Goal: Information Seeking & Learning: Learn about a topic

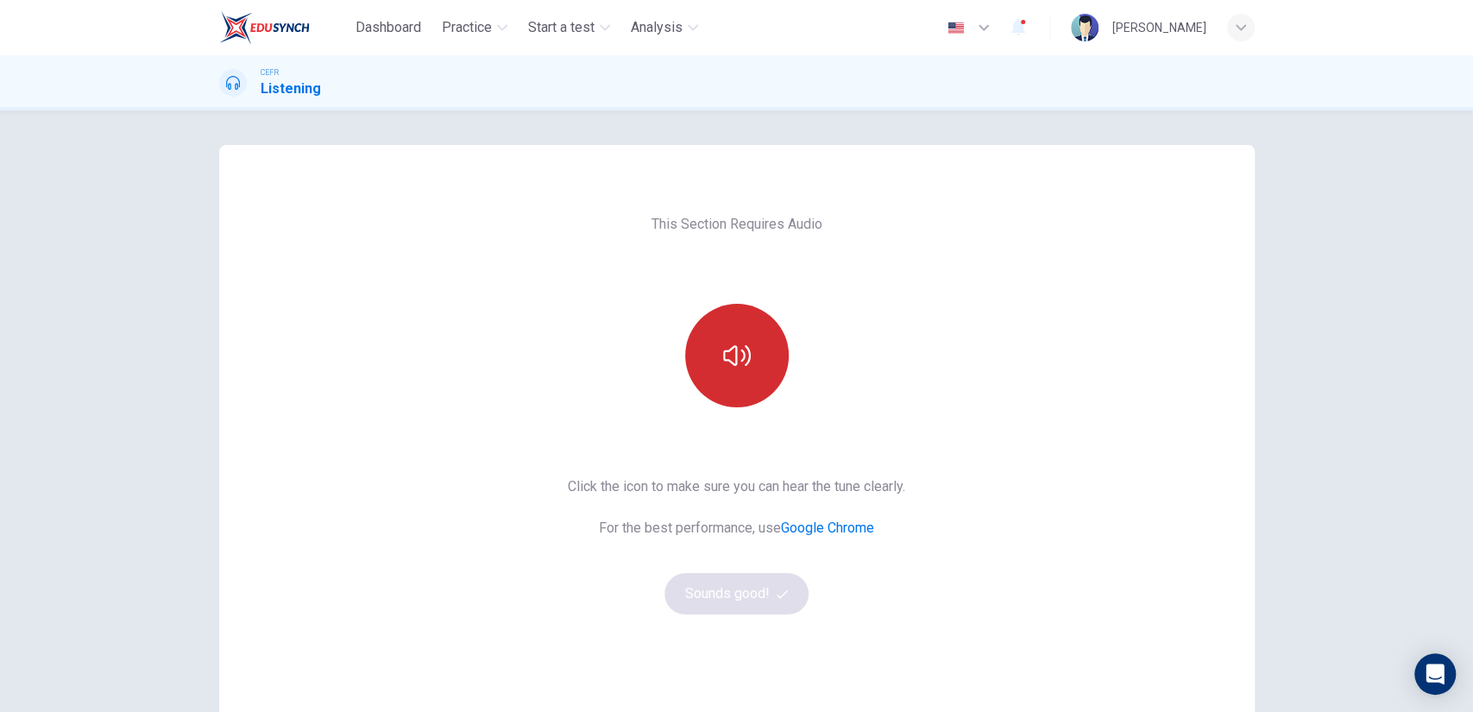
click at [746, 333] on button "button" at bounding box center [737, 356] width 104 height 104
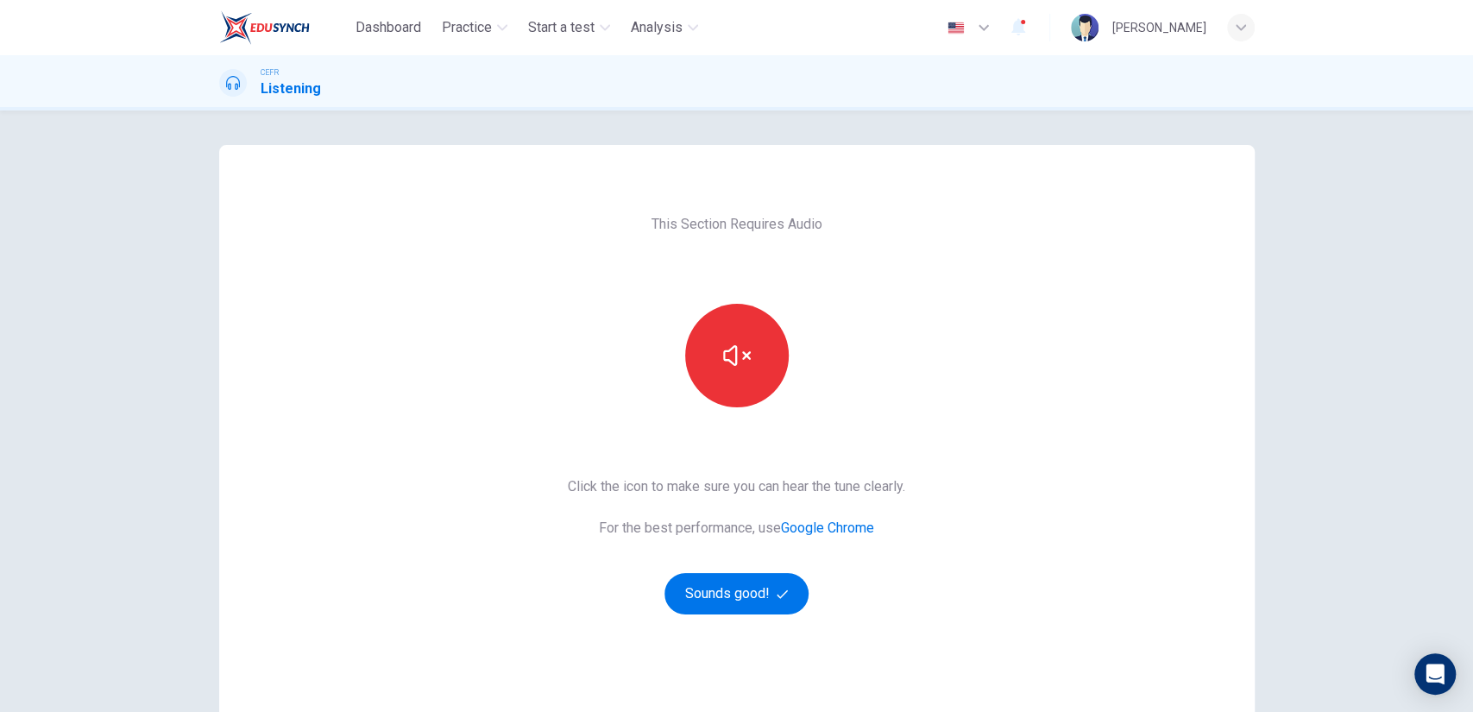
click at [953, 431] on div "This Section Requires Audio Click the icon to make sure you can hear the tune c…" at bounding box center [736, 445] width 1035 height 600
click at [752, 370] on button "button" at bounding box center [737, 356] width 104 height 104
click at [773, 385] on div at bounding box center [737, 356] width 186 height 104
click at [754, 385] on button "button" at bounding box center [737, 356] width 104 height 104
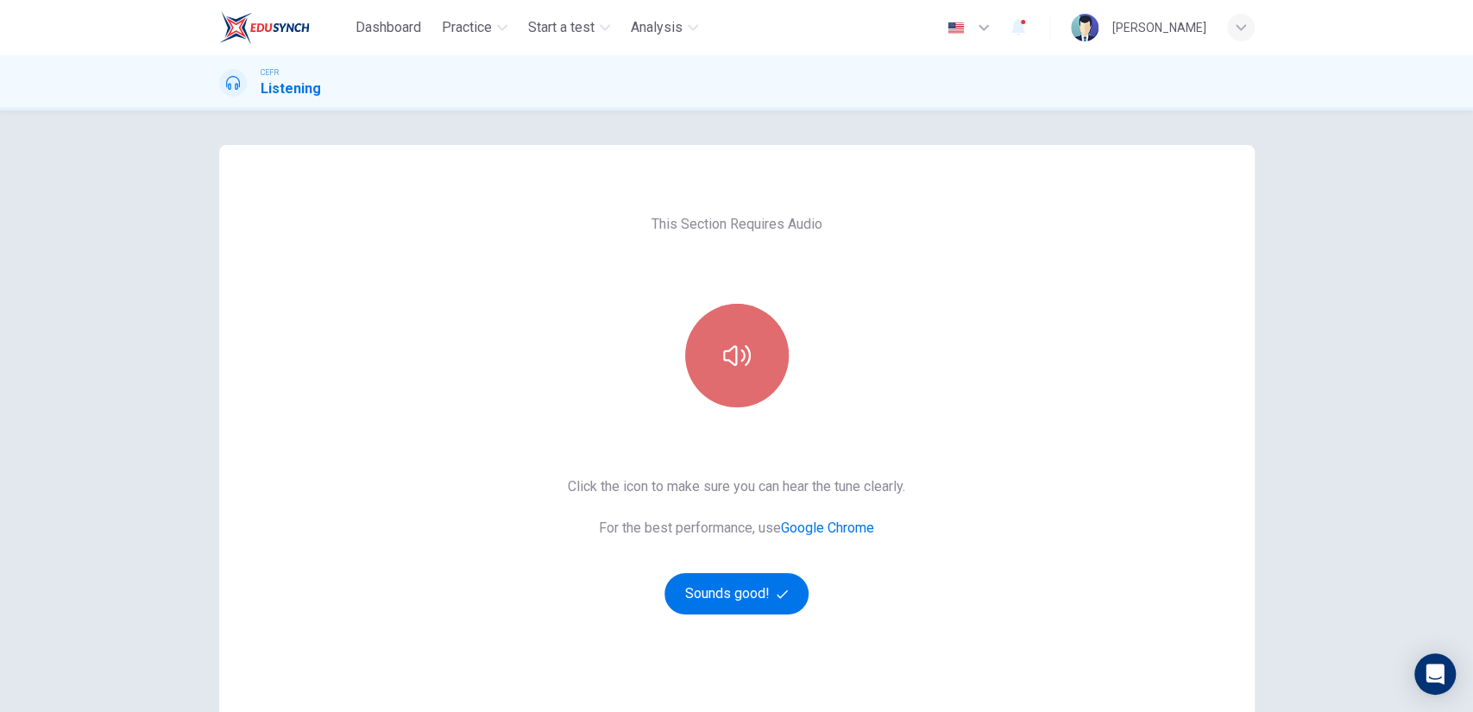
click at [754, 385] on button "button" at bounding box center [737, 356] width 104 height 104
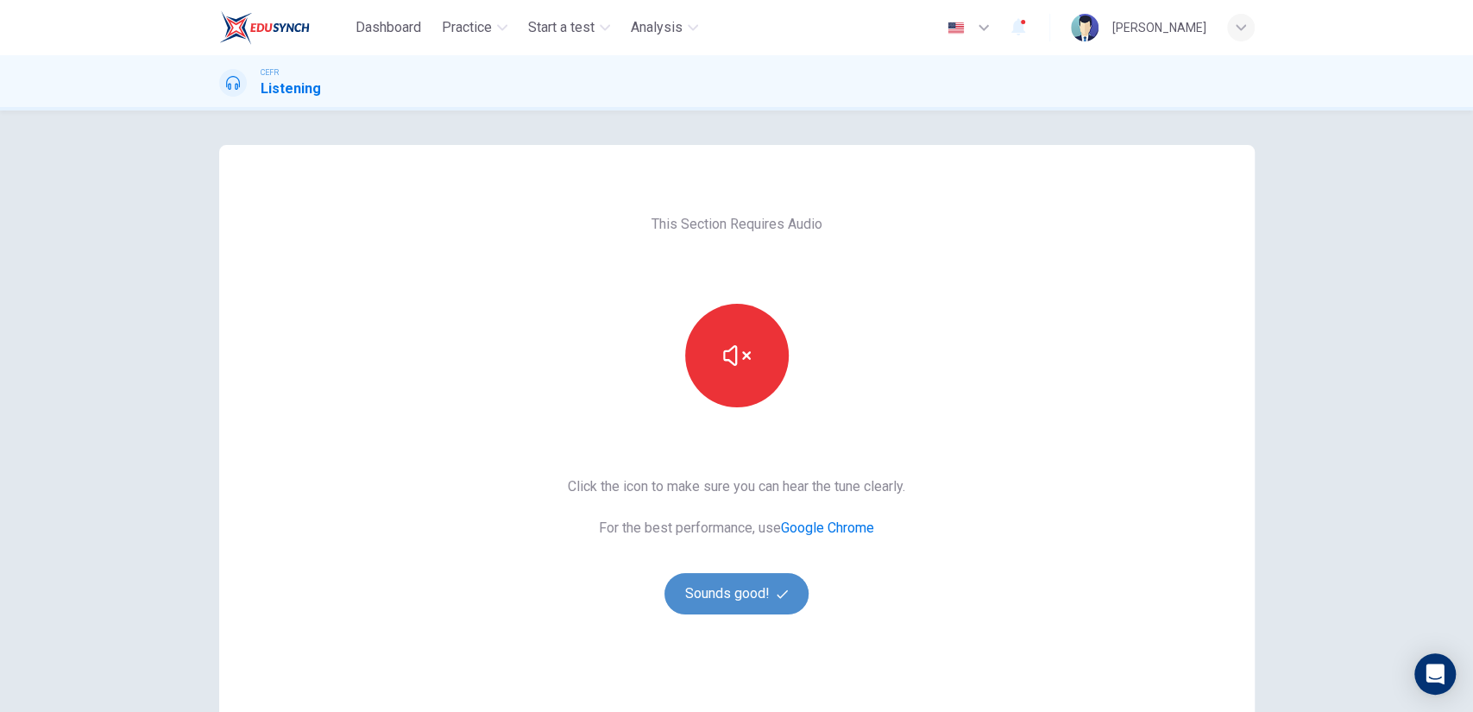
click at [770, 582] on button "Sounds good!" at bounding box center [736, 593] width 145 height 41
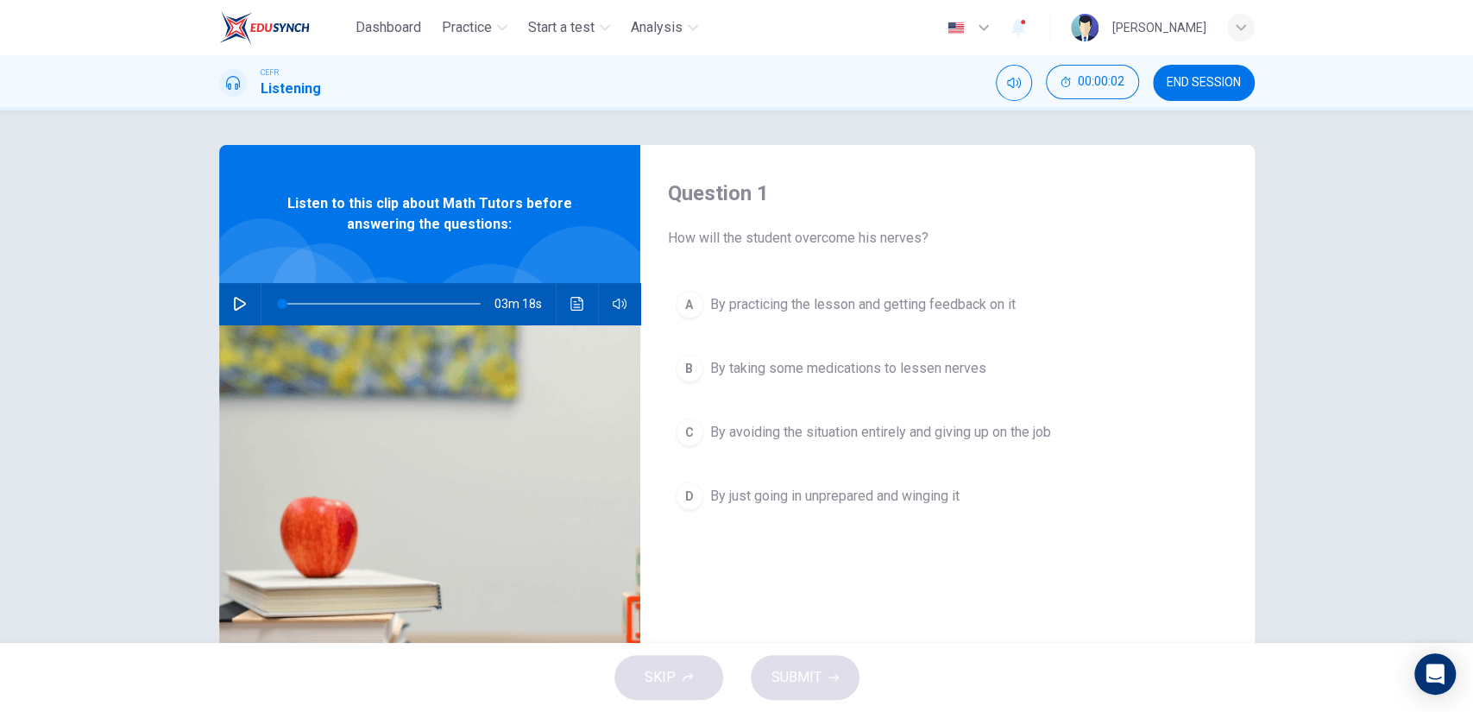
click at [219, 300] on div "03m 18s" at bounding box center [429, 303] width 421 height 41
click at [240, 300] on icon "button" at bounding box center [240, 304] width 14 height 14
type input "1"
type input "0"
click at [831, 311] on span "By practicing the lesson and getting feedback on it" at bounding box center [862, 304] width 305 height 21
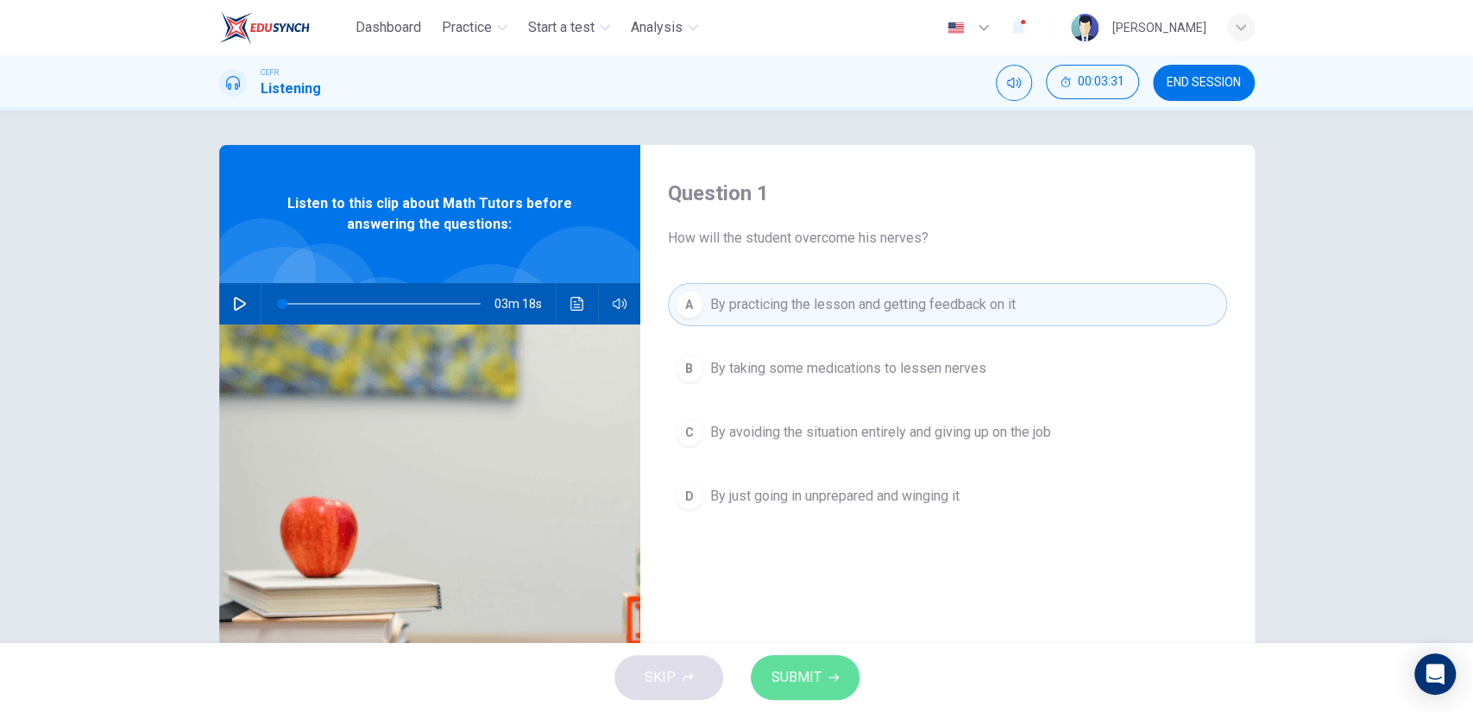
click at [806, 666] on span "SUBMIT" at bounding box center [796, 677] width 50 height 24
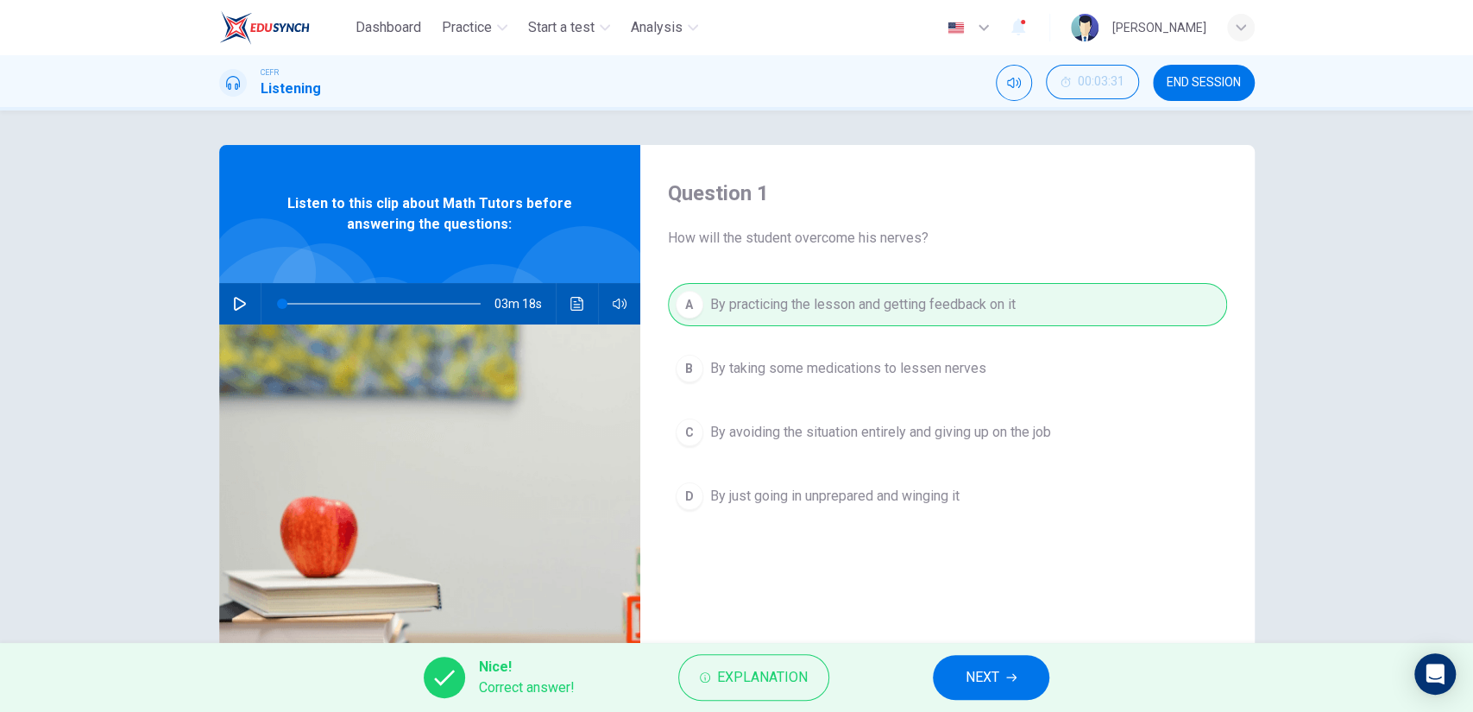
click at [932, 664] on div "Nice! Correct answer! Explanation NEXT" at bounding box center [736, 677] width 1473 height 69
click at [938, 665] on button "NEXT" at bounding box center [991, 677] width 116 height 45
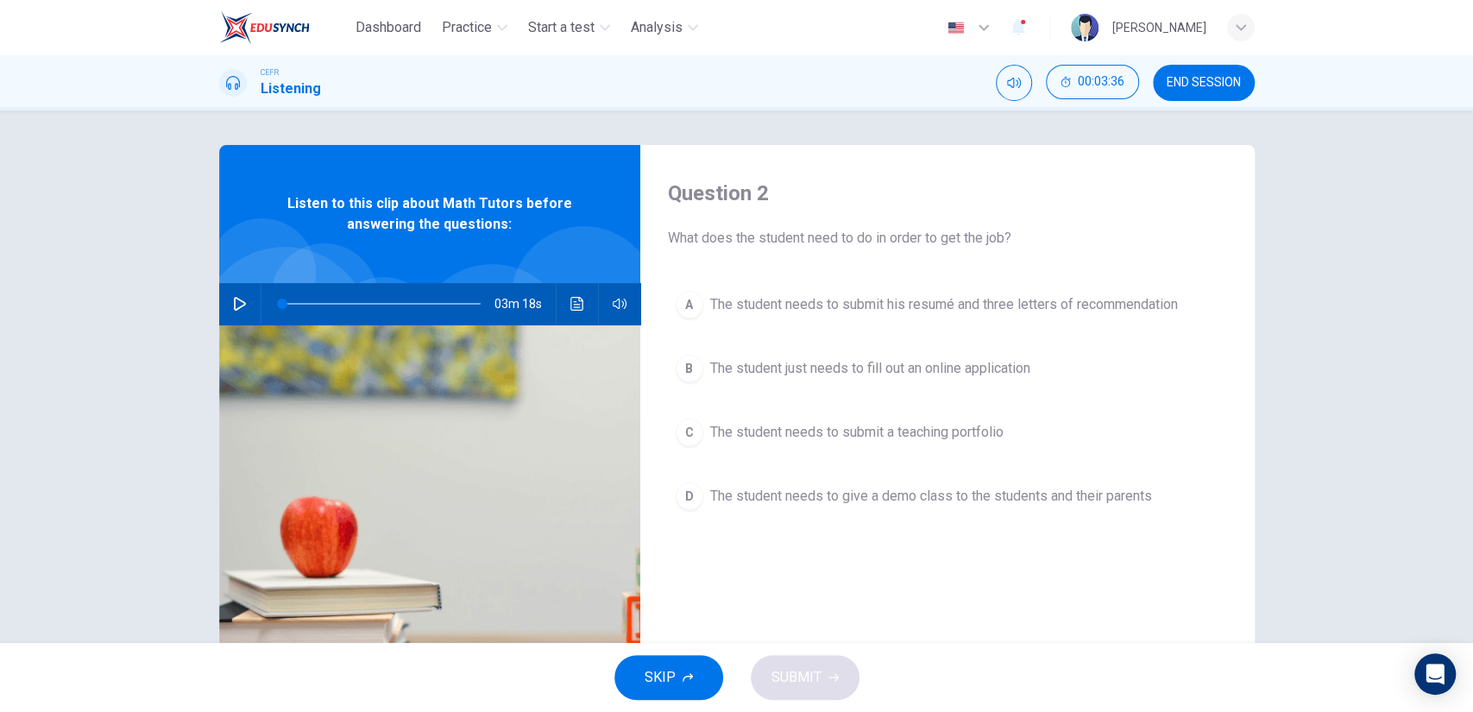
click at [864, 511] on button "D The student needs to give a demo class to the students and their parents" at bounding box center [947, 496] width 559 height 43
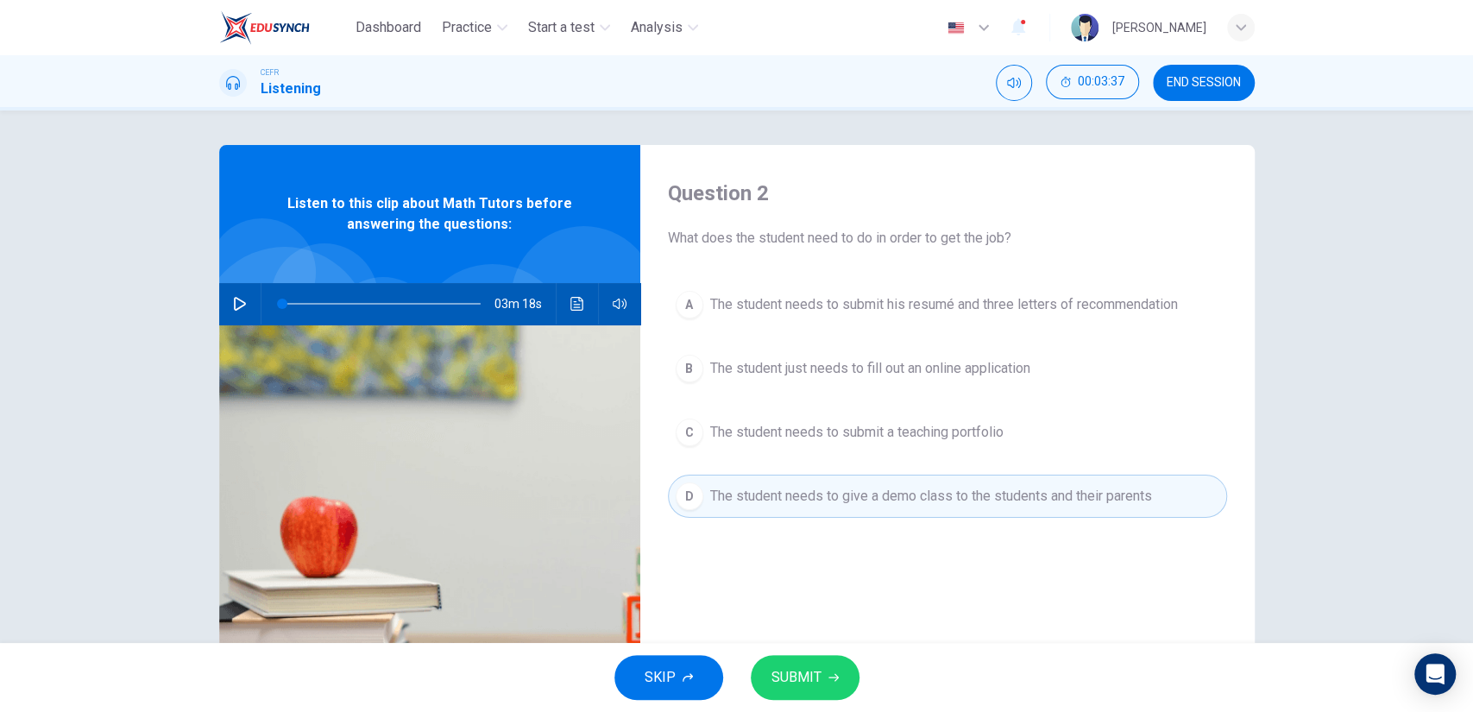
click at [822, 660] on button "SUBMIT" at bounding box center [805, 677] width 109 height 45
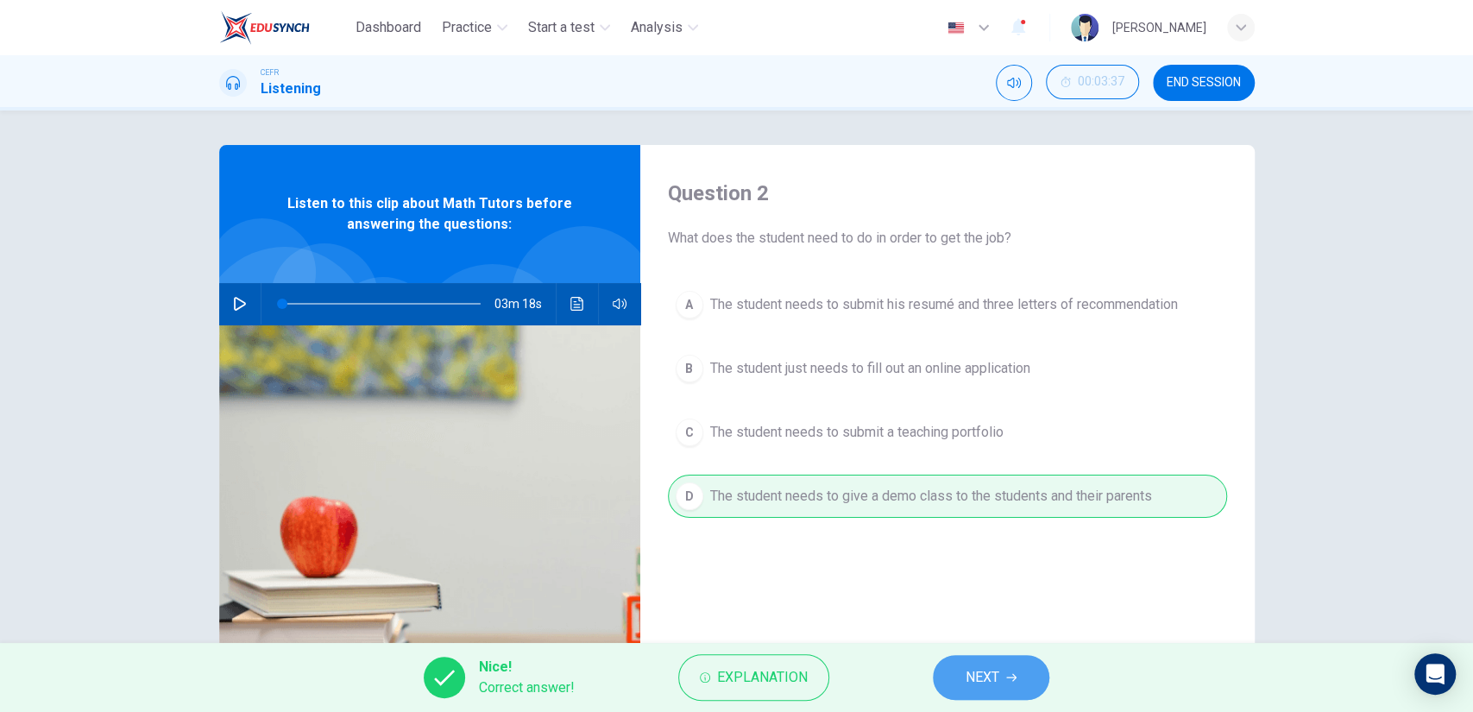
click at [975, 681] on span "NEXT" at bounding box center [983, 677] width 34 height 24
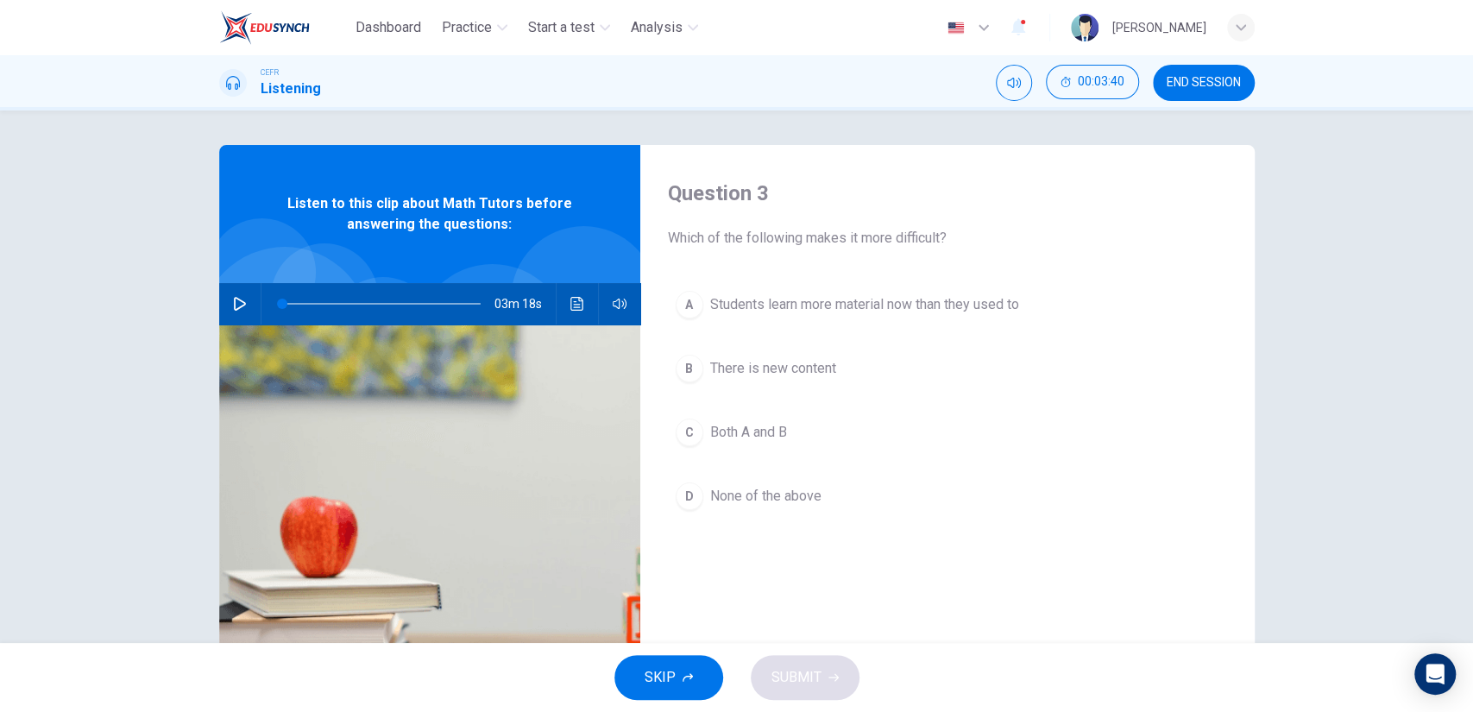
click at [864, 298] on span "Students learn more material now than they used to" at bounding box center [864, 304] width 309 height 21
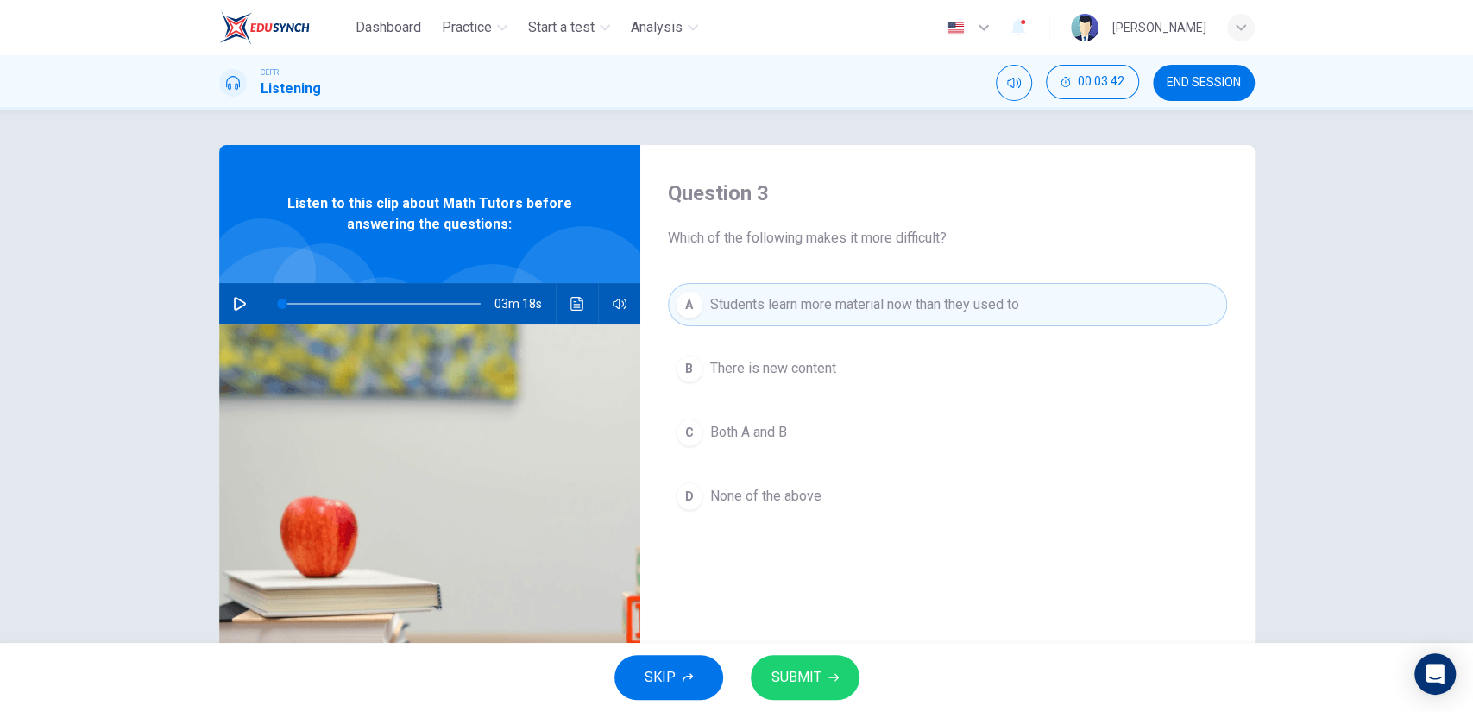
click at [788, 444] on button "C Both A and B" at bounding box center [947, 432] width 559 height 43
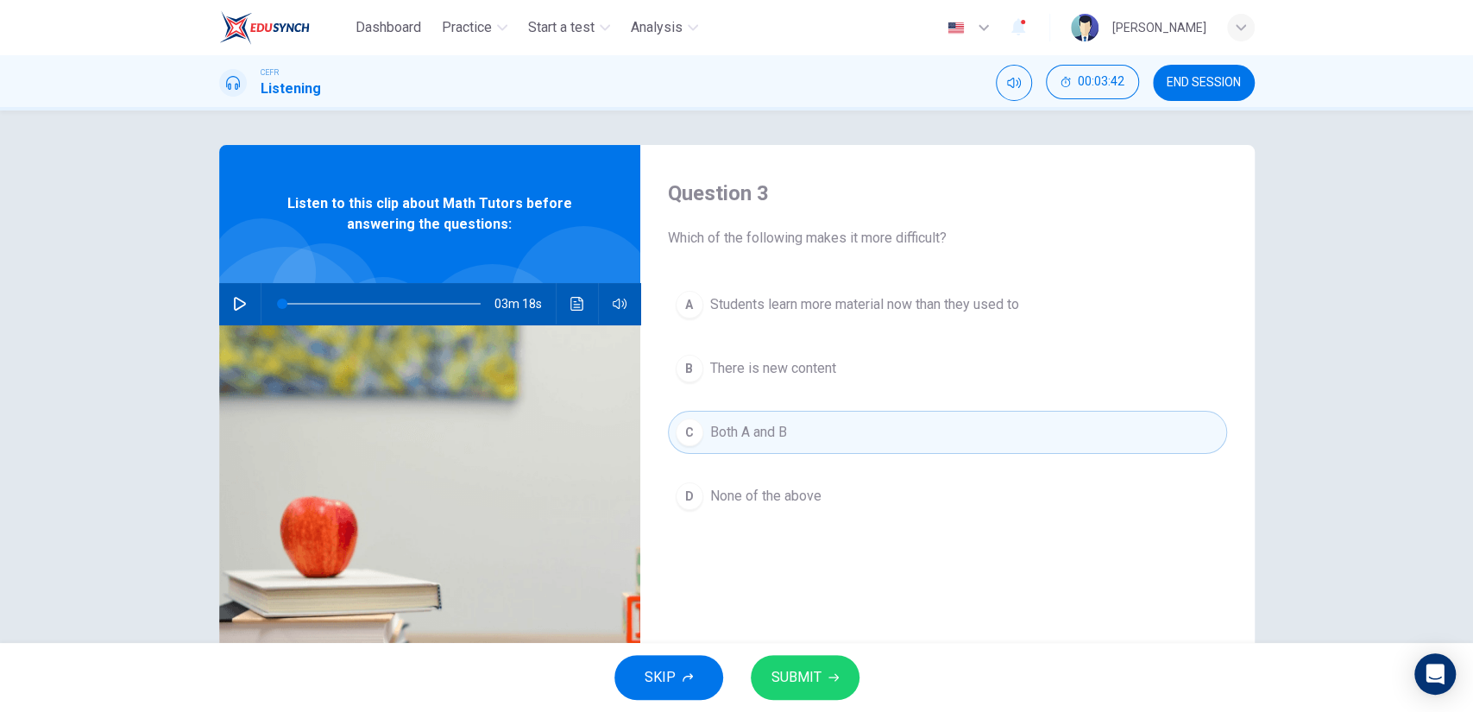
click at [815, 674] on span "SUBMIT" at bounding box center [796, 677] width 50 height 24
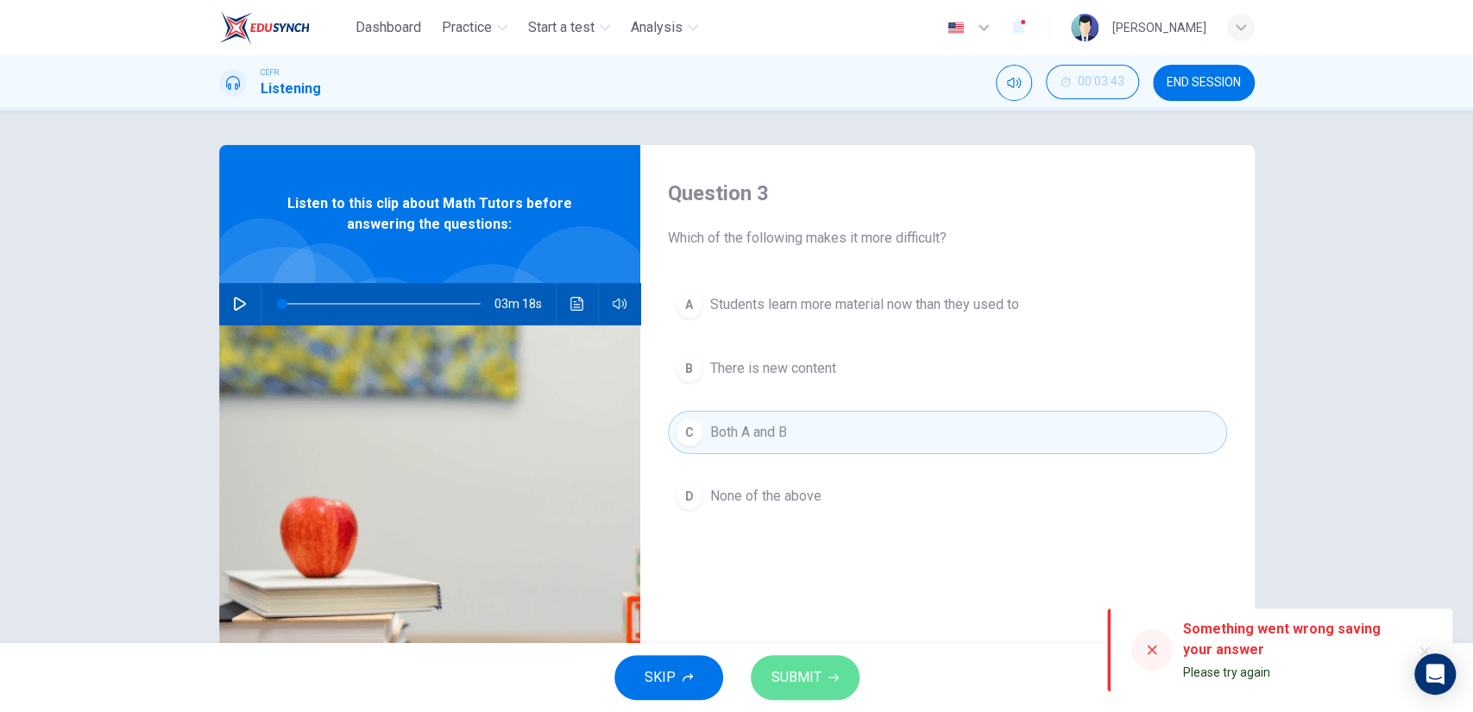
click at [815, 674] on span "SUBMIT" at bounding box center [796, 677] width 50 height 24
click at [815, 675] on span "SUBMIT" at bounding box center [796, 677] width 50 height 24
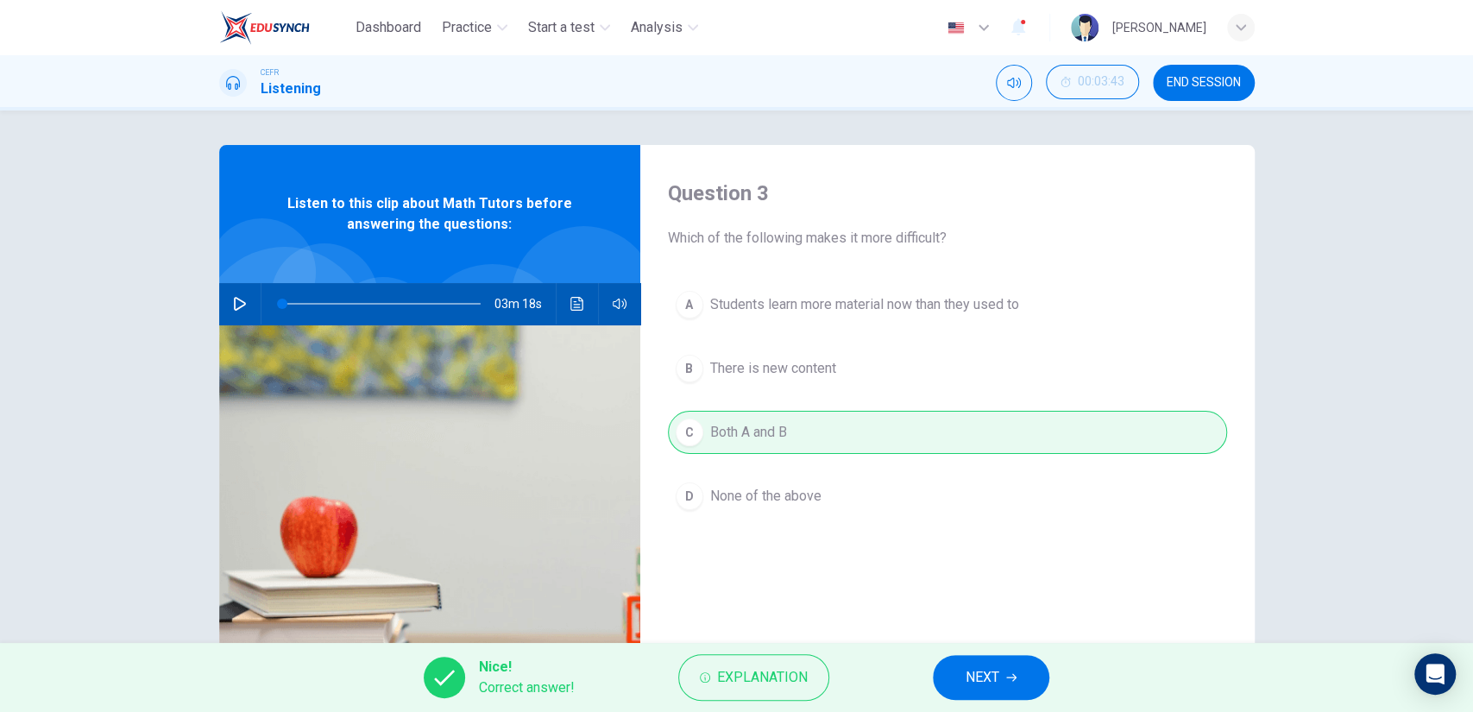
click at [954, 663] on button "NEXT" at bounding box center [991, 677] width 116 height 45
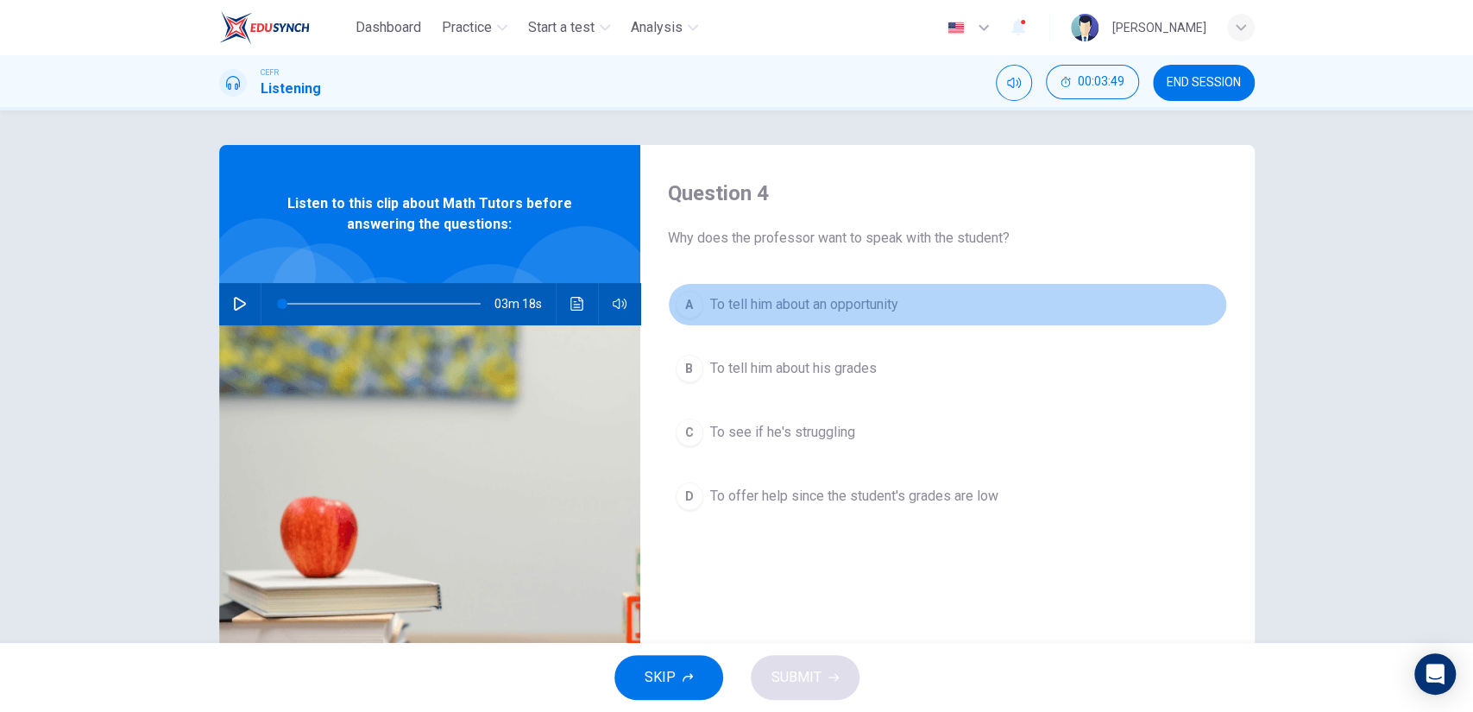
click at [841, 321] on button "A To tell him about an opportunity" at bounding box center [947, 304] width 559 height 43
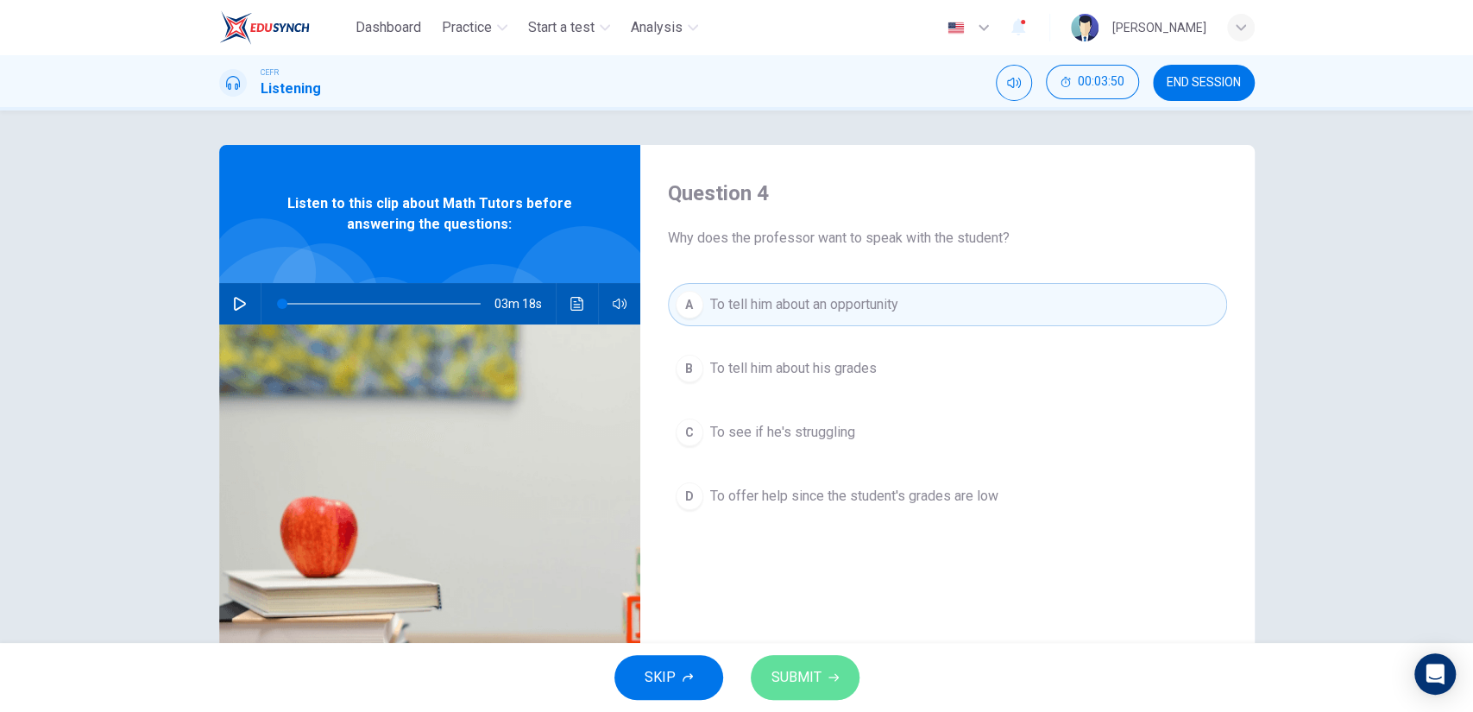
click at [815, 675] on span "SUBMIT" at bounding box center [796, 677] width 50 height 24
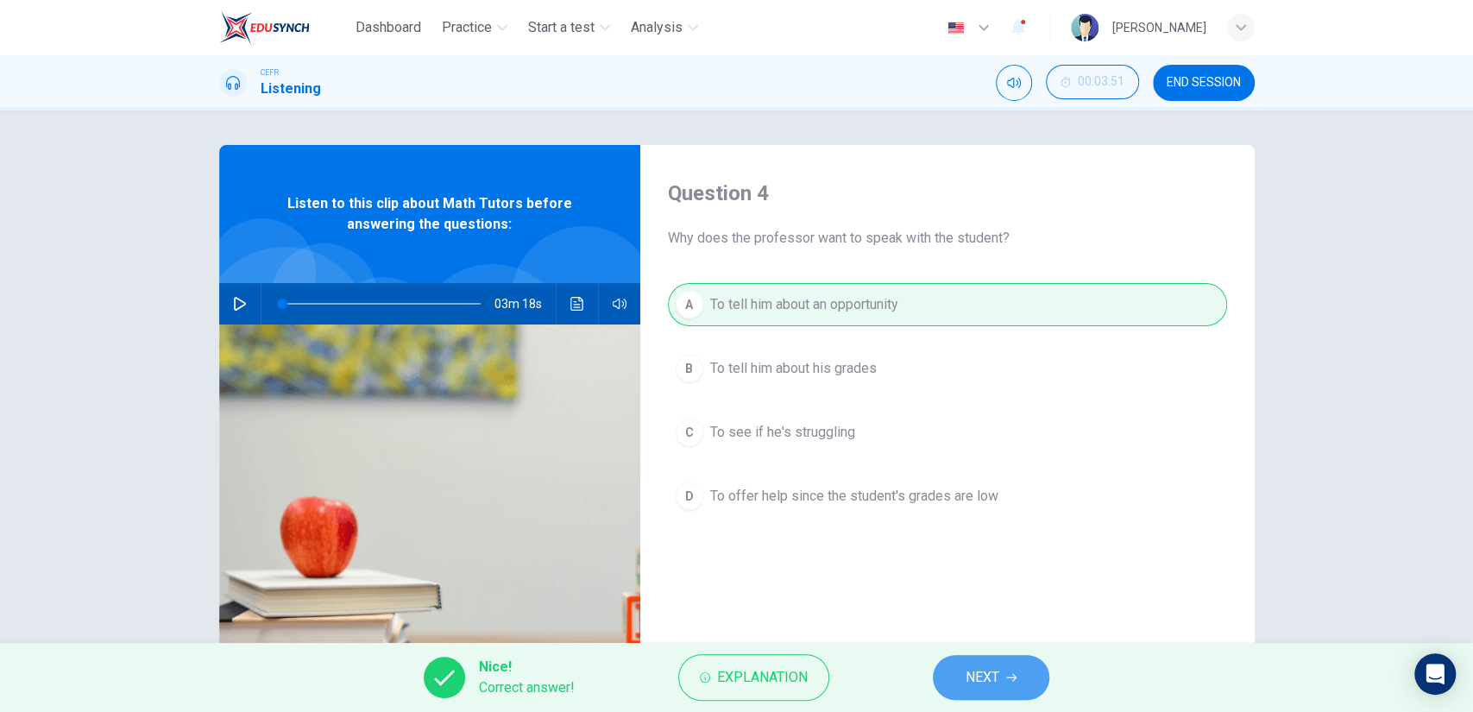
click at [953, 666] on button "NEXT" at bounding box center [991, 677] width 116 height 45
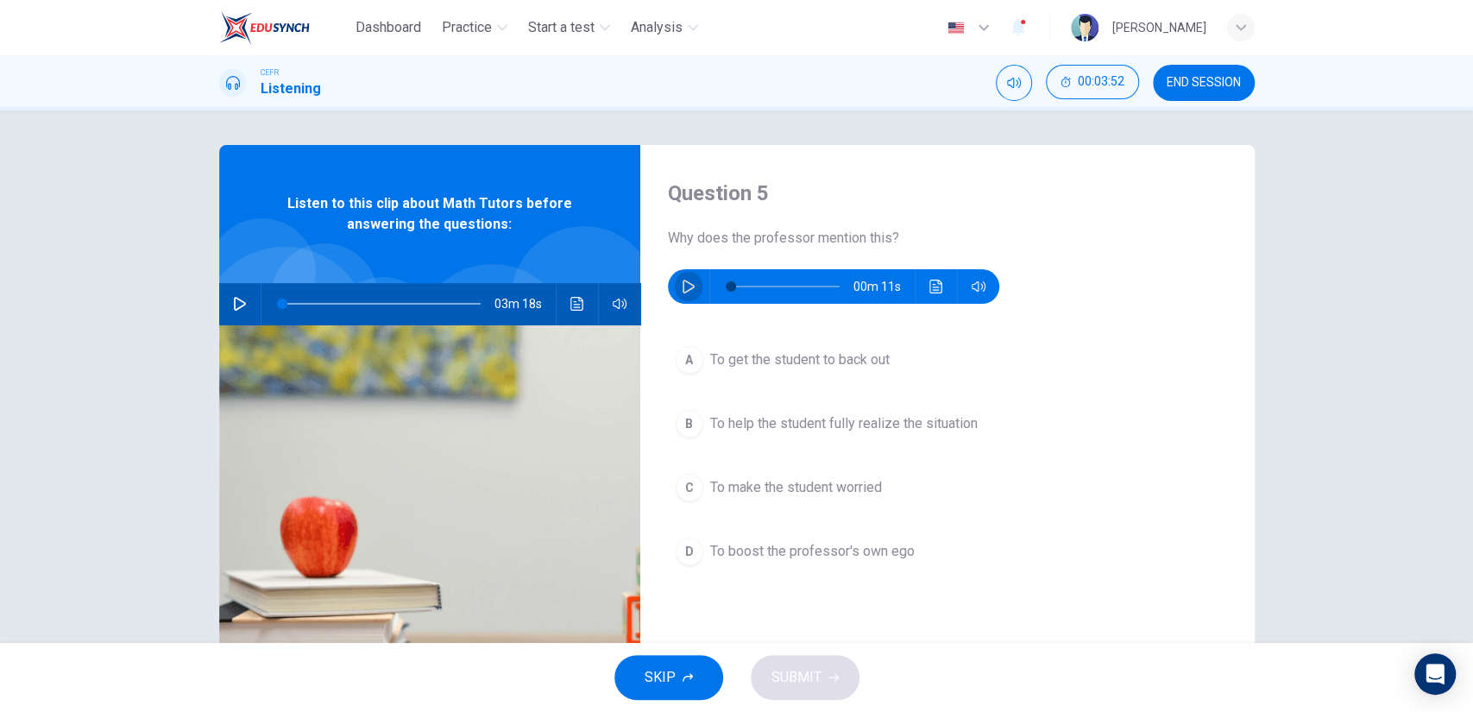
click at [688, 281] on icon "button" at bounding box center [689, 287] width 14 height 14
click at [828, 415] on span "To help the student fully realize the situation" at bounding box center [843, 423] width 267 height 21
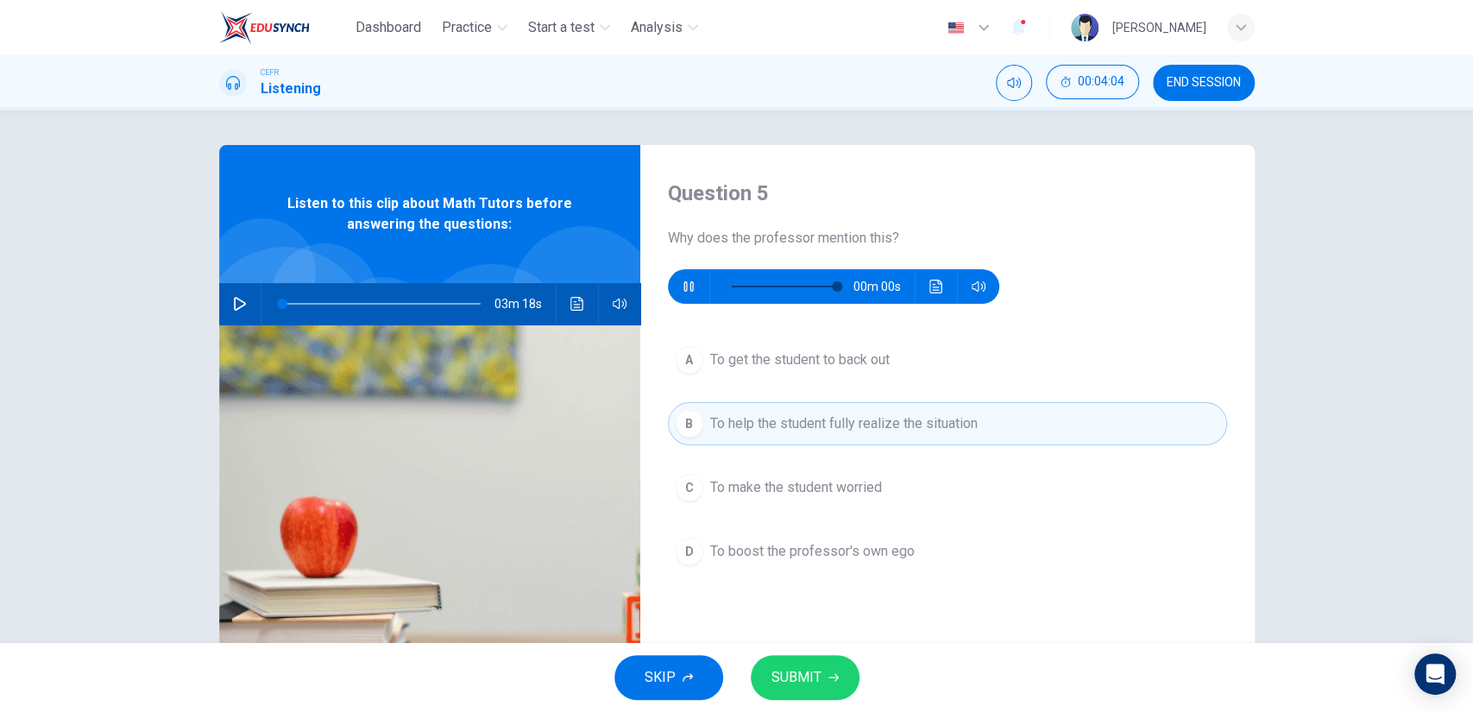
type input "0"
click at [828, 668] on button "SUBMIT" at bounding box center [805, 677] width 109 height 45
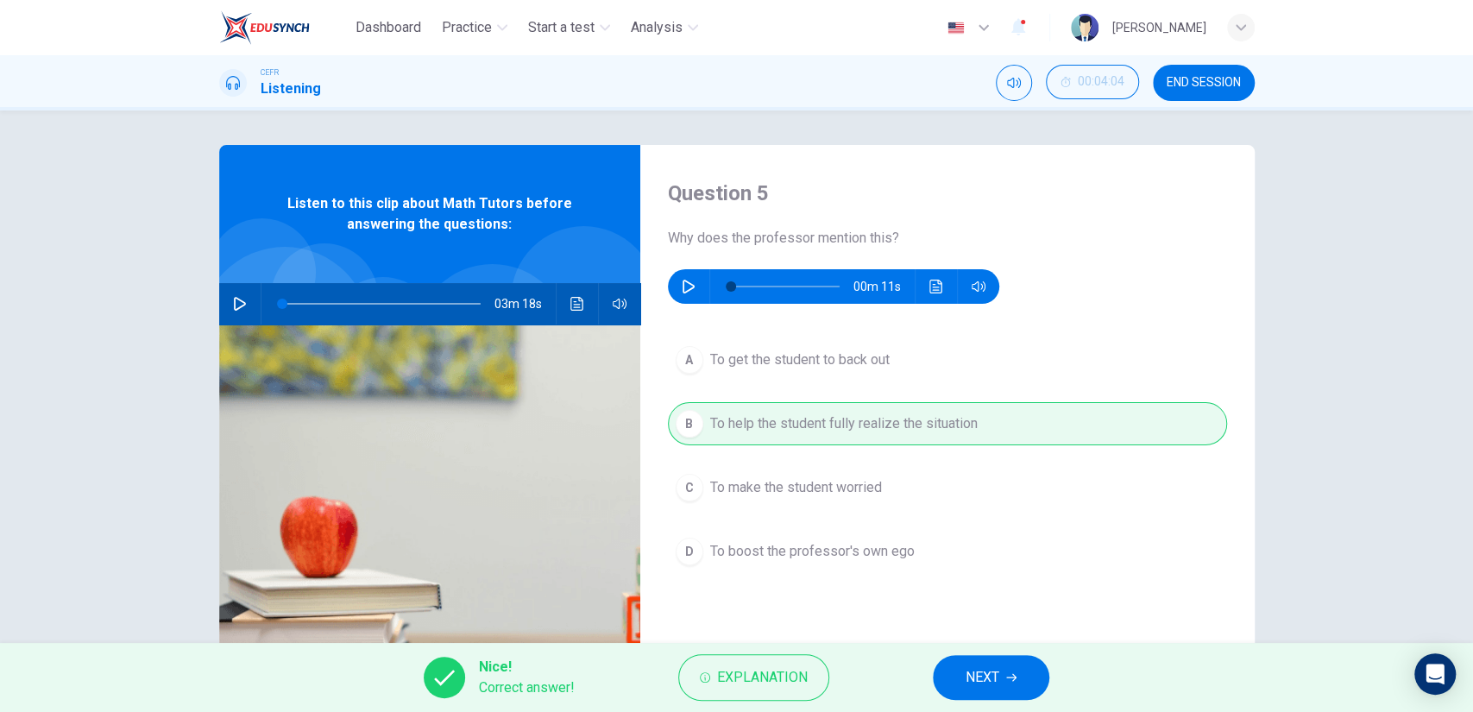
click at [991, 683] on span "NEXT" at bounding box center [983, 677] width 34 height 24
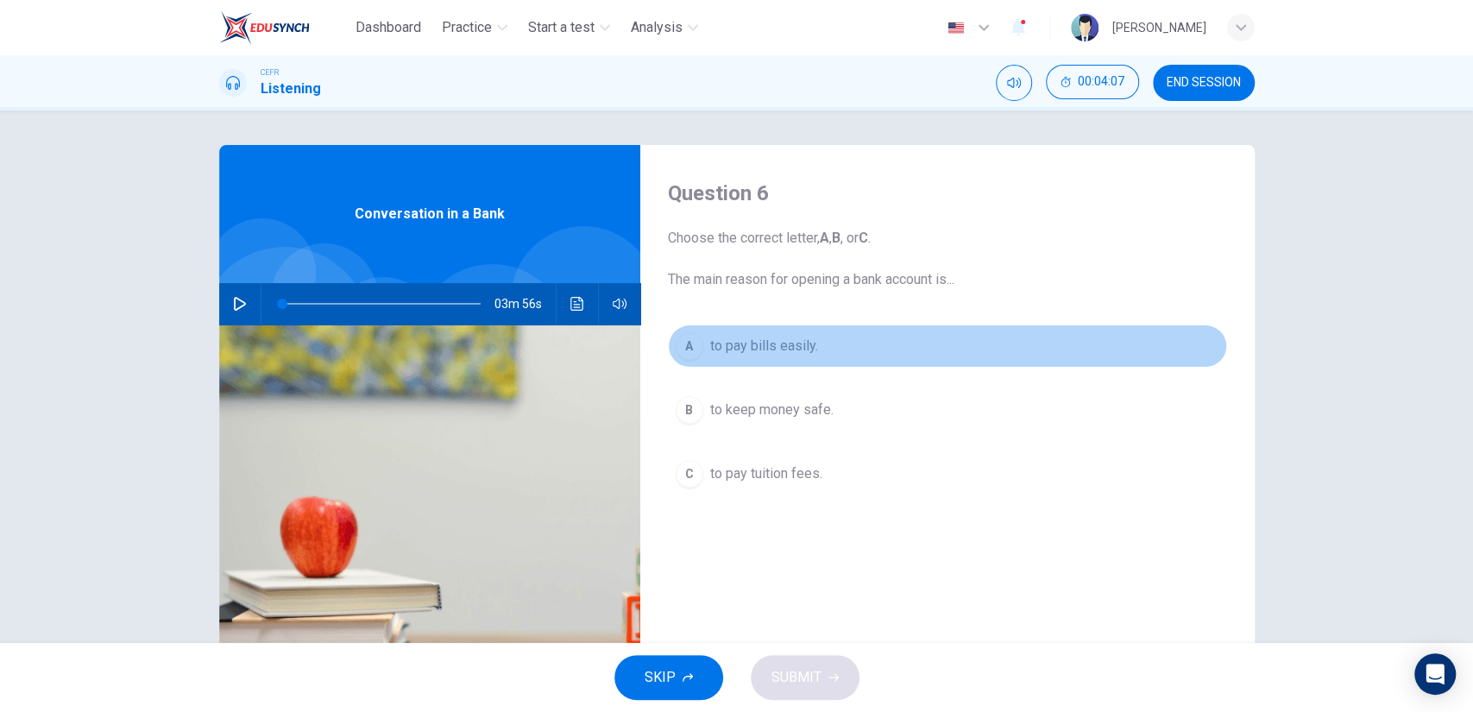
click at [764, 362] on button "A to pay bills easily." at bounding box center [947, 345] width 559 height 43
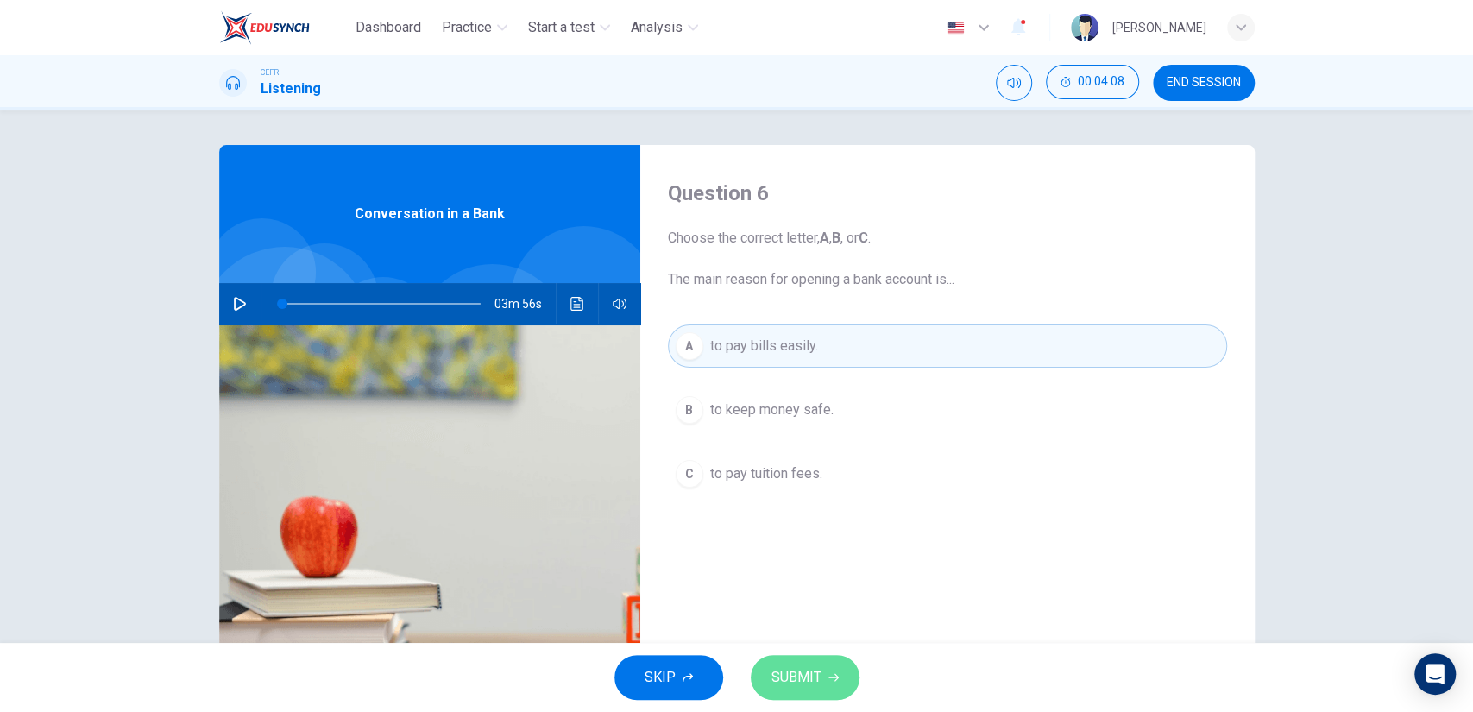
click at [828, 659] on button "SUBMIT" at bounding box center [805, 677] width 109 height 45
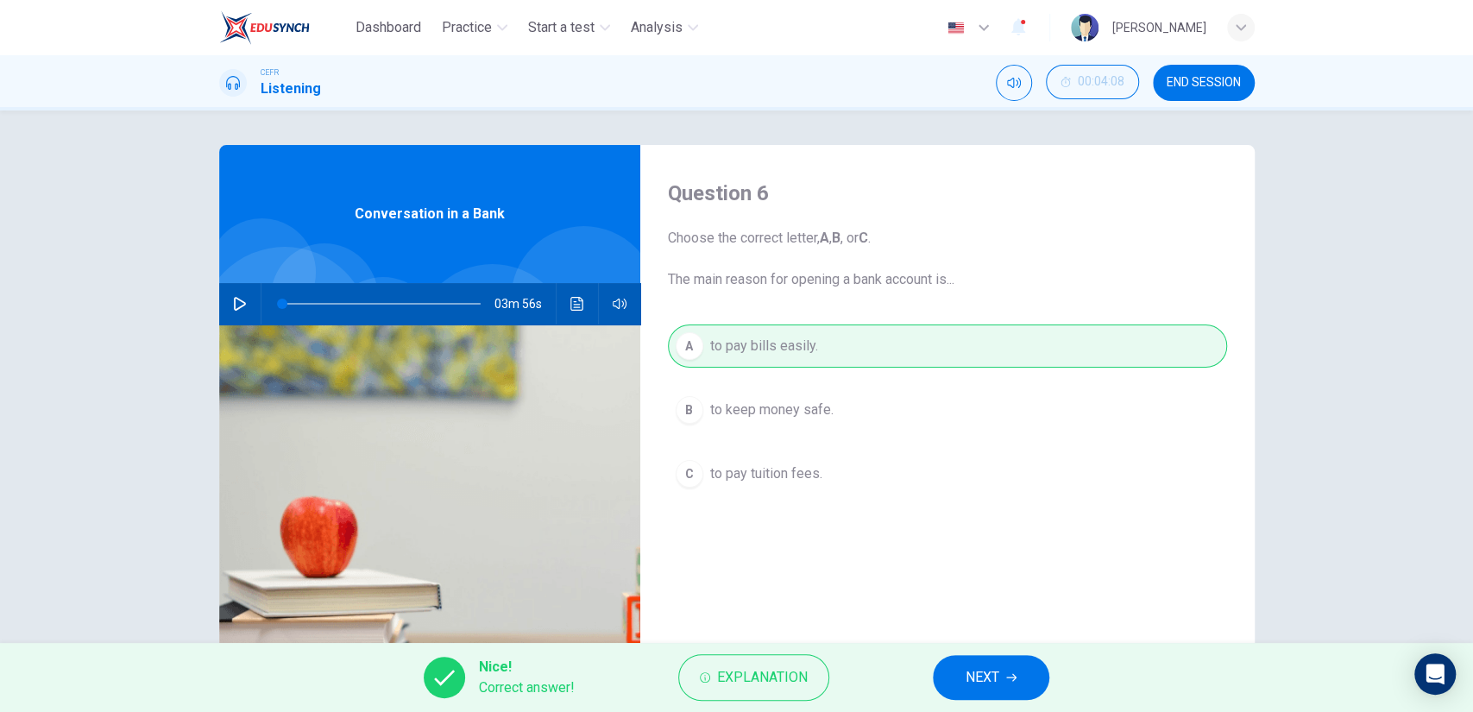
click at [980, 654] on div "Nice! Correct answer! Explanation NEXT" at bounding box center [736, 677] width 1473 height 69
click at [987, 668] on span "NEXT" at bounding box center [983, 677] width 34 height 24
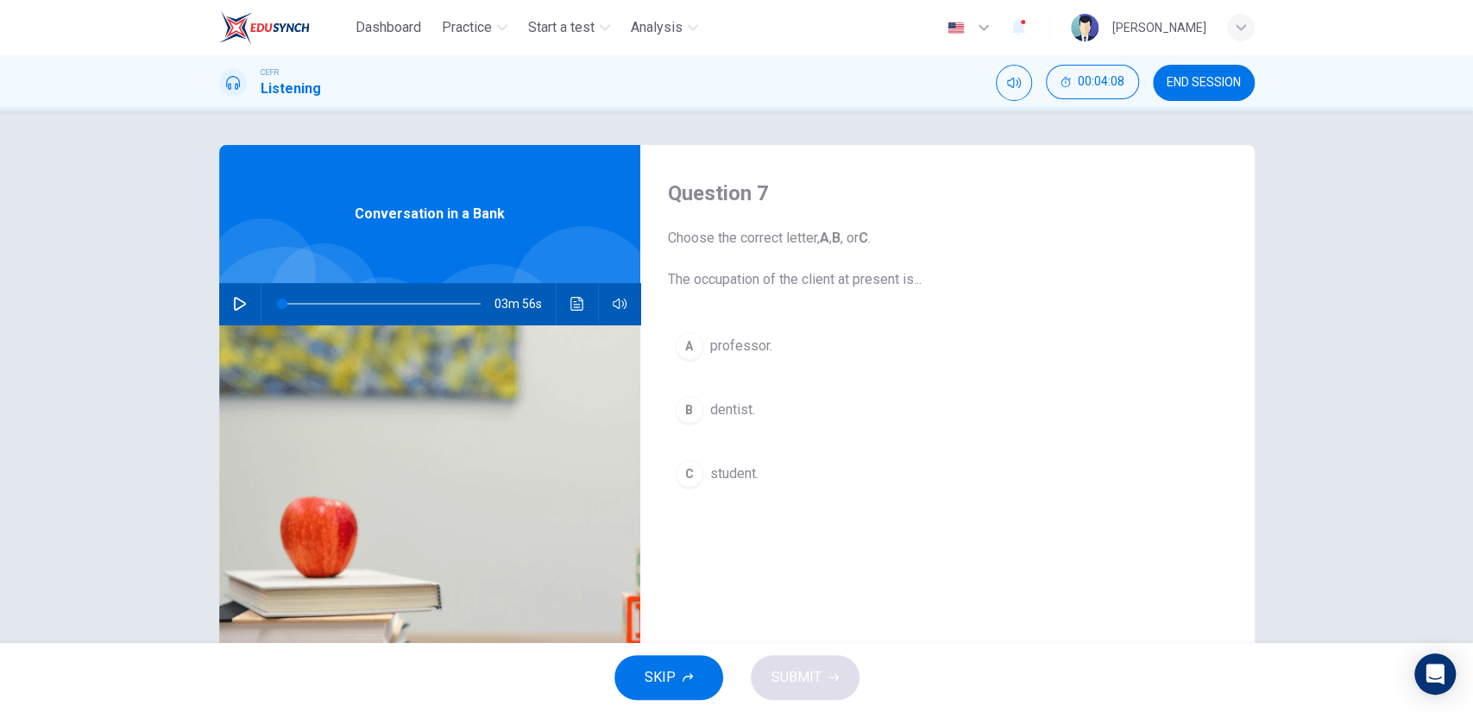
click at [716, 460] on button "C student." at bounding box center [947, 473] width 559 height 43
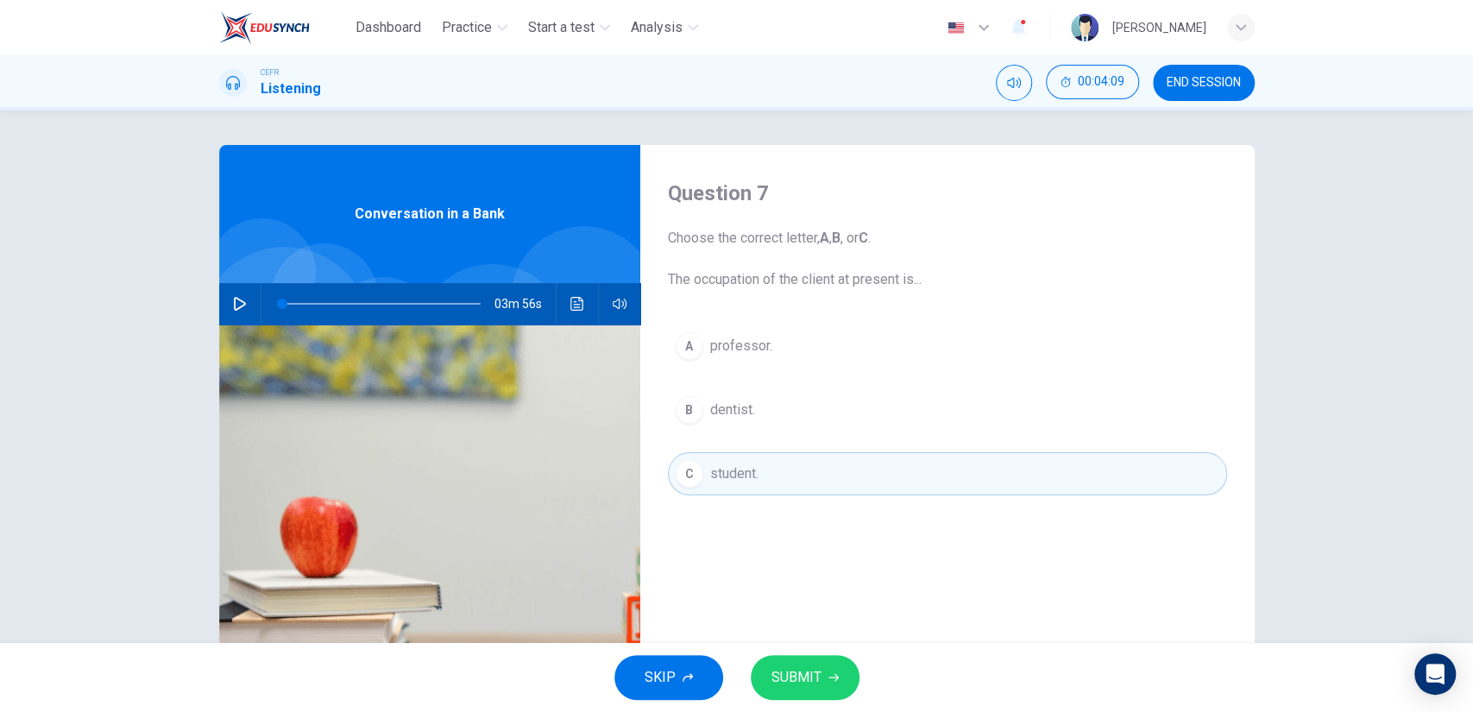
click at [805, 669] on span "SUBMIT" at bounding box center [796, 677] width 50 height 24
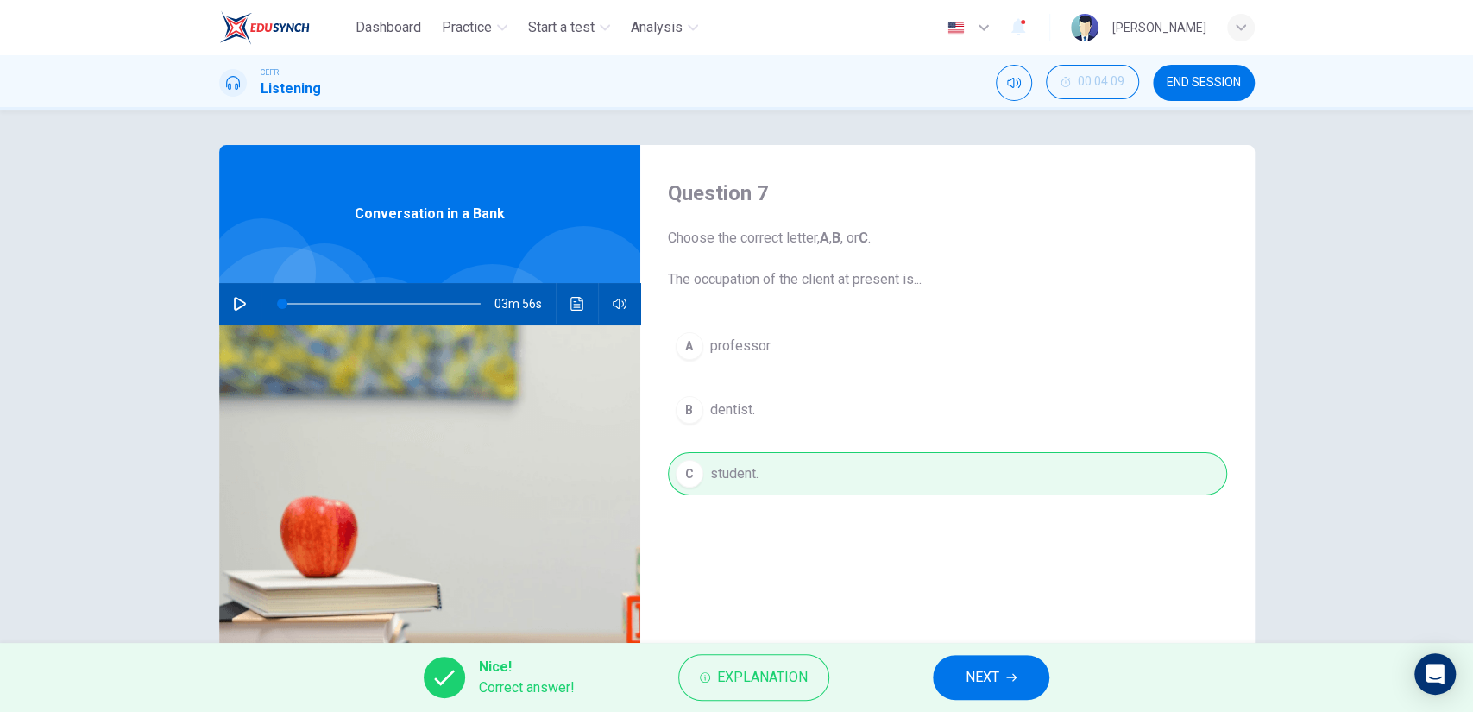
click at [986, 670] on span "NEXT" at bounding box center [983, 677] width 34 height 24
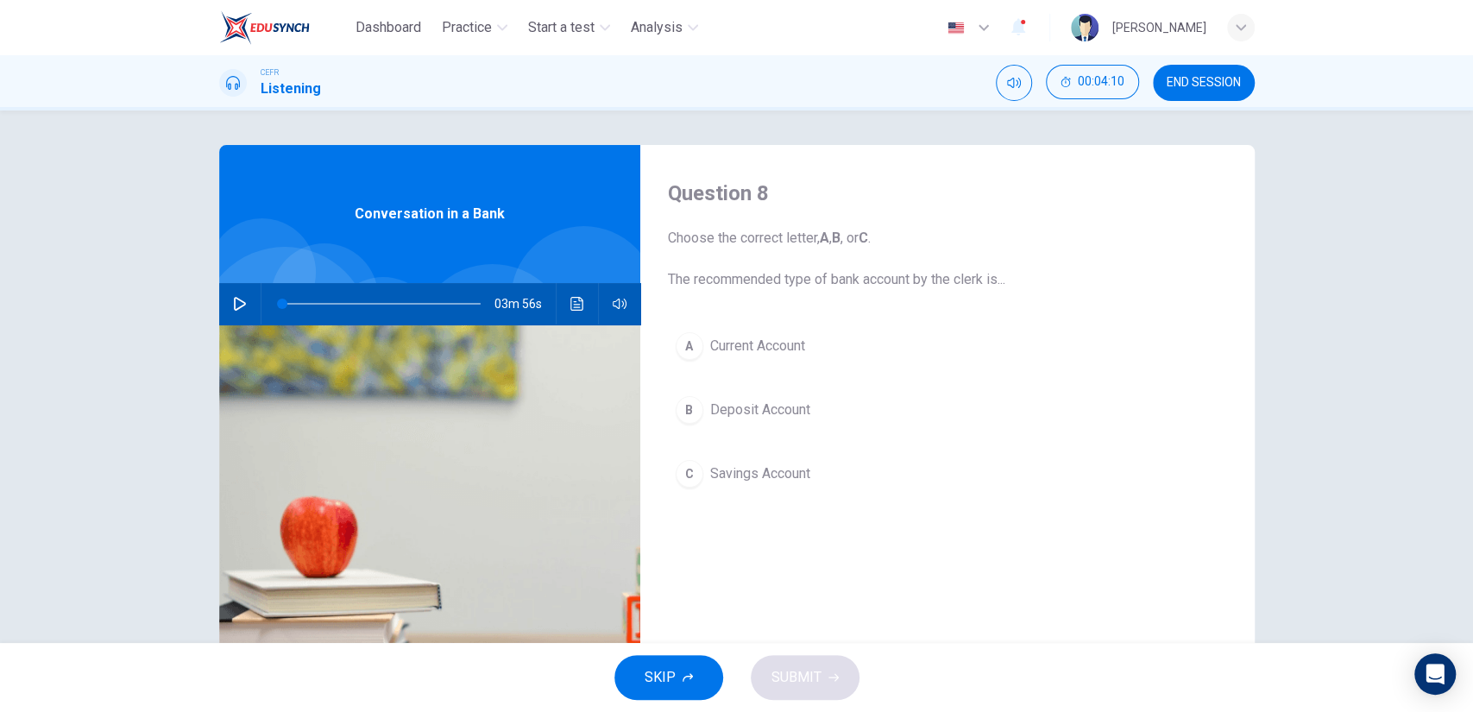
click at [787, 473] on span "Savings Account" at bounding box center [760, 473] width 100 height 21
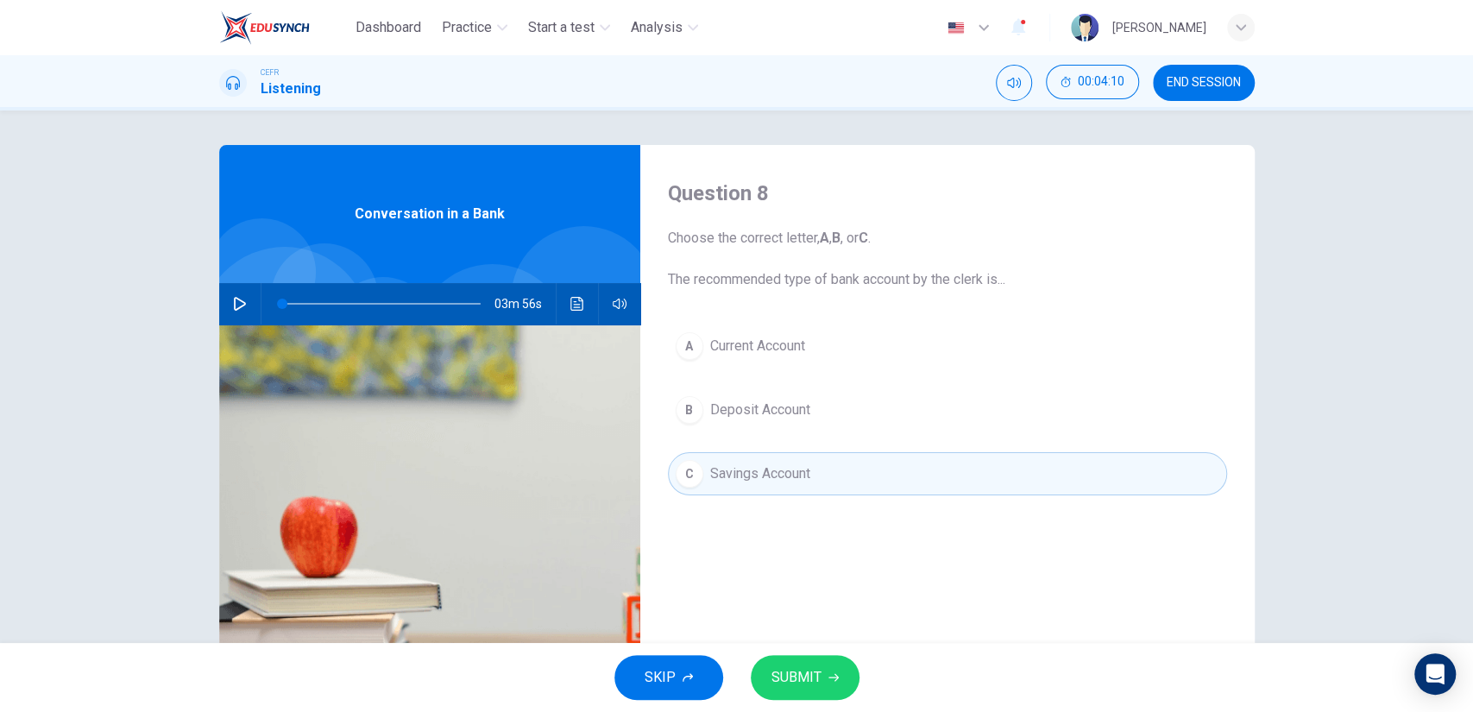
click at [810, 673] on span "SUBMIT" at bounding box center [796, 677] width 50 height 24
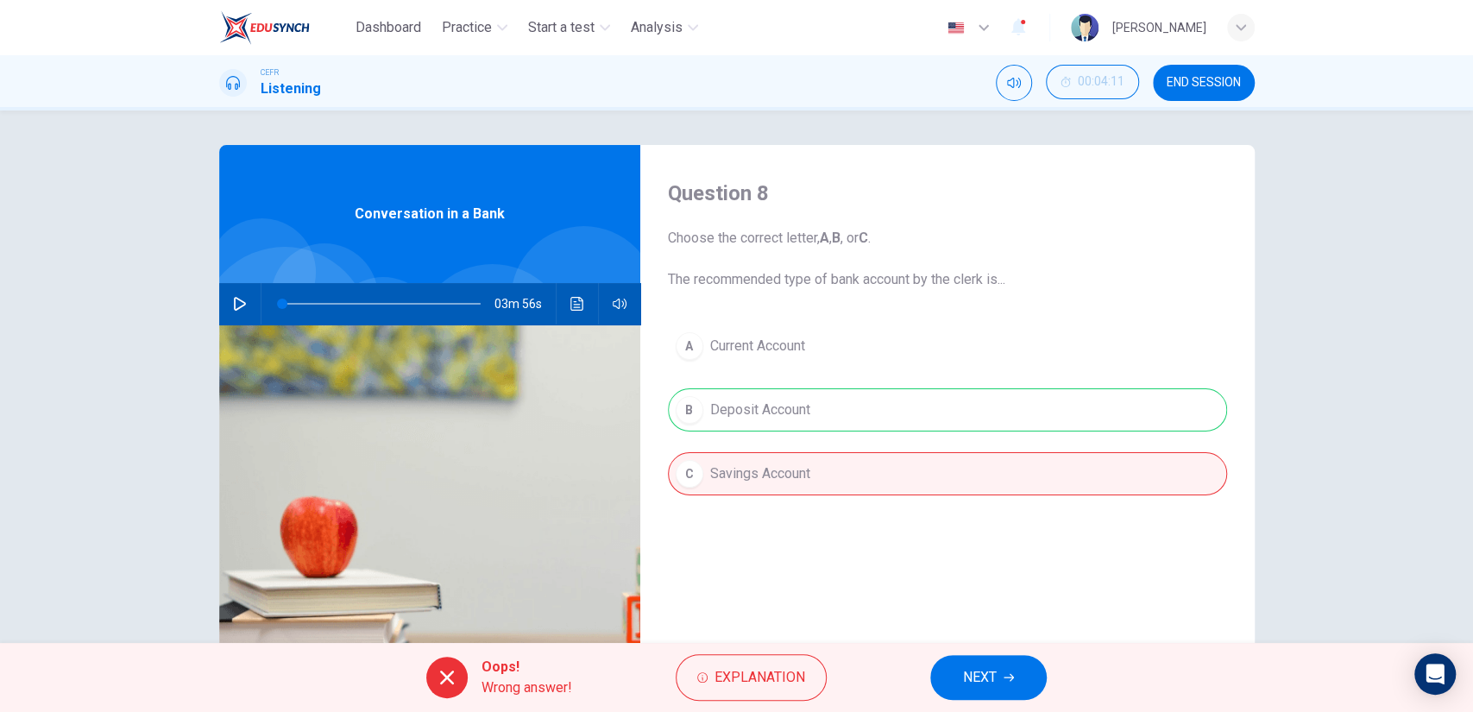
click at [964, 667] on span "NEXT" at bounding box center [980, 677] width 34 height 24
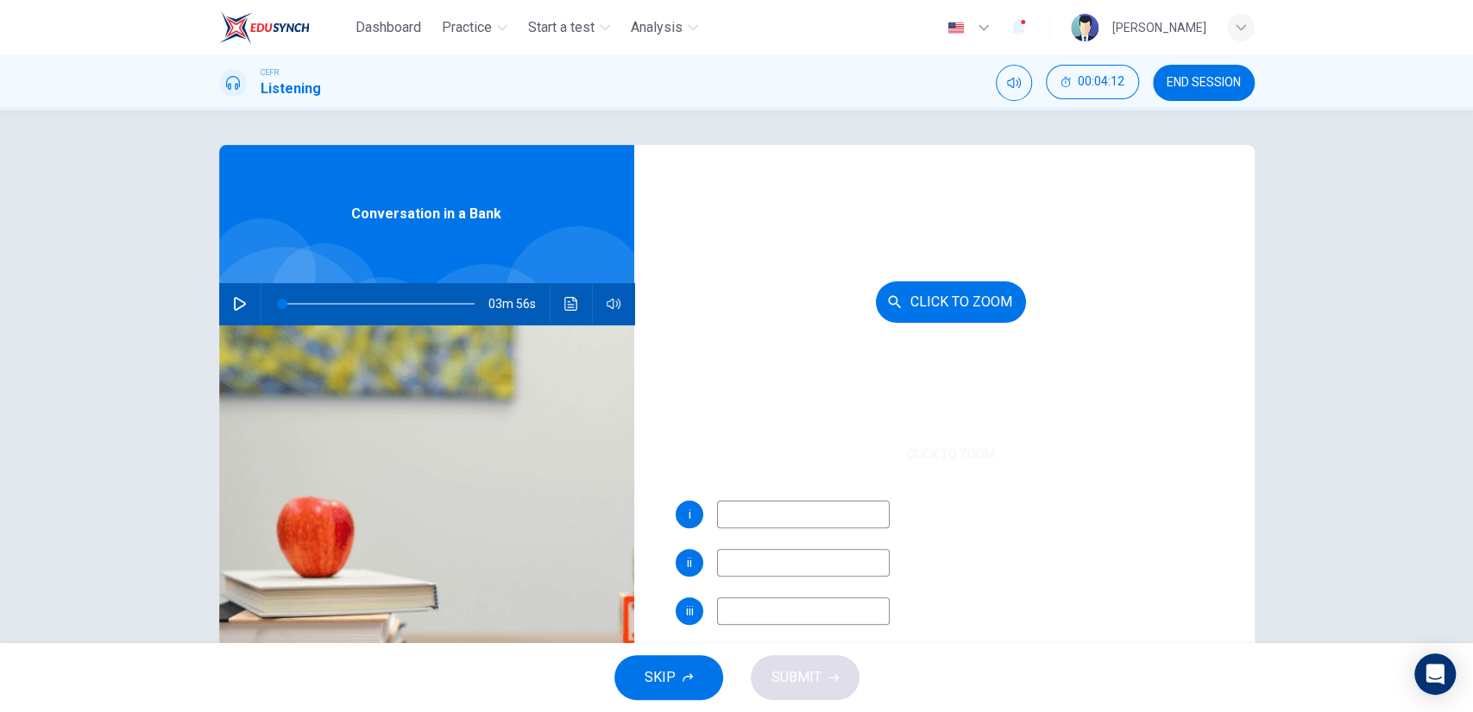
scroll to position [192, 0]
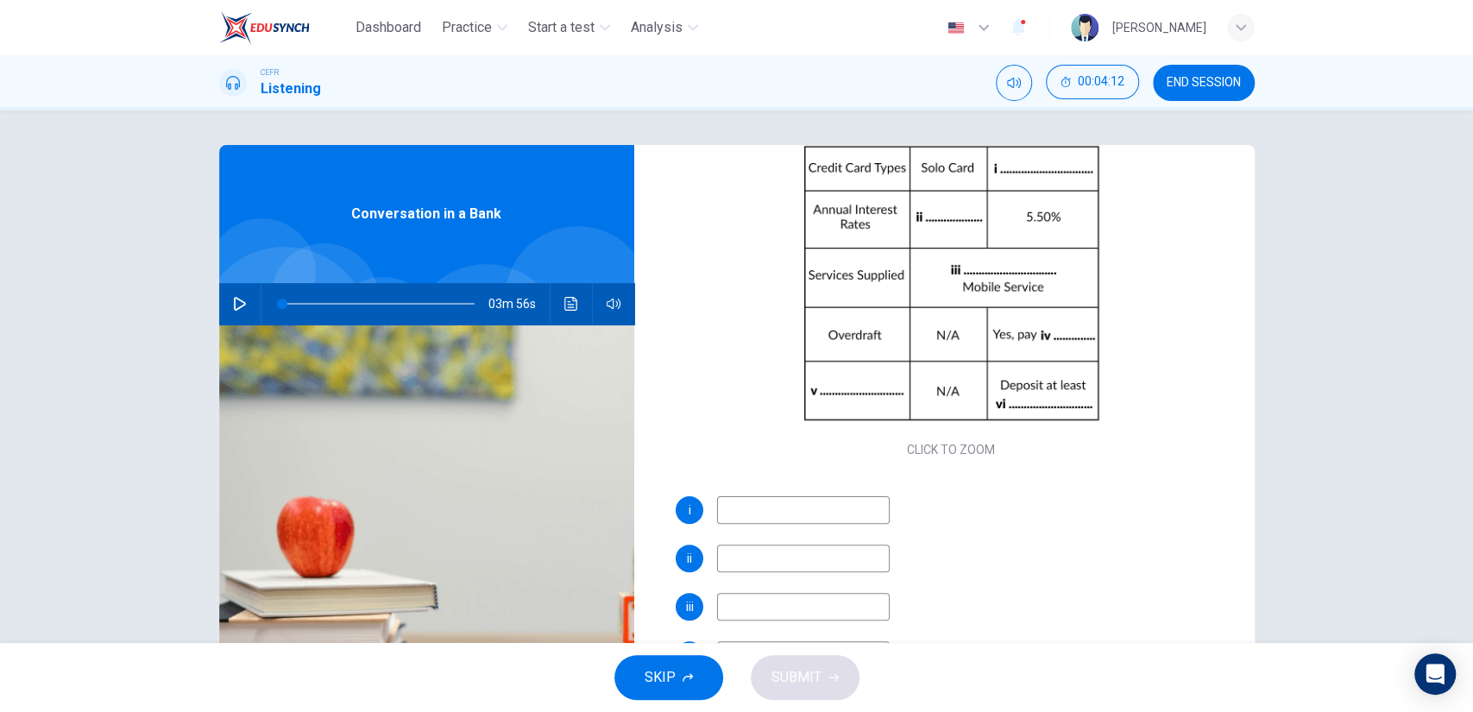
click at [834, 503] on input at bounding box center [803, 510] width 173 height 28
type input "Masters card"
click at [849, 565] on input at bounding box center [803, 558] width 173 height 28
type input "2.5%"
click at [847, 597] on input at bounding box center [803, 607] width 173 height 28
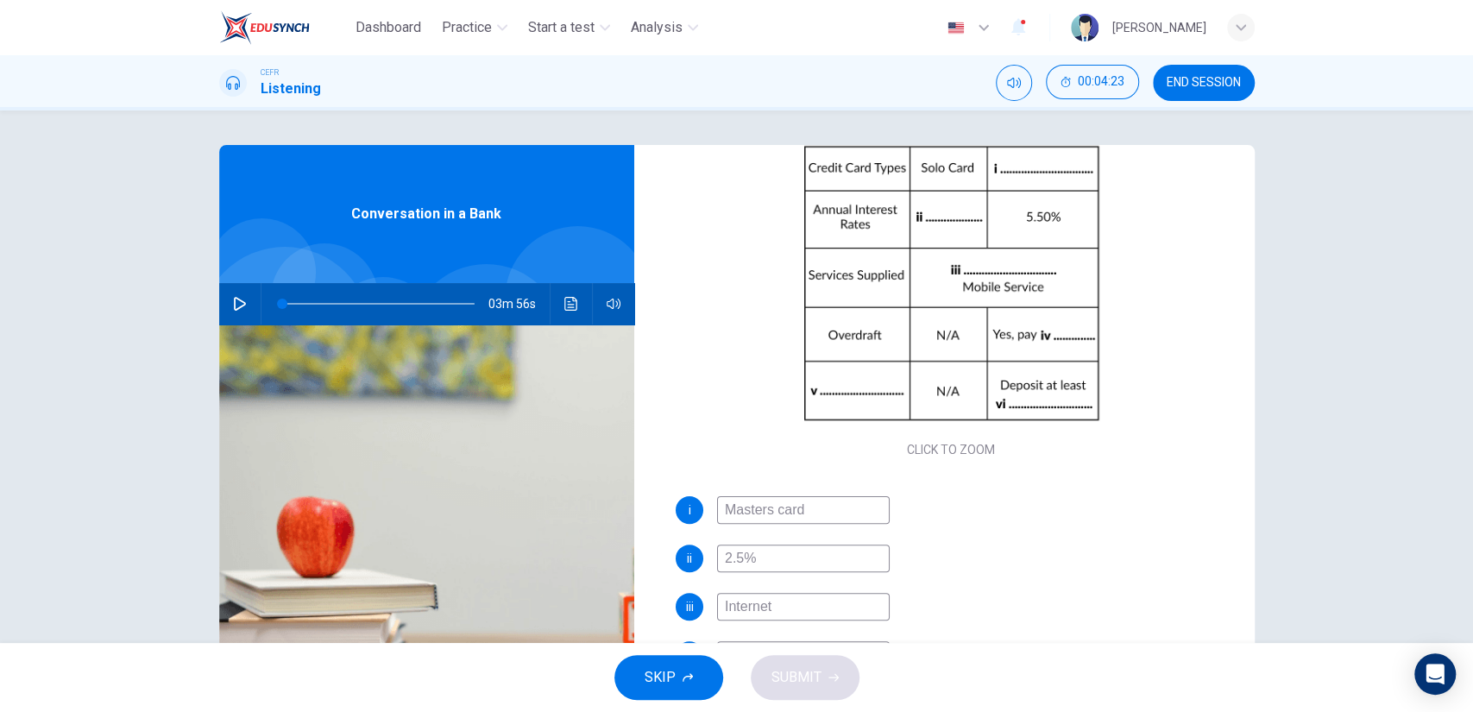
scroll to position [247, 0]
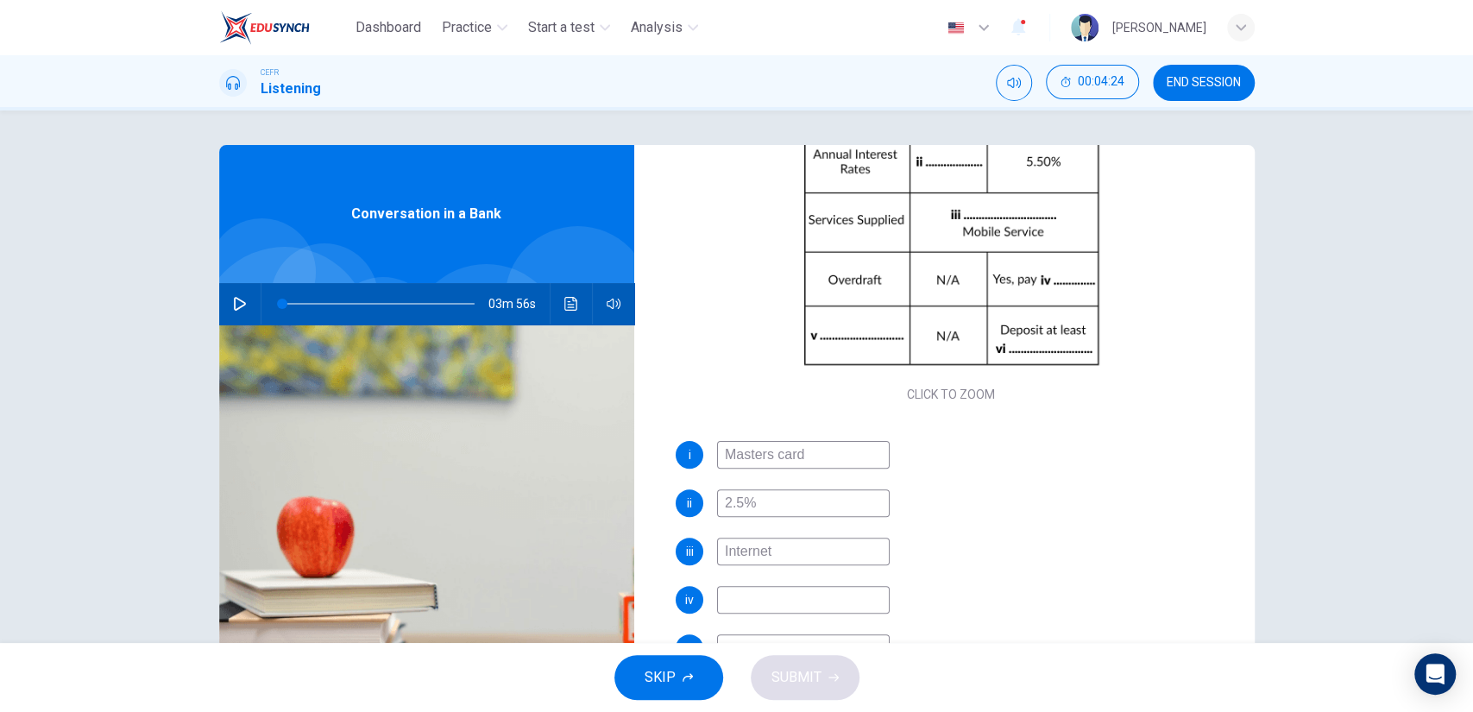
type input "Internet"
click at [843, 591] on input at bounding box center [803, 600] width 173 height 28
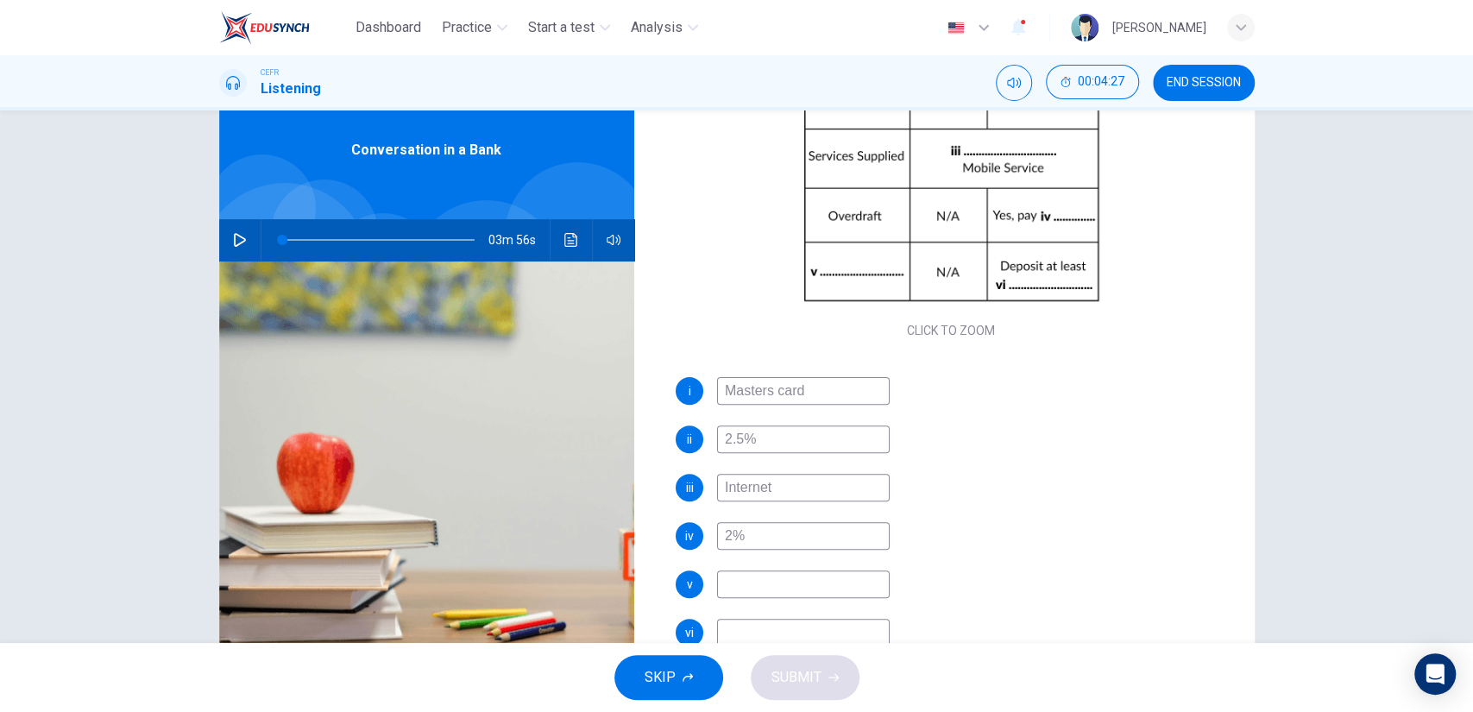
scroll to position [96, 0]
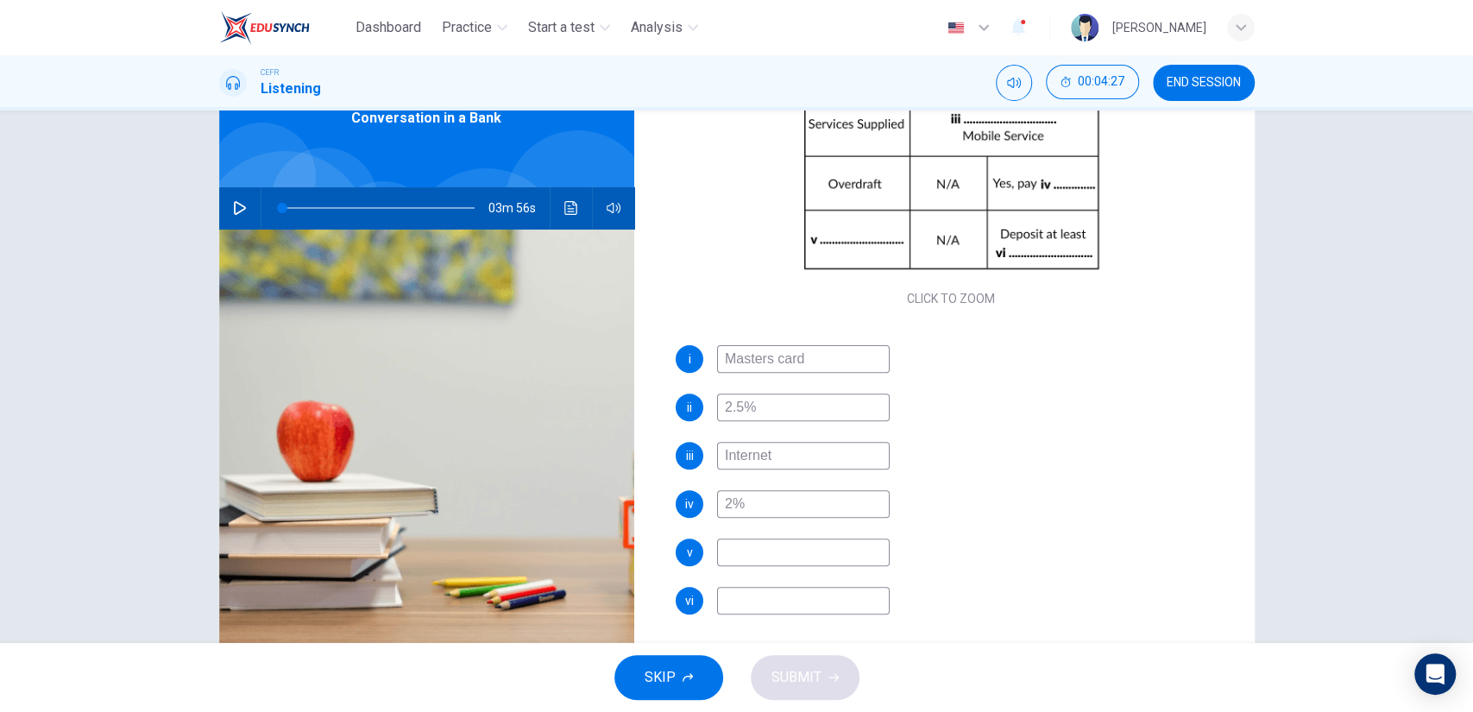
type input "2%"
click at [819, 563] on input at bounding box center [803, 552] width 173 height 28
type input "Requirement"
click at [804, 603] on input at bounding box center [803, 601] width 173 height 28
click at [445, 214] on span at bounding box center [378, 208] width 193 height 24
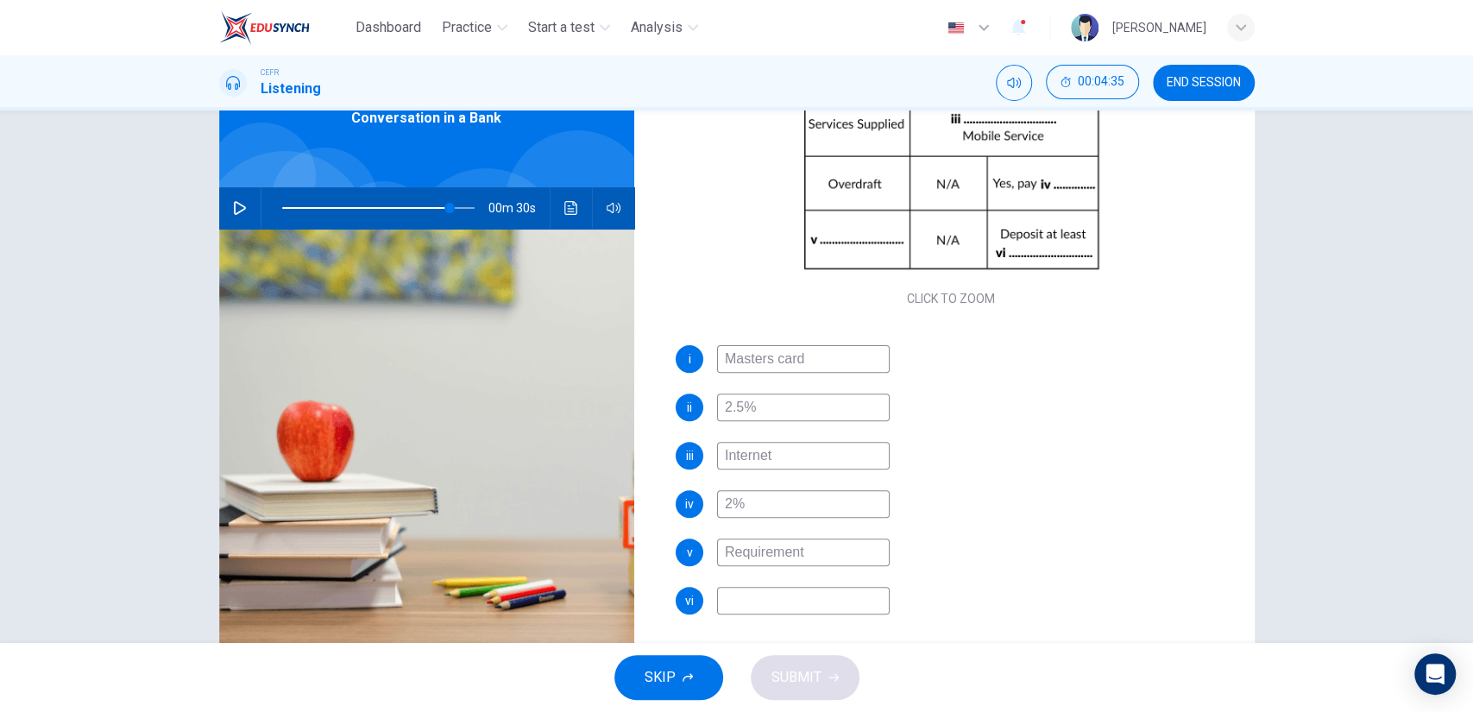
click at [241, 211] on icon "button" at bounding box center [240, 208] width 14 height 14
click at [420, 207] on span at bounding box center [378, 208] width 193 height 24
click at [726, 608] on input at bounding box center [803, 601] width 173 height 28
type input "78"
type input "1"
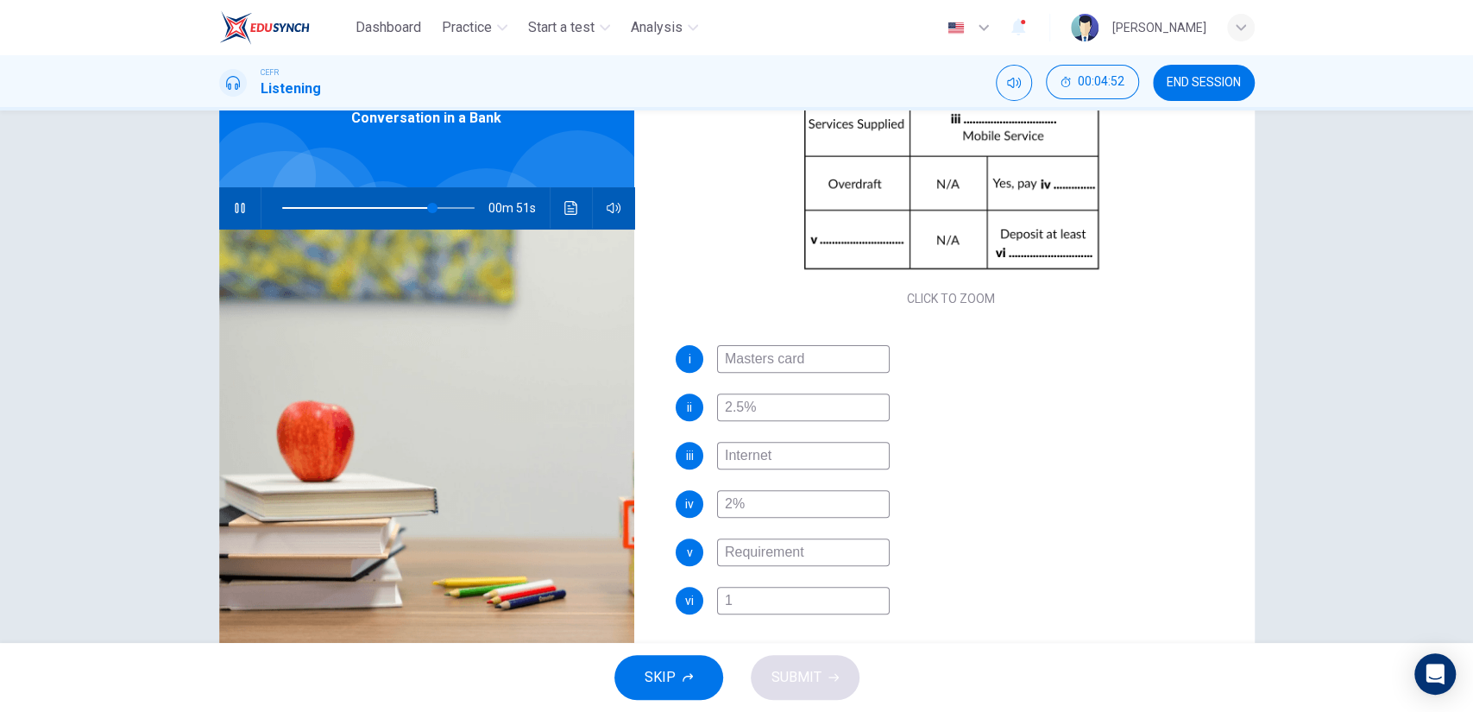
type input "78"
type input "15"
type input "78"
type input "150"
type input "78"
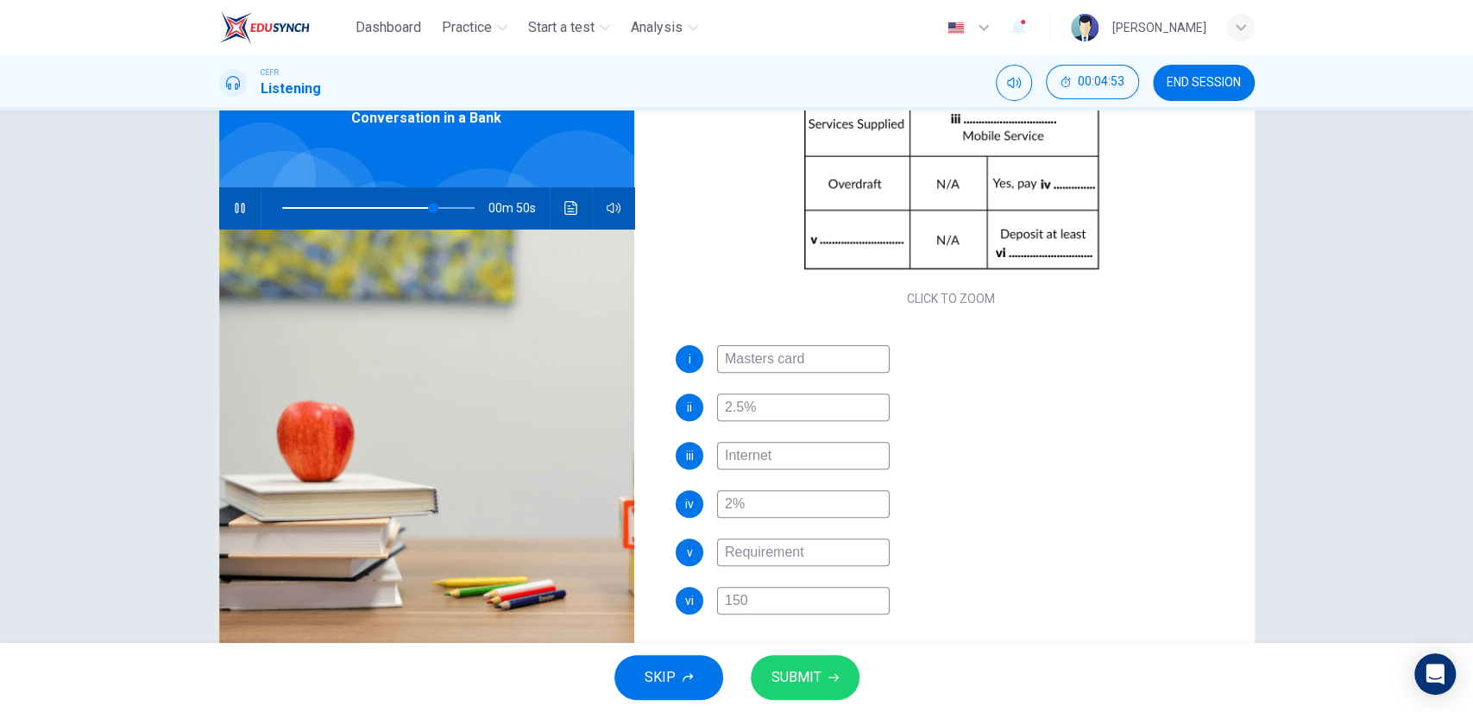
type input "1500"
type input "79"
type input "1500"
click at [790, 671] on span "SUBMIT" at bounding box center [796, 677] width 50 height 24
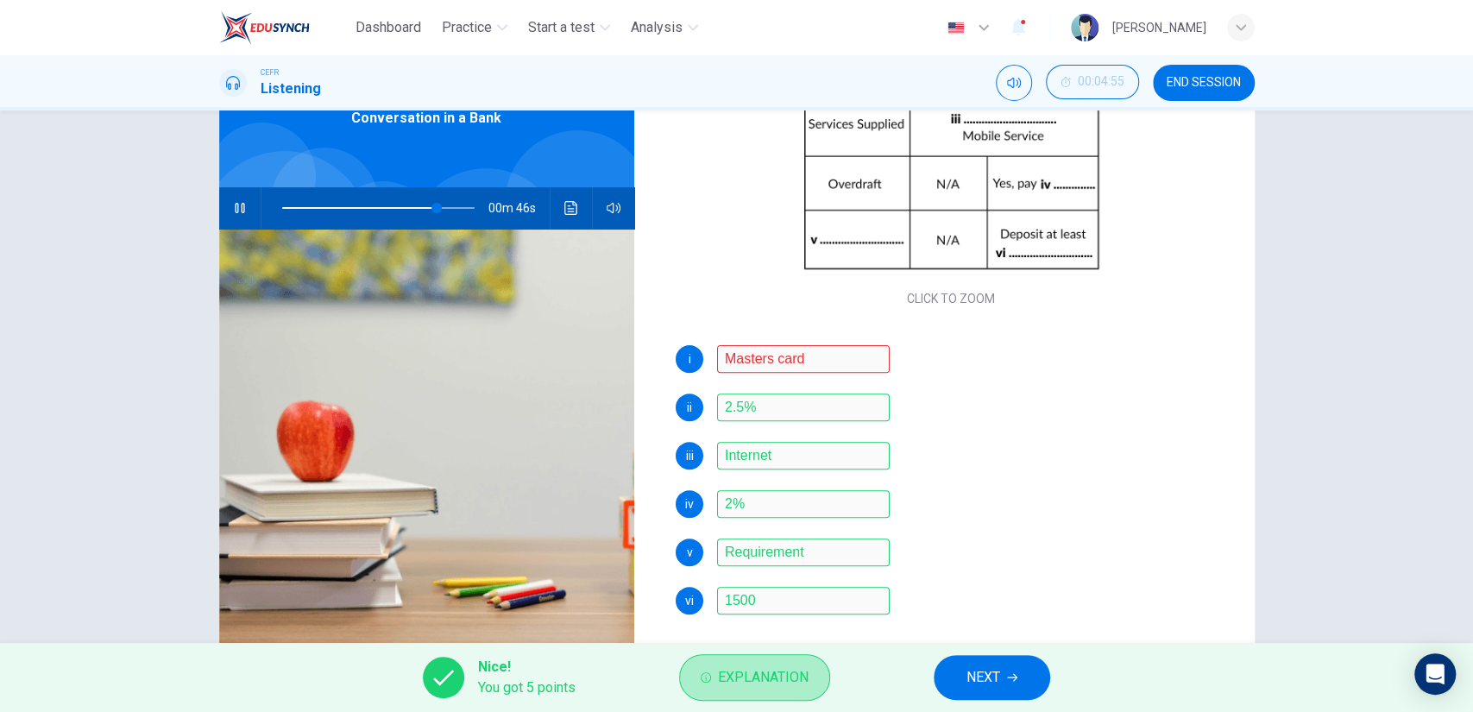
click at [790, 671] on span "Explanation" at bounding box center [763, 677] width 91 height 24
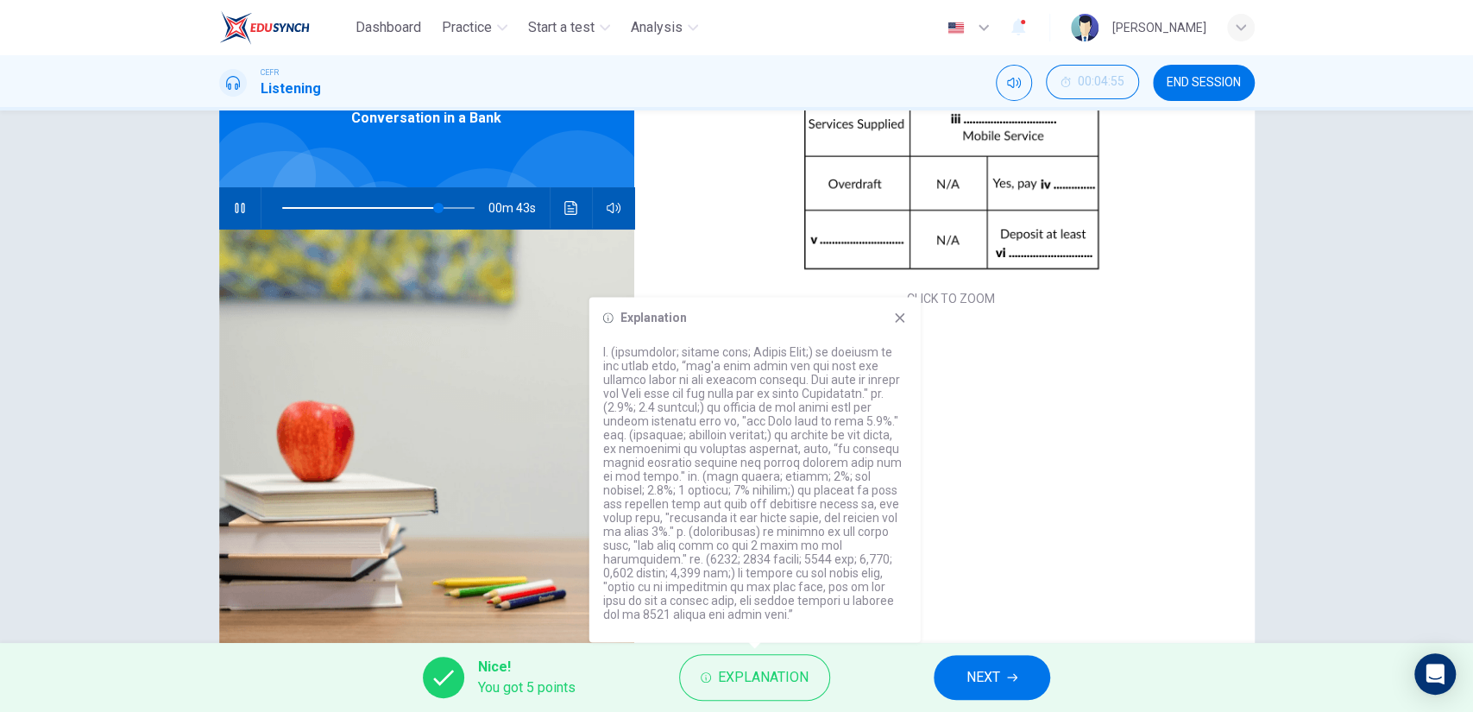
click at [969, 665] on span "NEXT" at bounding box center [983, 677] width 34 height 24
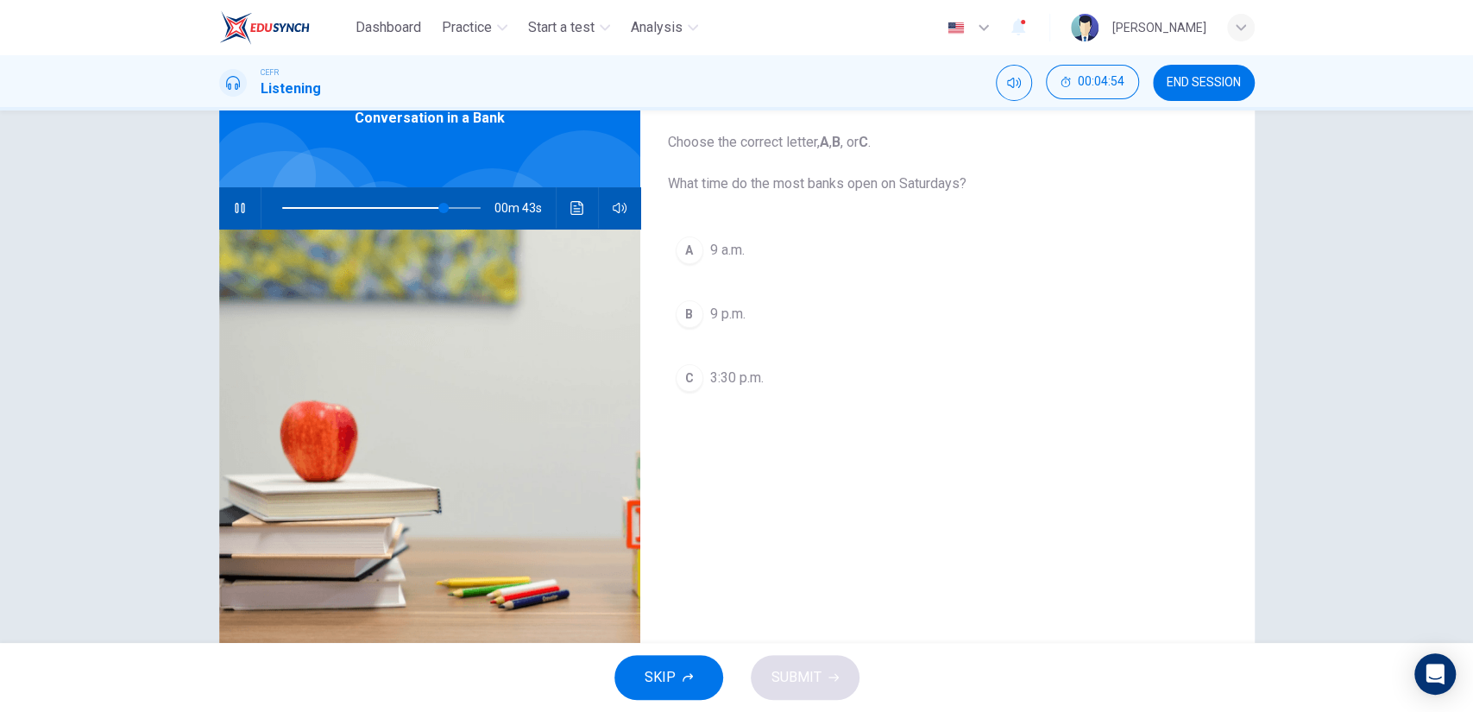
scroll to position [0, 0]
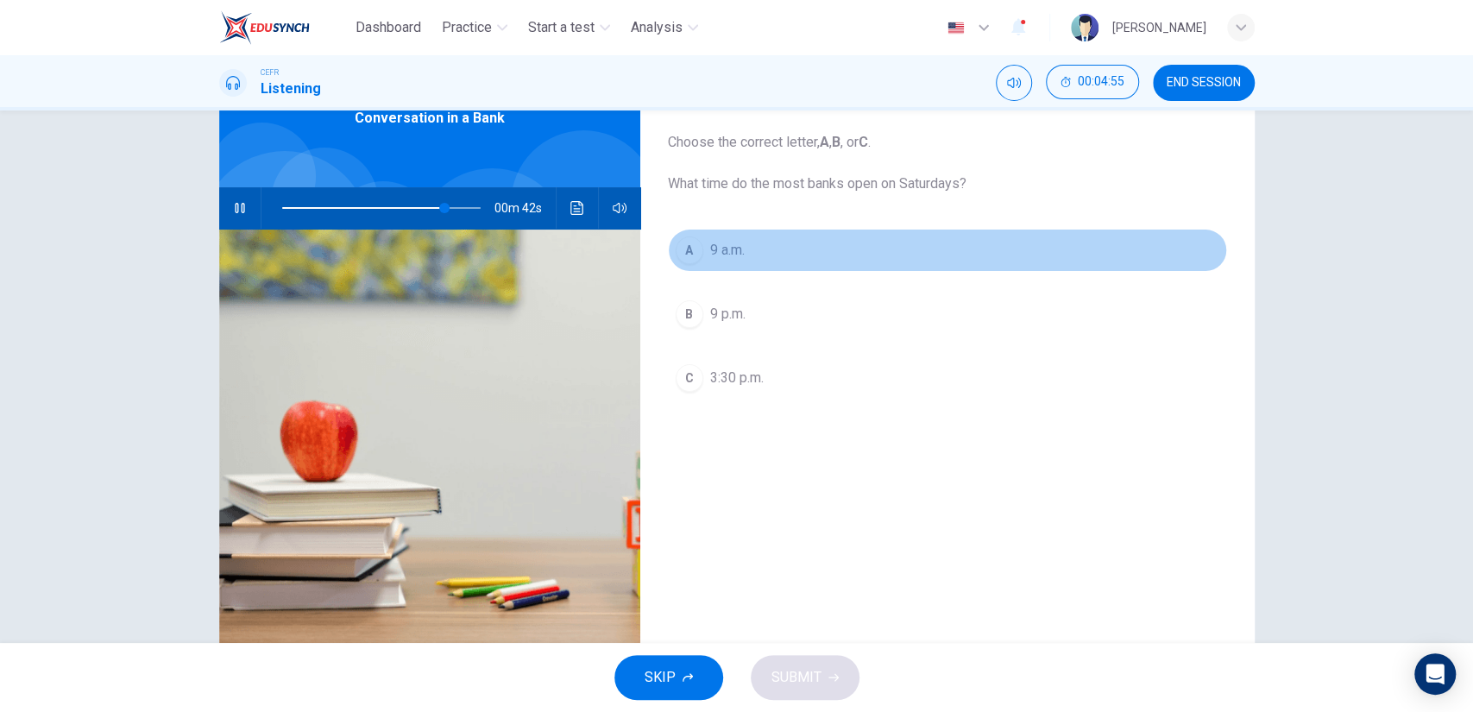
click at [825, 230] on button "A 9 a.m." at bounding box center [947, 250] width 559 height 43
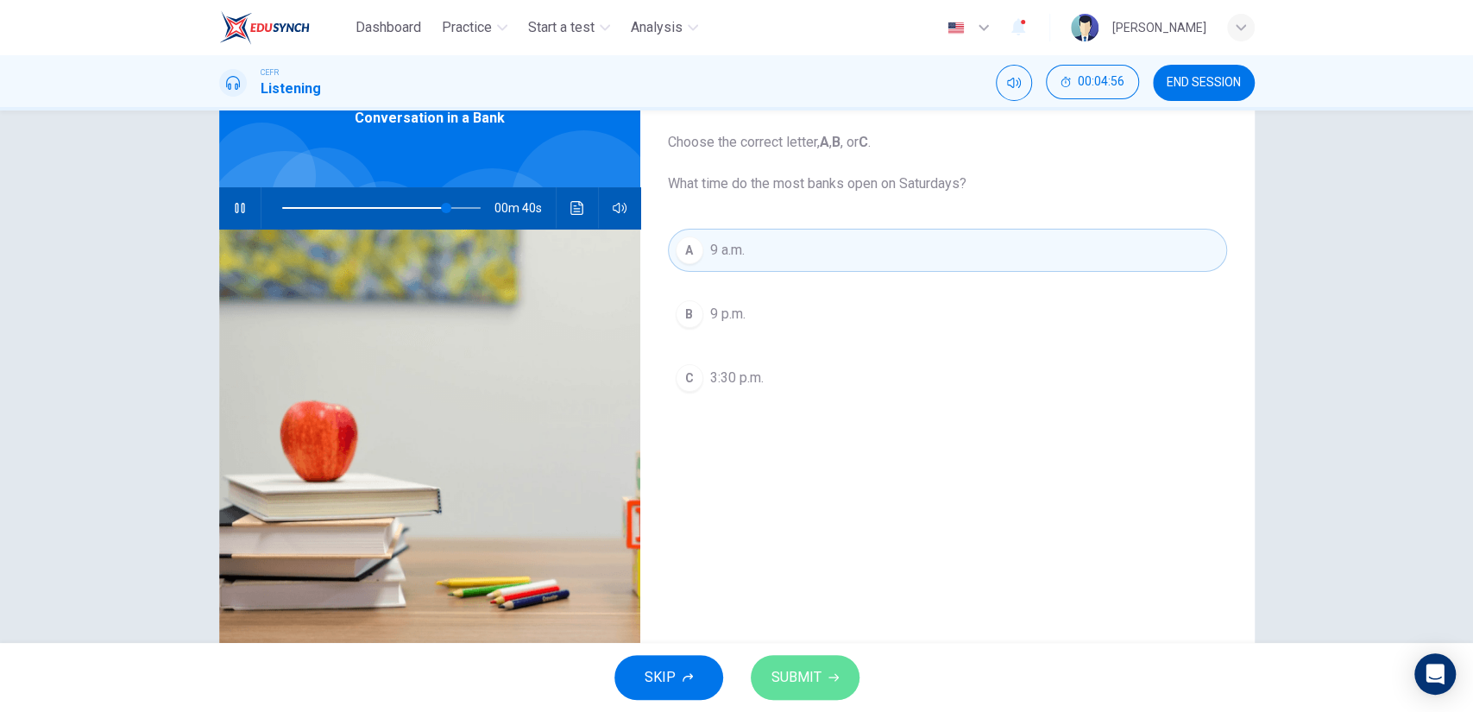
drag, startPoint x: 787, startPoint y: 658, endPoint x: 786, endPoint y: 638, distance: 19.9
click at [787, 656] on button "SUBMIT" at bounding box center [805, 677] width 109 height 45
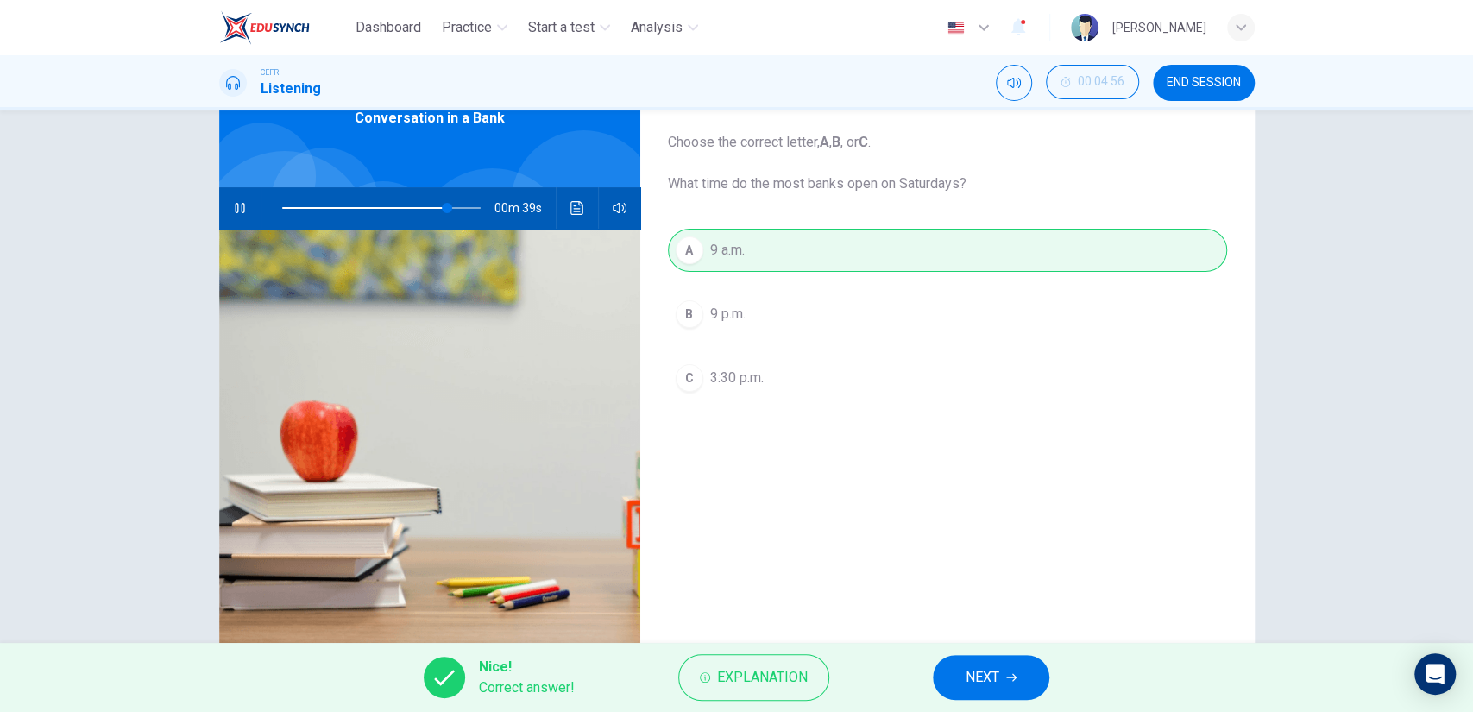
type input "84"
click at [978, 677] on span "NEXT" at bounding box center [983, 677] width 34 height 24
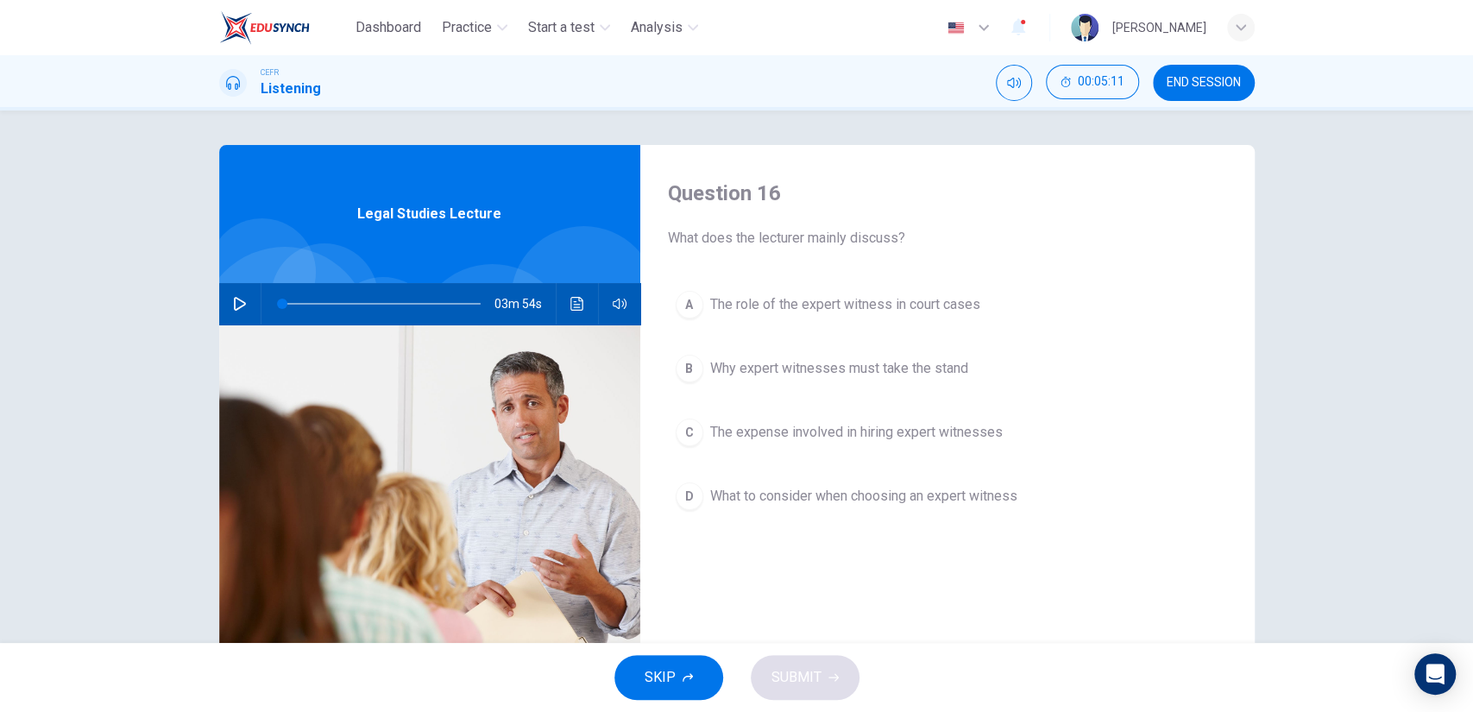
click at [226, 311] on button "button" at bounding box center [240, 303] width 28 height 41
type input "0"
click at [846, 318] on button "A The role of the expert witness in court cases" at bounding box center [947, 304] width 559 height 43
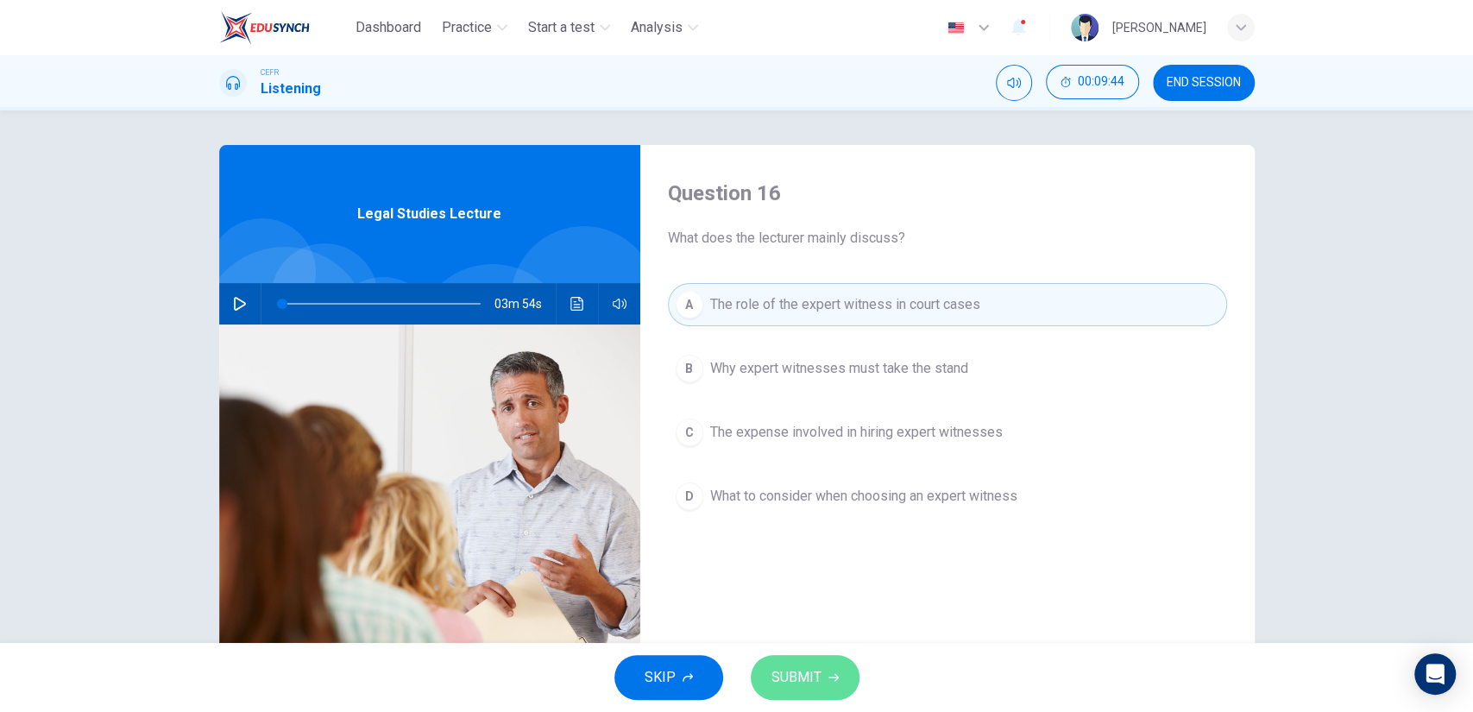
click at [811, 685] on span "SUBMIT" at bounding box center [796, 677] width 50 height 24
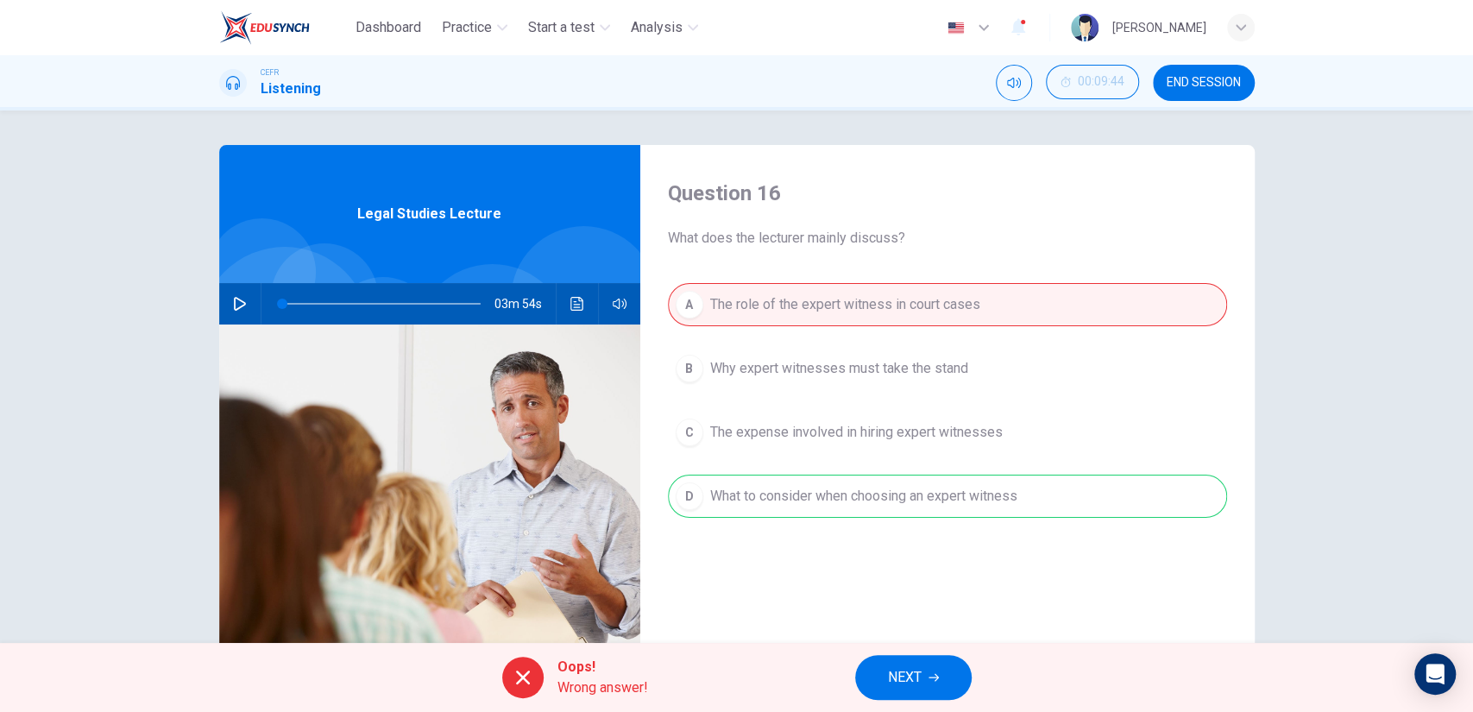
click at [874, 668] on button "NEXT" at bounding box center [913, 677] width 116 height 45
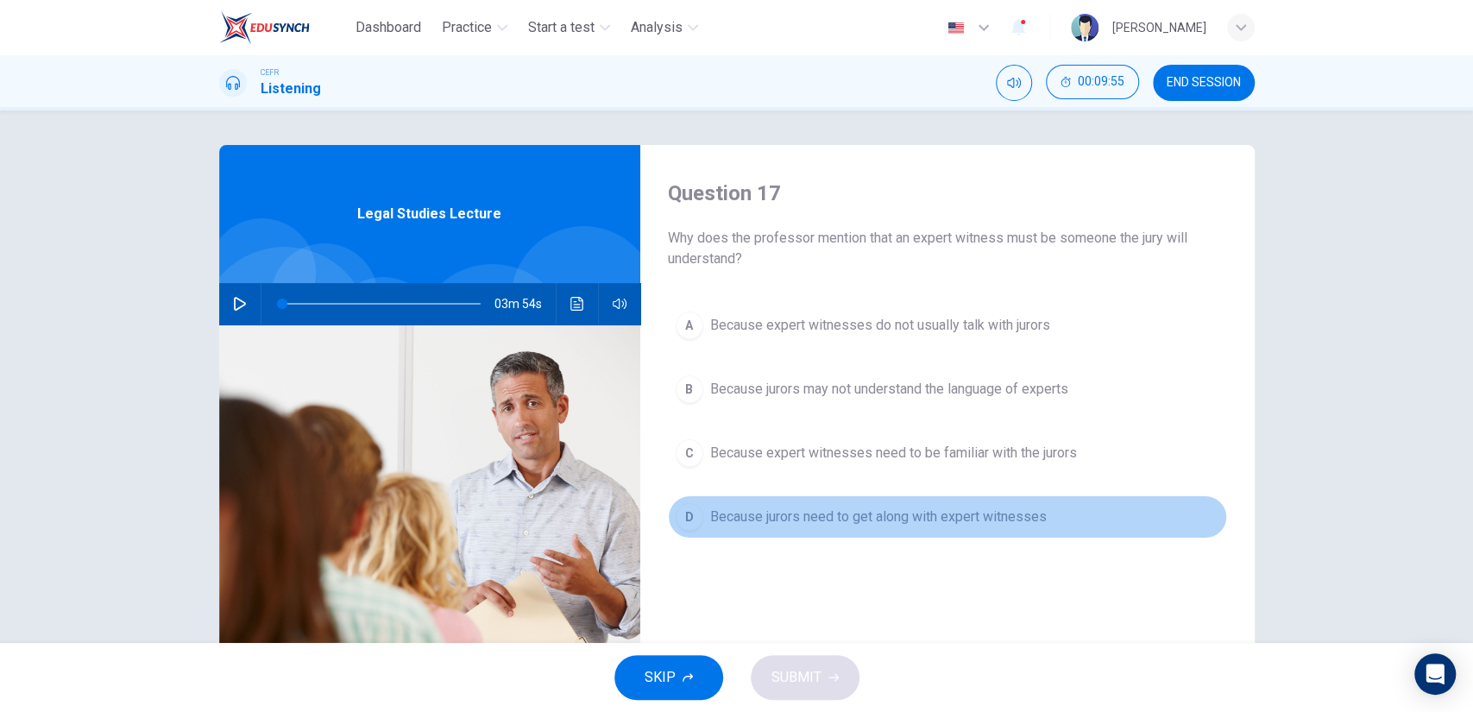
click at [844, 501] on button "D Because jurors need to get along with expert witnesses" at bounding box center [947, 516] width 559 height 43
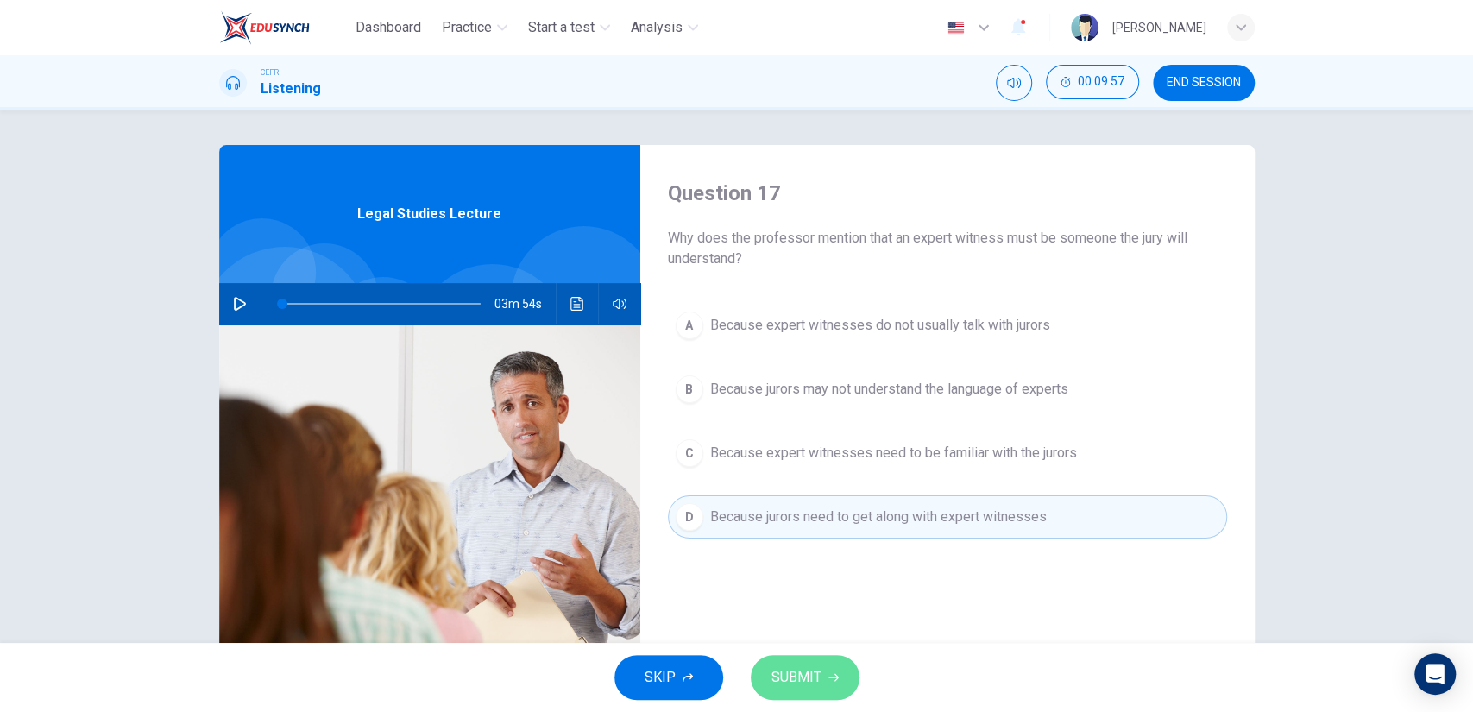
click at [817, 665] on span "SUBMIT" at bounding box center [796, 677] width 50 height 24
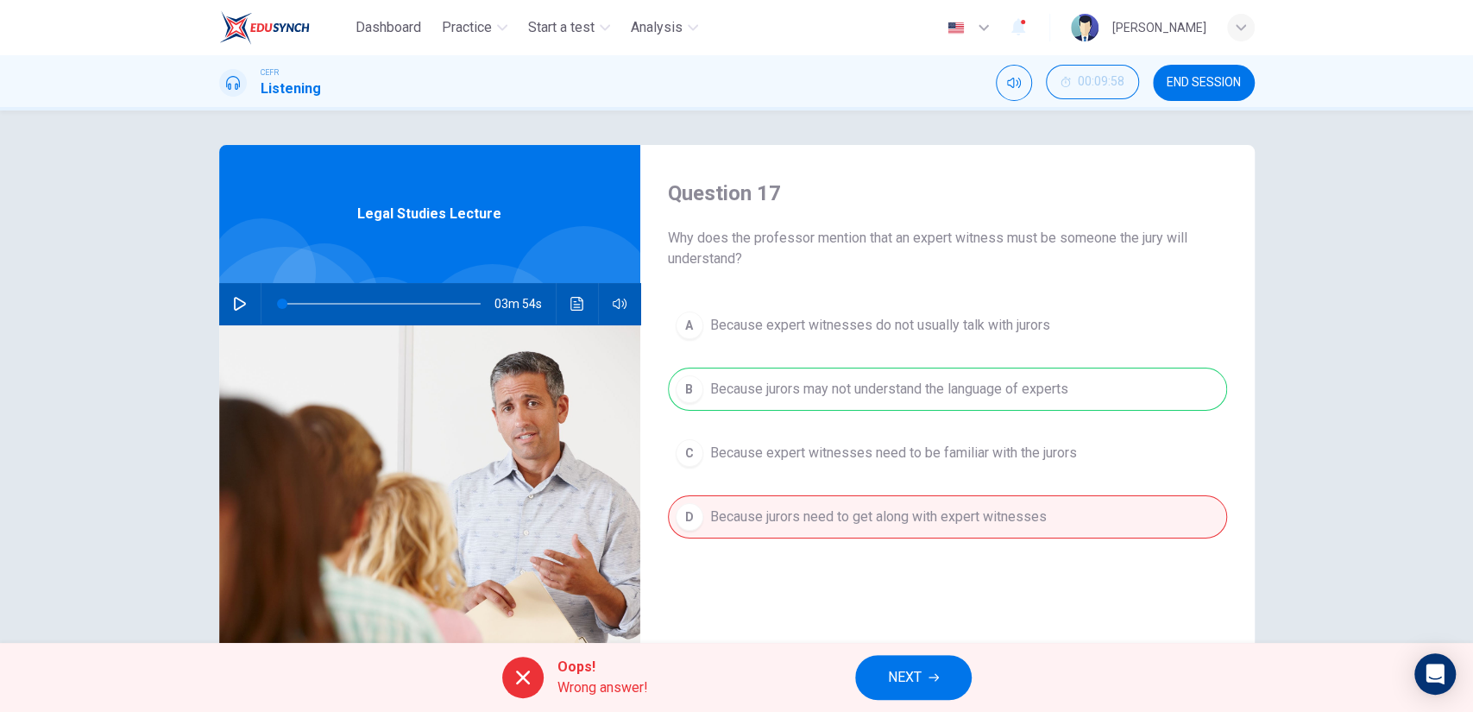
click at [878, 667] on button "NEXT" at bounding box center [913, 677] width 116 height 45
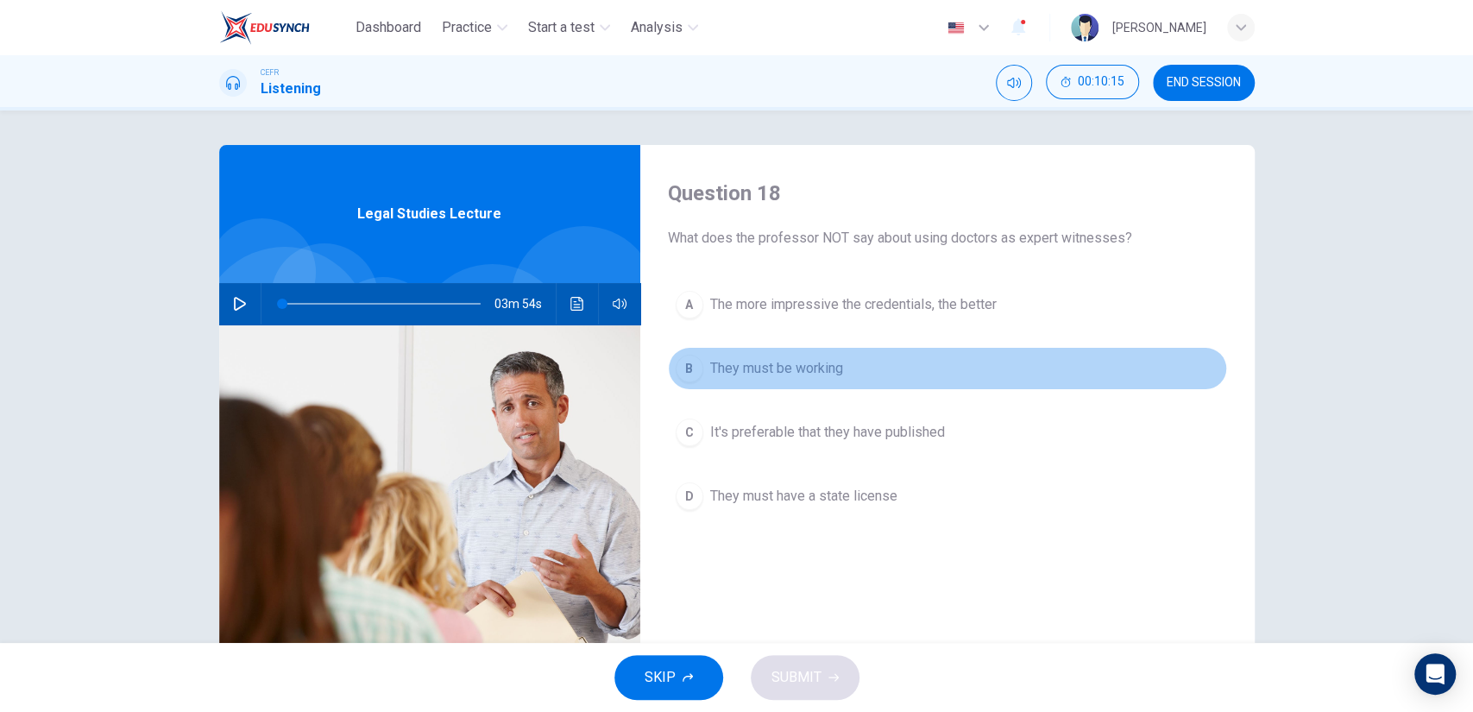
click at [822, 378] on span "They must be working" at bounding box center [776, 368] width 133 height 21
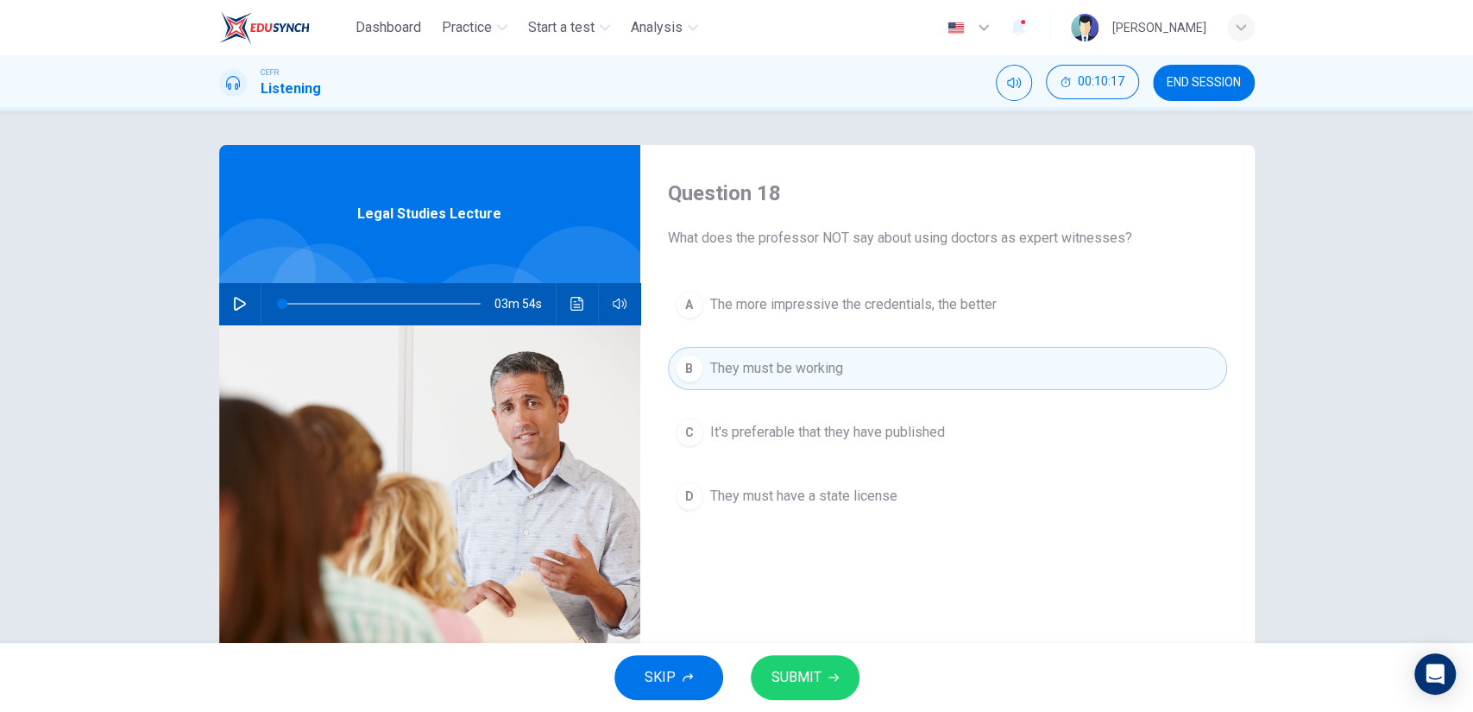
click at [810, 682] on span "SUBMIT" at bounding box center [796, 677] width 50 height 24
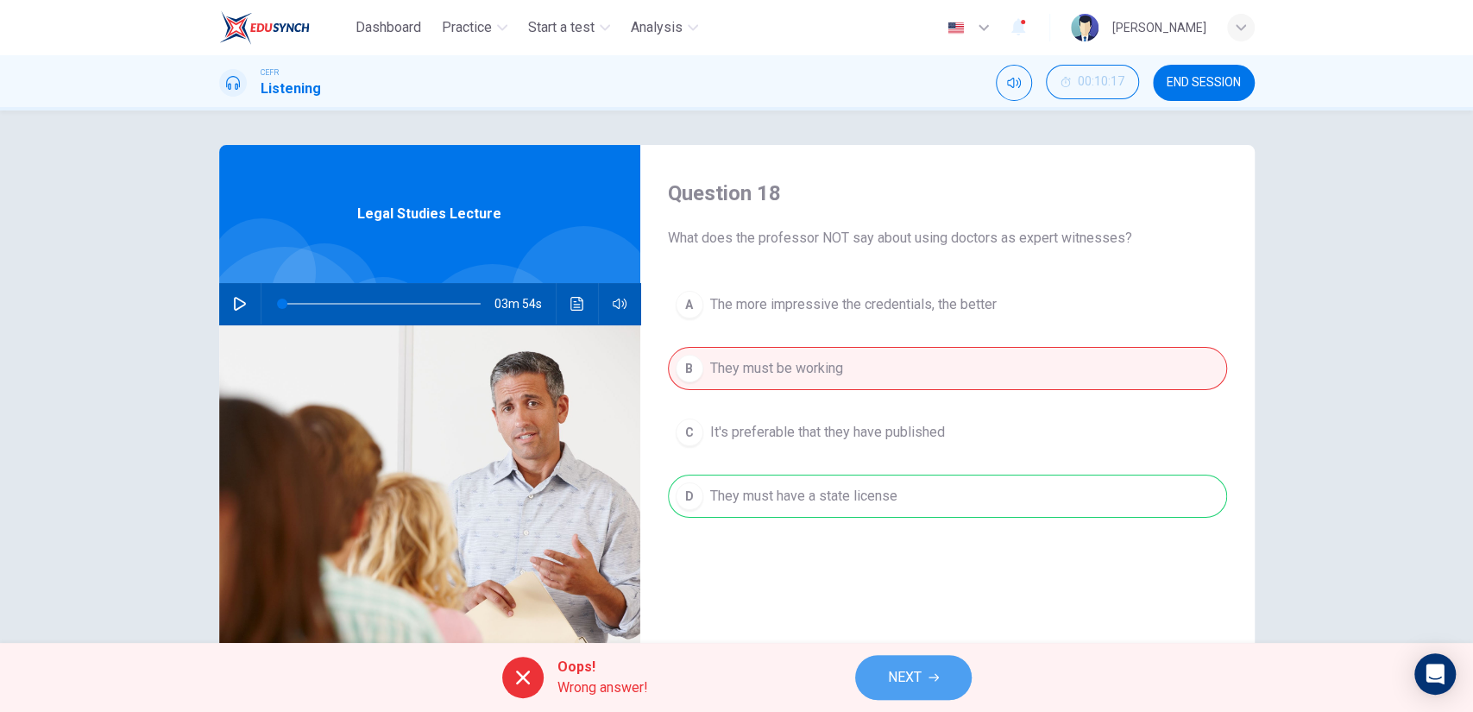
click at [928, 678] on icon "button" at bounding box center [933, 677] width 10 height 10
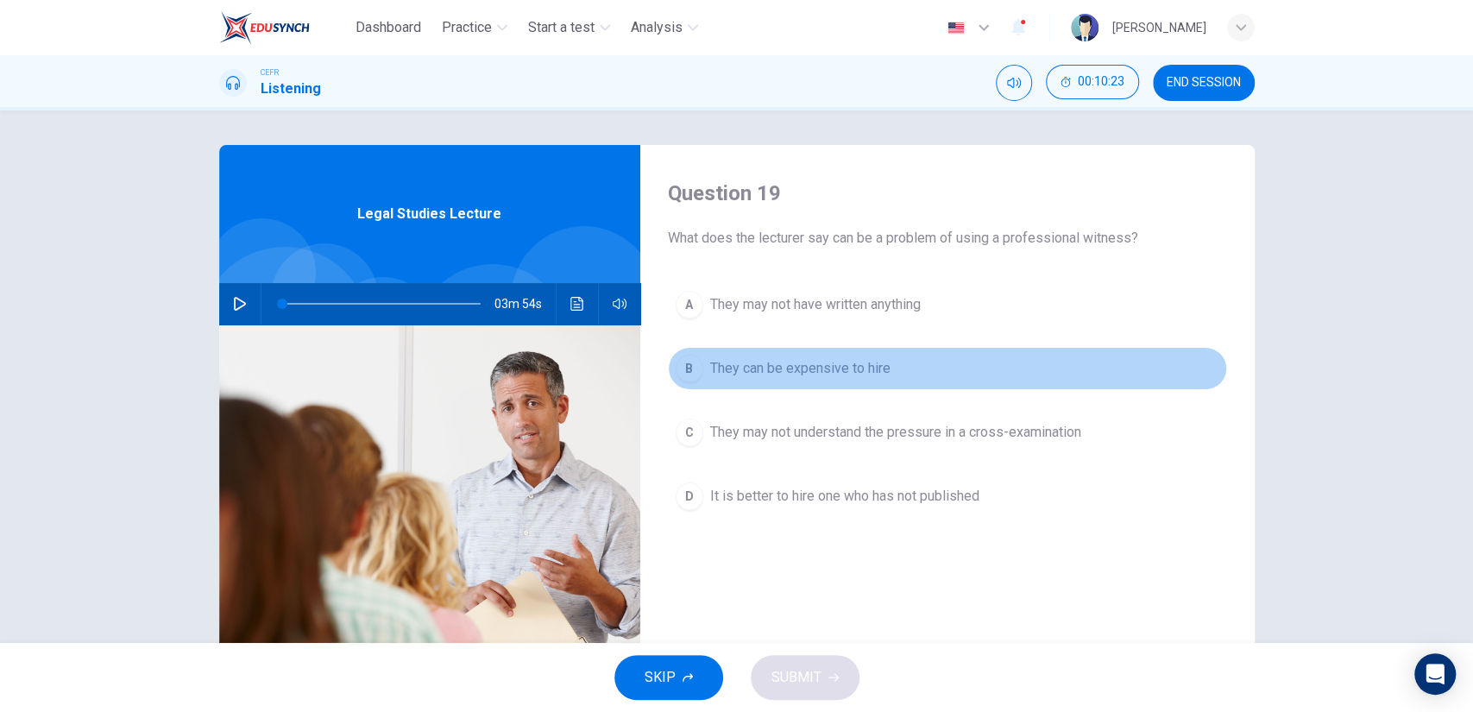
click at [861, 374] on span "They can be expensive to hire" at bounding box center [800, 368] width 180 height 21
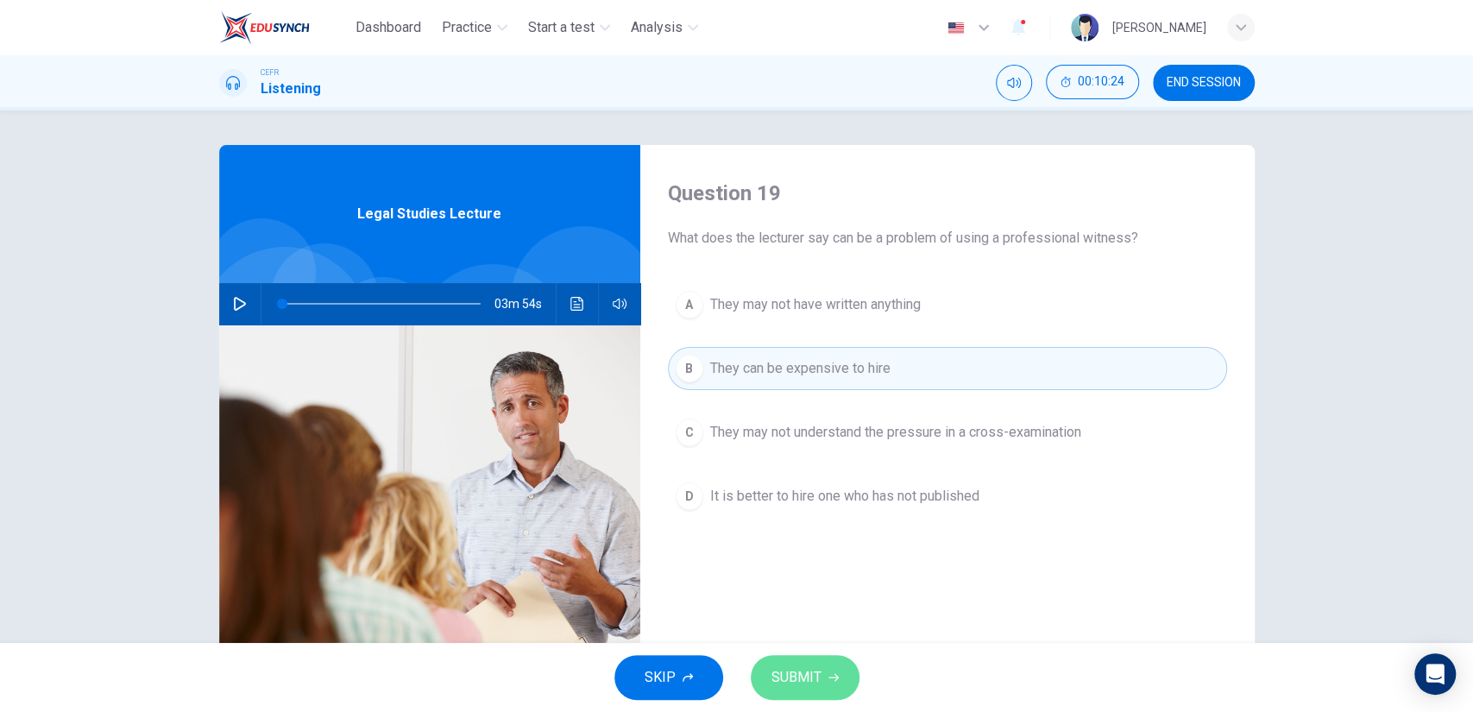
click at [818, 664] on button "SUBMIT" at bounding box center [805, 677] width 109 height 45
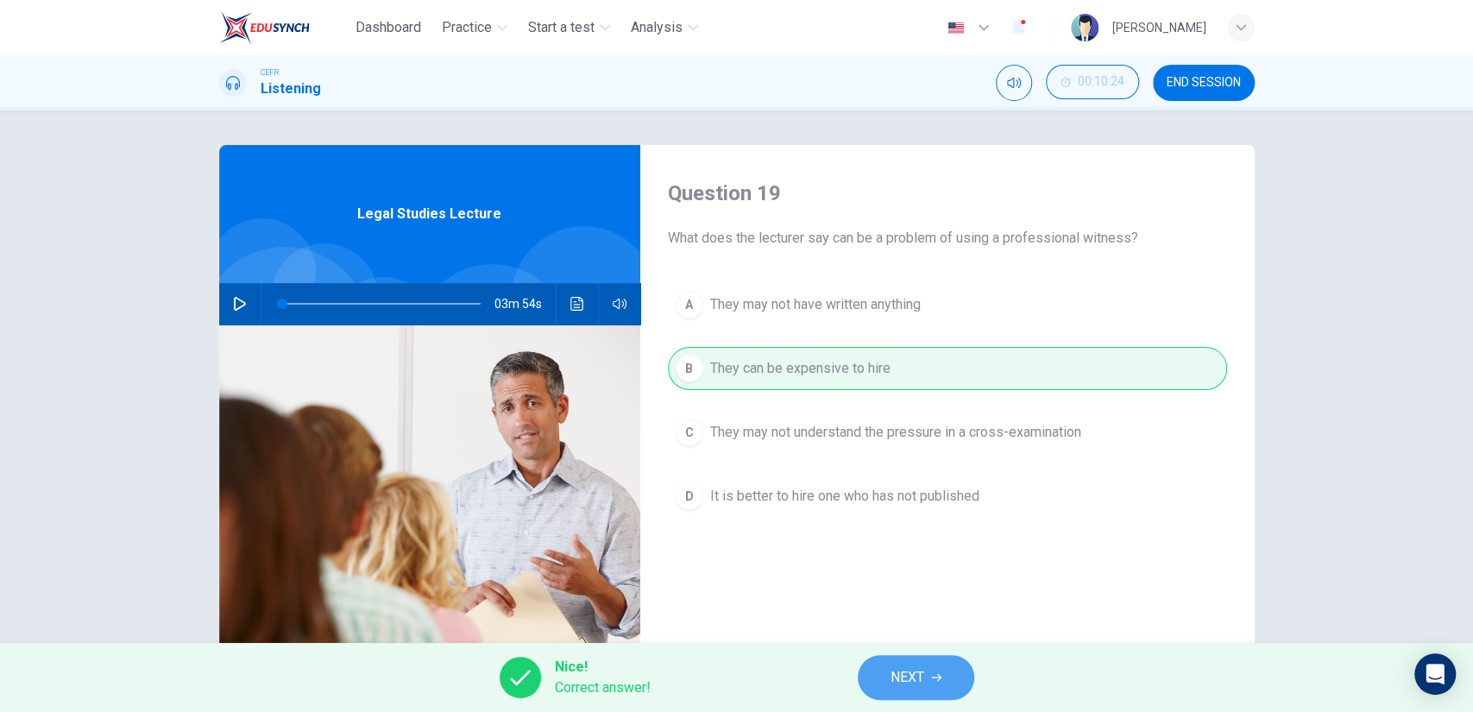
click at [921, 682] on span "NEXT" at bounding box center [908, 677] width 34 height 24
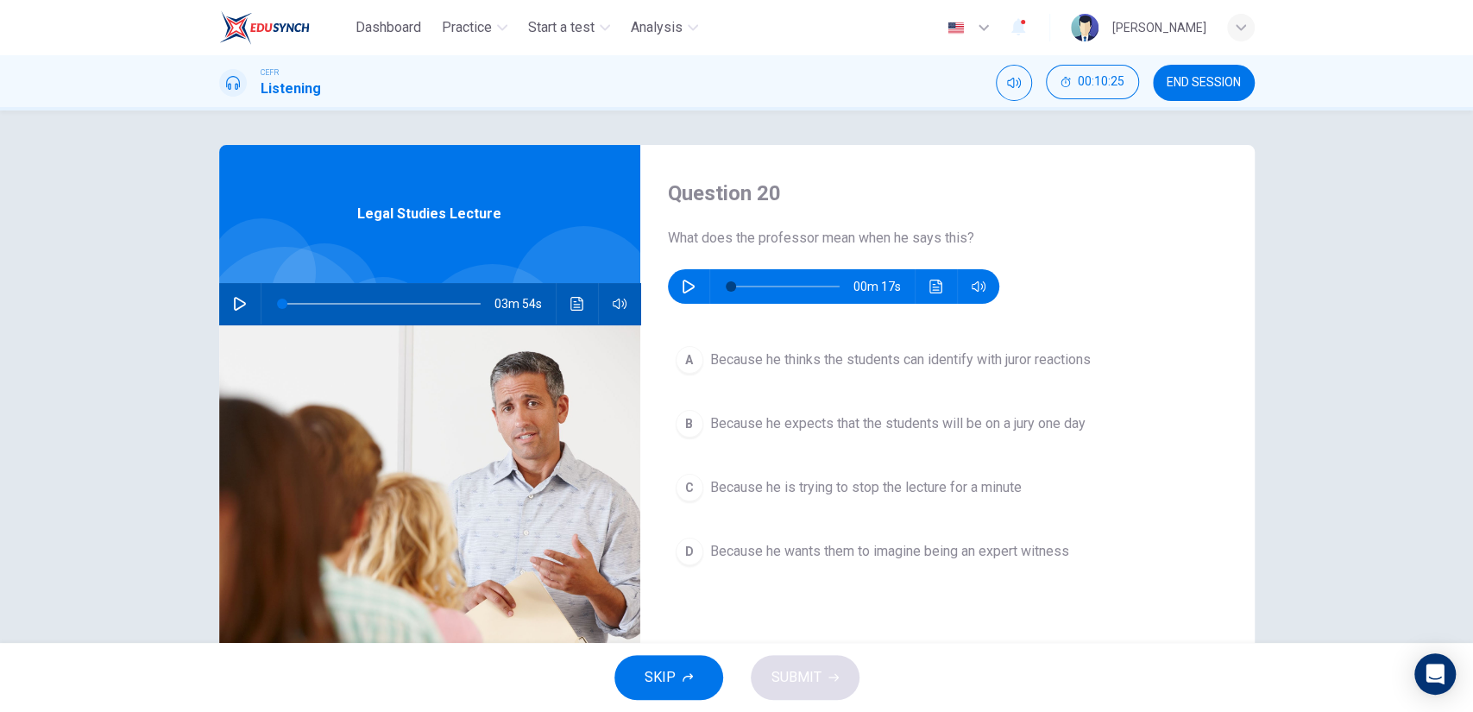
click at [685, 292] on icon "button" at bounding box center [689, 287] width 14 height 14
type input "0"
click at [829, 379] on button "A Because he thinks the students can identify with juror reactions" at bounding box center [947, 359] width 559 height 43
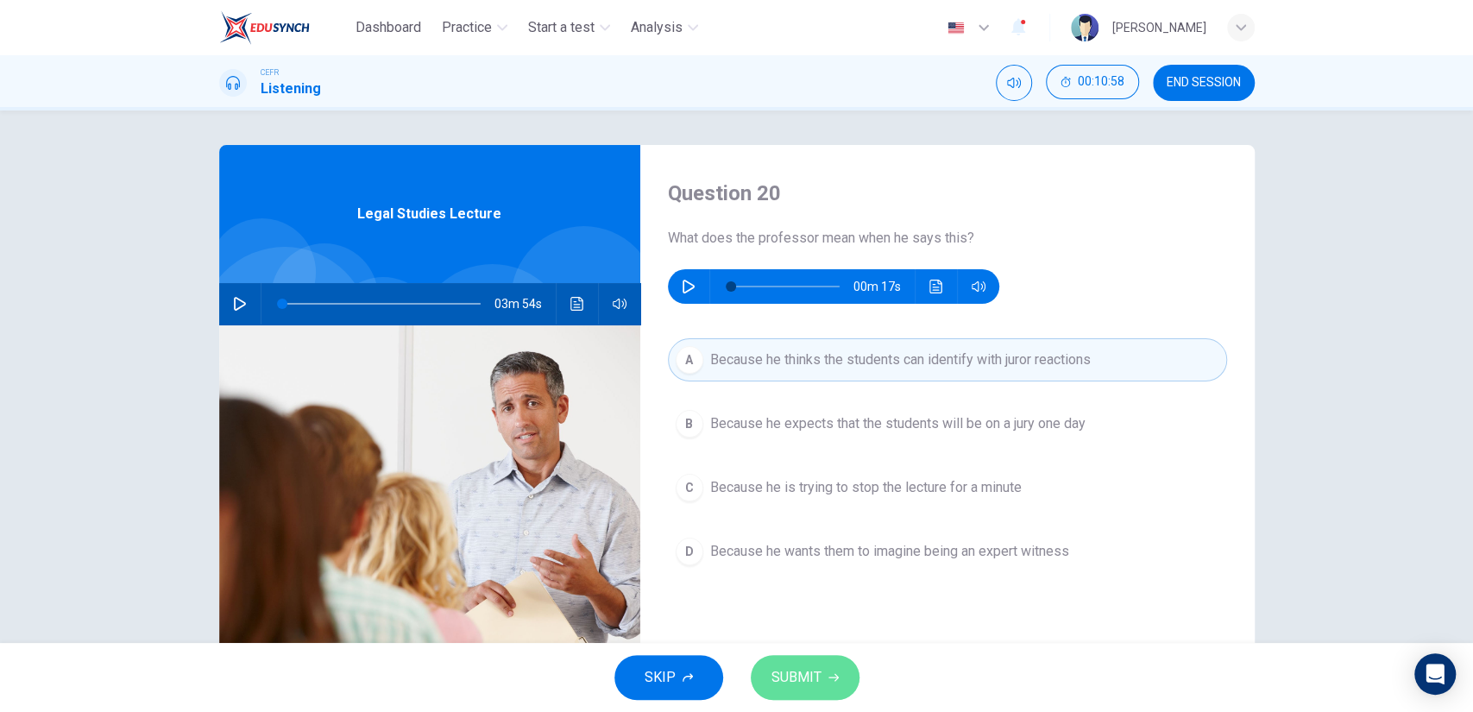
click at [819, 666] on span "SUBMIT" at bounding box center [796, 677] width 50 height 24
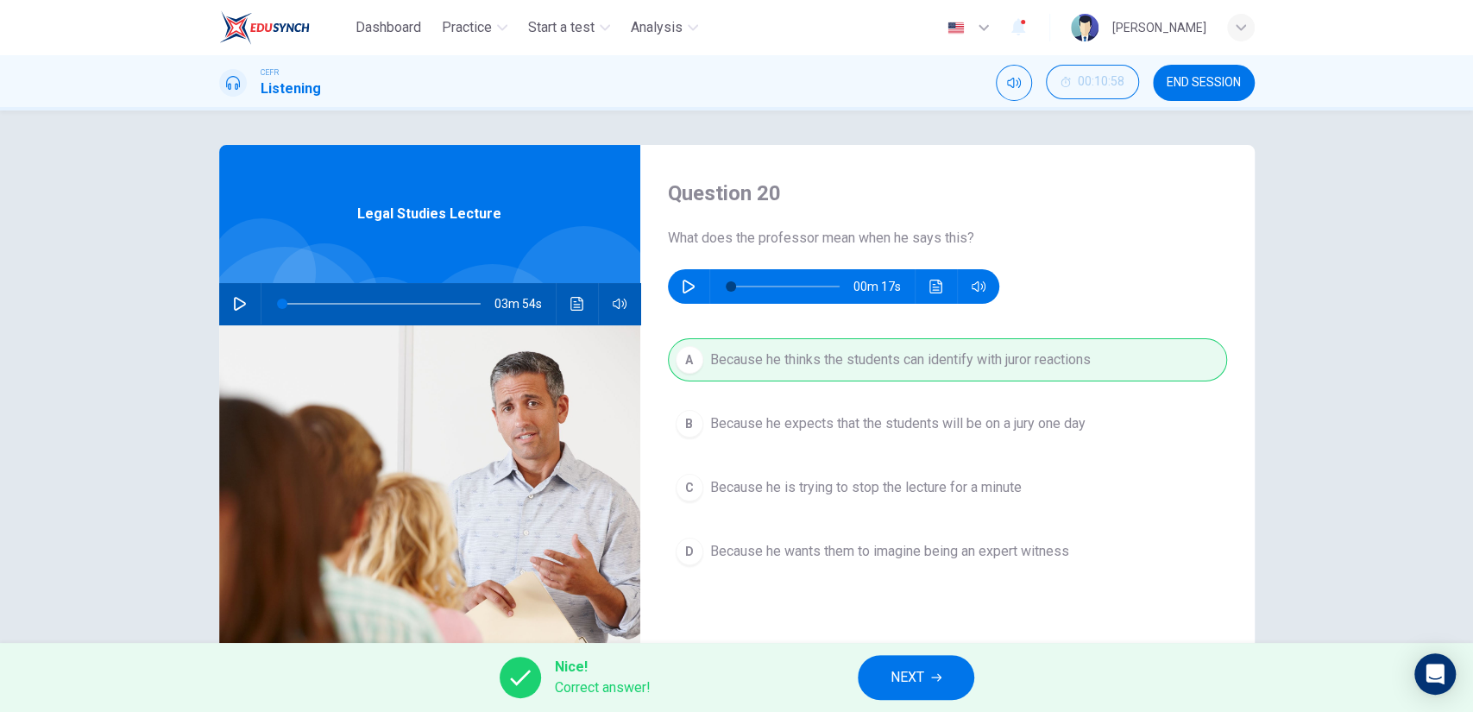
click at [948, 685] on button "NEXT" at bounding box center [916, 677] width 116 height 45
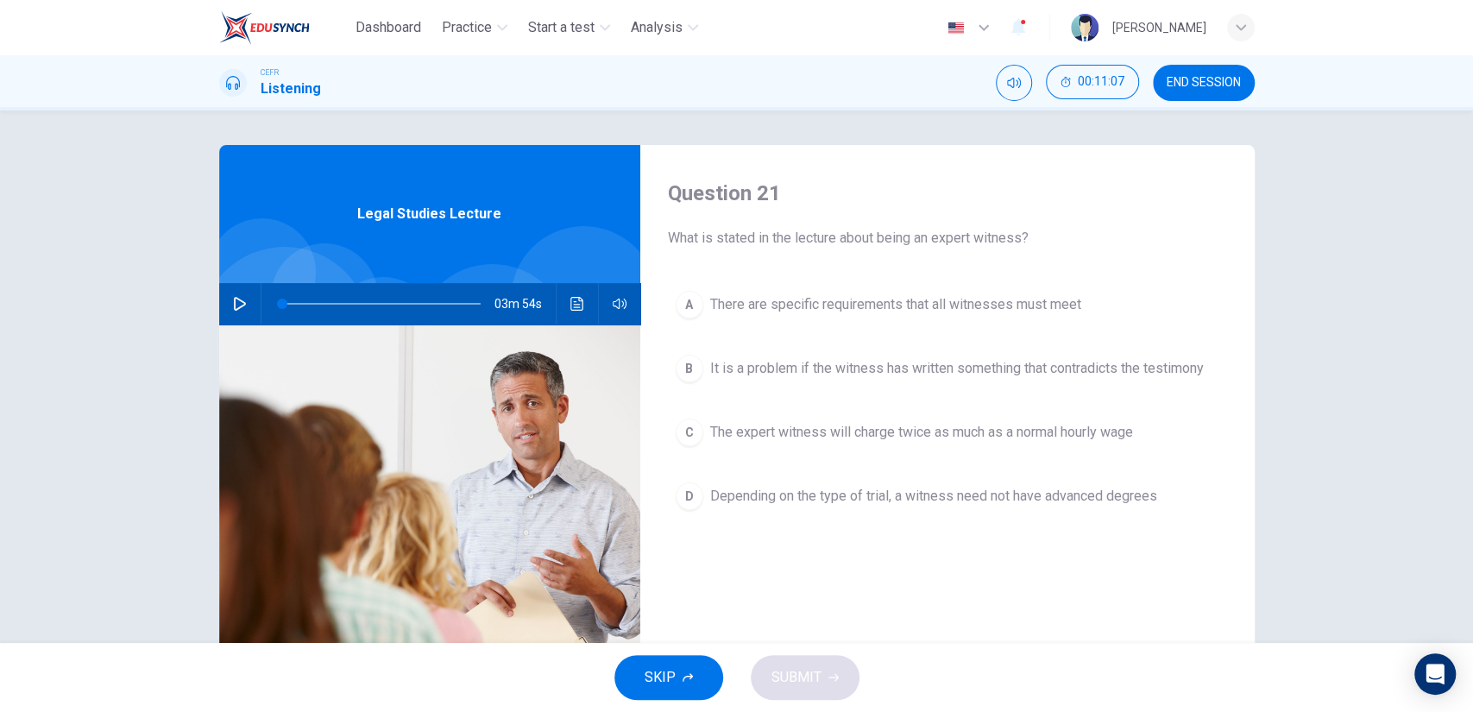
click at [859, 381] on button "B It is a problem if the witness has written something that contradicts the tes…" at bounding box center [947, 368] width 559 height 43
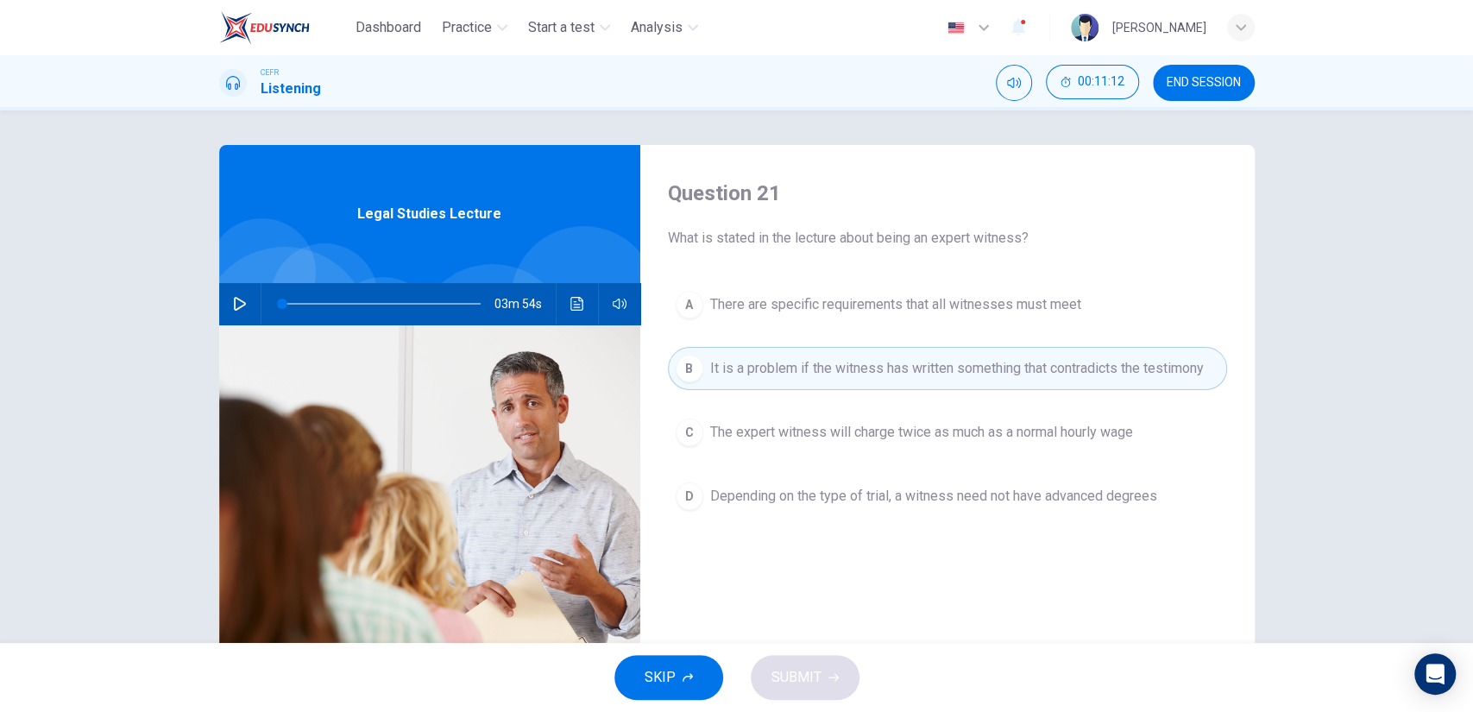
click at [828, 445] on button "C The expert witness will charge twice as much as a normal hourly wage" at bounding box center [947, 432] width 559 height 43
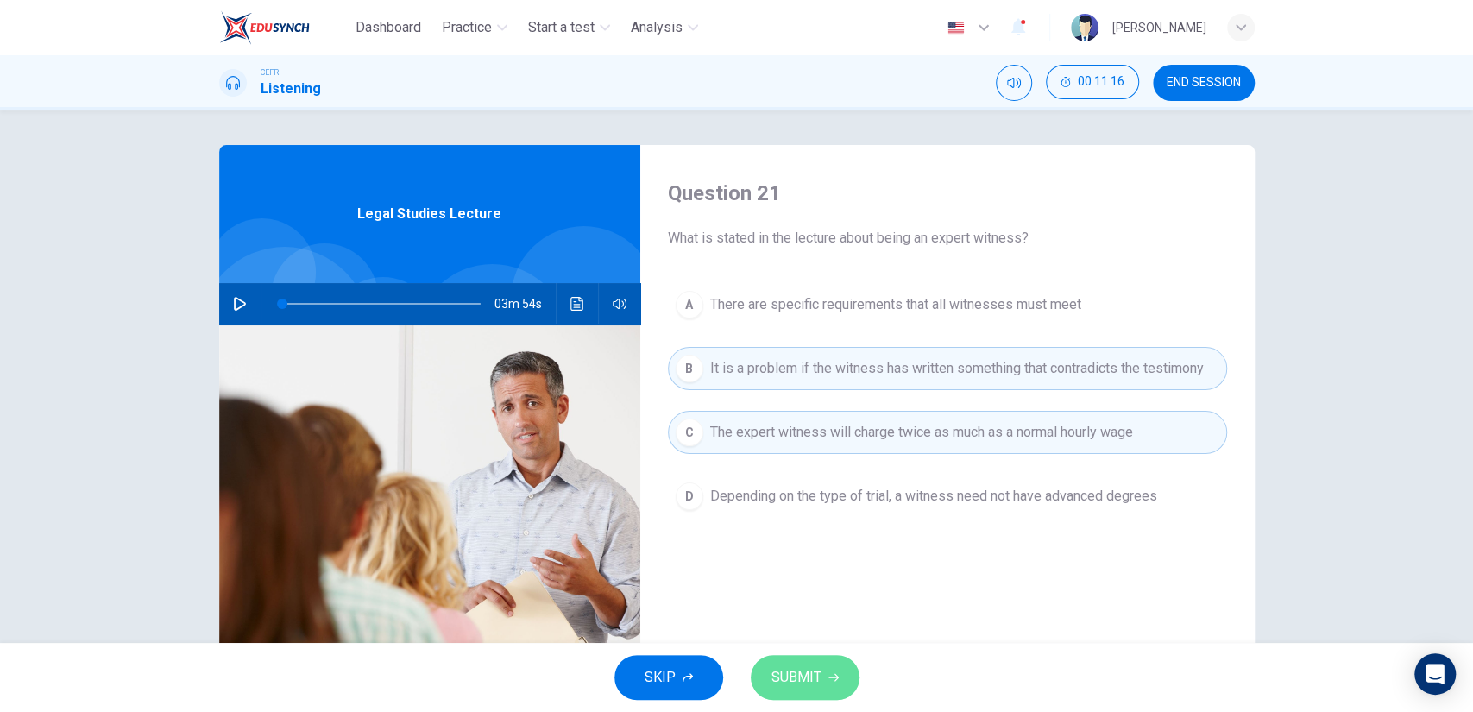
click at [821, 662] on button "SUBMIT" at bounding box center [805, 677] width 109 height 45
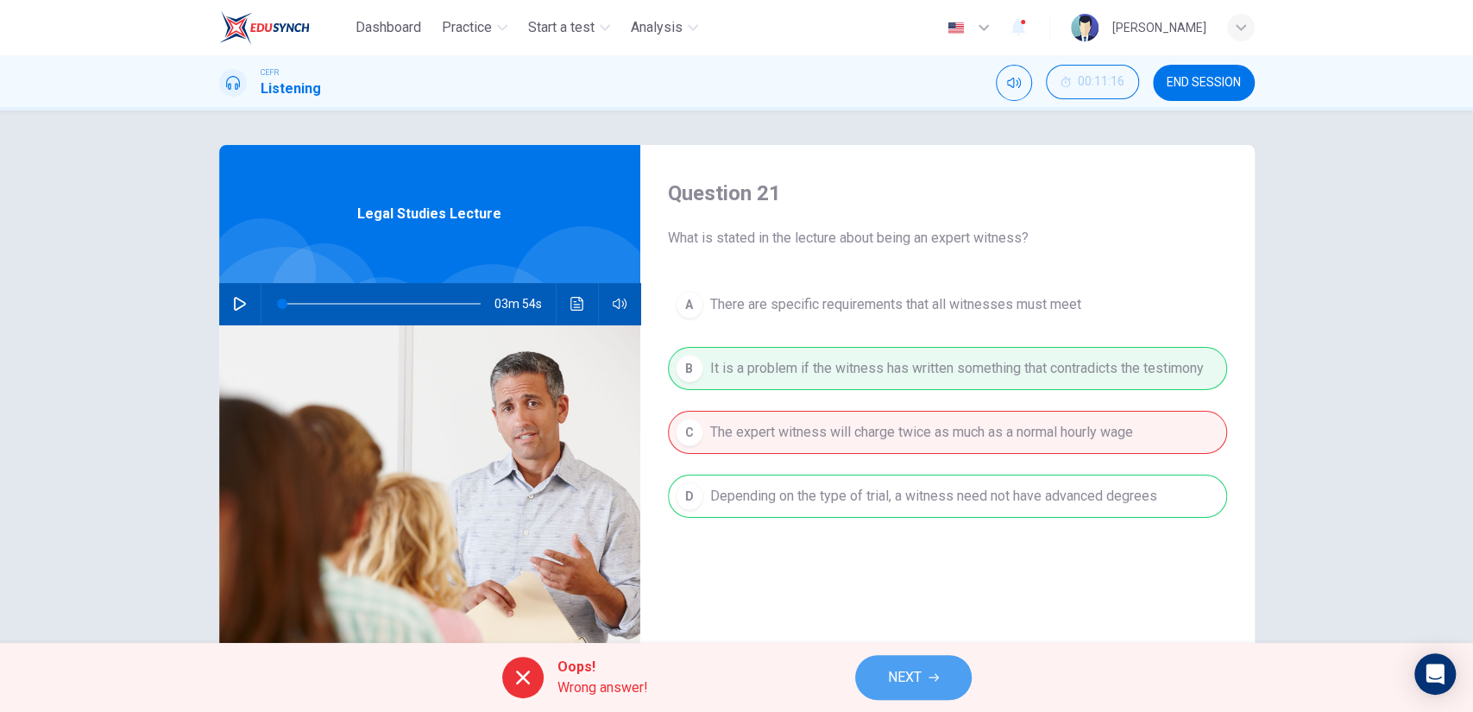
click at [907, 669] on span "NEXT" at bounding box center [905, 677] width 34 height 24
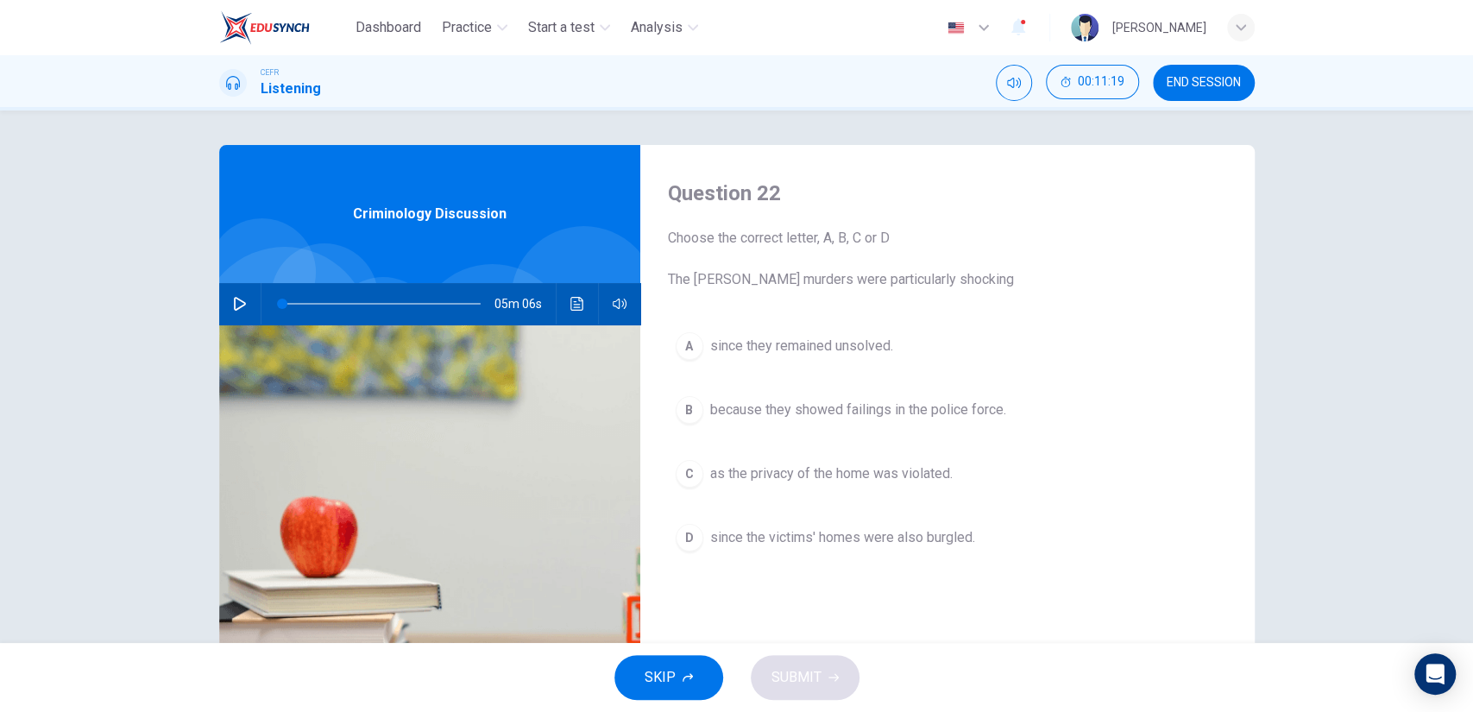
click at [242, 304] on button "button" at bounding box center [240, 303] width 28 height 41
click at [242, 309] on button "button" at bounding box center [240, 303] width 28 height 41
click at [731, 480] on span "as the privacy of the home was violated." at bounding box center [831, 473] width 242 height 21
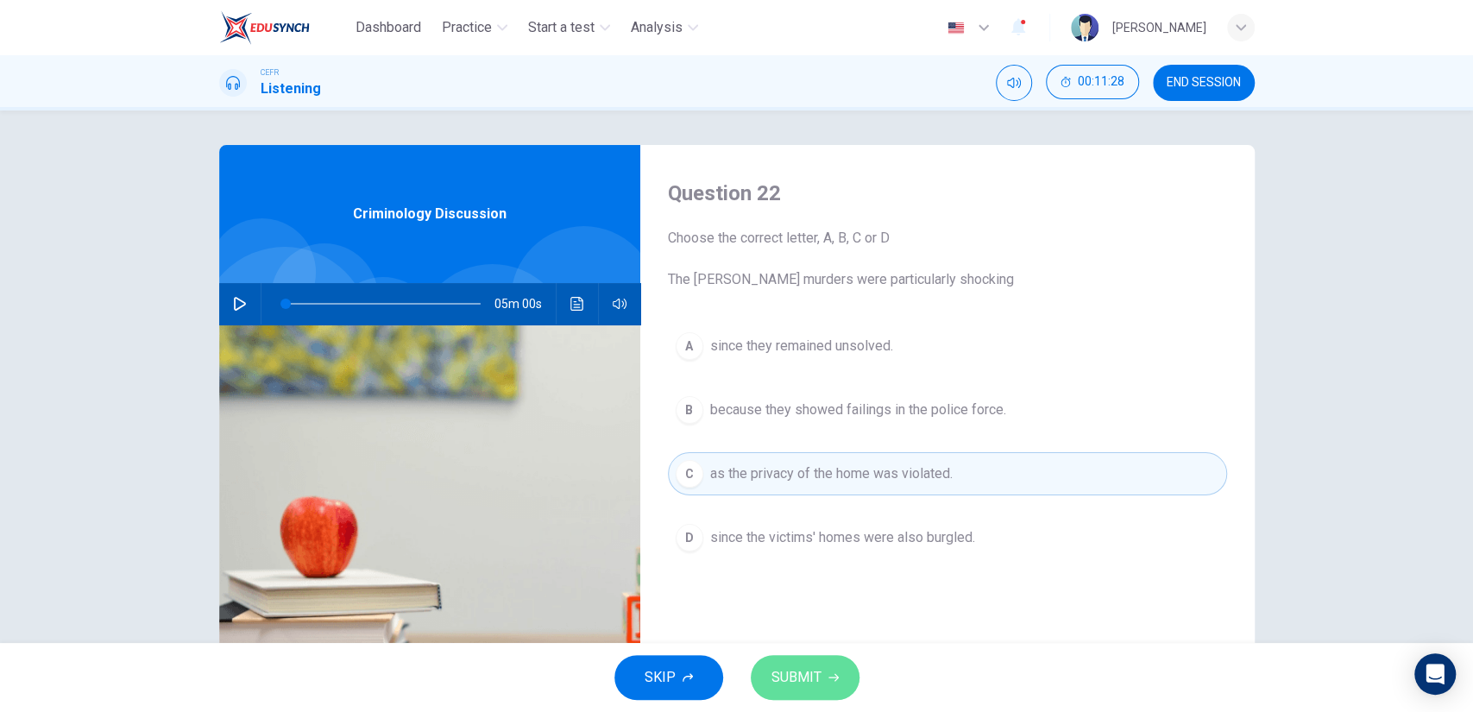
click at [794, 675] on span "SUBMIT" at bounding box center [796, 677] width 50 height 24
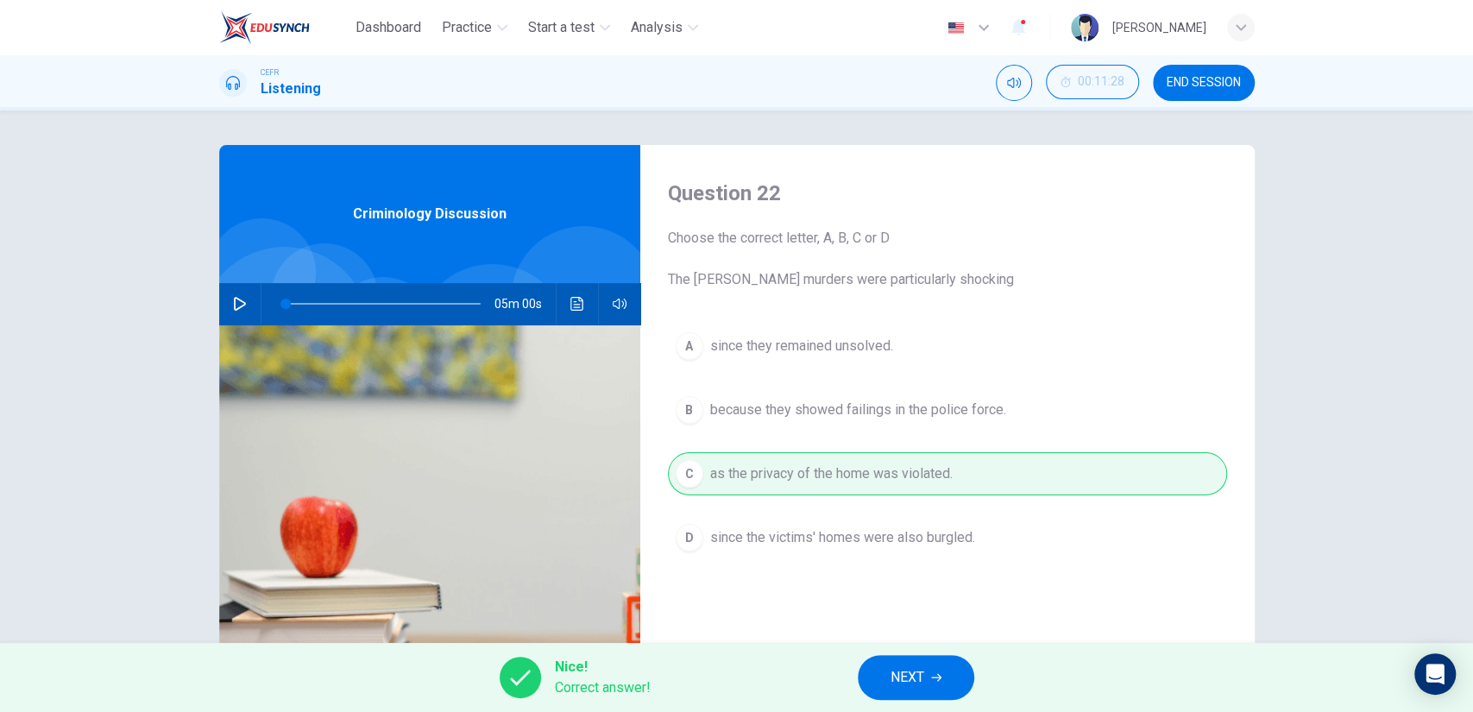
click at [884, 669] on button "NEXT" at bounding box center [916, 677] width 116 height 45
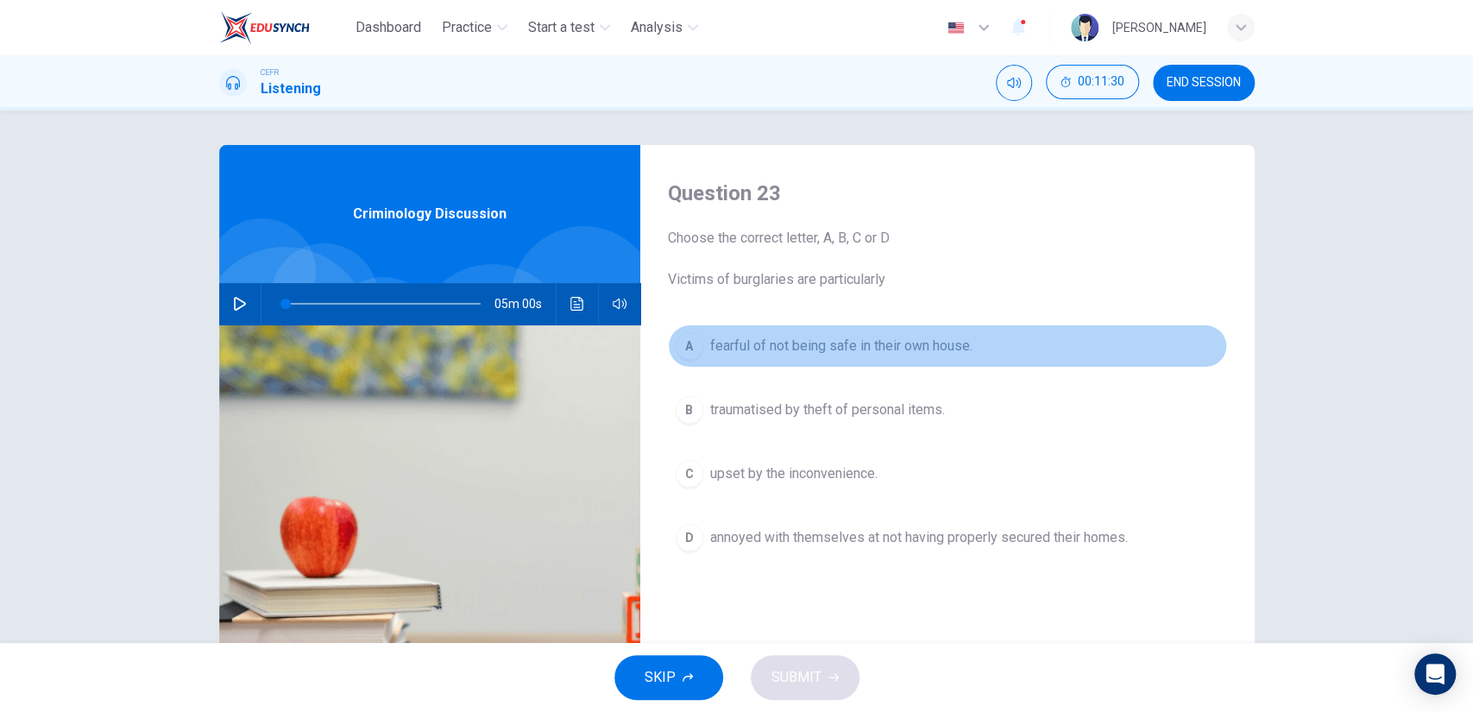
click at [823, 364] on button "A fearful of not being safe in their own house." at bounding box center [947, 345] width 559 height 43
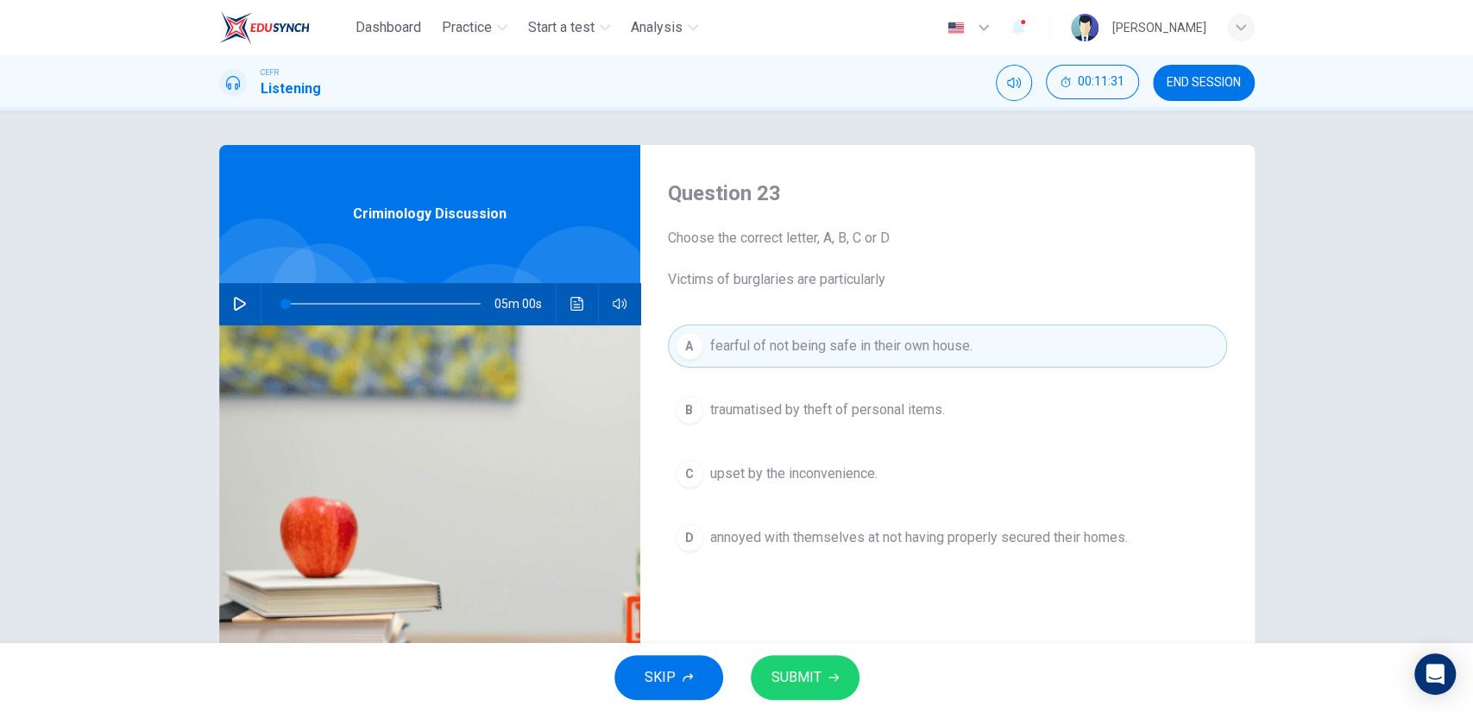
click at [829, 669] on button "SUBMIT" at bounding box center [805, 677] width 109 height 45
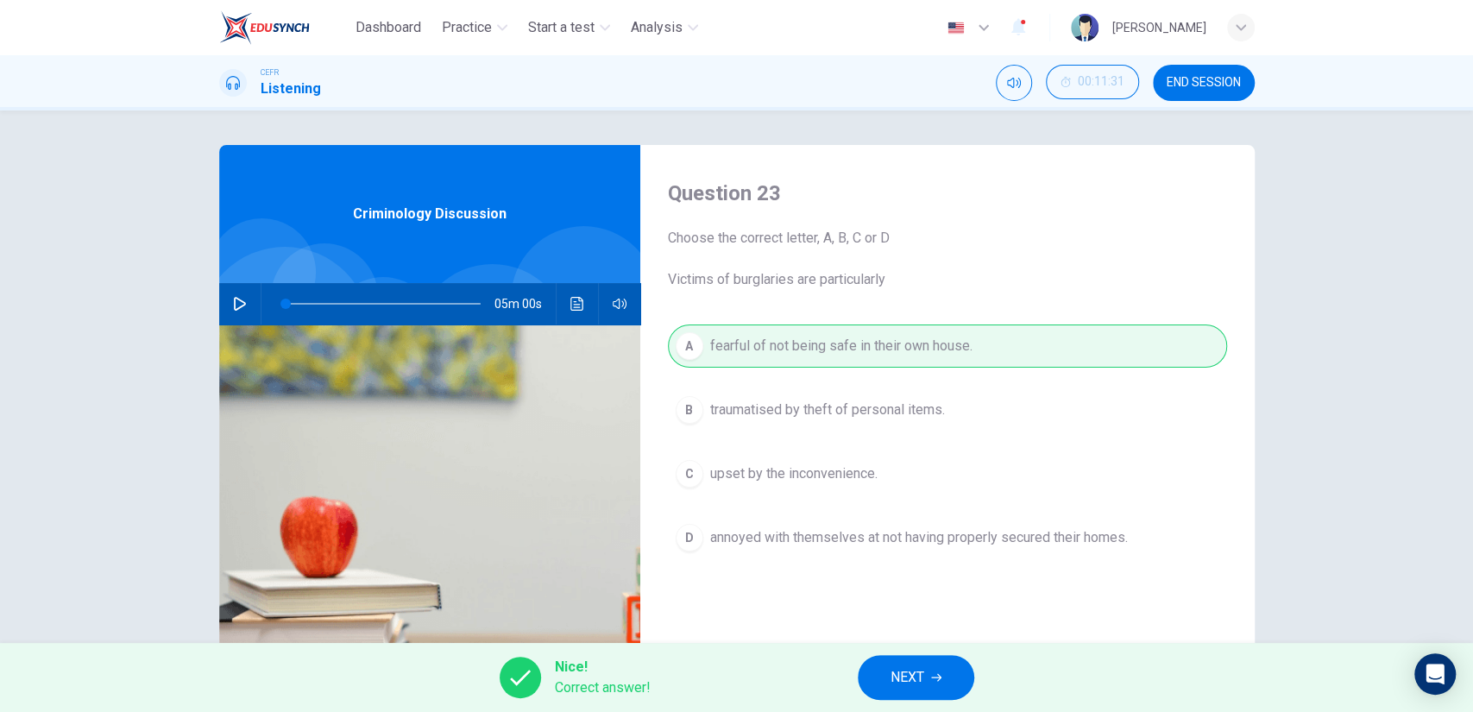
click at [916, 679] on span "NEXT" at bounding box center [908, 677] width 34 height 24
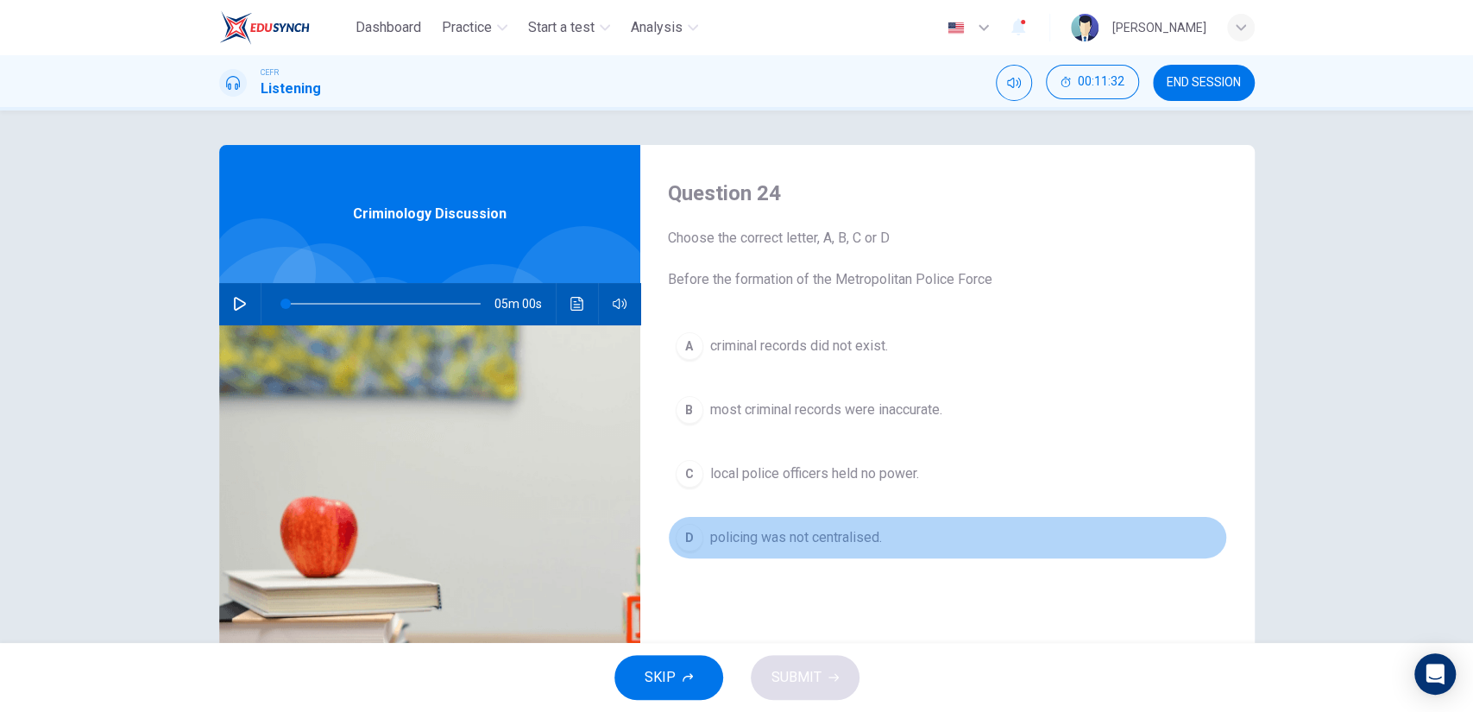
click at [837, 542] on span "policing was not centralised." at bounding box center [796, 537] width 172 height 21
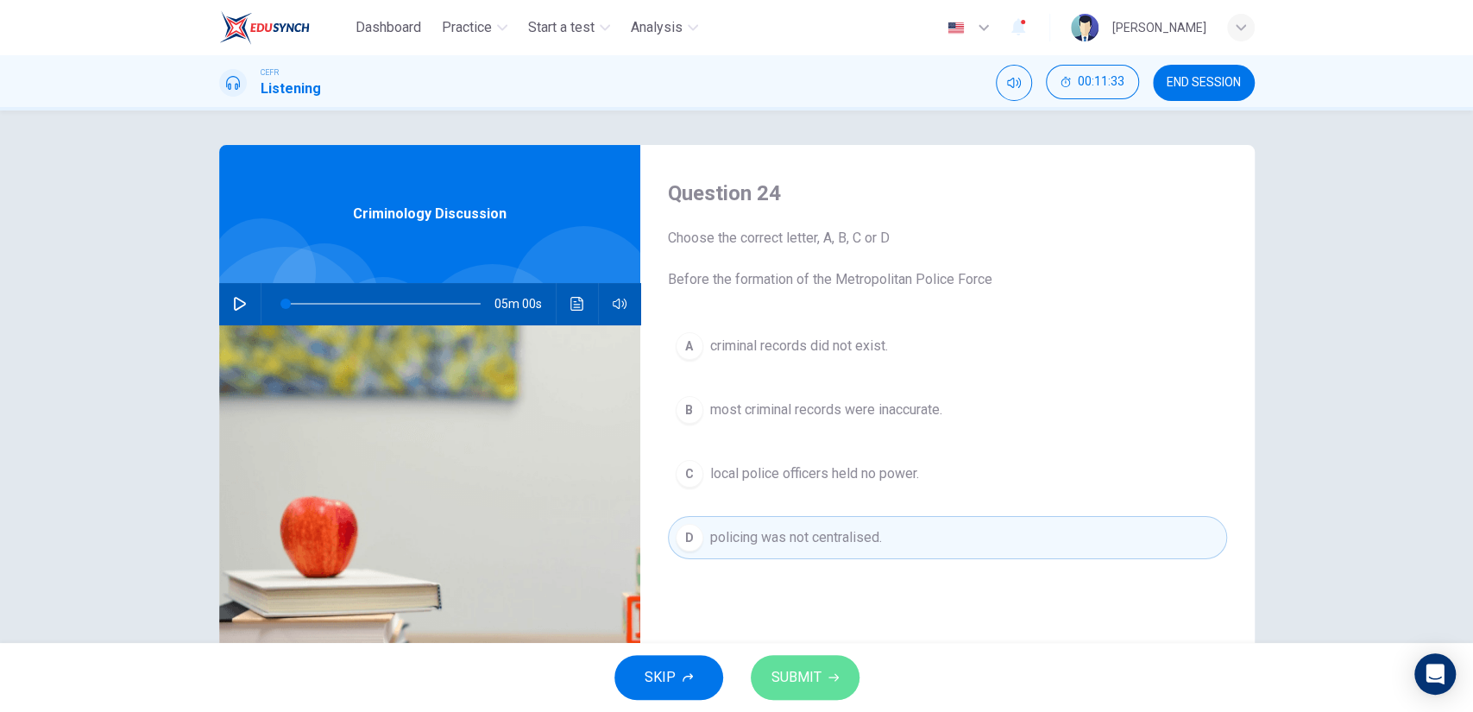
click at [819, 676] on span "SUBMIT" at bounding box center [796, 677] width 50 height 24
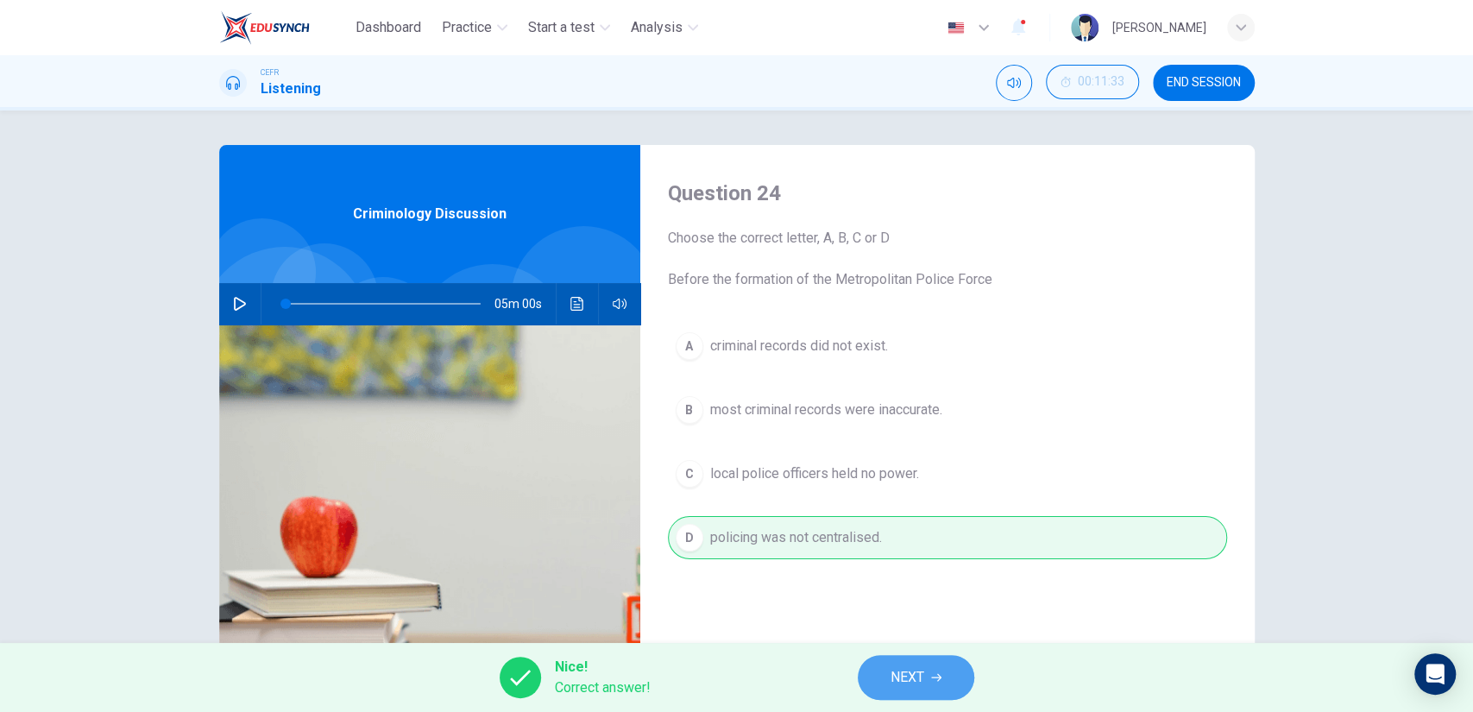
click at [941, 669] on button "NEXT" at bounding box center [916, 677] width 116 height 45
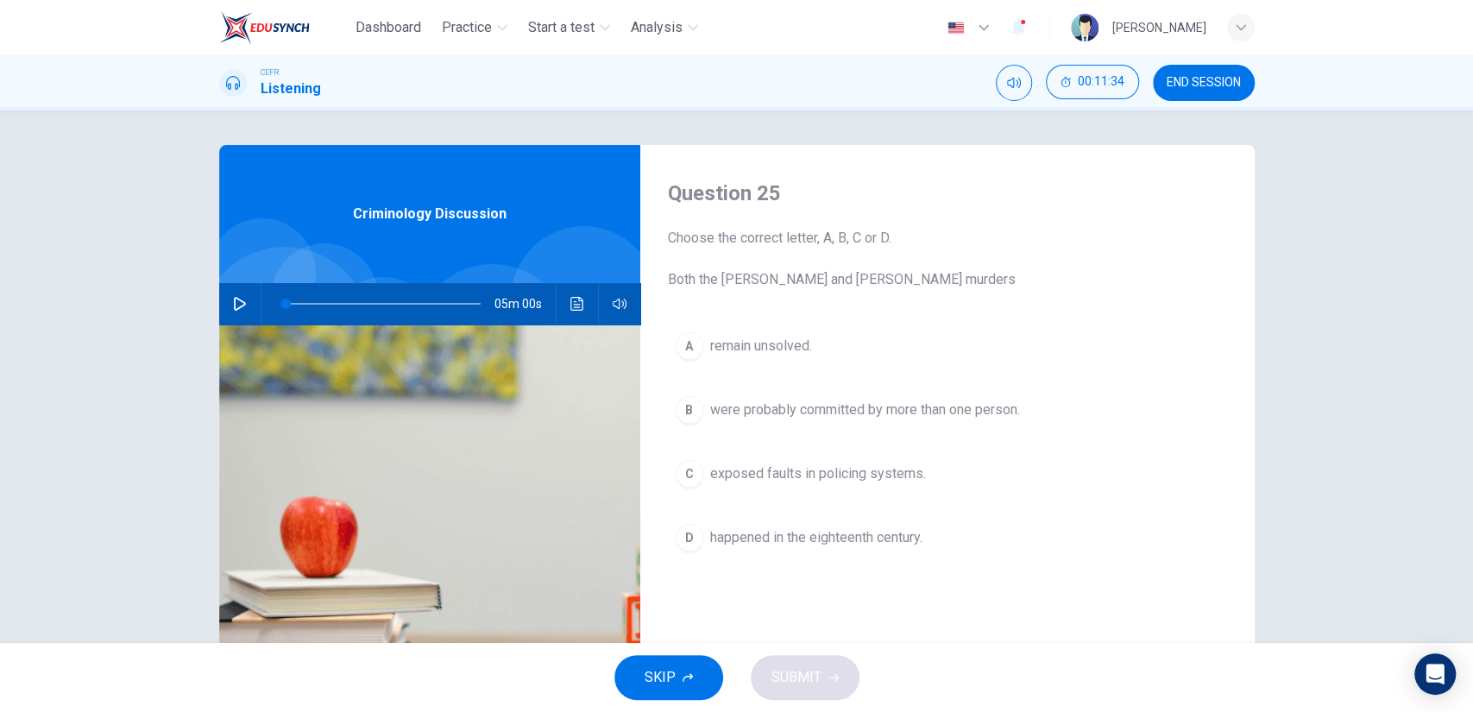
click at [785, 366] on button "A remain unsolved." at bounding box center [947, 345] width 559 height 43
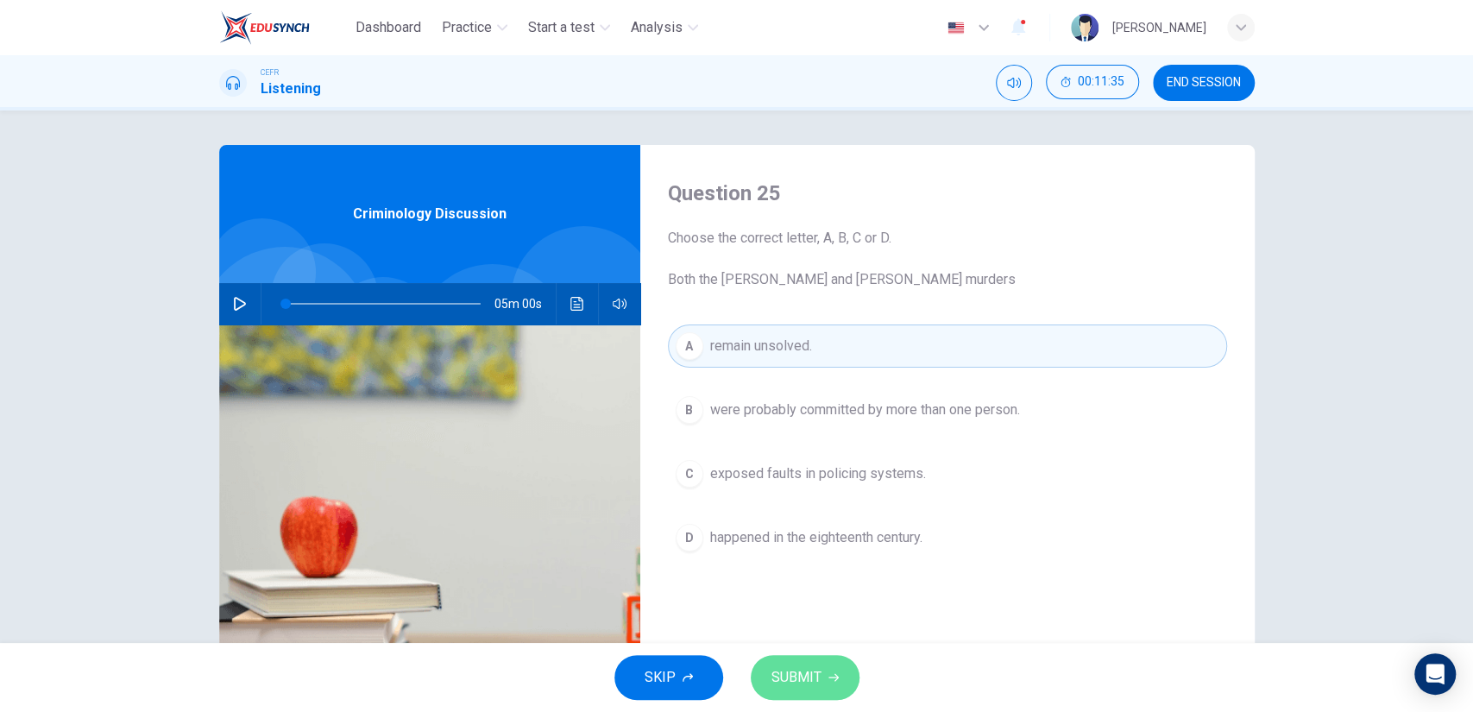
click at [822, 677] on button "SUBMIT" at bounding box center [805, 677] width 109 height 45
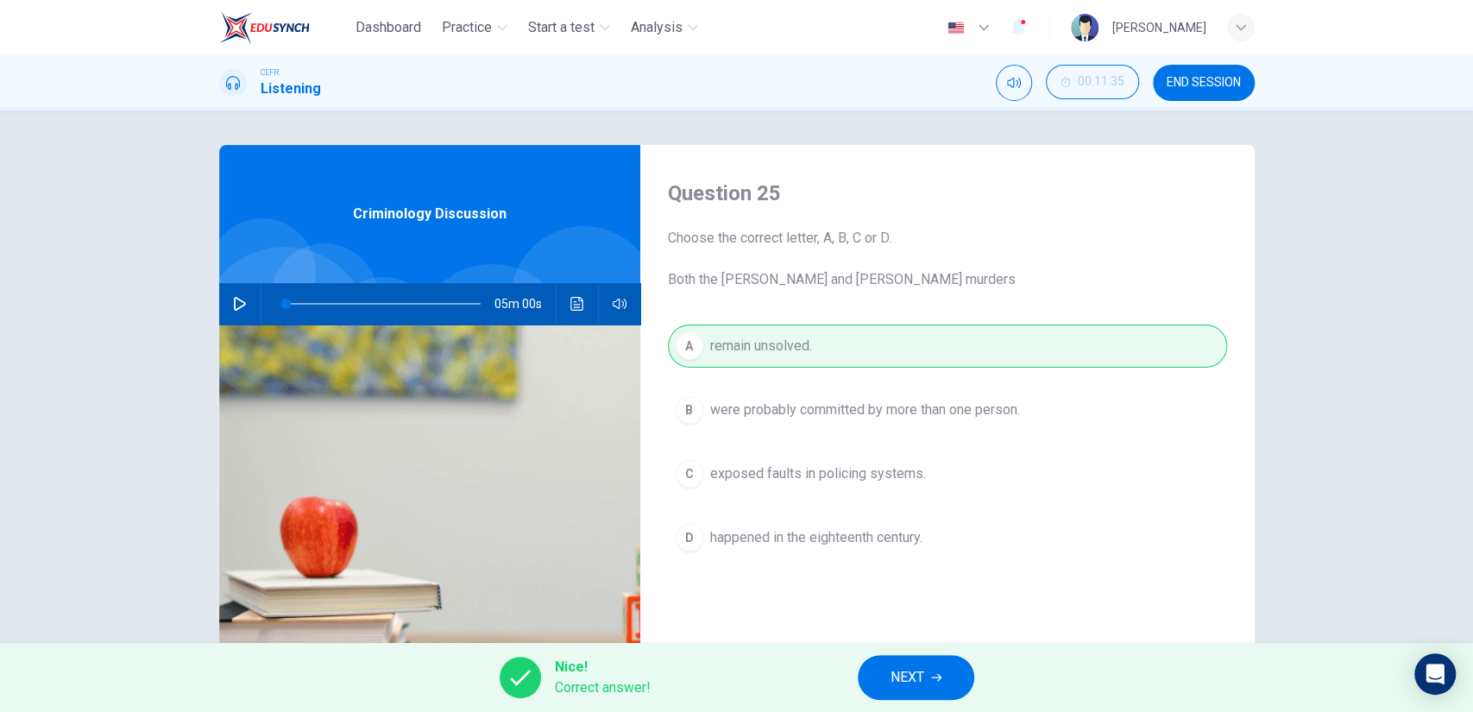
click at [916, 675] on span "NEXT" at bounding box center [908, 677] width 34 height 24
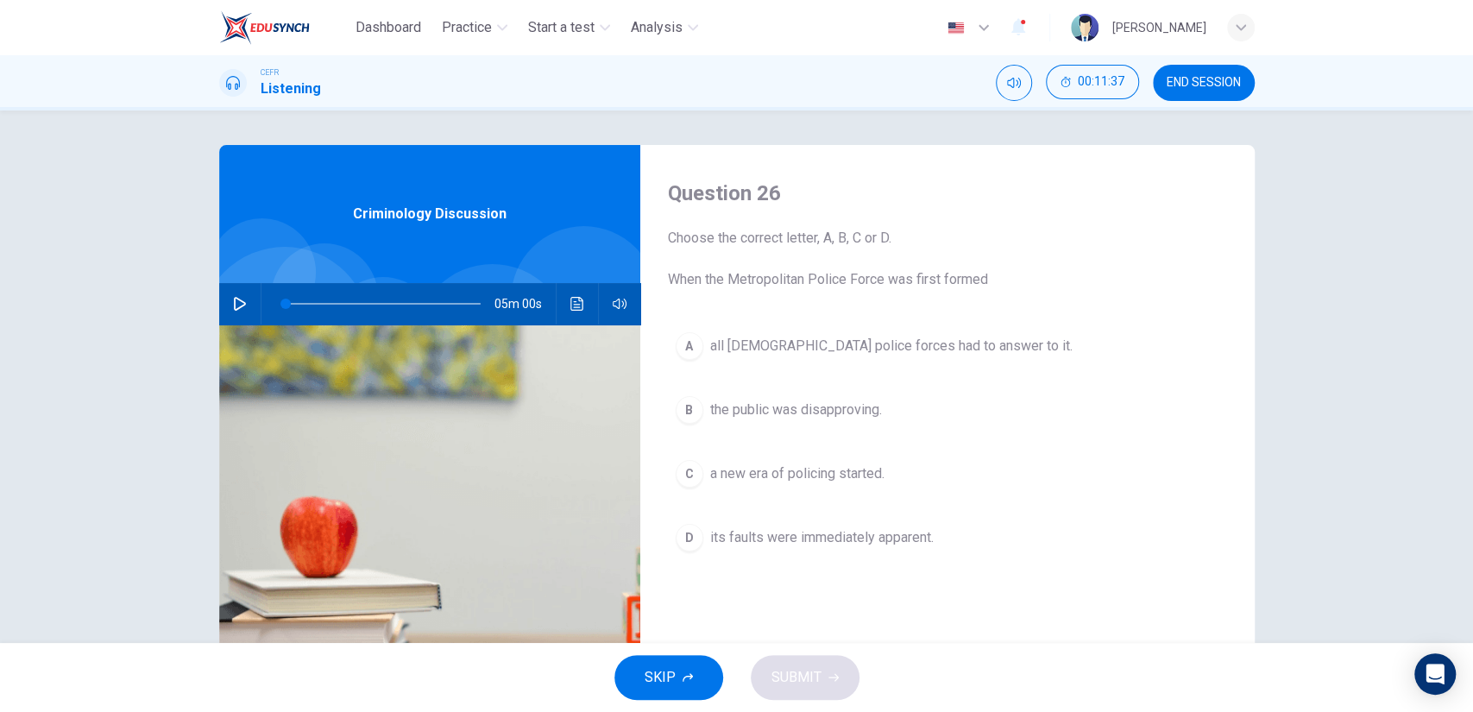
click at [789, 482] on span "a new era of policing started." at bounding box center [797, 473] width 174 height 21
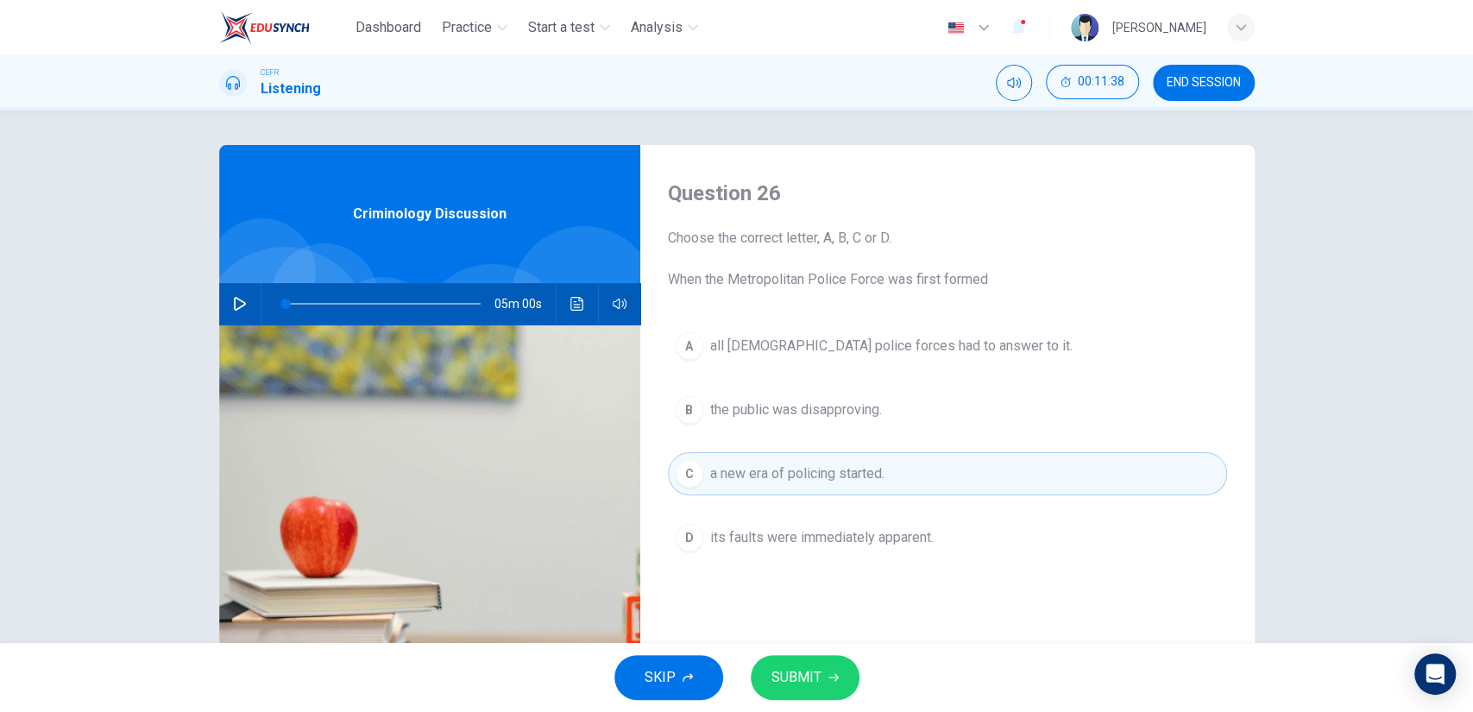
click at [804, 669] on span "SUBMIT" at bounding box center [796, 677] width 50 height 24
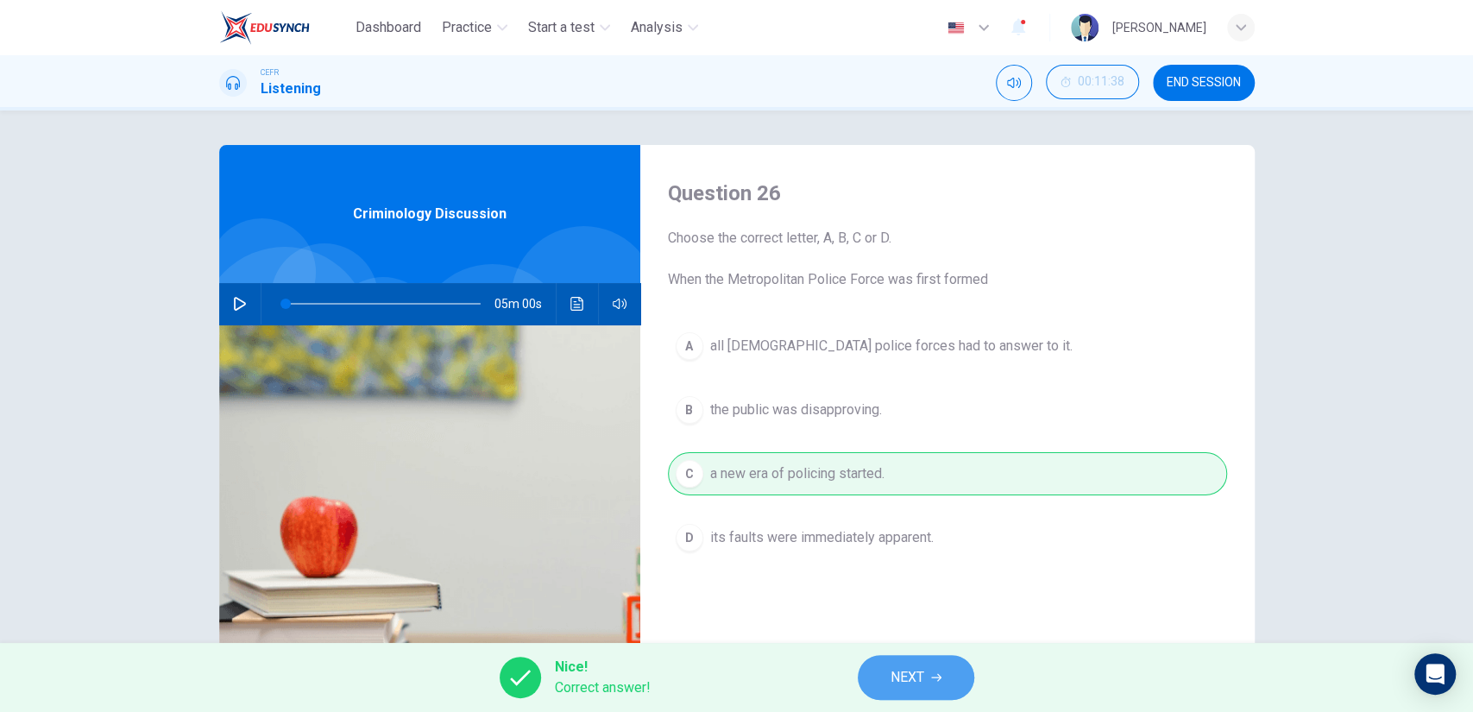
click at [935, 672] on icon "button" at bounding box center [936, 677] width 10 height 10
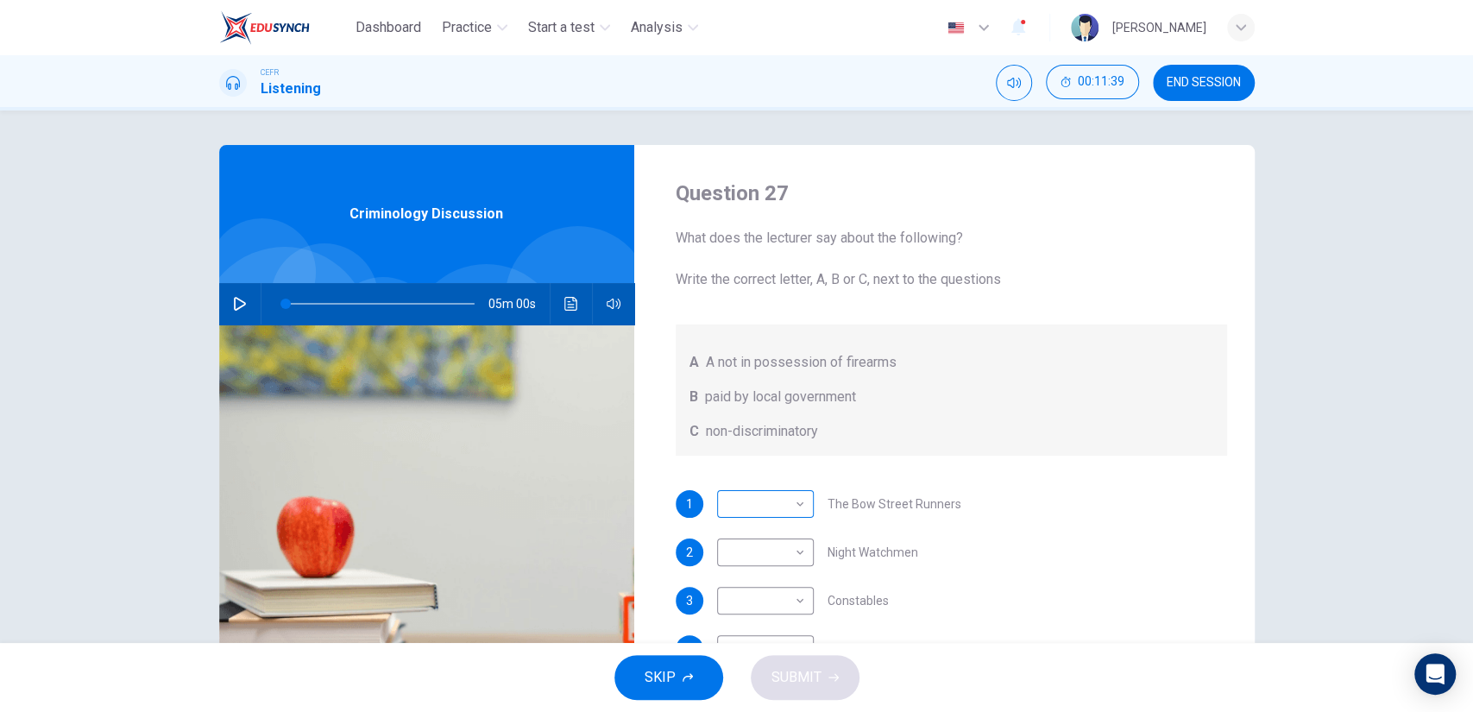
click at [799, 511] on body "Dashboard Practice Start a test Analysis English en ​ NOOR QURRATU'AINI BINTI M…" at bounding box center [736, 356] width 1473 height 712
click at [784, 548] on li "B" at bounding box center [760, 558] width 97 height 28
type input "2"
type input "B"
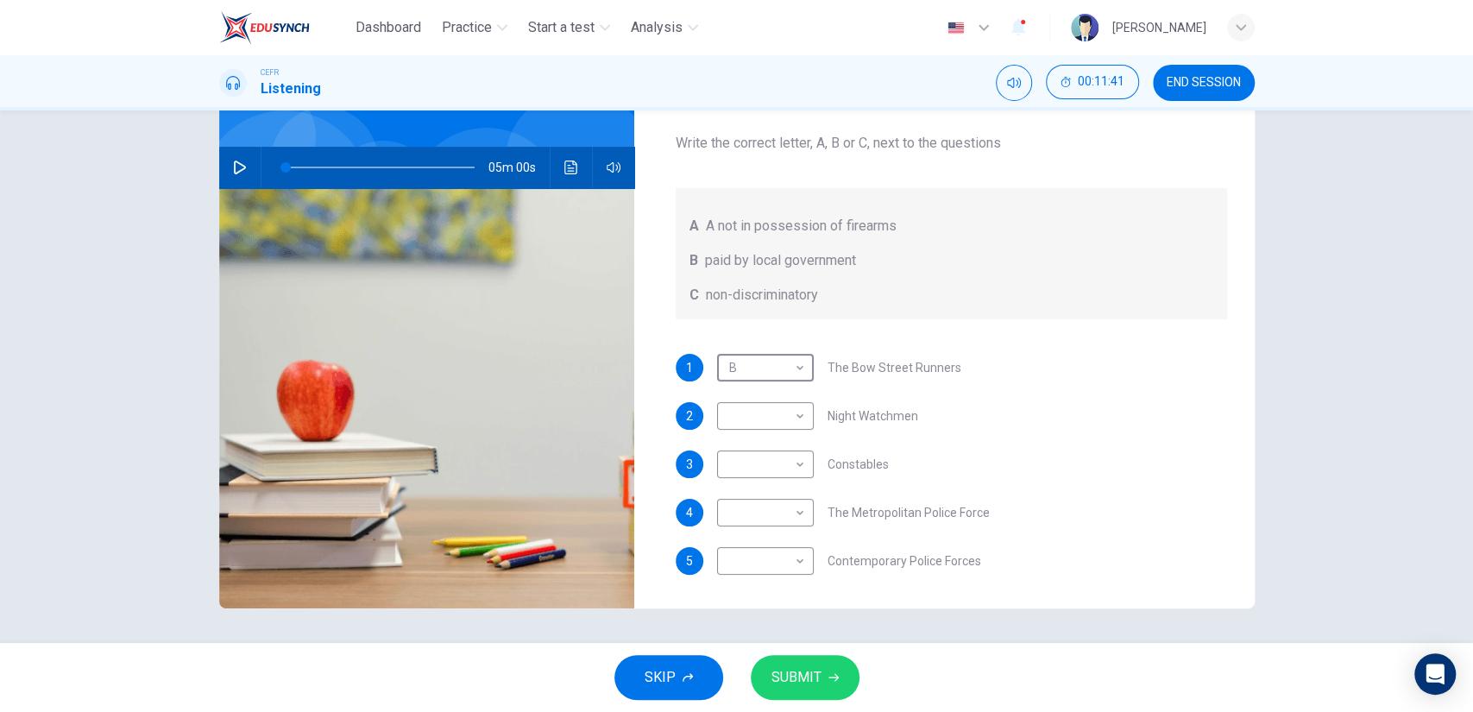
click at [825, 441] on div "1 B B ​ The Bow Street Runners 2 ​ ​ Night Watchmen 3 ​ ​ Constables 4 ​ ​ The …" at bounding box center [951, 481] width 551 height 255
click at [763, 419] on body "Dashboard Practice Start a test Analysis English en ​ NOOR QURRATU'AINI BINTI M…" at bounding box center [736, 356] width 1473 height 712
click at [772, 438] on li "A" at bounding box center [760, 443] width 97 height 28
type input "2"
type input "A"
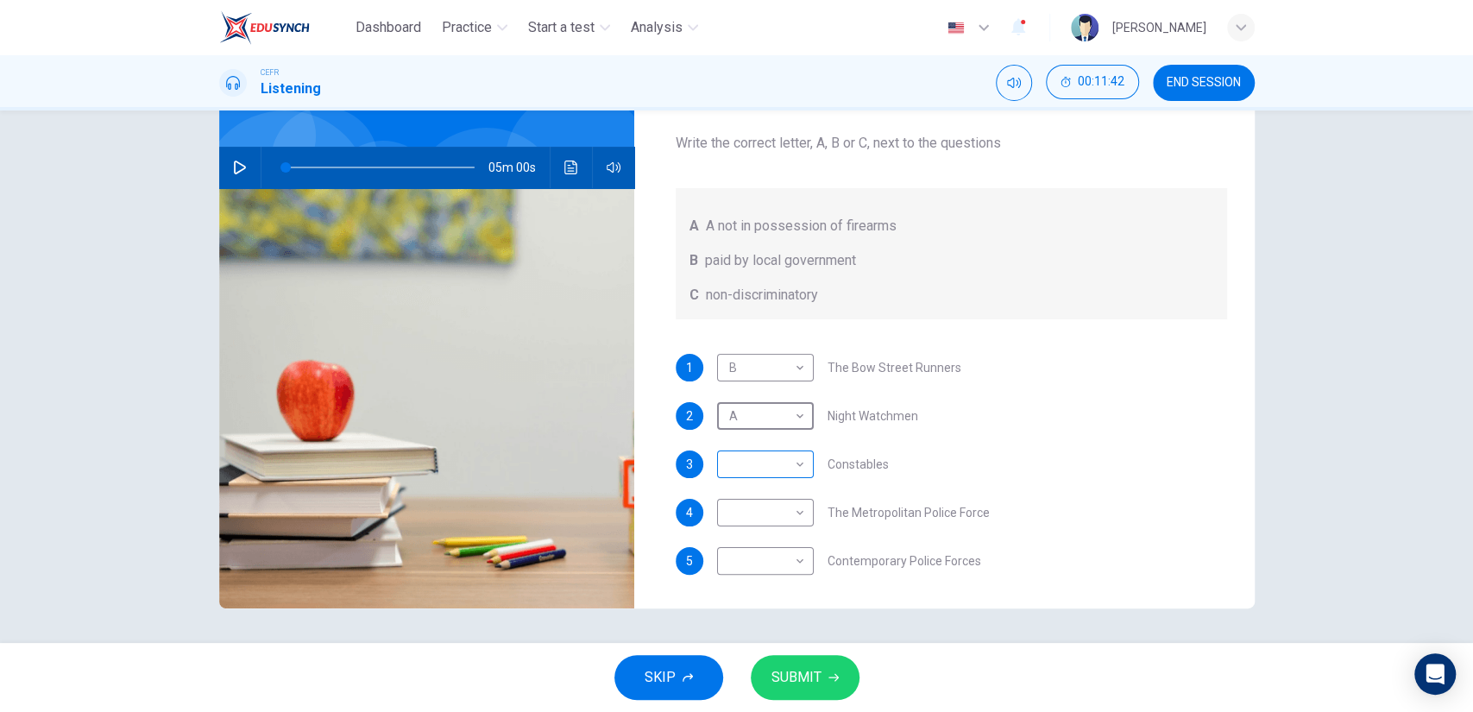
click at [768, 481] on body "Dashboard Practice Start a test Analysis English en ​ NOOR QURRATU'AINI BINTI M…" at bounding box center [736, 356] width 1473 height 712
click at [771, 489] on li "A" at bounding box center [760, 491] width 97 height 28
type input "2"
type input "A"
click at [773, 519] on body "Dashboard Practice Start a test Analysis English en ​ NOOR QURRATU'AINI BINTI M…" at bounding box center [736, 356] width 1473 height 712
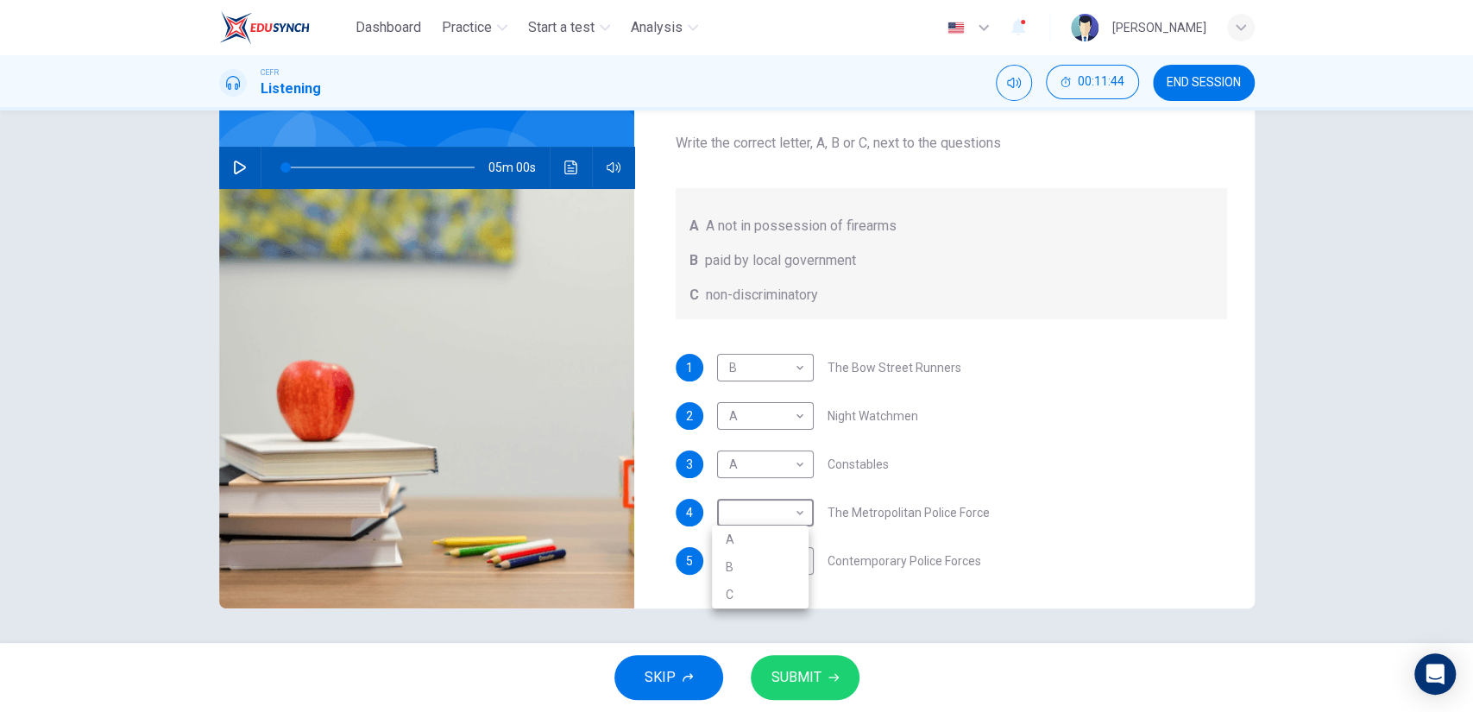
click at [763, 597] on li "C" at bounding box center [760, 595] width 97 height 28
type input "2"
type input "C"
click at [765, 557] on body "Dashboard Practice Start a test Analysis English en ​ NOOR QURRATU'AINI BINTI M…" at bounding box center [736, 356] width 1473 height 712
click at [765, 635] on li "C" at bounding box center [760, 643] width 97 height 28
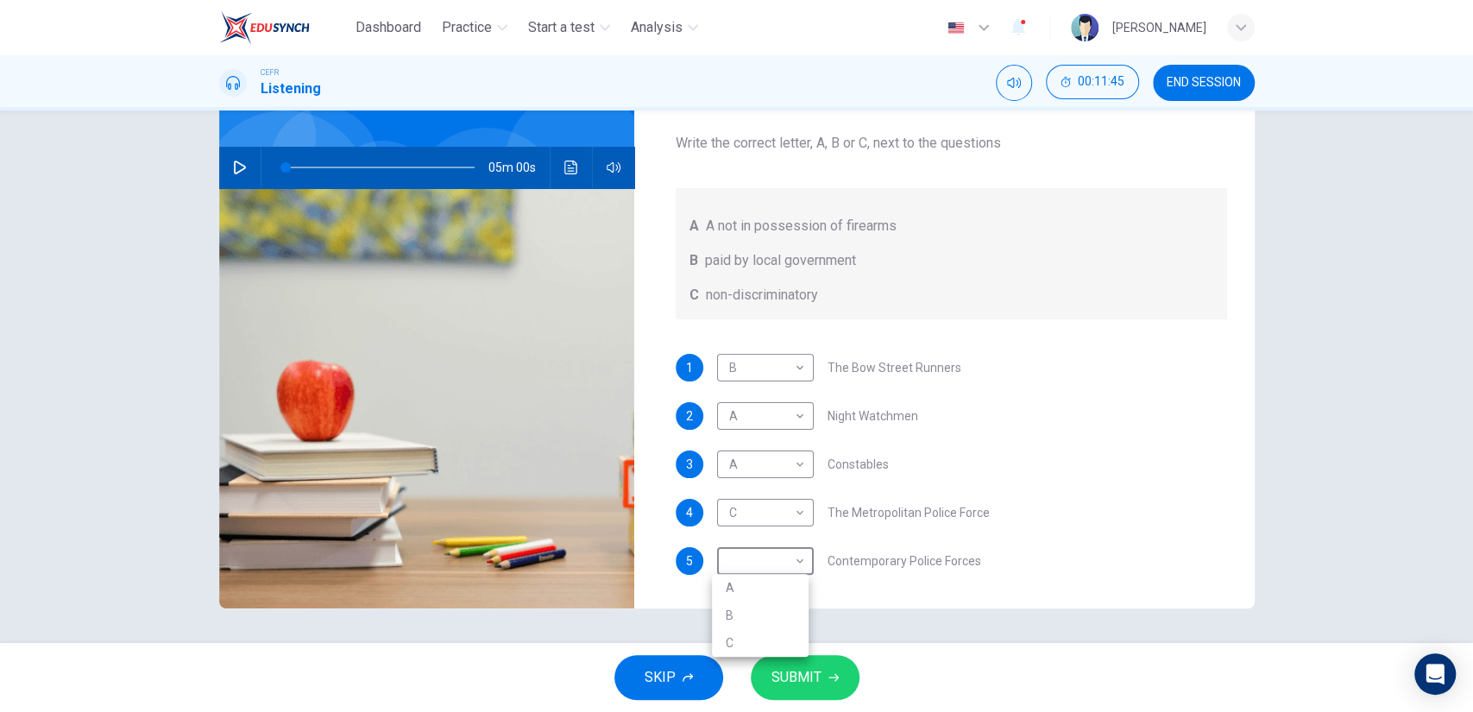
type input "2"
type input "C"
click at [802, 698] on button "SUBMIT" at bounding box center [805, 677] width 109 height 45
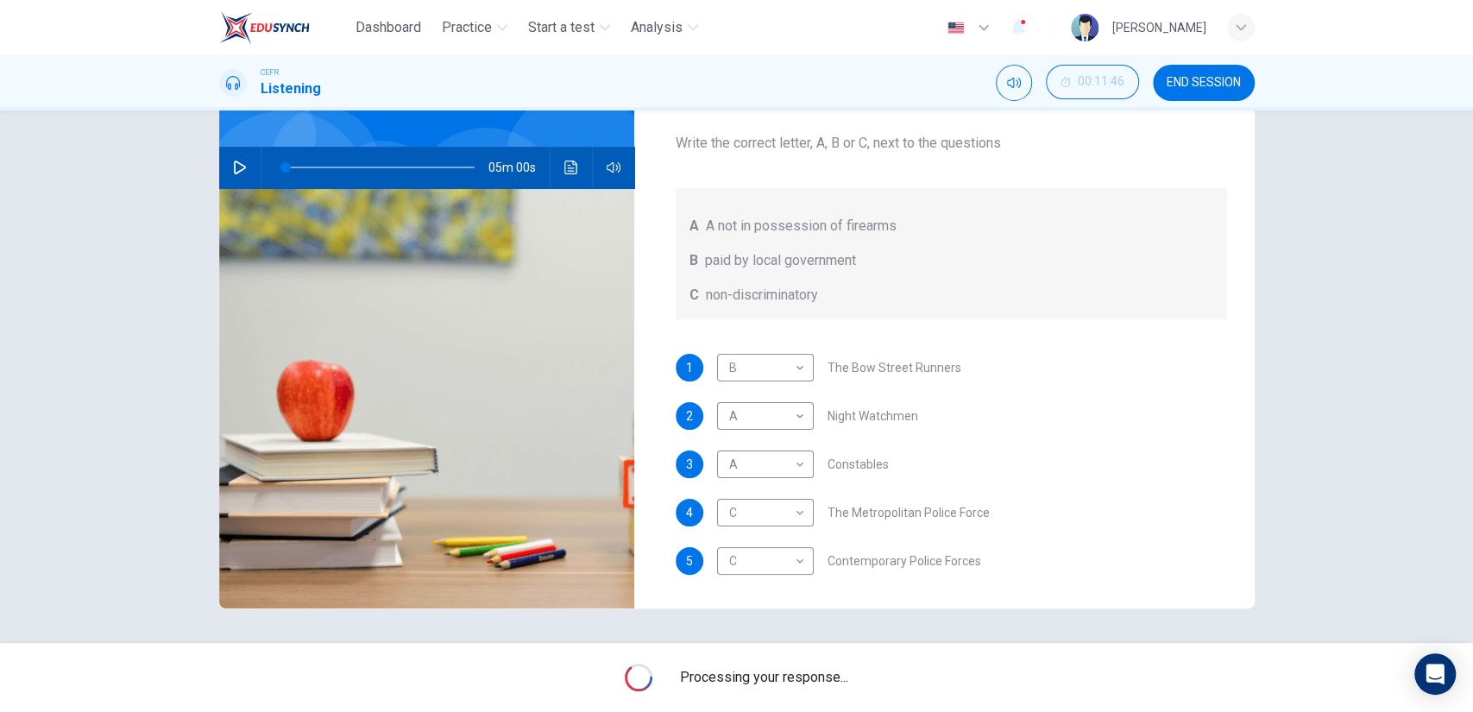
type input "2"
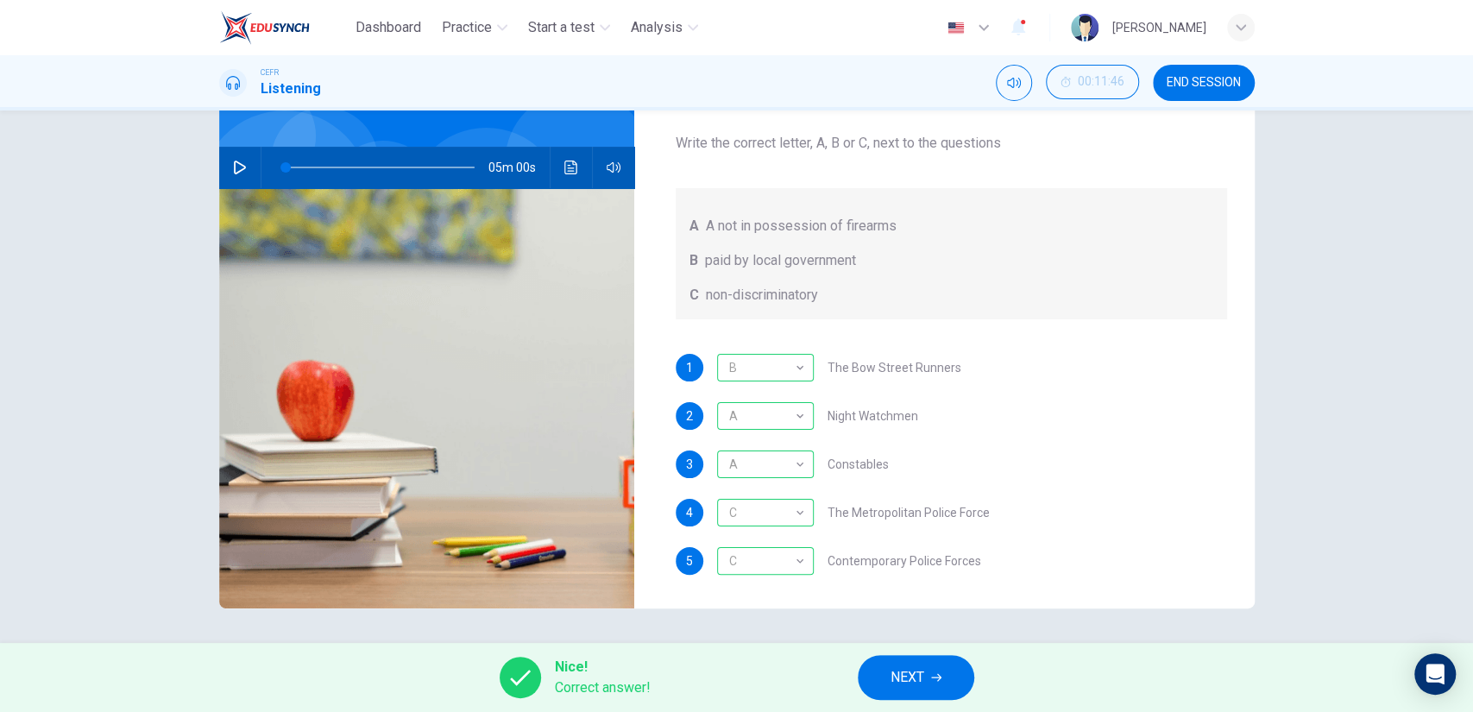
click at [887, 677] on button "NEXT" at bounding box center [916, 677] width 116 height 45
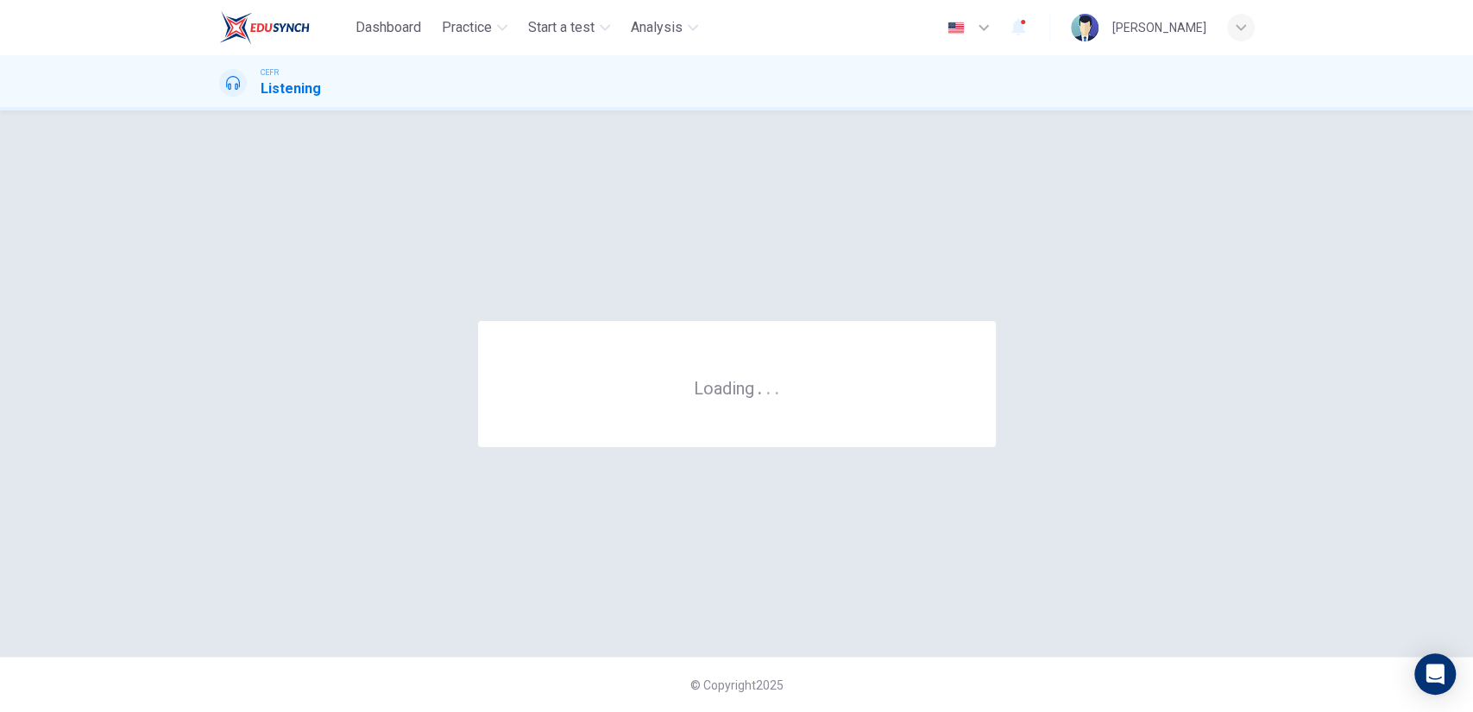
scroll to position [0, 0]
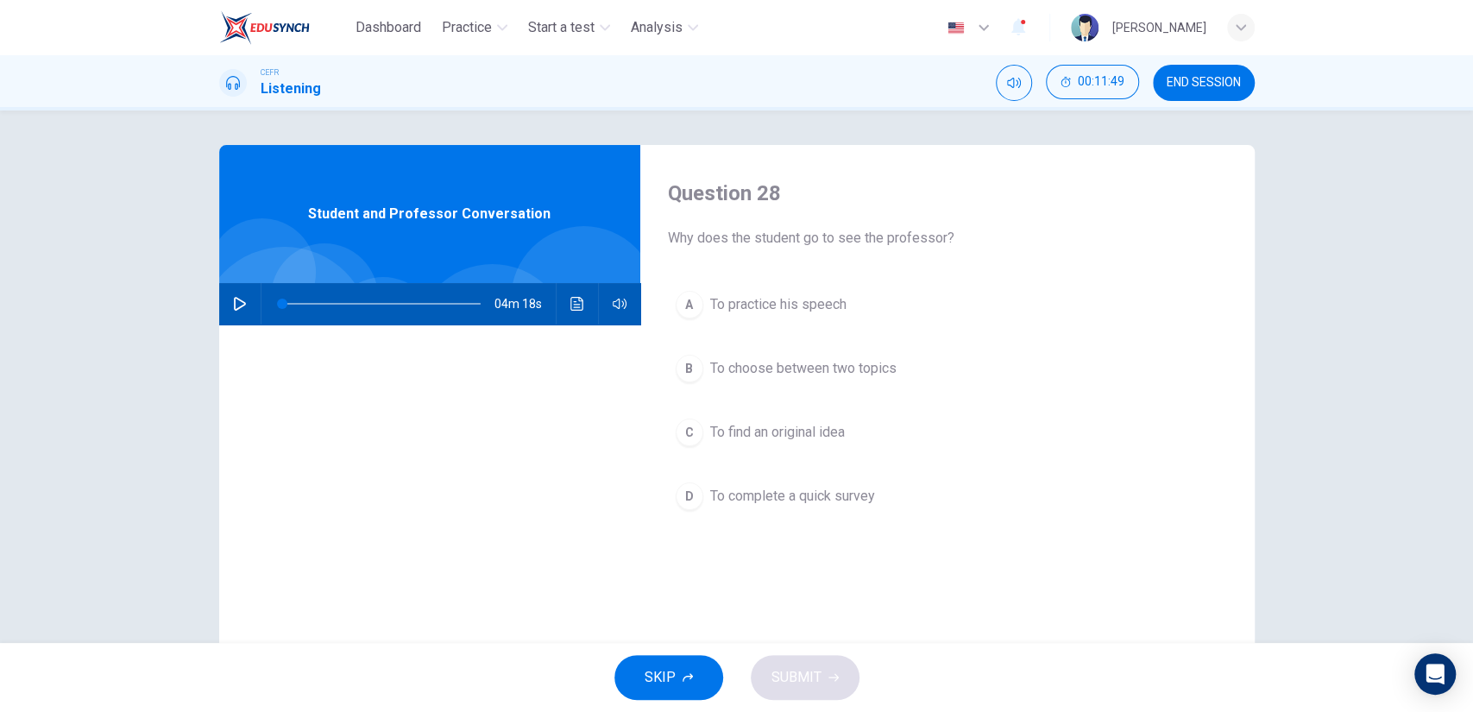
click at [228, 316] on button "button" at bounding box center [240, 303] width 28 height 41
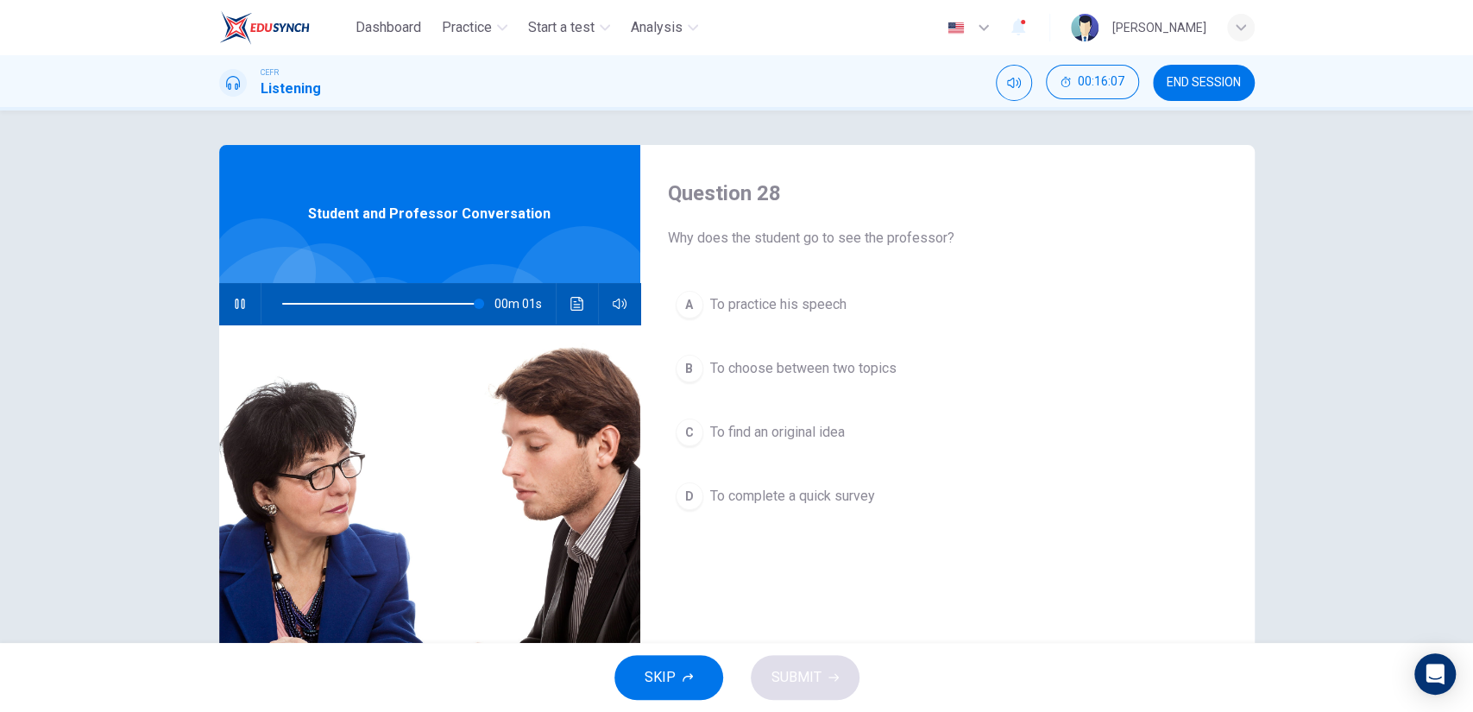
click at [275, 308] on div at bounding box center [377, 303] width 233 height 41
click at [282, 303] on span at bounding box center [283, 304] width 2 height 2
click at [236, 309] on icon "button" at bounding box center [240, 304] width 14 height 14
click at [698, 371] on button "B To choose between two topics" at bounding box center [947, 368] width 559 height 43
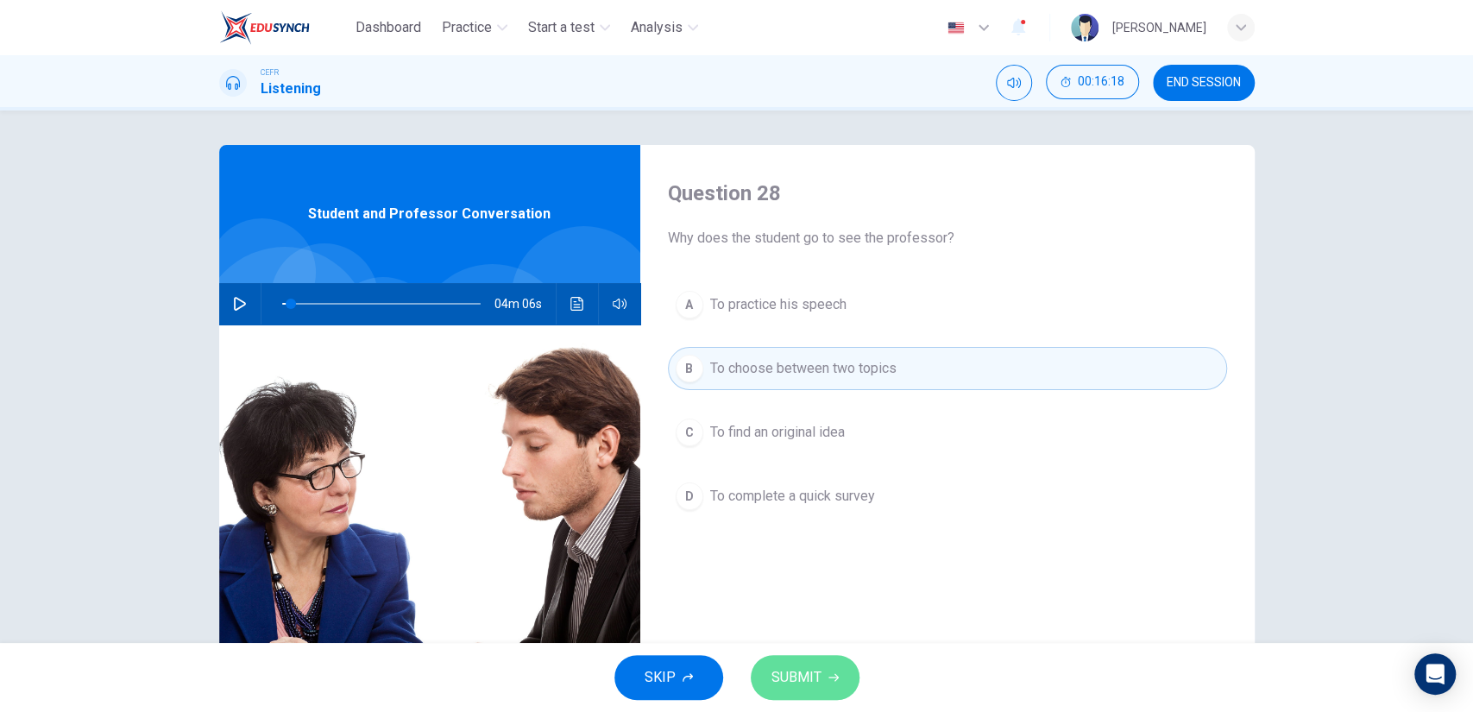
click at [782, 681] on span "SUBMIT" at bounding box center [796, 677] width 50 height 24
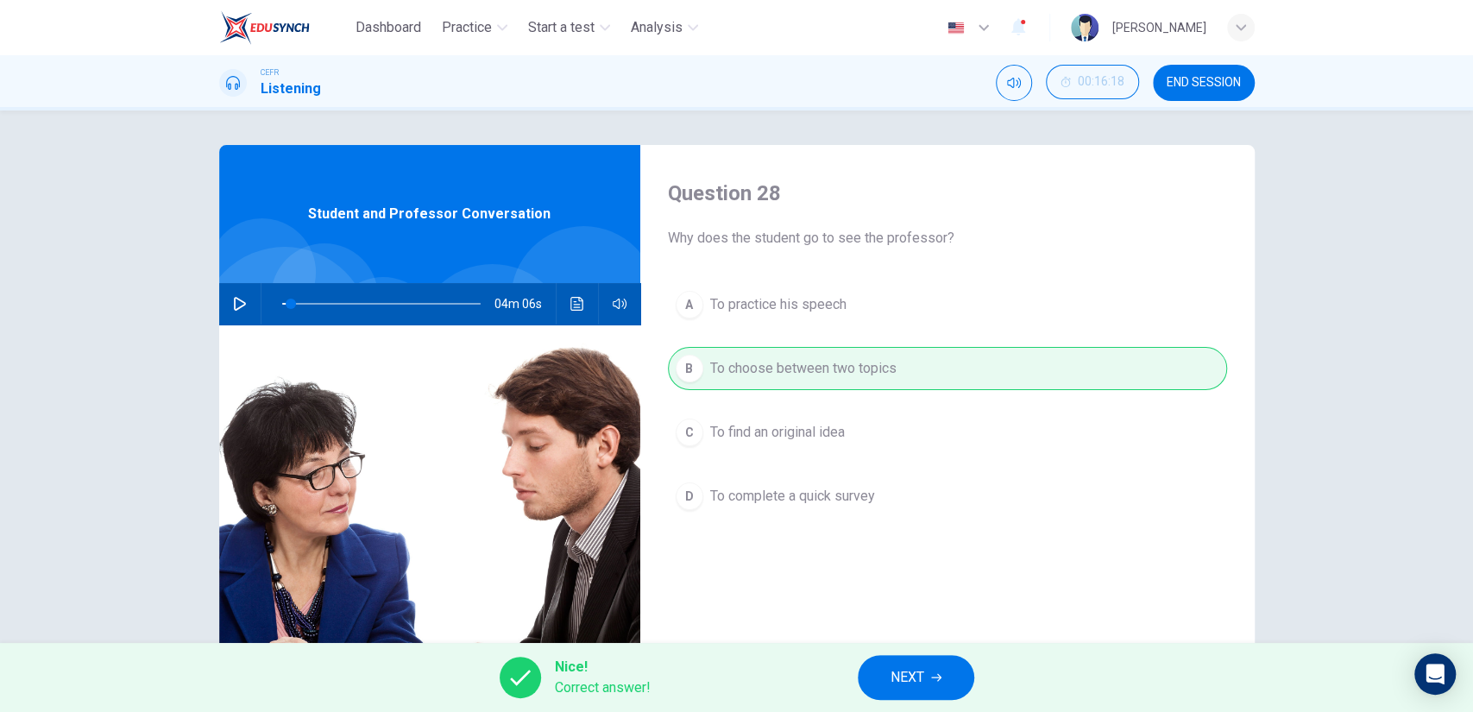
click at [910, 675] on span "NEXT" at bounding box center [908, 677] width 34 height 24
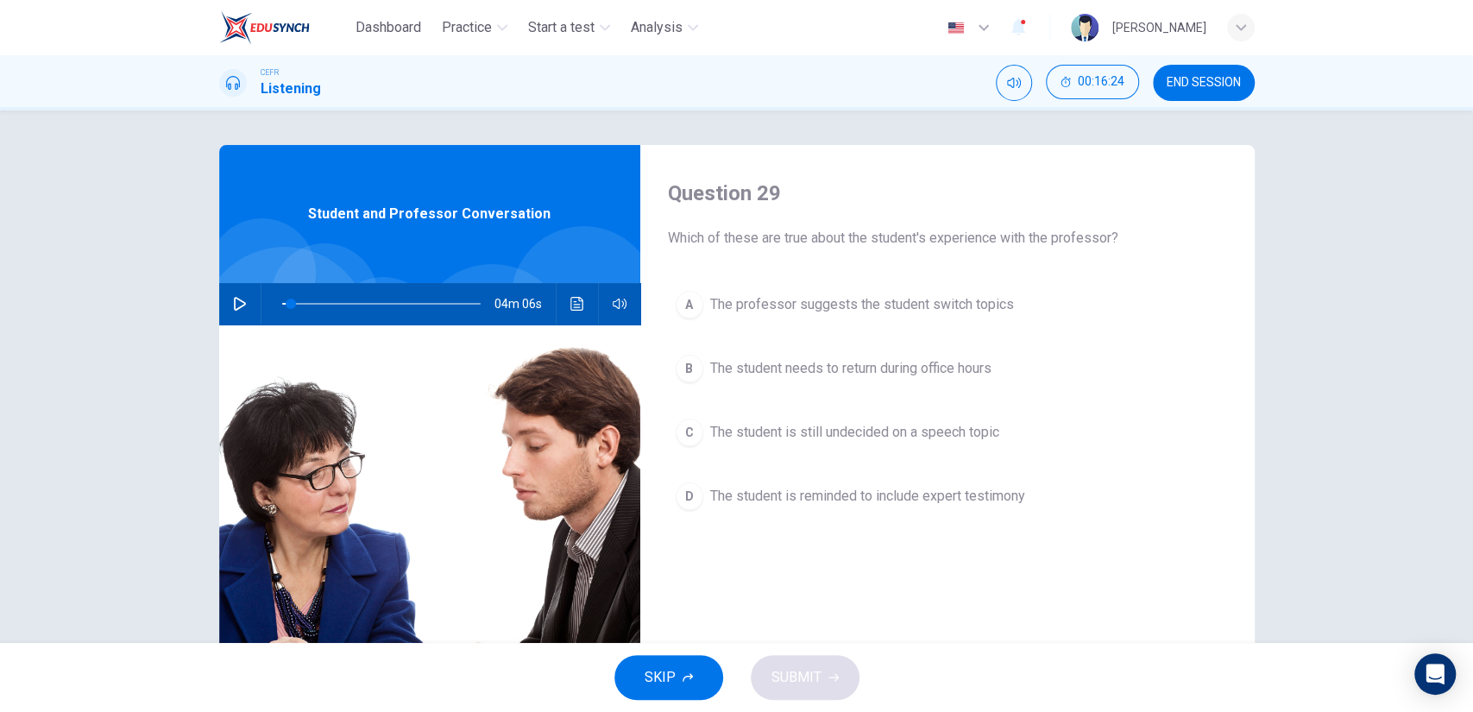
click at [844, 431] on span "The student is still undecided on a speech topic" at bounding box center [854, 432] width 289 height 21
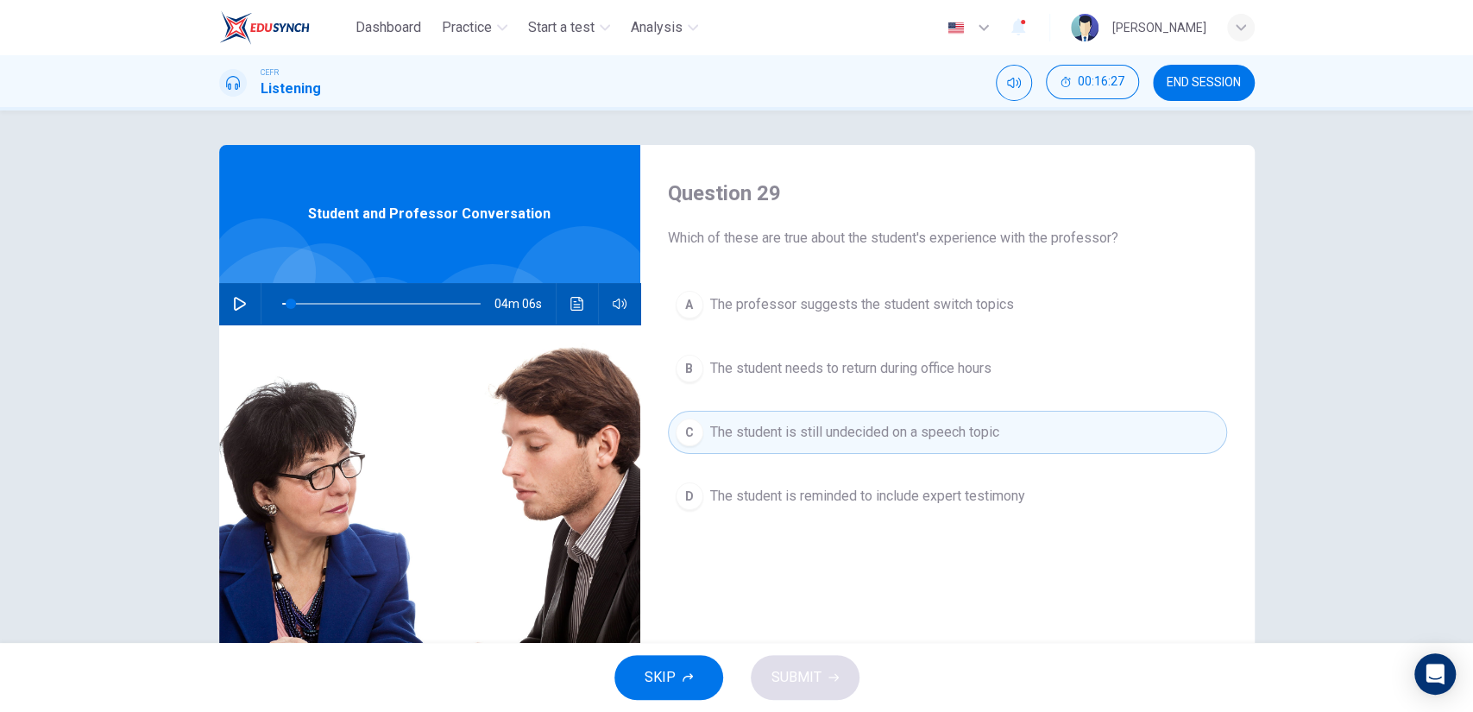
click at [847, 513] on button "D The student is reminded to include expert testimony" at bounding box center [947, 496] width 559 height 43
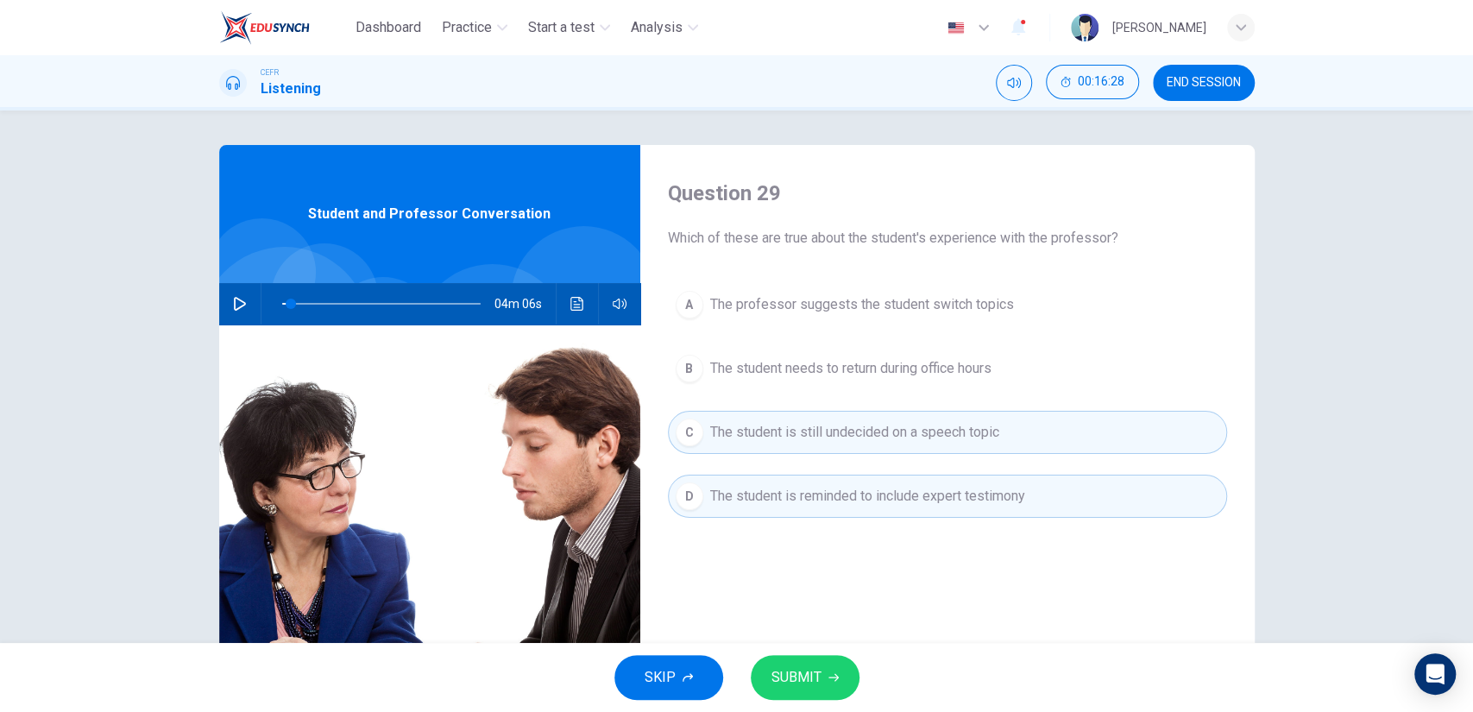
click at [808, 654] on div "SKIP SUBMIT" at bounding box center [736, 677] width 1473 height 69
click at [809, 663] on button "SUBMIT" at bounding box center [805, 677] width 109 height 45
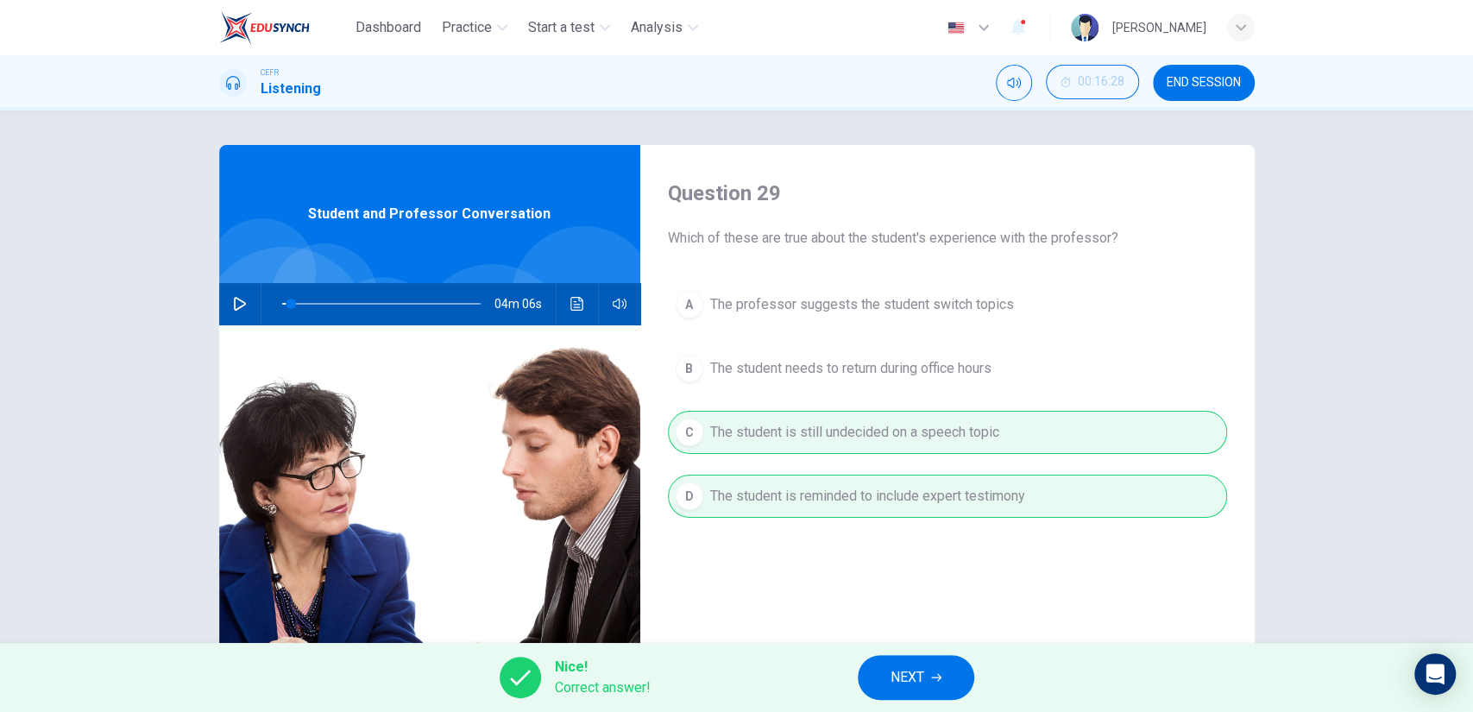
click at [921, 668] on span "NEXT" at bounding box center [908, 677] width 34 height 24
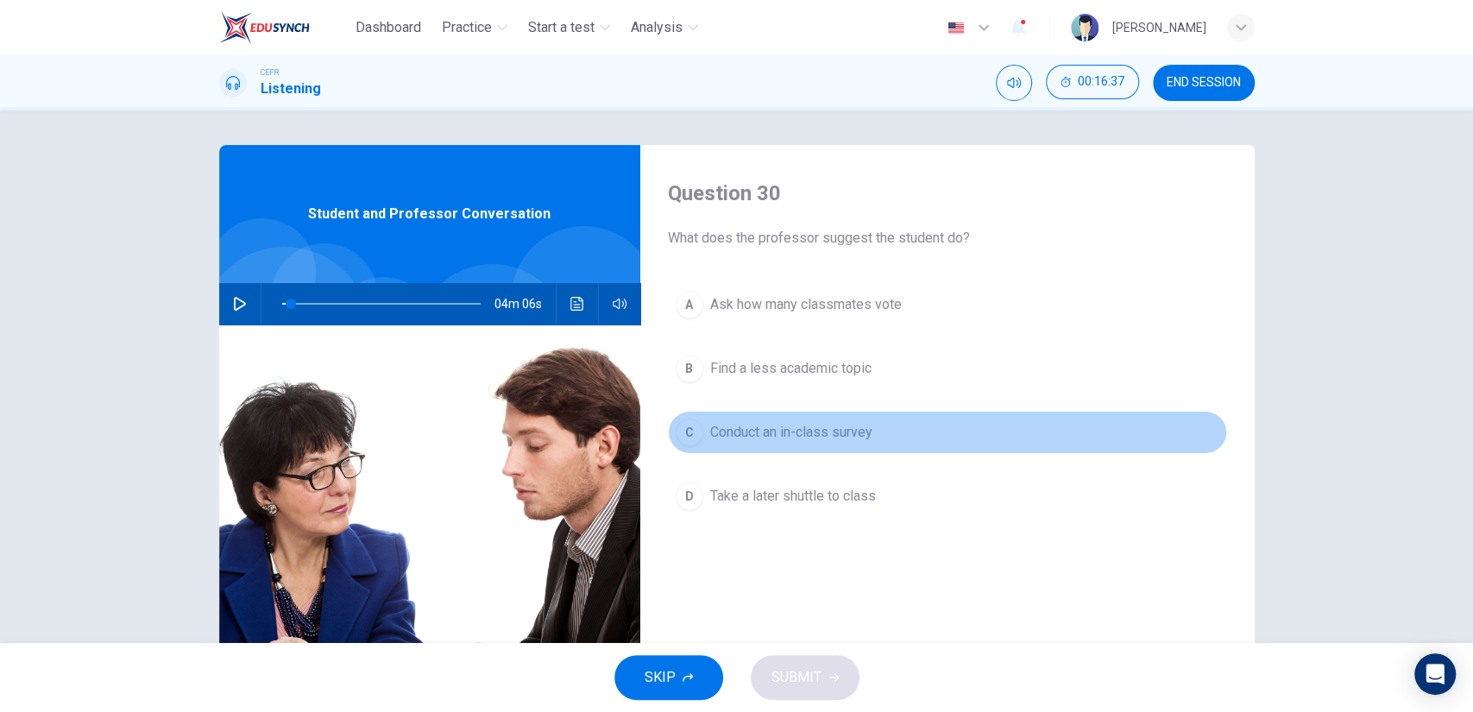
click at [810, 440] on span "Conduct an in-class survey" at bounding box center [791, 432] width 162 height 21
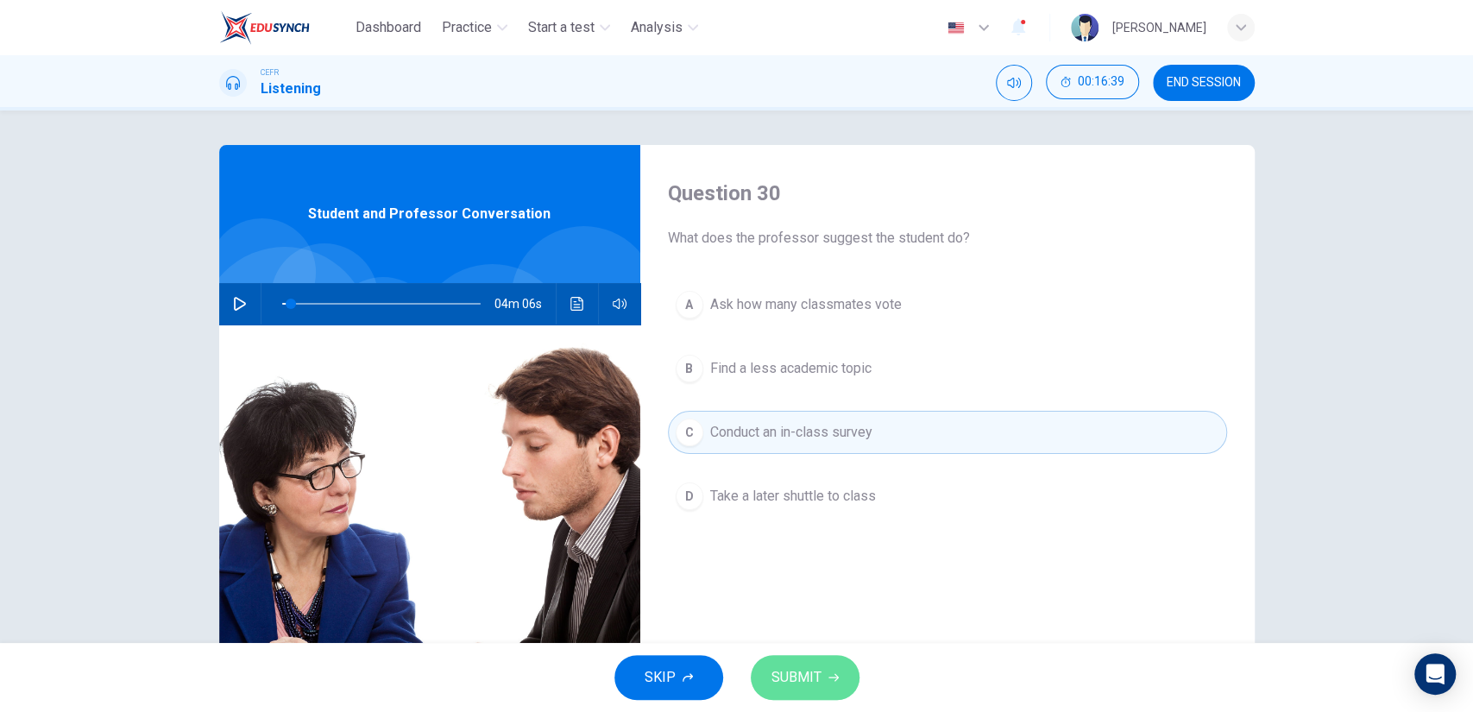
click at [843, 661] on button "SUBMIT" at bounding box center [805, 677] width 109 height 45
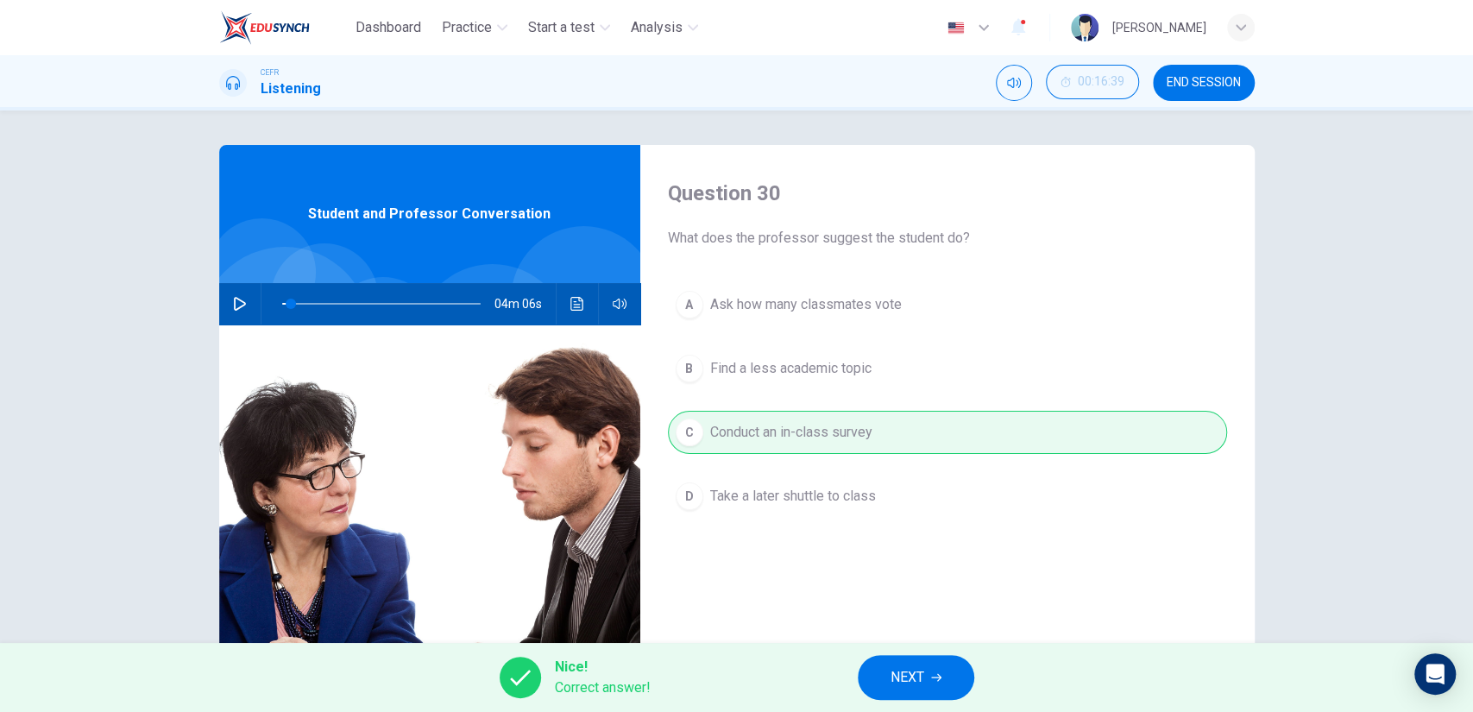
click at [896, 690] on button "NEXT" at bounding box center [916, 677] width 116 height 45
type input "4"
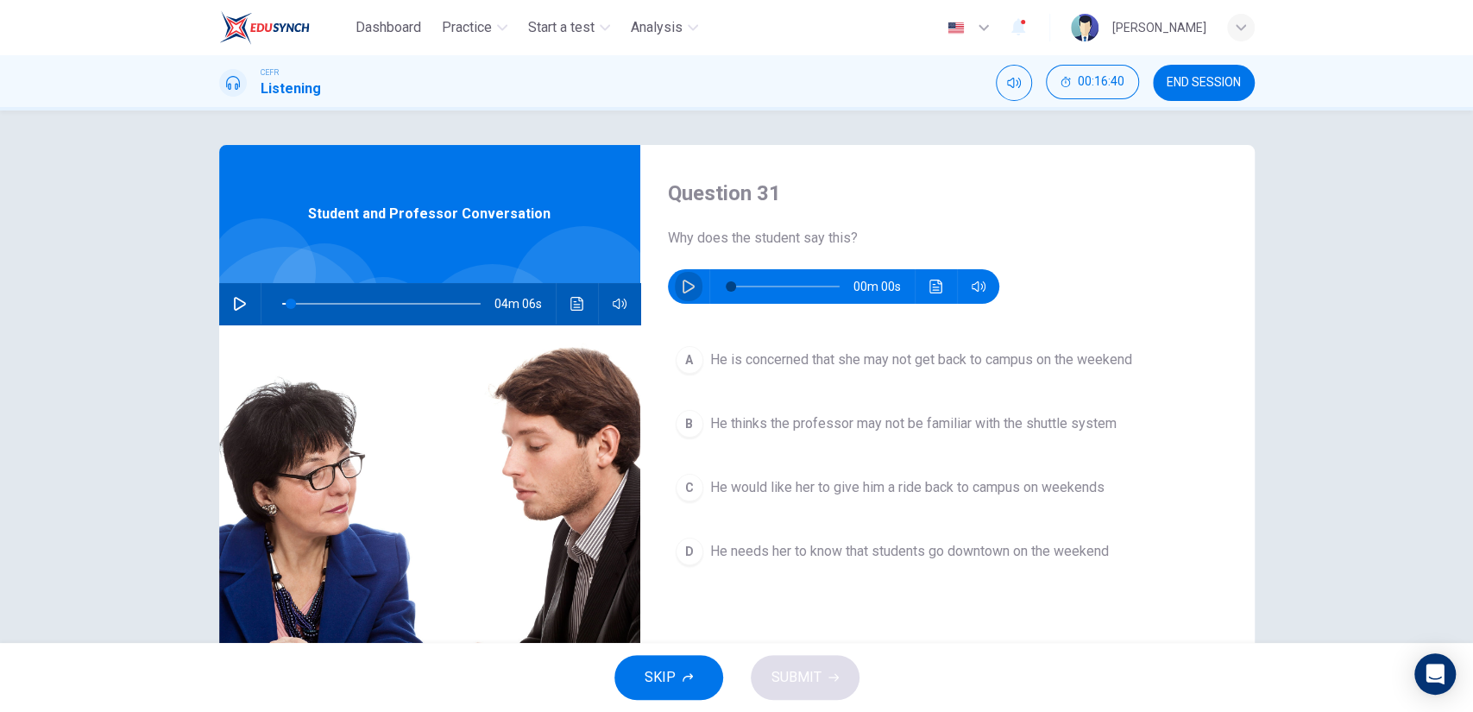
click at [685, 281] on icon "button" at bounding box center [689, 287] width 14 height 14
type input "50"
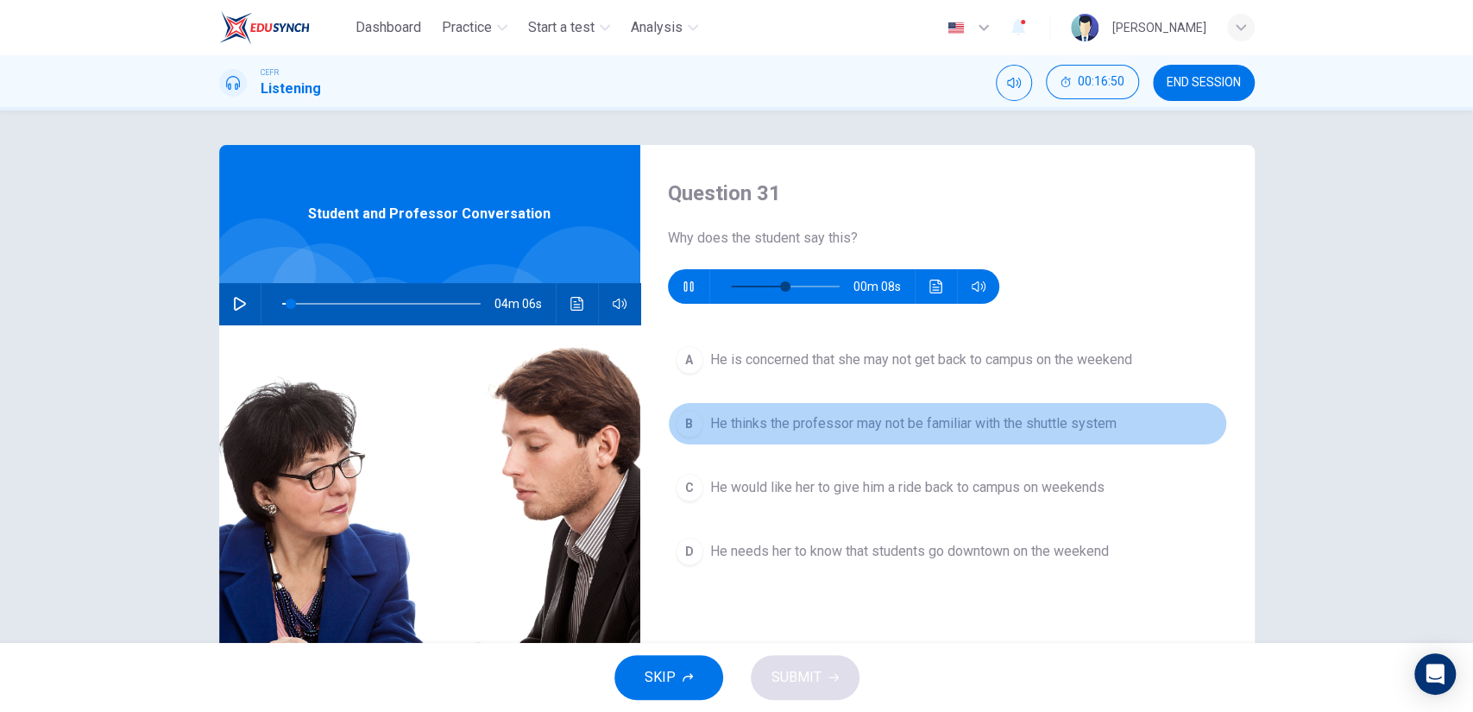
click at [813, 425] on span "He thinks the professor may not be familiar with the shuttle system" at bounding box center [913, 423] width 406 height 21
type input "4"
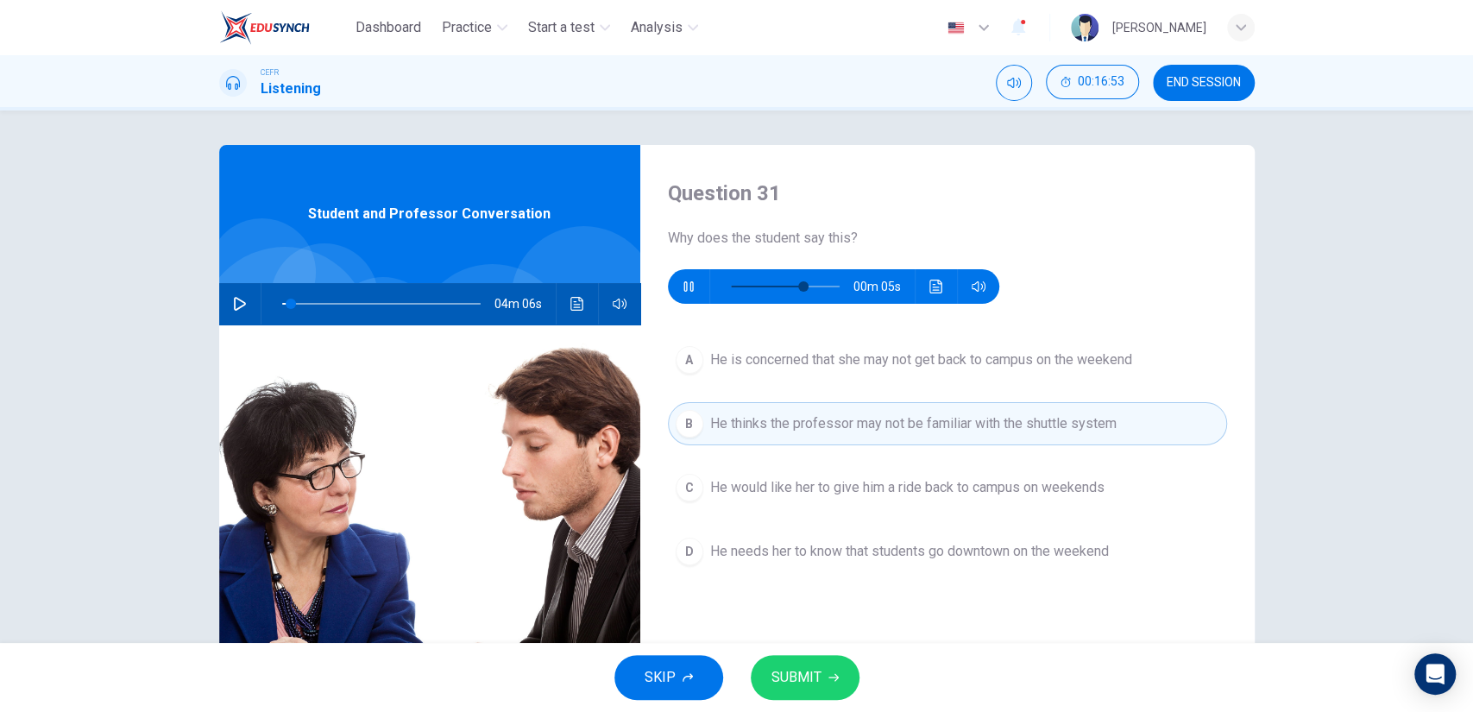
type input "73"
click at [822, 667] on button "SUBMIT" at bounding box center [805, 677] width 109 height 45
type input "4"
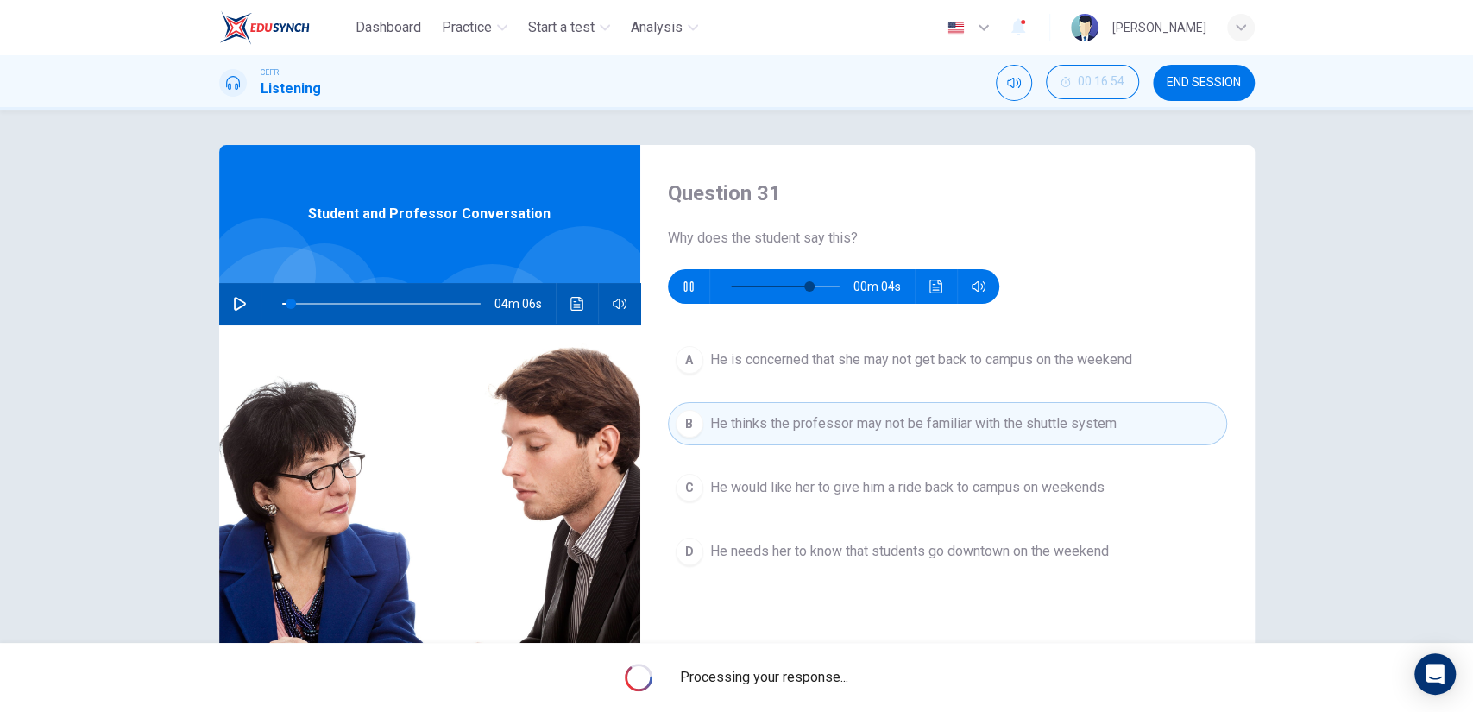
type input "78"
type input "4"
type input "78"
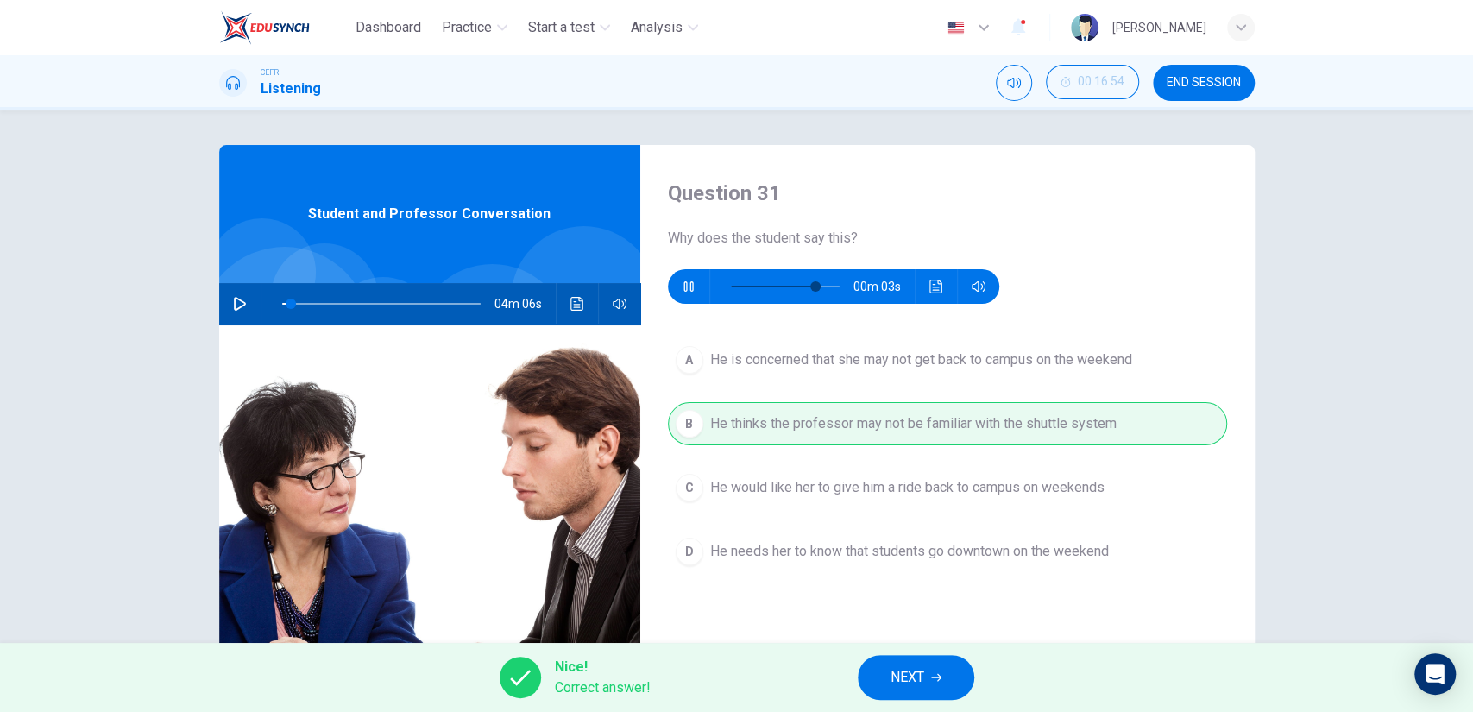
click at [903, 658] on button "NEXT" at bounding box center [916, 677] width 116 height 45
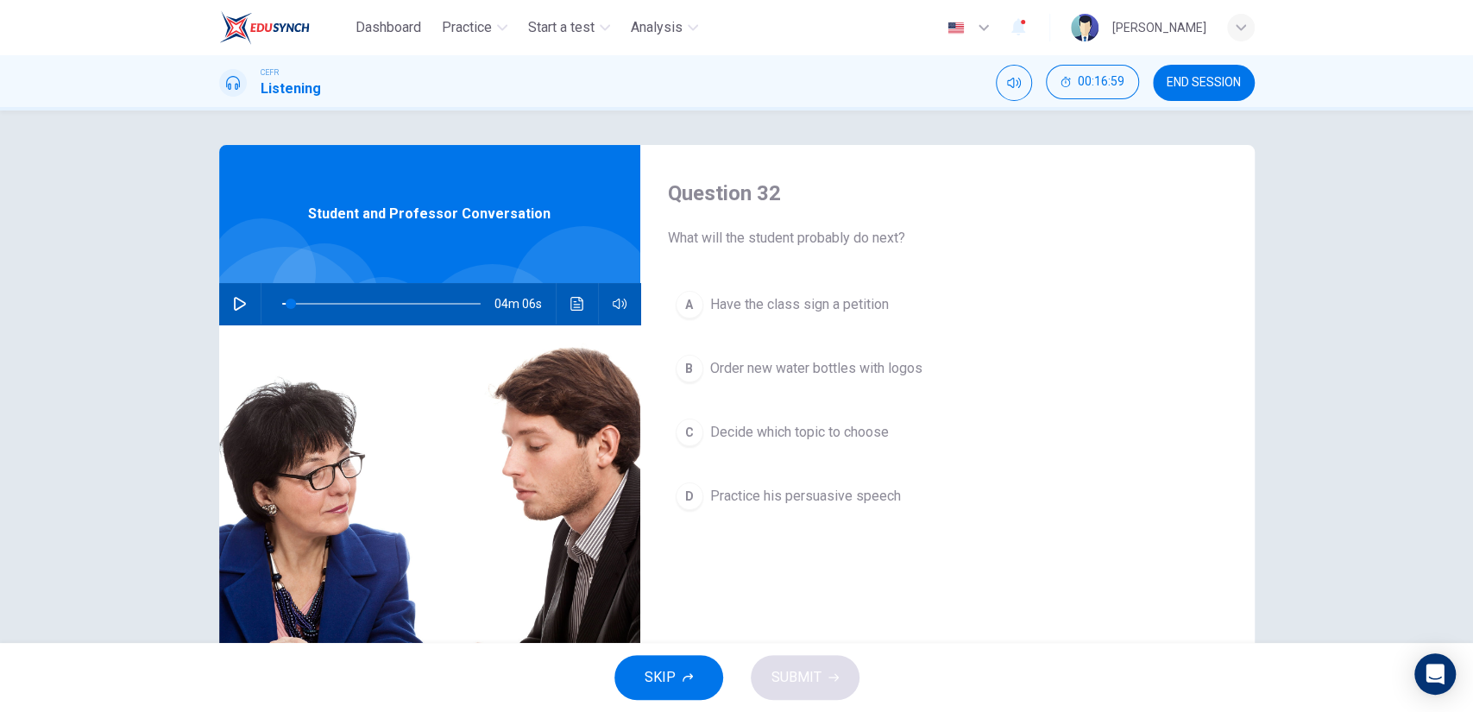
click at [807, 452] on button "C Decide which topic to choose" at bounding box center [947, 432] width 559 height 43
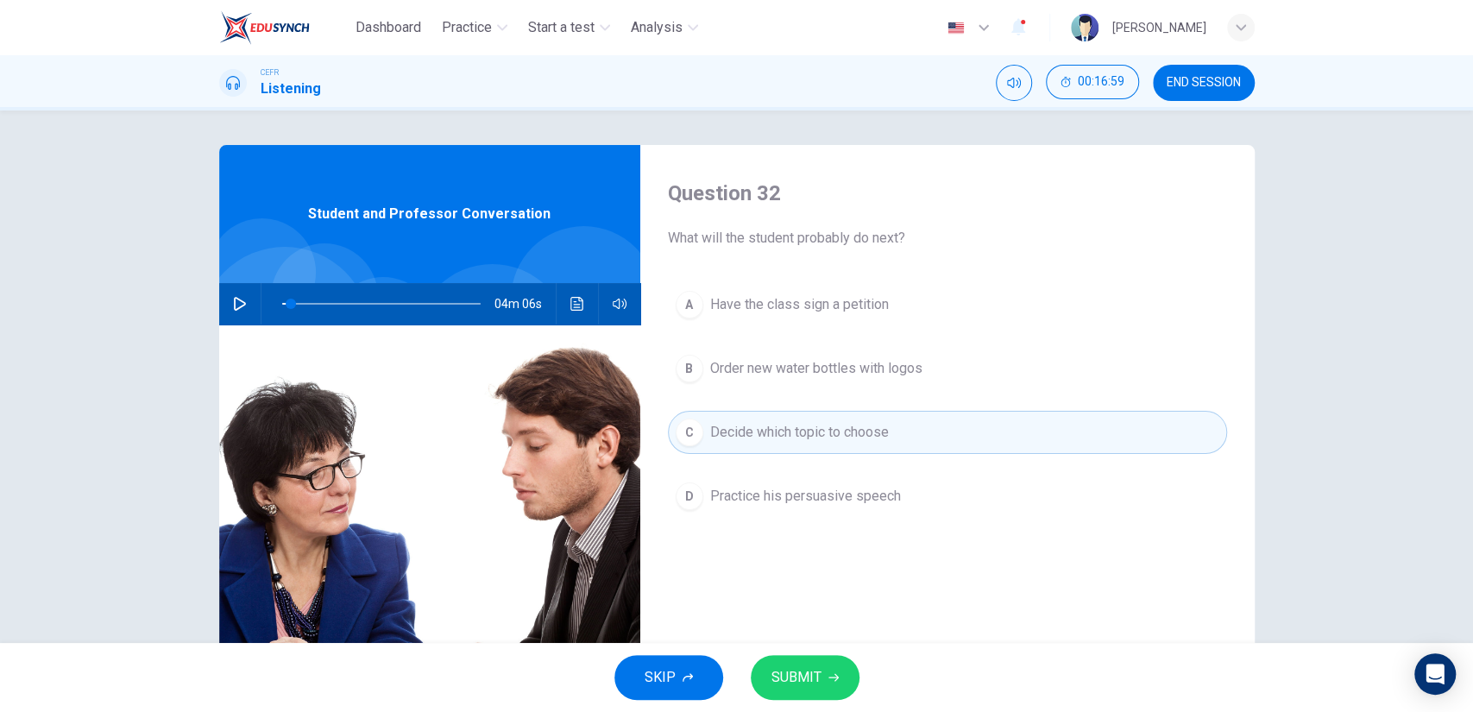
click at [828, 672] on icon "button" at bounding box center [833, 677] width 10 height 10
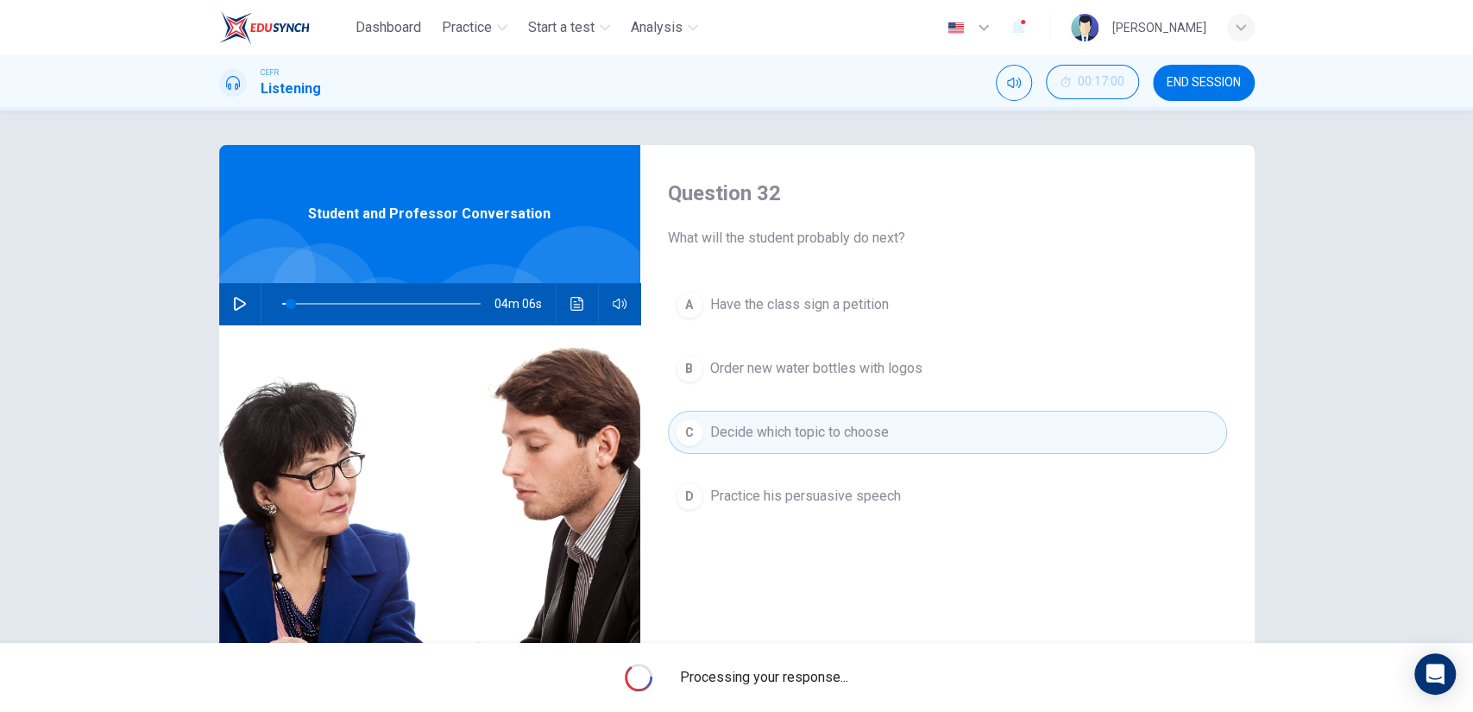
type input "4"
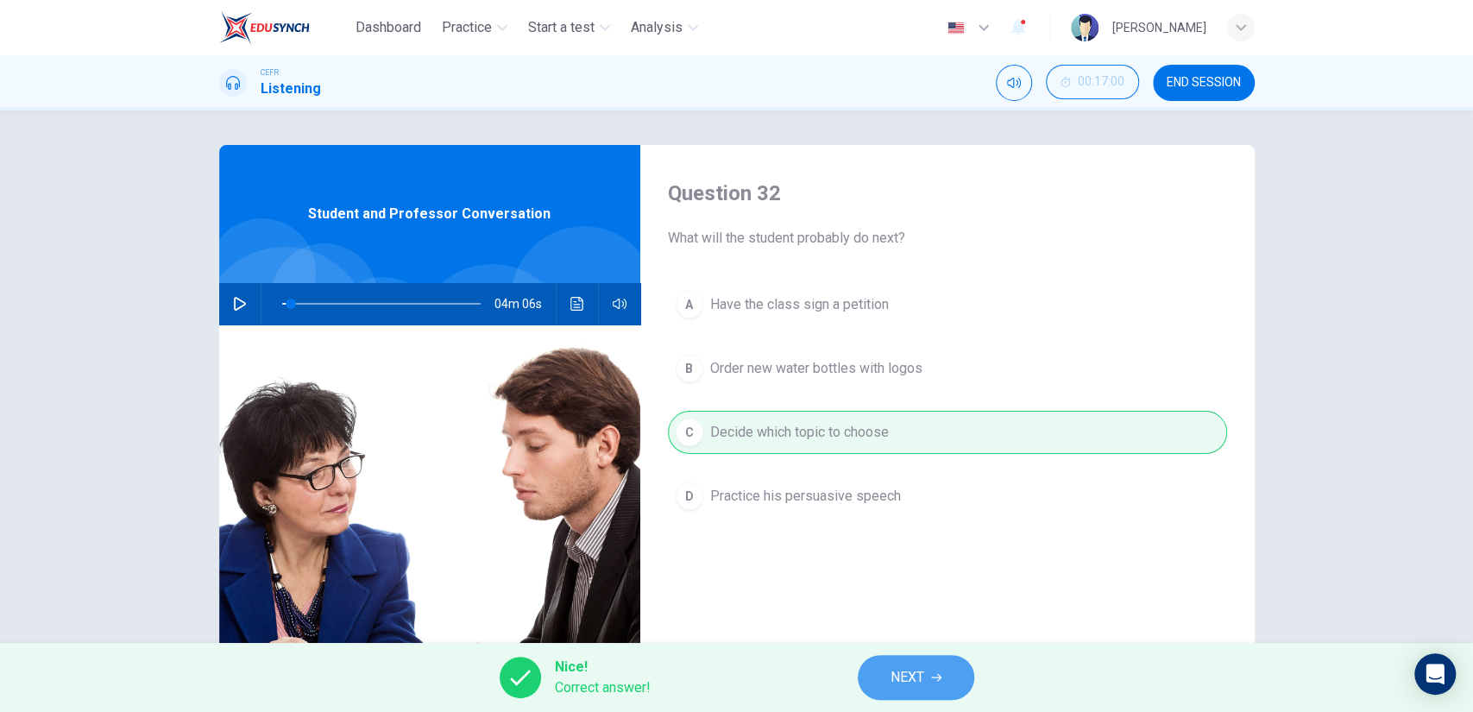
click at [916, 678] on span "NEXT" at bounding box center [908, 677] width 34 height 24
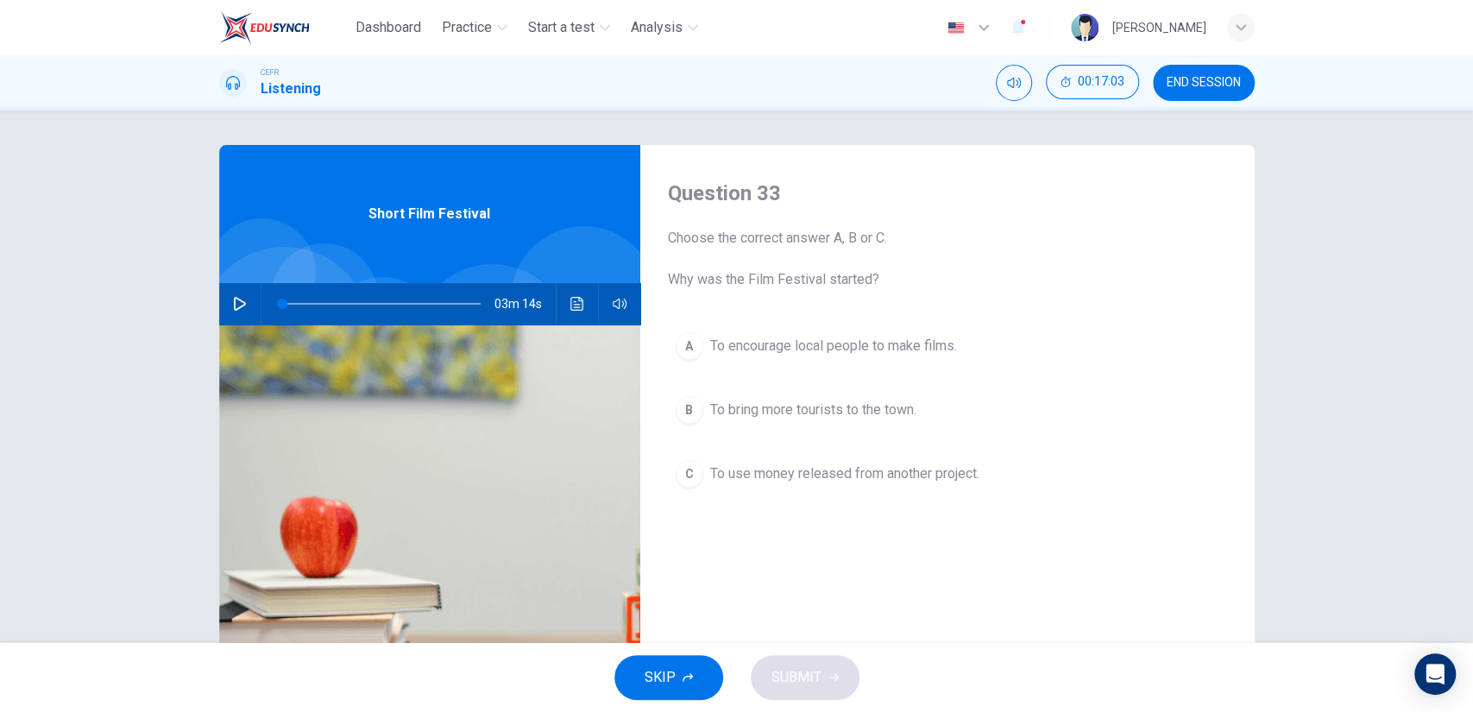
click at [837, 494] on button "C To use money released from another project." at bounding box center [947, 473] width 559 height 43
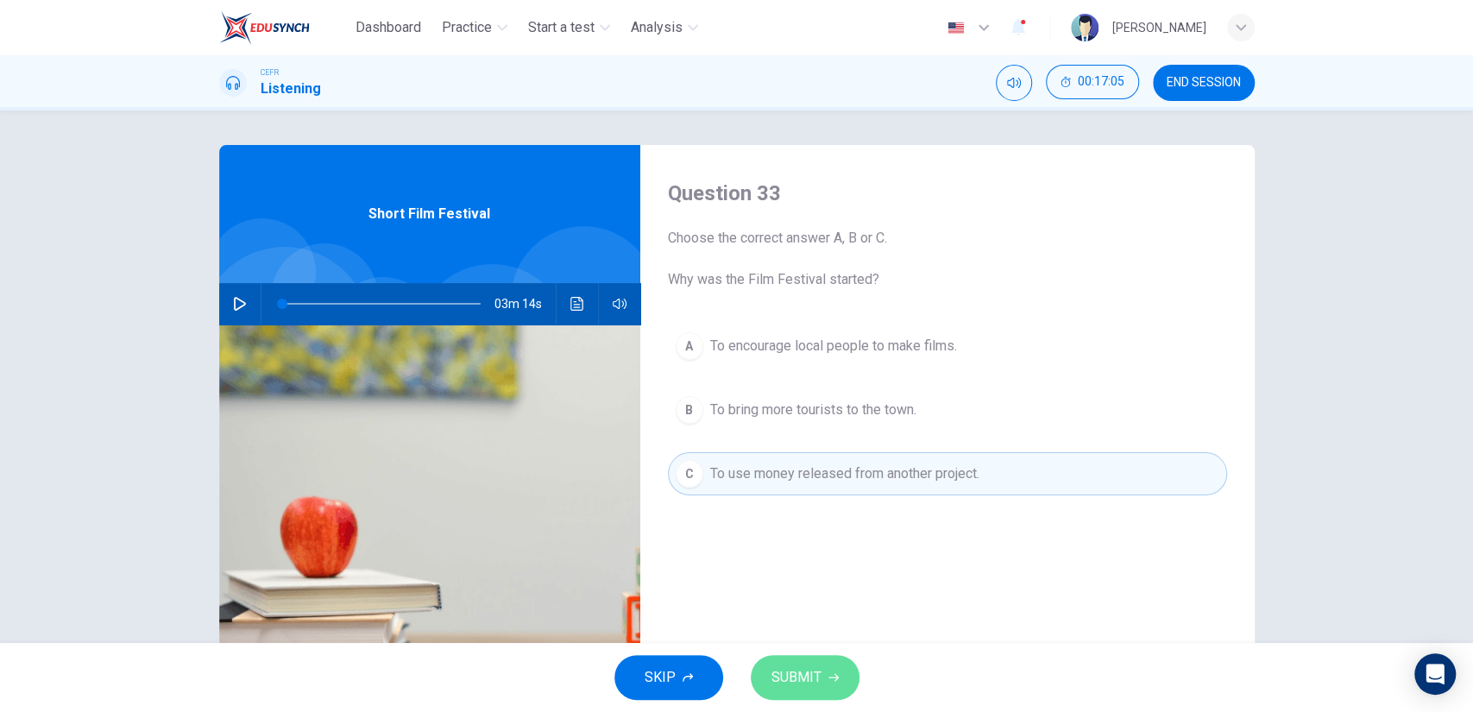
click at [823, 668] on button "SUBMIT" at bounding box center [805, 677] width 109 height 45
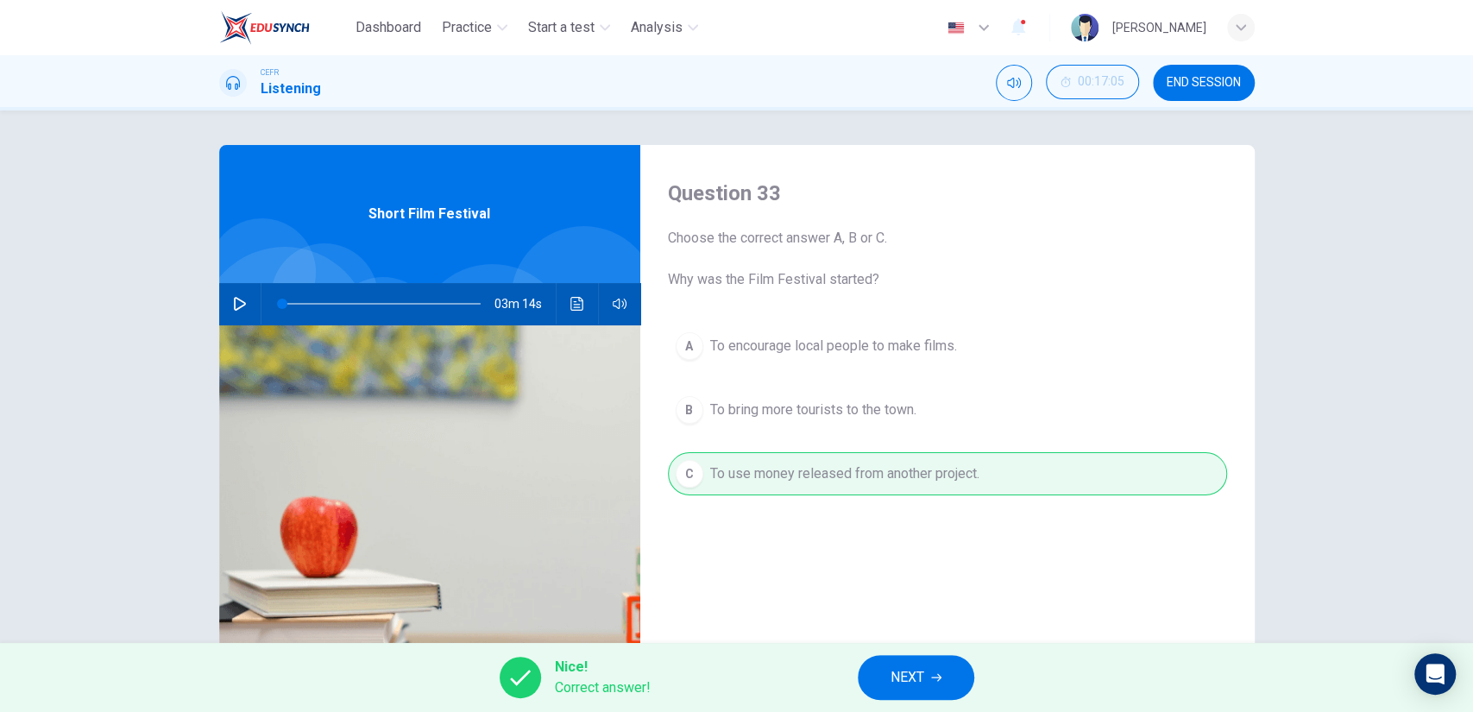
click at [883, 670] on button "NEXT" at bounding box center [916, 677] width 116 height 45
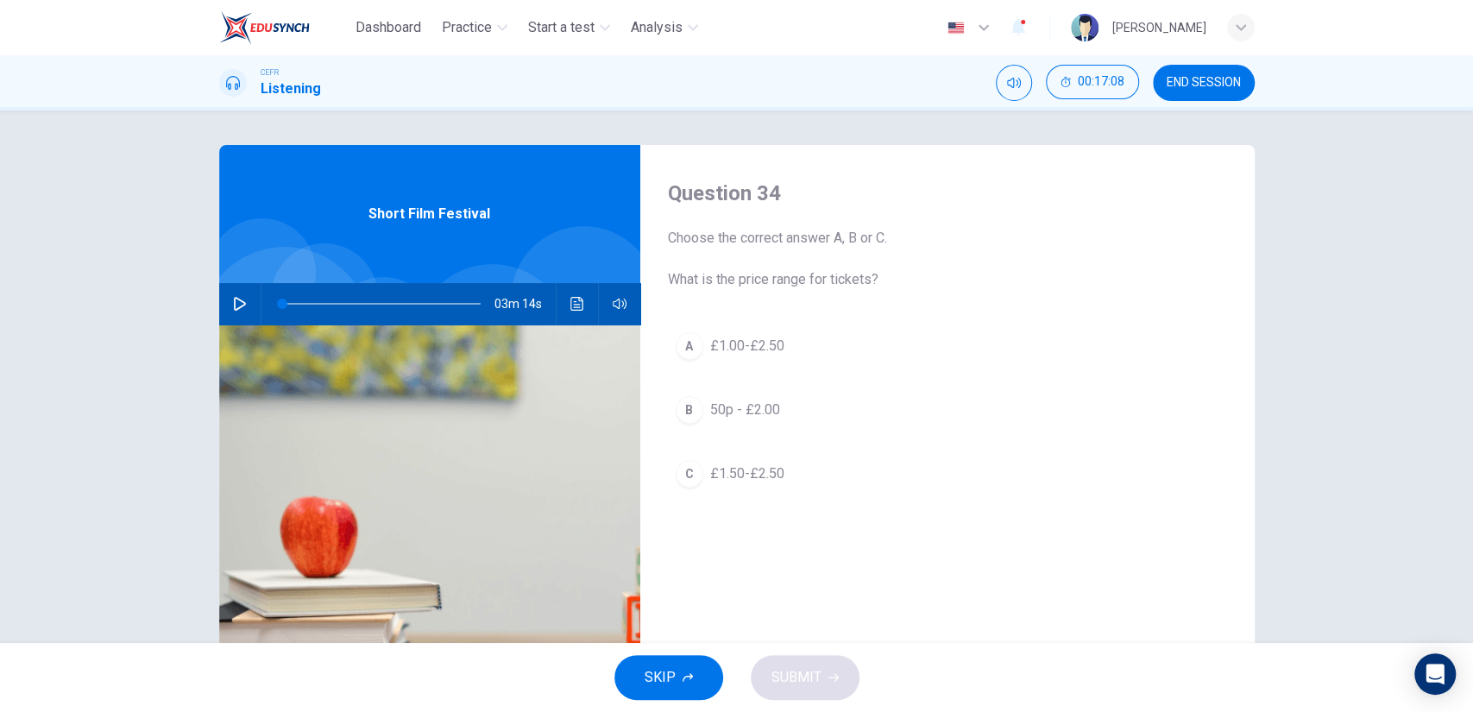
click at [698, 346] on button "A £1.00-£2.50" at bounding box center [947, 345] width 559 height 43
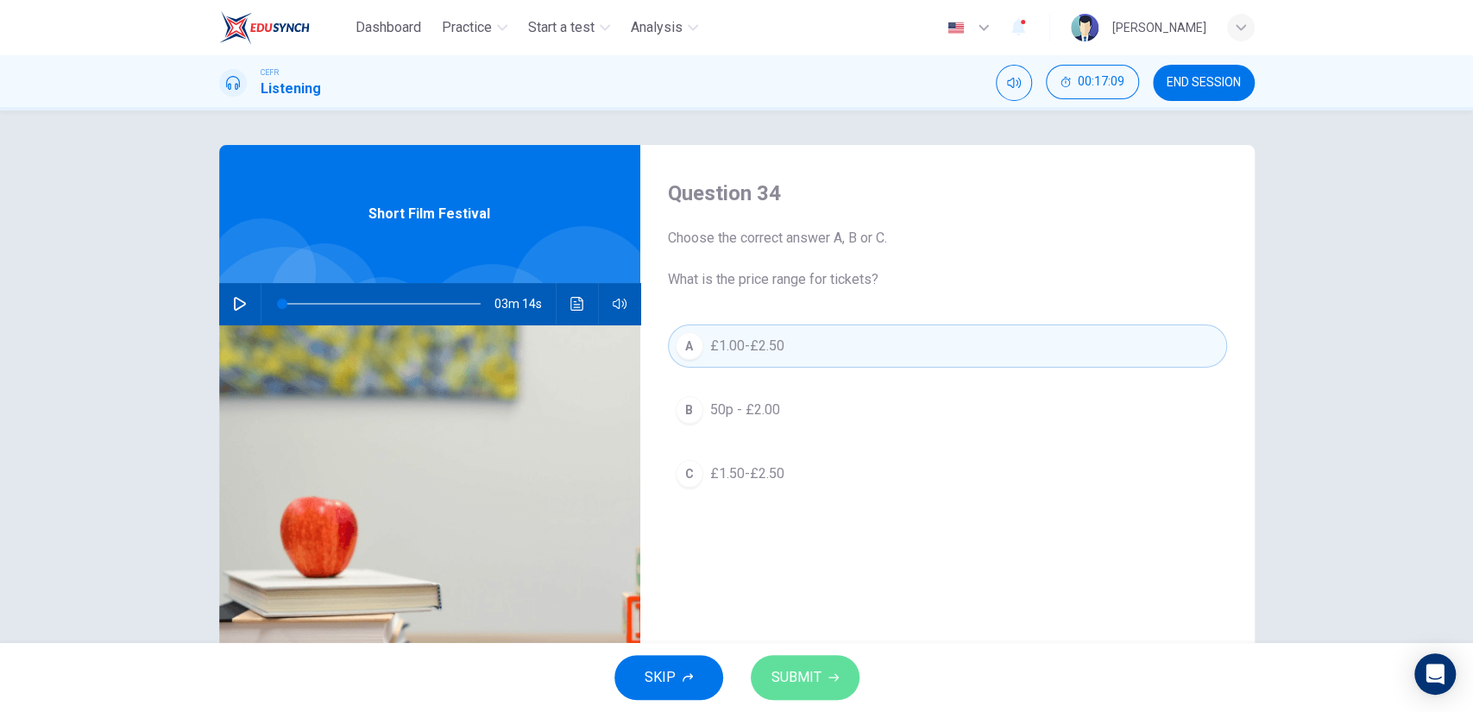
click at [843, 661] on button "SUBMIT" at bounding box center [805, 677] width 109 height 45
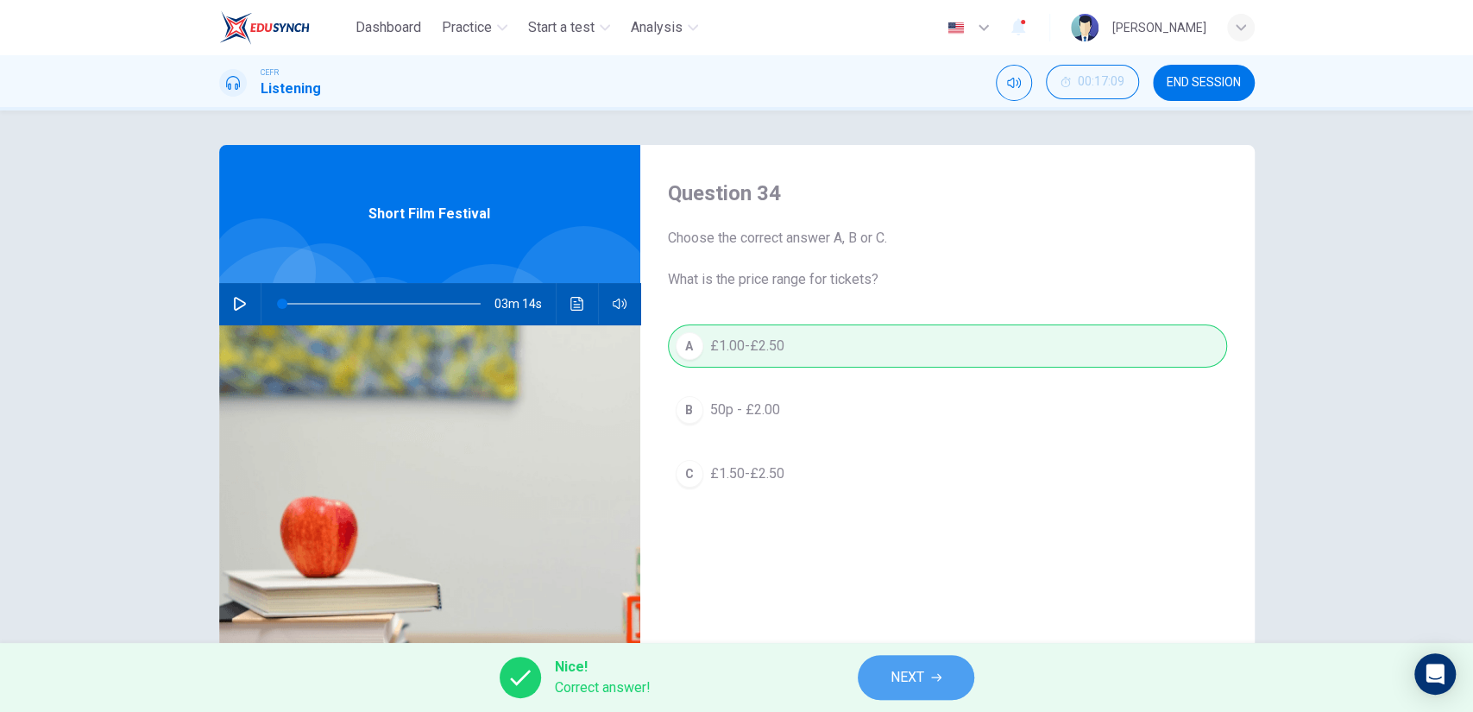
click at [915, 676] on span "NEXT" at bounding box center [908, 677] width 34 height 24
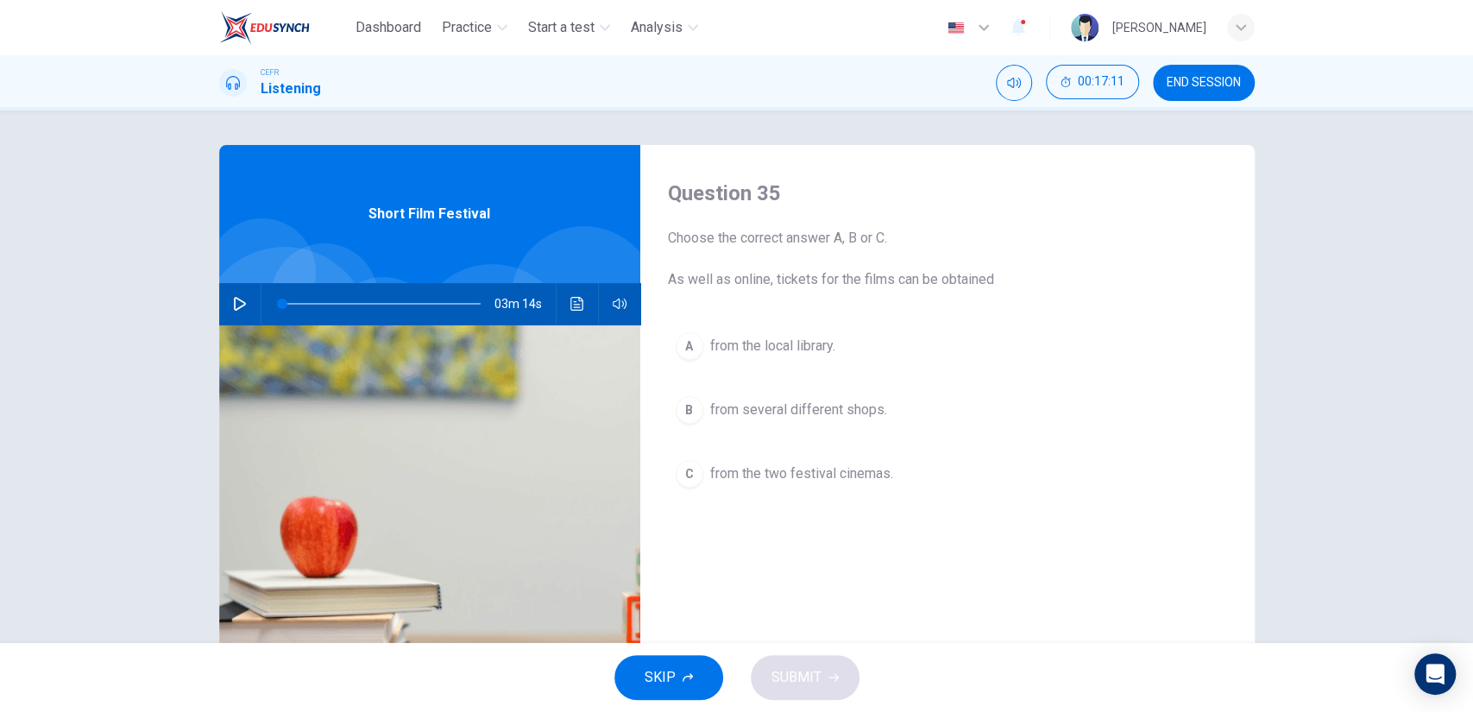
click at [845, 336] on button "A from the local library." at bounding box center [947, 345] width 559 height 43
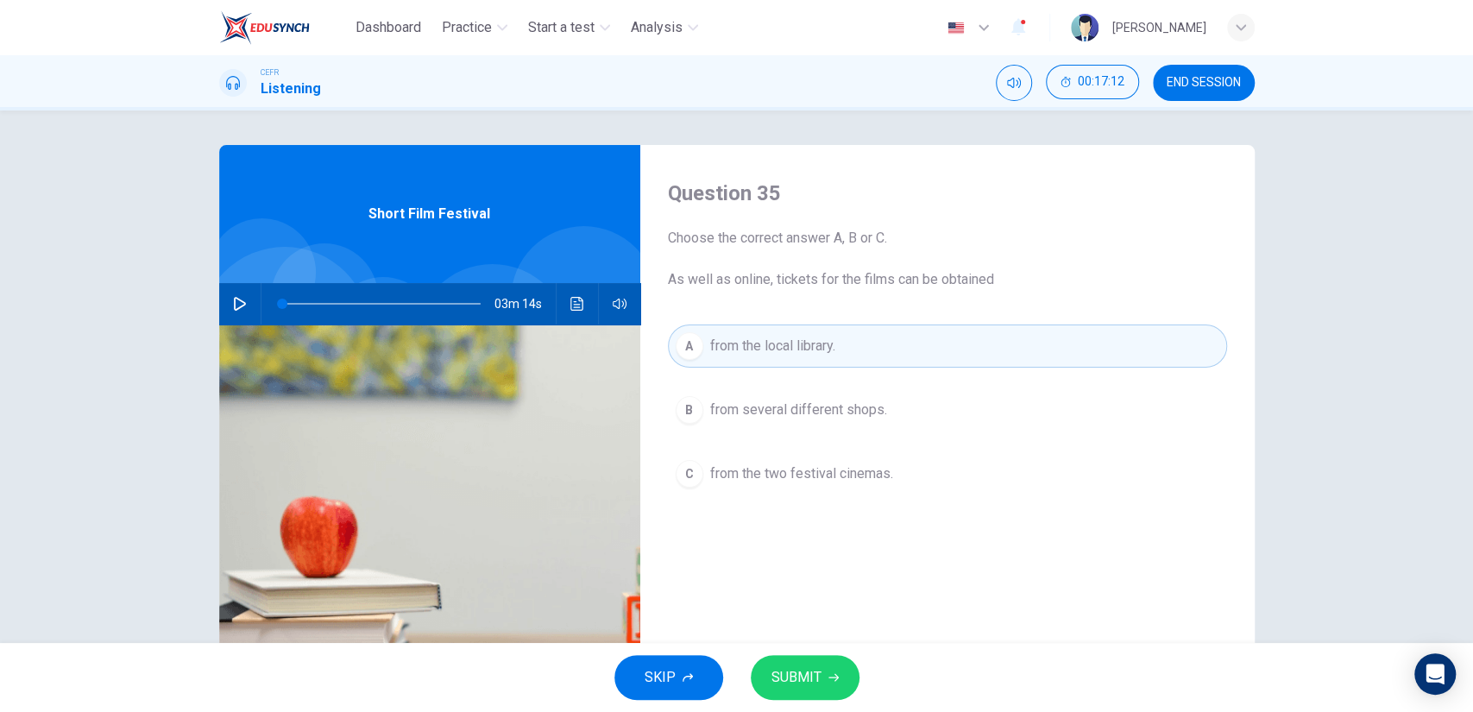
click at [793, 676] on span "SUBMIT" at bounding box center [796, 677] width 50 height 24
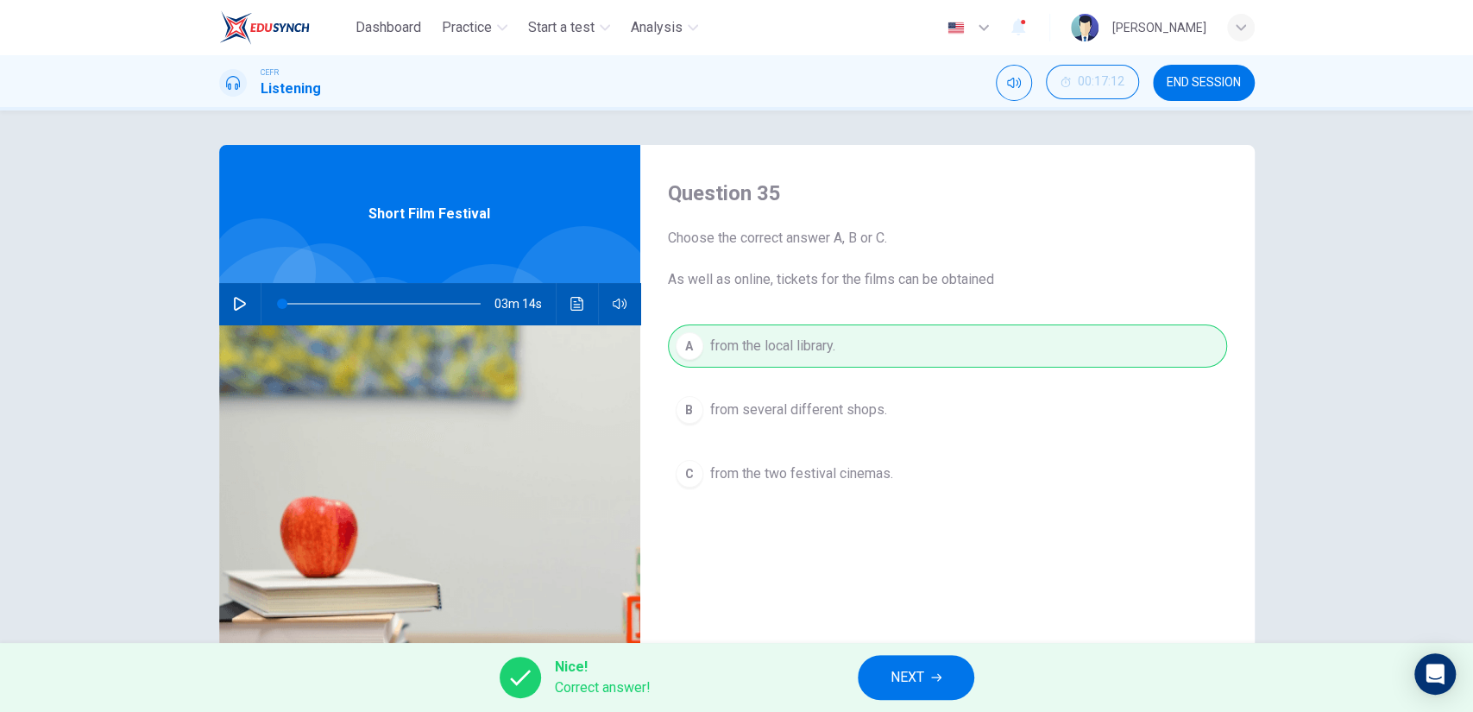
click at [891, 668] on span "NEXT" at bounding box center [908, 677] width 34 height 24
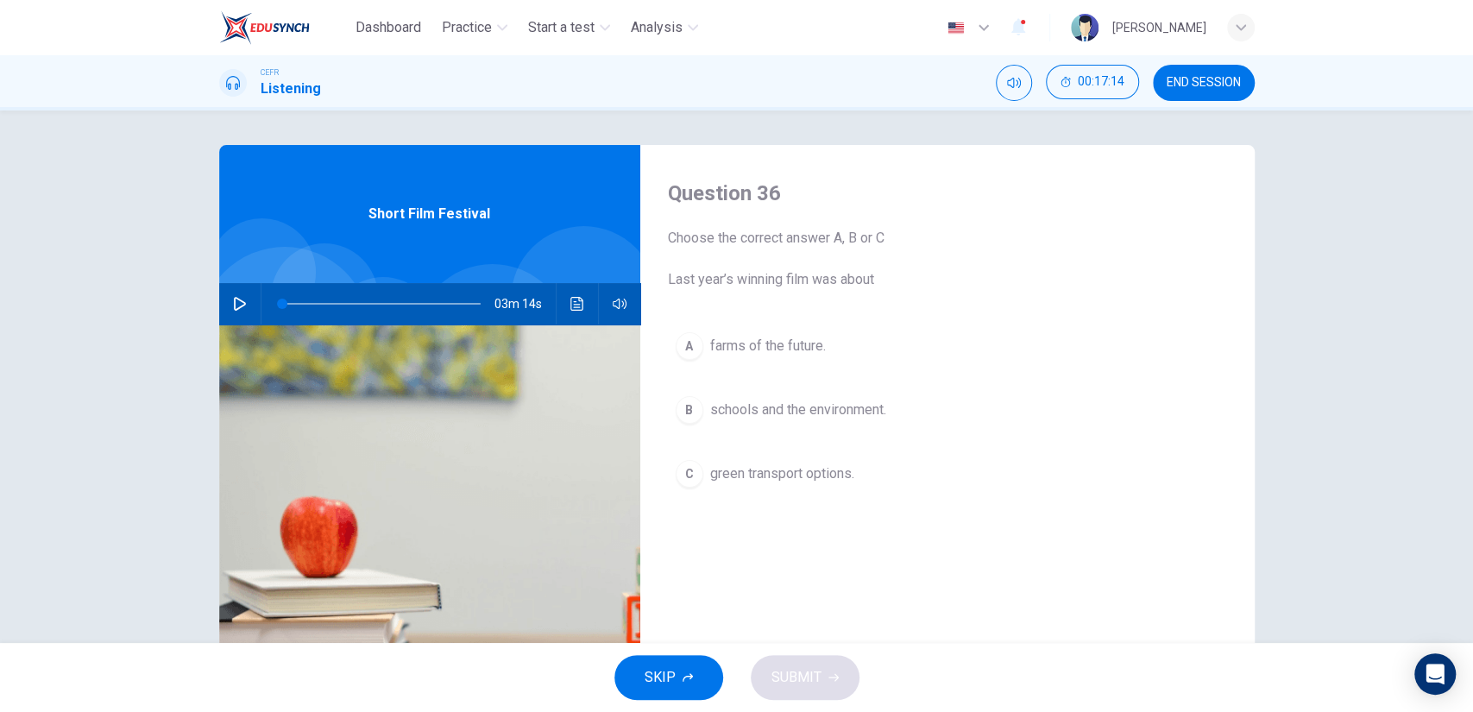
click at [790, 463] on span "green transport options." at bounding box center [782, 473] width 144 height 21
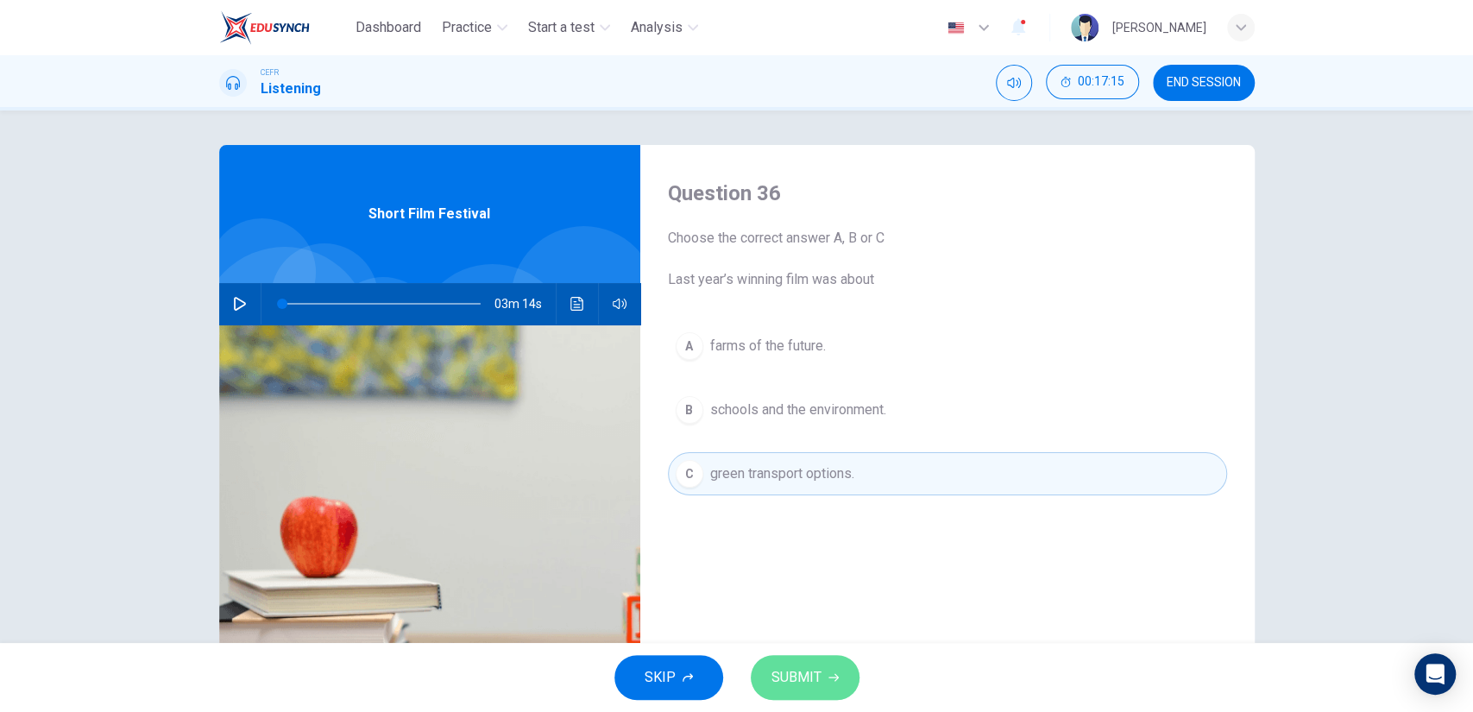
click at [810, 660] on button "SUBMIT" at bounding box center [805, 677] width 109 height 45
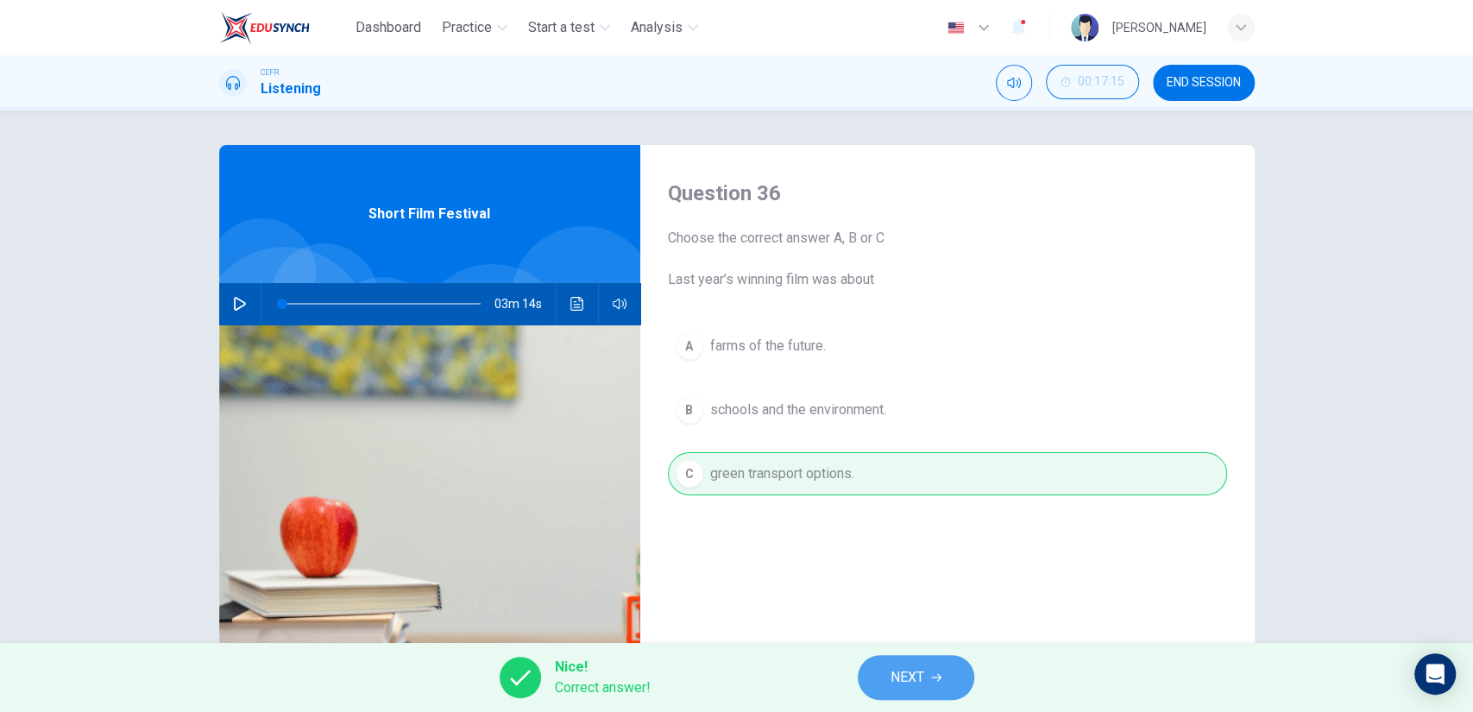
click at [897, 677] on span "NEXT" at bounding box center [908, 677] width 34 height 24
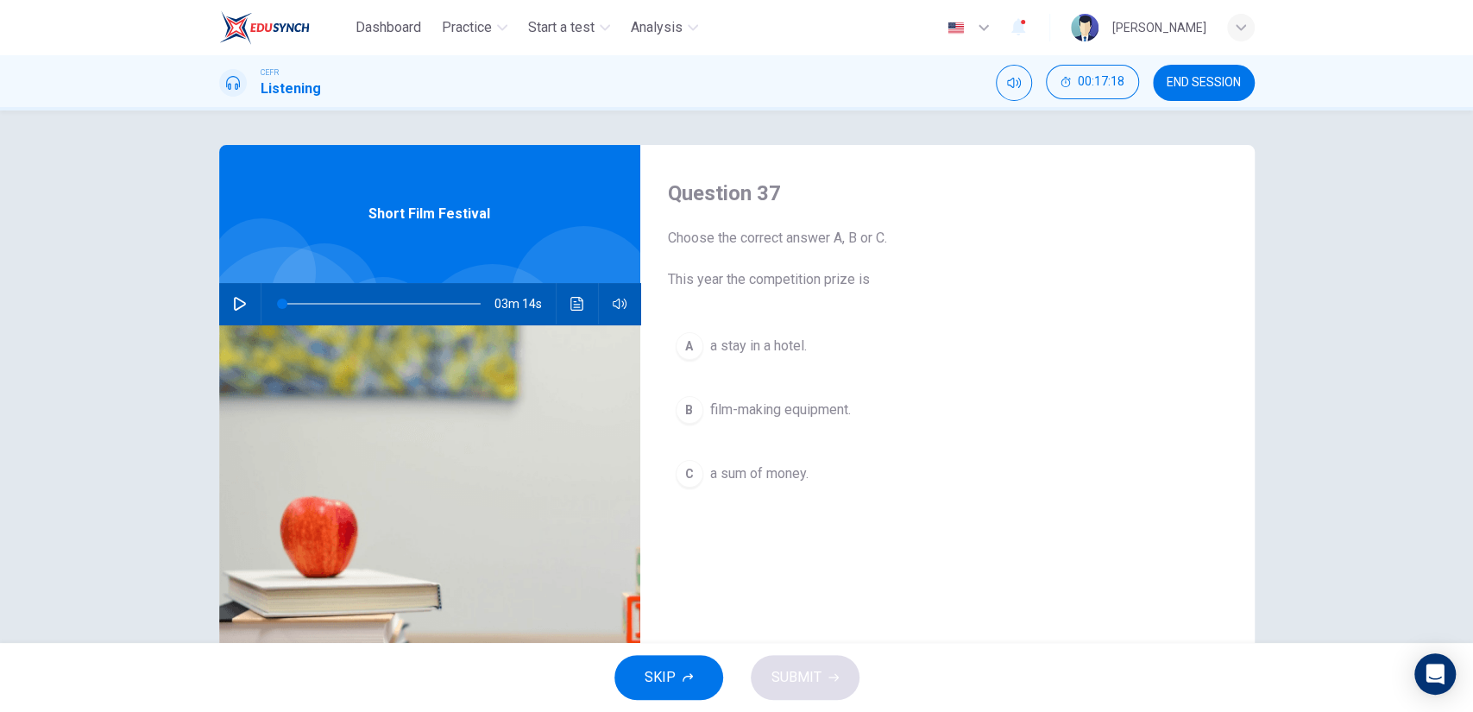
click at [760, 414] on span "film-making equipment." at bounding box center [780, 410] width 141 height 21
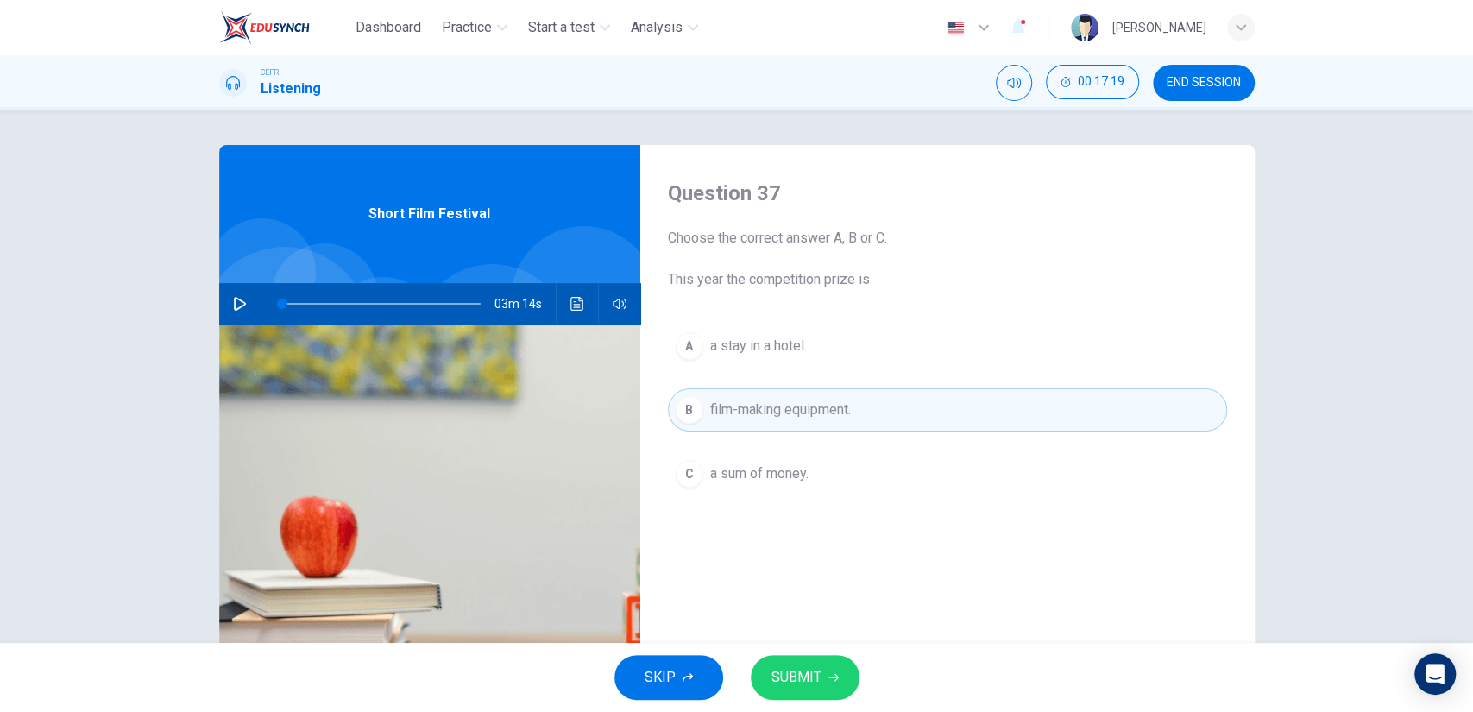
click at [802, 669] on span "SUBMIT" at bounding box center [796, 677] width 50 height 24
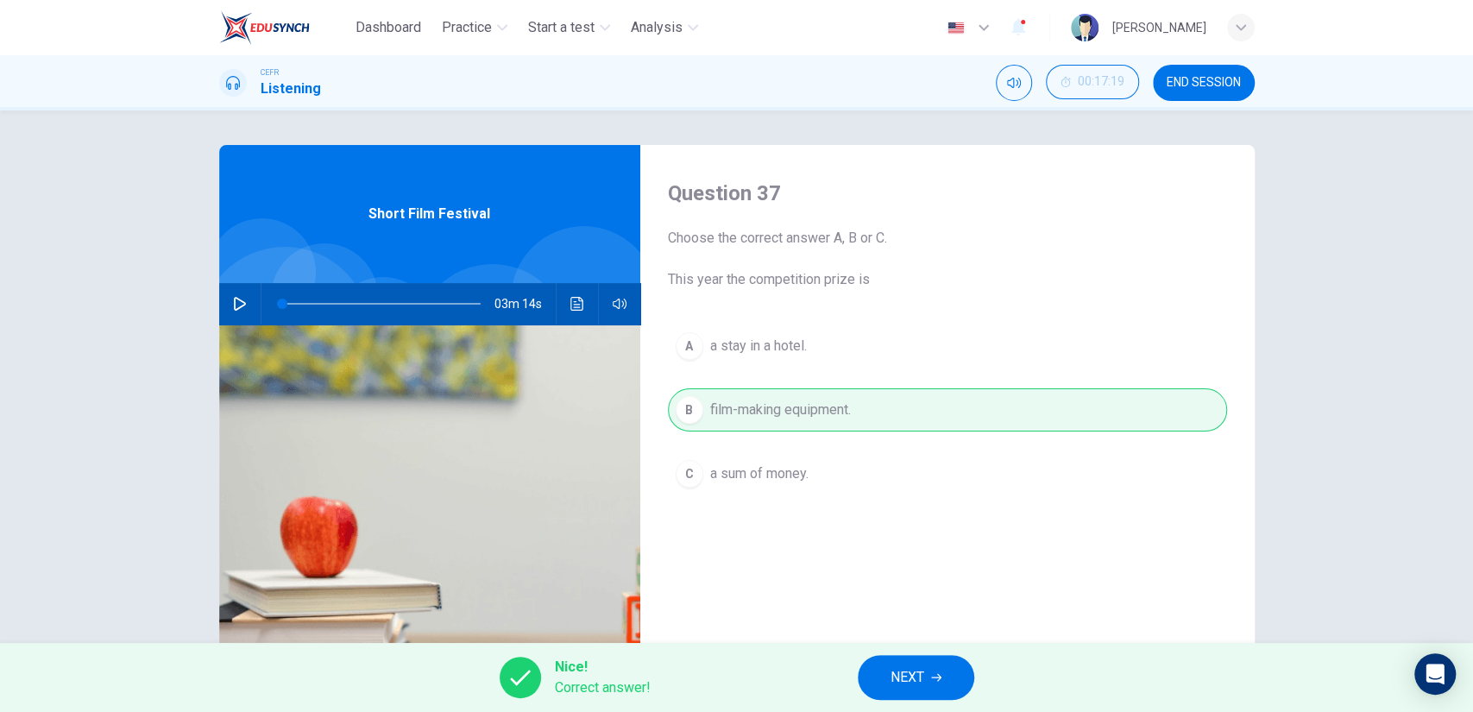
click at [952, 680] on button "NEXT" at bounding box center [916, 677] width 116 height 45
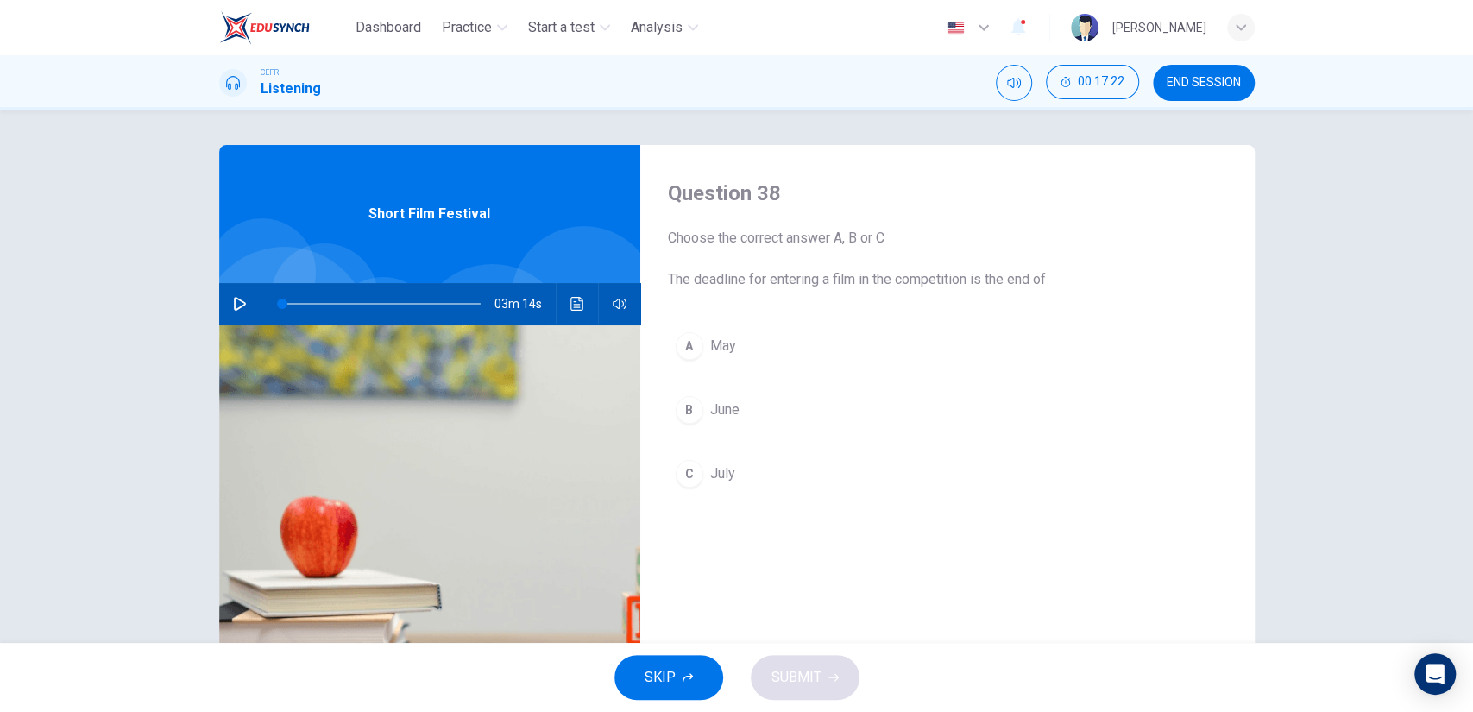
click at [249, 308] on div "03m 14s" at bounding box center [429, 303] width 421 height 41
click at [238, 307] on icon "button" at bounding box center [240, 304] width 14 height 14
click at [327, 303] on span at bounding box center [381, 304] width 198 height 2
click at [339, 301] on span at bounding box center [334, 304] width 10 height 10
click at [373, 300] on span at bounding box center [381, 304] width 198 height 24
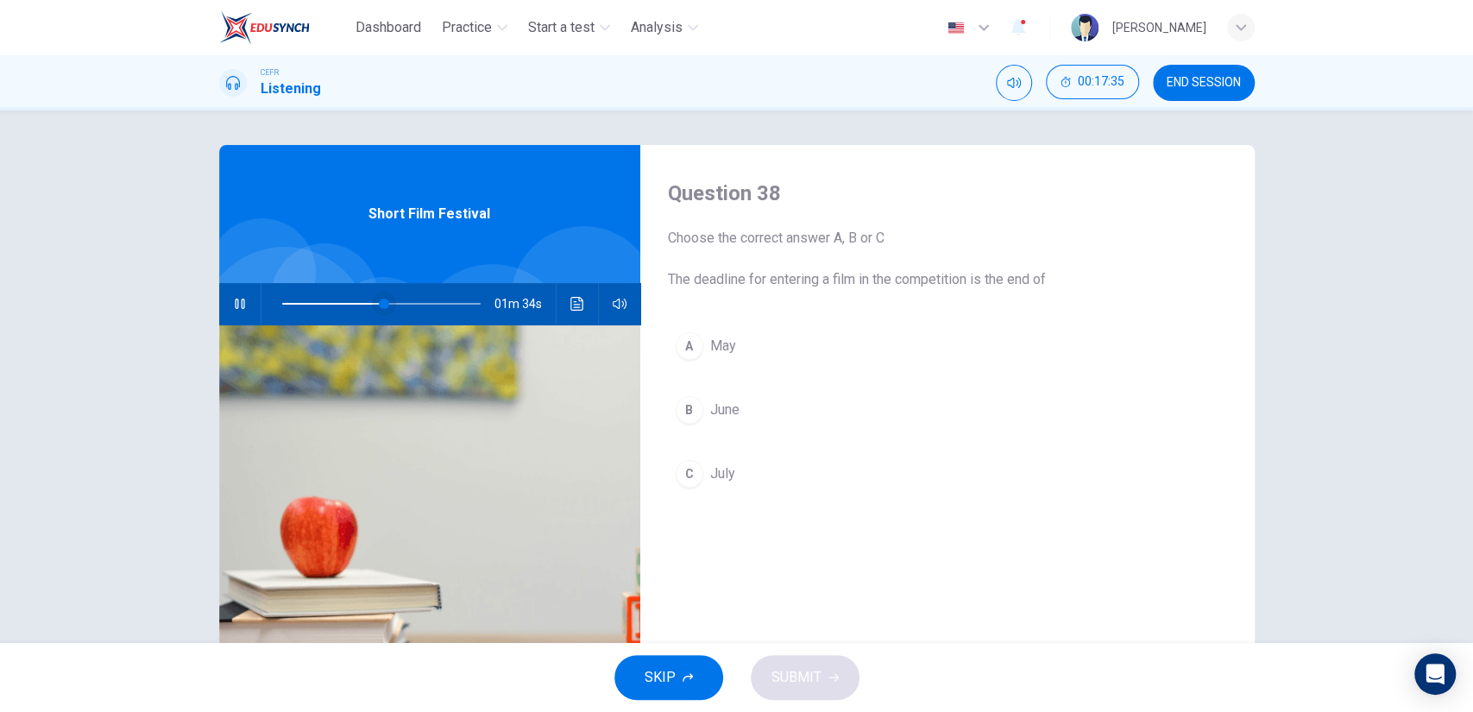
scroll to position [136, 0]
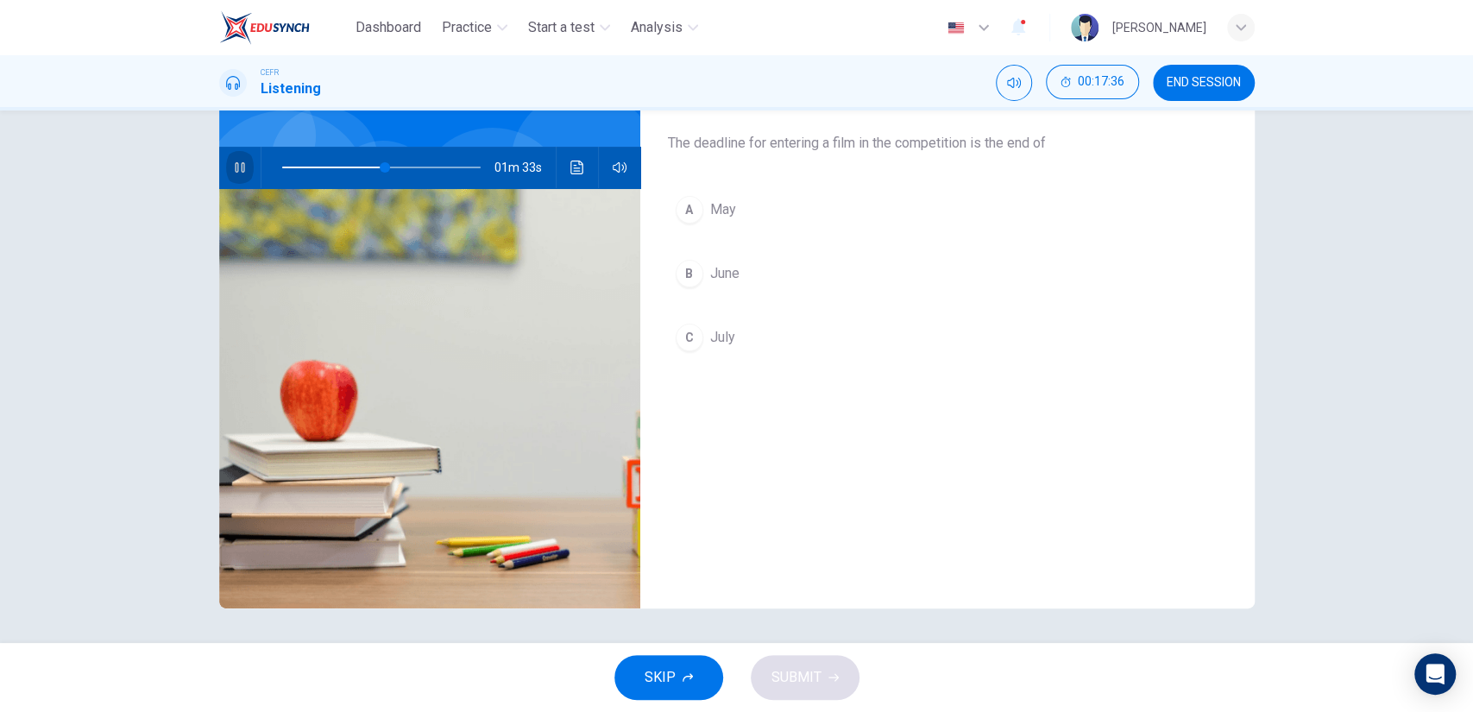
click at [226, 160] on button "button" at bounding box center [240, 167] width 28 height 41
click at [235, 173] on icon "button" at bounding box center [240, 167] width 14 height 14
click at [235, 171] on icon "button" at bounding box center [240, 167] width 14 height 14
click at [235, 166] on icon "button" at bounding box center [239, 167] width 9 height 10
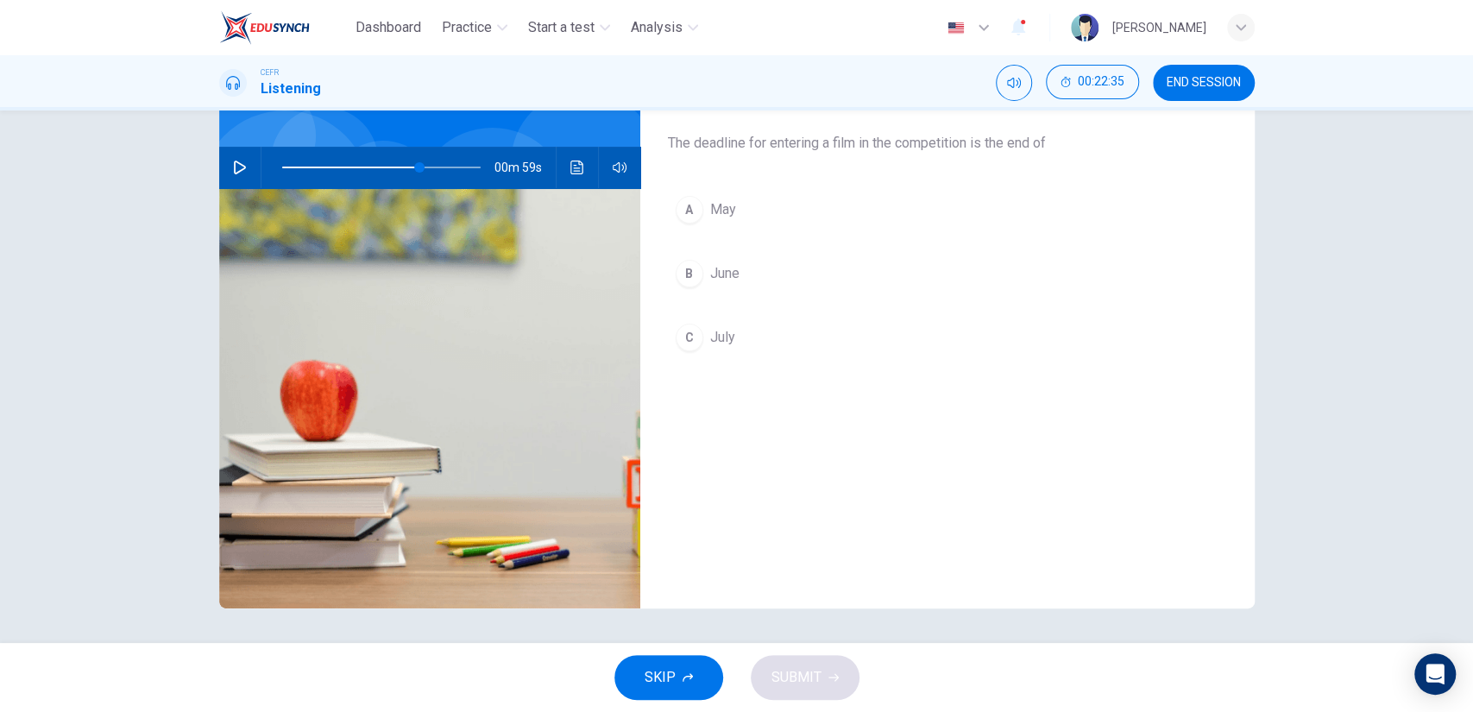
click at [206, 171] on div "Question 38 Choose the correct answer A, B or C The deadline for entering a fil…" at bounding box center [737, 309] width 1091 height 600
click at [253, 170] on div "00m 59s" at bounding box center [429, 167] width 421 height 41
click at [243, 169] on button "button" at bounding box center [240, 167] width 28 height 41
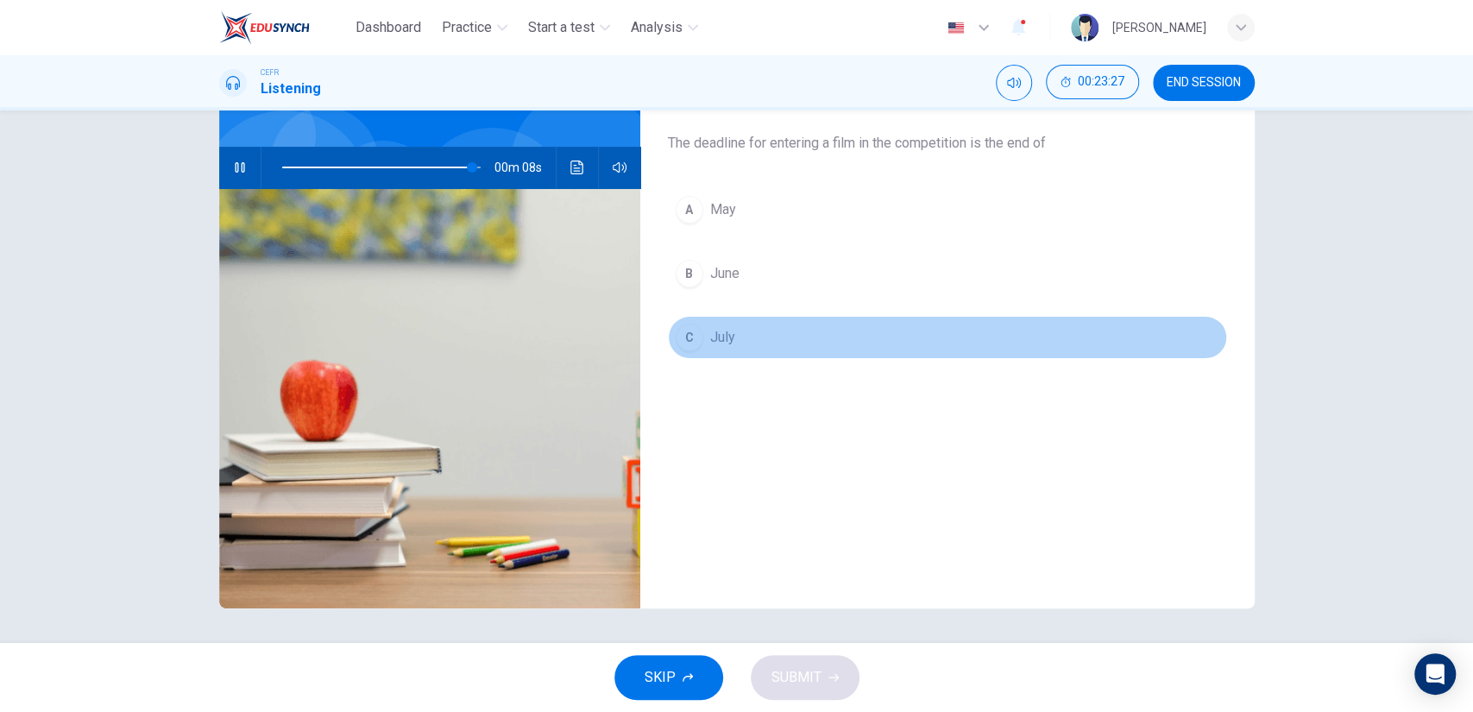
click at [728, 330] on span "July" at bounding box center [722, 337] width 25 height 21
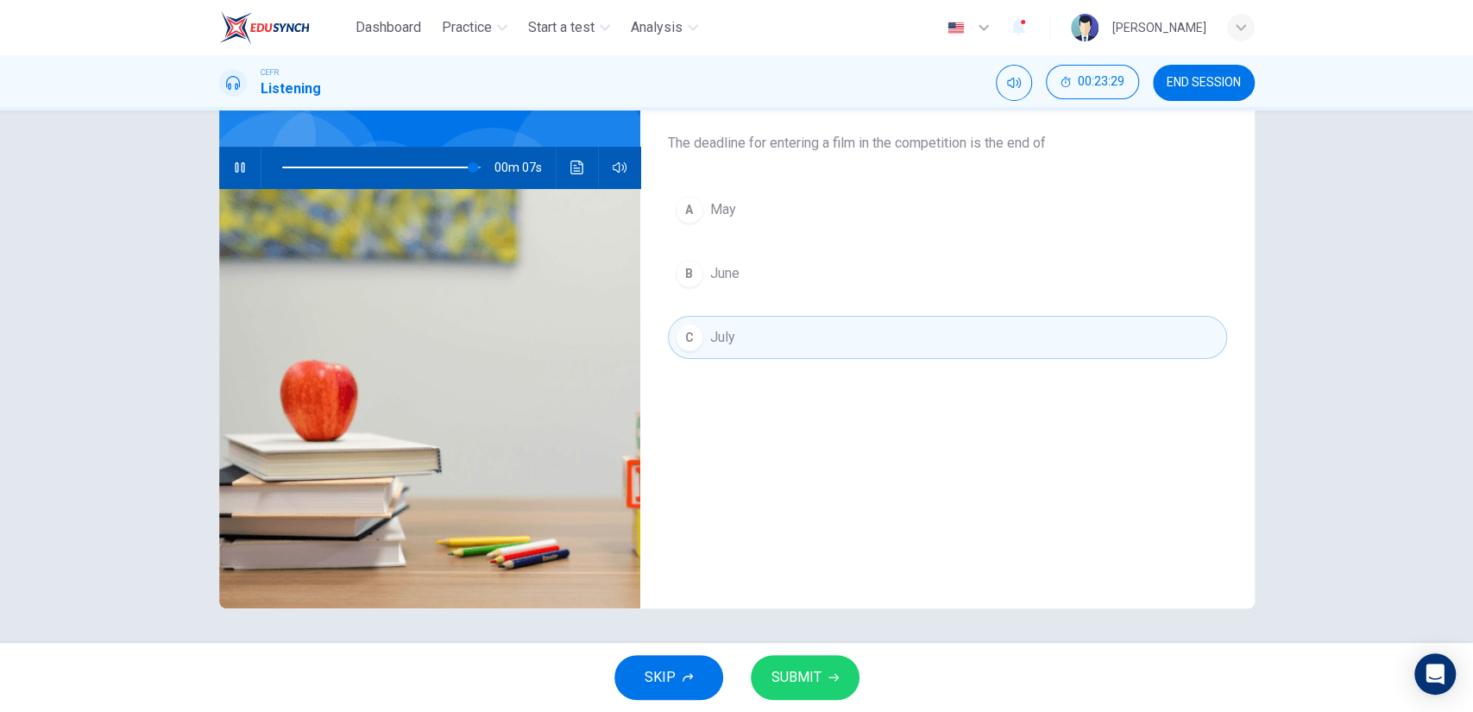
click at [813, 675] on span "SUBMIT" at bounding box center [796, 677] width 50 height 24
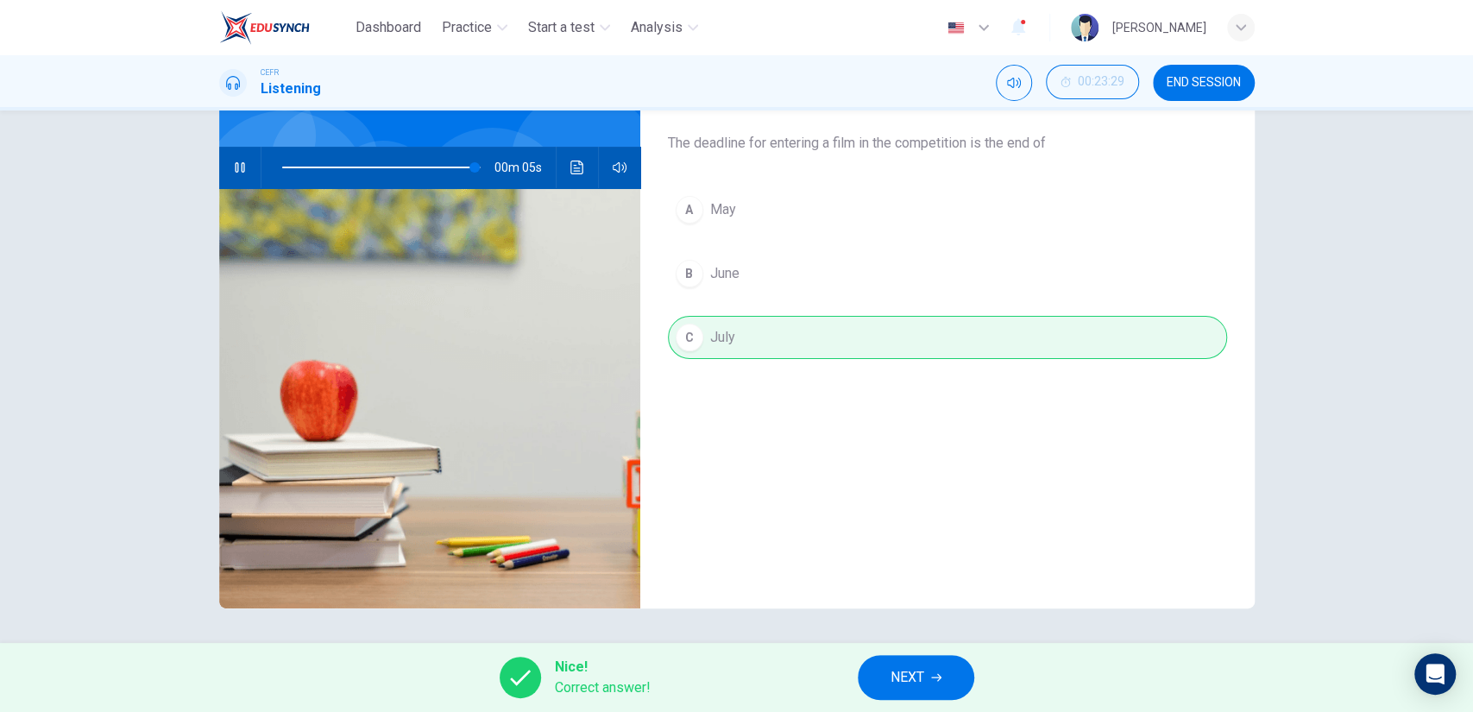
click at [954, 677] on button "NEXT" at bounding box center [916, 677] width 116 height 45
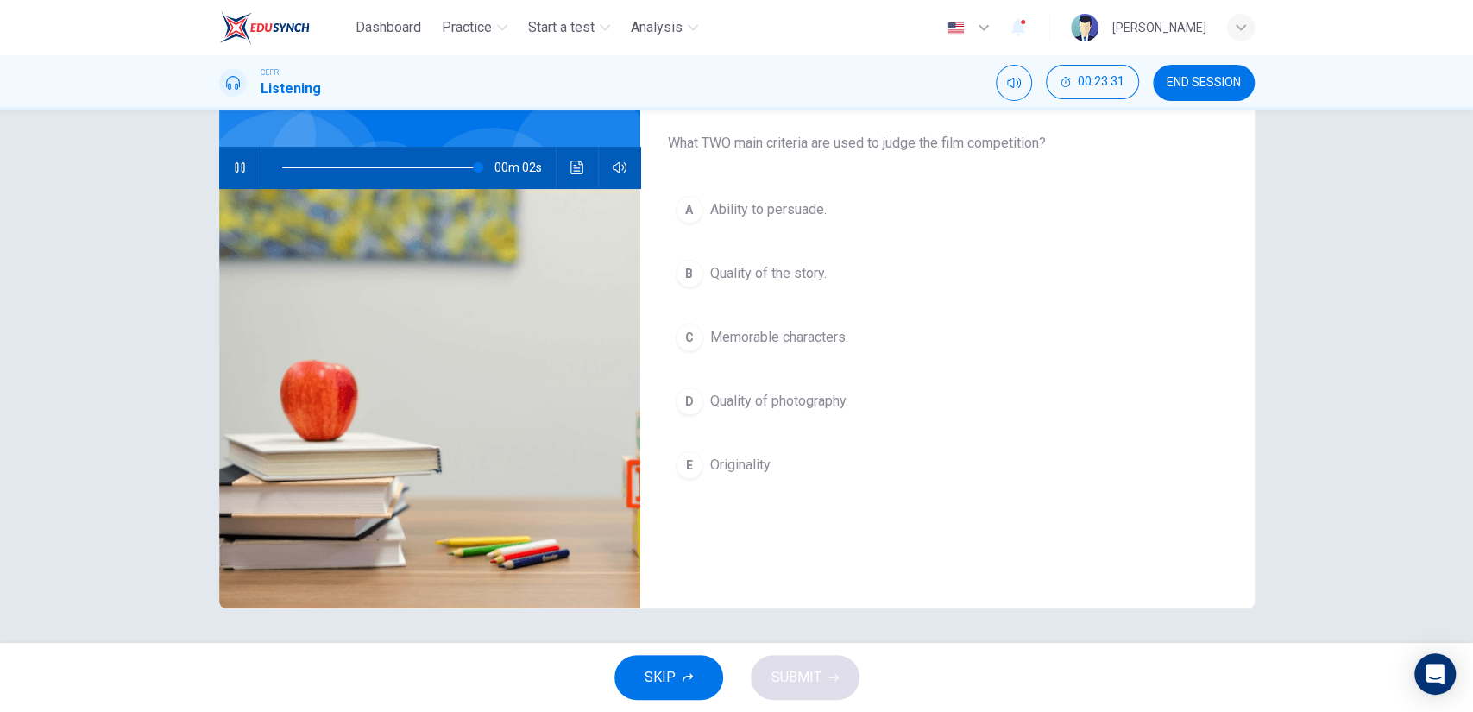
click at [237, 161] on icon "button" at bounding box center [240, 167] width 14 height 14
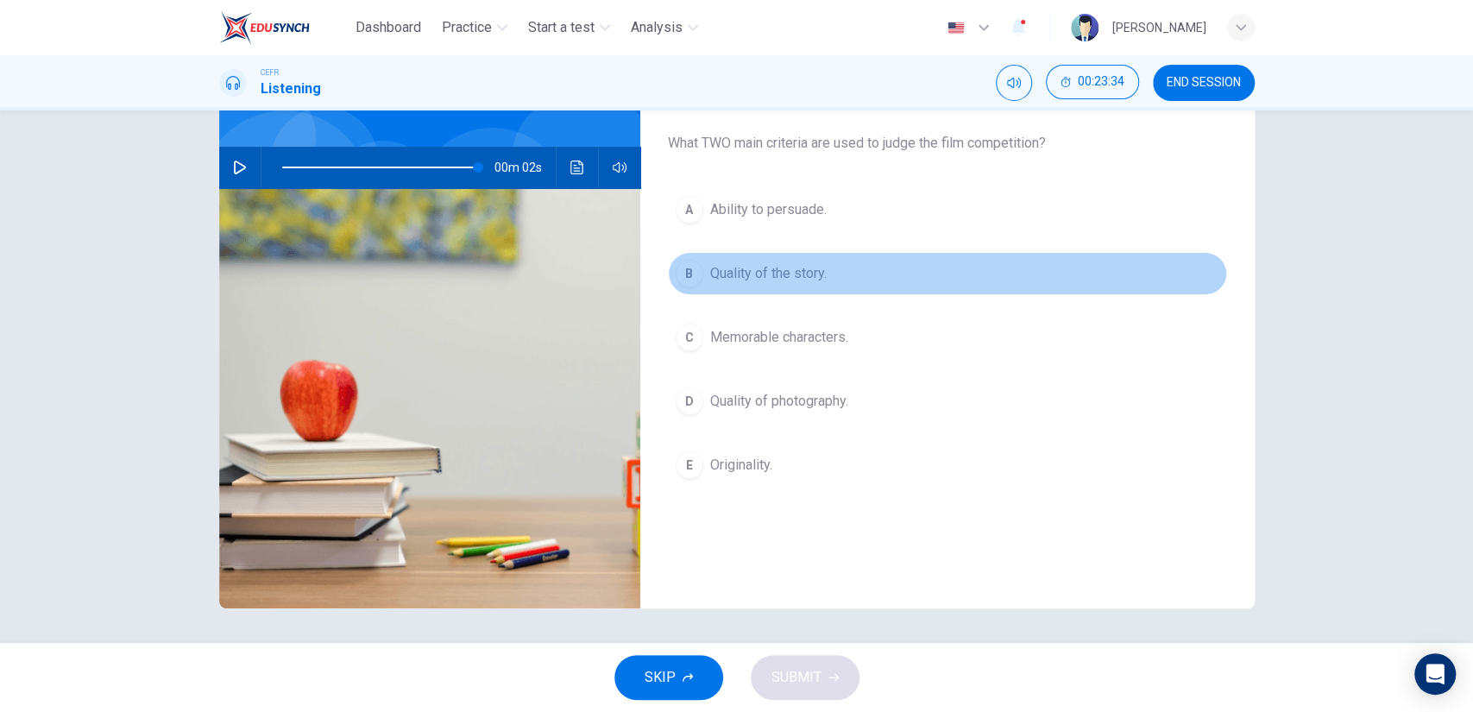
click at [777, 287] on button "B Quality of the story." at bounding box center [947, 273] width 559 height 43
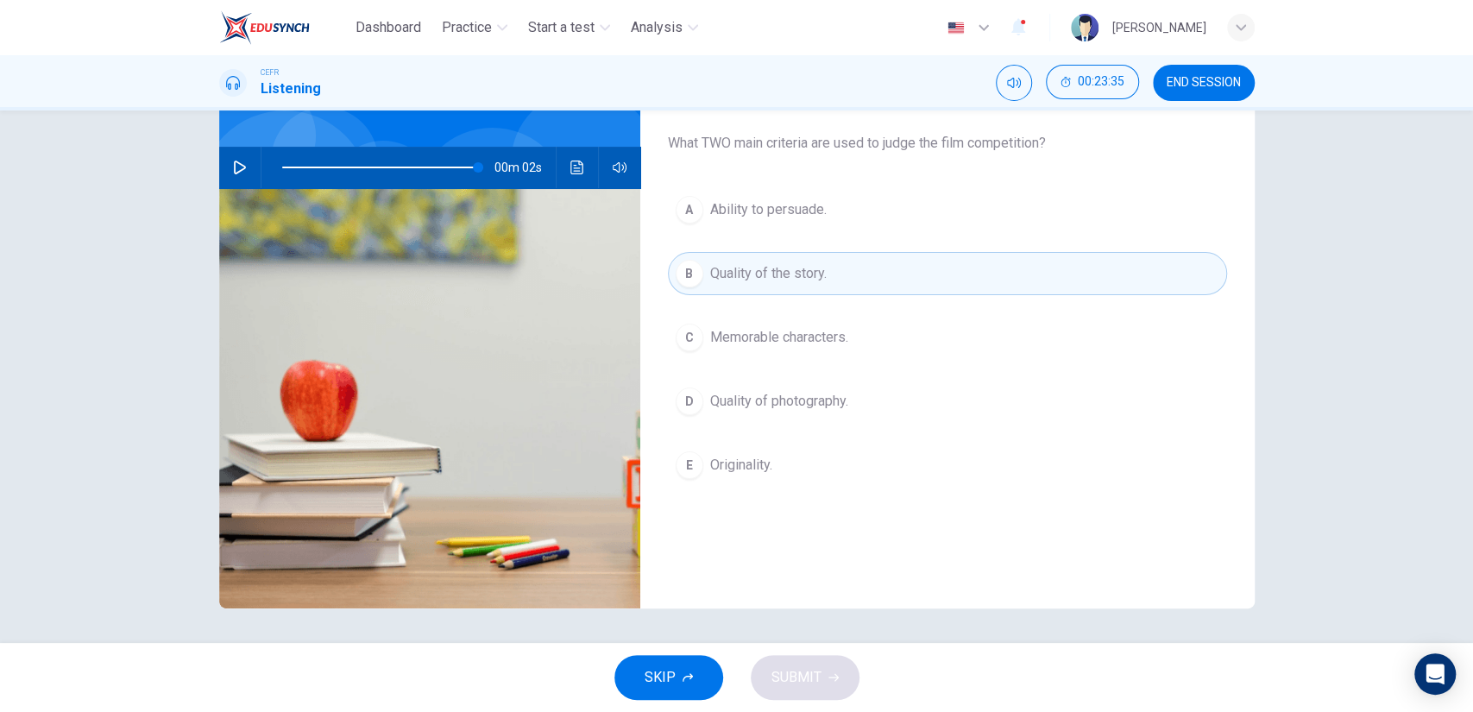
click at [772, 406] on span "Quality of photography." at bounding box center [779, 401] width 138 height 21
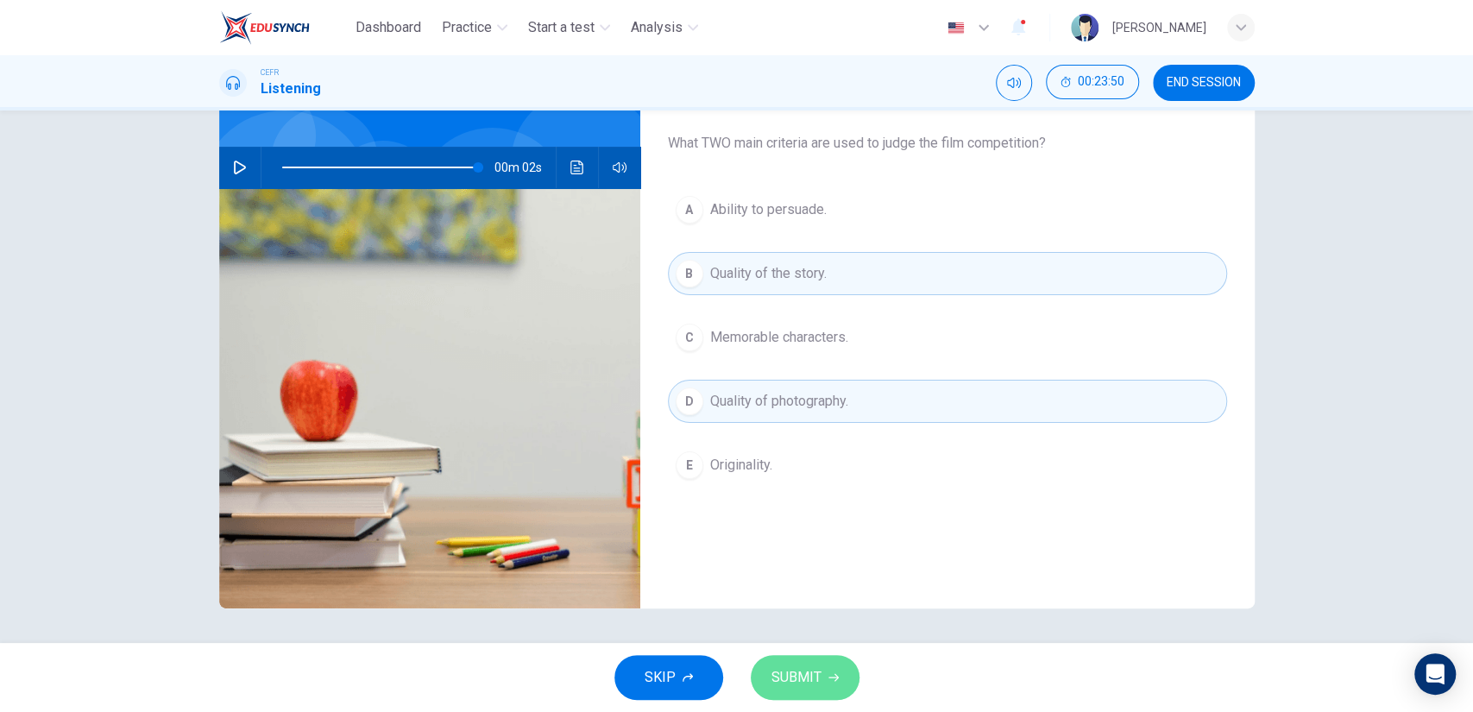
click at [789, 676] on span "SUBMIT" at bounding box center [796, 677] width 50 height 24
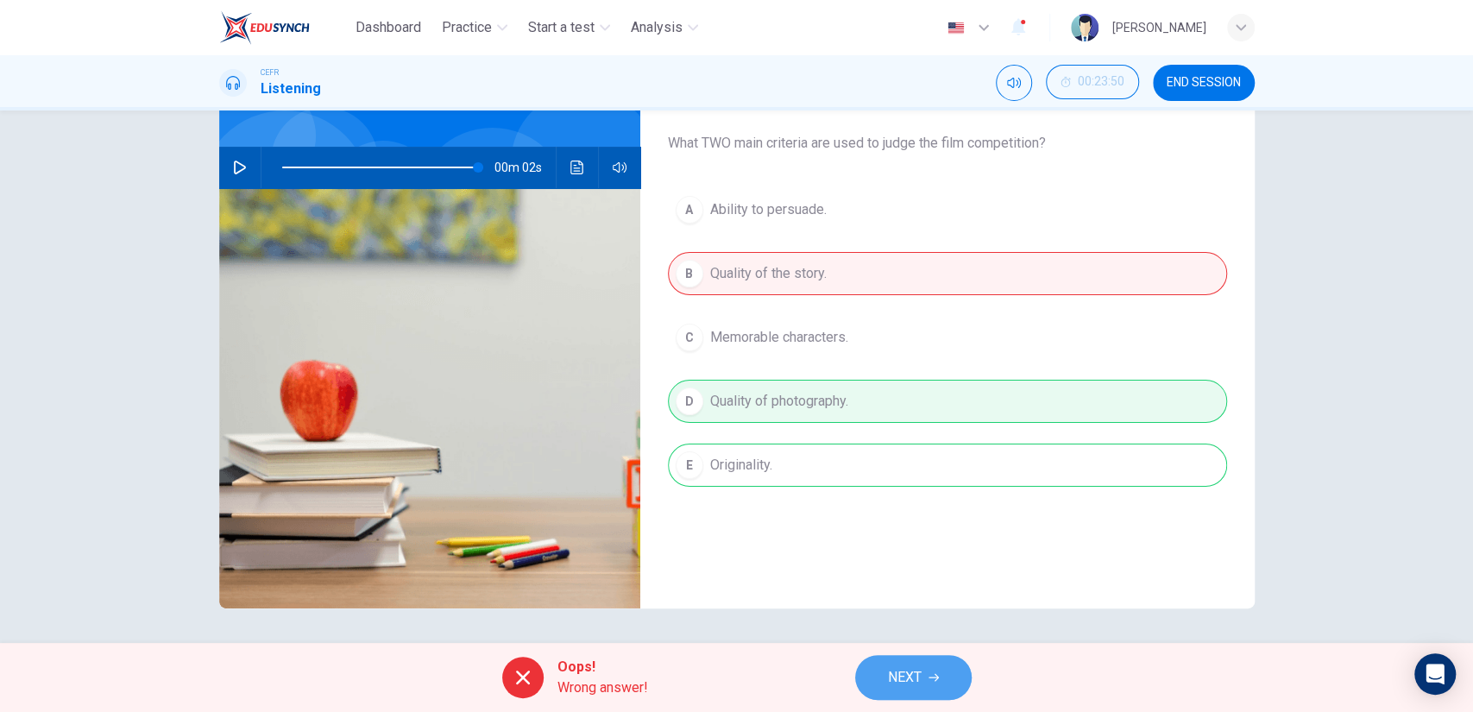
click at [885, 671] on button "NEXT" at bounding box center [913, 677] width 116 height 45
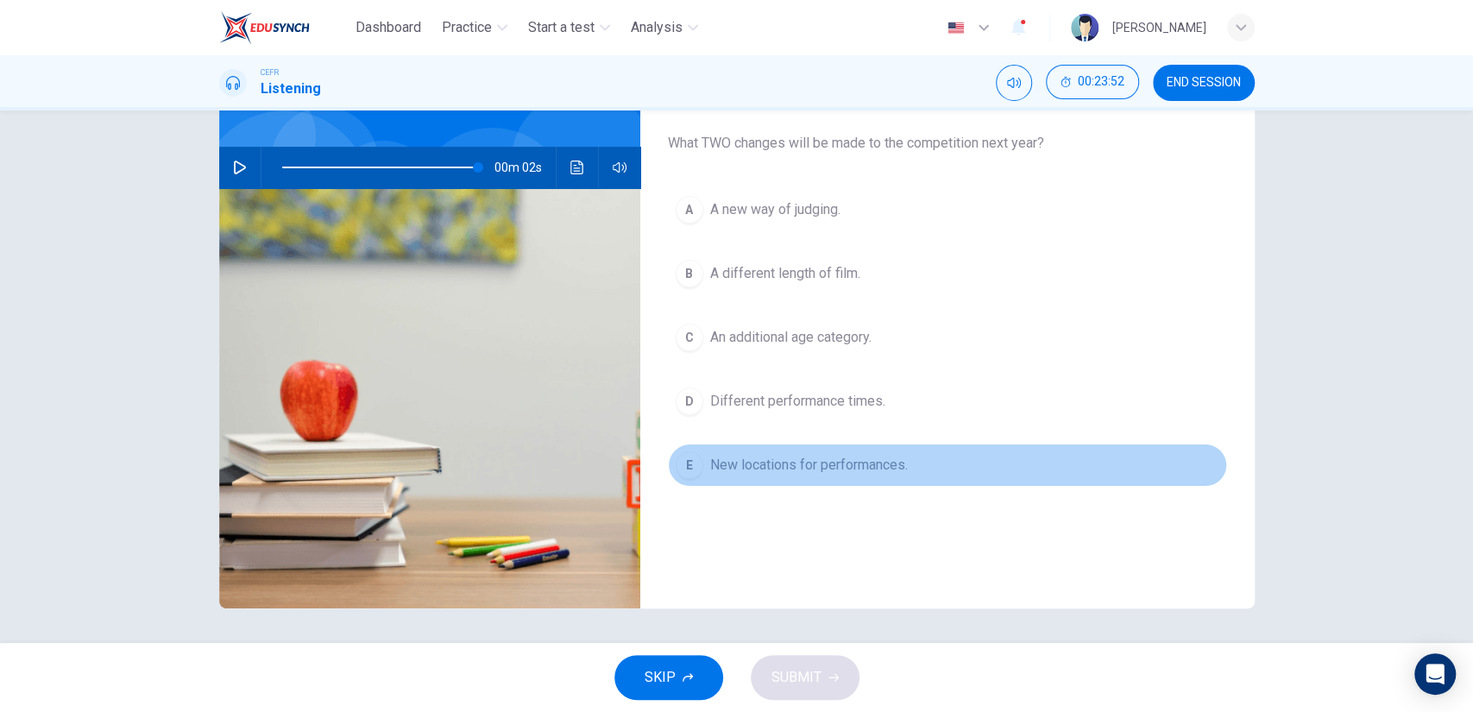
click at [828, 475] on button "E New locations for performances." at bounding box center [947, 465] width 559 height 43
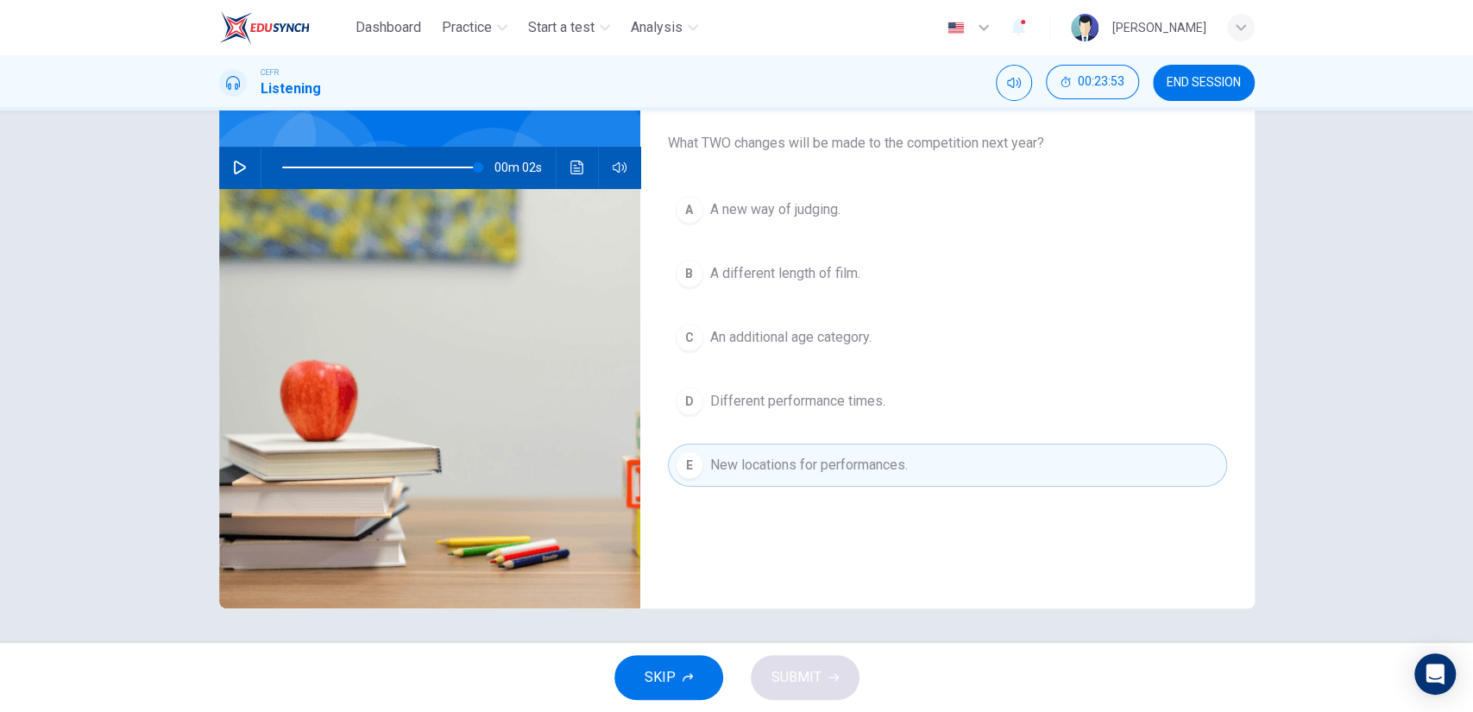
click at [801, 338] on span "An additional age category." at bounding box center [790, 337] width 161 height 21
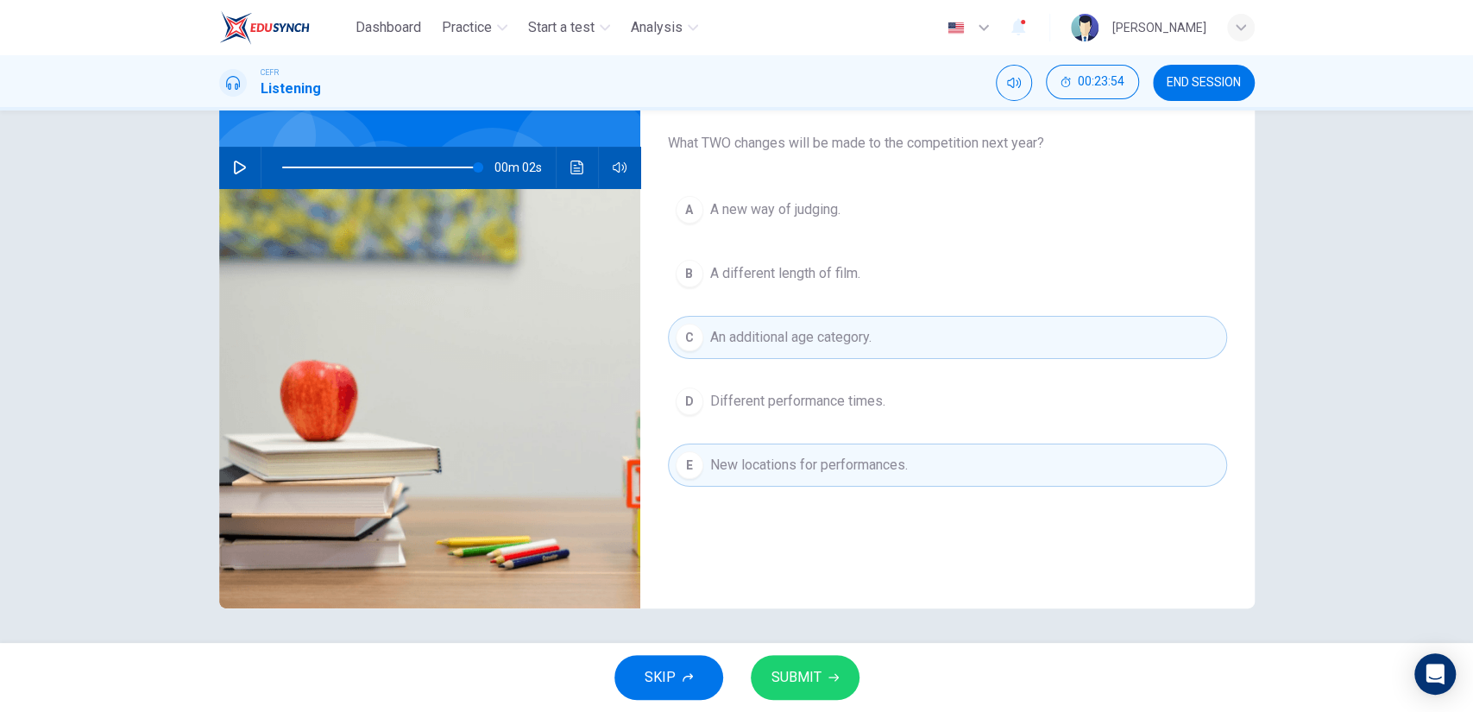
click at [824, 651] on div "SKIP SUBMIT" at bounding box center [736, 677] width 1473 height 69
click at [824, 664] on button "SUBMIT" at bounding box center [805, 677] width 109 height 45
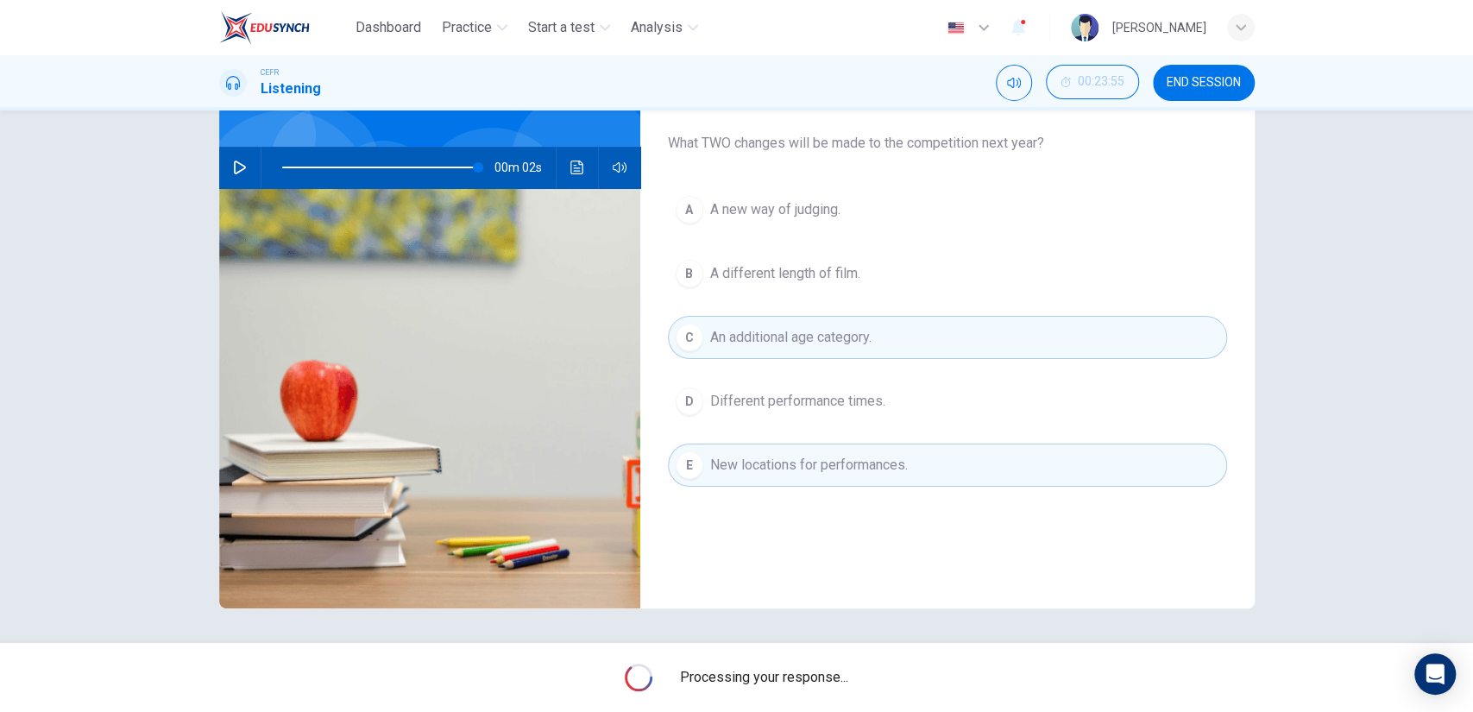
type input "99"
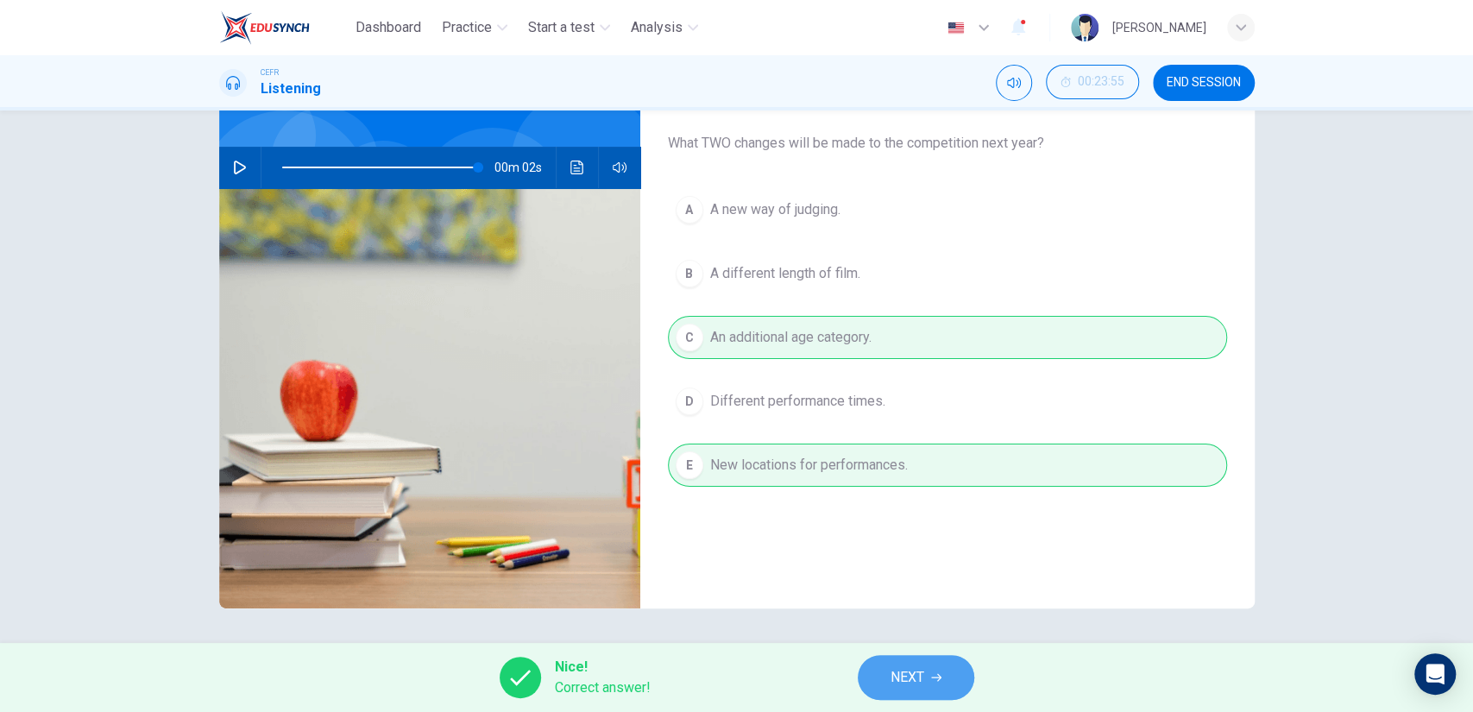
click at [904, 670] on span "NEXT" at bounding box center [908, 677] width 34 height 24
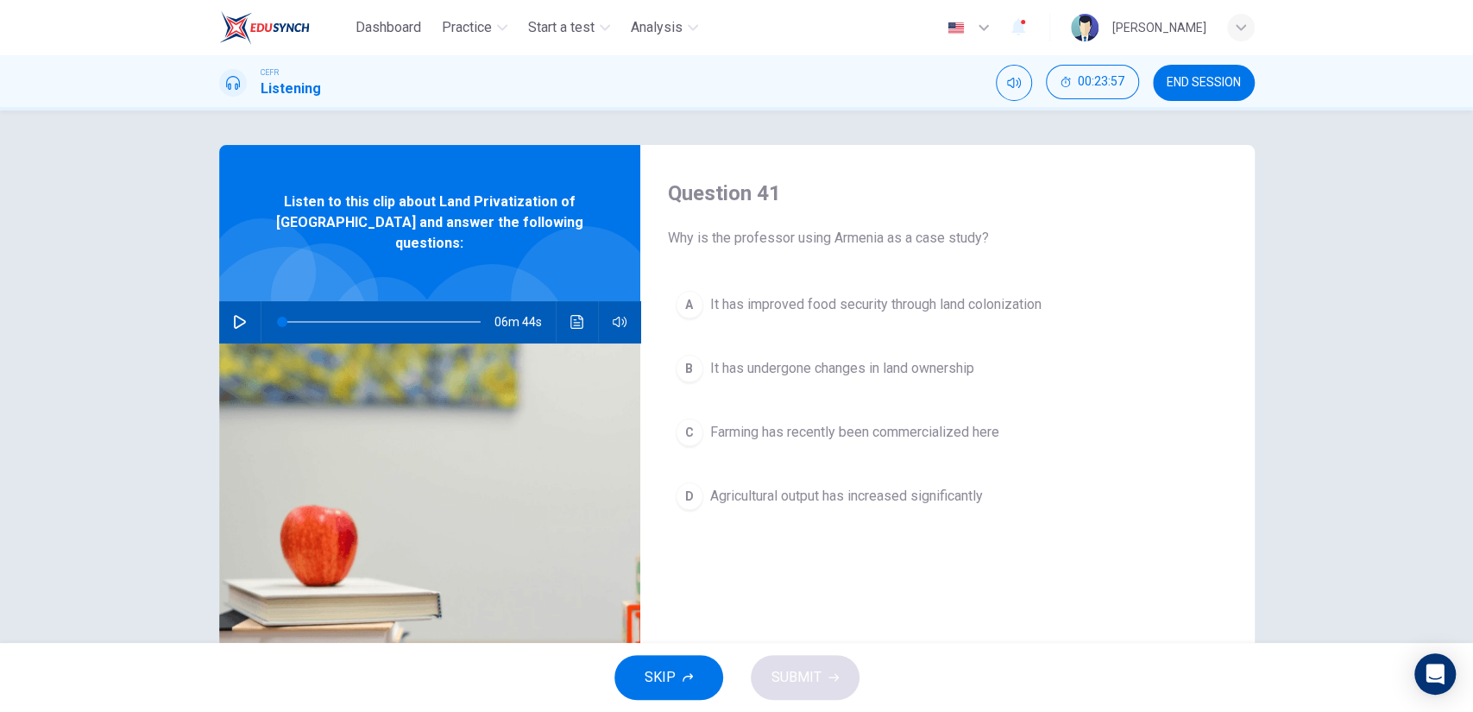
click at [234, 315] on icon "button" at bounding box center [240, 322] width 12 height 14
click at [233, 315] on icon "button" at bounding box center [240, 322] width 14 height 14
type input "0"
click at [1223, 85] on span "END SESSION" at bounding box center [1204, 83] width 74 height 14
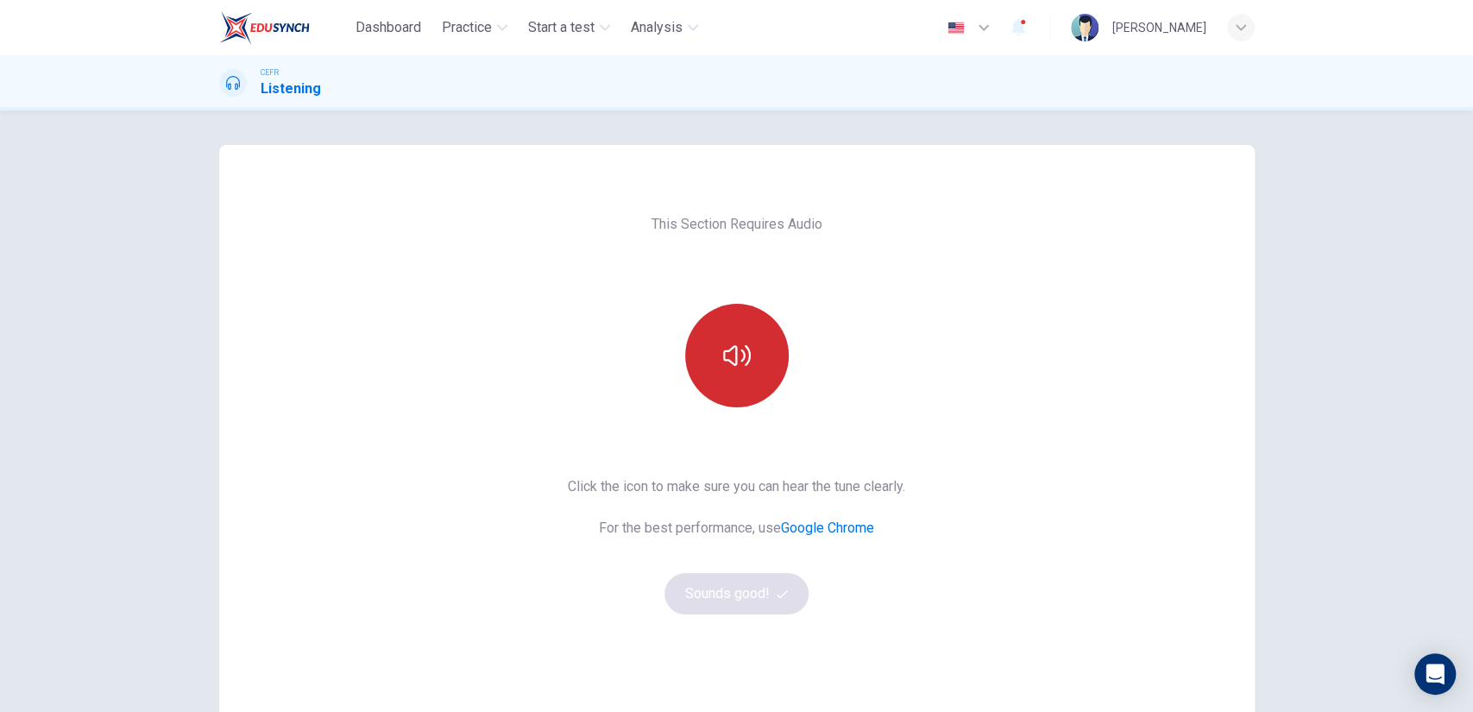
click at [727, 385] on button "button" at bounding box center [737, 356] width 104 height 104
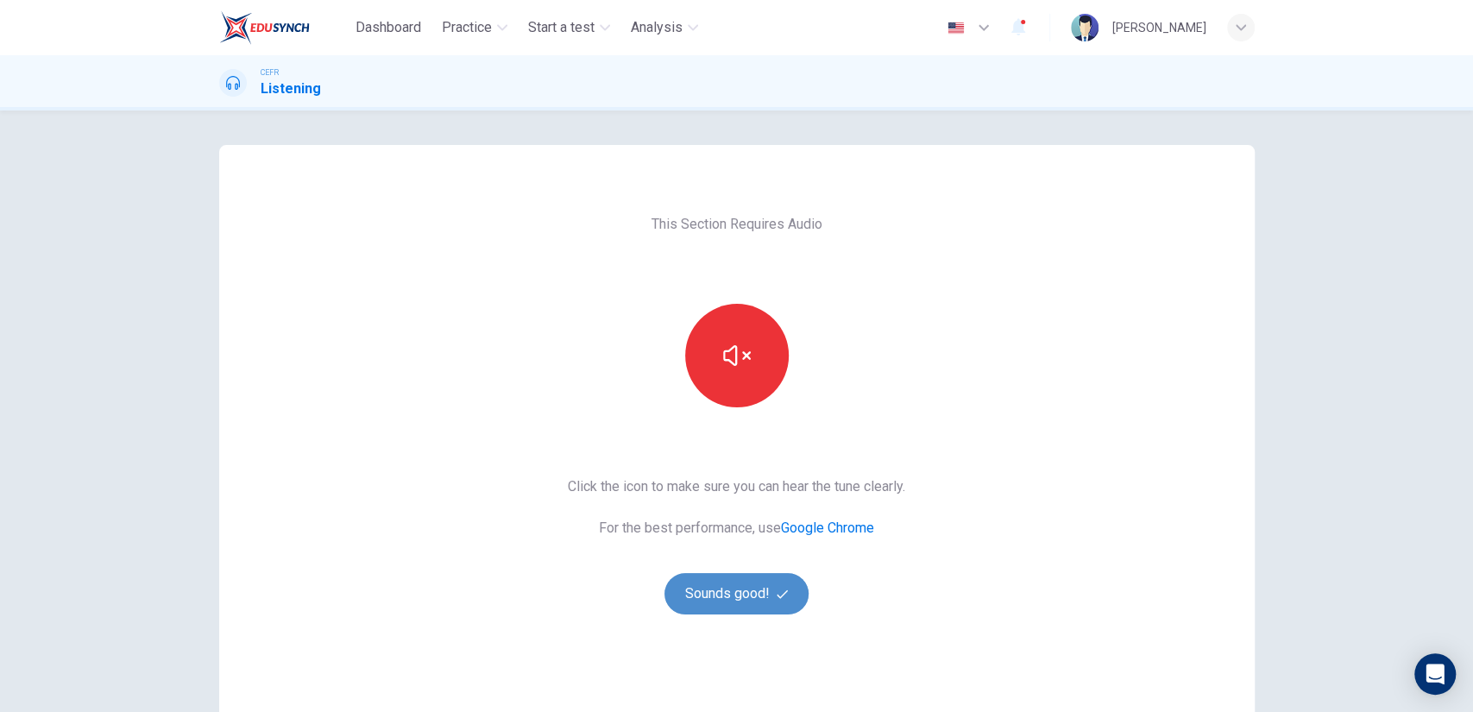
click at [780, 590] on icon "button" at bounding box center [782, 593] width 11 height 11
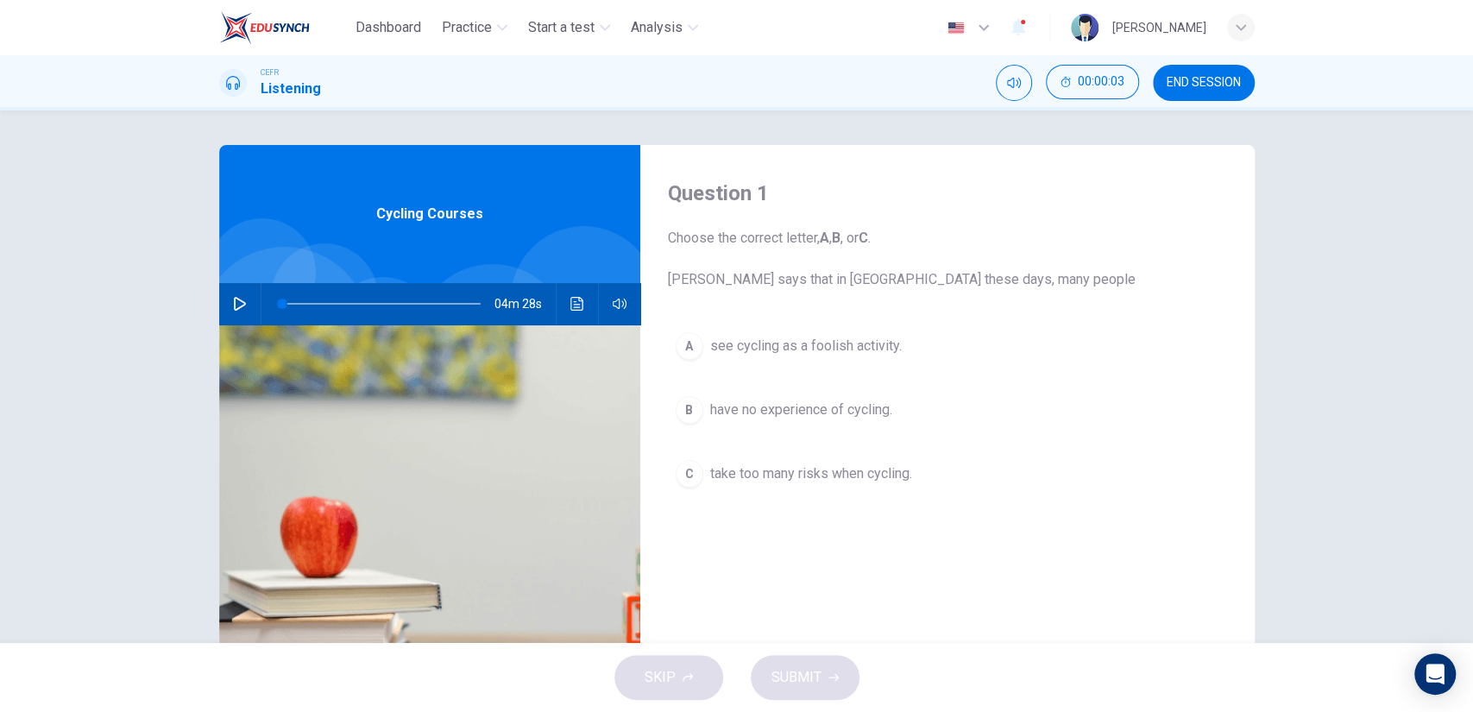
click at [790, 435] on div "A see cycling as a foolish activity. B have no experience of cycling. C take to…" at bounding box center [947, 426] width 559 height 205
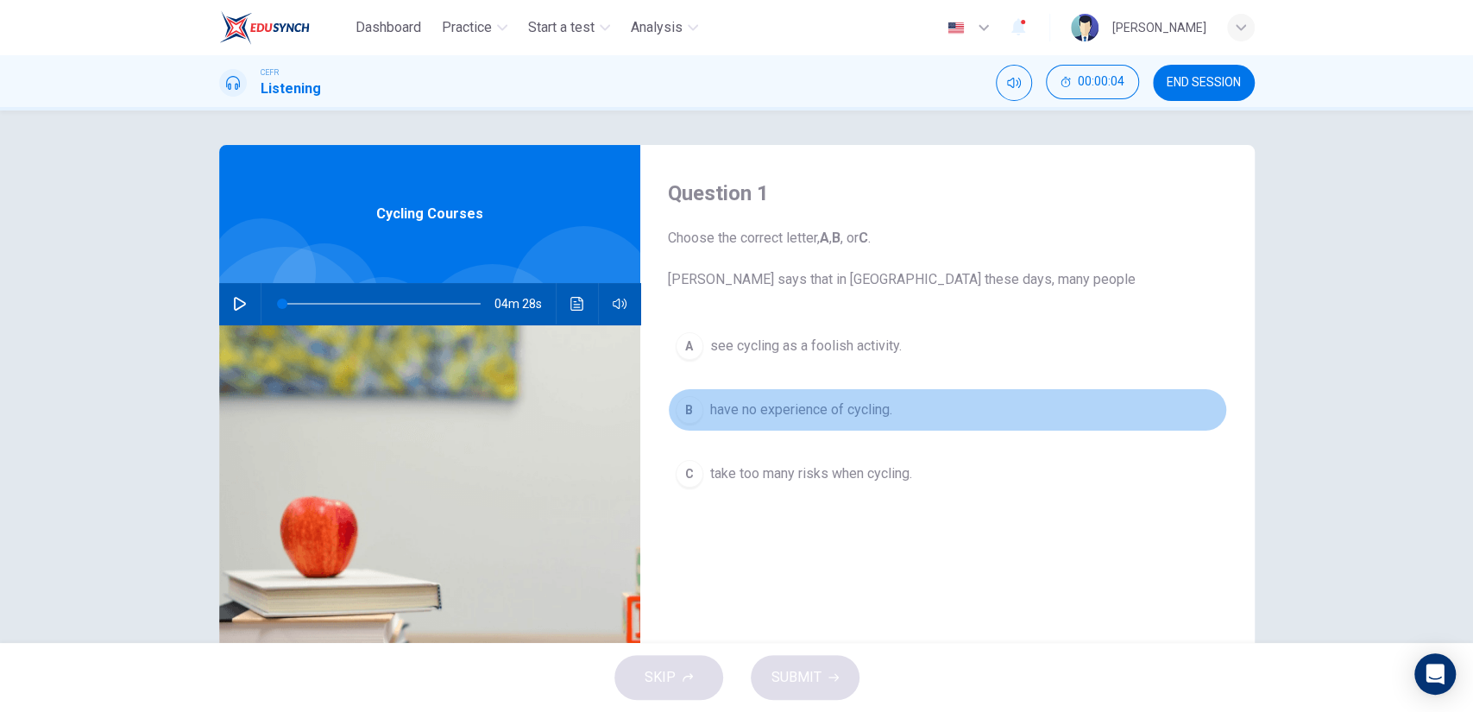
click at [820, 390] on button "B have no experience of cycling." at bounding box center [947, 409] width 559 height 43
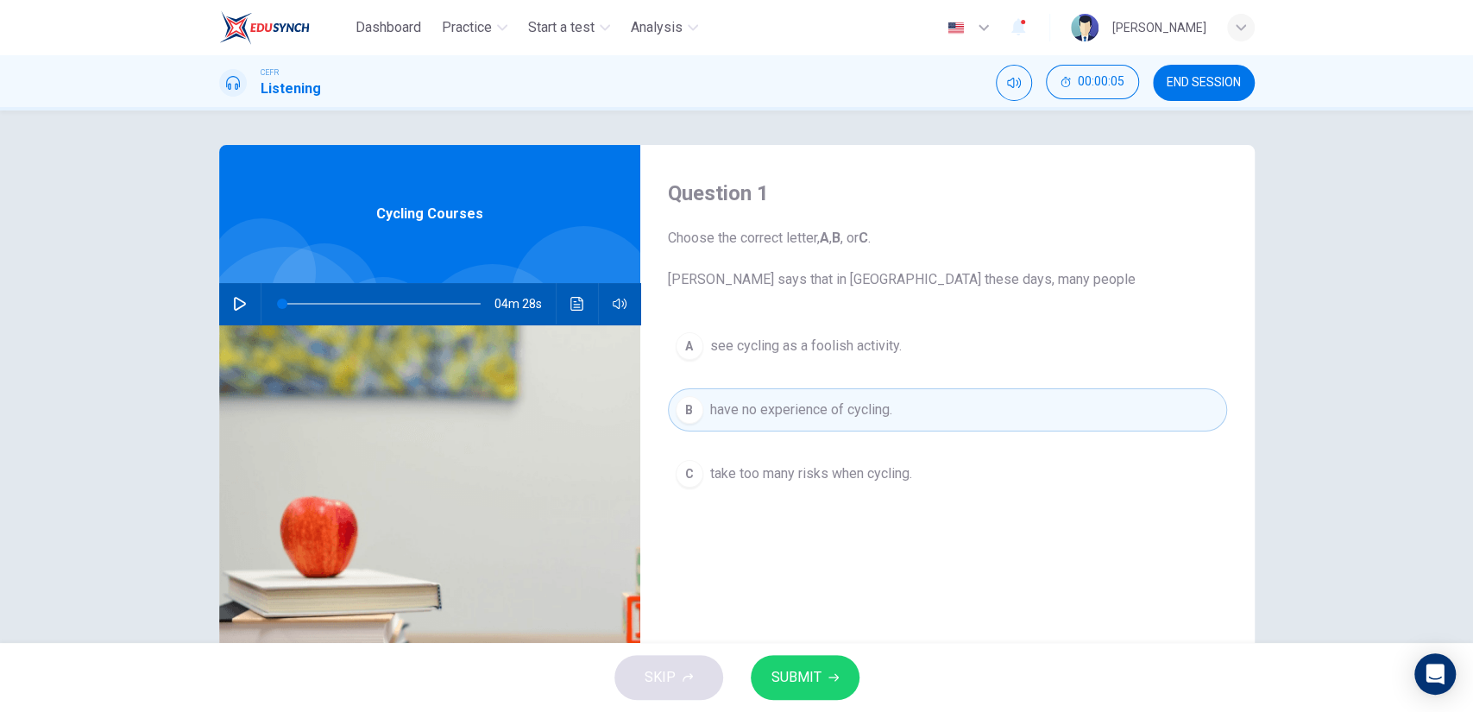
click at [786, 668] on span "SUBMIT" at bounding box center [796, 677] width 50 height 24
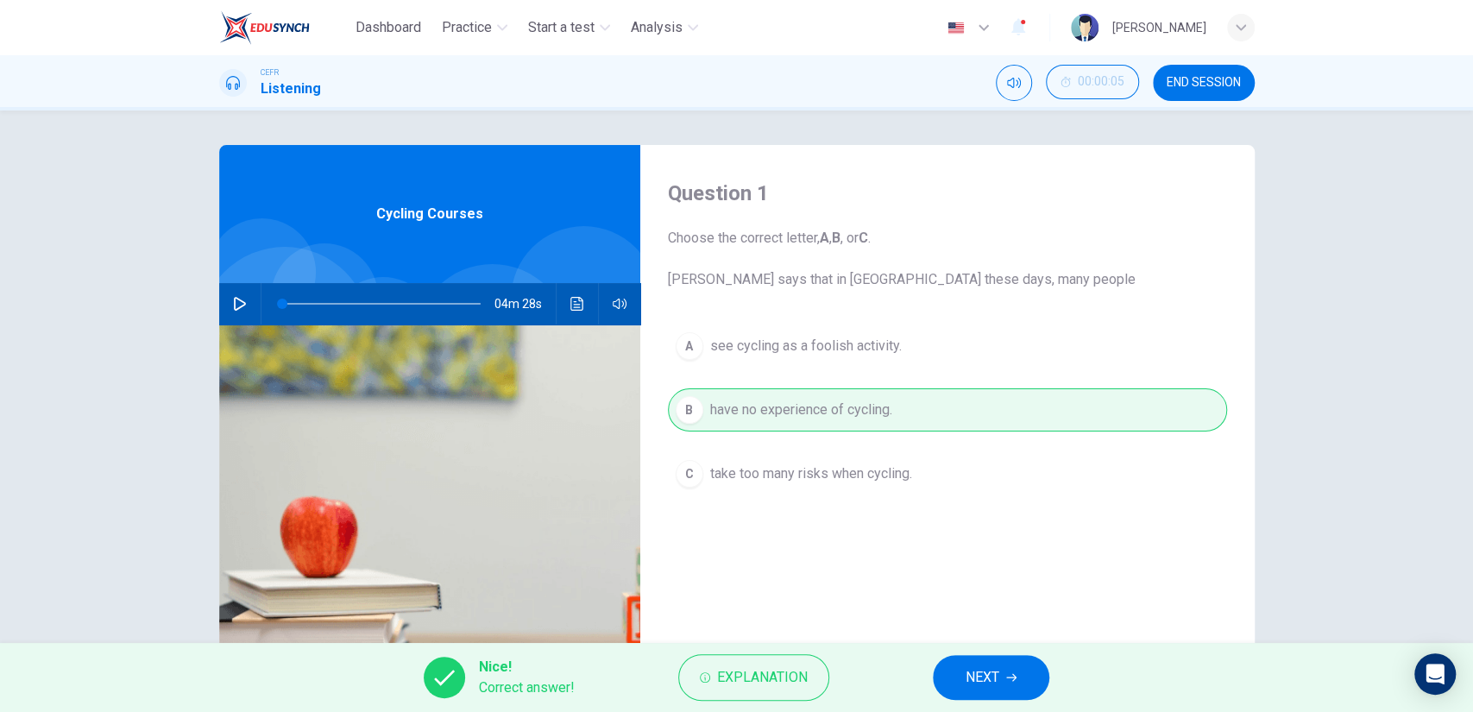
click at [962, 668] on button "NEXT" at bounding box center [991, 677] width 116 height 45
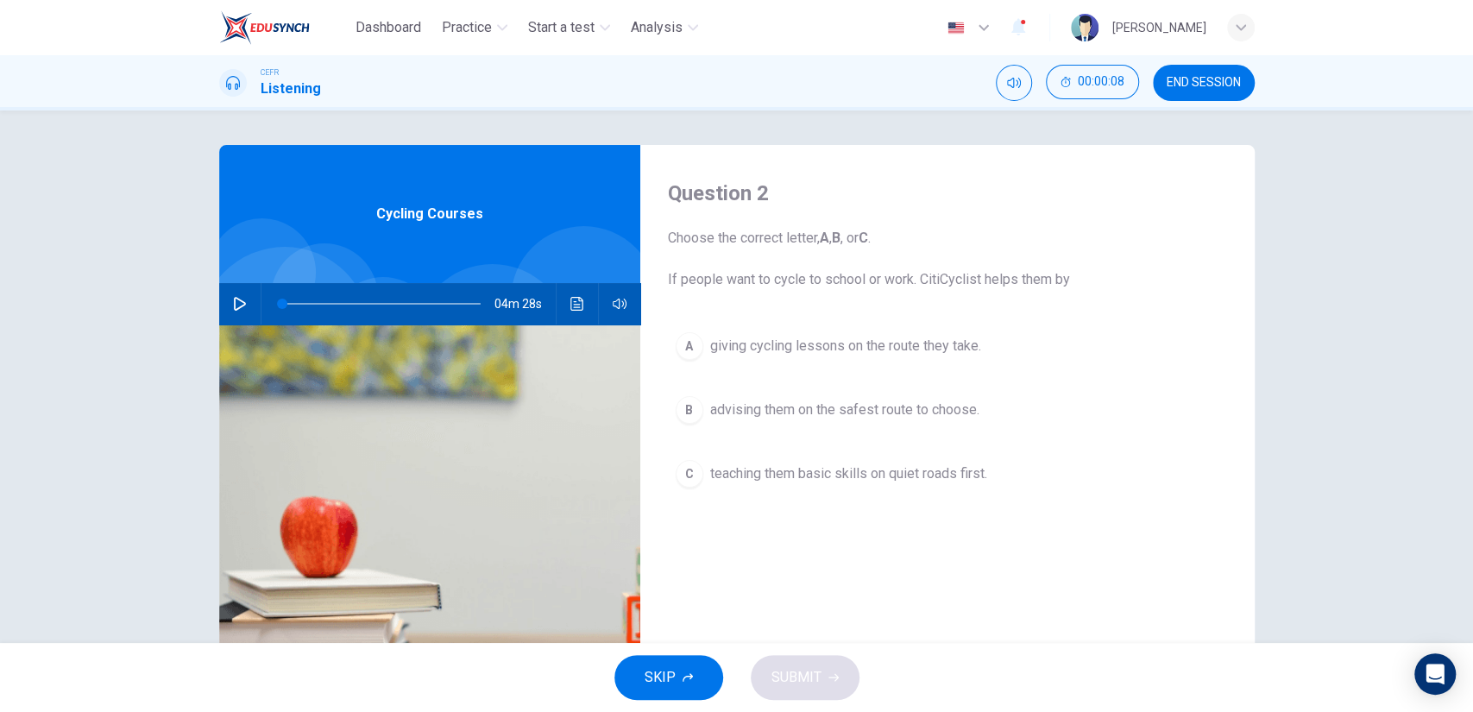
click at [890, 356] on button "A giving cycling lessons on the route they take." at bounding box center [947, 345] width 559 height 43
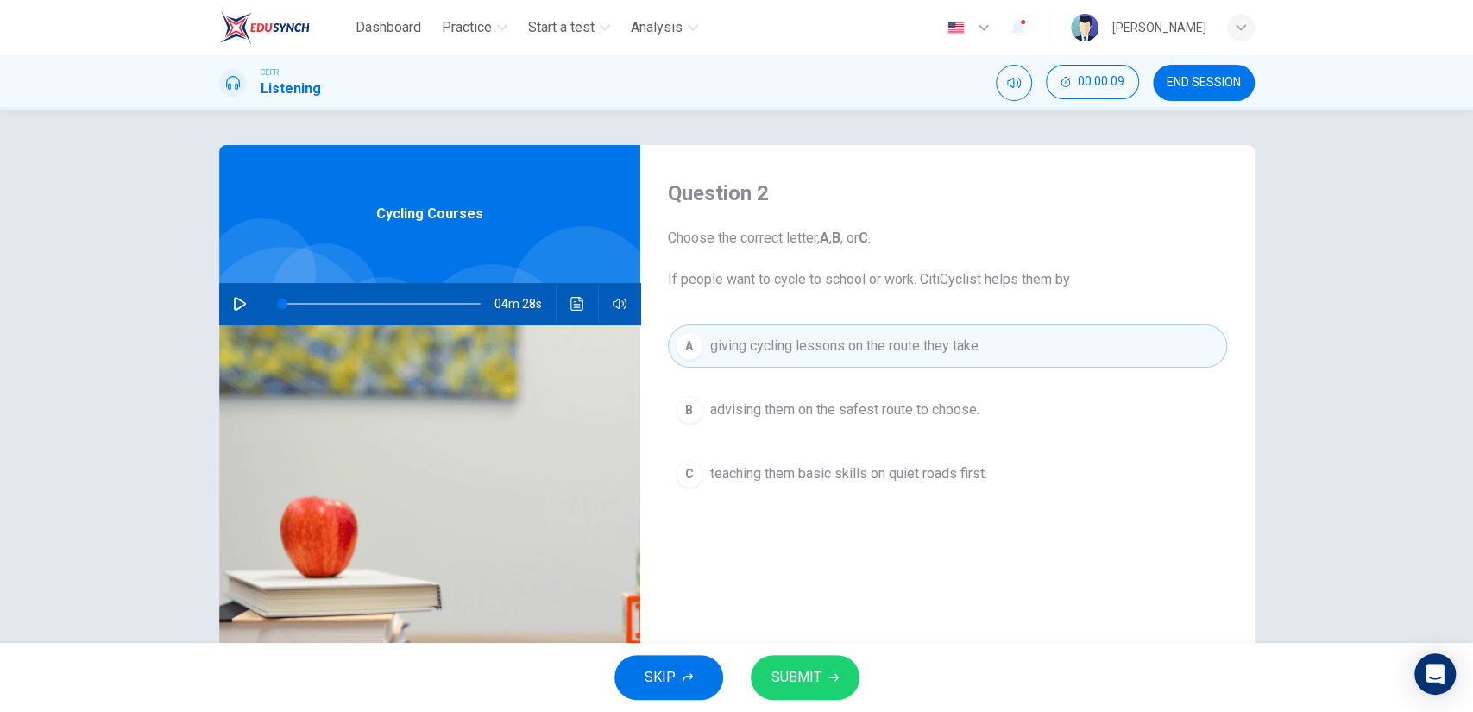
click at [818, 685] on span "SUBMIT" at bounding box center [796, 677] width 50 height 24
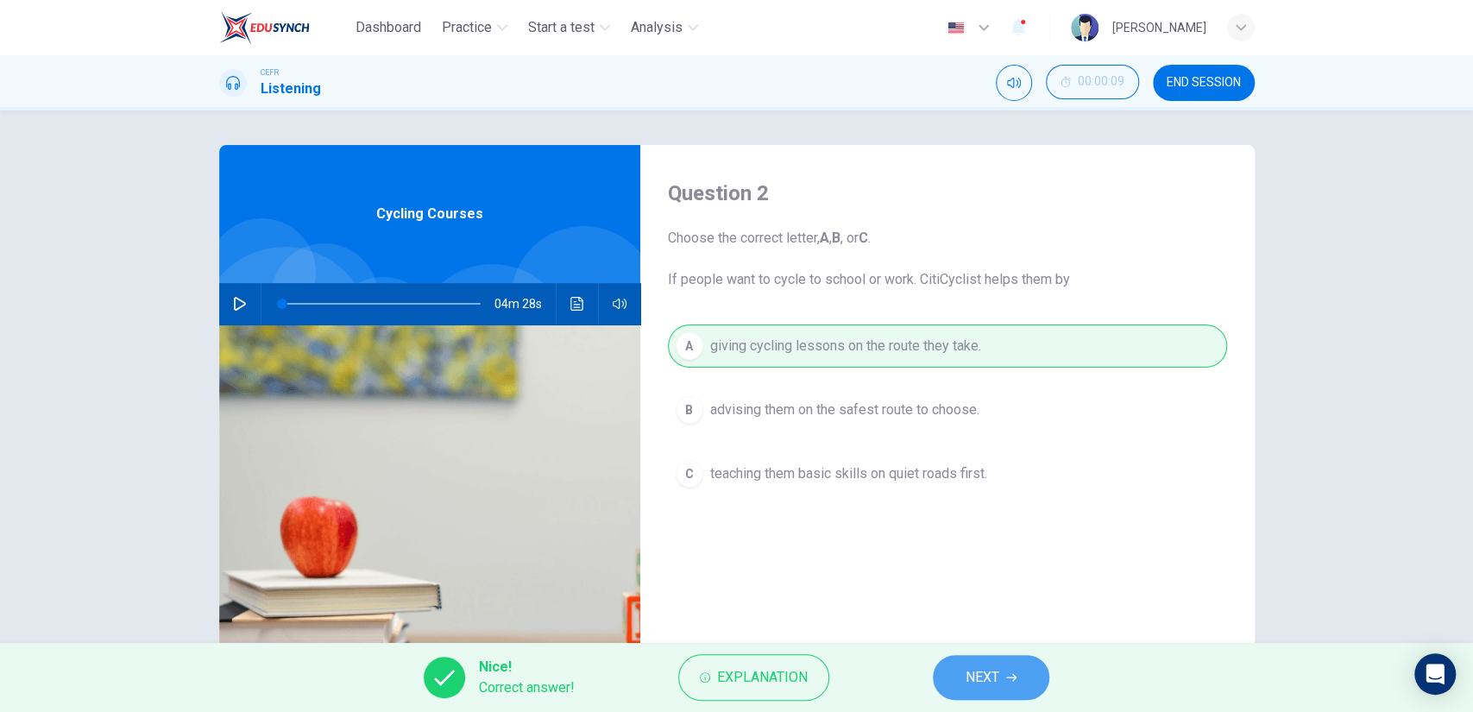
click at [936, 664] on button "NEXT" at bounding box center [991, 677] width 116 height 45
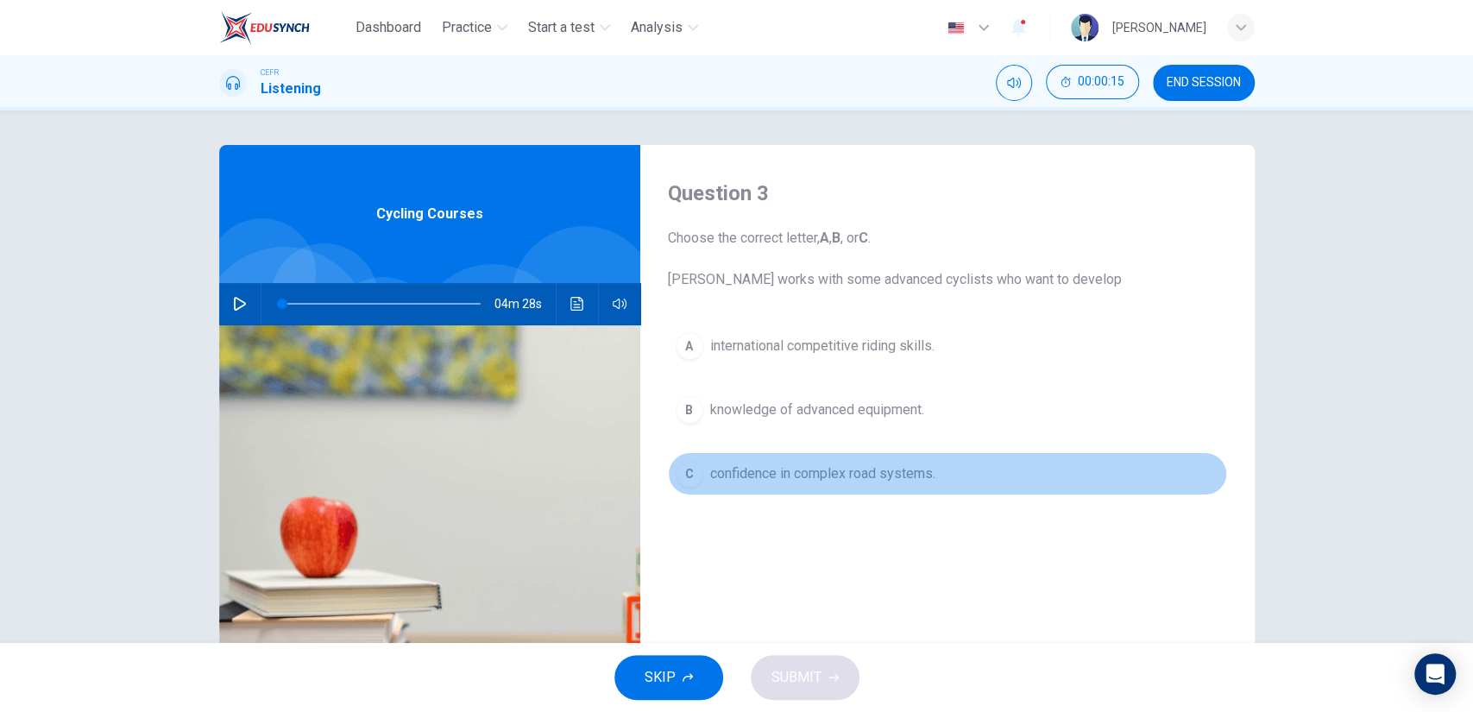
click at [889, 475] on span "confidence in complex road systems." at bounding box center [822, 473] width 225 height 21
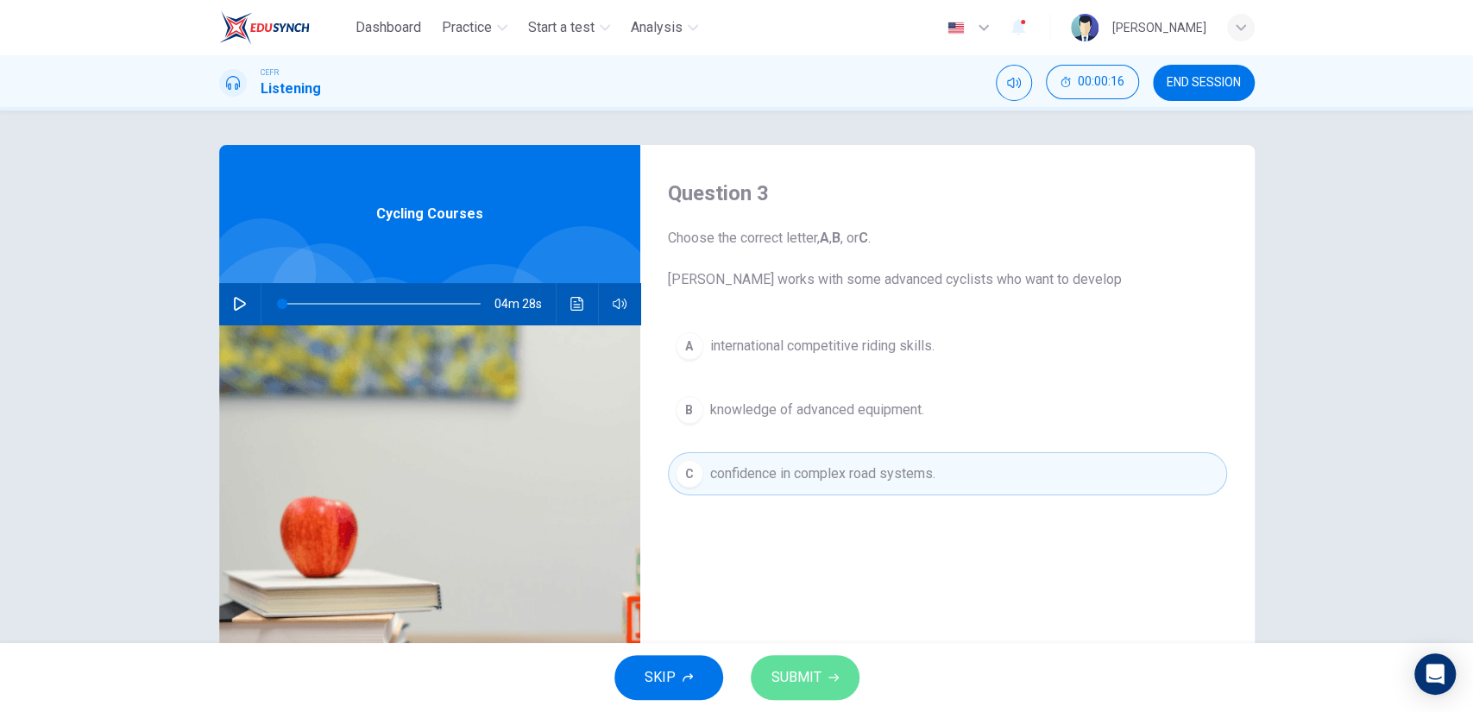
click at [839, 662] on button "SUBMIT" at bounding box center [805, 677] width 109 height 45
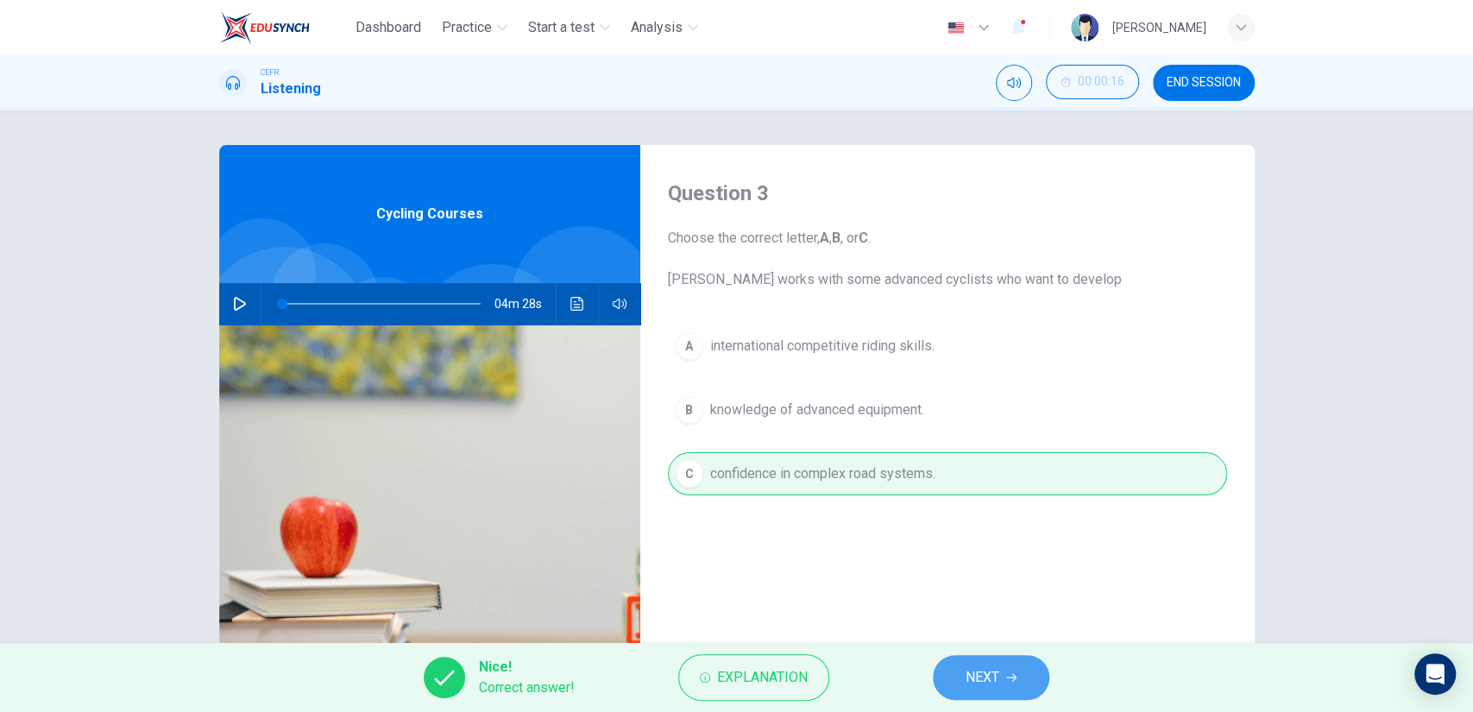
click at [951, 665] on button "NEXT" at bounding box center [991, 677] width 116 height 45
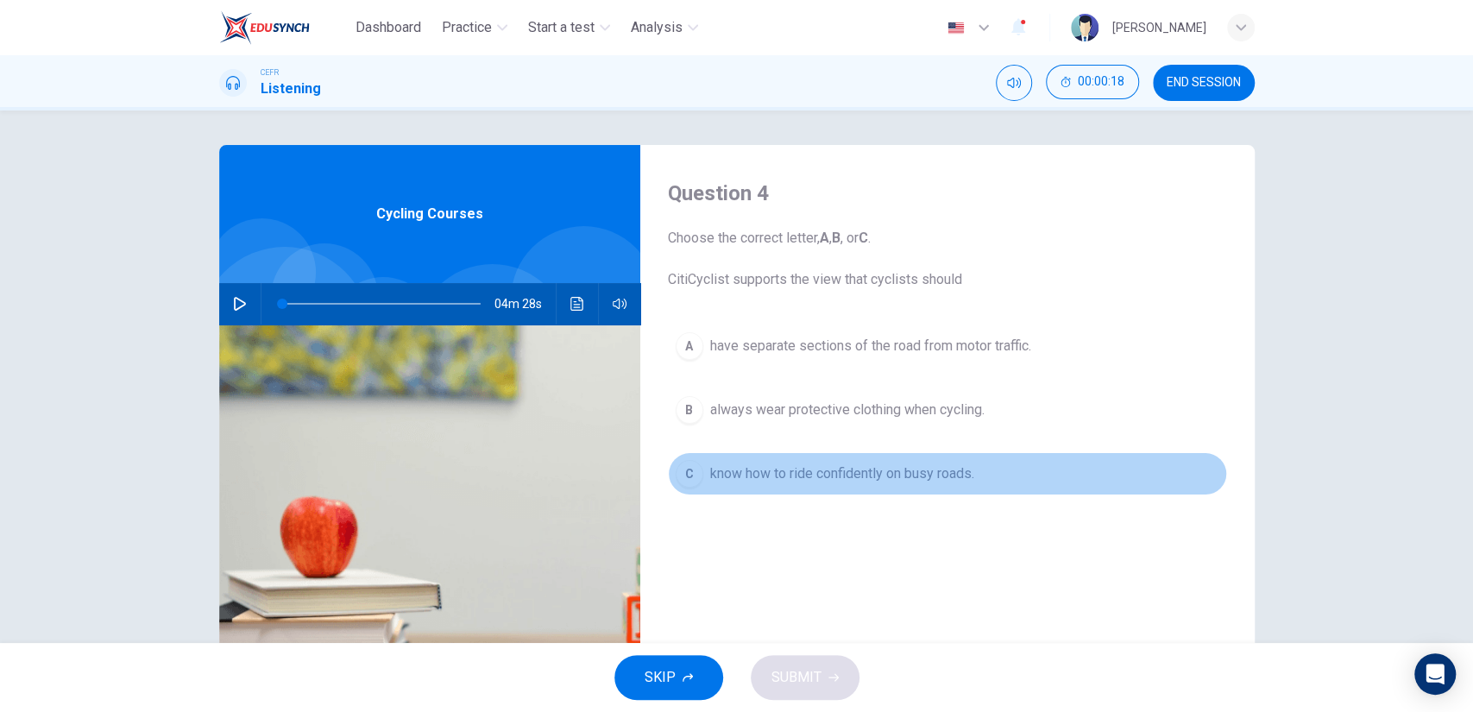
click at [884, 476] on span "know how to ride confidently on busy roads." at bounding box center [842, 473] width 264 height 21
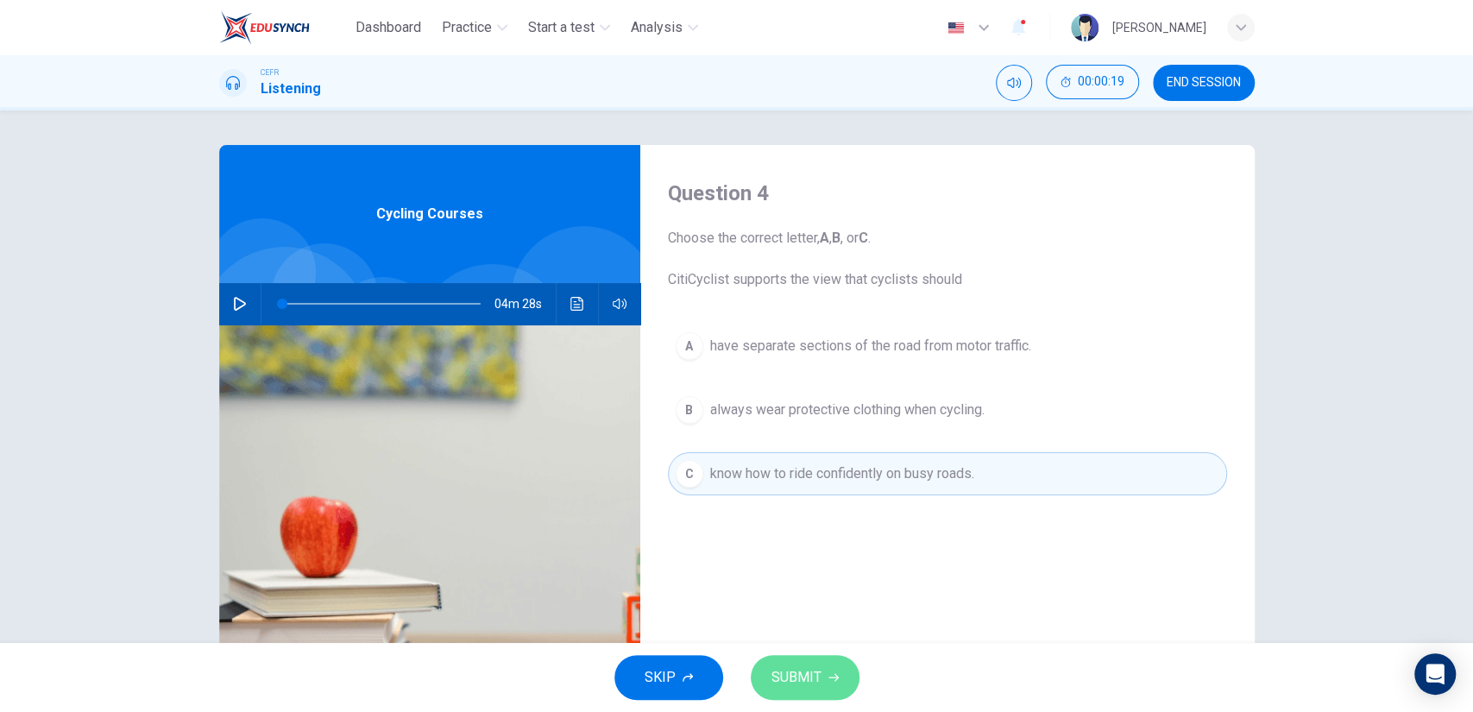
click at [818, 682] on span "SUBMIT" at bounding box center [796, 677] width 50 height 24
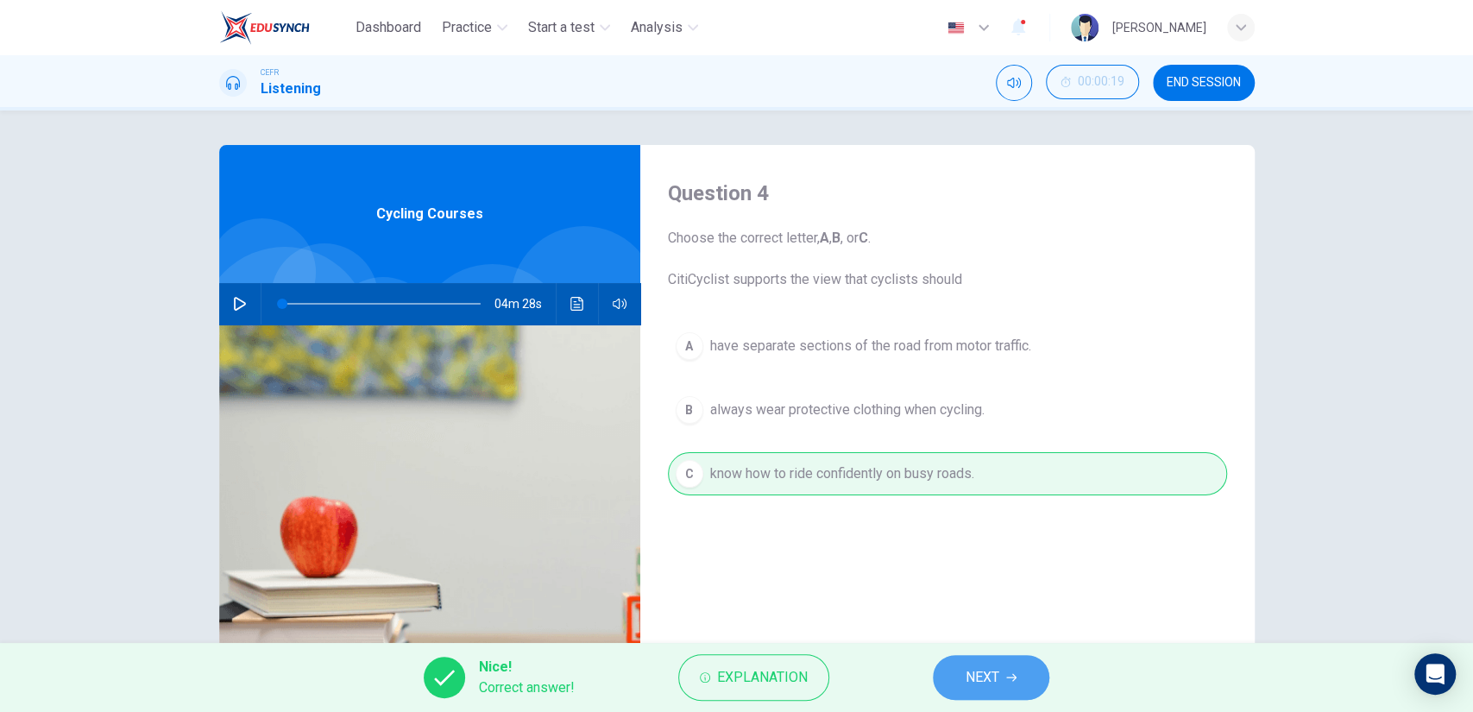
click at [996, 661] on button "NEXT" at bounding box center [991, 677] width 116 height 45
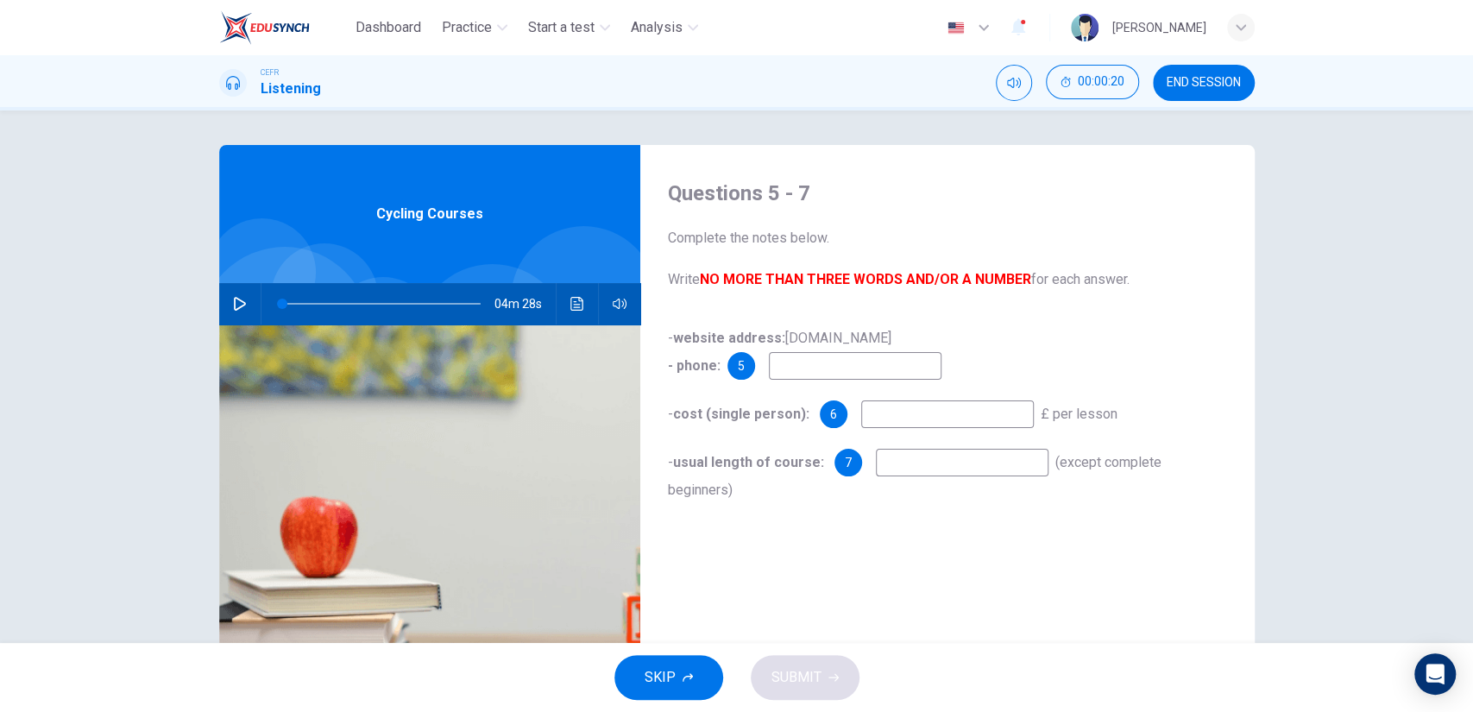
click at [389, 316] on div at bounding box center [377, 303] width 233 height 41
click at [378, 303] on span at bounding box center [381, 304] width 198 height 2
click at [245, 305] on button "button" at bounding box center [240, 303] width 28 height 41
click at [821, 356] on input at bounding box center [855, 366] width 173 height 28
type input "56"
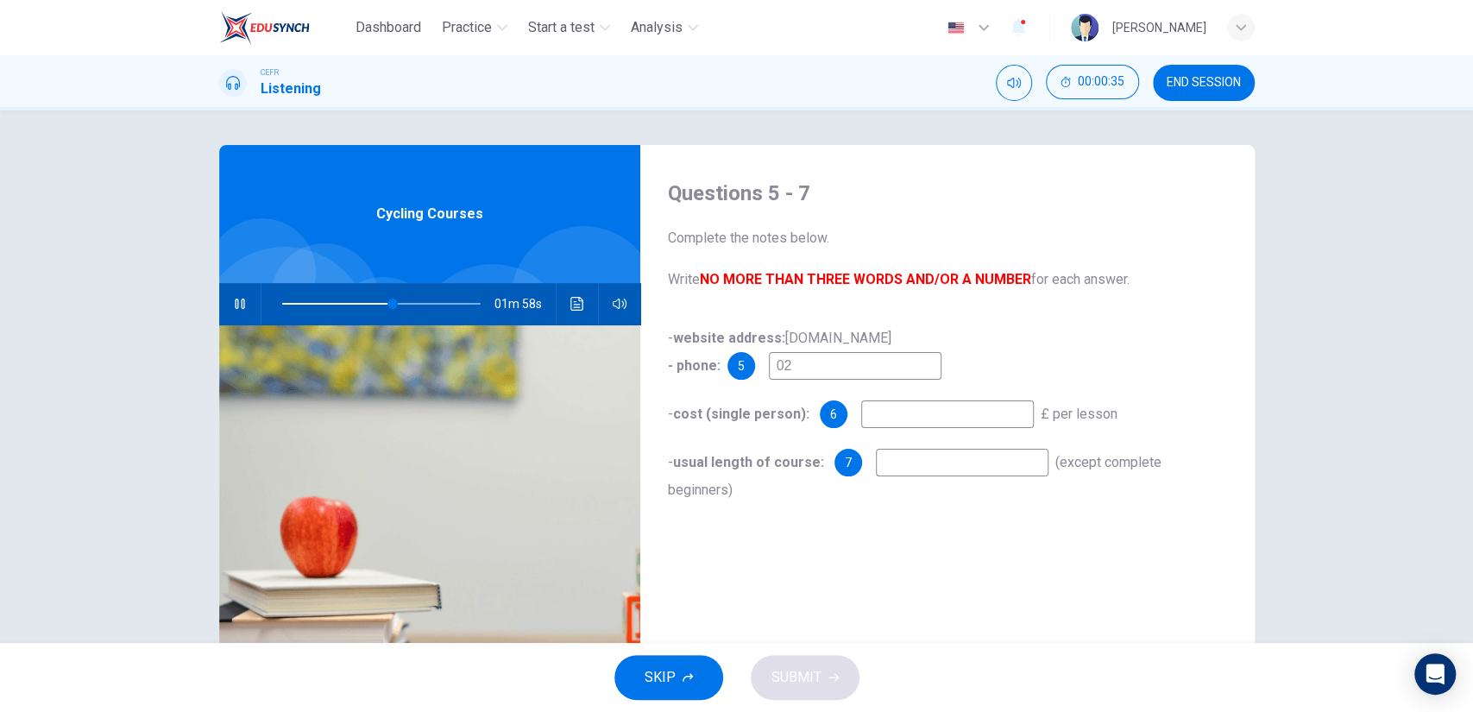
type input "020"
type input "84"
type input "0207562"
type input "85"
type input "020756240"
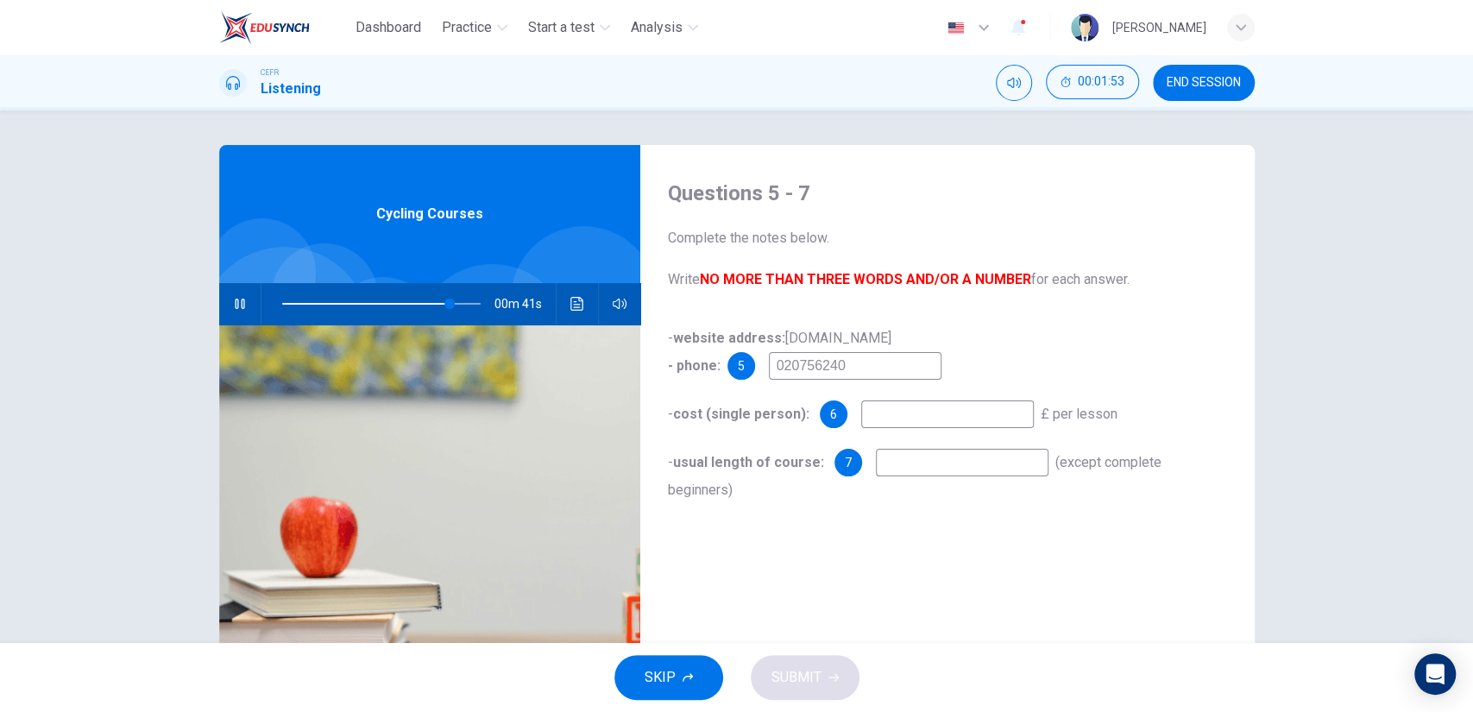
type input "85"
type input "02075624028"
type input "86"
type input "02075624028"
click at [902, 407] on input at bounding box center [947, 414] width 173 height 28
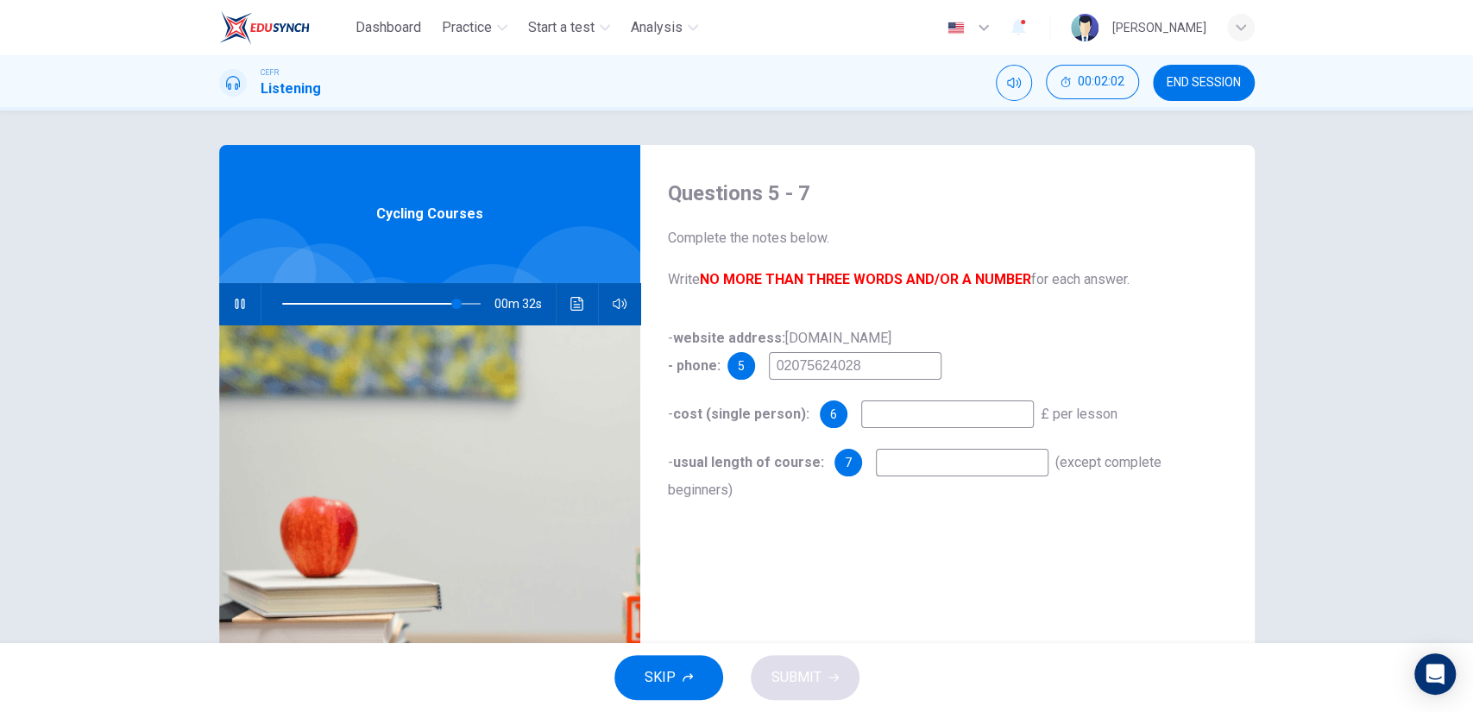
type input "88"
type input "27"
type input "89"
type input "27.50"
type input "89"
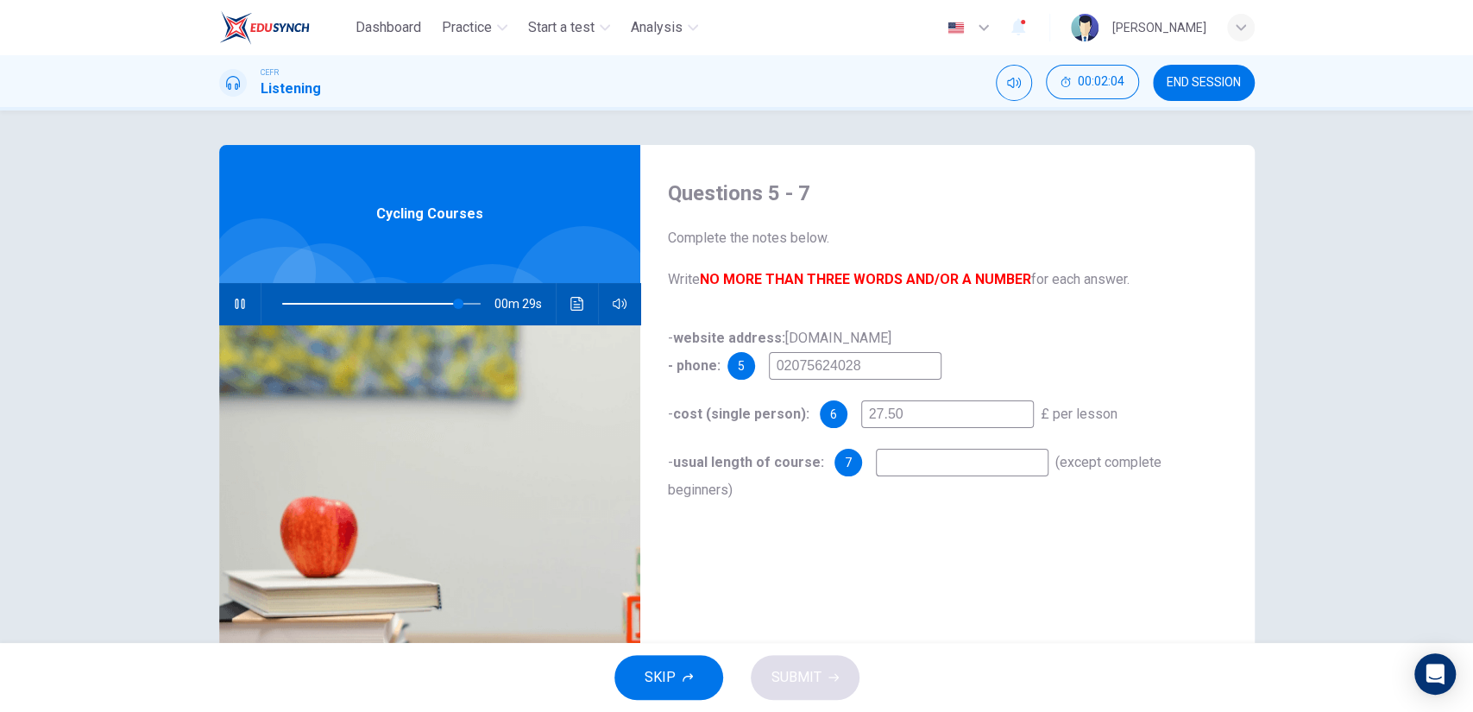
type input "27.50"
click at [892, 463] on input at bounding box center [962, 463] width 173 height 28
type input "92"
type input "t"
type input "92"
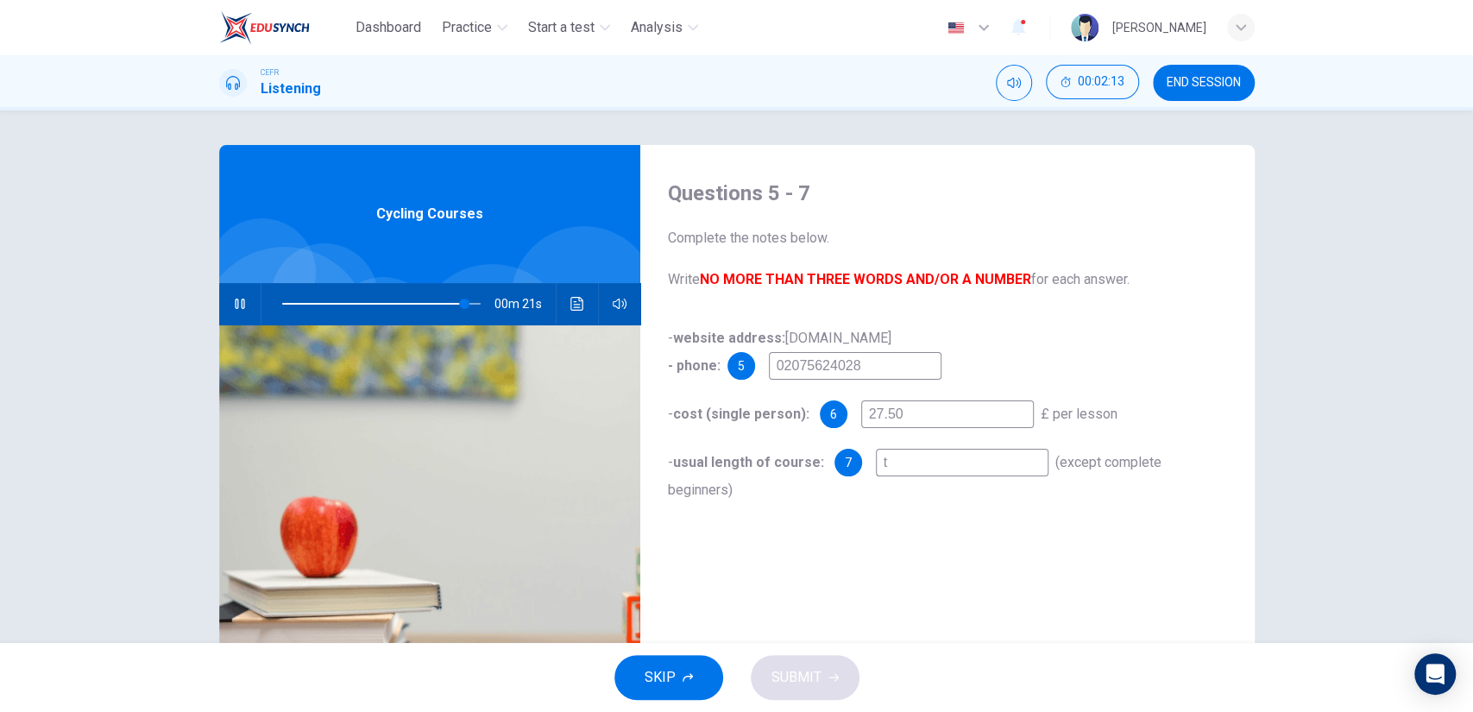
type input "th"
type input "92"
type input "thr"
type input "92"
type input "thre"
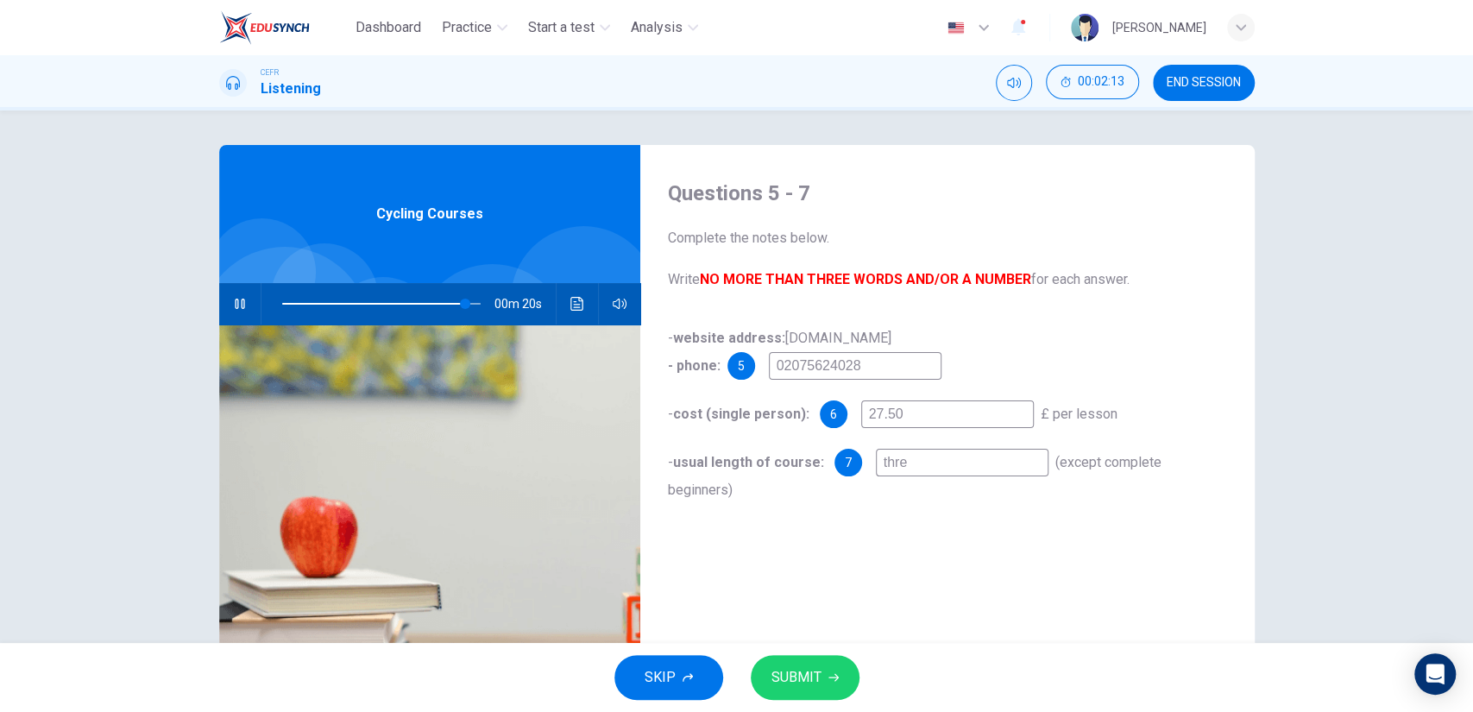
type input "92"
type input "three"
type input "92"
type input "three h"
type input "93"
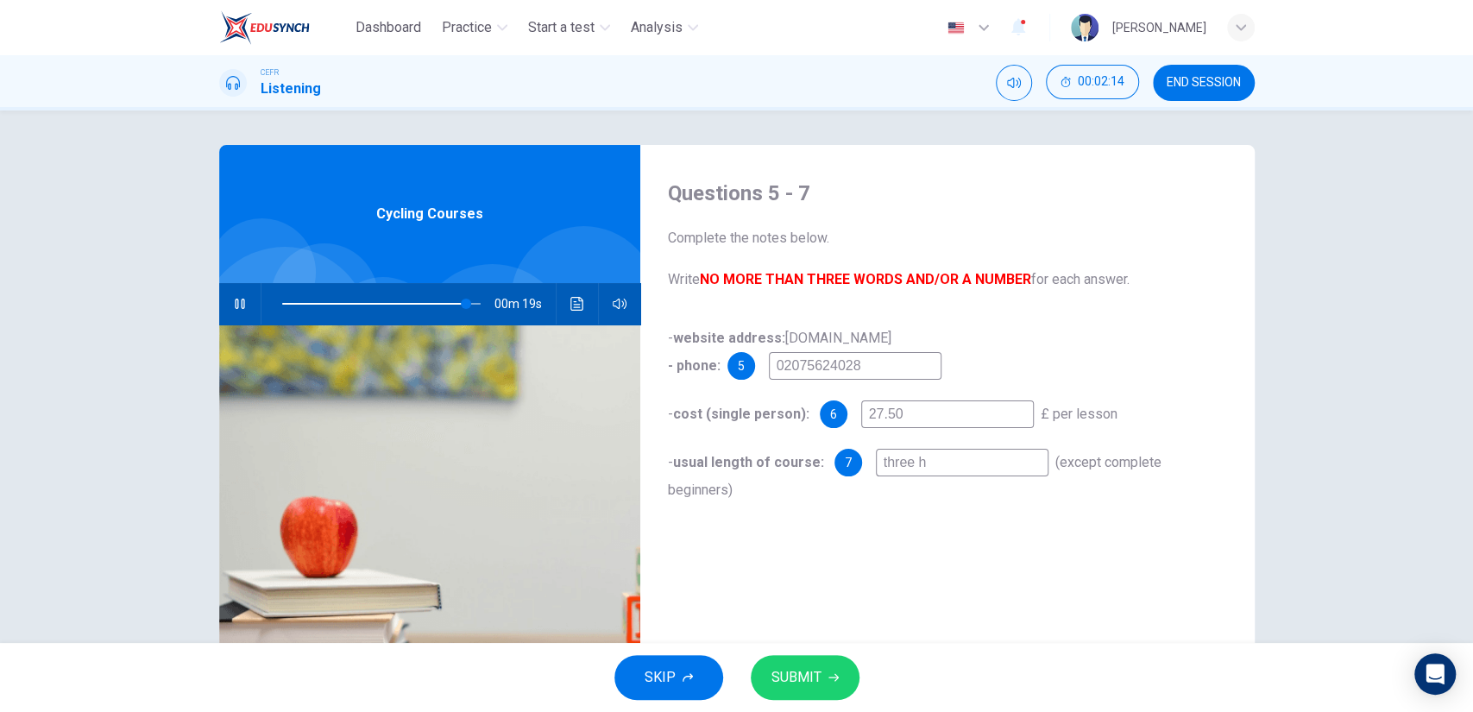
type input "three ho"
type input "93"
type input "three hou"
type input "93"
type input "three hour"
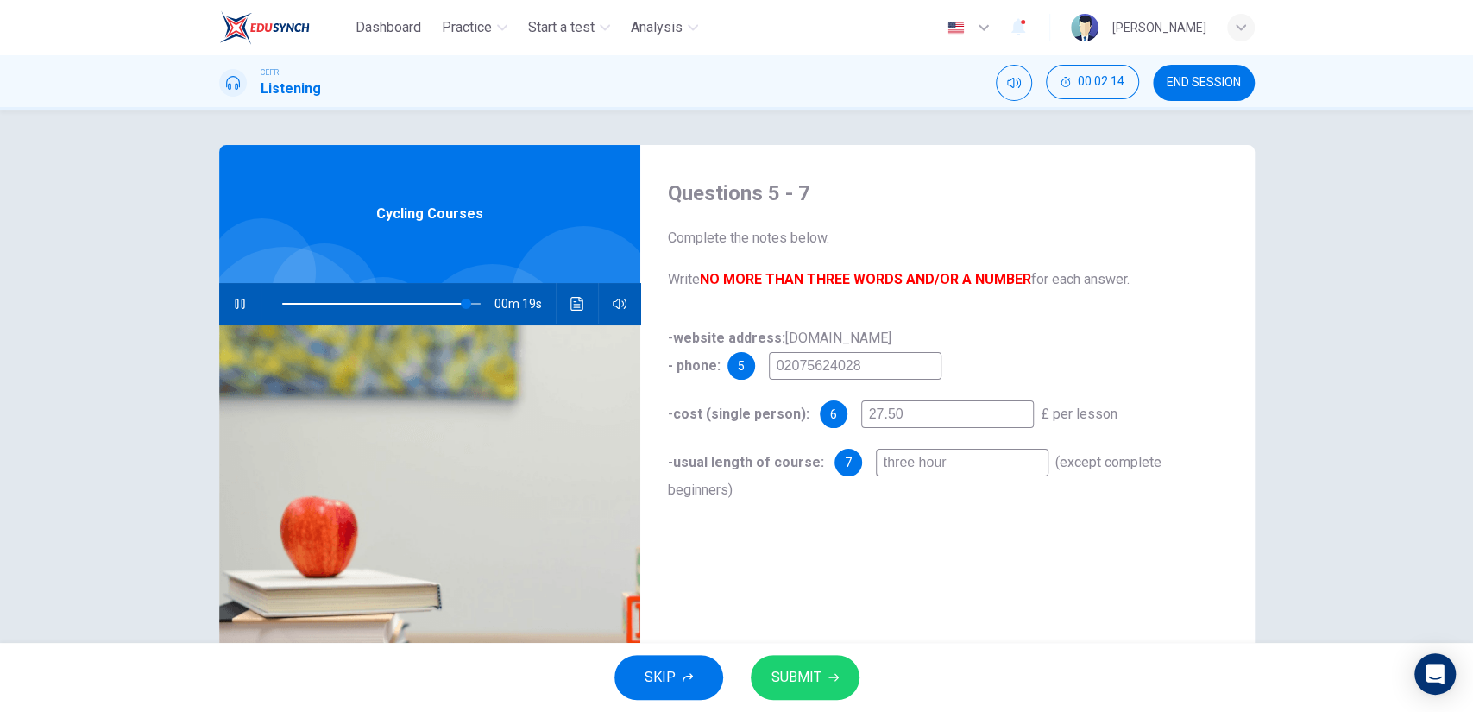
type input "93"
type input "three hours"
type input "93"
type input "three hours"
click at [922, 544] on div "Questions 5 - 7 Complete the notes below. Write NO MORE THAN THREE WORDS AND/OR…" at bounding box center [947, 445] width 614 height 600
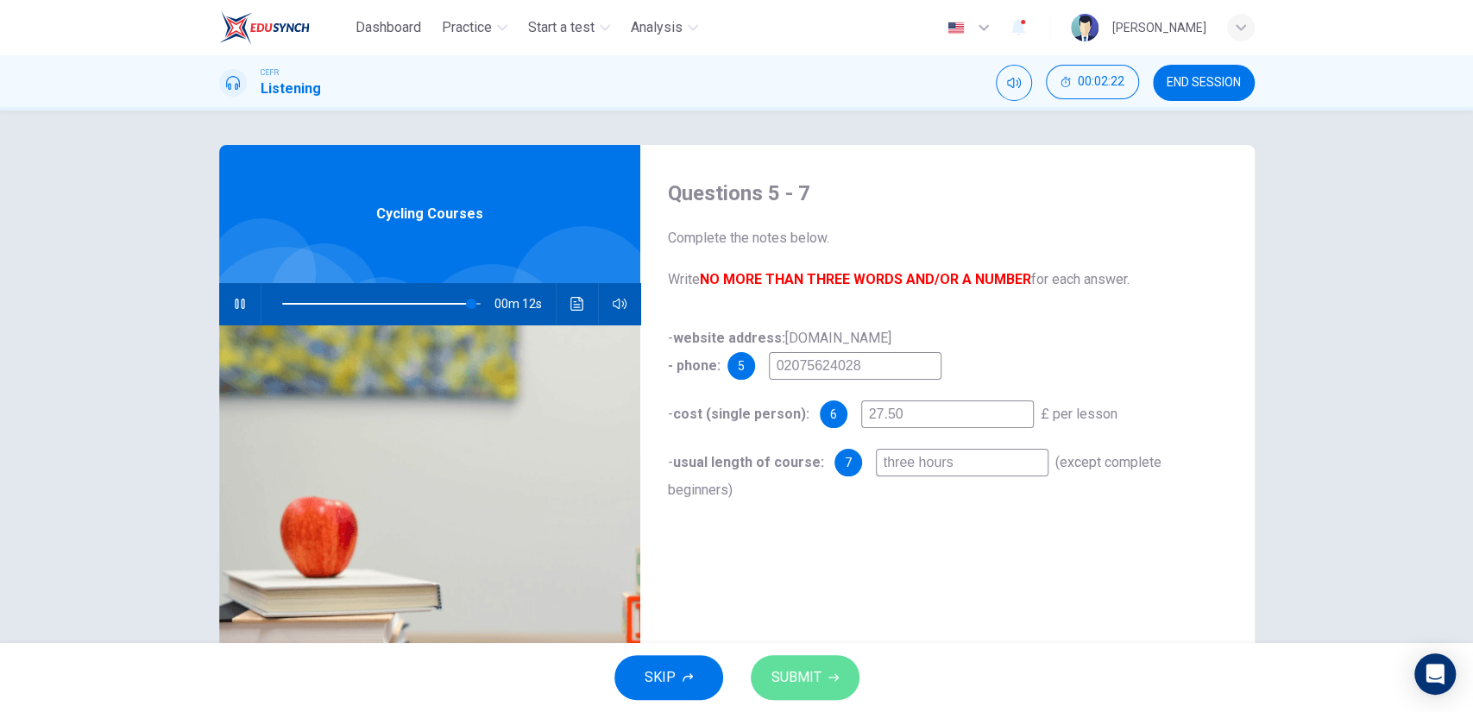
click at [821, 677] on button "SUBMIT" at bounding box center [805, 677] width 109 height 45
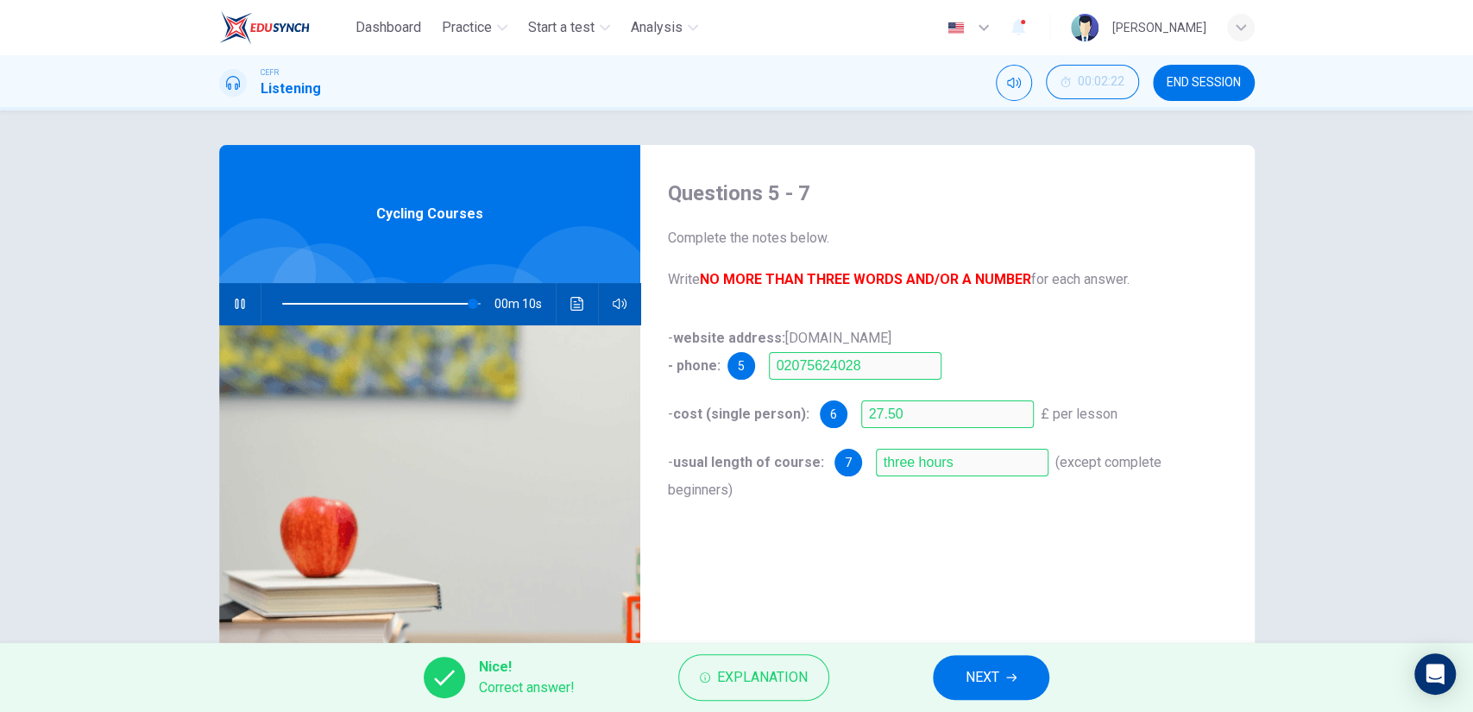
type input "96"
click at [960, 657] on button "NEXT" at bounding box center [991, 677] width 116 height 45
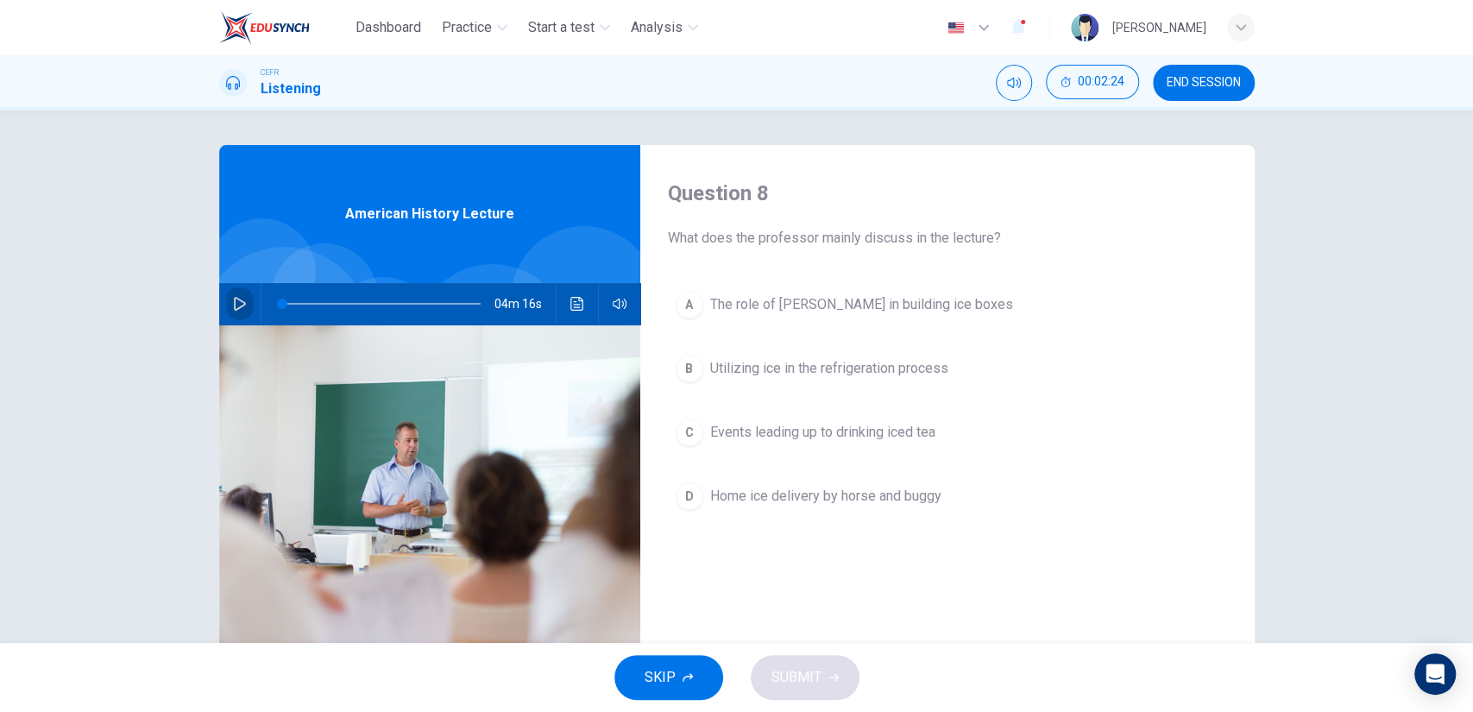
click at [234, 299] on icon "button" at bounding box center [240, 304] width 12 height 14
type input "0"
click at [856, 305] on span "The role of Frederick Tudor in building ice boxes" at bounding box center [861, 304] width 303 height 21
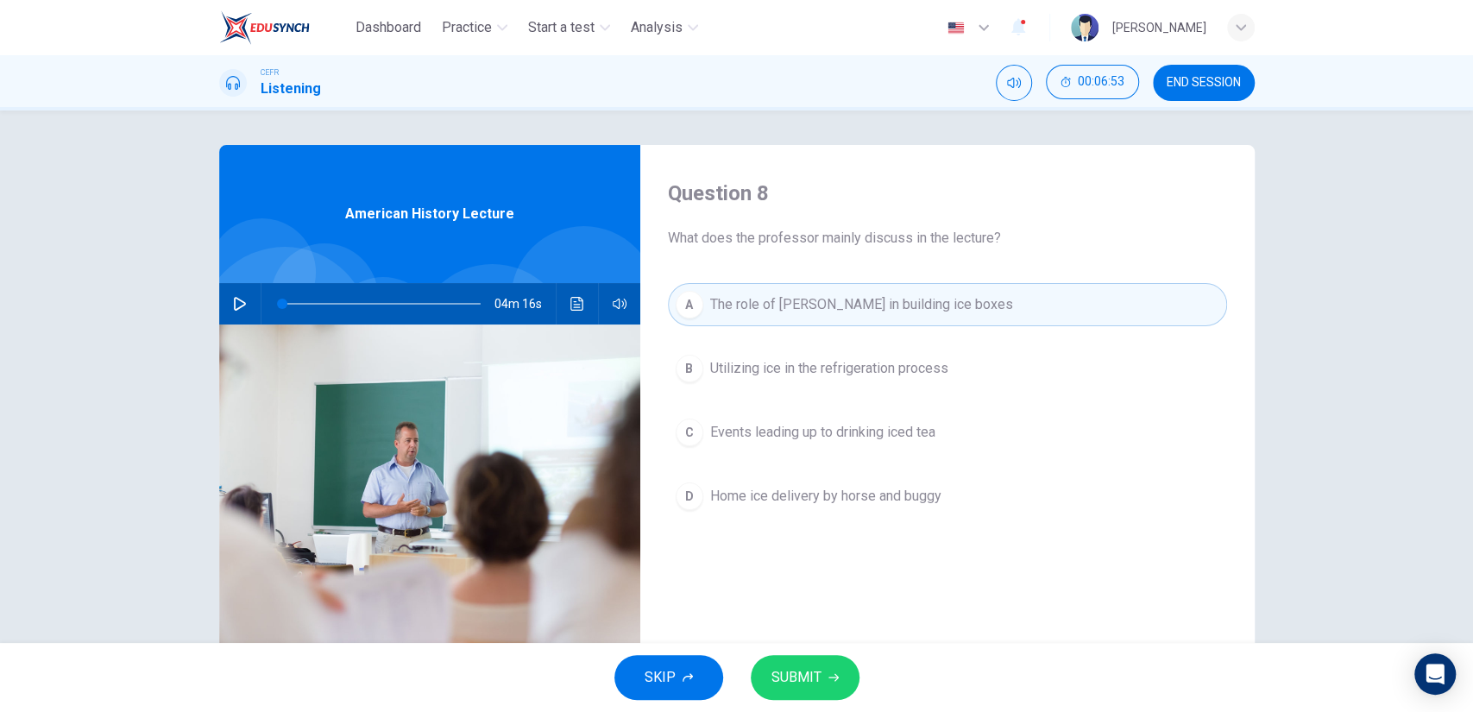
click at [840, 668] on button "SUBMIT" at bounding box center [805, 677] width 109 height 45
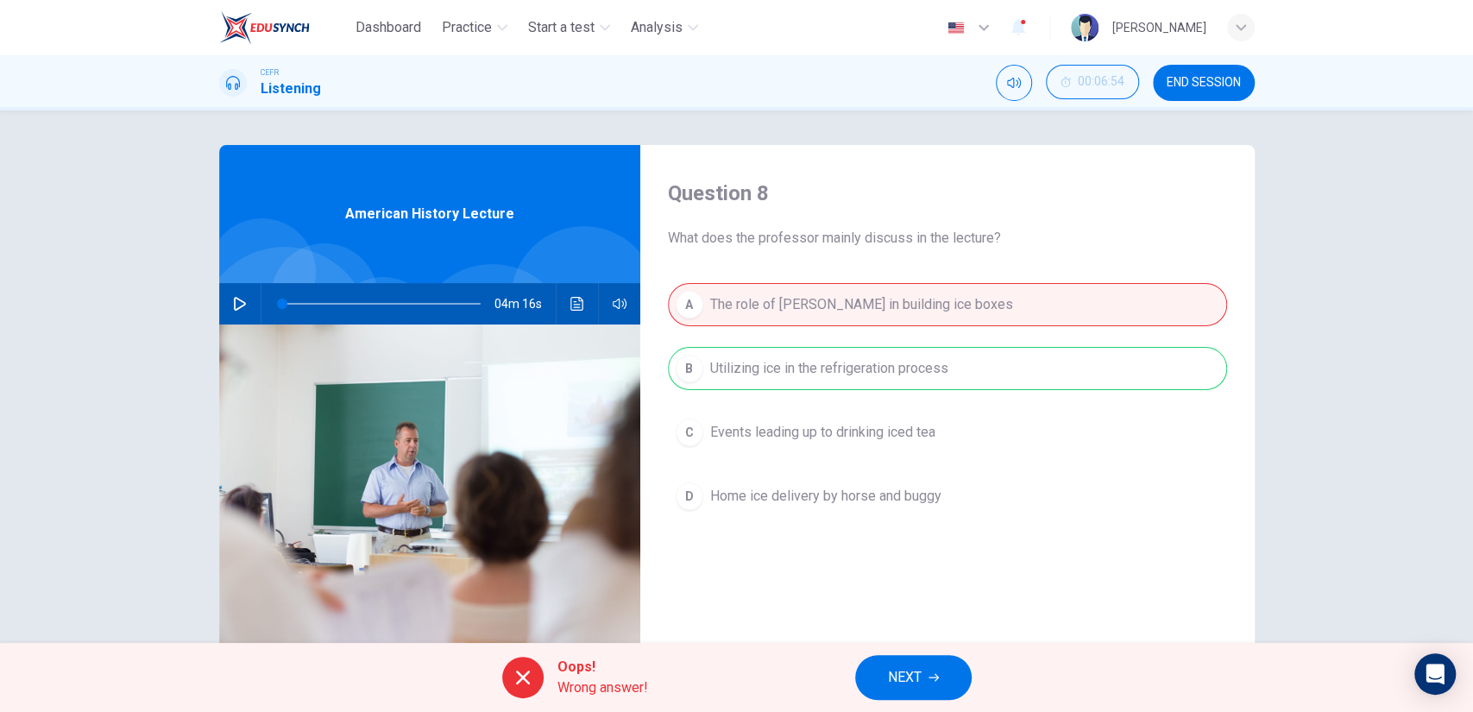
click at [928, 669] on button "NEXT" at bounding box center [913, 677] width 116 height 45
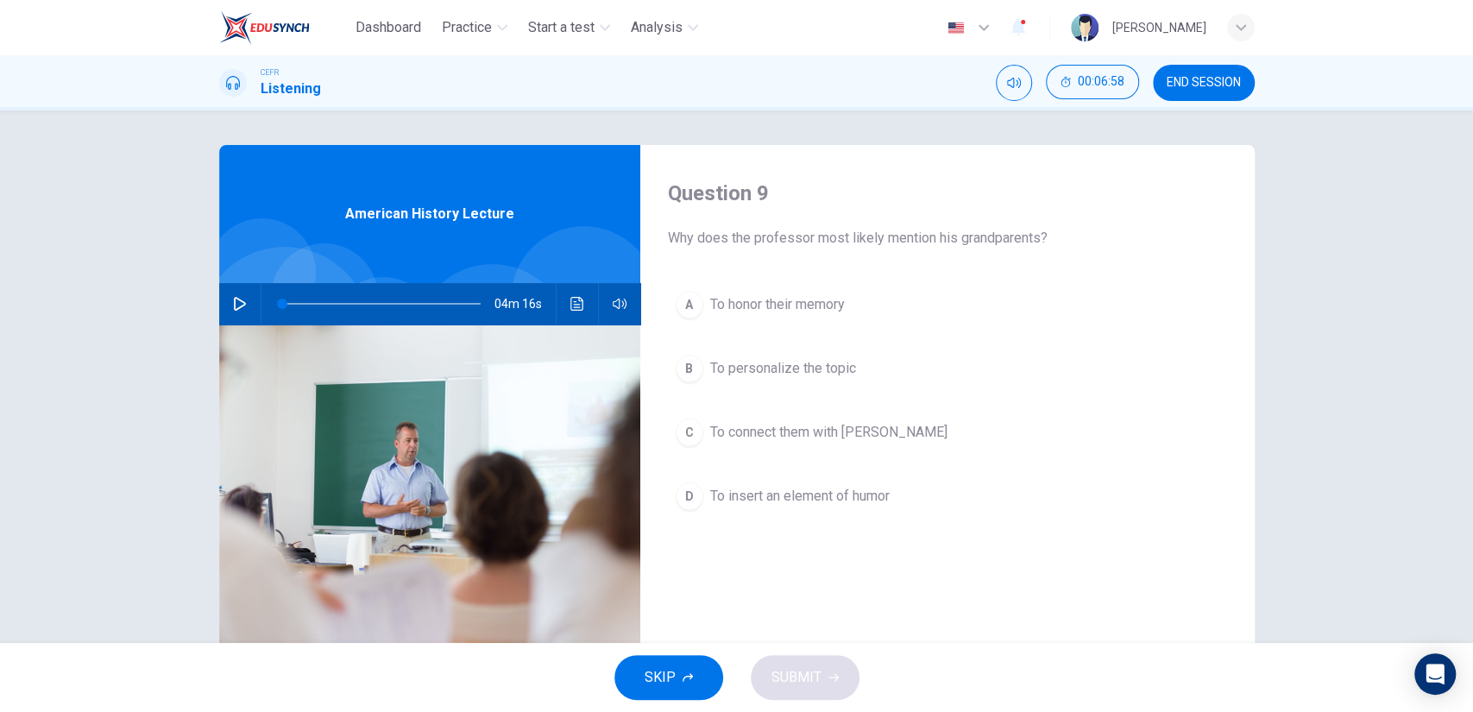
click at [846, 495] on span "To insert an element of humor" at bounding box center [799, 496] width 179 height 21
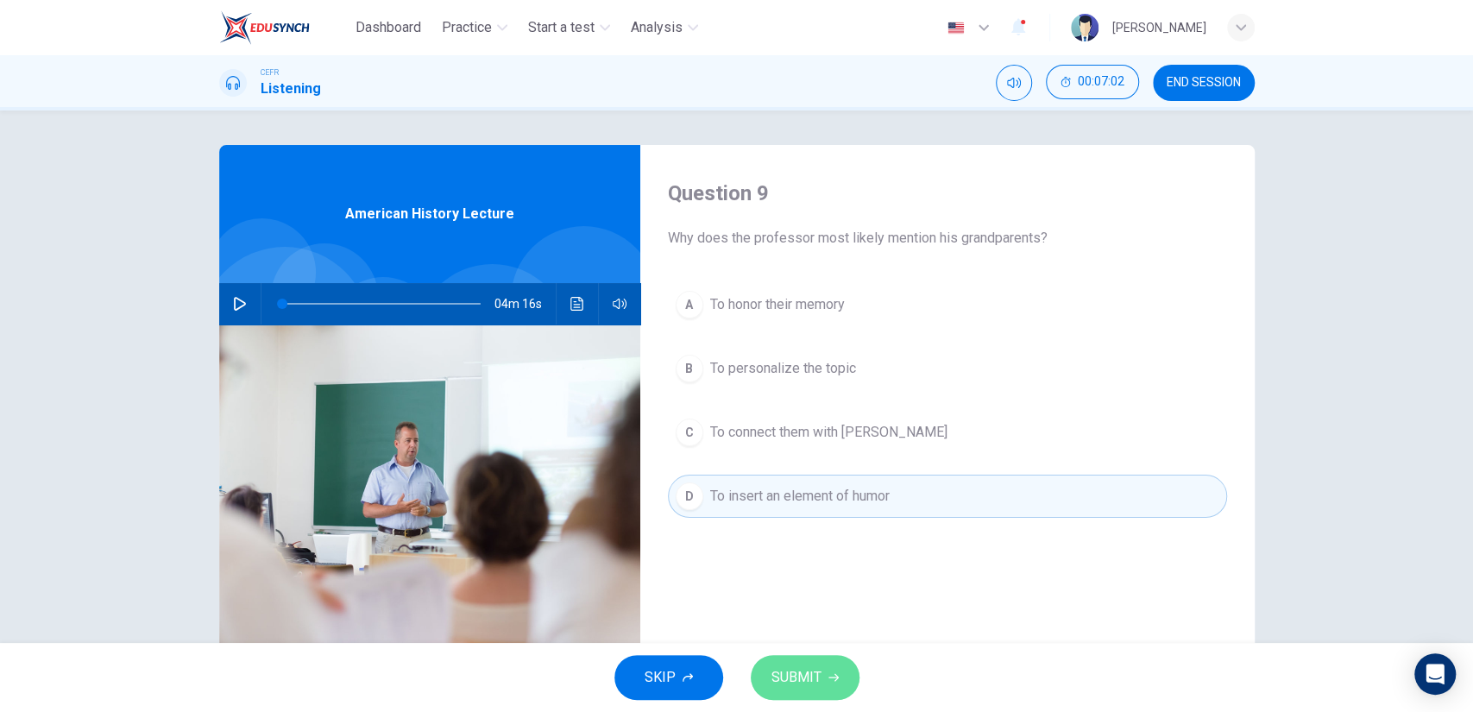
click at [802, 670] on span "SUBMIT" at bounding box center [796, 677] width 50 height 24
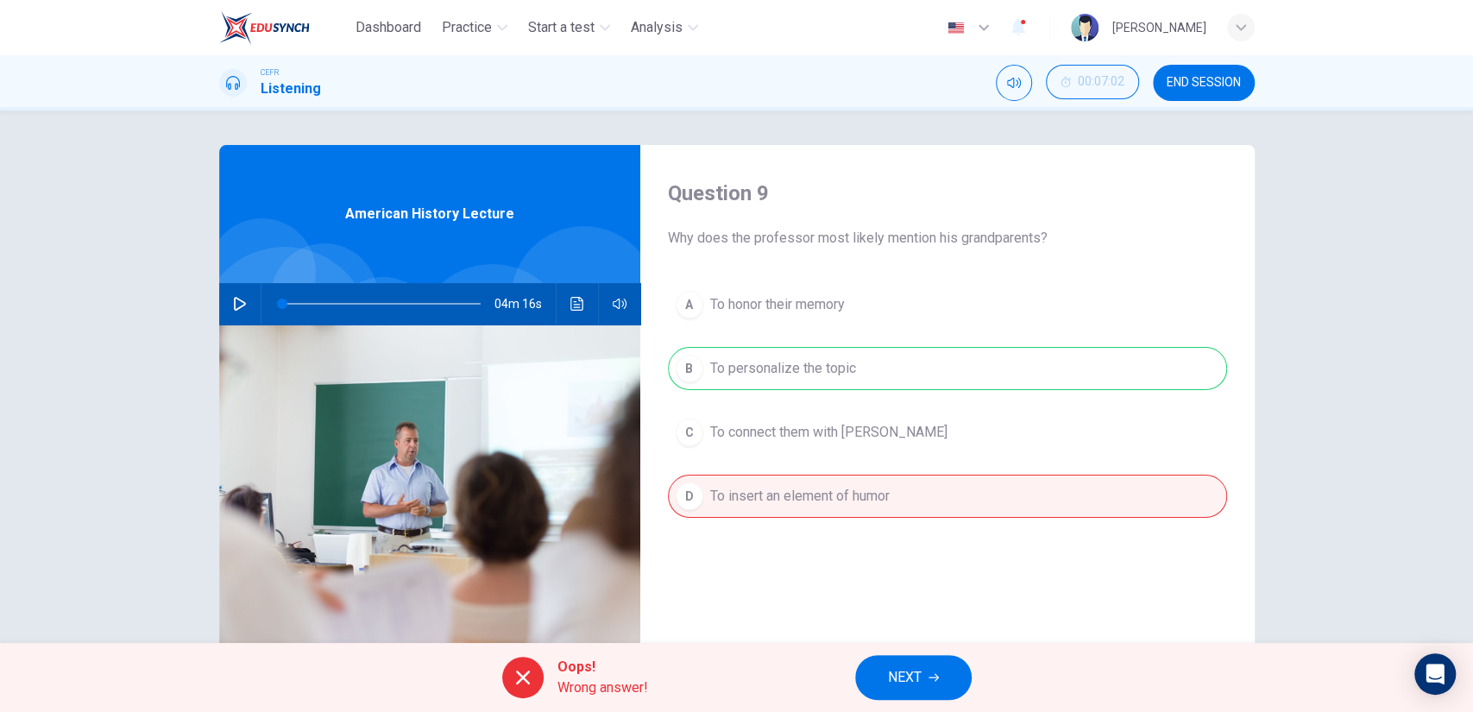
click at [891, 668] on span "NEXT" at bounding box center [905, 677] width 34 height 24
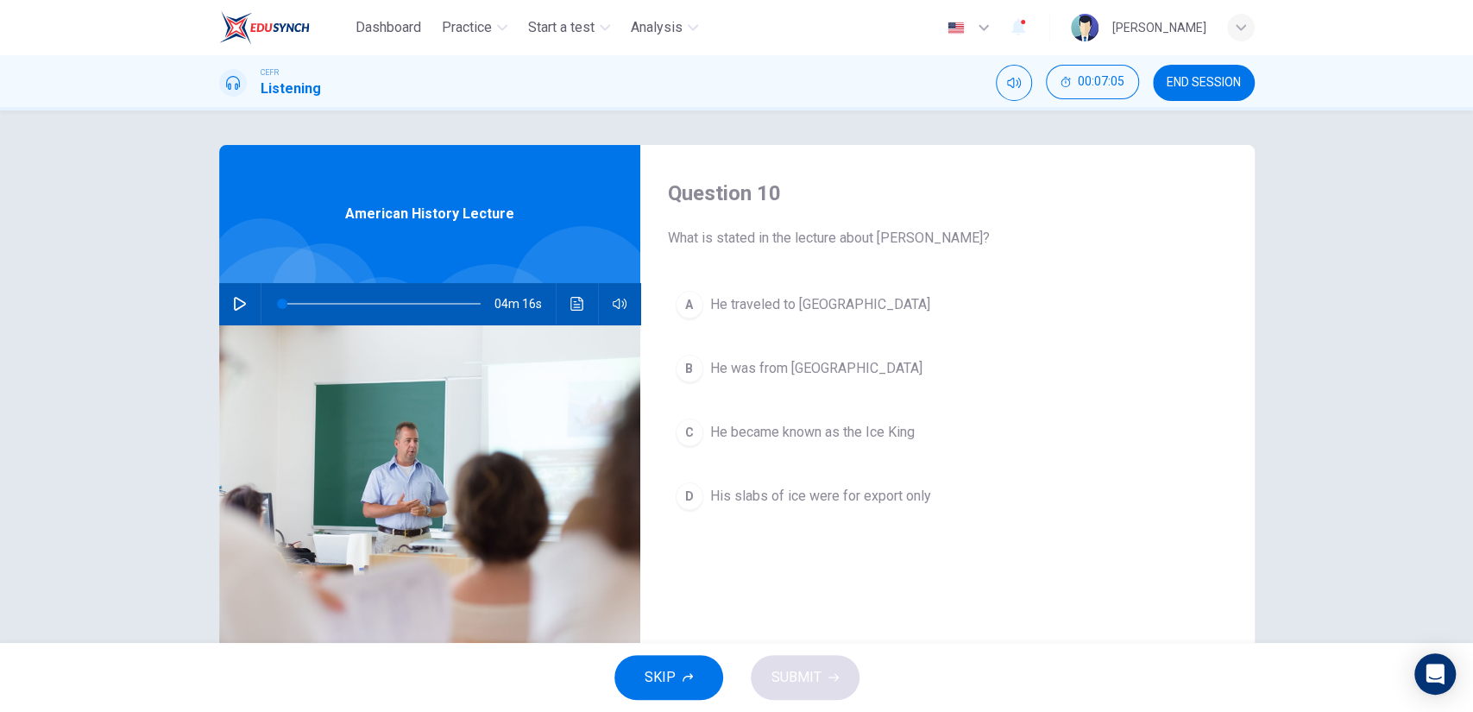
click at [842, 368] on button "B He was from Boston" at bounding box center [947, 368] width 559 height 43
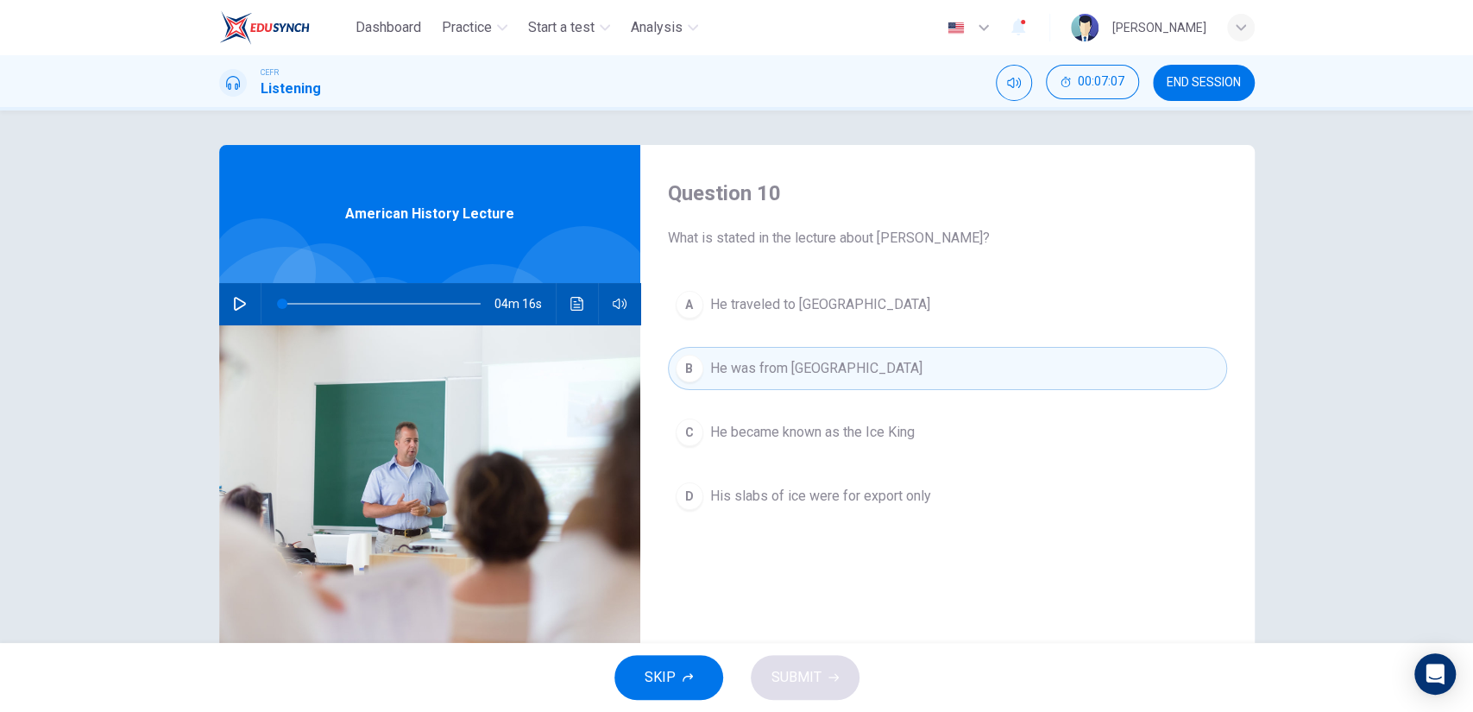
click at [851, 425] on span "He became known as the Ice King" at bounding box center [812, 432] width 205 height 21
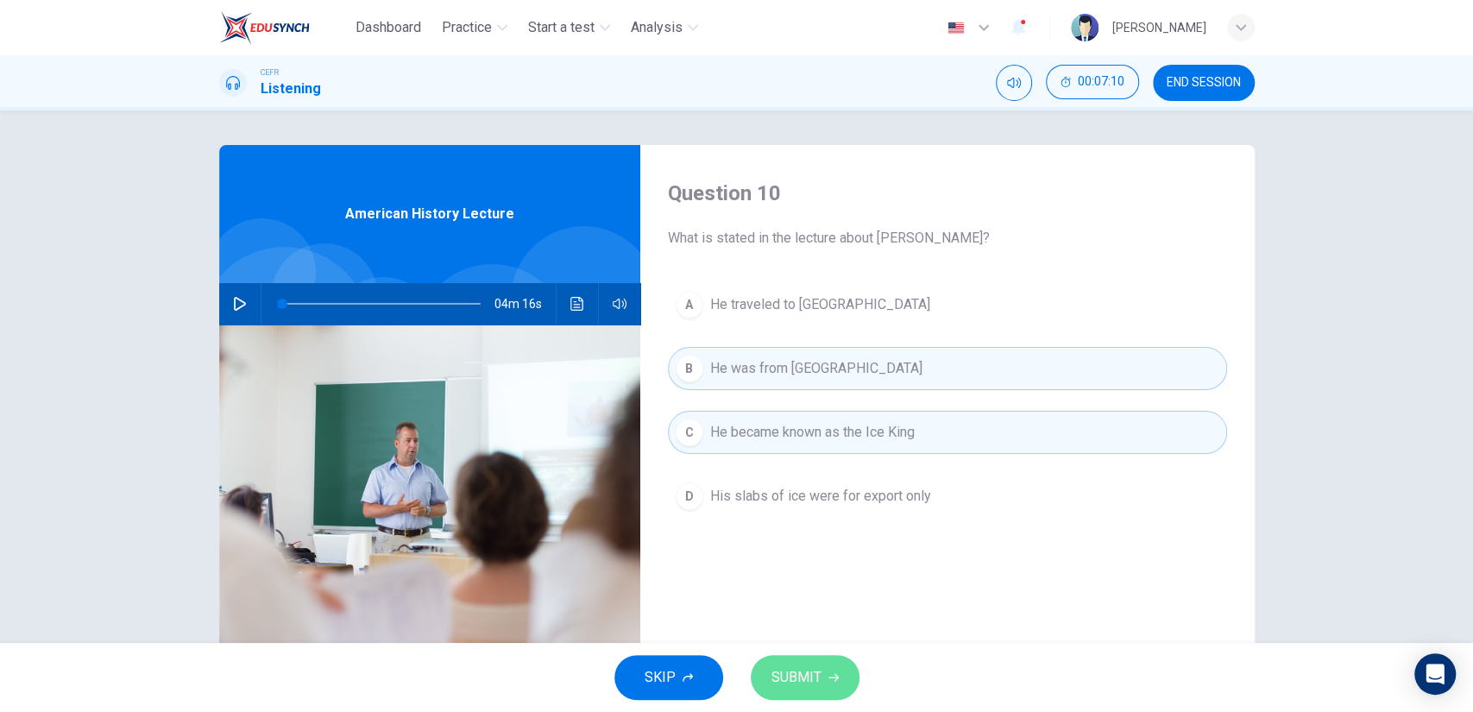
click at [821, 683] on button "SUBMIT" at bounding box center [805, 677] width 109 height 45
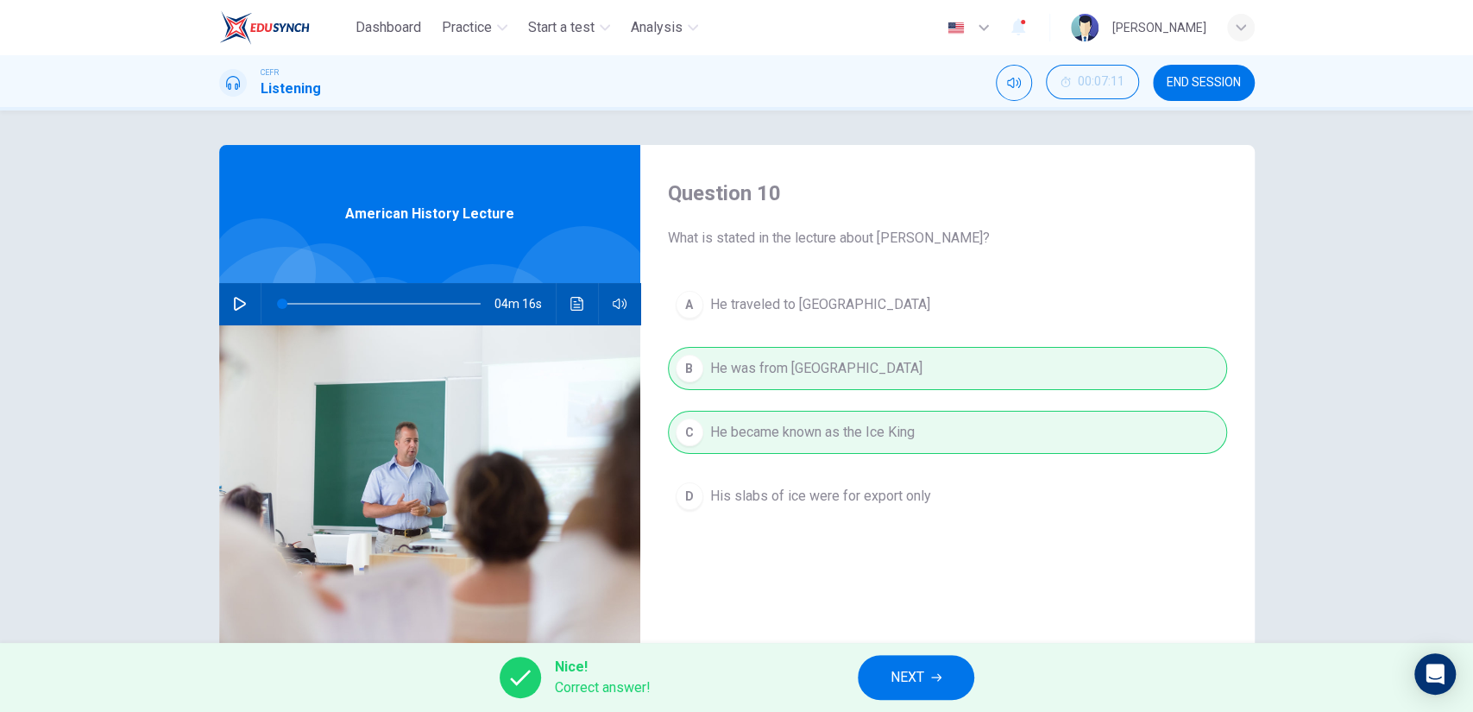
click at [885, 676] on button "NEXT" at bounding box center [916, 677] width 116 height 45
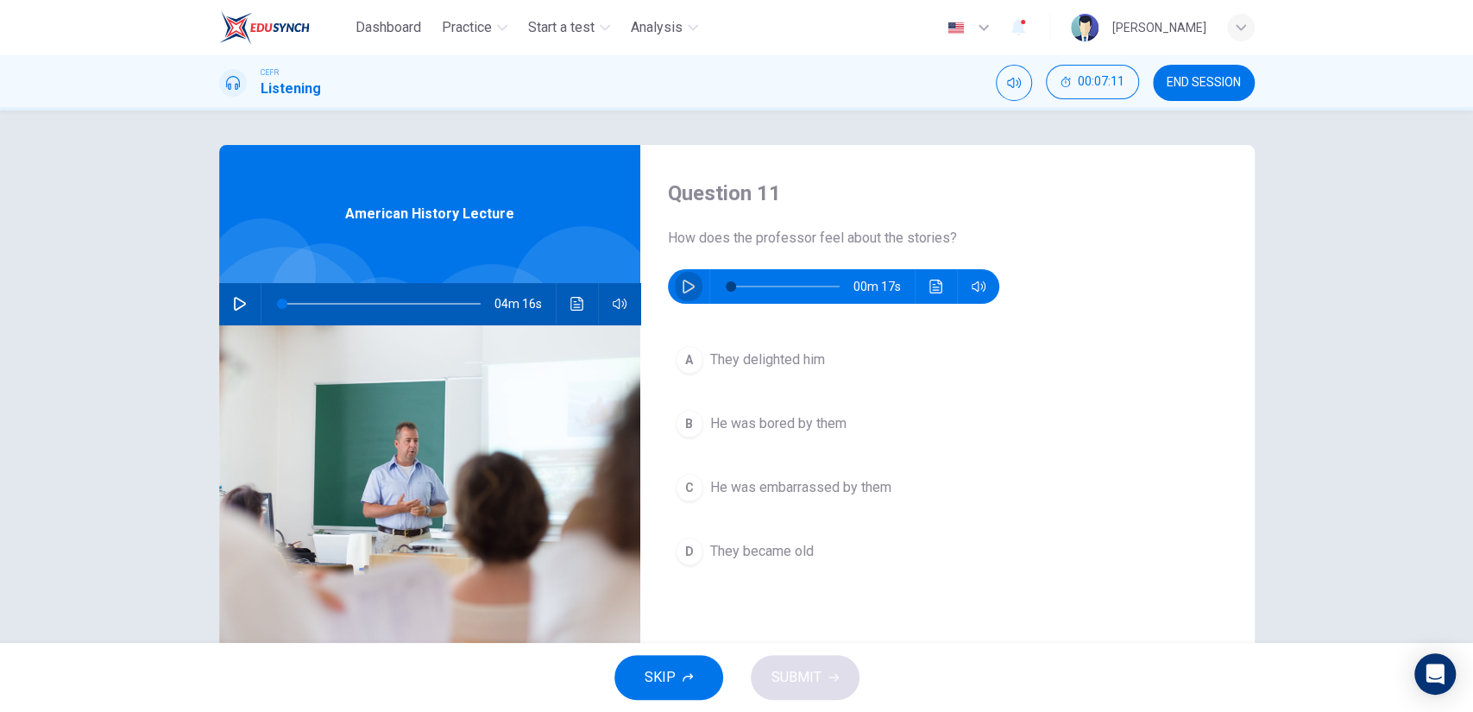
click at [682, 280] on icon "button" at bounding box center [689, 287] width 14 height 14
click at [697, 333] on div "Question 11 How does the professor feel about the stories? 00m 13s A They delig…" at bounding box center [947, 445] width 614 height 600
click at [712, 337] on div "Question 11 How does the professor feel about the stories? 00m 13s A They delig…" at bounding box center [947, 445] width 614 height 600
click at [803, 362] on span "They delighted him" at bounding box center [767, 359] width 115 height 21
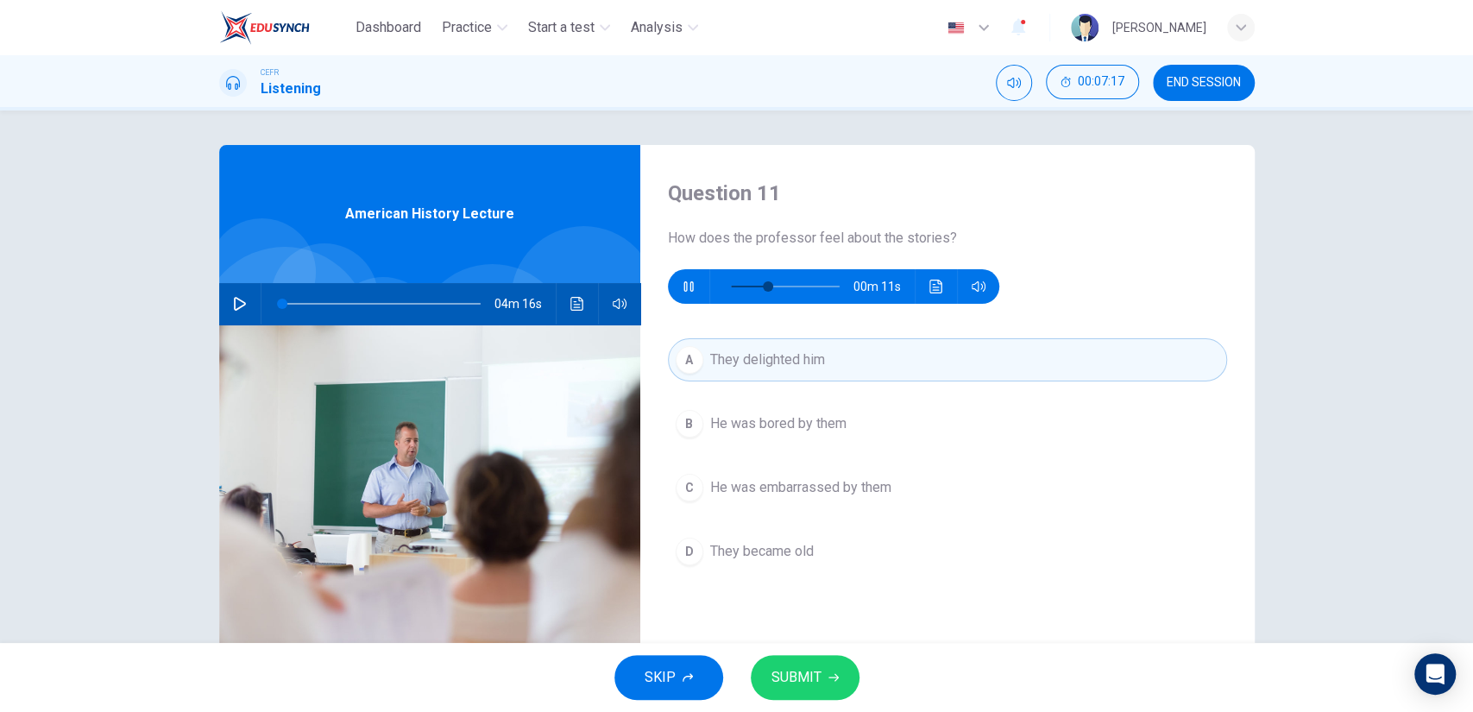
click at [811, 667] on span "SUBMIT" at bounding box center [796, 677] width 50 height 24
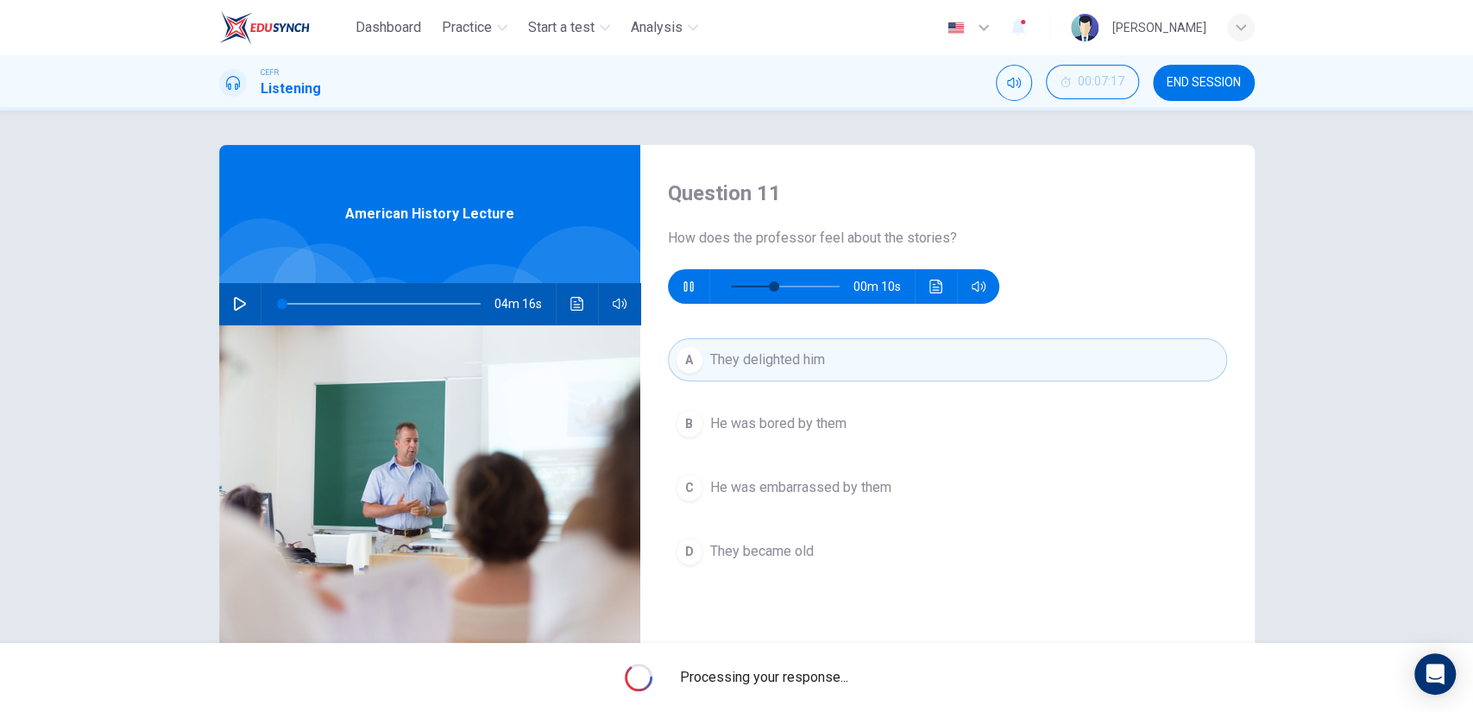
type input "40"
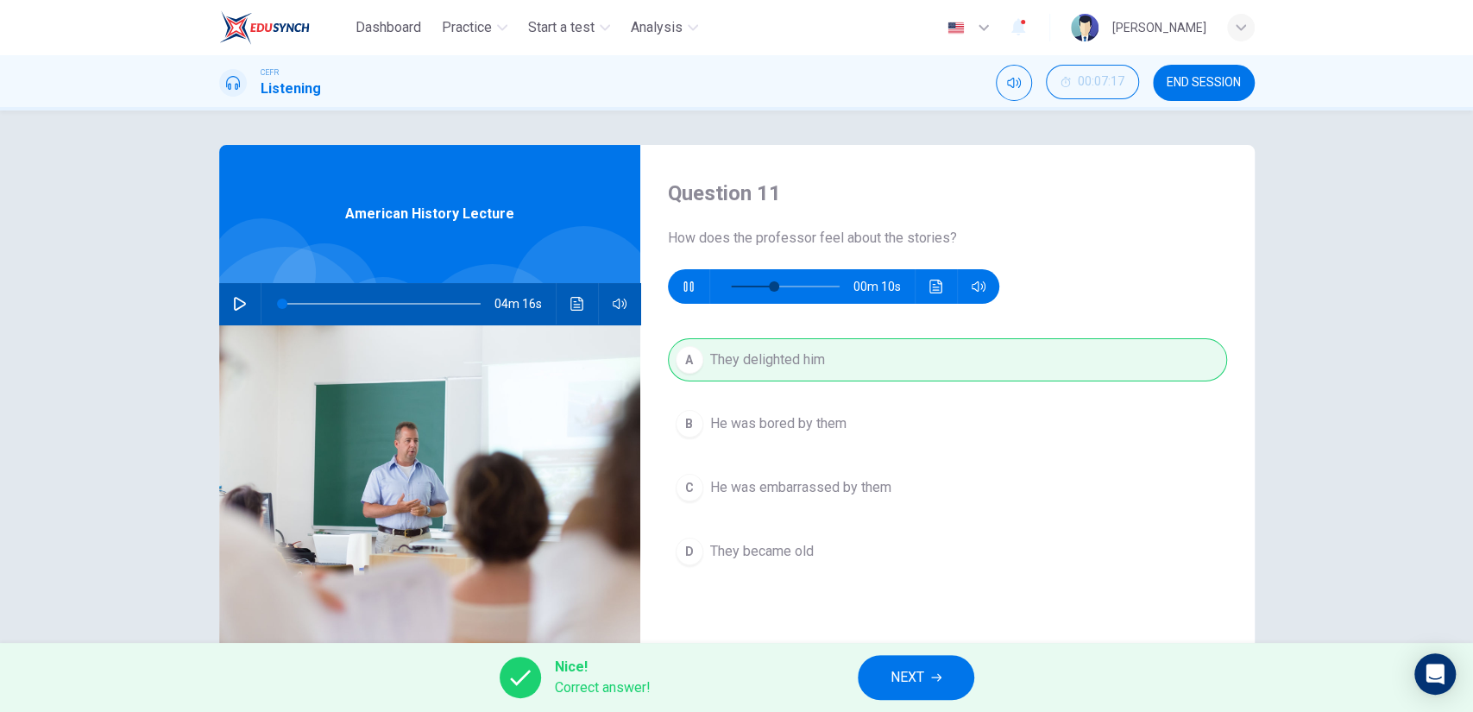
click at [954, 676] on button "NEXT" at bounding box center [916, 677] width 116 height 45
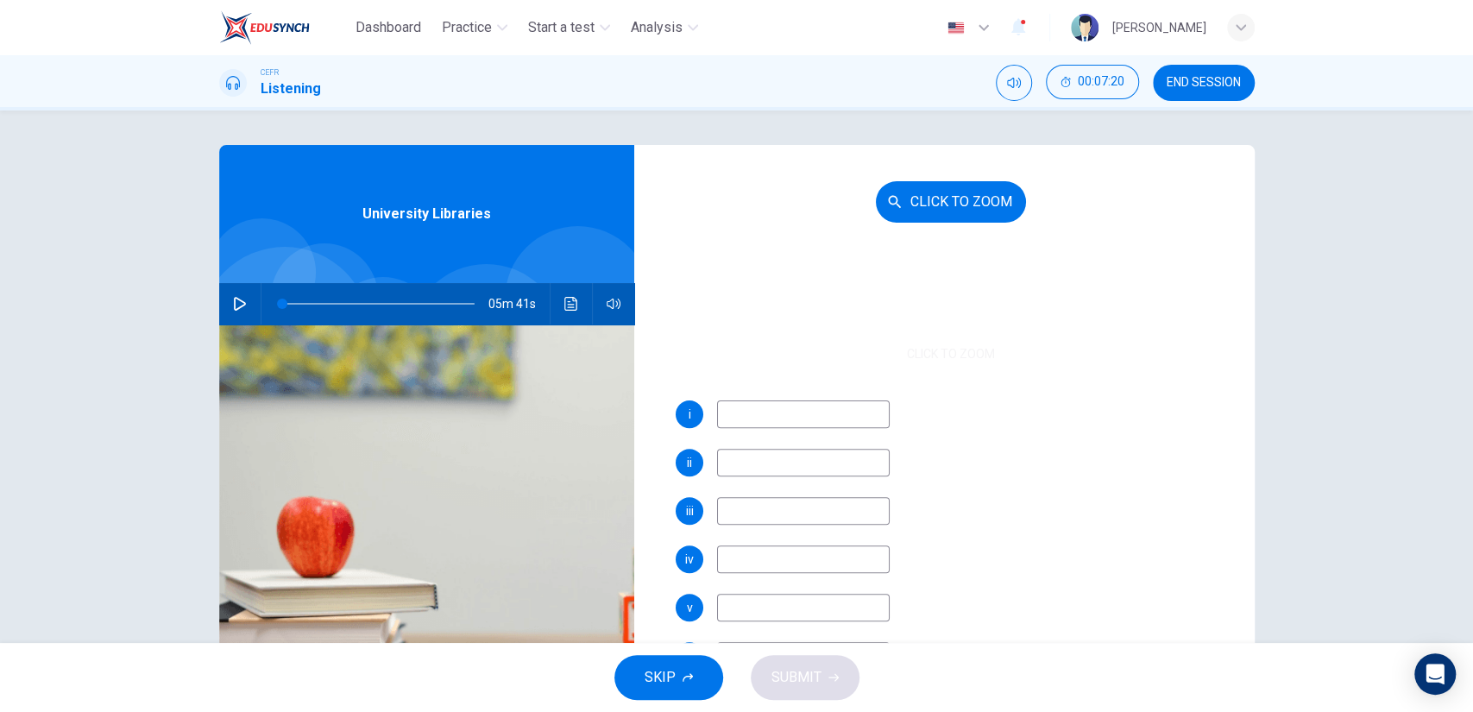
scroll to position [192, 0]
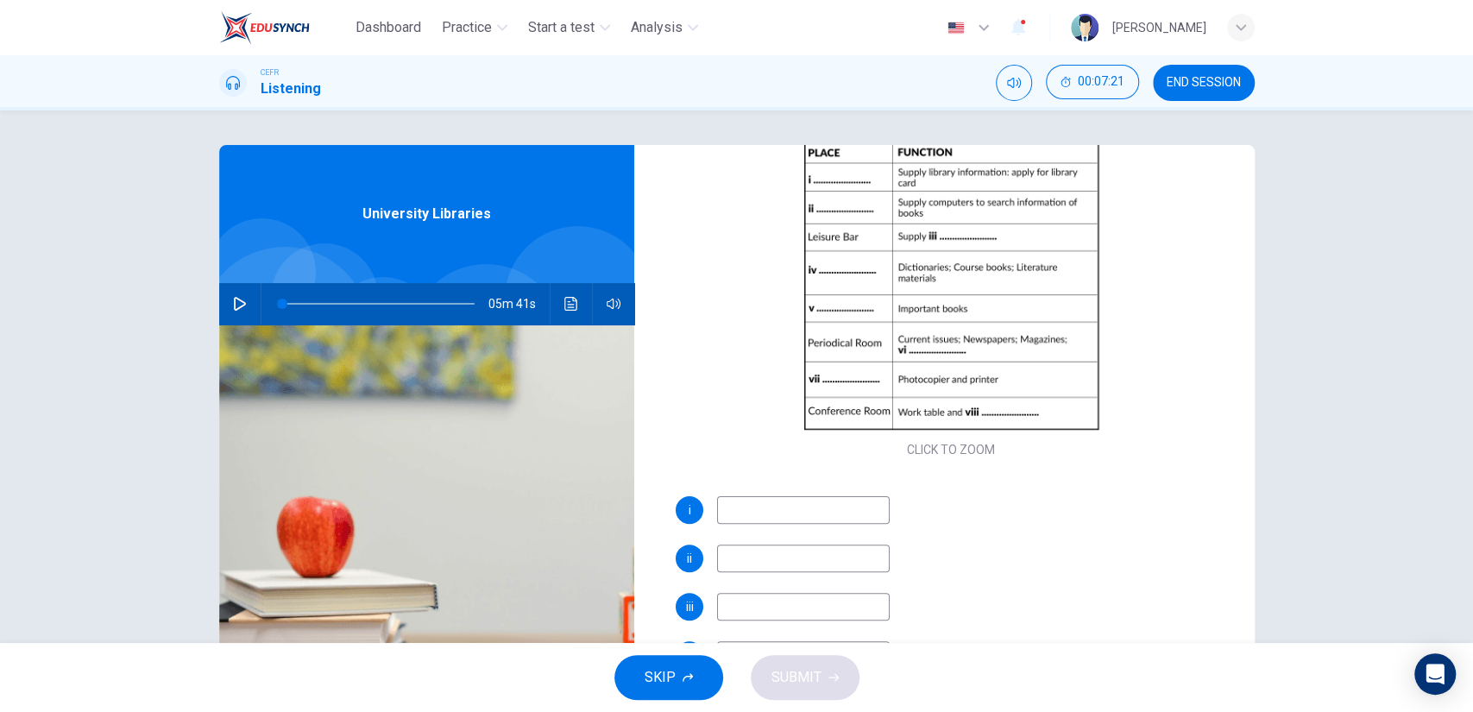
click at [232, 293] on button "button" at bounding box center [240, 303] width 28 height 41
click at [794, 523] on input at bounding box center [803, 510] width 173 height 28
click at [769, 515] on input at bounding box center [803, 510] width 173 height 28
type input "18"
type input "Recep"
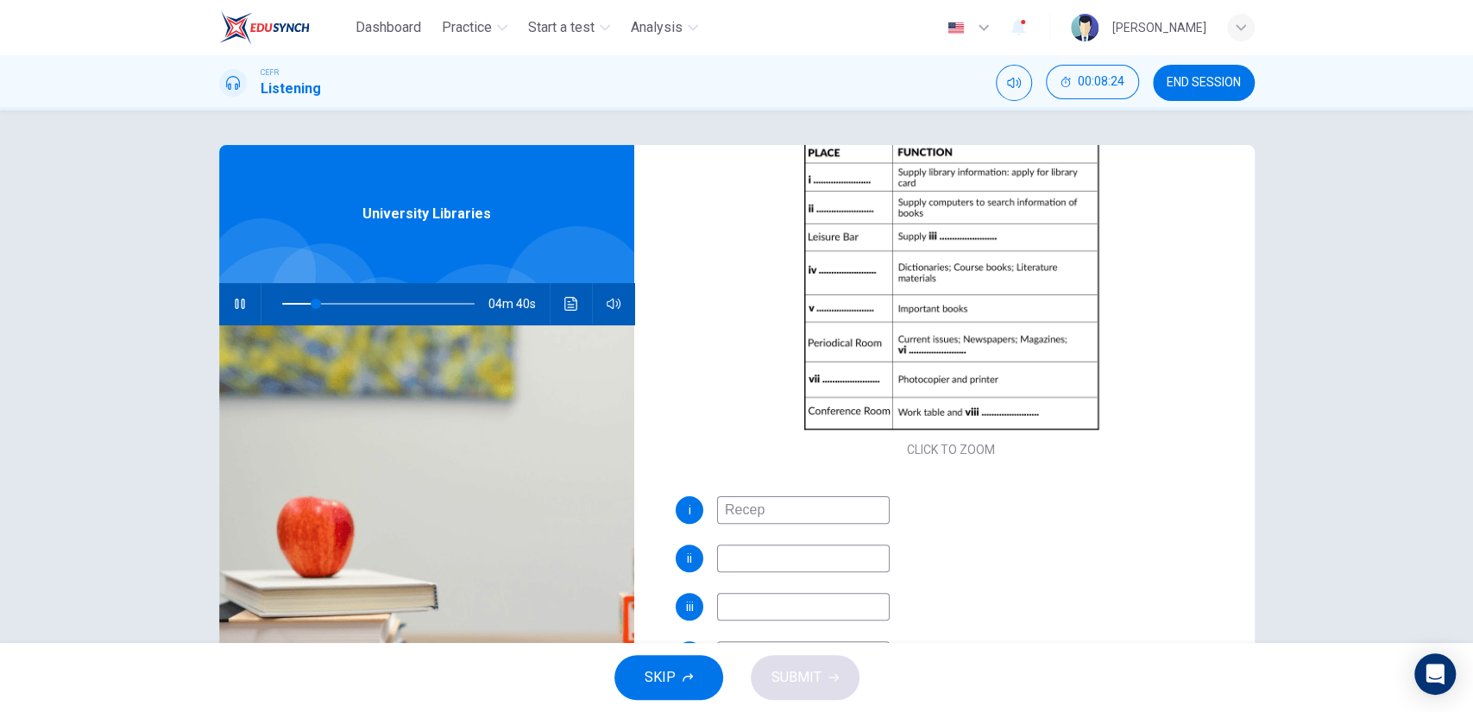
type input "18"
type input "Reception"
type input "20"
type input "Reception"
click at [768, 557] on input at bounding box center [803, 558] width 173 height 28
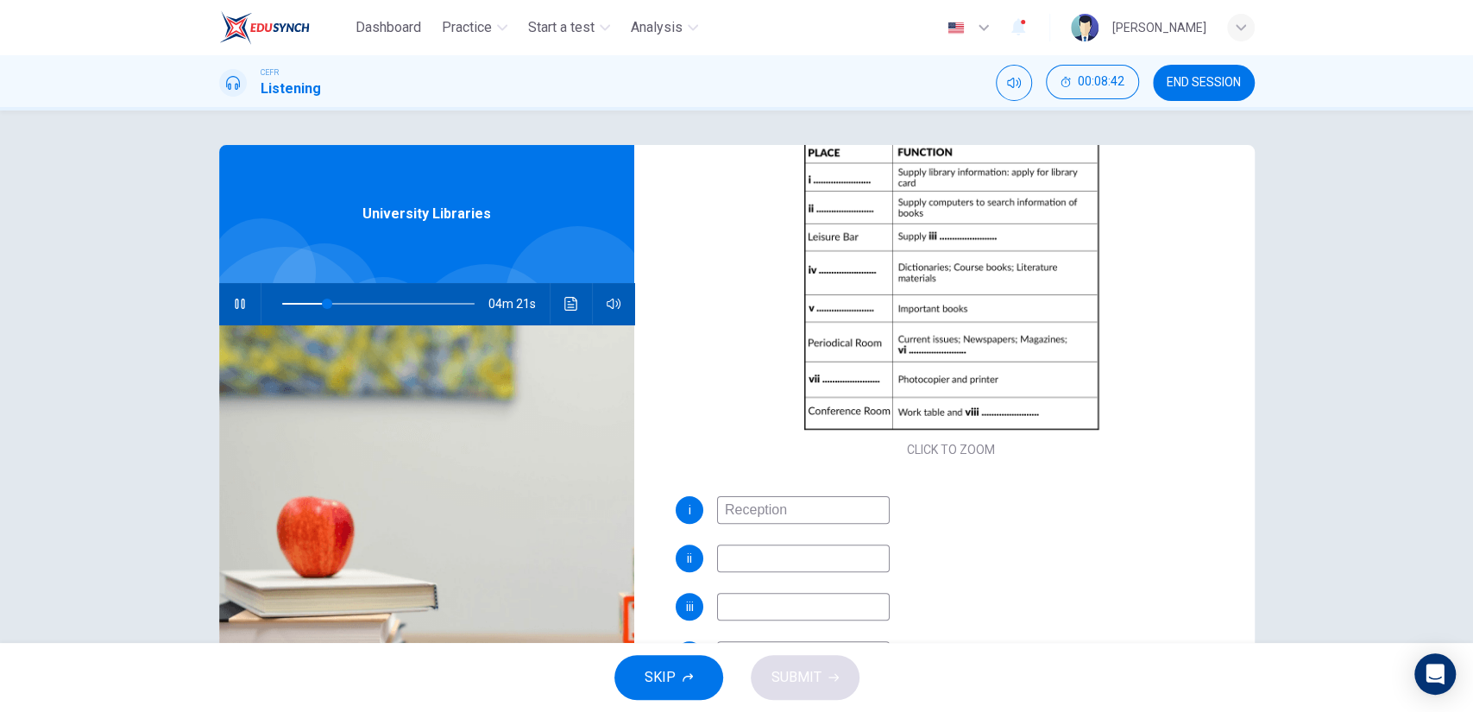
type input "23"
type input "Com"
type input "24"
type input "Computer"
type input "24"
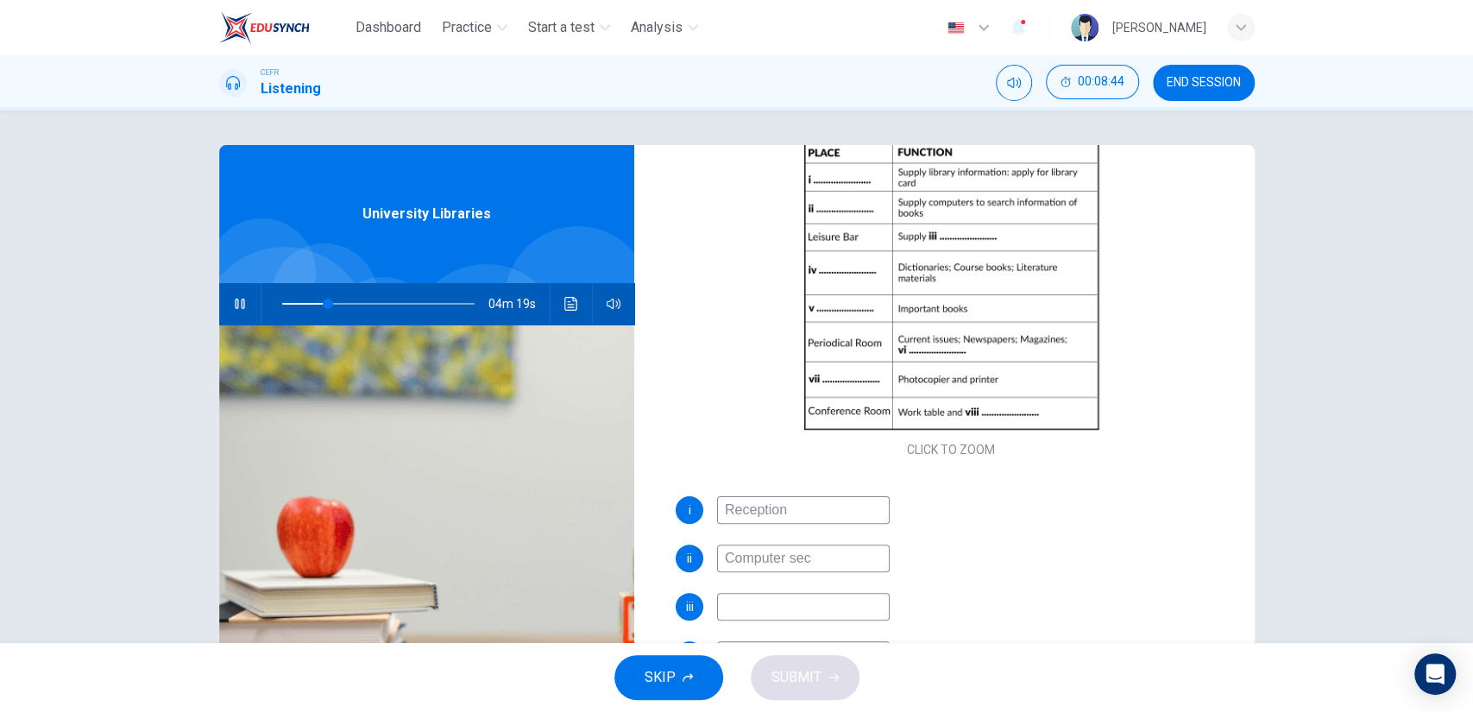
type input "Computer sect"
type input "24"
type input "Computer section"
type input "25"
type input "Computer section"
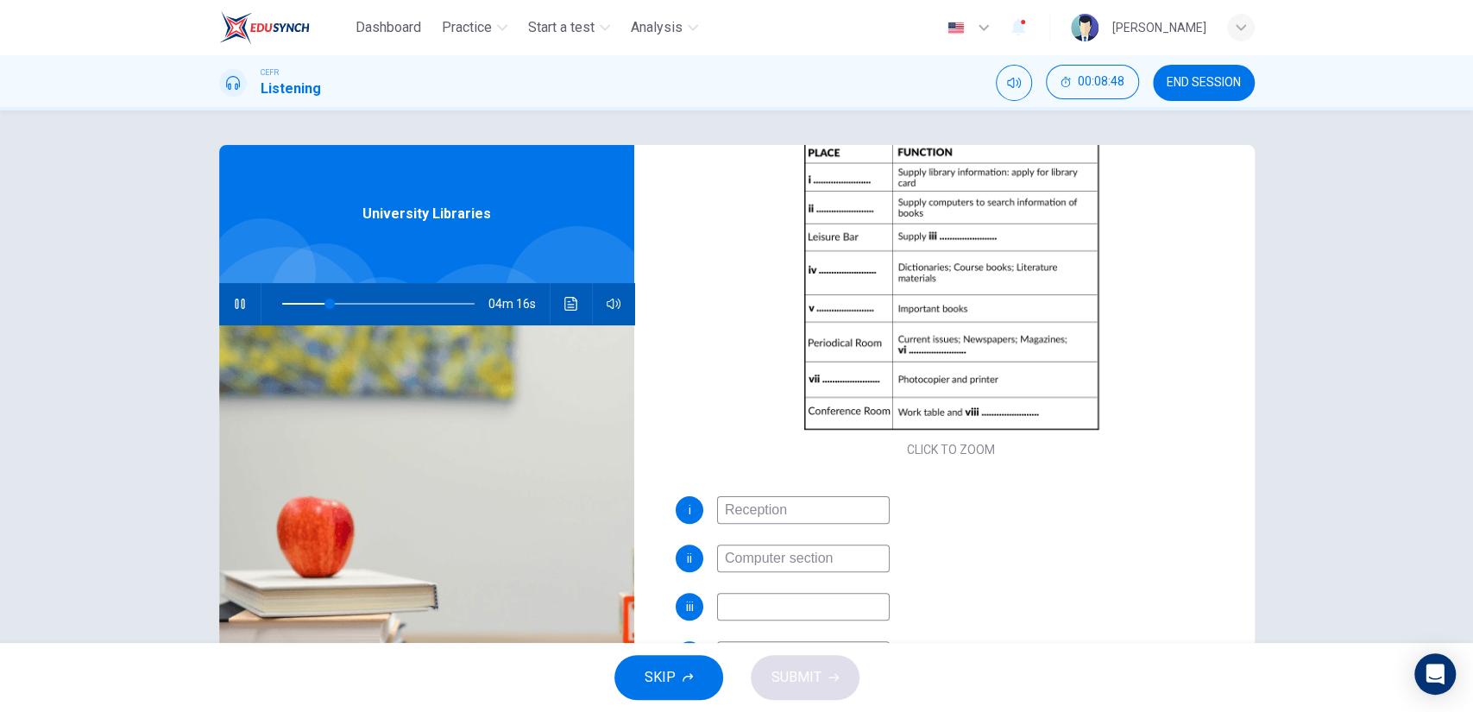
click at [769, 604] on input at bounding box center [803, 607] width 173 height 28
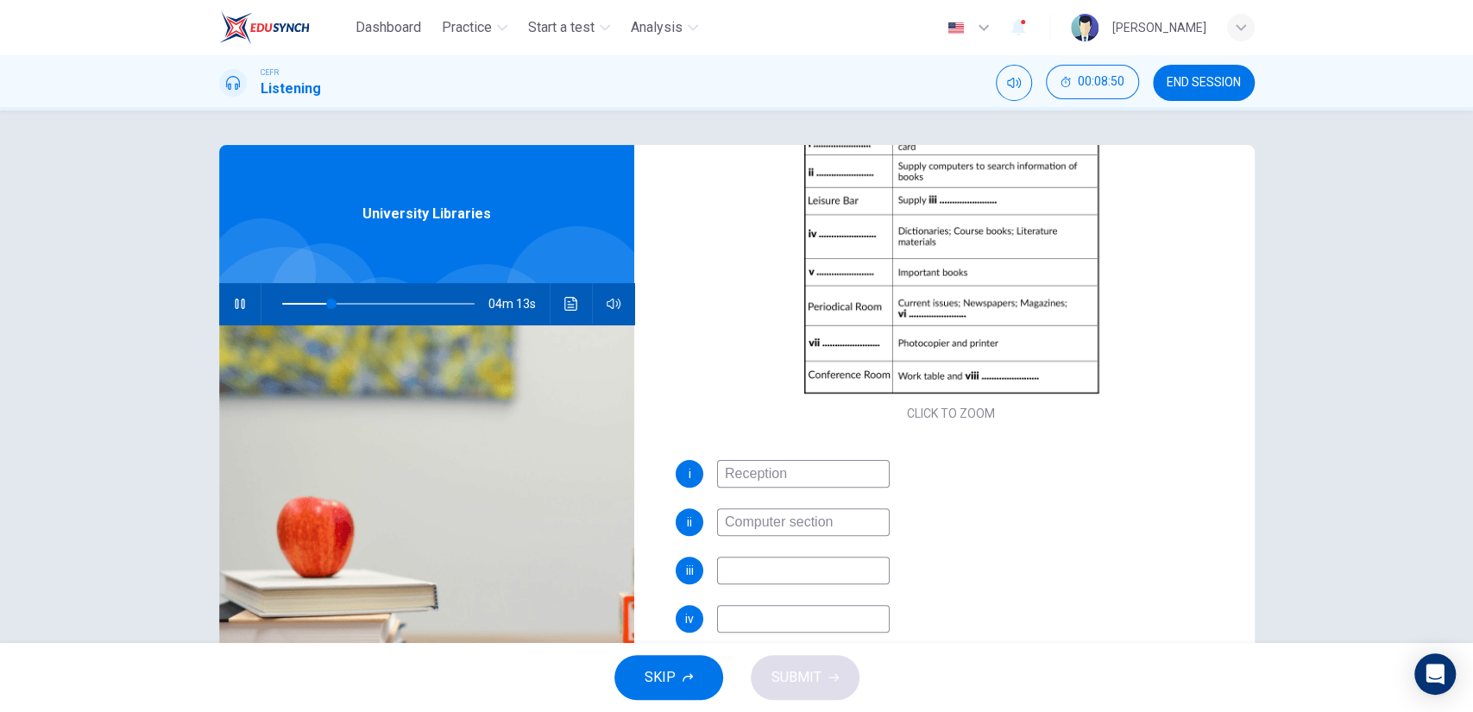
scroll to position [227, 0]
type input "37"
type input "dr"
type input "37"
type input "drinks and"
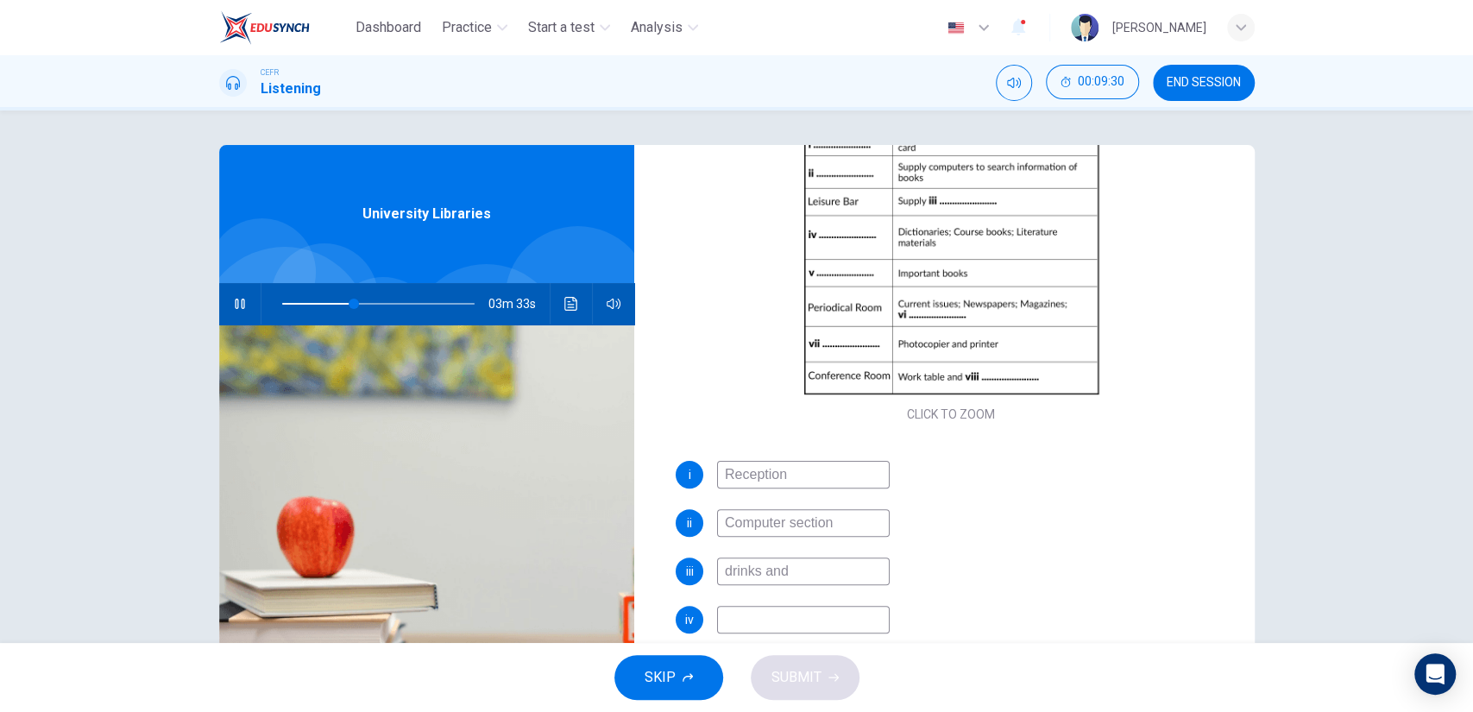
type input "37"
type input "drinks and snack"
type input "38"
type input "drinks and snacks"
type input "38"
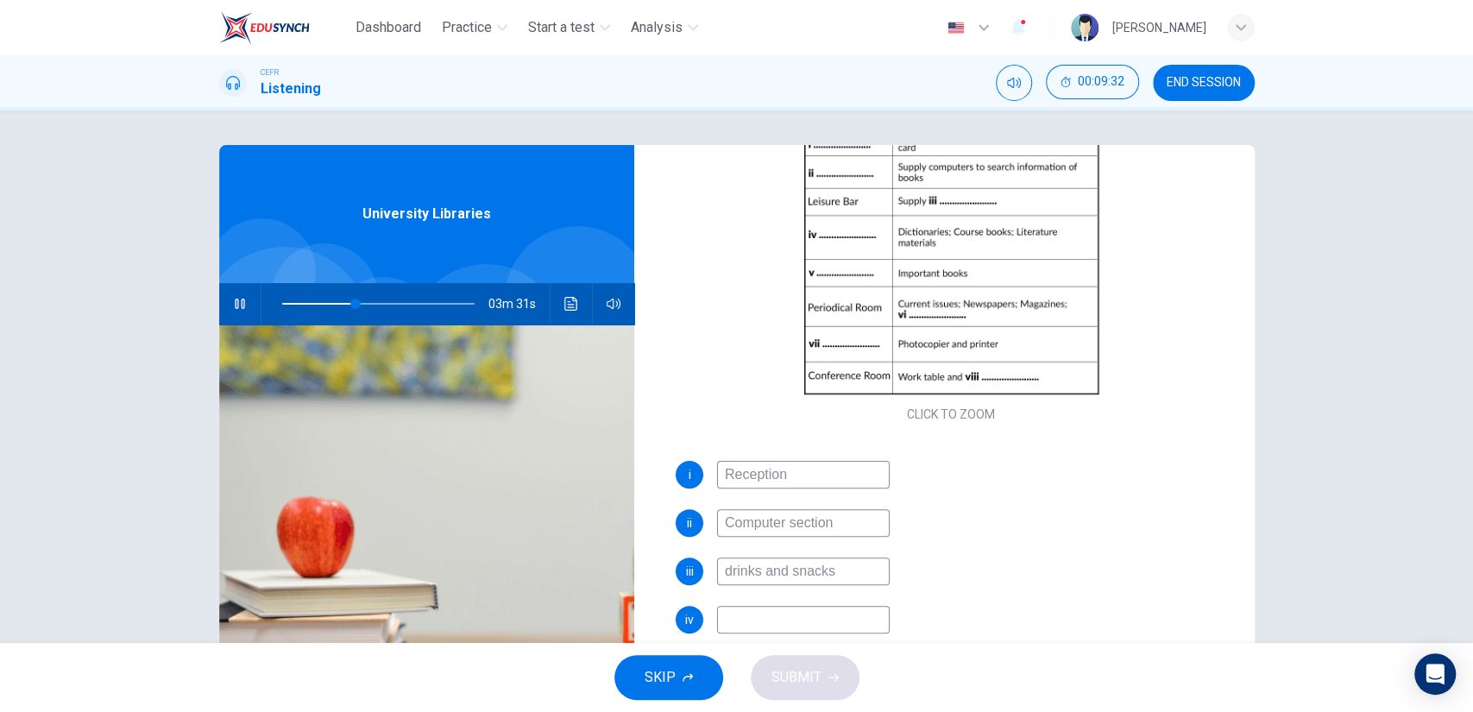
type input "drinks and snacks"
click at [801, 623] on input at bounding box center [803, 620] width 173 height 28
type input "39"
type input "Refer"
type input "39"
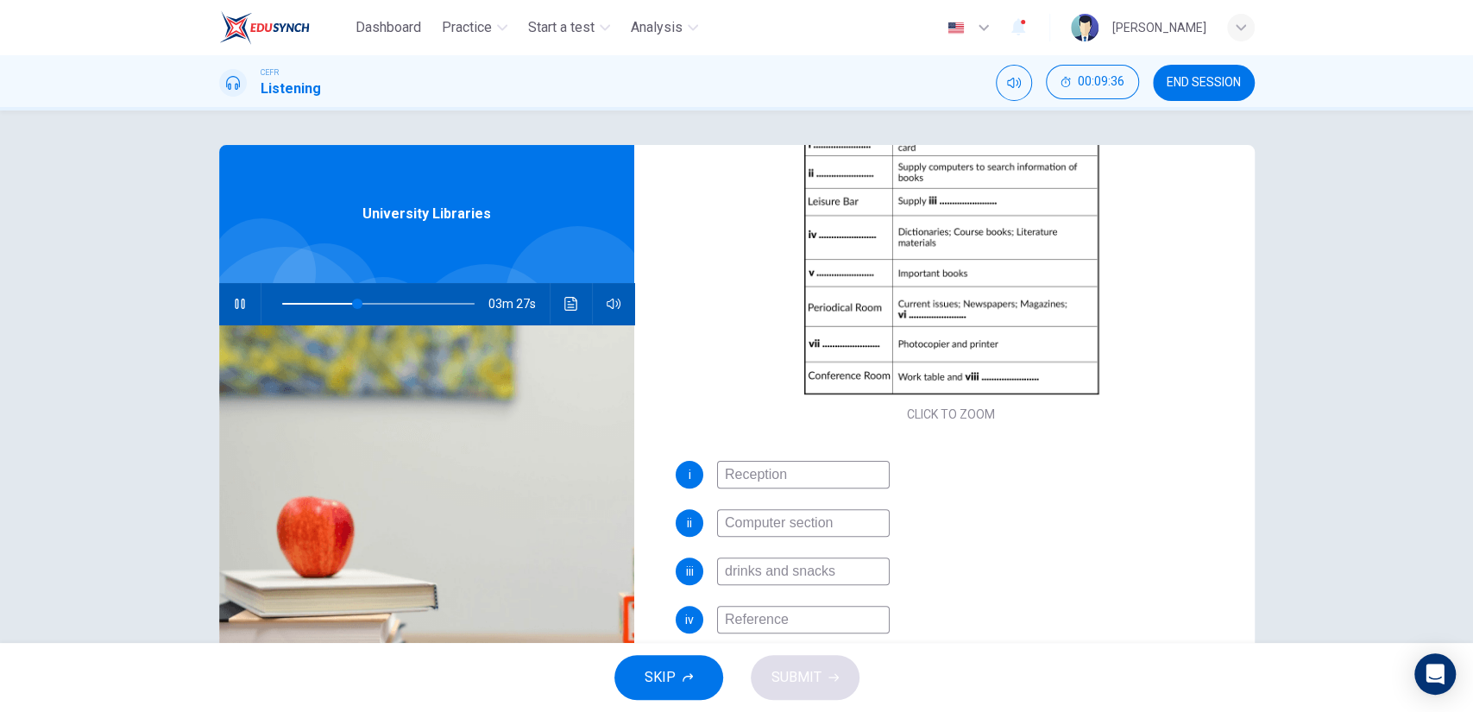
type input "Reference r"
type input "39"
type input "Reference ro"
type input "40"
type input "Reference room"
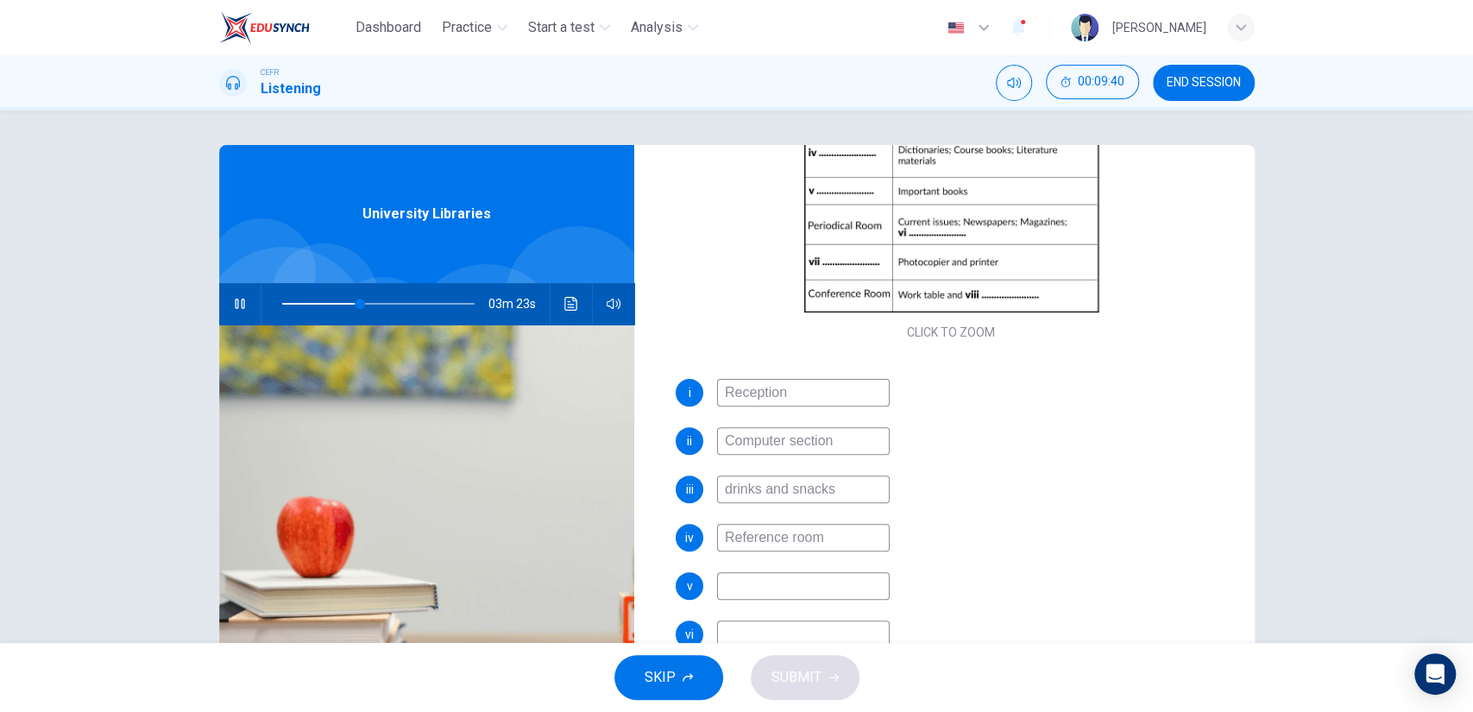
scroll to position [307, 0]
type input "41"
type input "Reference room"
click at [849, 576] on input at bounding box center [803, 588] width 173 height 28
type input "42"
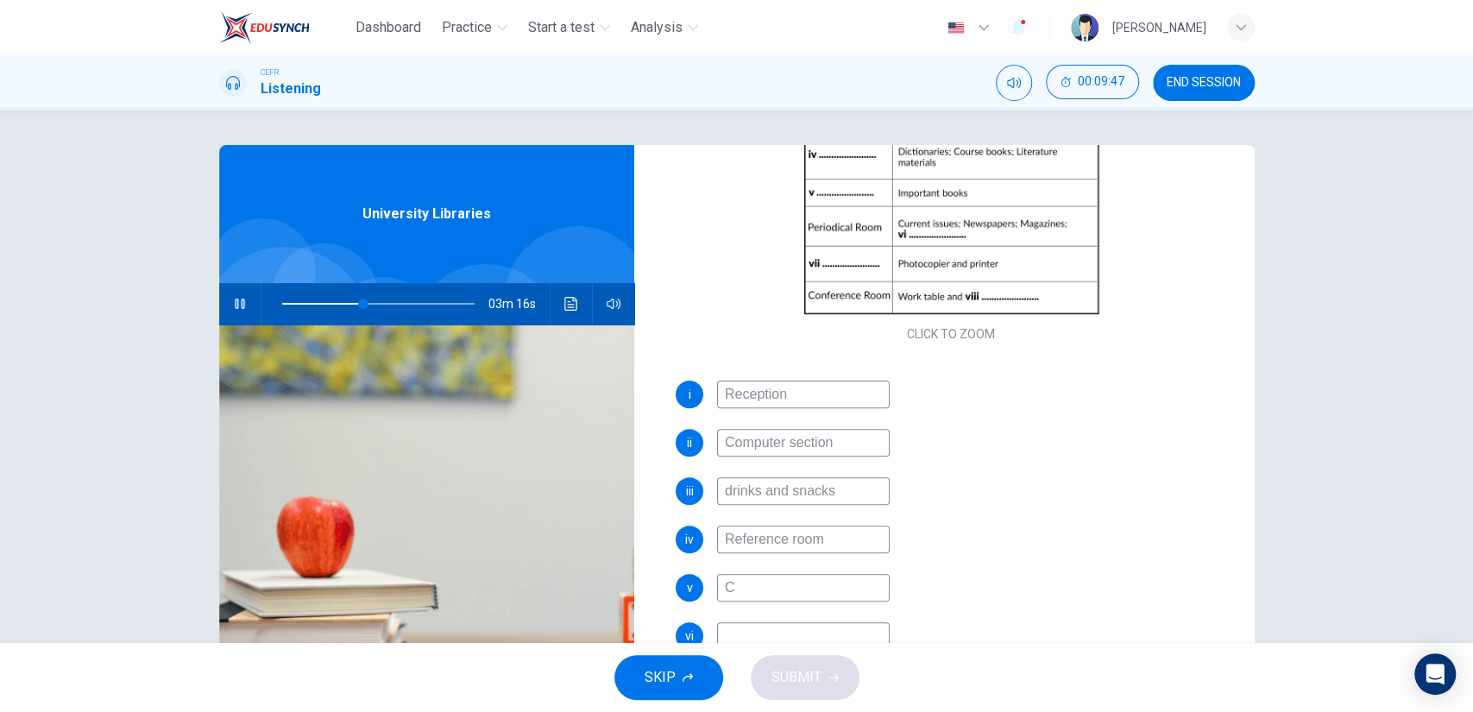
type input "Cl"
type input "43"
type input "Closed re"
type input "43"
type input "Closed reserve"
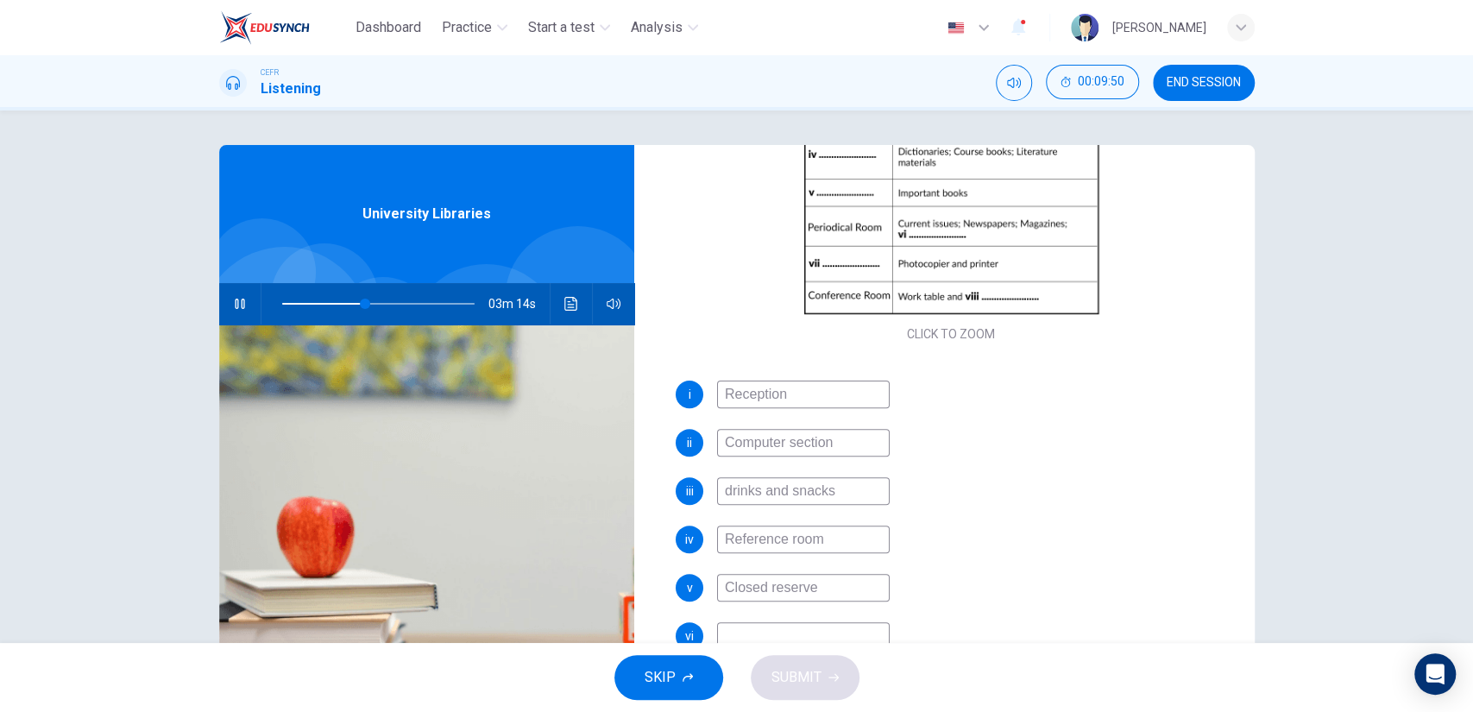
type input "43"
type input "Closed reserve ro"
type input "44"
type input "Closed reserve room"
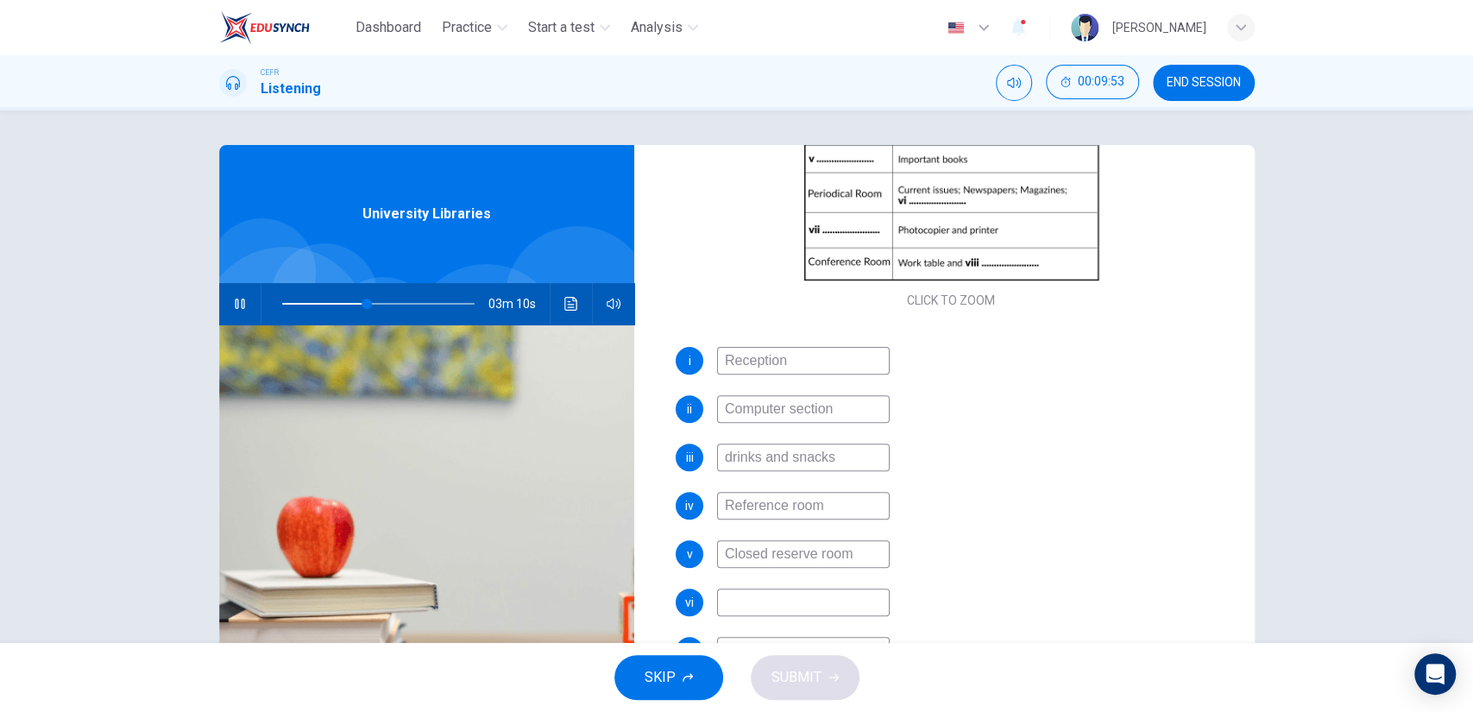
scroll to position [343, 0]
type input "45"
type input "Closed reserve room"
click at [840, 587] on input at bounding box center [803, 600] width 173 height 28
type input "50"
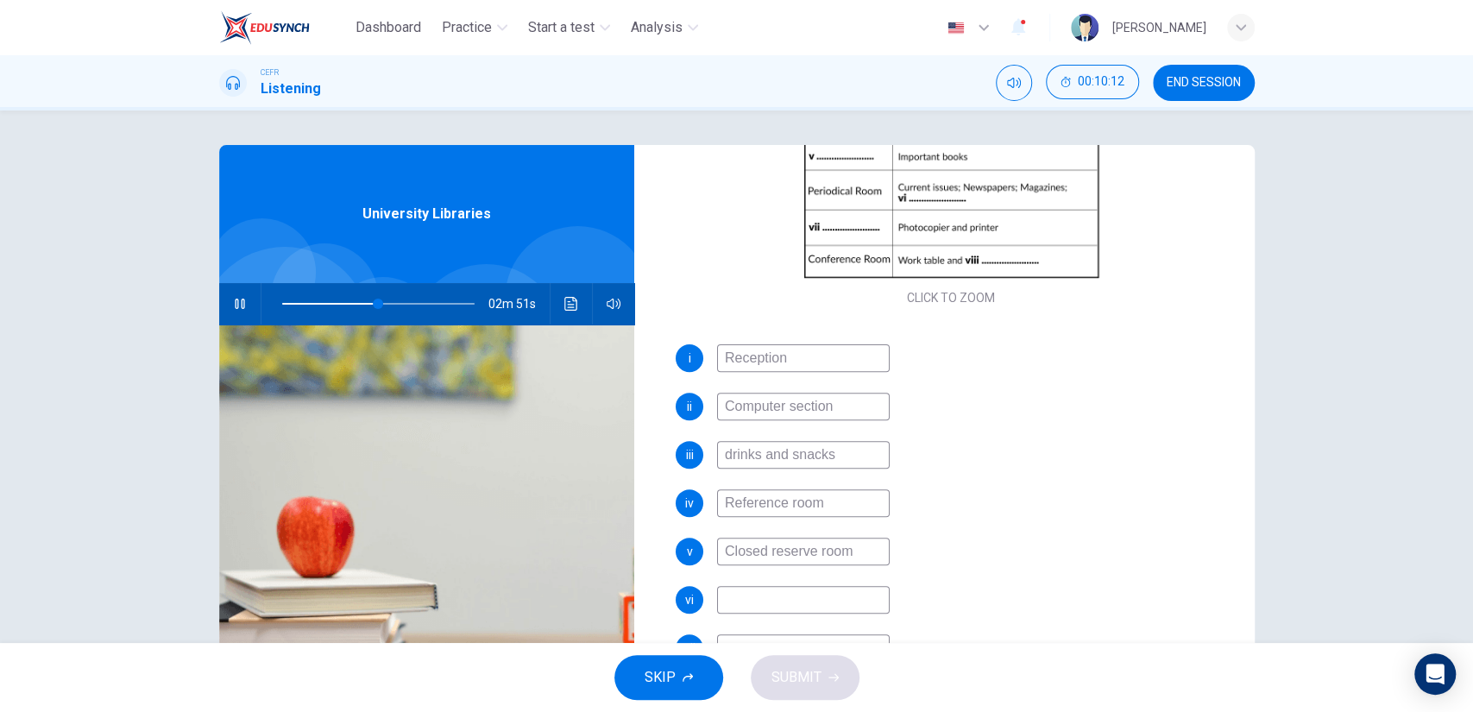
type input "J"
type input "50"
type input "Journals"
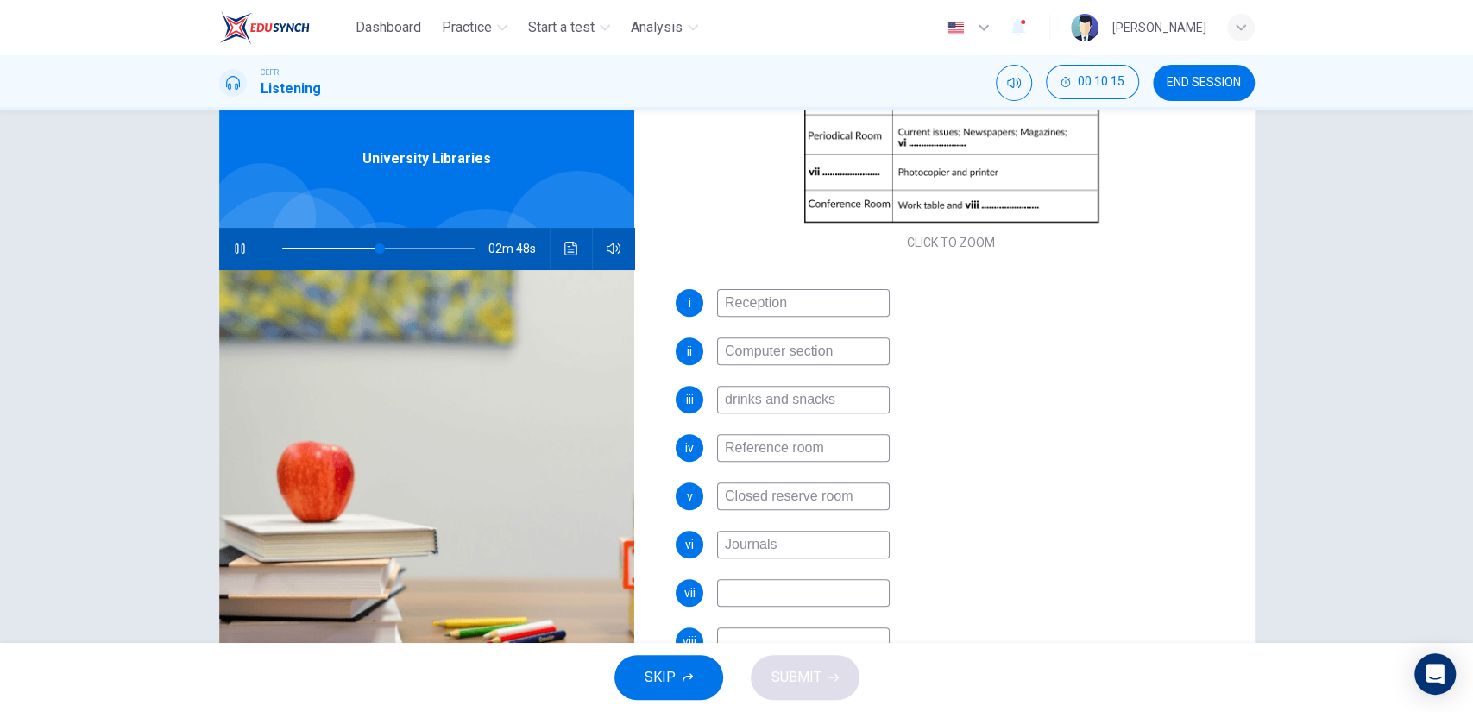
type input "51"
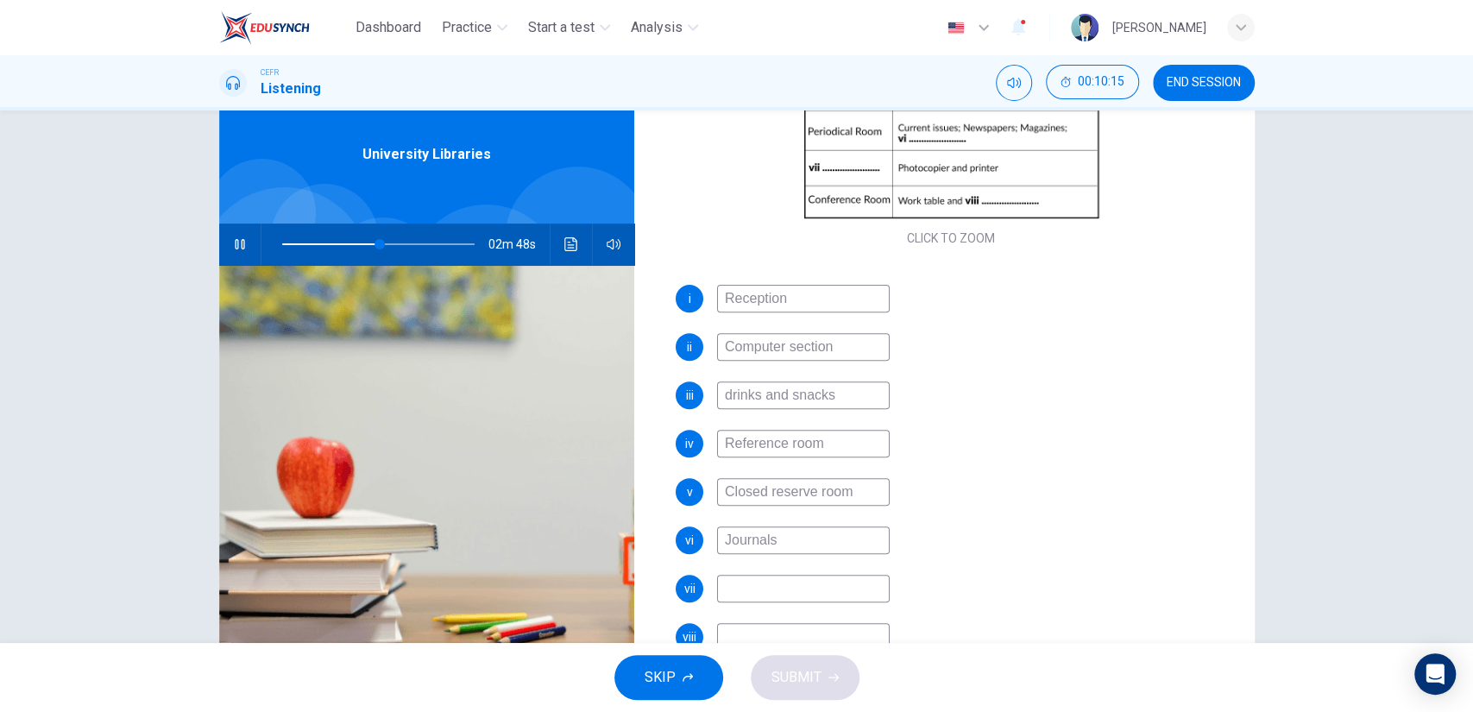
type input "Journals"
click at [840, 587] on input at bounding box center [803, 589] width 173 height 28
type input "A"
type input "51"
type input "Audio"
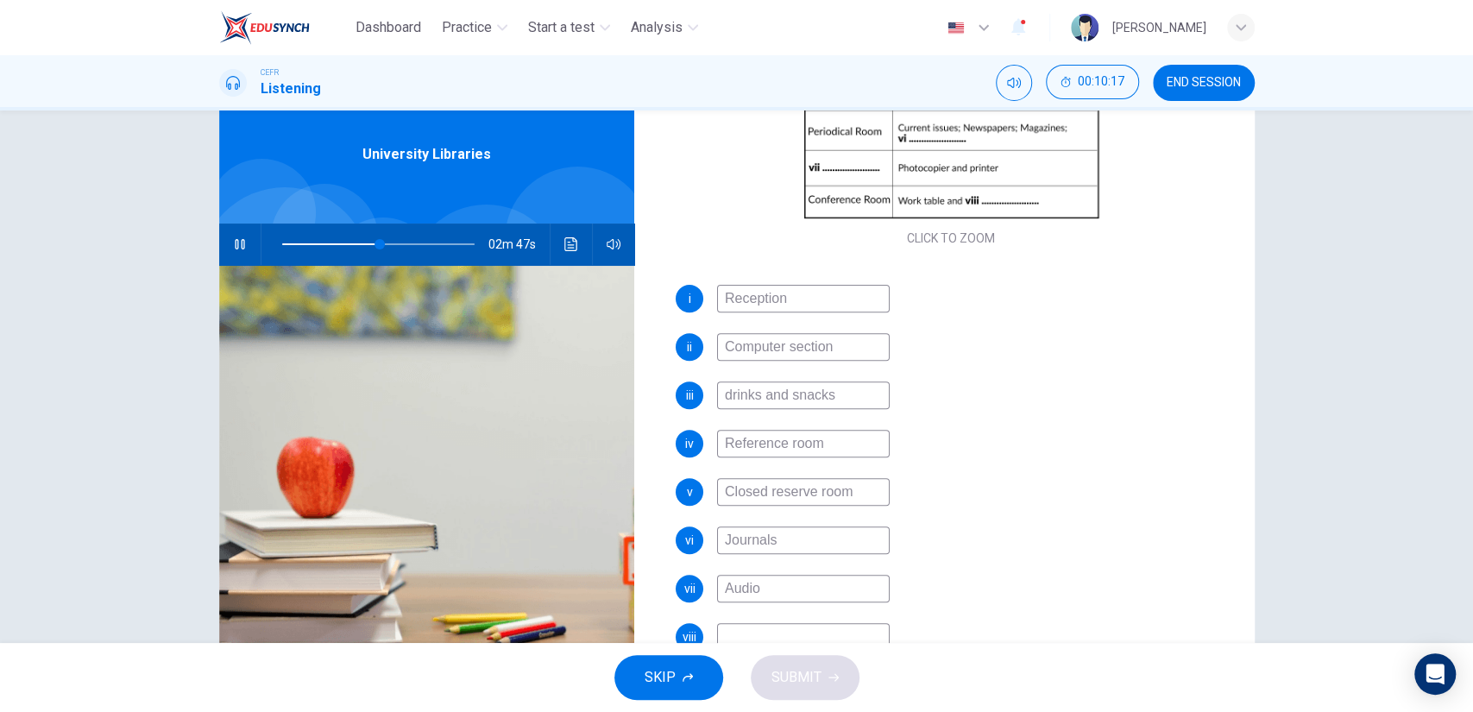
type input "51"
type input "Audiovisual"
type input "52"
type input "Audiovisual room"
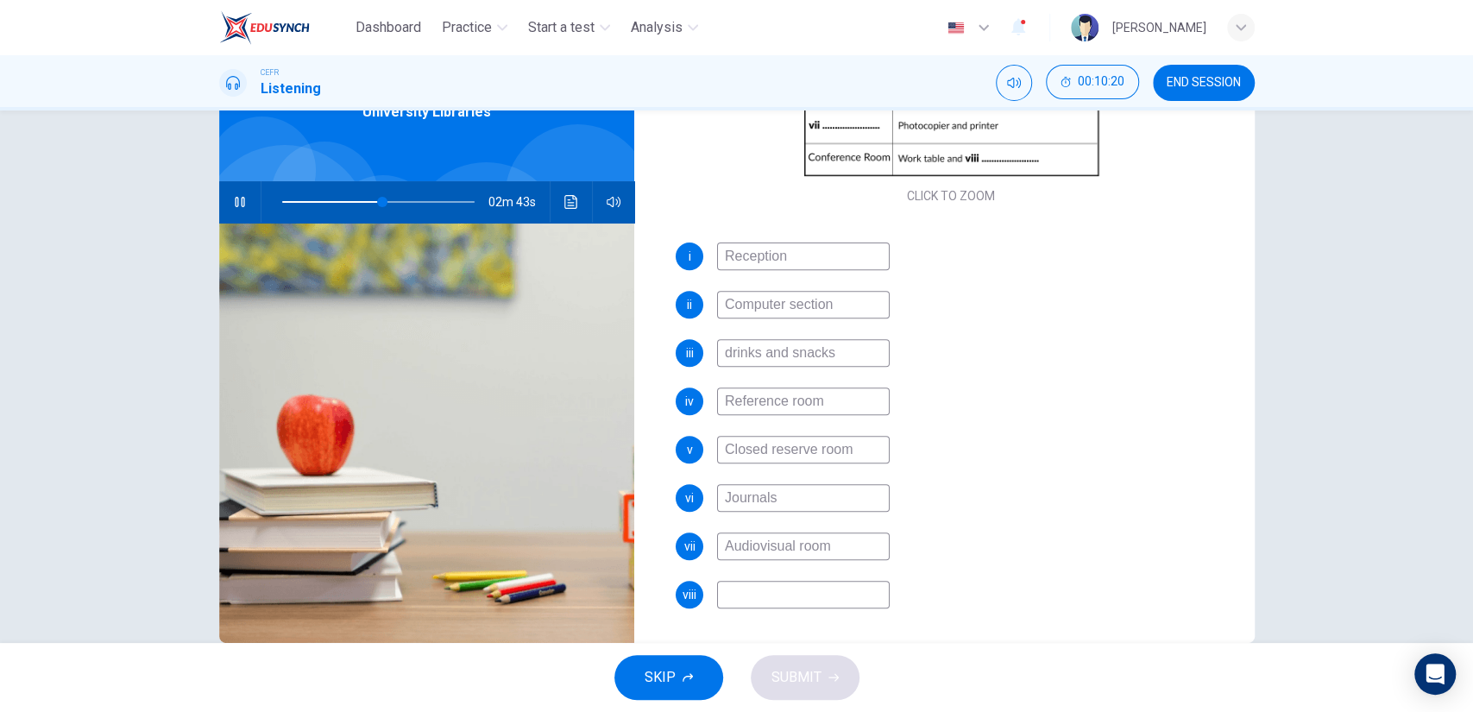
scroll to position [103, 0]
drag, startPoint x: 787, startPoint y: 551, endPoint x: 692, endPoint y: 544, distance: 95.2
click at [692, 544] on div "vii Audiovisual room" at bounding box center [951, 546] width 551 height 28
type input "55"
type input "l room"
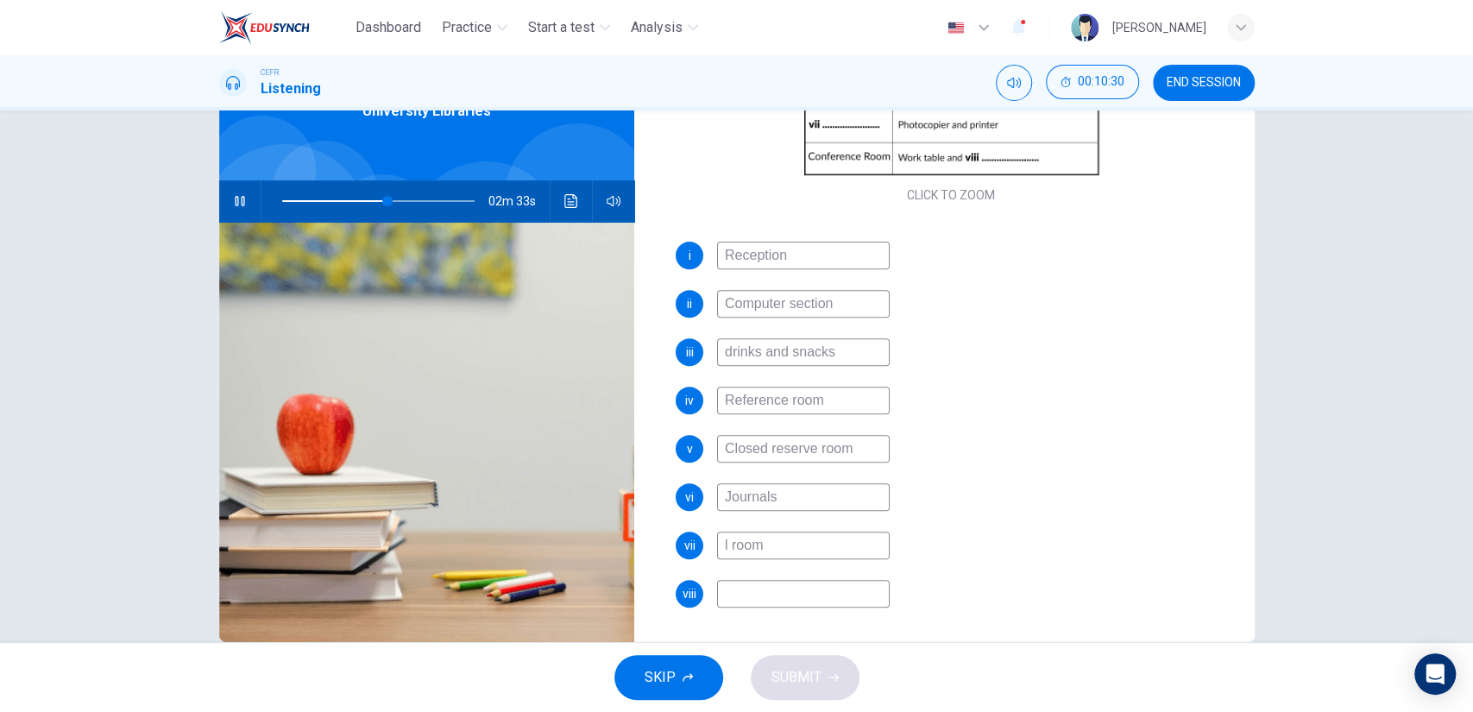
type input "55"
type input "Ph room"
type input "55"
type input "Photoc room"
type input "56"
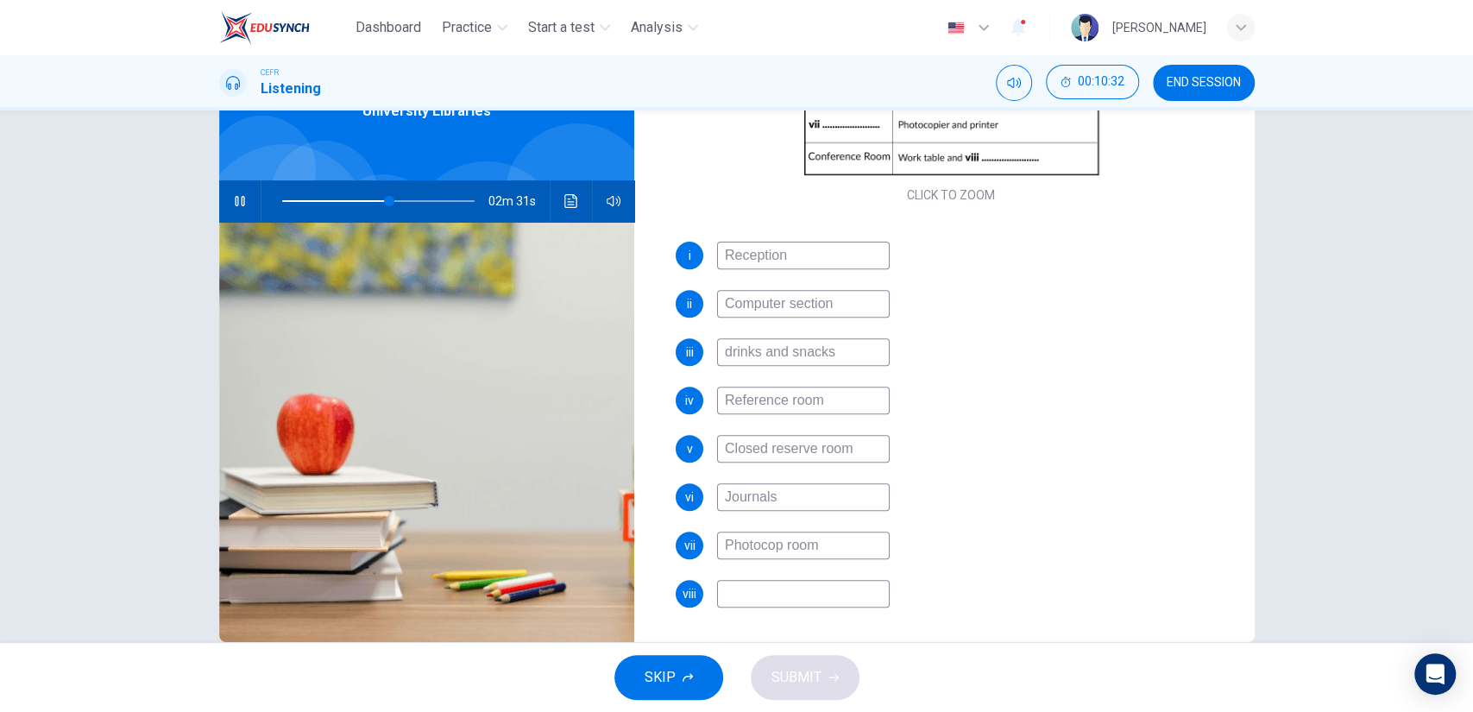
type input "Photocopy room"
type input "57"
type input "Photocopy room"
click at [741, 594] on input at bounding box center [803, 594] width 173 height 28
type input "76"
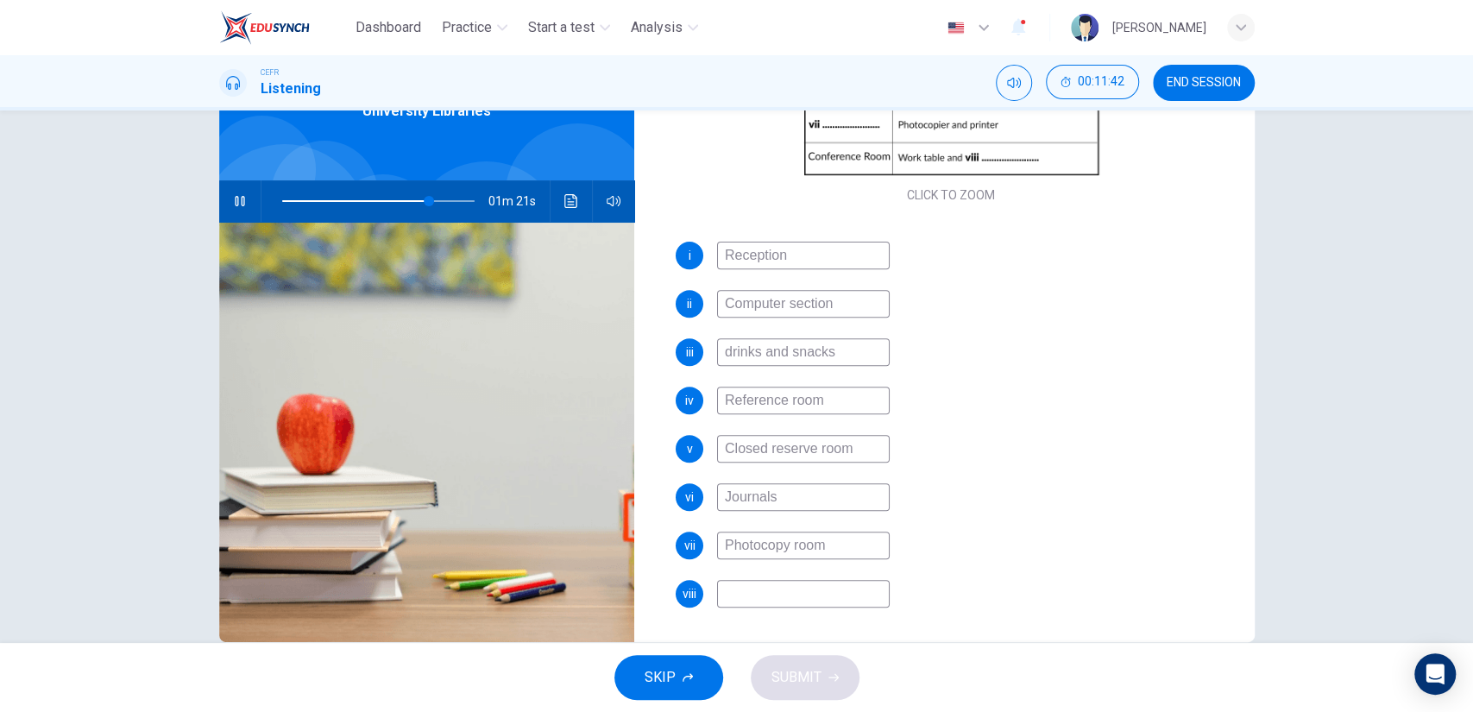
type input "m"
type input "76"
type input "mu"
type input "76"
type input "mul"
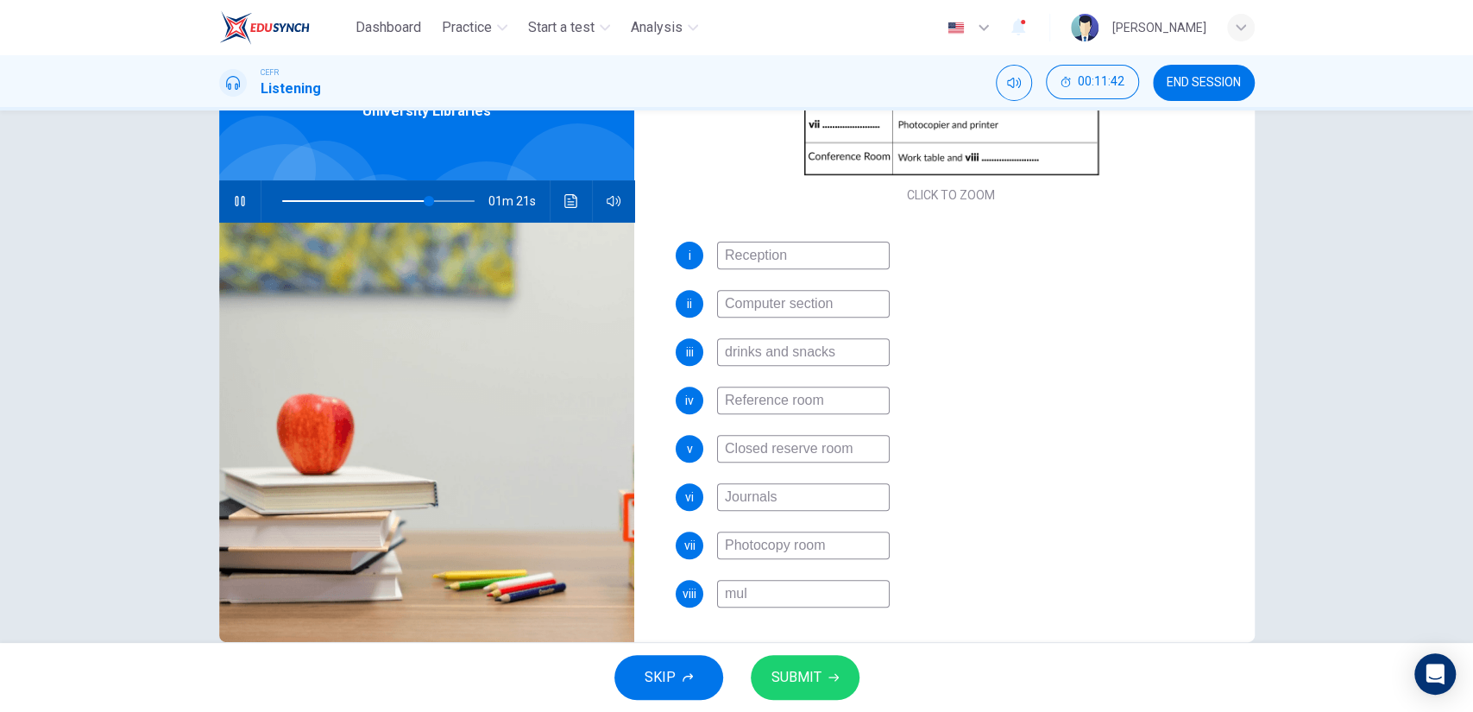
type input "76"
type input "mult"
type input "76"
type input "multi"
type input "76"
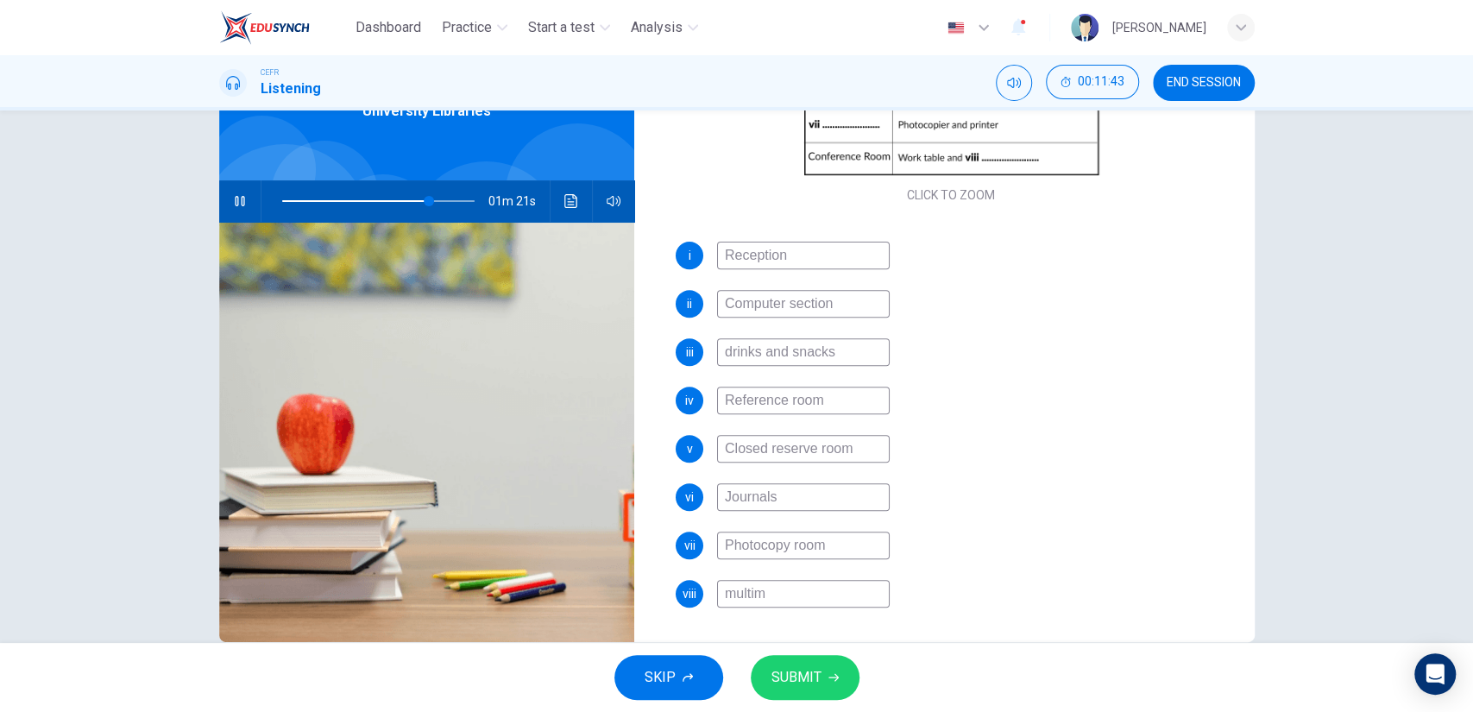
type input "multime"
type input "76"
type input "multimedi"
type input "76"
type input "multimedia"
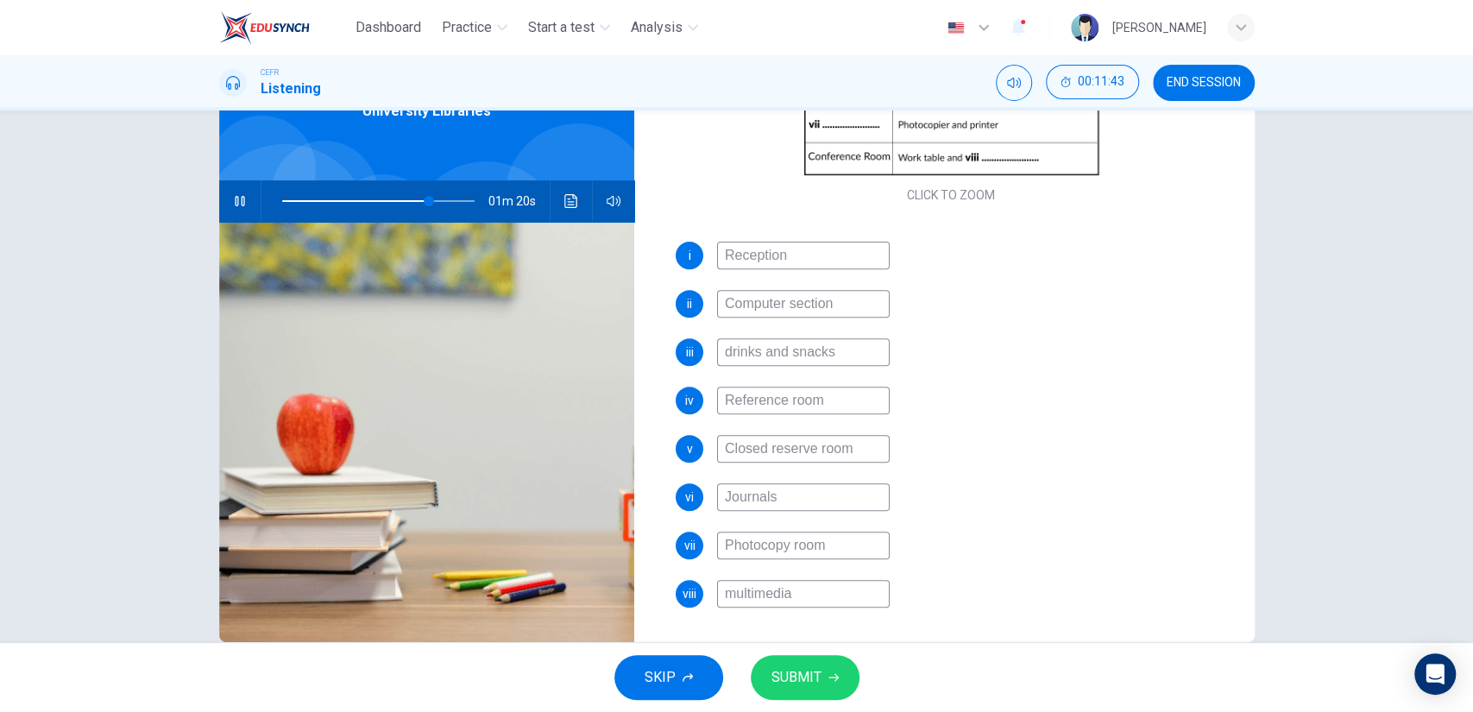
type input "76"
type input "multimedia"
type input "77"
type input "multimedia q"
type input "77"
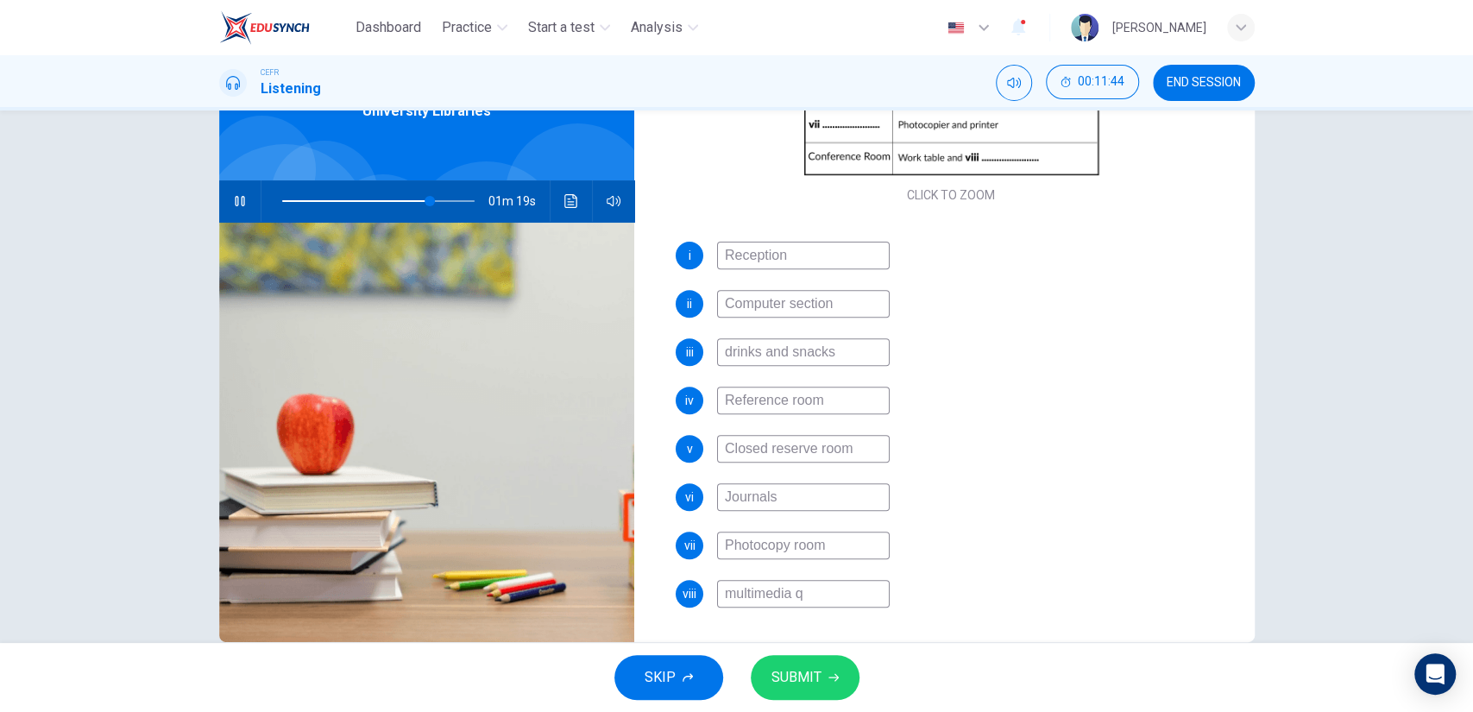
type input "multimedia qu"
type input "77"
type input "multimedia qui"
type input "77"
type input "multimedia quip"
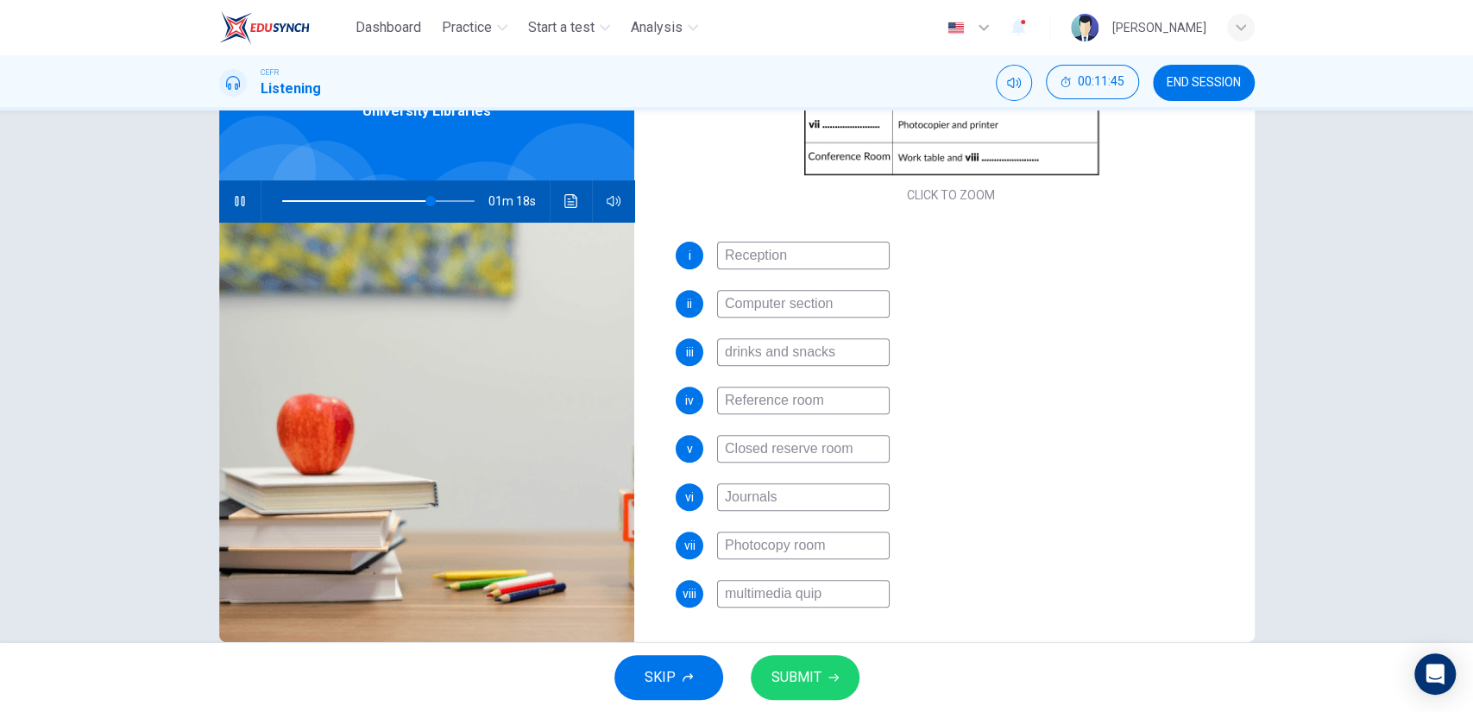
type input "77"
type input "multimedia quipe"
type input "77"
type input "multimedia quip"
type input "77"
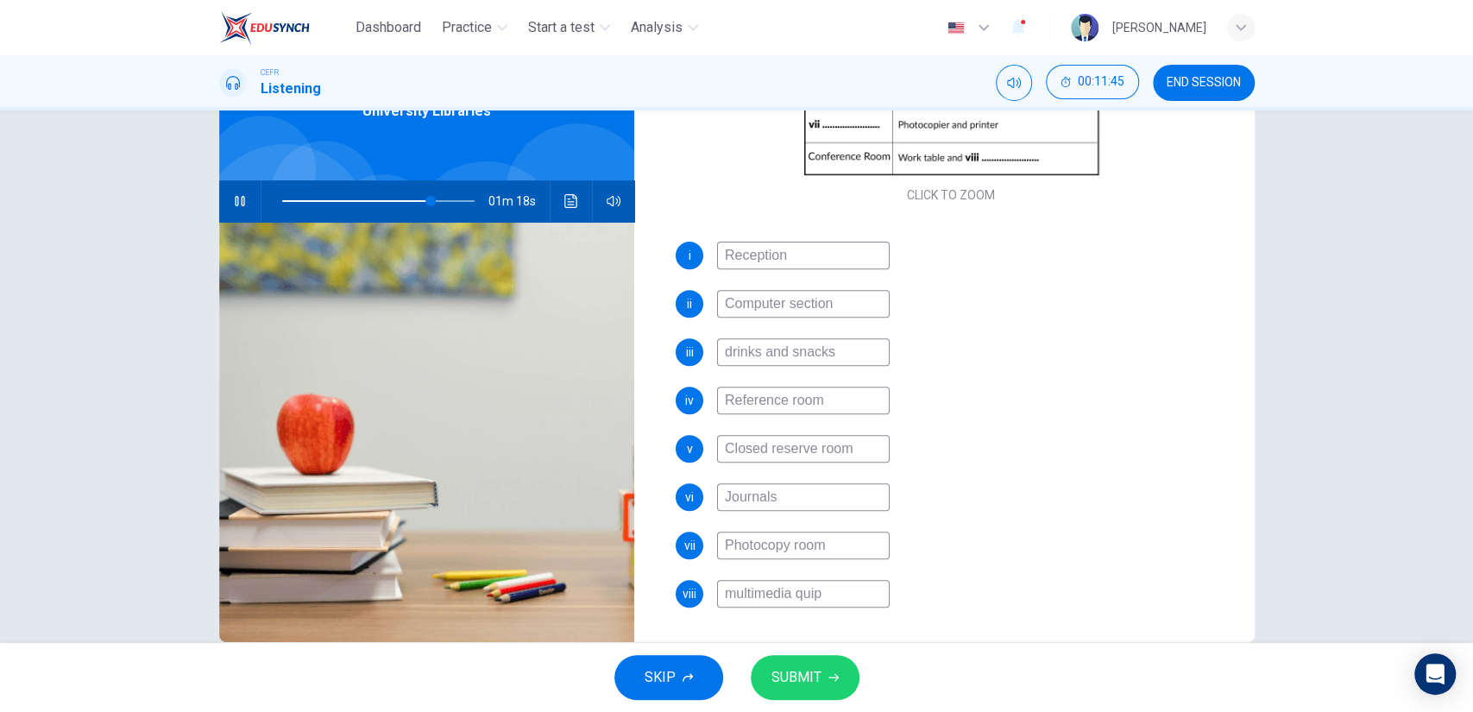
type input "multimedia qui"
type input "77"
type input "multimedia q"
type input "77"
type input "multimedia"
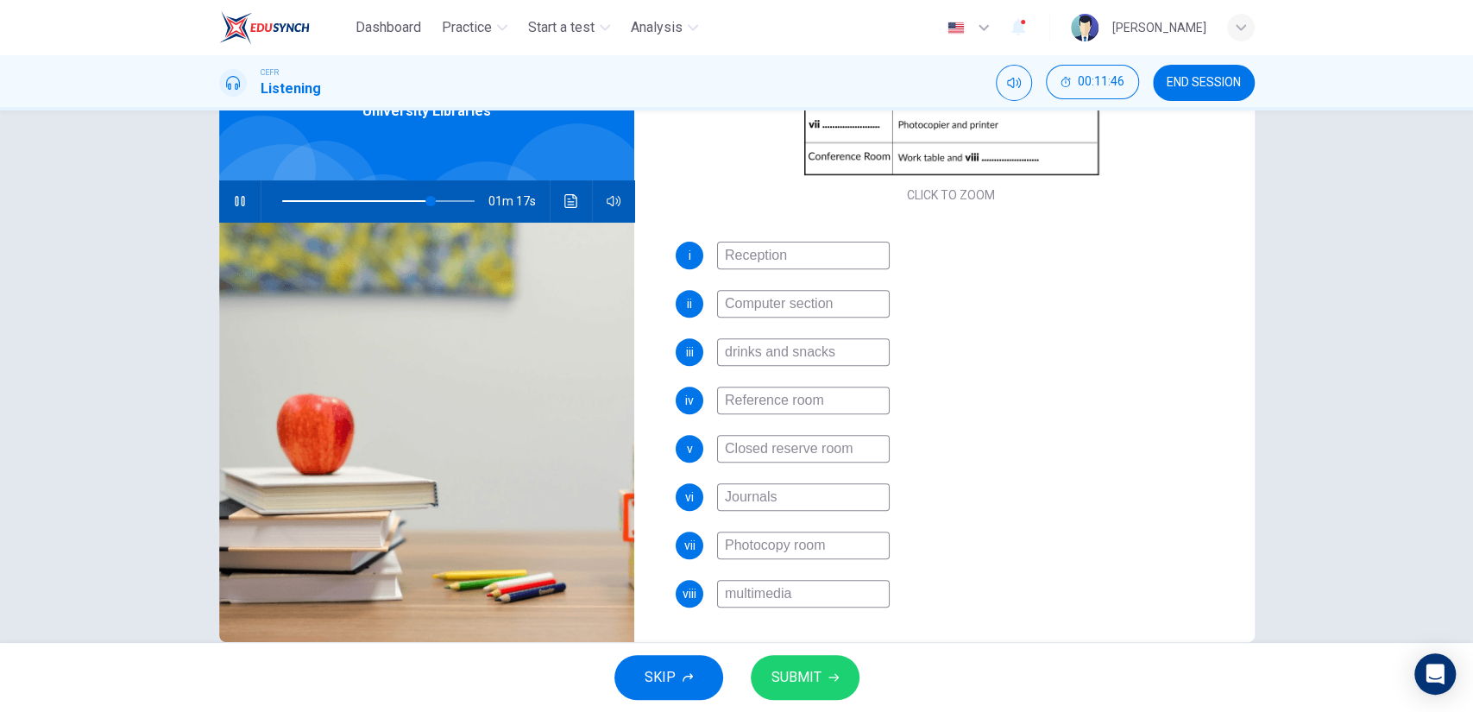
type input "77"
type input "multimedia e"
type input "77"
type input "multimedia eq"
type input "78"
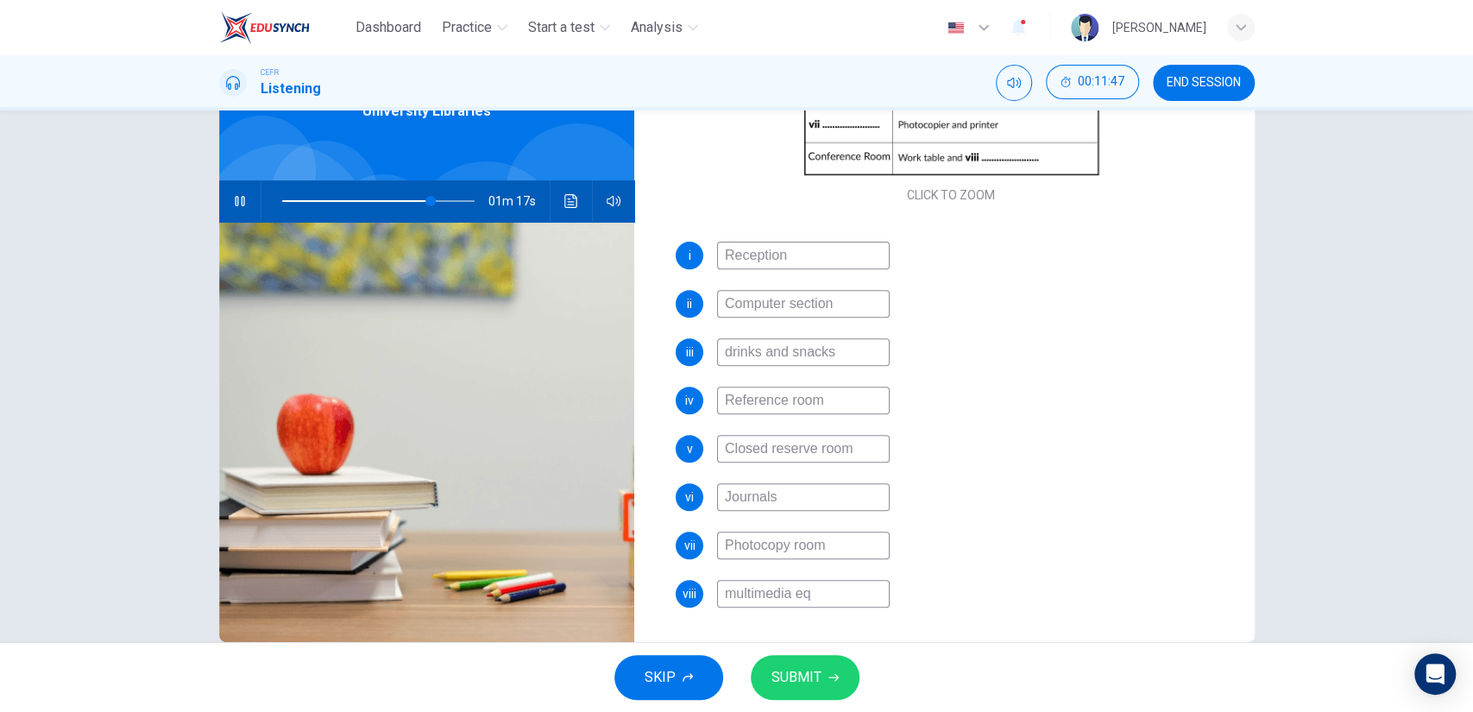
type input "multimedia equ"
type input "78"
type input "multimedia equi"
type input "78"
type input "multimedia equip"
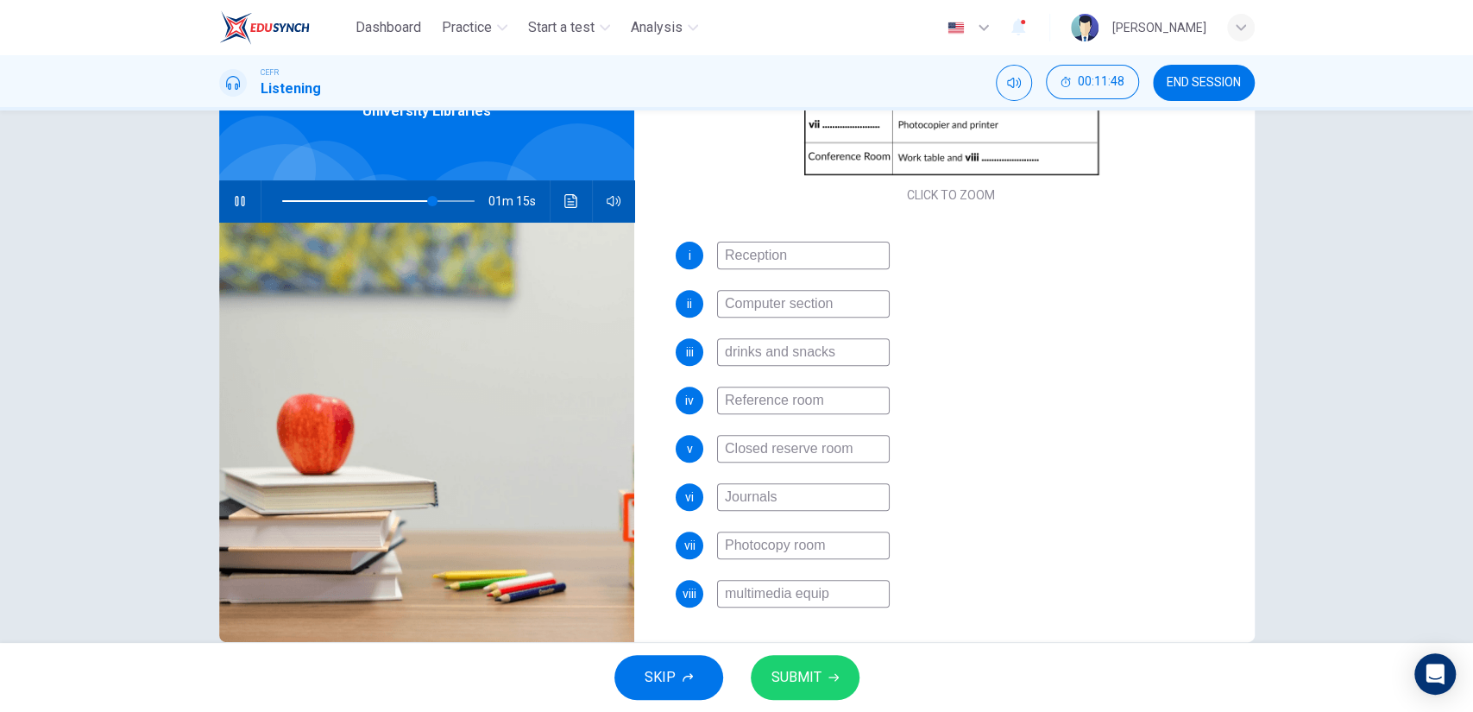
type input "78"
type input "multimedia equipme"
type input "78"
type input "multimedia equipmen"
type input "78"
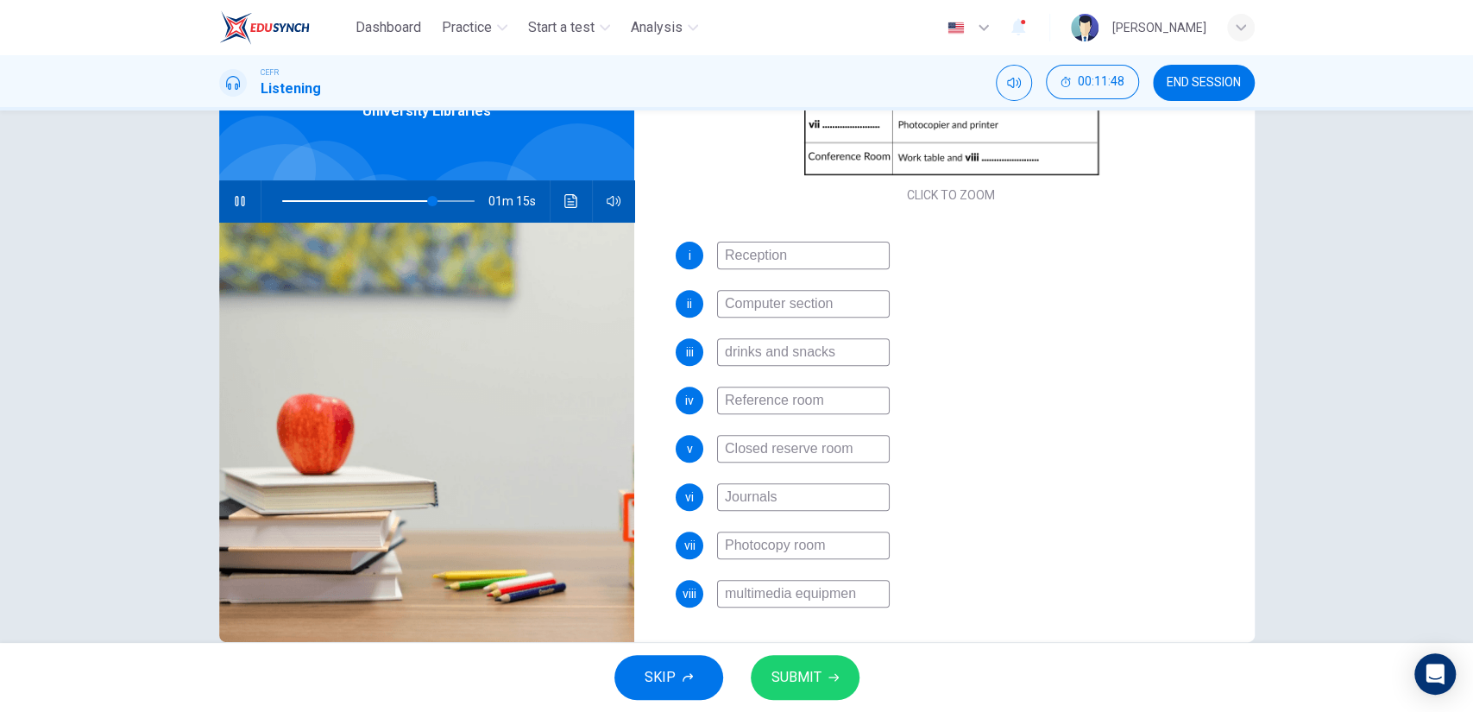
type input "multimedia equipment"
type input "78"
type input "multimedia equipment"
click at [826, 664] on button "SUBMIT" at bounding box center [805, 677] width 109 height 45
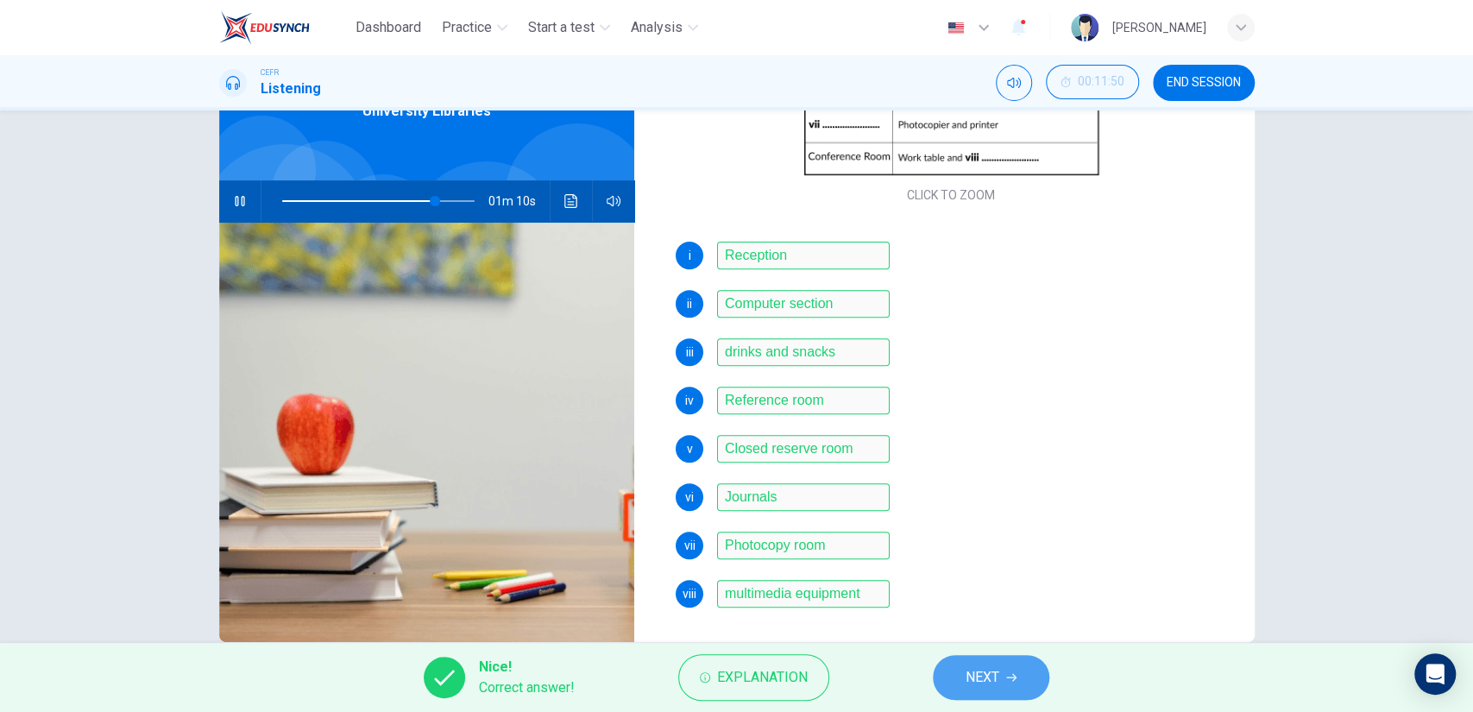
click at [941, 667] on button "NEXT" at bounding box center [991, 677] width 116 height 45
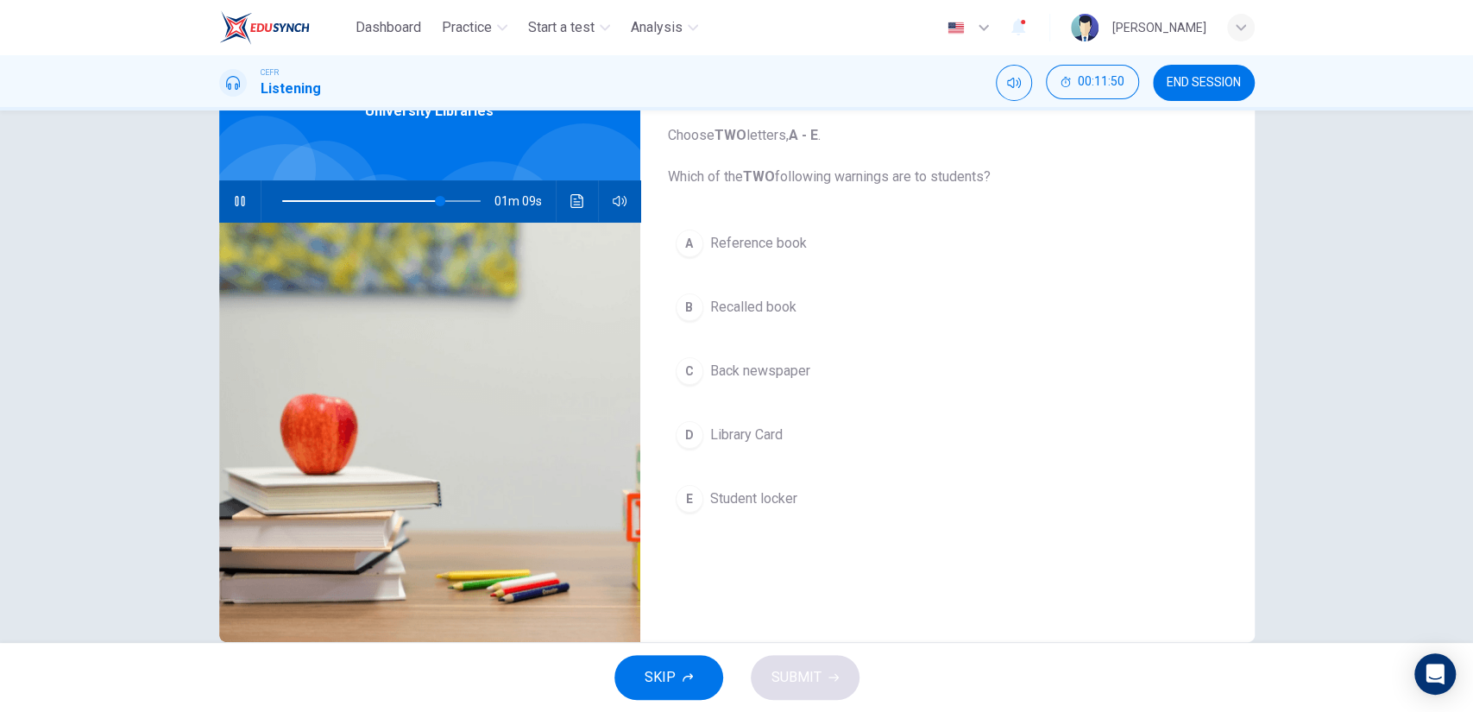
scroll to position [0, 0]
click at [805, 239] on button "A Reference book" at bounding box center [947, 243] width 559 height 43
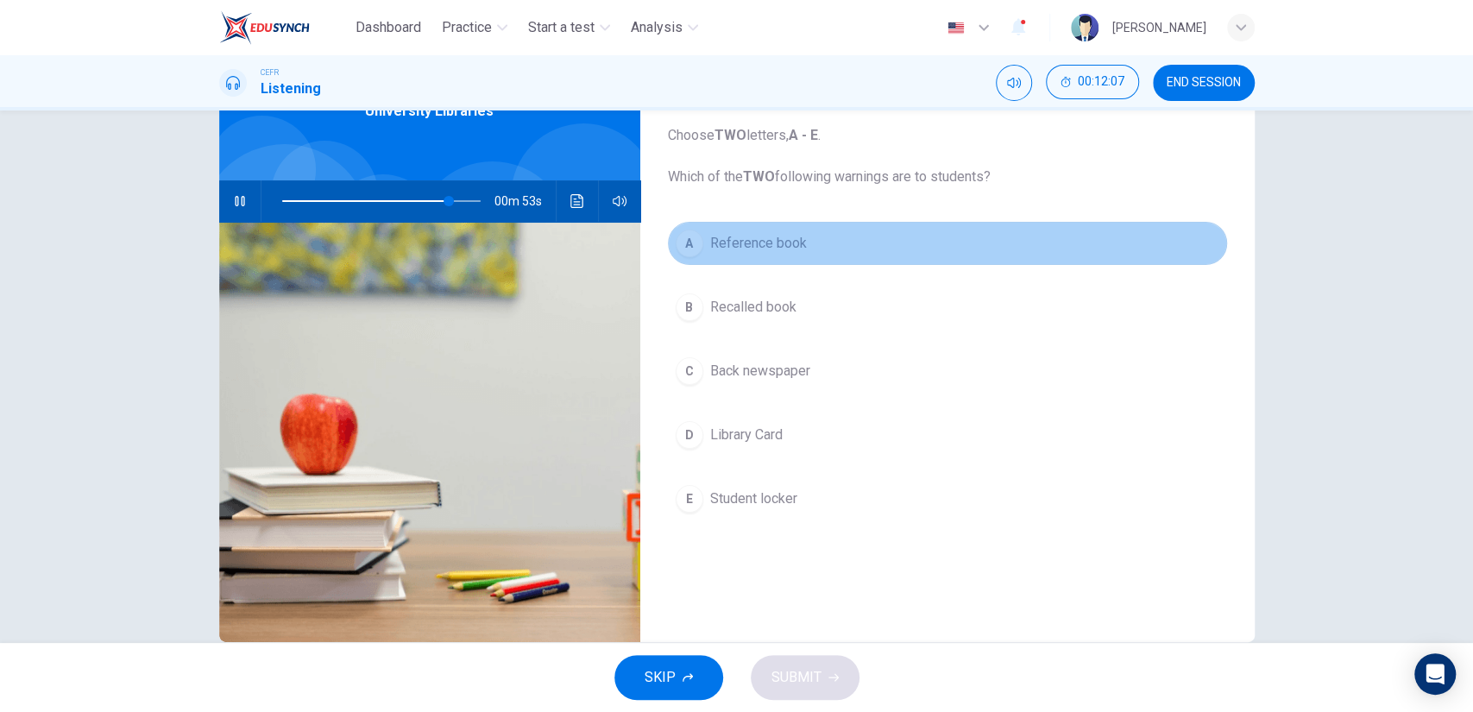
click at [786, 249] on span "Reference book" at bounding box center [758, 243] width 97 height 21
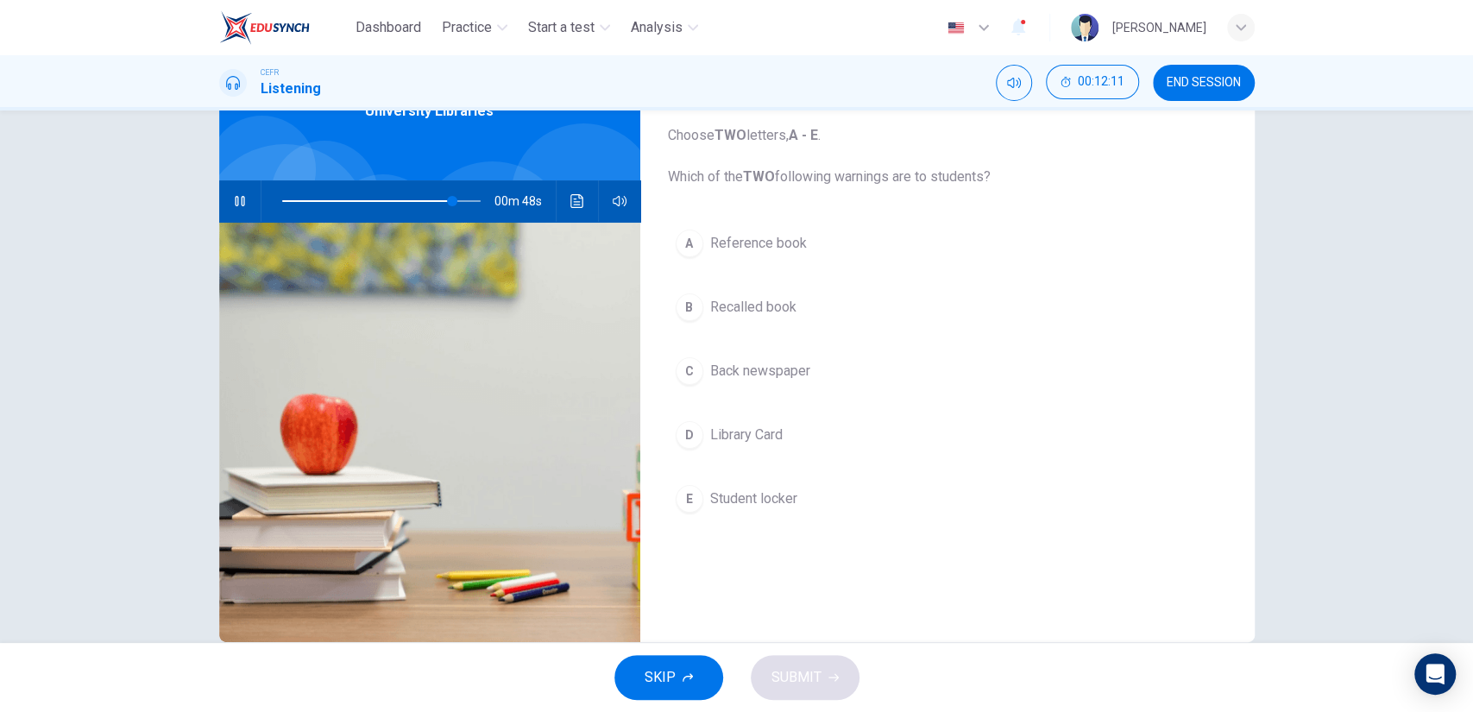
click at [760, 323] on button "B Recalled book" at bounding box center [947, 307] width 559 height 43
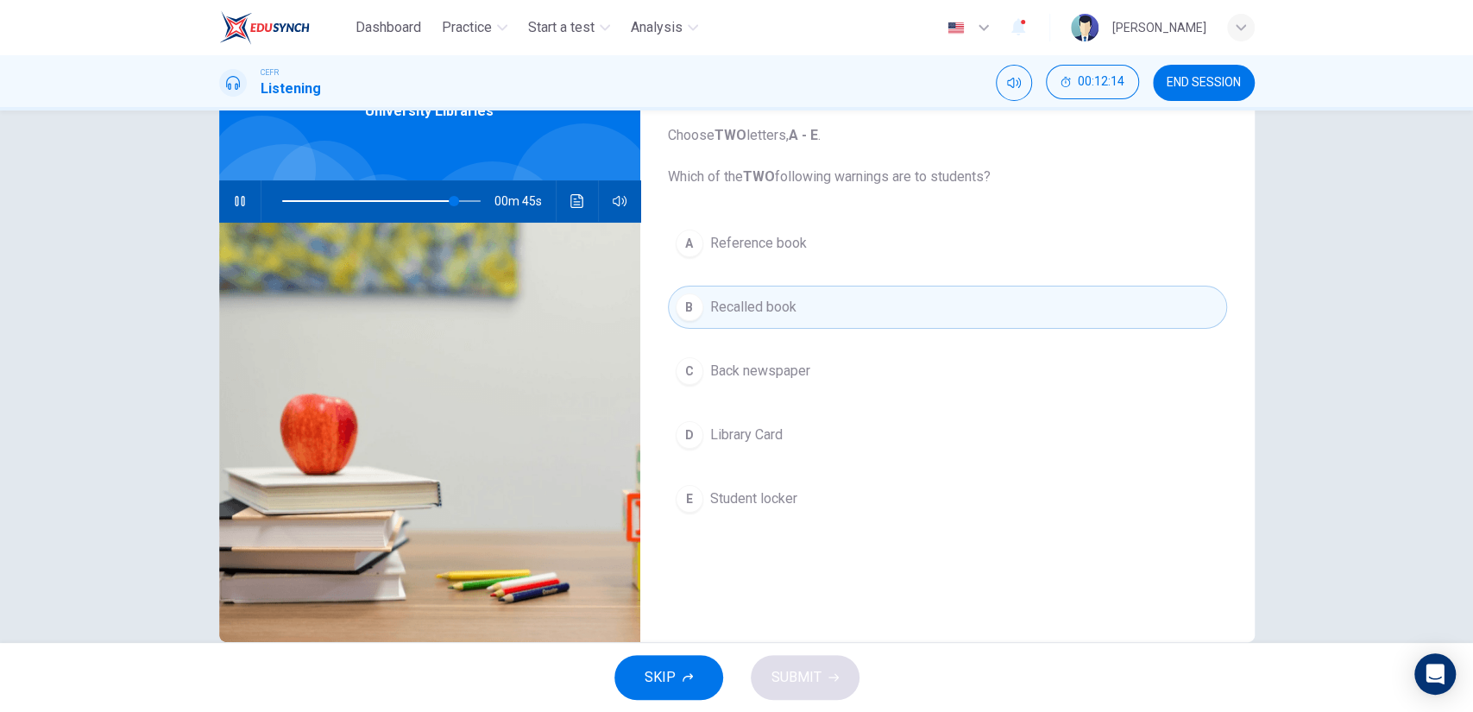
drag, startPoint x: 760, startPoint y: 323, endPoint x: 771, endPoint y: 588, distance: 265.1
click at [771, 588] on div "Question 20 Choose TWO letters, A - E . Which of the TWO following warnings are…" at bounding box center [947, 342] width 614 height 600
drag, startPoint x: 802, startPoint y: 462, endPoint x: 761, endPoint y: 444, distance: 45.2
click at [761, 444] on div "A Reference book B Recalled book C Back newspaper D Library Card E Student lock…" at bounding box center [947, 388] width 559 height 333
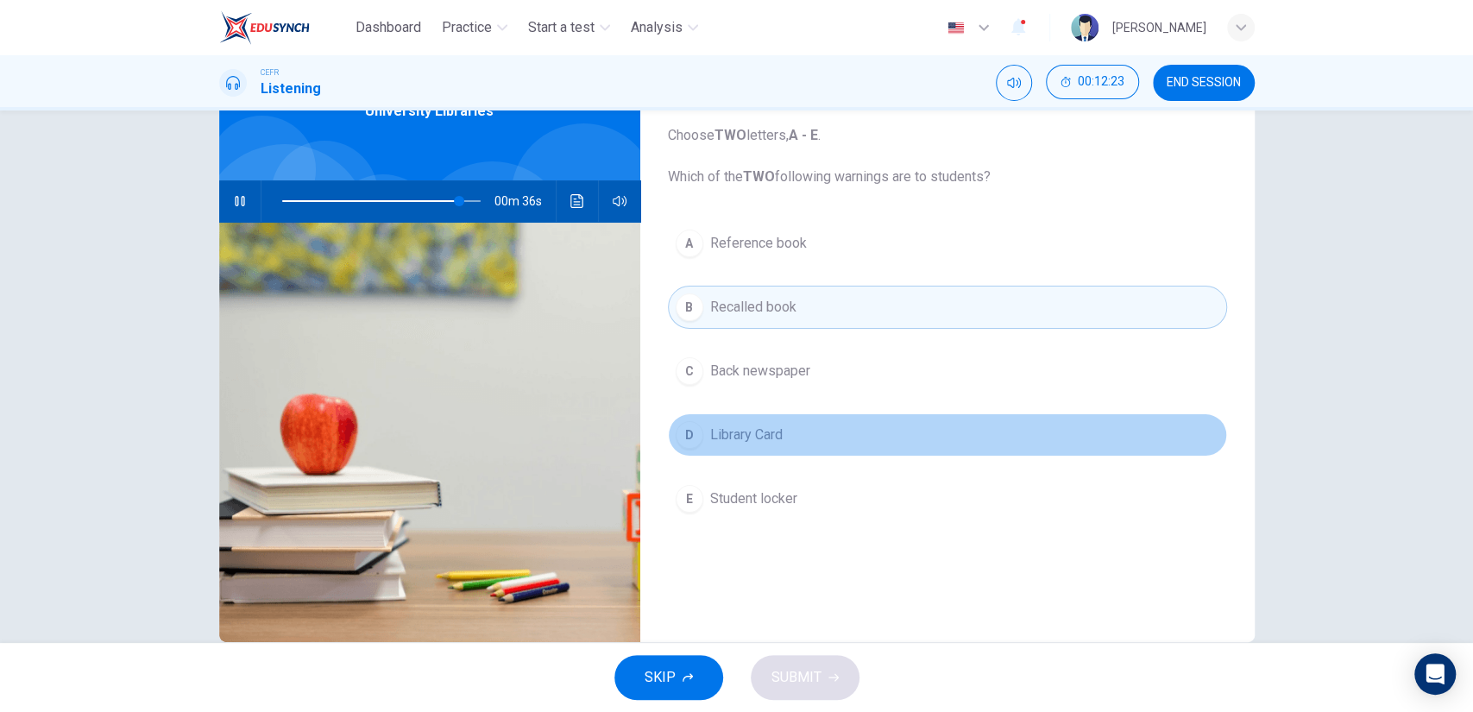
click at [761, 444] on span "Library Card" at bounding box center [746, 435] width 72 height 21
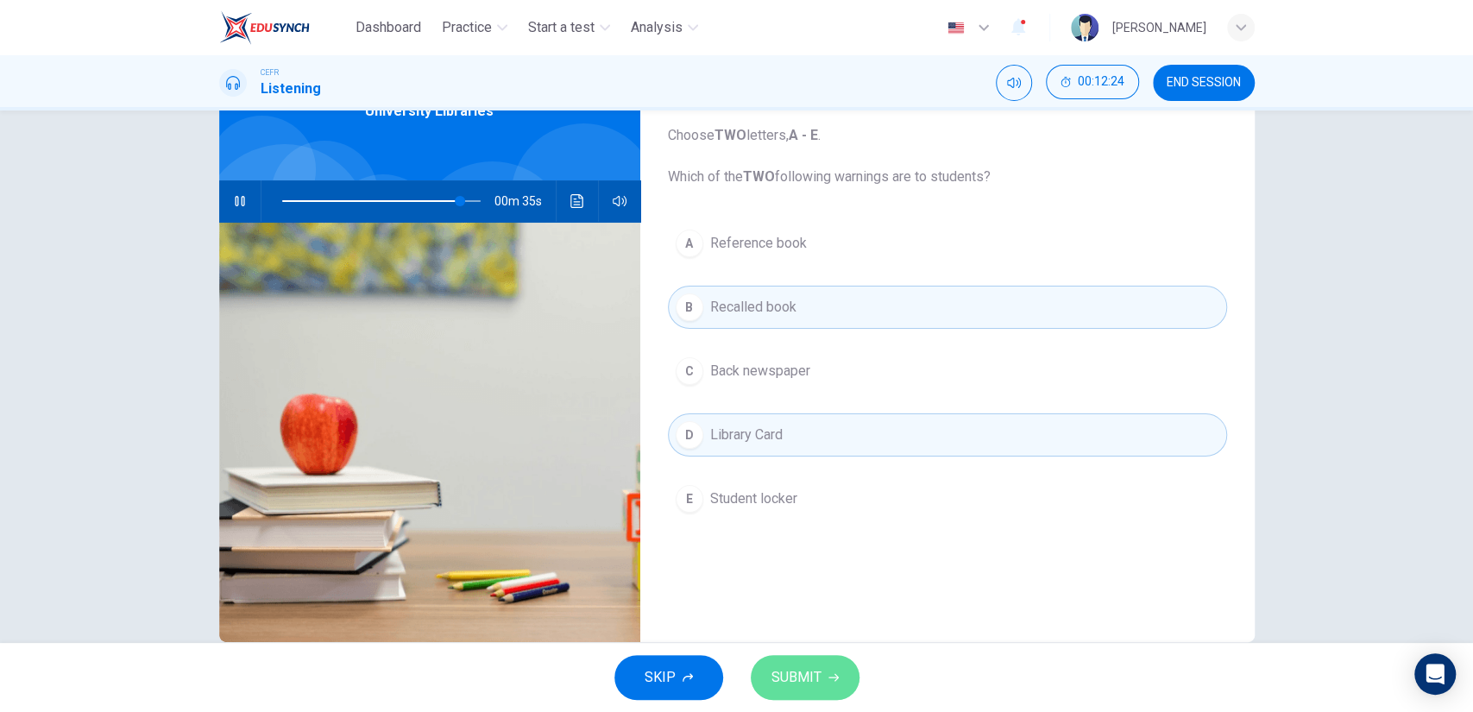
click at [793, 659] on button "SUBMIT" at bounding box center [805, 677] width 109 height 45
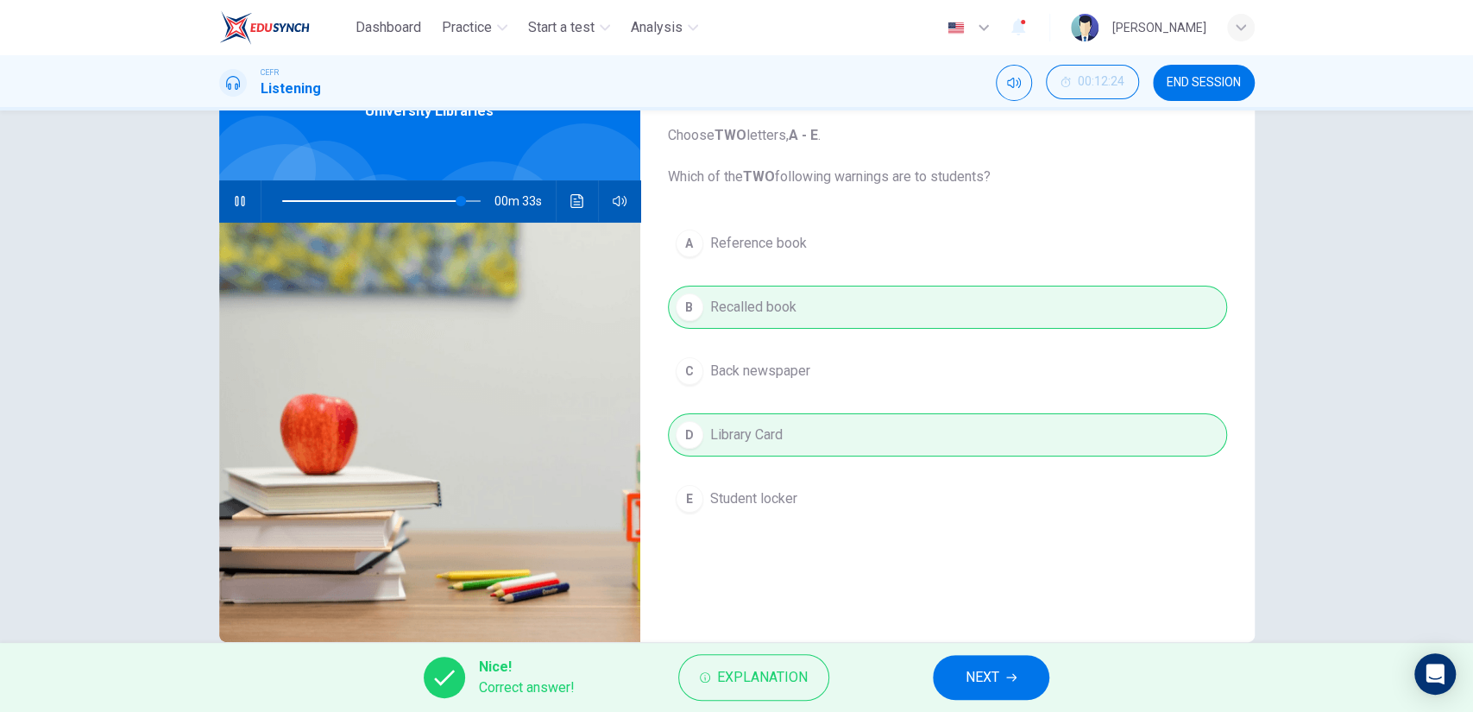
drag, startPoint x: 917, startPoint y: 664, endPoint x: 952, endPoint y: 667, distance: 34.7
click at [952, 667] on div "Nice! Correct answer! Explanation NEXT" at bounding box center [736, 677] width 1473 height 69
type input "90"
click at [952, 667] on button "NEXT" at bounding box center [991, 677] width 116 height 45
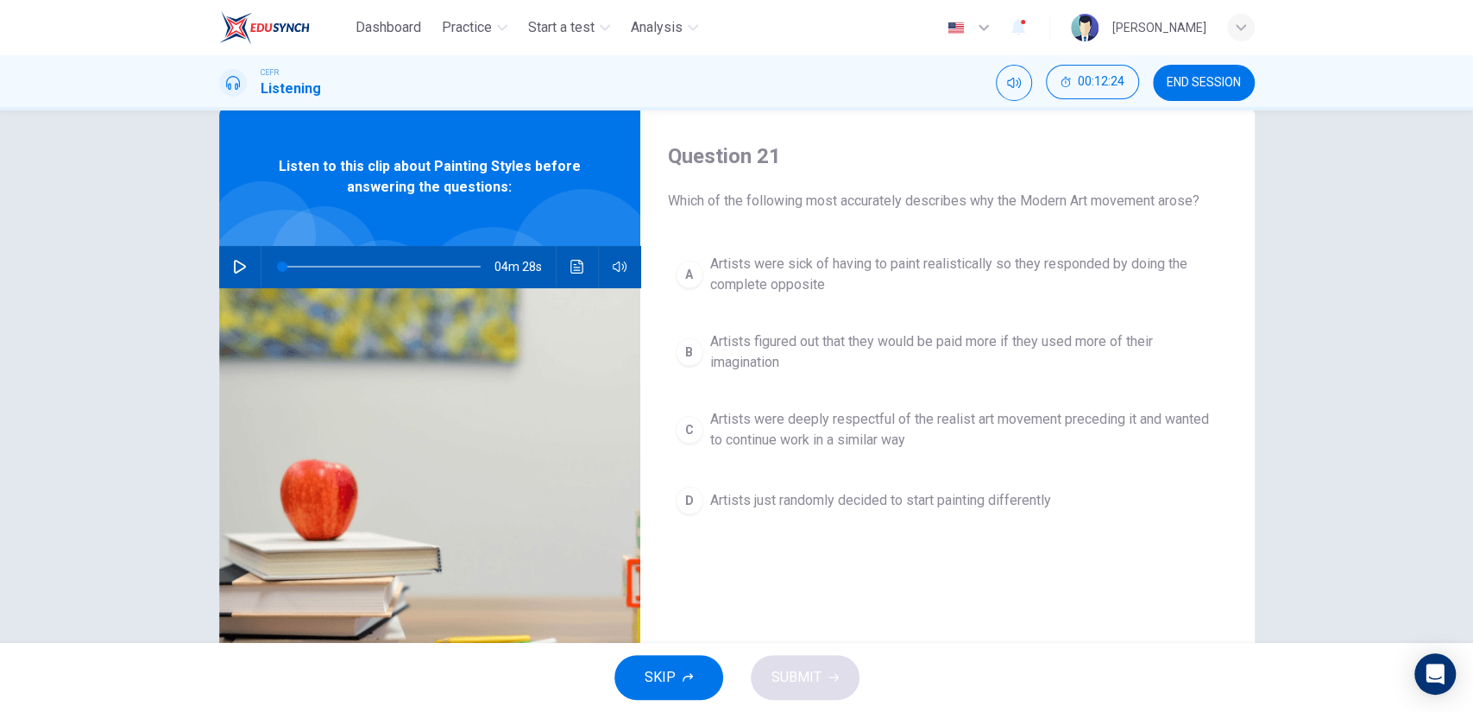
scroll to position [48, 0]
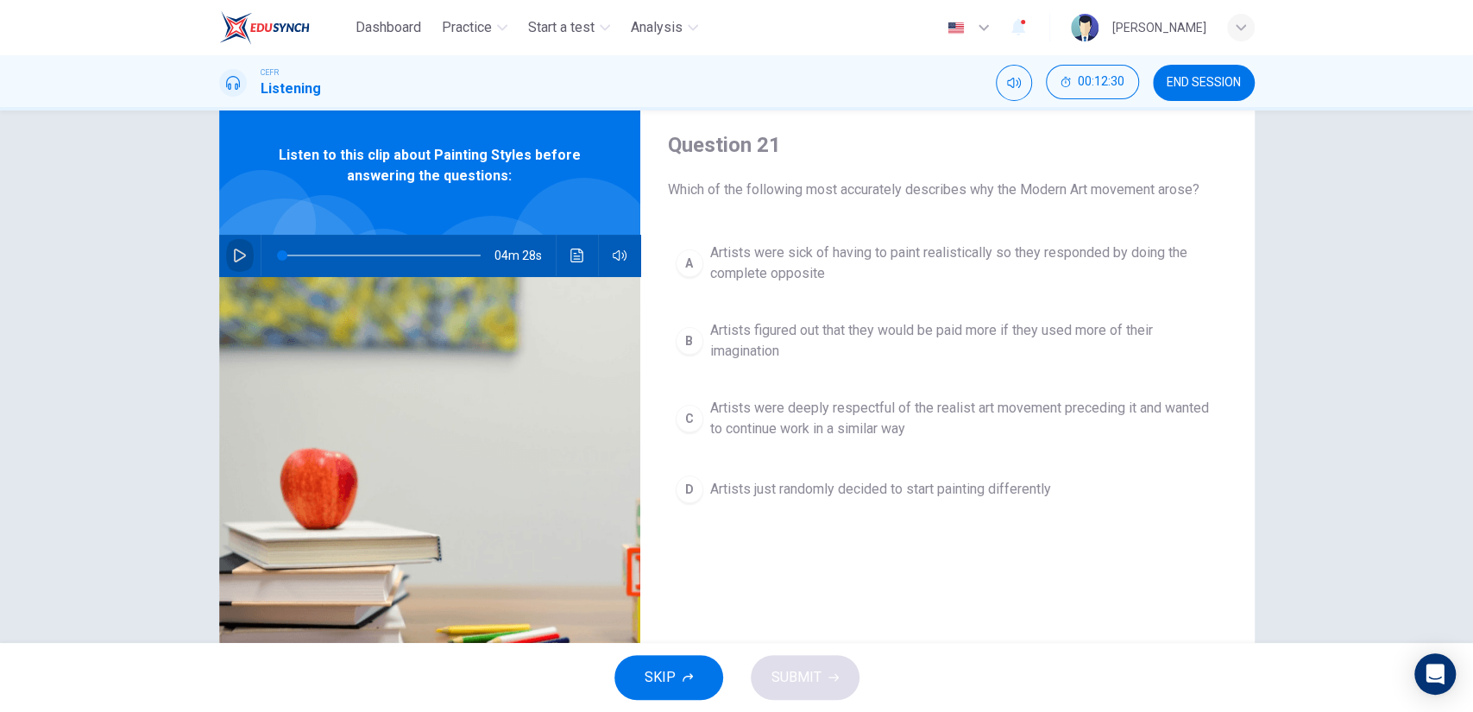
click at [237, 242] on button "button" at bounding box center [240, 255] width 28 height 41
type input "0"
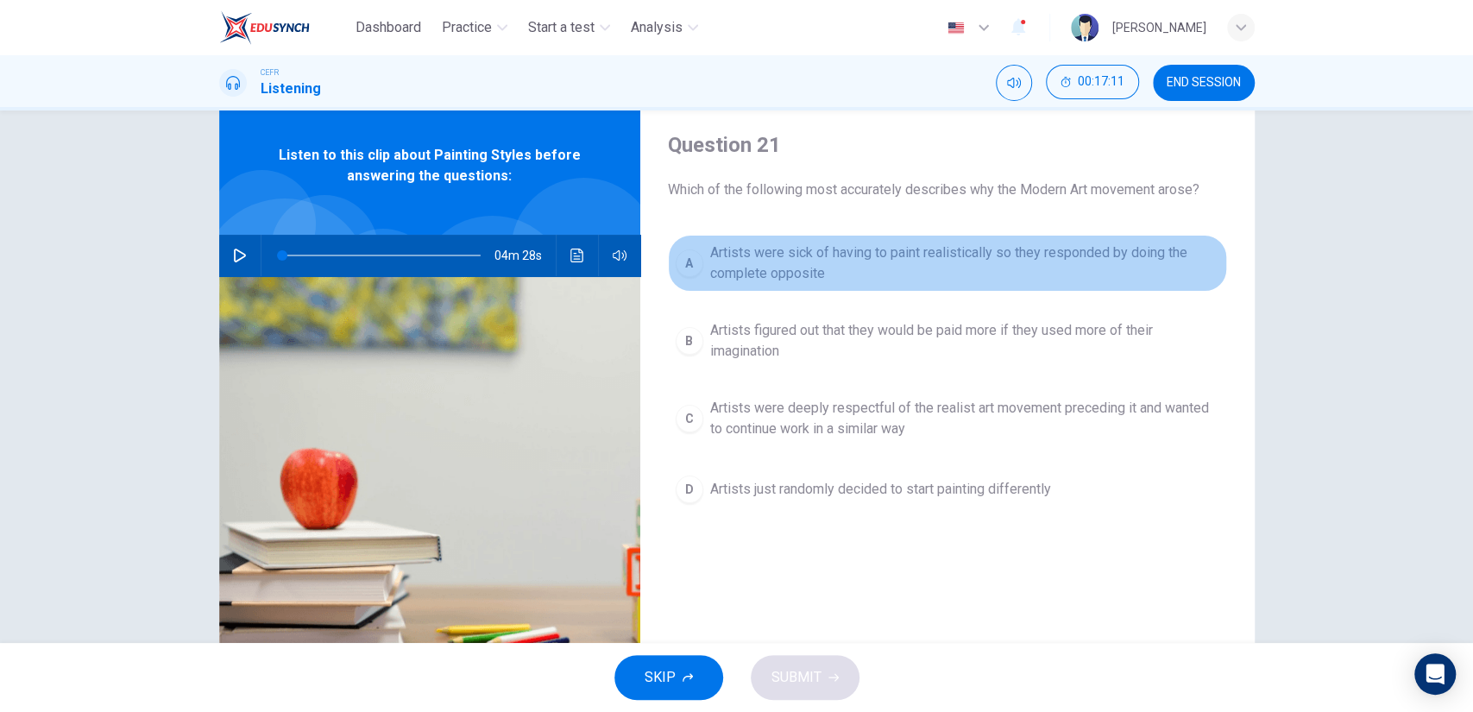
click at [904, 247] on span "Artists were sick of having to paint realistically so they responded by doing t…" at bounding box center [964, 262] width 509 height 41
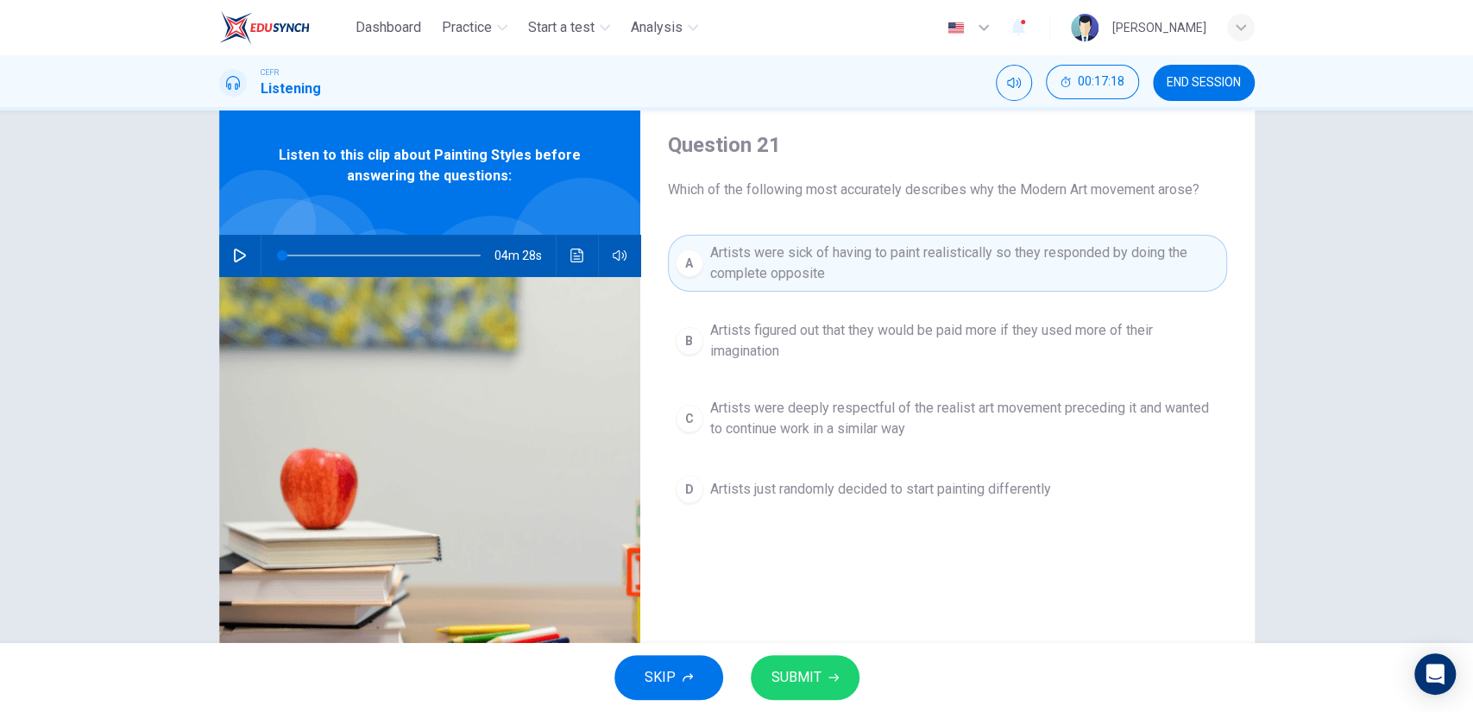
click at [838, 668] on button "SUBMIT" at bounding box center [805, 677] width 109 height 45
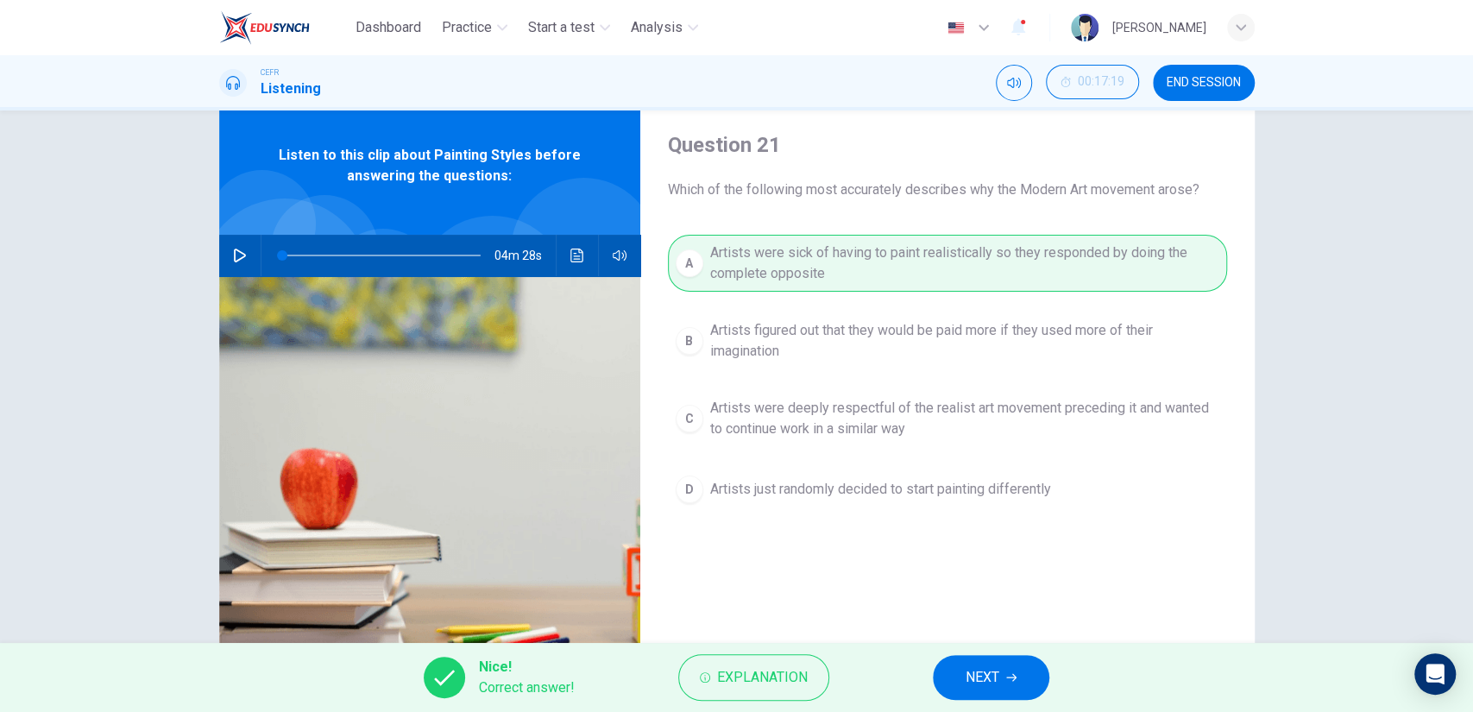
click at [998, 669] on span "NEXT" at bounding box center [983, 677] width 34 height 24
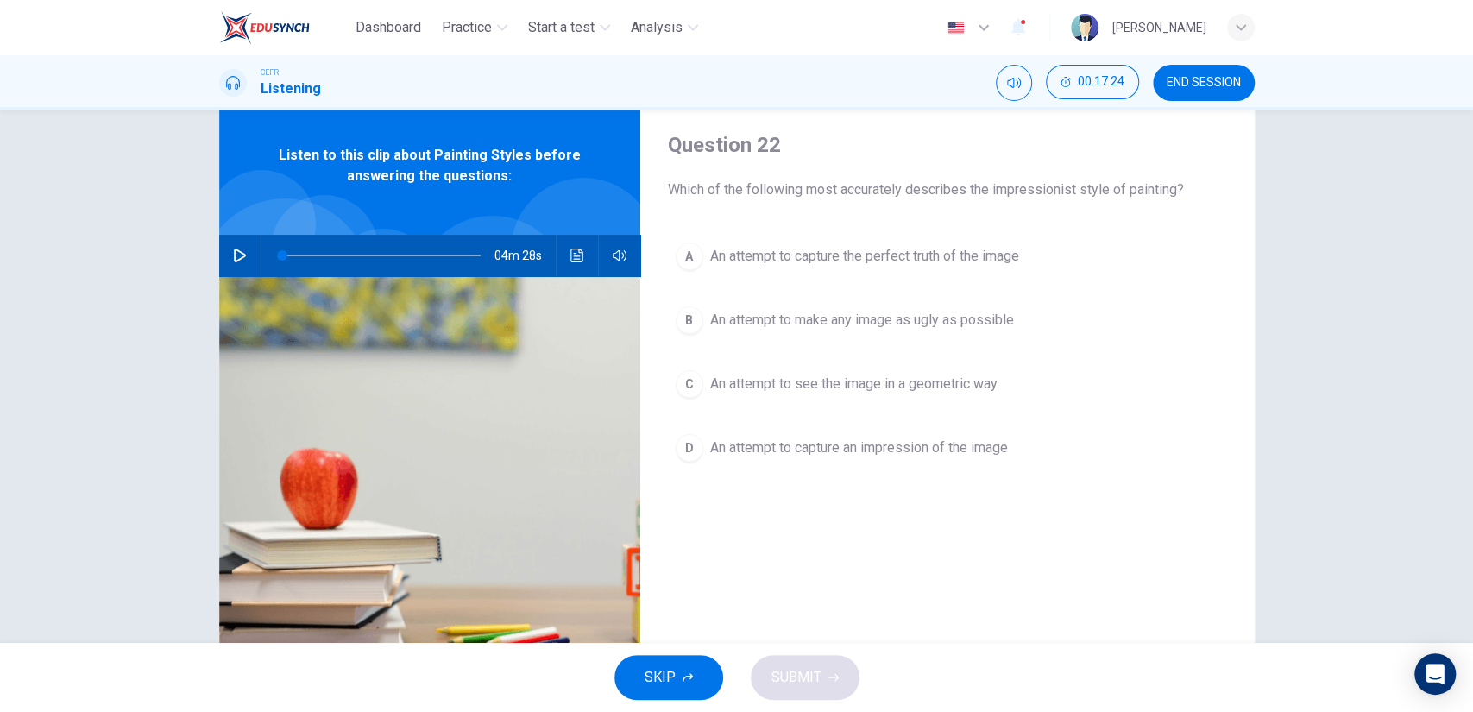
click at [865, 441] on span "An attempt to capture an impression of the image" at bounding box center [859, 447] width 298 height 21
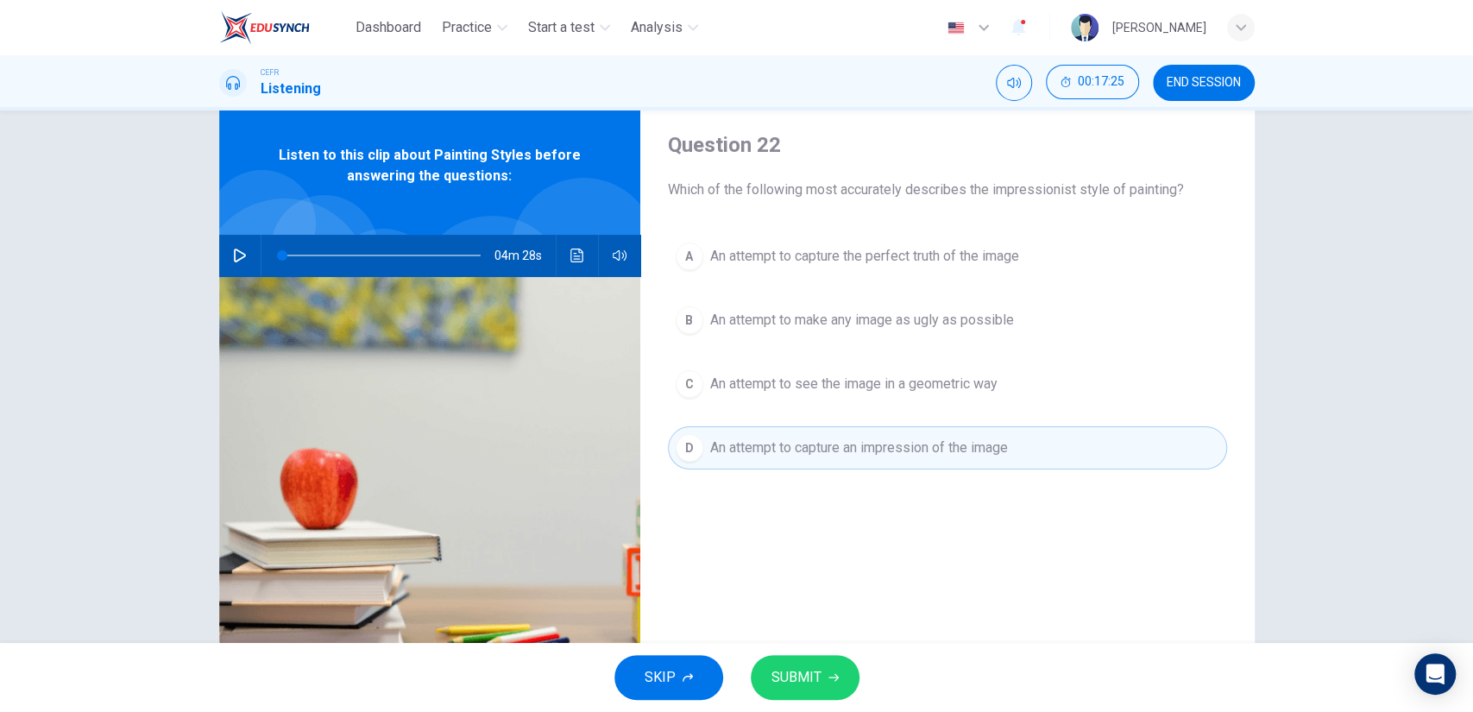
click at [790, 679] on span "SUBMIT" at bounding box center [796, 677] width 50 height 24
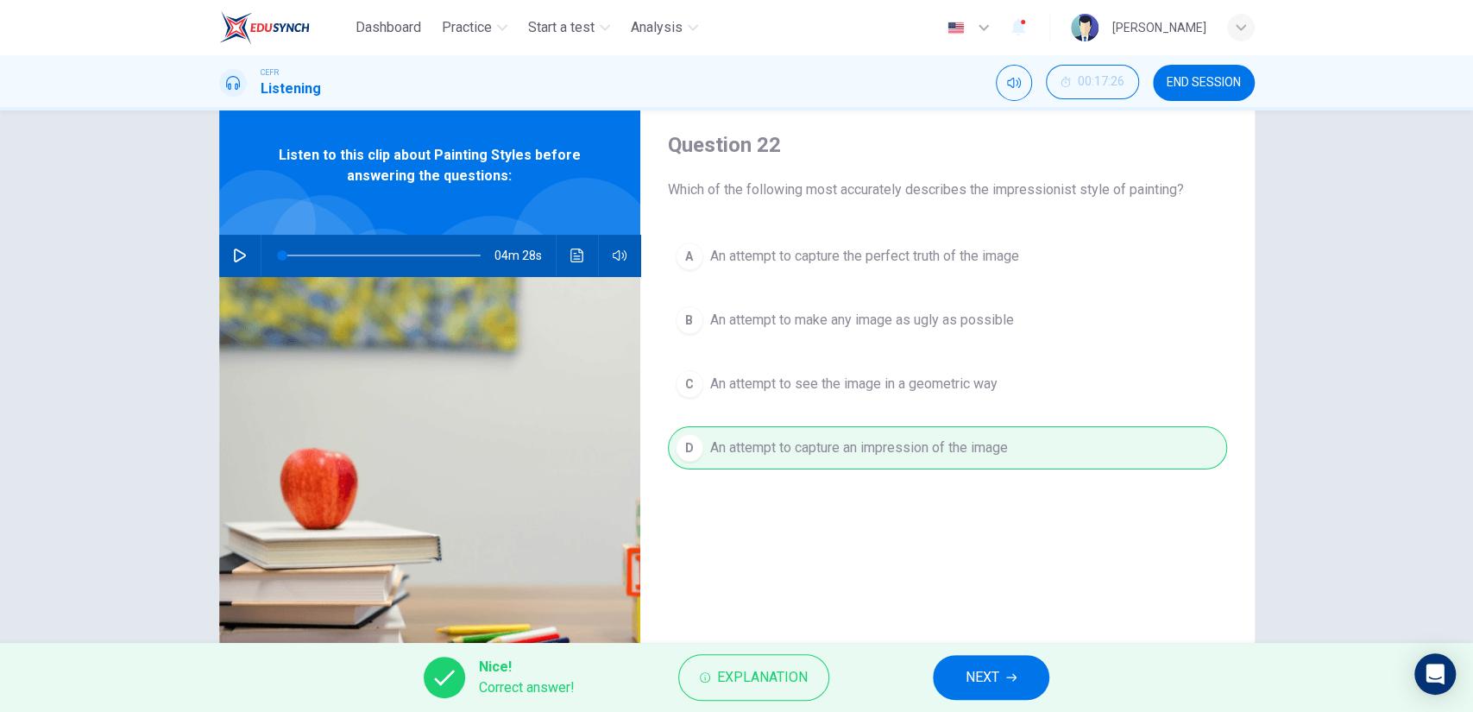
click at [945, 668] on button "NEXT" at bounding box center [991, 677] width 116 height 45
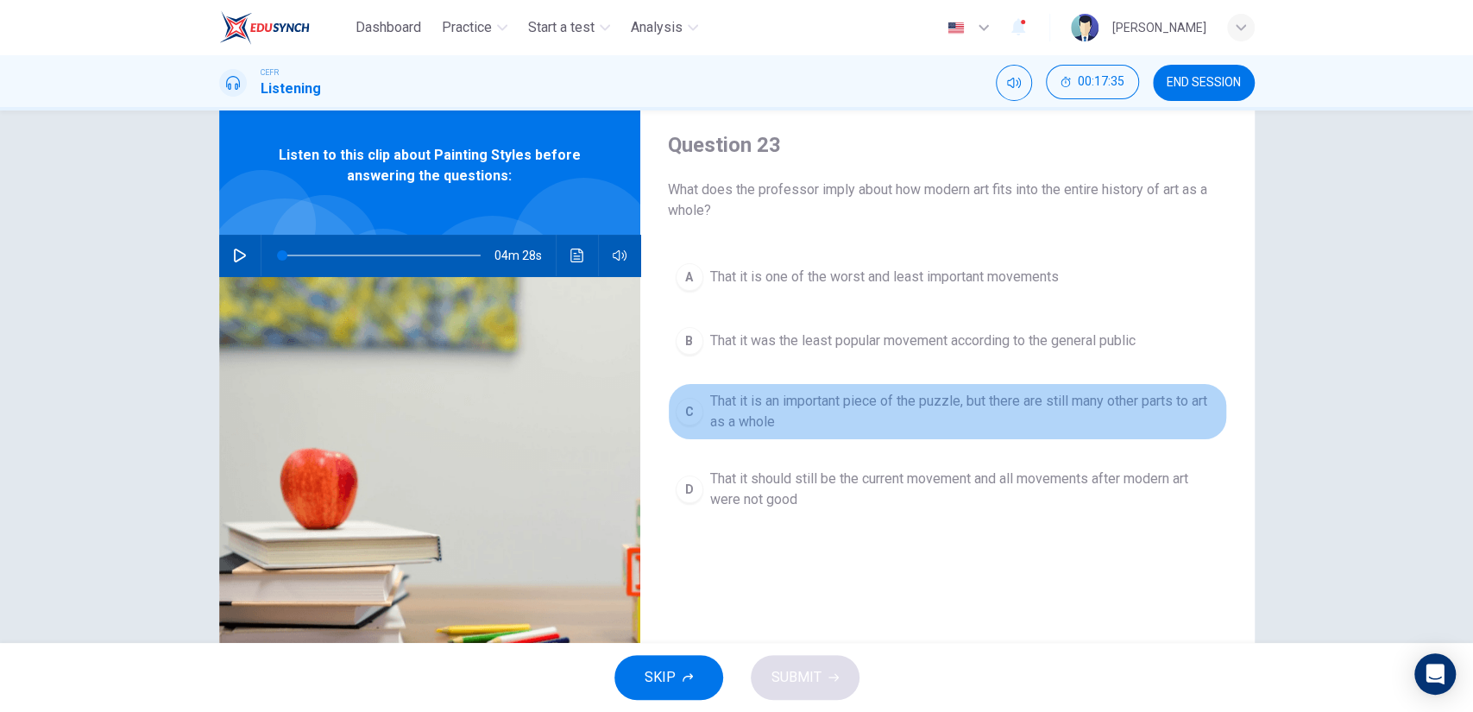
click at [819, 419] on span "That it is an important piece of the puzzle, but there are still many other par…" at bounding box center [964, 411] width 509 height 41
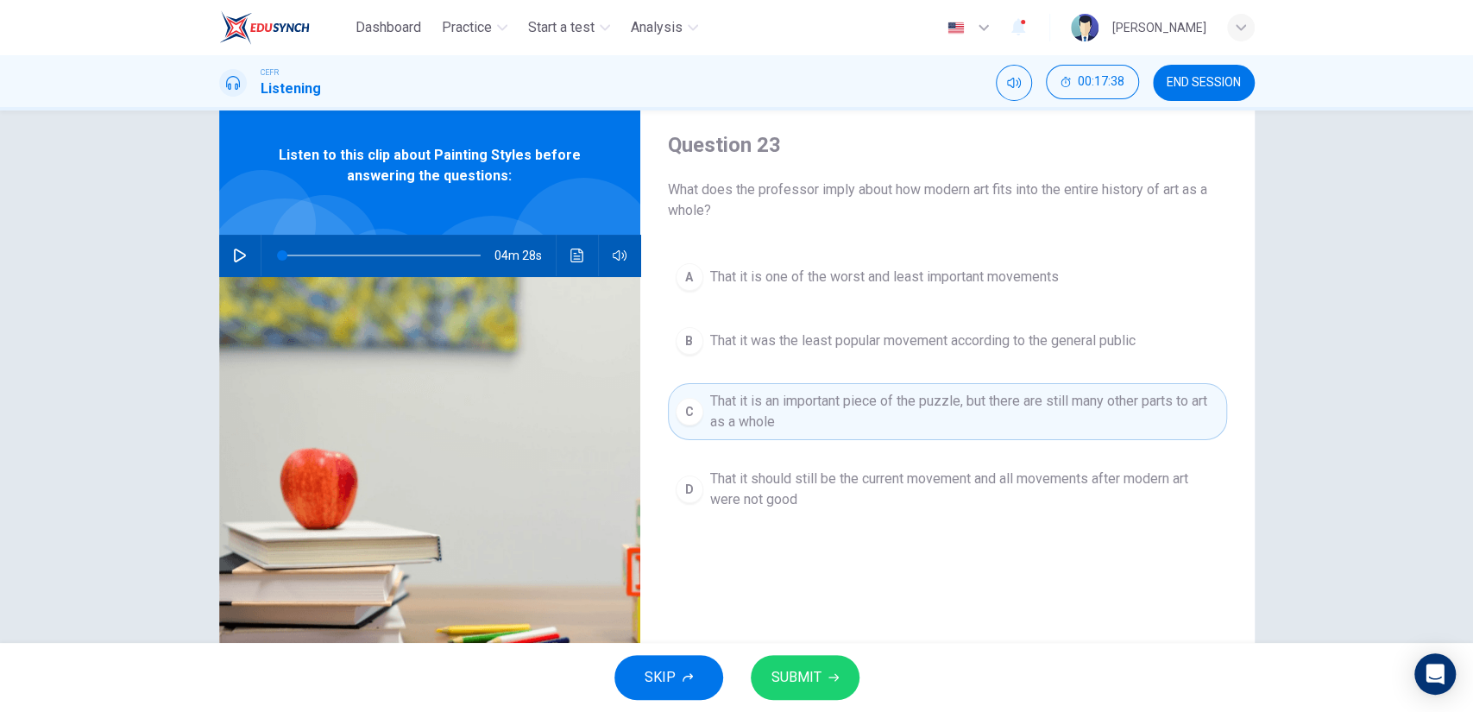
click at [824, 666] on button "SUBMIT" at bounding box center [805, 677] width 109 height 45
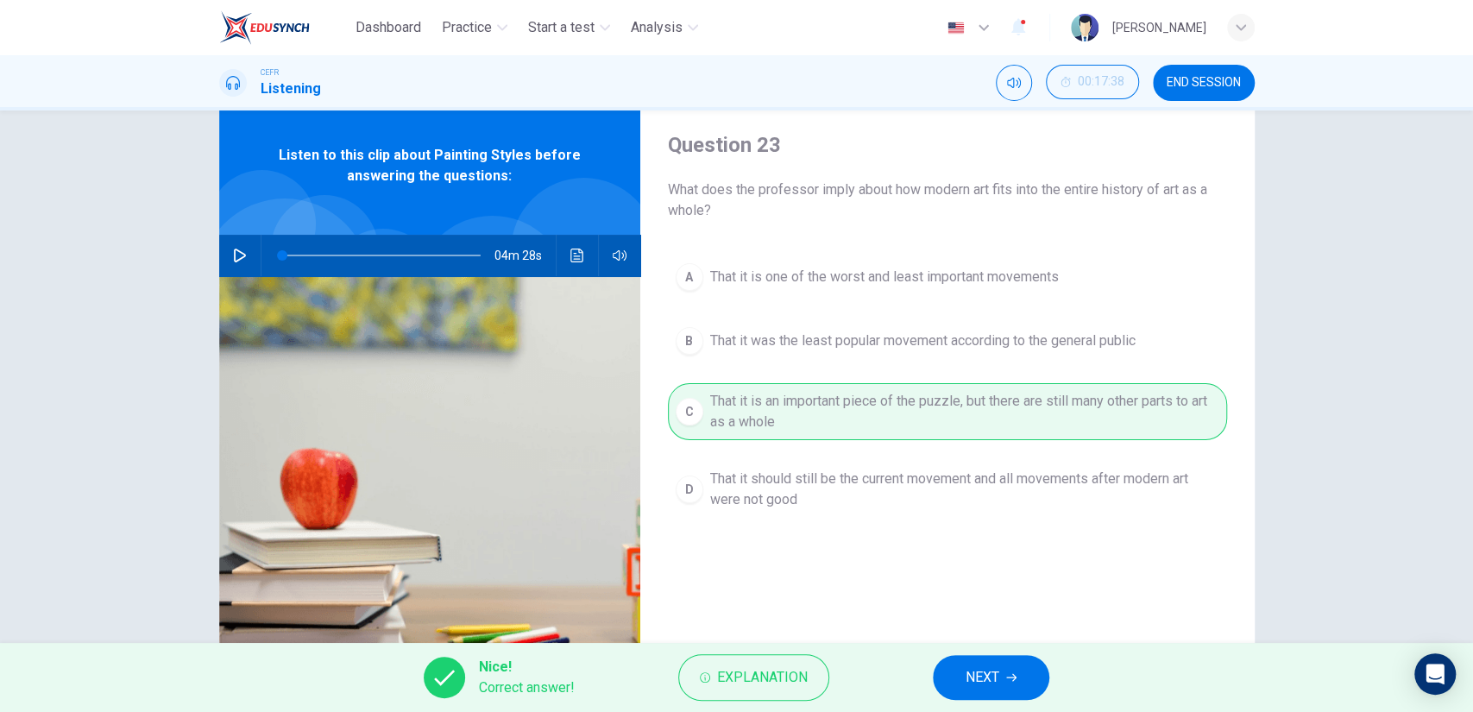
click at [957, 669] on button "NEXT" at bounding box center [991, 677] width 116 height 45
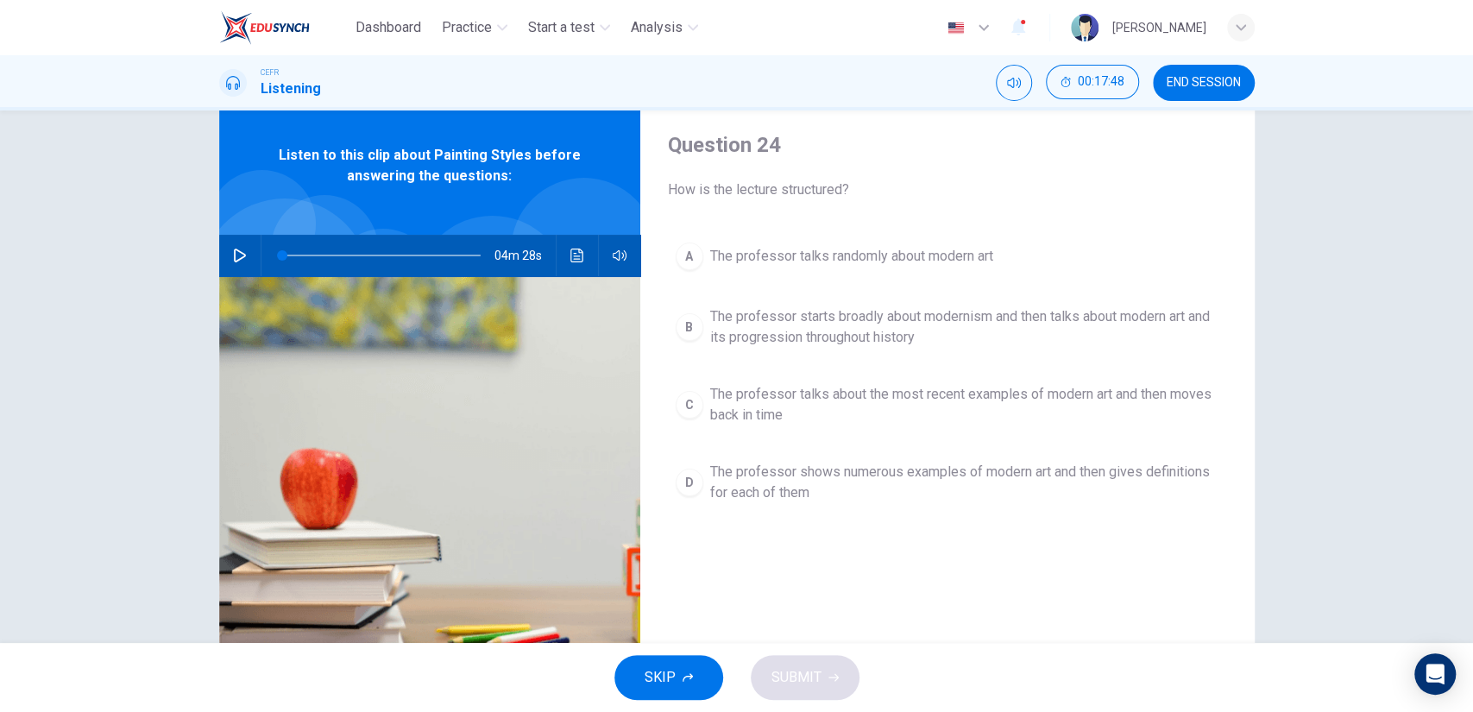
click at [880, 325] on span "The professor starts broadly about modernism and then talks about modern art an…" at bounding box center [964, 326] width 509 height 41
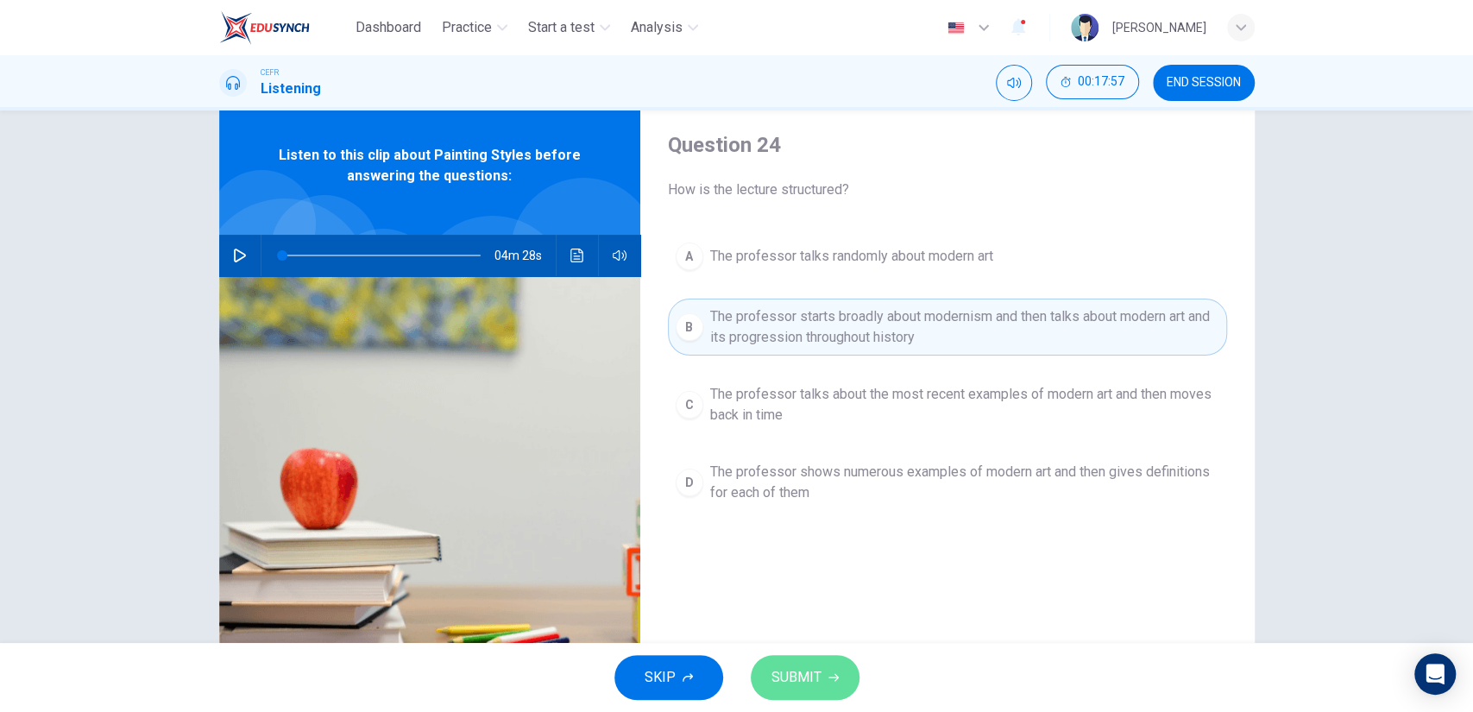
click at [840, 673] on button "SUBMIT" at bounding box center [805, 677] width 109 height 45
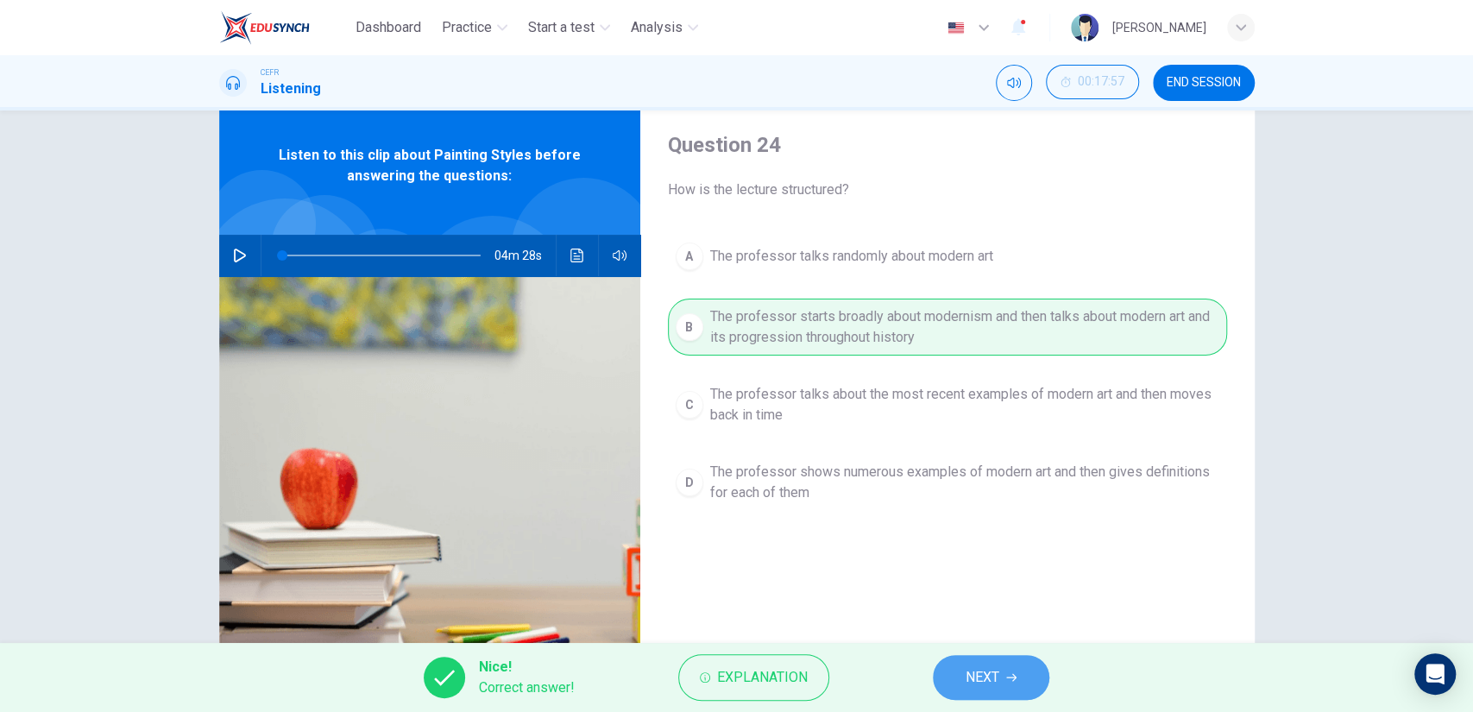
click at [985, 673] on span "NEXT" at bounding box center [983, 677] width 34 height 24
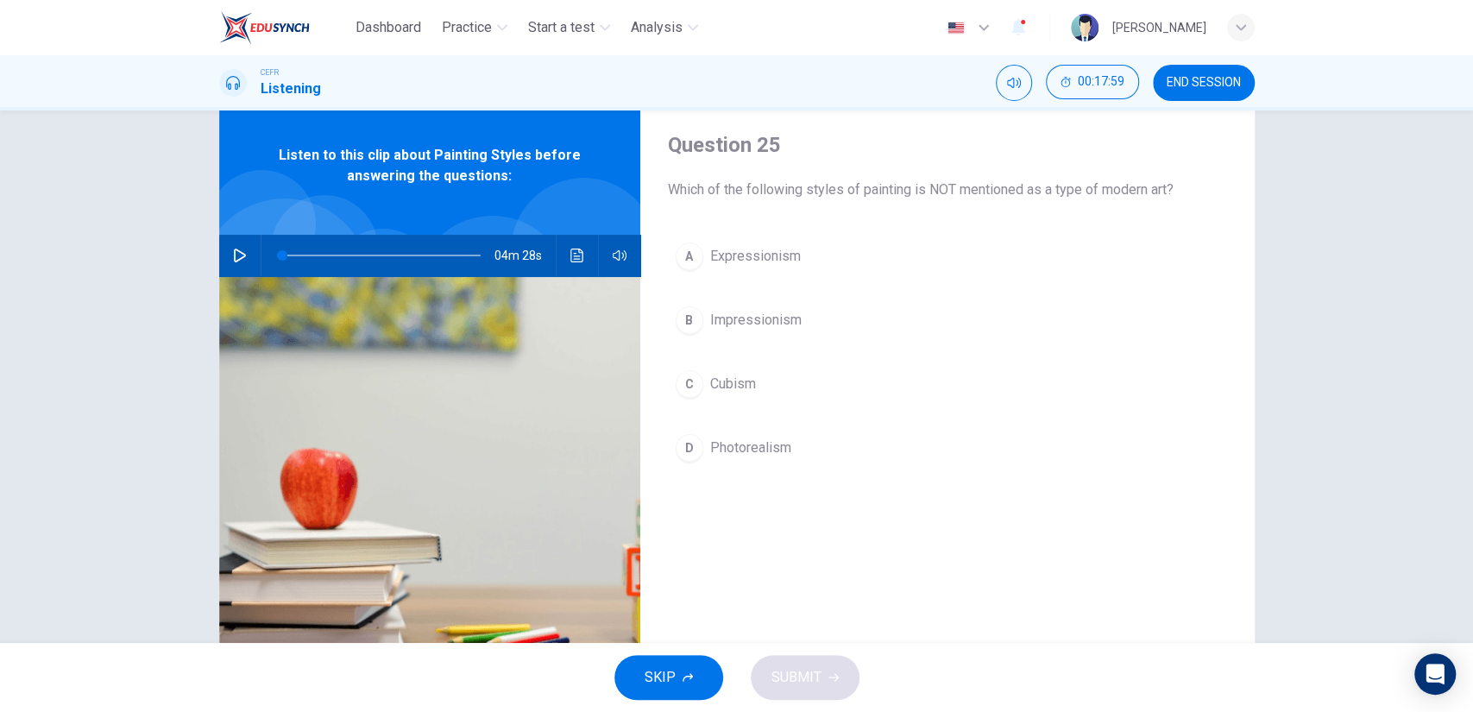
click at [777, 455] on span "Photorealism" at bounding box center [750, 447] width 81 height 21
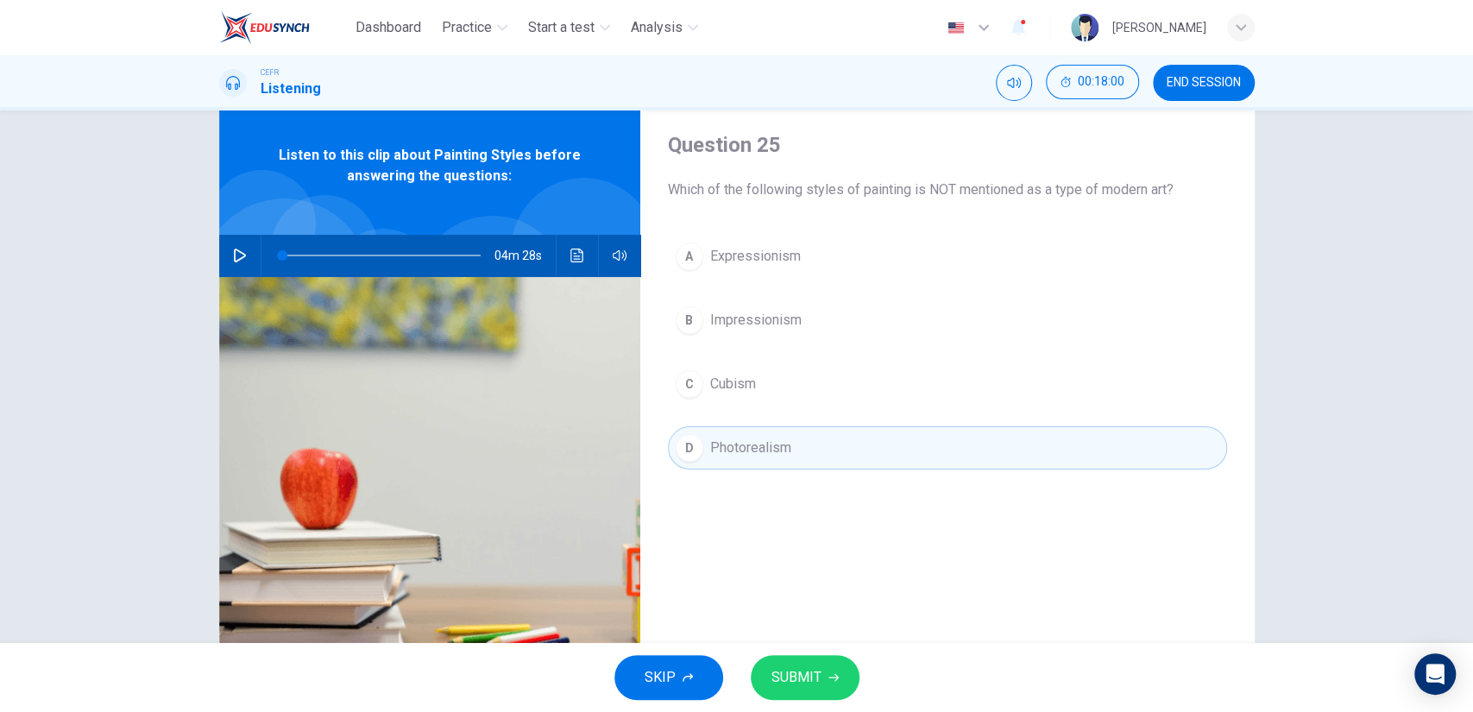
click at [806, 670] on span "SUBMIT" at bounding box center [796, 677] width 50 height 24
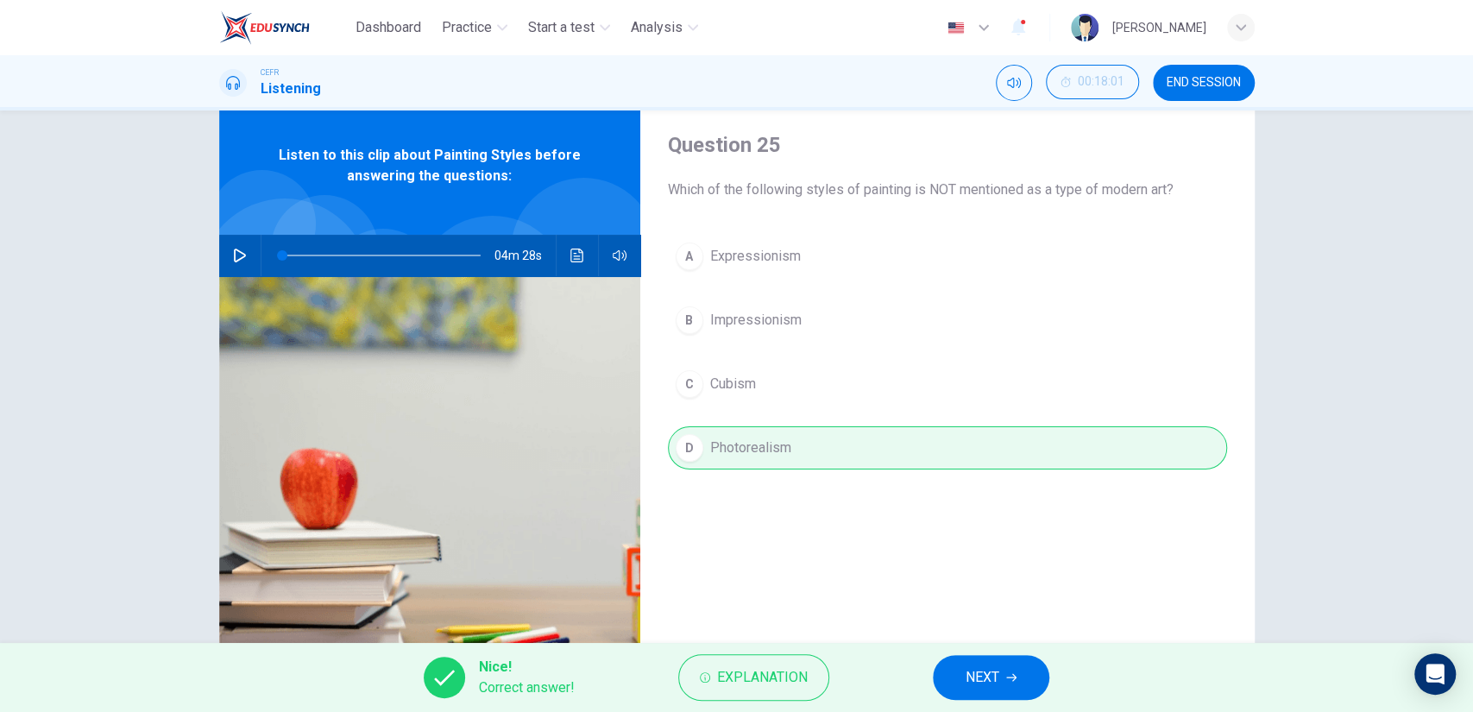
click at [972, 682] on span "NEXT" at bounding box center [983, 677] width 34 height 24
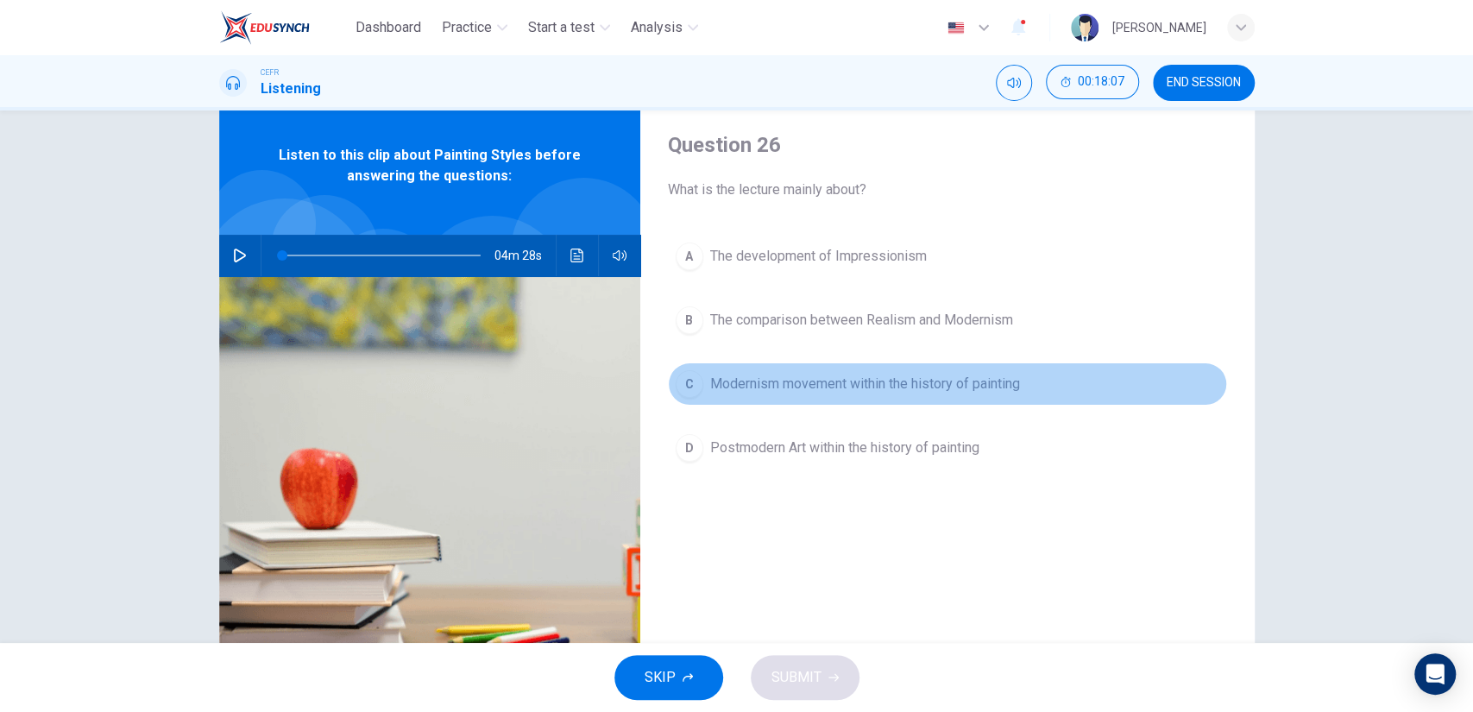
click at [897, 394] on button "C Modernism movement within the history of painting" at bounding box center [947, 383] width 559 height 43
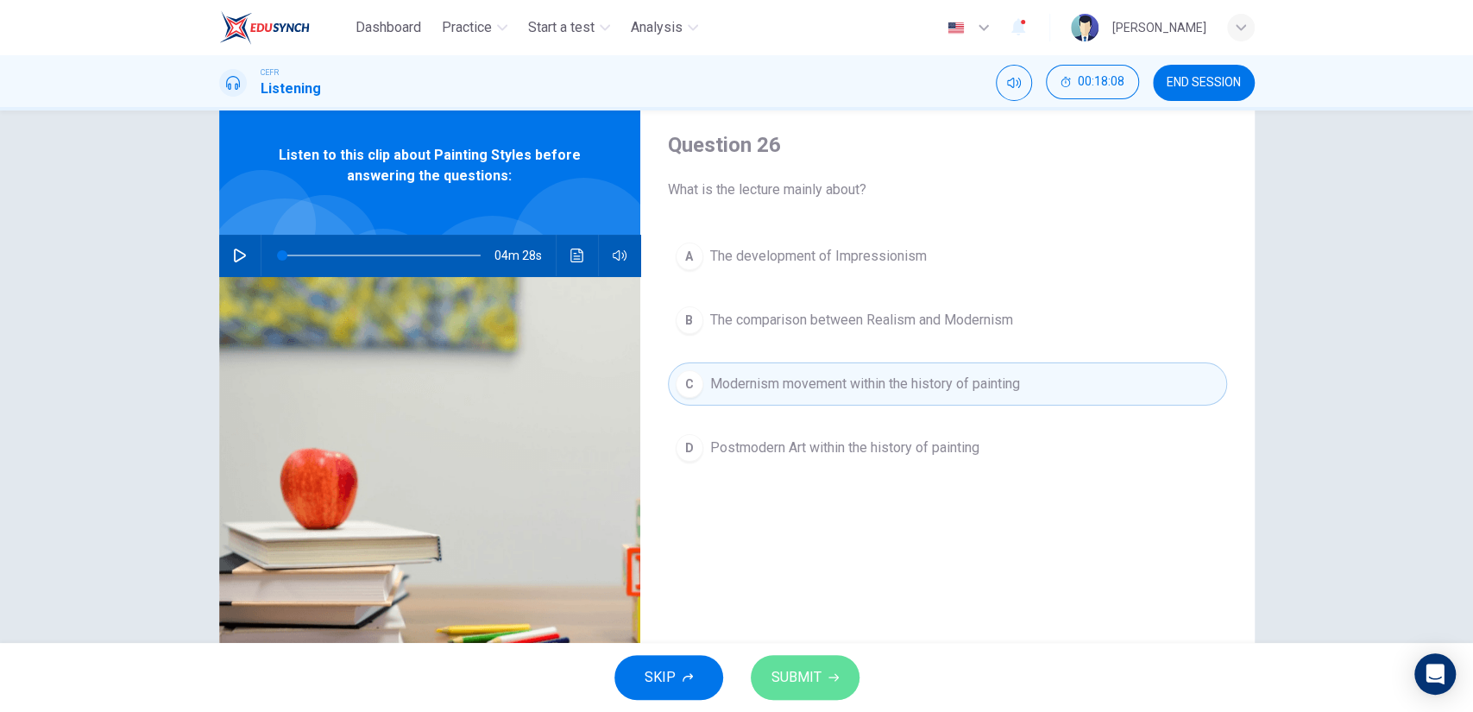
click at [840, 669] on button "SUBMIT" at bounding box center [805, 677] width 109 height 45
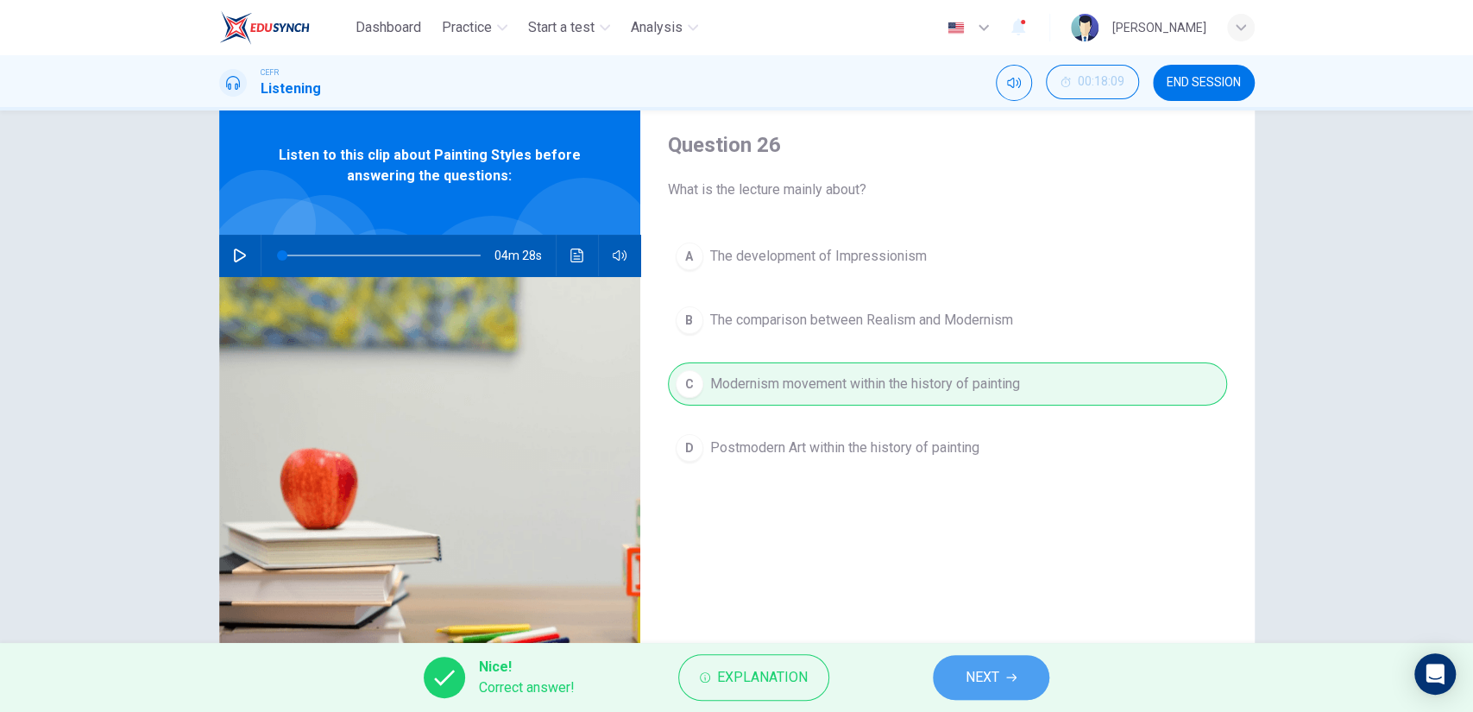
click at [1001, 688] on button "NEXT" at bounding box center [991, 677] width 116 height 45
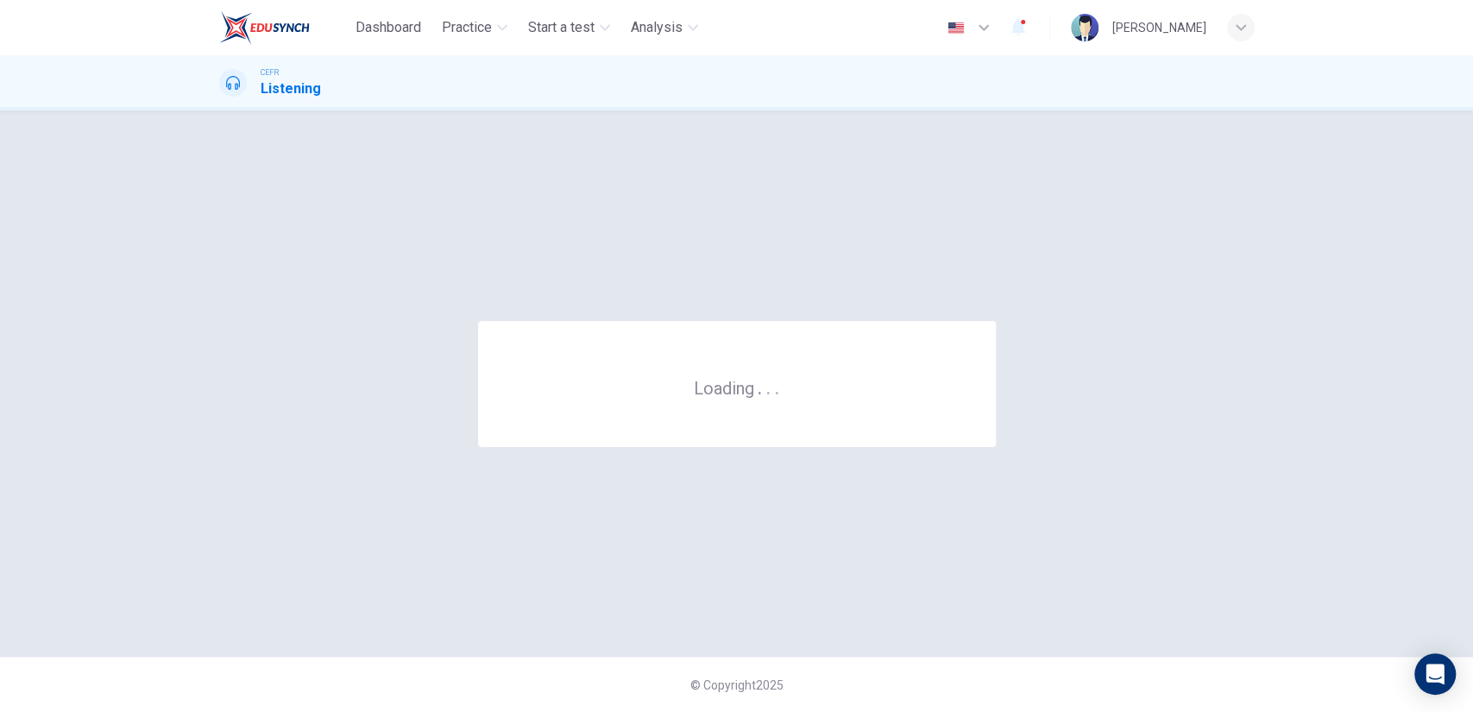
scroll to position [0, 0]
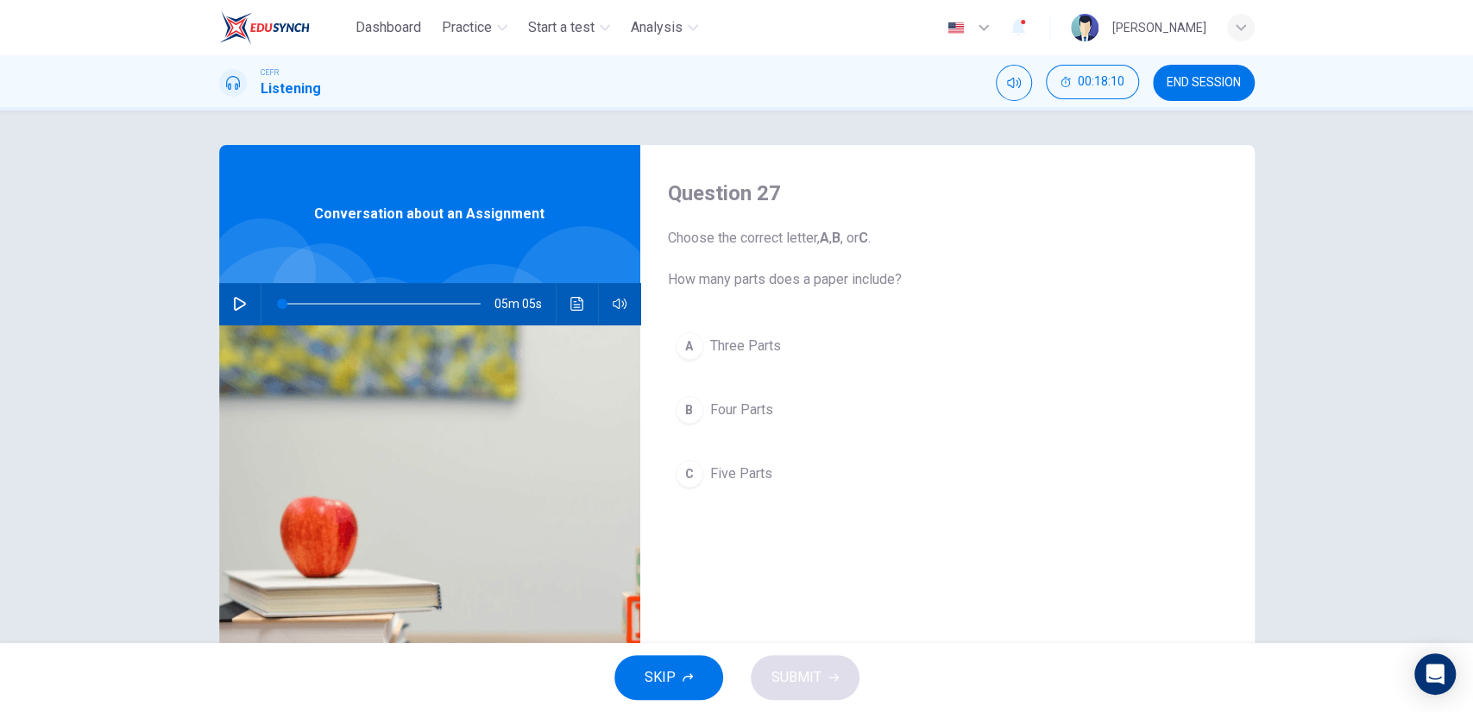
click at [715, 465] on span "Five Parts" at bounding box center [741, 473] width 62 height 21
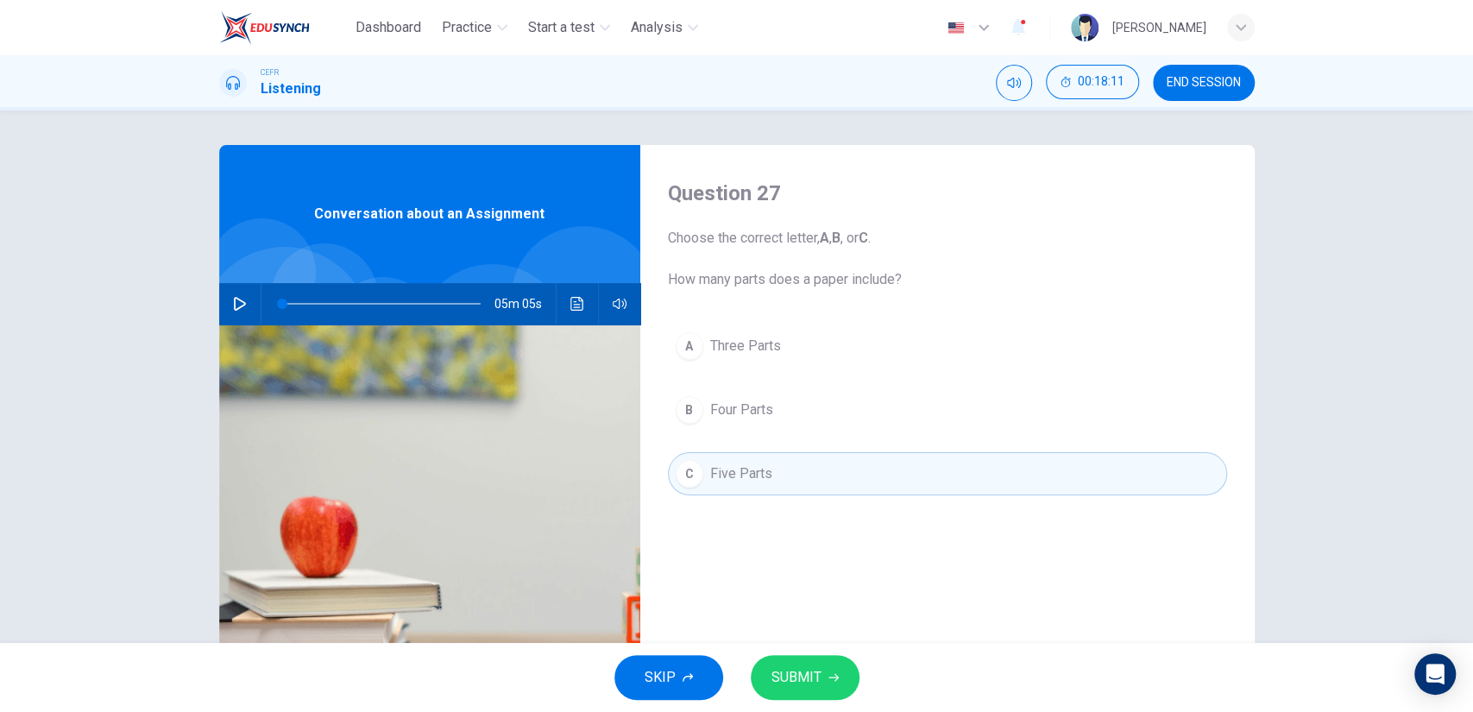
click at [784, 664] on button "SUBMIT" at bounding box center [805, 677] width 109 height 45
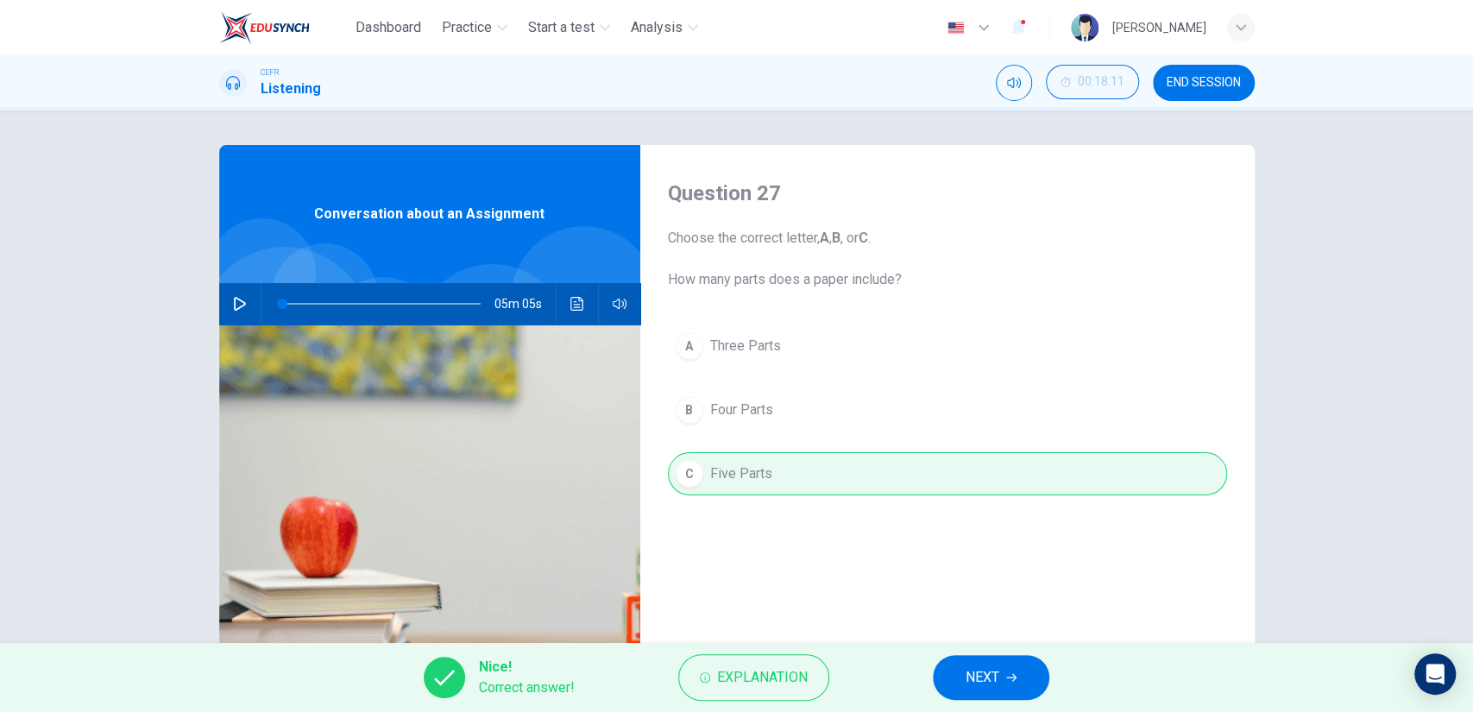
click at [973, 664] on button "NEXT" at bounding box center [991, 677] width 116 height 45
click at [973, 664] on div "Nice! Correct answer! Explanation NEXT" at bounding box center [736, 677] width 1473 height 69
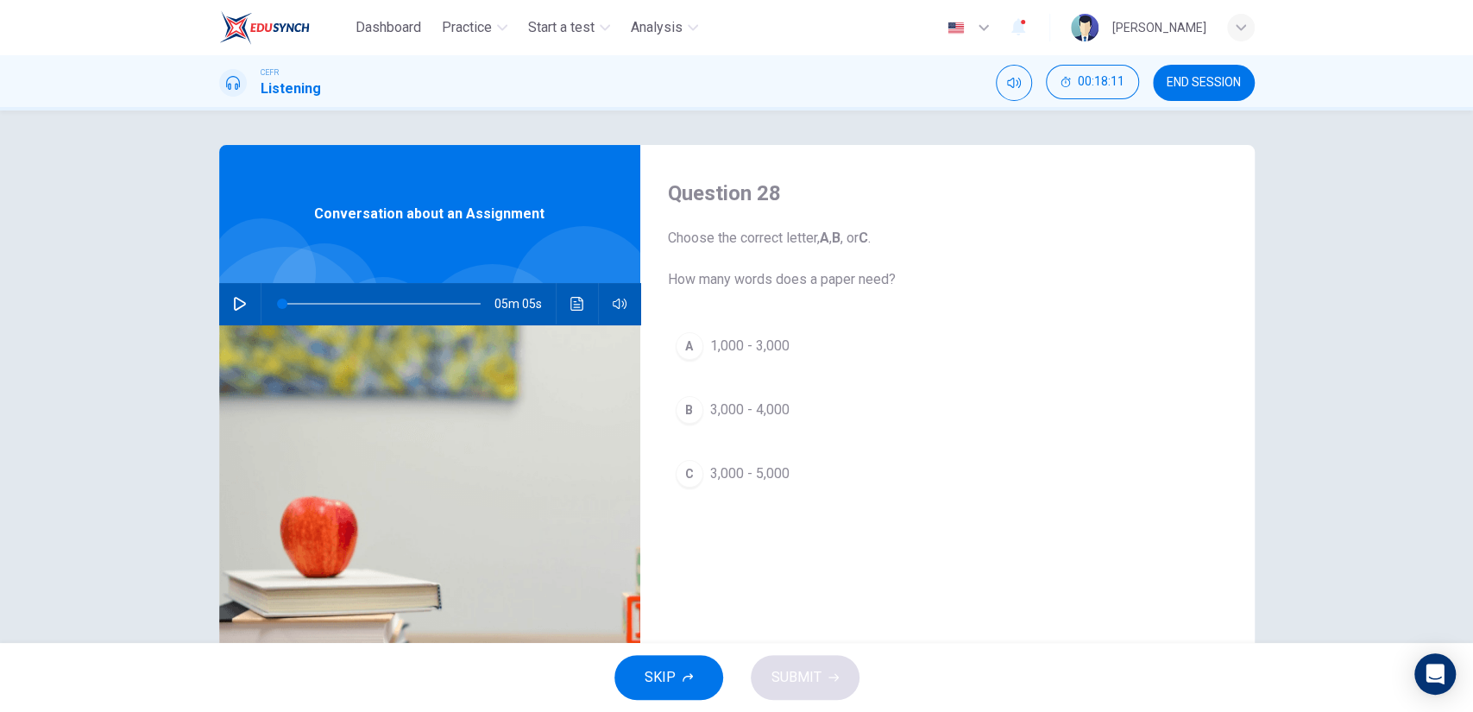
click at [815, 475] on button "C 3,000 - 5,000" at bounding box center [947, 473] width 559 height 43
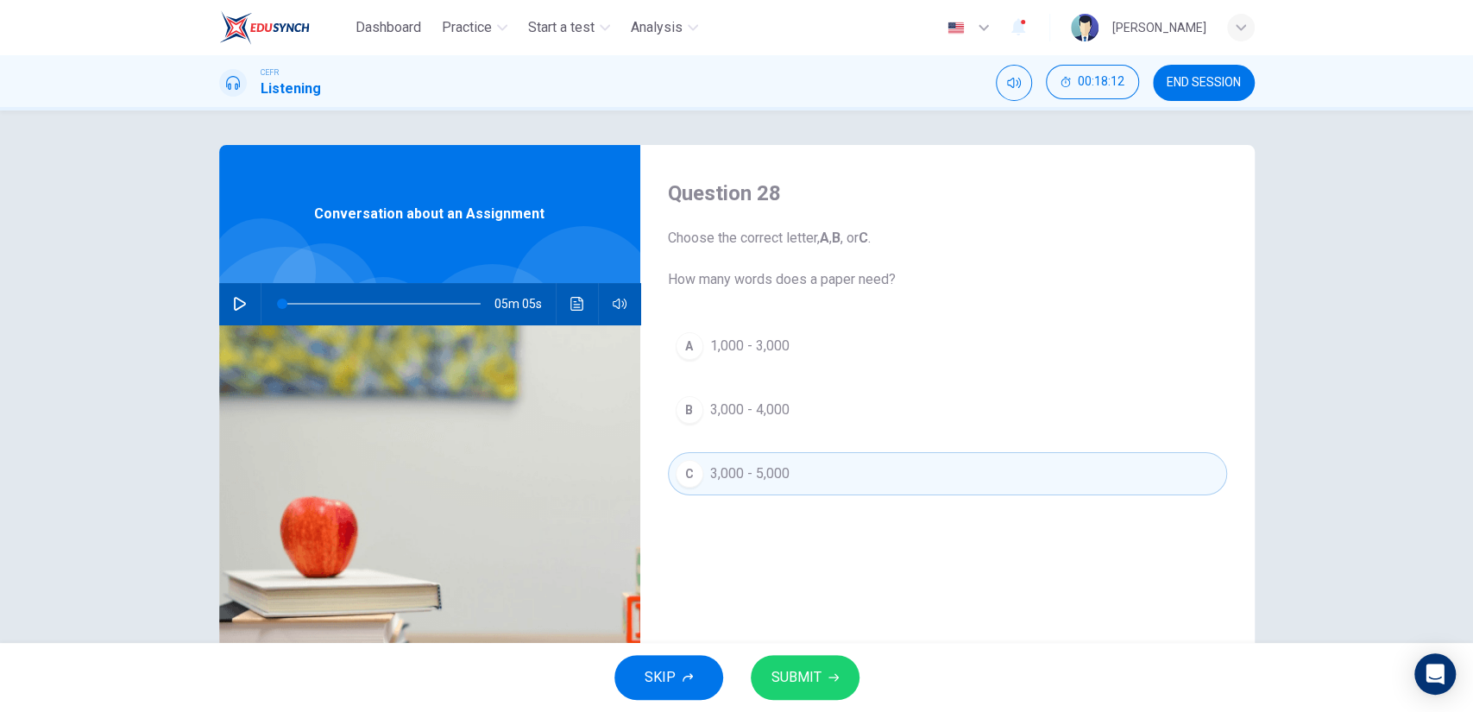
click at [817, 675] on span "SUBMIT" at bounding box center [796, 677] width 50 height 24
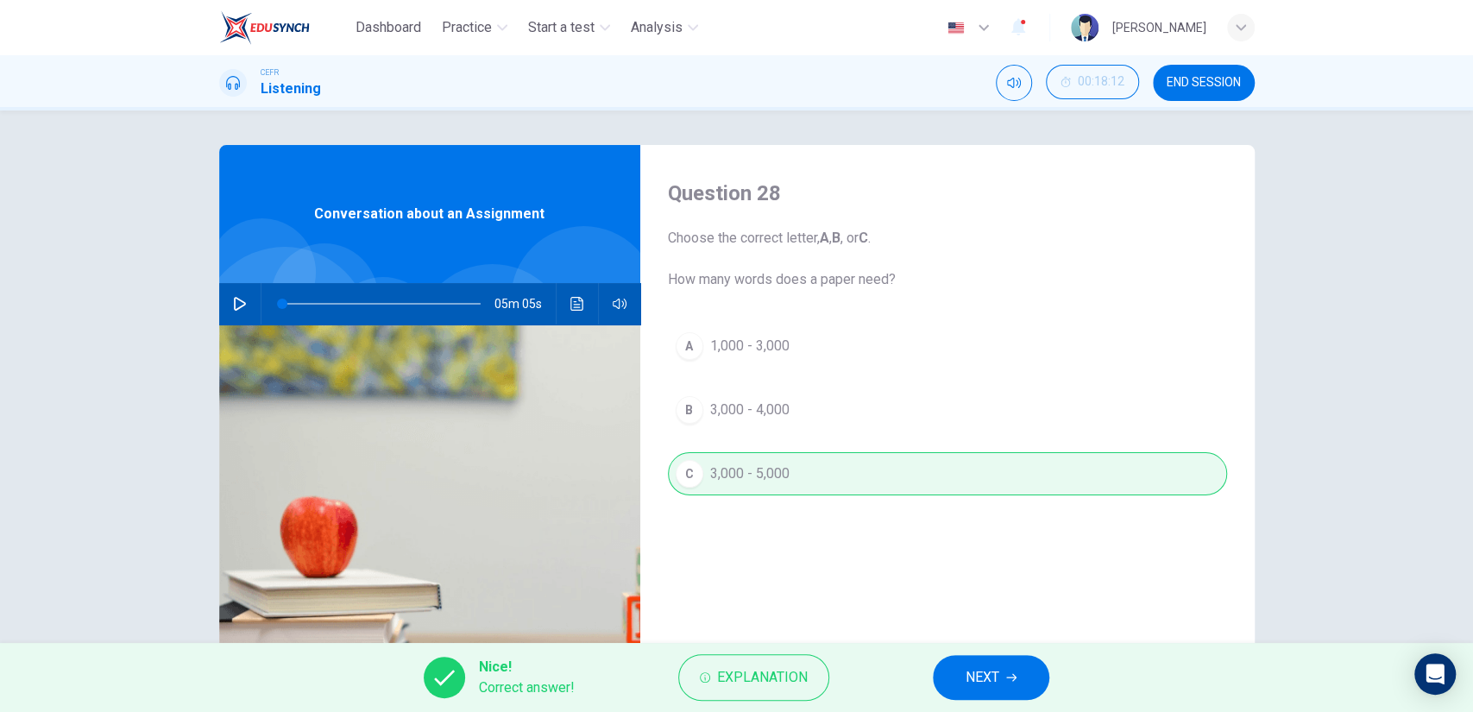
click at [985, 665] on span "NEXT" at bounding box center [983, 677] width 34 height 24
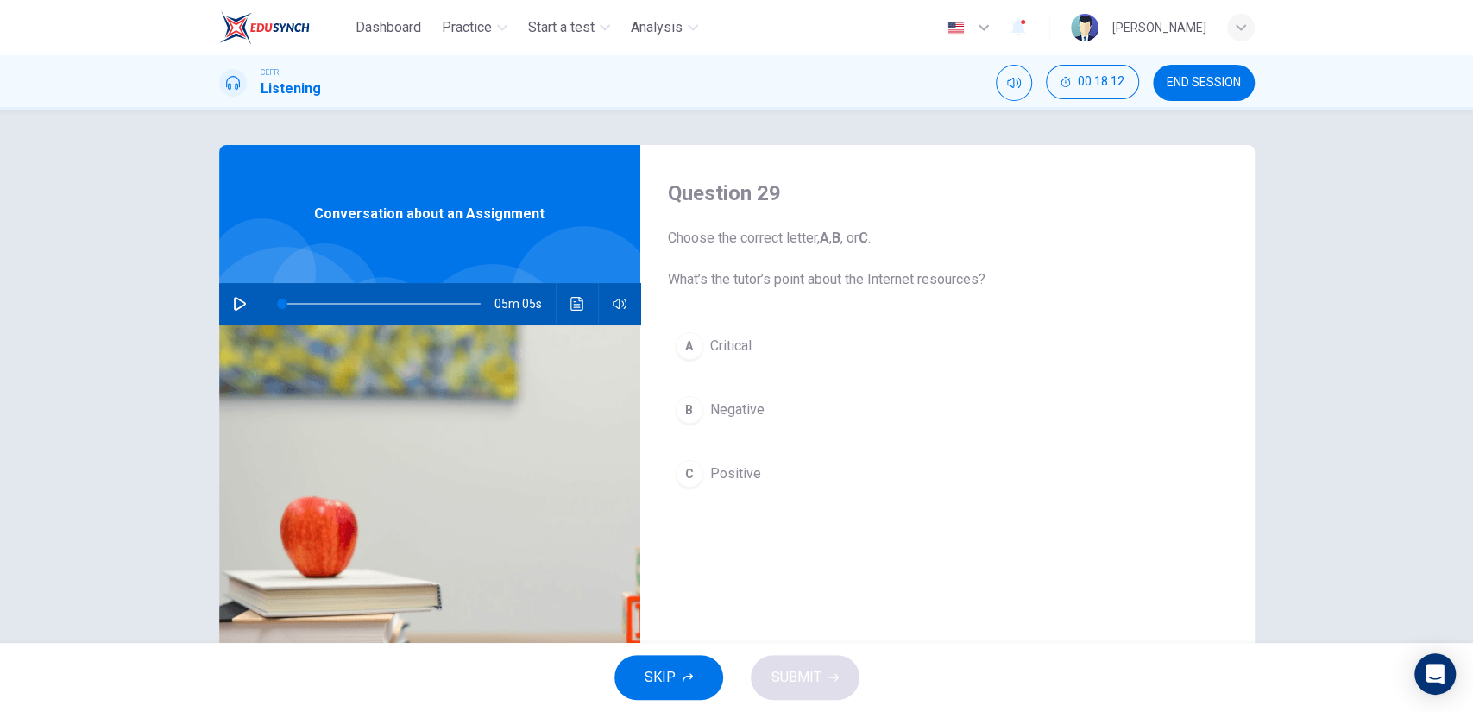
click at [779, 353] on button "A Critical" at bounding box center [947, 345] width 559 height 43
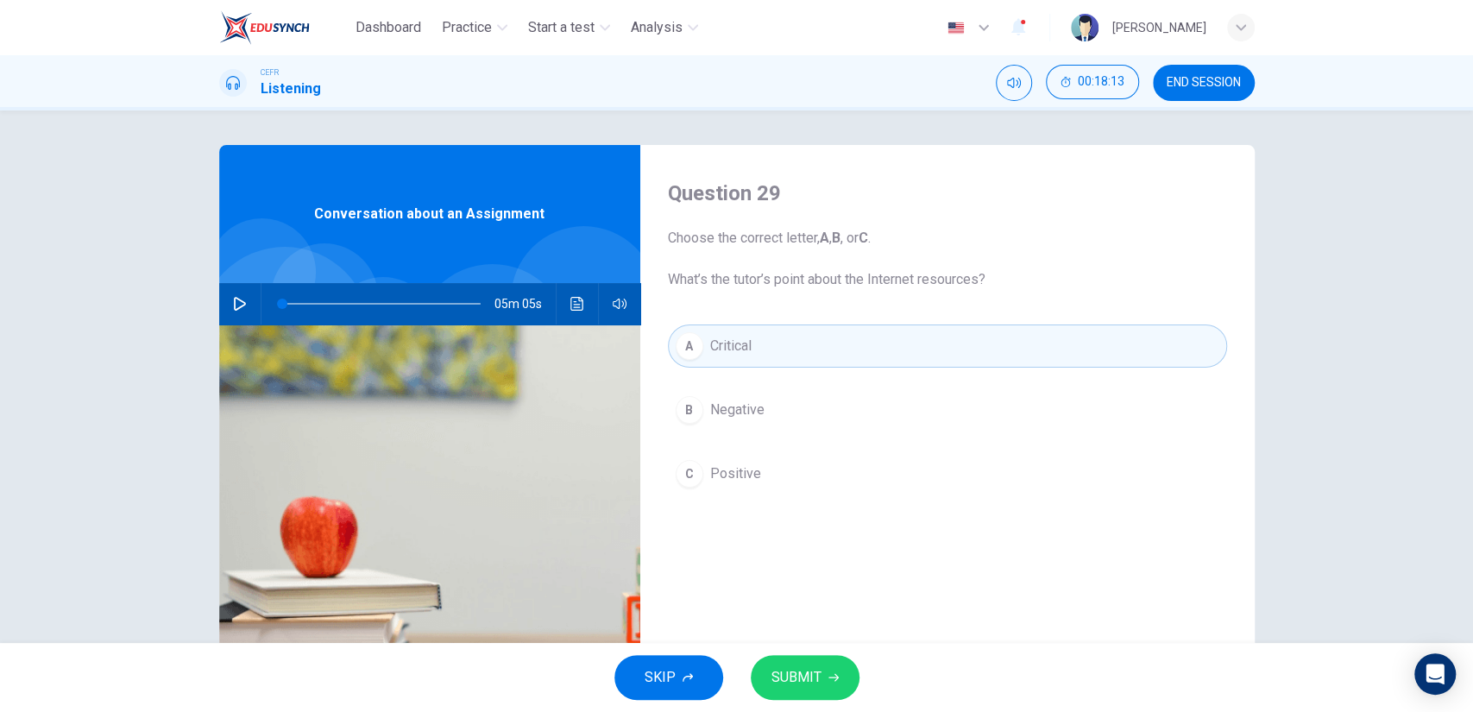
click at [829, 665] on button "SUBMIT" at bounding box center [805, 677] width 109 height 45
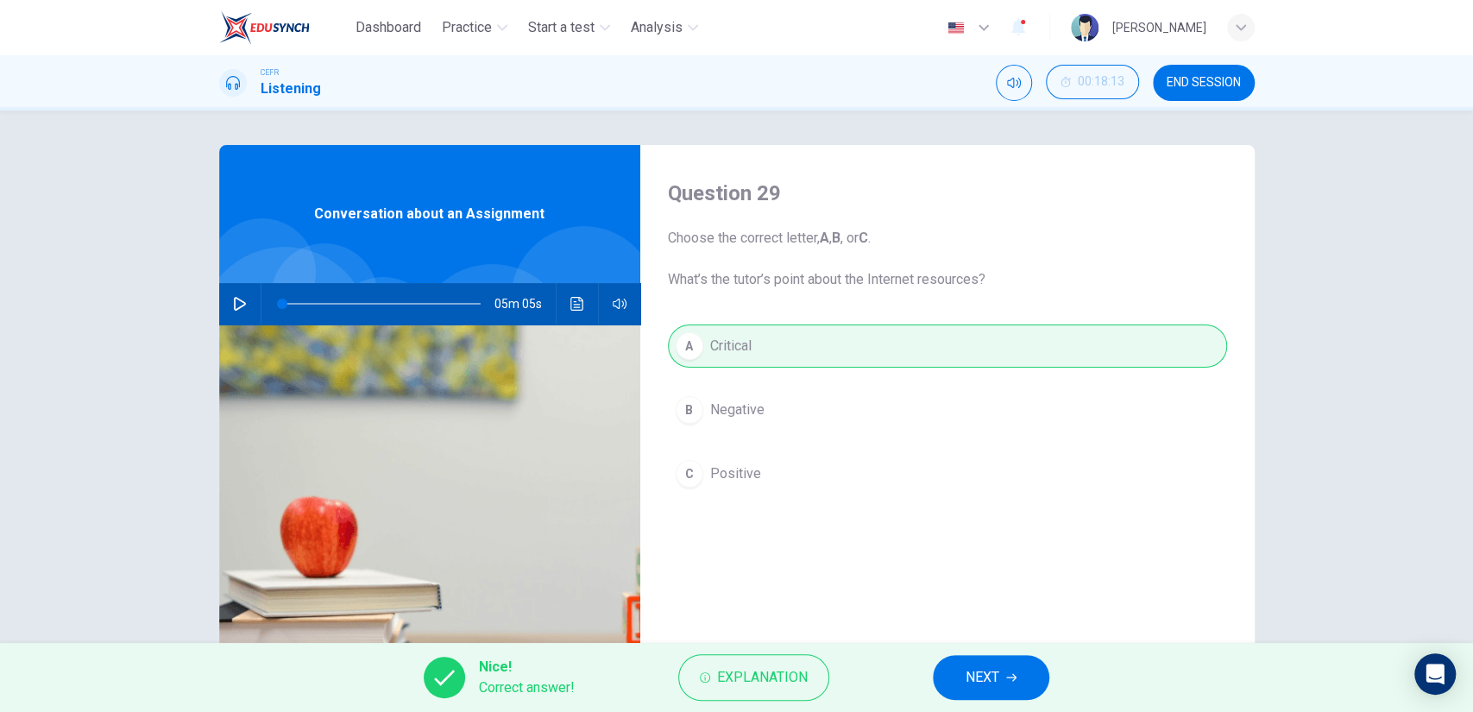
click at [979, 658] on button "NEXT" at bounding box center [991, 677] width 116 height 45
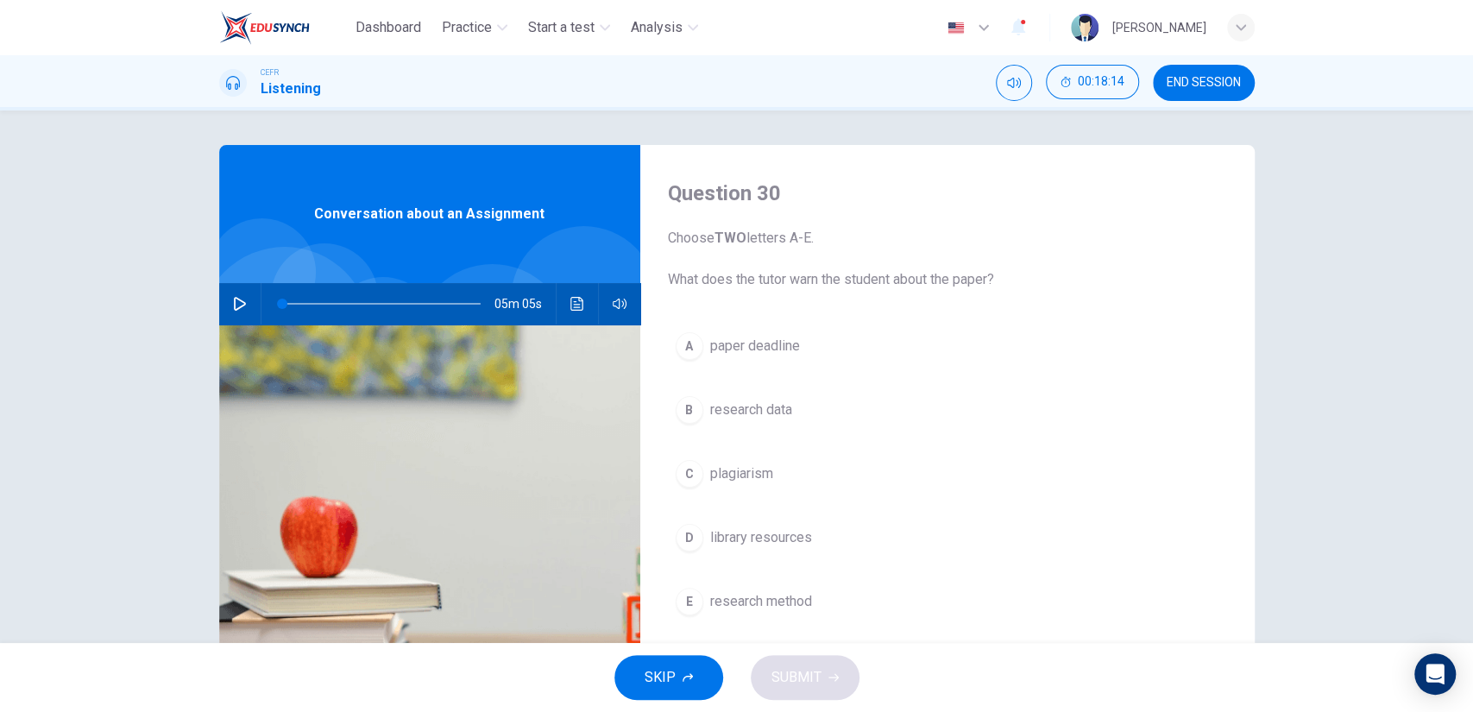
scroll to position [96, 0]
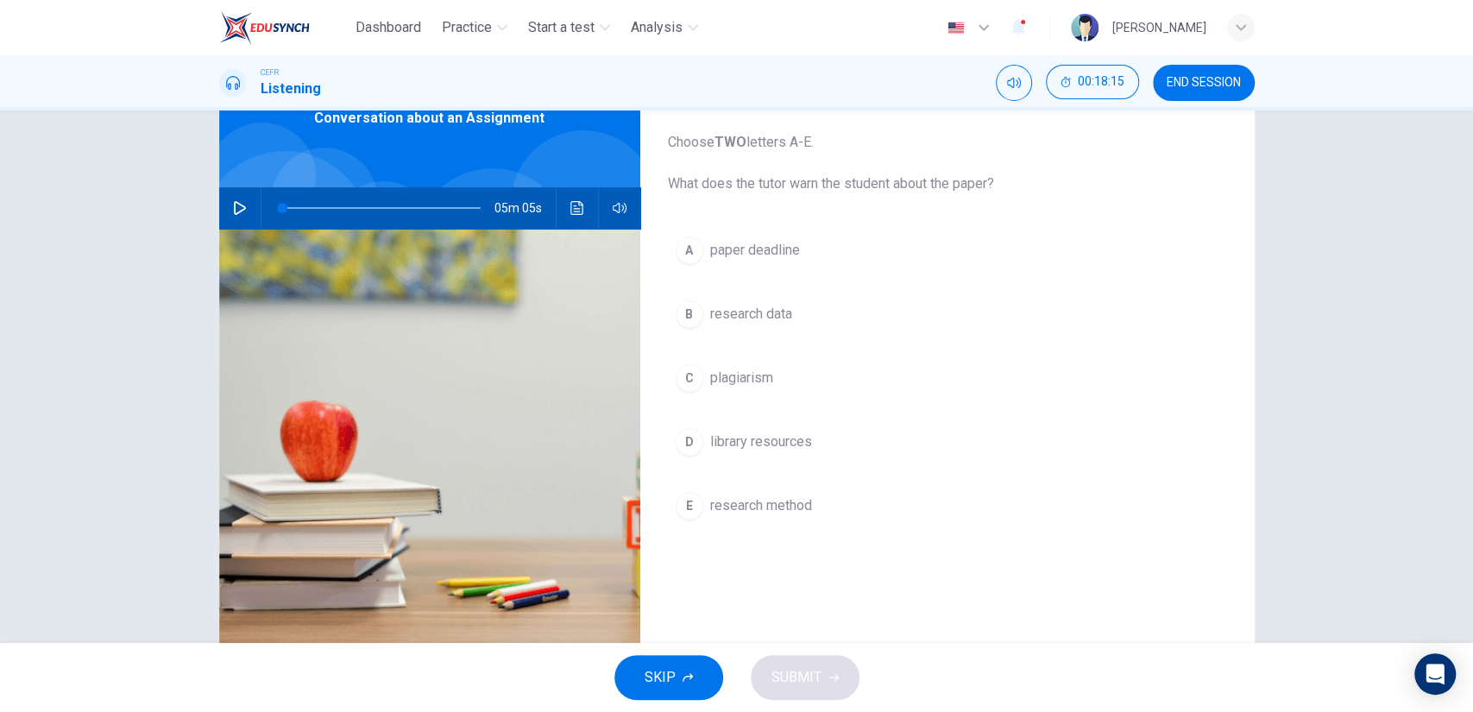
click at [780, 378] on button "C plagiarism" at bounding box center [947, 377] width 559 height 43
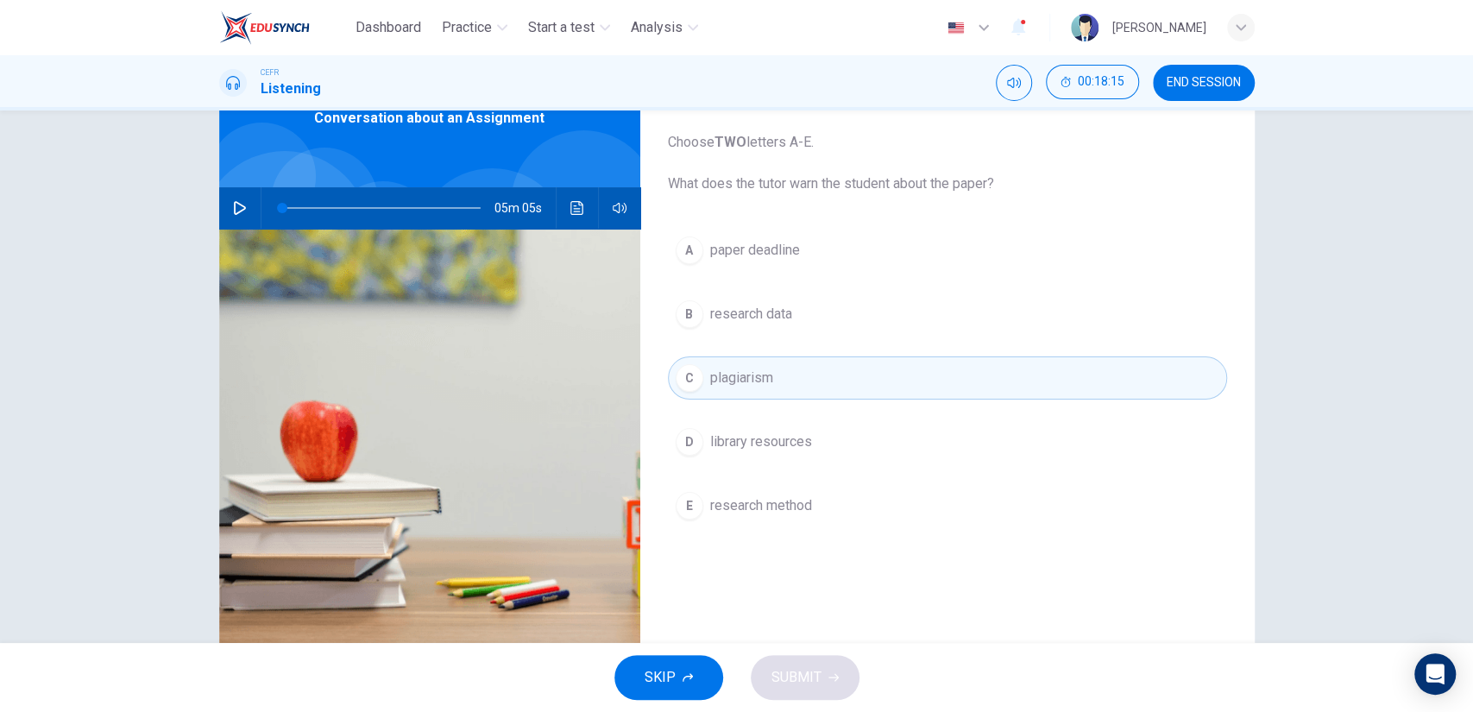
click at [795, 315] on button "B research data" at bounding box center [947, 314] width 559 height 43
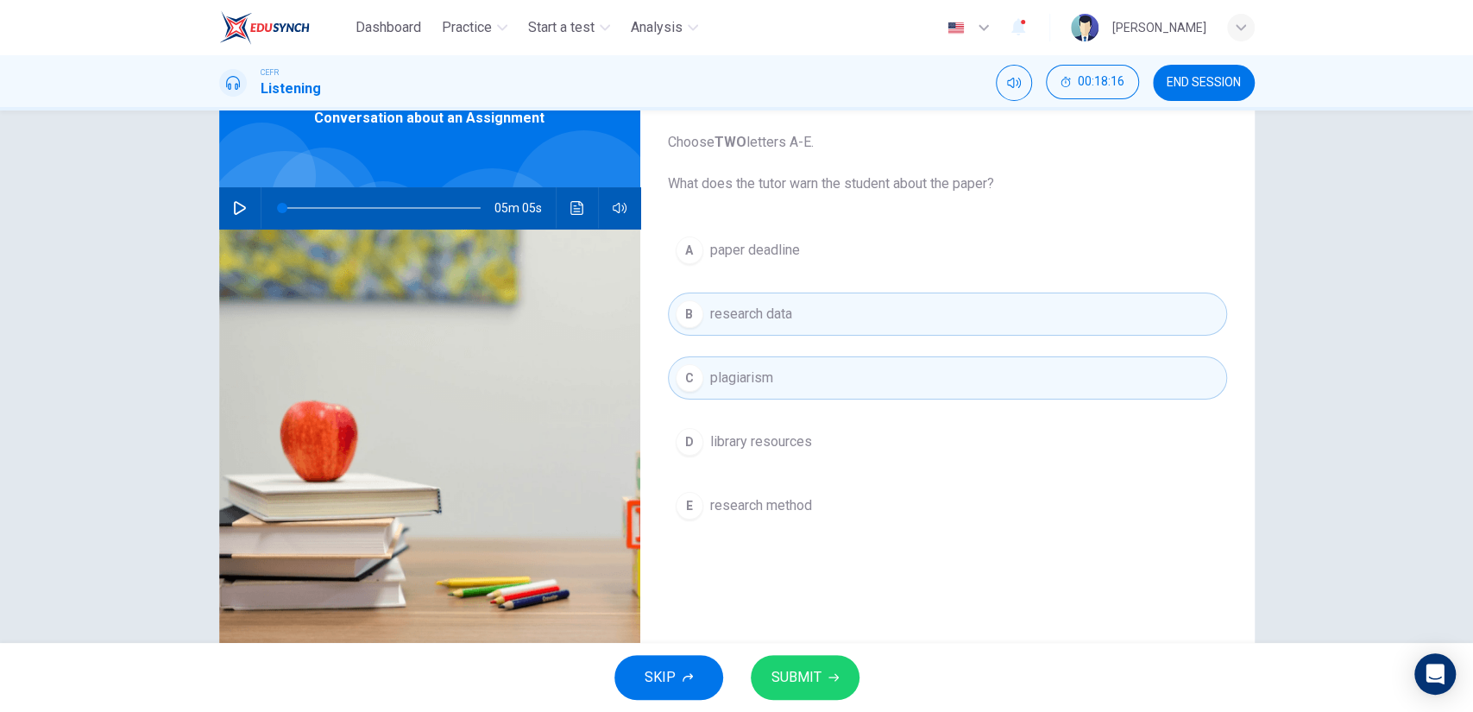
click at [821, 674] on button "SUBMIT" at bounding box center [805, 677] width 109 height 45
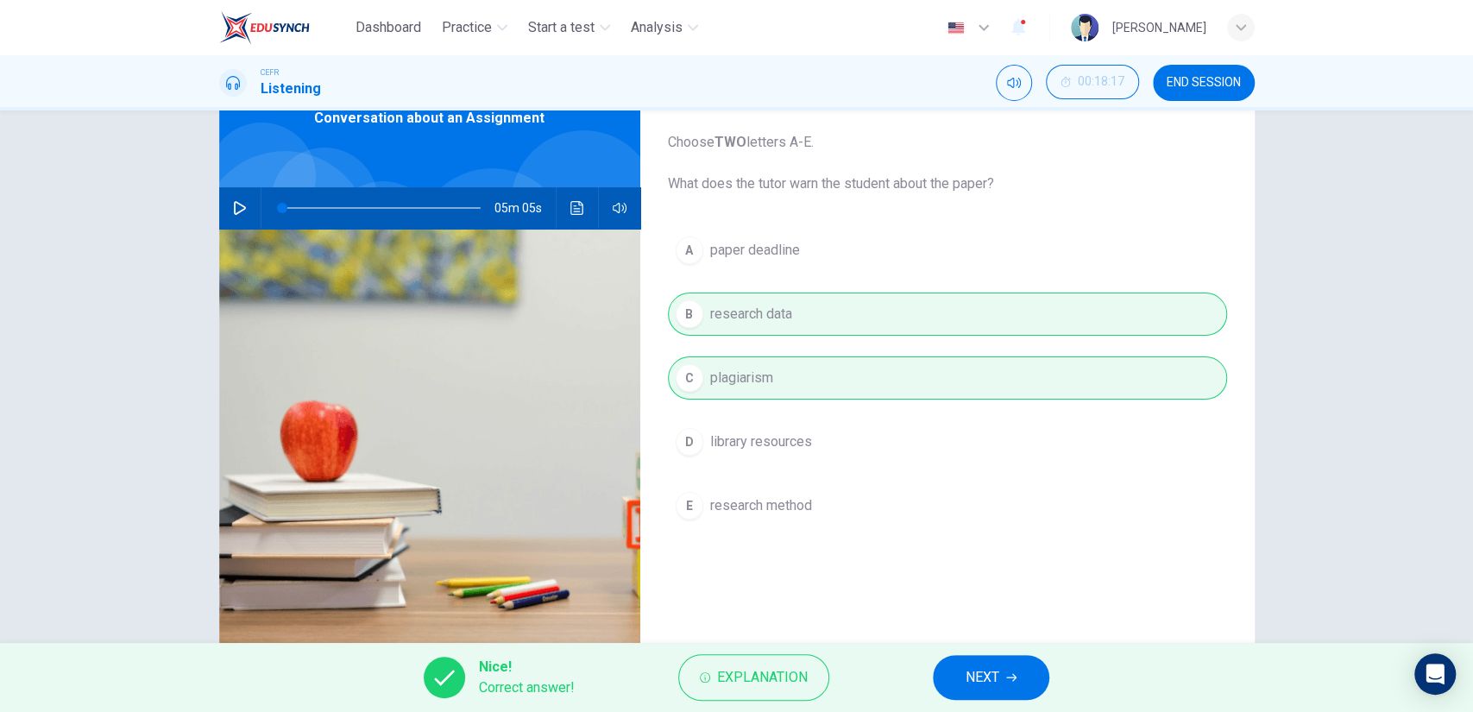
click at [925, 670] on div "Nice! Correct answer! Explanation NEXT" at bounding box center [736, 677] width 1473 height 69
click at [983, 679] on span "NEXT" at bounding box center [983, 677] width 34 height 24
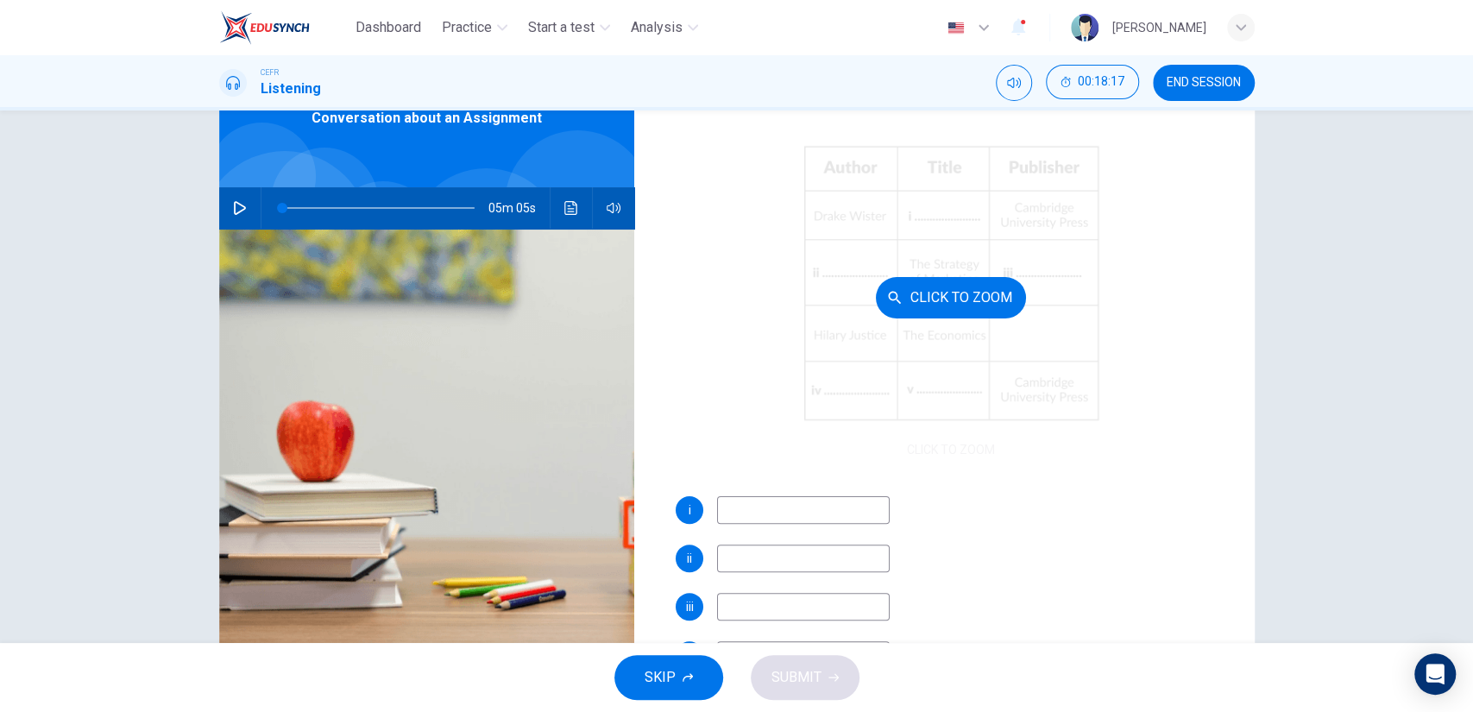
scroll to position [192, 0]
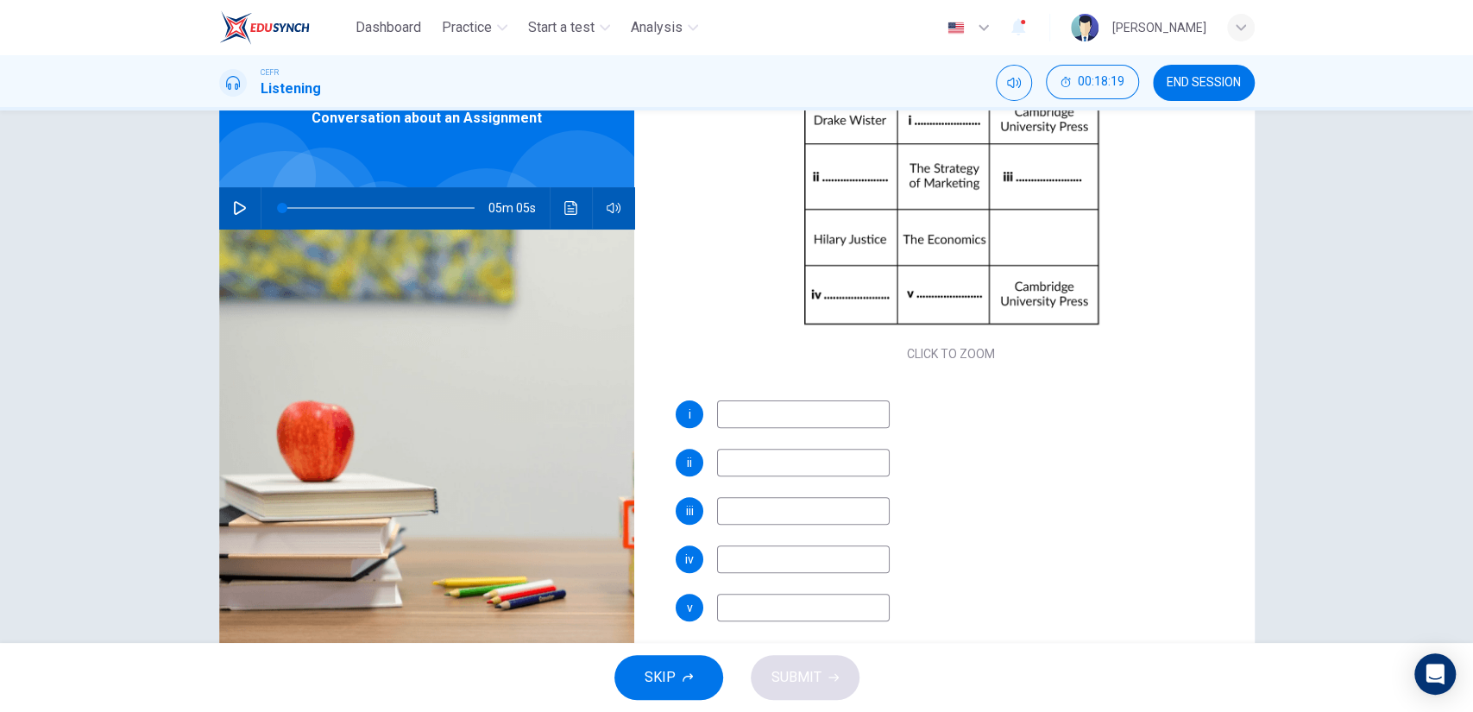
click at [413, 204] on span at bounding box center [378, 208] width 193 height 24
click at [234, 208] on icon "button" at bounding box center [240, 208] width 14 height 14
click at [825, 412] on input at bounding box center [803, 414] width 173 height 28
type input "73"
type input "Econo"
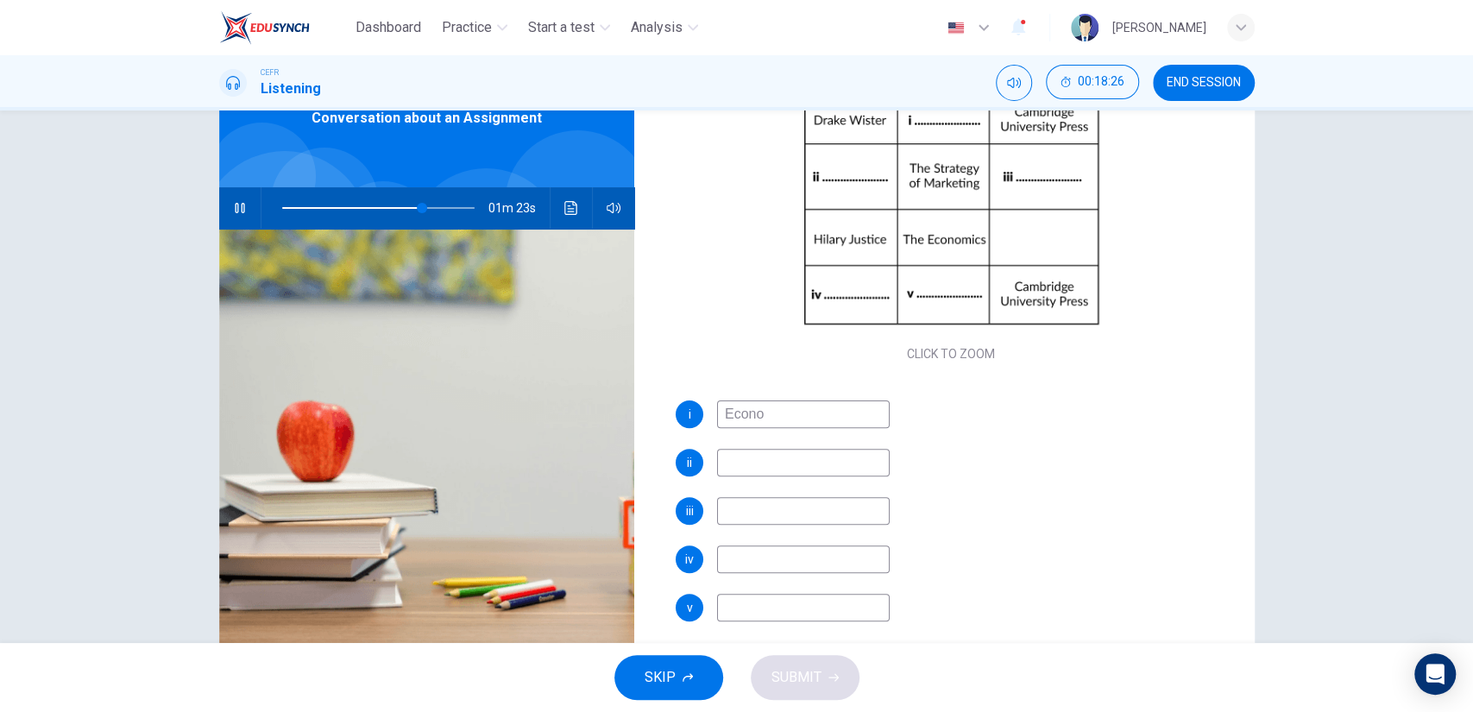
type input "73"
type input "Economy"
type input "73"
type input "Economy"
click at [837, 417] on input "Economy" at bounding box center [803, 414] width 173 height 28
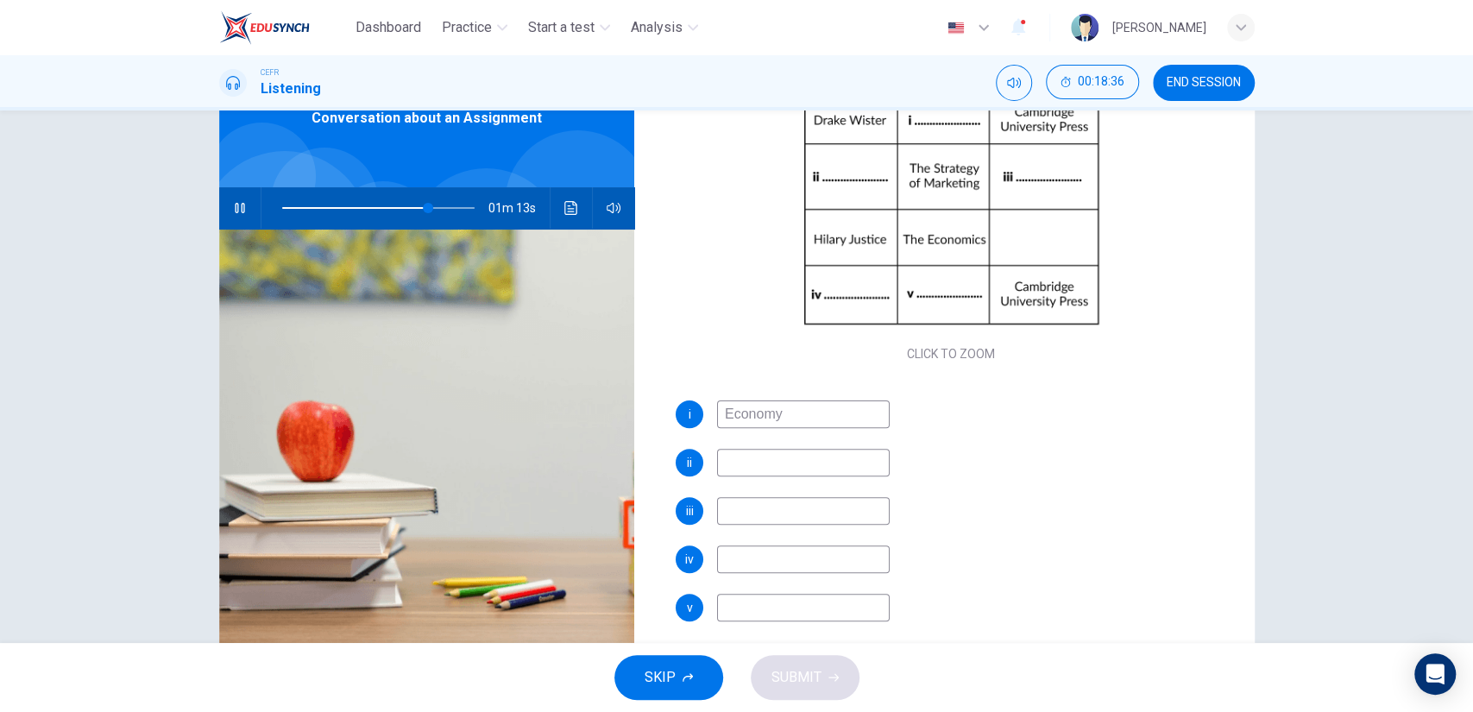
click at [721, 422] on input "Economy" at bounding box center [803, 414] width 173 height 28
type input "76"
type input "gLOVEconomy"
type input "77"
type input "Economy"
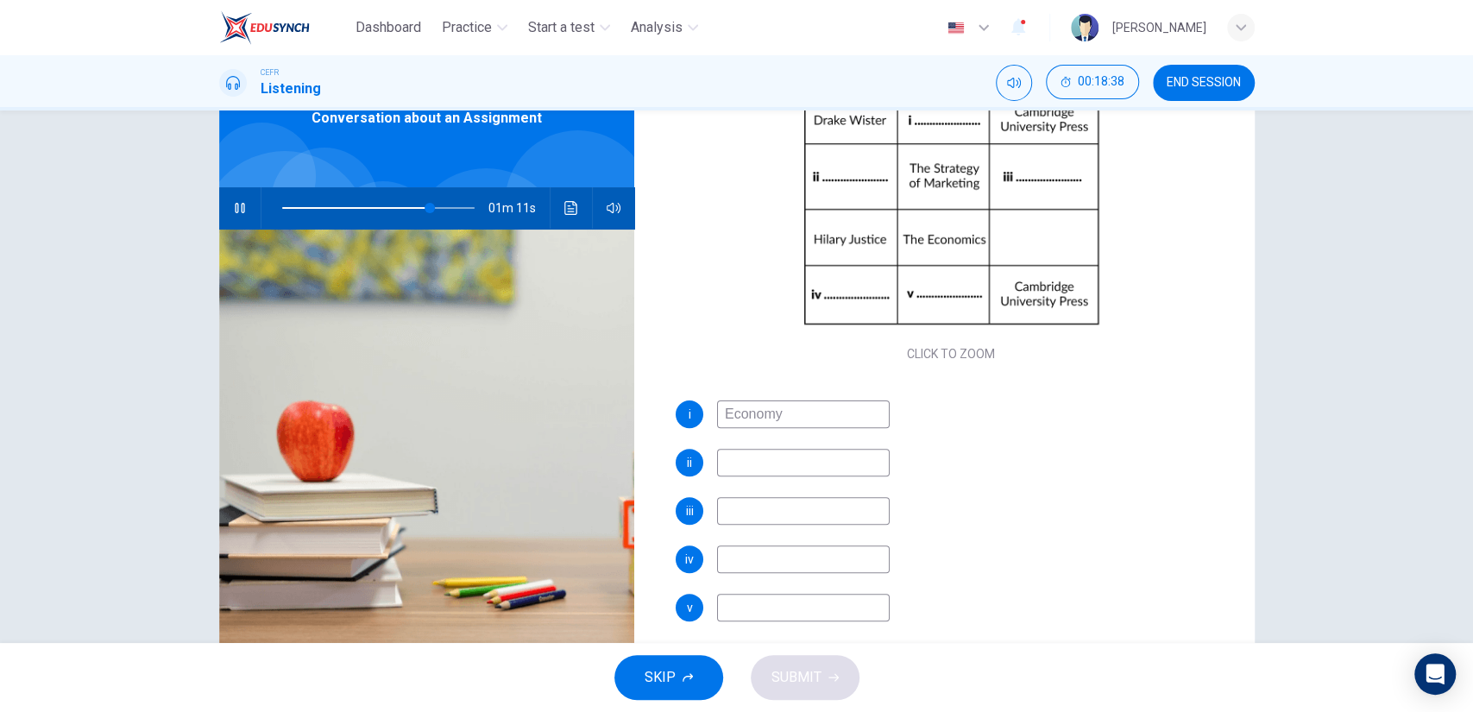
type input "77"
type input "GlobalEconomy"
type input "77"
type input "Global Economy"
type input "78"
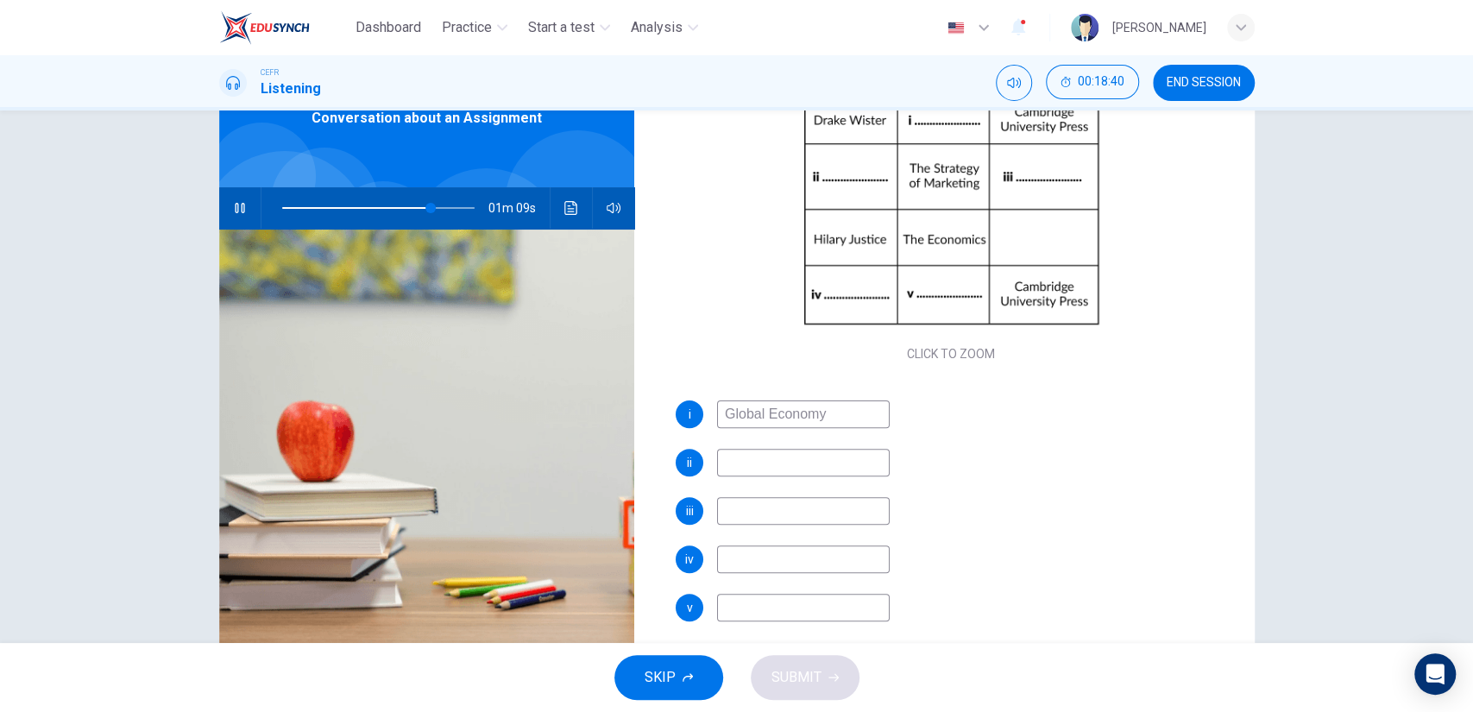
type input "Global Economy"
click at [734, 462] on input at bounding box center [803, 463] width 173 height 28
type input "E"
type input "78"
type input "Eli"
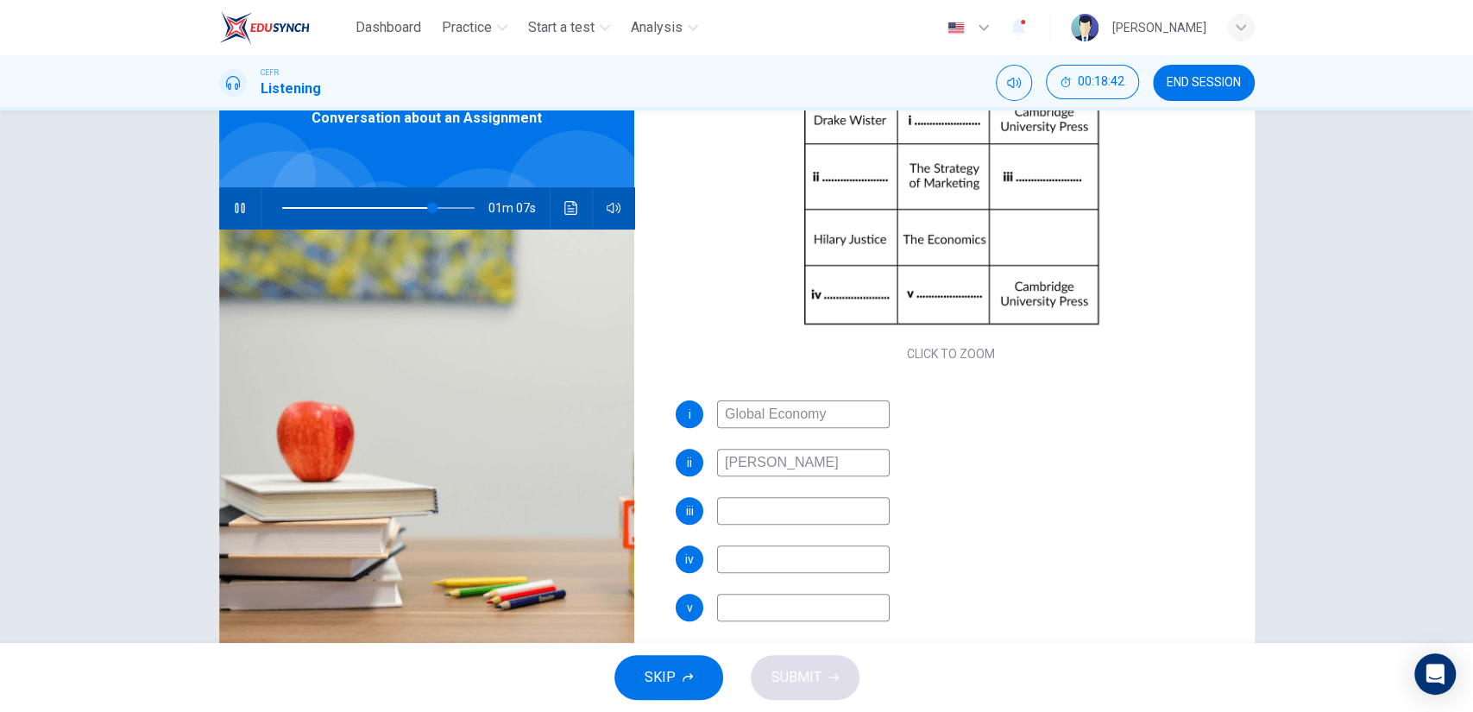
type input "78"
type input "E"
type input "79"
type input "Vo"
type input "79"
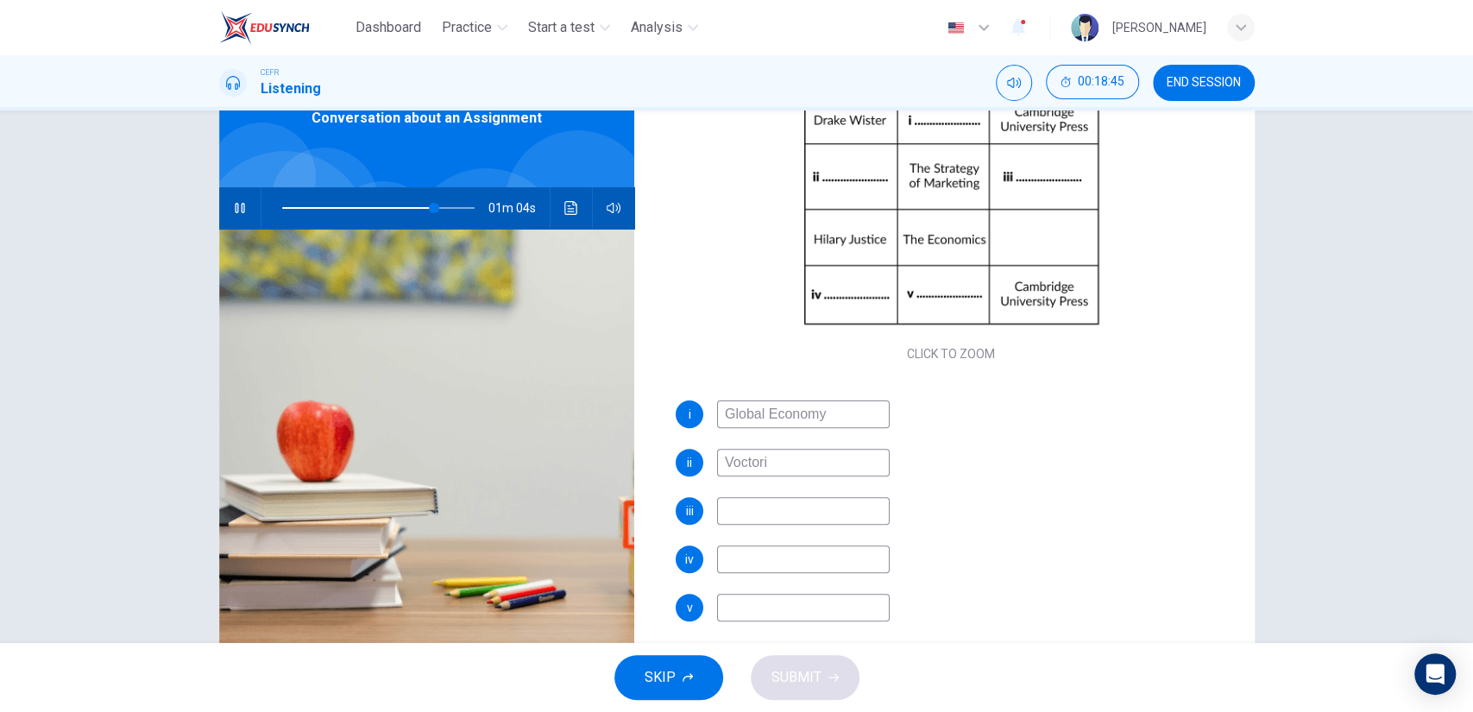
type input "Voctoria"
type input "79"
type input "Voctori"
type input "80"
type input "Voct"
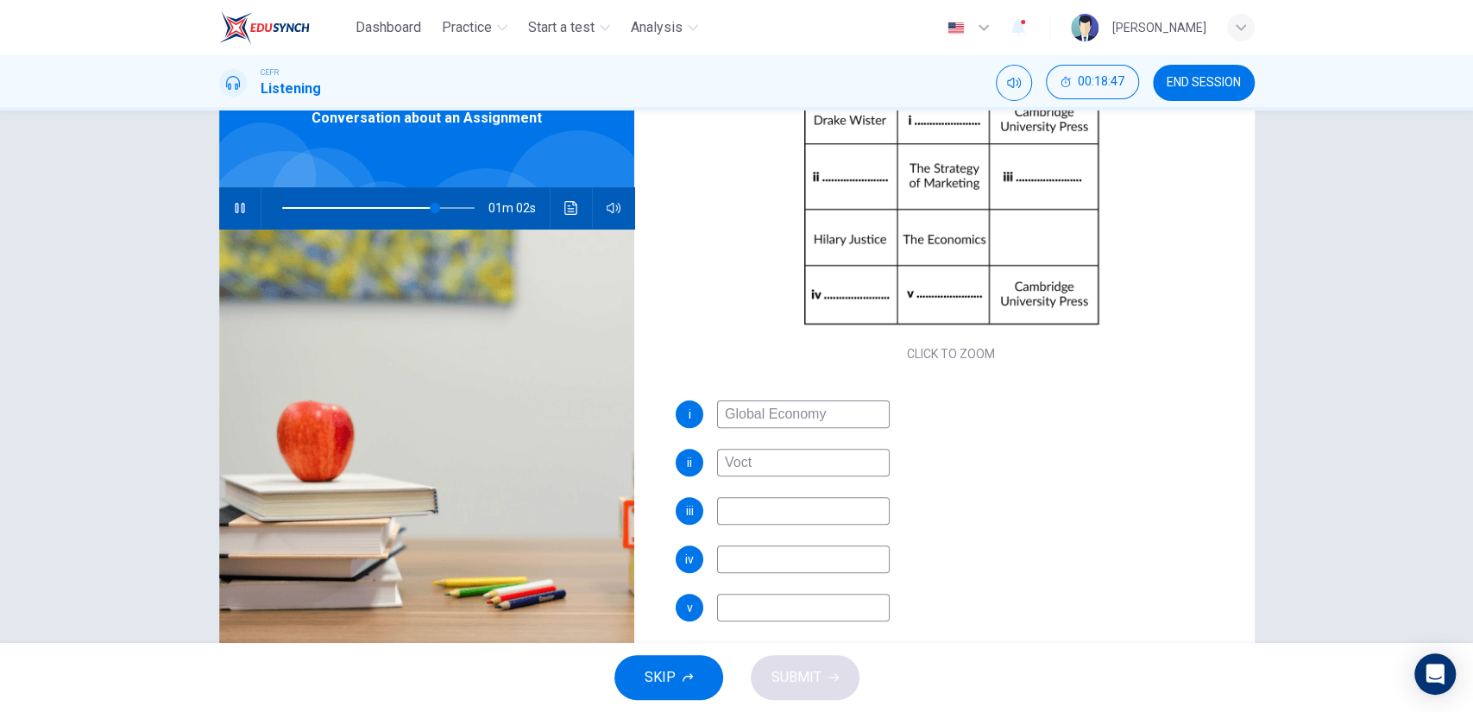
type input "80"
click at [747, 502] on input at bounding box center [803, 511] width 173 height 28
click at [749, 567] on input at bounding box center [803, 559] width 173 height 28
click at [717, 559] on input "Hanna" at bounding box center [803, 559] width 173 height 28
click at [759, 607] on input at bounding box center [803, 608] width 173 height 28
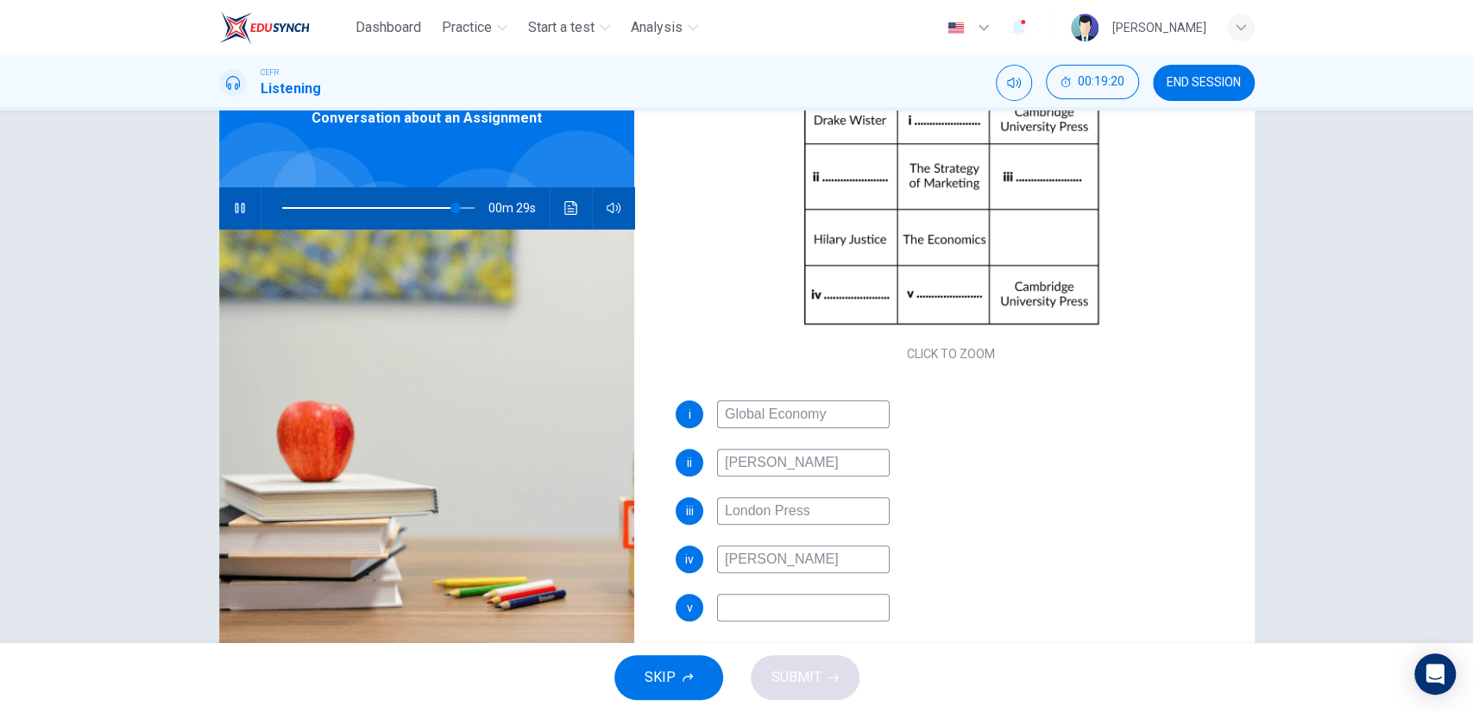
click at [772, 563] on input "Williams Hanna" at bounding box center [803, 559] width 173 height 28
click at [779, 605] on input at bounding box center [803, 608] width 173 height 28
click at [791, 673] on span "SUBMIT" at bounding box center [796, 677] width 50 height 24
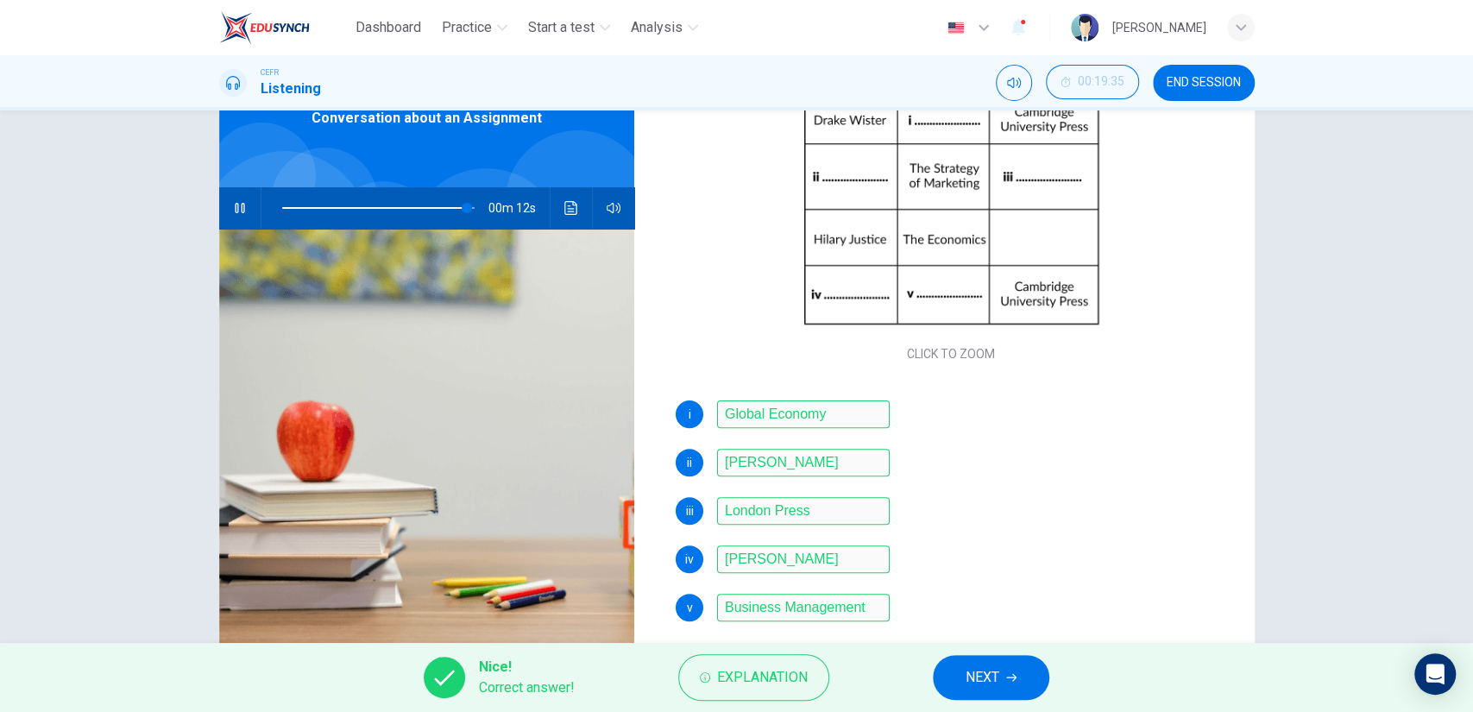
click at [960, 677] on button "NEXT" at bounding box center [991, 677] width 116 height 45
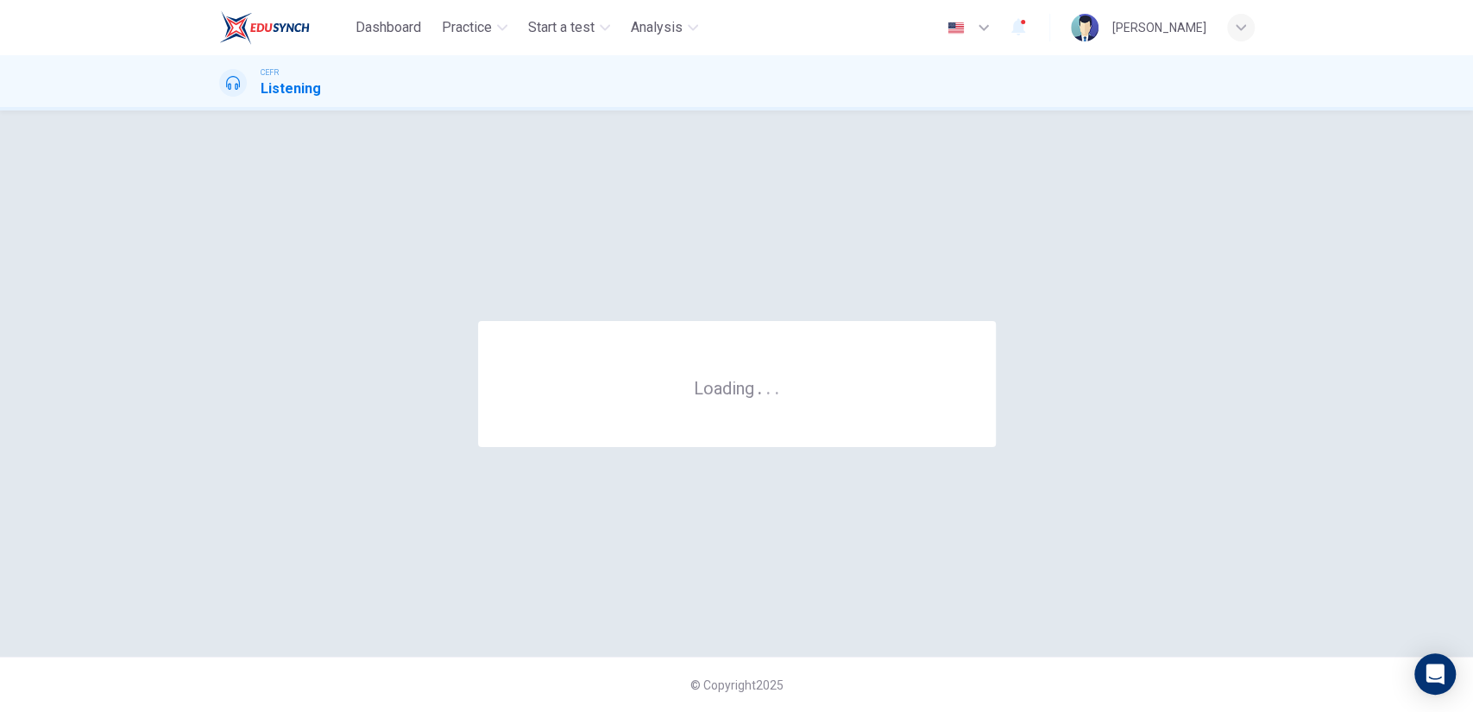
scroll to position [0, 0]
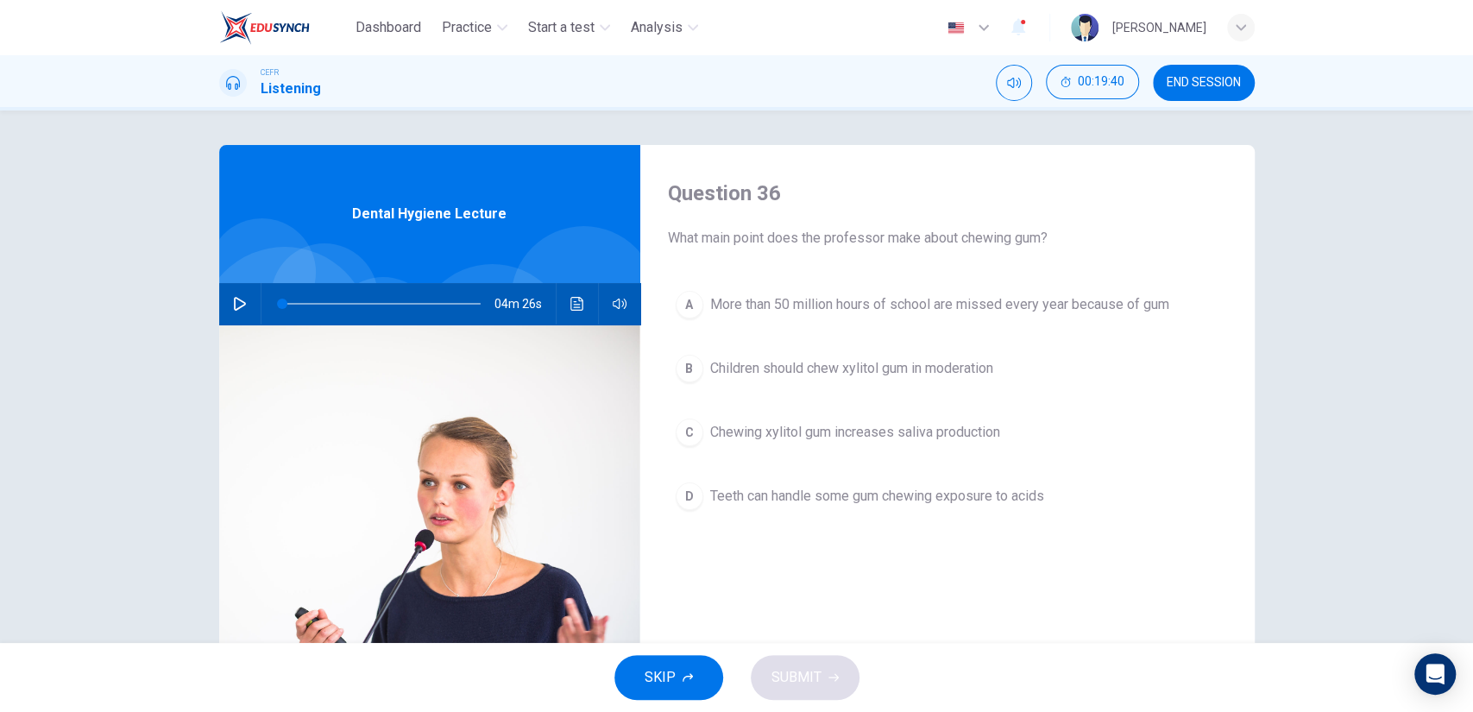
click at [1203, 65] on button "END SESSION" at bounding box center [1204, 83] width 102 height 36
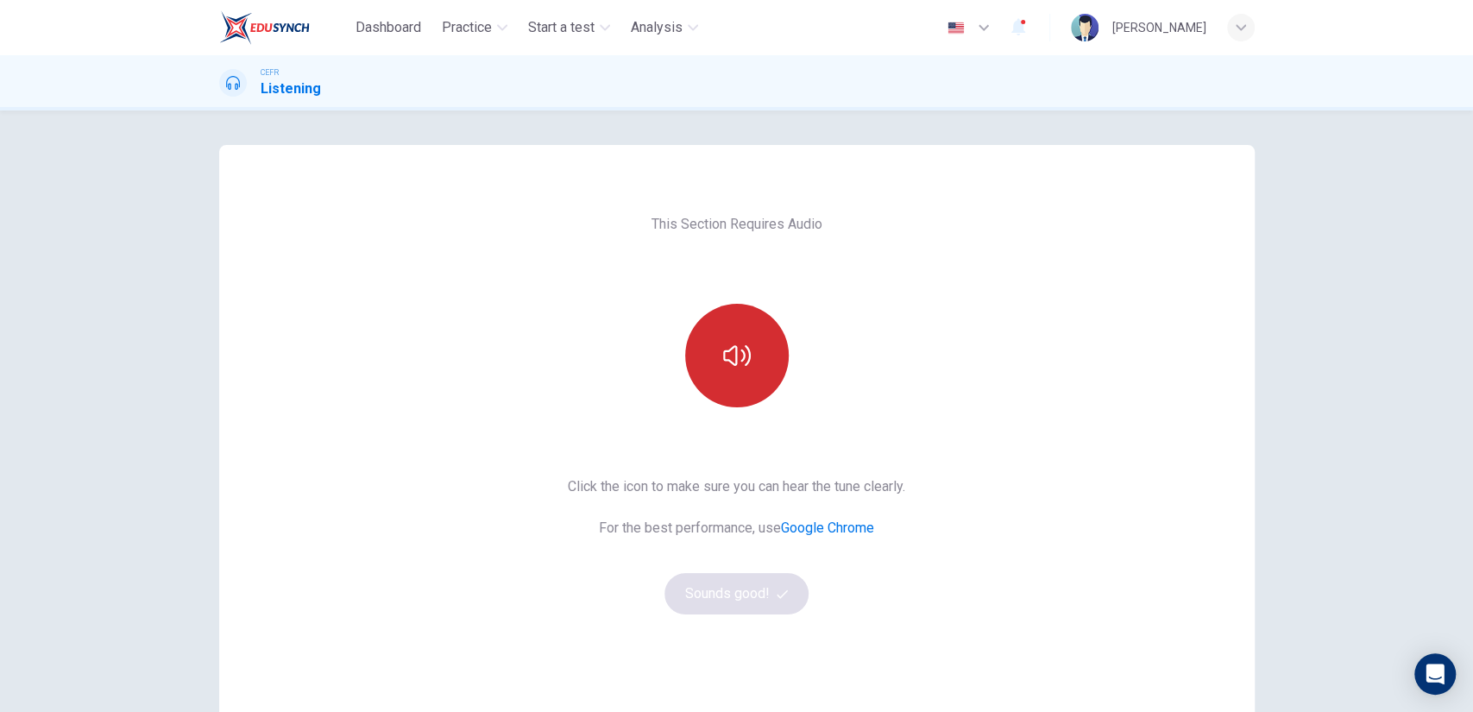
click at [779, 346] on button "button" at bounding box center [737, 356] width 104 height 104
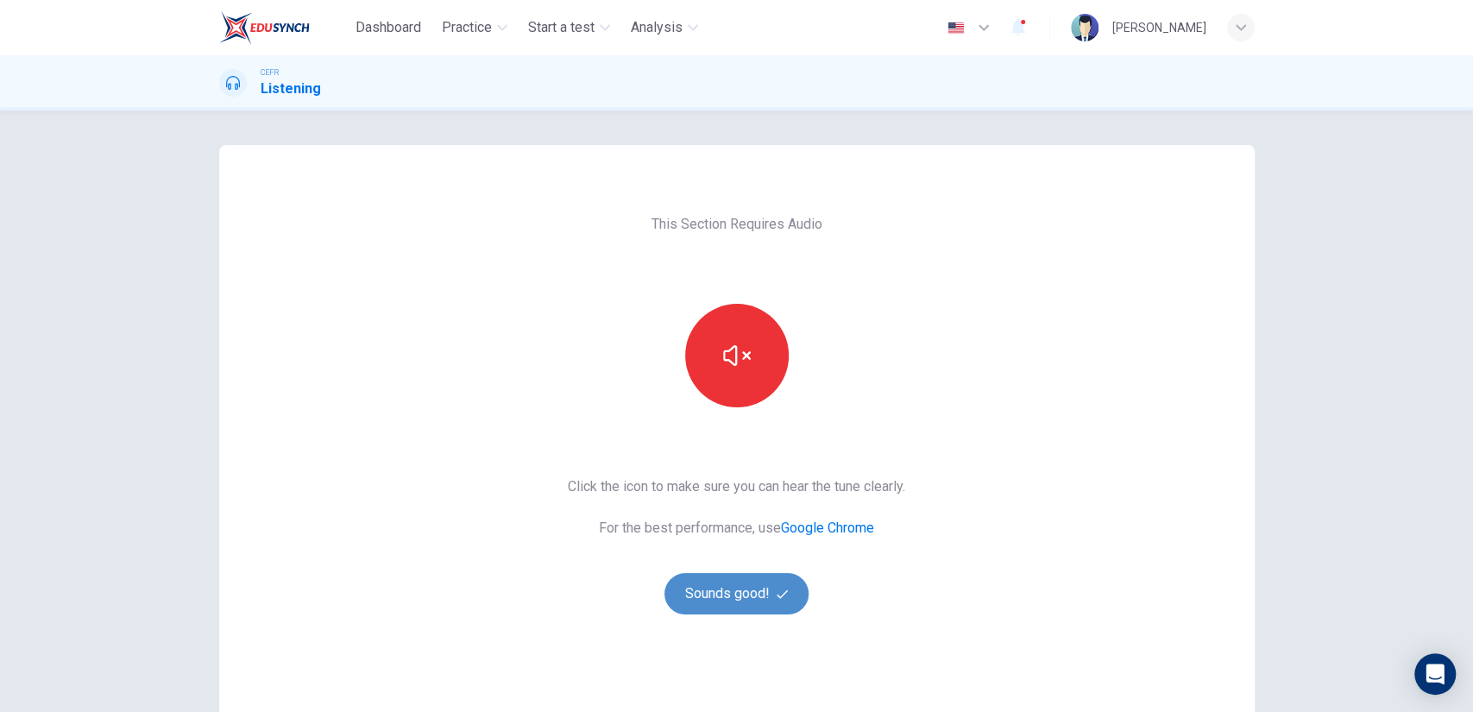
click at [765, 600] on button "Sounds good!" at bounding box center [736, 593] width 145 height 41
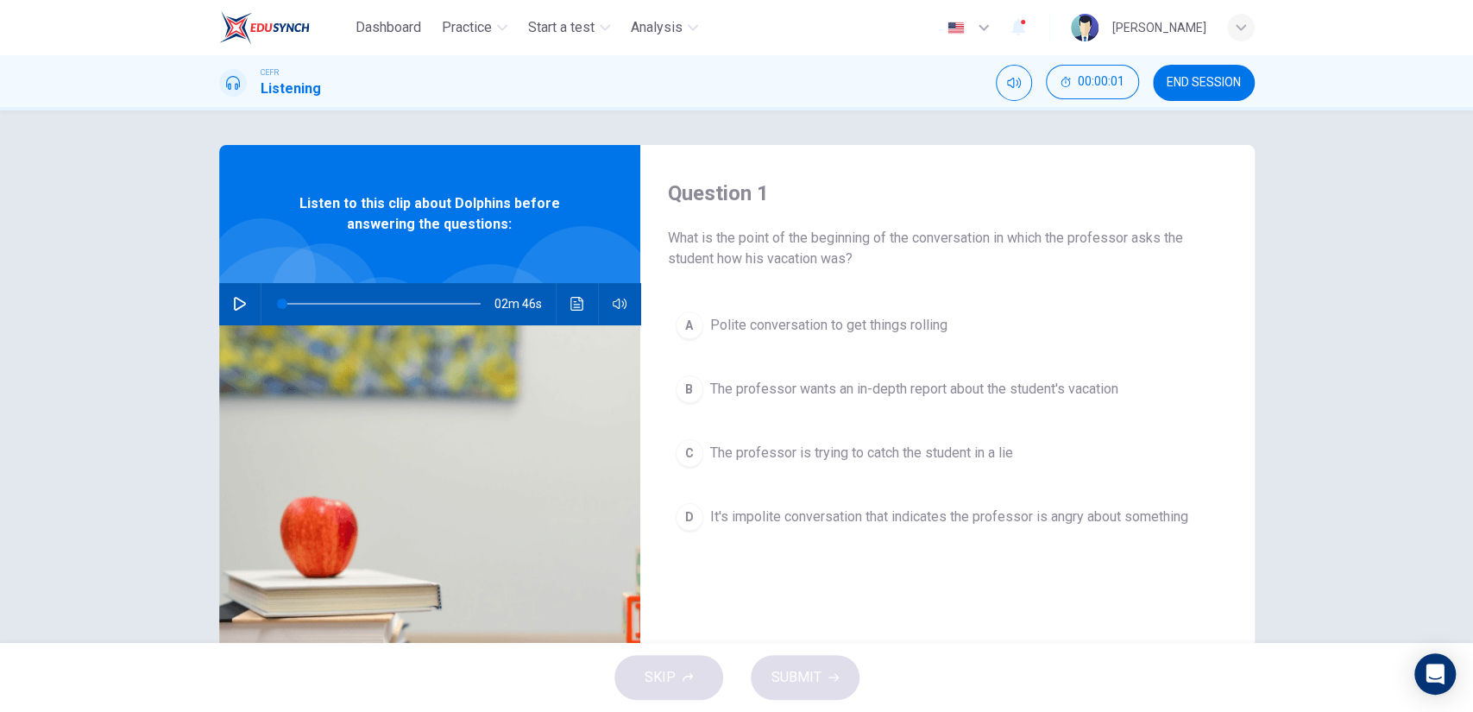
click at [233, 306] on icon "button" at bounding box center [240, 304] width 14 height 14
type input "0"
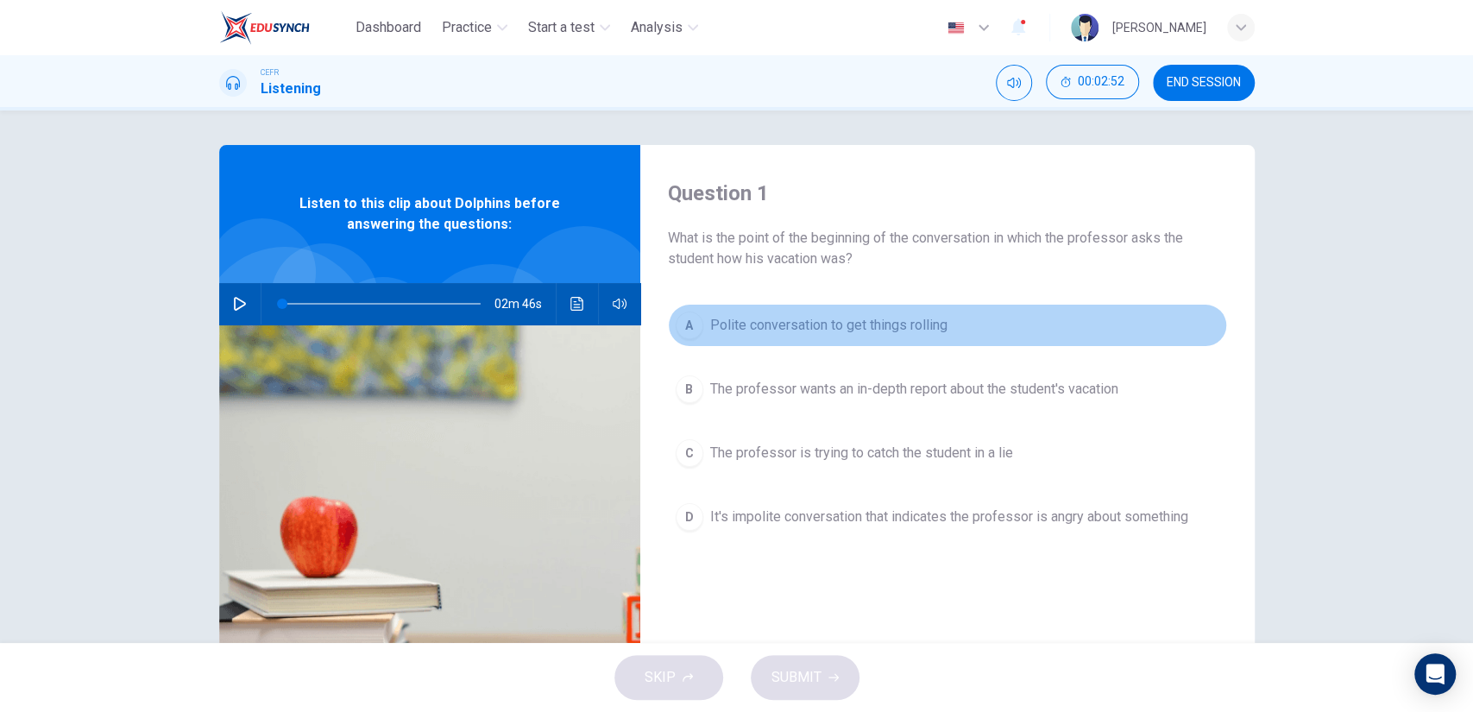
click at [916, 322] on span "Polite conversation to get things rolling" at bounding box center [828, 325] width 237 height 21
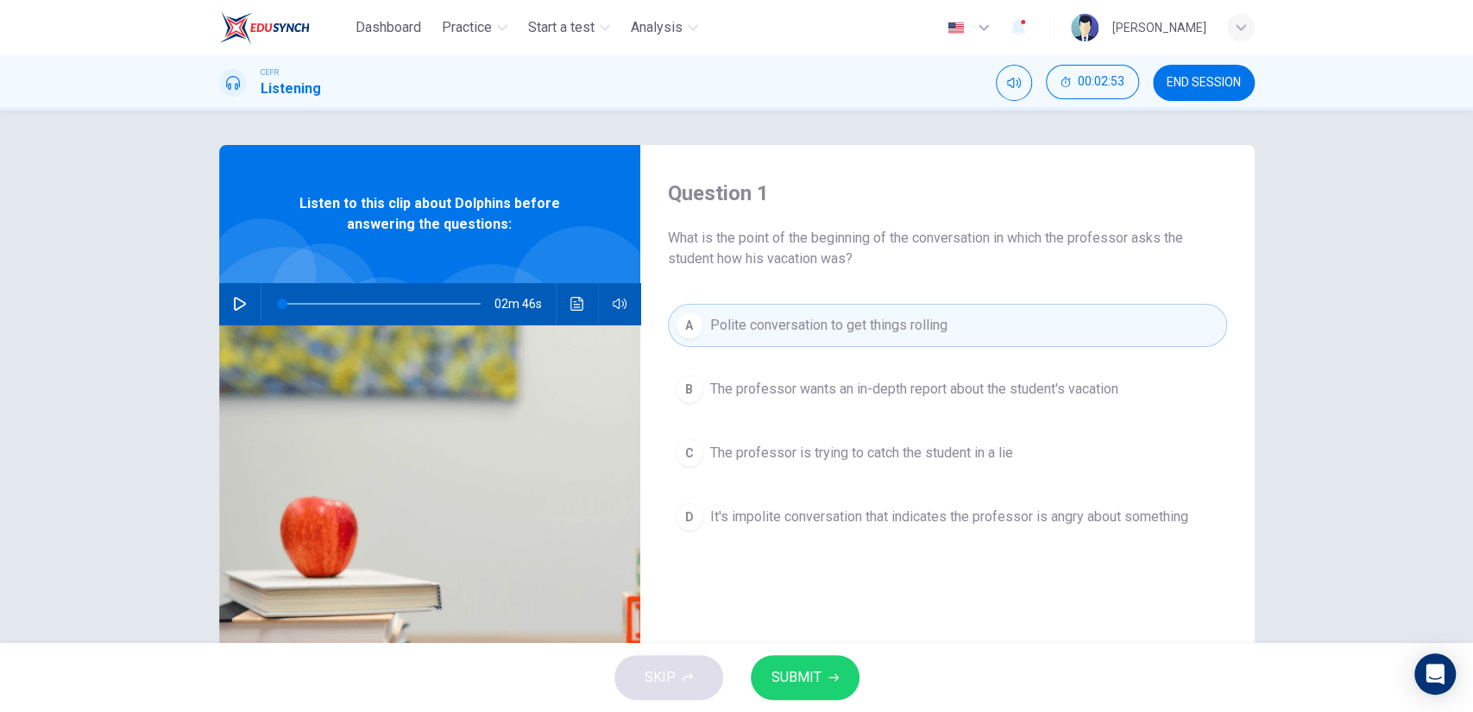
click at [834, 652] on div "SKIP SUBMIT" at bounding box center [736, 677] width 1473 height 69
click at [830, 660] on button "SUBMIT" at bounding box center [805, 677] width 109 height 45
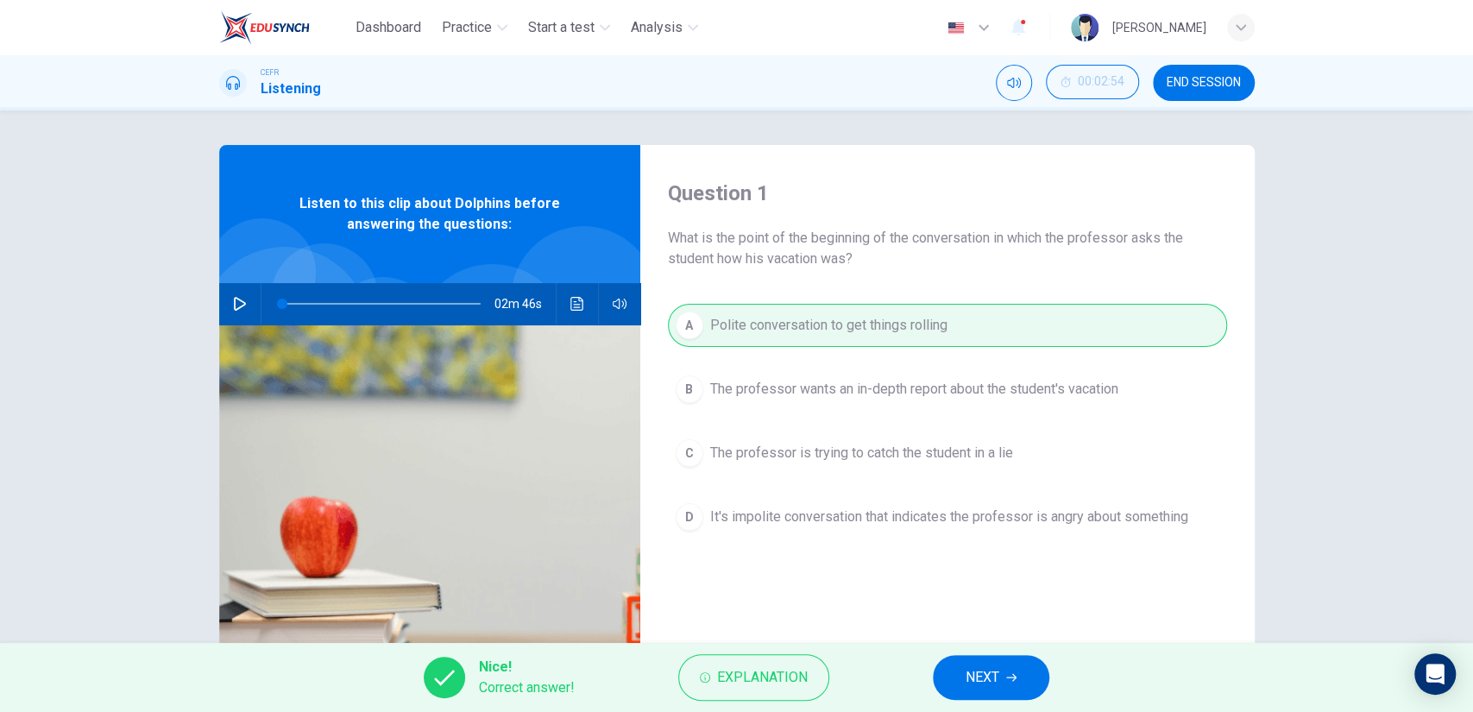
click at [981, 674] on span "NEXT" at bounding box center [983, 677] width 34 height 24
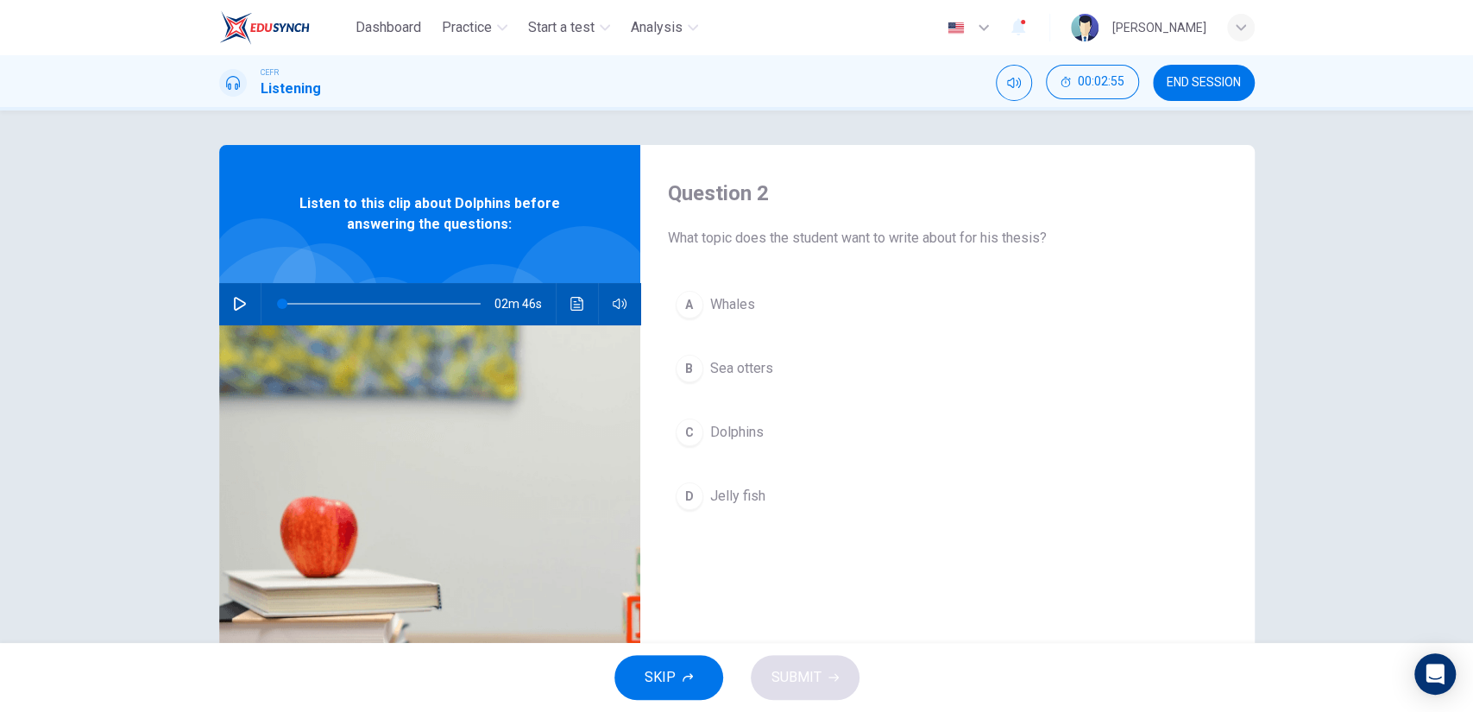
click at [755, 429] on span "Dolphins" at bounding box center [736, 432] width 53 height 21
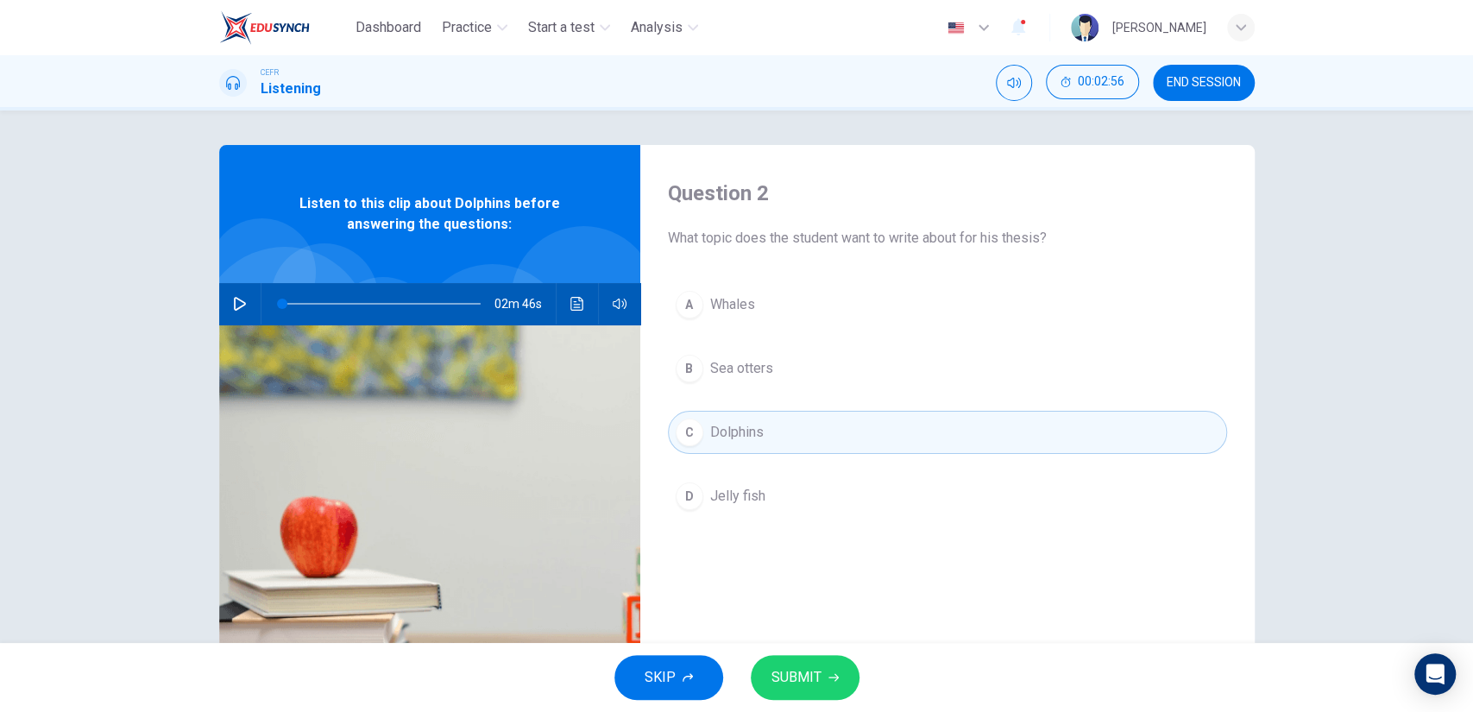
click at [815, 675] on span "SUBMIT" at bounding box center [796, 677] width 50 height 24
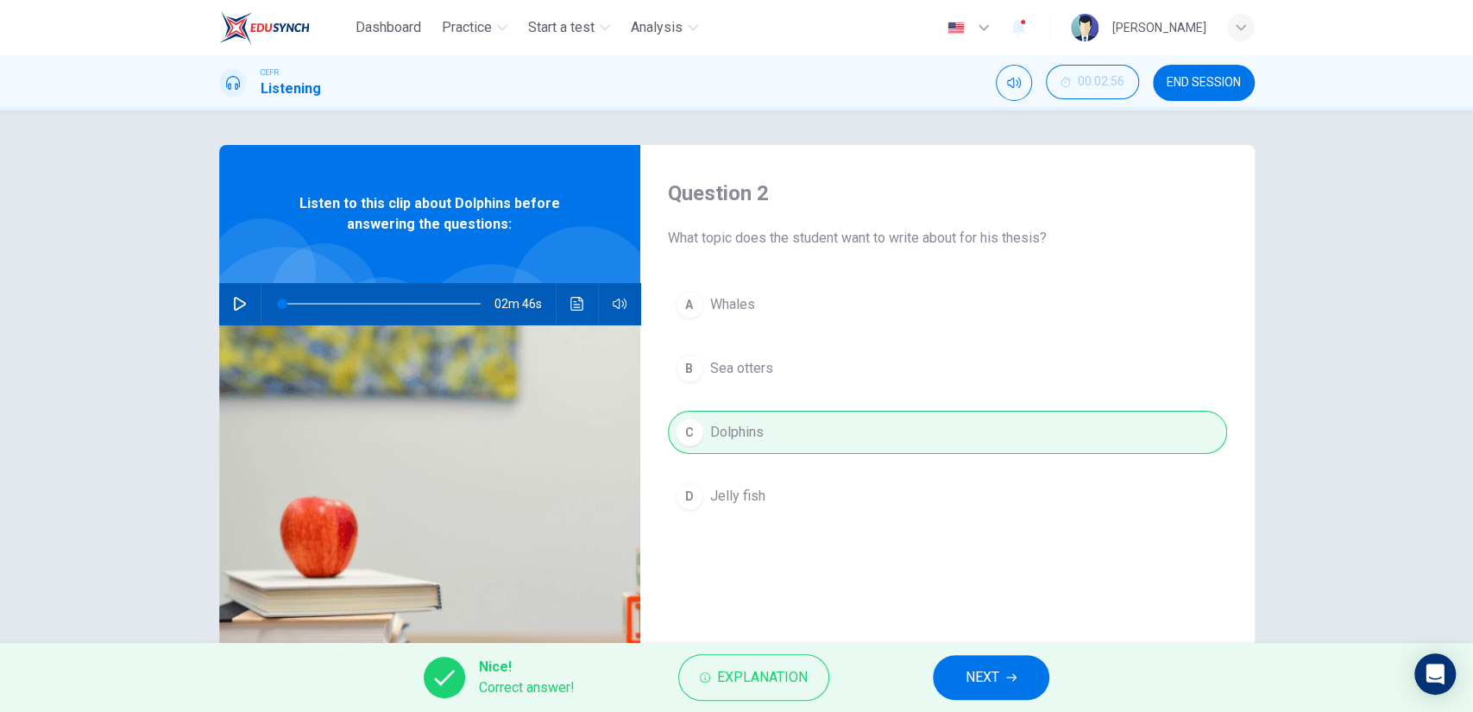
click at [981, 676] on span "NEXT" at bounding box center [983, 677] width 34 height 24
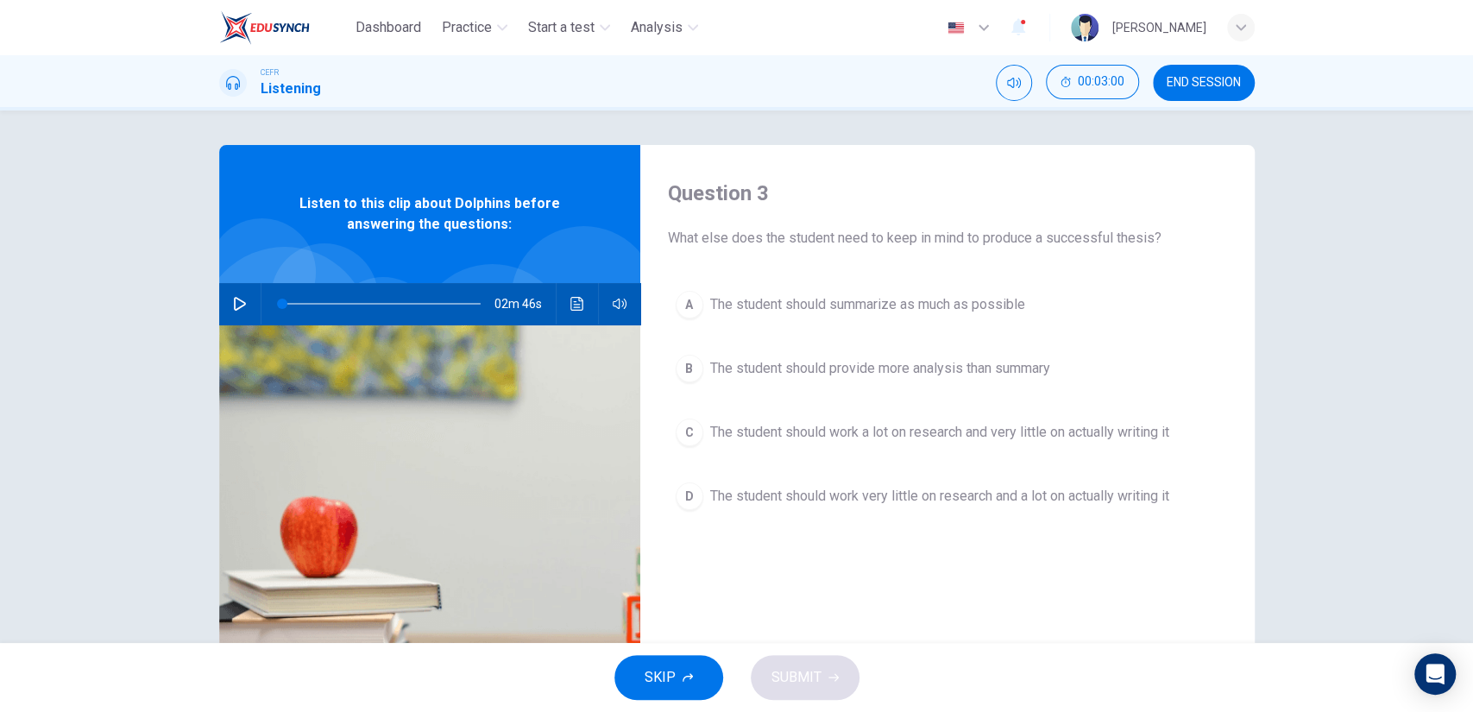
click at [1026, 375] on span "The student should provide more analysis than summary" at bounding box center [880, 368] width 340 height 21
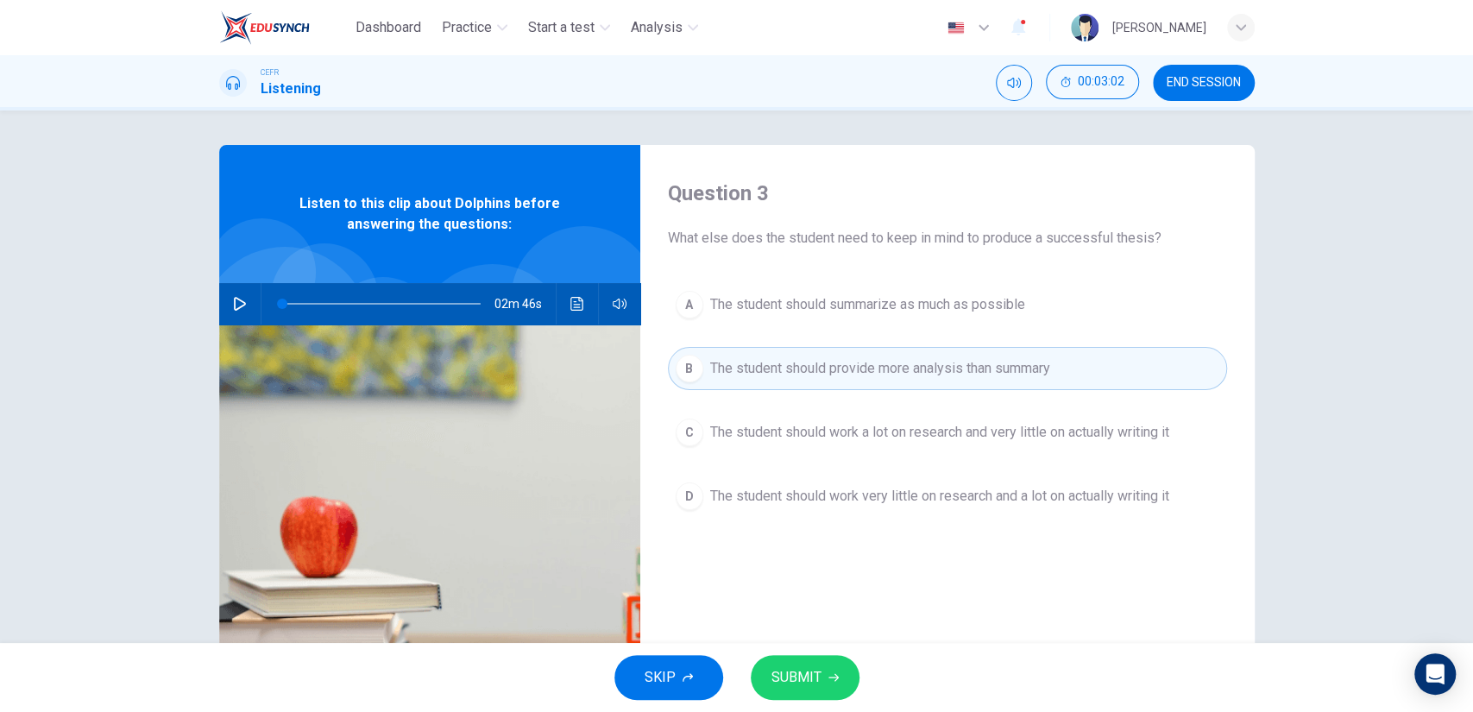
click at [822, 668] on button "SUBMIT" at bounding box center [805, 677] width 109 height 45
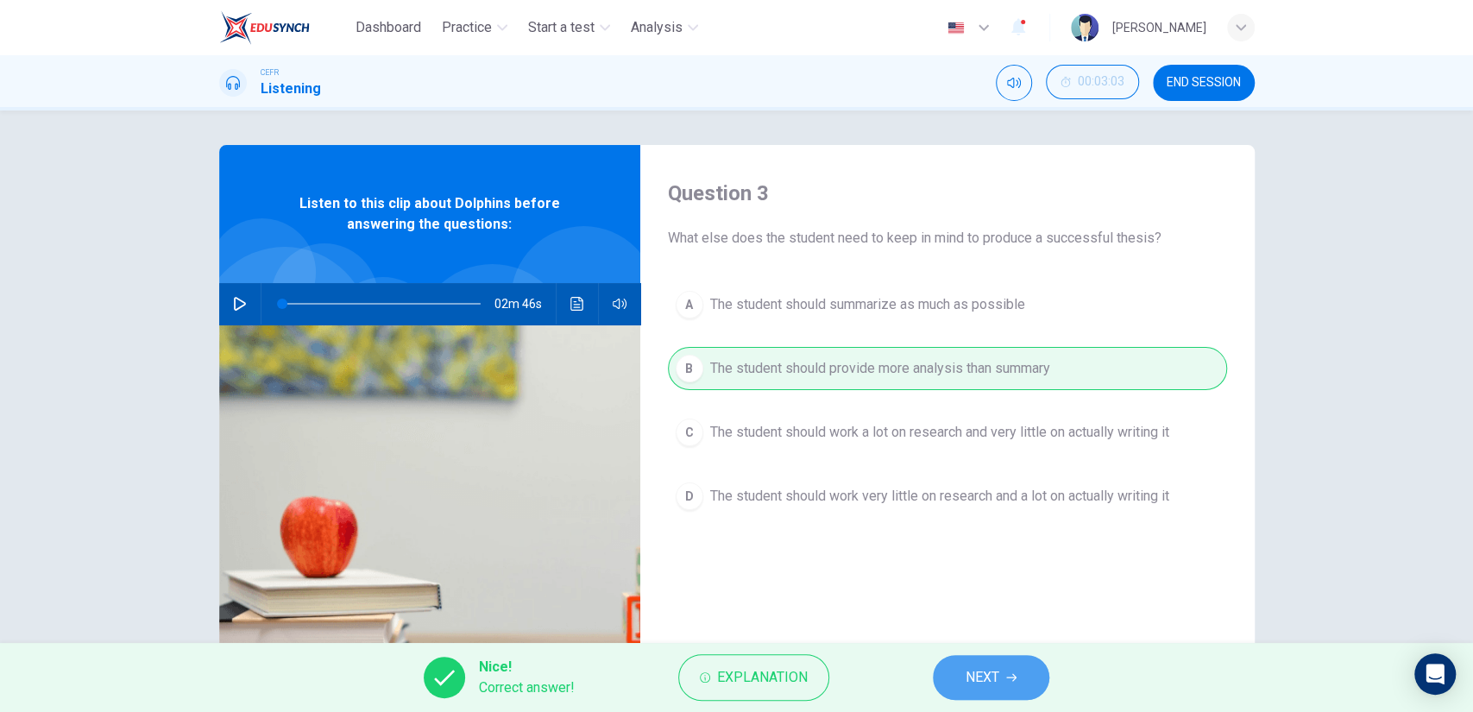
click at [940, 670] on button "NEXT" at bounding box center [991, 677] width 116 height 45
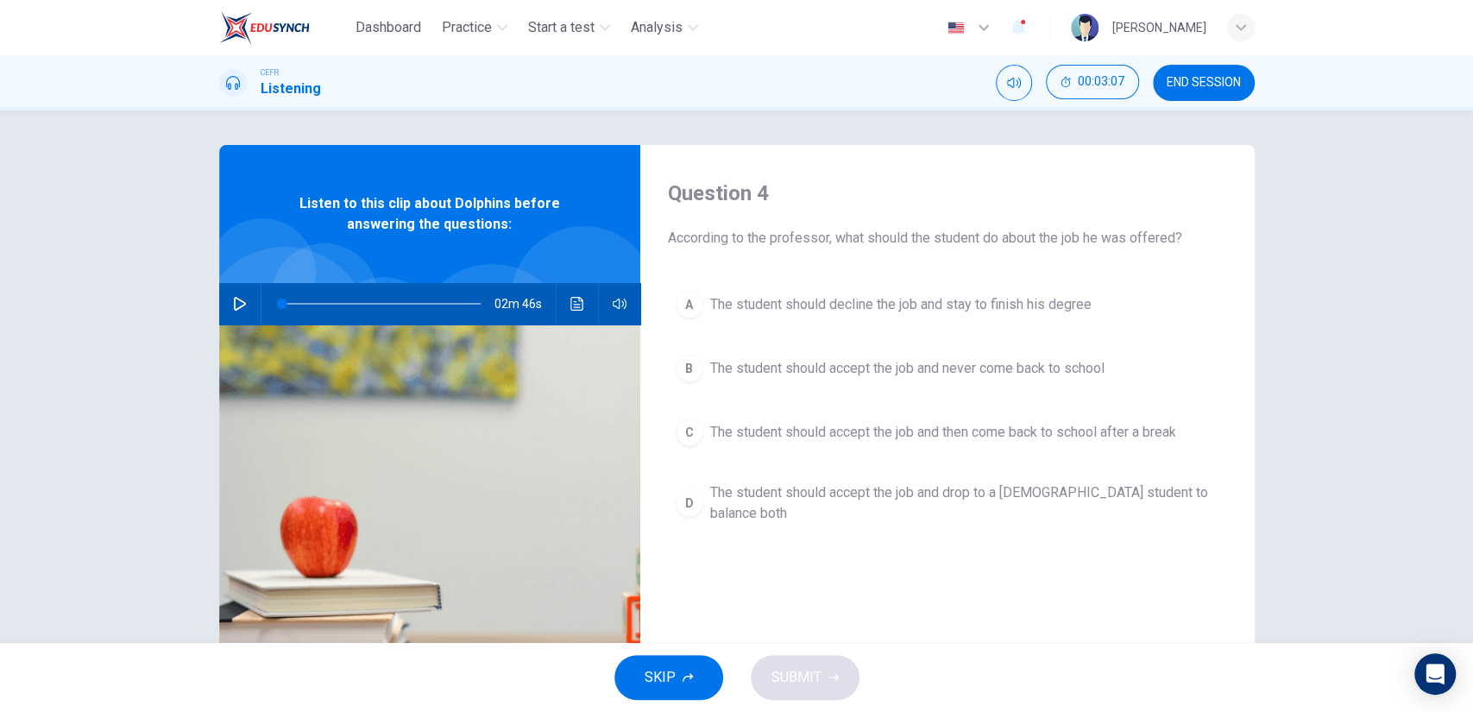
click at [1063, 318] on button "A The student should decline the job and stay to finish his degree" at bounding box center [947, 304] width 559 height 43
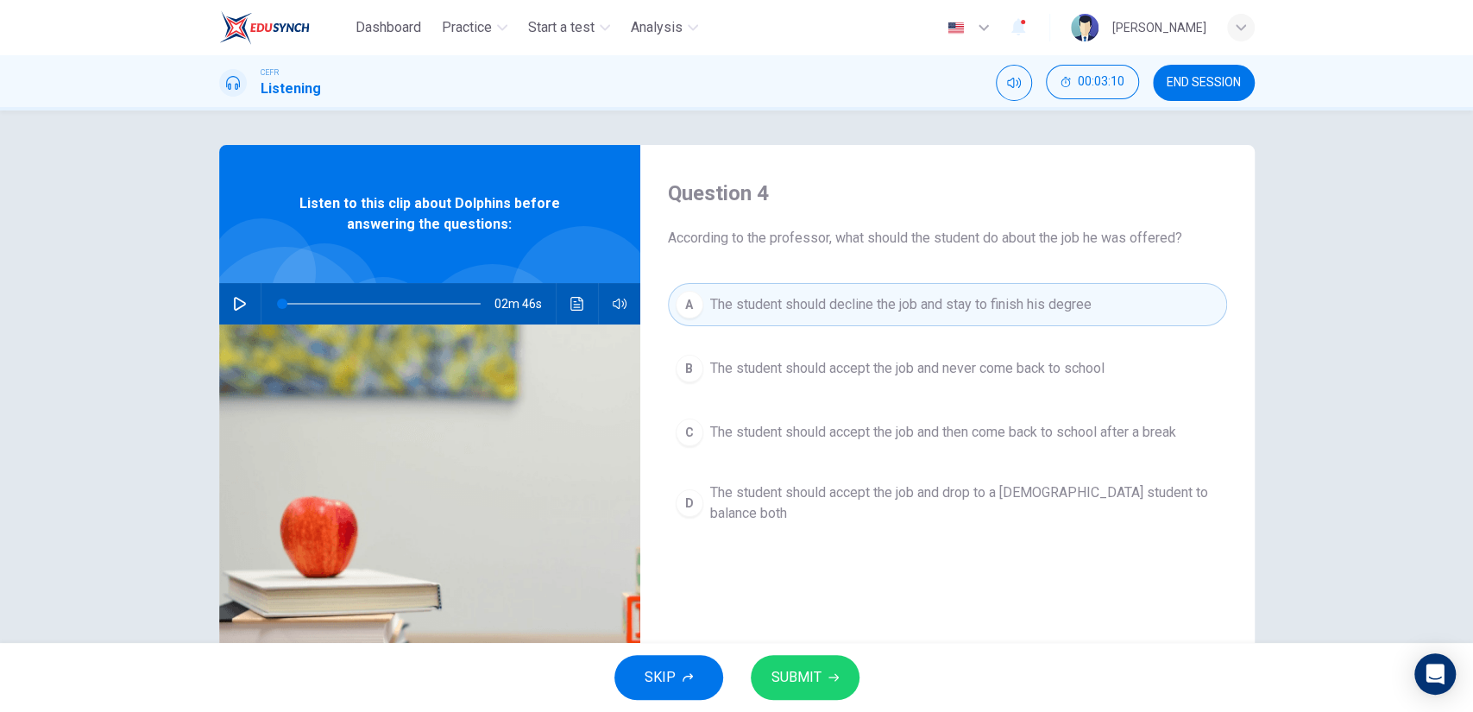
click at [840, 683] on button "SUBMIT" at bounding box center [805, 677] width 109 height 45
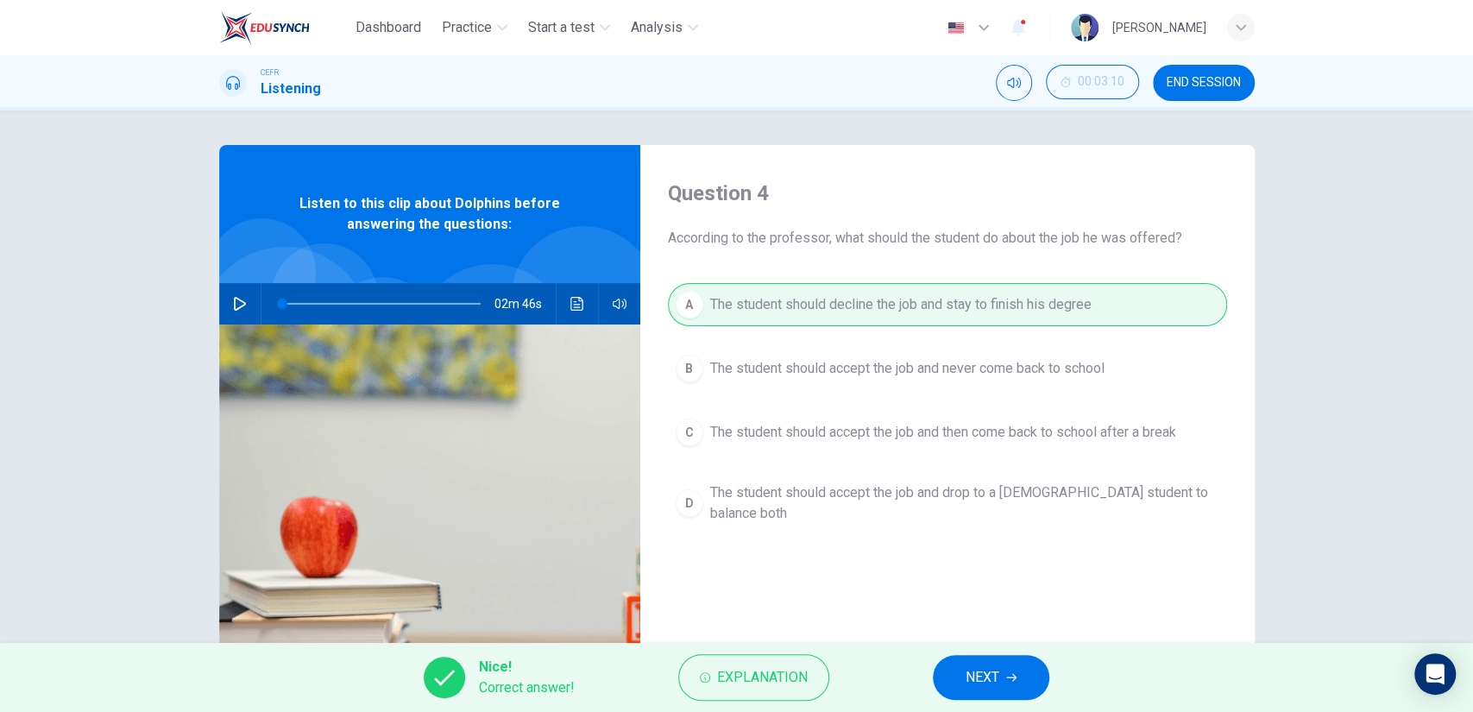
click at [987, 670] on span "NEXT" at bounding box center [983, 677] width 34 height 24
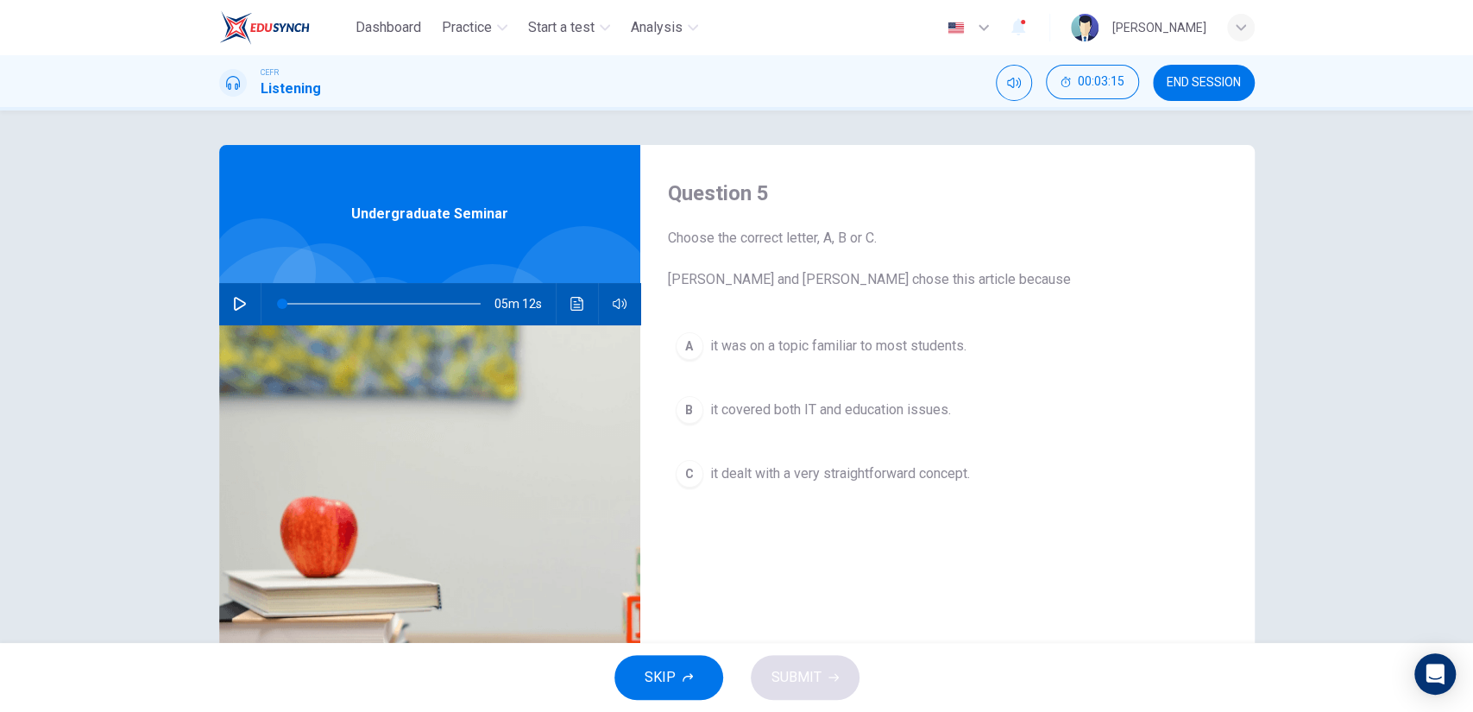
click at [767, 477] on span "it dealt with a very straightforward concept." at bounding box center [840, 473] width 260 height 21
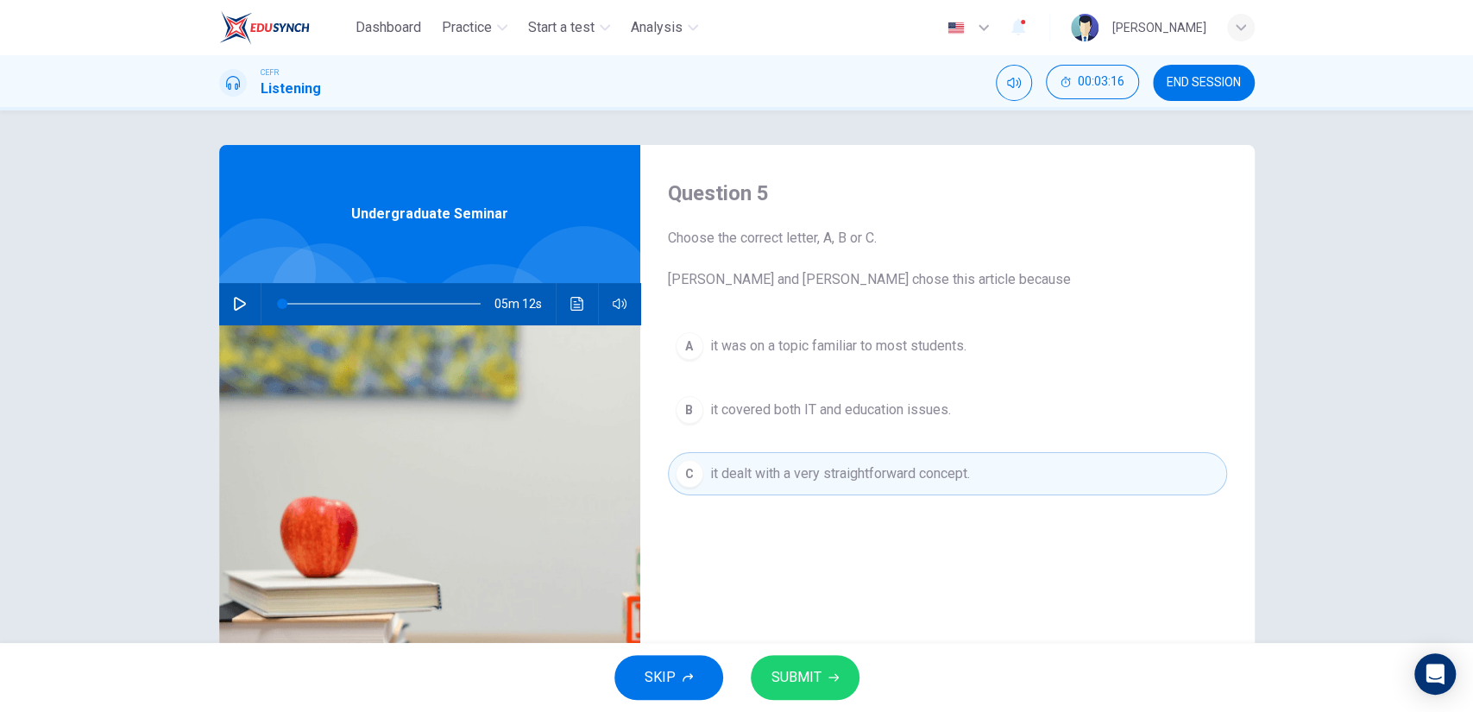
click at [787, 693] on button "SUBMIT" at bounding box center [805, 677] width 109 height 45
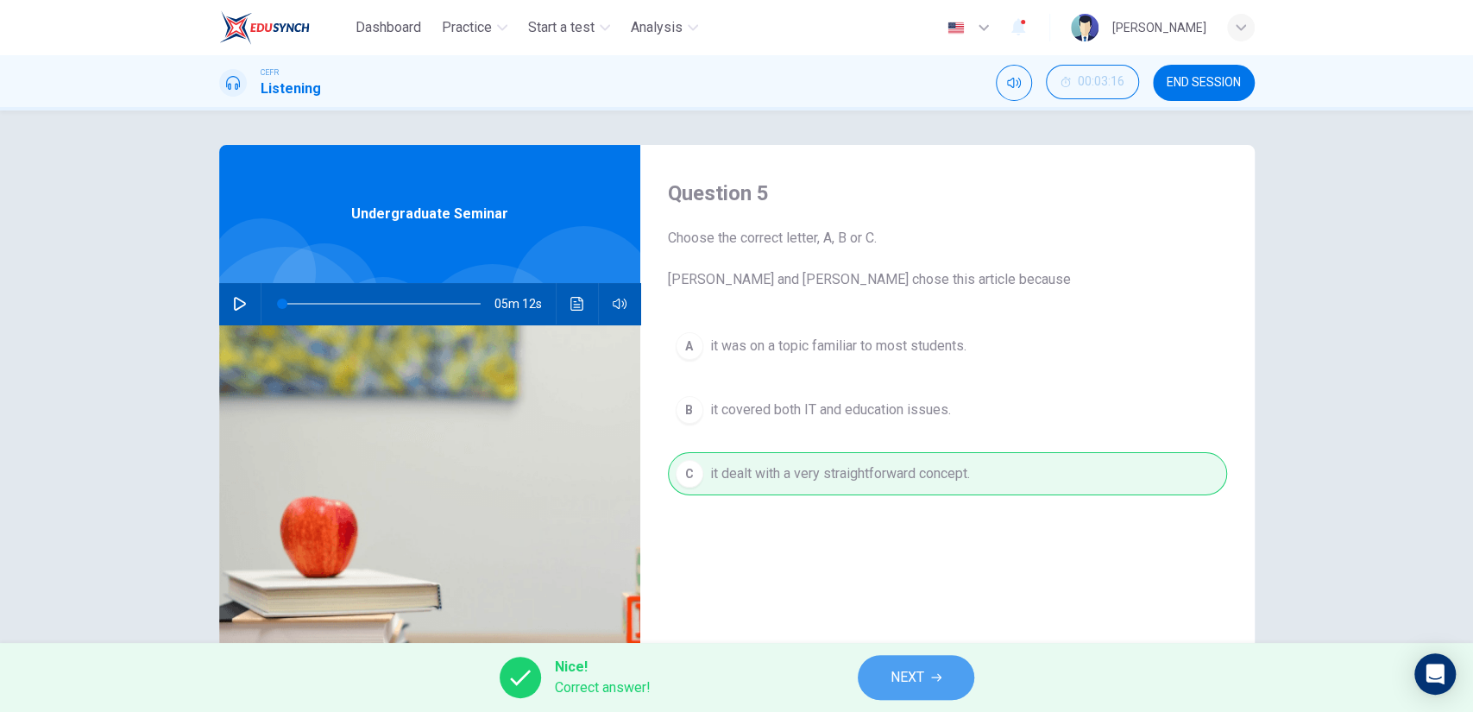
click at [970, 683] on button "NEXT" at bounding box center [916, 677] width 116 height 45
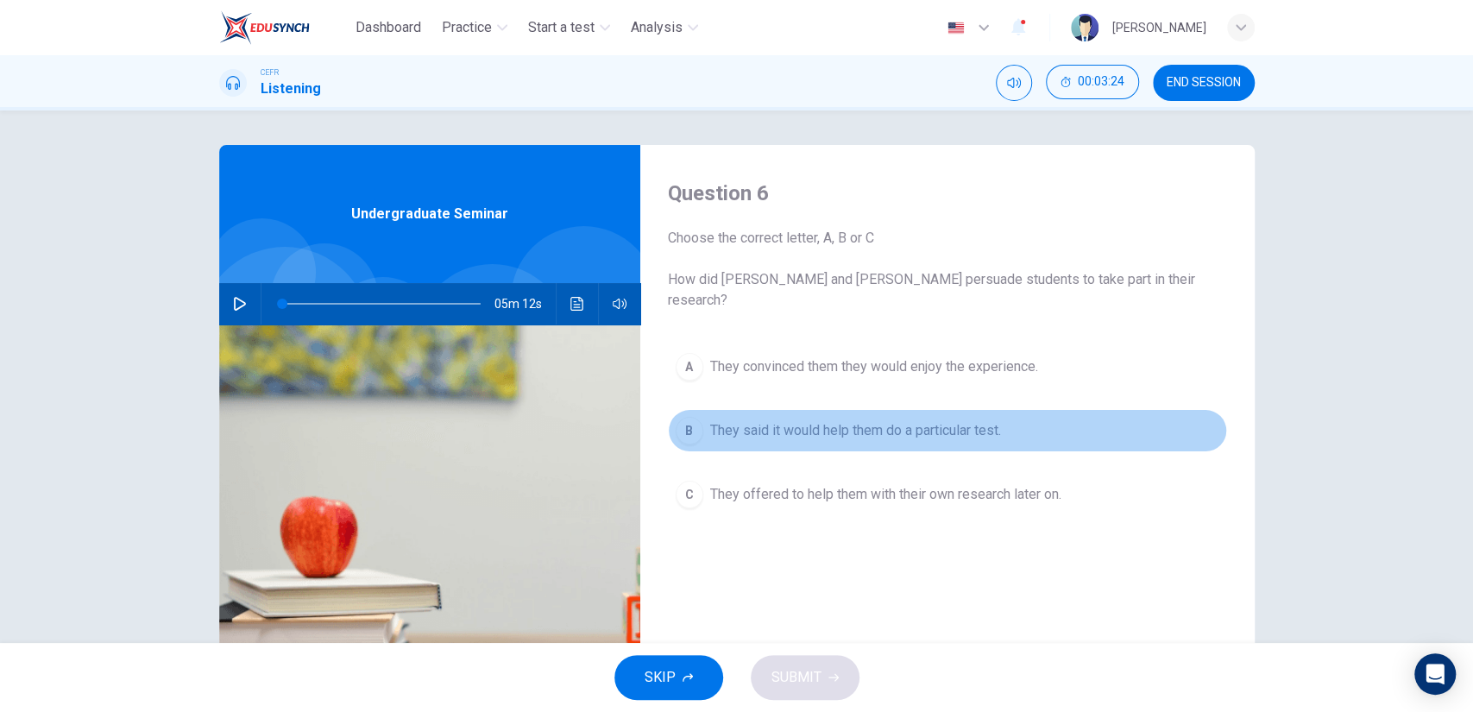
click at [852, 420] on span "They said it would help them do a particular test." at bounding box center [855, 430] width 291 height 21
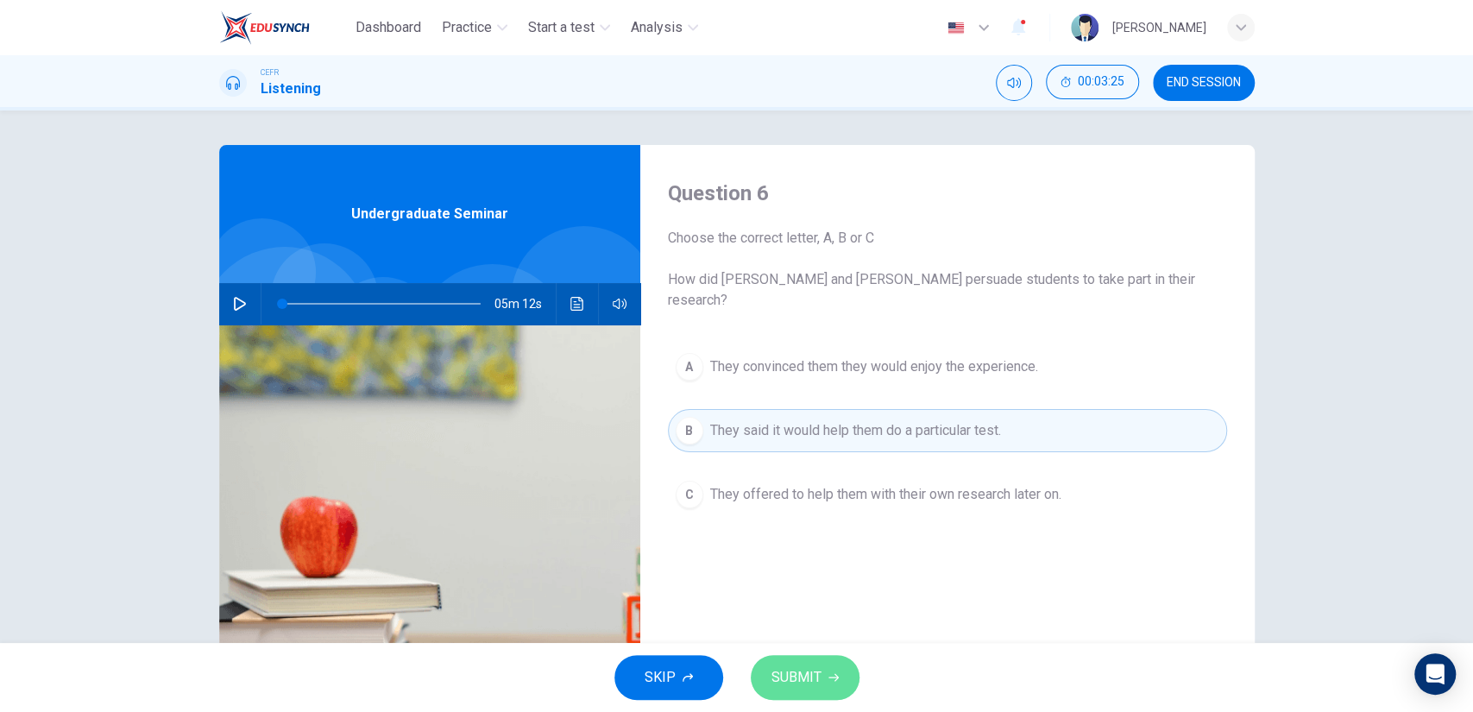
click at [826, 669] on button "SUBMIT" at bounding box center [805, 677] width 109 height 45
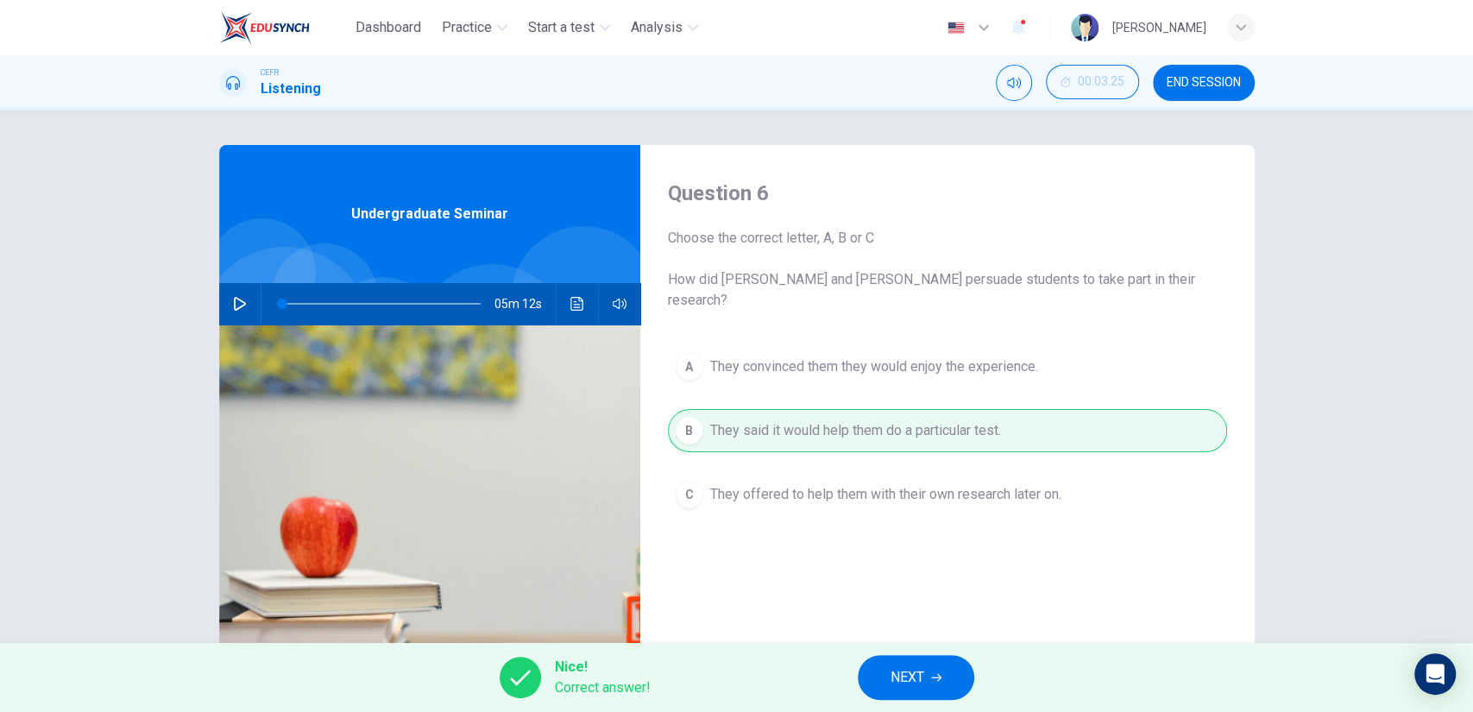
click at [965, 681] on button "NEXT" at bounding box center [916, 677] width 116 height 45
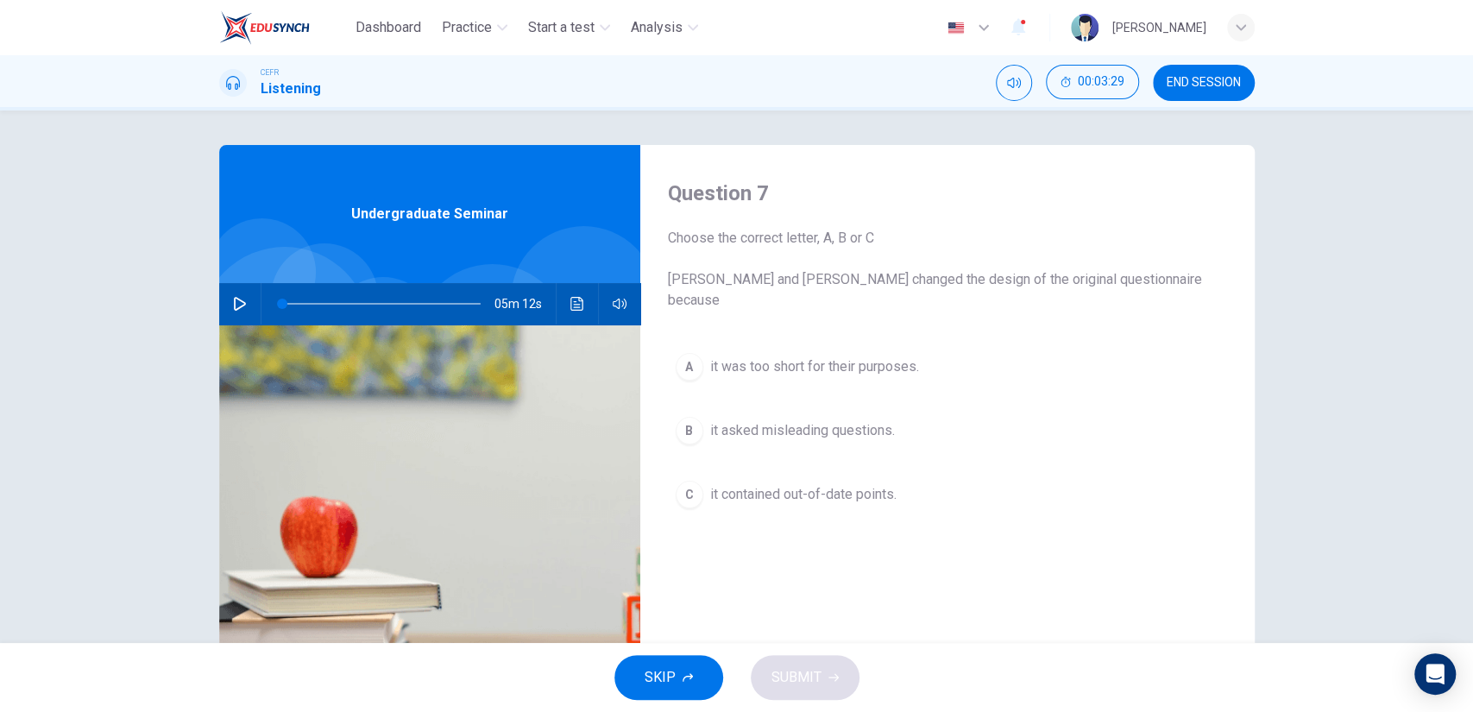
click at [832, 484] on span "it contained out-of-date points." at bounding box center [803, 494] width 186 height 21
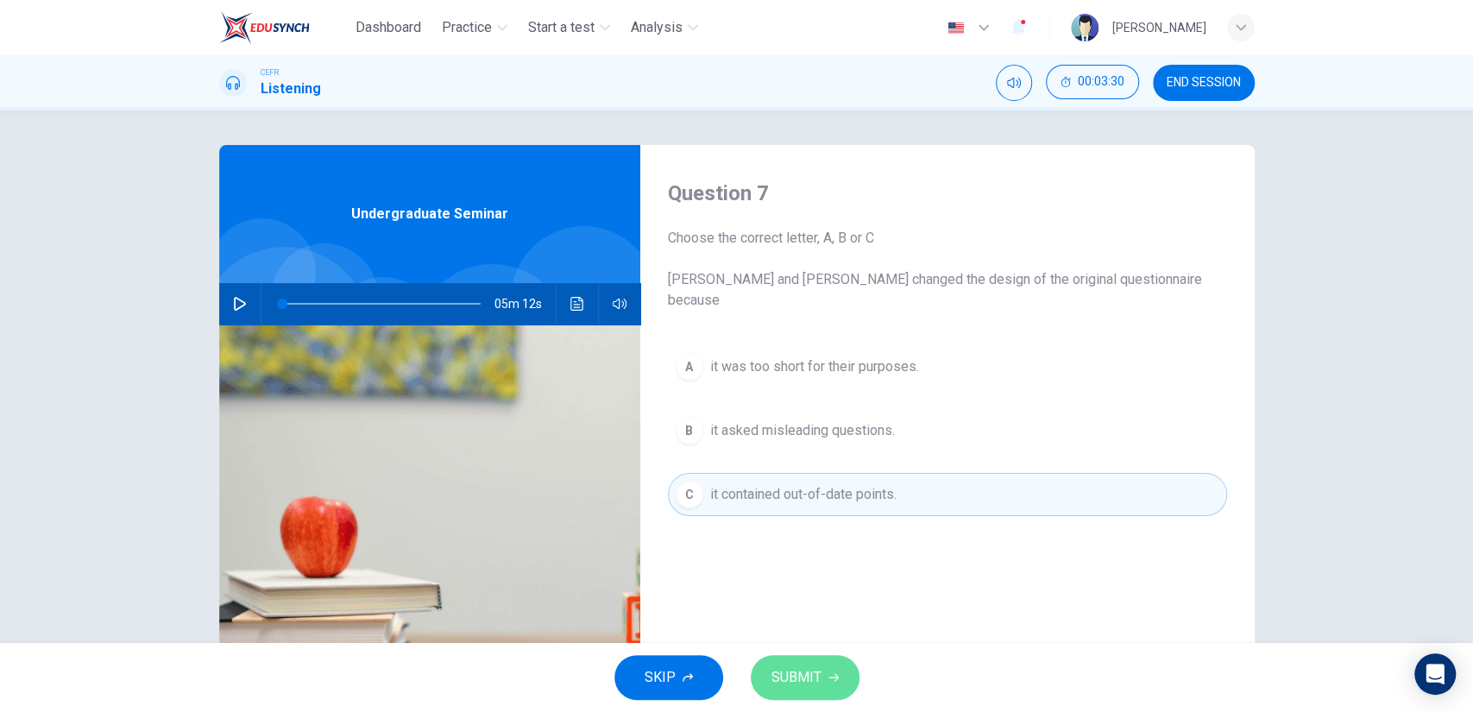
click at [824, 668] on button "SUBMIT" at bounding box center [805, 677] width 109 height 45
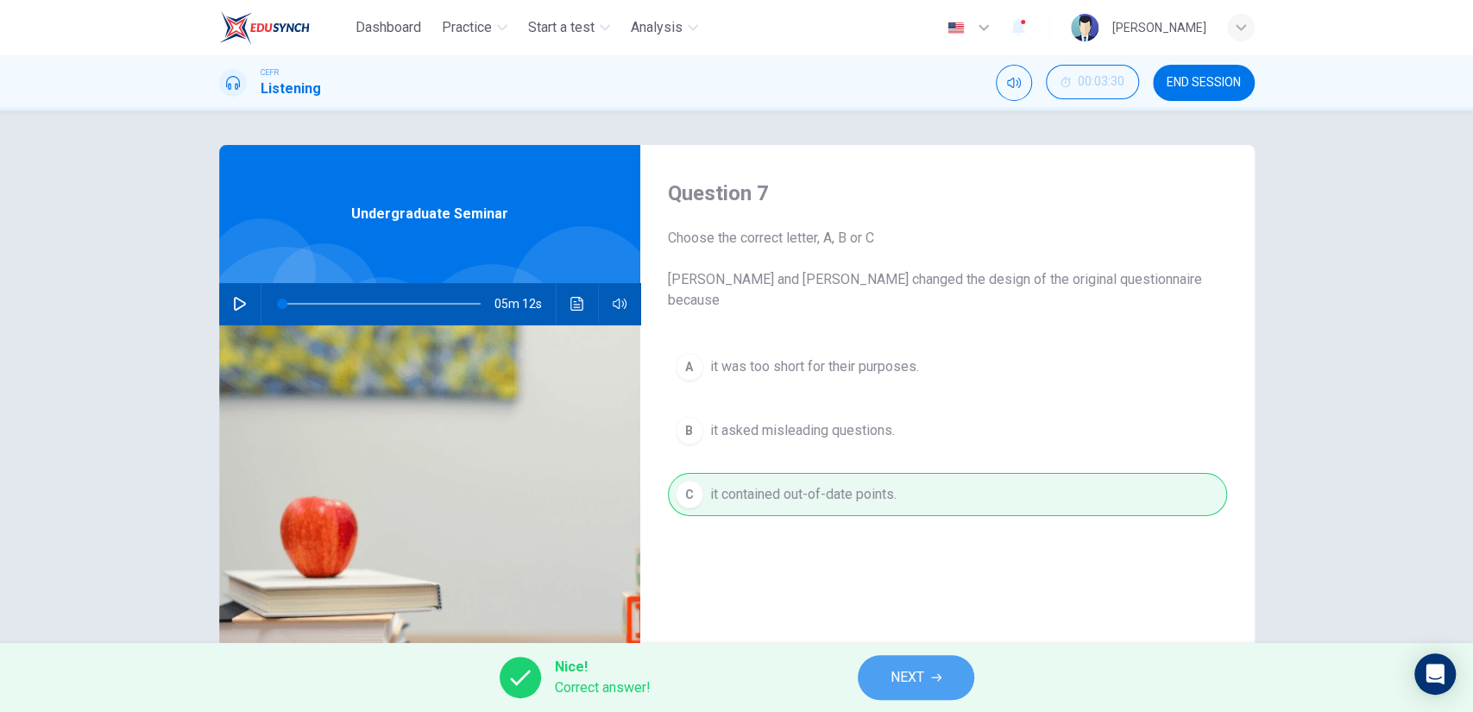
click at [897, 670] on span "NEXT" at bounding box center [908, 677] width 34 height 24
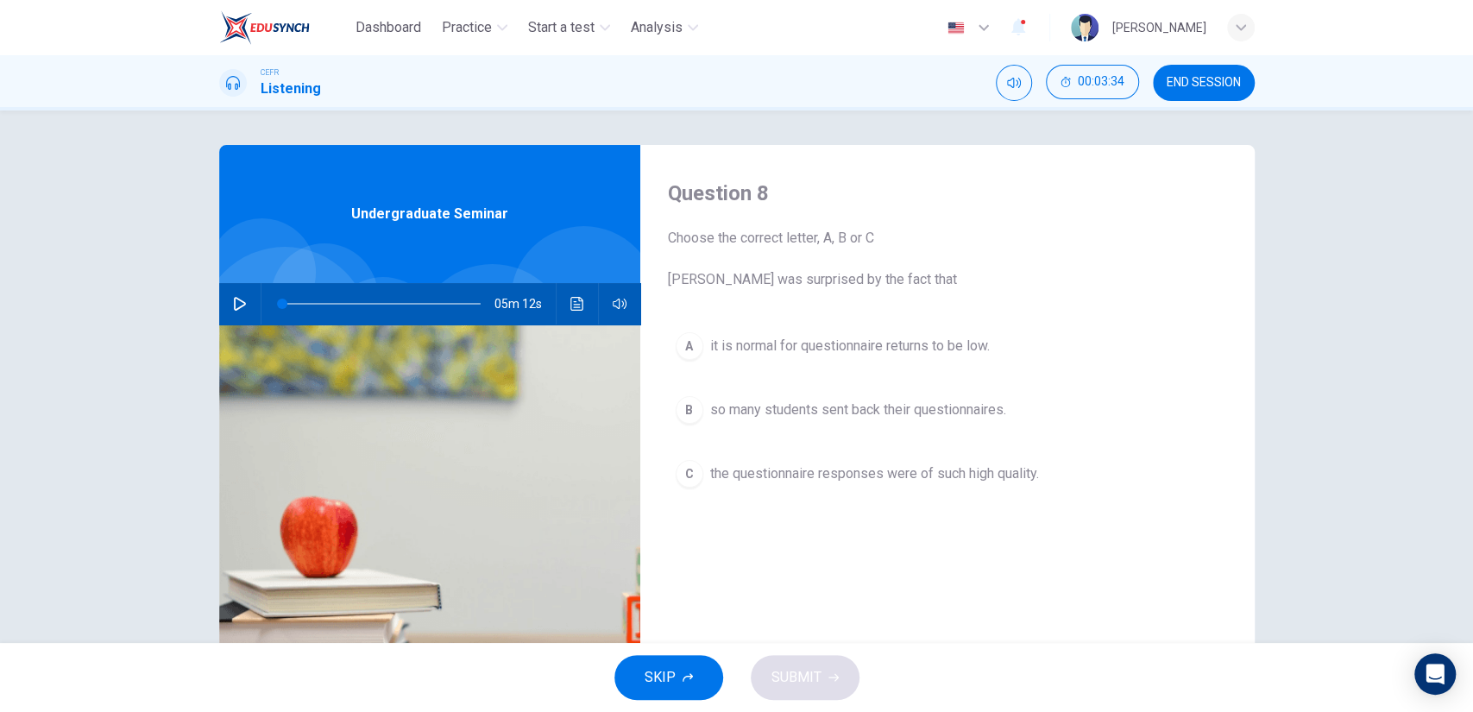
click at [826, 473] on span "the questionnaire responses were of such high quality." at bounding box center [874, 473] width 329 height 21
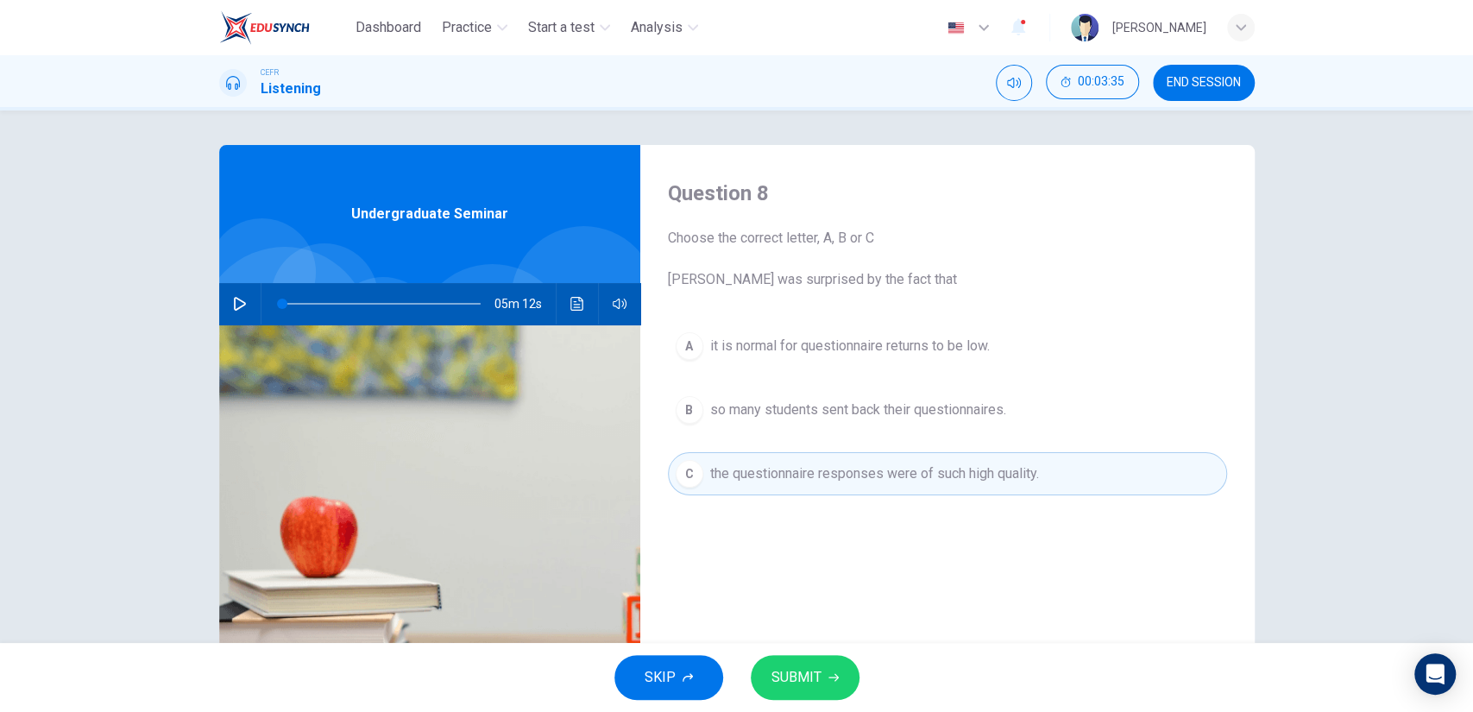
click at [826, 333] on button "A it is normal for questionnaire returns to be low." at bounding box center [947, 345] width 559 height 43
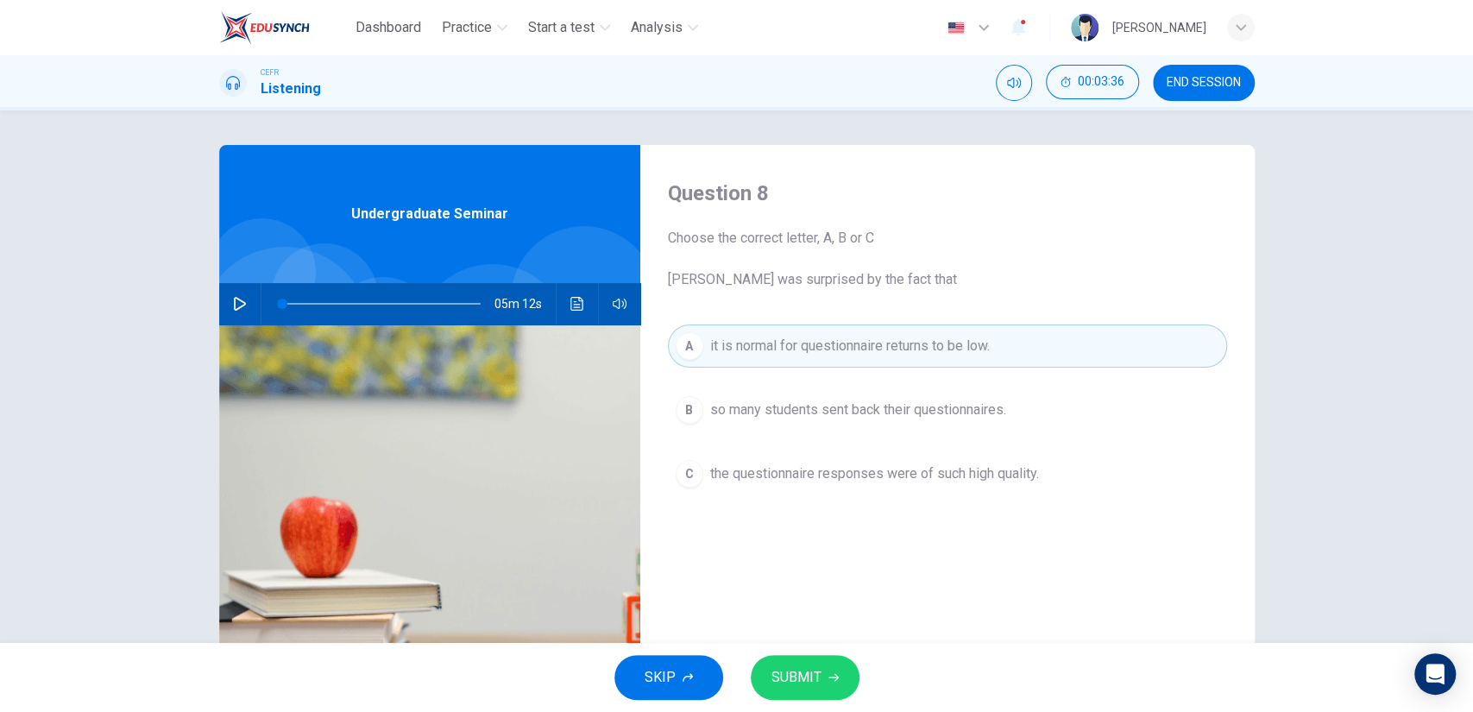
click at [825, 671] on button "SUBMIT" at bounding box center [805, 677] width 109 height 45
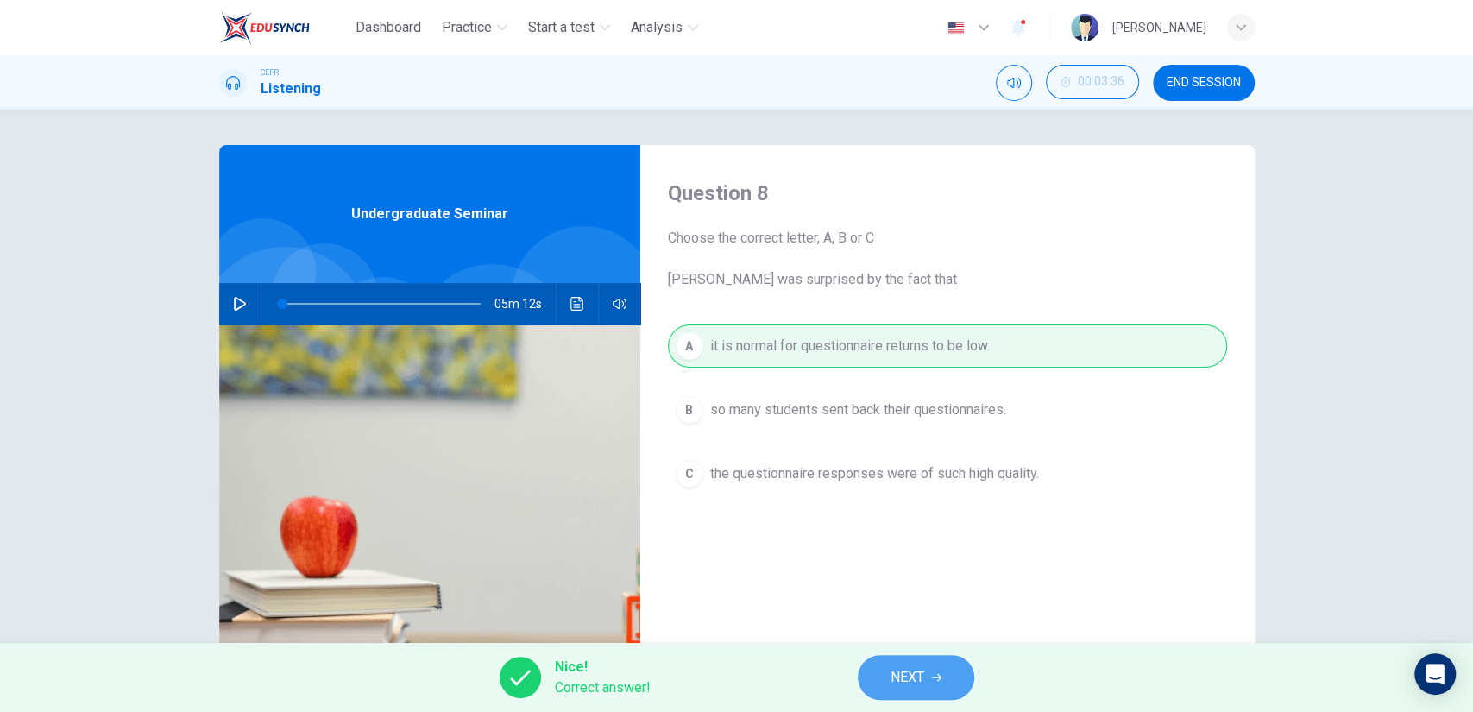
click at [911, 681] on span "NEXT" at bounding box center [908, 677] width 34 height 24
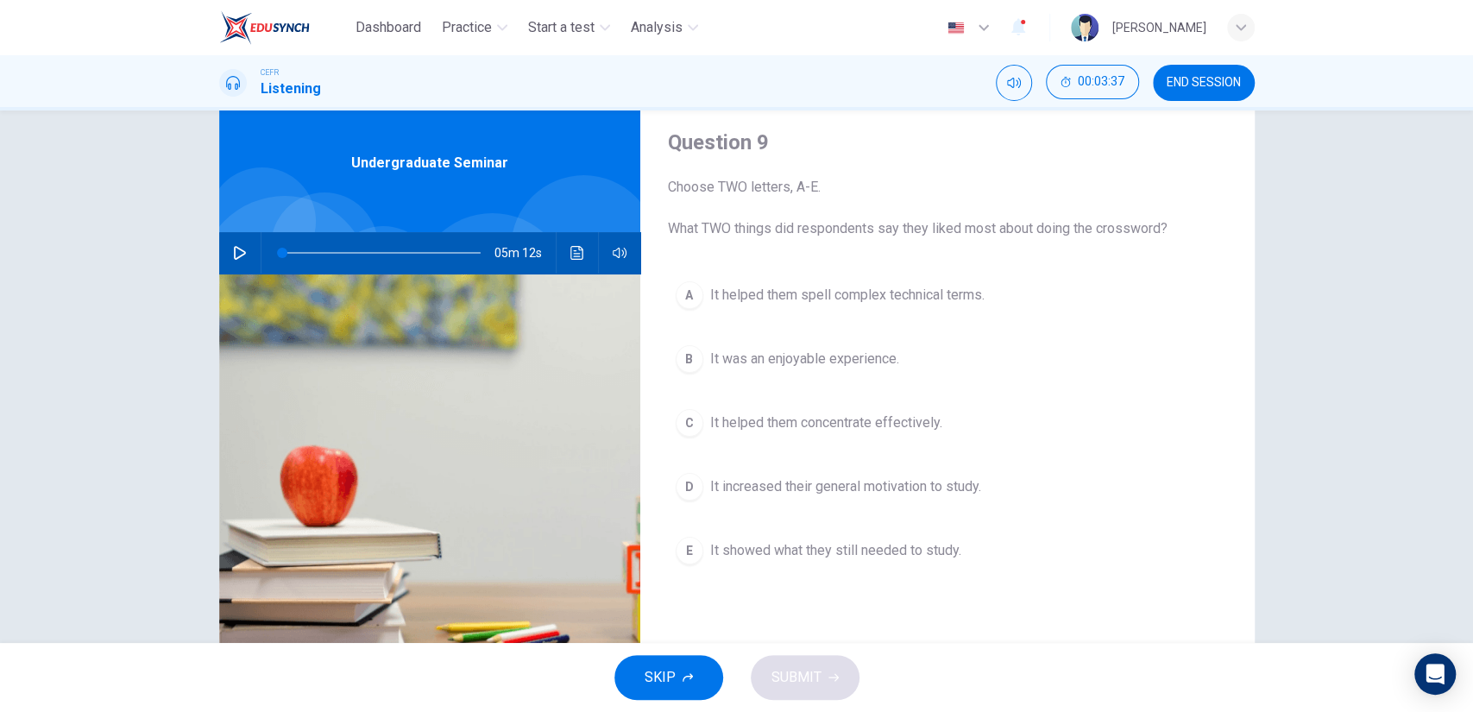
scroll to position [96, 0]
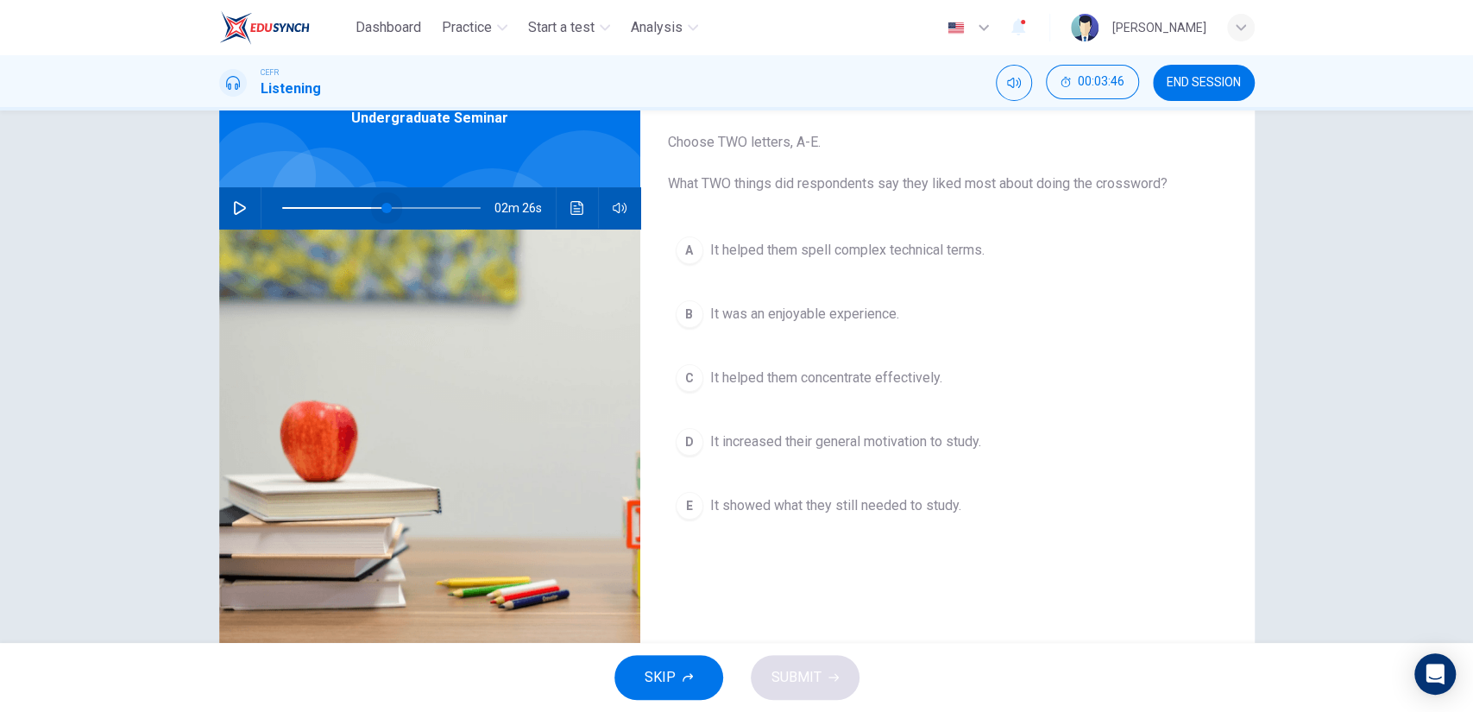
click at [382, 218] on span at bounding box center [381, 208] width 198 height 24
click at [243, 216] on button "button" at bounding box center [240, 207] width 28 height 41
click at [838, 388] on button "C It helped them concentrate effectively." at bounding box center [947, 377] width 559 height 43
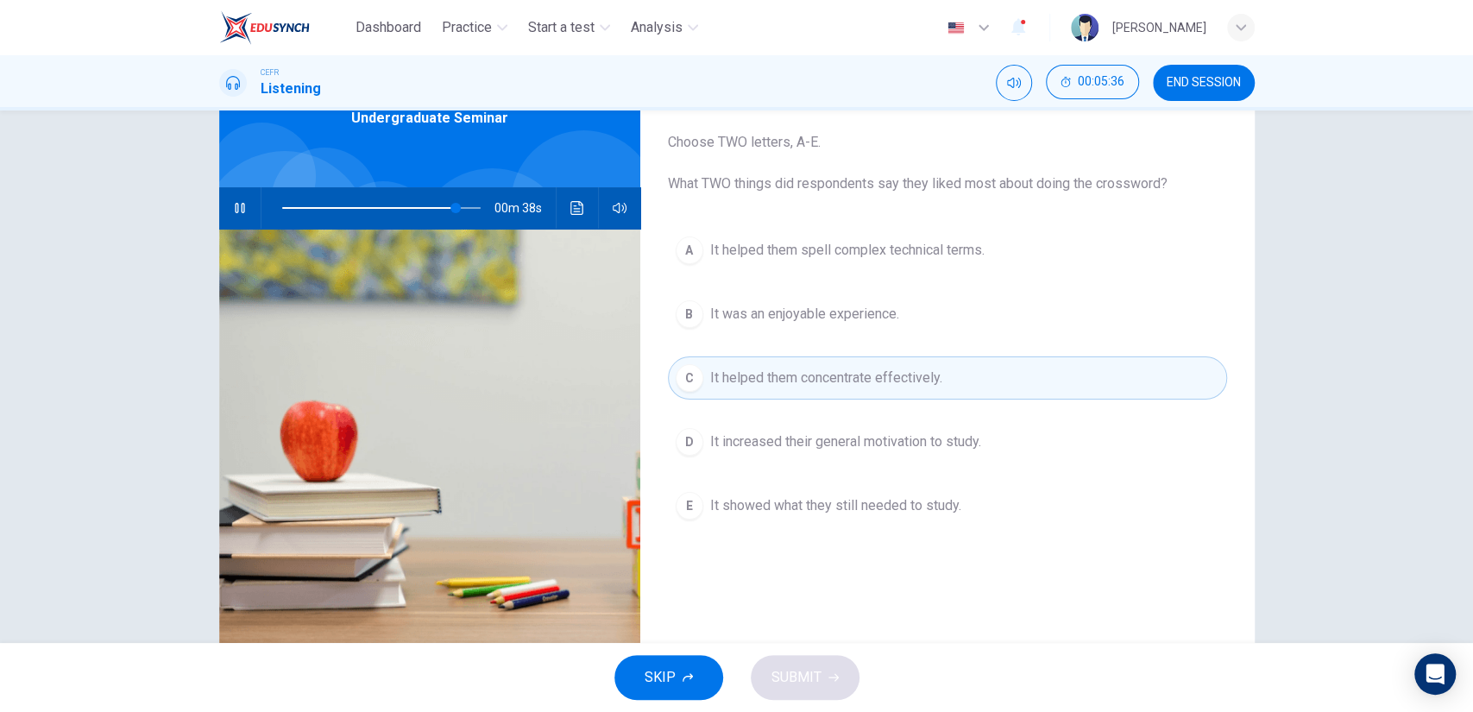
click at [835, 420] on button "D It increased their general motivation to study." at bounding box center [947, 441] width 559 height 43
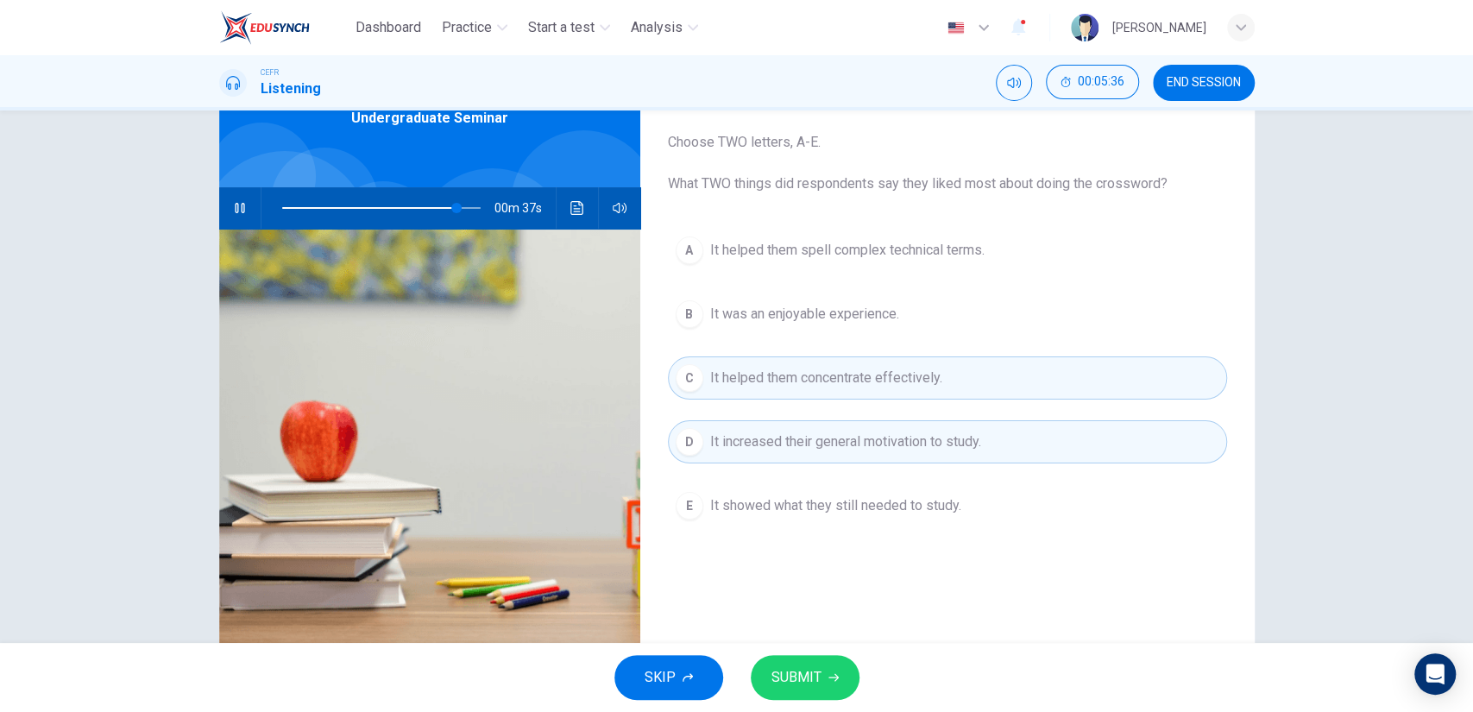
click at [816, 677] on span "SUBMIT" at bounding box center [796, 677] width 50 height 24
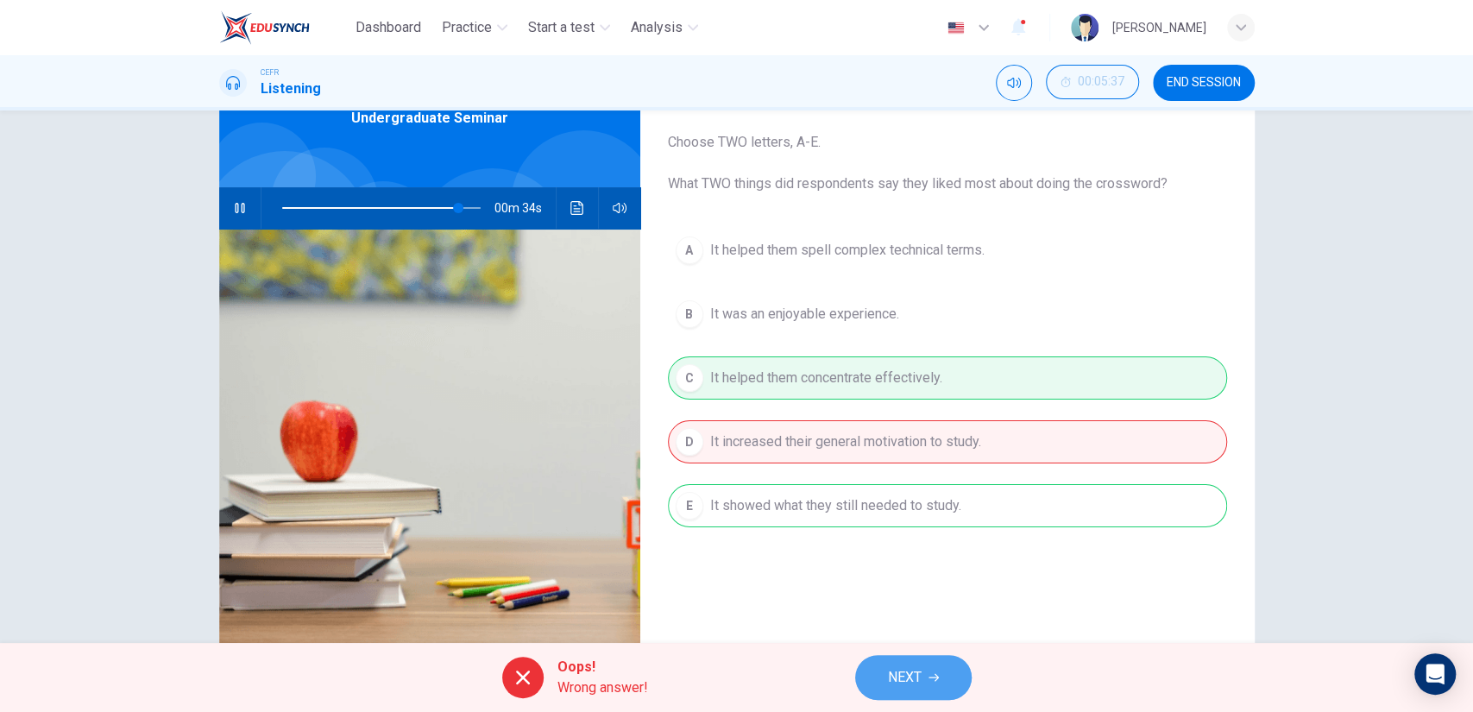
click at [904, 675] on span "NEXT" at bounding box center [905, 677] width 34 height 24
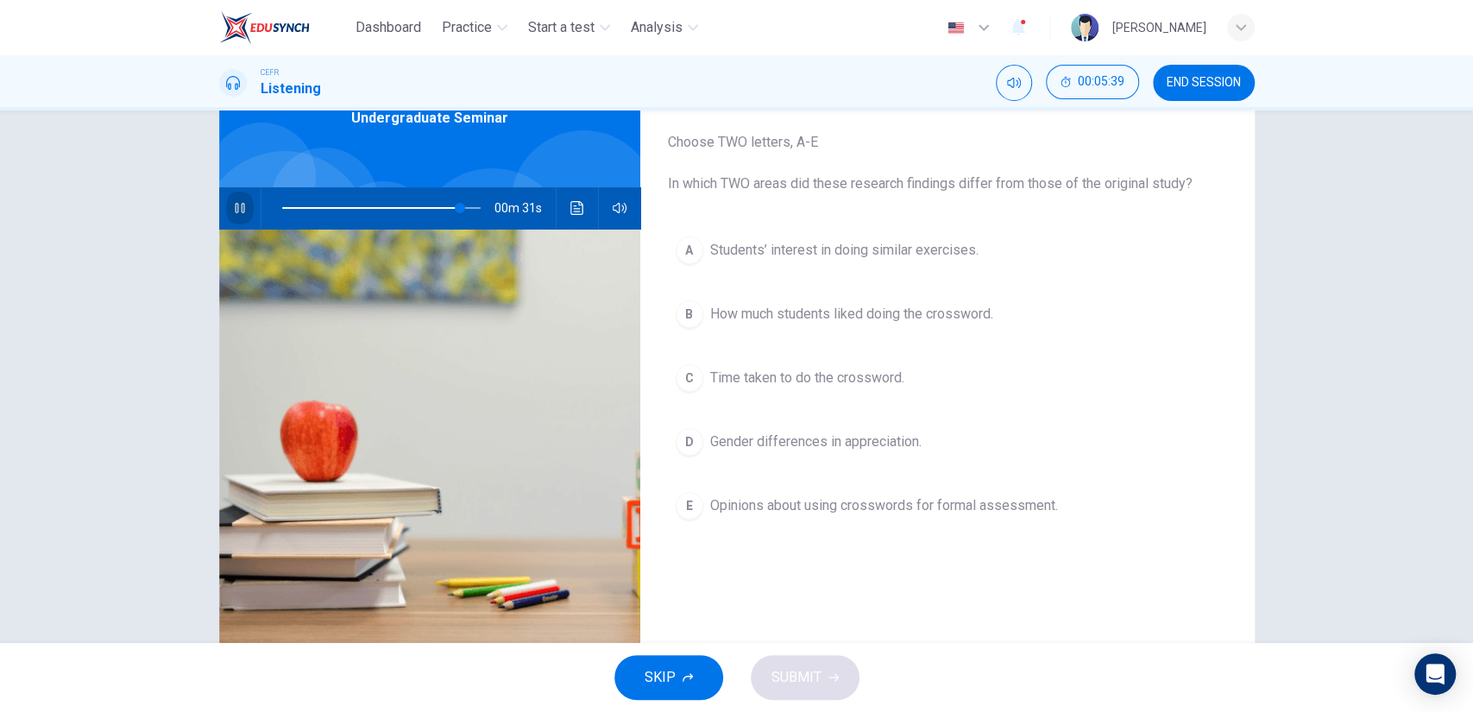
click at [239, 206] on icon "button" at bounding box center [240, 208] width 14 height 14
click at [897, 438] on span "Gender differences in appreciation." at bounding box center [815, 441] width 211 height 21
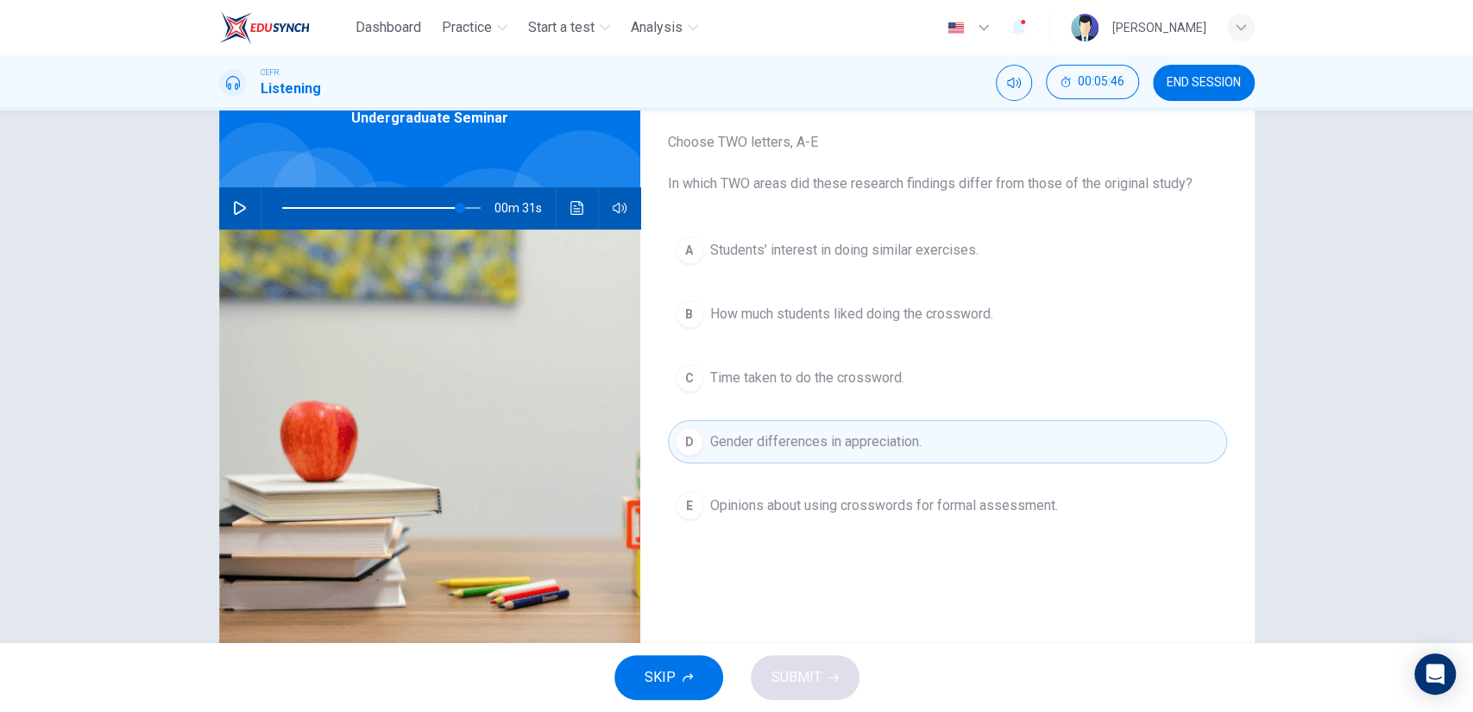
click at [901, 489] on button "E Opinions about using crosswords for formal assessment." at bounding box center [947, 505] width 559 height 43
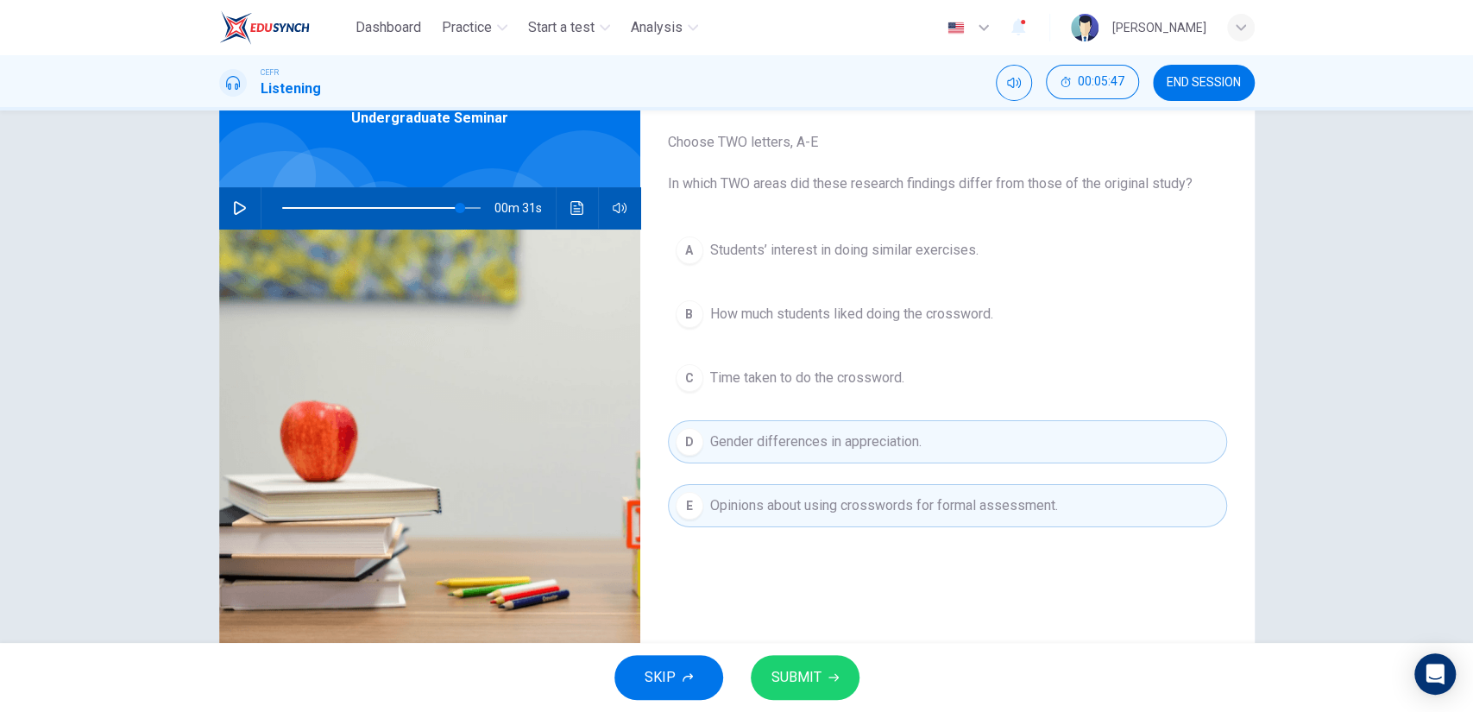
click at [833, 672] on icon "button" at bounding box center [833, 677] width 10 height 10
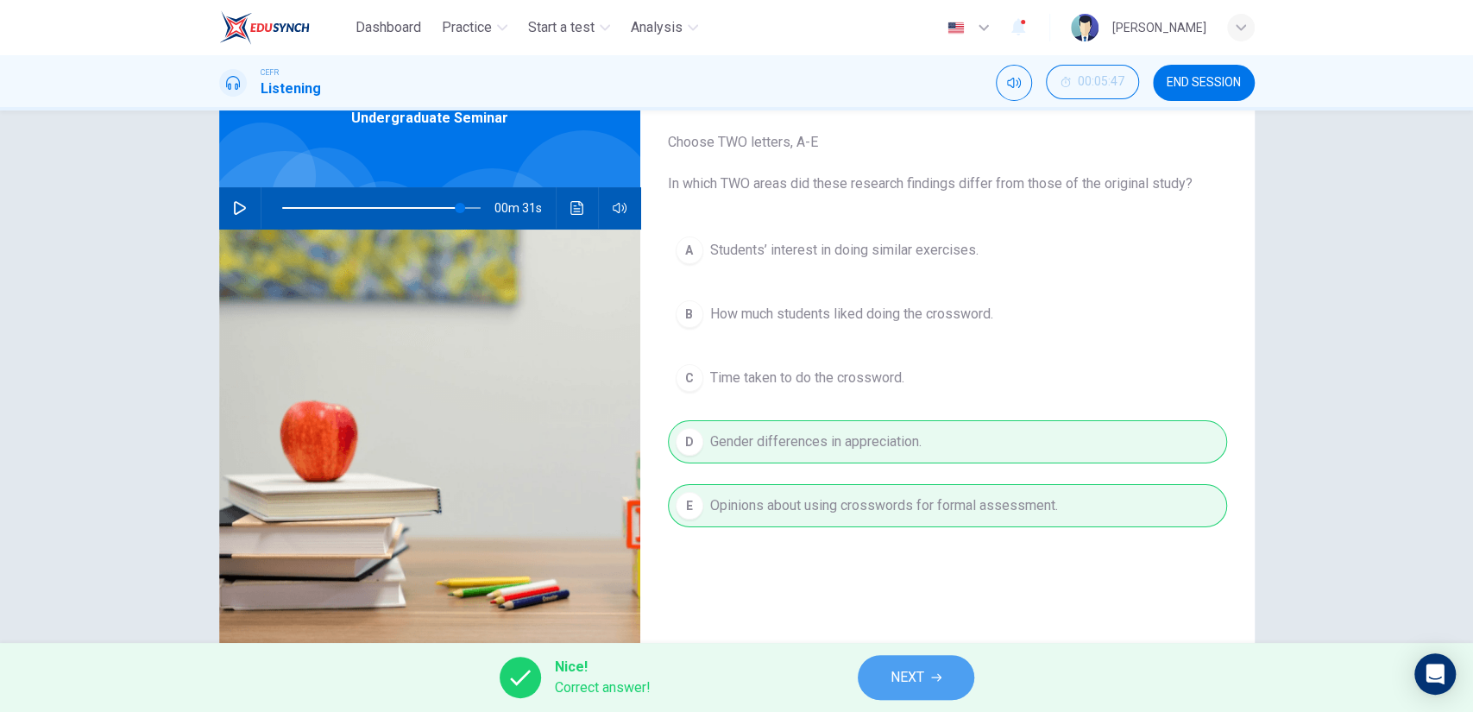
click at [935, 676] on icon "button" at bounding box center [936, 677] width 10 height 10
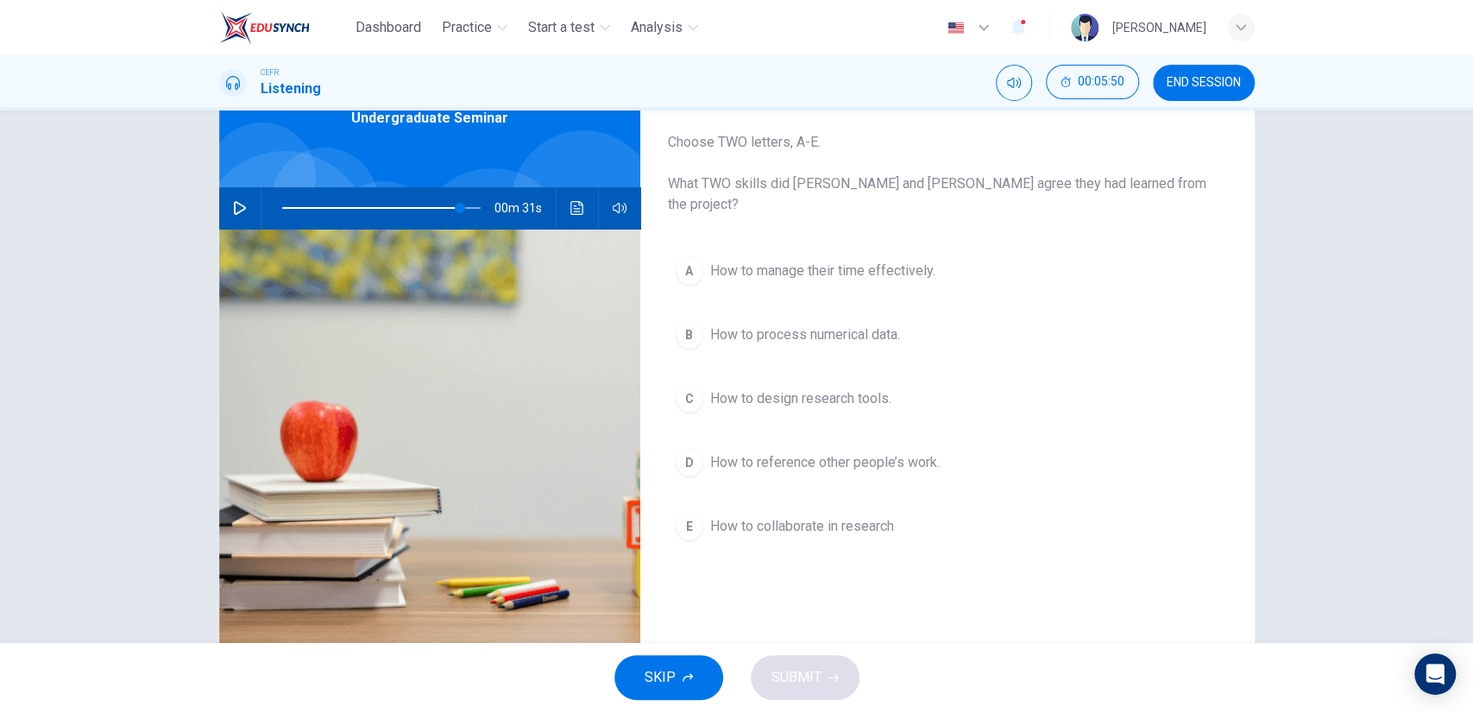
click at [896, 261] on span "How to manage their time effectively." at bounding box center [822, 271] width 225 height 21
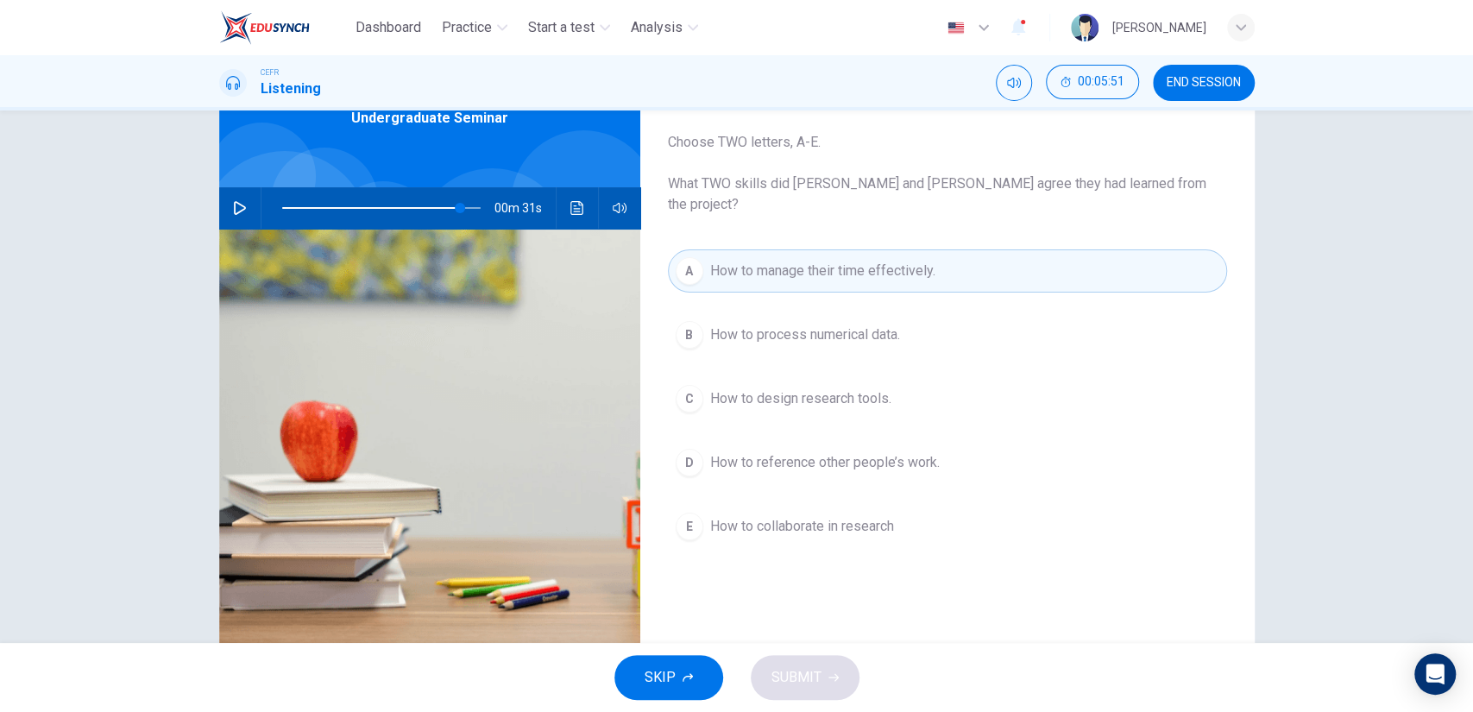
click at [886, 313] on button "B How to process numerical data." at bounding box center [947, 334] width 559 height 43
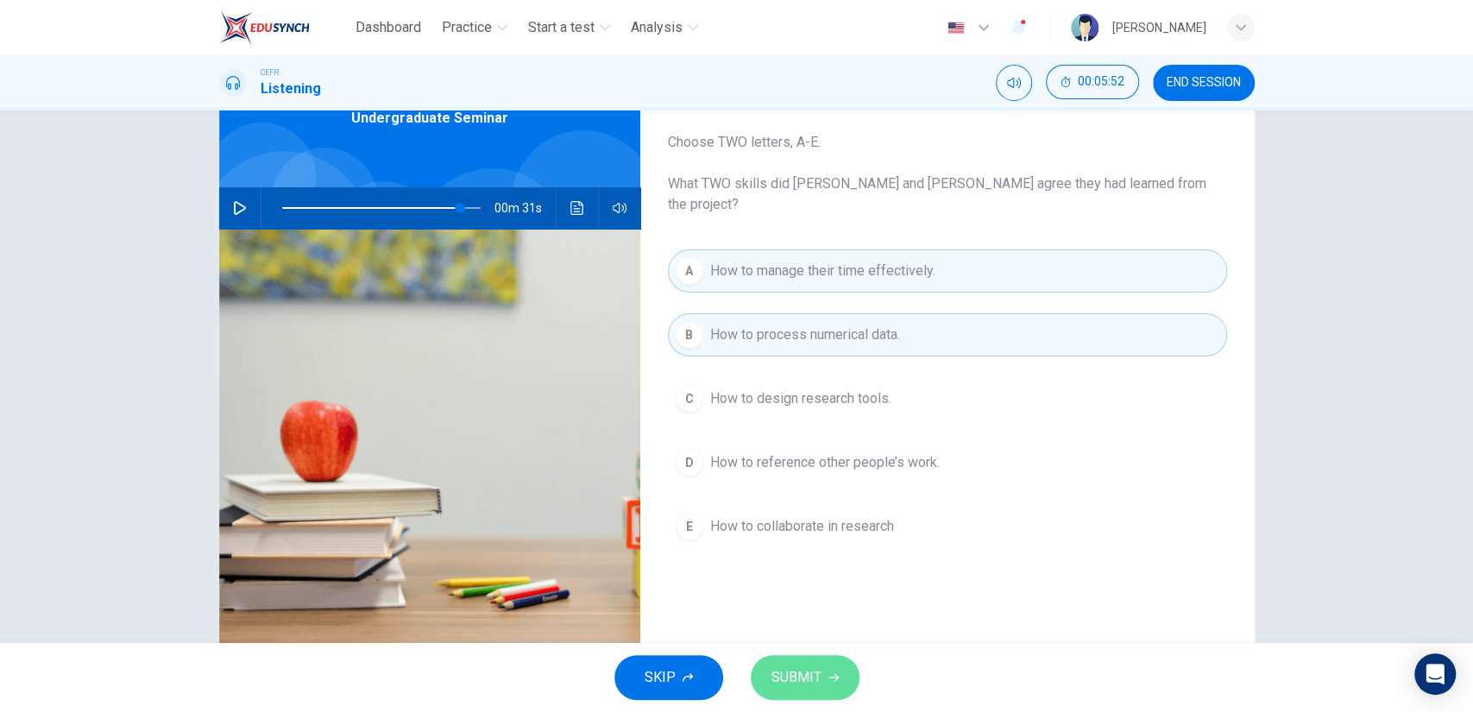
click at [828, 665] on button "SUBMIT" at bounding box center [805, 677] width 109 height 45
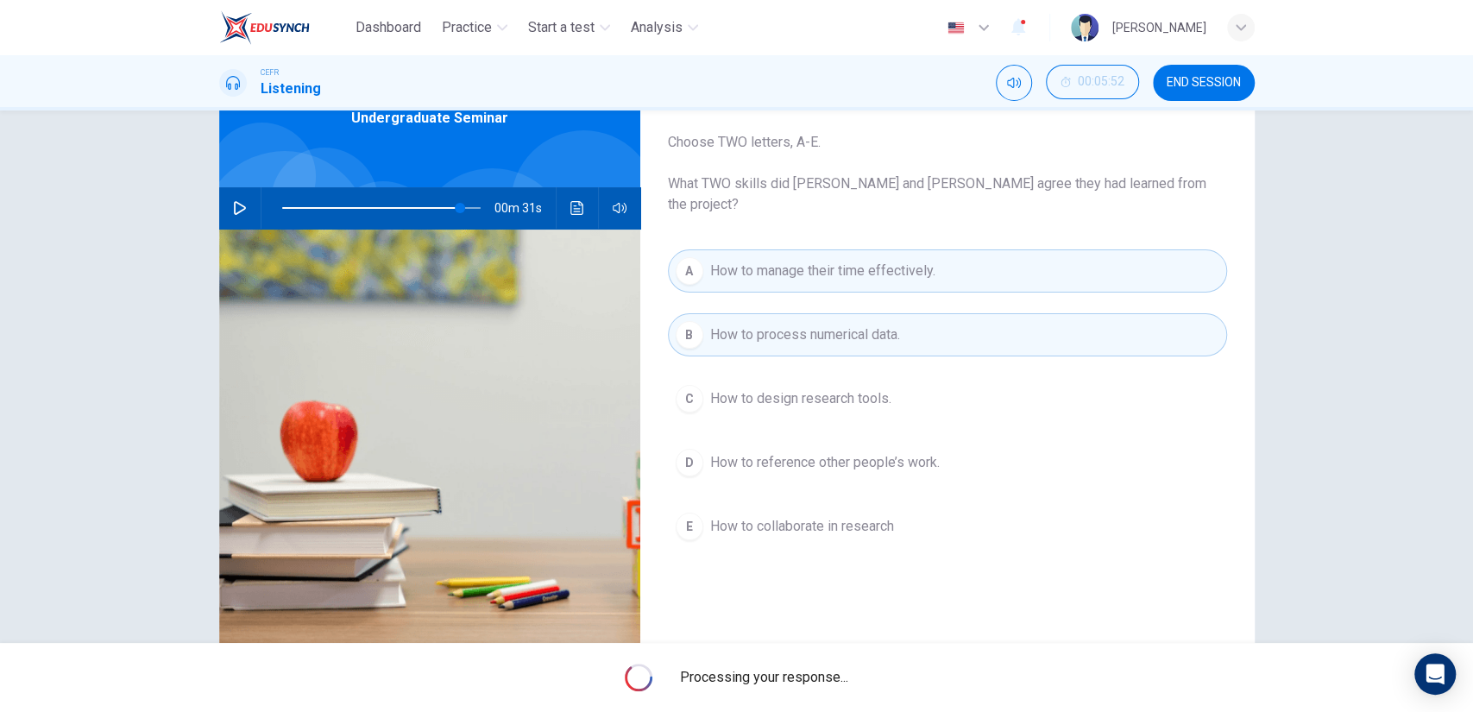
type input "90"
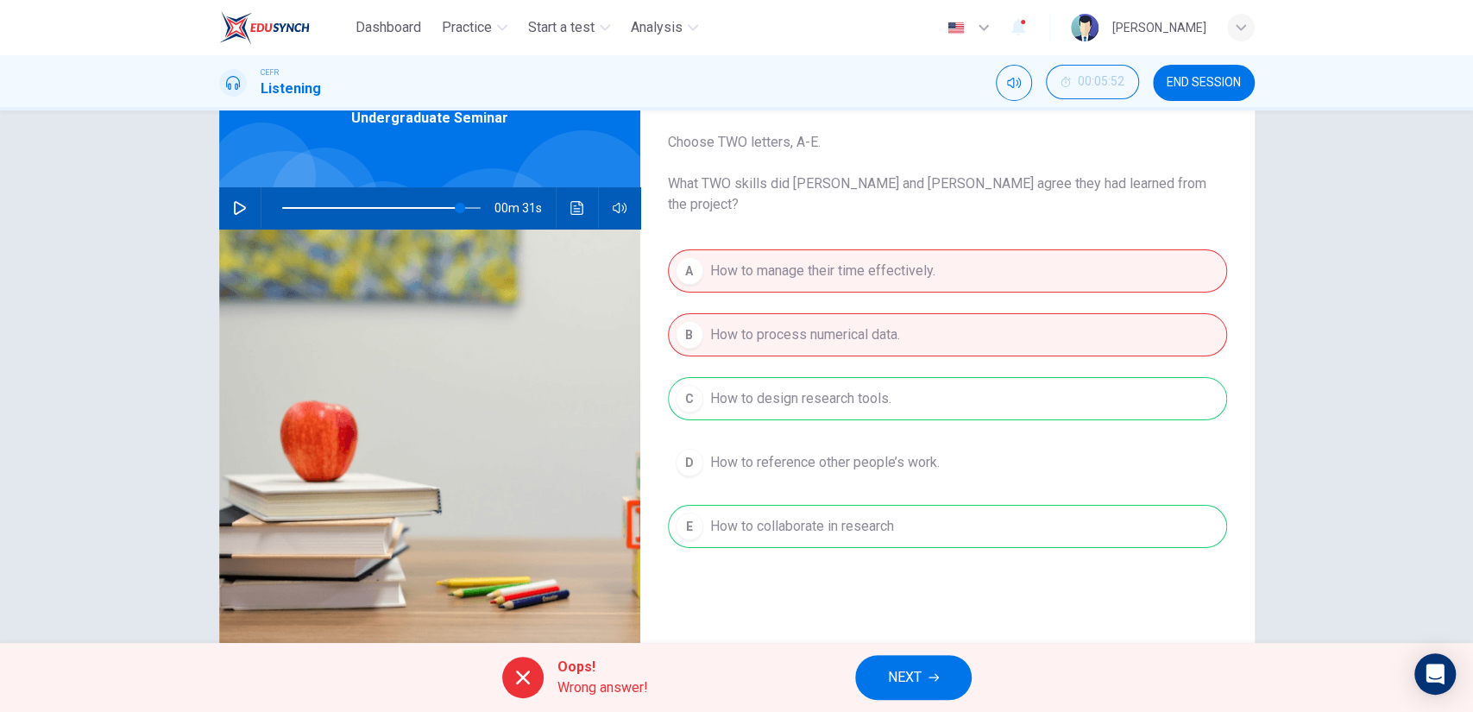
click at [928, 670] on button "NEXT" at bounding box center [913, 677] width 116 height 45
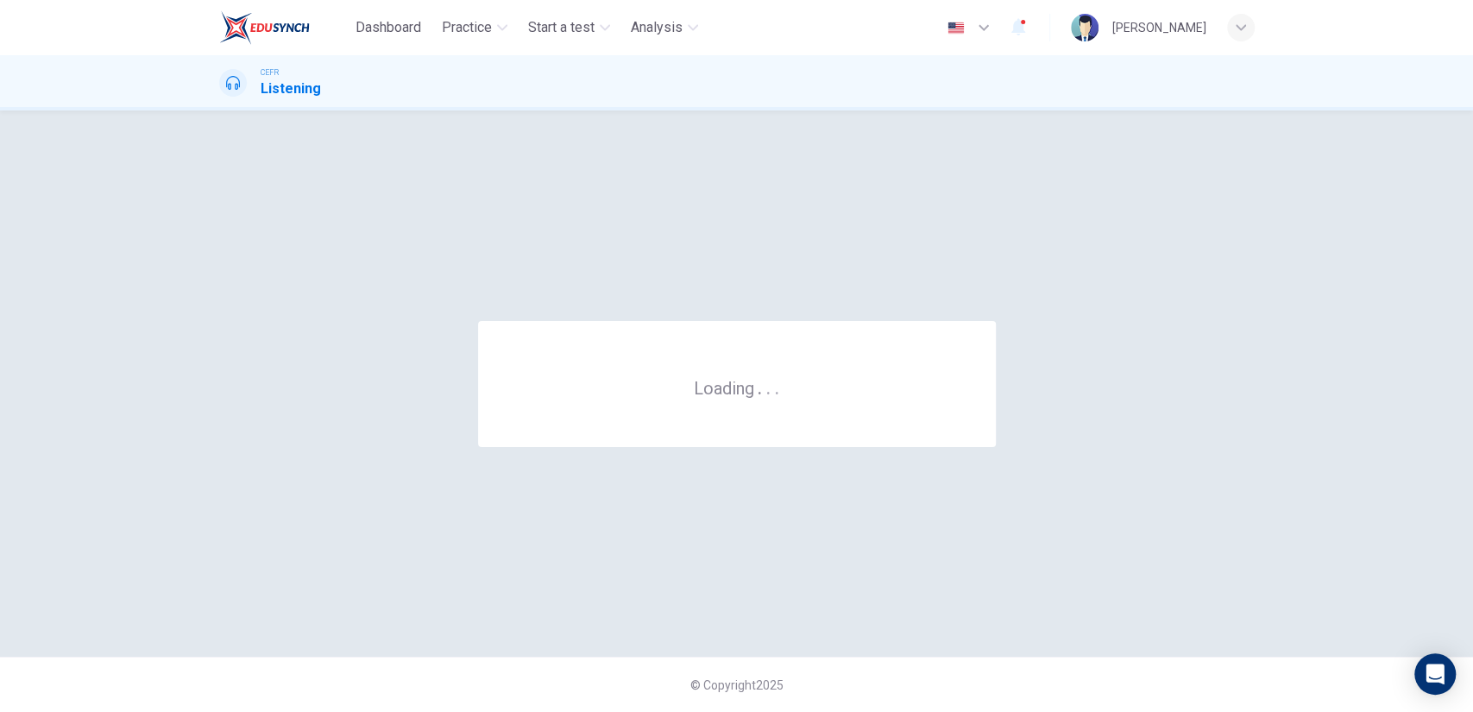
scroll to position [0, 0]
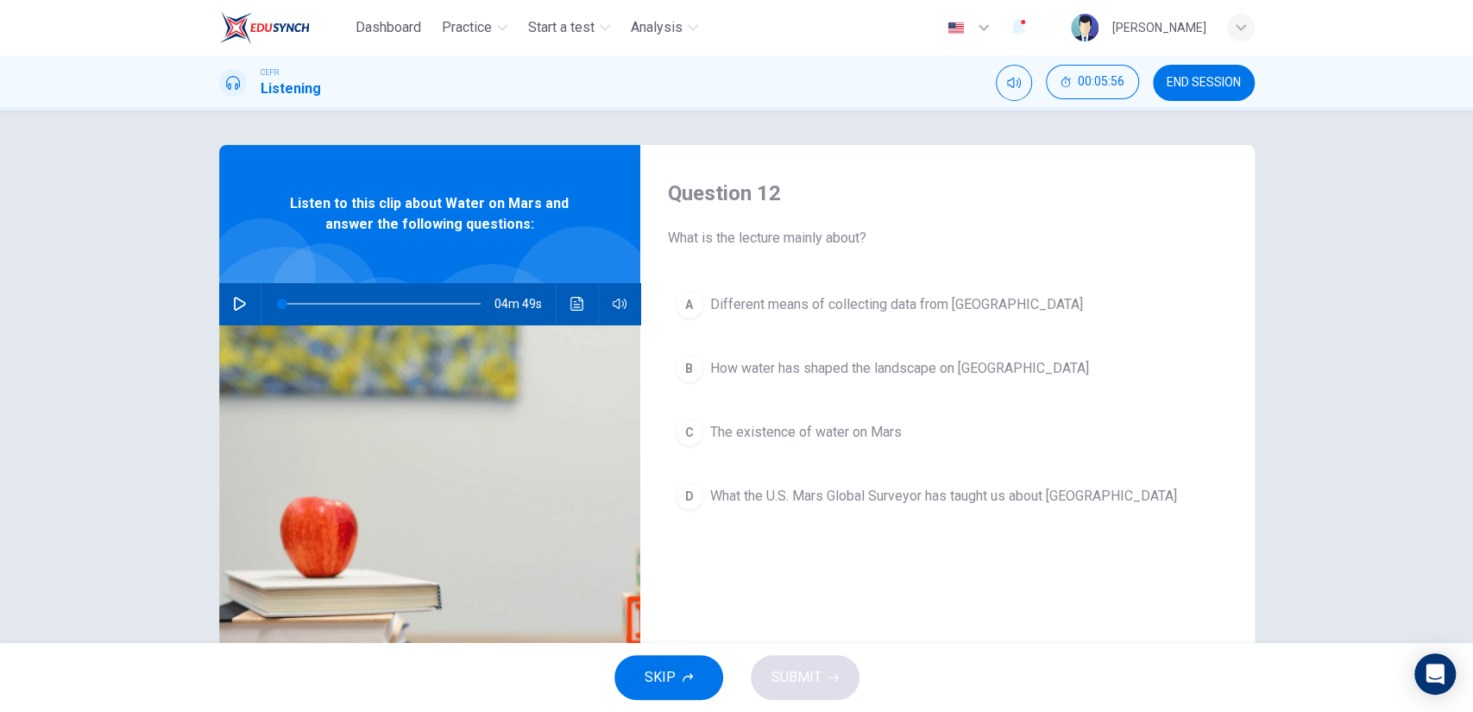
click at [1256, 77] on div "CEFR Listening 00:05:56 END SESSION" at bounding box center [737, 83] width 1091 height 36
click at [1244, 84] on button "END SESSION" at bounding box center [1204, 83] width 102 height 36
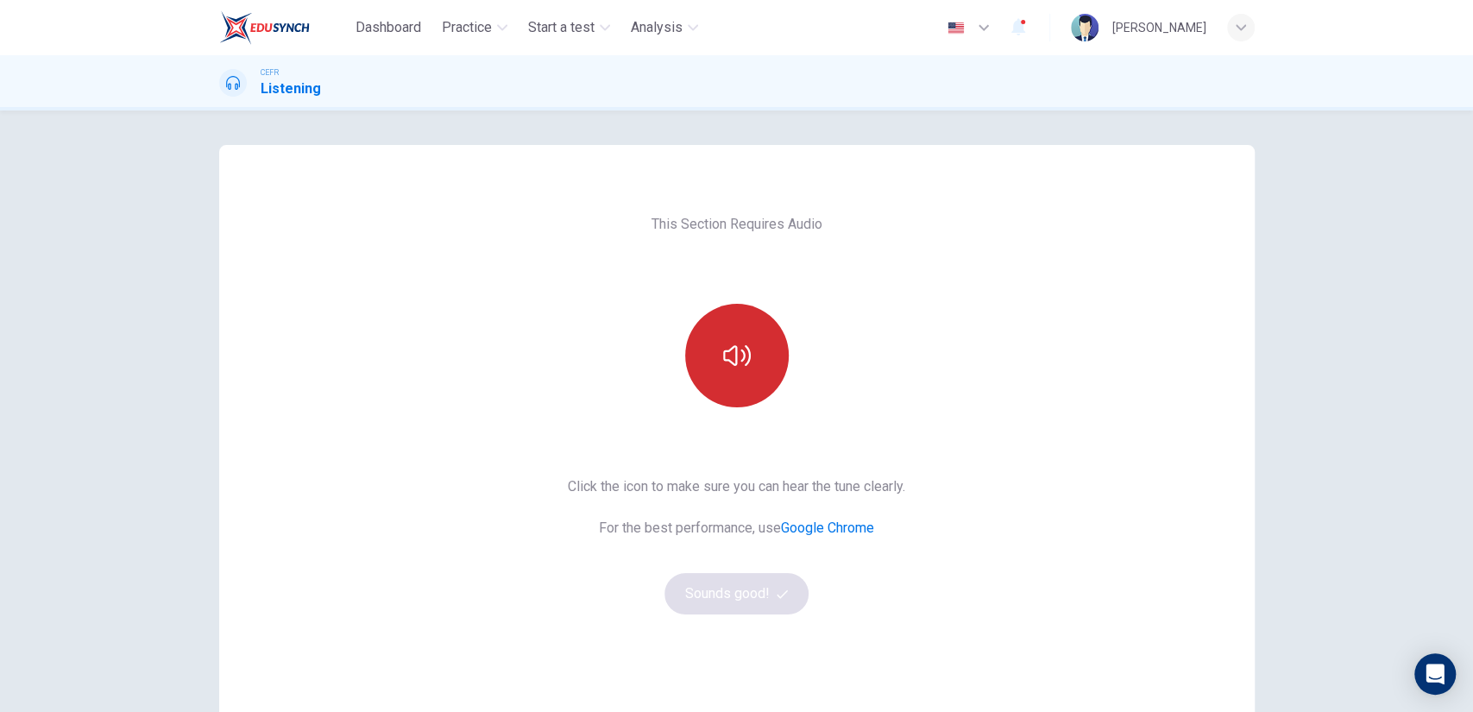
click at [741, 349] on icon "button" at bounding box center [737, 355] width 28 height 21
click at [728, 599] on button "Sounds good!" at bounding box center [736, 593] width 145 height 41
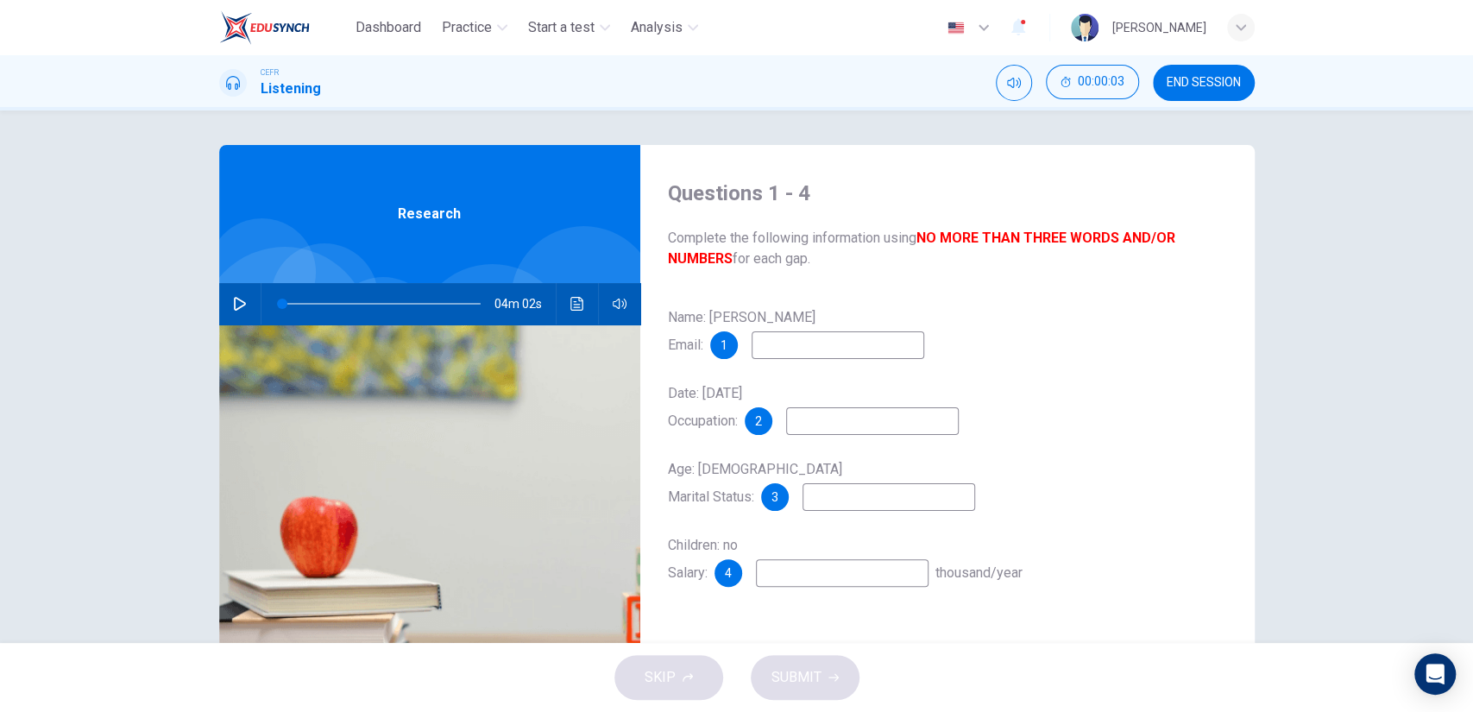
click at [818, 330] on div "Name: William Glass Email: 1" at bounding box center [947, 331] width 559 height 55
click at [814, 336] on input at bounding box center [838, 345] width 173 height 28
type input "wglass@email.com"
click at [828, 431] on input at bounding box center [872, 421] width 173 height 28
type input "civil servant"
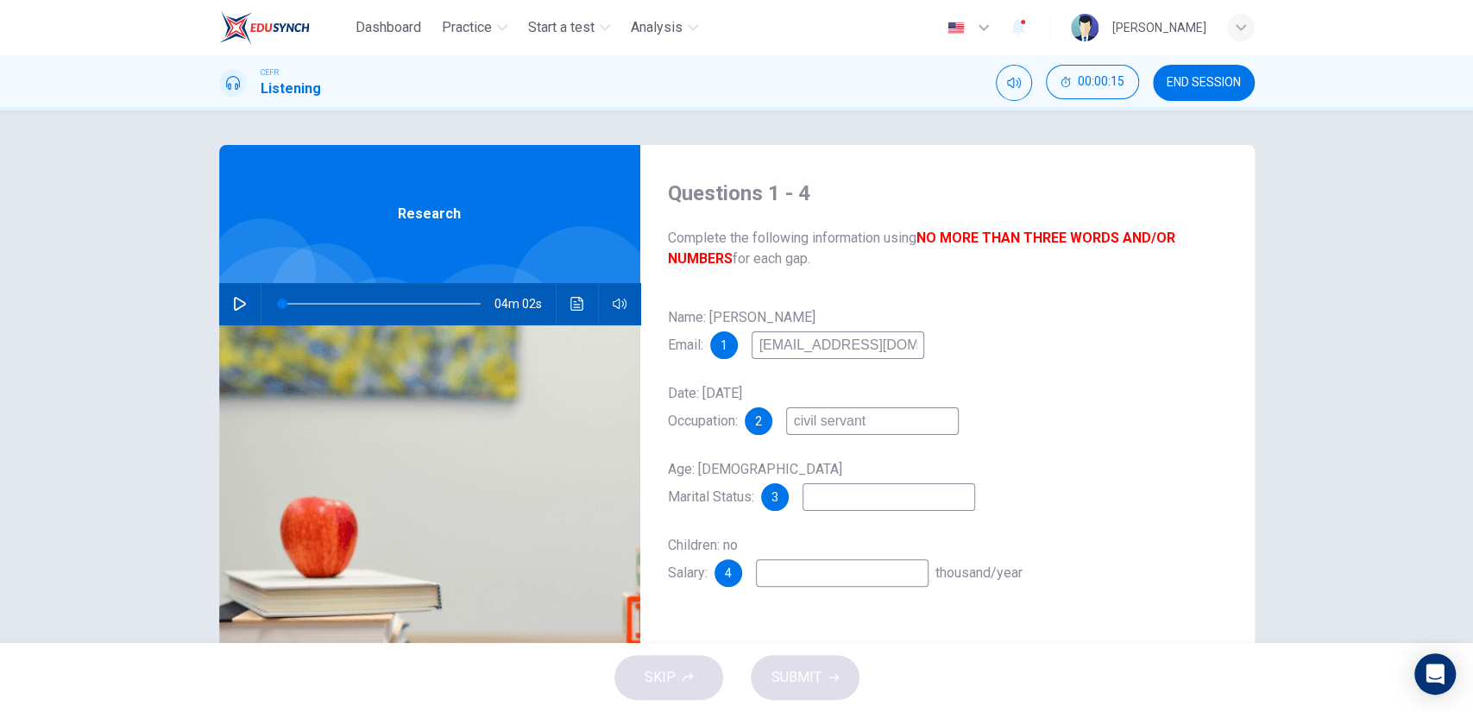
click at [853, 491] on input at bounding box center [888, 497] width 173 height 28
type input "single"
click at [829, 583] on input at bounding box center [842, 573] width 173 height 28
type input "26-35"
click at [825, 669] on button "SUBMIT" at bounding box center [805, 677] width 109 height 45
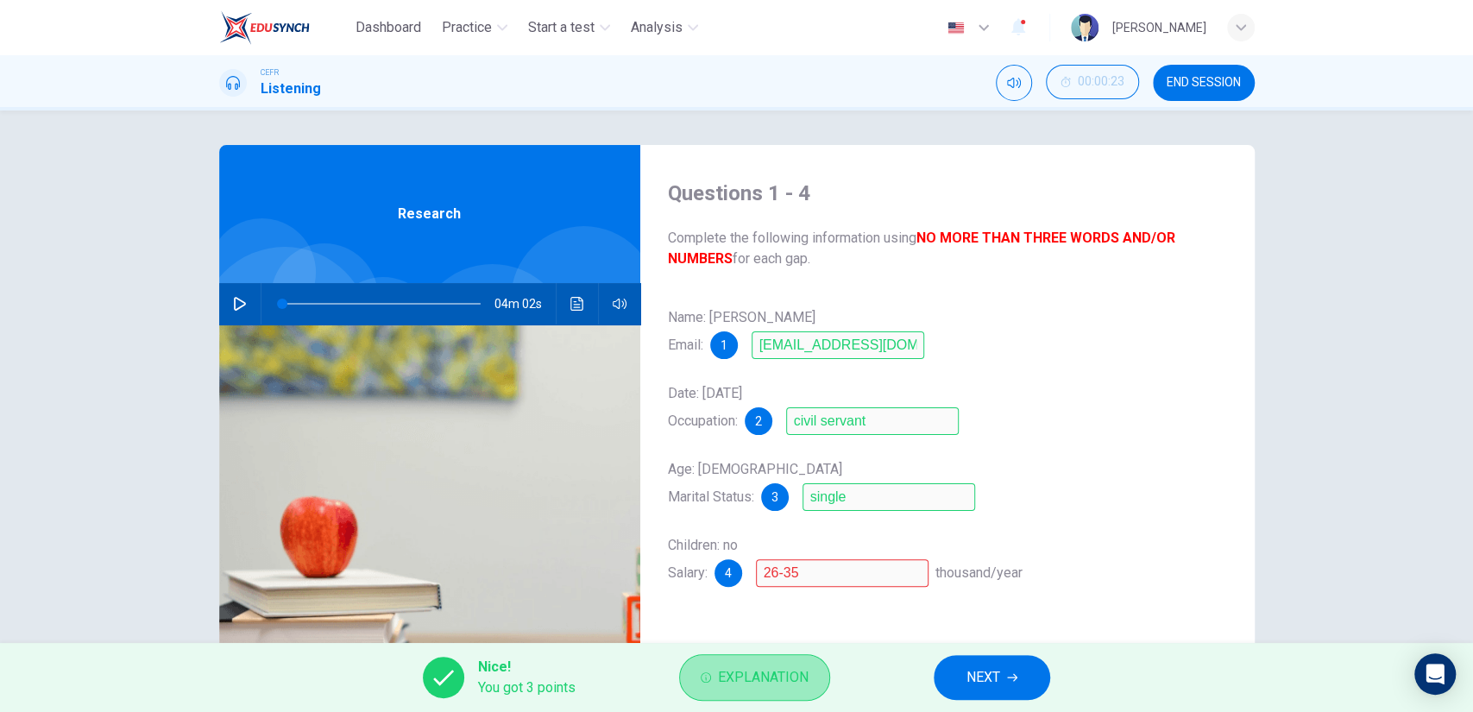
click at [760, 691] on button "Explanation" at bounding box center [754, 677] width 151 height 47
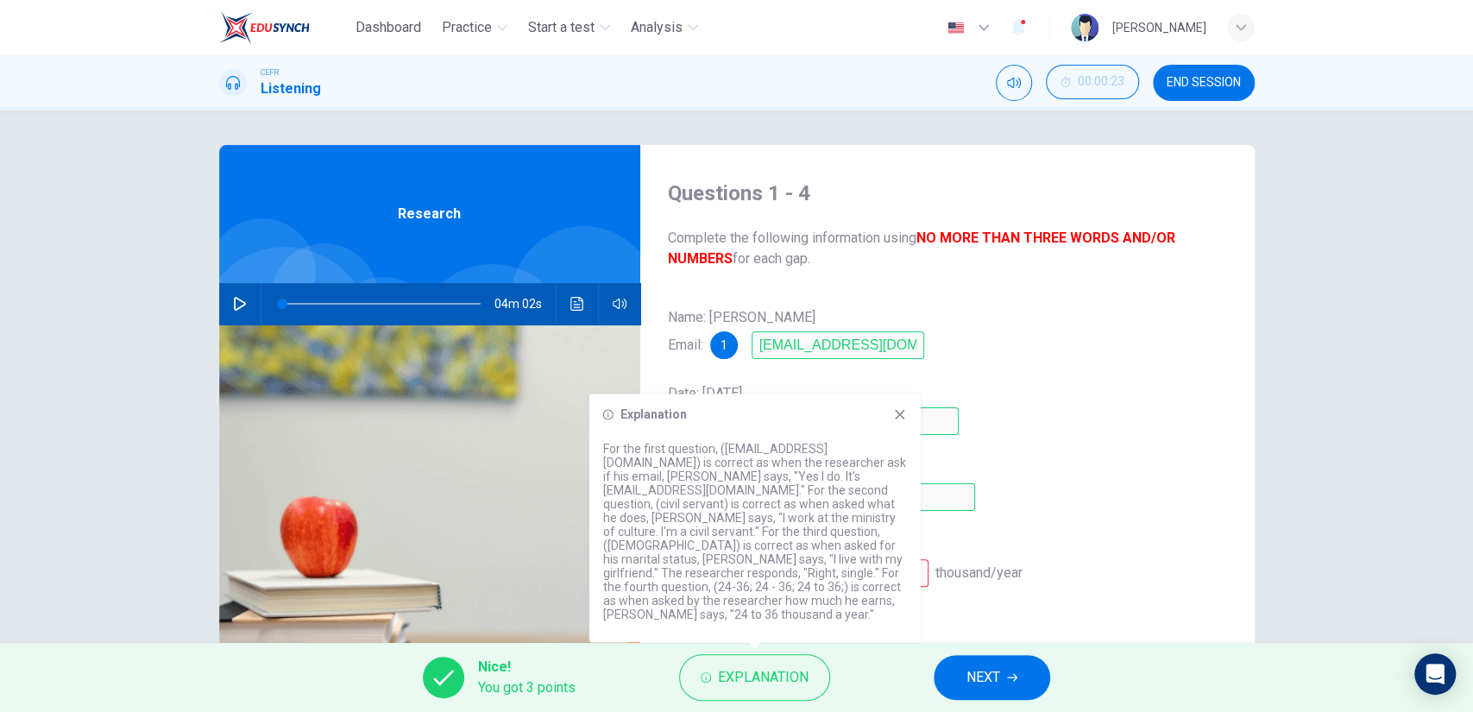
click at [1008, 595] on div "Name: William Glass Email: 1 wglass@email.com Date: 26th February, 2007 Occupat…" at bounding box center [947, 463] width 559 height 318
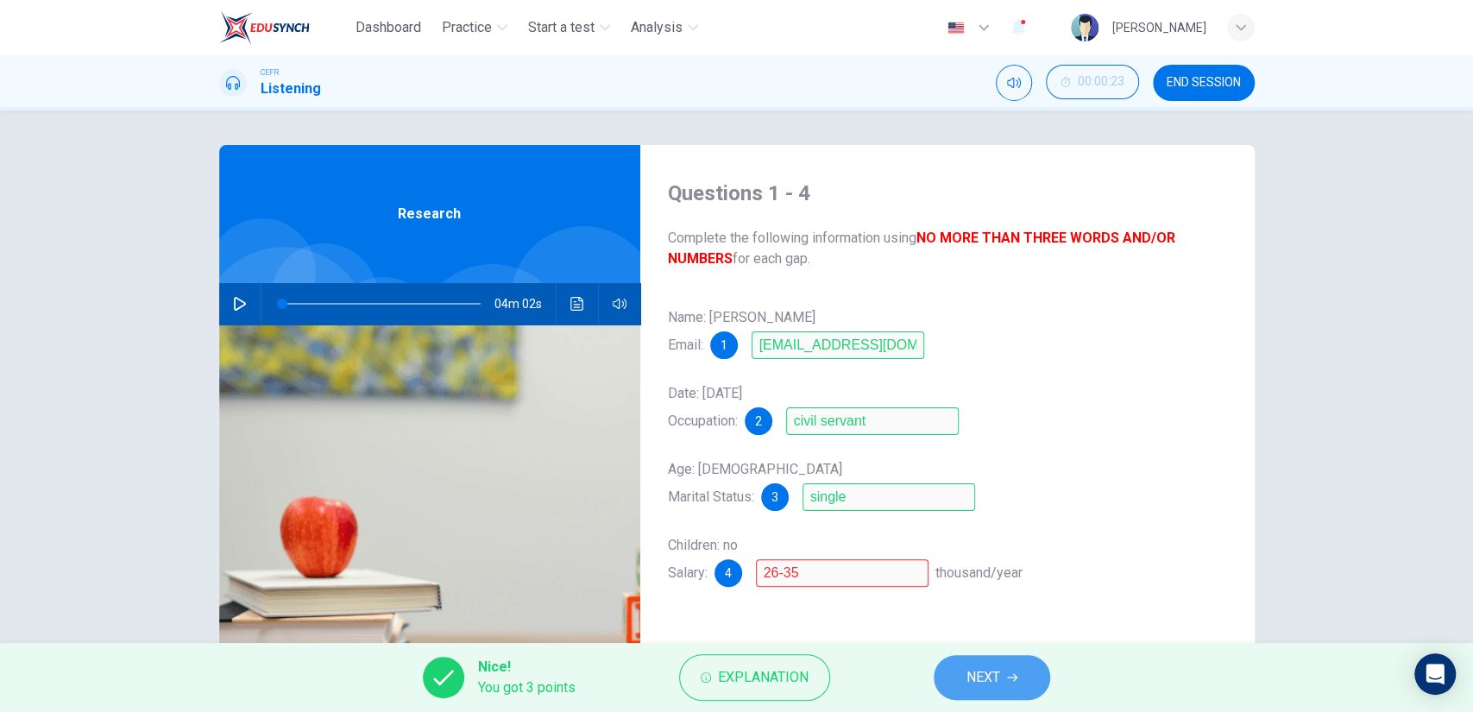
click at [984, 664] on button "NEXT" at bounding box center [992, 677] width 116 height 45
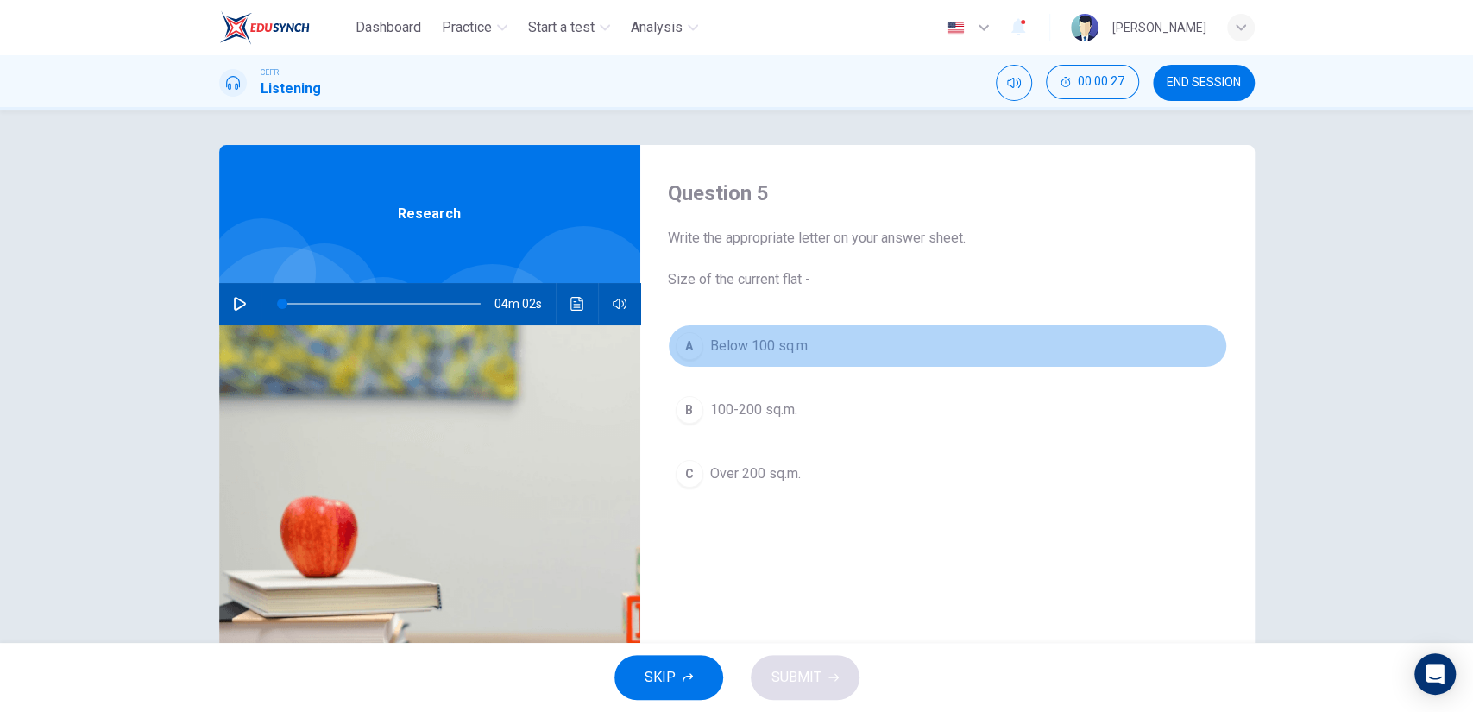
click at [758, 360] on button "A Below 100 sq.m." at bounding box center [947, 345] width 559 height 43
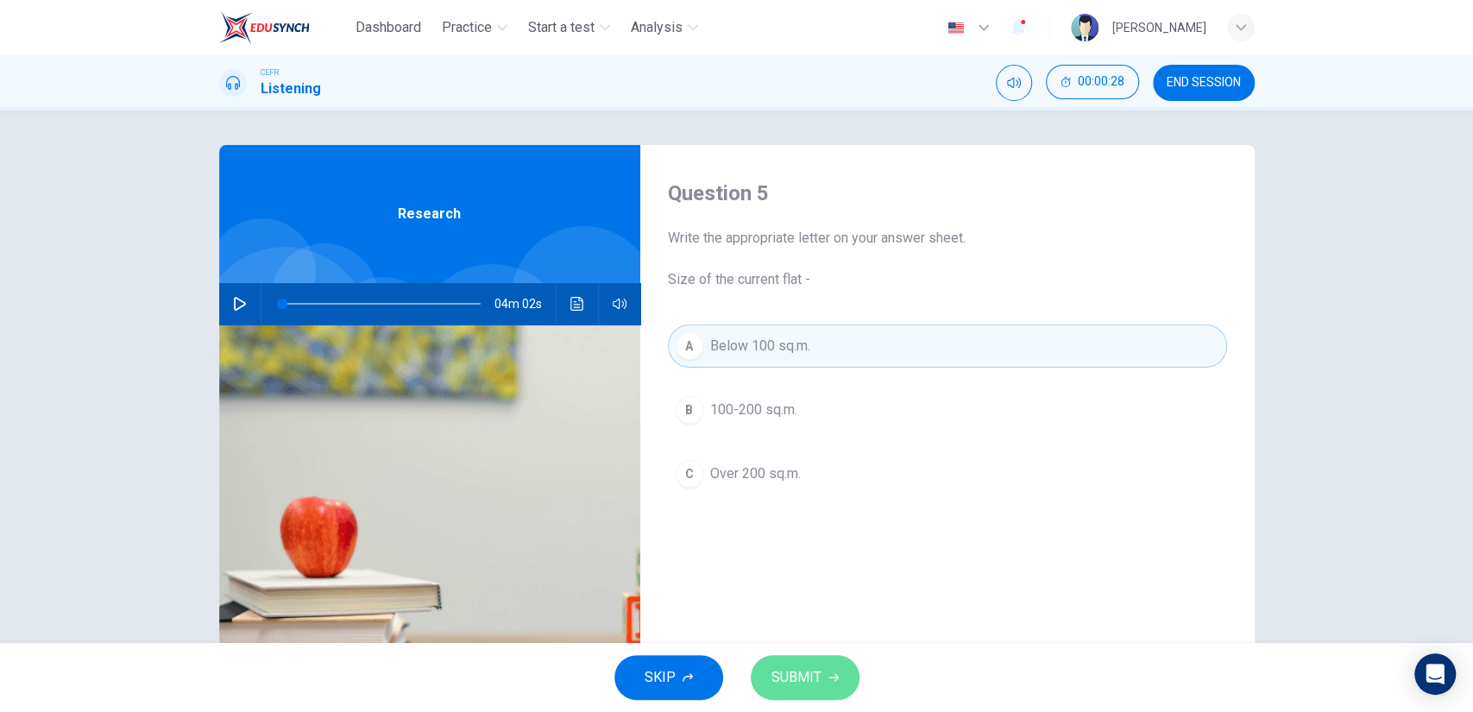
click at [794, 691] on button "SUBMIT" at bounding box center [805, 677] width 109 height 45
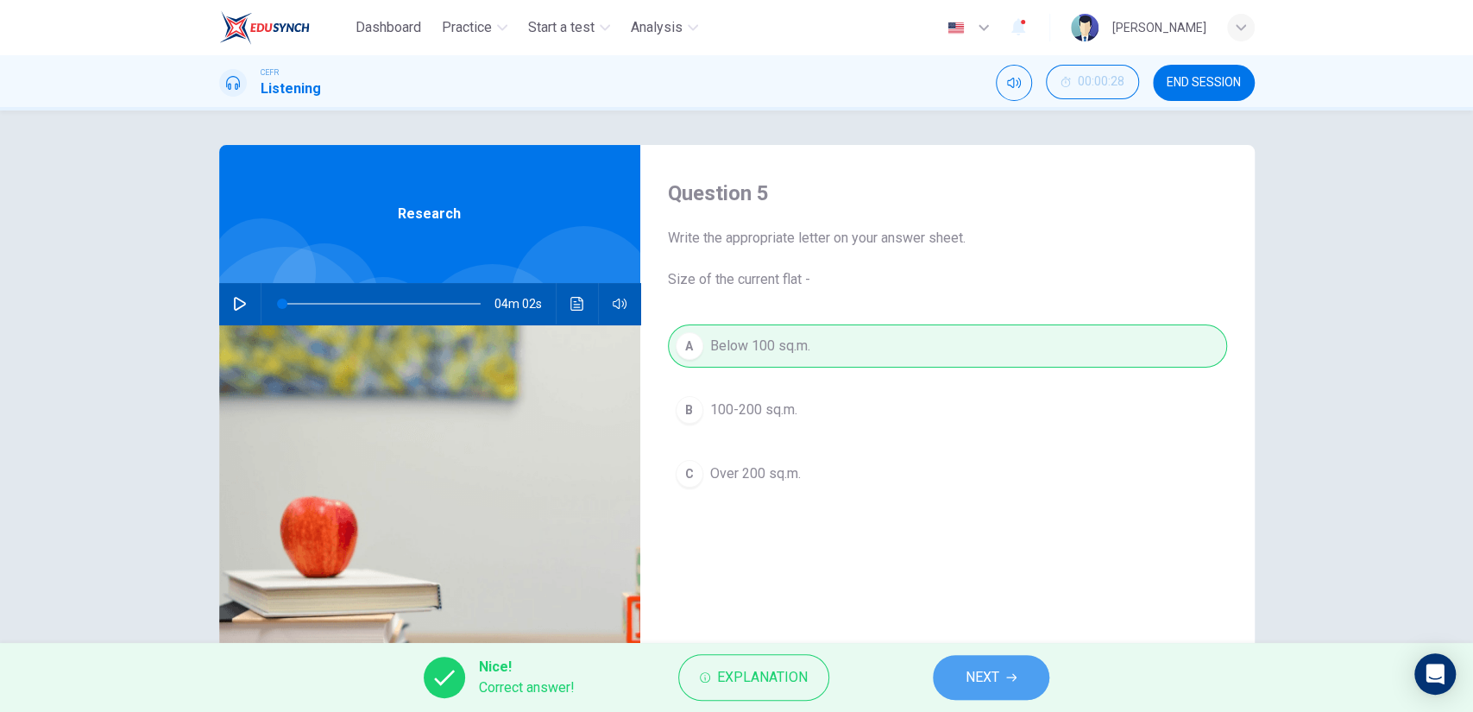
click at [946, 677] on button "NEXT" at bounding box center [991, 677] width 116 height 45
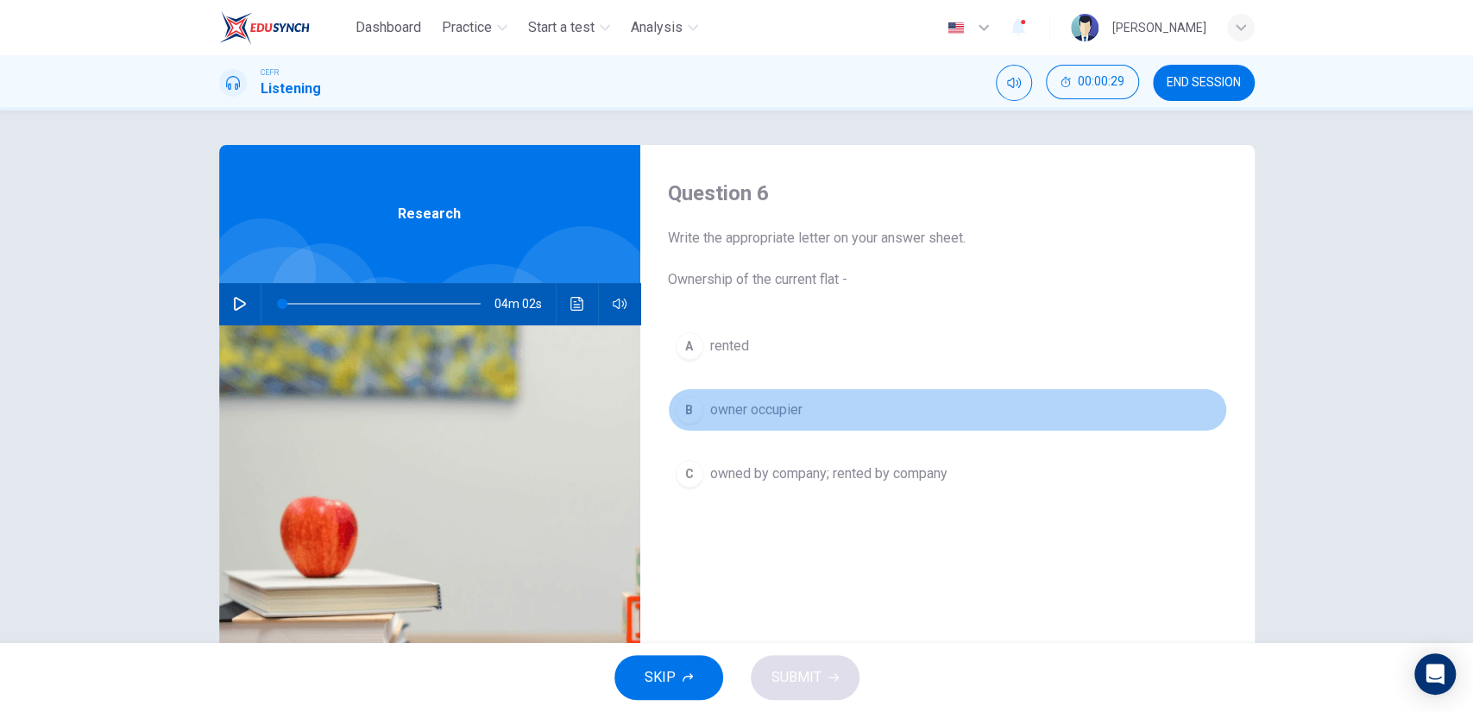
click at [797, 419] on button "B owner occupier" at bounding box center [947, 409] width 559 height 43
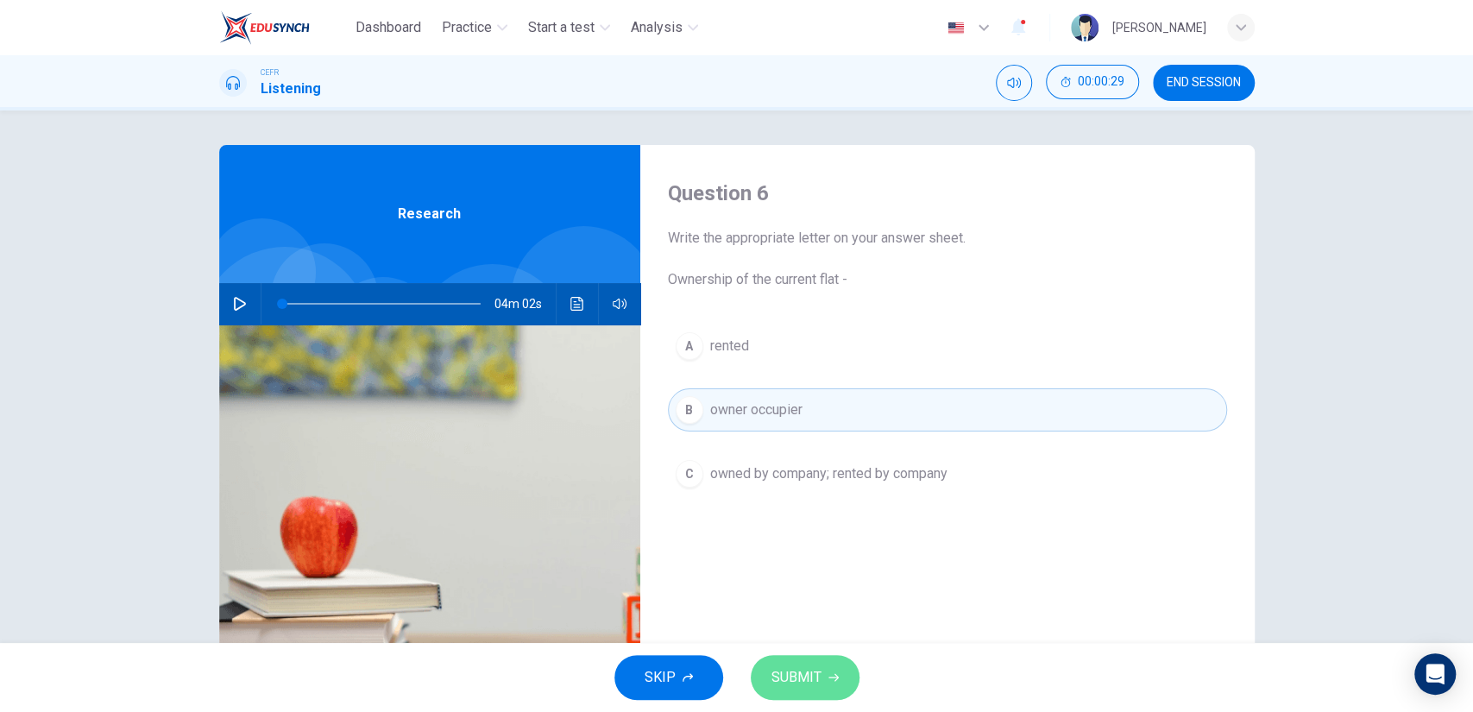
click at [821, 678] on button "SUBMIT" at bounding box center [805, 677] width 109 height 45
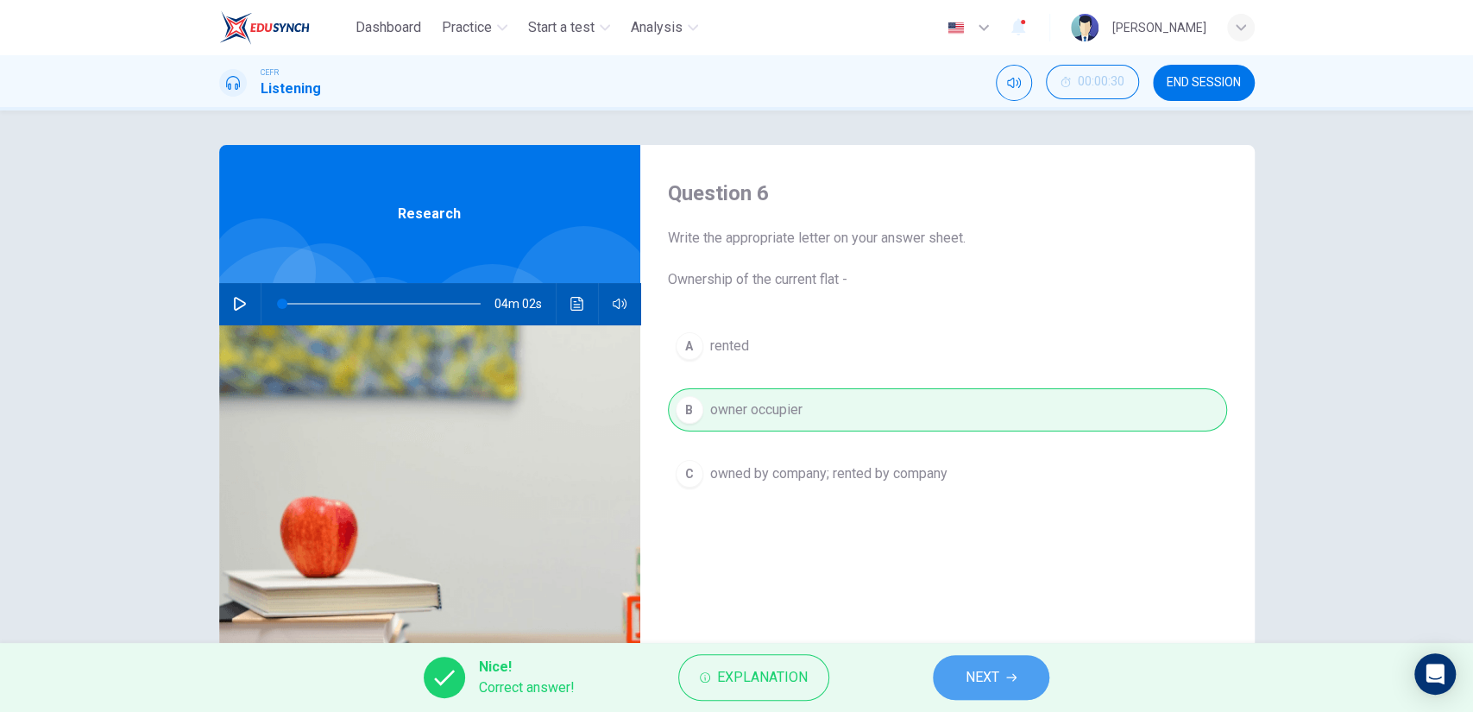
click at [965, 679] on button "NEXT" at bounding box center [991, 677] width 116 height 45
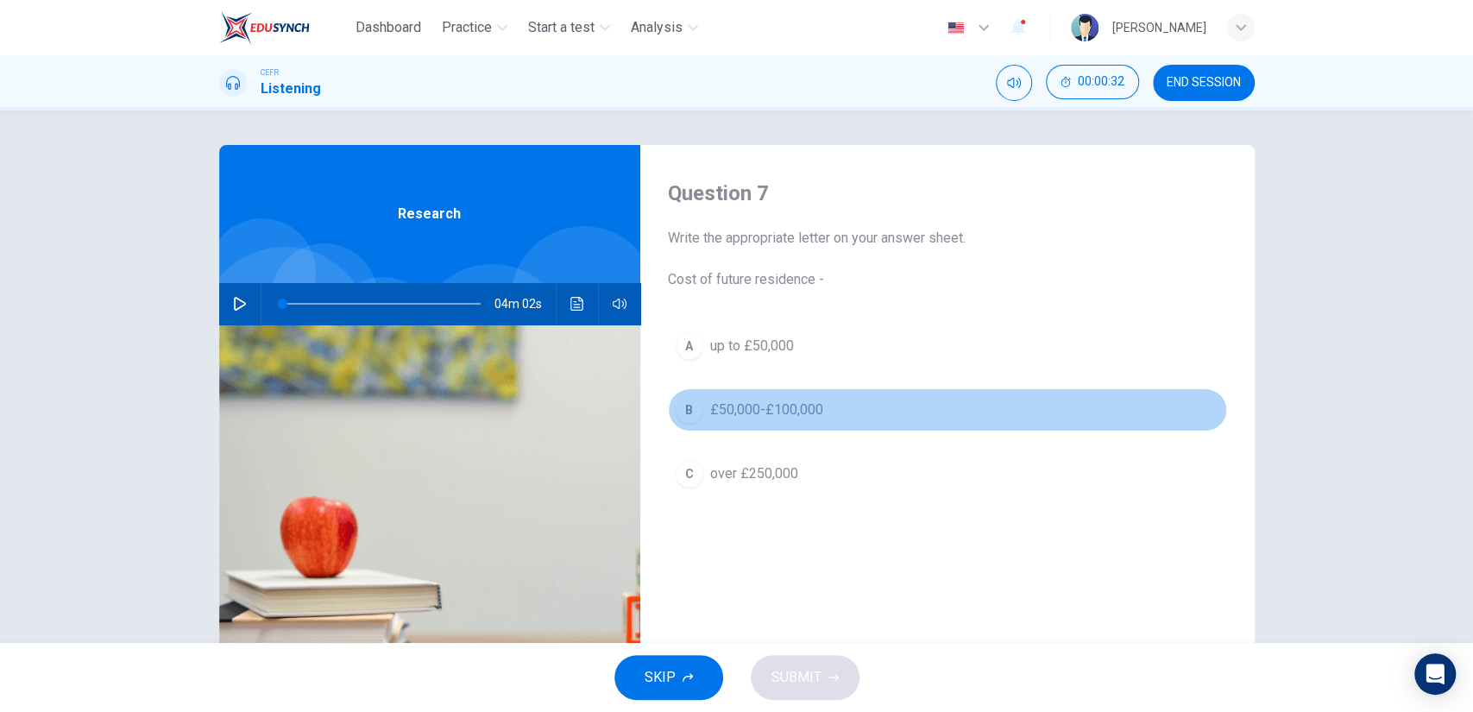
click at [782, 412] on span "£50,000-£100,000" at bounding box center [766, 410] width 113 height 21
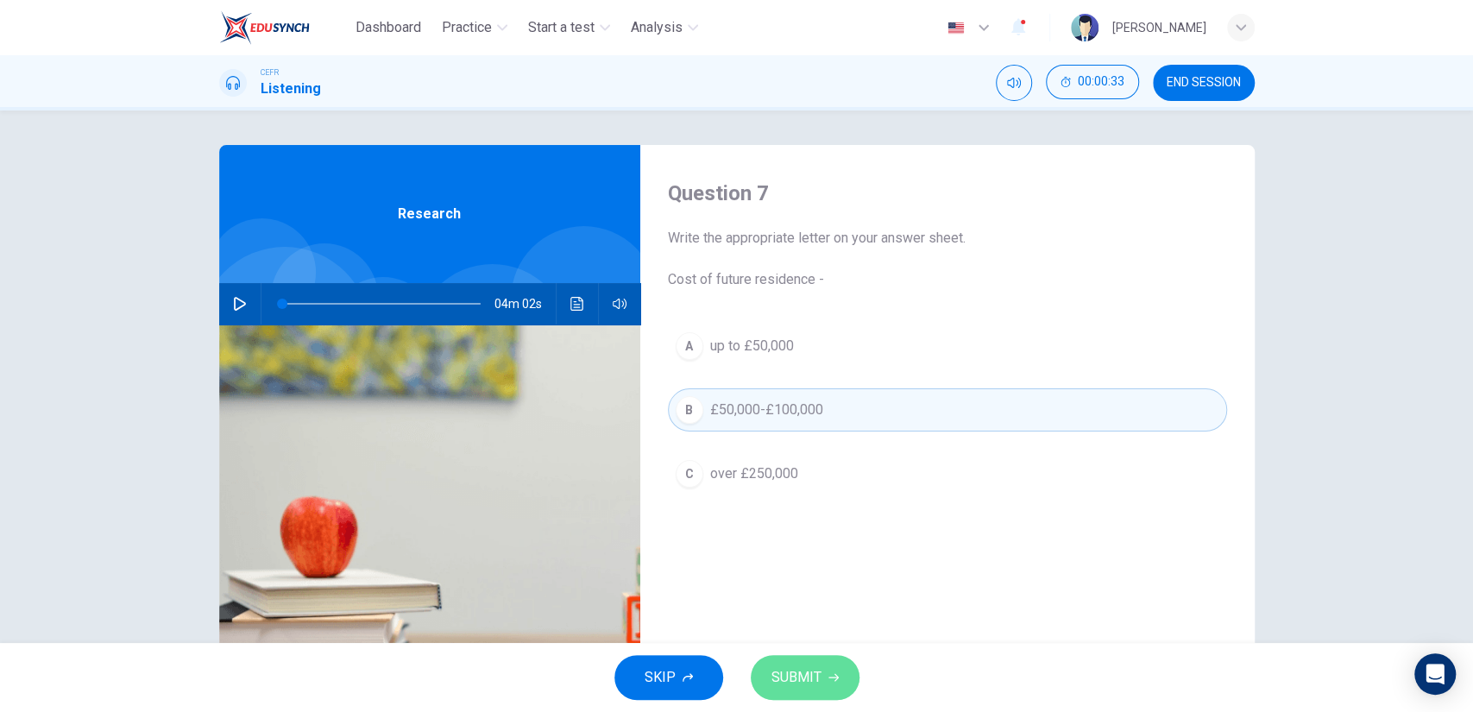
click at [796, 669] on span "SUBMIT" at bounding box center [796, 677] width 50 height 24
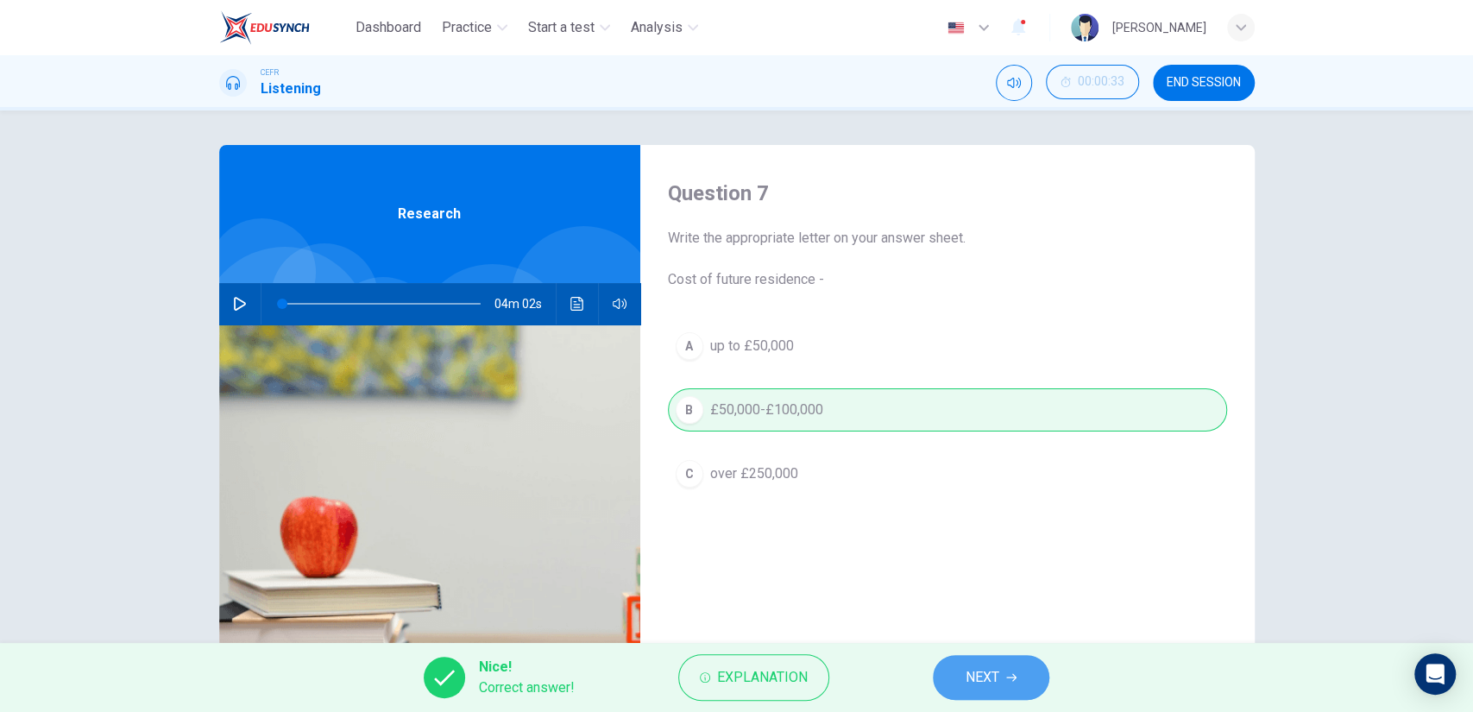
click at [951, 675] on button "NEXT" at bounding box center [991, 677] width 116 height 45
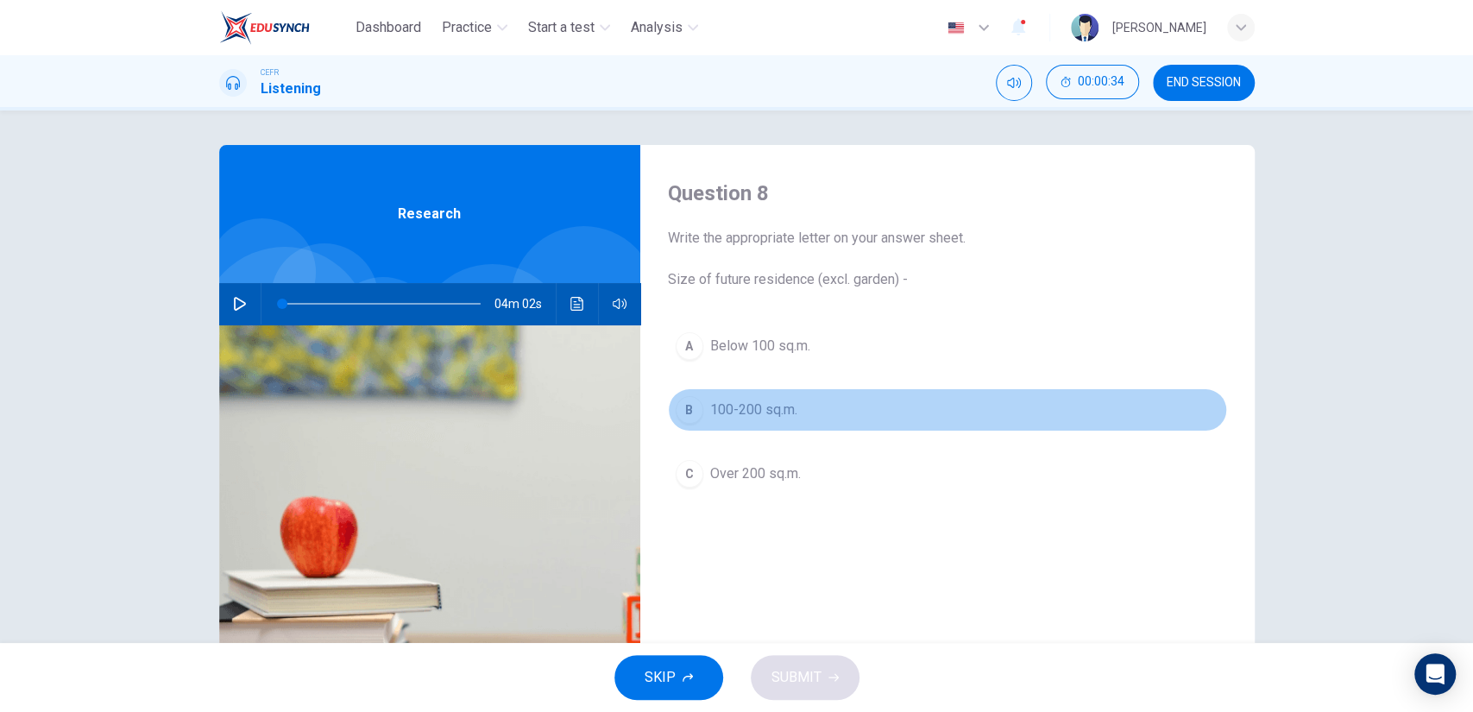
click at [780, 409] on span "100-200 sq.m." at bounding box center [753, 410] width 87 height 21
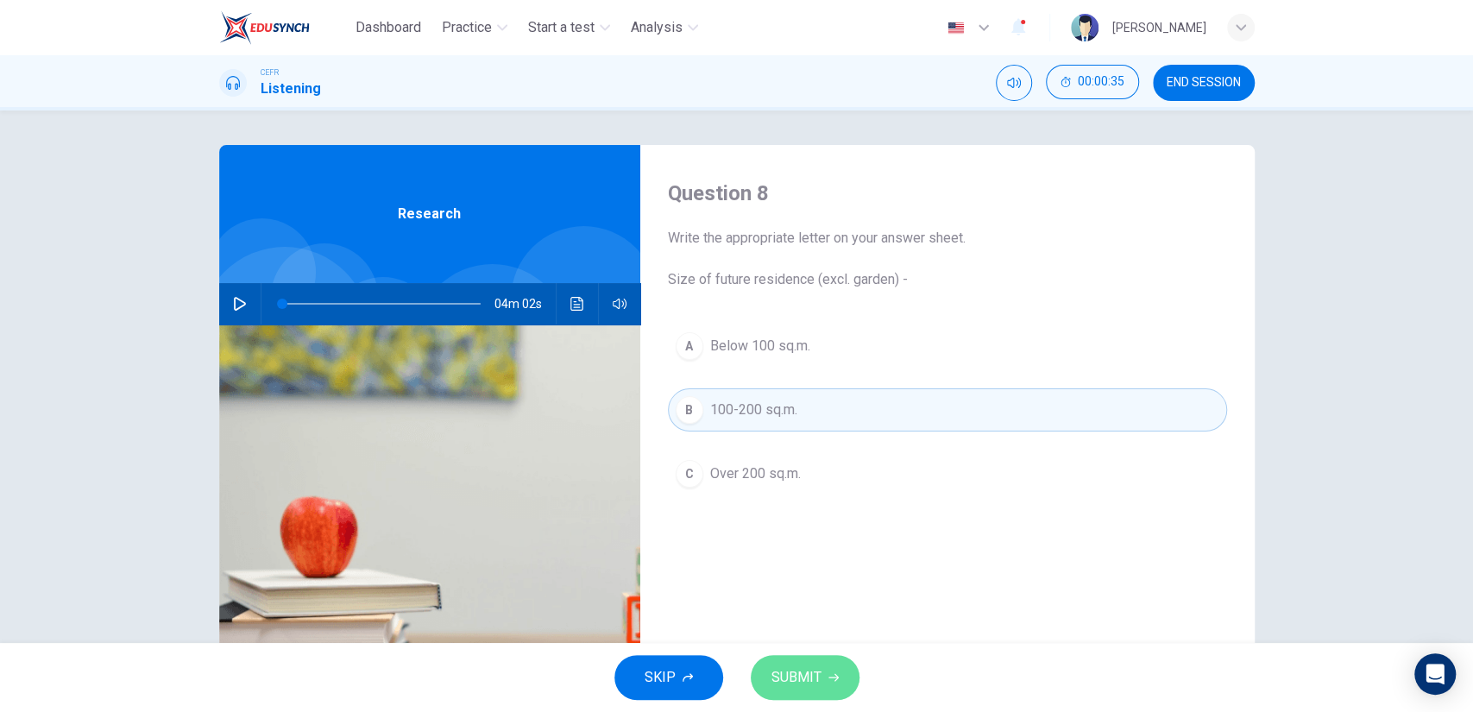
click at [808, 657] on button "SUBMIT" at bounding box center [805, 677] width 109 height 45
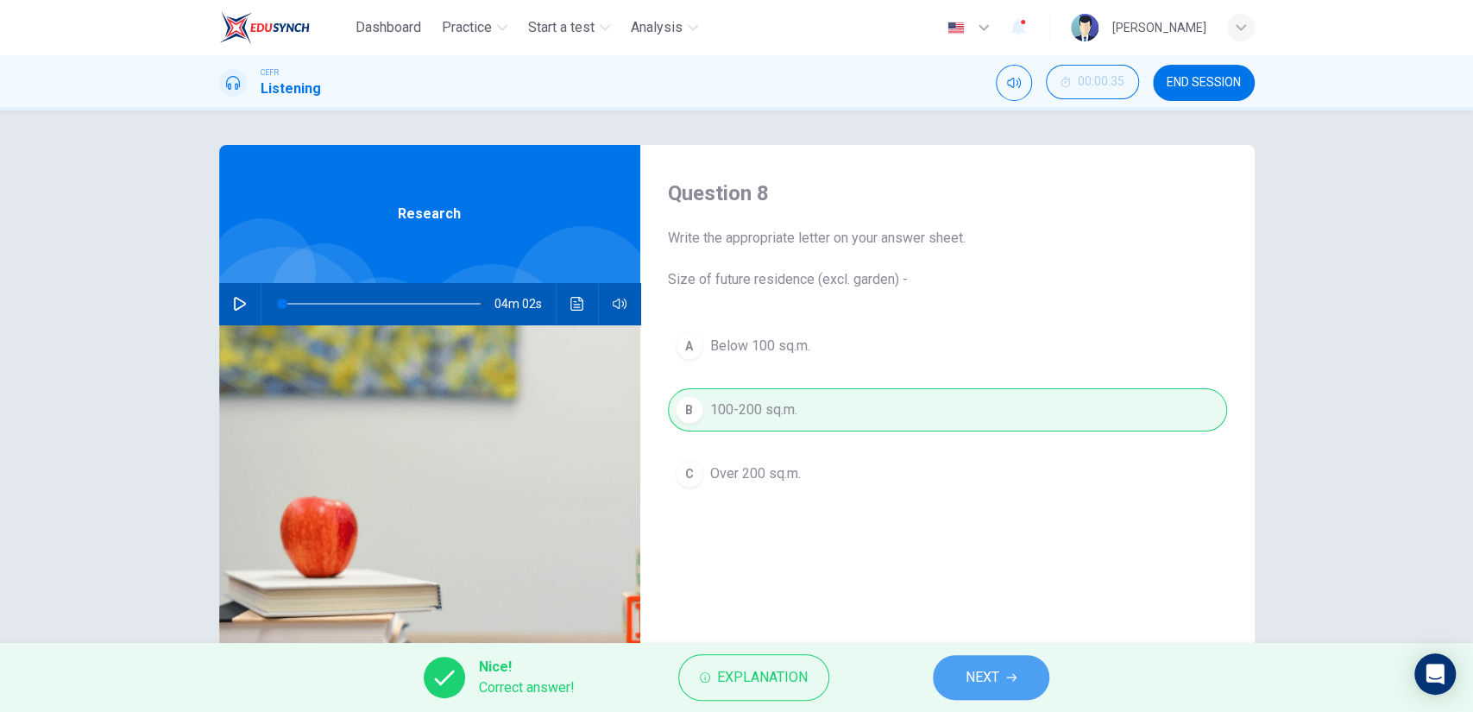
click at [964, 668] on button "NEXT" at bounding box center [991, 677] width 116 height 45
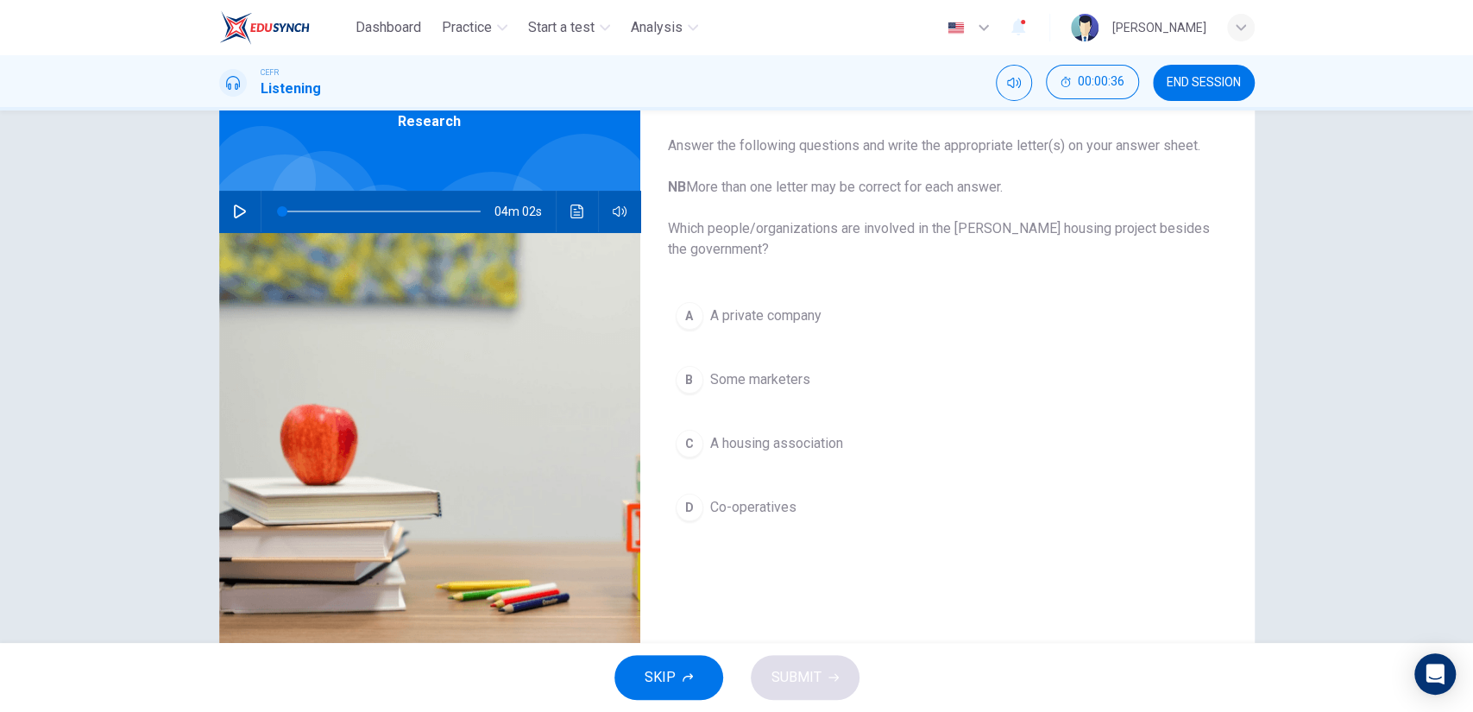
scroll to position [96, 0]
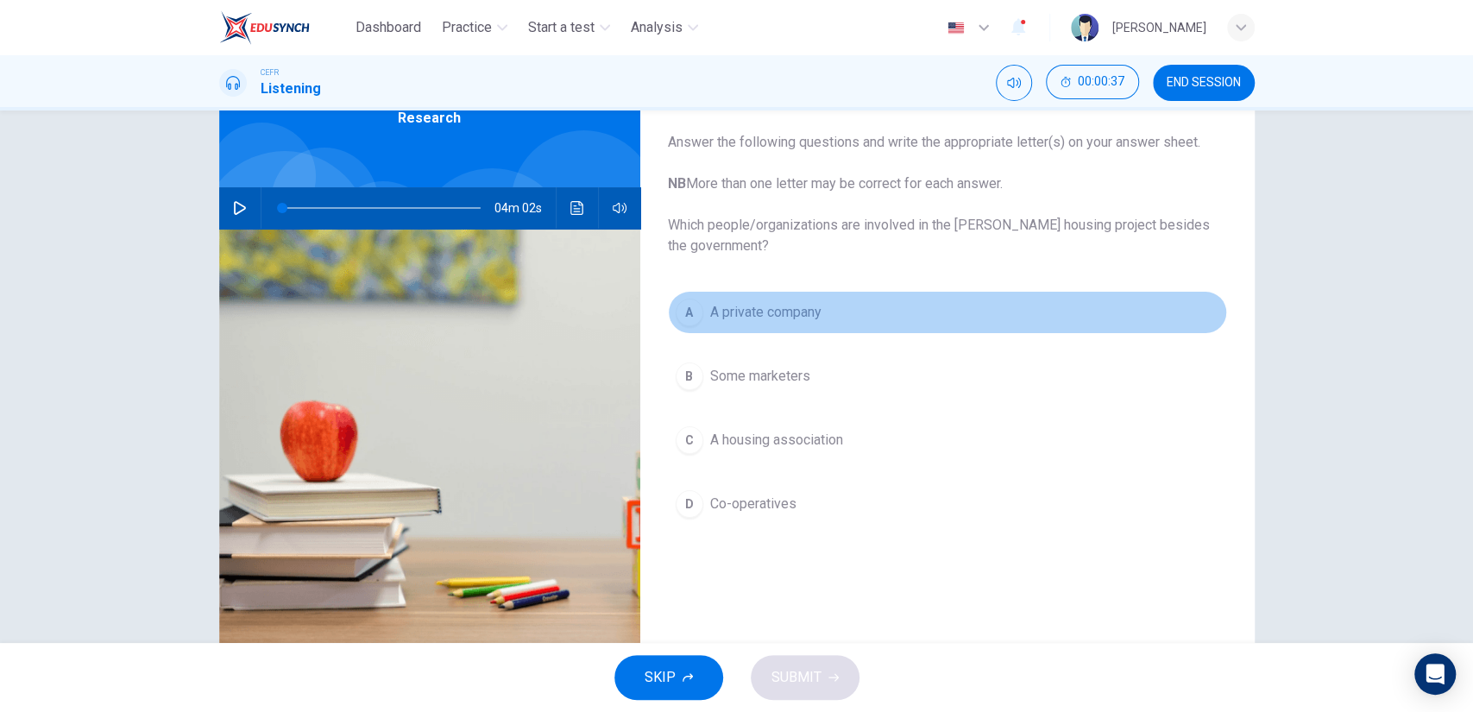
click at [787, 316] on span "A private company" at bounding box center [765, 312] width 111 height 21
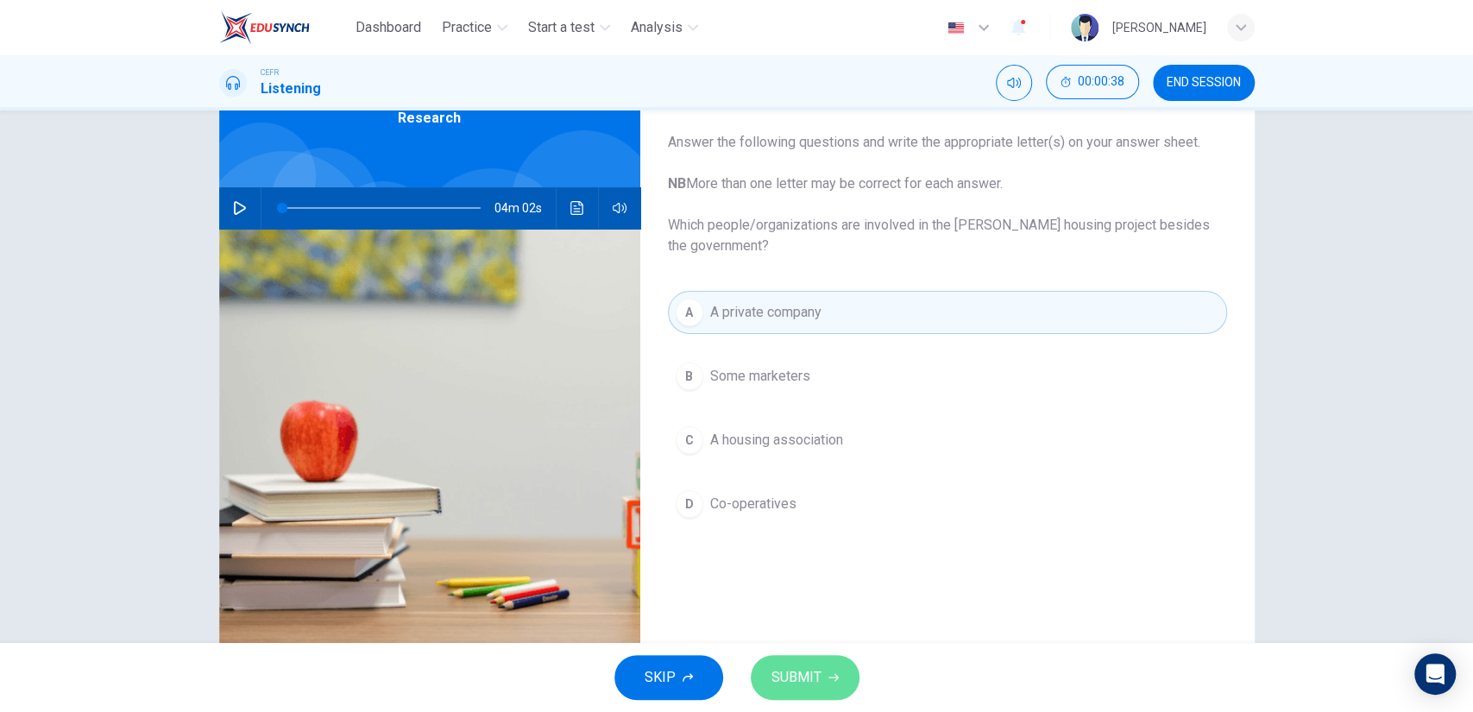
click at [788, 667] on span "SUBMIT" at bounding box center [796, 677] width 50 height 24
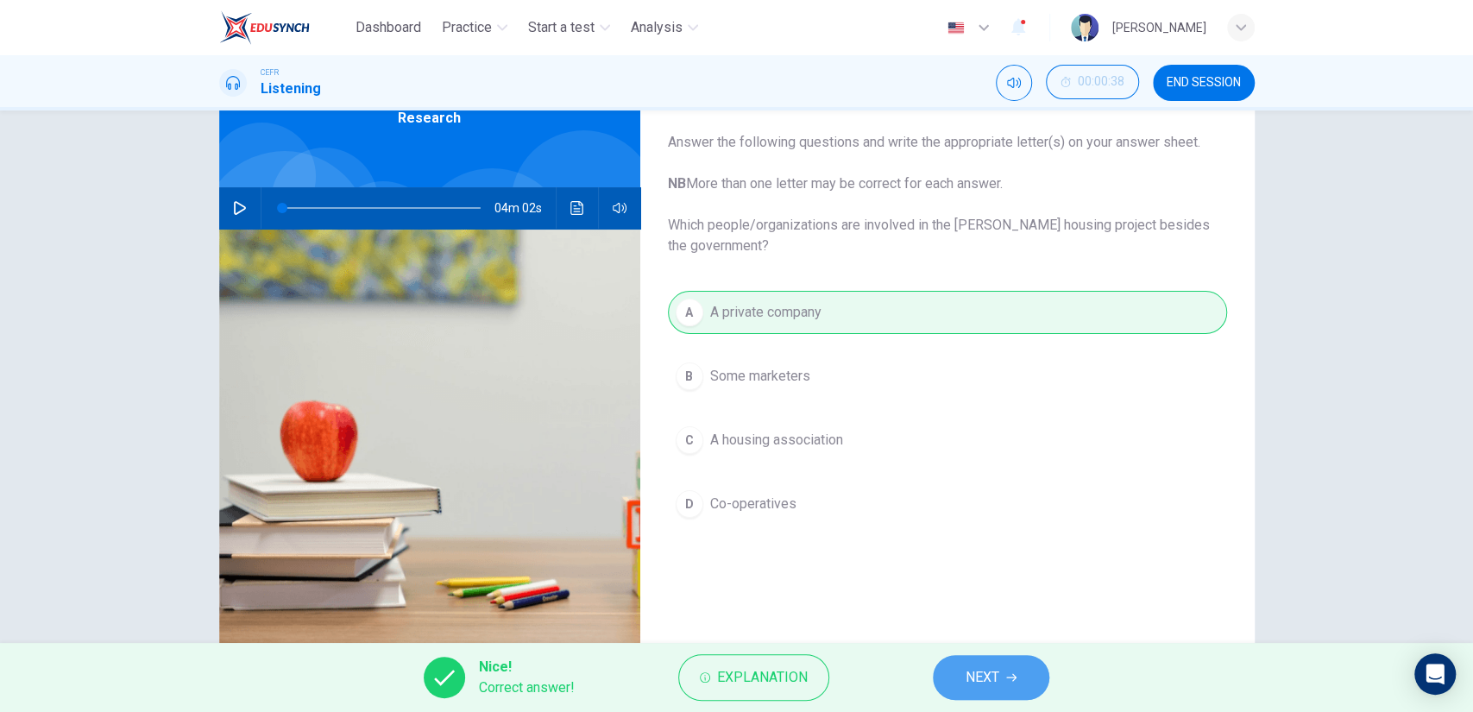
click at [972, 667] on span "NEXT" at bounding box center [983, 677] width 34 height 24
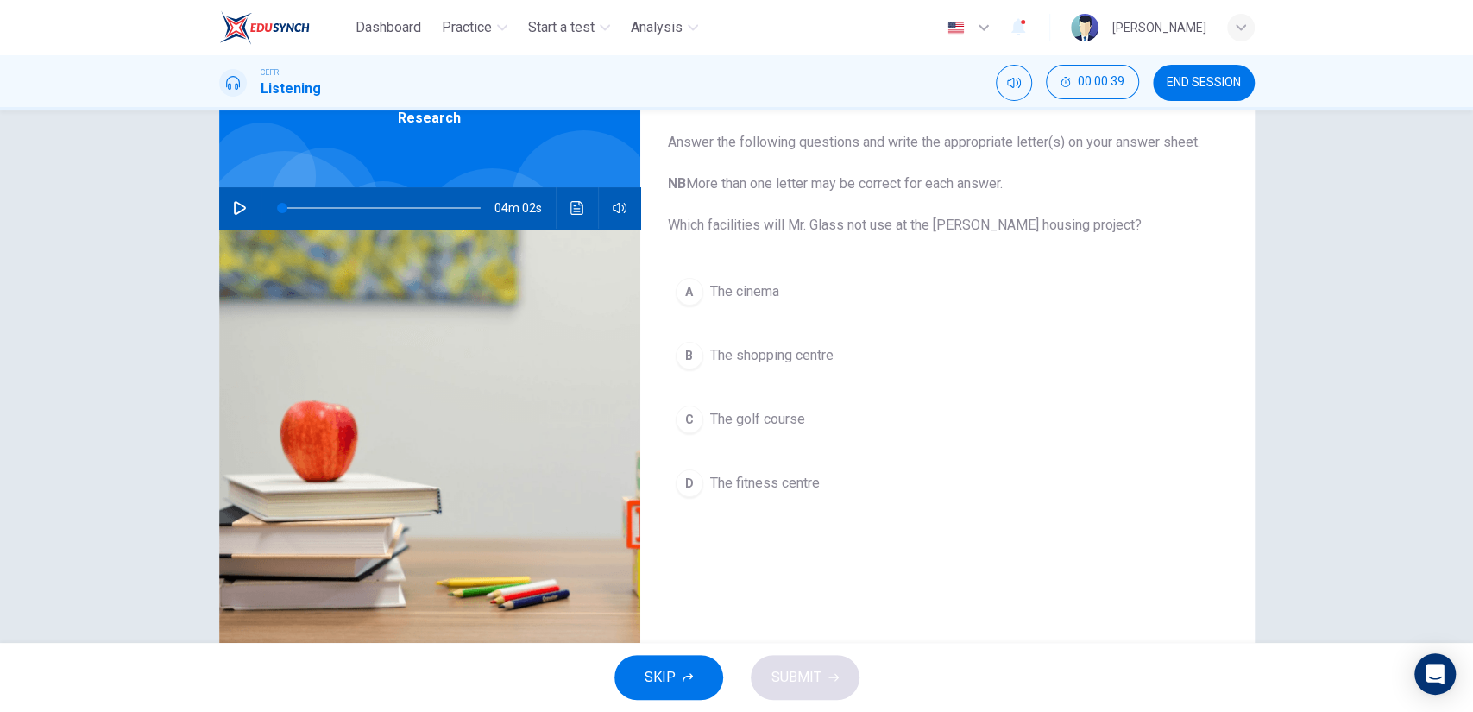
click at [801, 414] on button "C The golf course" at bounding box center [947, 419] width 559 height 43
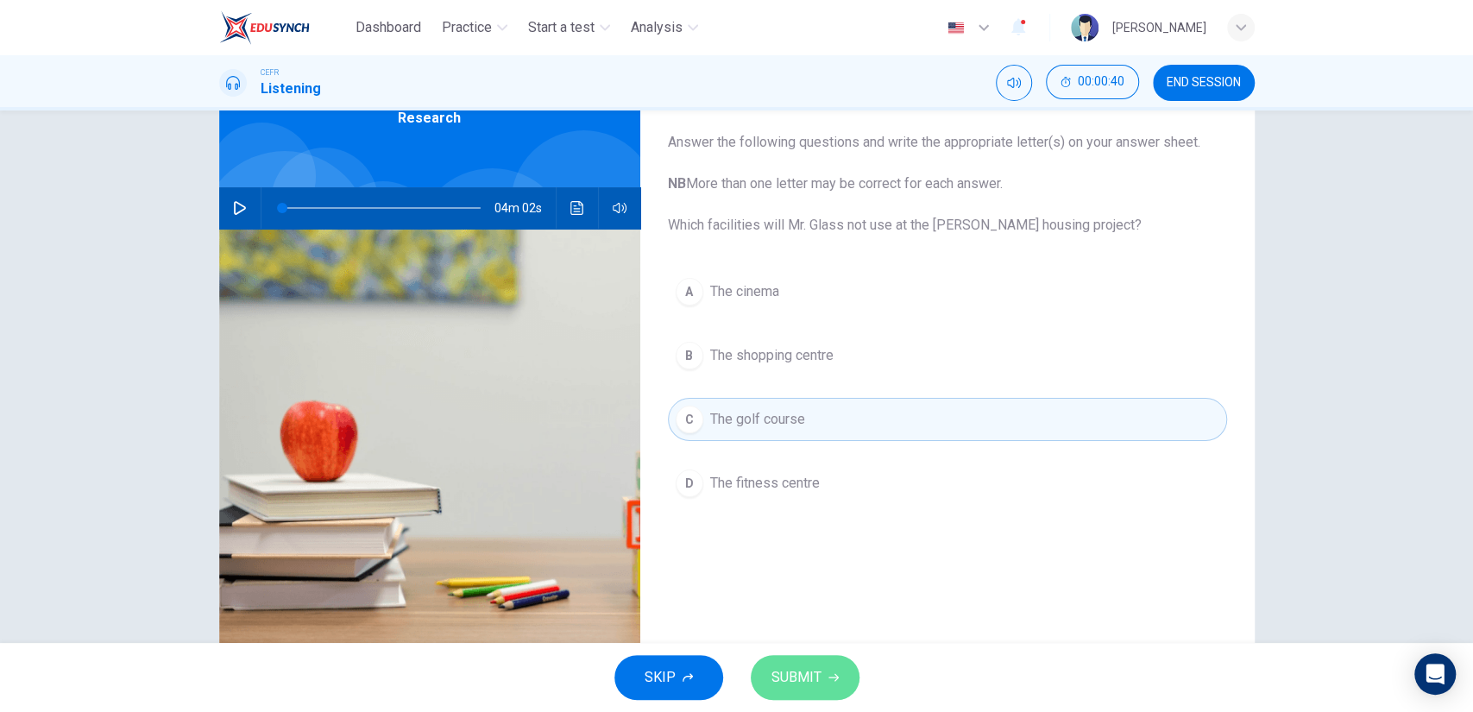
click at [820, 662] on button "SUBMIT" at bounding box center [805, 677] width 109 height 45
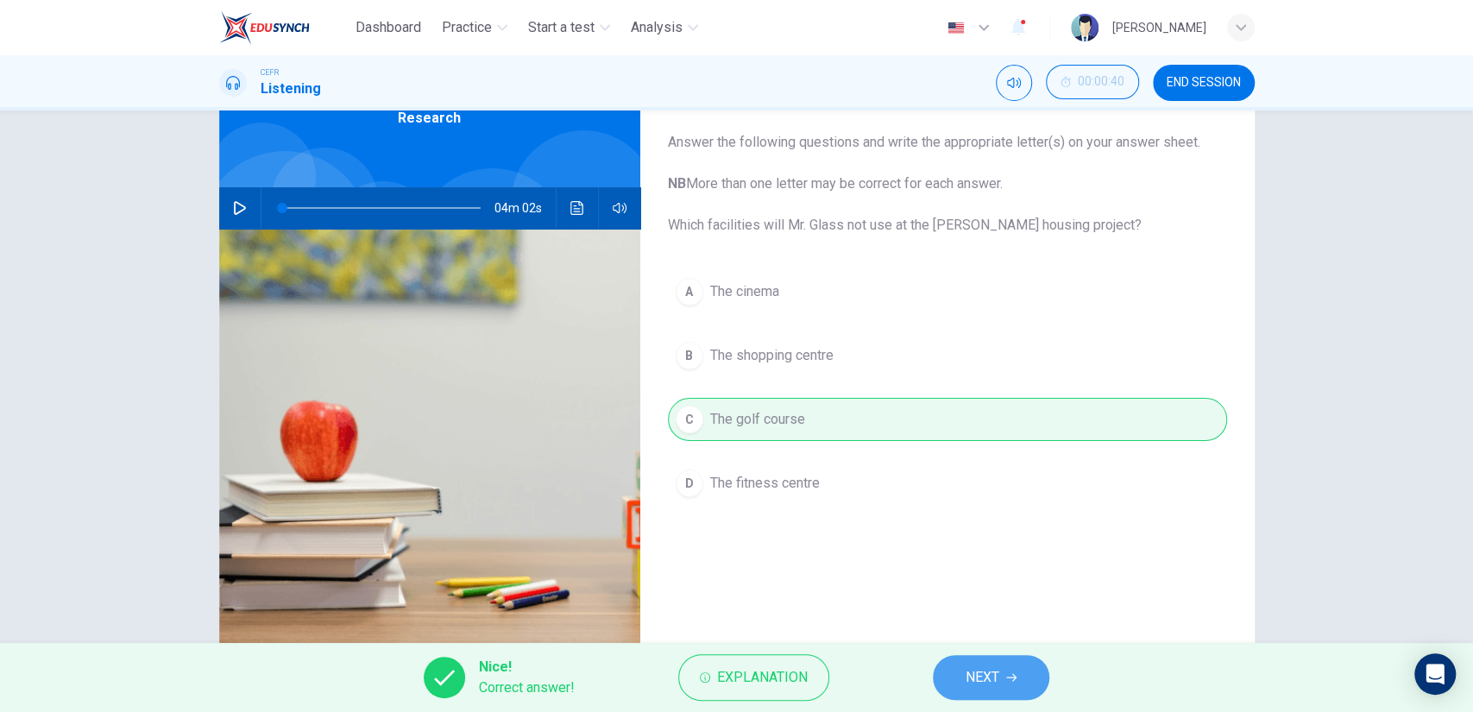
click at [989, 687] on span "NEXT" at bounding box center [983, 677] width 34 height 24
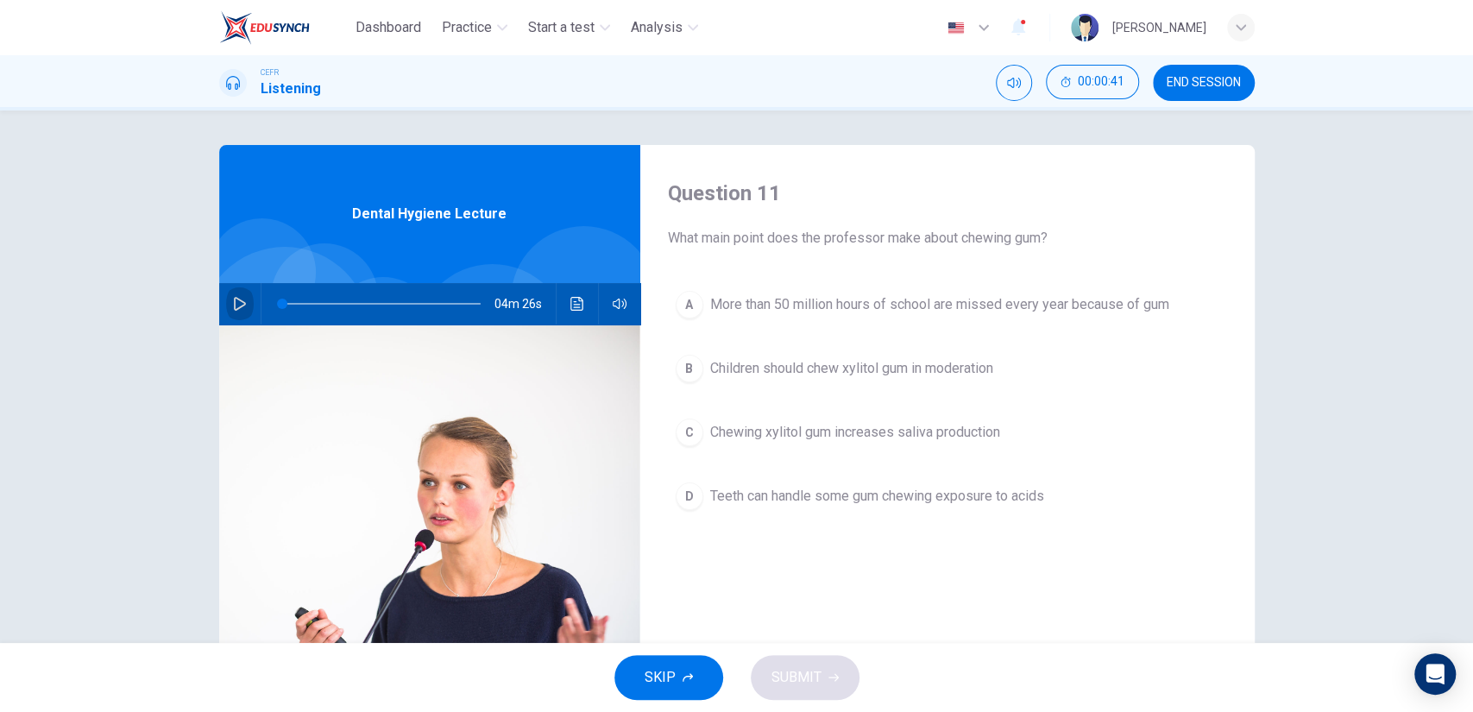
click at [226, 299] on button "button" at bounding box center [240, 303] width 28 height 41
type input "0"
click at [878, 424] on span "Chewing xylitol gum increases saliva production" at bounding box center [855, 432] width 290 height 21
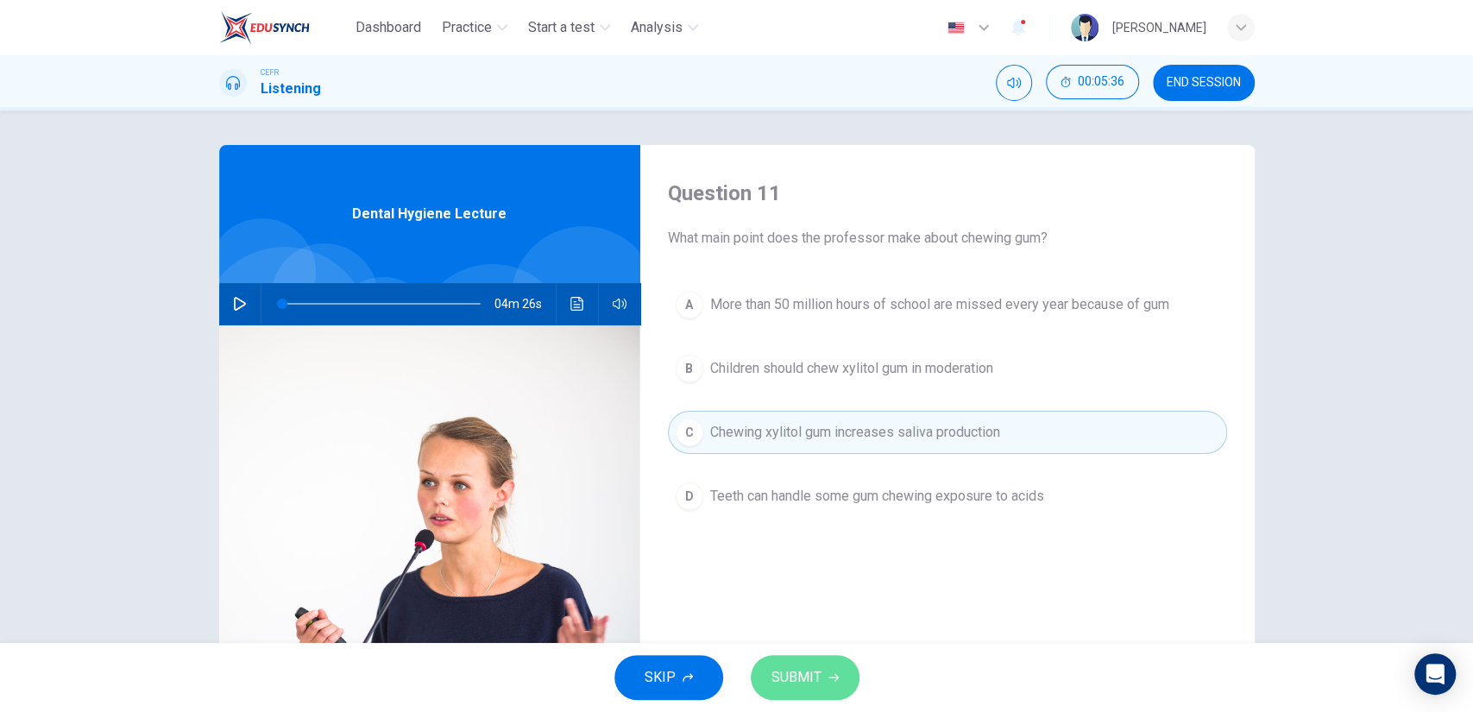
click at [833, 673] on icon "button" at bounding box center [833, 677] width 10 height 10
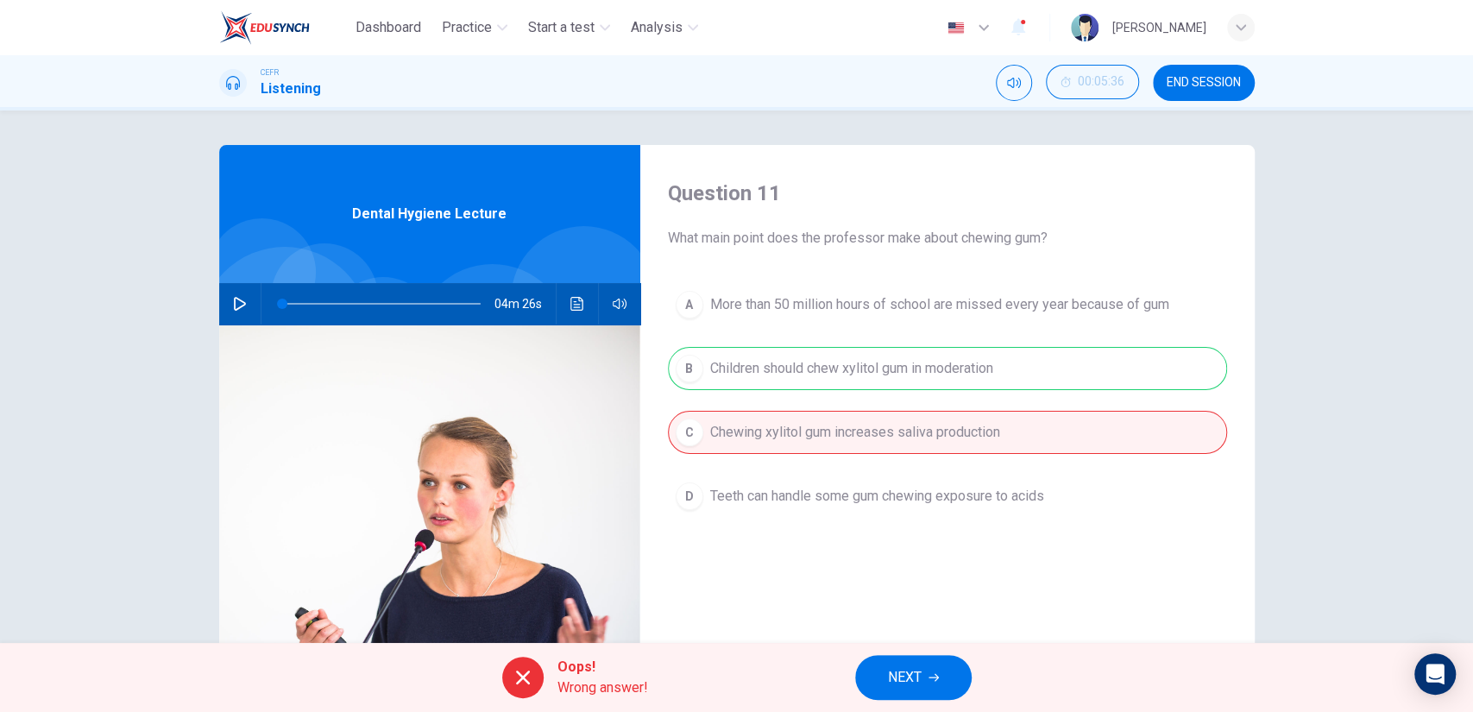
click at [891, 677] on span "NEXT" at bounding box center [905, 677] width 34 height 24
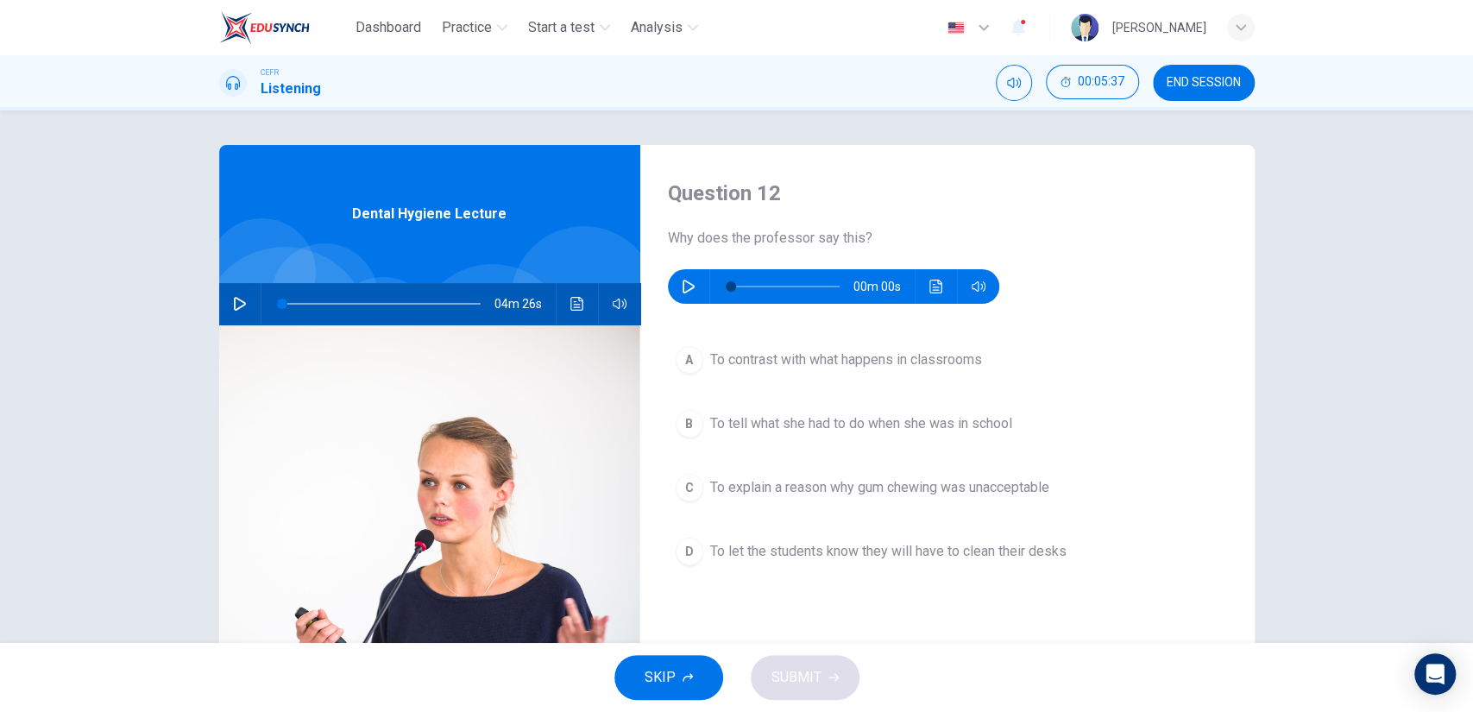
click at [685, 298] on button "button" at bounding box center [689, 286] width 28 height 35
click at [860, 477] on span "To explain a reason why gum chewing was unacceptable" at bounding box center [879, 487] width 339 height 21
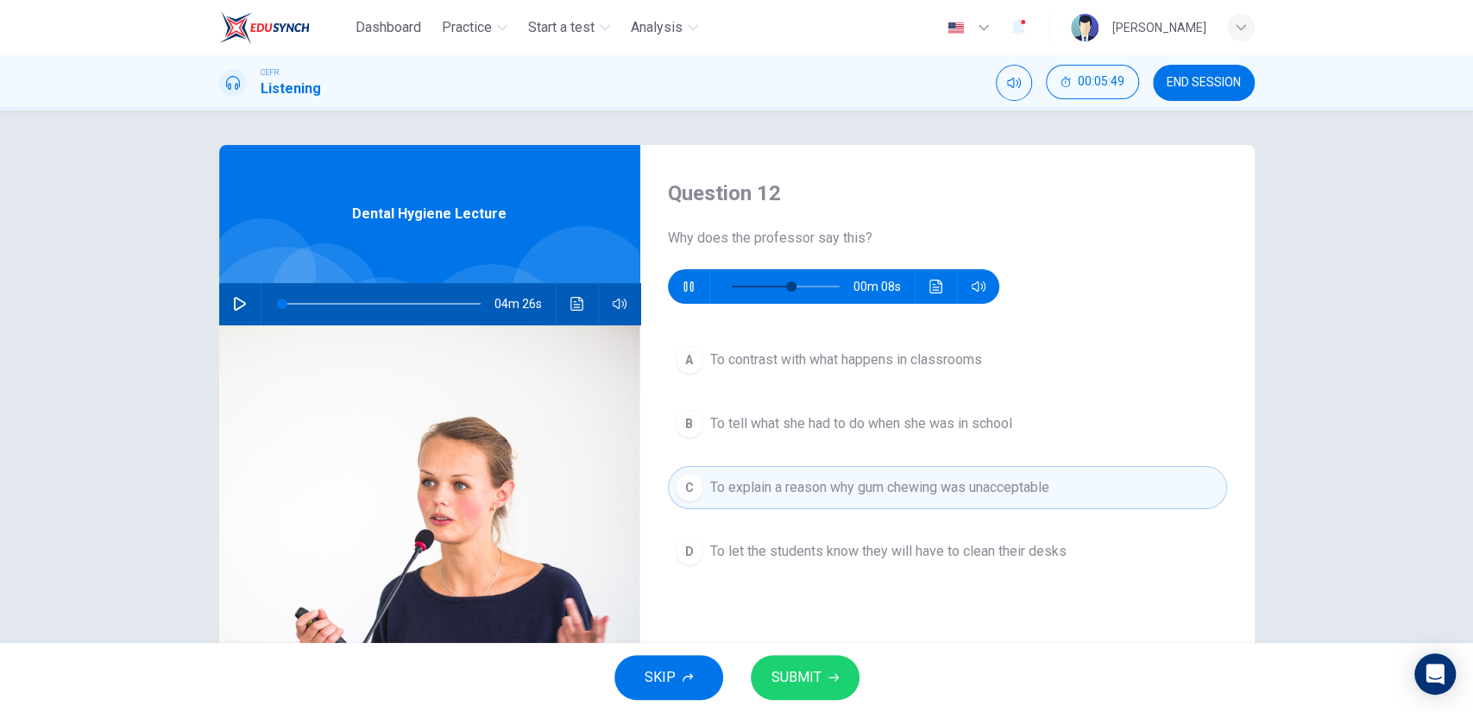
click at [829, 665] on button "SUBMIT" at bounding box center [805, 677] width 109 height 45
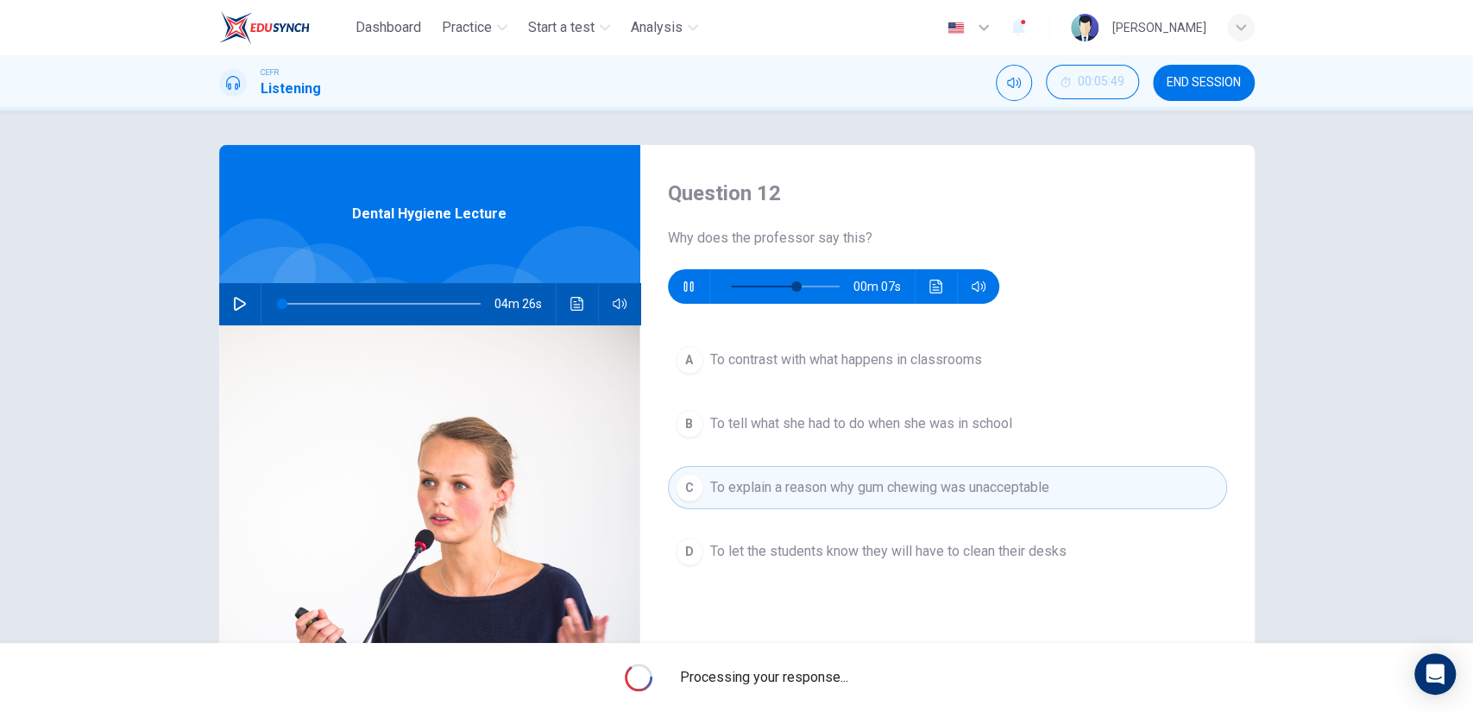
type input "61"
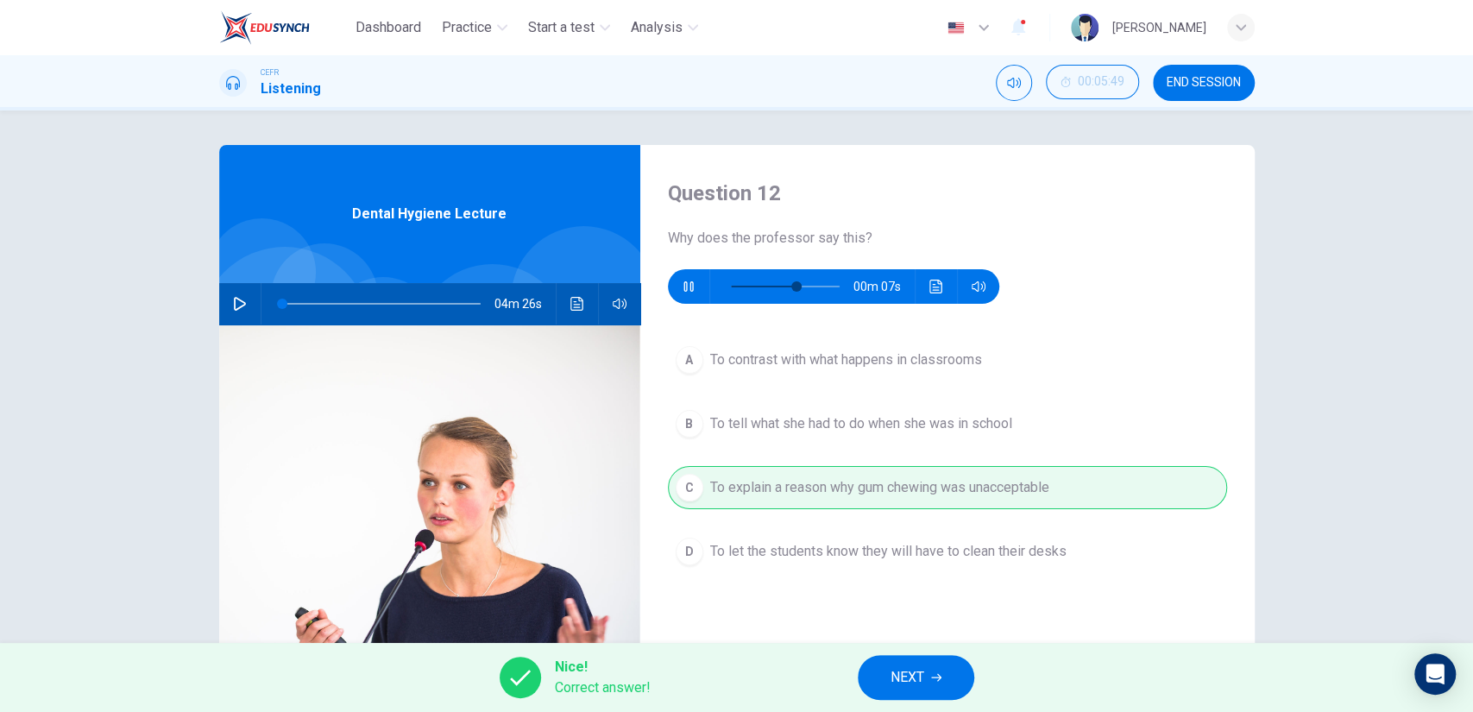
click at [932, 681] on button "NEXT" at bounding box center [916, 677] width 116 height 45
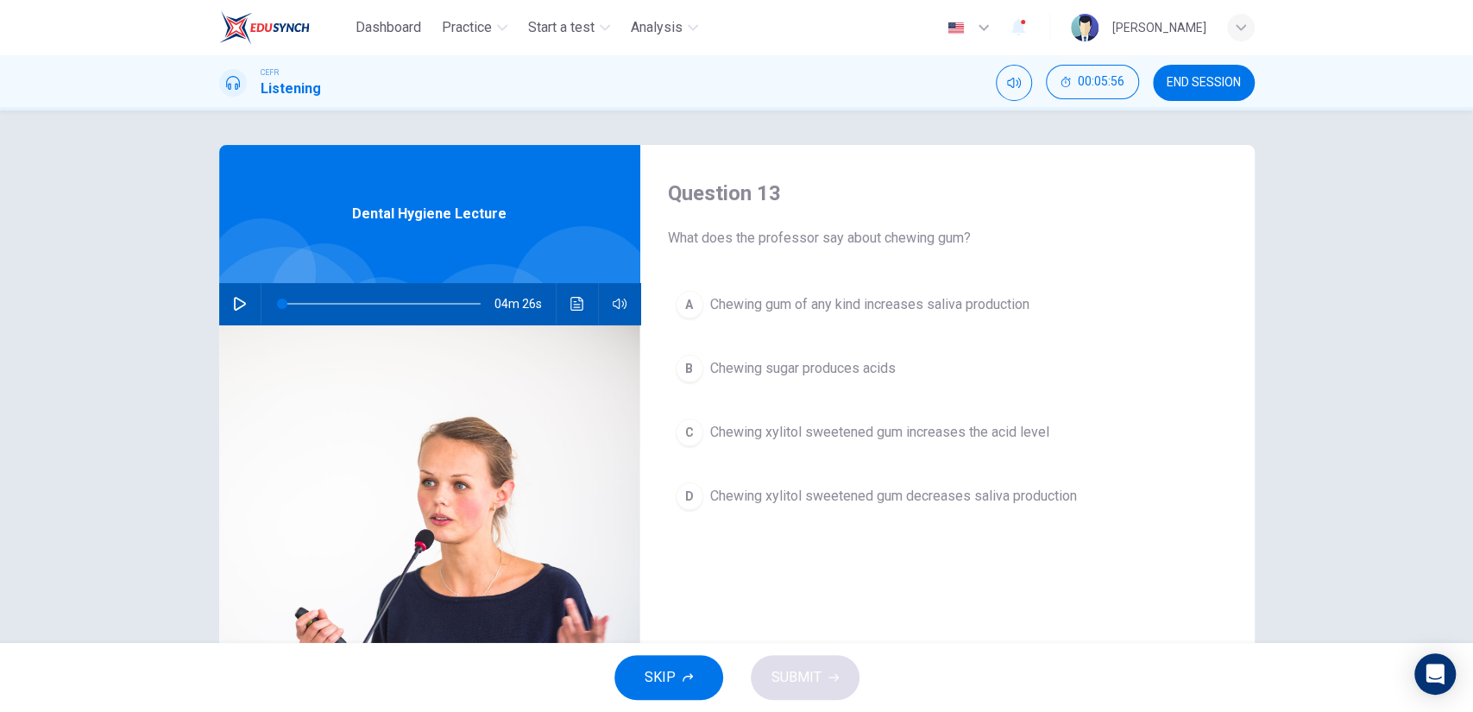
click at [898, 319] on button "A Chewing gum of any kind increases saliva production" at bounding box center [947, 304] width 559 height 43
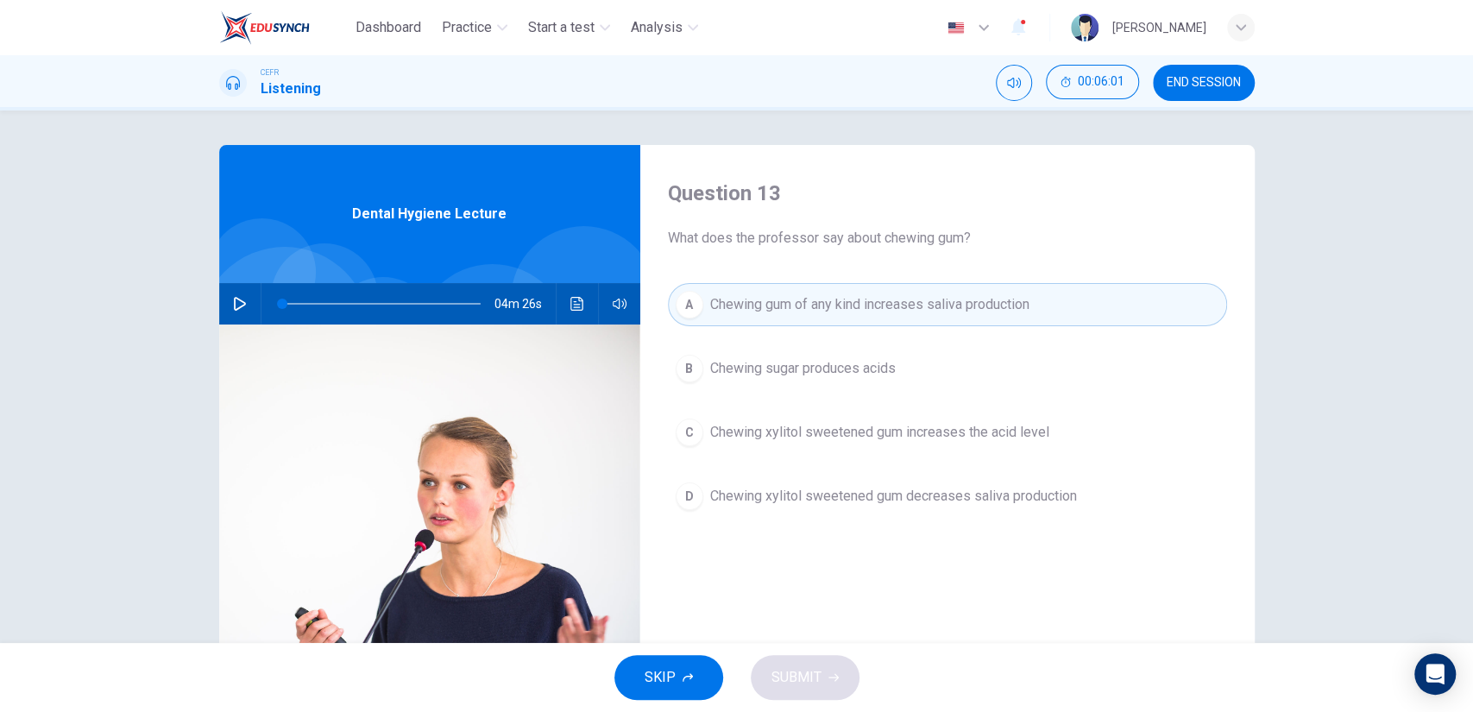
click at [904, 501] on span "Chewing xylitol sweetened gum decreases saliva production" at bounding box center [893, 496] width 367 height 21
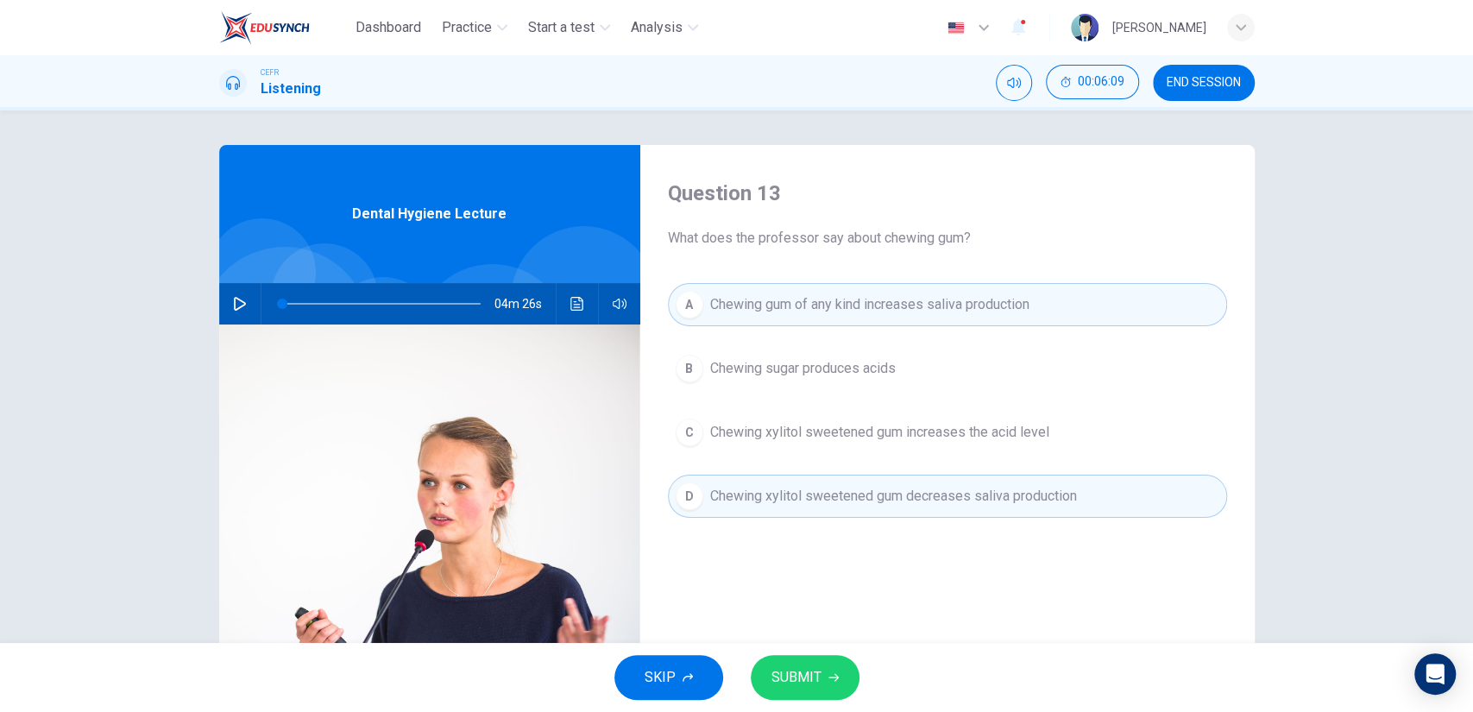
click at [915, 518] on div "A Chewing gum of any kind increases saliva production B Chewing sugar produces …" at bounding box center [947, 417] width 559 height 269
click at [897, 386] on button "B Chewing sugar produces acids" at bounding box center [947, 368] width 559 height 43
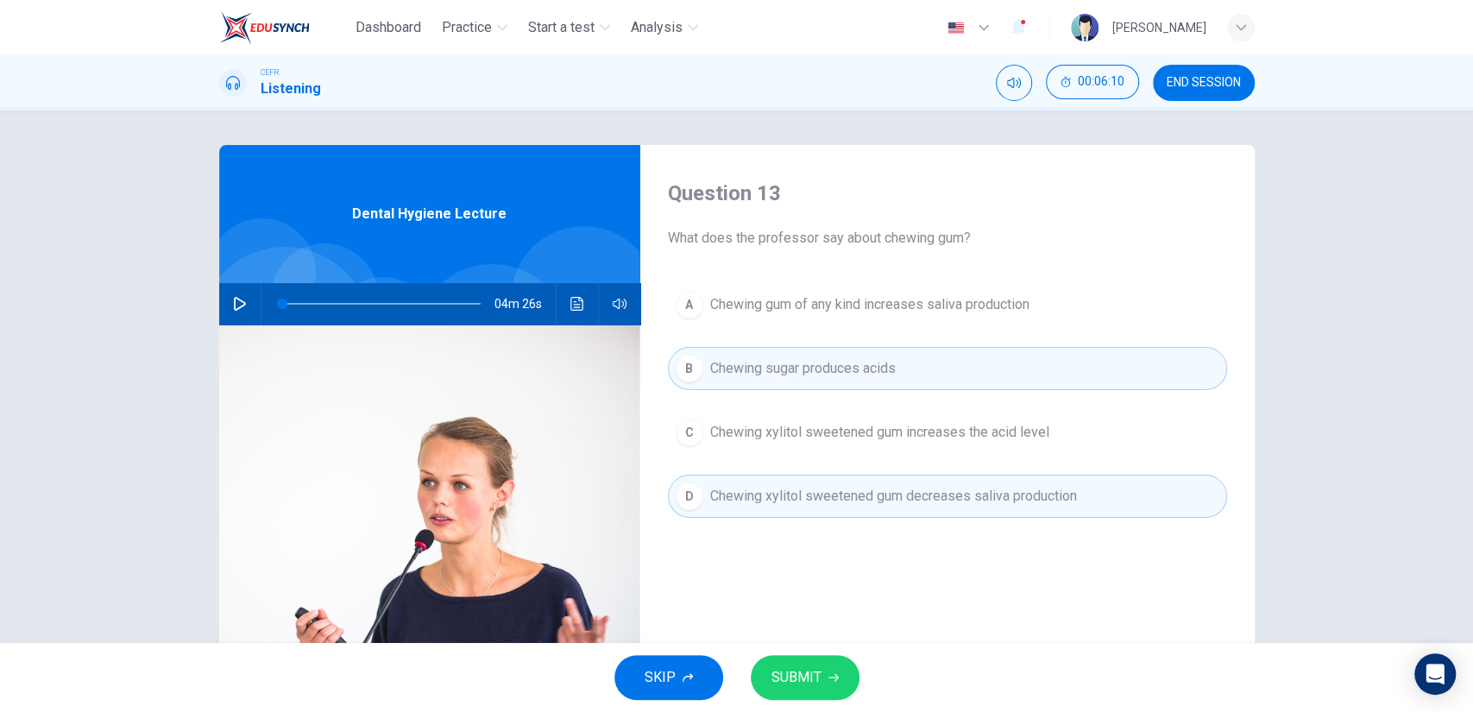
click at [897, 290] on button "A Chewing gum of any kind increases saliva production" at bounding box center [947, 304] width 559 height 43
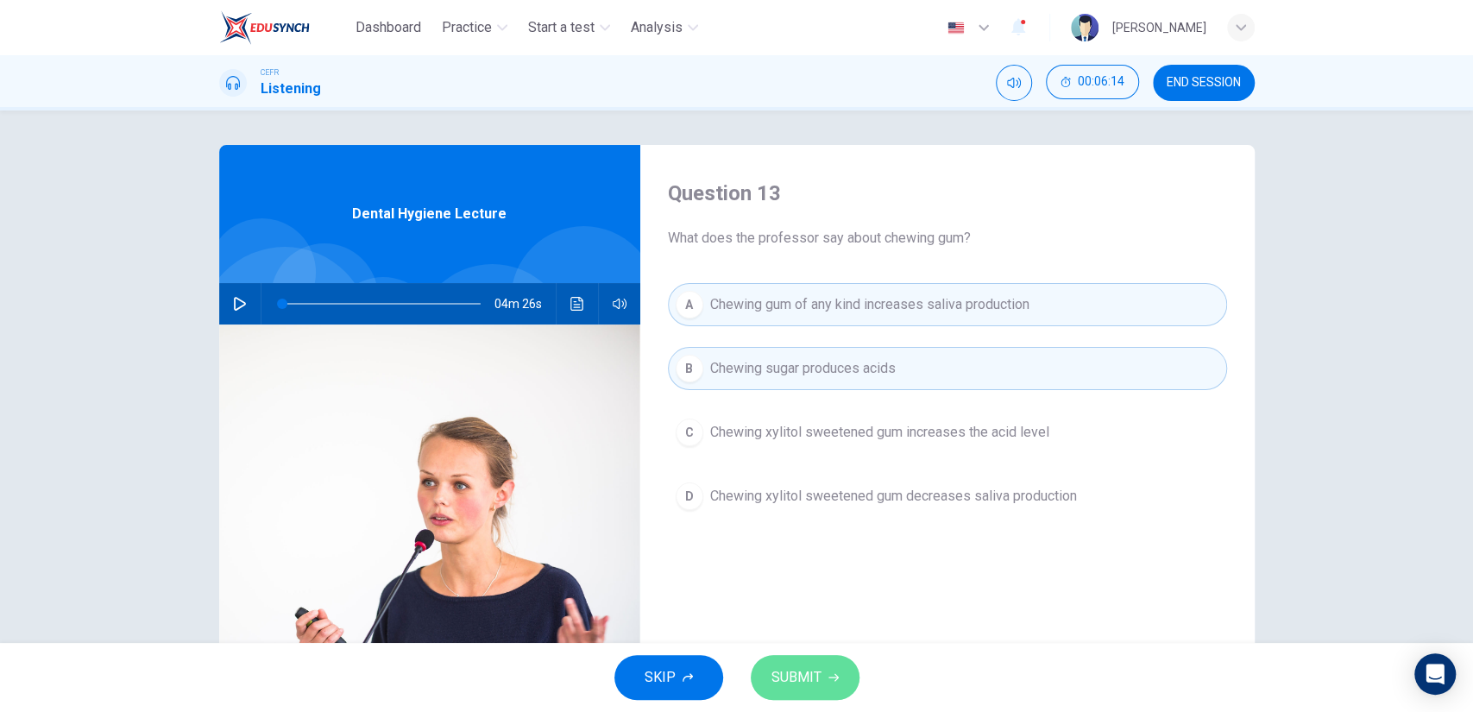
click at [835, 673] on icon "button" at bounding box center [833, 677] width 10 height 10
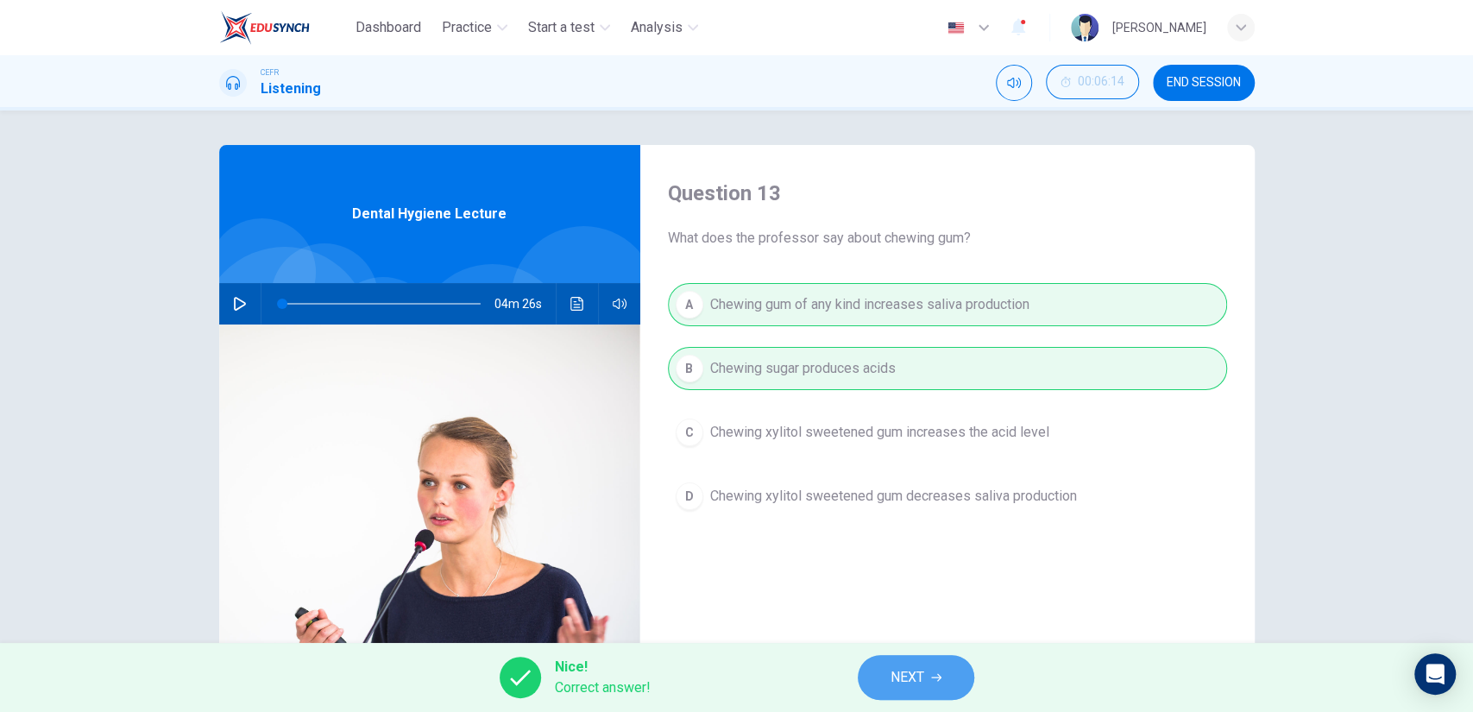
click at [919, 682] on span "NEXT" at bounding box center [908, 677] width 34 height 24
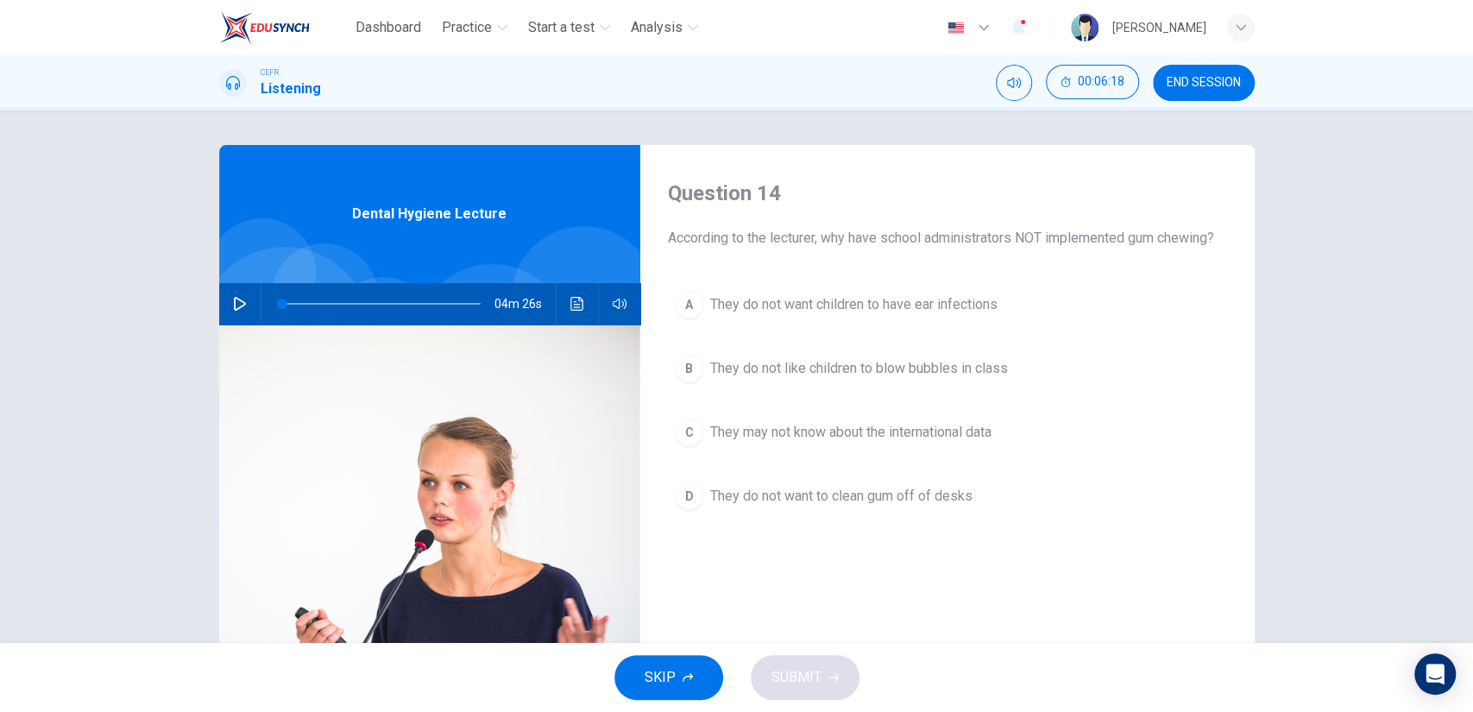
click at [856, 440] on span "They may not know about the international data" at bounding box center [850, 432] width 281 height 21
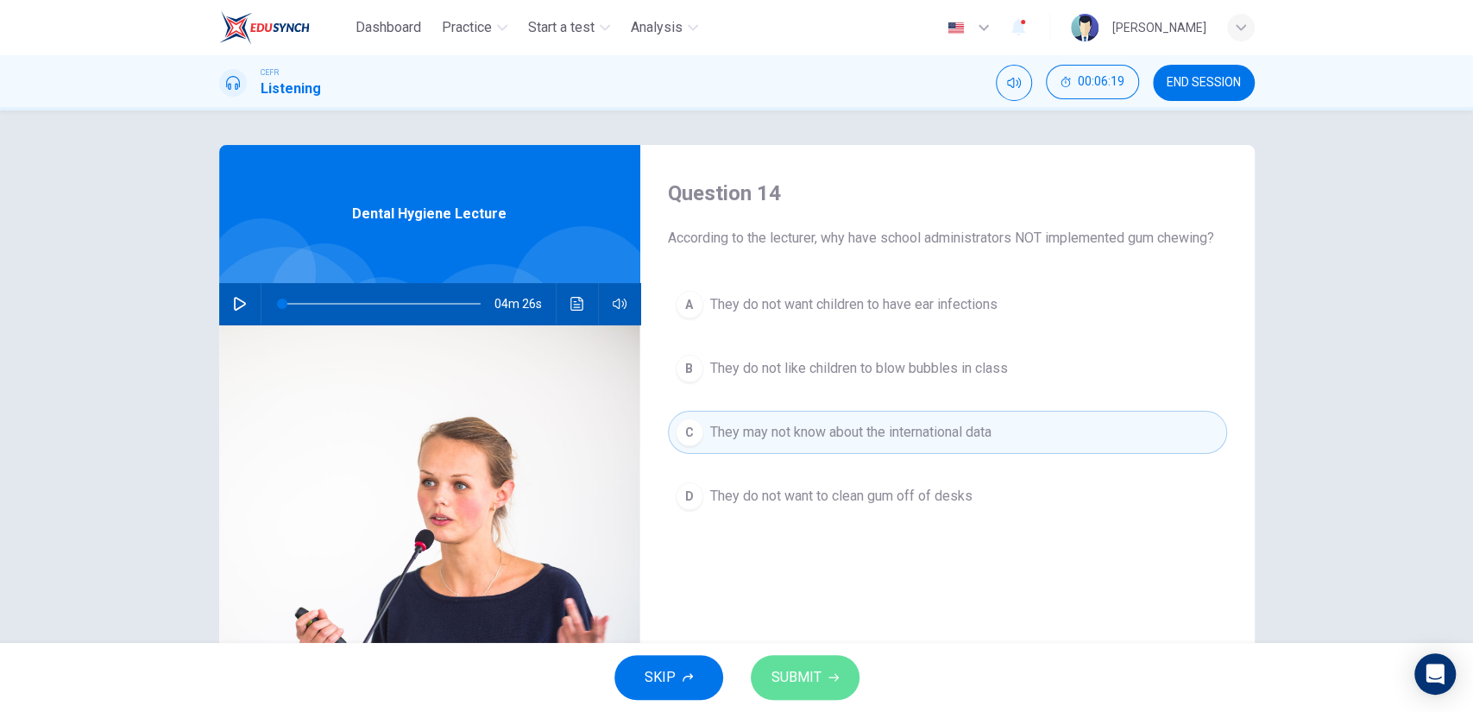
click at [828, 672] on button "SUBMIT" at bounding box center [805, 677] width 109 height 45
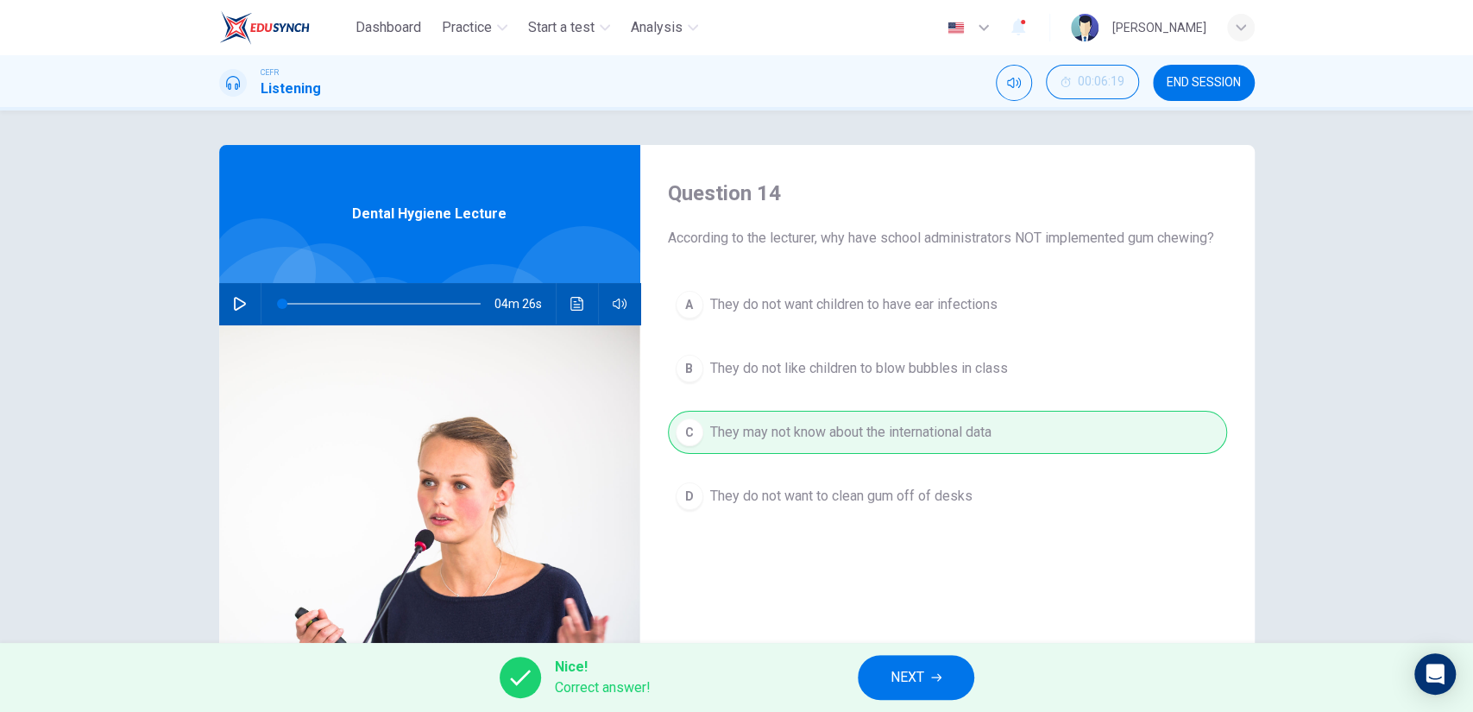
click at [898, 661] on button "NEXT" at bounding box center [916, 677] width 116 height 45
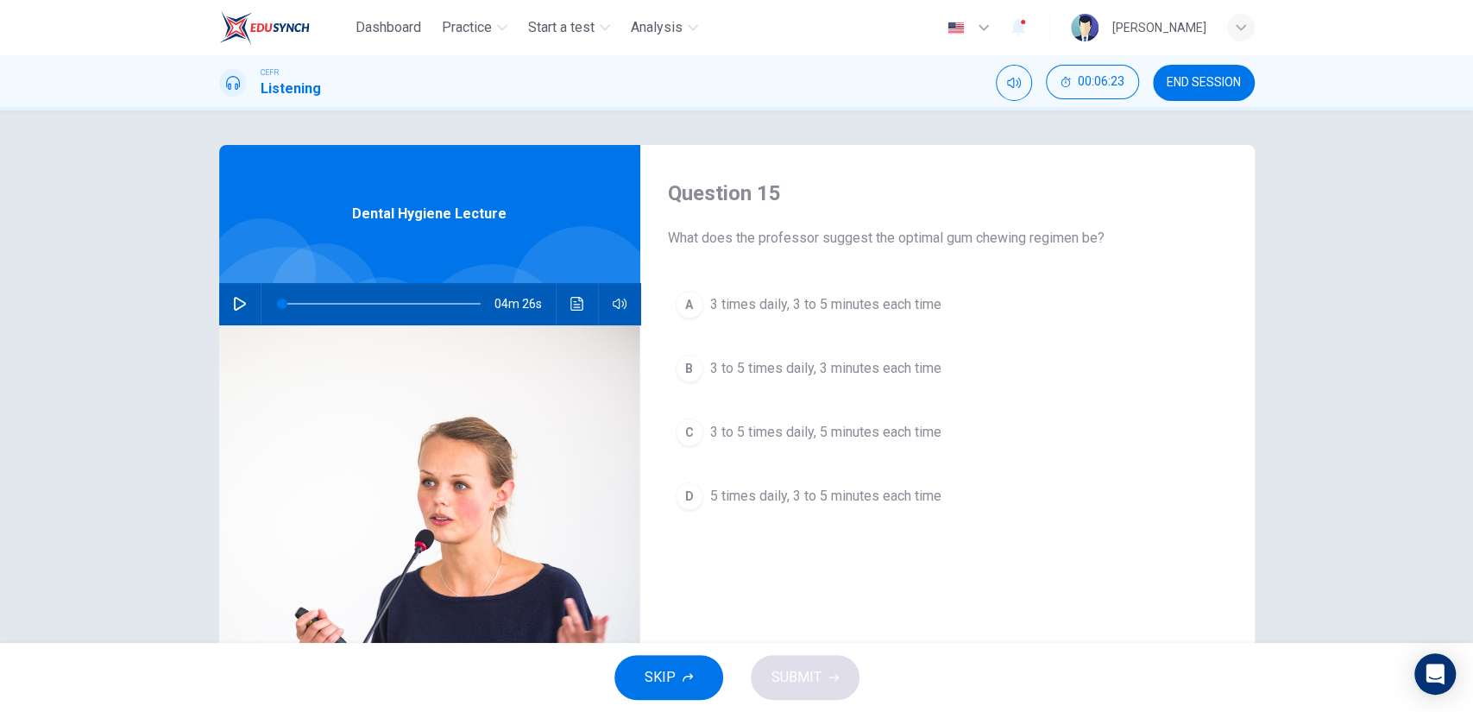
click at [858, 428] on span "3 to 5 times daily, 5 minutes each time" at bounding box center [825, 432] width 231 height 21
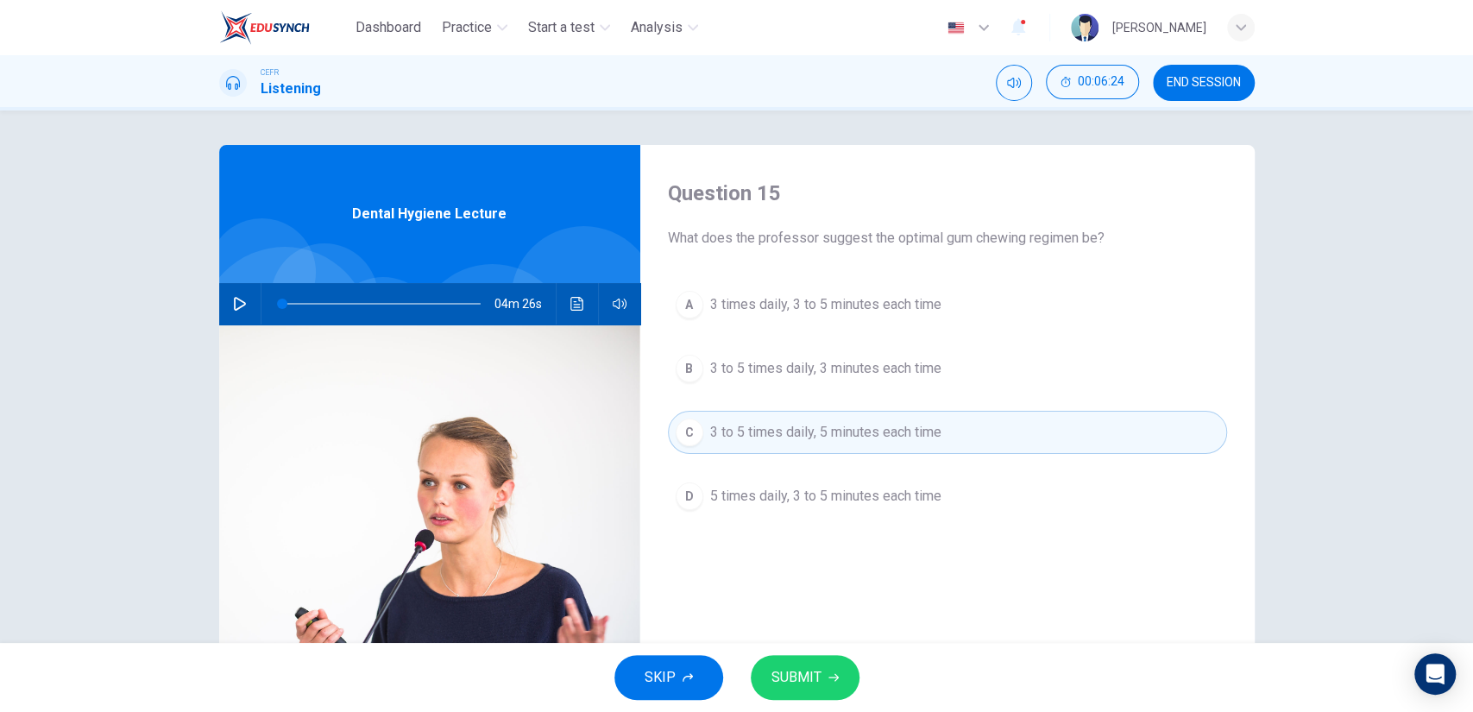
click at [806, 667] on span "SUBMIT" at bounding box center [796, 677] width 50 height 24
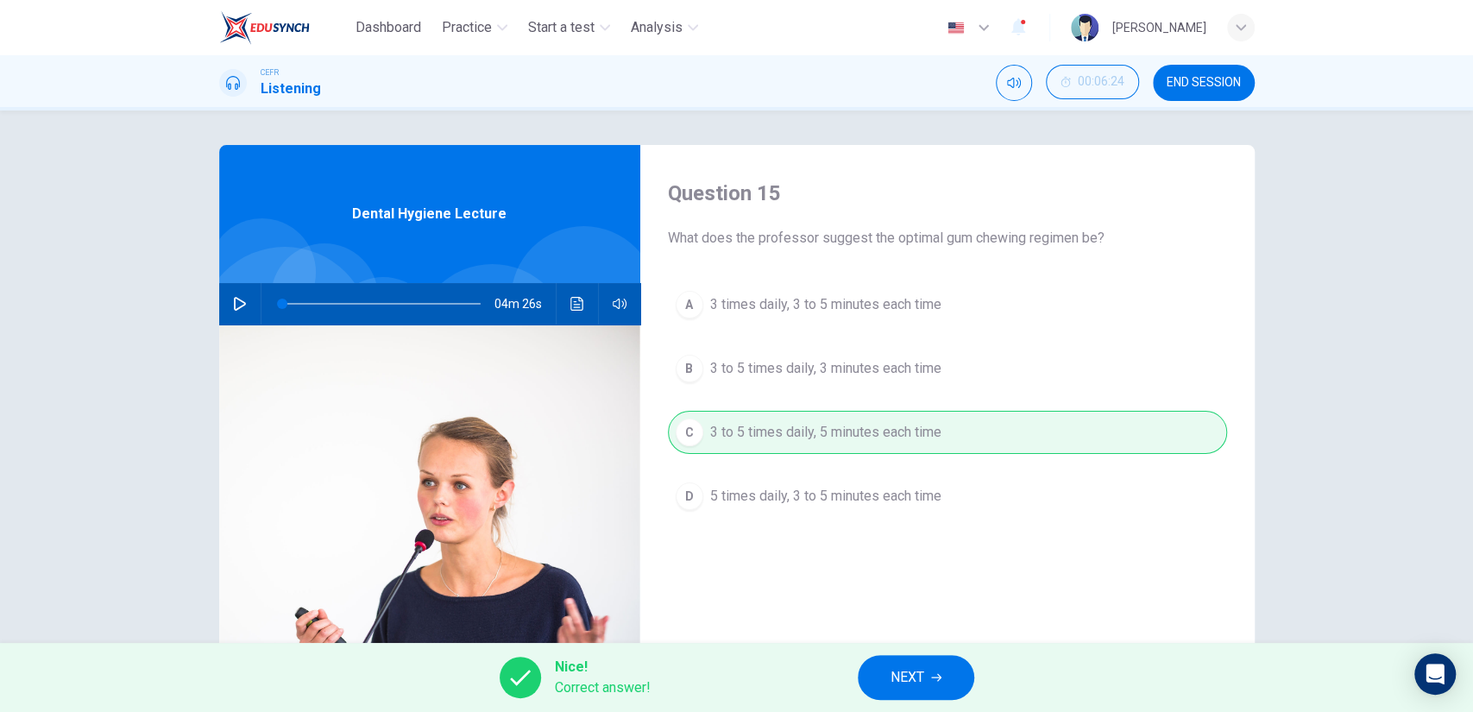
click at [972, 675] on button "NEXT" at bounding box center [916, 677] width 116 height 45
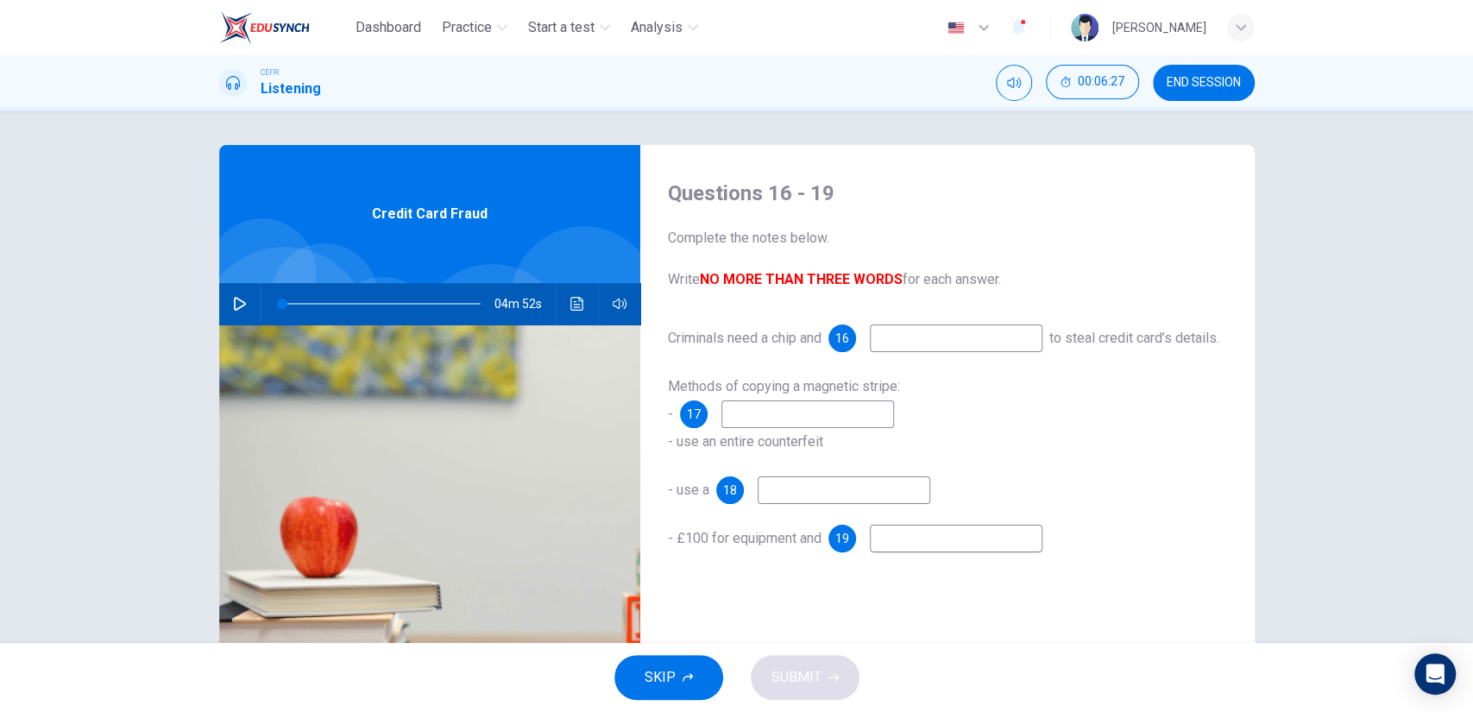
click at [226, 305] on button "button" at bounding box center [240, 303] width 28 height 41
click at [926, 331] on input at bounding box center [956, 338] width 173 height 28
type input "11"
type input "pi"
type input "11"
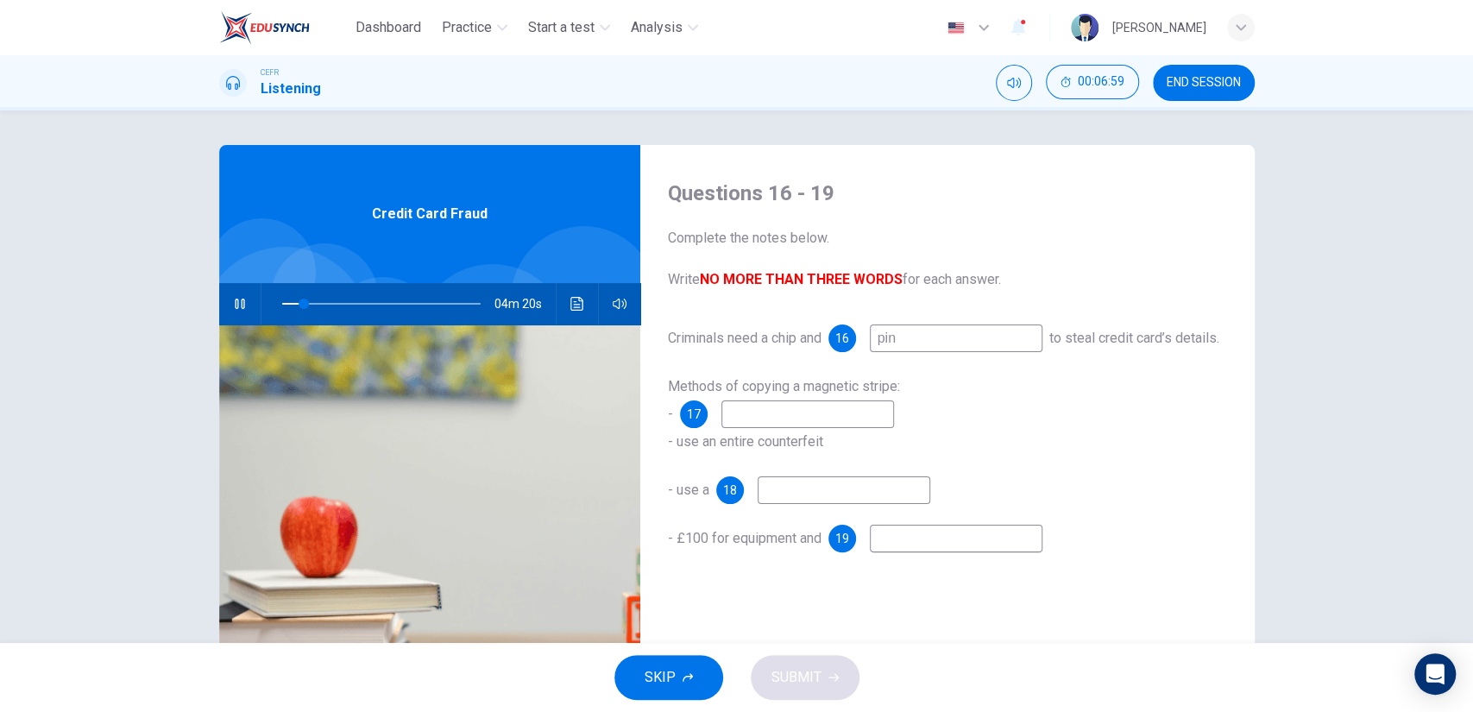
type input "pins"
type input "12"
type input "pins"
click at [834, 428] on input at bounding box center [807, 414] width 173 height 28
type input "20"
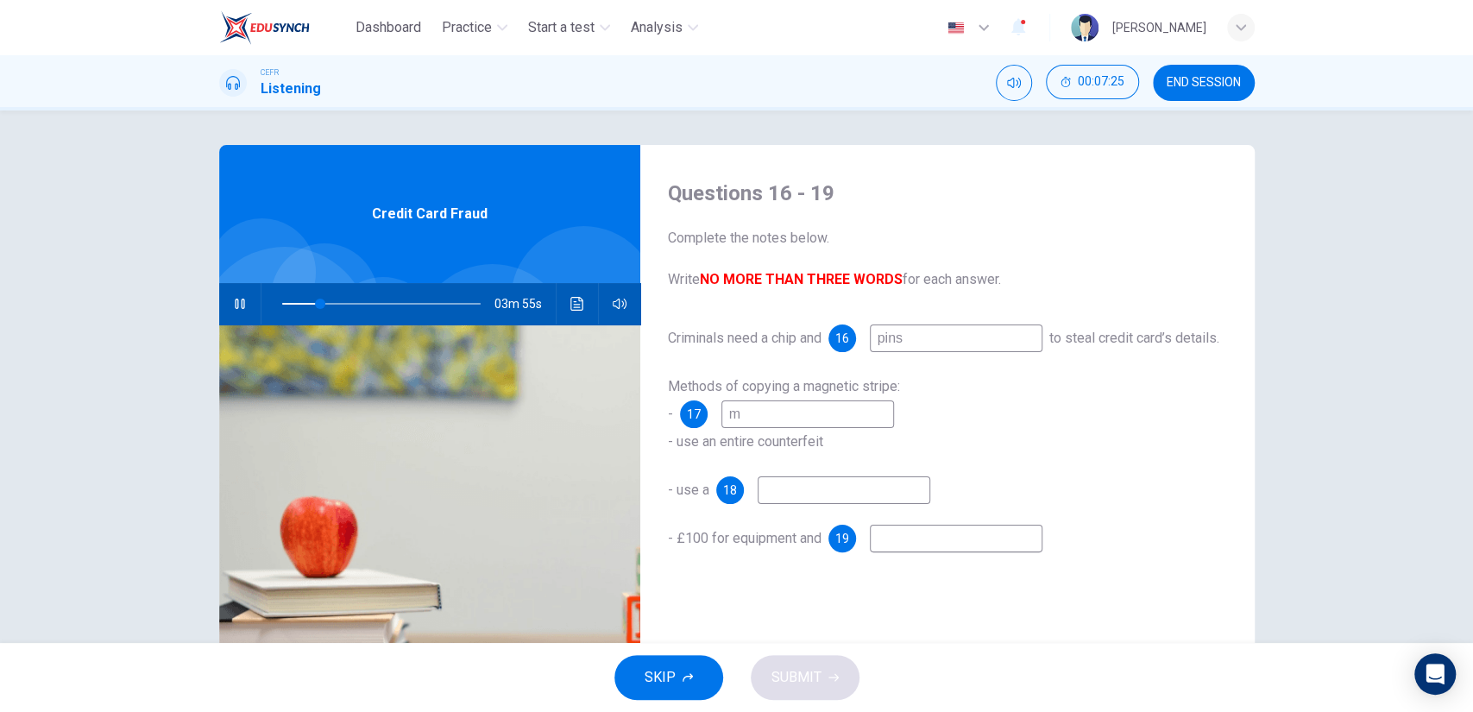
type input "mo"
type input "20"
type input "modify a"
type input "20"
type input "modify a te"
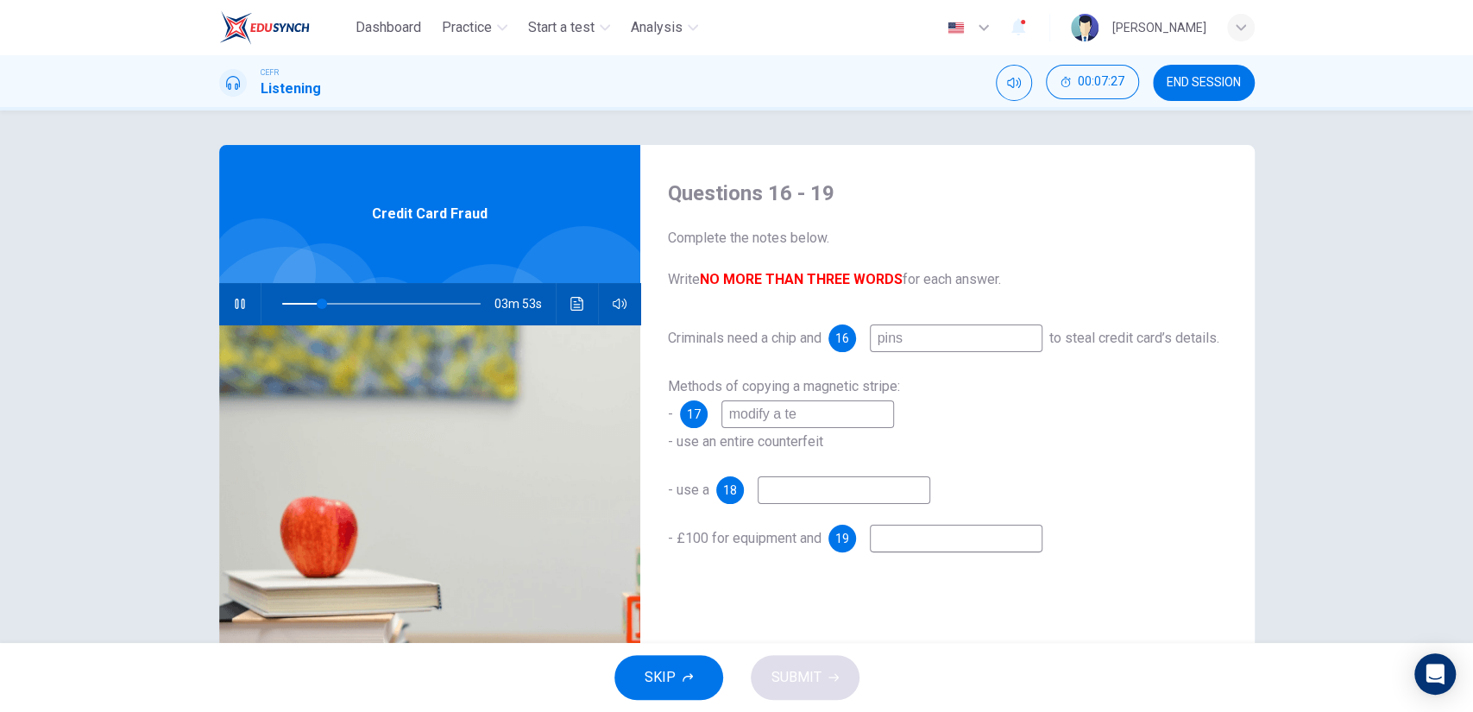
type input "21"
type input "modify a terminal"
type input "21"
type input "modify a terminal"
click at [872, 504] on input at bounding box center [844, 490] width 173 height 28
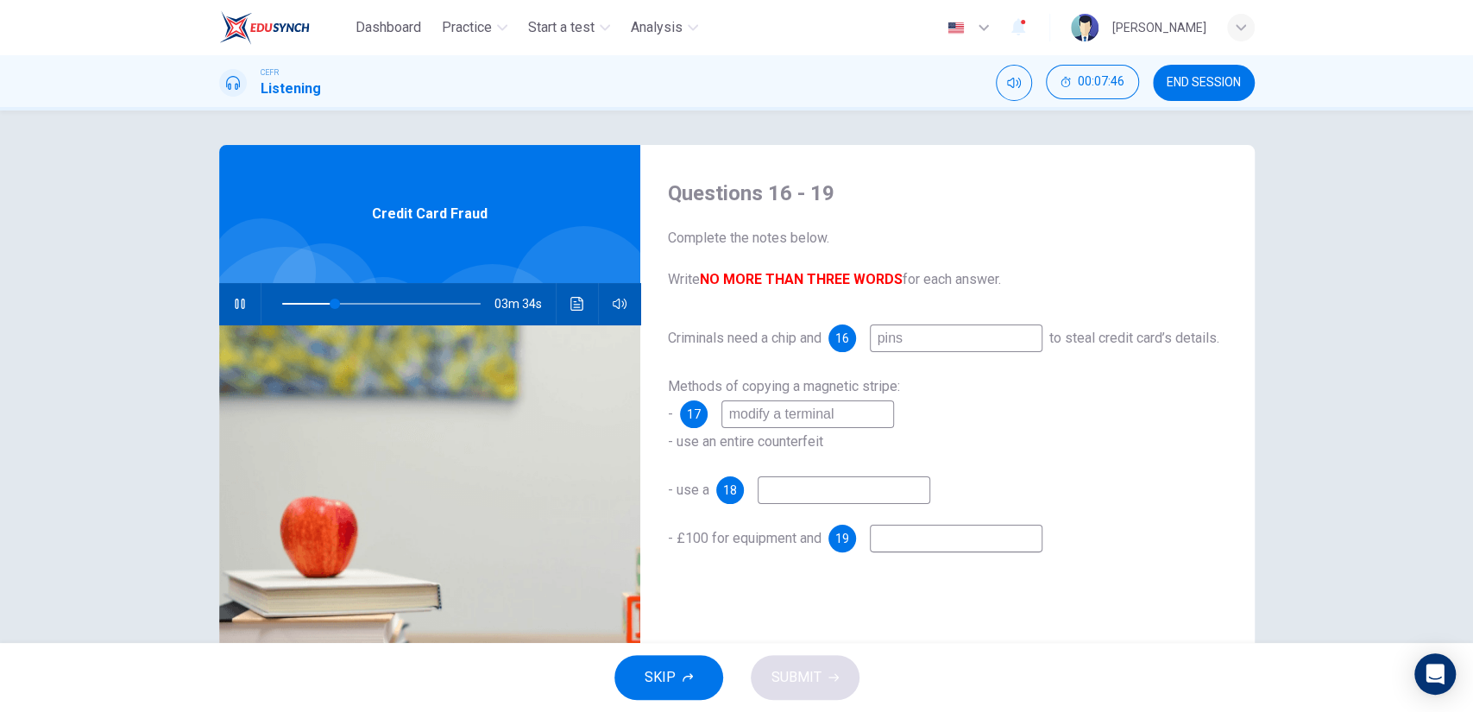
type input "27"
type input "conc"
type input "27"
type input "concealed"
type input "28"
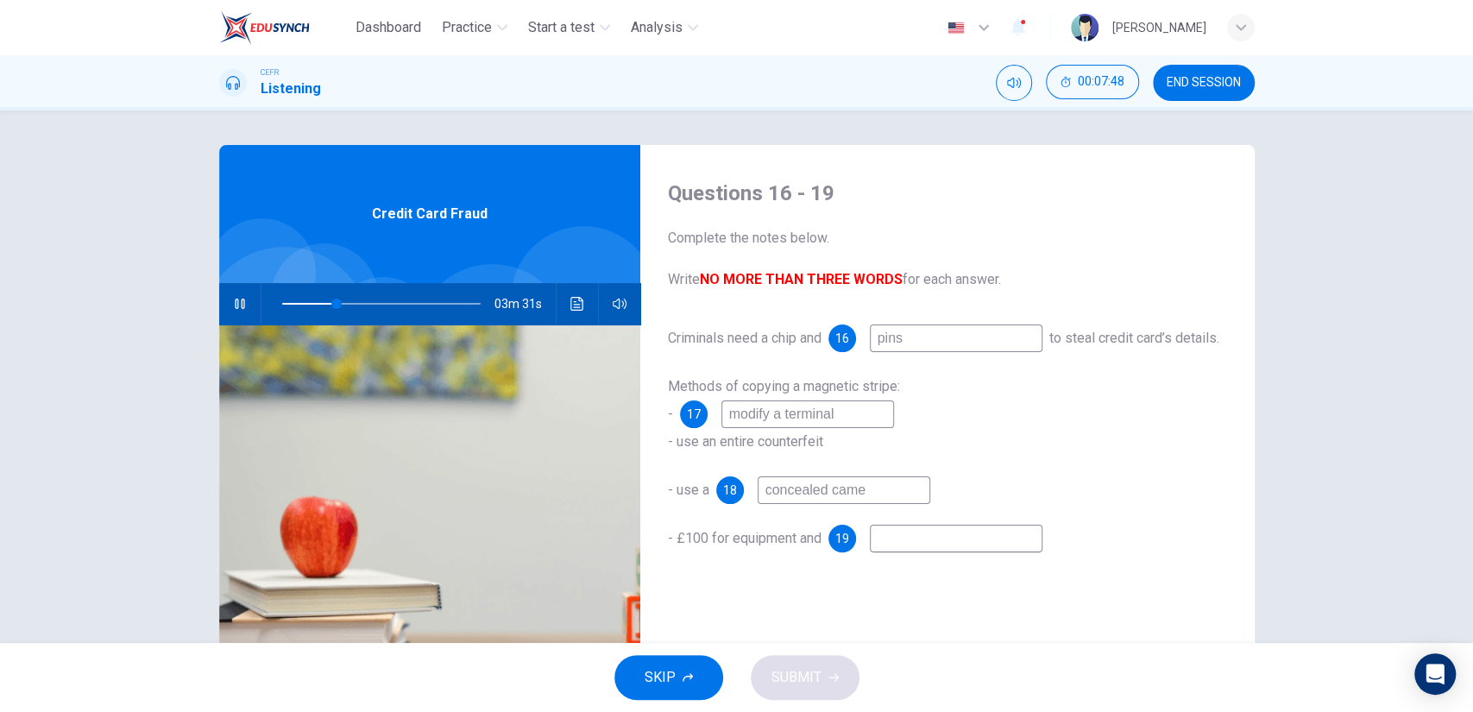
type input "concealed camer"
type input "28"
type input "concealed camera"
type input "28"
type input "concealed camera"
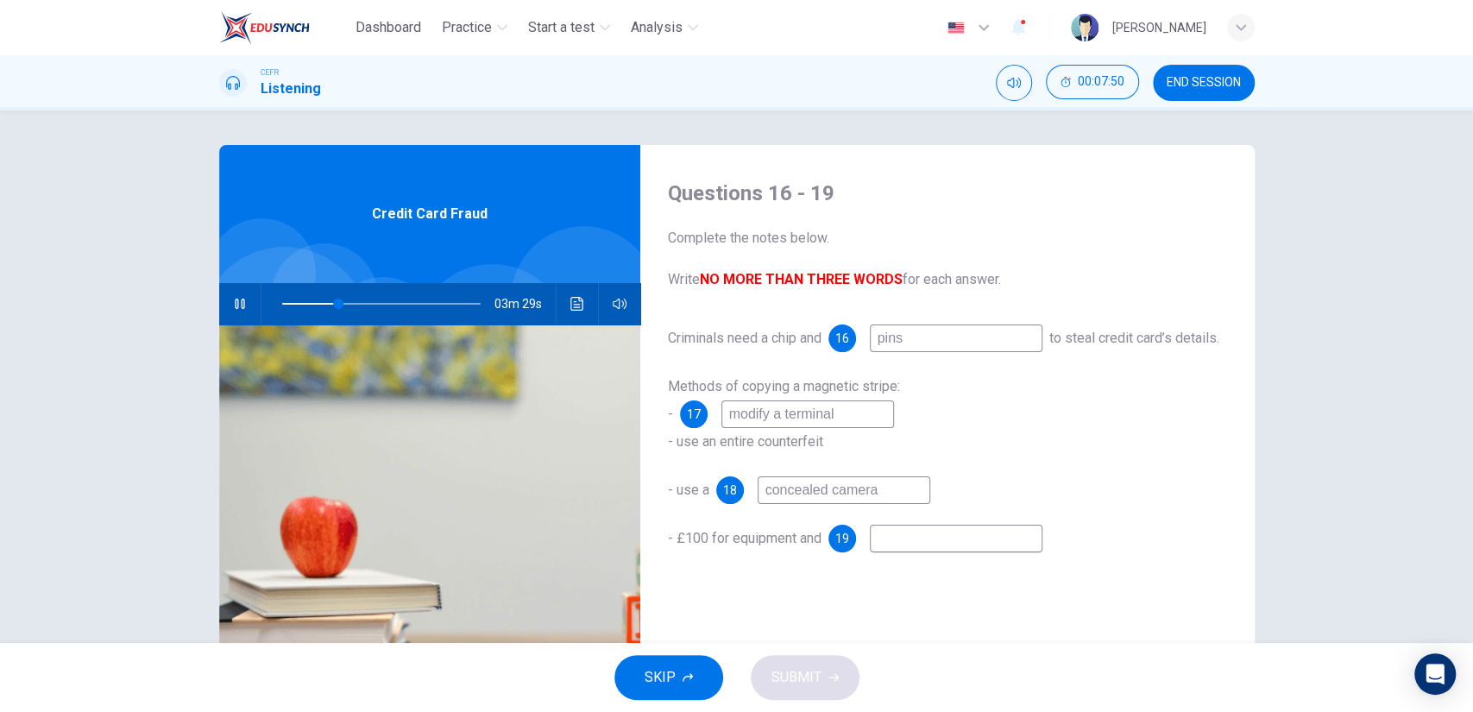
click at [881, 582] on div "Criminals need a chip and 16 pins to steal credit card’s details. Methods of co…" at bounding box center [947, 455] width 559 height 262
click at [897, 552] on input at bounding box center [956, 539] width 173 height 28
type input "36"
type input "r"
type input "36"
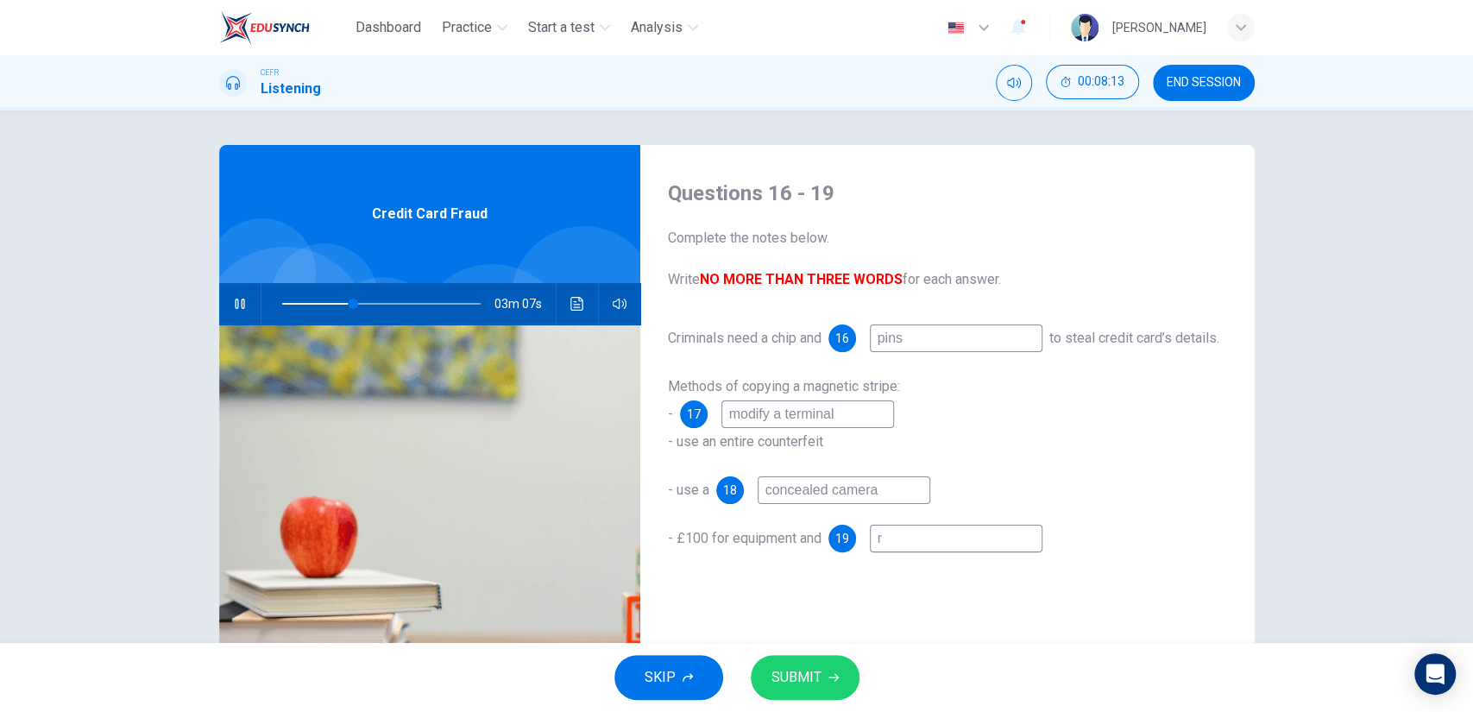
type input "ra"
type input "36"
type input "raw"
type input "36"
type input "raw"
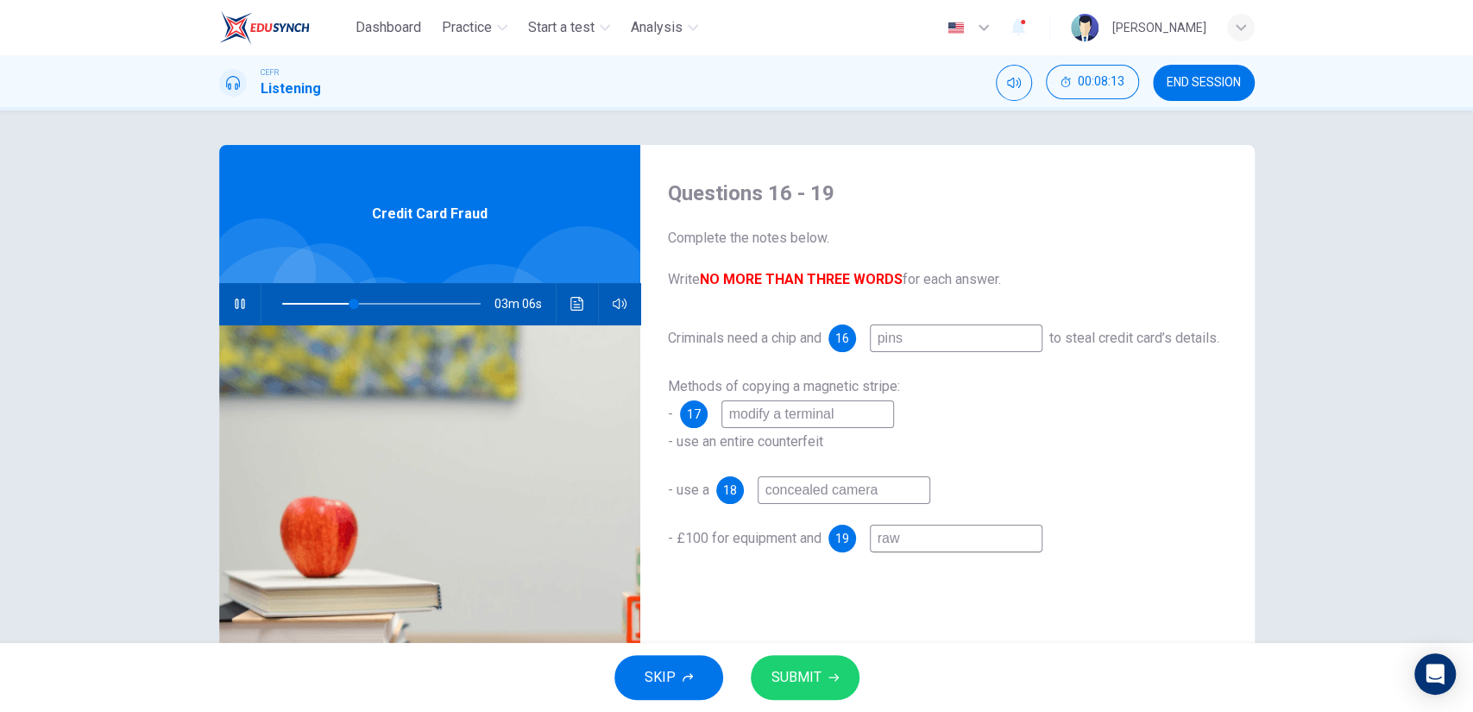
type input "36"
type input "raw pa"
type input "36"
type input "raw par"
type input "37"
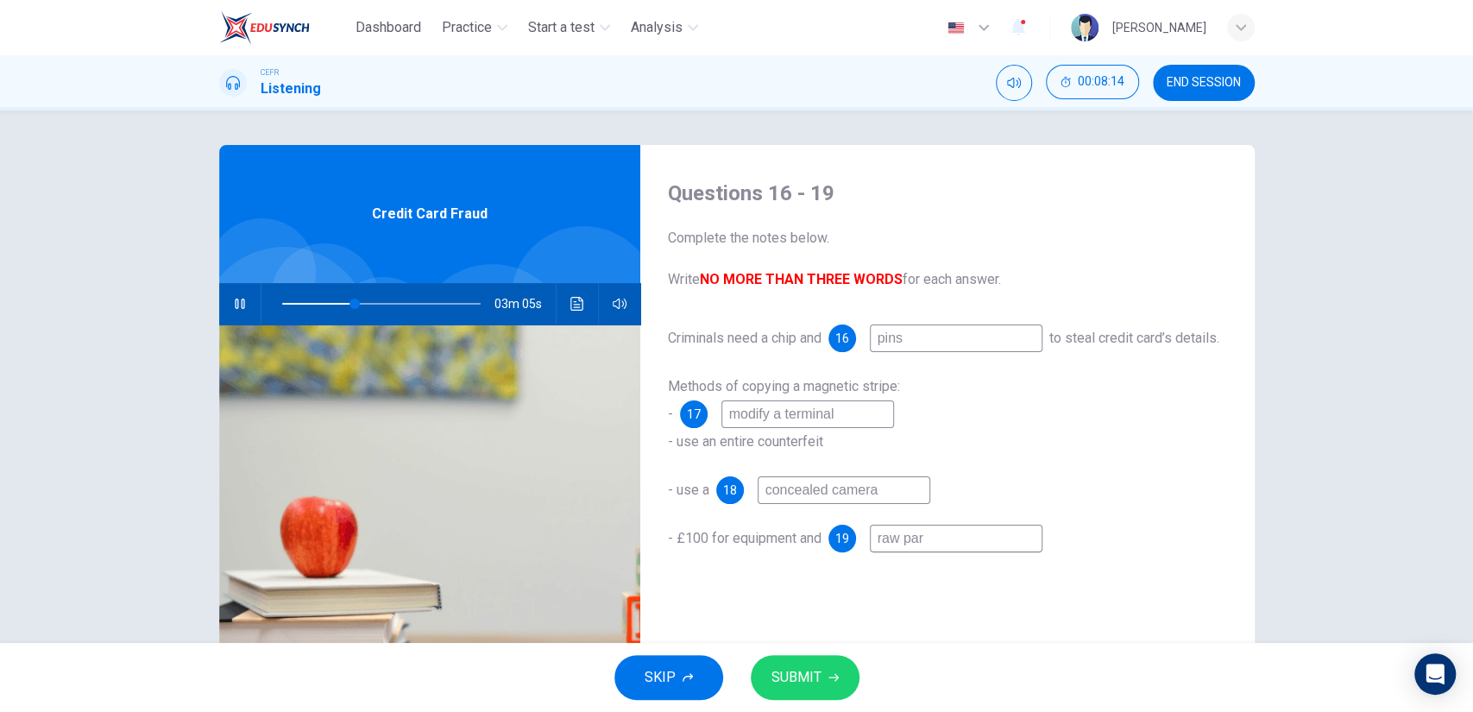
type input "raw part"
type input "37"
type input "raw parts"
type input "37"
type input "raw parts"
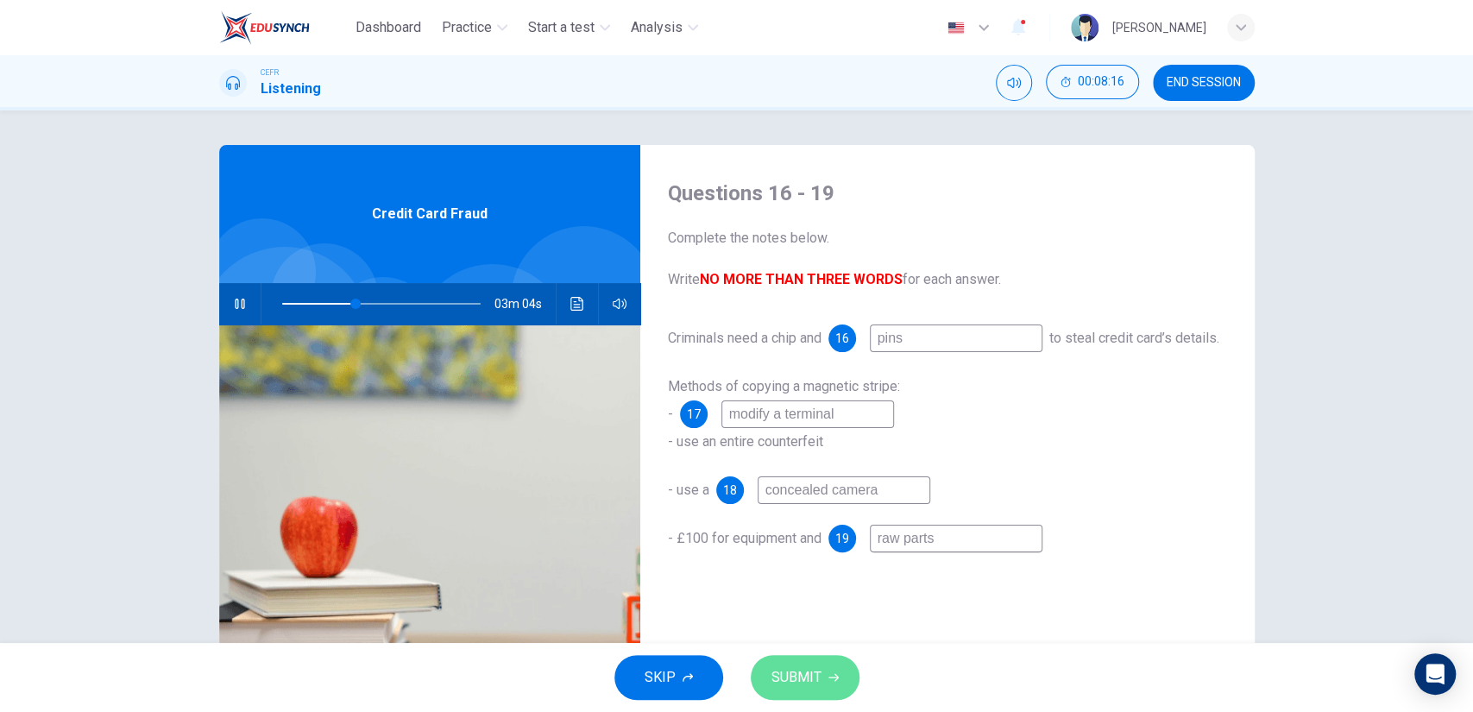
click at [816, 655] on button "SUBMIT" at bounding box center [805, 677] width 109 height 45
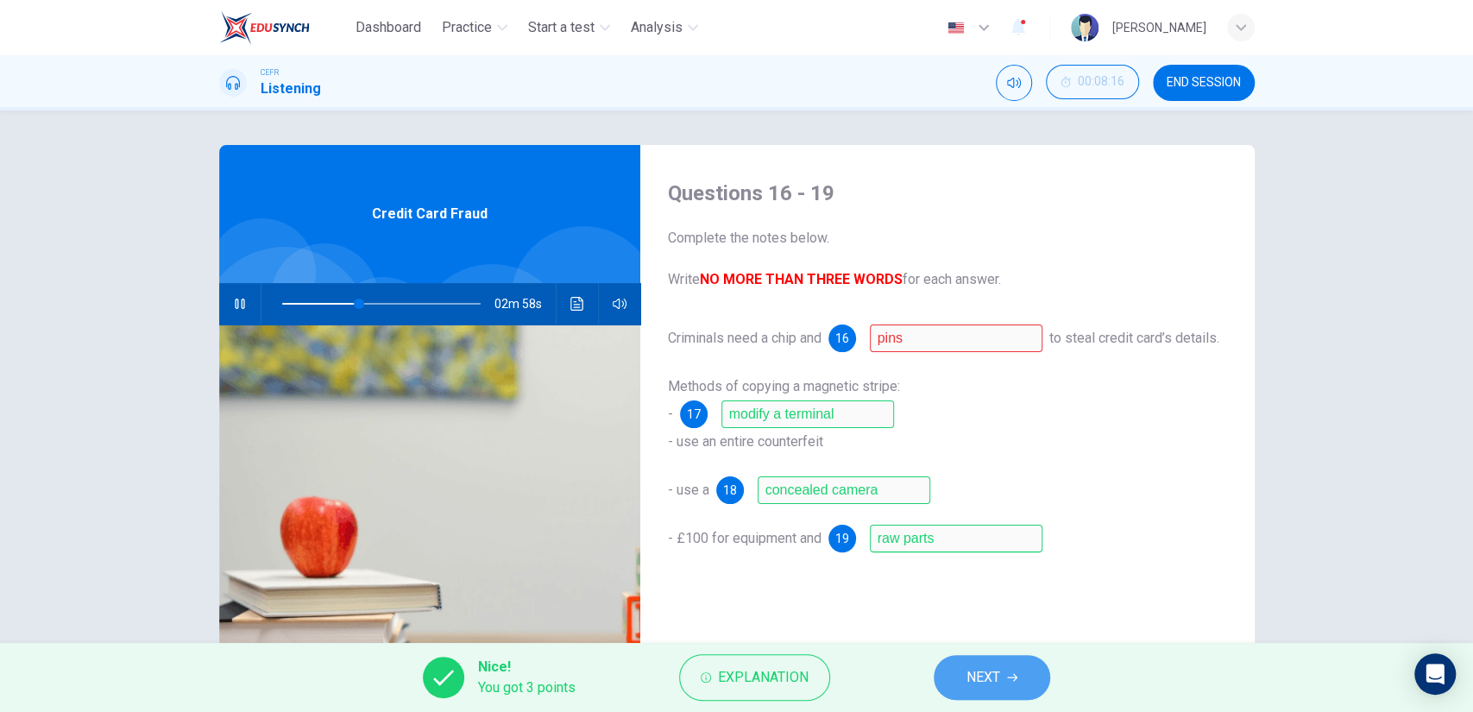
click at [977, 675] on span "NEXT" at bounding box center [983, 677] width 34 height 24
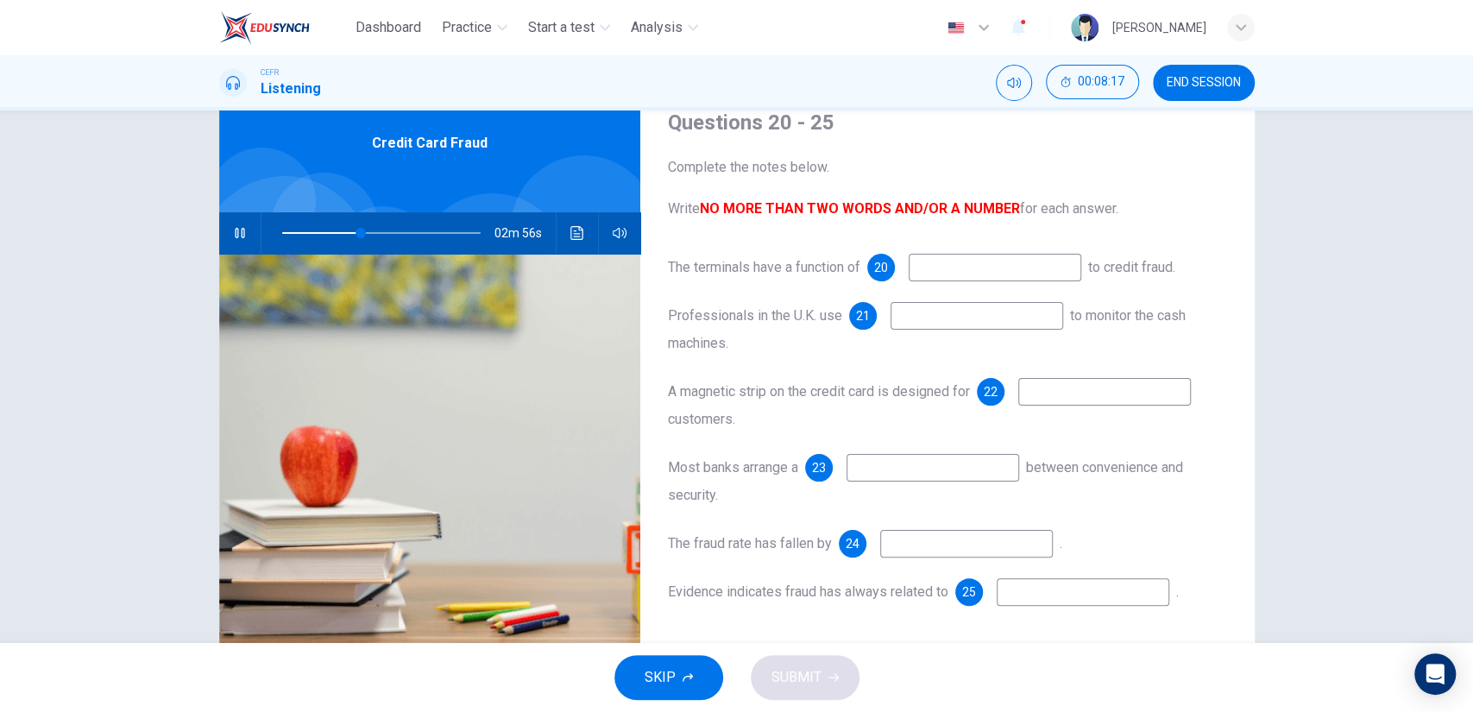
scroll to position [77, 0]
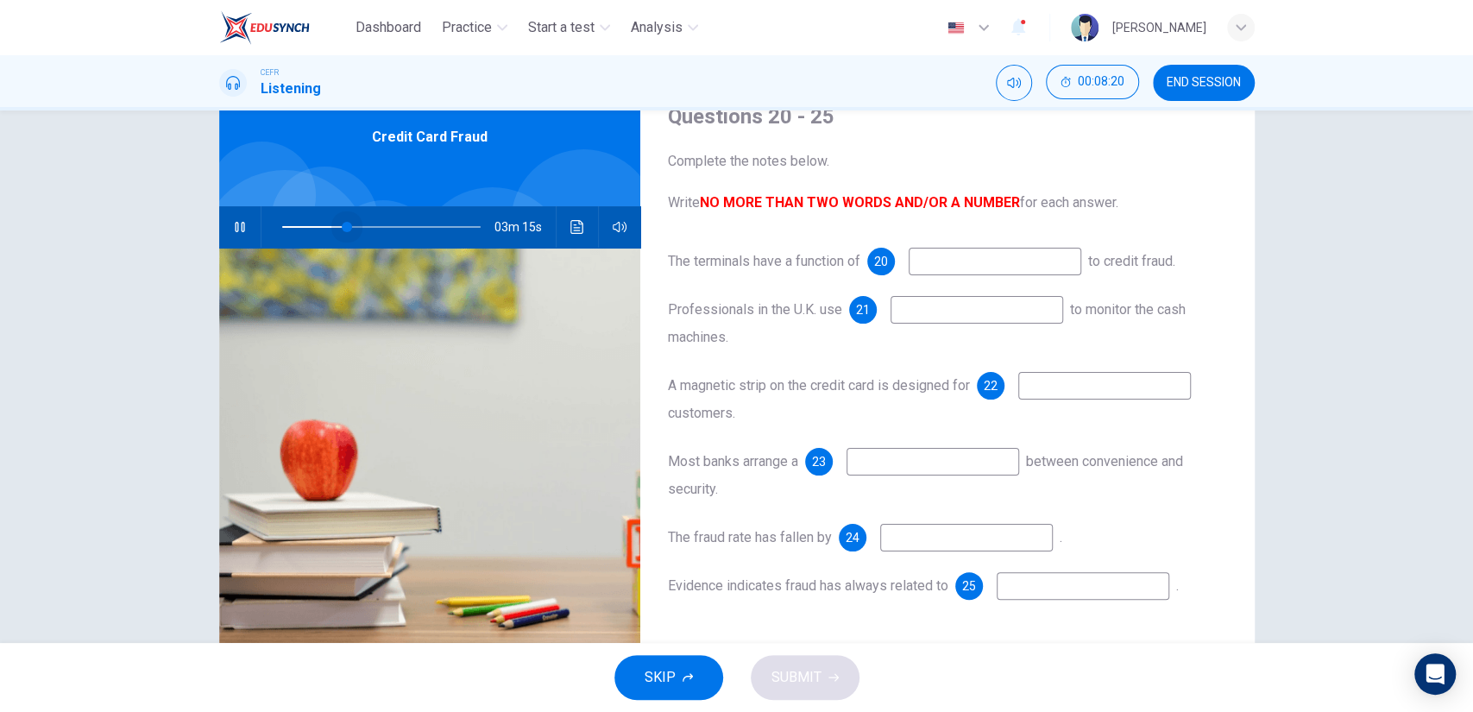
click at [343, 232] on span at bounding box center [347, 227] width 10 height 10
click at [1016, 264] on input at bounding box center [995, 262] width 173 height 28
type input "38"
type input "te"
type input "39"
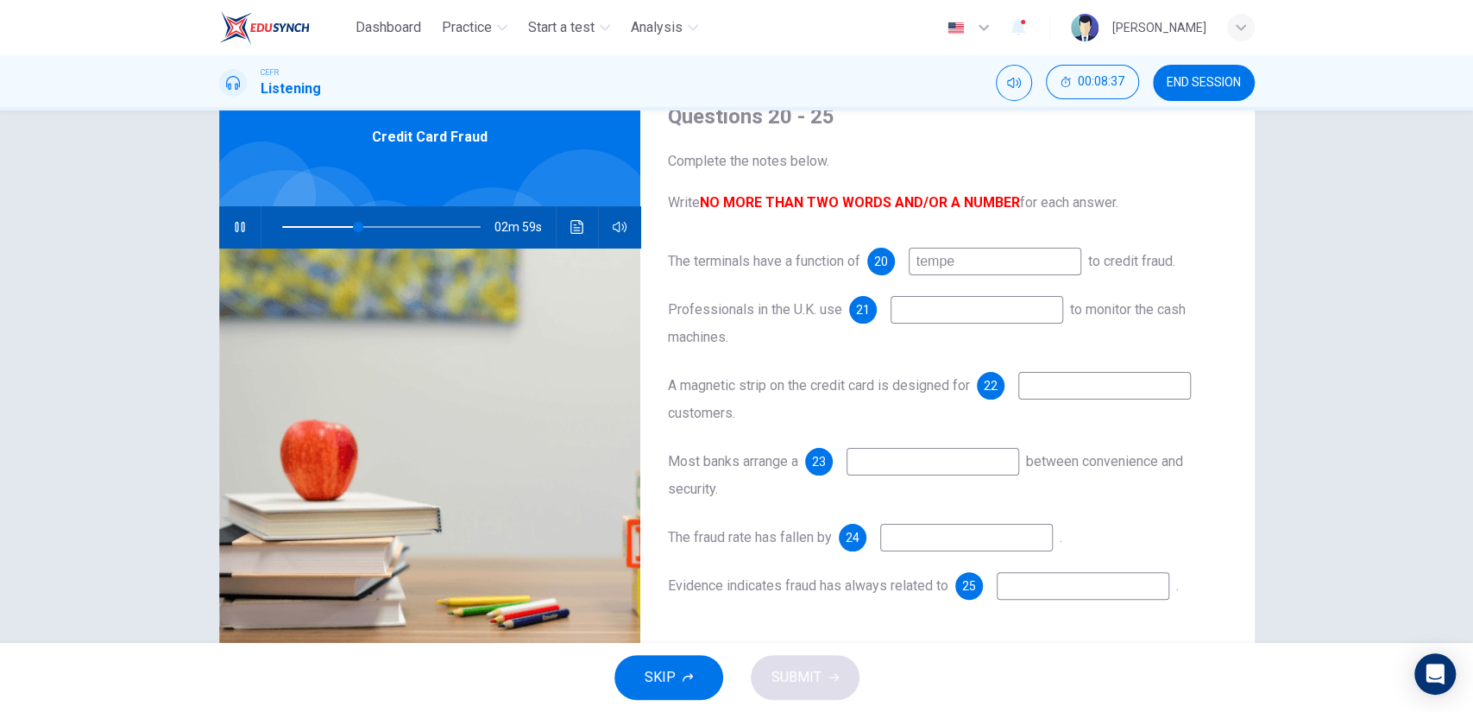
type input "temper"
type input "39"
type input "temper resist"
type input "39"
type input "temper resistence"
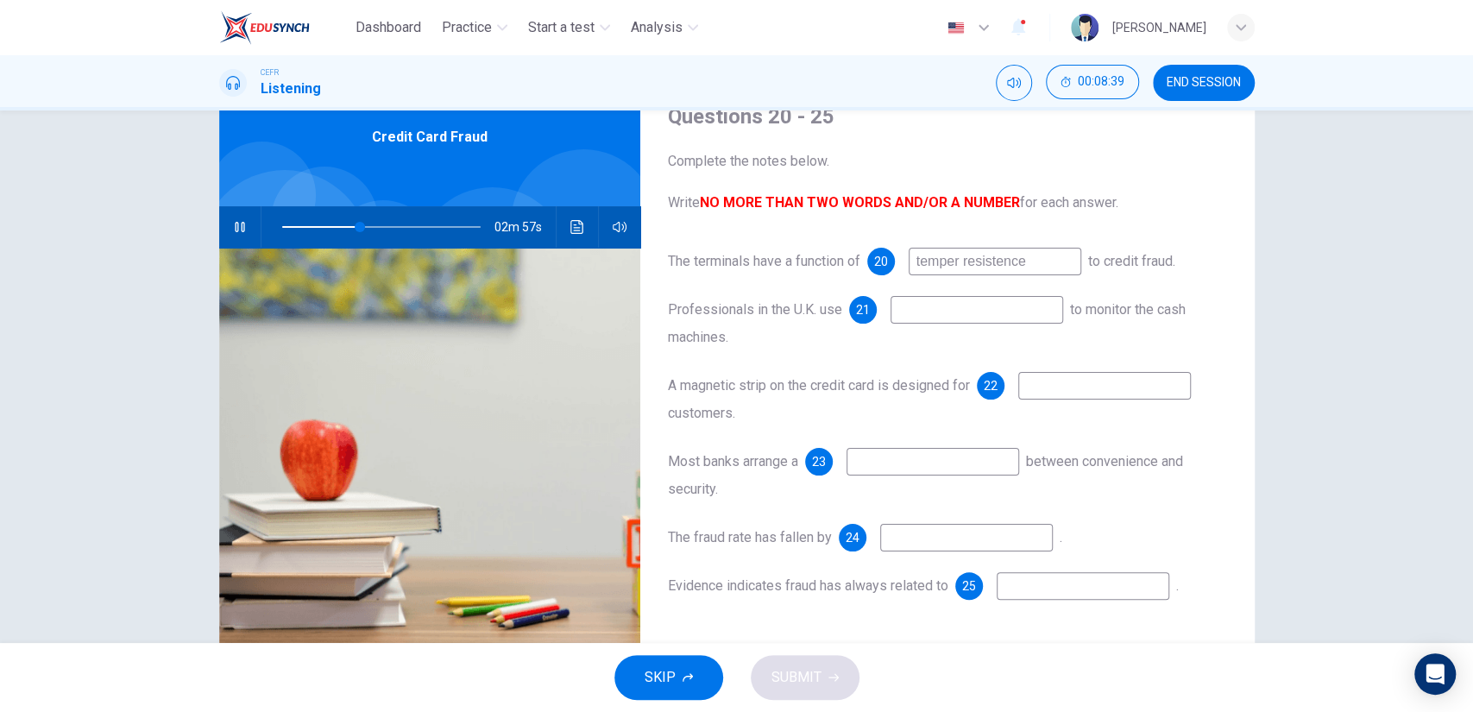
type input "40"
type input "temper resistence"
click at [950, 302] on input at bounding box center [977, 310] width 173 height 28
type input "54"
type input "old"
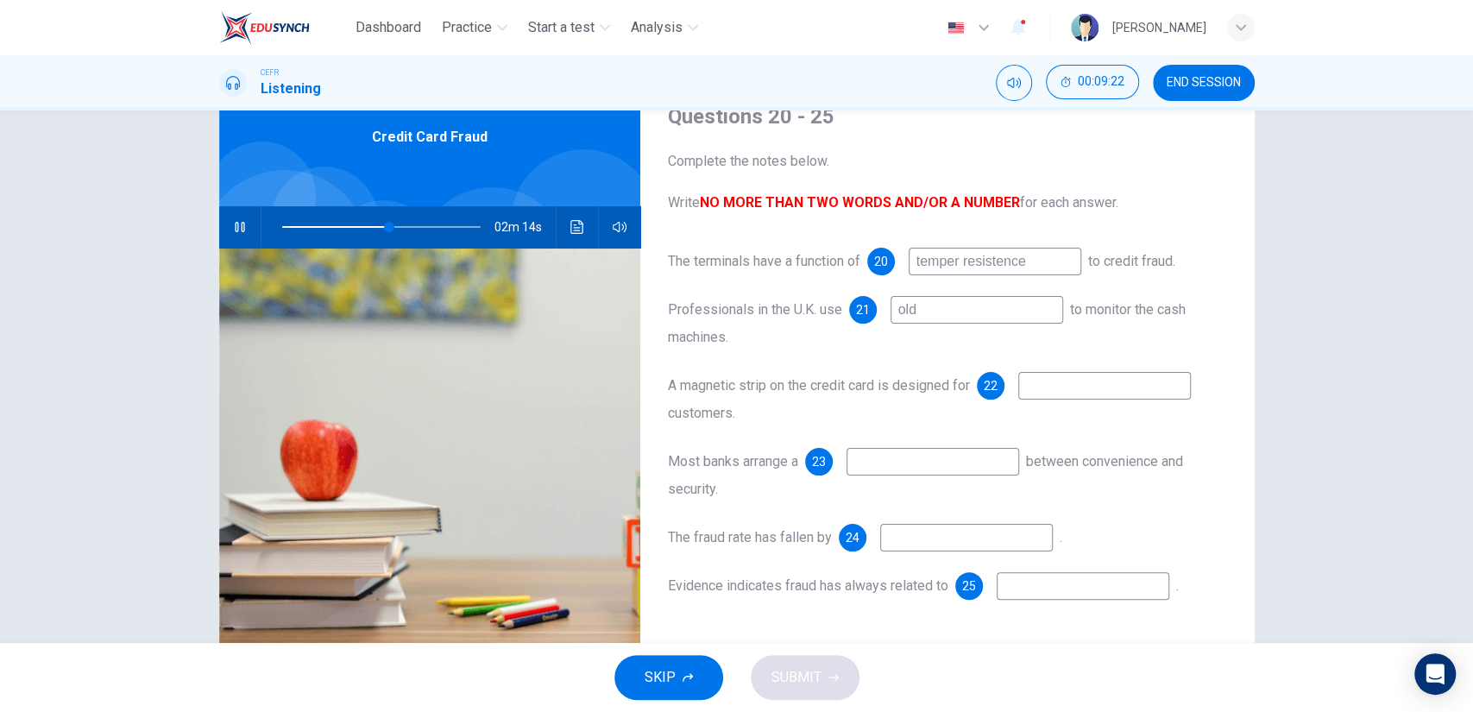
type input "54"
type input "old metho"
type input "54"
type input "old method"
type input "57"
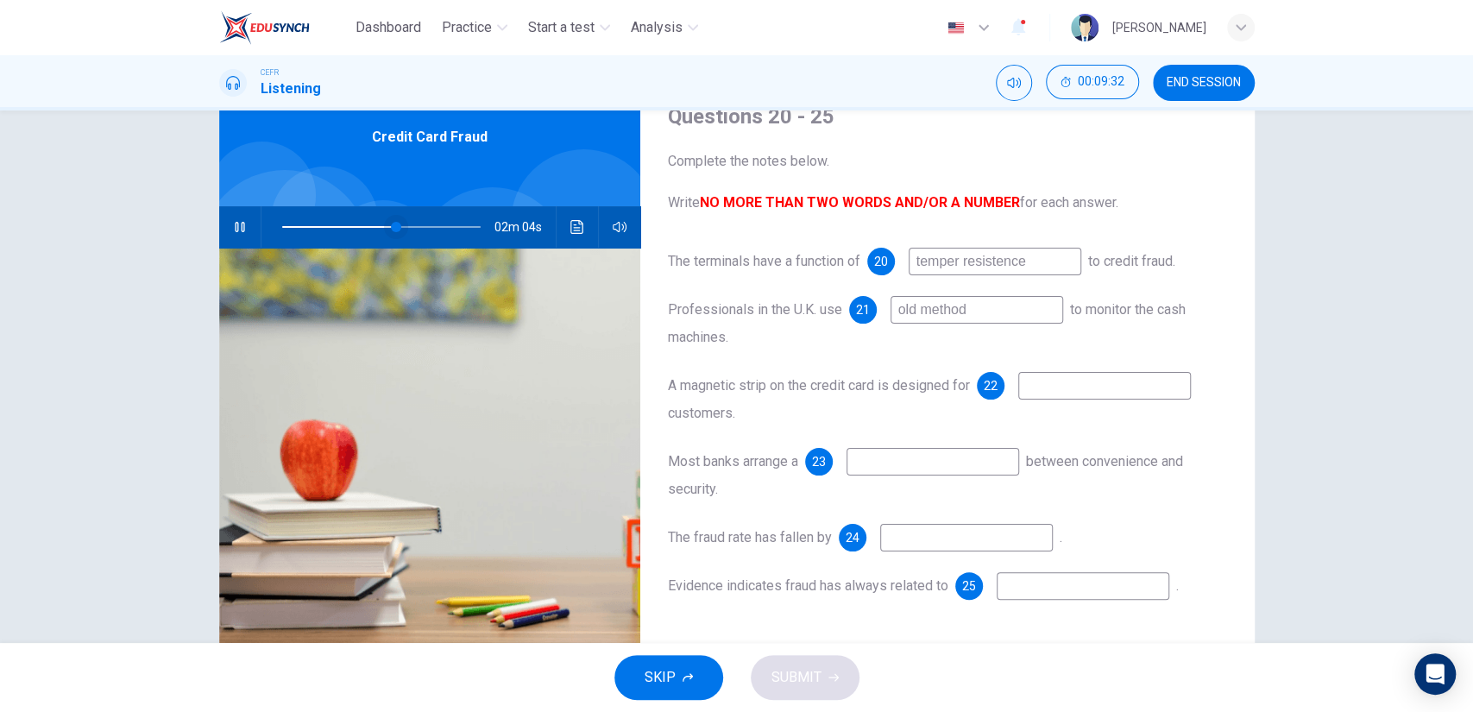
type input "old method"
click at [378, 230] on span at bounding box center [383, 227] width 10 height 10
click at [1067, 377] on input at bounding box center [1104, 386] width 173 height 28
type input "61"
type input "fo"
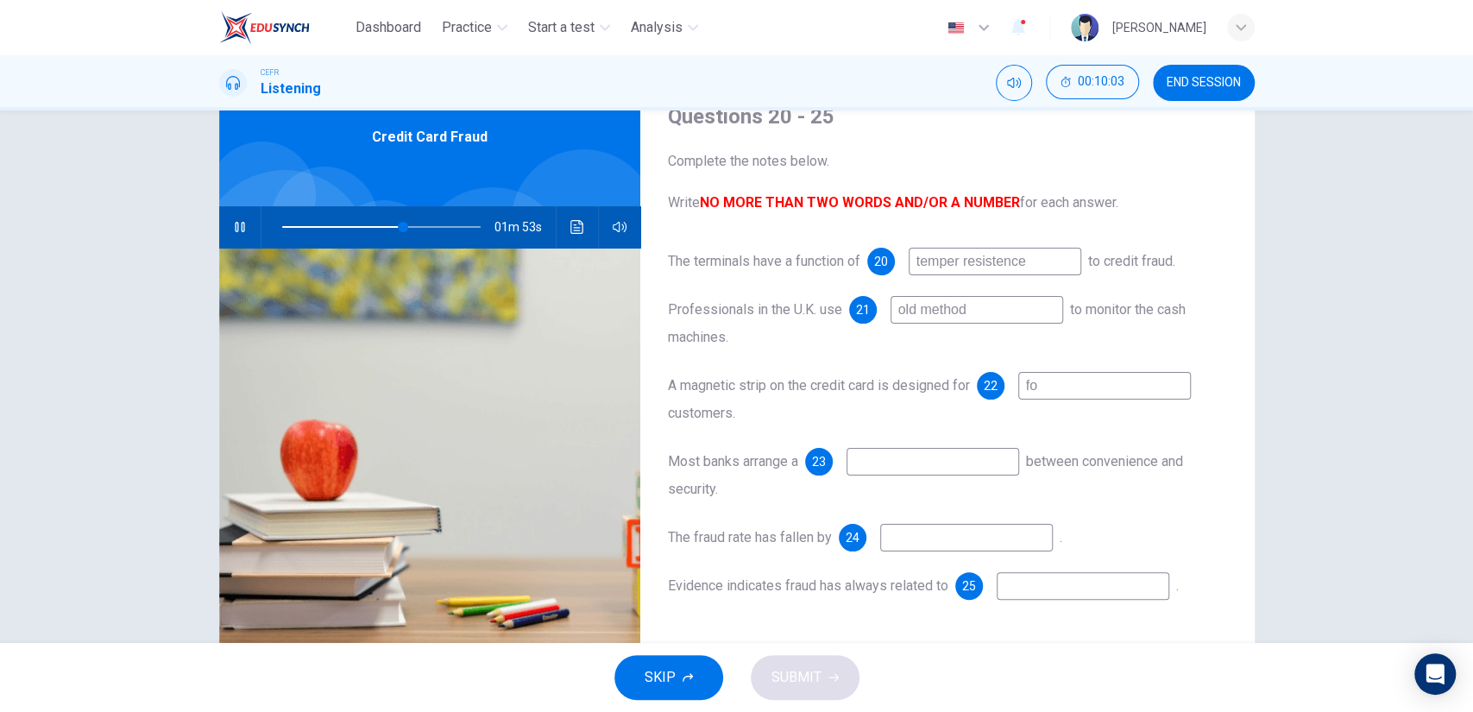
type input "62"
type input "foreign"
type input "62"
type input "foreign"
click at [903, 462] on input at bounding box center [933, 462] width 173 height 28
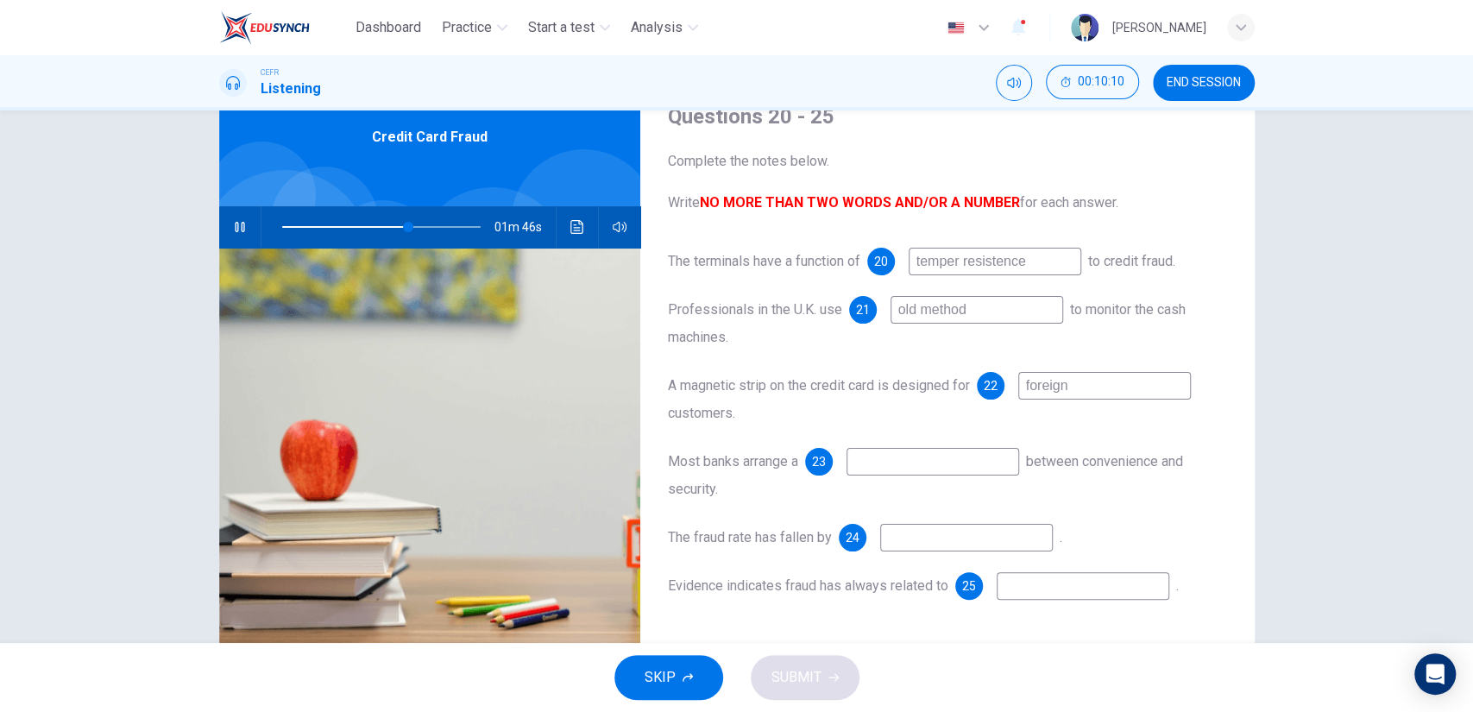
type input "64"
drag, startPoint x: 1103, startPoint y: 393, endPoint x: 938, endPoint y: 355, distance: 169.1
click at [938, 355] on div "The terminals have a function of 20 temper resistence to credit fraud. Professi…" at bounding box center [947, 441] width 559 height 387
type input "ta"
type input "64"
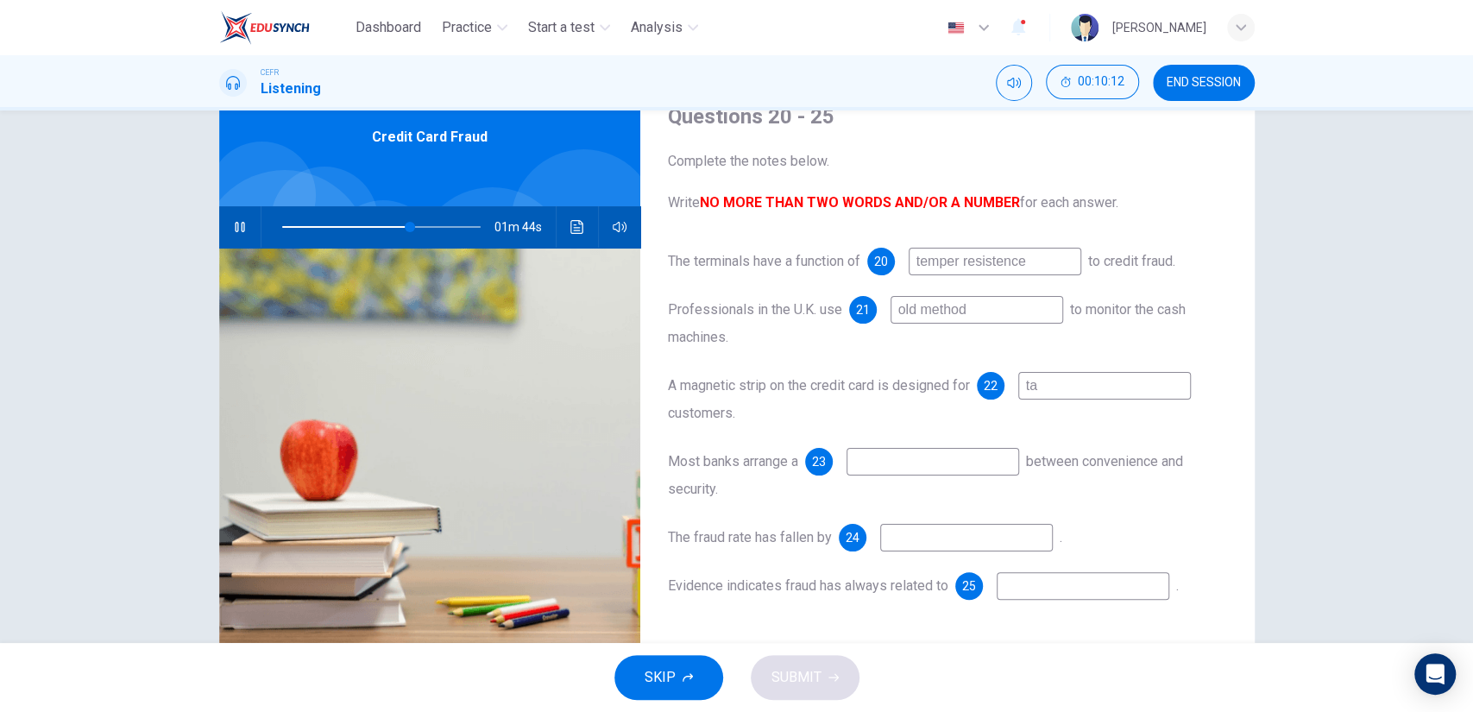
type input "t"
type input "65"
type input "trave"
type input "65"
type input "traveling"
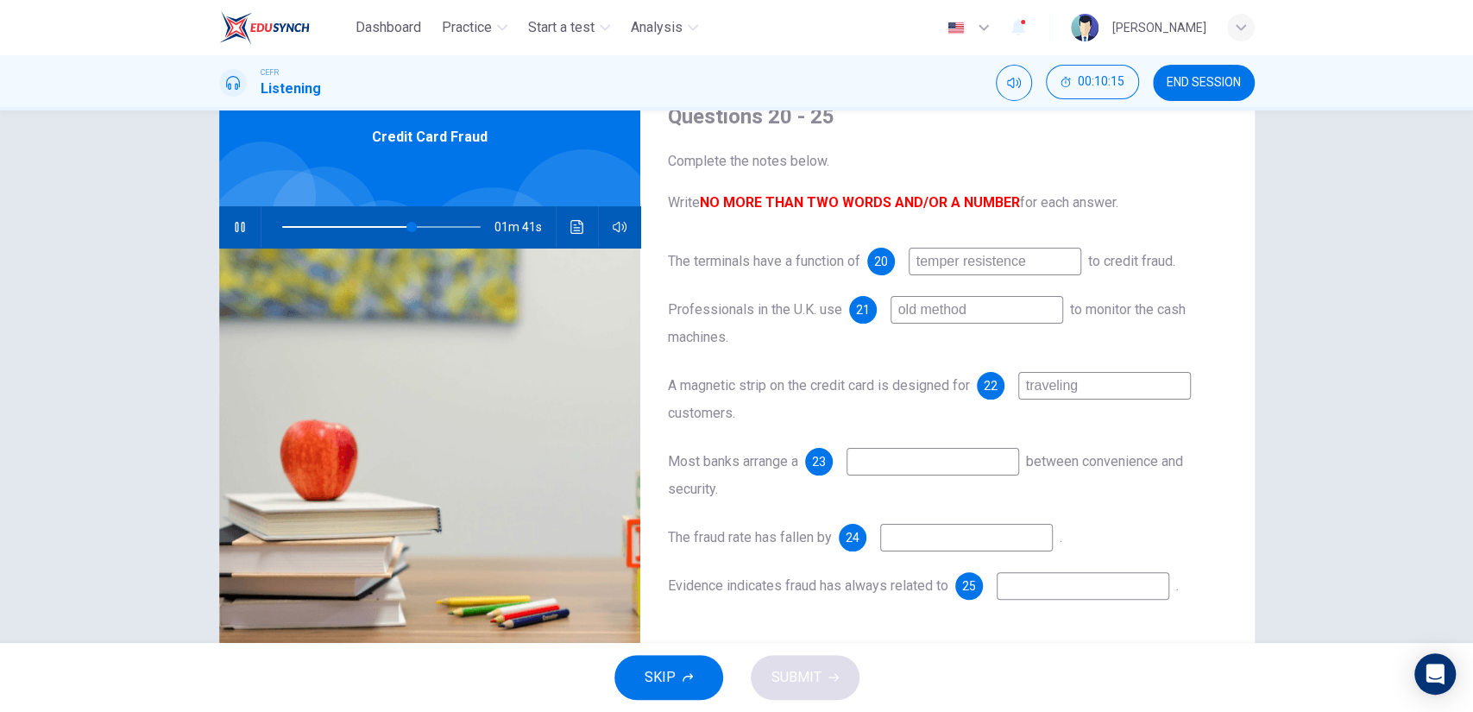
type input "66"
type input "traveling"
click at [879, 455] on input at bounding box center [933, 462] width 173 height 28
click at [904, 454] on input at bounding box center [933, 462] width 173 height 28
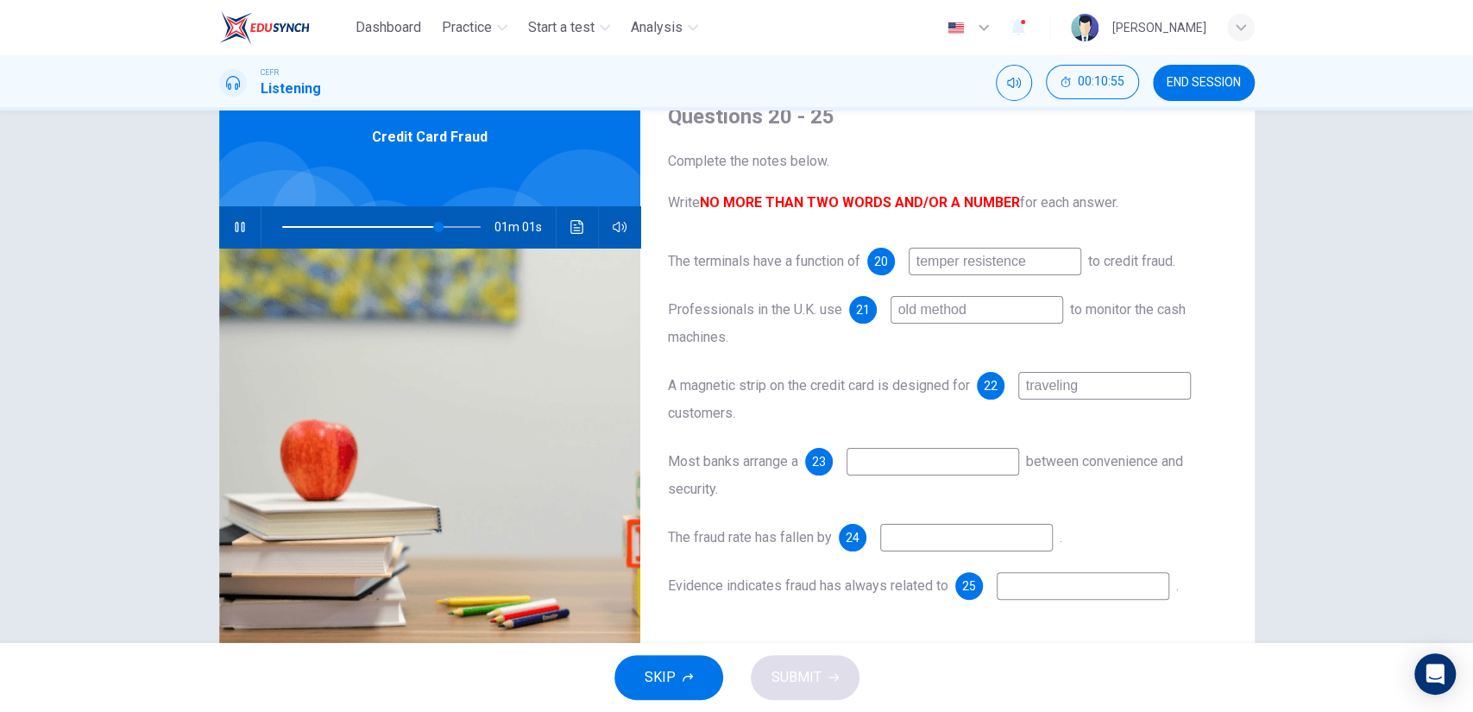
type input "79"
type input "secut"
type input "80"
type input "secutir"
type input "80"
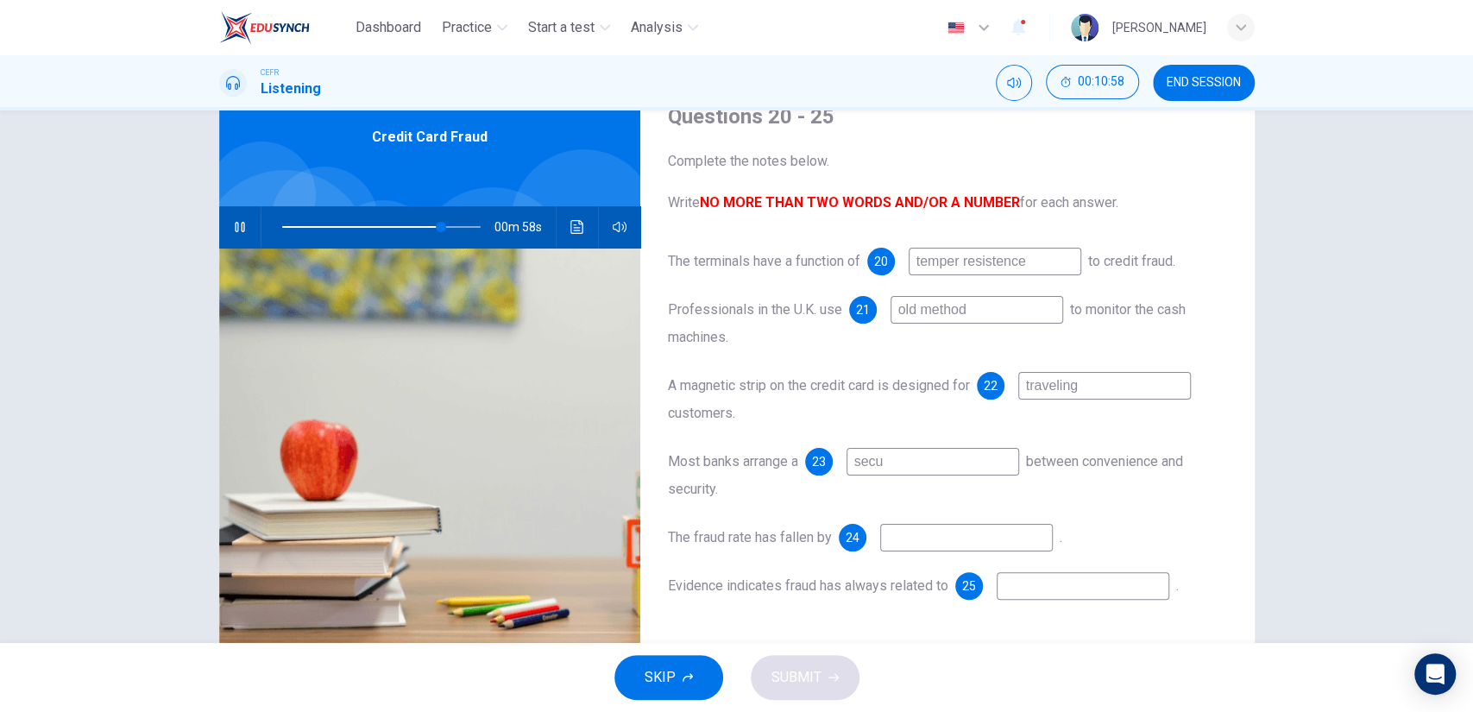
type input "secur"
type input "80"
type input "secur"
type input "81"
type input "security"
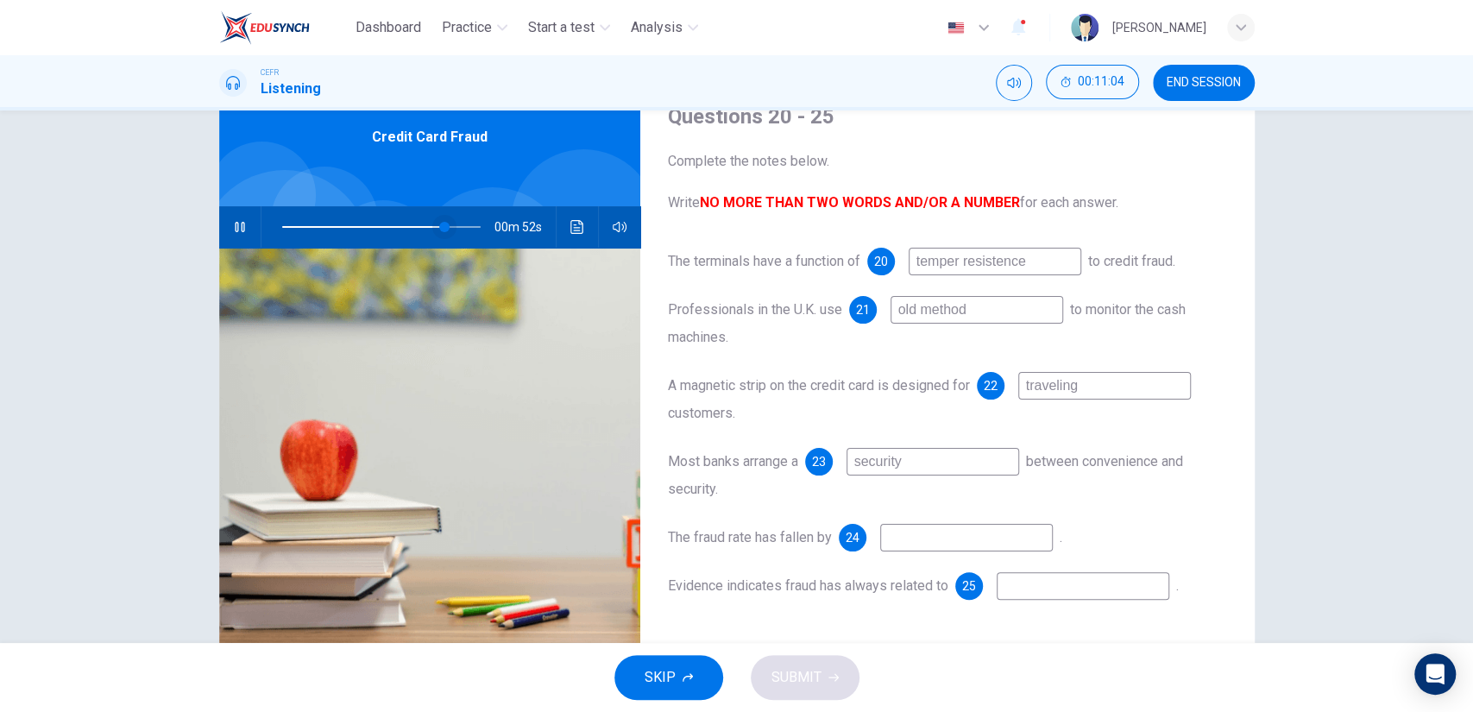
type input "83"
type input "security"
click at [440, 228] on span at bounding box center [445, 227] width 10 height 10
click at [901, 462] on input "security" at bounding box center [933, 462] width 173 height 28
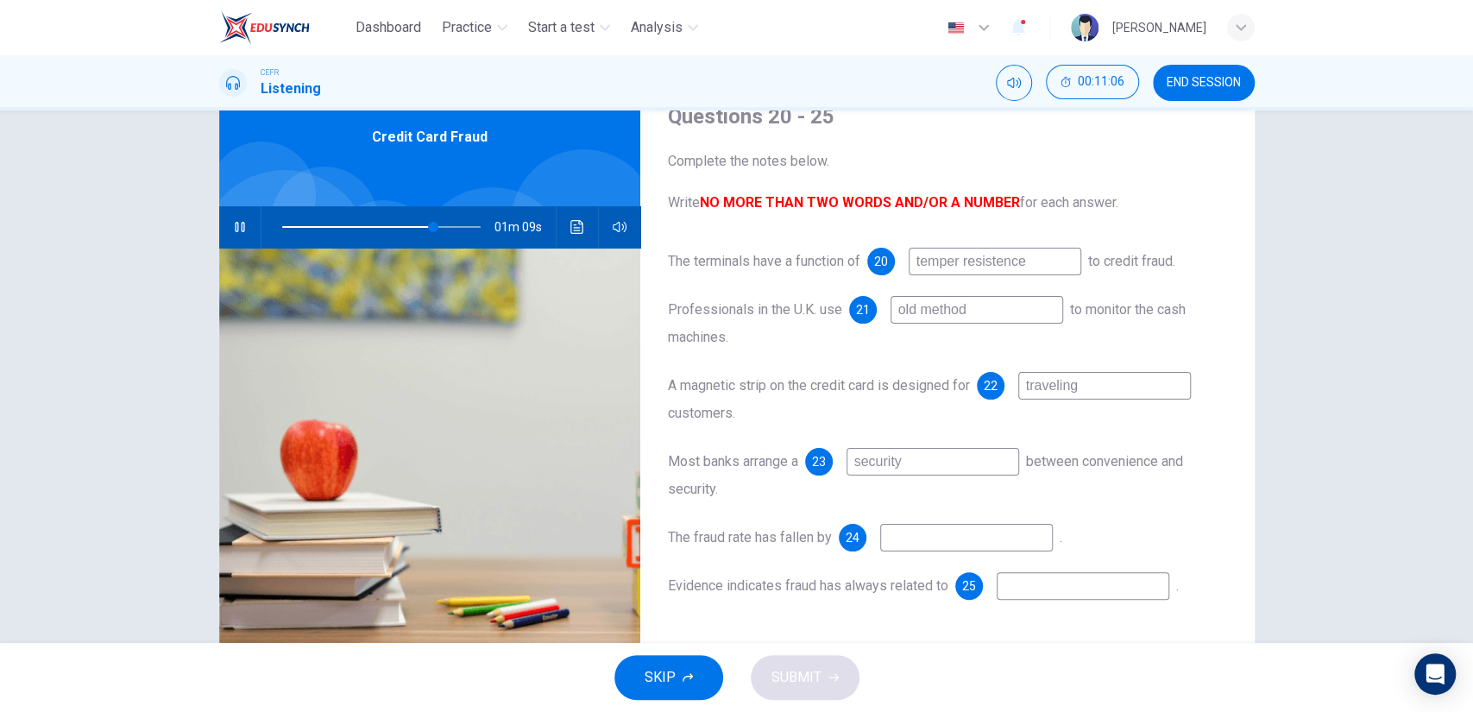
click at [901, 462] on input "security" at bounding box center [933, 462] width 173 height 28
type input "77"
type input "79"
type input "ba"
type input "79"
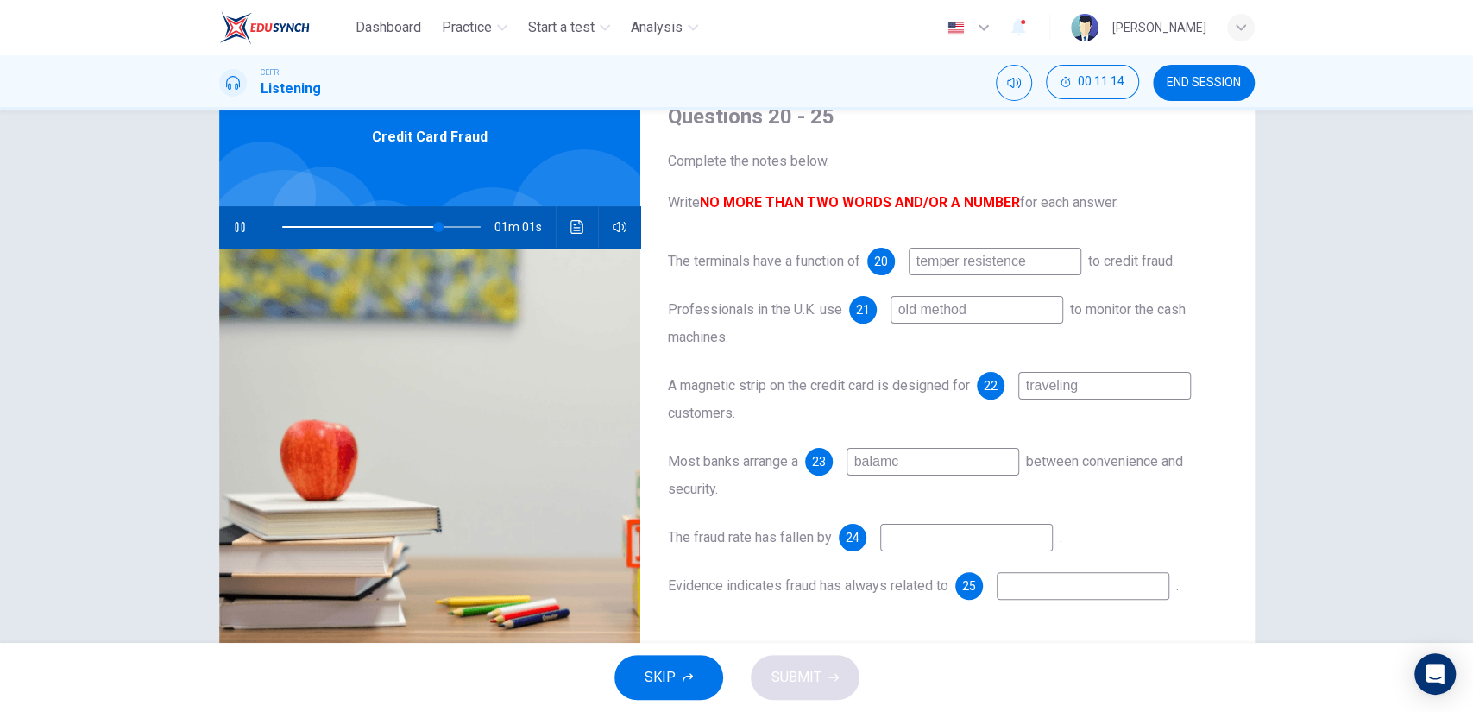
type input "balamce"
type input "79"
type input "[PERSON_NAME]"
type input "80"
type input "balance"
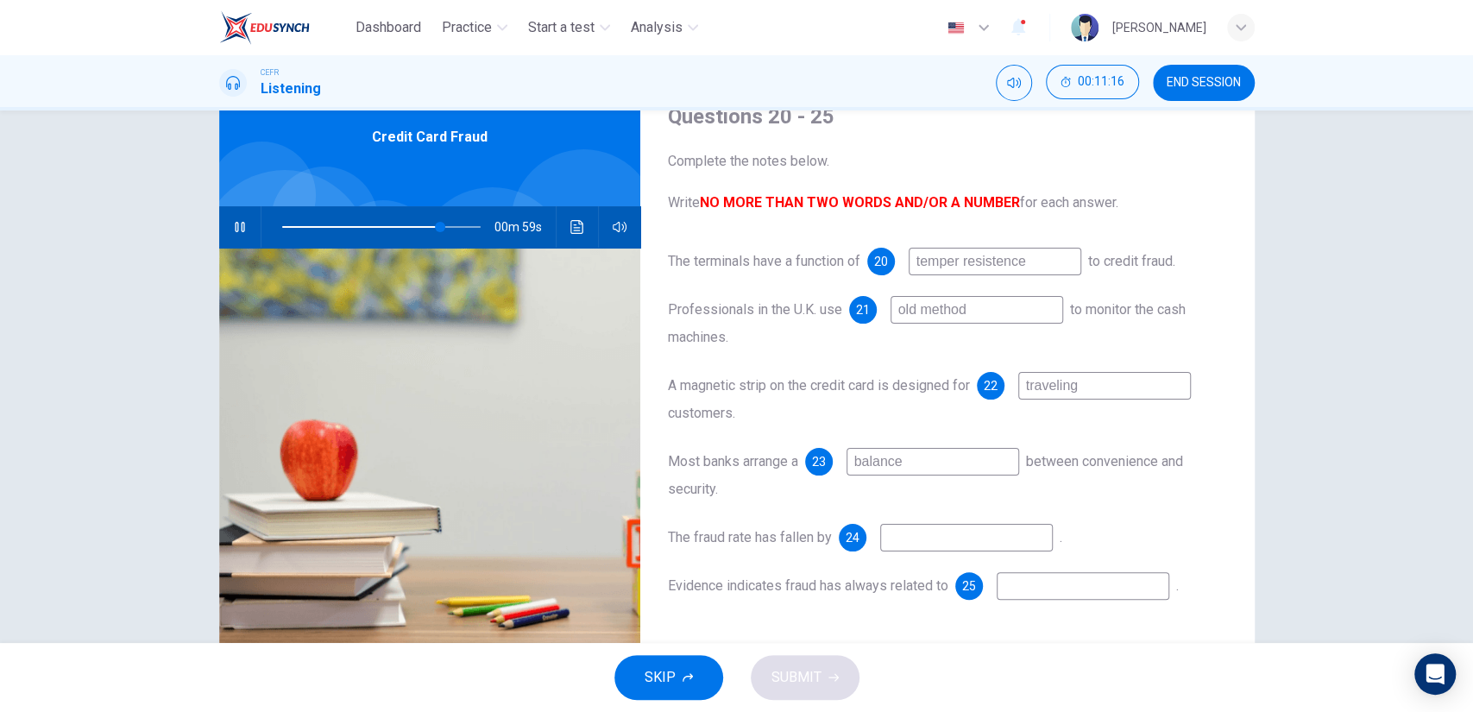
type input "80"
type input "balance"
click at [920, 540] on input at bounding box center [966, 538] width 173 height 28
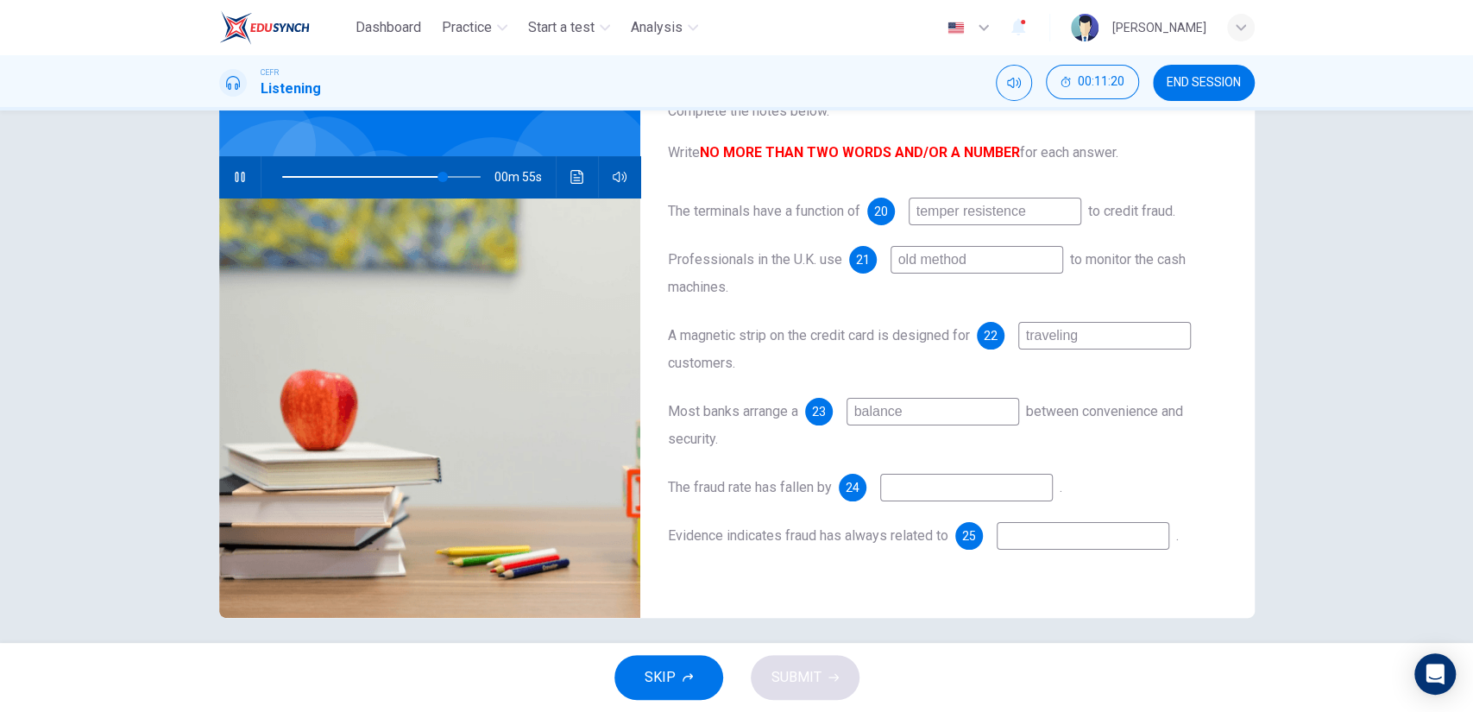
scroll to position [125, 0]
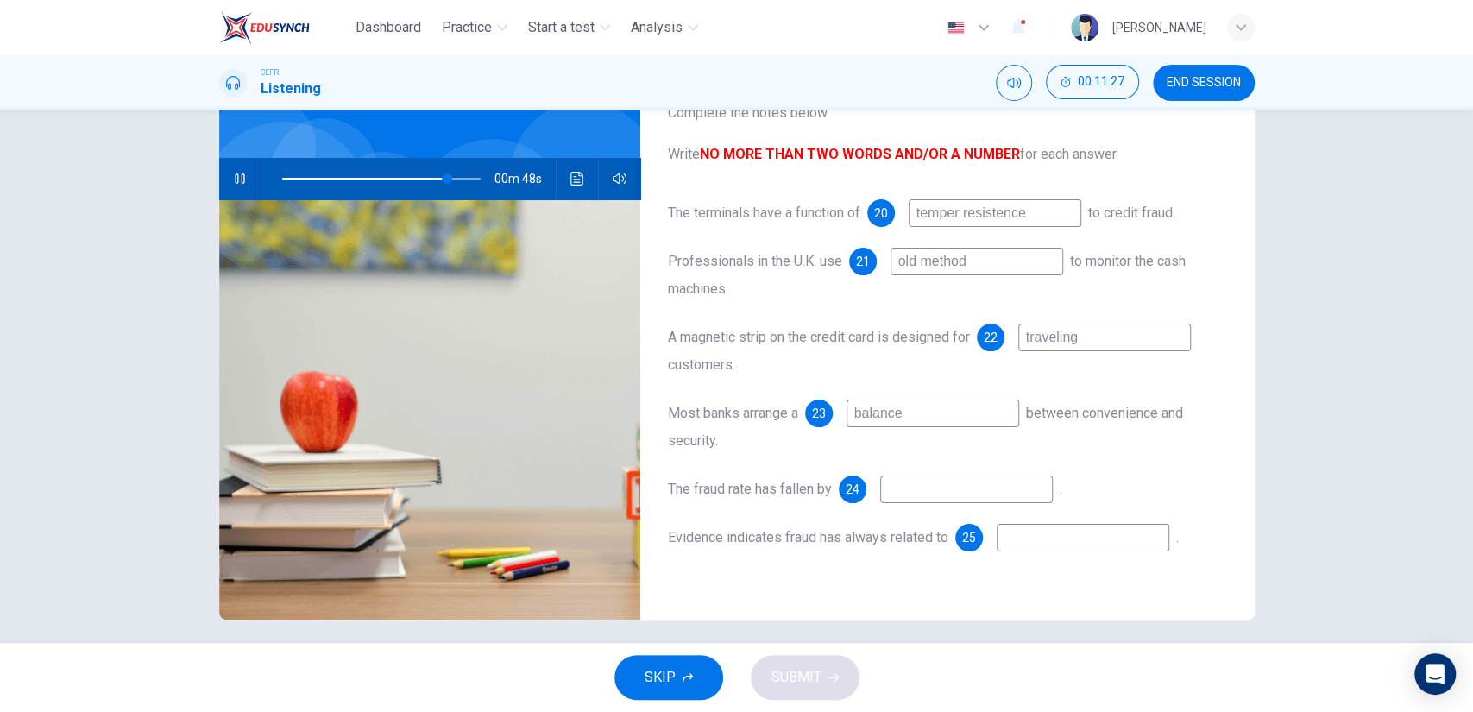
type input "84"
type input "24"
type input "84"
type input "24%"
type input "85"
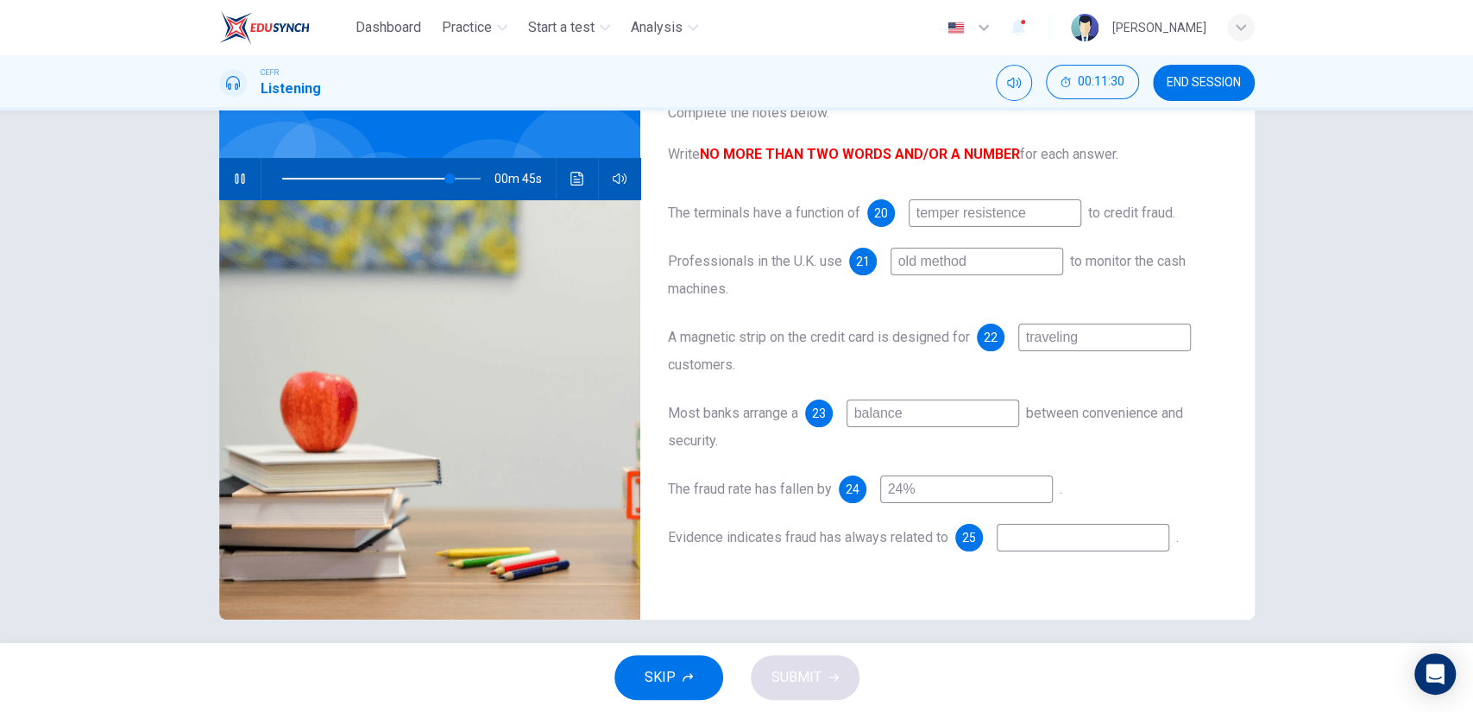
type input "24%"
click at [1031, 536] on input at bounding box center [1083, 538] width 173 height 28
type input "96"
type input "t"
type input "96"
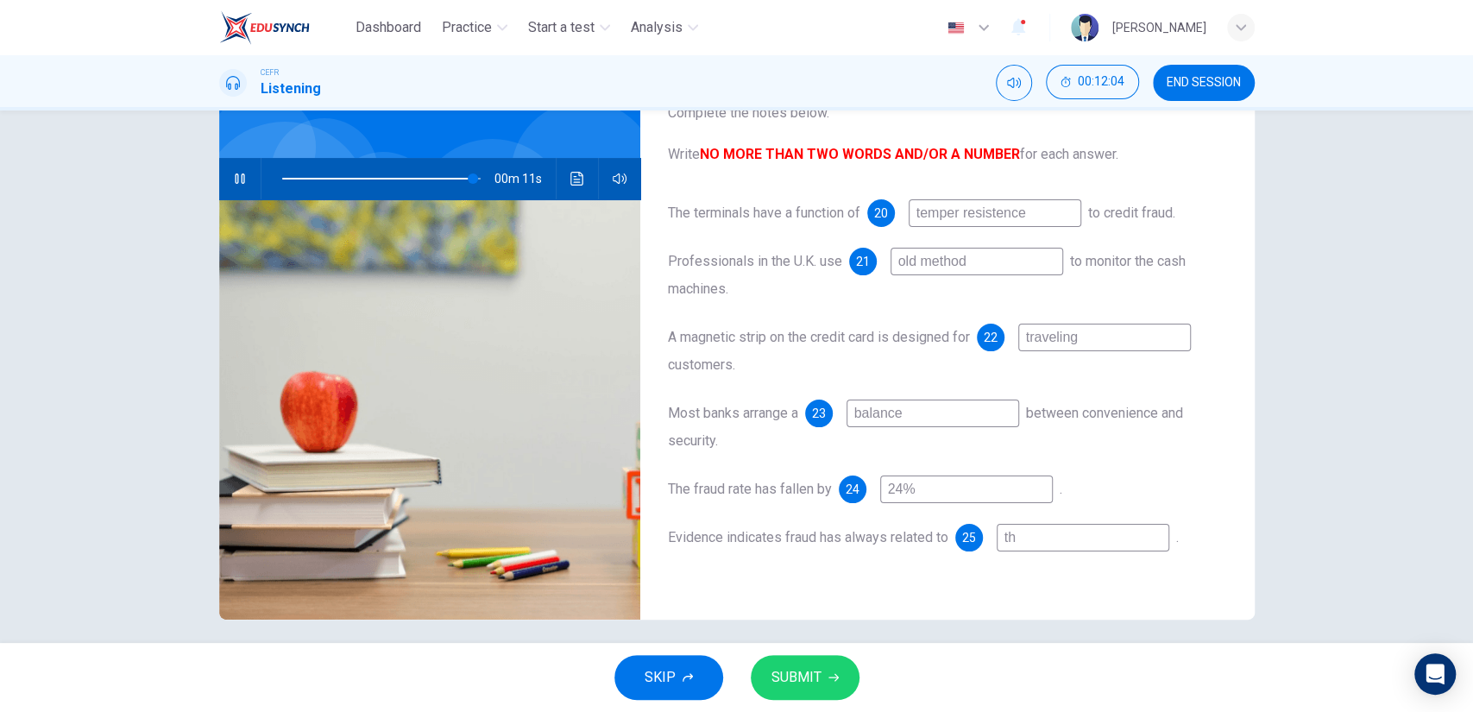
type input "th"
type input "96"
type input "th"
type input "96"
type input "the"
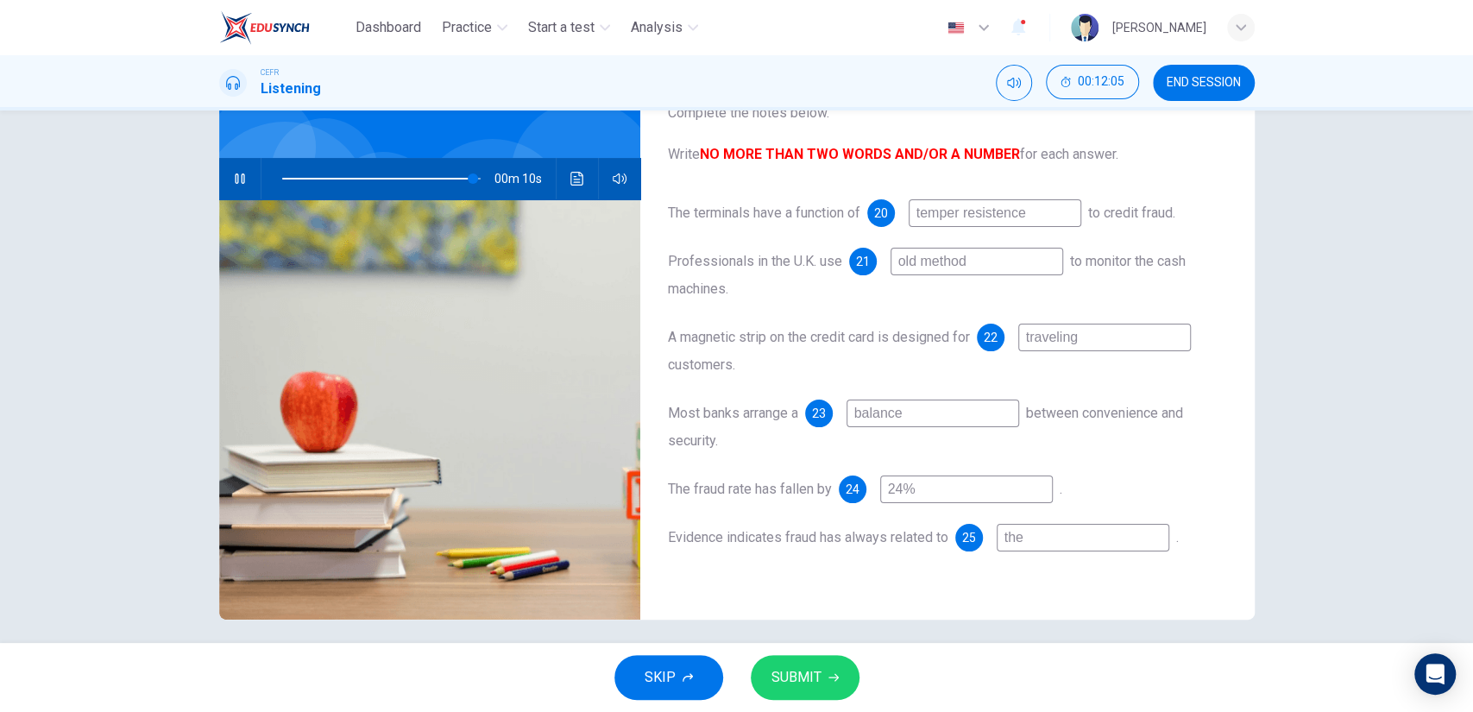
type input "96"
type input "the"
type input "96"
type input "the o"
type input "97"
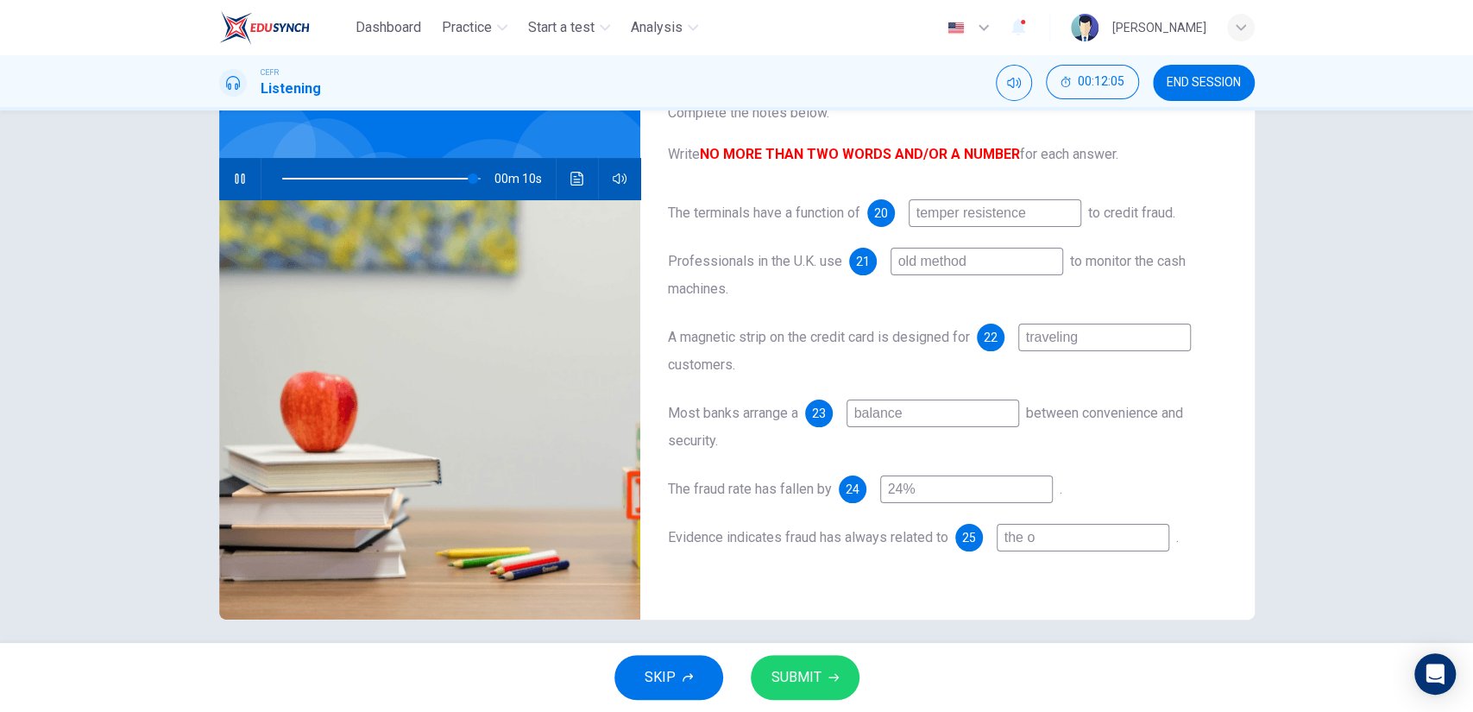
type input "the ol"
type input "97"
type input "the old"
type input "97"
type input "the old t"
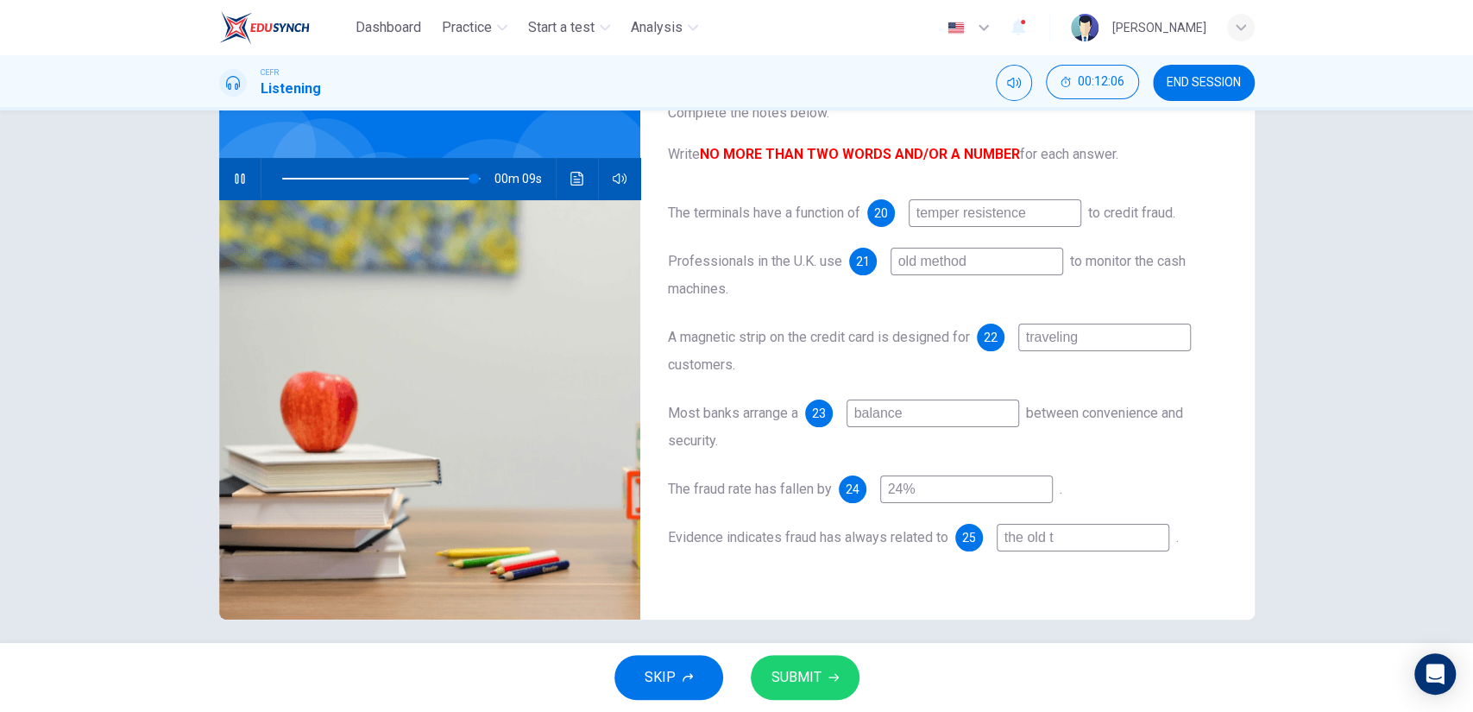
type input "97"
type input "the old te"
type input "97"
type input "the old tec"
type input "97"
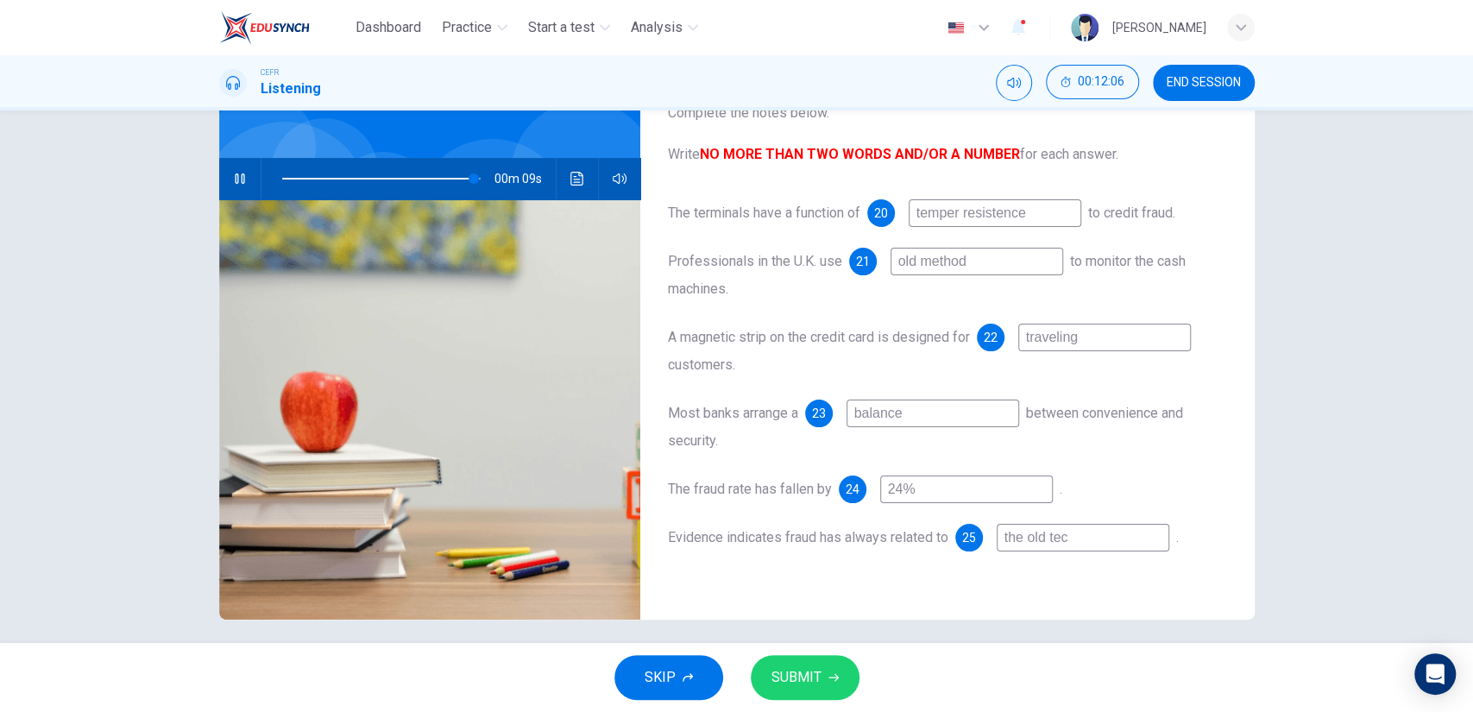
type input "the old tech"
type input "97"
type input "the old techn"
type input "97"
type input "the old techno"
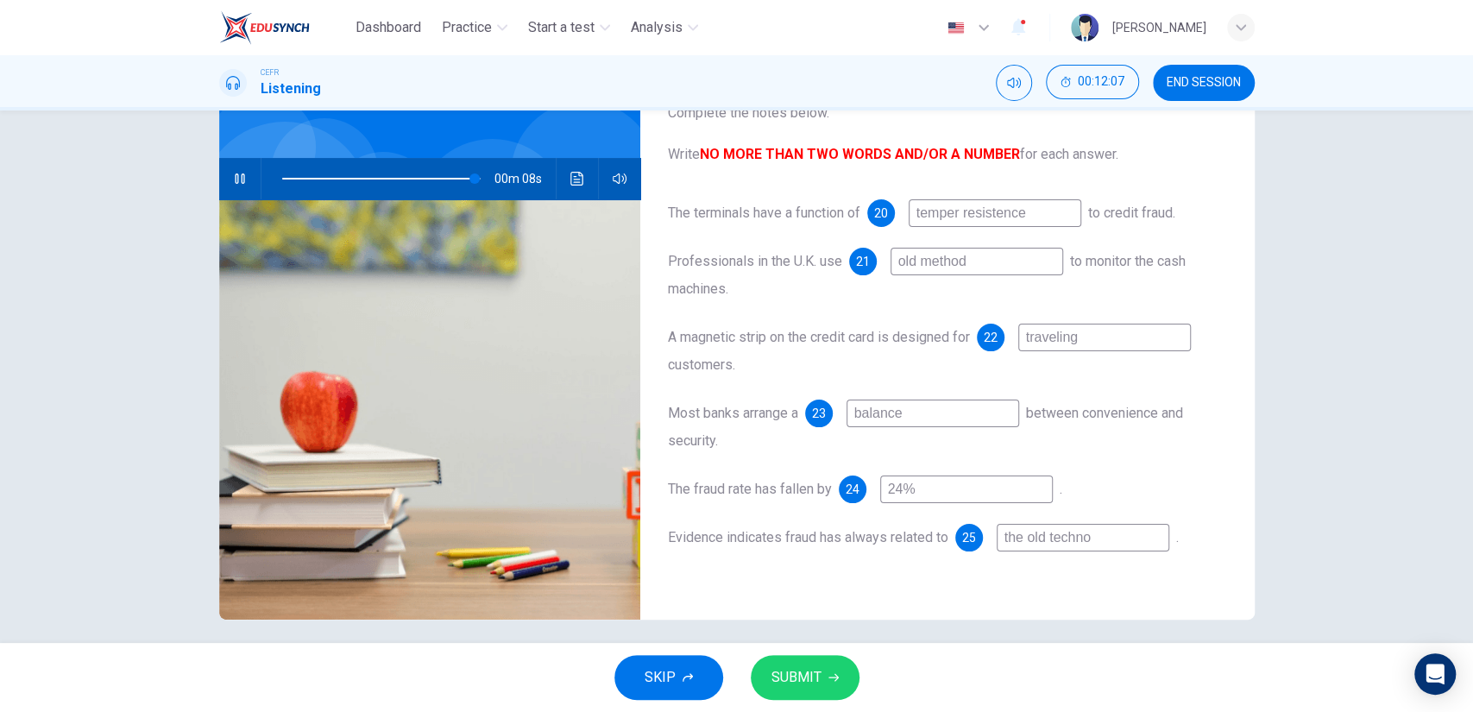
type input "97"
type input "the old technol"
type input "97"
type input "the old technolo"
type input "97"
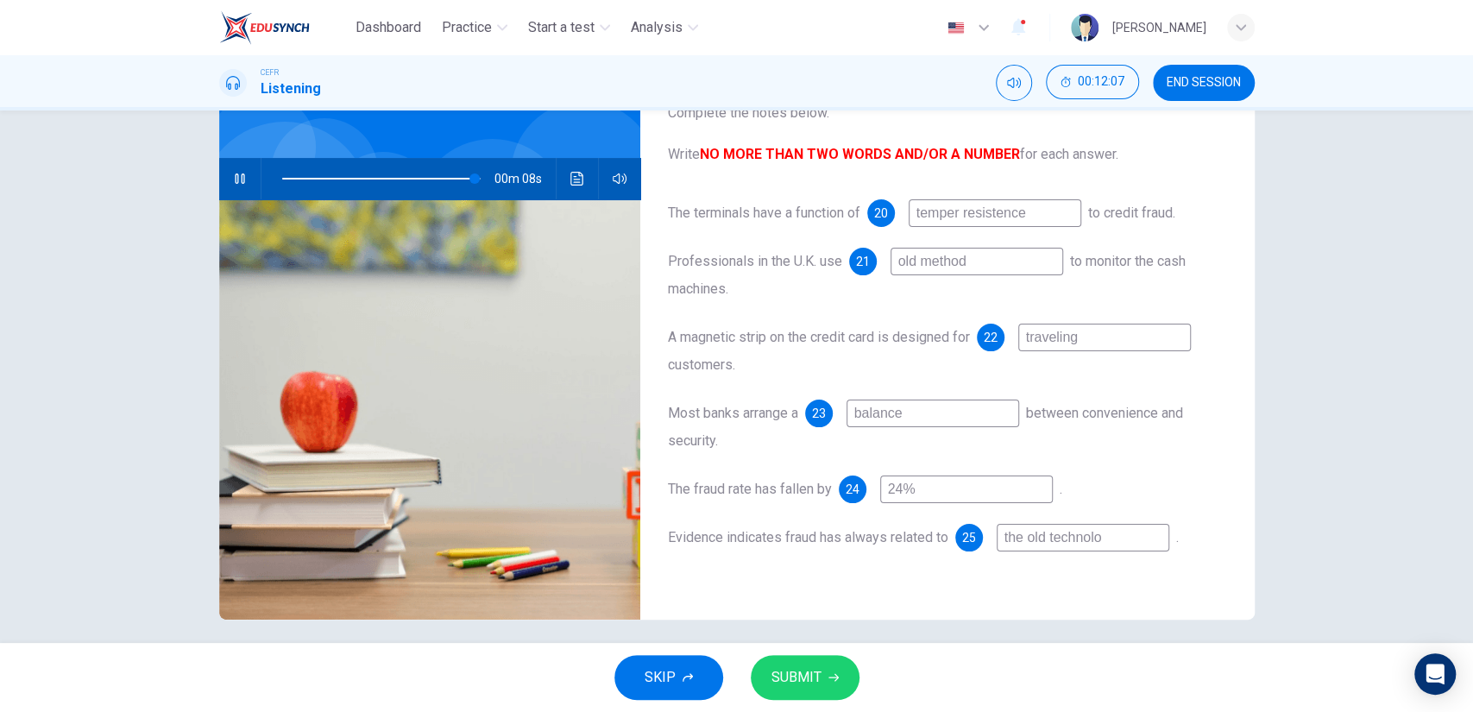
type input "the old technolog"
type input "98"
type input "the old technology"
drag, startPoint x: 1025, startPoint y: 544, endPoint x: 1001, endPoint y: 545, distance: 24.2
click at [1001, 545] on input "the old technology" at bounding box center [1083, 538] width 173 height 28
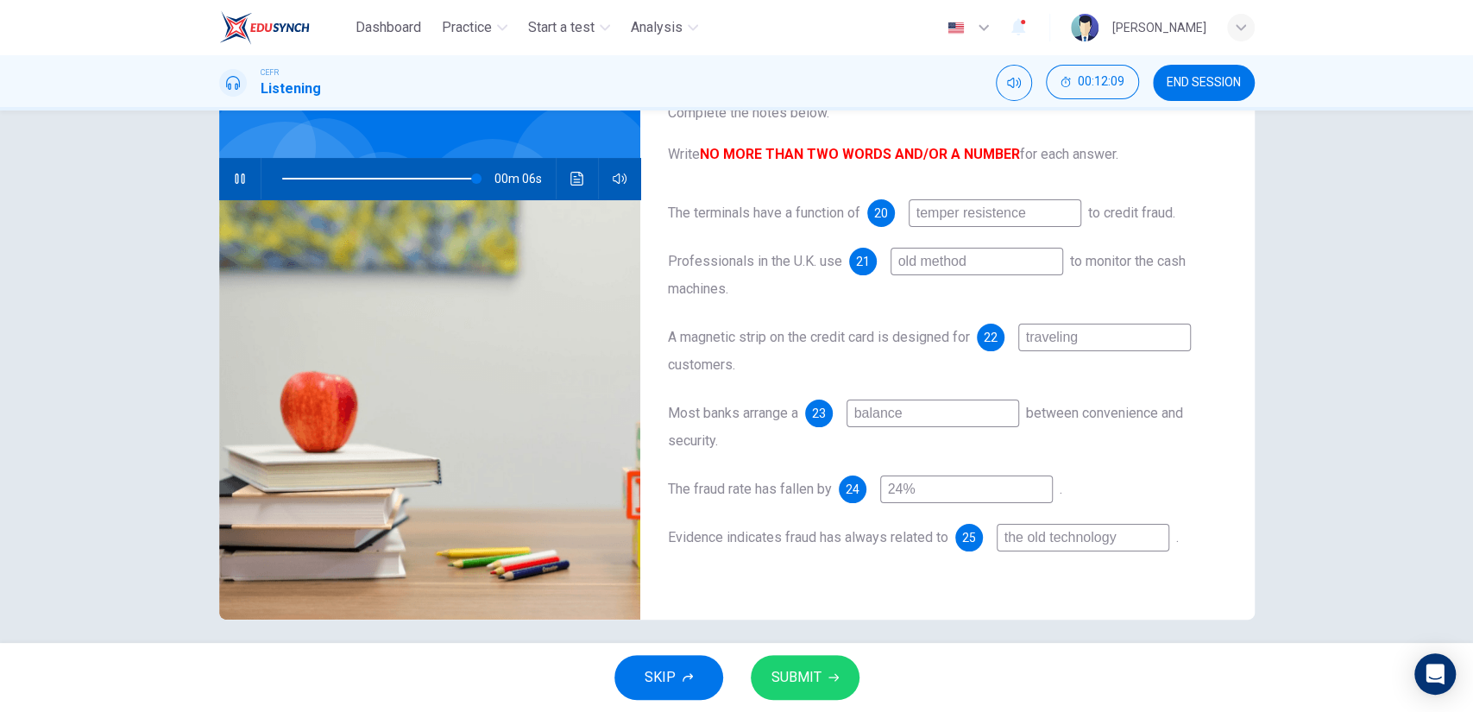
type input "98"
type input "old technology"
type input "98"
type input "old technology"
type input "99"
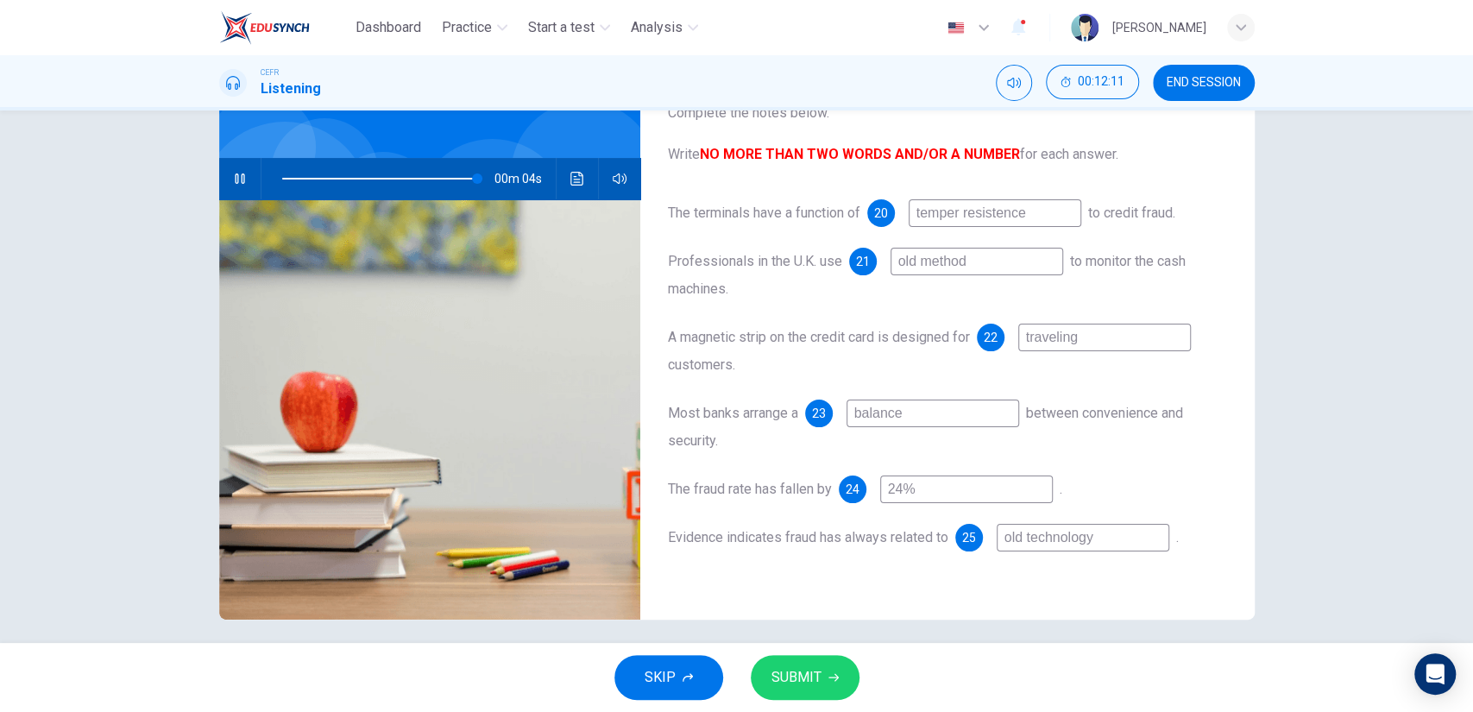
type input "old technology"
drag, startPoint x: 805, startPoint y: 652, endPoint x: 806, endPoint y: 677, distance: 25.0
click at [806, 677] on div "SKIP SUBMIT" at bounding box center [736, 677] width 1473 height 69
click at [806, 677] on span "SUBMIT" at bounding box center [796, 677] width 50 height 24
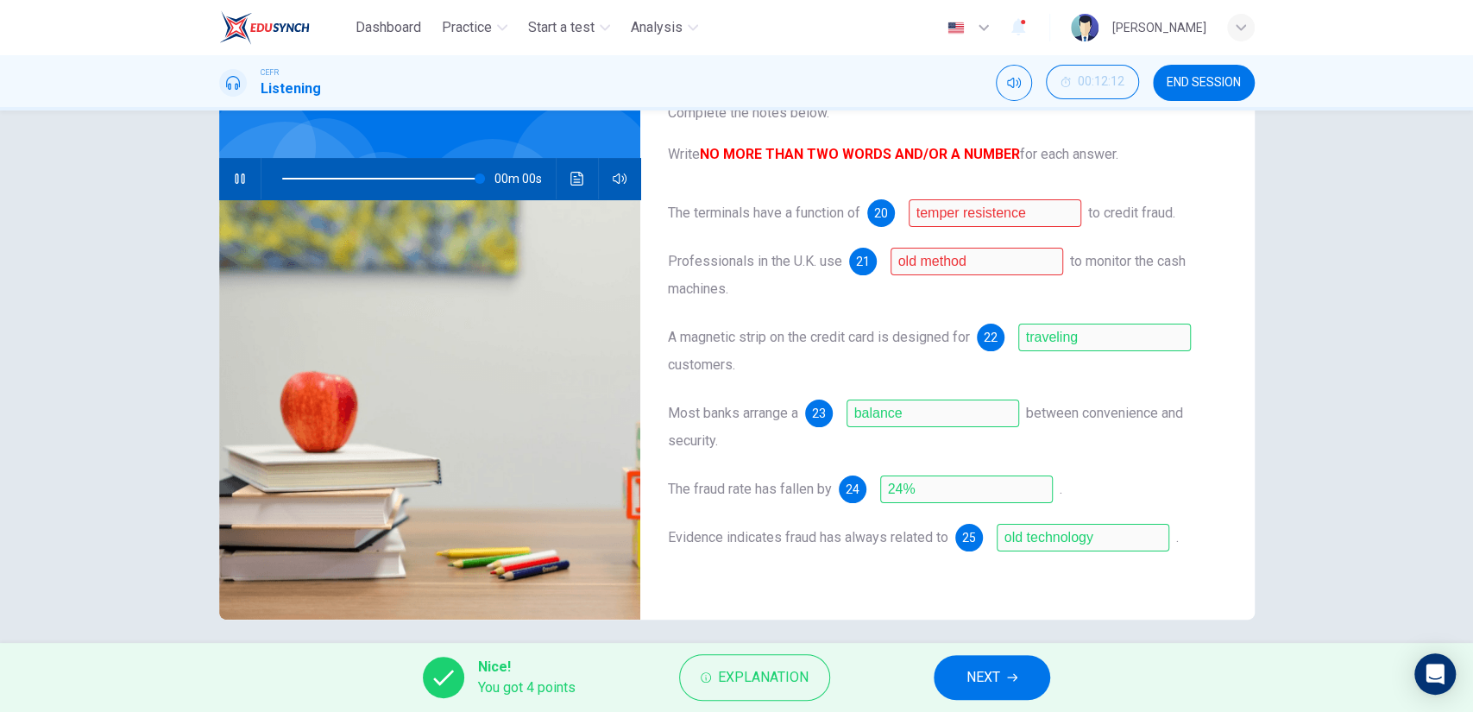
type input "0"
click at [761, 670] on span "Explanation" at bounding box center [763, 677] width 91 height 24
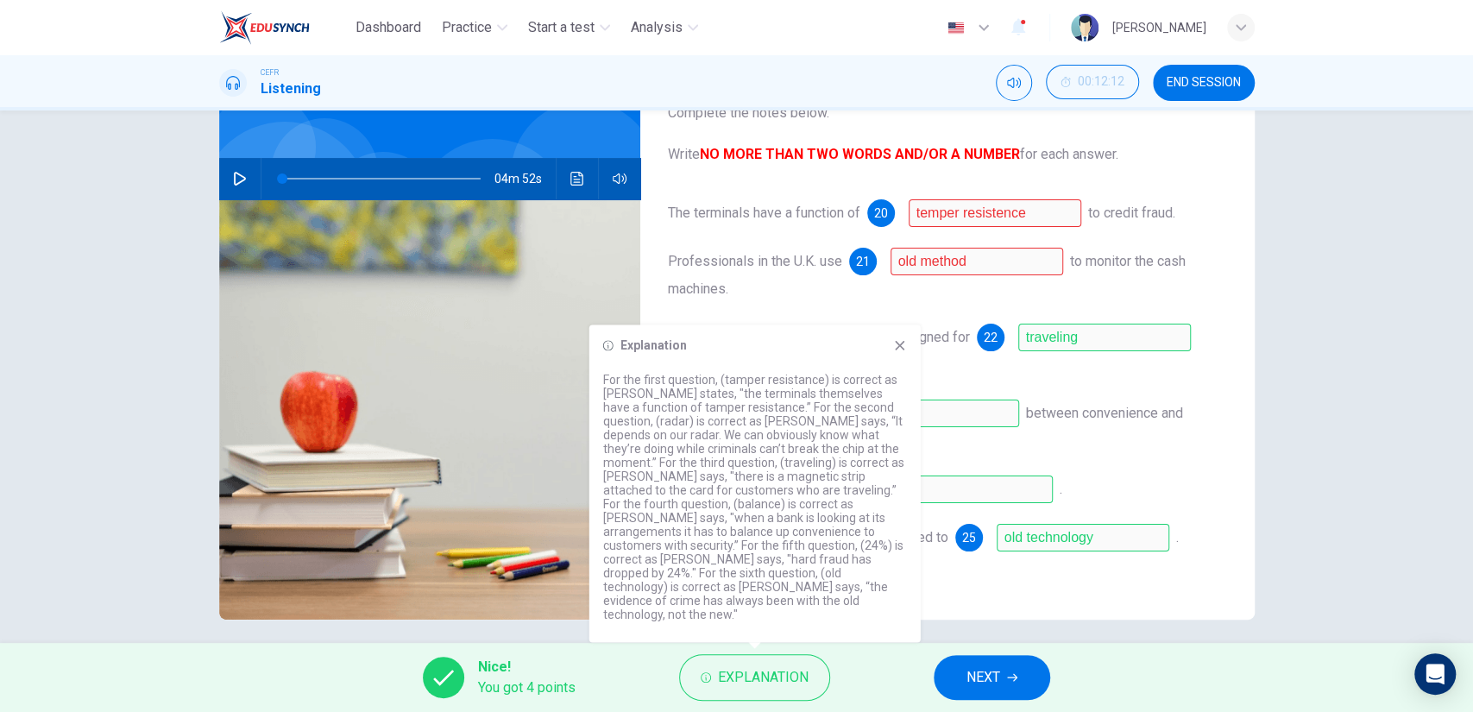
click at [973, 317] on div "The terminals have a function of 20 temper resistence to credit fraud. Professi…" at bounding box center [947, 392] width 559 height 387
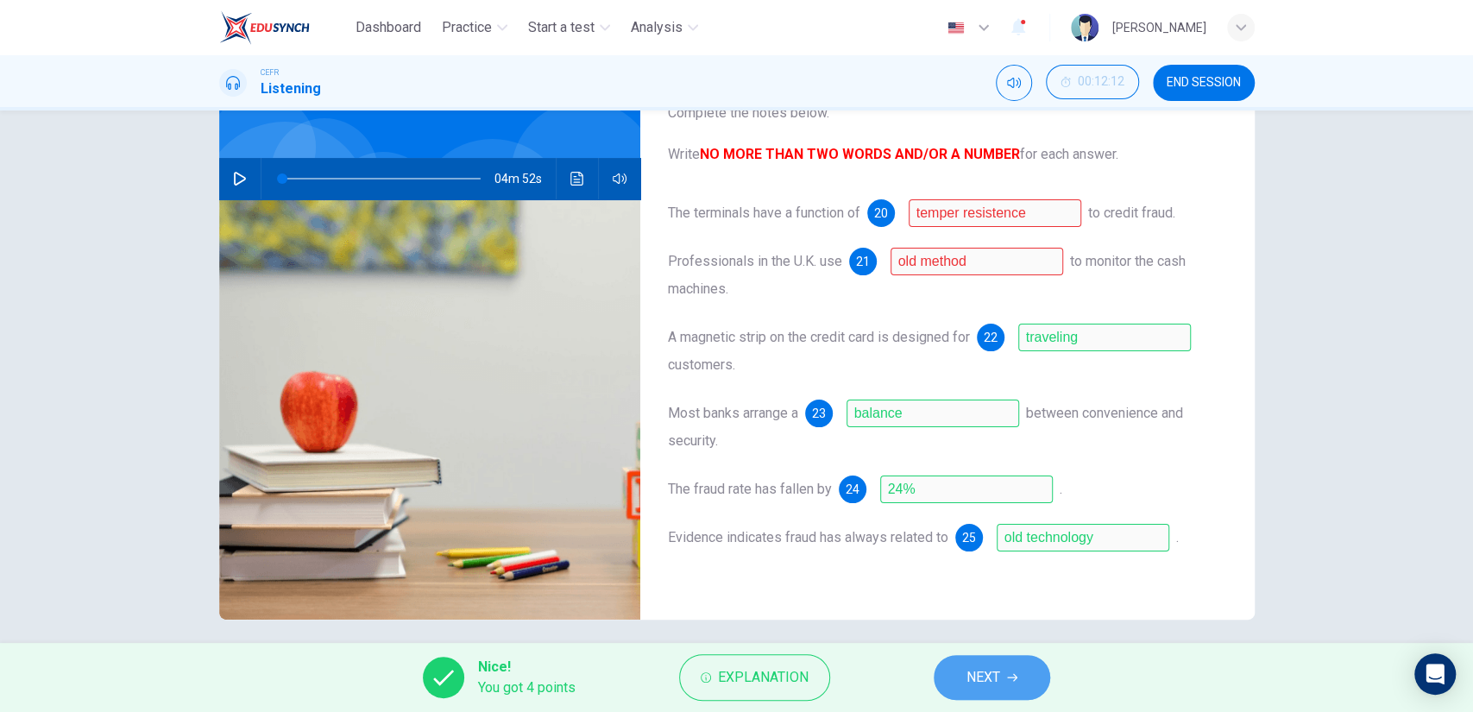
click at [998, 671] on span "NEXT" at bounding box center [983, 677] width 34 height 24
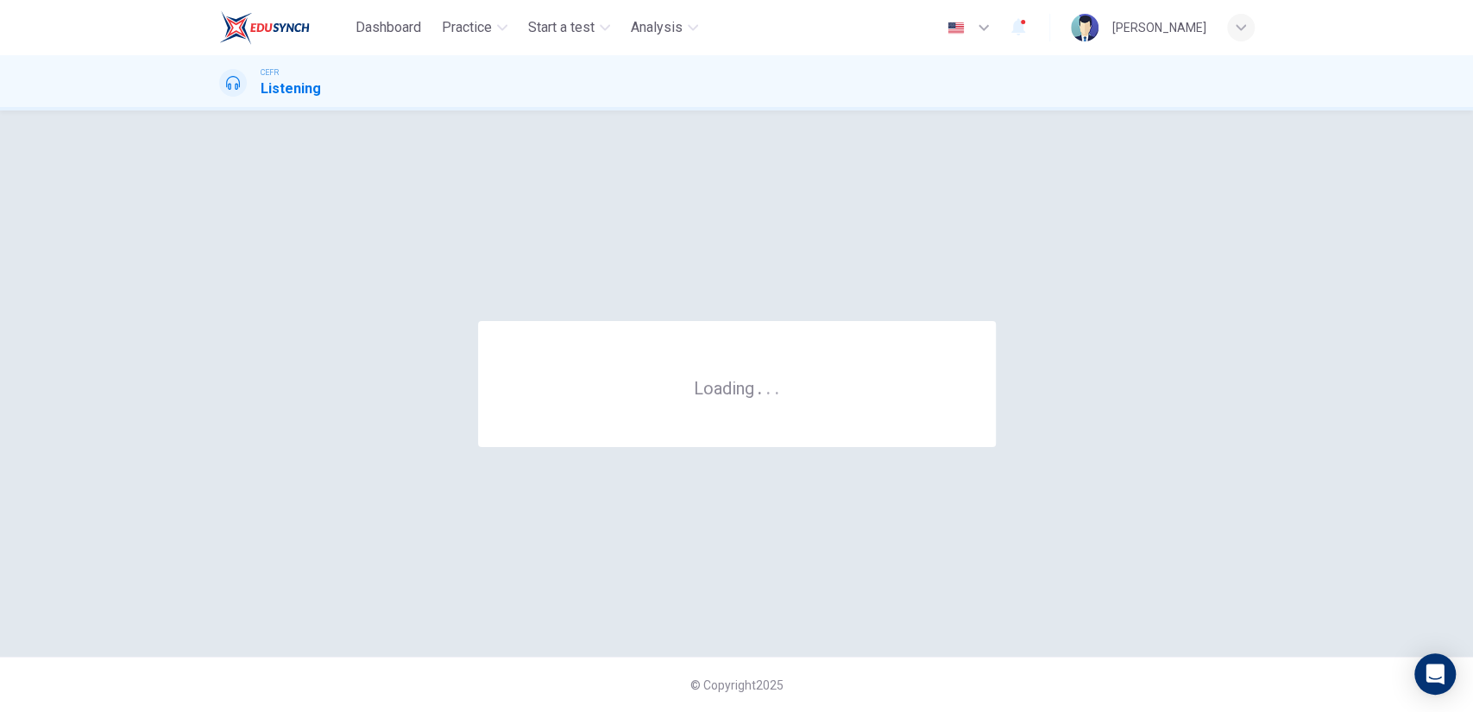
scroll to position [0, 0]
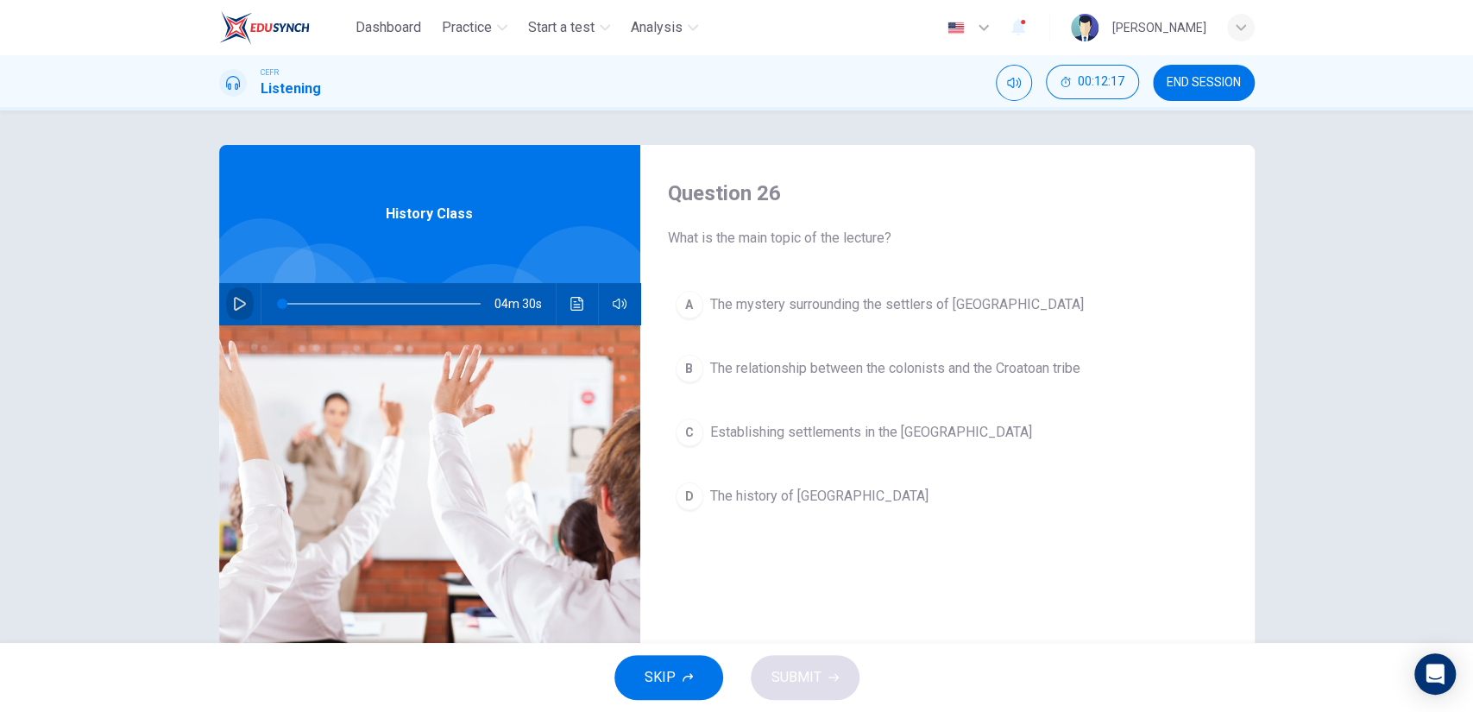
click at [239, 306] on icon "button" at bounding box center [240, 304] width 14 height 14
click at [233, 298] on icon "button" at bounding box center [240, 304] width 14 height 14
click at [226, 299] on button "button" at bounding box center [240, 303] width 28 height 41
click at [233, 302] on icon "button" at bounding box center [240, 304] width 14 height 14
type input "30"
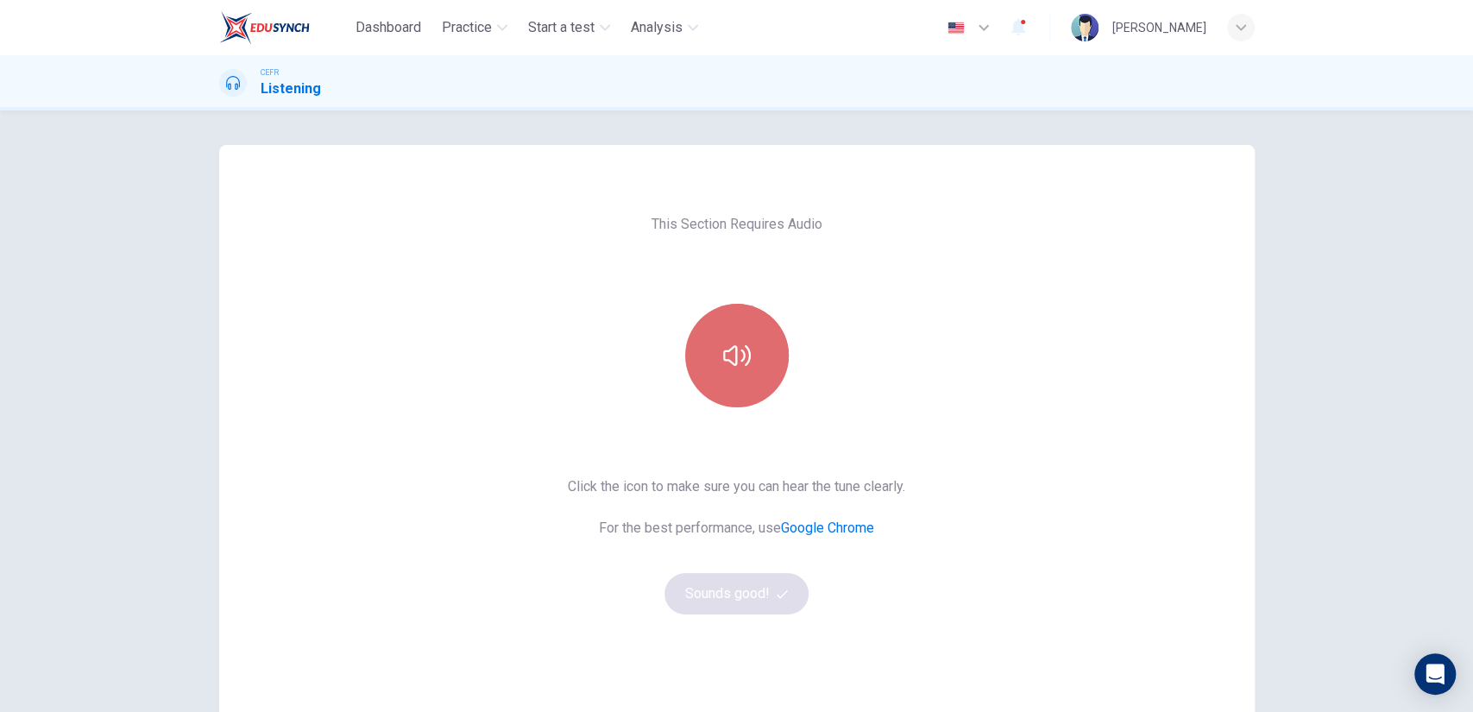
click at [728, 381] on button "button" at bounding box center [737, 356] width 104 height 104
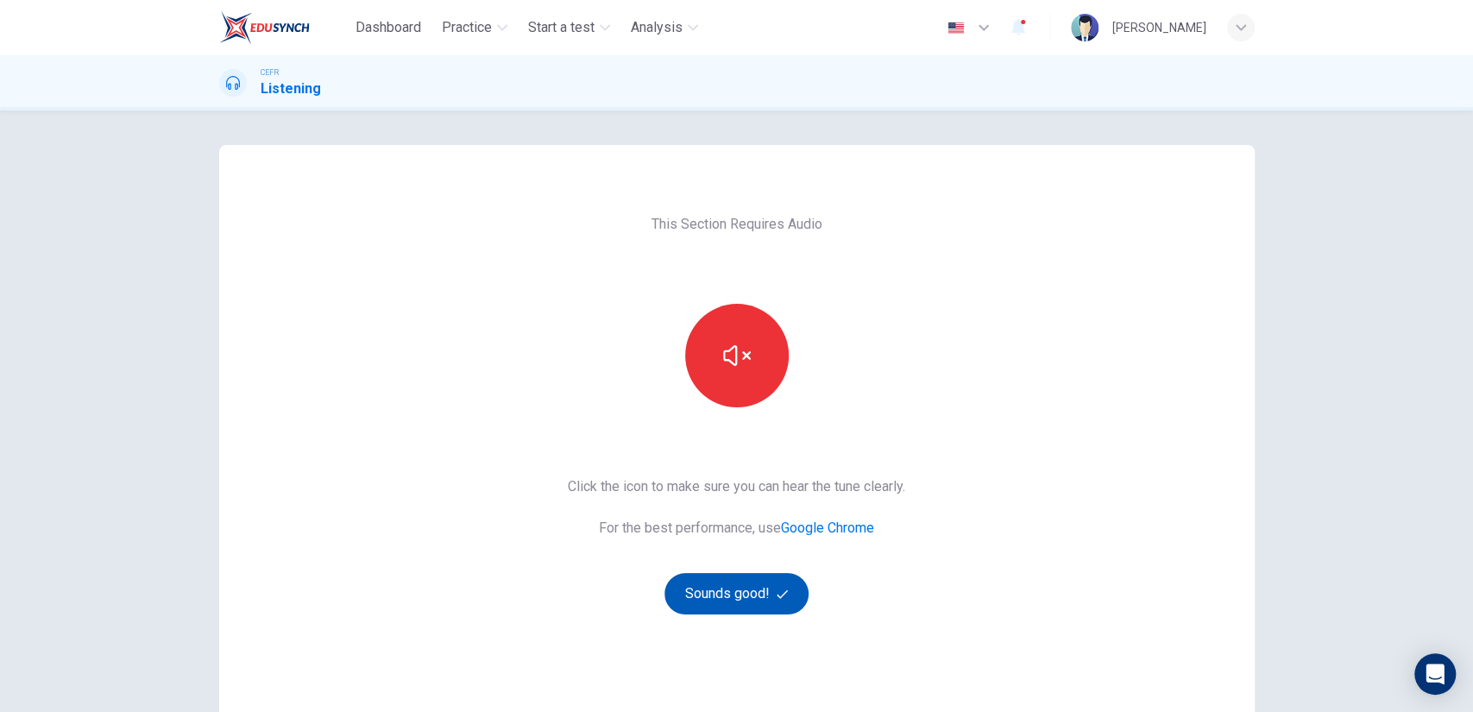
click at [725, 597] on button "Sounds good!" at bounding box center [736, 593] width 145 height 41
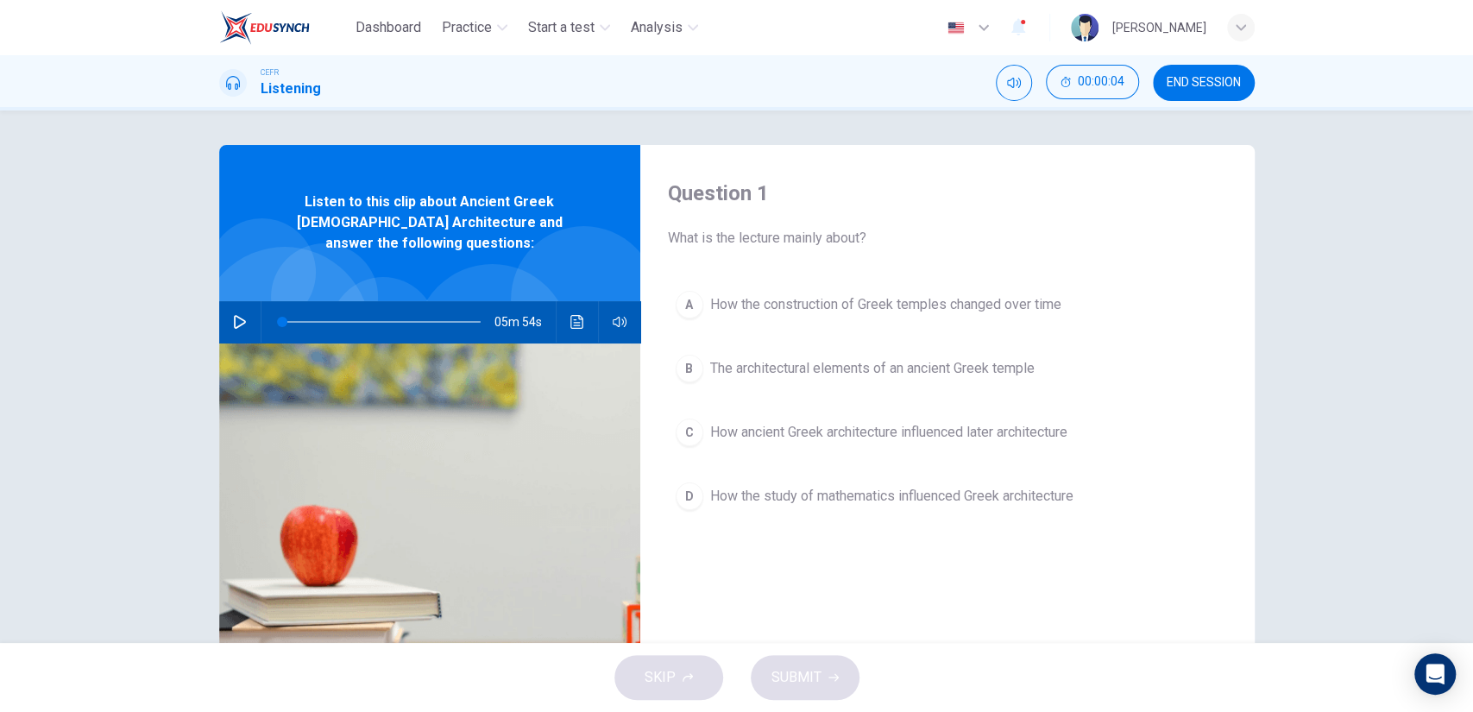
click at [1188, 82] on span "END SESSION" at bounding box center [1204, 83] width 74 height 14
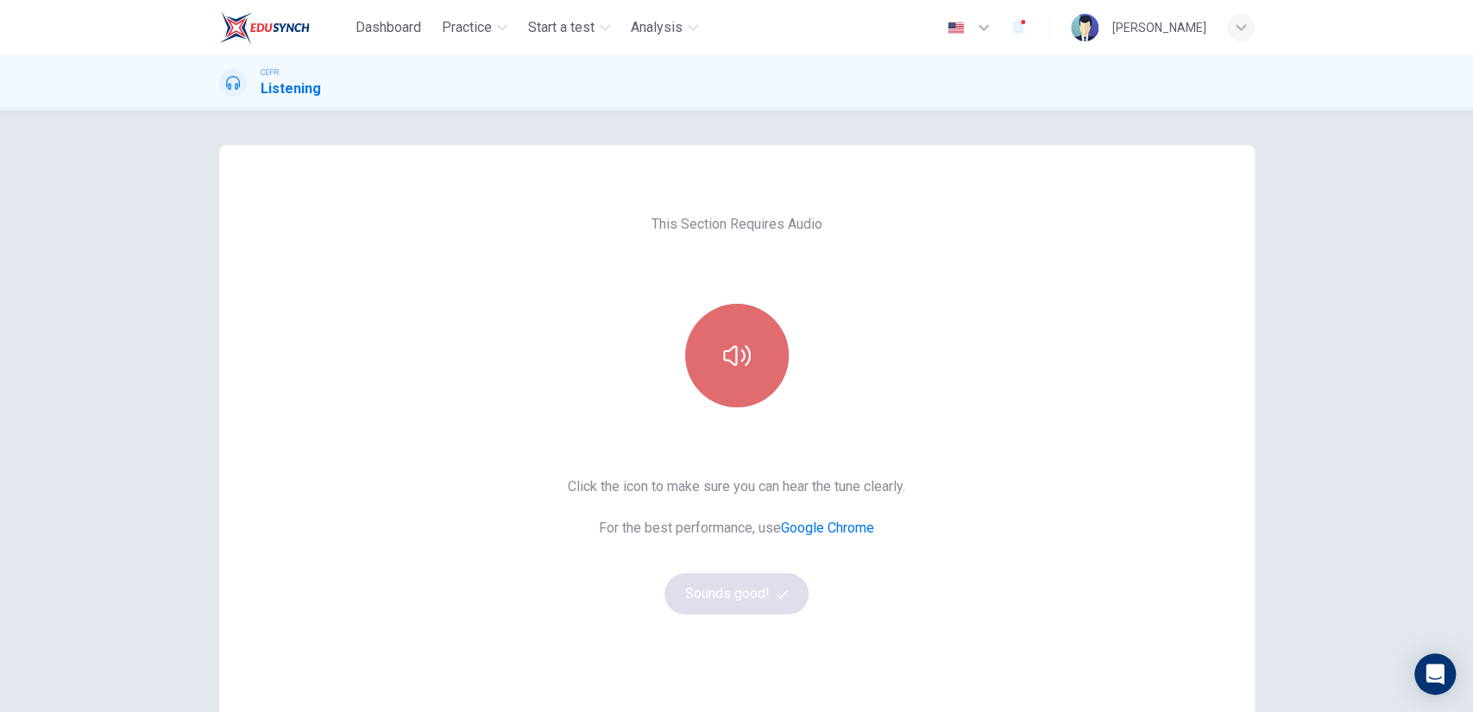
click at [761, 351] on button "button" at bounding box center [737, 356] width 104 height 104
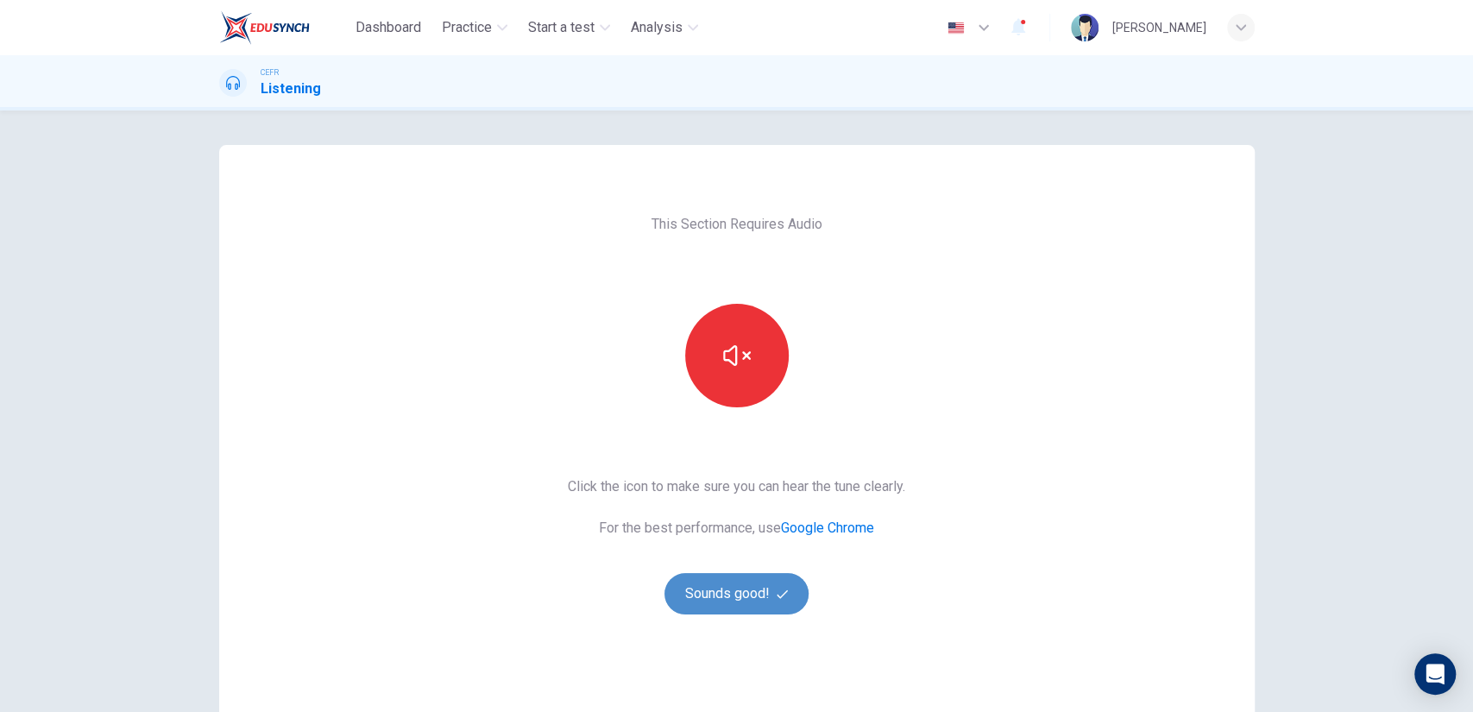
click at [711, 588] on button "Sounds good!" at bounding box center [736, 593] width 145 height 41
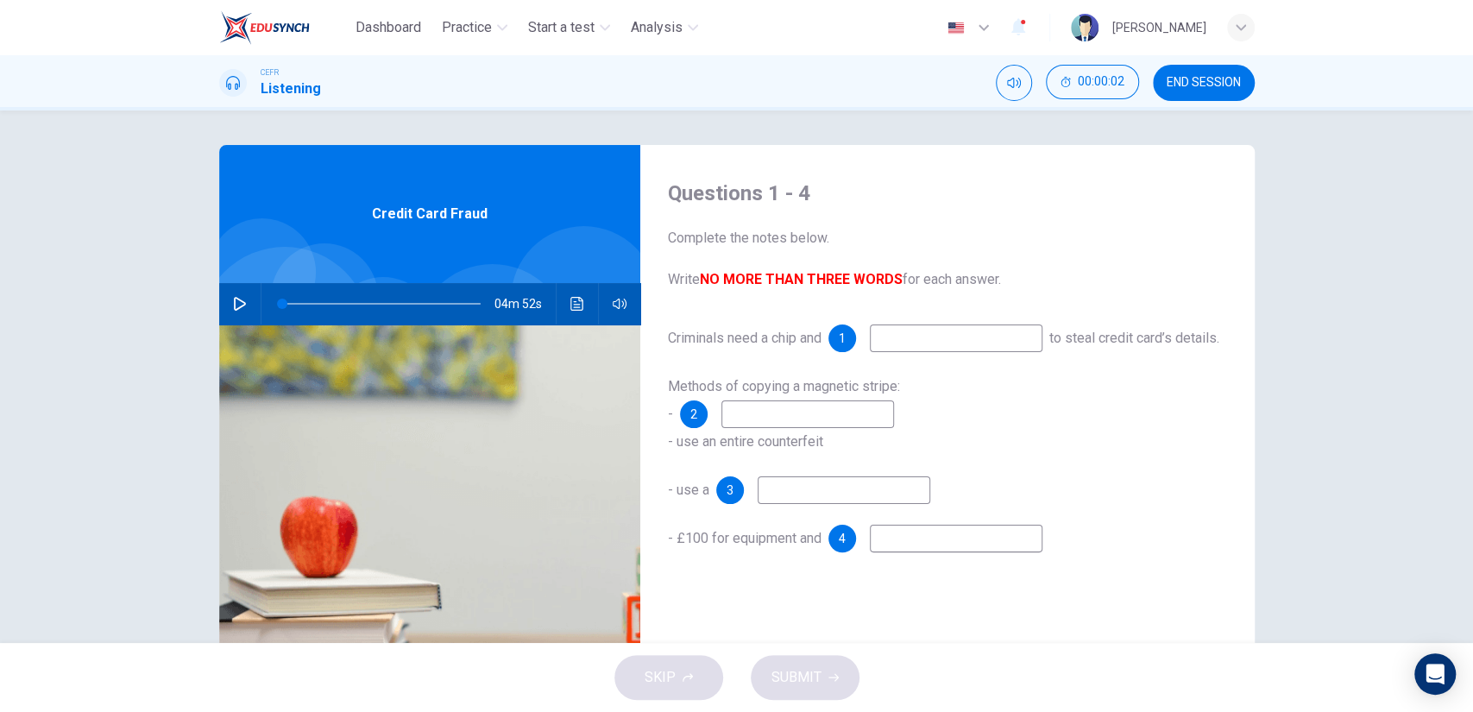
click at [924, 345] on input at bounding box center [956, 338] width 173 height 28
type input "PIN"
click at [842, 456] on div "Methods of copying a magnetic stripe: - 2 - use an entire counterfeit" at bounding box center [947, 414] width 559 height 83
drag, startPoint x: 821, startPoint y: 456, endPoint x: 805, endPoint y: 451, distance: 17.2
click at [805, 451] on div "Methods of copying a magnetic stripe: - 2 - use an entire counterfeit" at bounding box center [947, 414] width 559 height 83
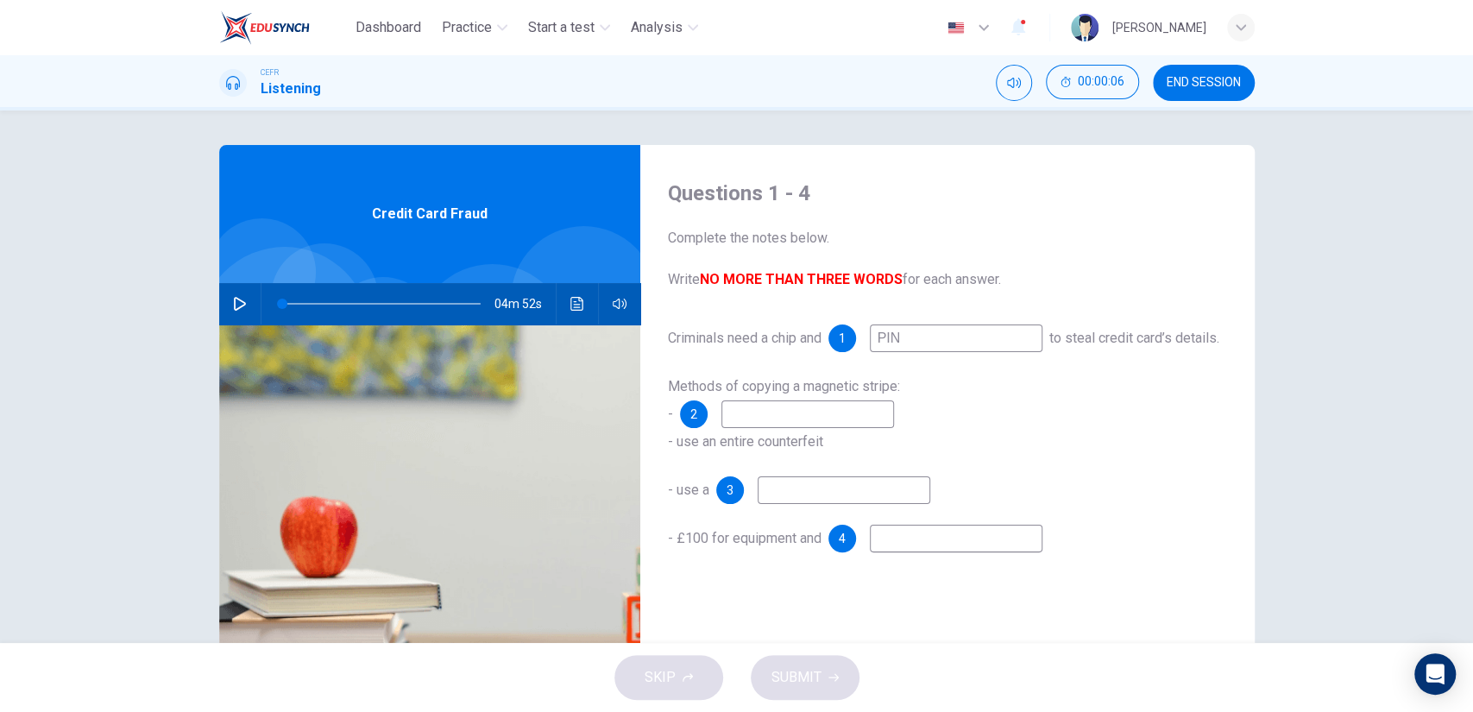
click at [805, 428] on input at bounding box center [807, 414] width 173 height 28
click at [220, 299] on div "04m 52s" at bounding box center [429, 303] width 421 height 41
click at [226, 297] on button "button" at bounding box center [240, 303] width 28 height 41
click at [767, 428] on input at bounding box center [807, 414] width 173 height 28
type input "19"
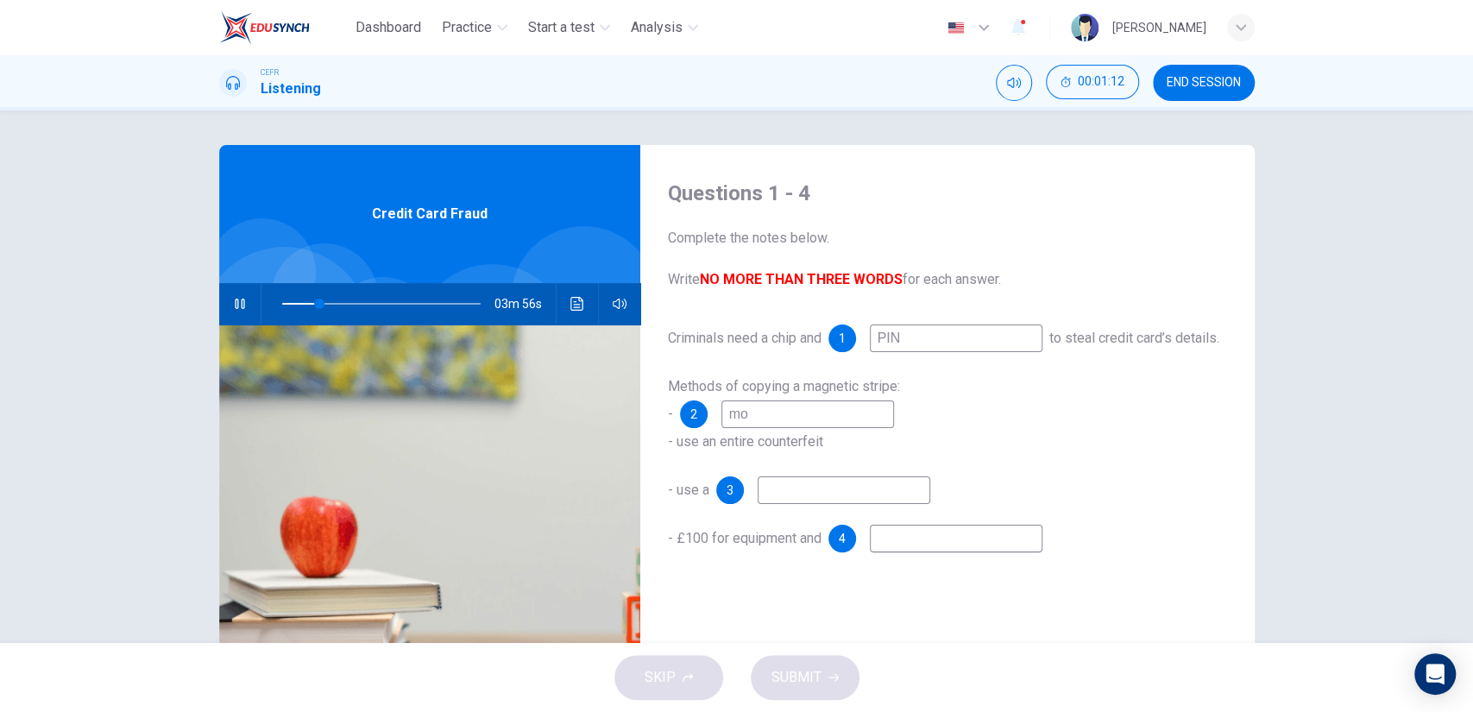
type input "mod"
type input "19"
type input "modif"
type input "19"
type input "modify"
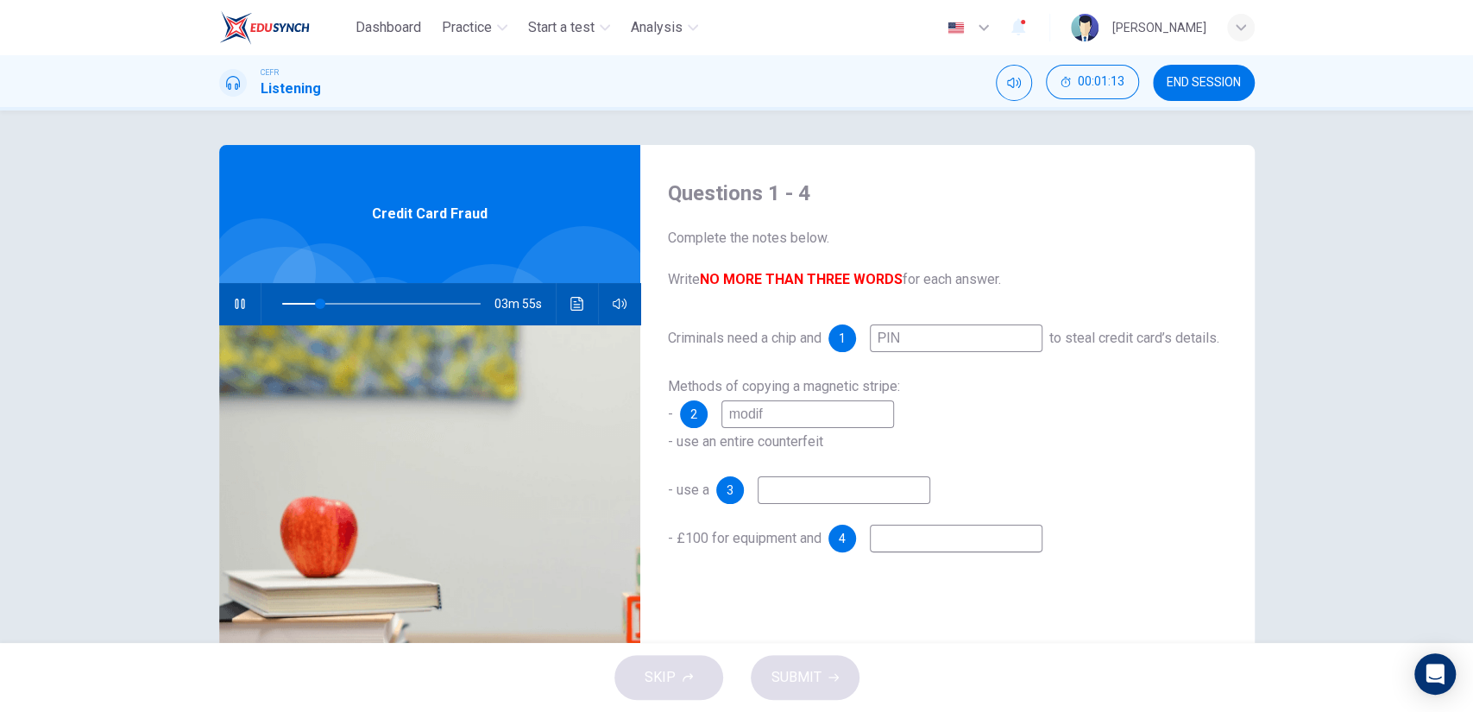
type input "20"
type input "modify a te"
type input "20"
type input "modify a terminal"
type input "21"
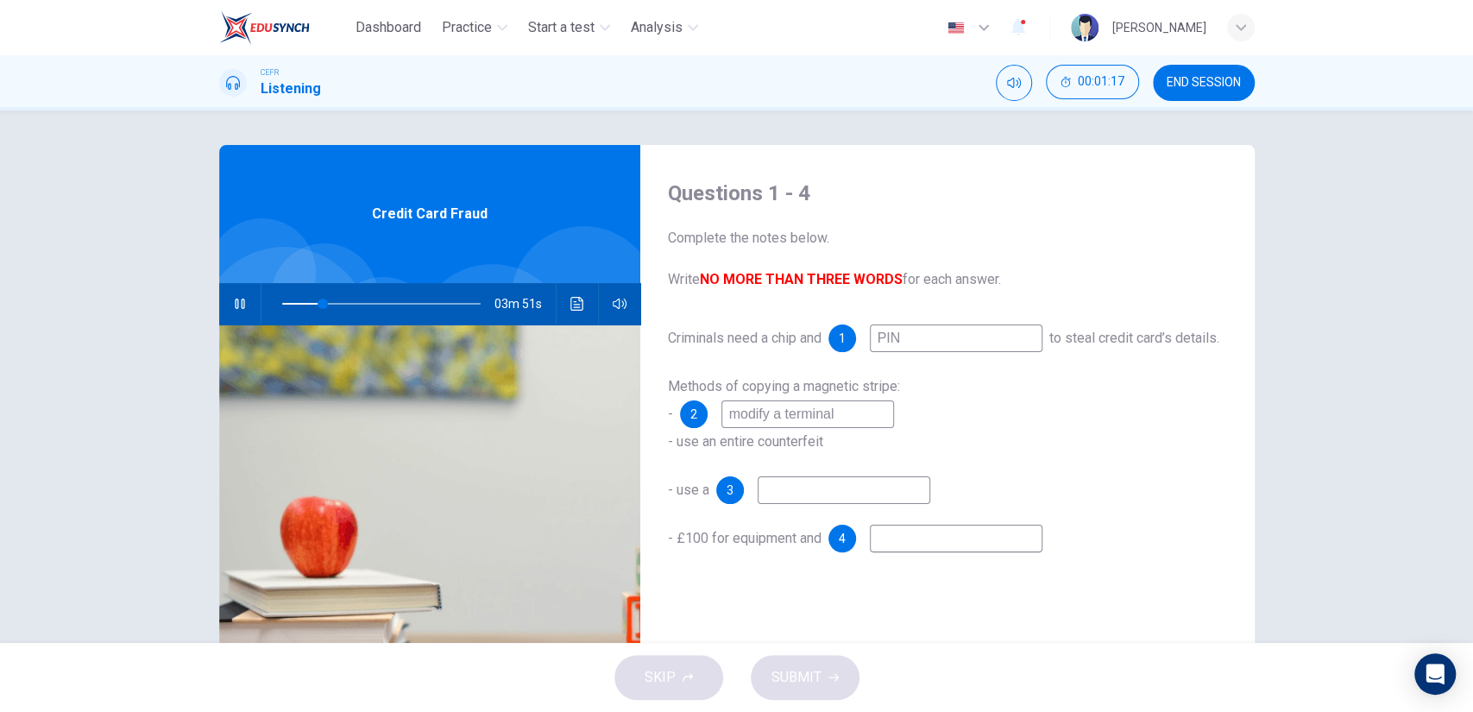
type input "modify a terminal"
click at [764, 504] on input at bounding box center [844, 490] width 173 height 28
type input "27"
type input "c"
type input "27"
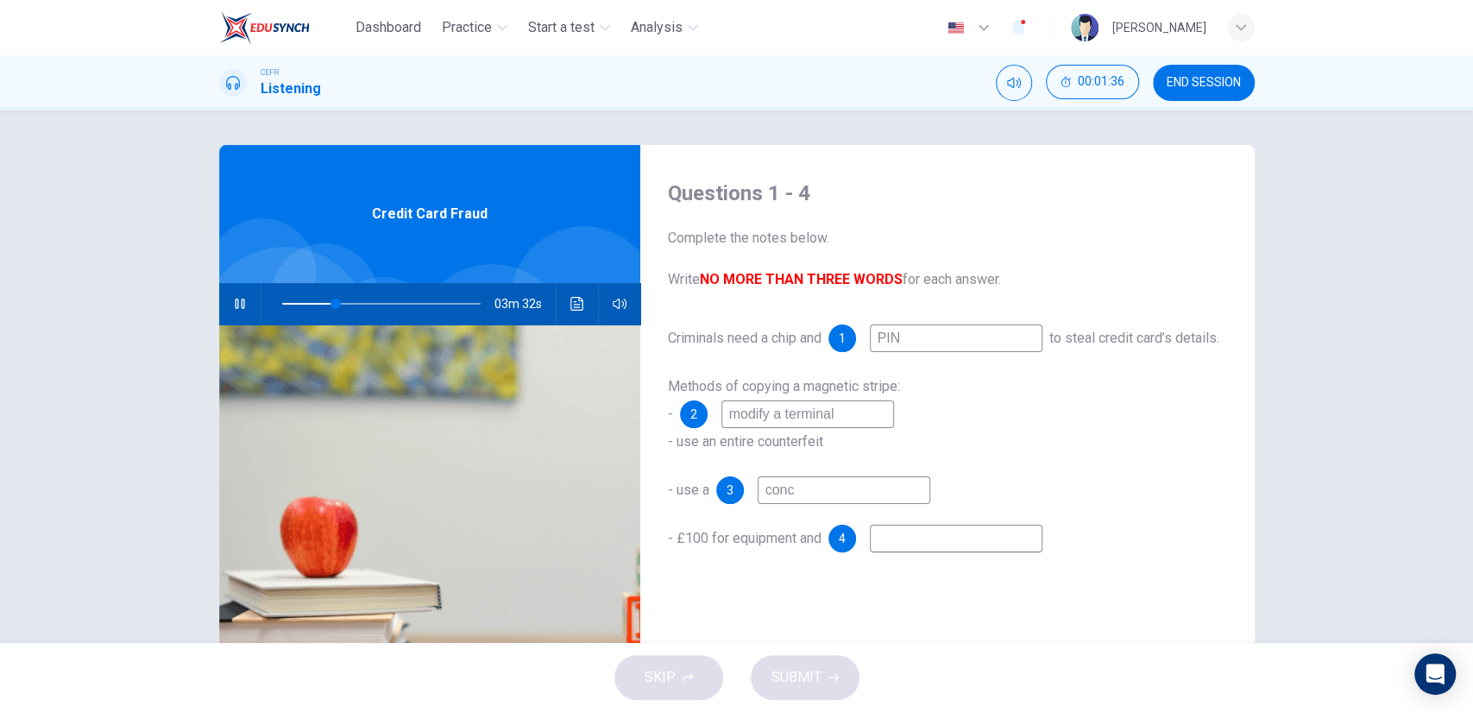
type input "conce"
type input "28"
type input "conceal"
type input "28"
type input "conceale"
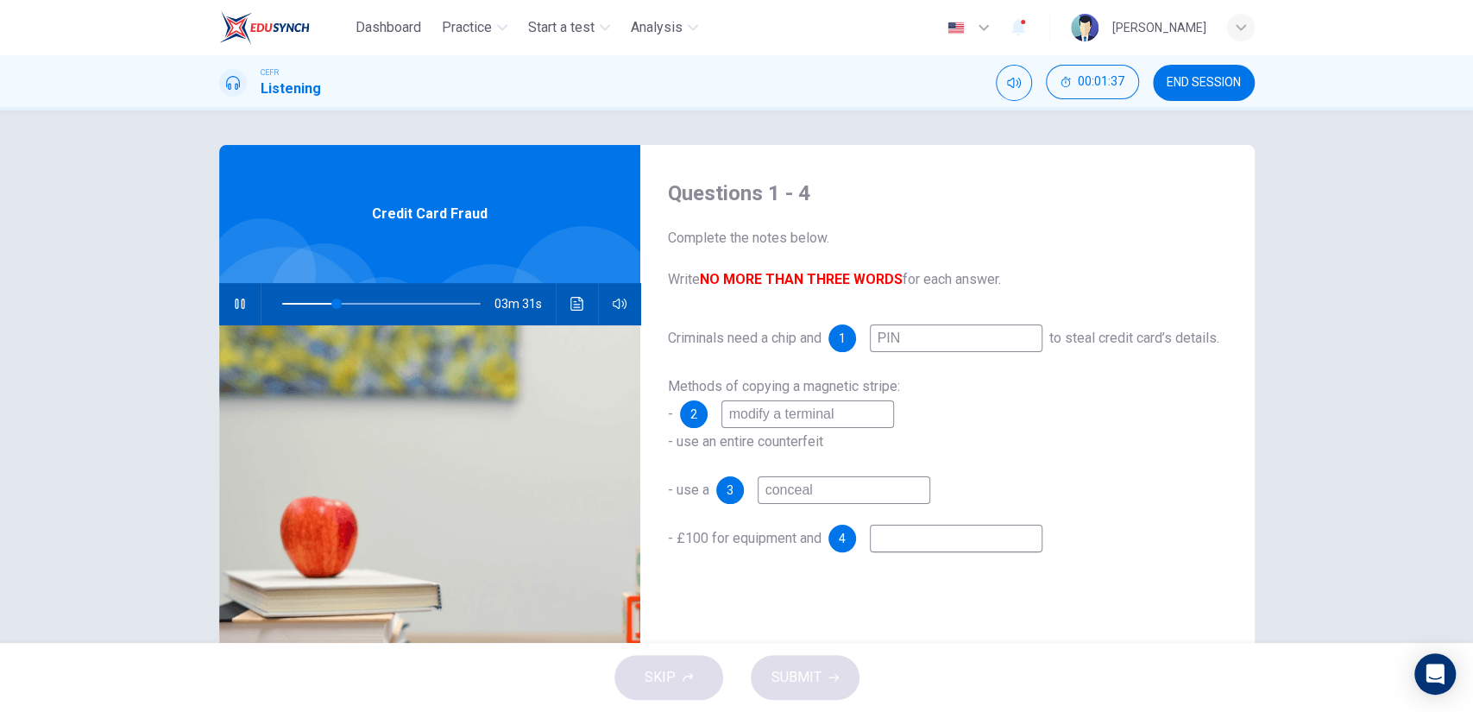
type input "28"
type input "concealed c"
type input "28"
type input "concealed camer"
type input "29"
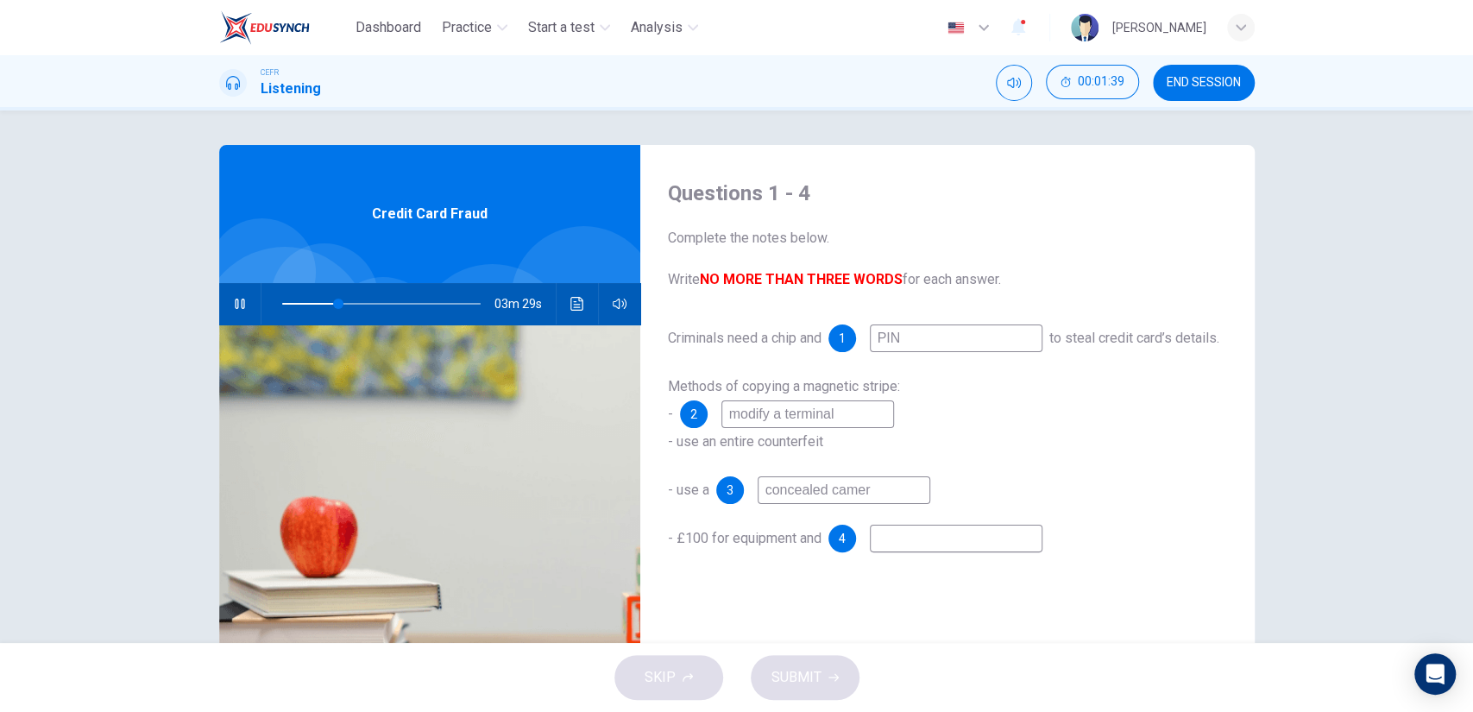
type input "concealed camera"
type input "29"
type input "concealed camera"
click at [897, 552] on input at bounding box center [956, 539] width 173 height 28
type input "36"
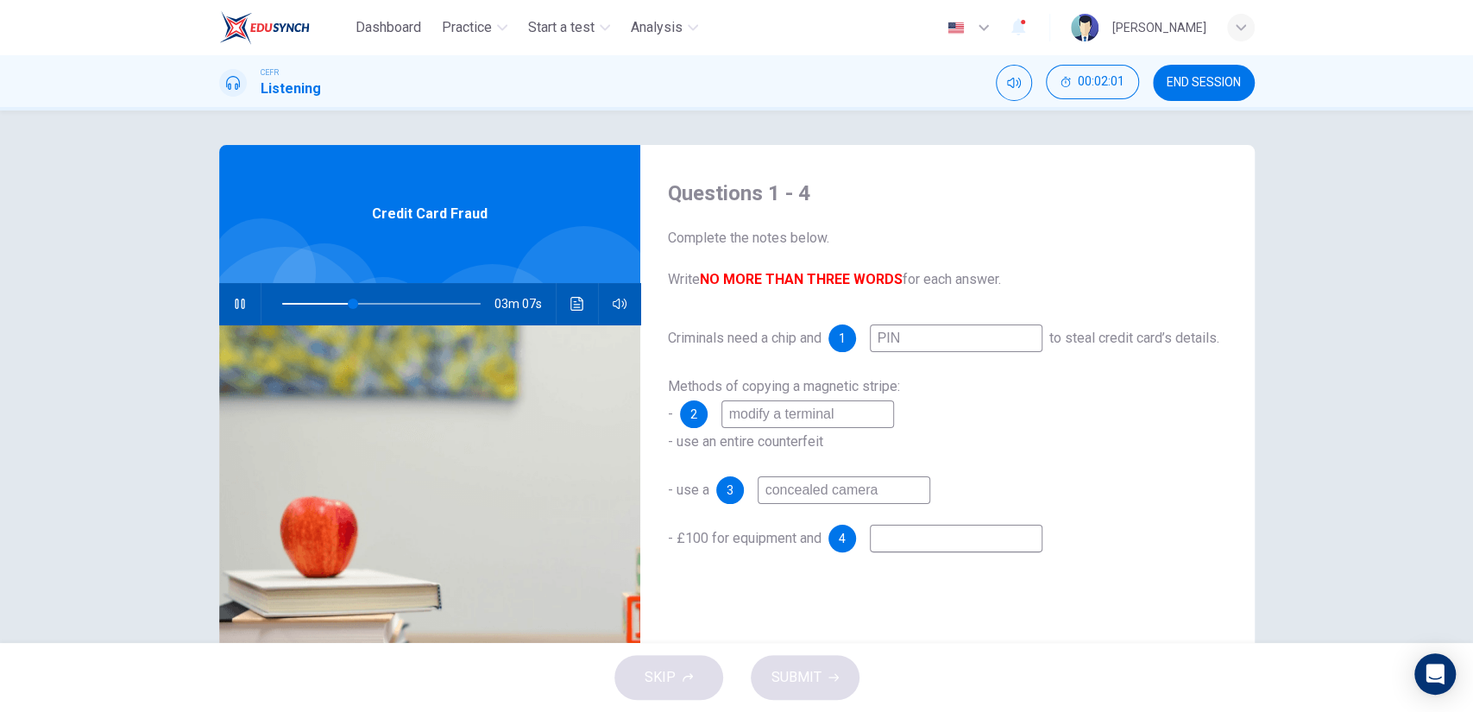
type input "r"
type input "36"
type input "ra"
type input "36"
type input "raw"
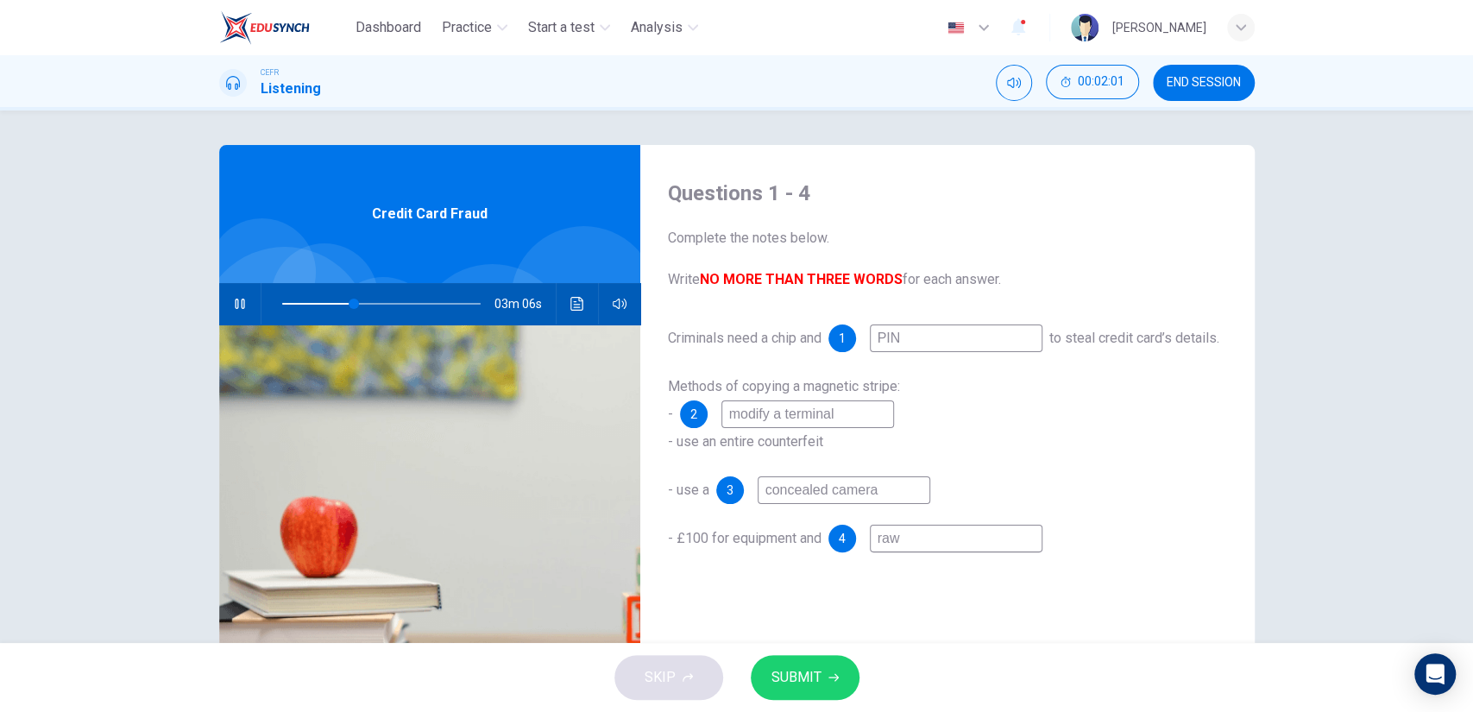
type input "36"
type input "raw"
type input "36"
type input "raw p"
type input "36"
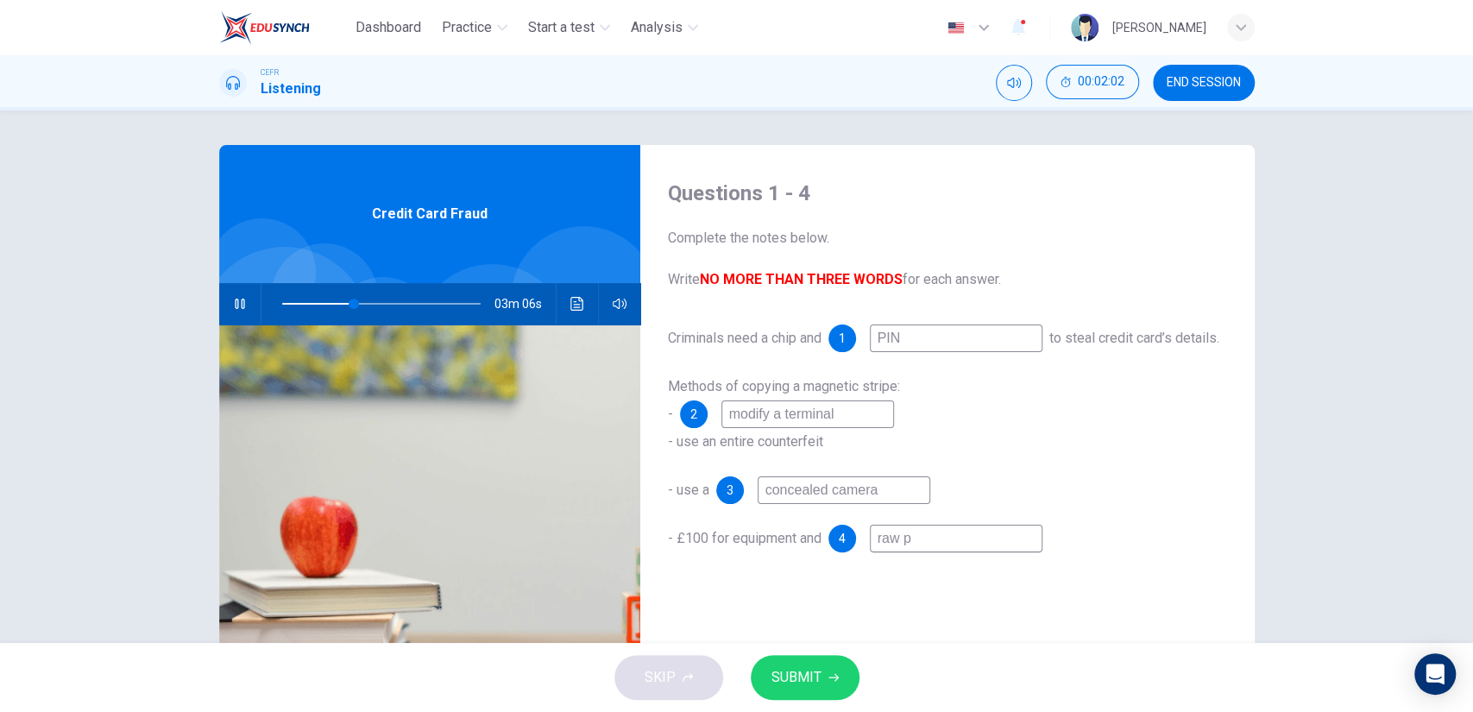
type input "raw pa"
type input "37"
type input "raw par"
type input "37"
type input "raw part"
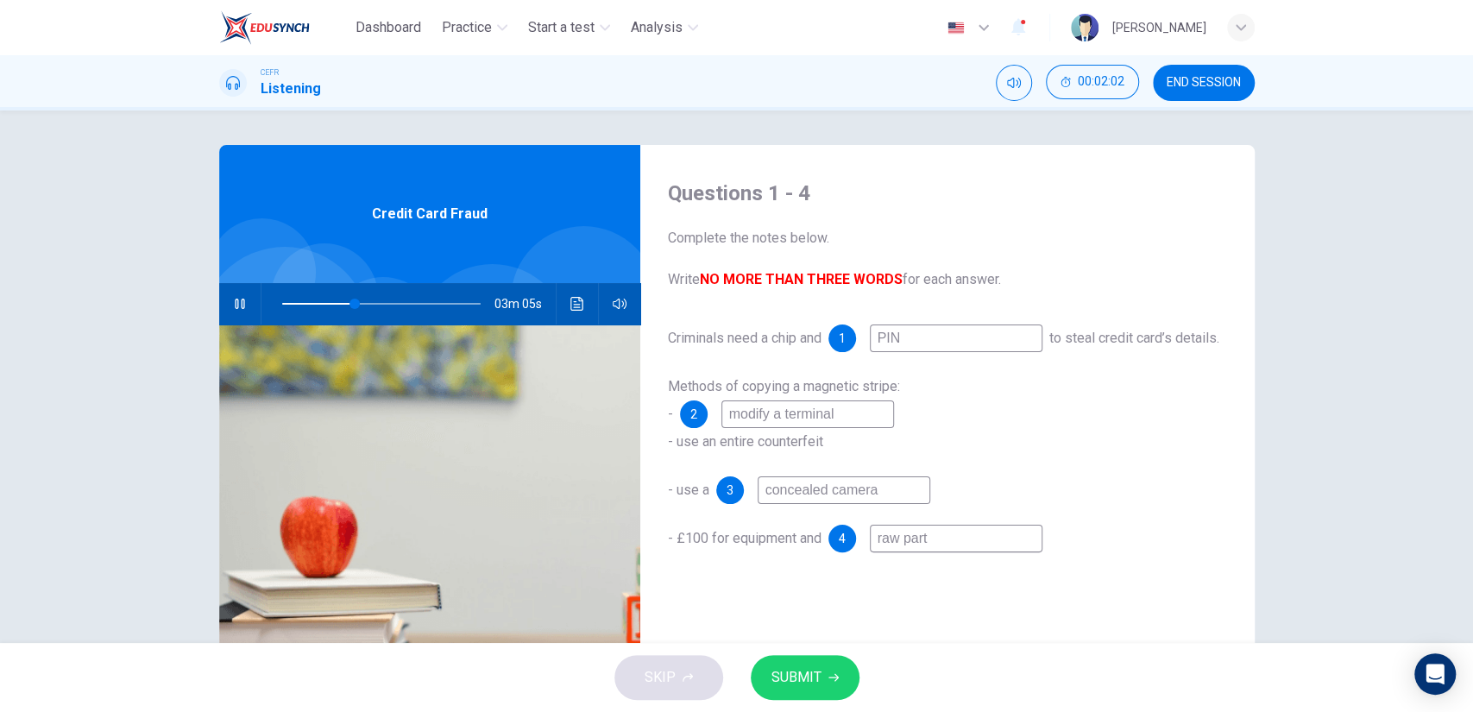
type input "37"
type input "raw parts"
type input "37"
type input "raw parts"
click at [825, 656] on button "SUBMIT" at bounding box center [805, 677] width 109 height 45
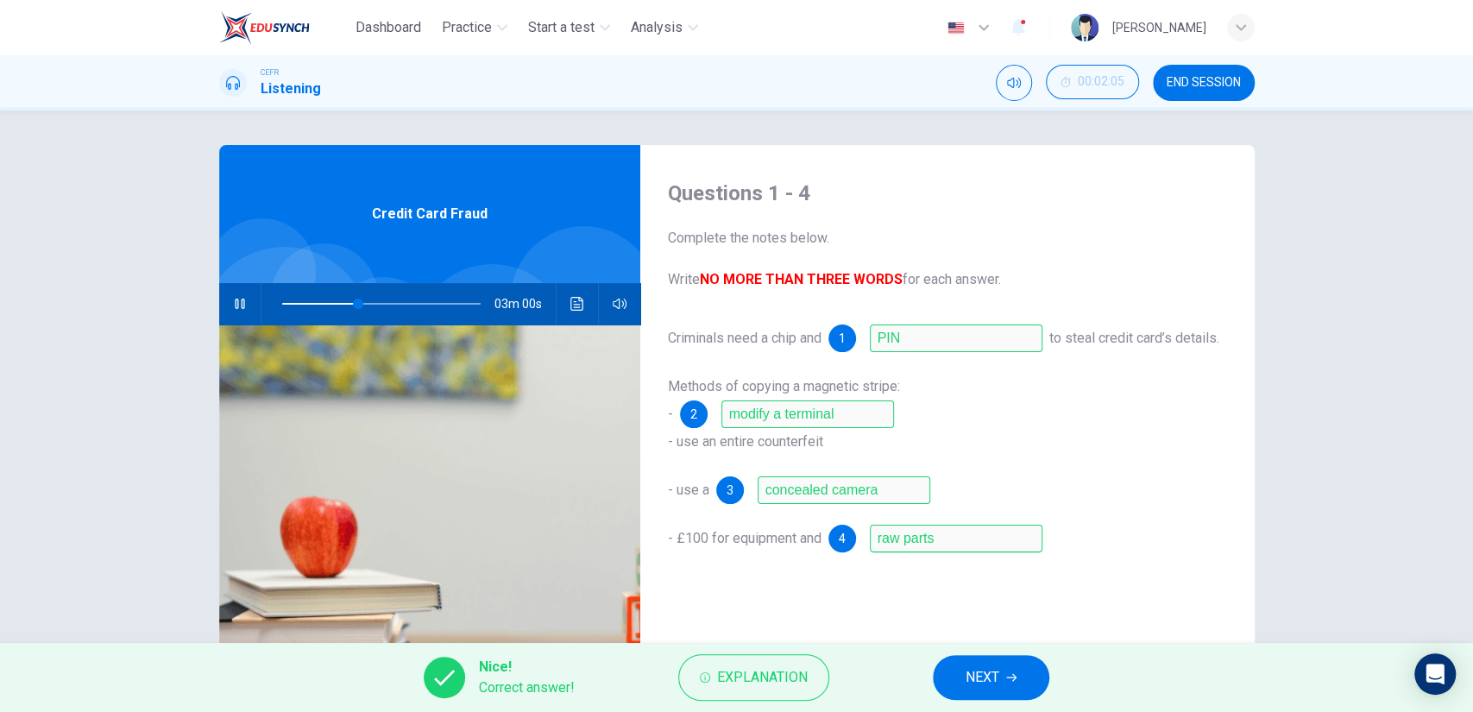
click at [998, 665] on span "NEXT" at bounding box center [983, 677] width 34 height 24
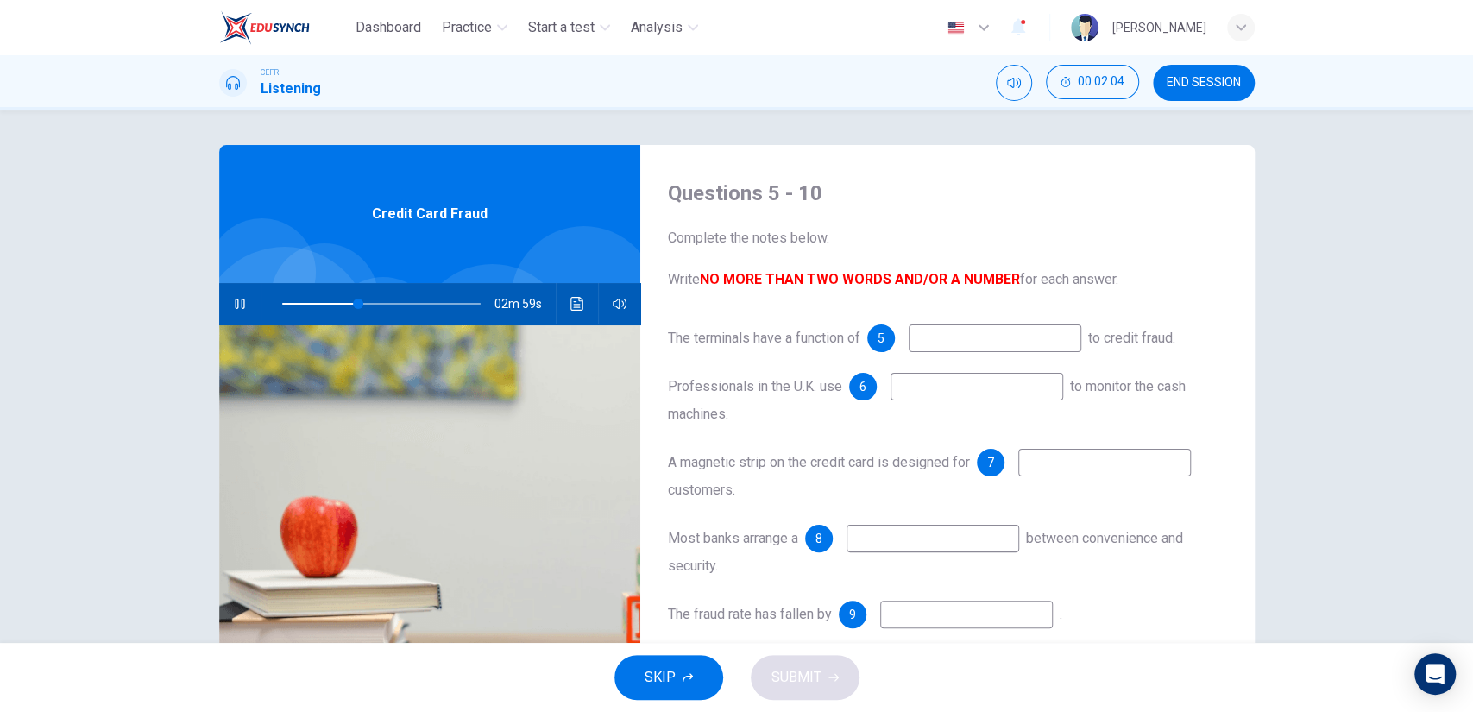
click at [939, 330] on input at bounding box center [995, 338] width 173 height 28
type input "39"
type input "tame"
type input "39"
type input "tamper re"
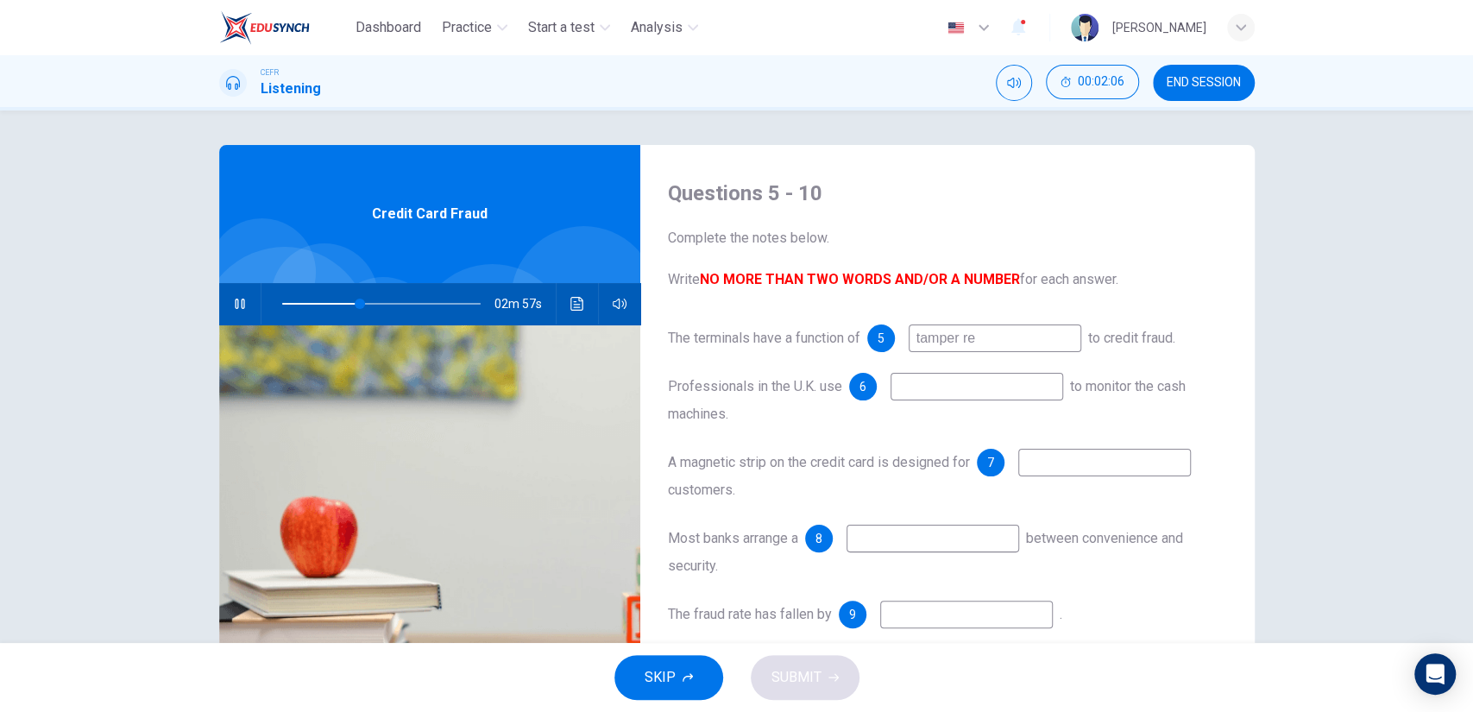
type input "40"
type input "tamper resist"
type input "40"
type input "tamper resistence"
type input "40"
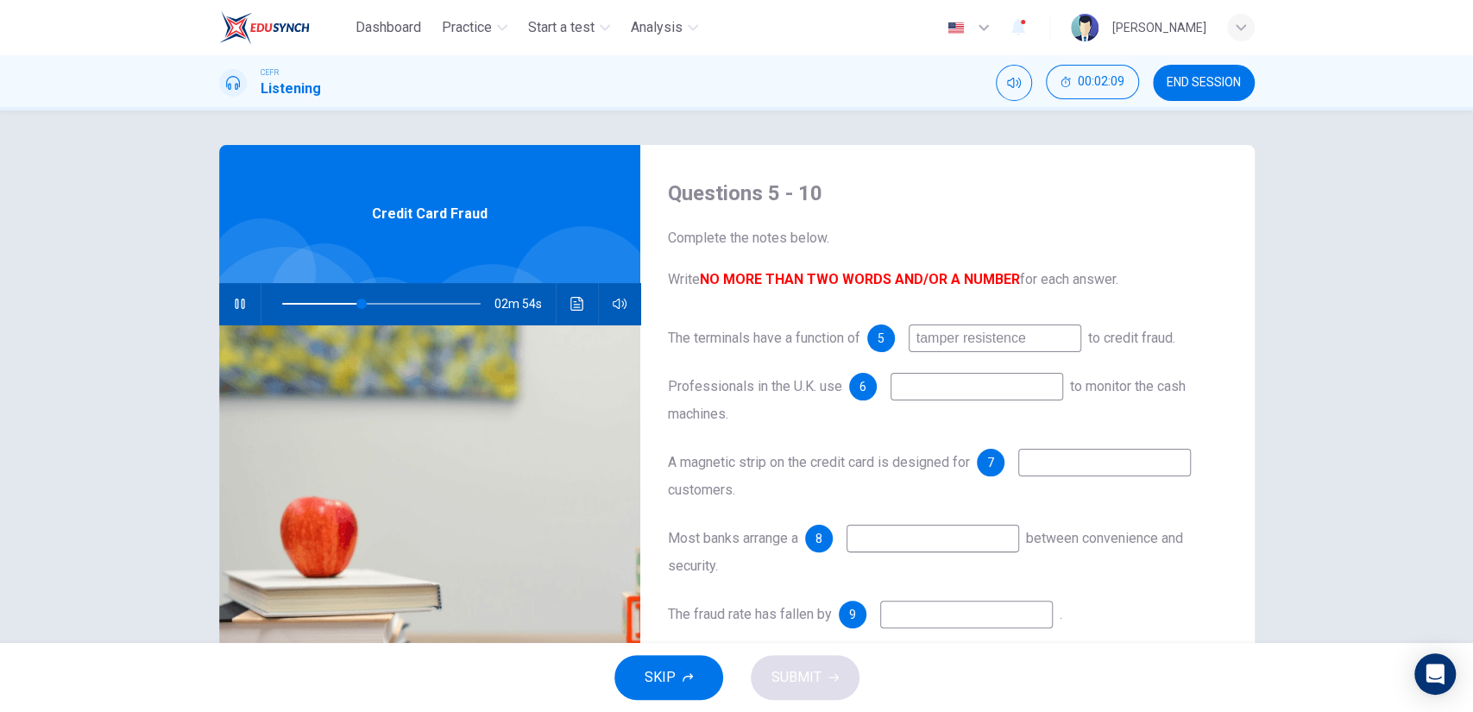
type input "tamper resistence"
click at [924, 388] on input at bounding box center [977, 387] width 173 height 28
click at [1011, 339] on input "tamper resistence" at bounding box center [995, 338] width 173 height 28
click at [1037, 342] on input "tamper resistence" at bounding box center [995, 338] width 173 height 28
click at [991, 374] on input at bounding box center [977, 387] width 173 height 28
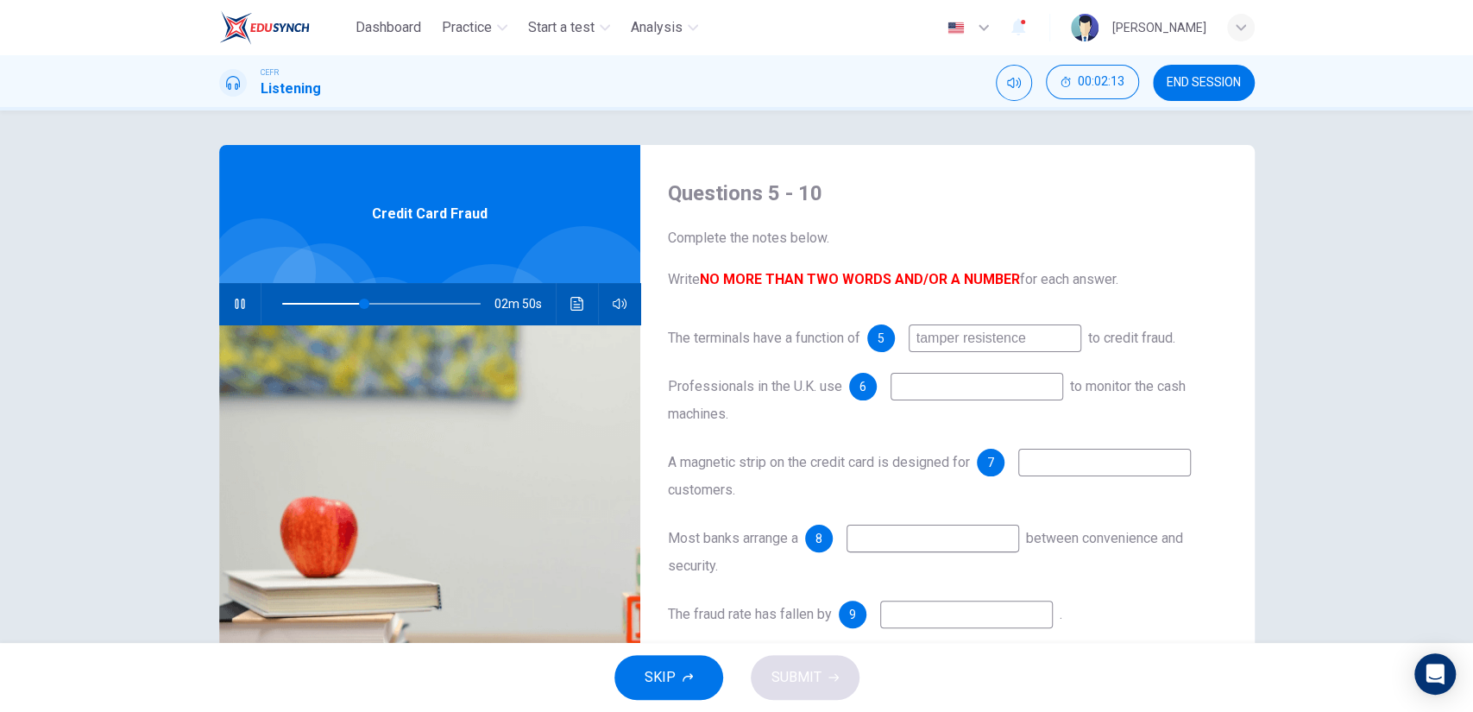
type input "42"
type input "r"
type input "42"
type input "rada"
type input "43"
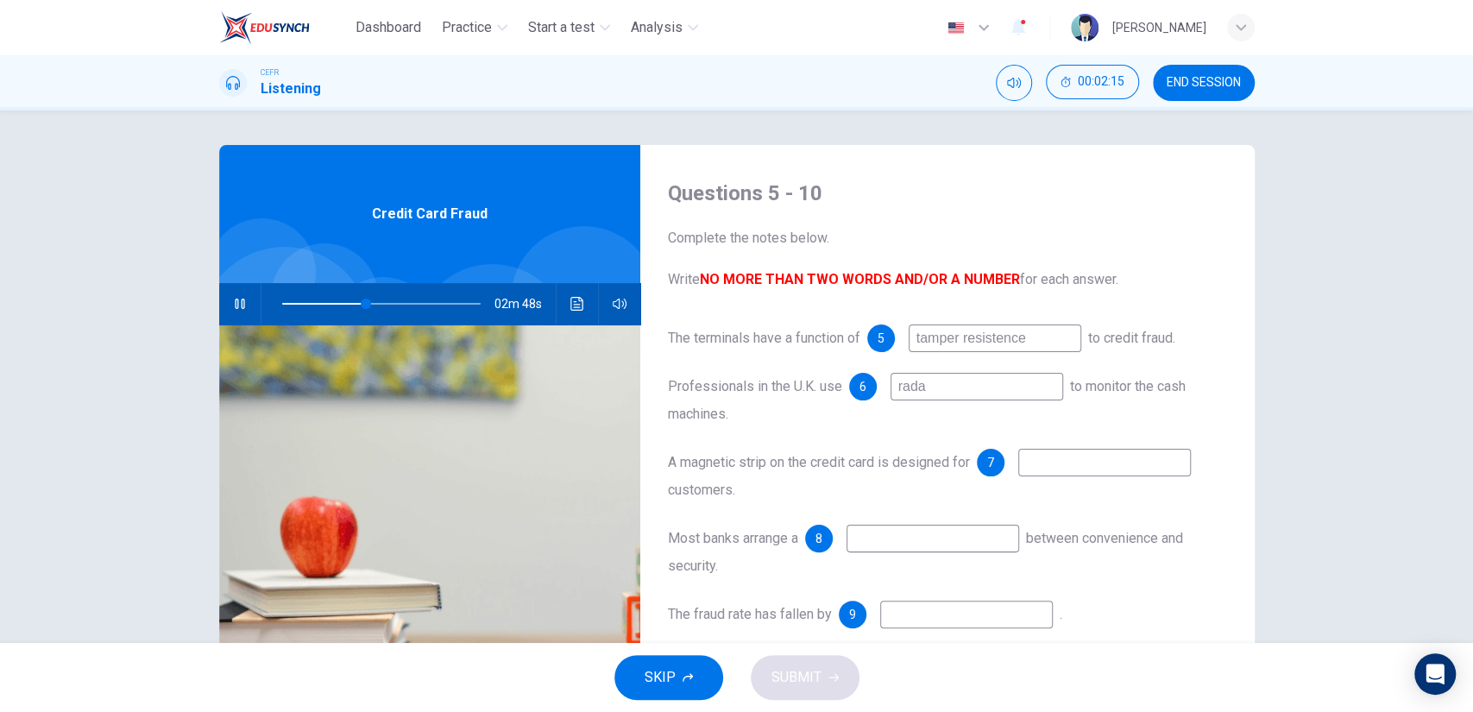
type input "radar"
type input "43"
type input "radar"
click at [1049, 472] on input at bounding box center [1104, 463] width 173 height 28
type input "44"
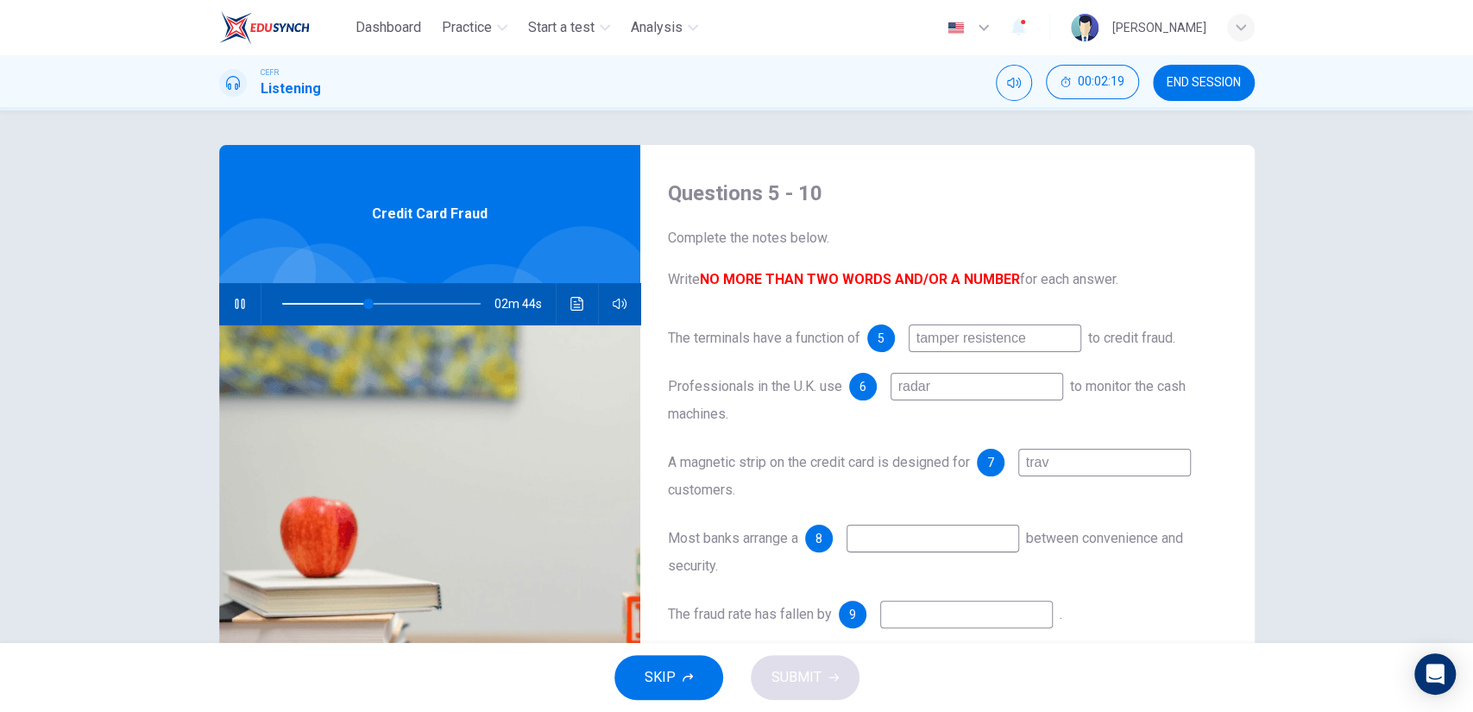
type input "trave"
type input "44"
type input "traveling"
type input "45"
type input "traveling"
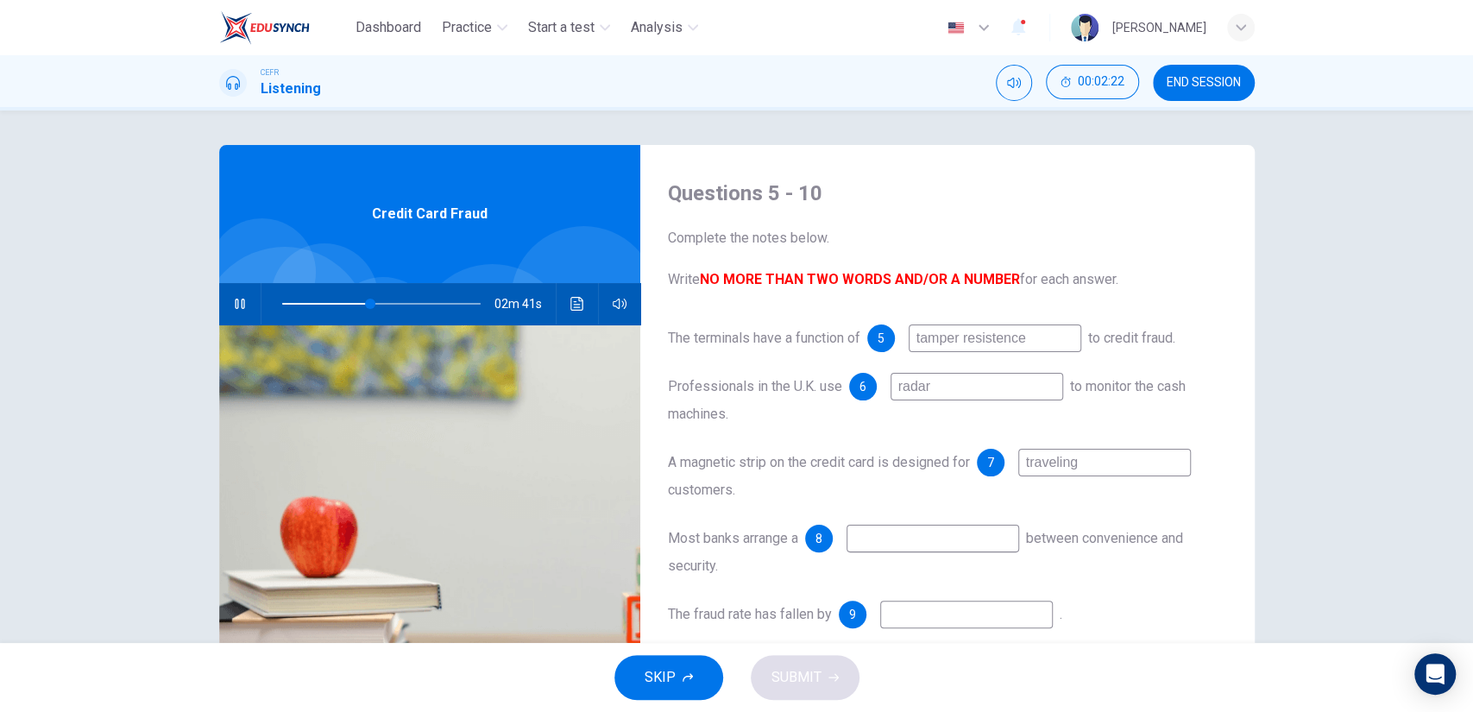
type input "45"
click at [941, 539] on input at bounding box center [933, 539] width 173 height 28
type input "bala"
type input "45"
type input "balance"
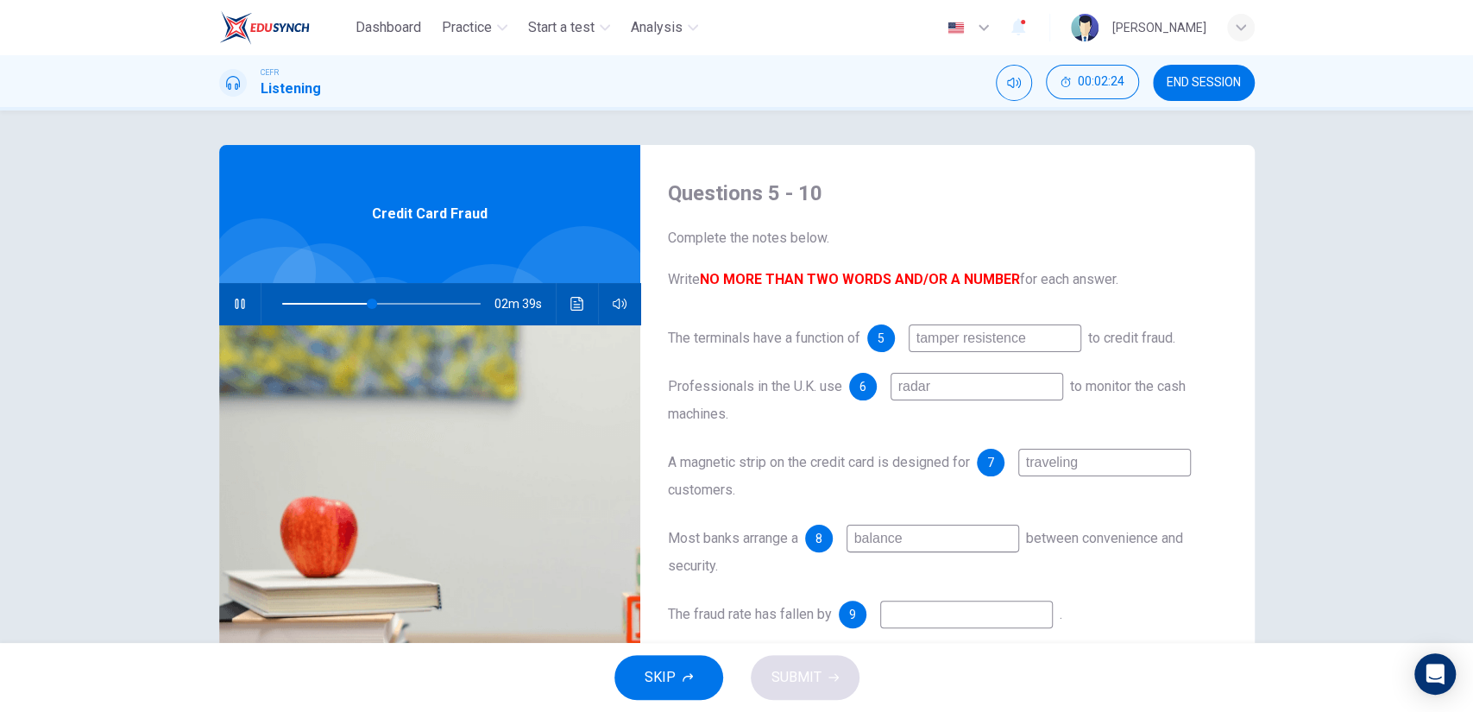
type input "46"
type input "balance"
click at [909, 623] on input at bounding box center [966, 615] width 173 height 28
type input "46"
type input "2"
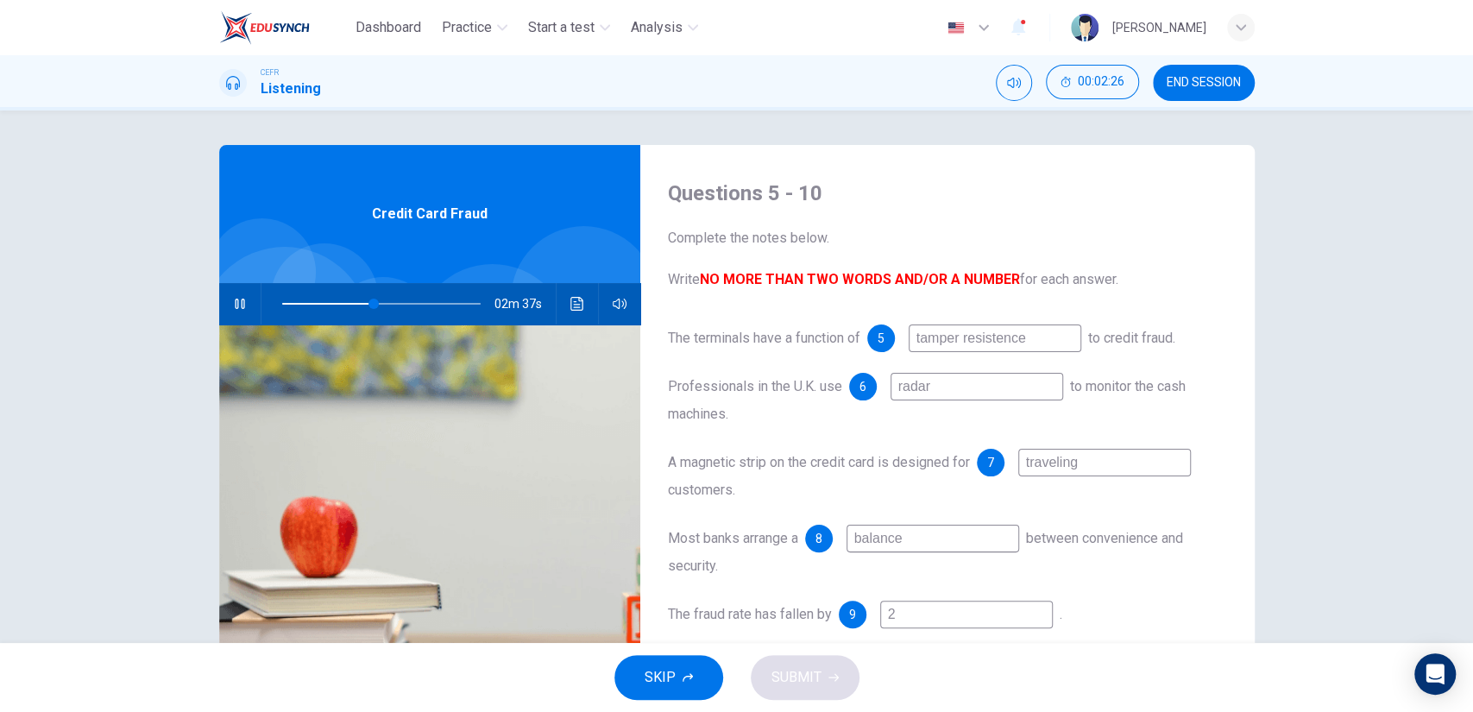
type input "46"
type input "25"
type input "47"
type input "2"
type input "47"
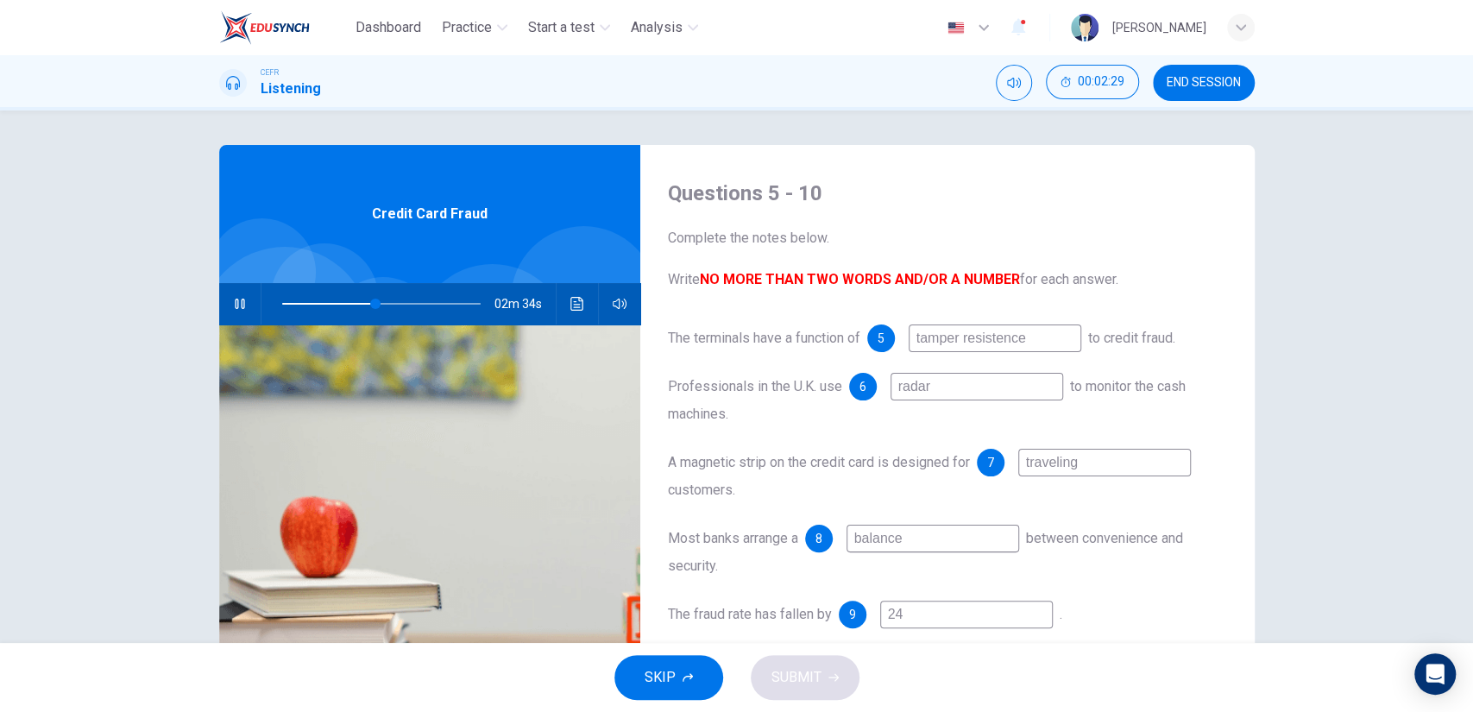
type input "24%"
type input "69"
type input "24%"
click at [464, 306] on span at bounding box center [381, 304] width 198 height 24
click at [465, 306] on span at bounding box center [470, 304] width 10 height 10
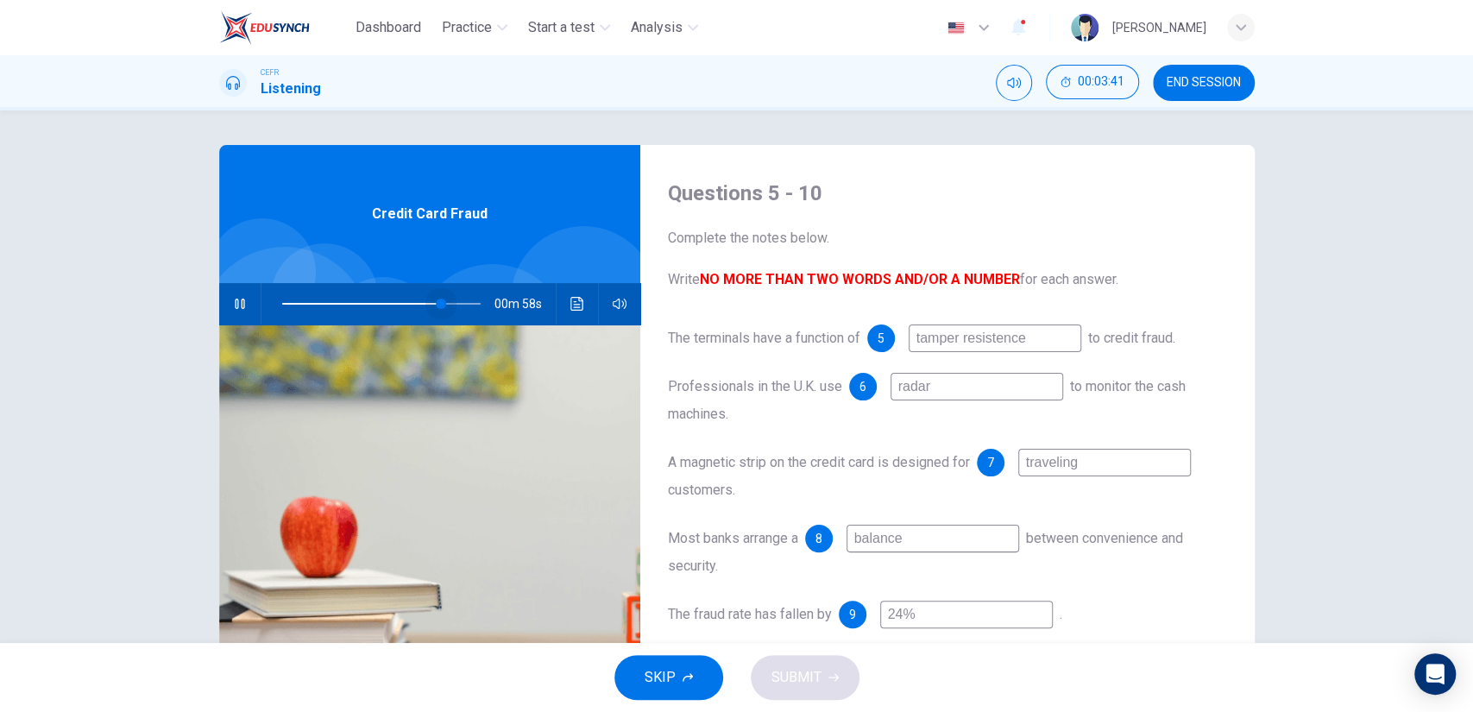
click at [436, 306] on span at bounding box center [441, 304] width 10 height 10
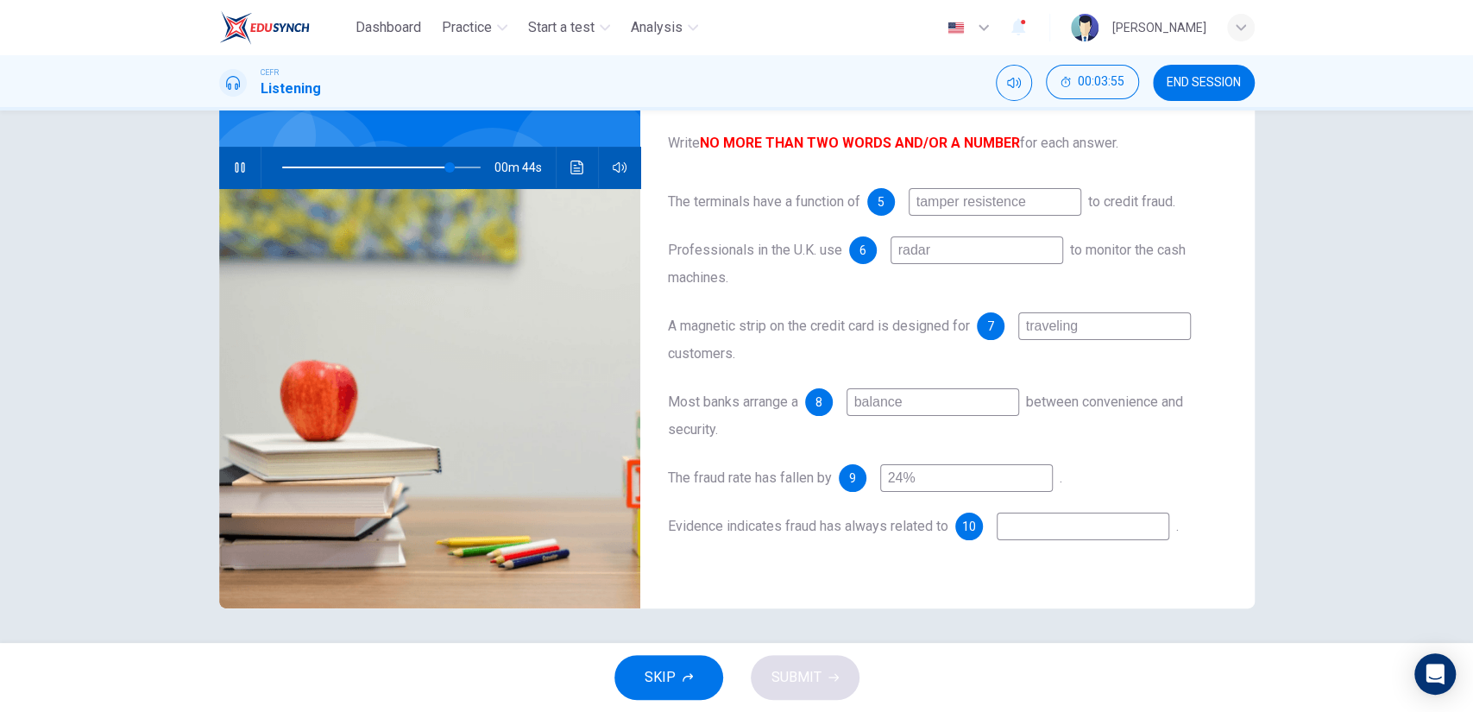
click at [1051, 532] on input at bounding box center [1083, 527] width 173 height 28
type input "85"
type input "o"
type input "85"
type input "ol"
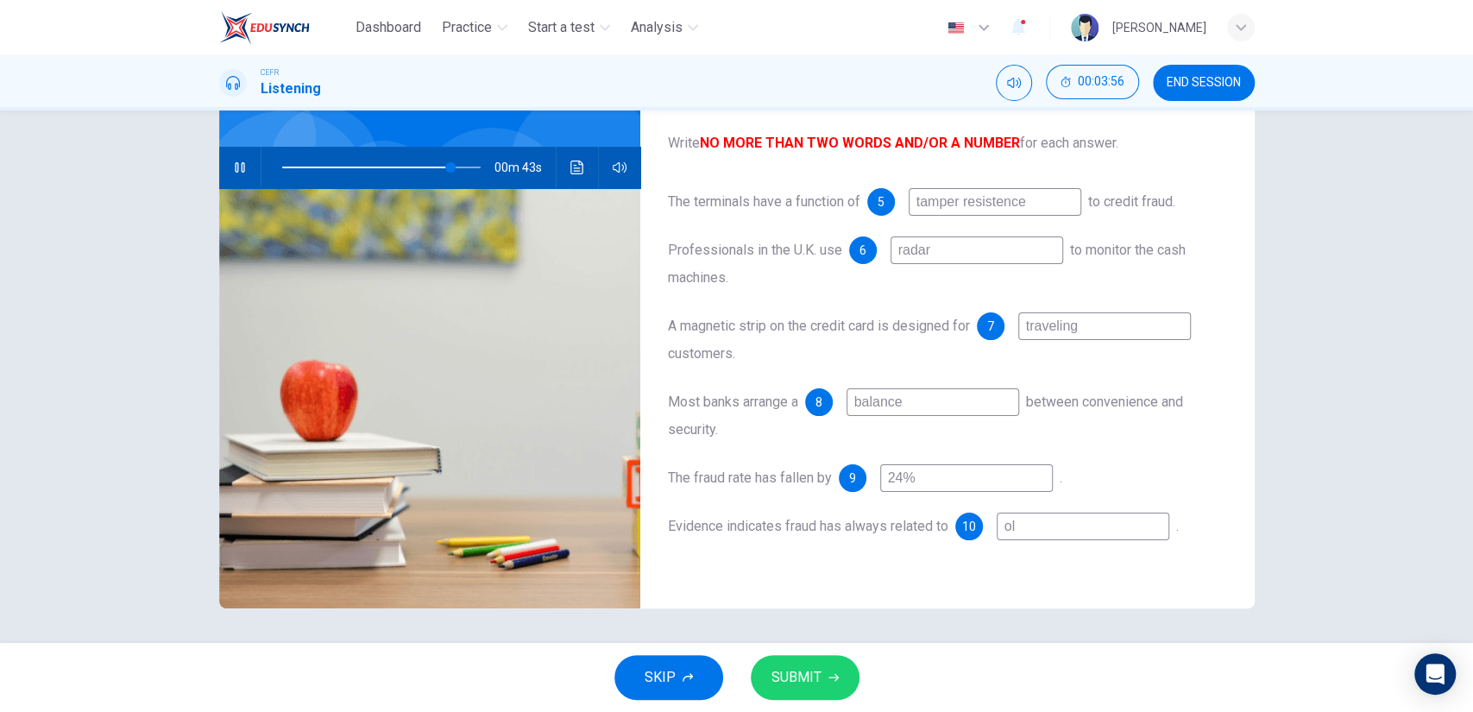
type input "85"
type input "old"
type input "96"
type input "old t"
type input "96"
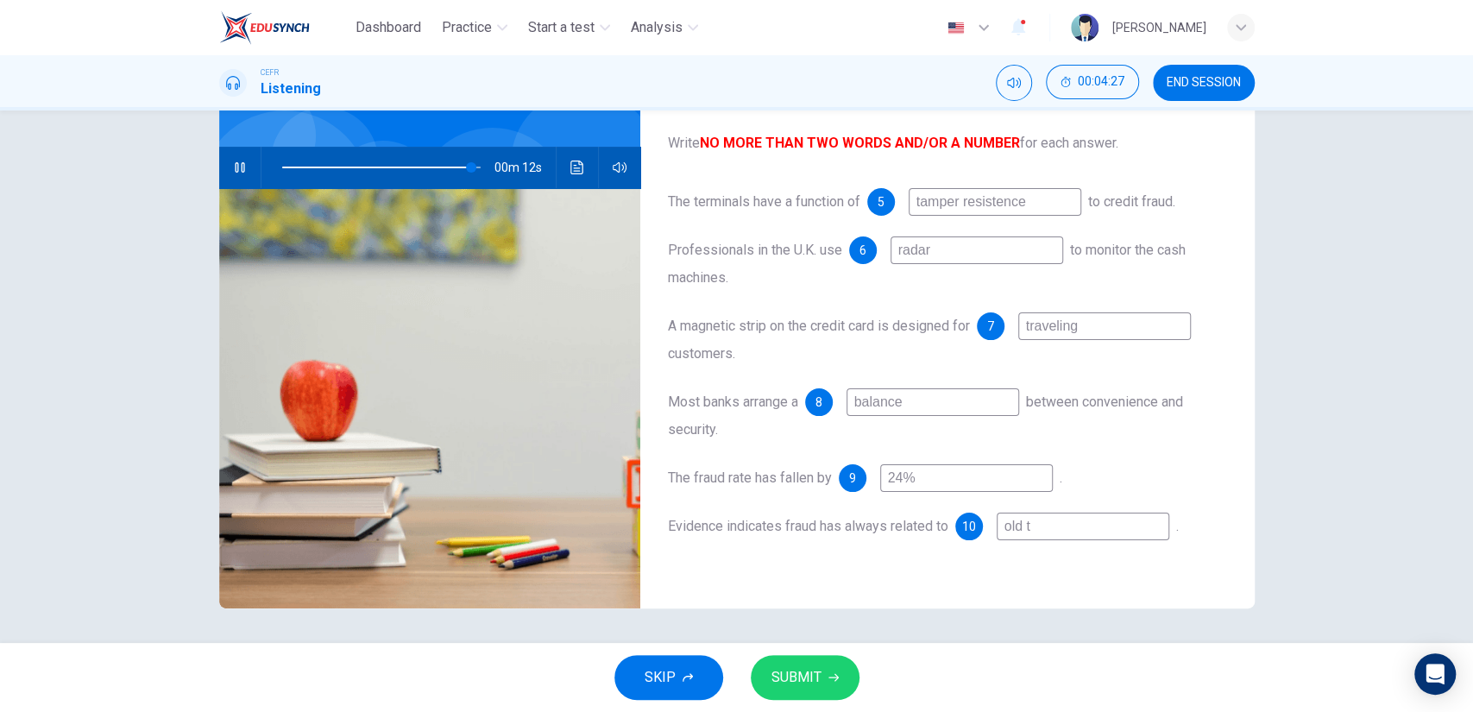
type input "old te"
type input "96"
type input "old tec"
type input "96"
type input "old tech"
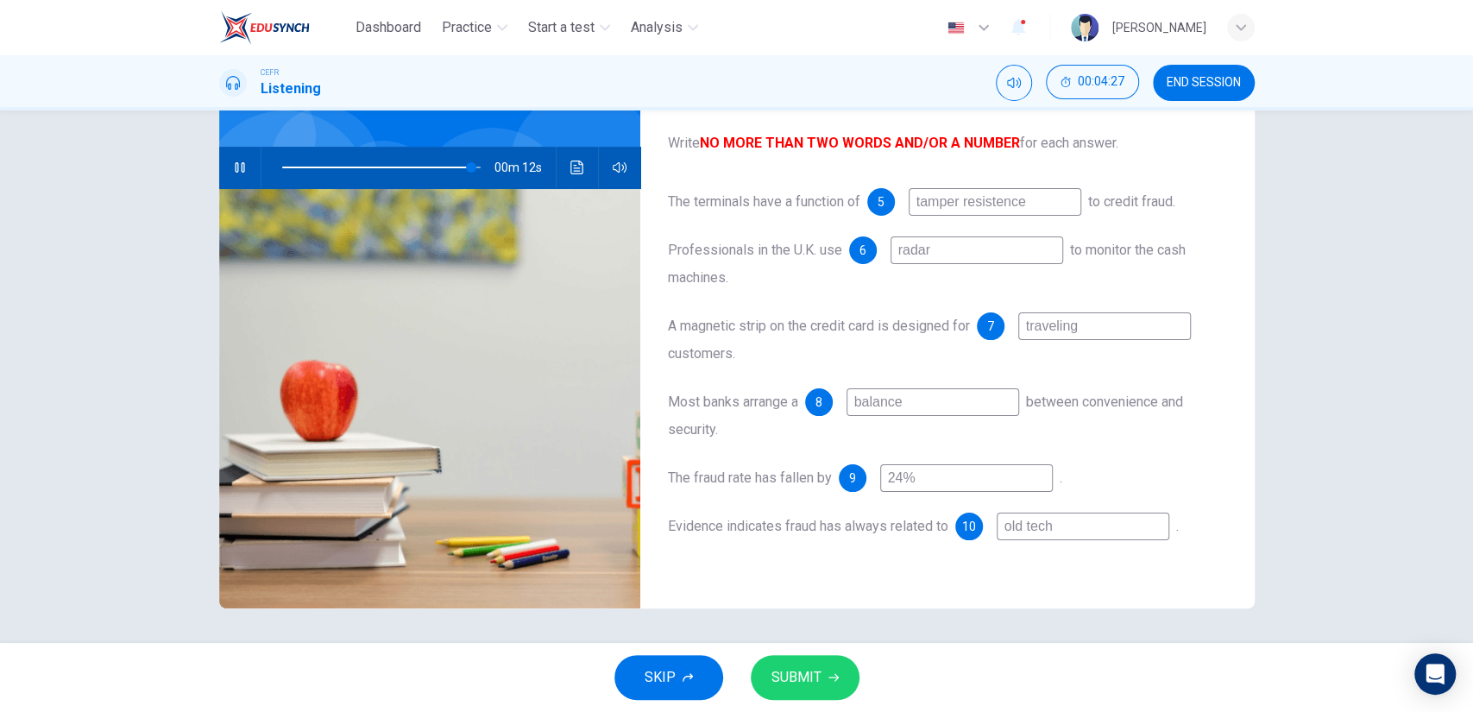
type input "96"
type input "old techn"
type input "96"
type input "old techno"
type input "96"
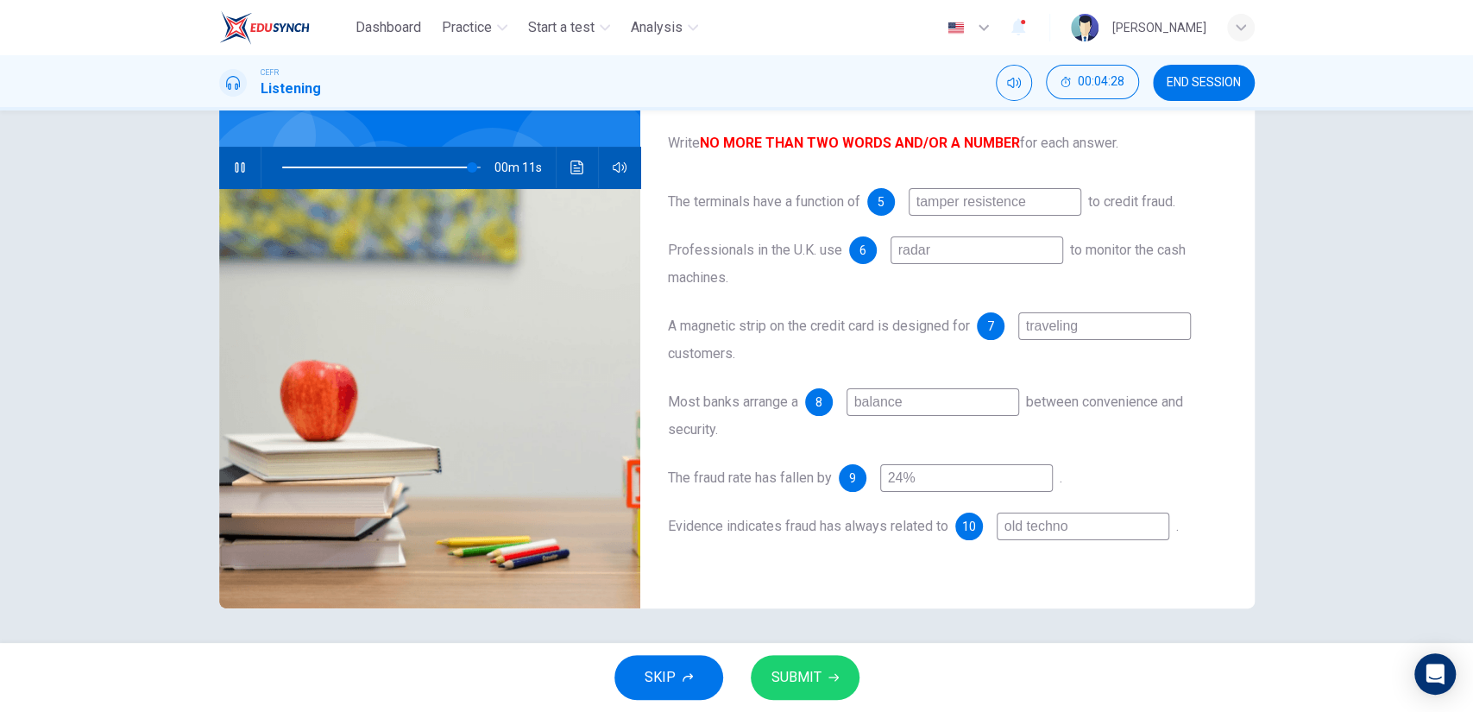
type input "old technol"
type input "96"
type input "old technolog"
type input "96"
type input "old technology"
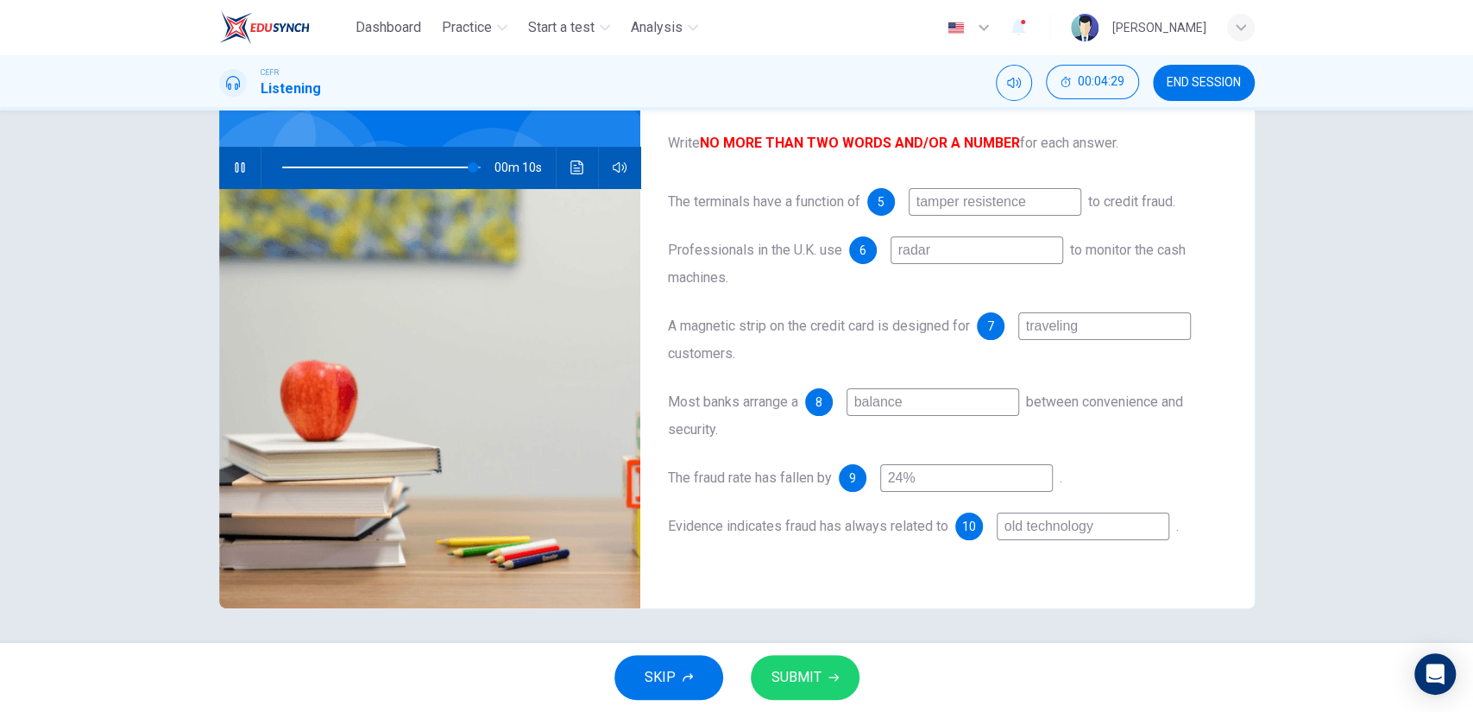
type input "97"
type input "old technology"
click at [783, 678] on span "SUBMIT" at bounding box center [796, 677] width 50 height 24
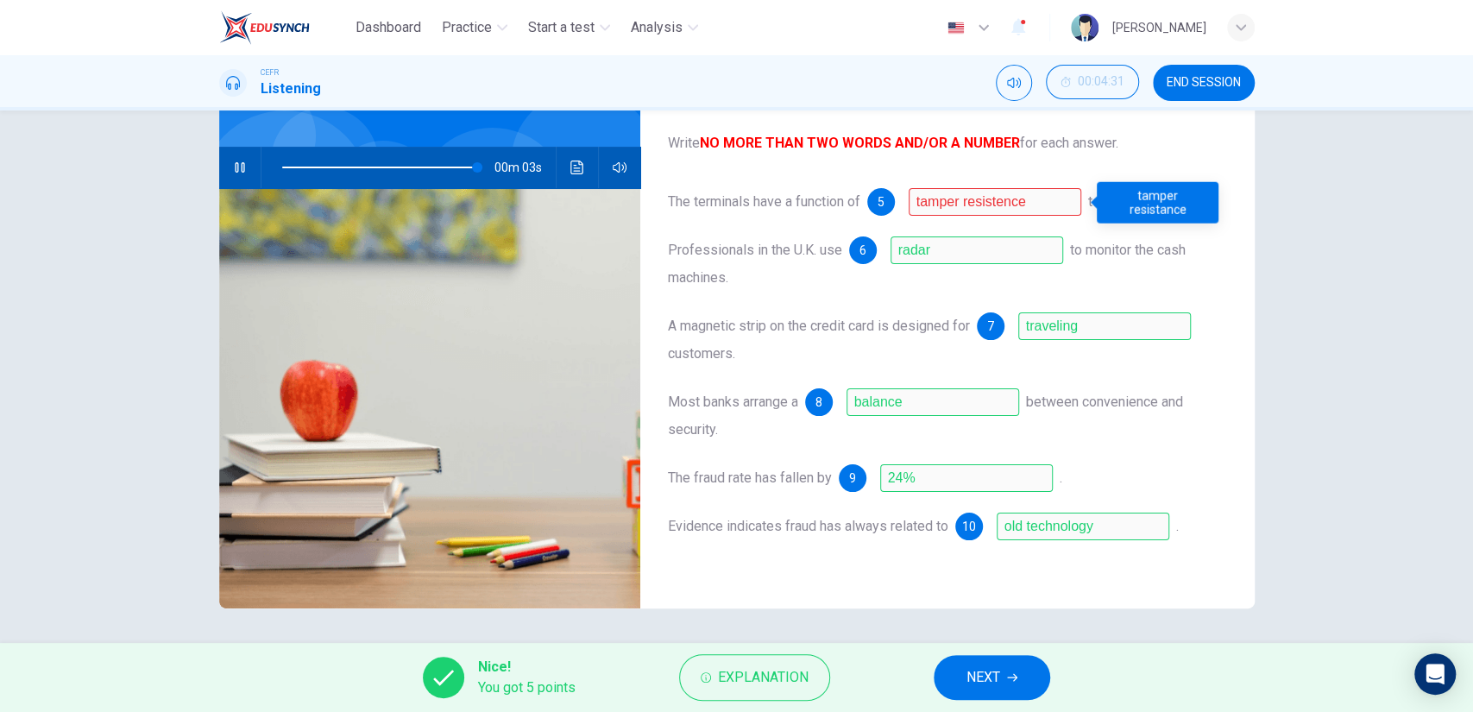
type input "99"
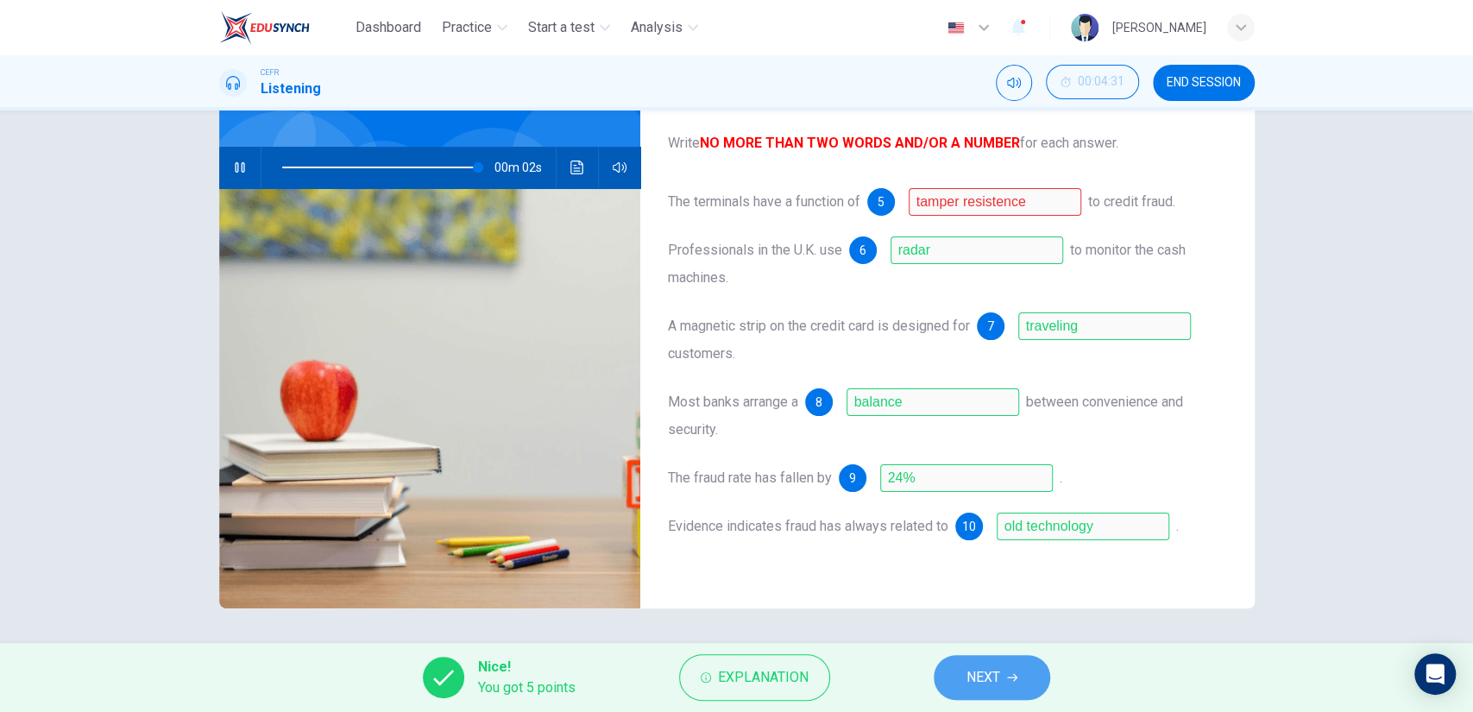
click at [999, 666] on span "NEXT" at bounding box center [983, 677] width 34 height 24
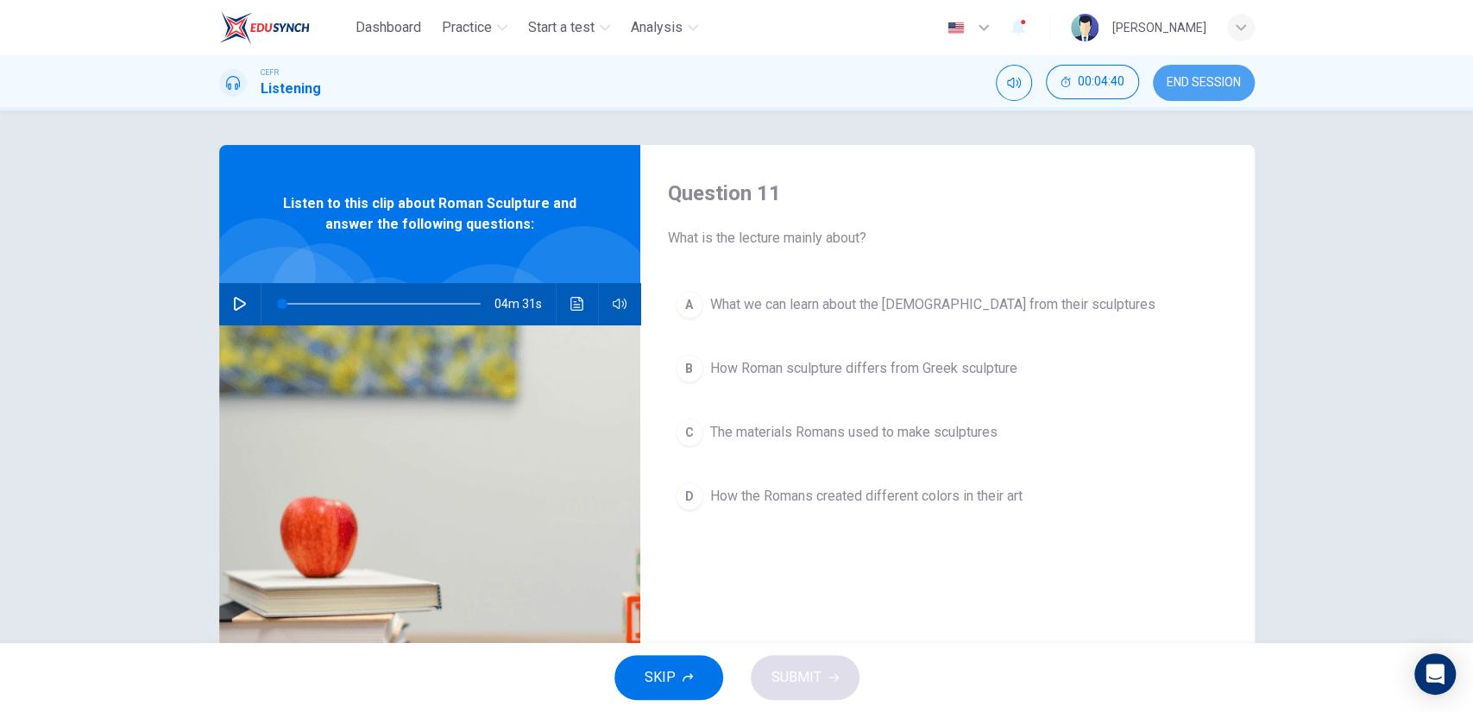
click at [1205, 88] on span "END SESSION" at bounding box center [1204, 83] width 74 height 14
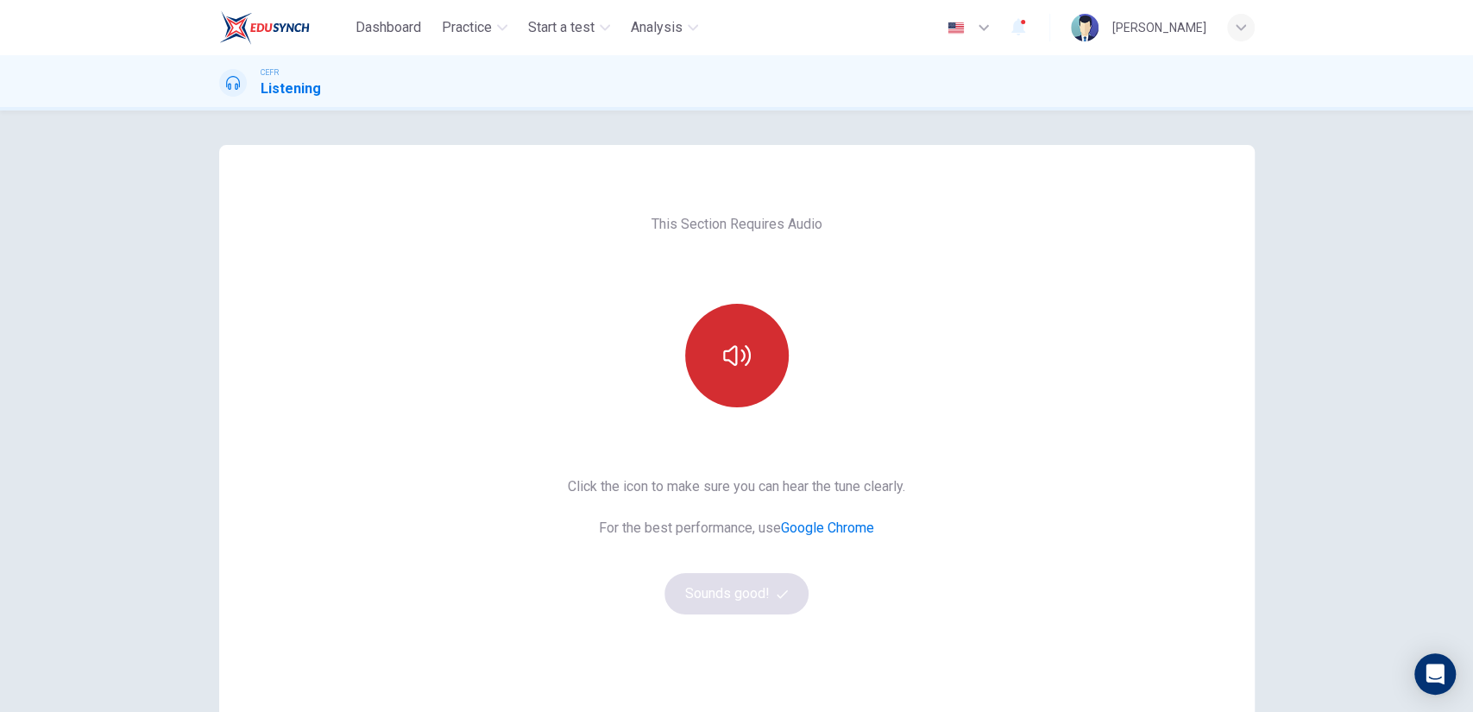
click at [738, 316] on button "button" at bounding box center [737, 356] width 104 height 104
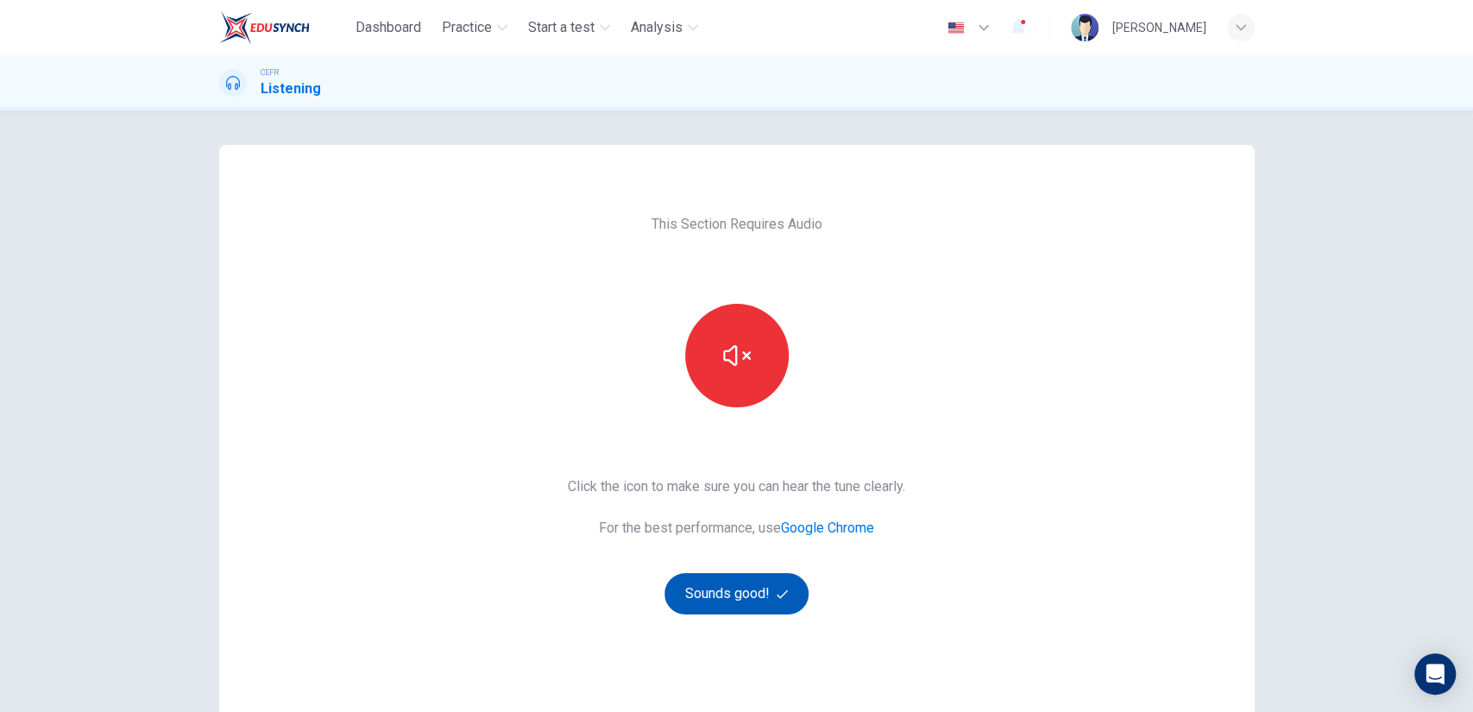
click at [708, 585] on button "Sounds good!" at bounding box center [736, 593] width 145 height 41
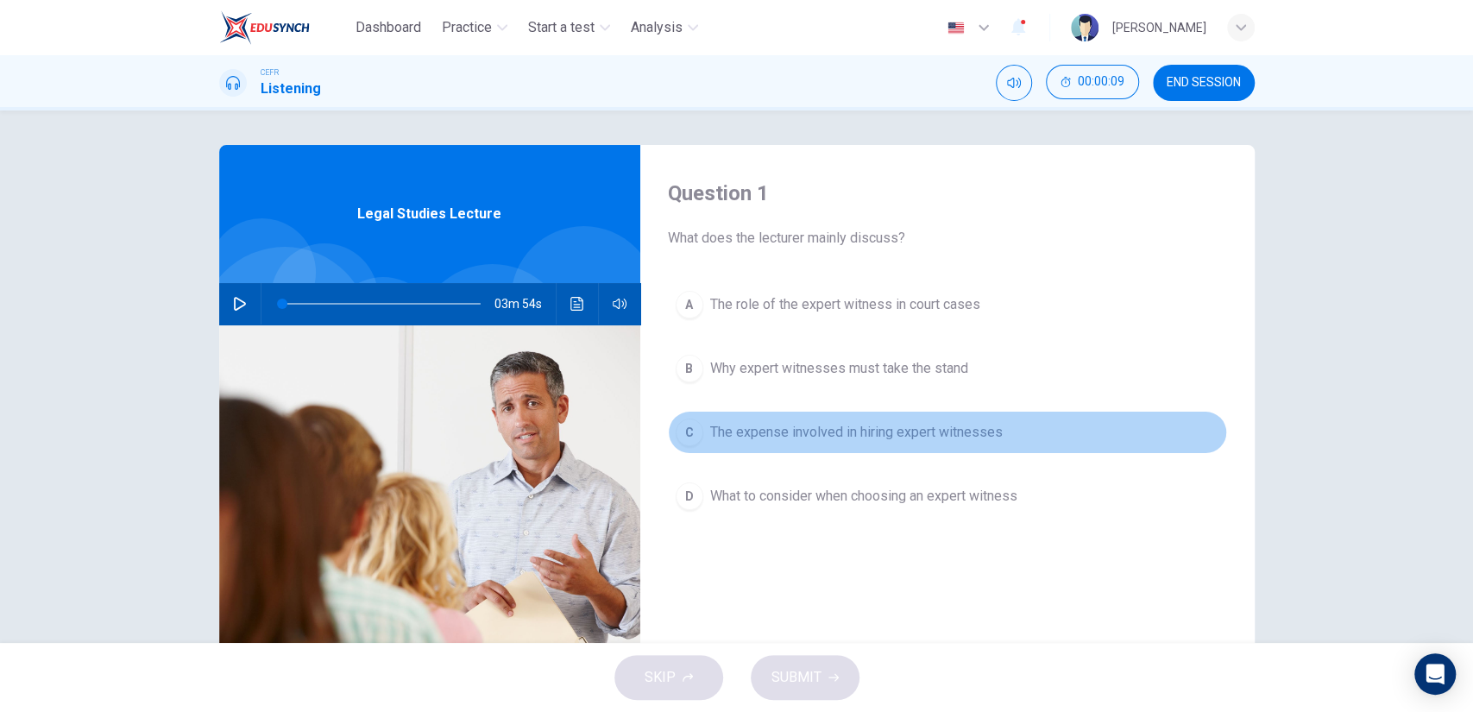
click at [842, 430] on span "The expense involved in hiring expert witnesses" at bounding box center [856, 432] width 293 height 21
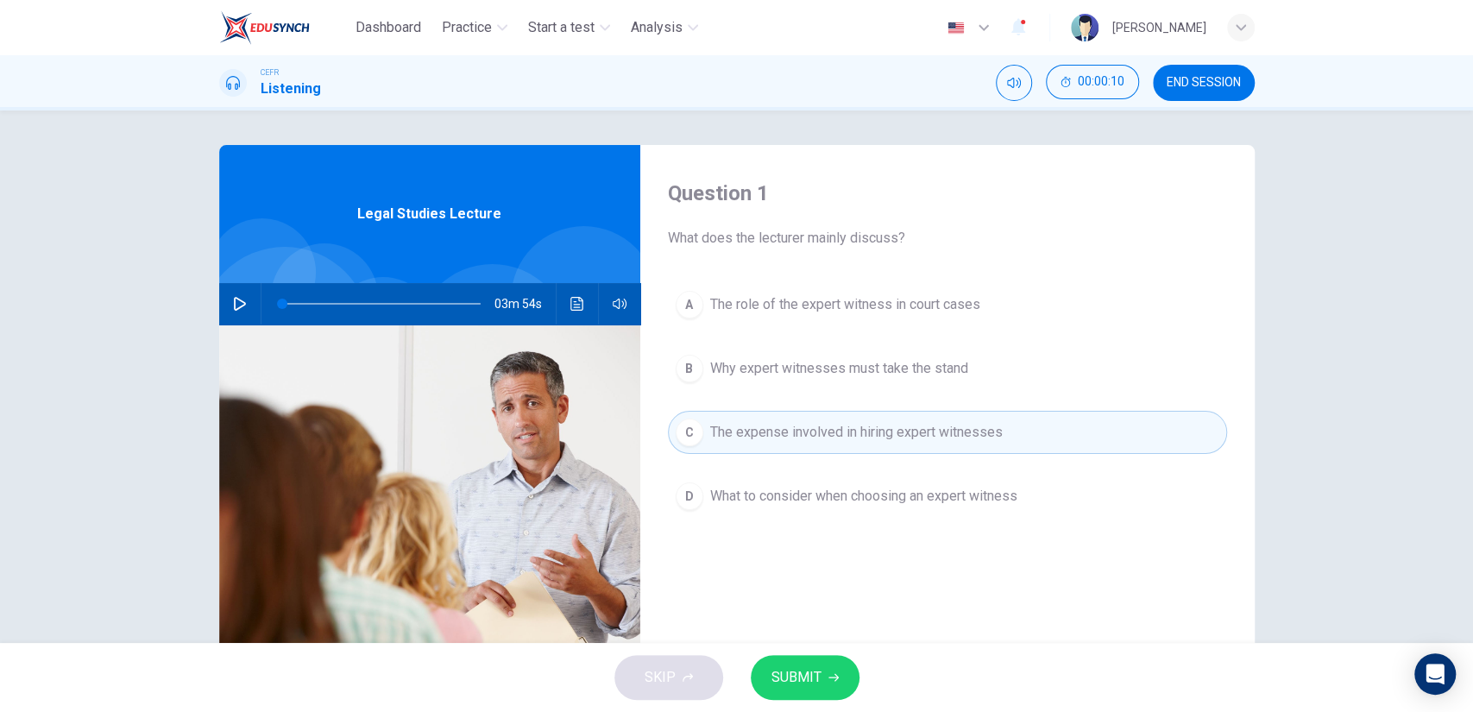
click at [821, 656] on button "SUBMIT" at bounding box center [805, 677] width 109 height 45
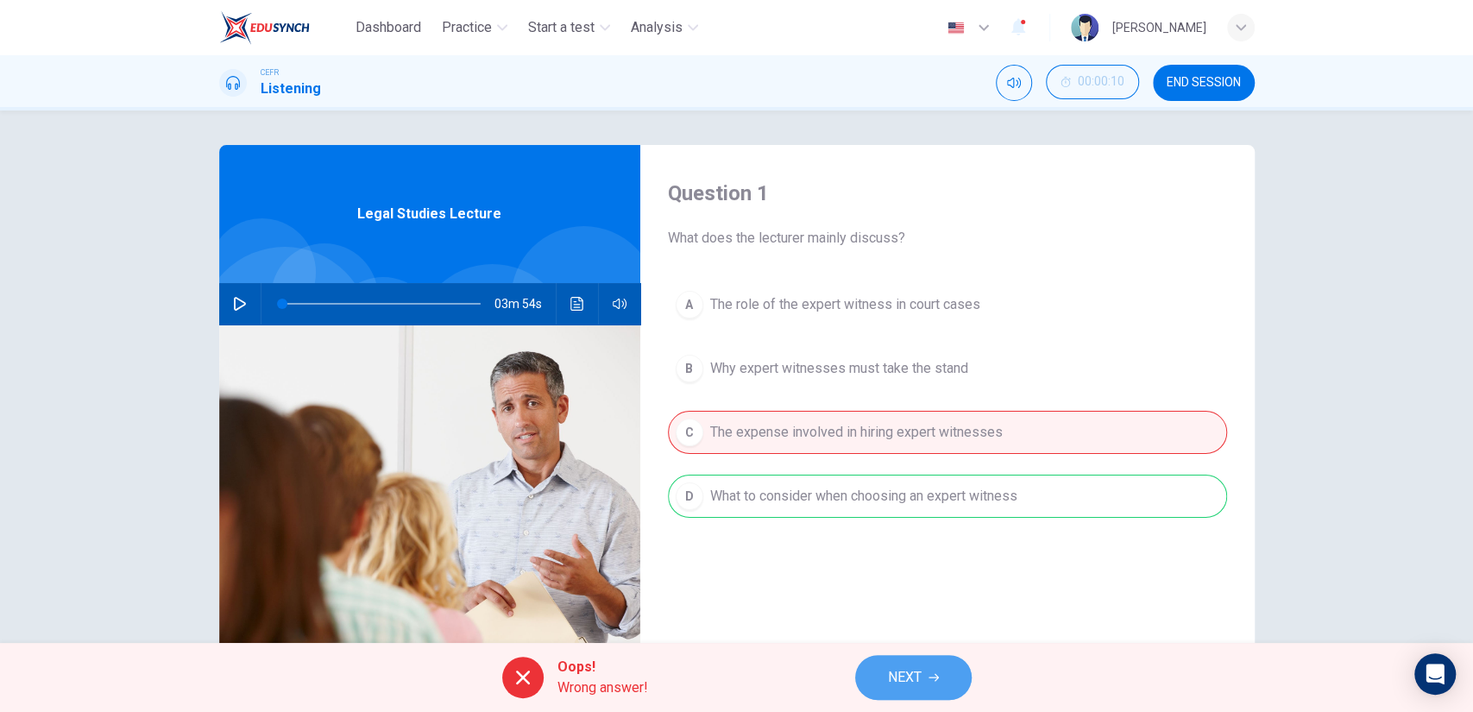
click at [908, 675] on span "NEXT" at bounding box center [905, 677] width 34 height 24
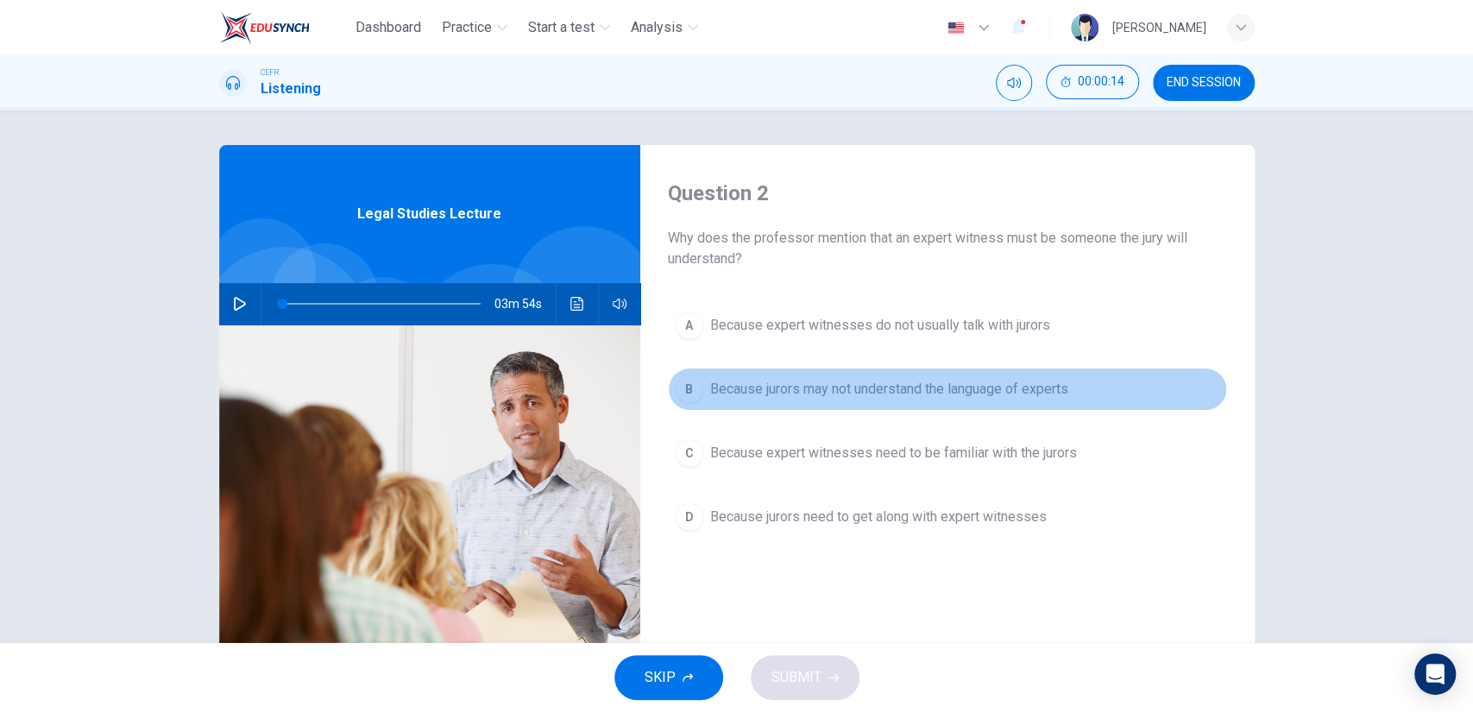
click at [960, 402] on button "B Because jurors may not understand the language of experts" at bounding box center [947, 389] width 559 height 43
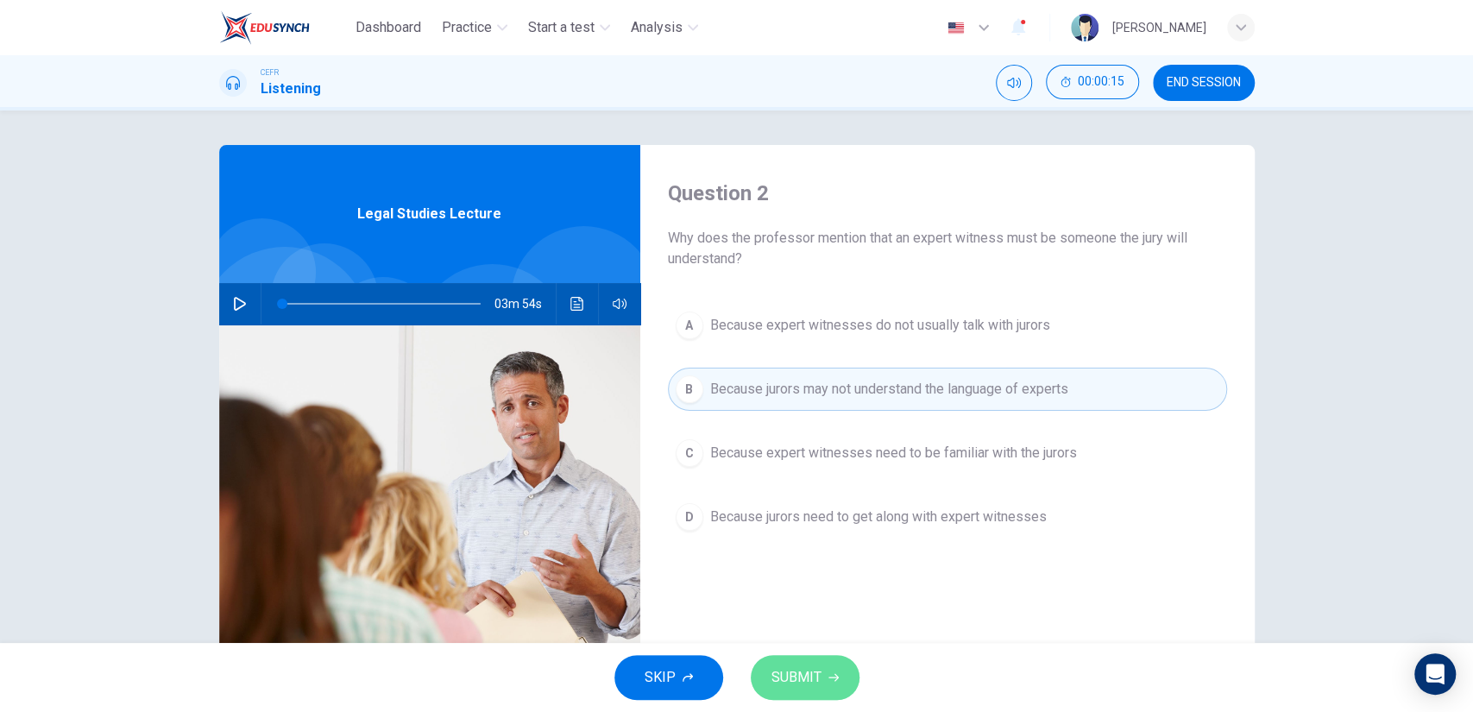
click at [810, 661] on button "SUBMIT" at bounding box center [805, 677] width 109 height 45
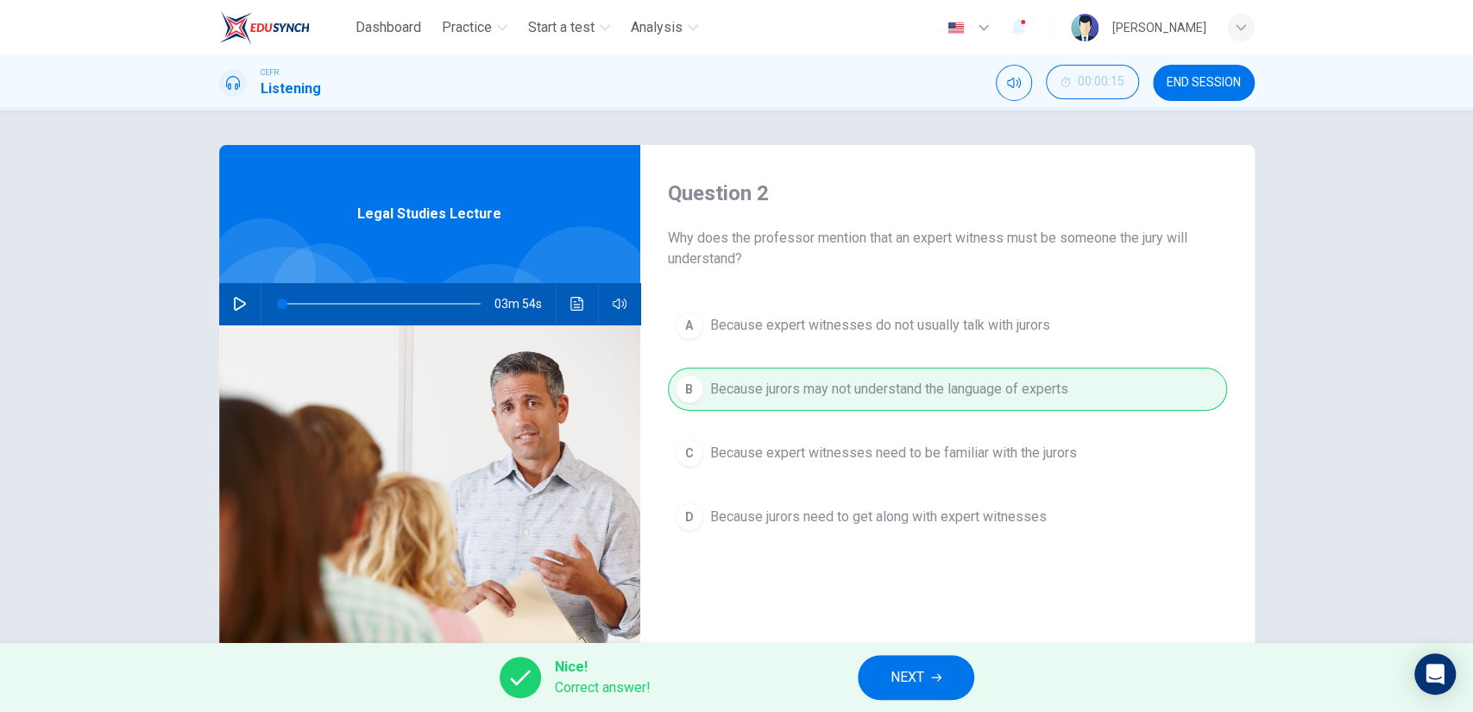
click at [907, 679] on span "NEXT" at bounding box center [908, 677] width 34 height 24
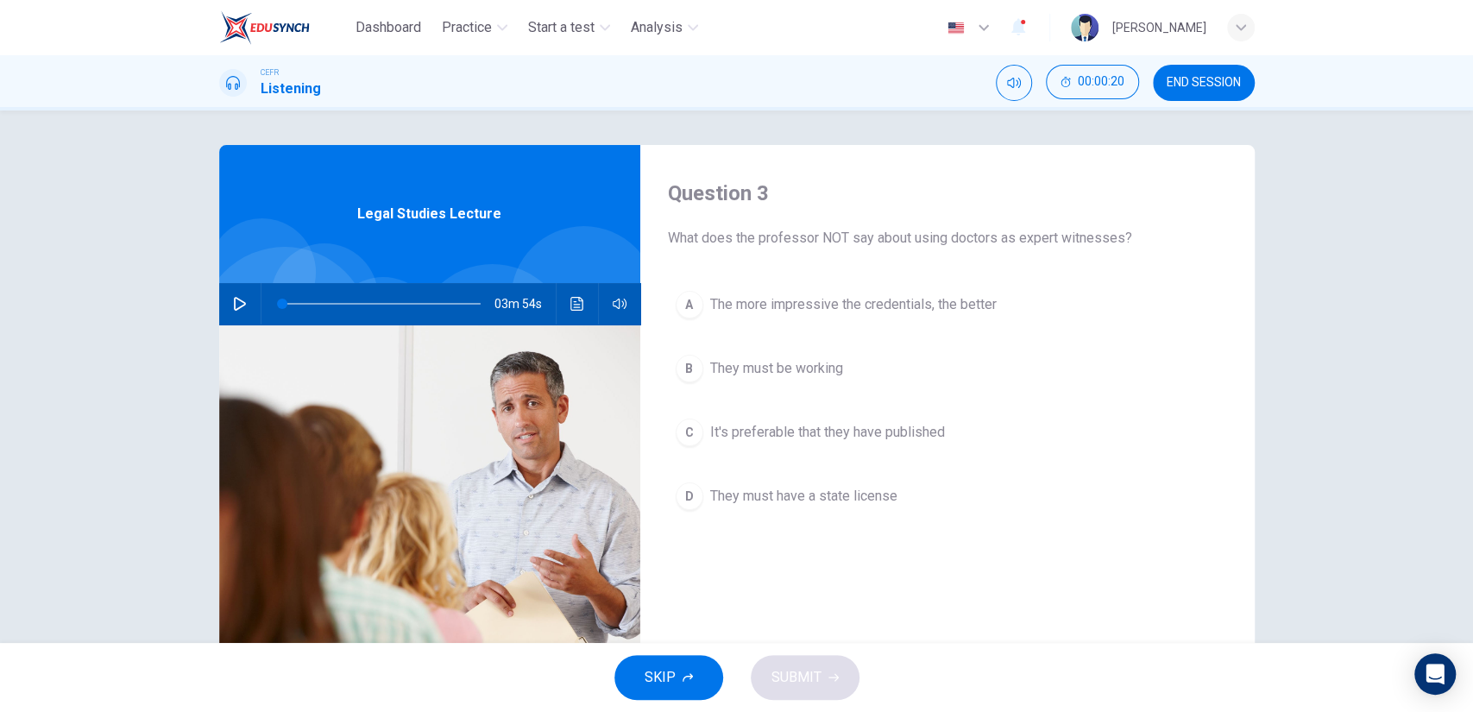
click at [830, 381] on button "B They must be working" at bounding box center [947, 368] width 559 height 43
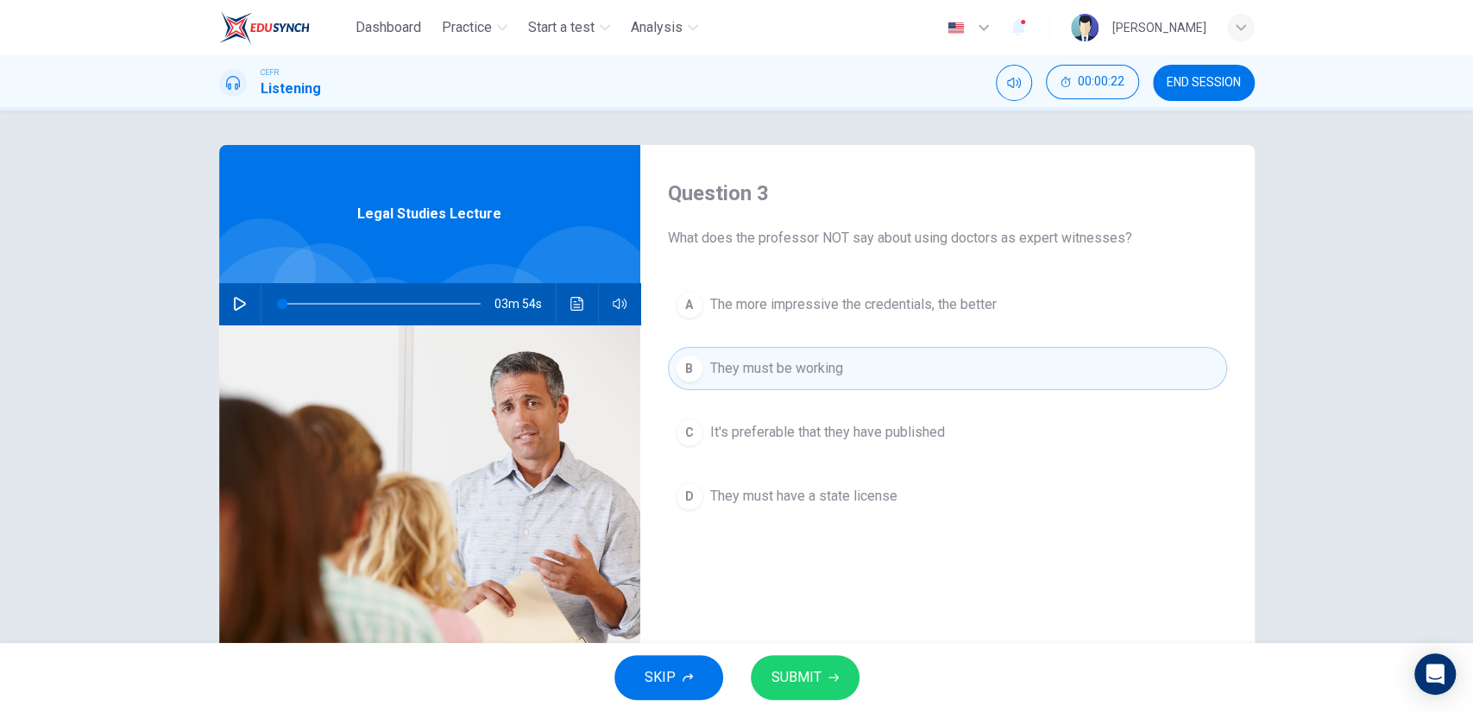
click at [828, 664] on button "SUBMIT" at bounding box center [805, 677] width 109 height 45
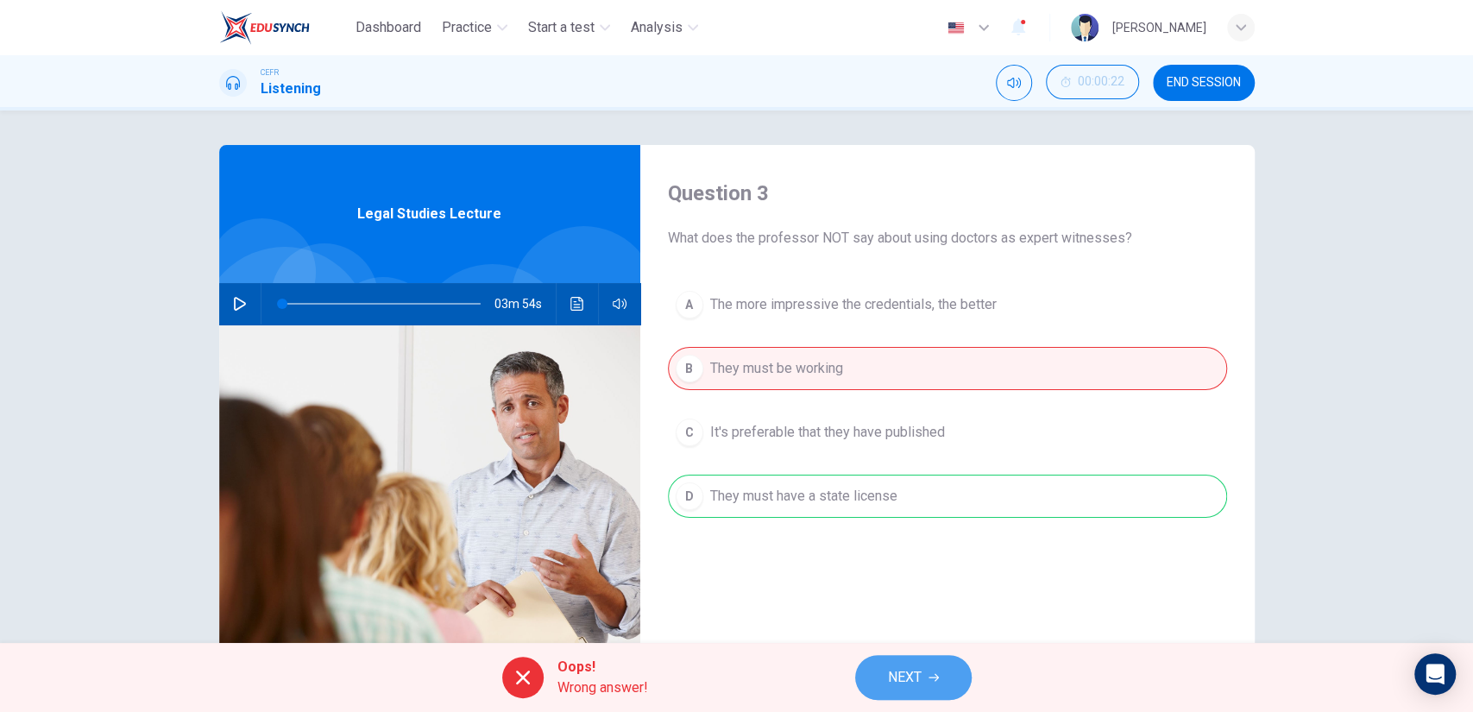
click at [864, 673] on button "NEXT" at bounding box center [913, 677] width 116 height 45
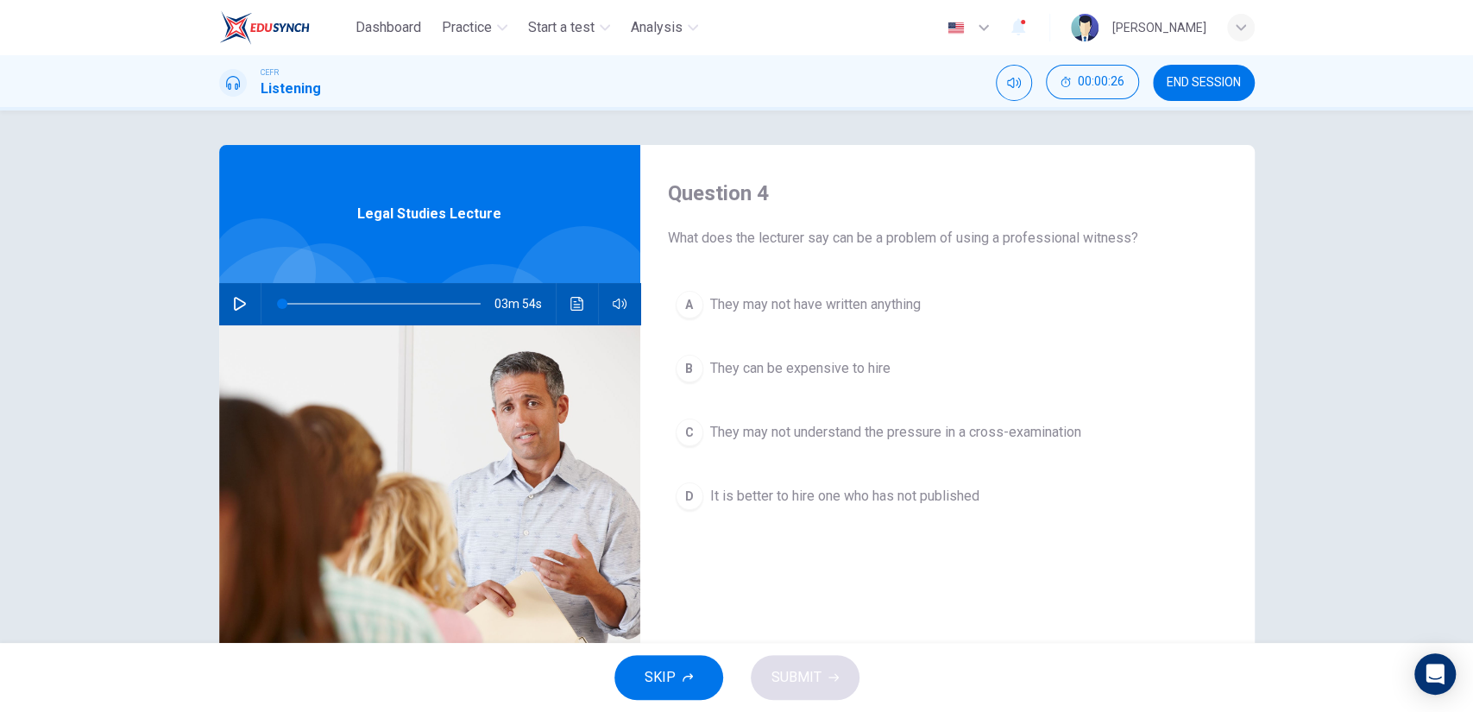
click at [863, 378] on button "B They can be expensive to hire" at bounding box center [947, 368] width 559 height 43
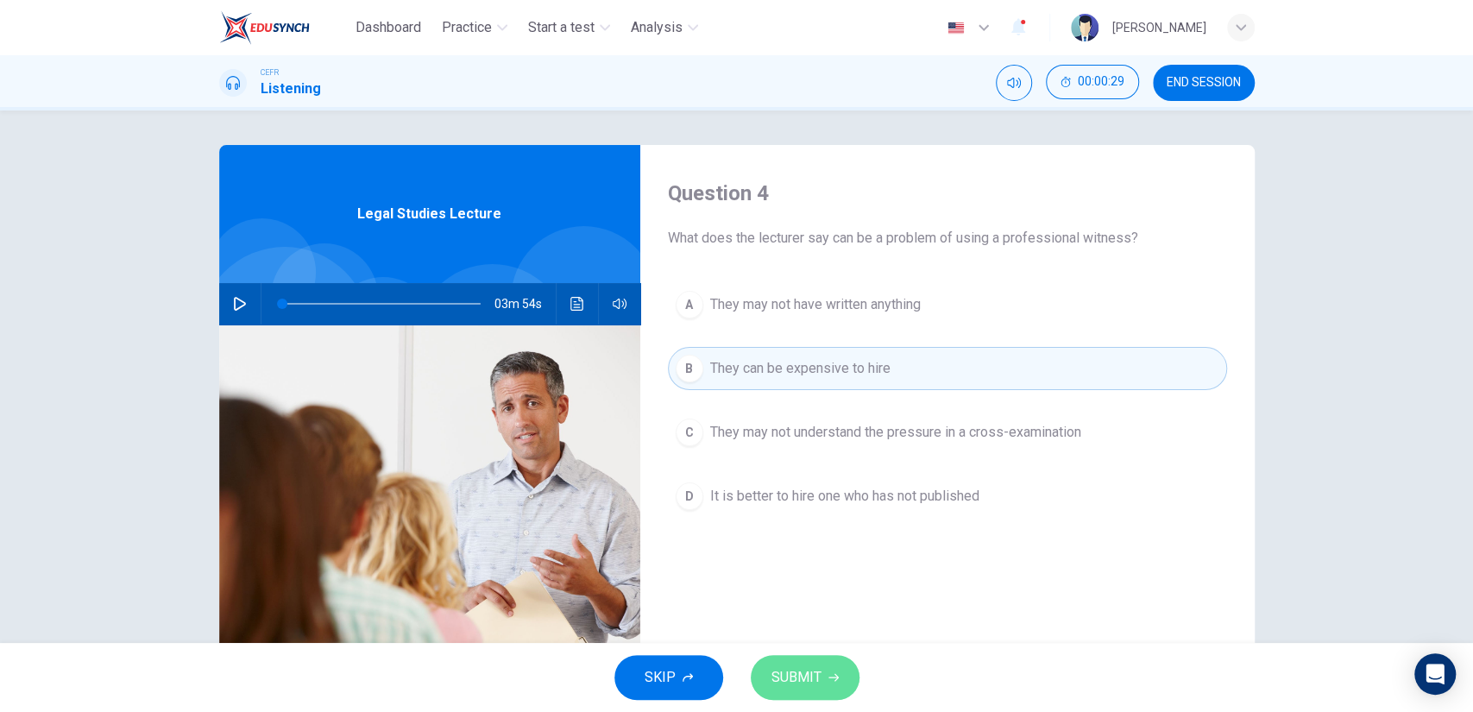
click at [801, 662] on button "SUBMIT" at bounding box center [805, 677] width 109 height 45
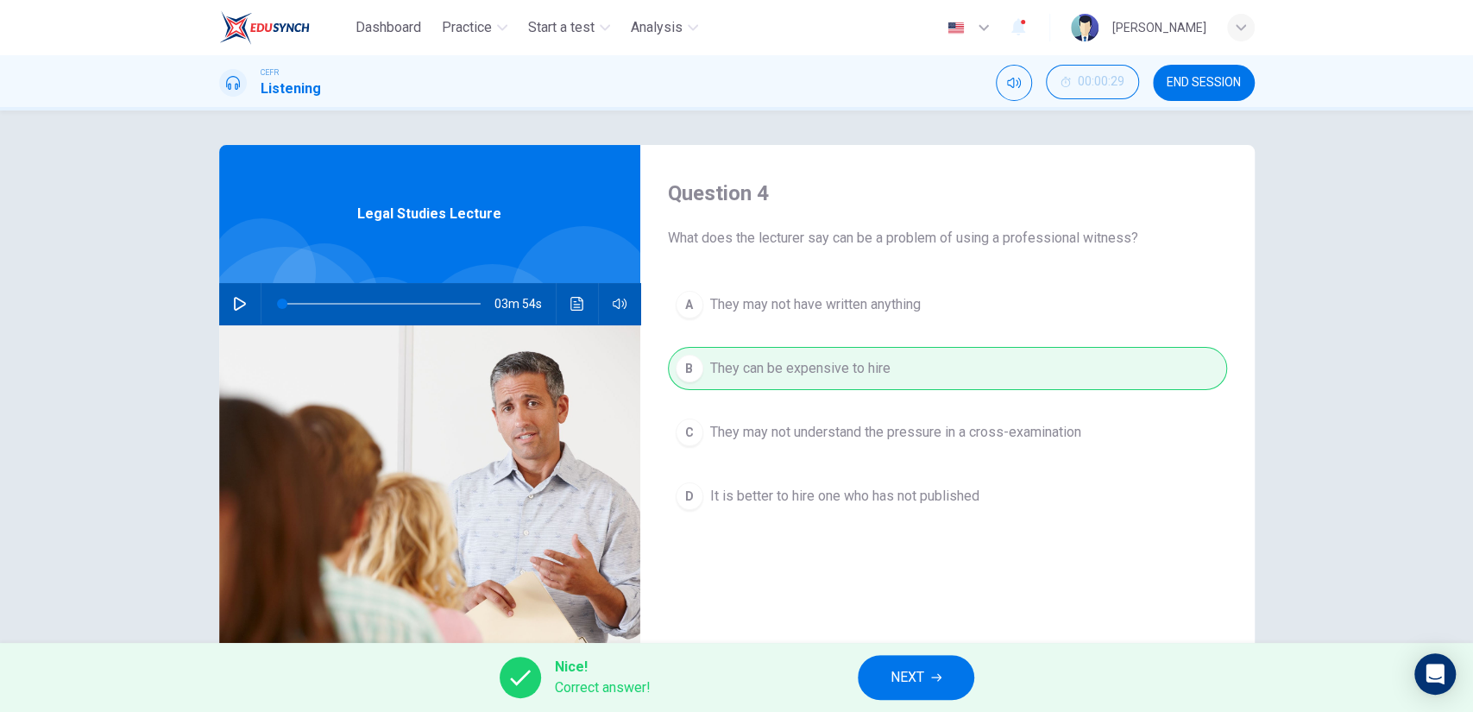
click at [932, 672] on icon "button" at bounding box center [936, 677] width 10 height 10
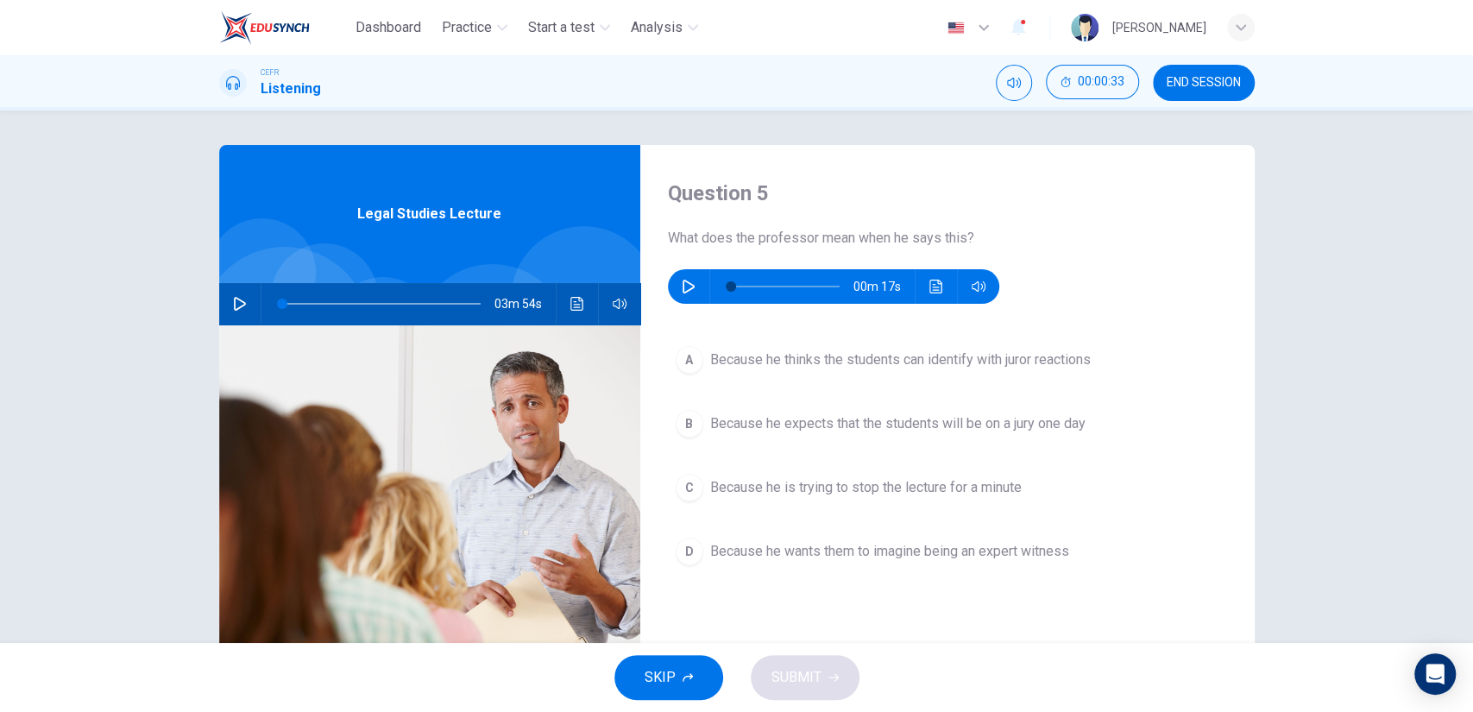
click at [808, 365] on span "Because he thinks the students can identify with juror reactions" at bounding box center [900, 359] width 381 height 21
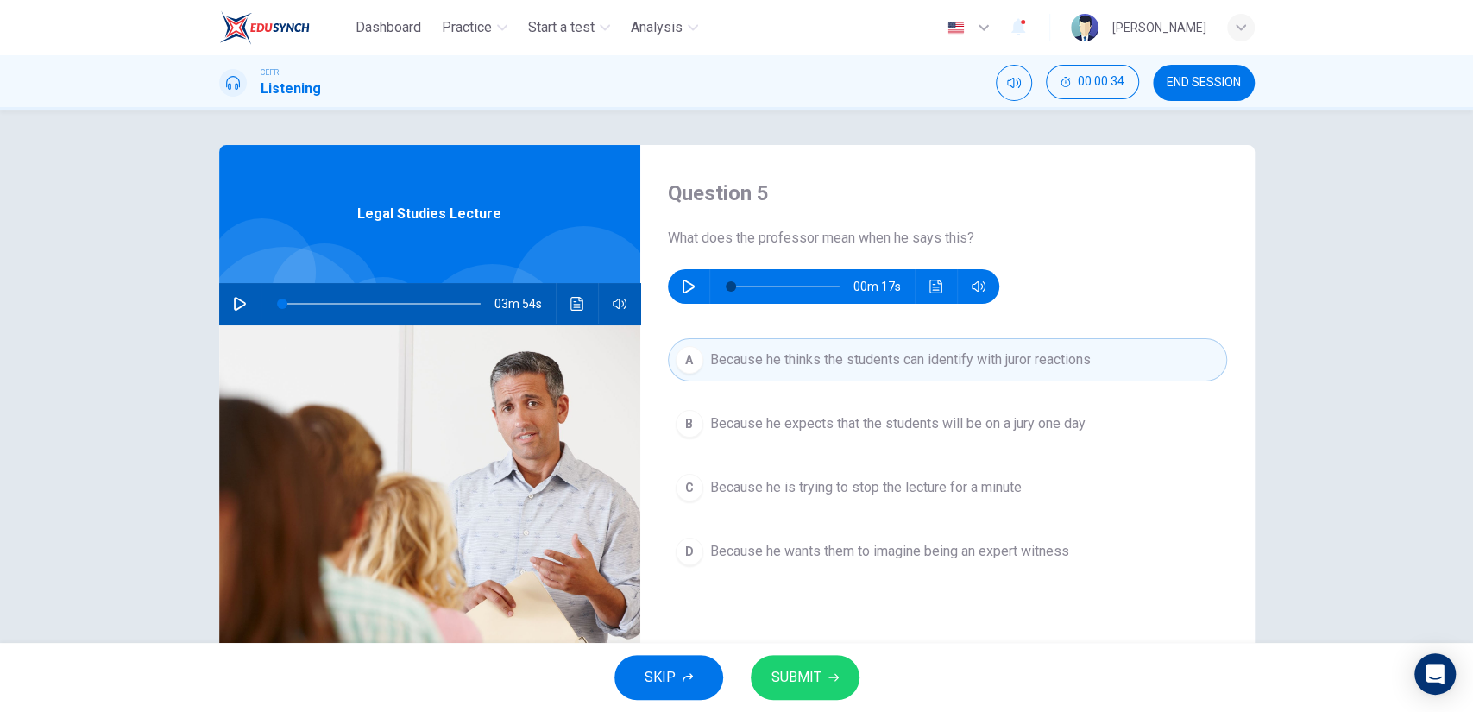
click at [793, 683] on span "SUBMIT" at bounding box center [796, 677] width 50 height 24
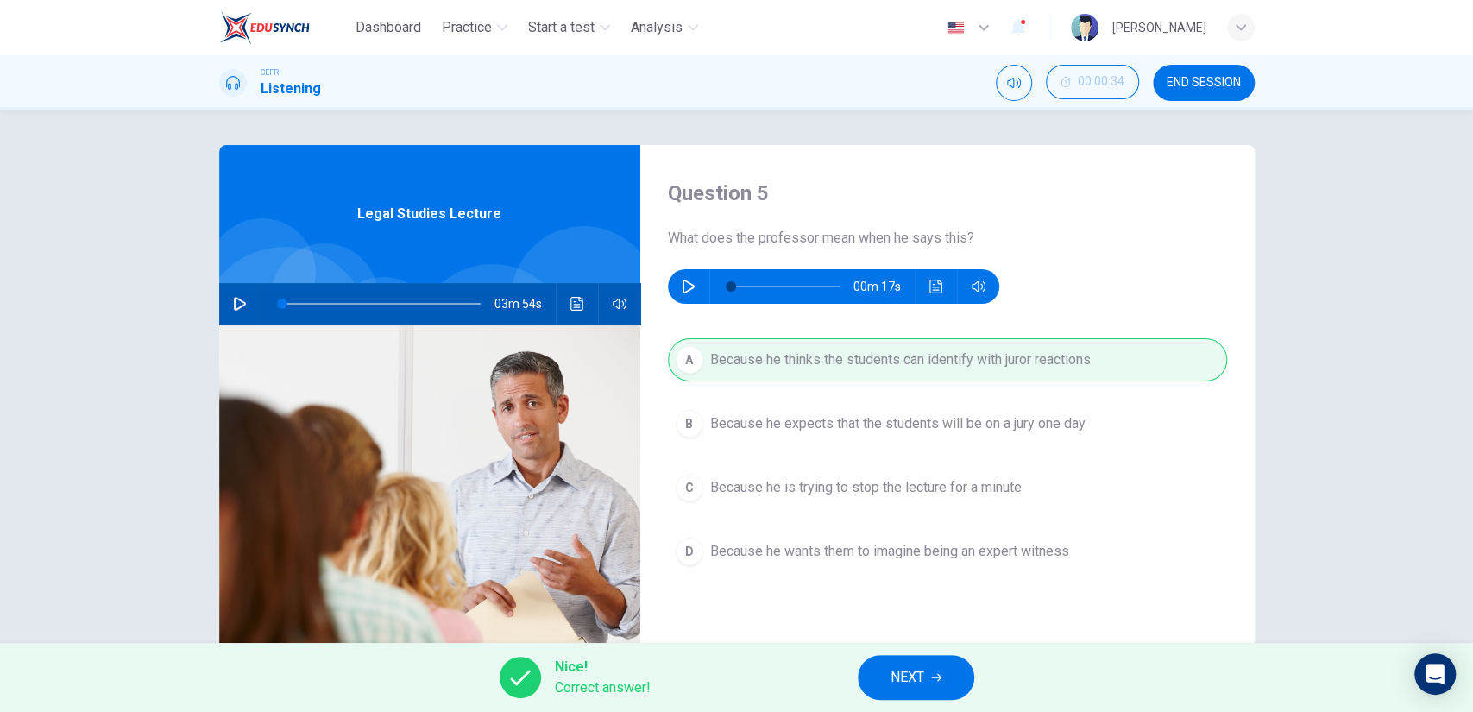
click at [926, 672] on button "NEXT" at bounding box center [916, 677] width 116 height 45
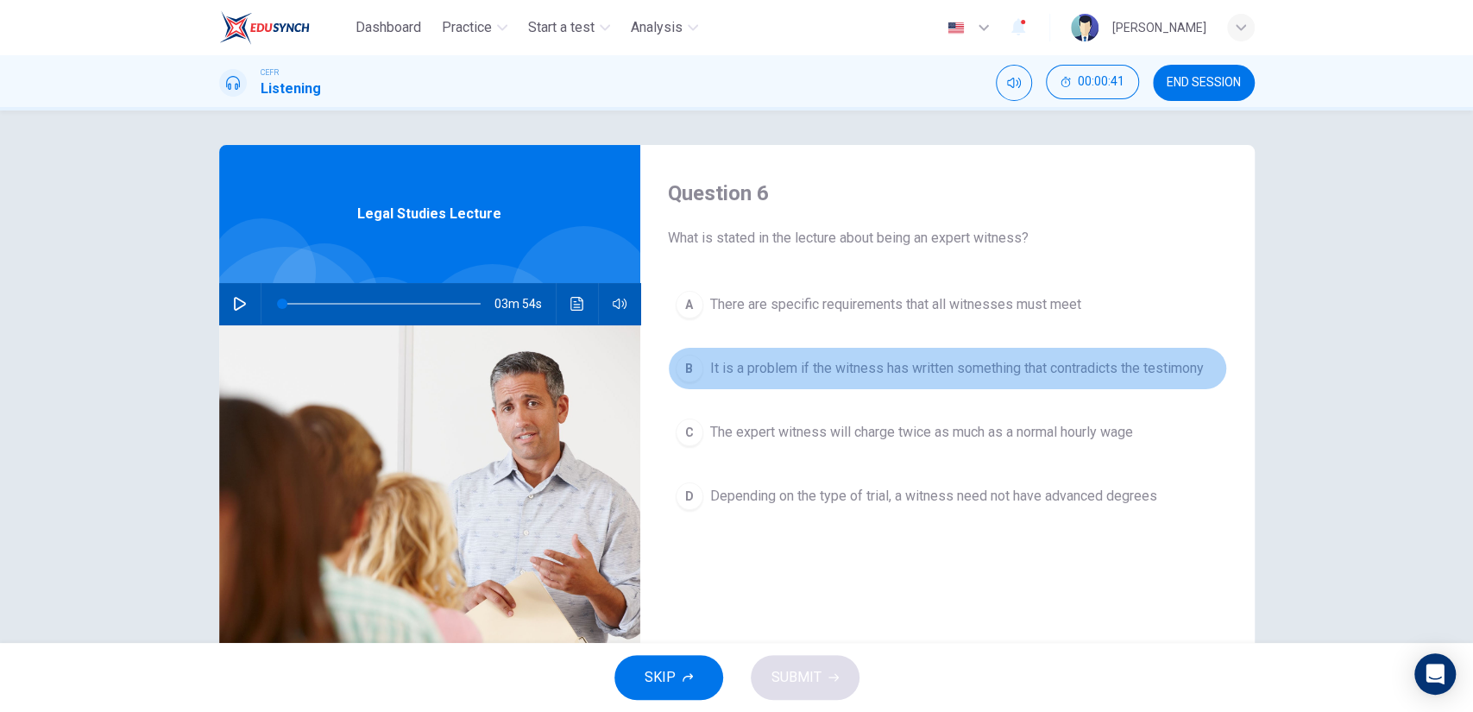
click at [962, 364] on span "It is a problem if the witness has written something that contradicts the testi…" at bounding box center [957, 368] width 494 height 21
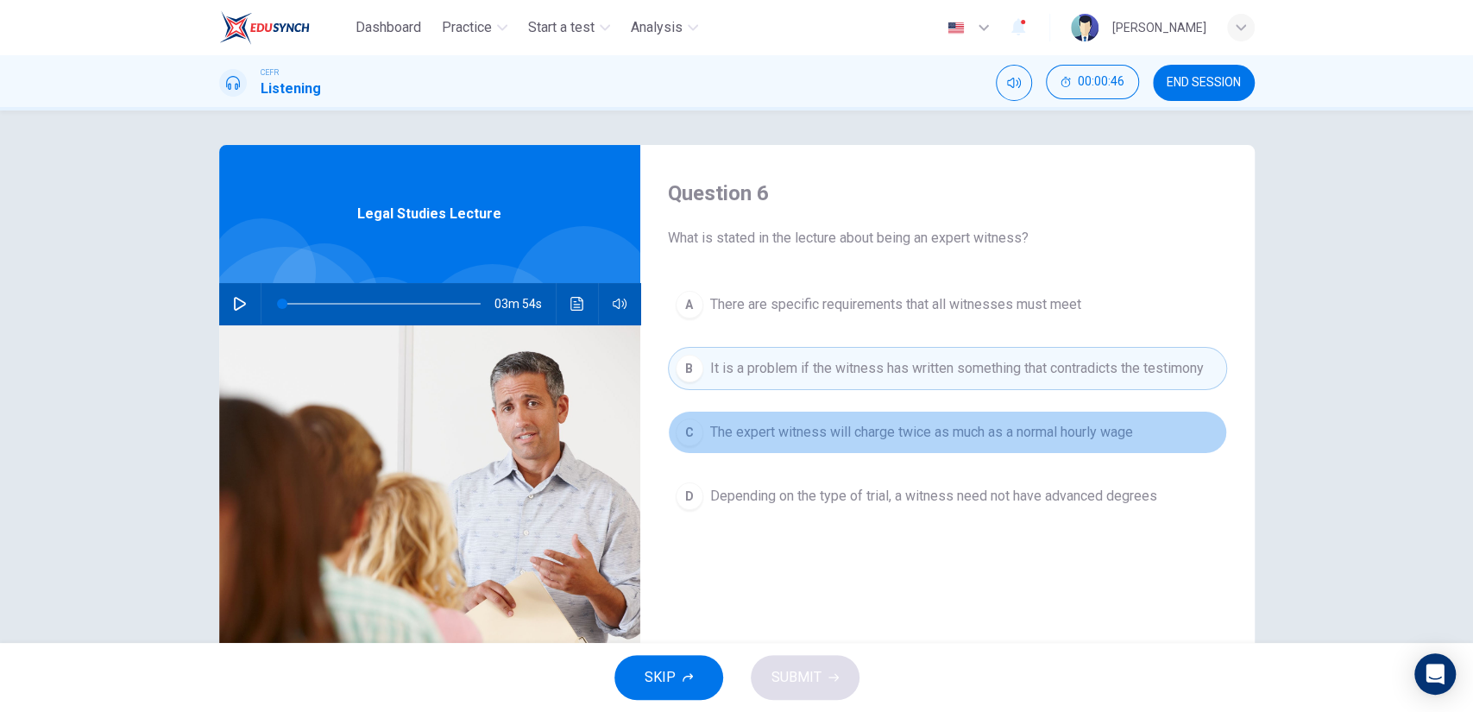
click at [881, 429] on span "The expert witness will charge twice as much as a normal hourly wage" at bounding box center [921, 432] width 423 height 21
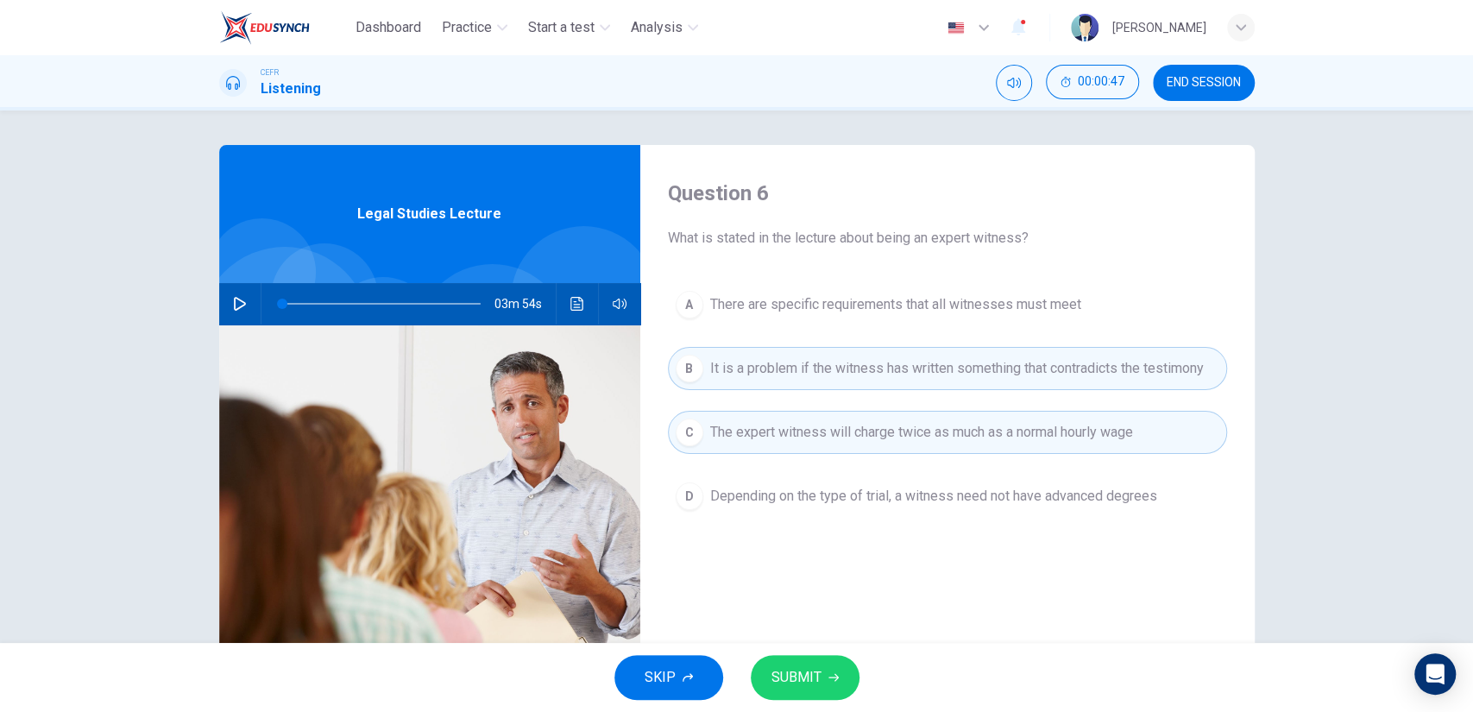
click at [800, 688] on span "SUBMIT" at bounding box center [796, 677] width 50 height 24
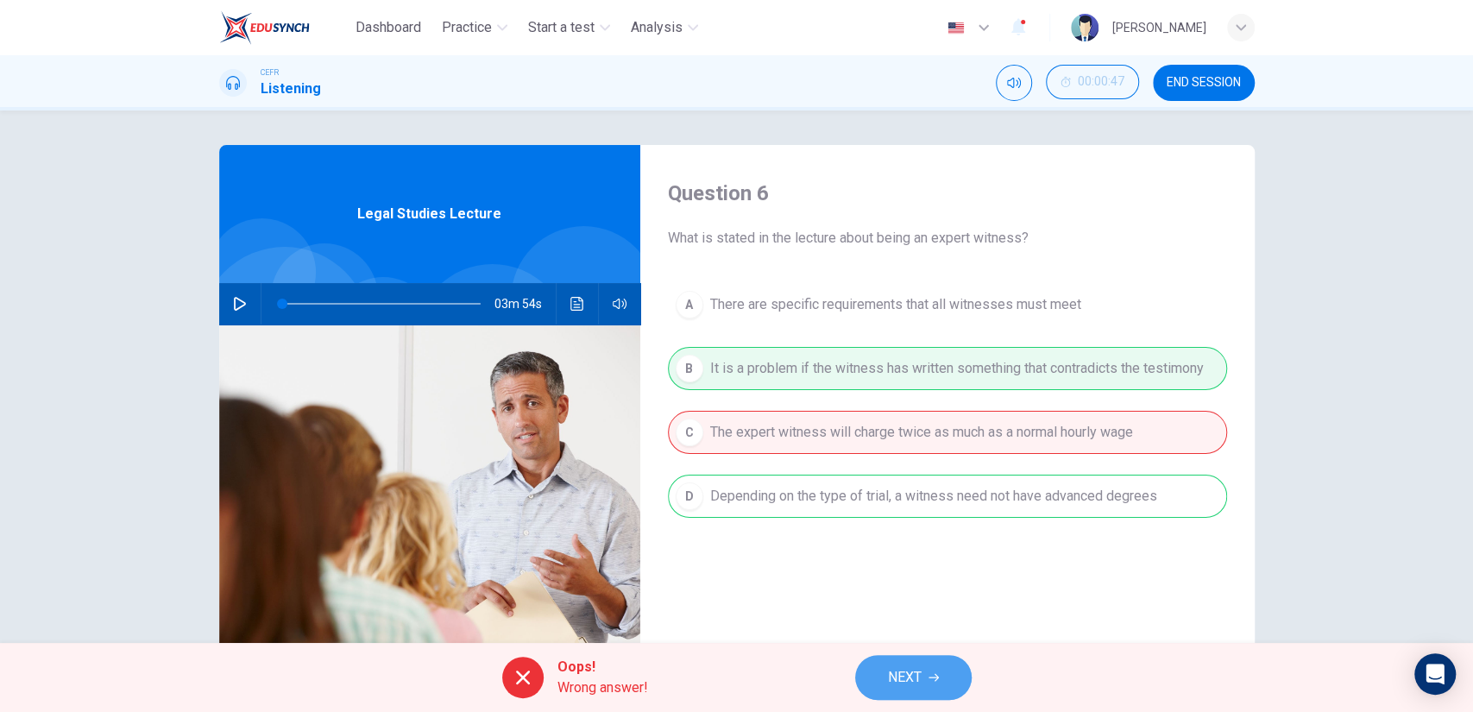
click at [899, 668] on span "NEXT" at bounding box center [905, 677] width 34 height 24
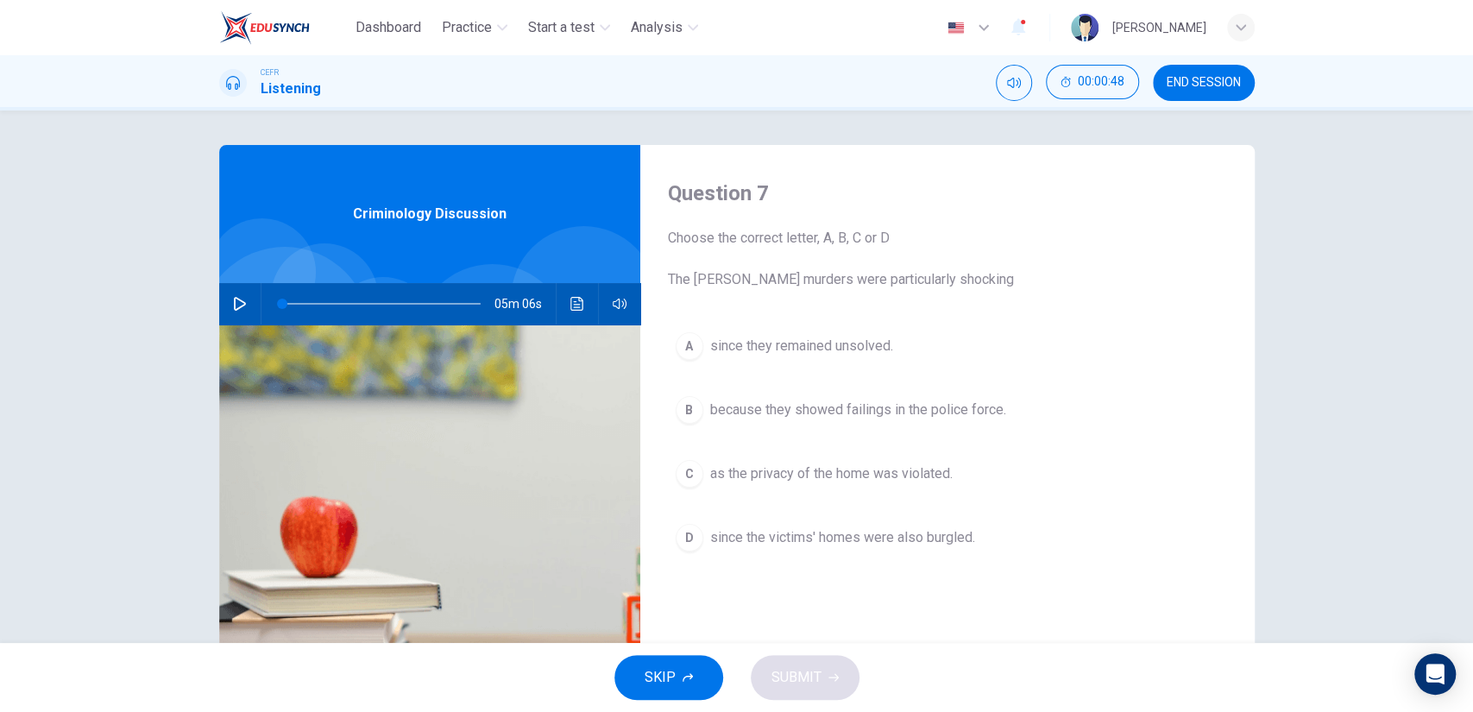
click at [736, 353] on span "since they remained unsolved." at bounding box center [801, 346] width 183 height 21
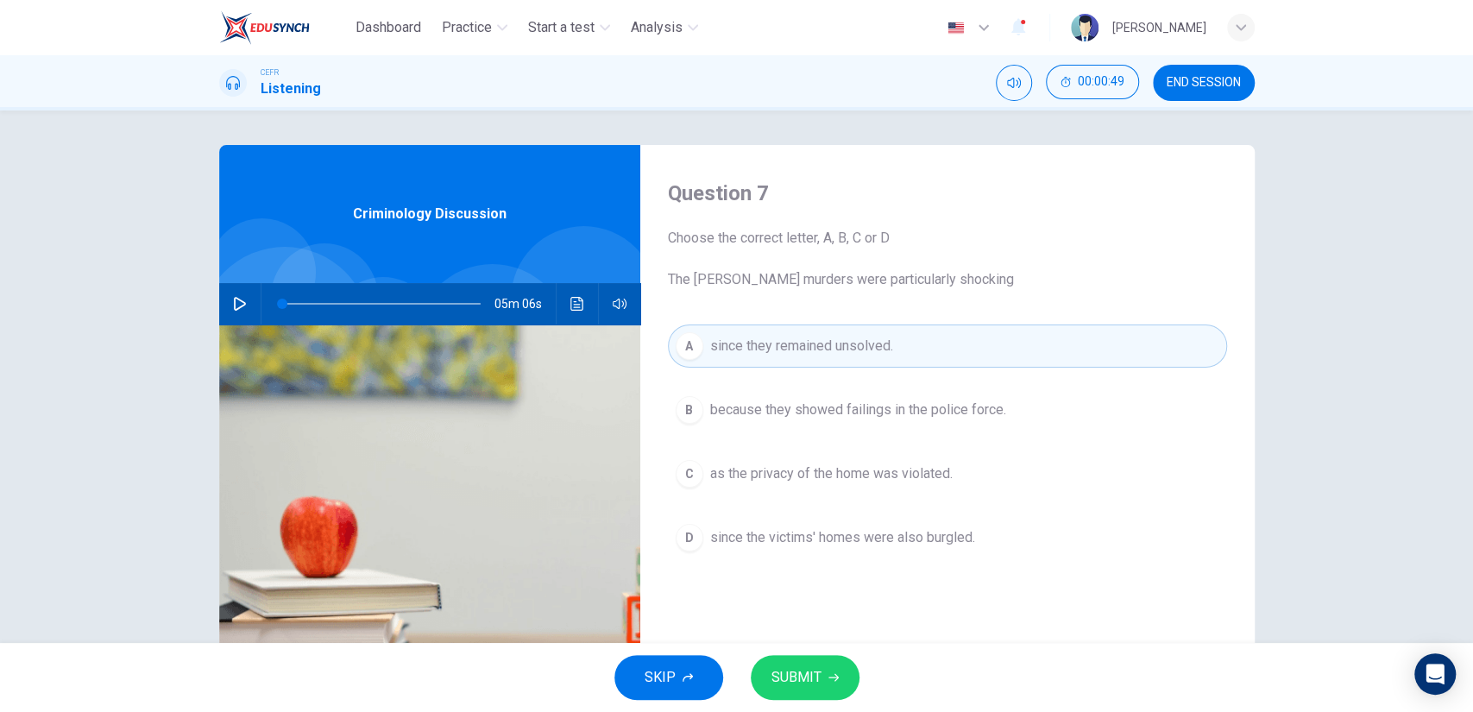
click at [766, 482] on span "as the privacy of the home was violated." at bounding box center [831, 473] width 242 height 21
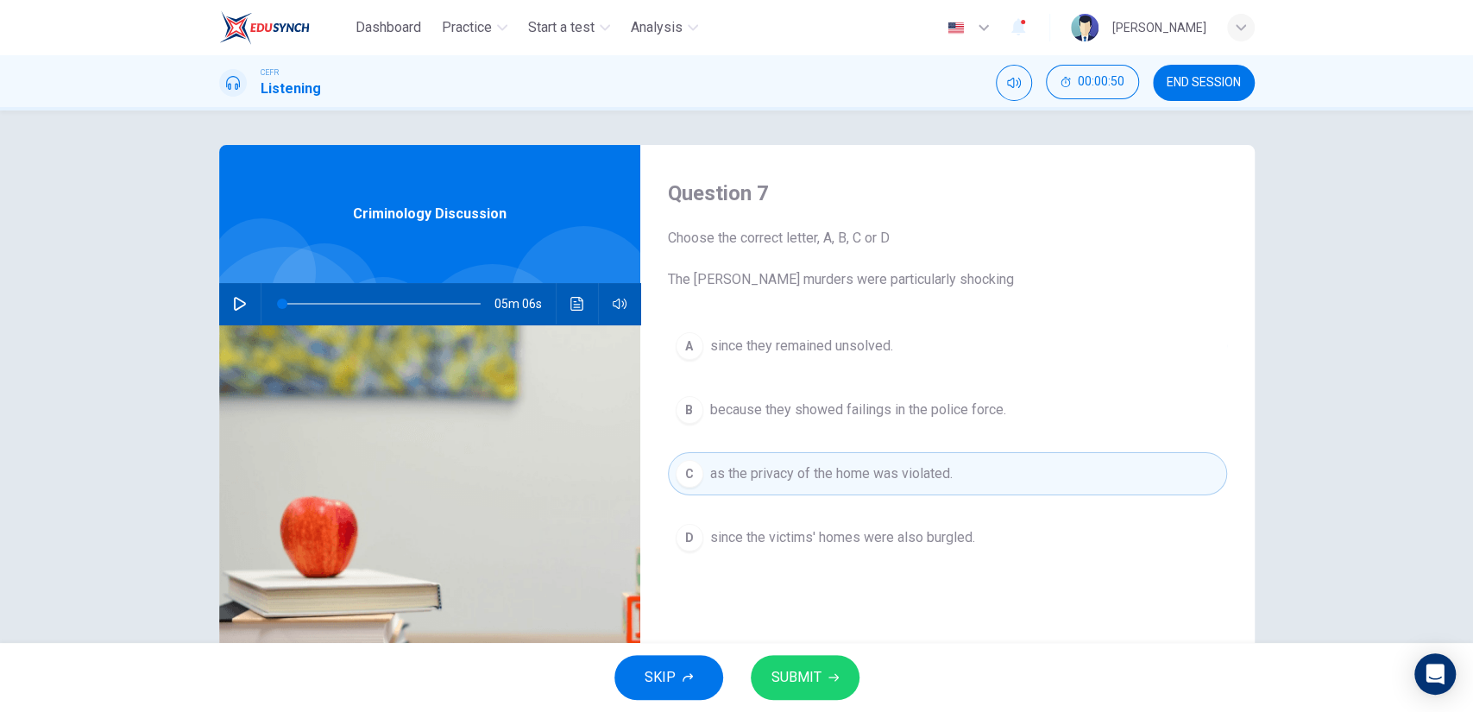
click at [790, 650] on div "SKIP SUBMIT" at bounding box center [736, 677] width 1473 height 69
click at [794, 671] on span "SUBMIT" at bounding box center [796, 677] width 50 height 24
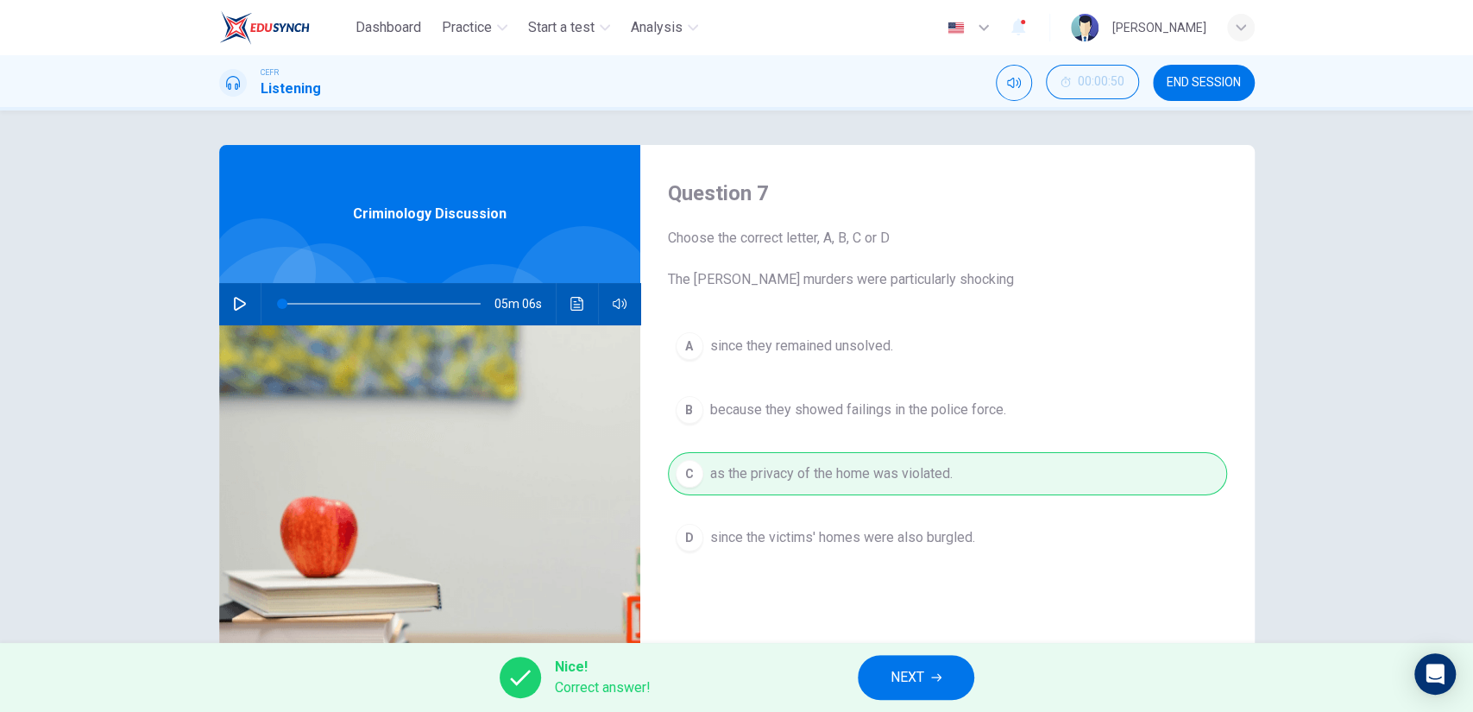
click at [945, 673] on button "NEXT" at bounding box center [916, 677] width 116 height 45
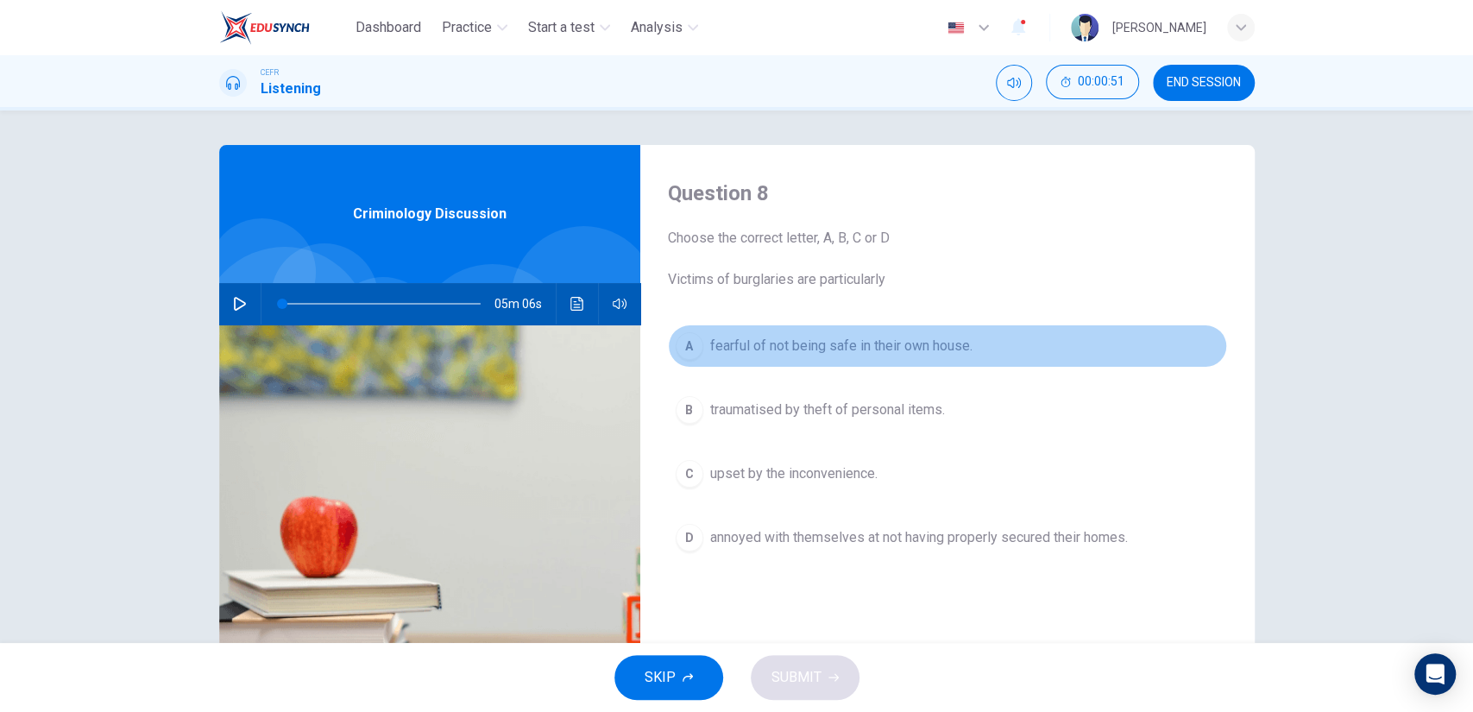
click at [835, 349] on span "fearful of not being safe in their own house." at bounding box center [841, 346] width 262 height 21
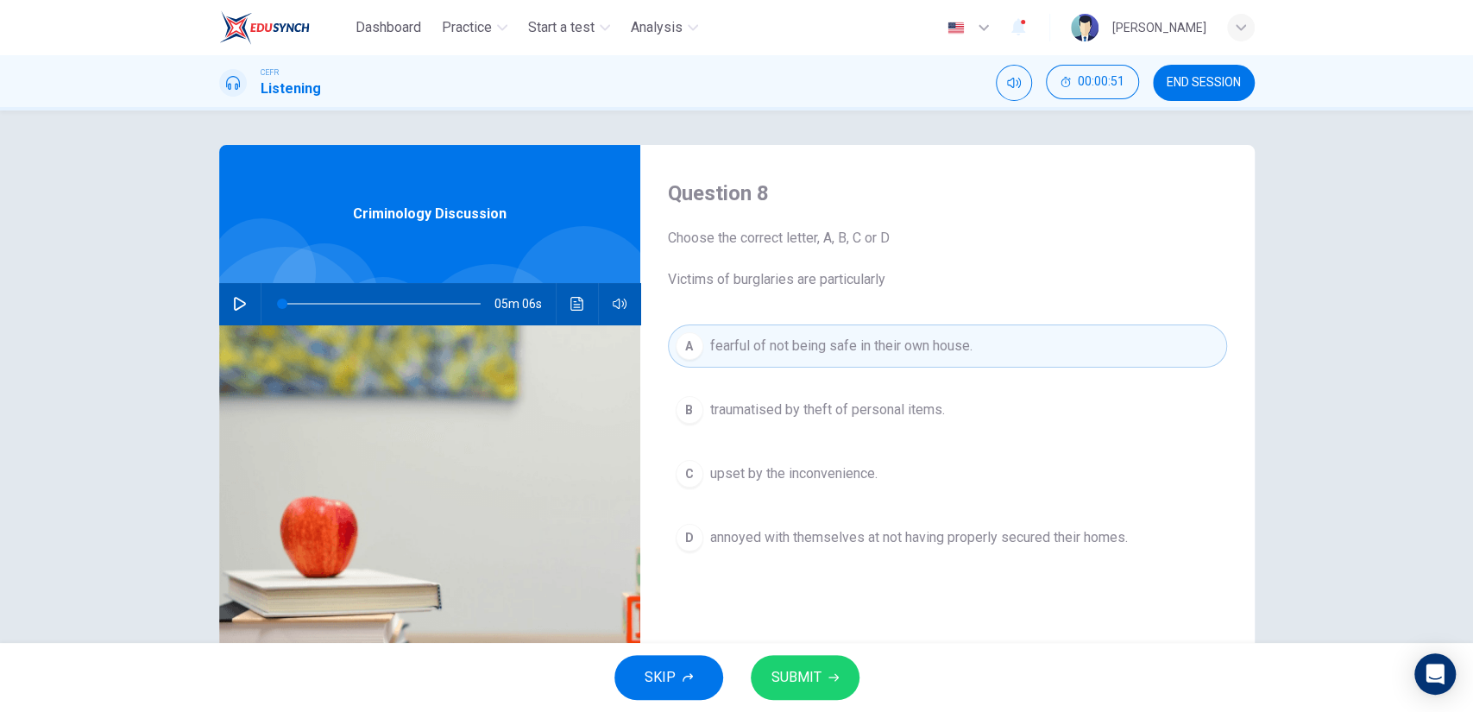
click at [817, 677] on span "SUBMIT" at bounding box center [796, 677] width 50 height 24
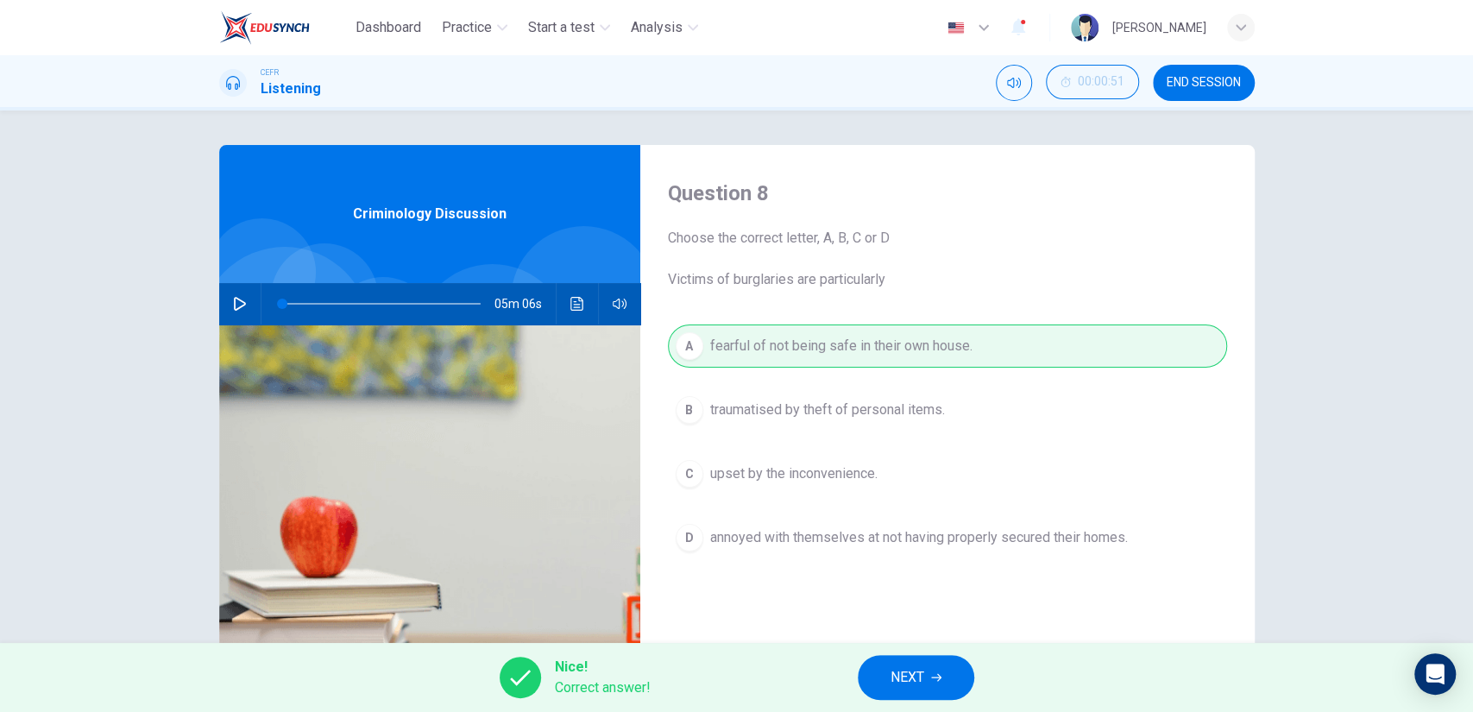
click at [954, 672] on button "NEXT" at bounding box center [916, 677] width 116 height 45
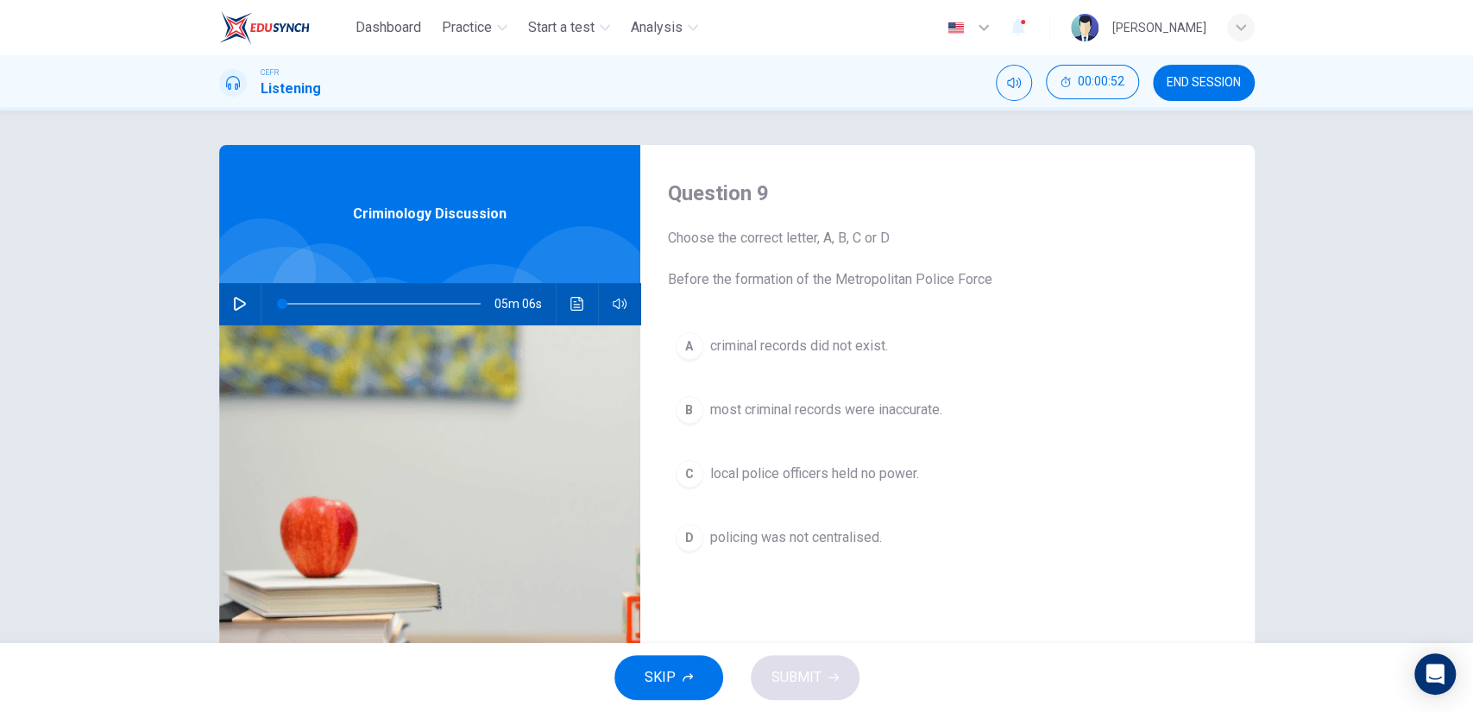
click at [813, 547] on button "D policing was not centralised." at bounding box center [947, 537] width 559 height 43
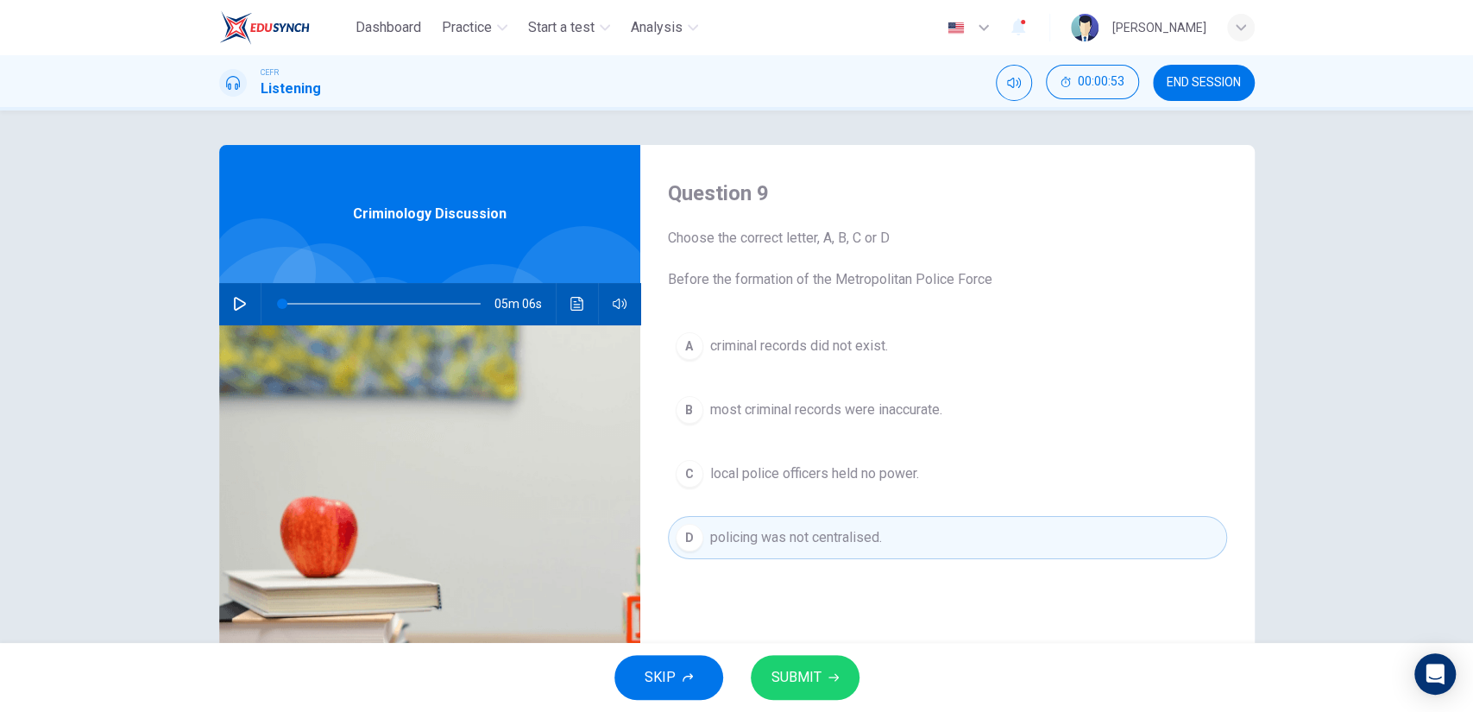
click at [808, 653] on div "SKIP SUBMIT" at bounding box center [736, 677] width 1473 height 69
click at [810, 669] on span "SUBMIT" at bounding box center [796, 677] width 50 height 24
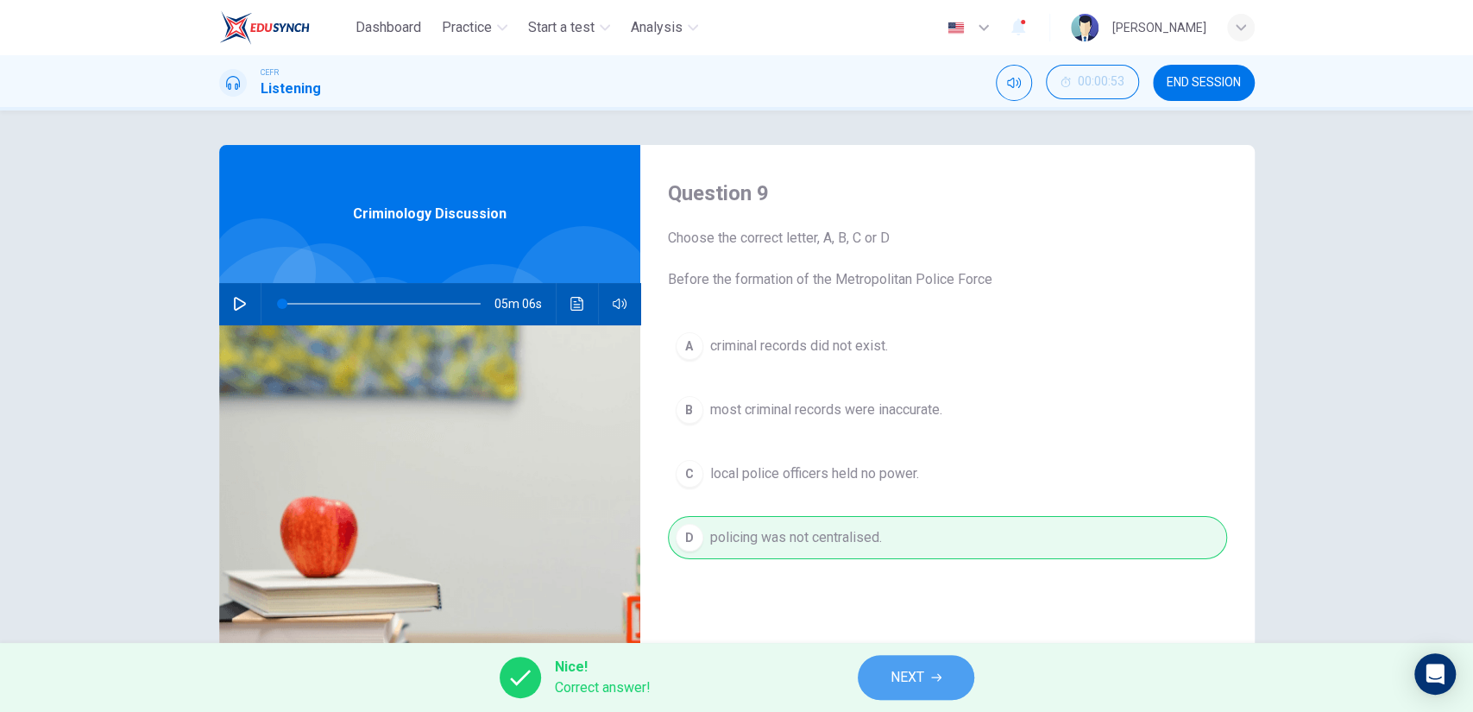
click at [932, 675] on icon "button" at bounding box center [936, 677] width 10 height 10
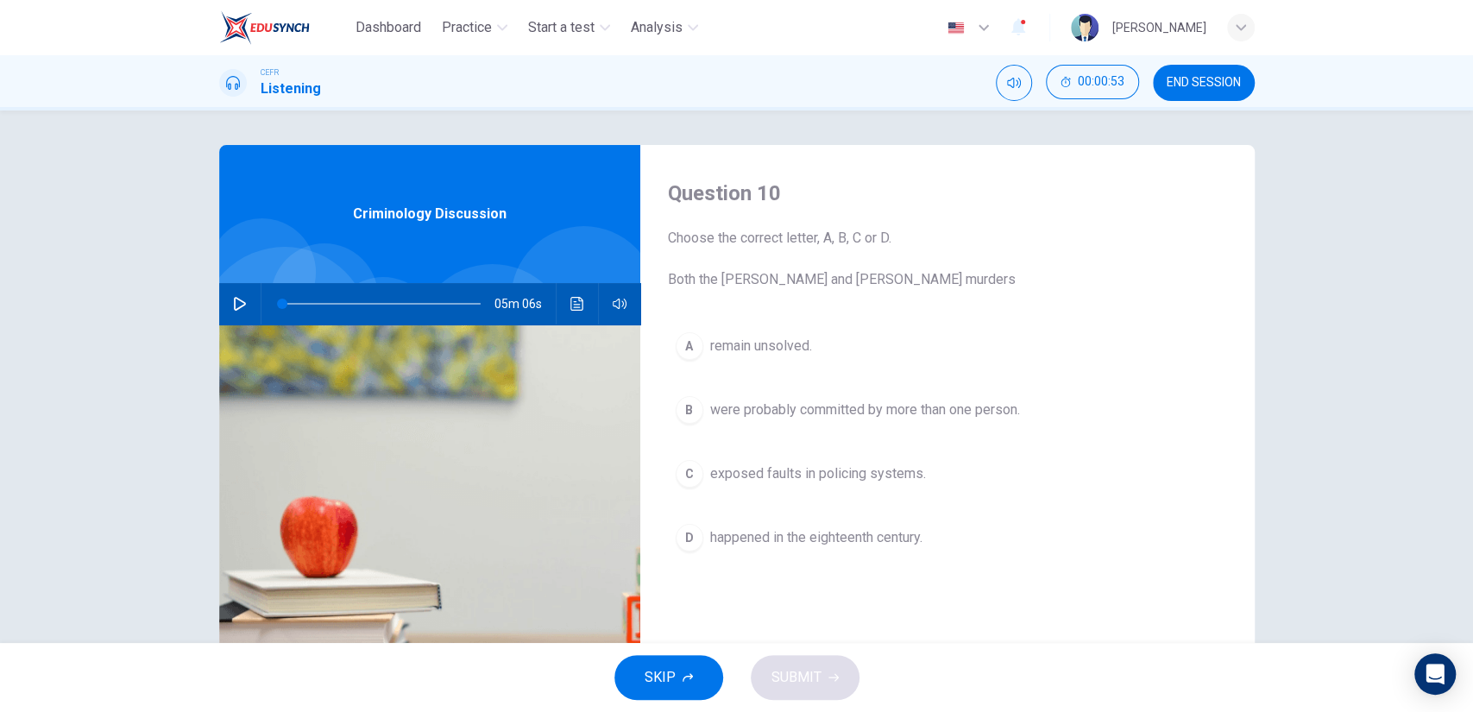
click at [808, 360] on button "A remain unsolved." at bounding box center [947, 345] width 559 height 43
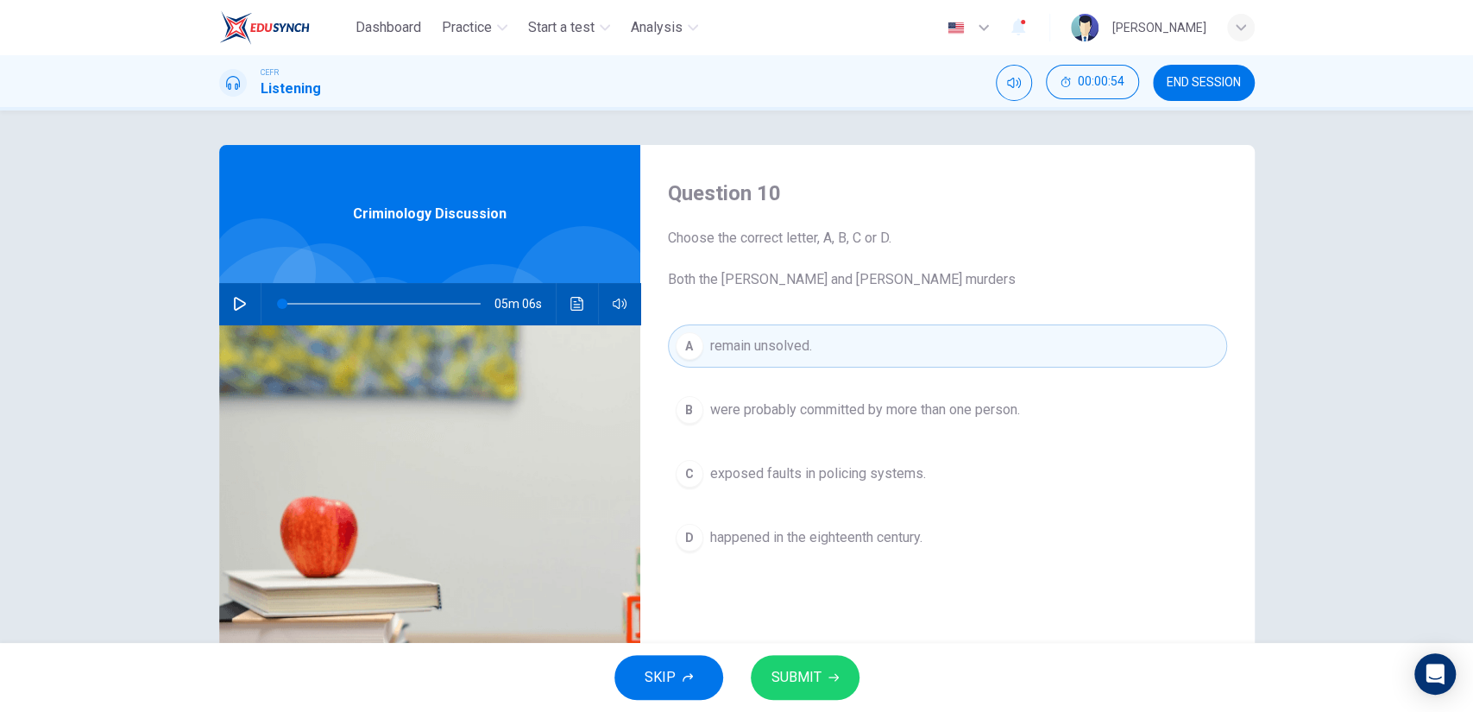
click at [821, 688] on button "SUBMIT" at bounding box center [805, 677] width 109 height 45
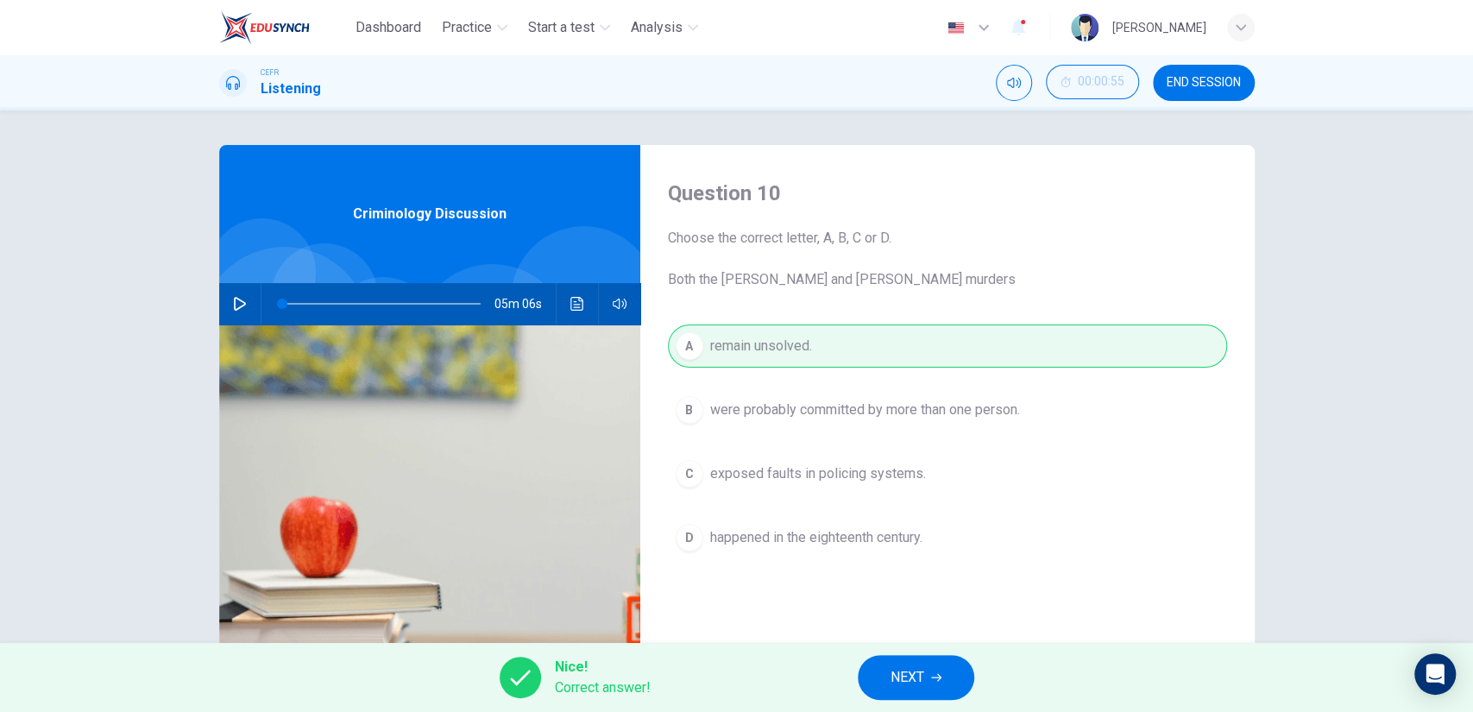
click at [893, 675] on span "NEXT" at bounding box center [908, 677] width 34 height 24
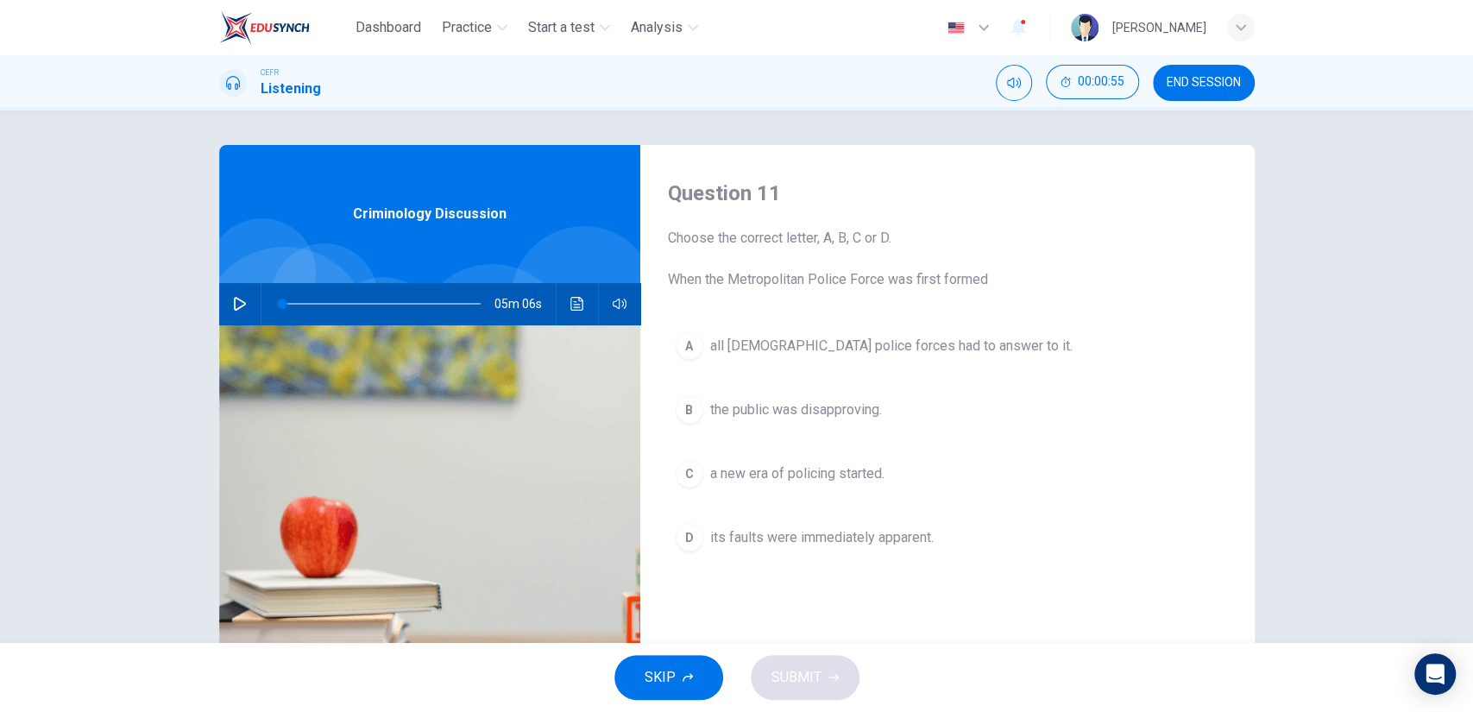
click at [817, 471] on span "a new era of policing started." at bounding box center [797, 473] width 174 height 21
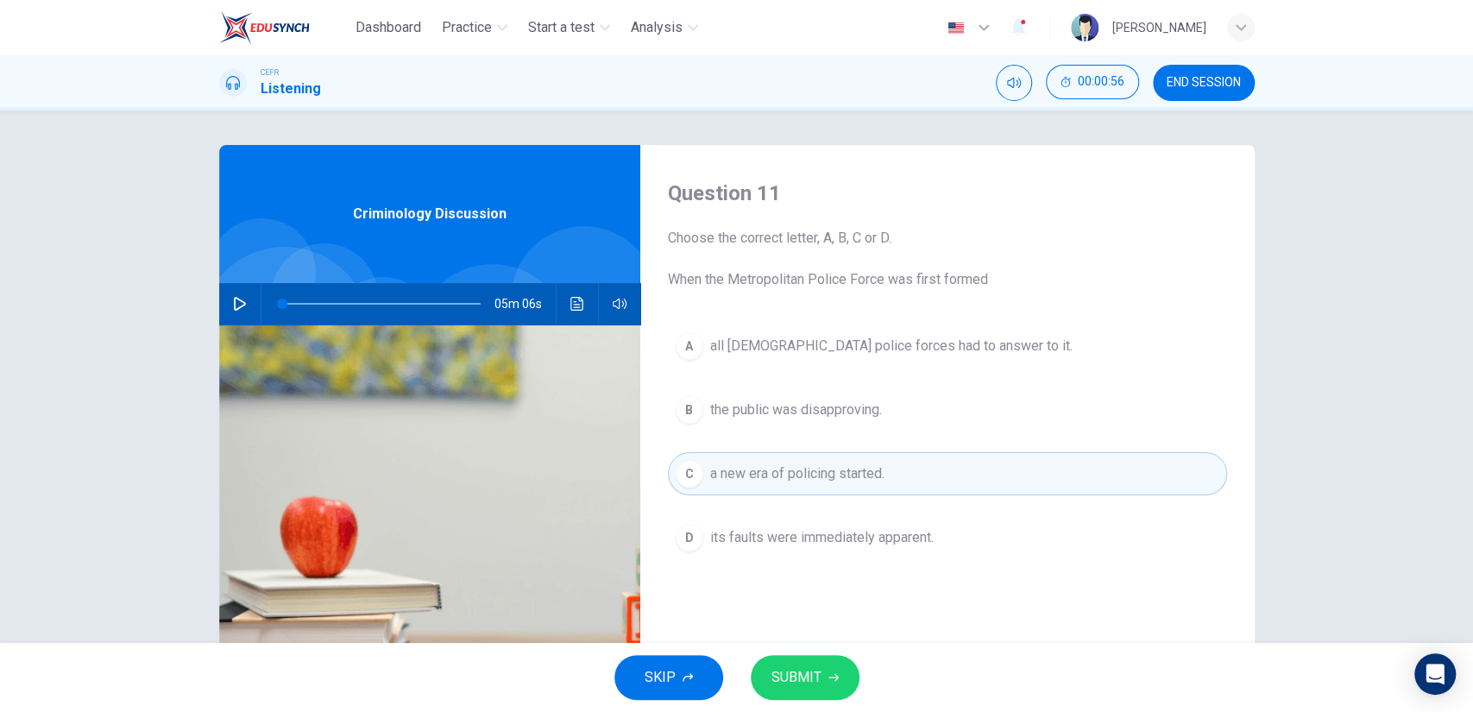
click at [811, 666] on span "SUBMIT" at bounding box center [796, 677] width 50 height 24
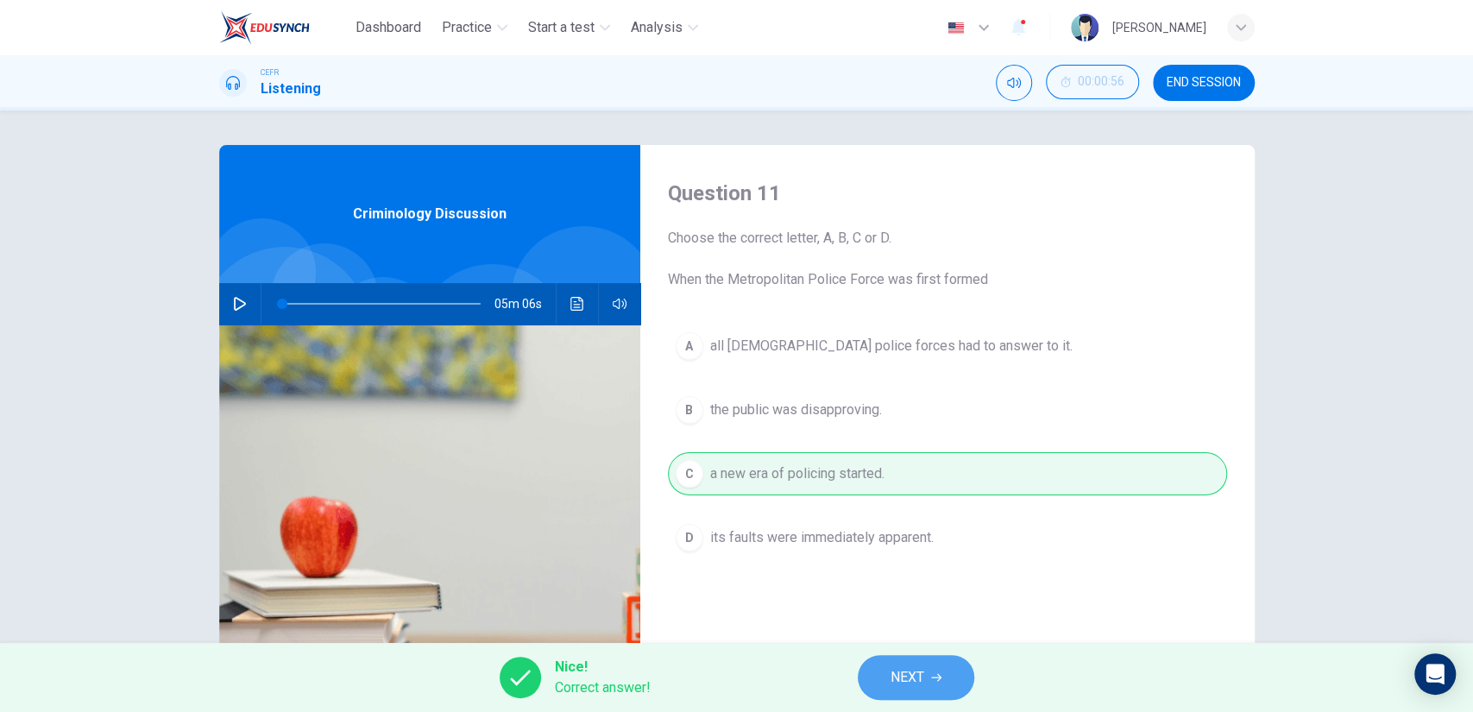
click at [885, 667] on button "NEXT" at bounding box center [916, 677] width 116 height 45
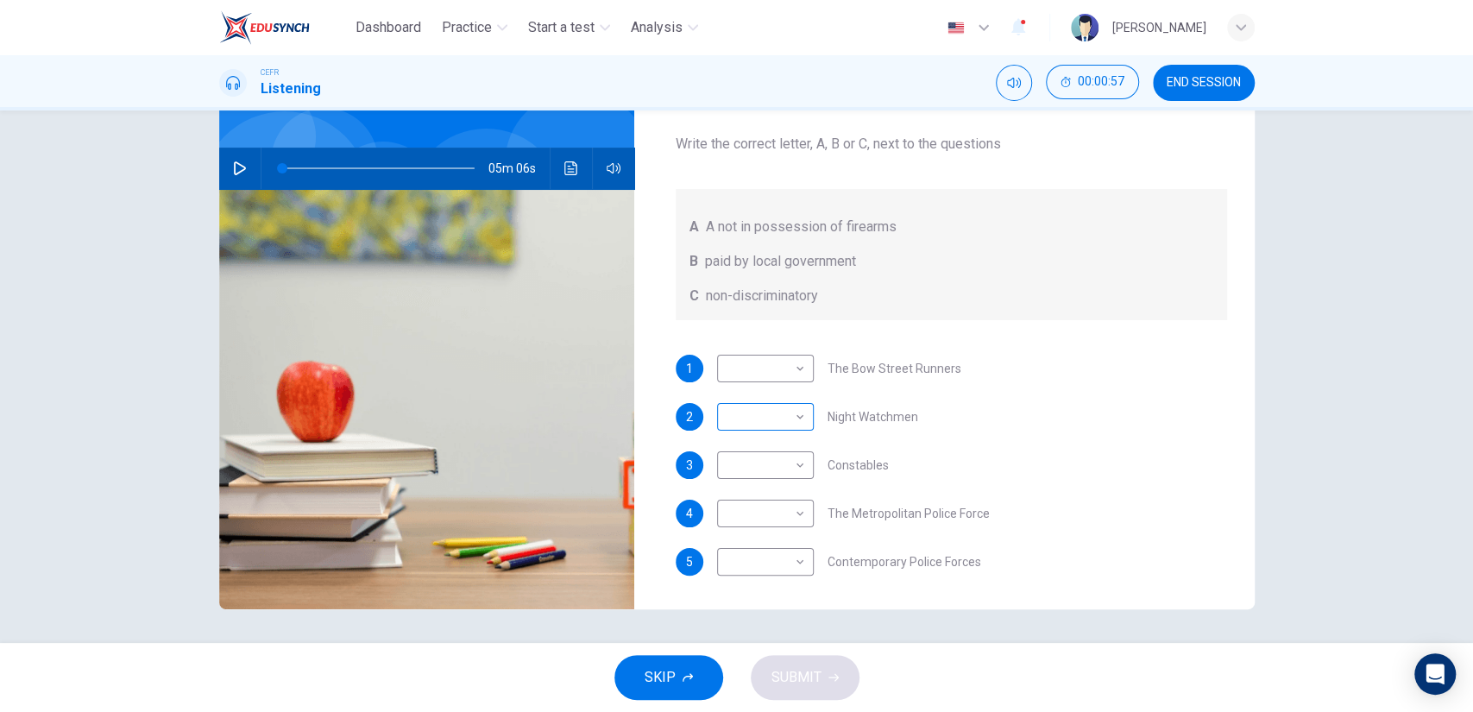
scroll to position [136, 0]
click at [764, 372] on body "Dashboard Practice Start a test Analysis English en ​ [PERSON_NAME] CEFR Listen…" at bounding box center [736, 356] width 1473 height 712
click at [763, 412] on li "B" at bounding box center [760, 422] width 97 height 28
type input "B"
click at [764, 421] on body "Dashboard Practice Start a test Analysis English en ​ [PERSON_NAME] CEFR Listen…" at bounding box center [736, 356] width 1473 height 712
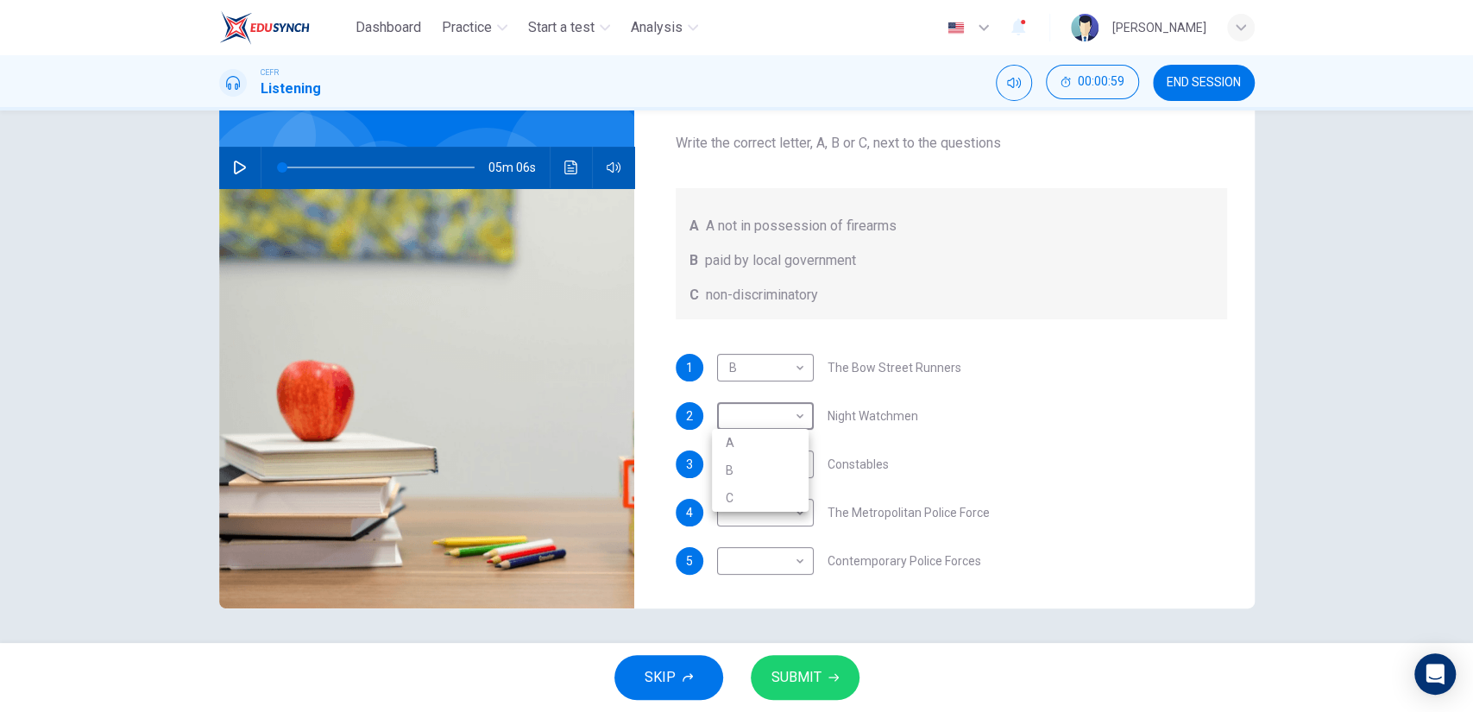
click at [765, 444] on li "A" at bounding box center [760, 443] width 97 height 28
type input "A"
click at [765, 468] on body "Dashboard Practice Start a test Analysis English en ​ [PERSON_NAME] CEFR Listen…" at bounding box center [736, 356] width 1473 height 712
click at [766, 486] on li "A" at bounding box center [760, 491] width 97 height 28
type input "A"
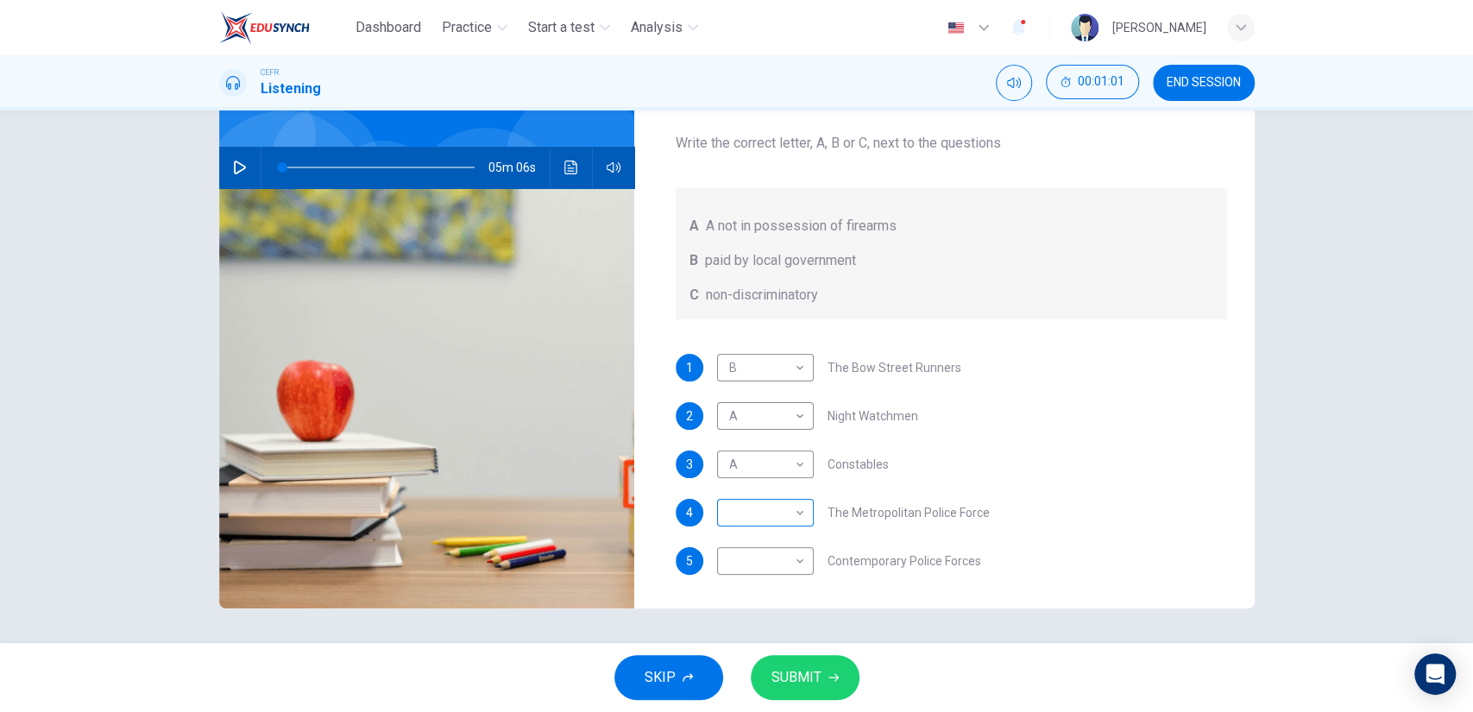
click at [771, 519] on body "Dashboard Practice Start a test Analysis English en ​ [PERSON_NAME] CEFR Listen…" at bounding box center [736, 356] width 1473 height 712
click at [764, 601] on li "C" at bounding box center [760, 595] width 97 height 28
type input "C"
click at [767, 568] on body "Dashboard Practice Start a test Analysis English en ​ [PERSON_NAME] CEFR Listen…" at bounding box center [736, 356] width 1473 height 712
click at [759, 639] on li "C" at bounding box center [760, 643] width 97 height 28
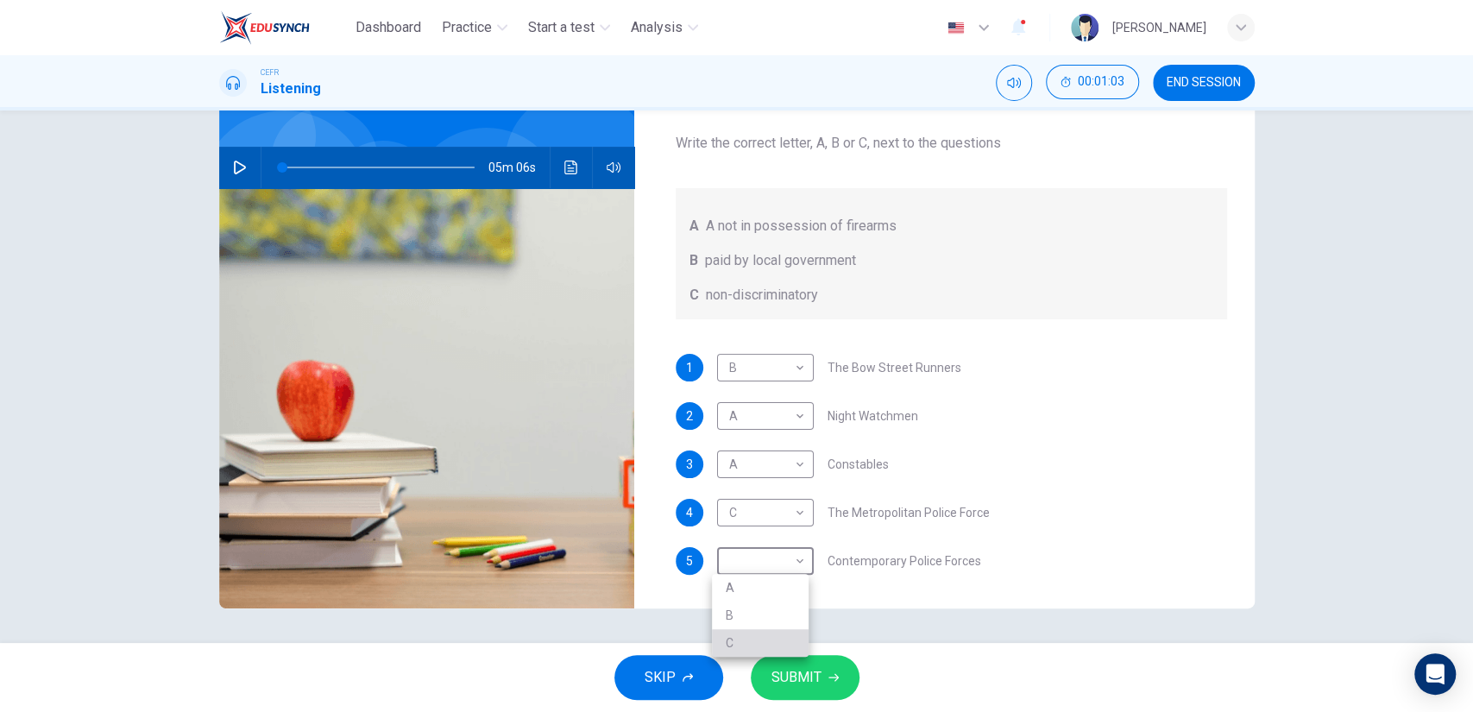
type input "C"
click at [808, 658] on button "SUBMIT" at bounding box center [805, 677] width 109 height 45
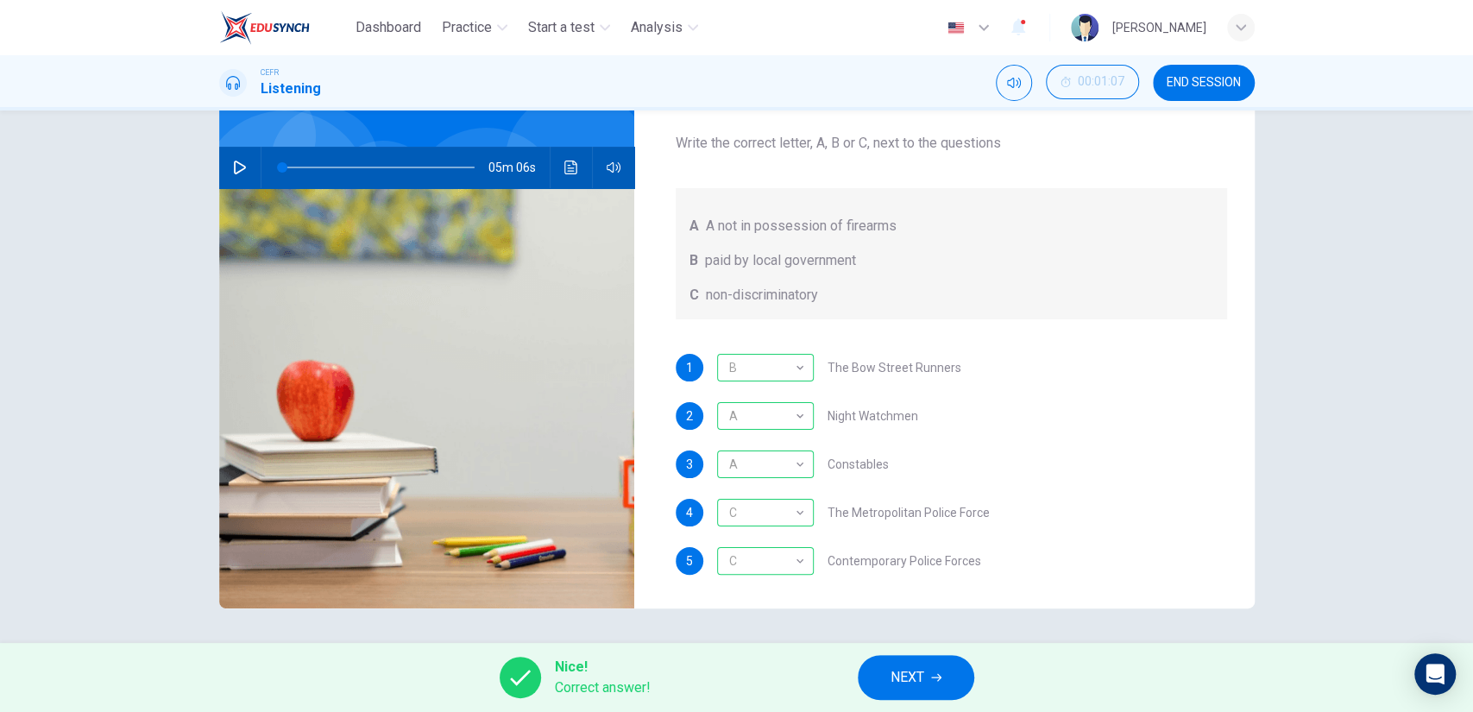
click at [931, 664] on button "NEXT" at bounding box center [916, 677] width 116 height 45
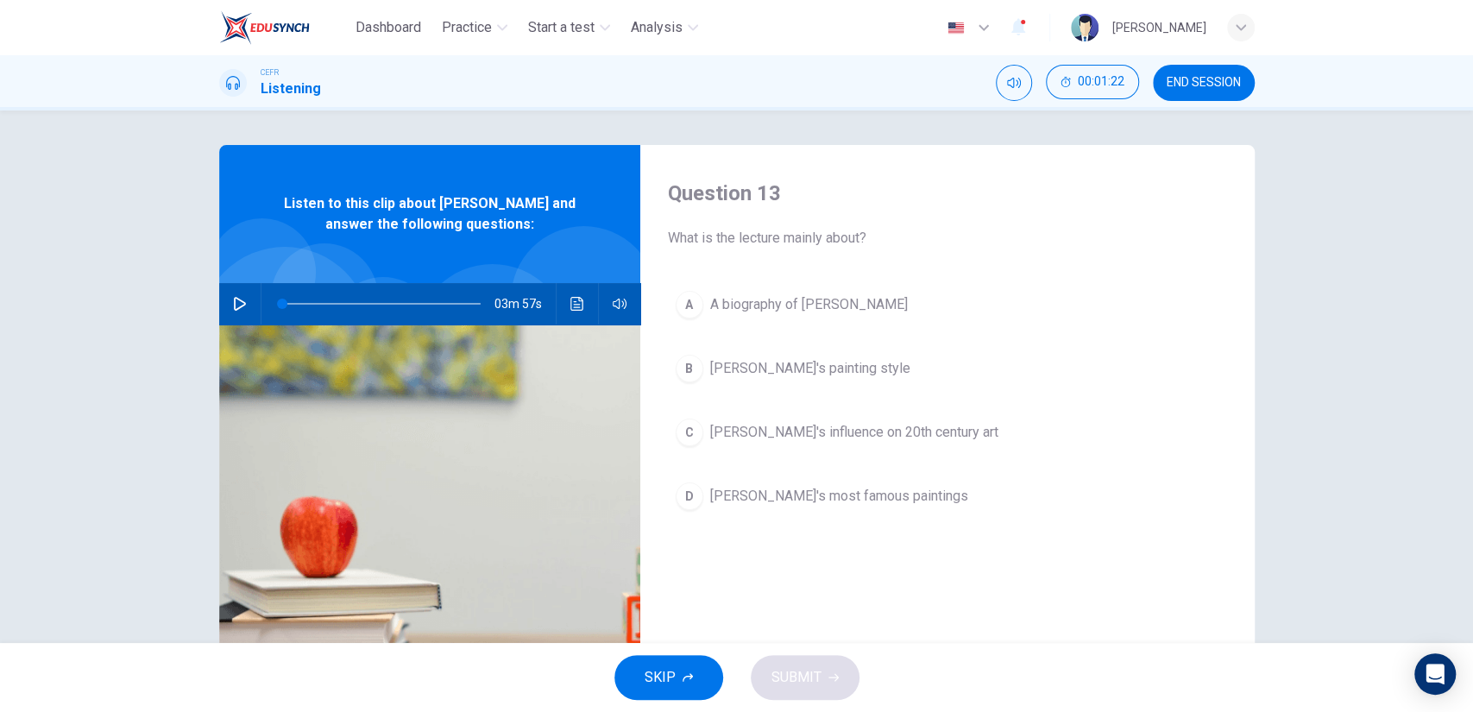
click at [237, 301] on icon "button" at bounding box center [240, 304] width 14 height 14
type input "0"
click at [737, 302] on span "A biography of [PERSON_NAME]" at bounding box center [809, 304] width 198 height 21
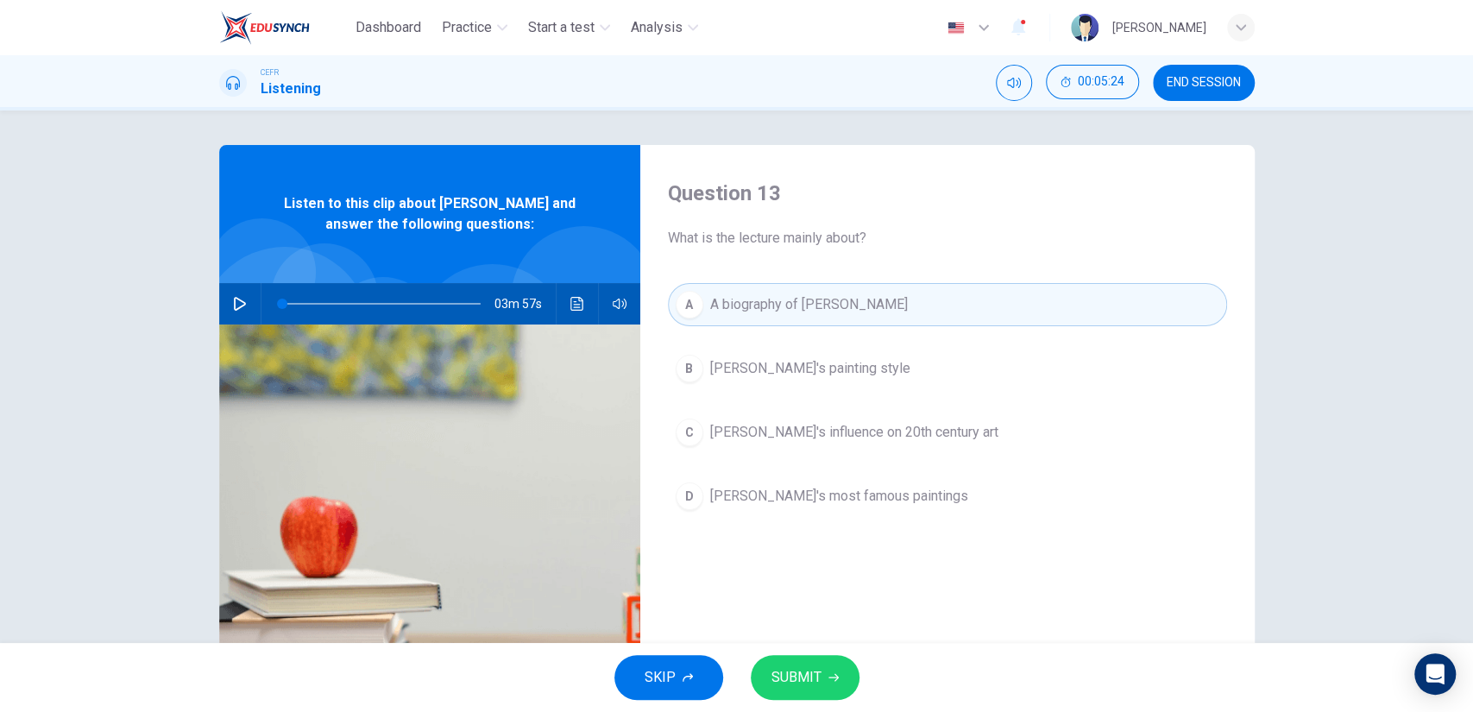
click at [817, 658] on button "SUBMIT" at bounding box center [805, 677] width 109 height 45
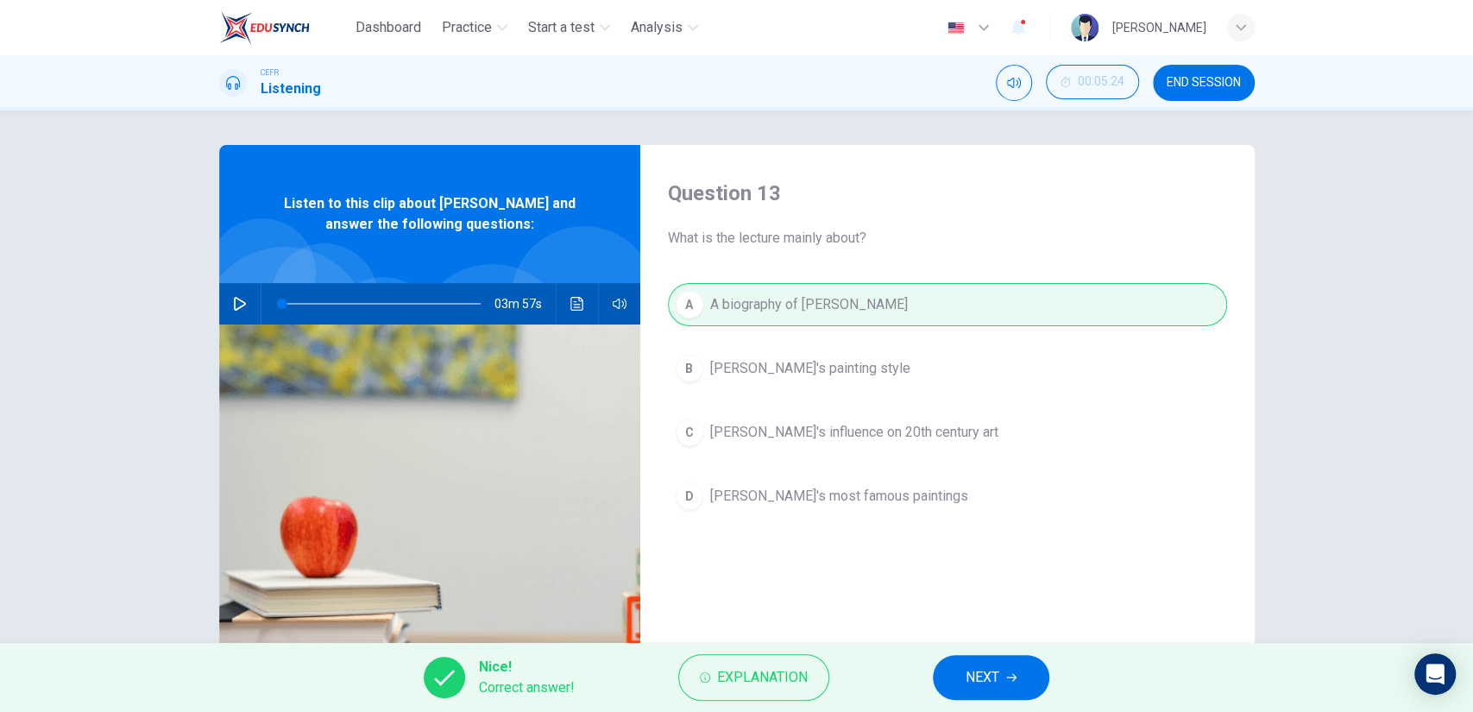
click at [976, 658] on button "NEXT" at bounding box center [991, 677] width 116 height 45
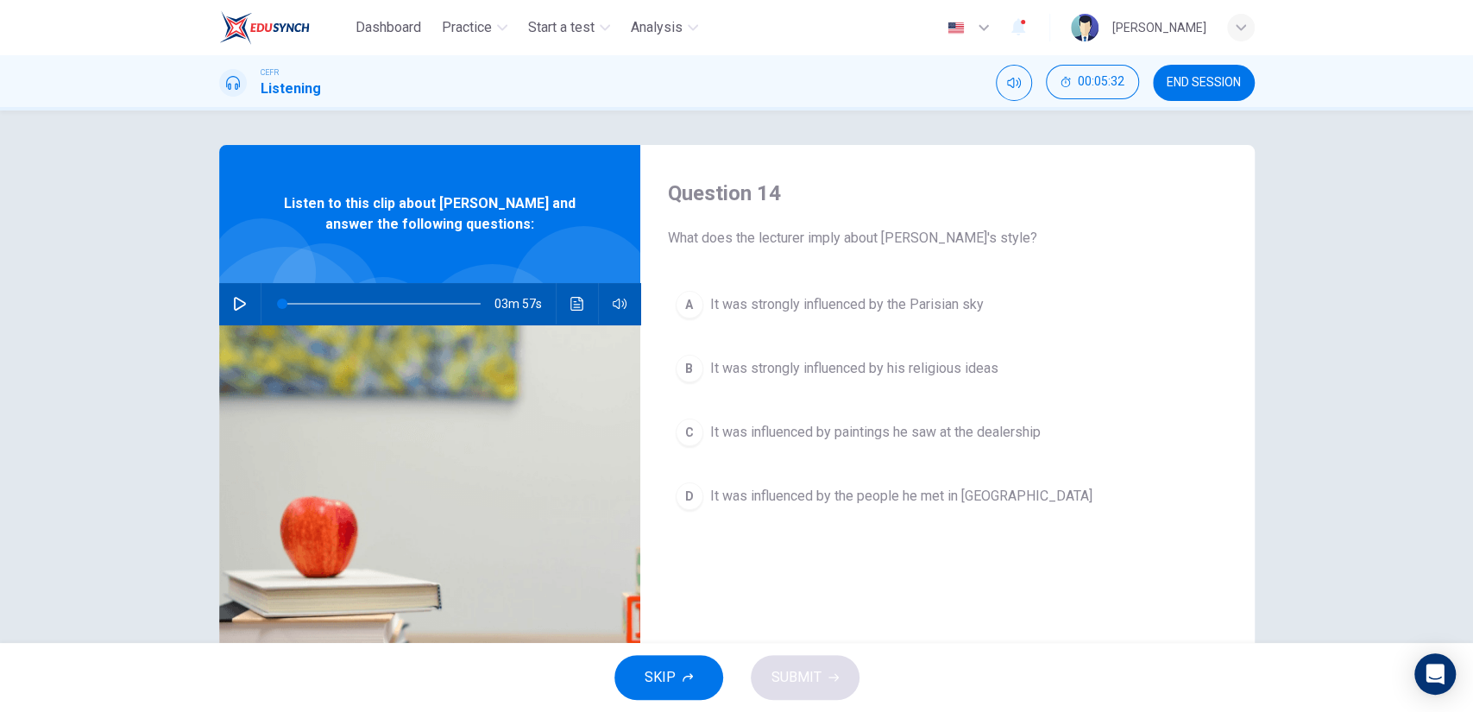
click at [902, 304] on span "It was strongly influenced by the Parisian sky" at bounding box center [847, 304] width 274 height 21
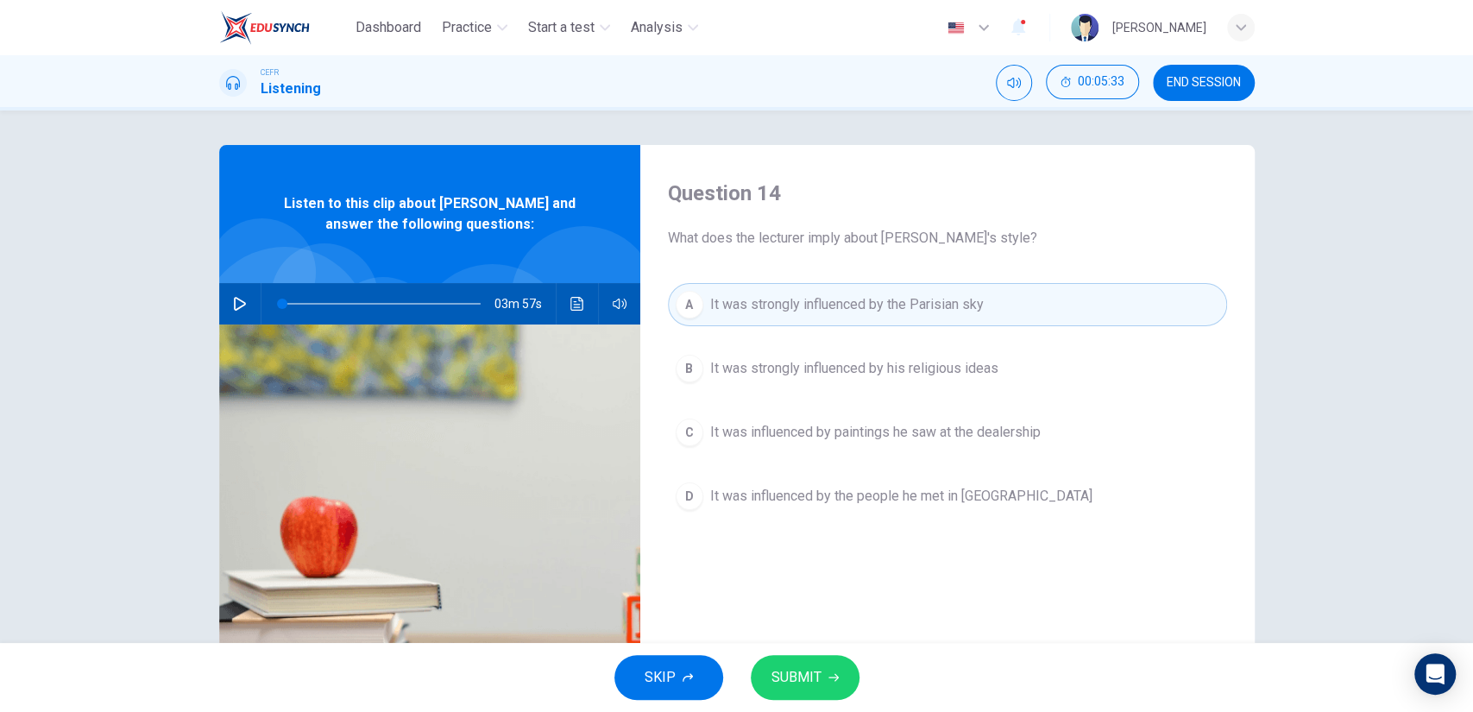
click at [821, 668] on button "SUBMIT" at bounding box center [805, 677] width 109 height 45
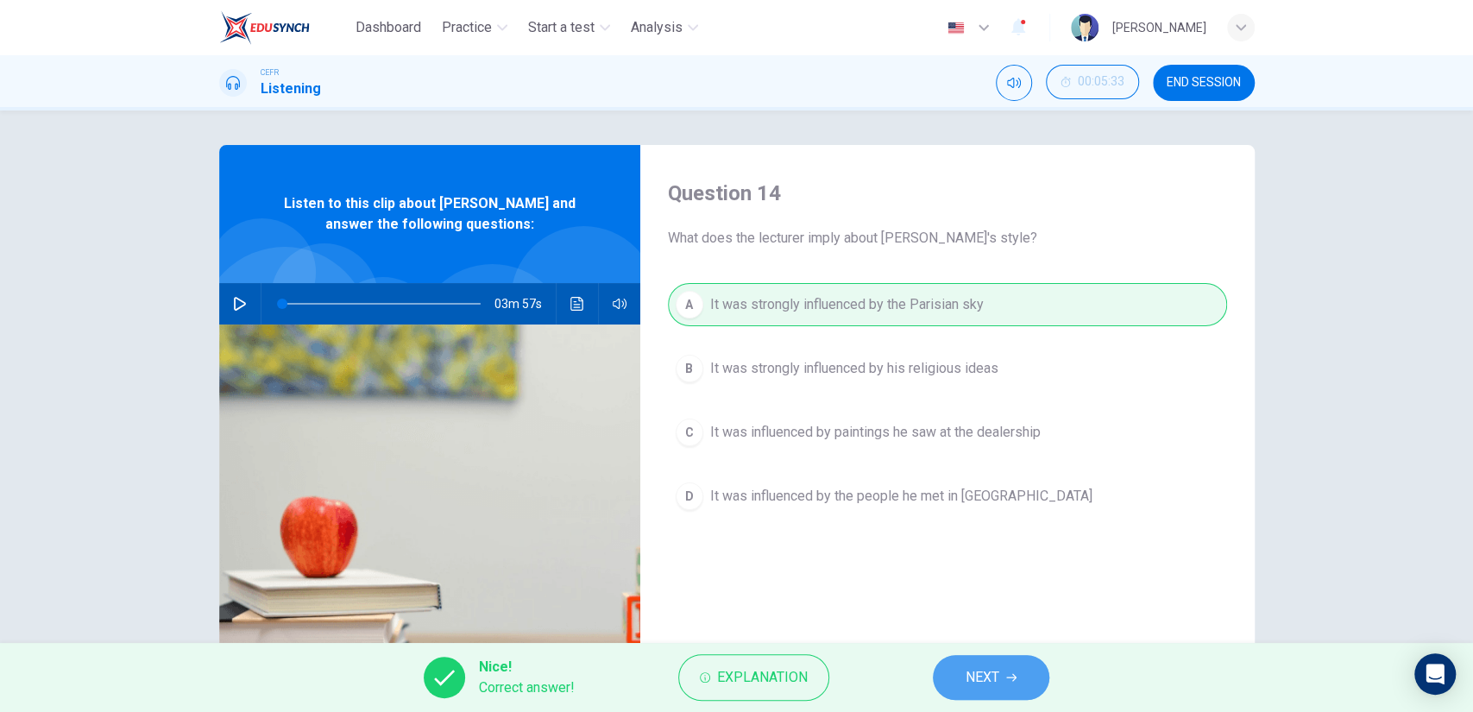
click at [939, 672] on button "NEXT" at bounding box center [991, 677] width 116 height 45
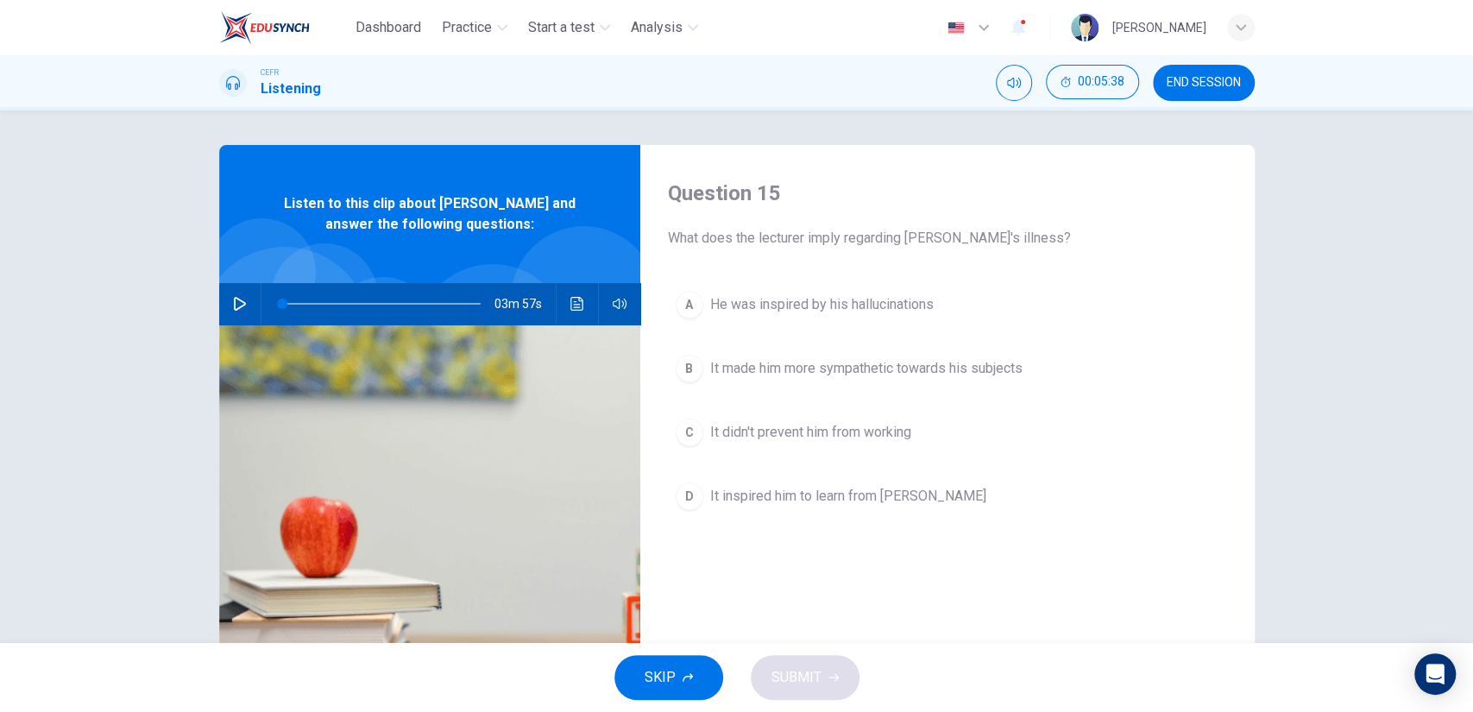
click at [847, 432] on span "It didn't prevent him from working" at bounding box center [810, 432] width 201 height 21
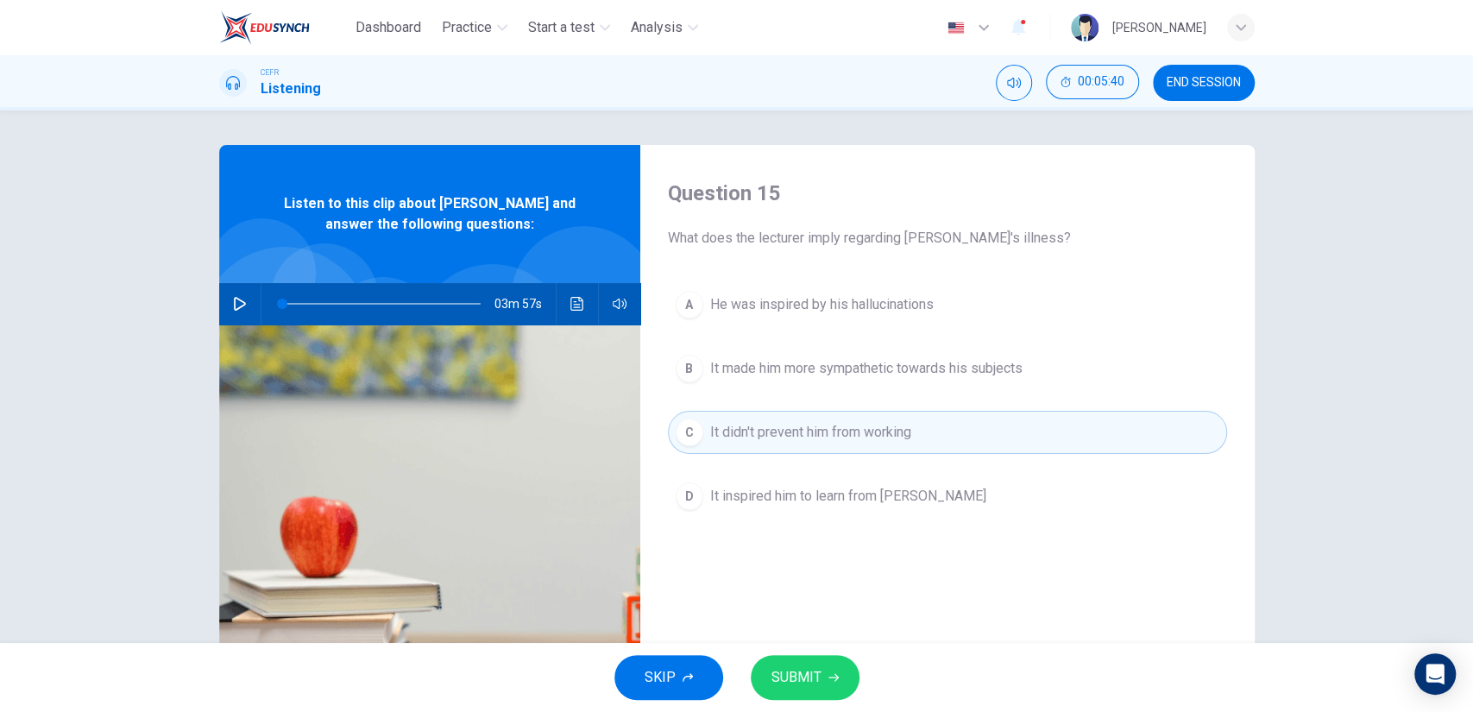
click at [837, 672] on button "SUBMIT" at bounding box center [805, 677] width 109 height 45
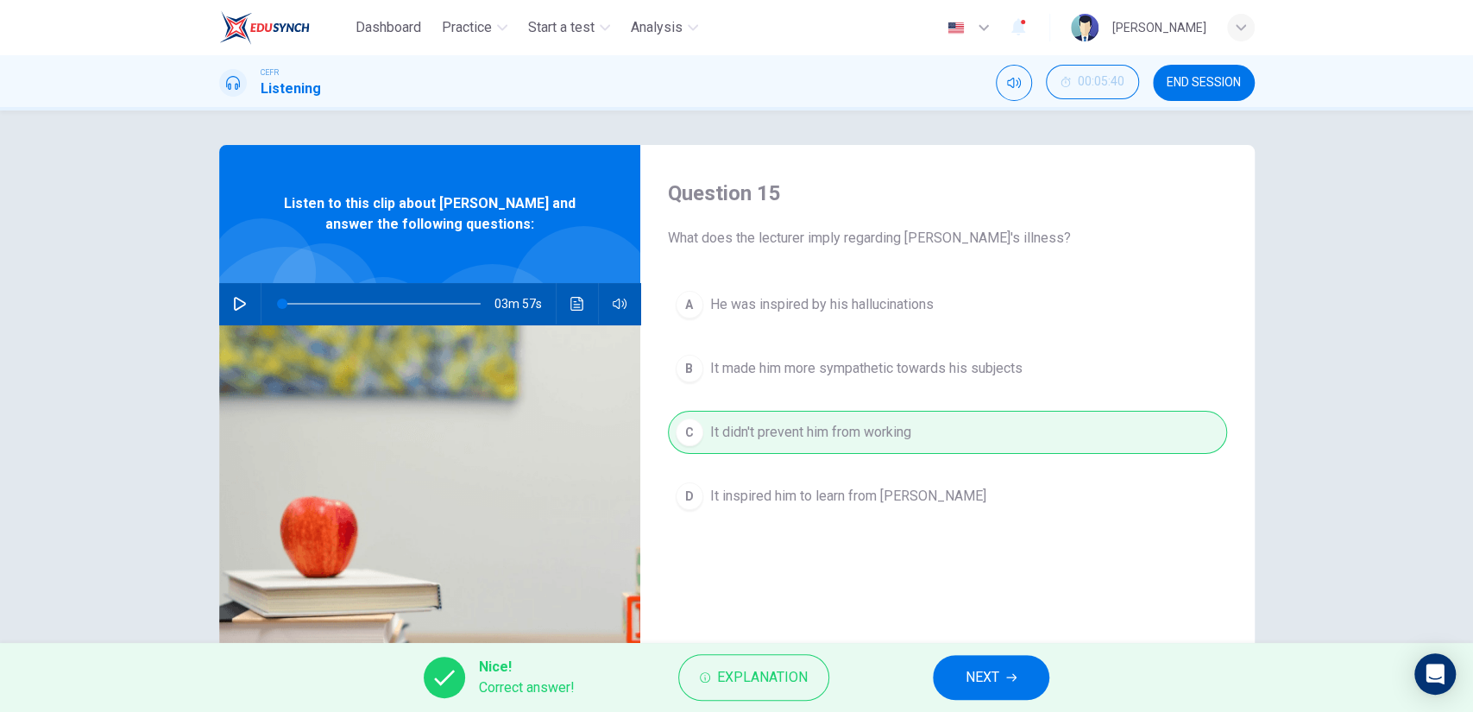
click at [970, 668] on span "NEXT" at bounding box center [983, 677] width 34 height 24
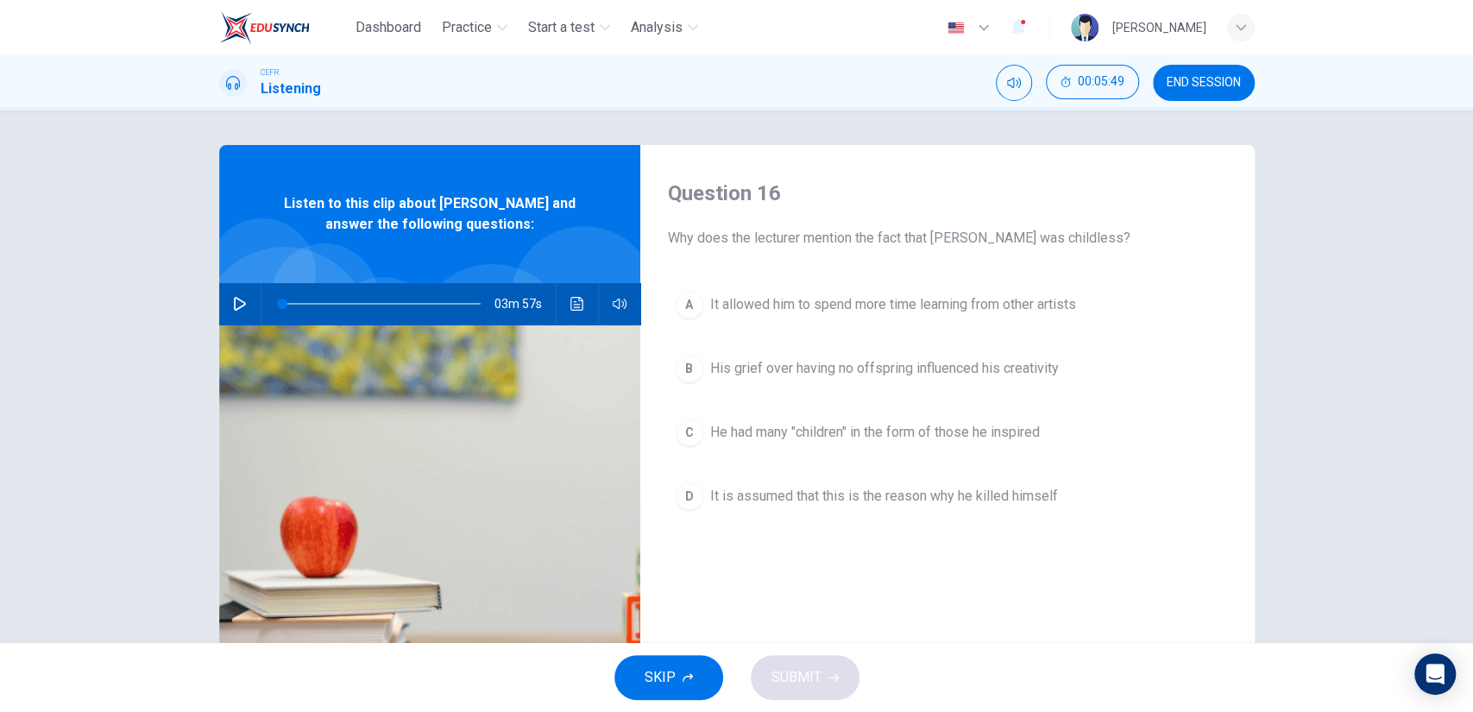
click at [912, 440] on span "He had many "children" in the form of those he inspired" at bounding box center [875, 432] width 330 height 21
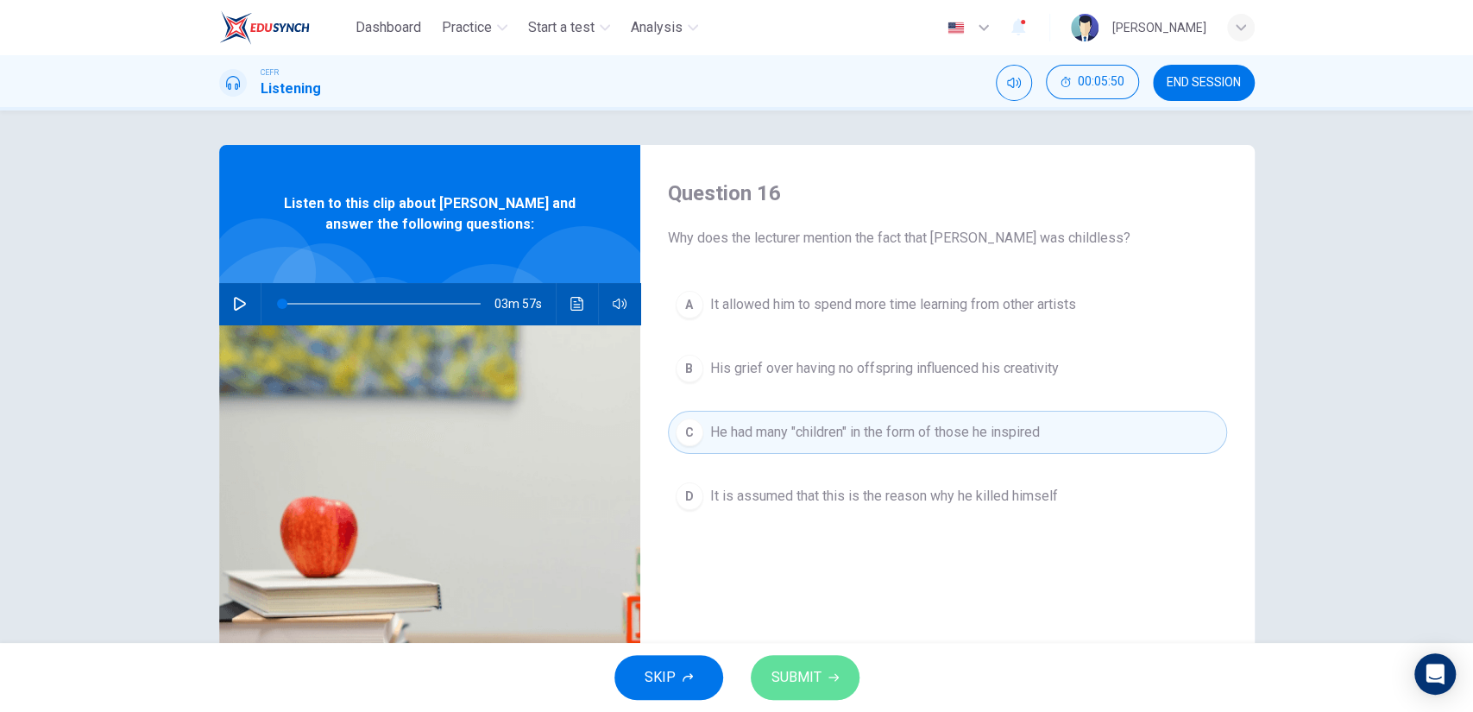
click at [816, 655] on button "SUBMIT" at bounding box center [805, 677] width 109 height 45
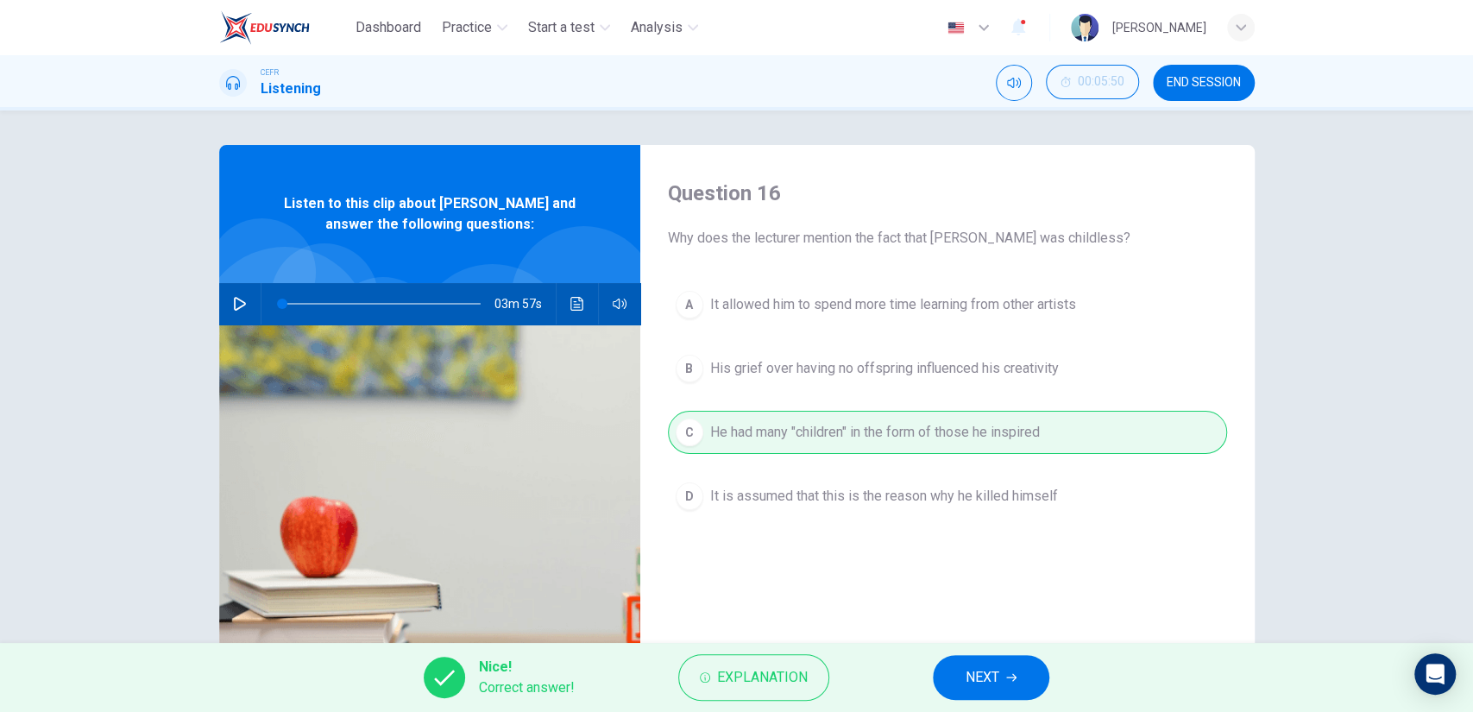
click at [927, 660] on div "Nice! Correct answer! Explanation NEXT" at bounding box center [736, 677] width 1473 height 69
click at [964, 671] on button "NEXT" at bounding box center [991, 677] width 116 height 45
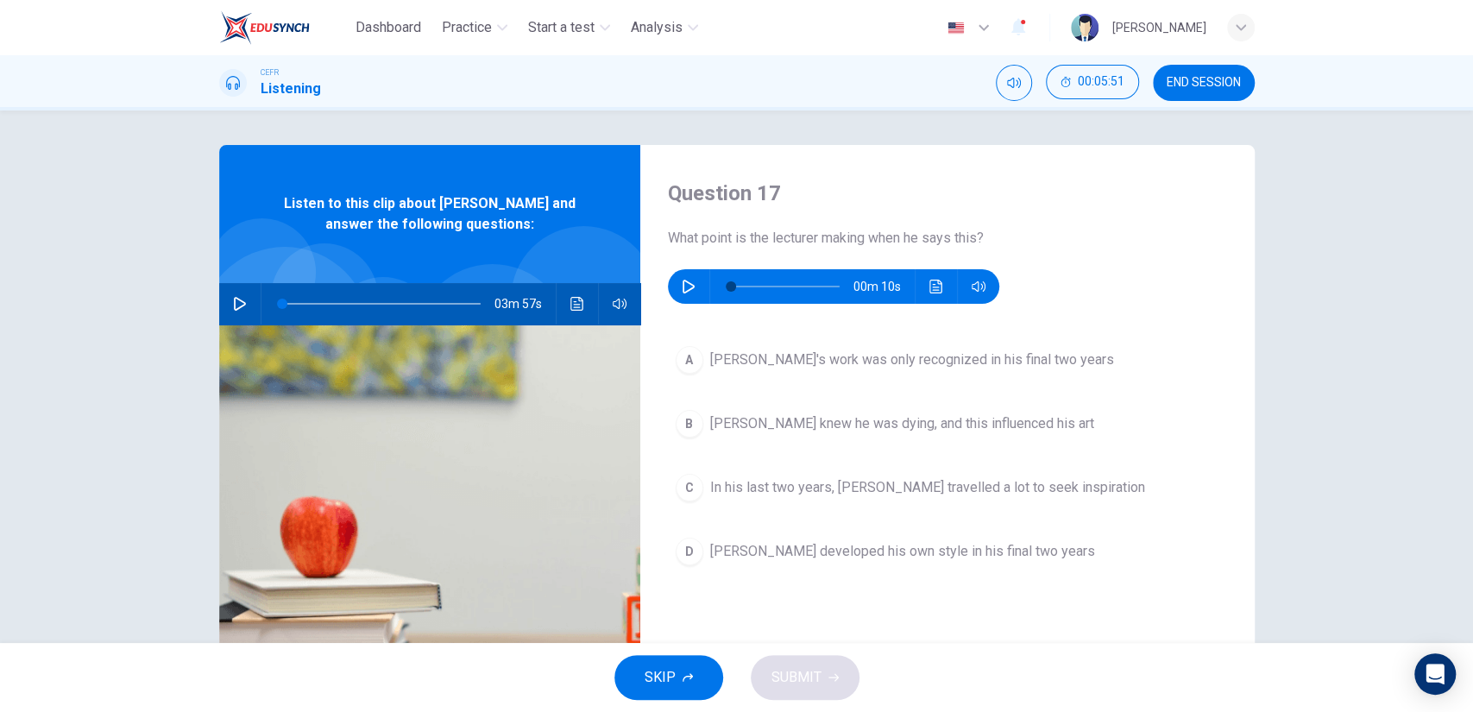
click at [682, 280] on icon "button" at bounding box center [689, 287] width 14 height 14
type input "0"
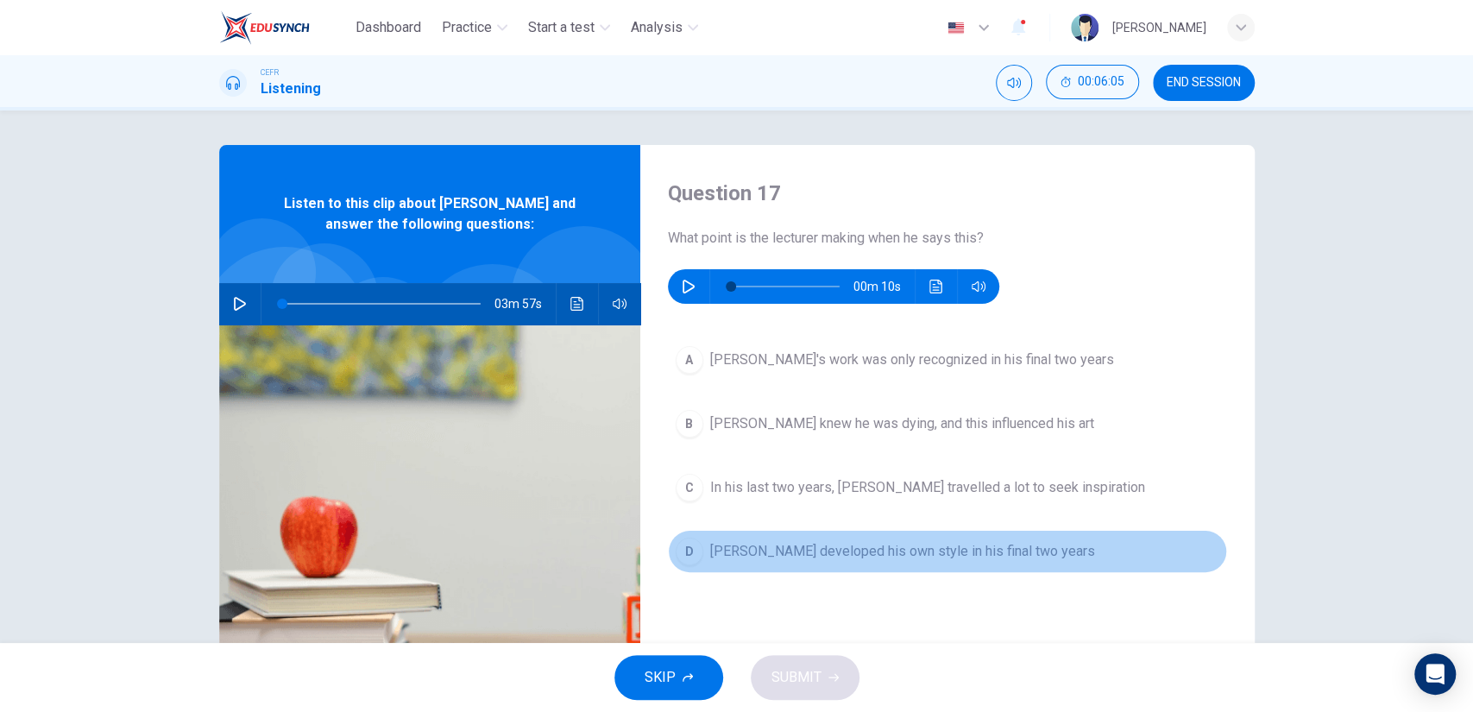
click at [873, 552] on span "[PERSON_NAME] developed his own style in his final two years" at bounding box center [902, 551] width 385 height 21
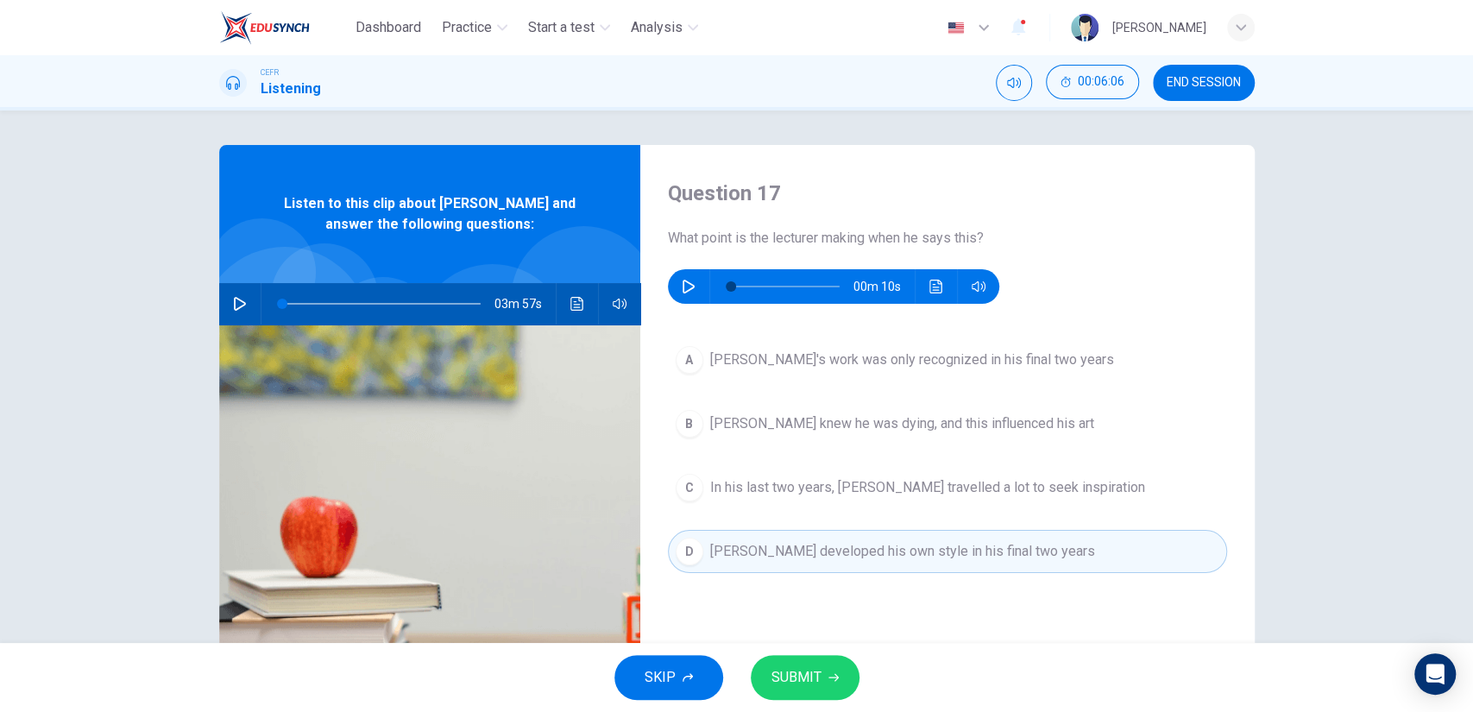
click at [830, 653] on div "SKIP SUBMIT" at bounding box center [736, 677] width 1473 height 69
click at [830, 660] on button "SUBMIT" at bounding box center [805, 677] width 109 height 45
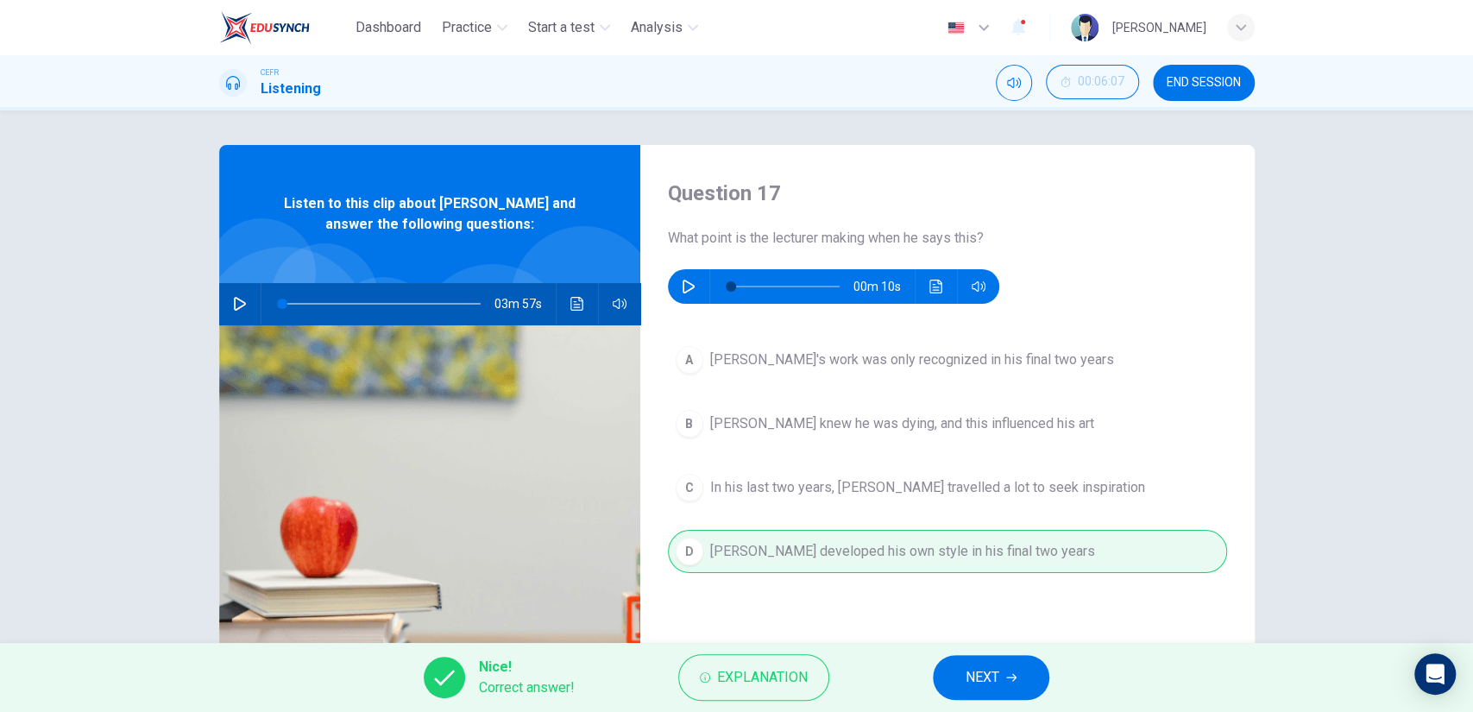
click at [966, 657] on button "NEXT" at bounding box center [991, 677] width 116 height 45
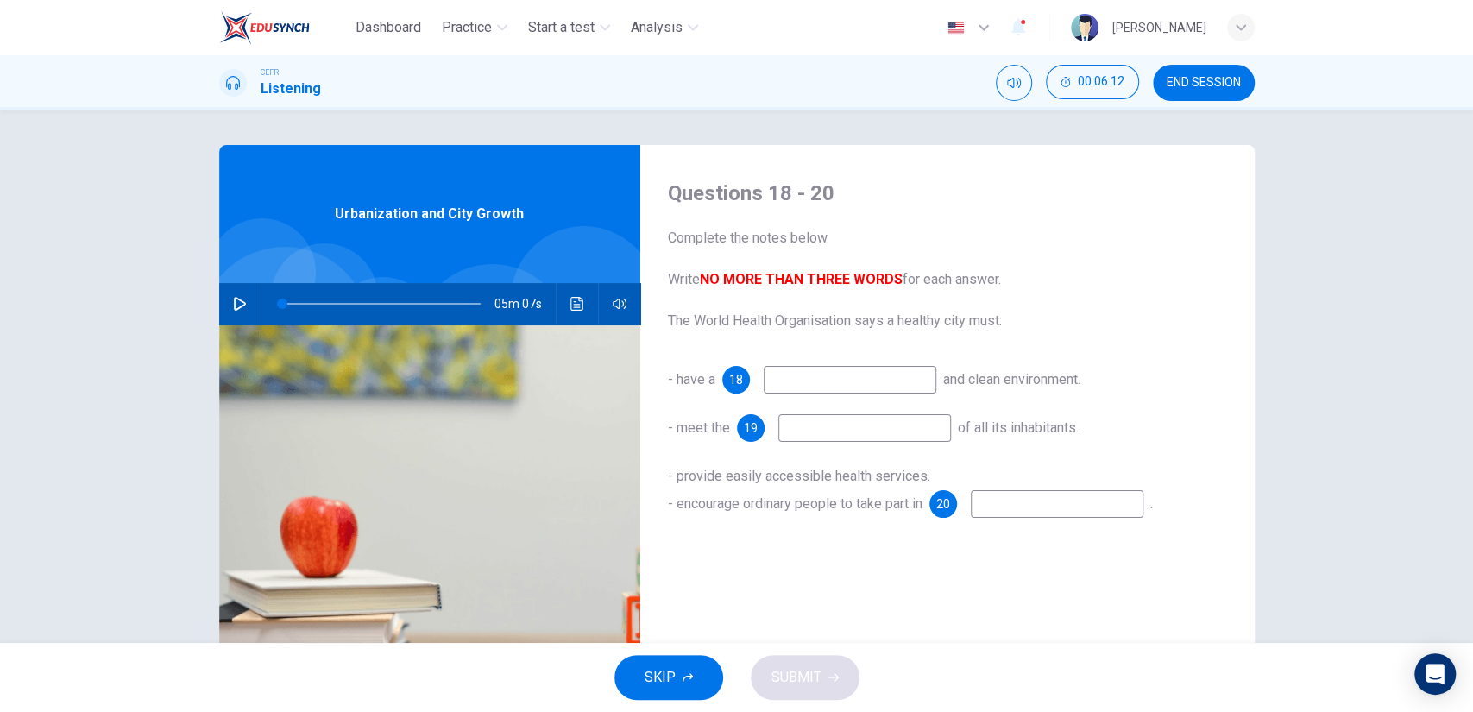
click at [238, 309] on icon "button" at bounding box center [240, 304] width 14 height 14
click at [859, 387] on input at bounding box center [850, 380] width 173 height 28
type input "15"
type input "clea"
type input "15"
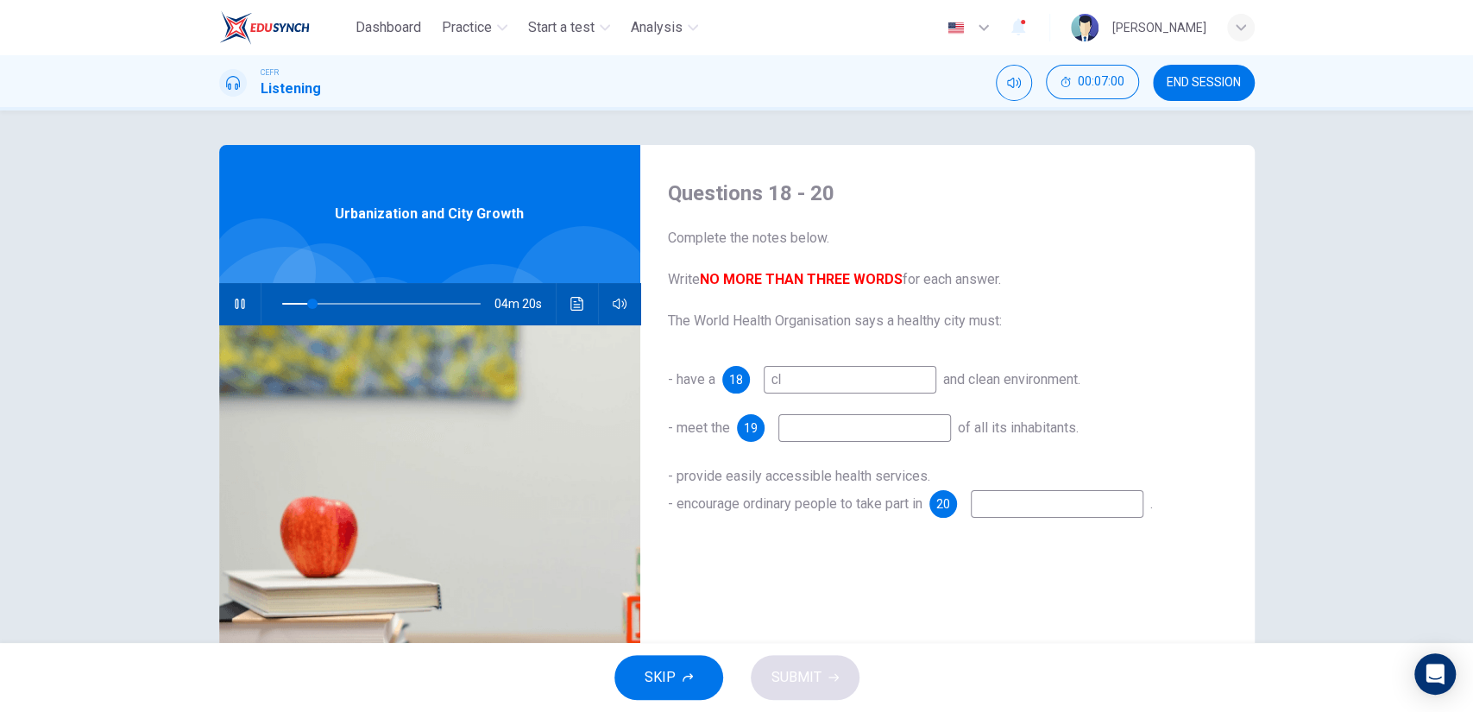
type input "c"
type input "16"
type input "sa"
type input "16"
type input "safe"
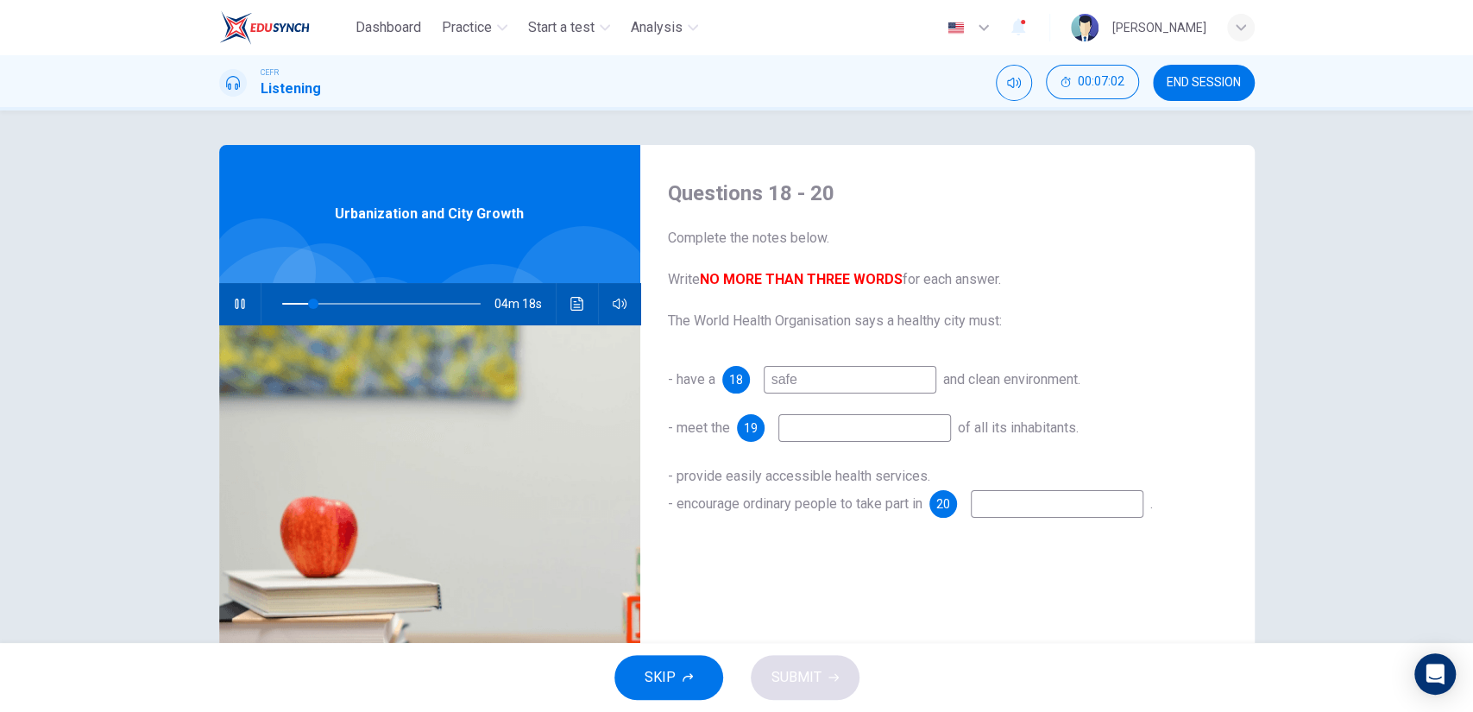
type input "16"
type input "safe"
click at [843, 426] on input at bounding box center [864, 428] width 173 height 28
type input "19"
type input "s"
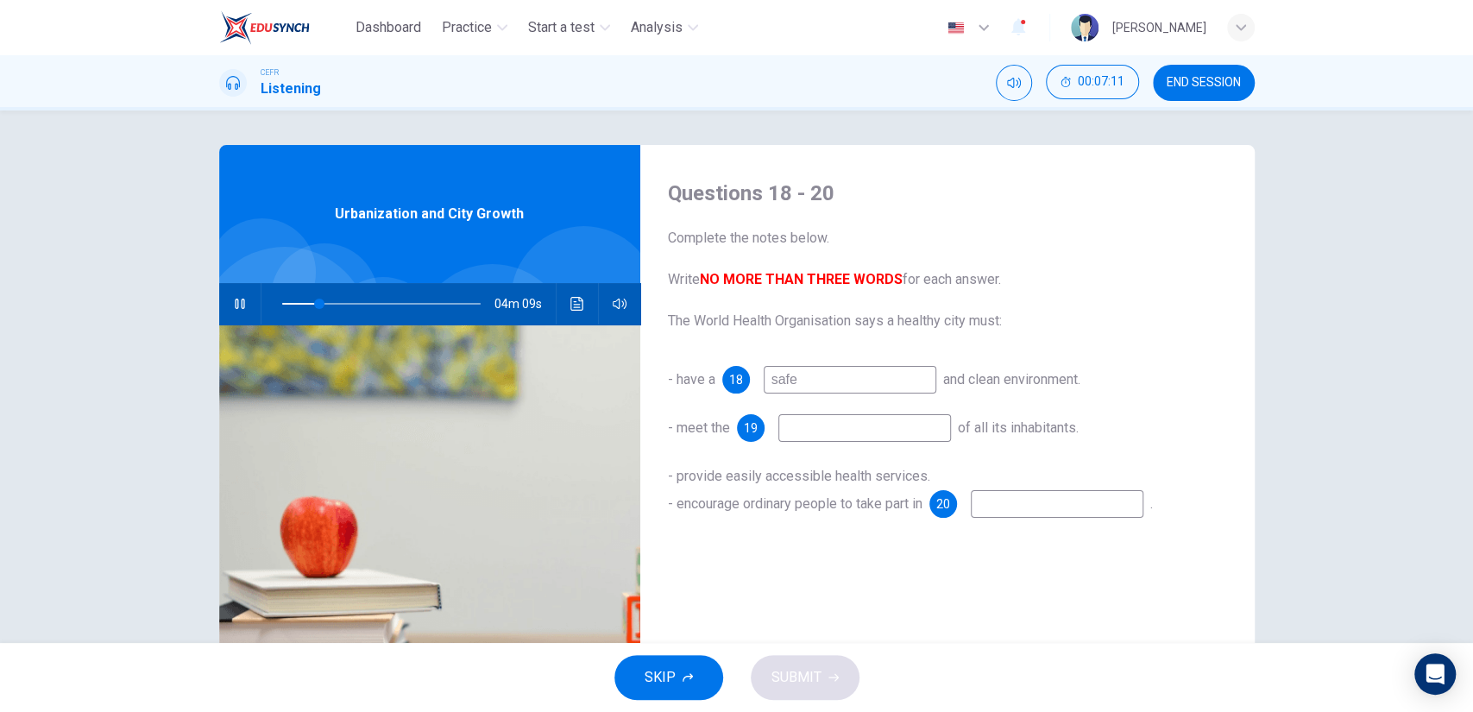
type input "19"
type input "satis"
type input "20"
type input "satisf"
type input "20"
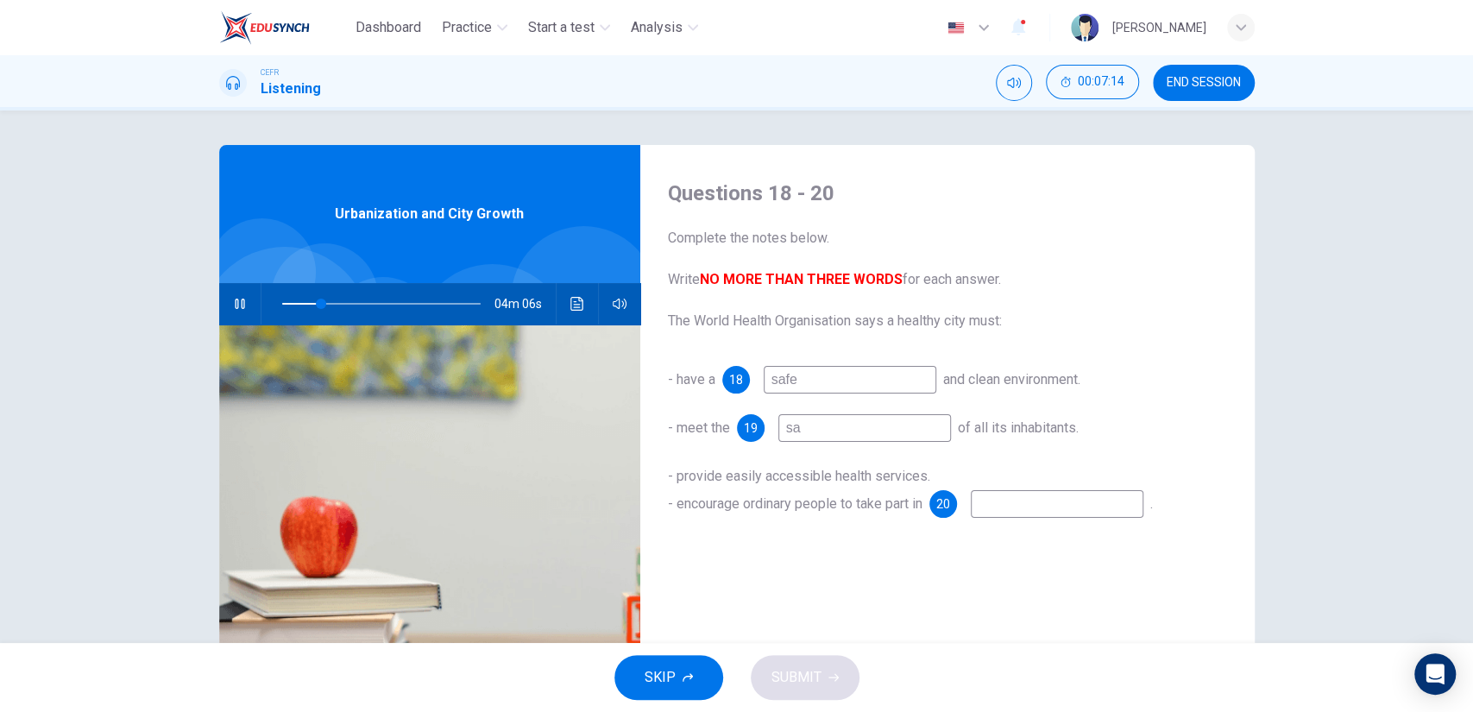
type input "s"
type input "20"
type input "e"
type input "20"
type input "n"
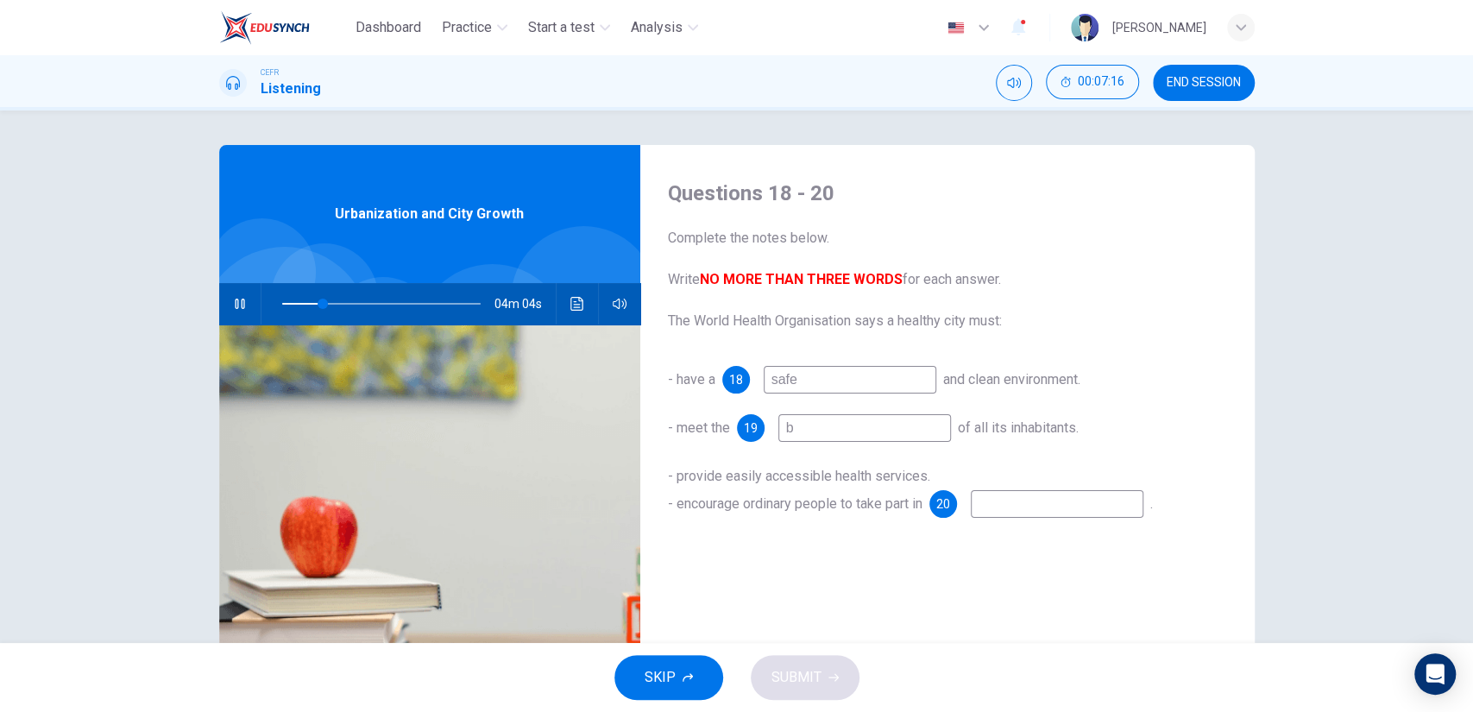
type input "bb"
type input "21"
type input "ba"
type input "21"
type input "basic nee"
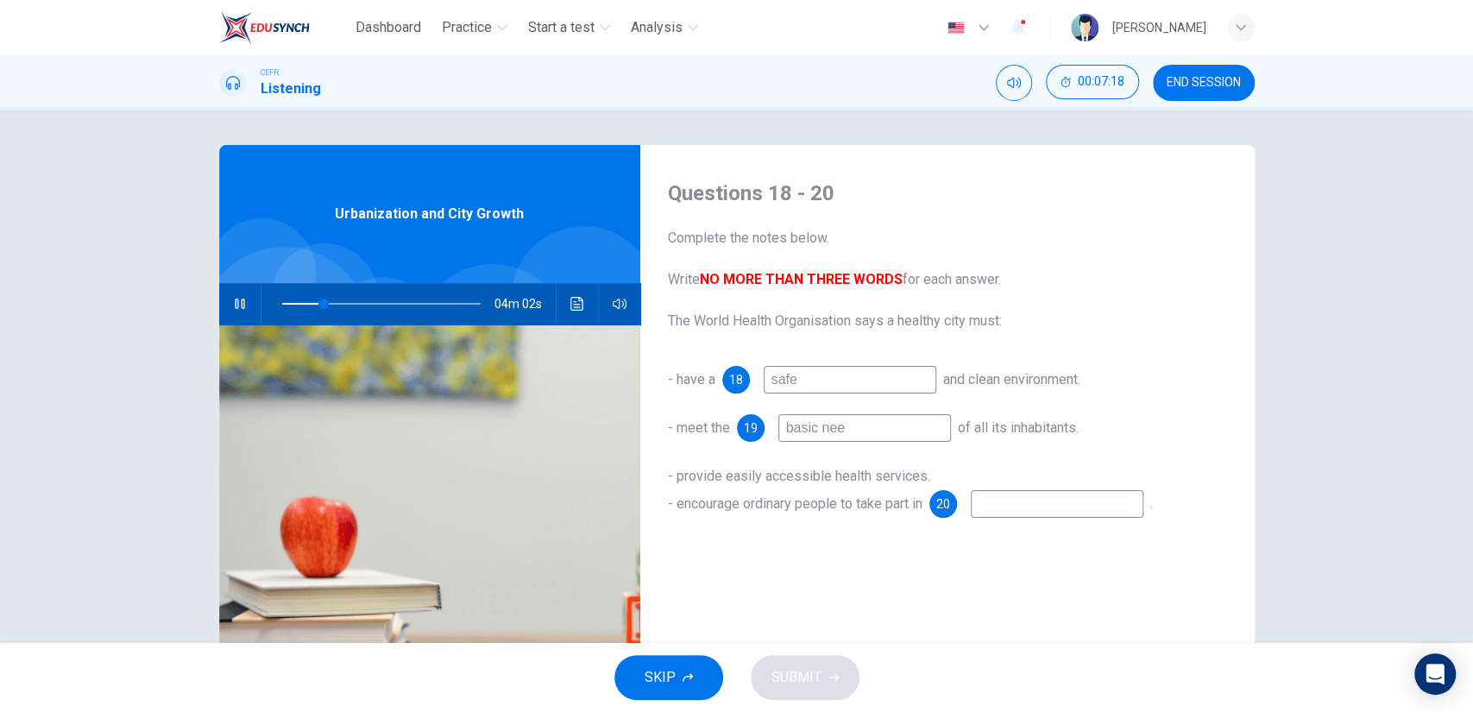
type input "21"
type input "basic needs"
type input "22"
type input "basic needs"
click at [1037, 517] on input at bounding box center [1057, 504] width 173 height 28
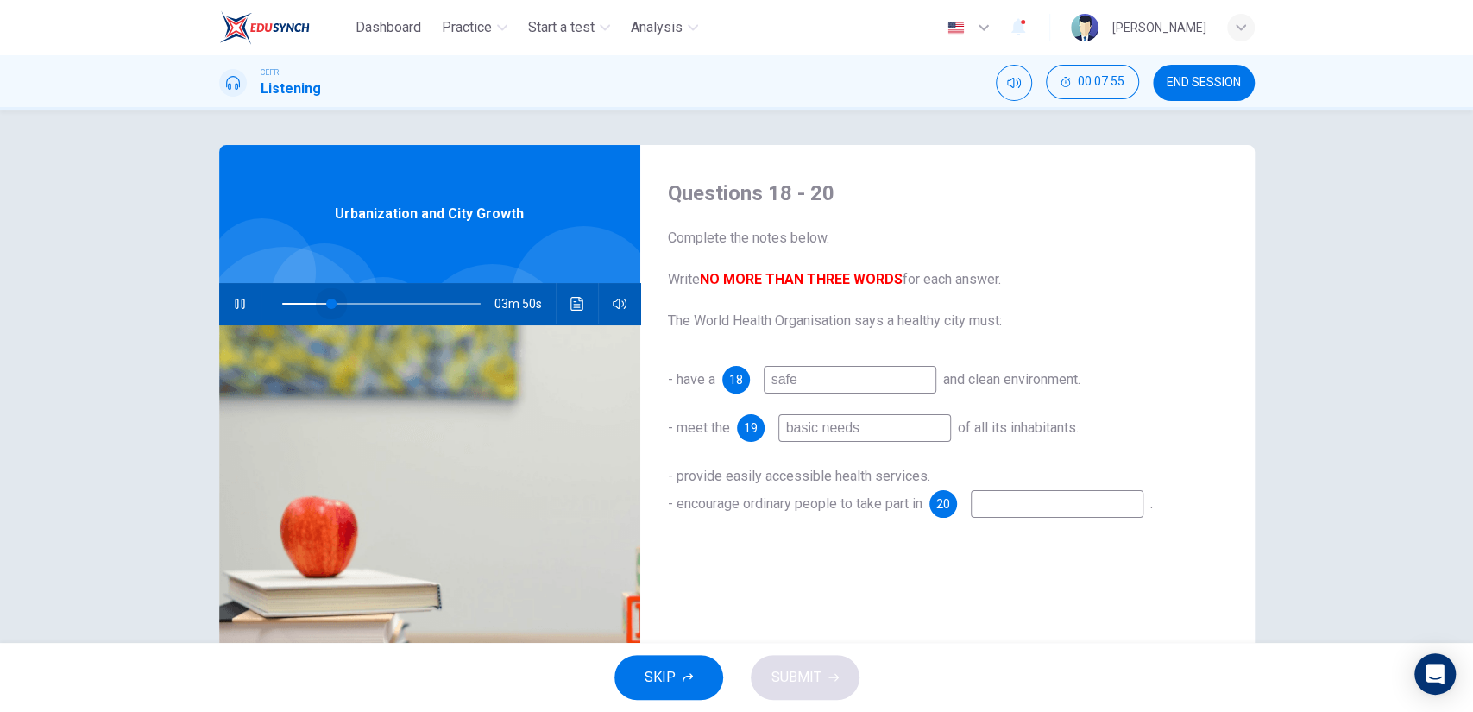
click at [327, 303] on span at bounding box center [331, 304] width 10 height 10
click at [319, 305] on span at bounding box center [323, 304] width 10 height 10
type input "26"
click at [988, 509] on input at bounding box center [1057, 504] width 173 height 28
type input "lo"
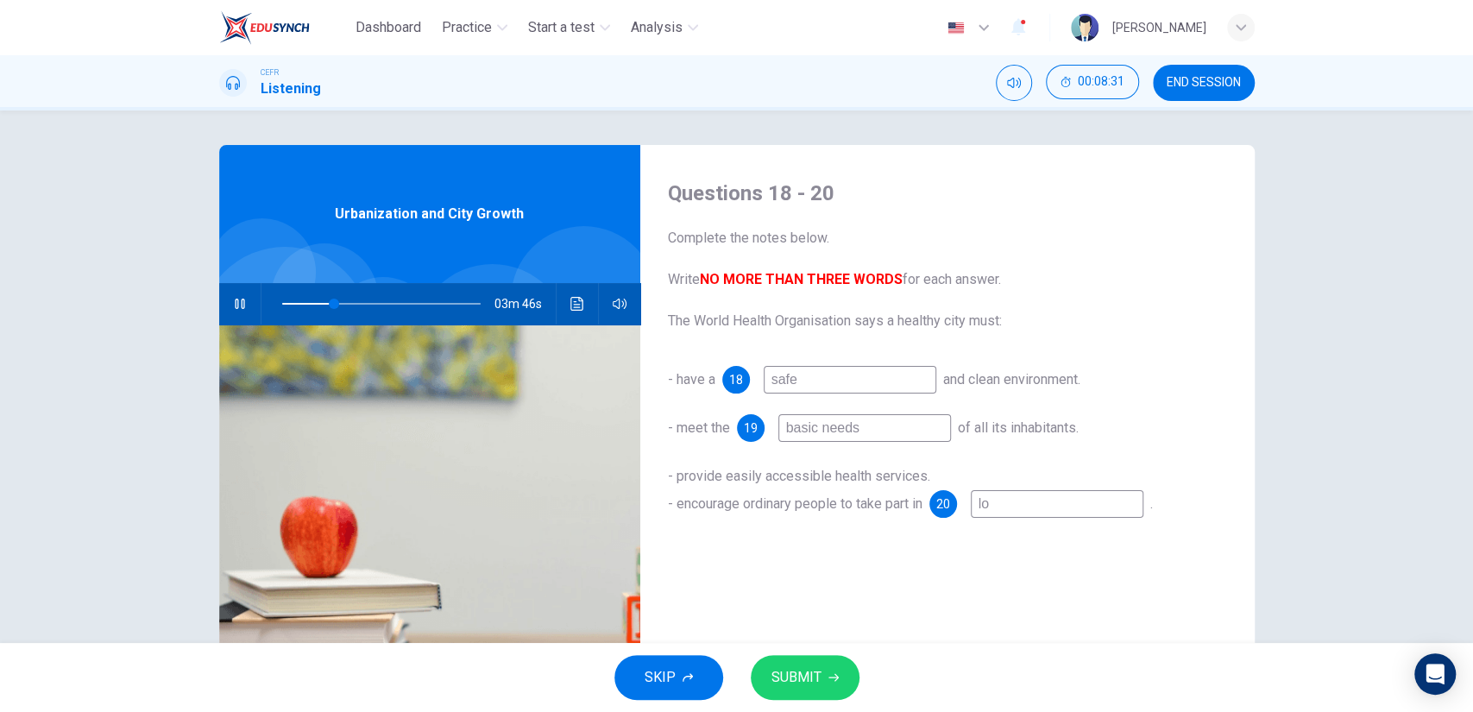
type input "27"
type input "loc"
type input "27"
type input "loca"
type input "27"
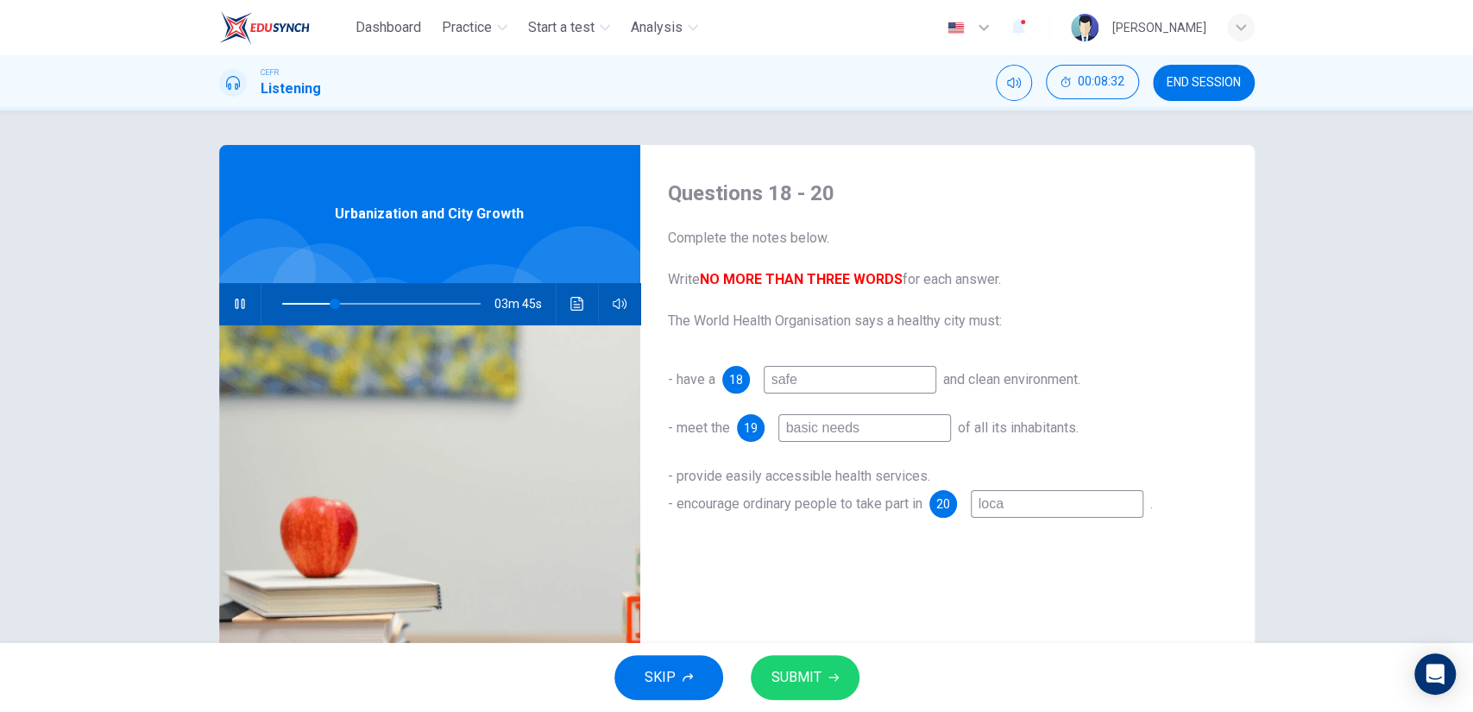
type input "local"
type input "27"
type input "local"
type input "27"
type input "local g"
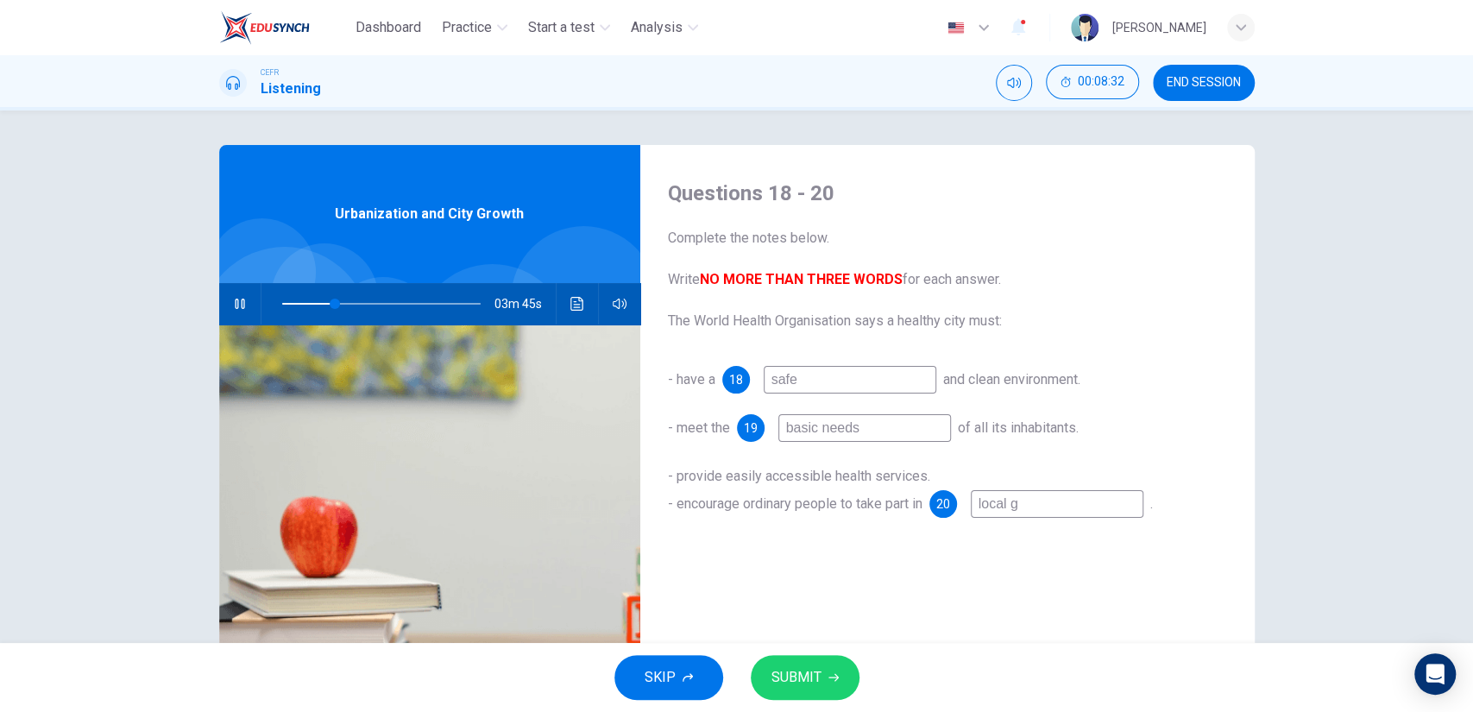
type input "27"
type input "local go"
type input "27"
type input "local gov"
type input "27"
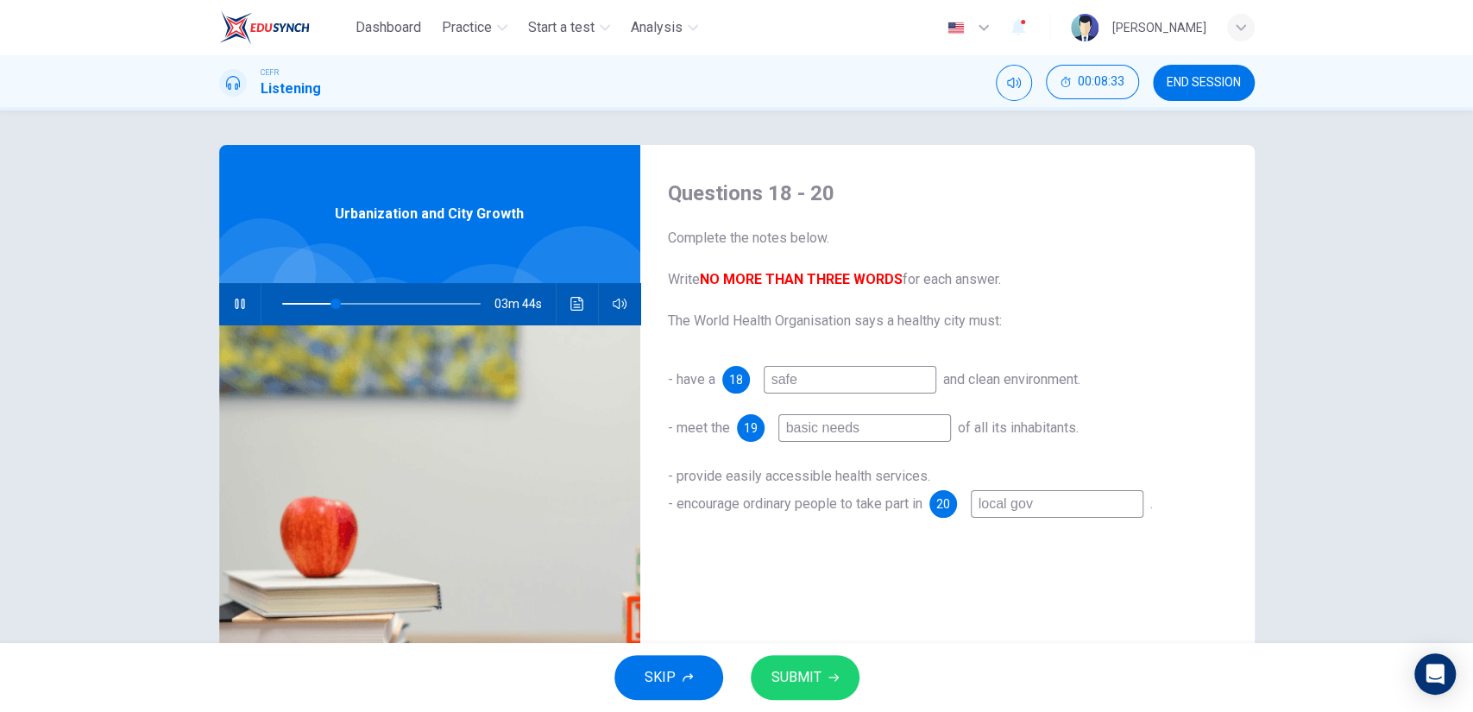
type input "local [PERSON_NAME]"
type input "27"
type input "local [PERSON_NAME]"
type input "27"
type input "local govern"
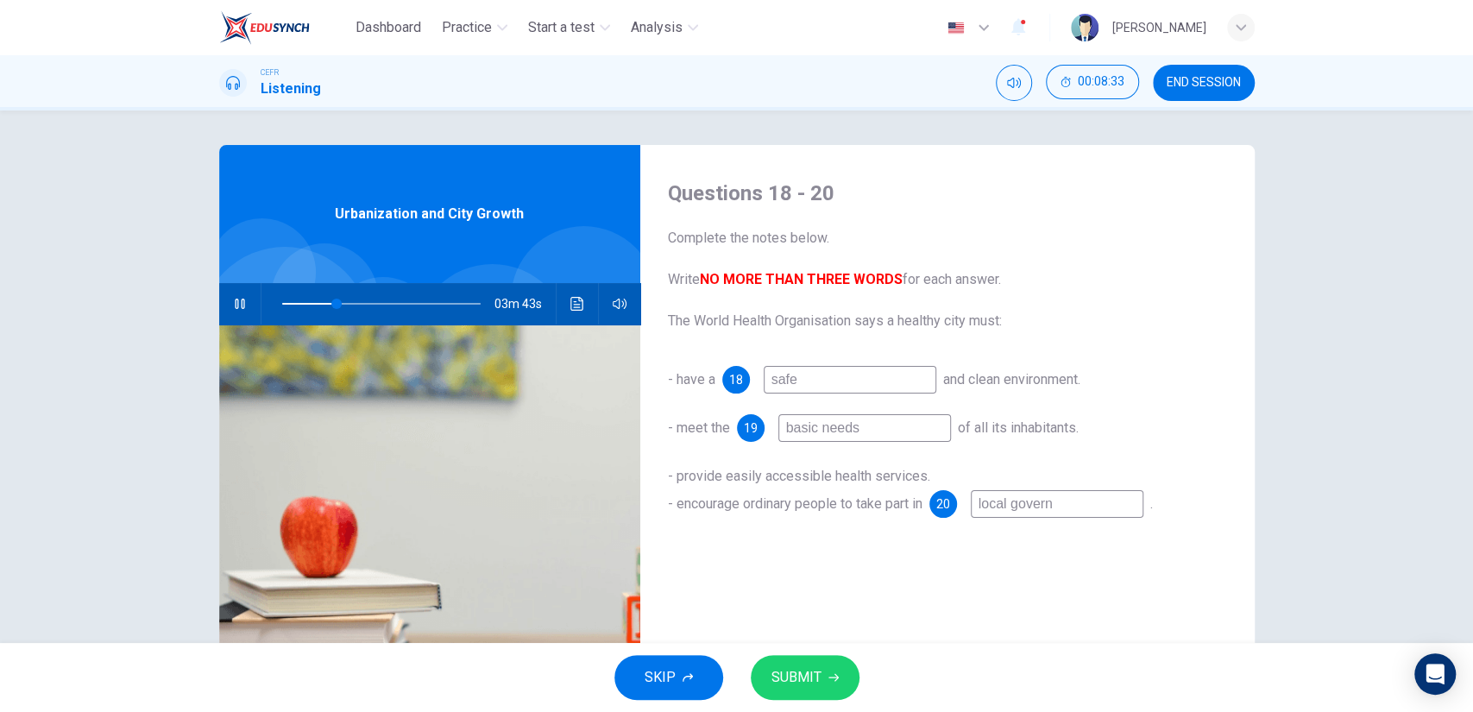
type input "27"
type input "local governm"
type input "27"
type input "local governme"
type input "27"
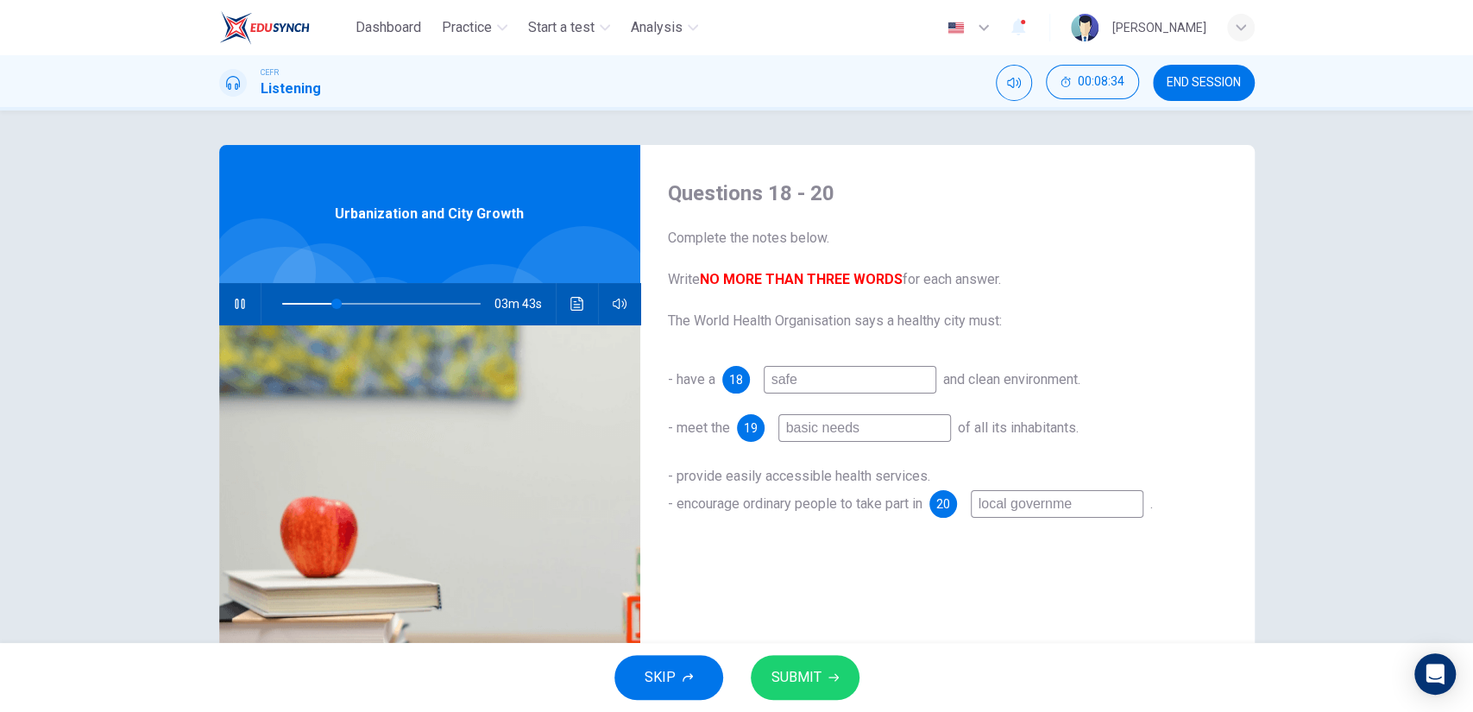
type input "local governmen"
type input "28"
type input "local government"
type input "28"
type input "local government"
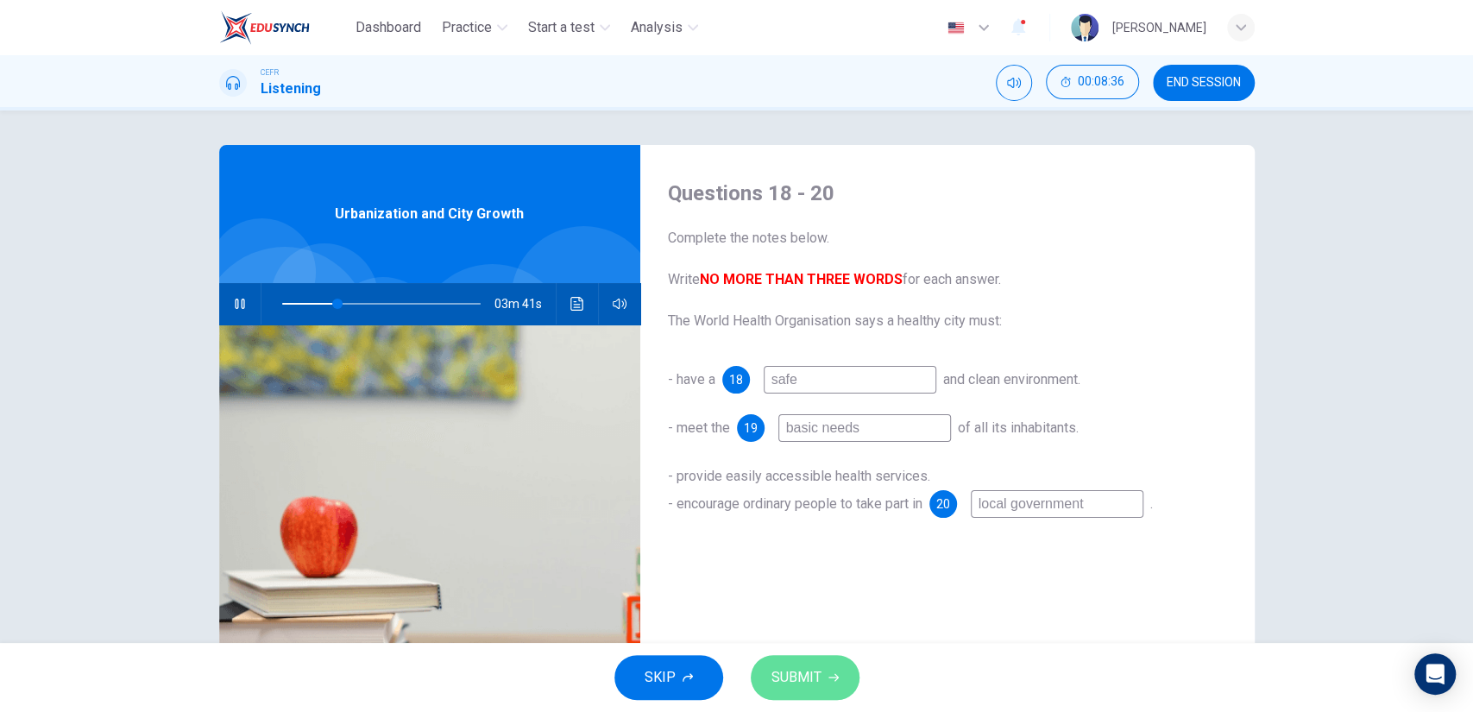
click at [791, 656] on button "SUBMIT" at bounding box center [805, 677] width 109 height 45
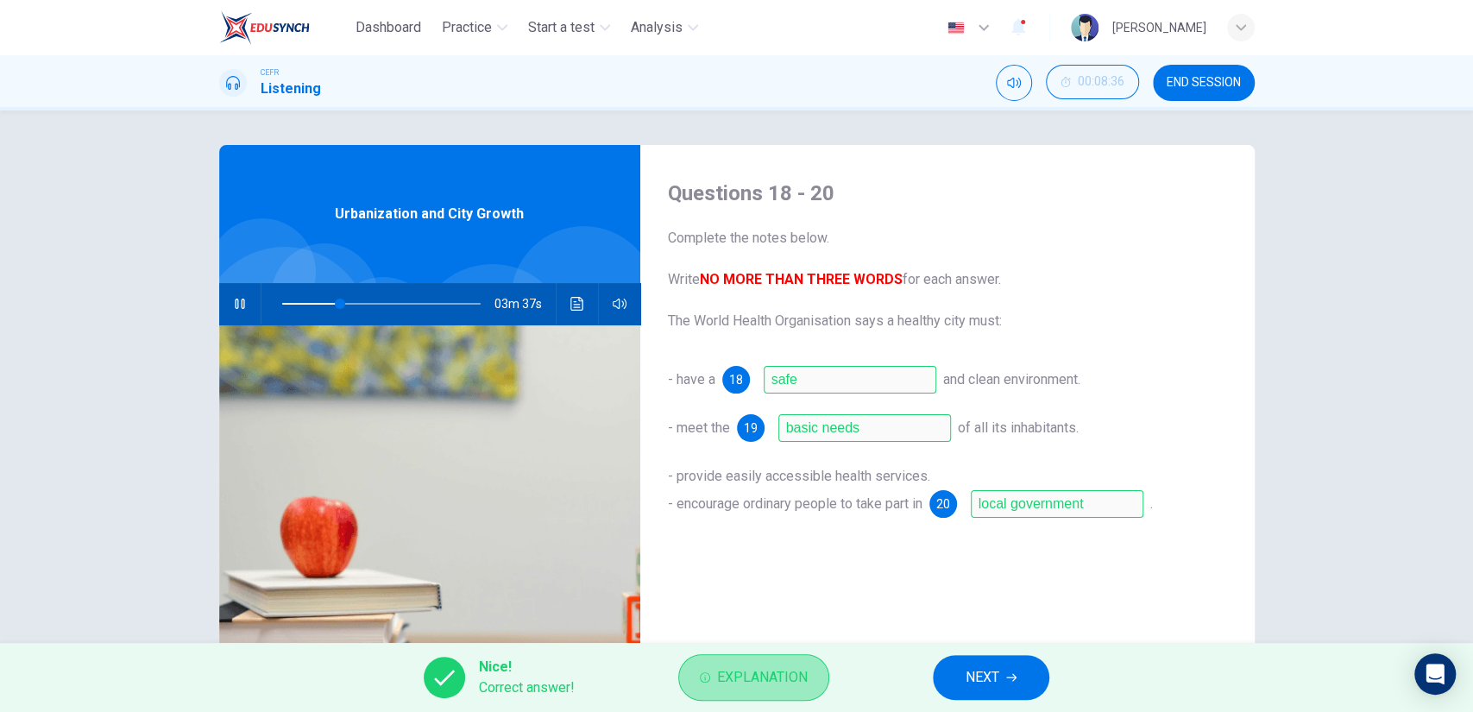
click at [771, 682] on span "Explanation" at bounding box center [762, 677] width 91 height 24
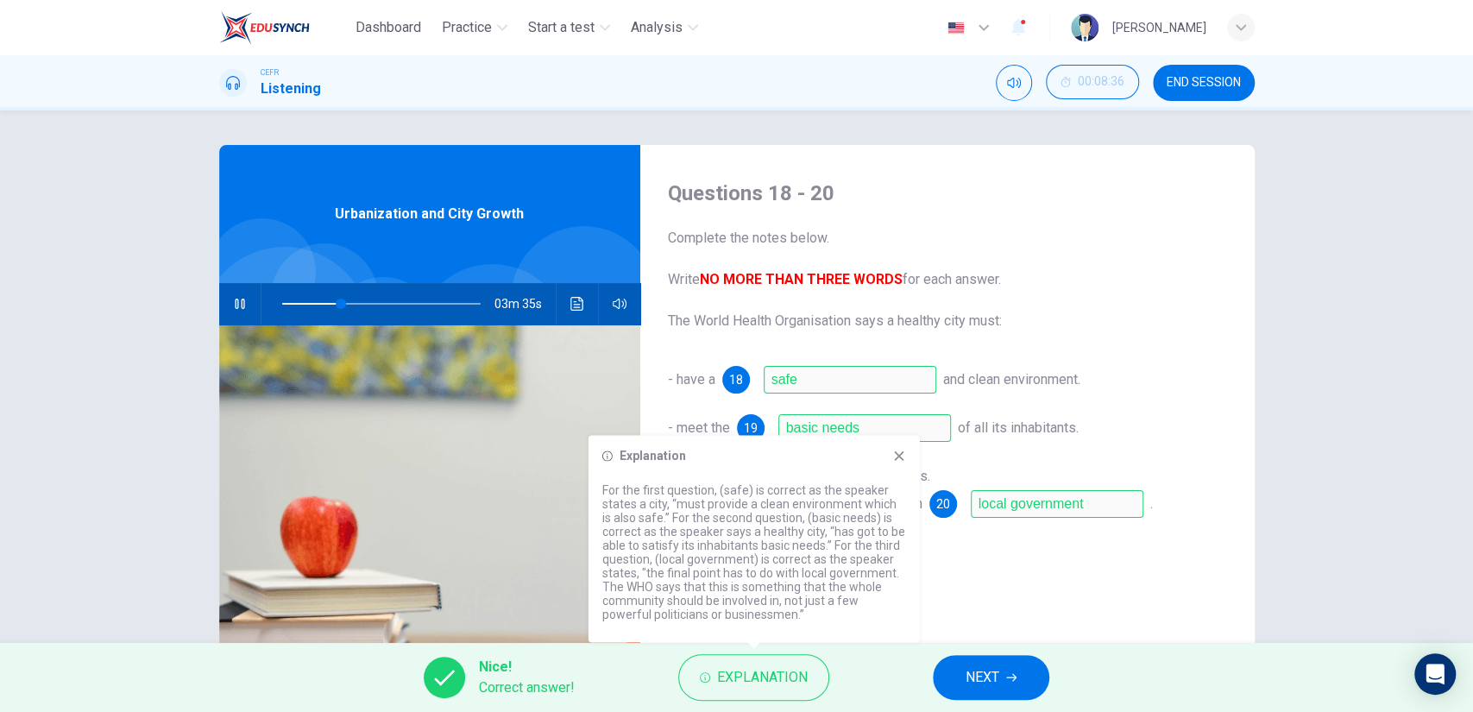
click at [1035, 702] on div "Nice! Correct answer! Explanation NEXT" at bounding box center [736, 677] width 1473 height 69
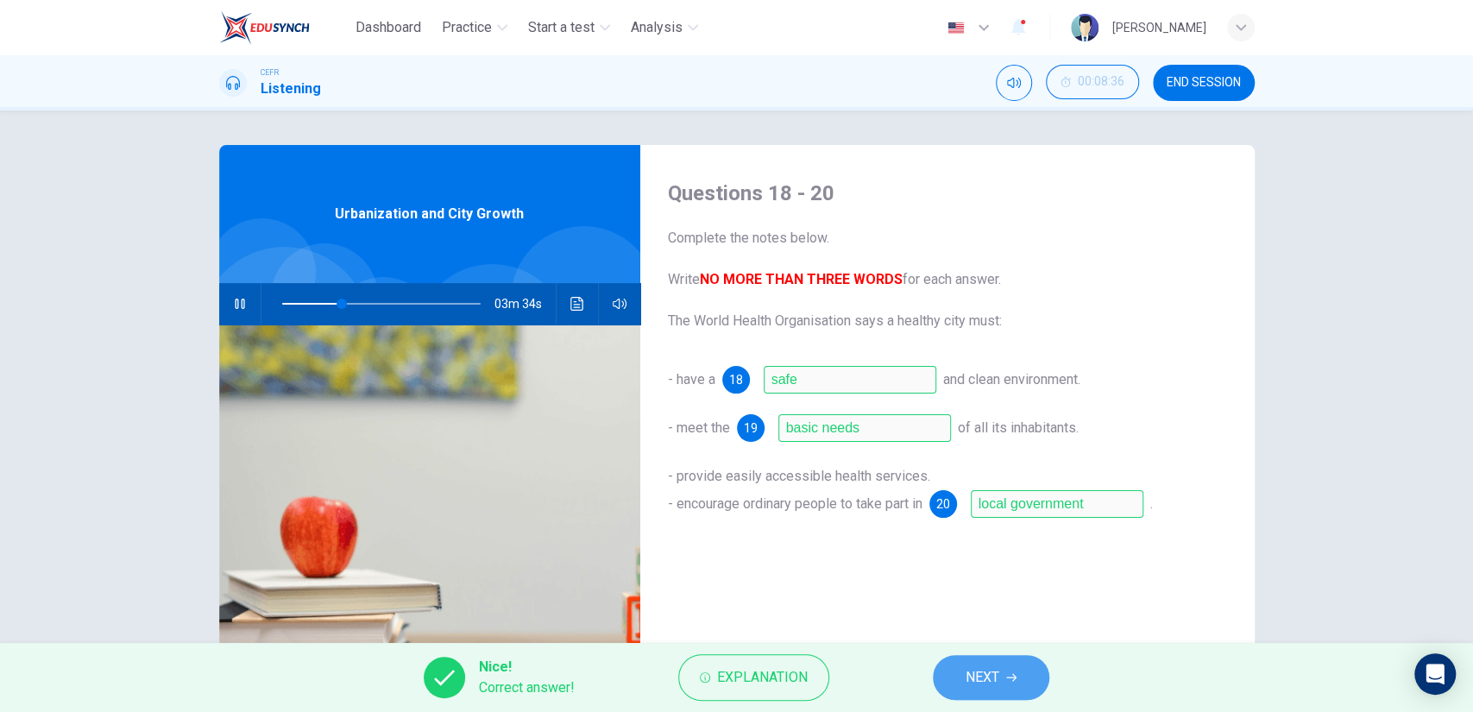
click at [1013, 683] on button "NEXT" at bounding box center [991, 677] width 116 height 45
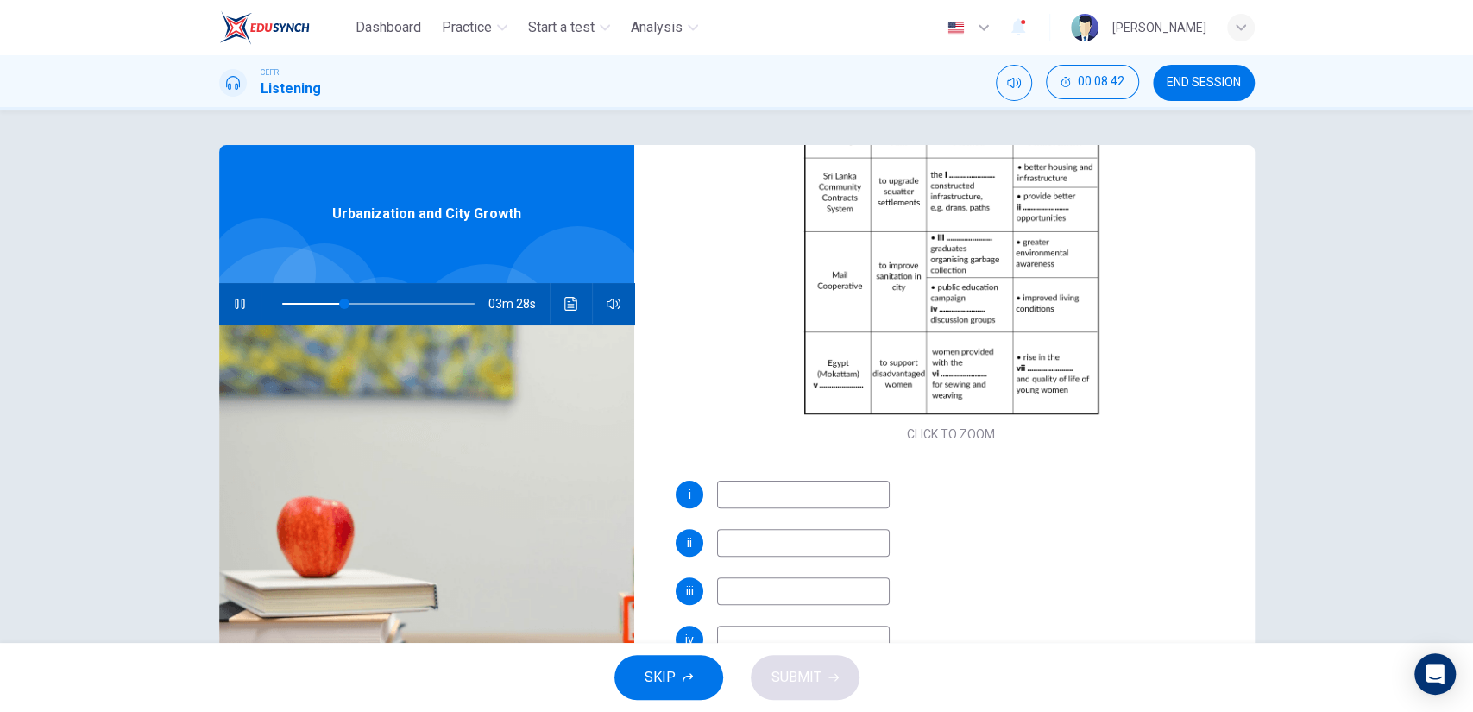
scroll to position [183, 0]
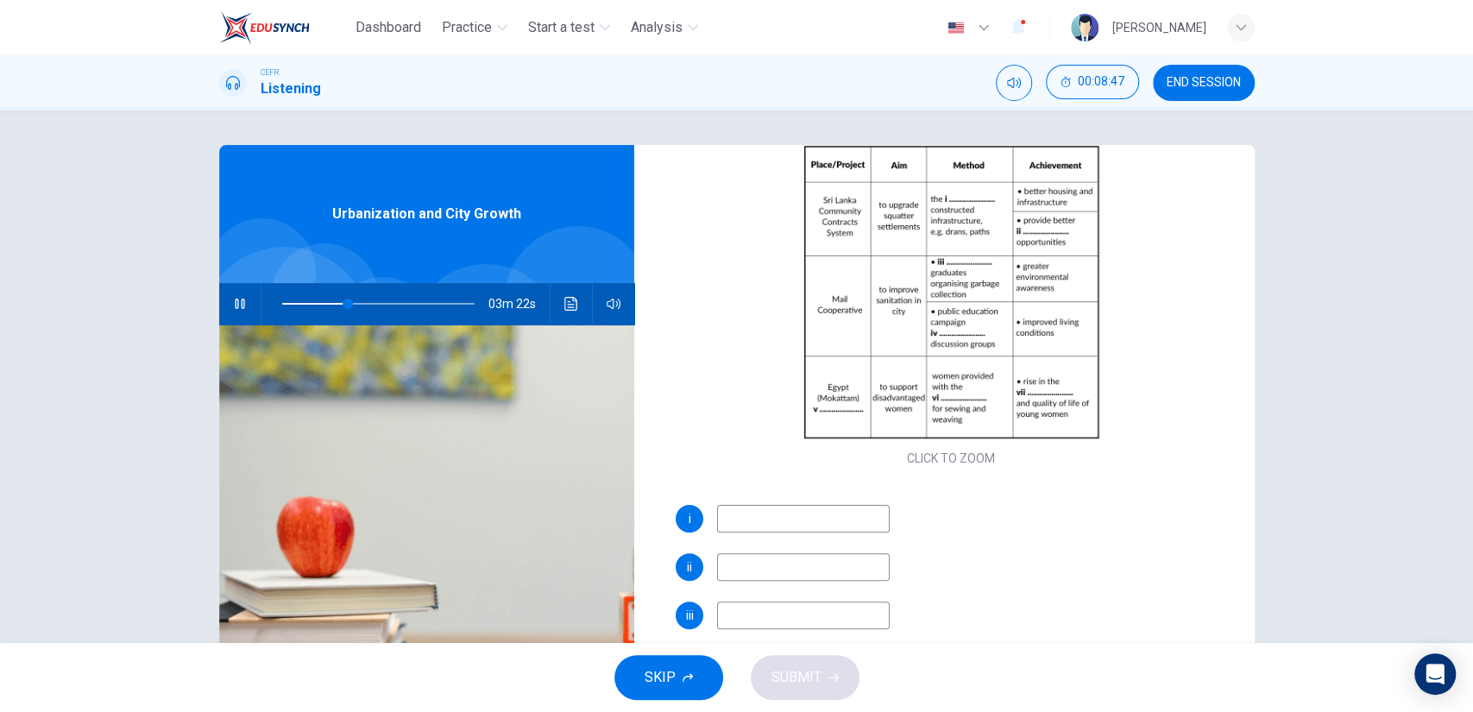
click at [834, 511] on input at bounding box center [803, 519] width 173 height 28
click at [804, 516] on input at bounding box center [803, 519] width 173 height 28
type input "48"
type input "la"
type input "48"
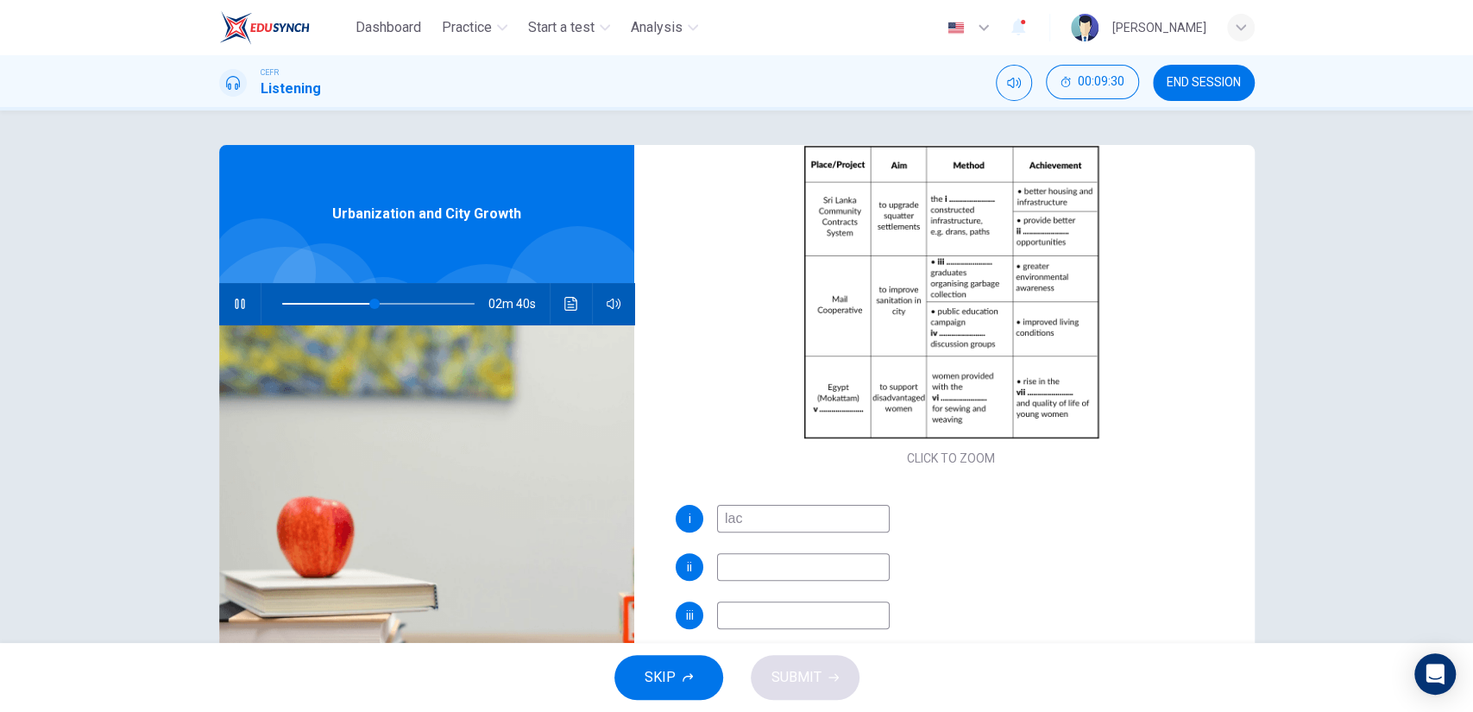
type input "lack"
type input "48"
type input "lack of"
type input "49"
type input "lack of"
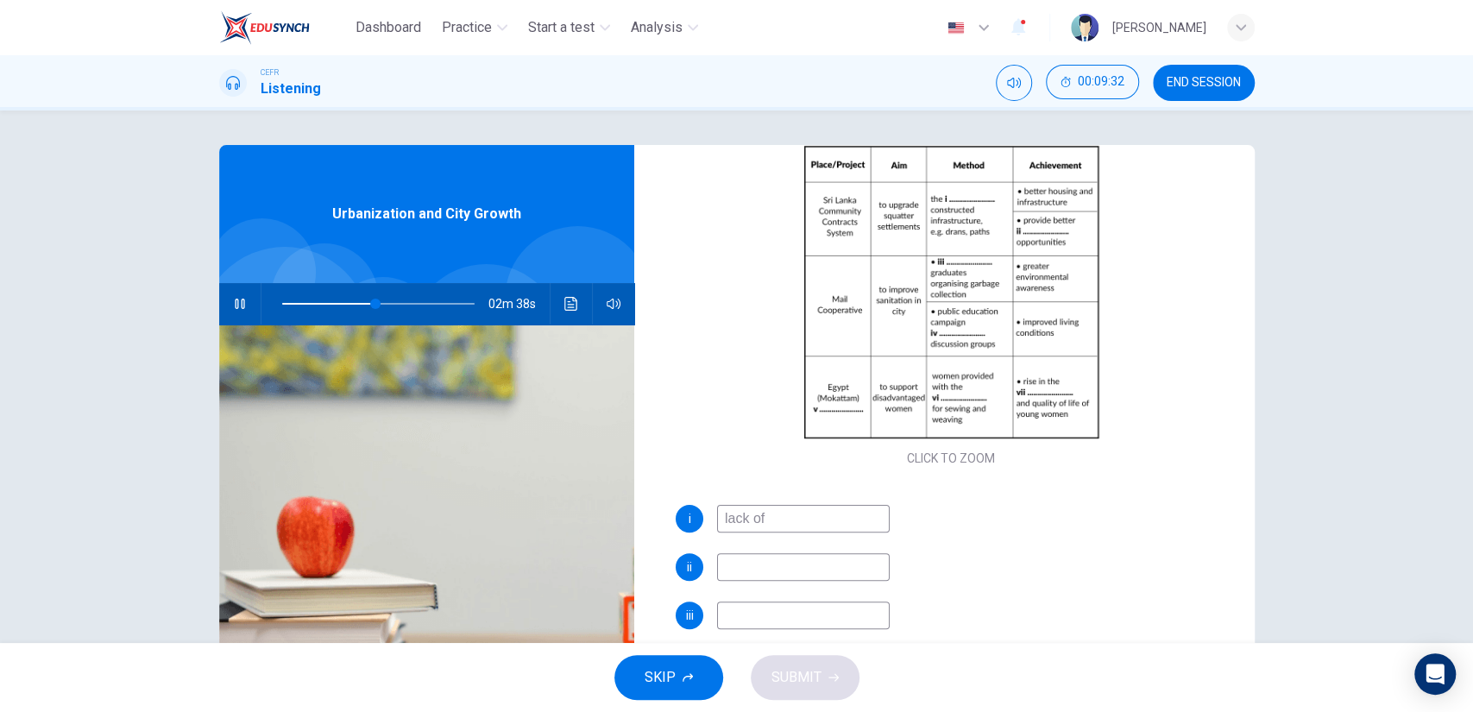
click at [798, 554] on input at bounding box center [803, 567] width 173 height 28
type input "54"
type input "ac"
type input "54"
type input "acanem"
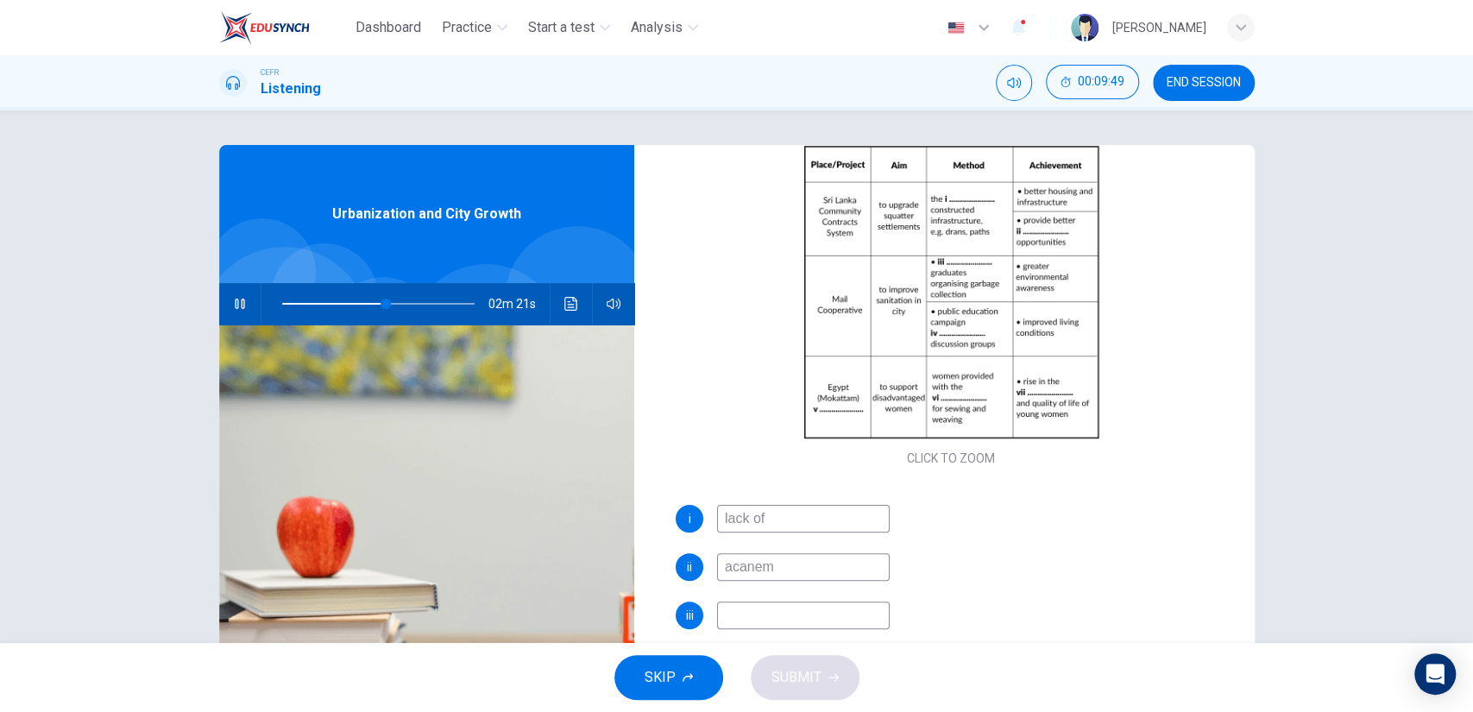
type input "54"
type input "acanemic"
type input "55"
type input "a"
type input "55"
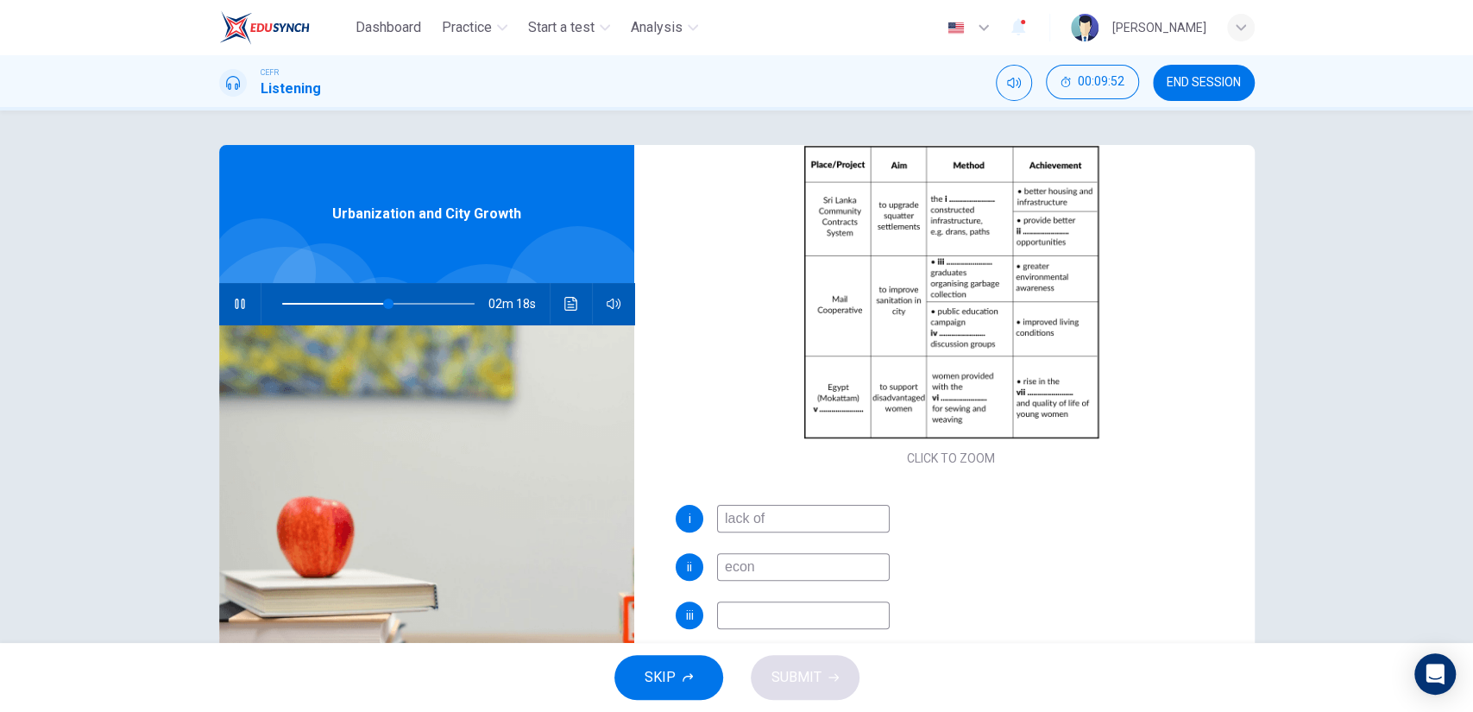
type input "econo"
type input "55"
type input "economic"
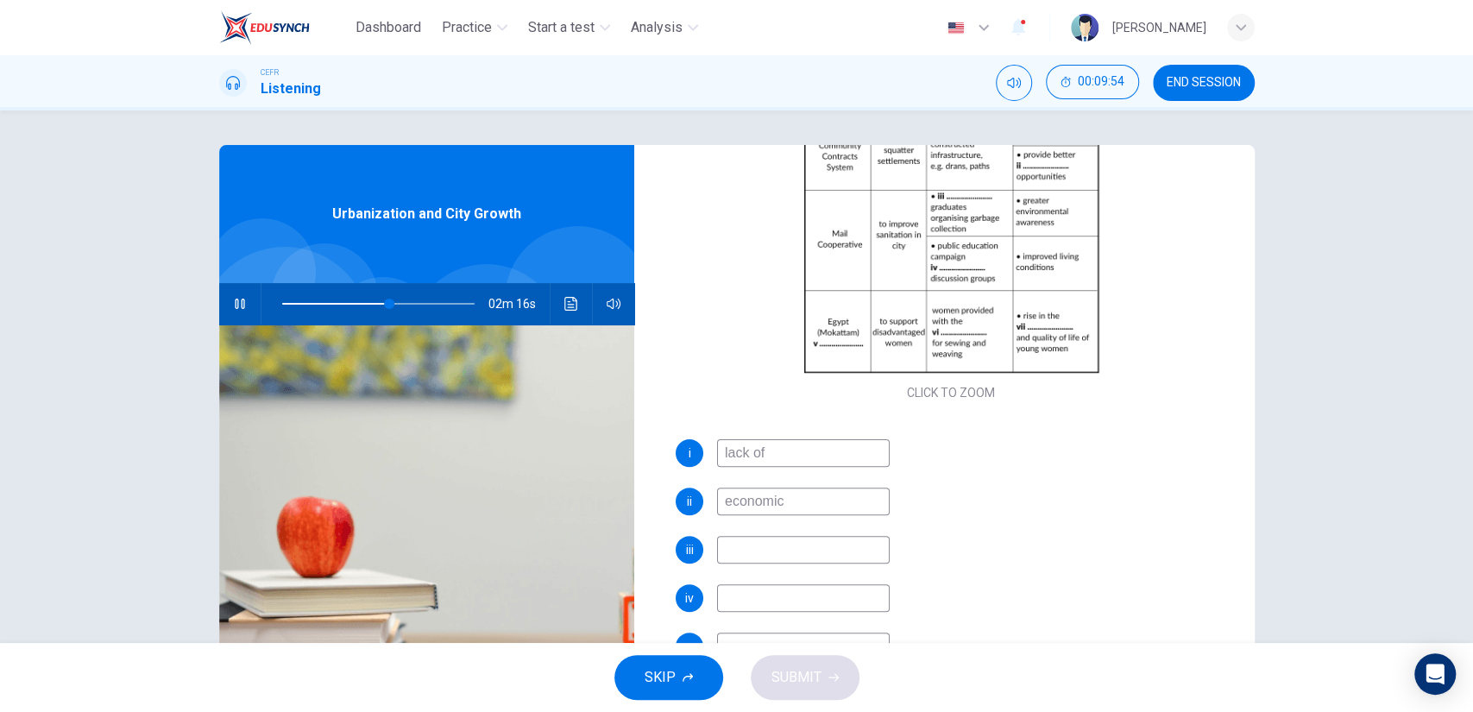
scroll to position [253, 0]
type input "56"
type input "economic"
click at [787, 538] on input at bounding box center [803, 546] width 173 height 28
type input "67"
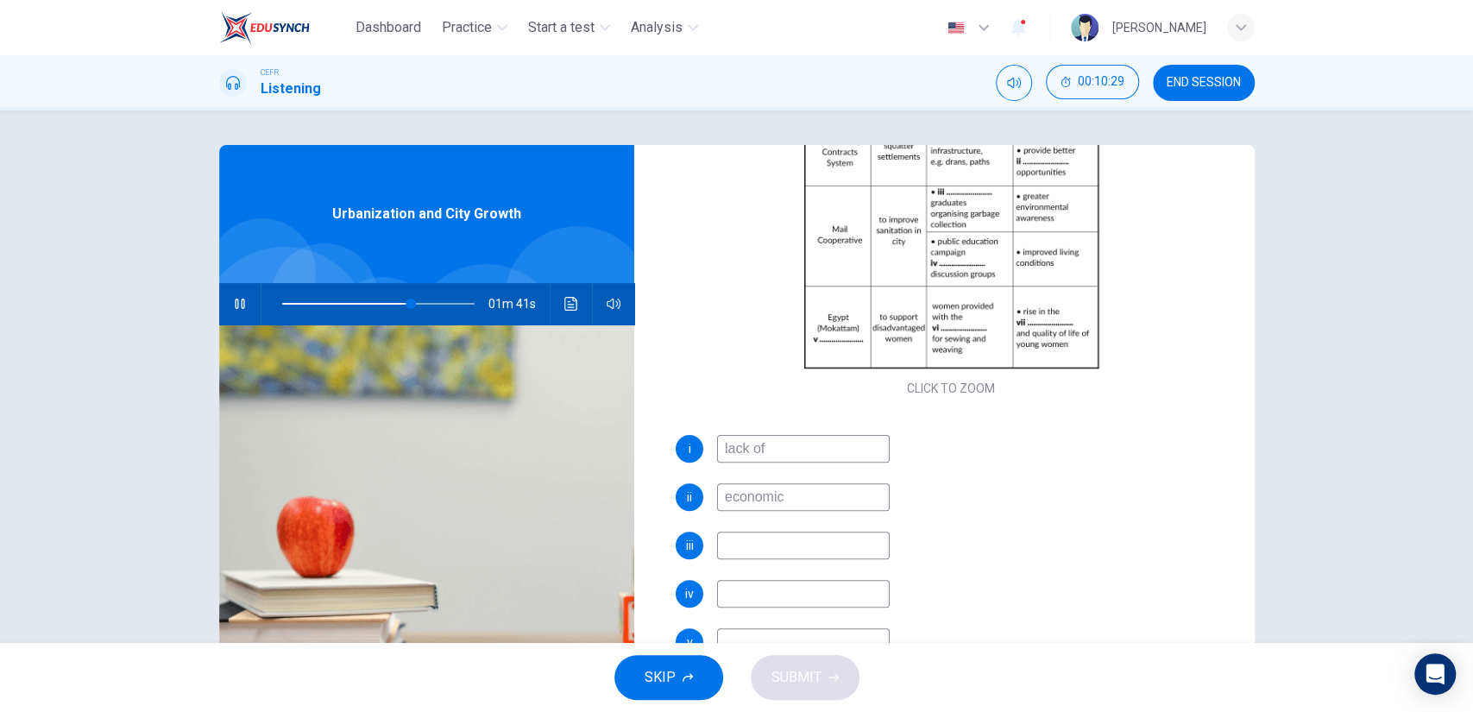
type input "S"
type input "67"
type input "Secon"
type input "68"
type input "Secondary"
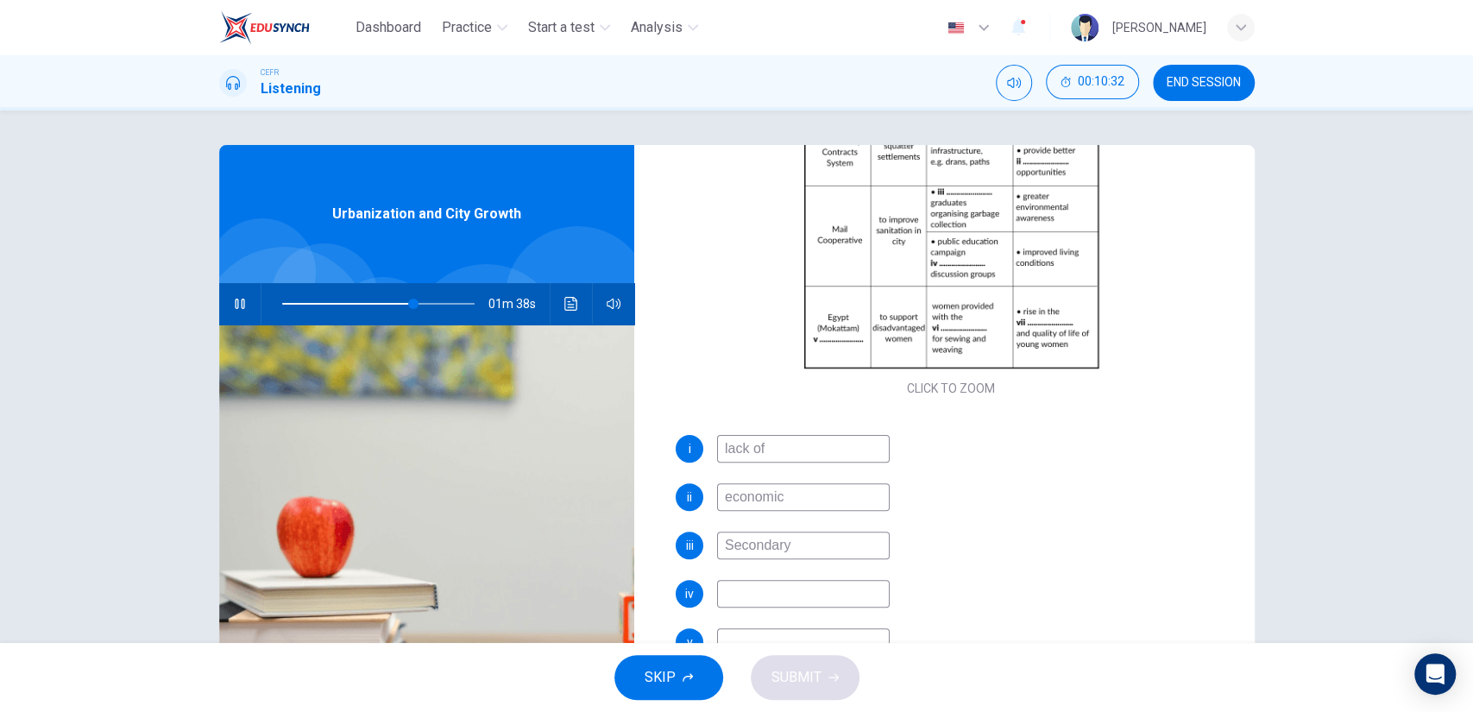
type input "68"
type input "Secondary"
click at [761, 592] on input at bounding box center [803, 594] width 173 height 28
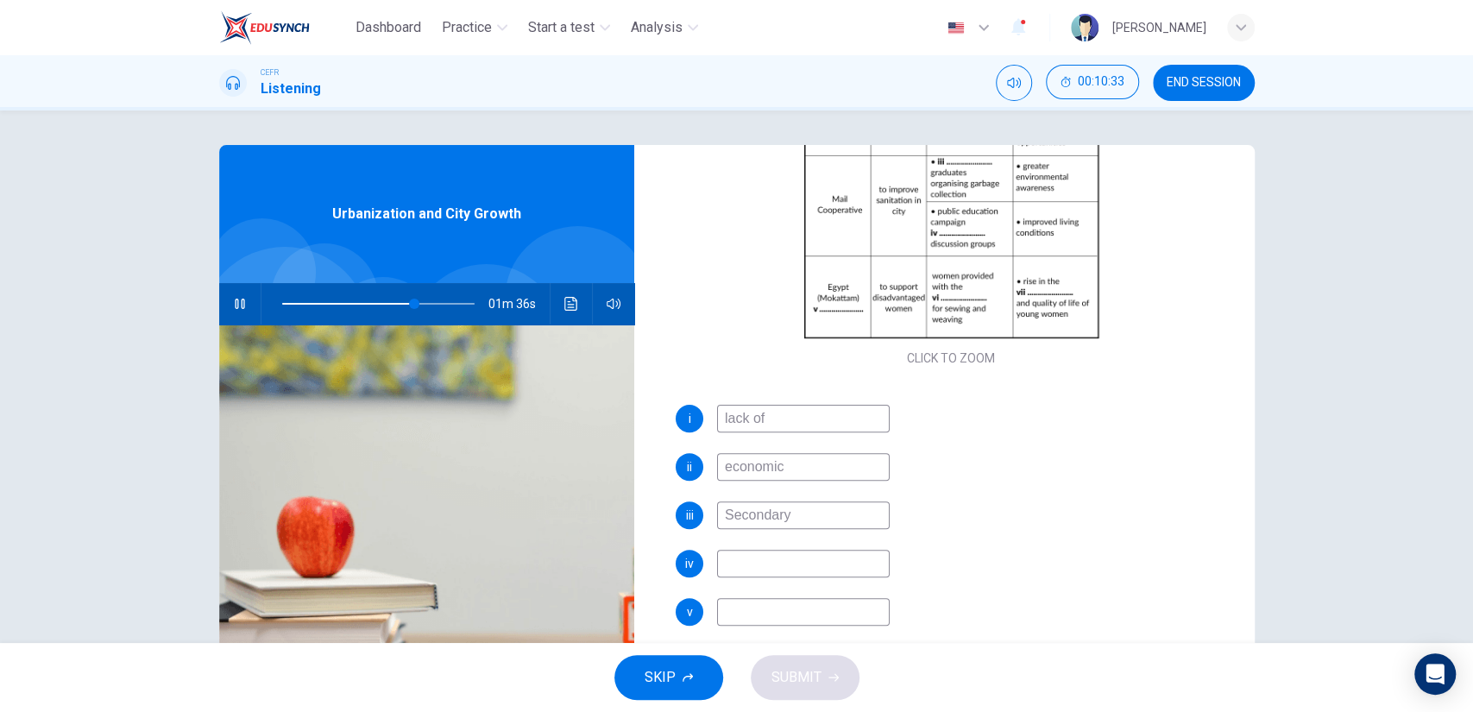
scroll to position [295, 0]
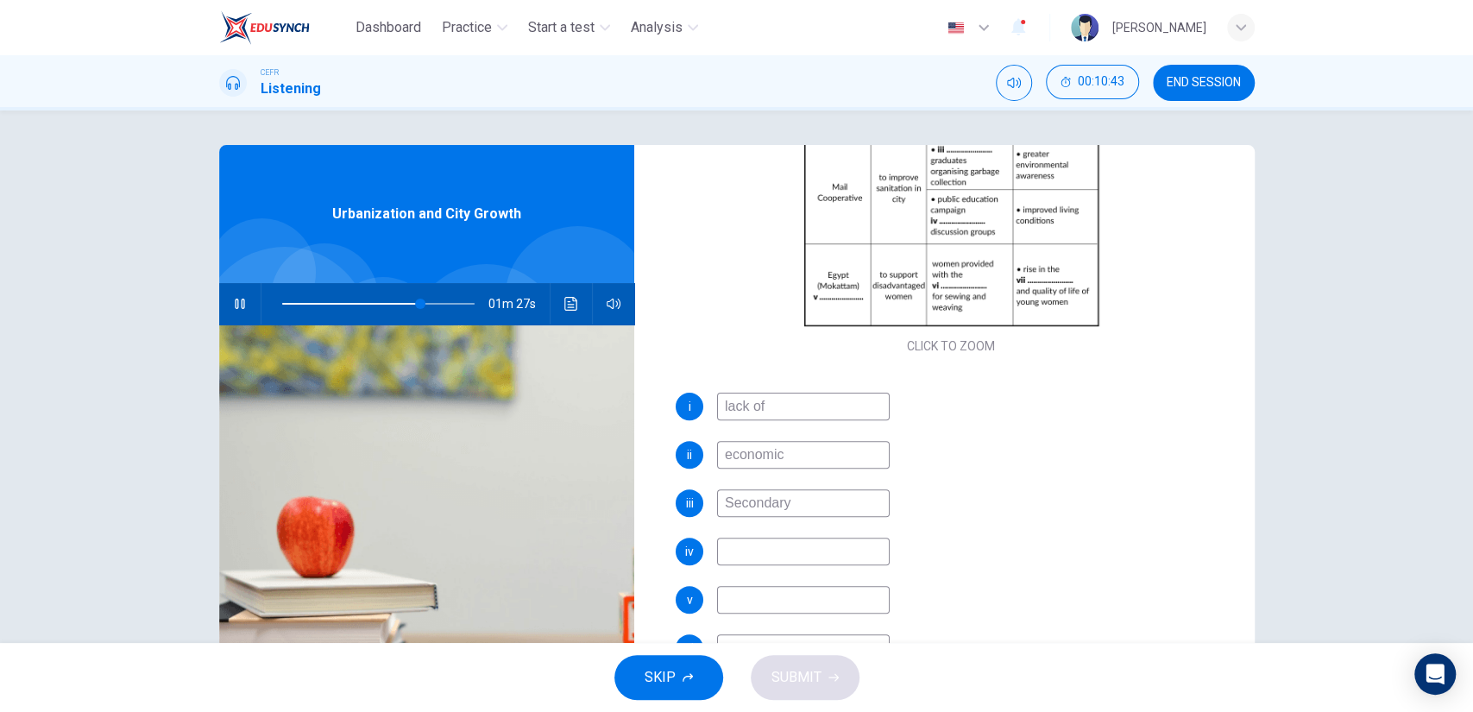
type input "72"
type input "set"
type input "72"
type input "setting"
type input "73"
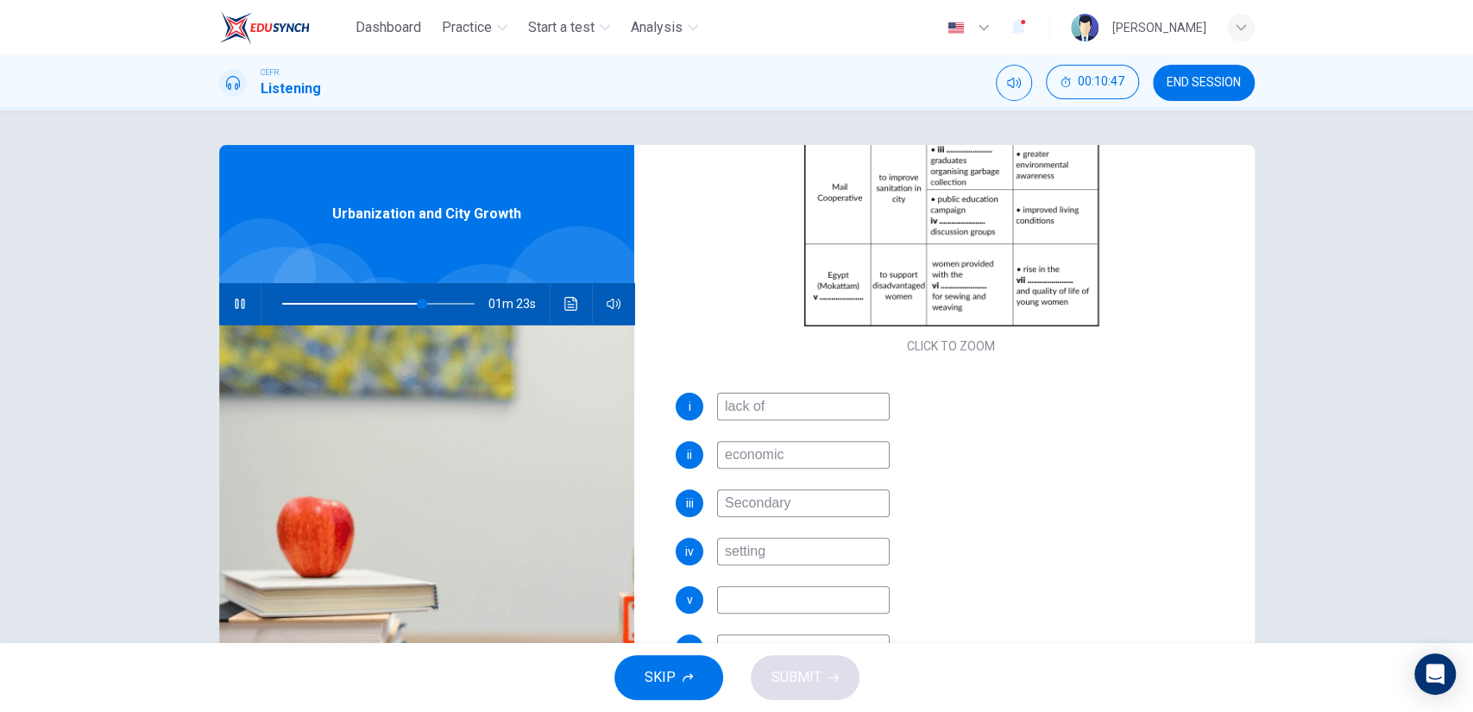
type input "setting"
click at [761, 592] on input at bounding box center [803, 600] width 173 height 28
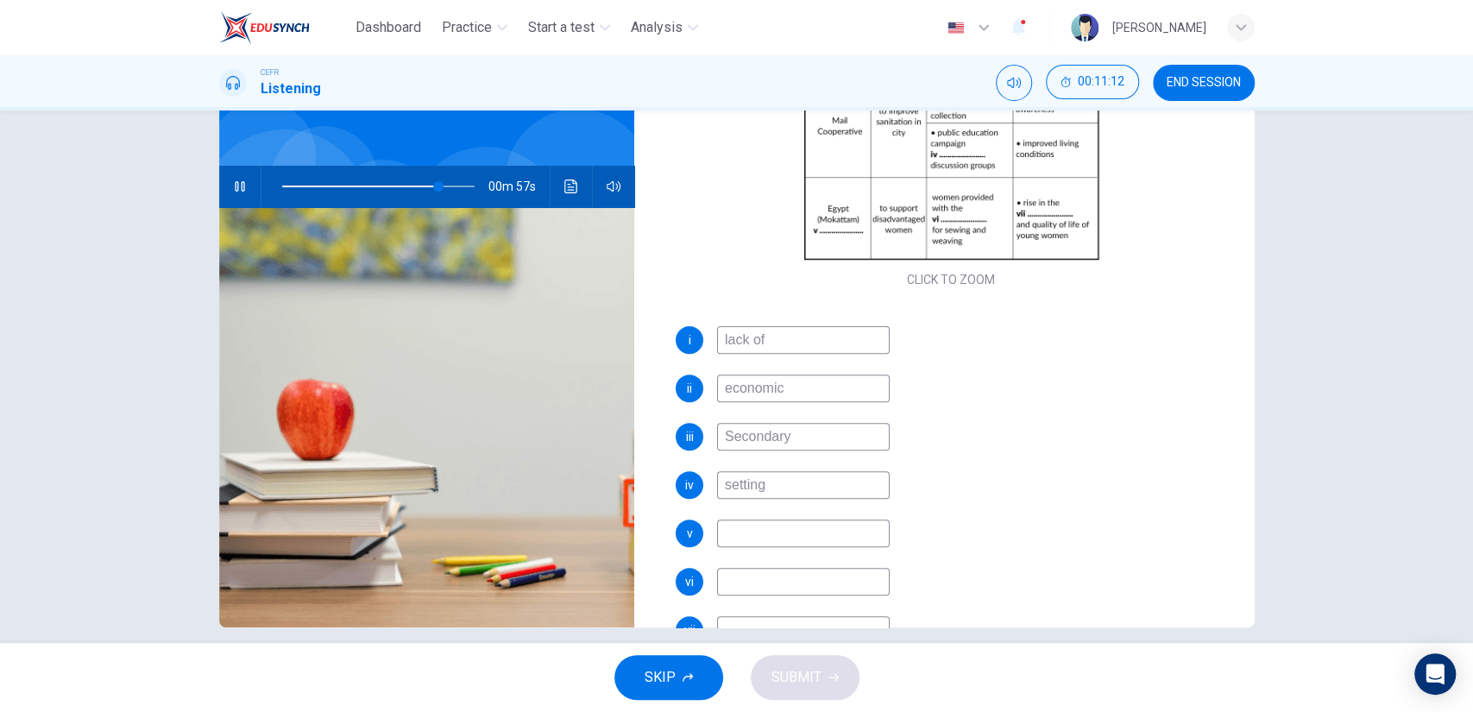
scroll to position [252, 0]
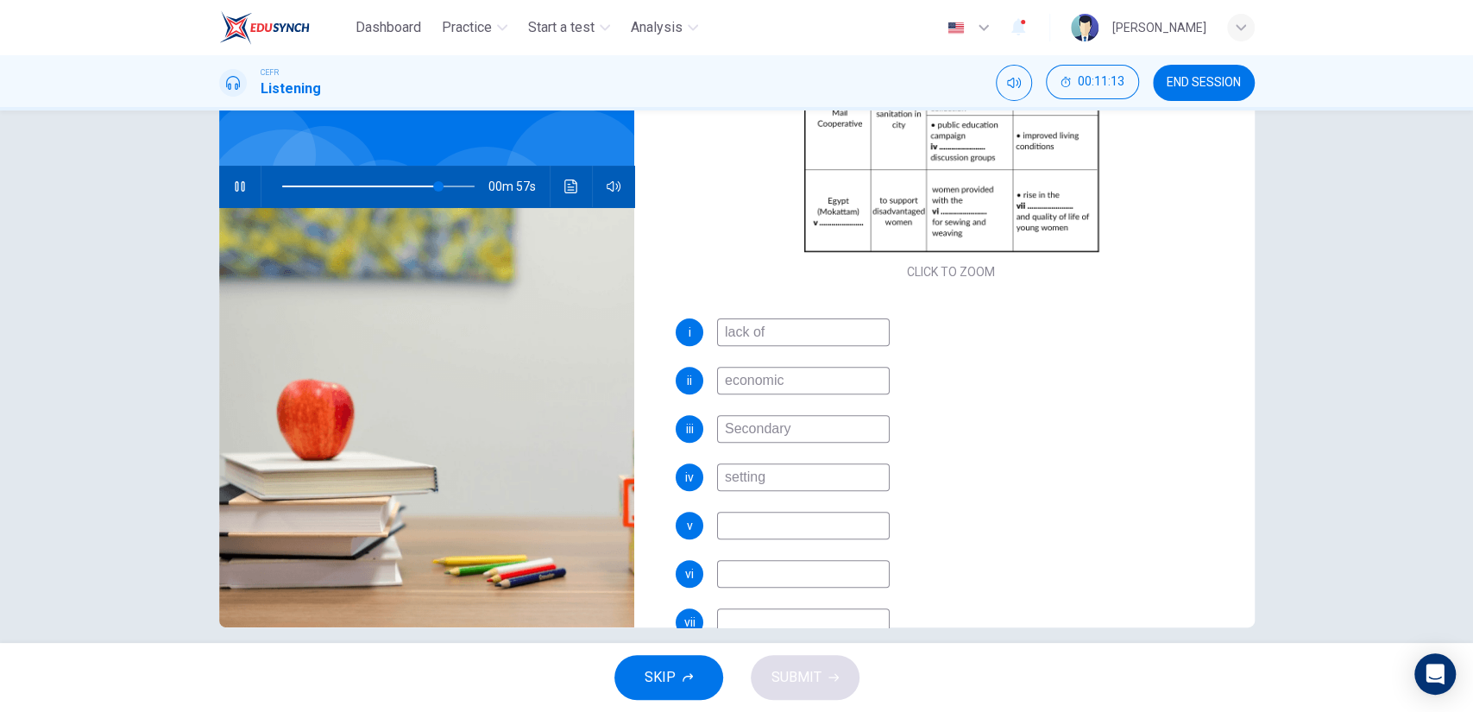
type input "82"
type input "W"
type input "82"
type input "Wo"
type input "82"
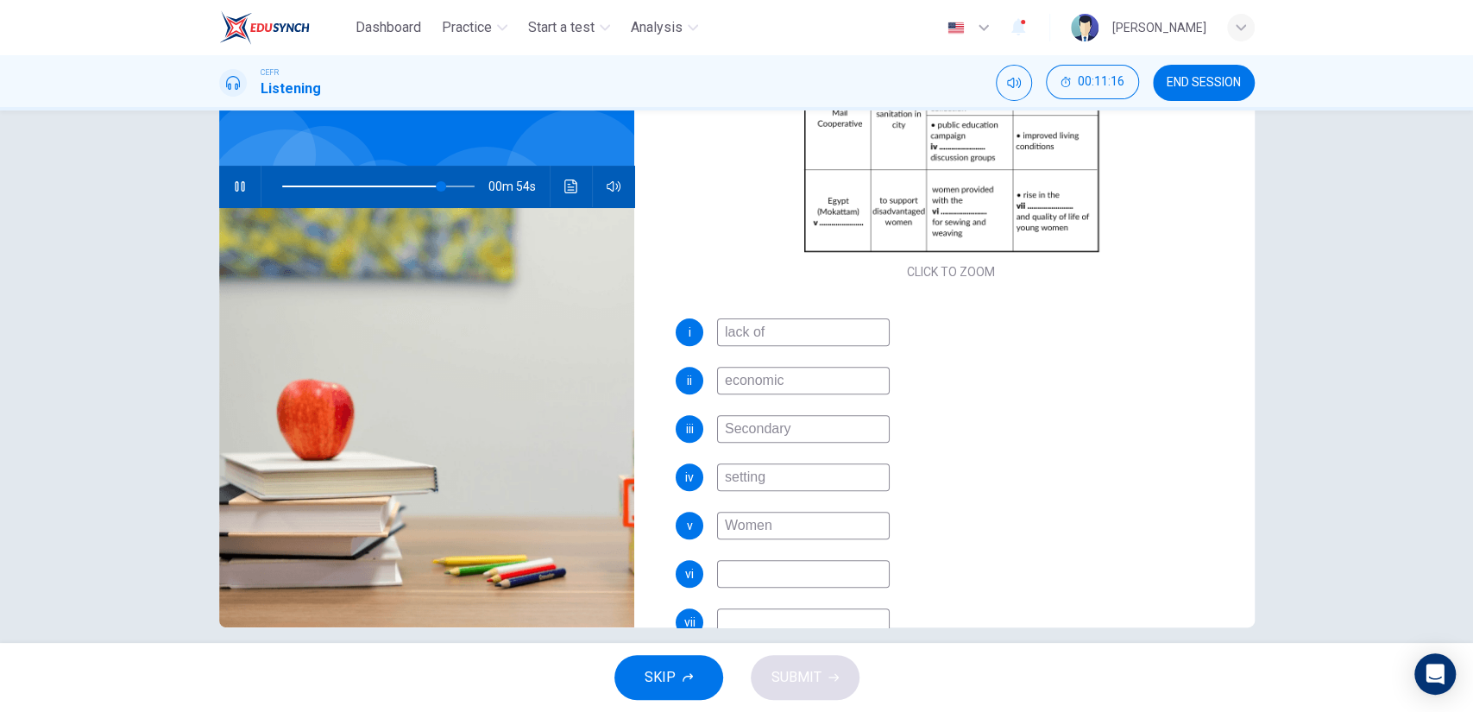
type input "Women c"
type input "83"
type input "Women center"
type input "83"
type input "Women center"
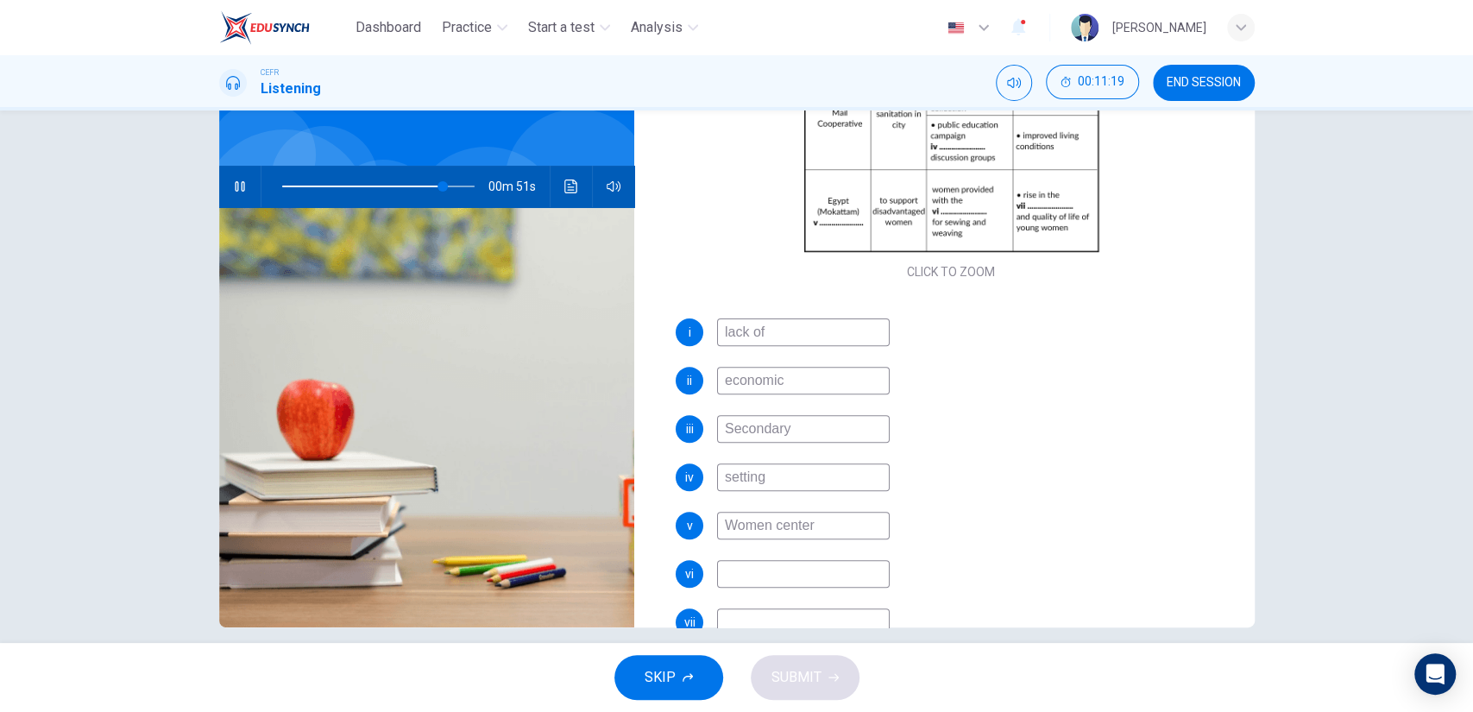
click at [749, 570] on input at bounding box center [803, 574] width 173 height 28
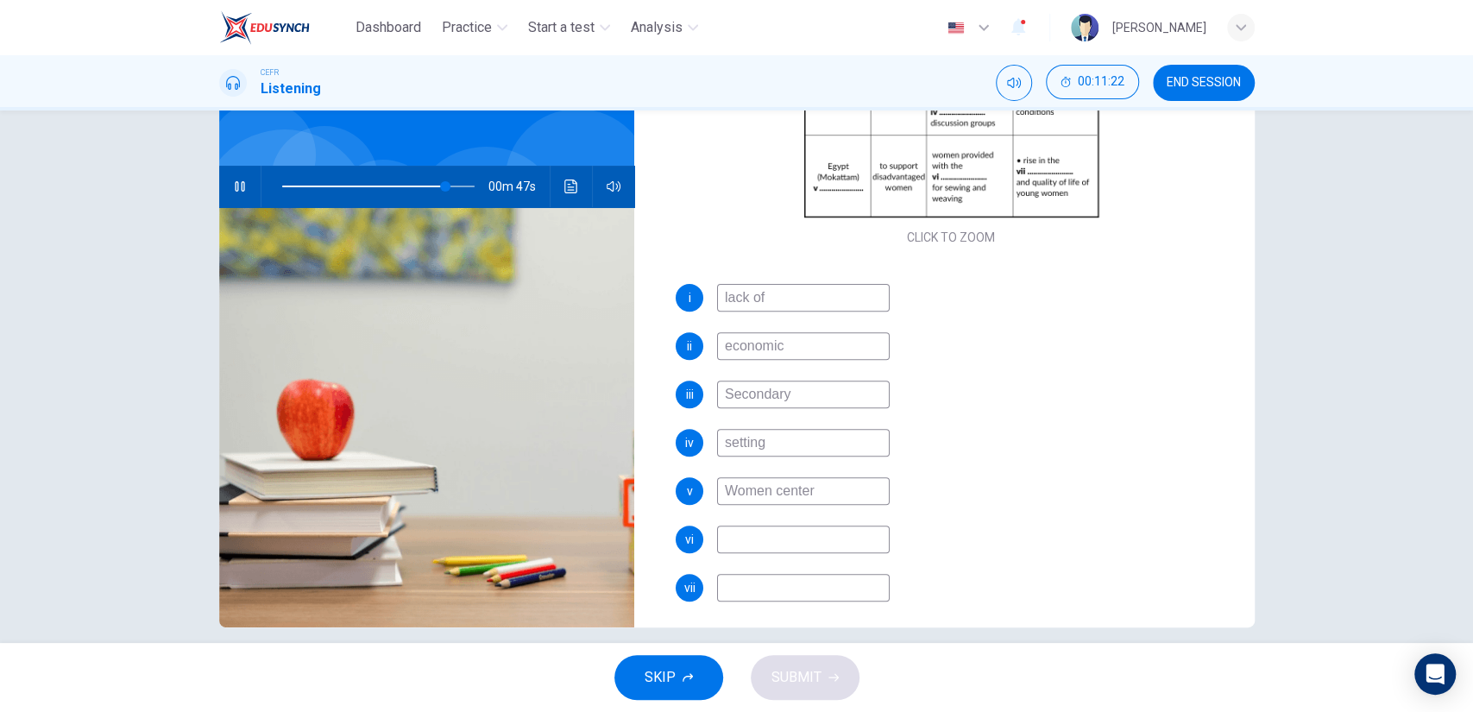
scroll to position [290, 0]
type input "89"
type input "k"
type input "89"
type input "skills"
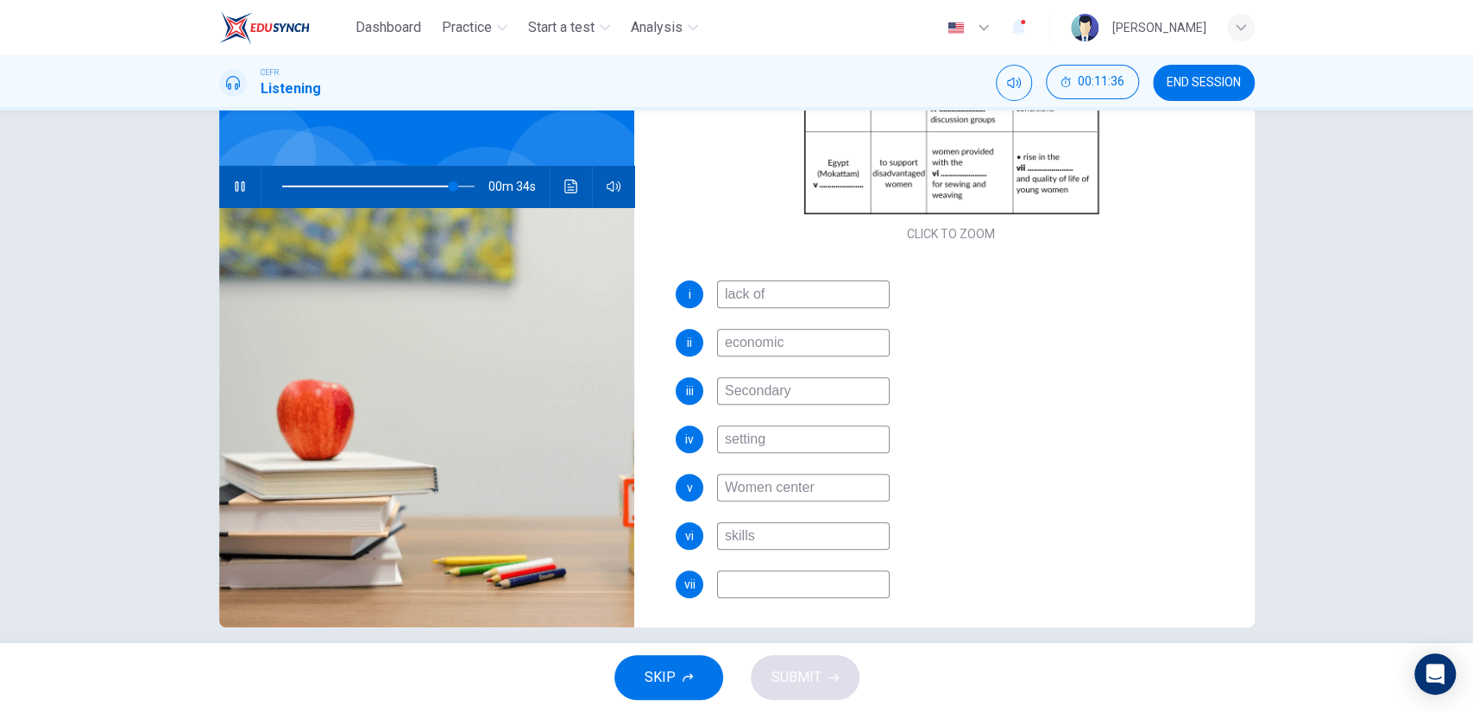
type input "89"
type input "skills"
click at [766, 593] on input at bounding box center [803, 584] width 173 height 28
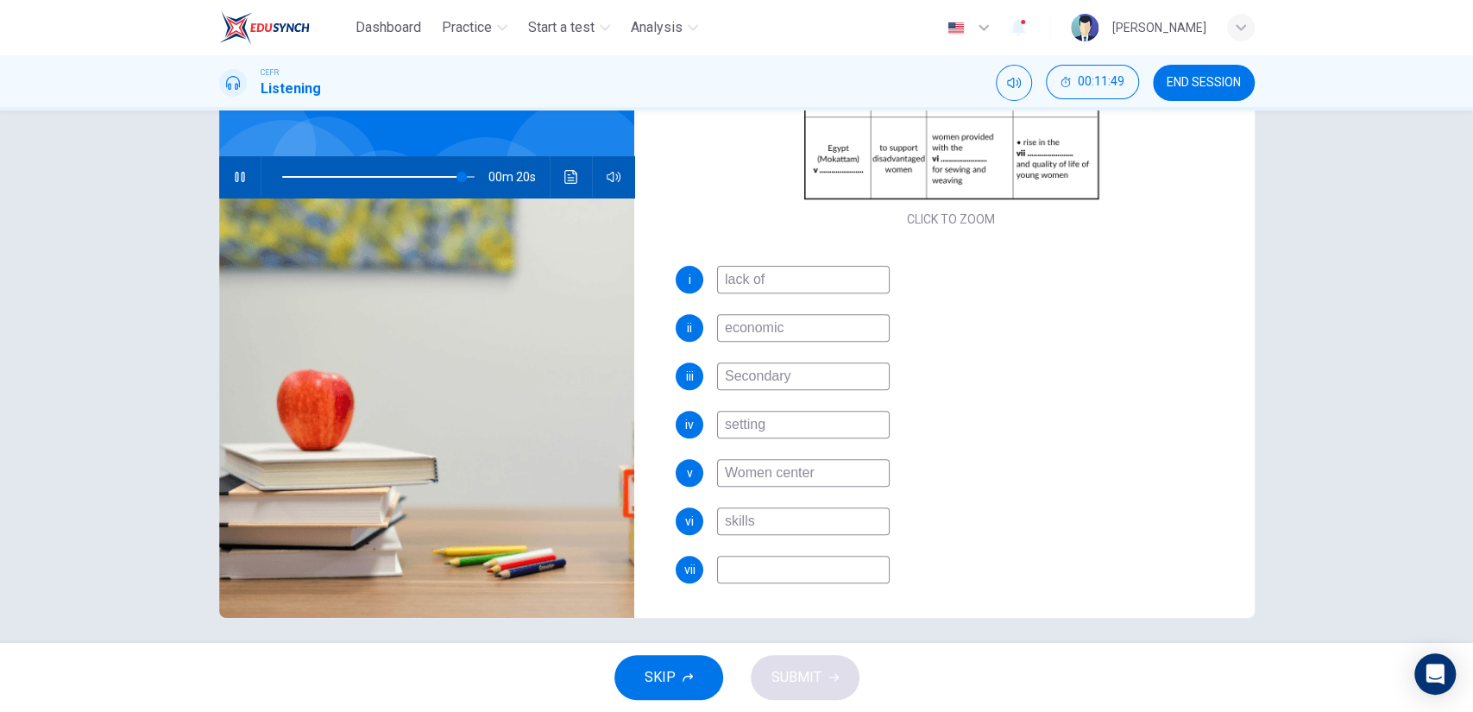
scroll to position [136, 0]
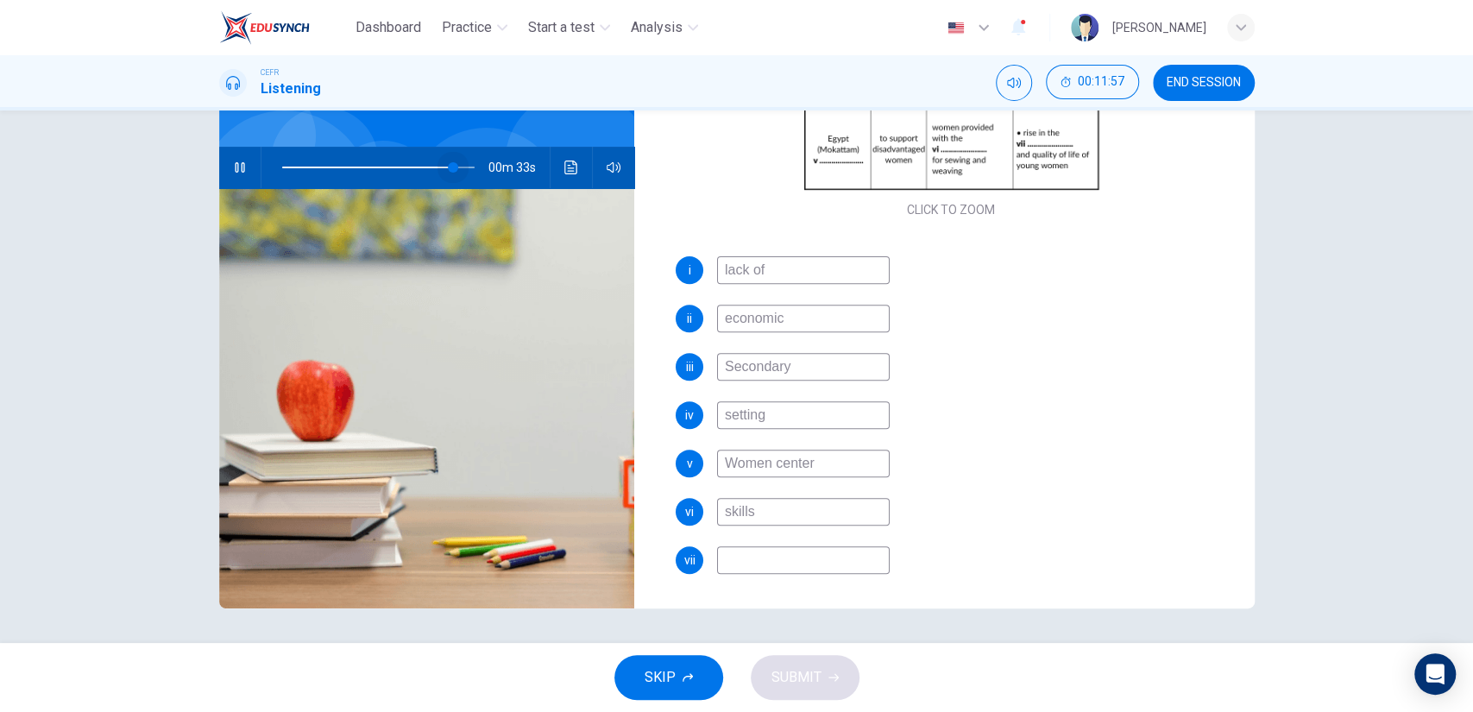
click at [449, 167] on span at bounding box center [453, 167] width 10 height 10
click at [758, 552] on input at bounding box center [803, 560] width 173 height 28
type input "93"
type input "s"
type input "93"
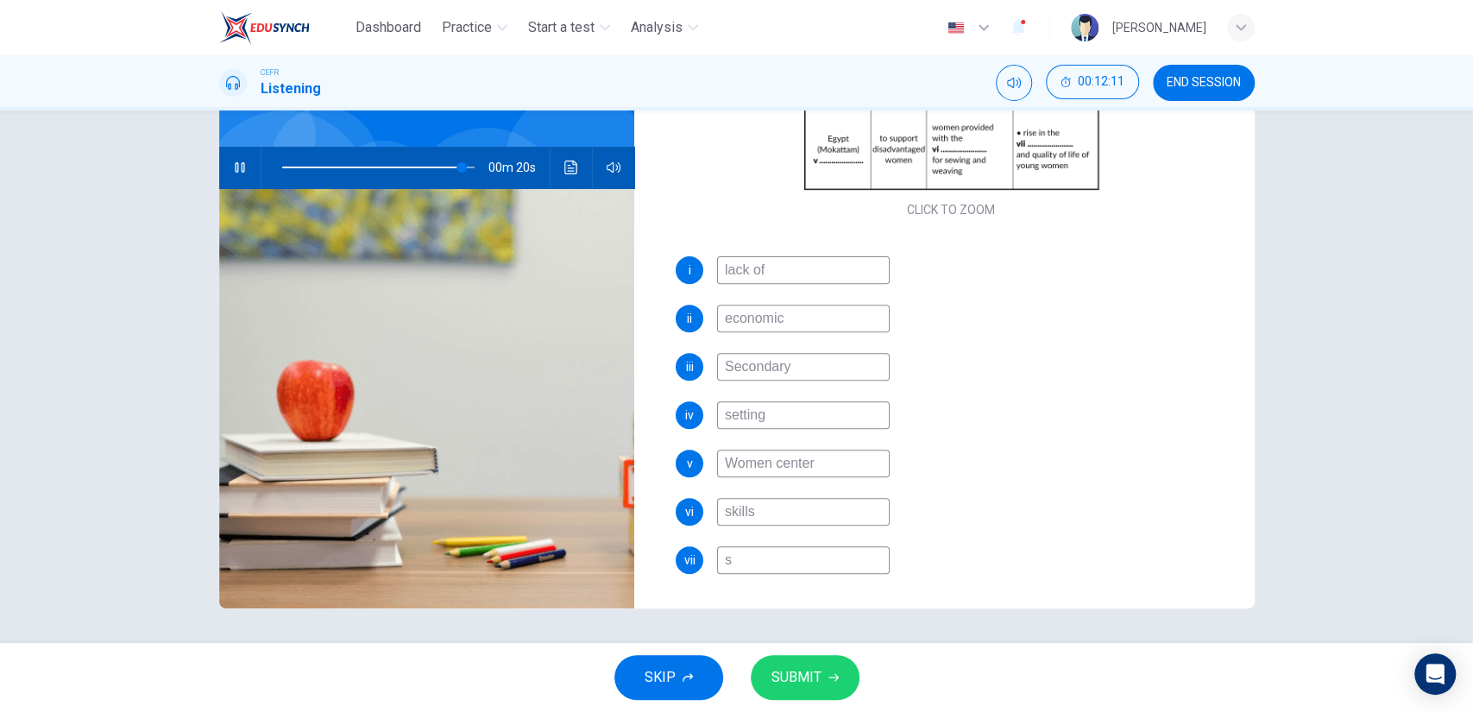
type input "st"
type input "93"
type input "sta"
type input "93"
type input "stat"
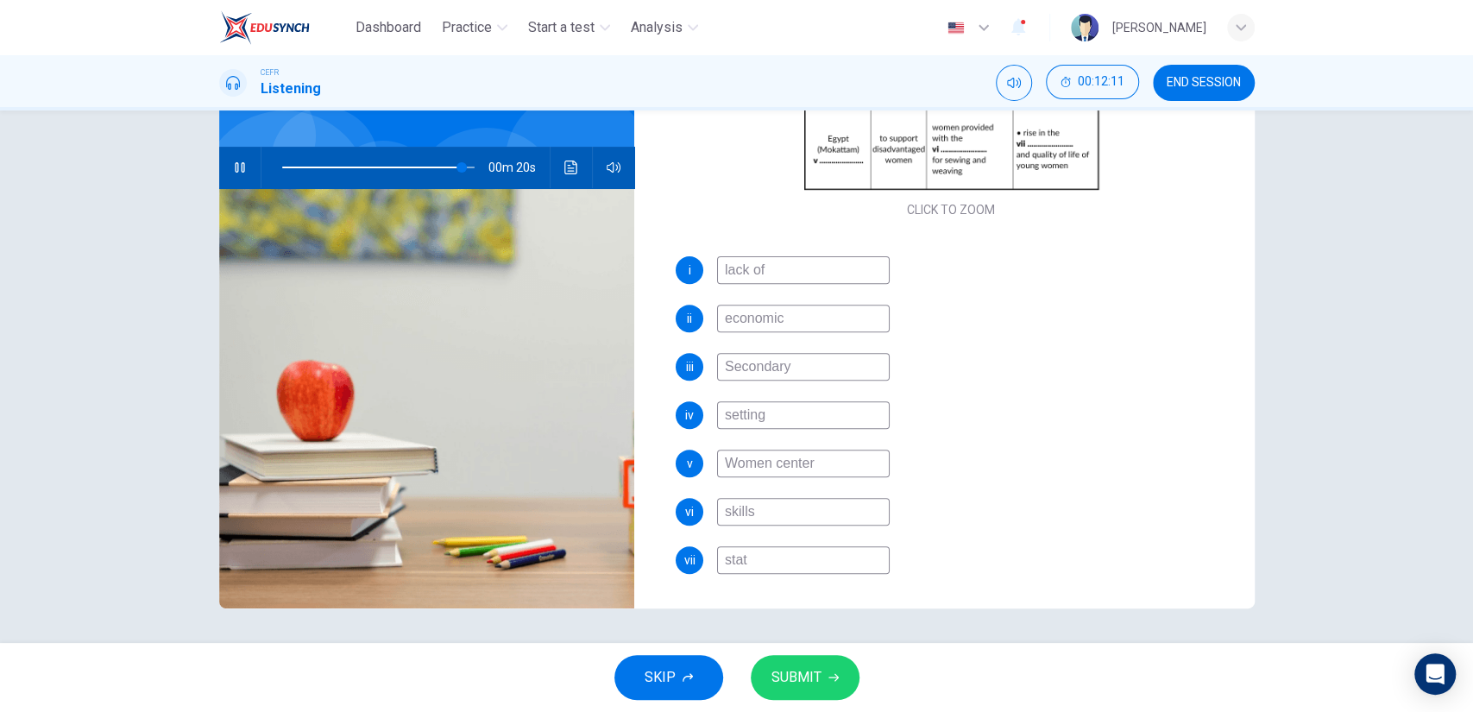
type input "94"
type input "sta"
type input "94"
type input "st"
type input "94"
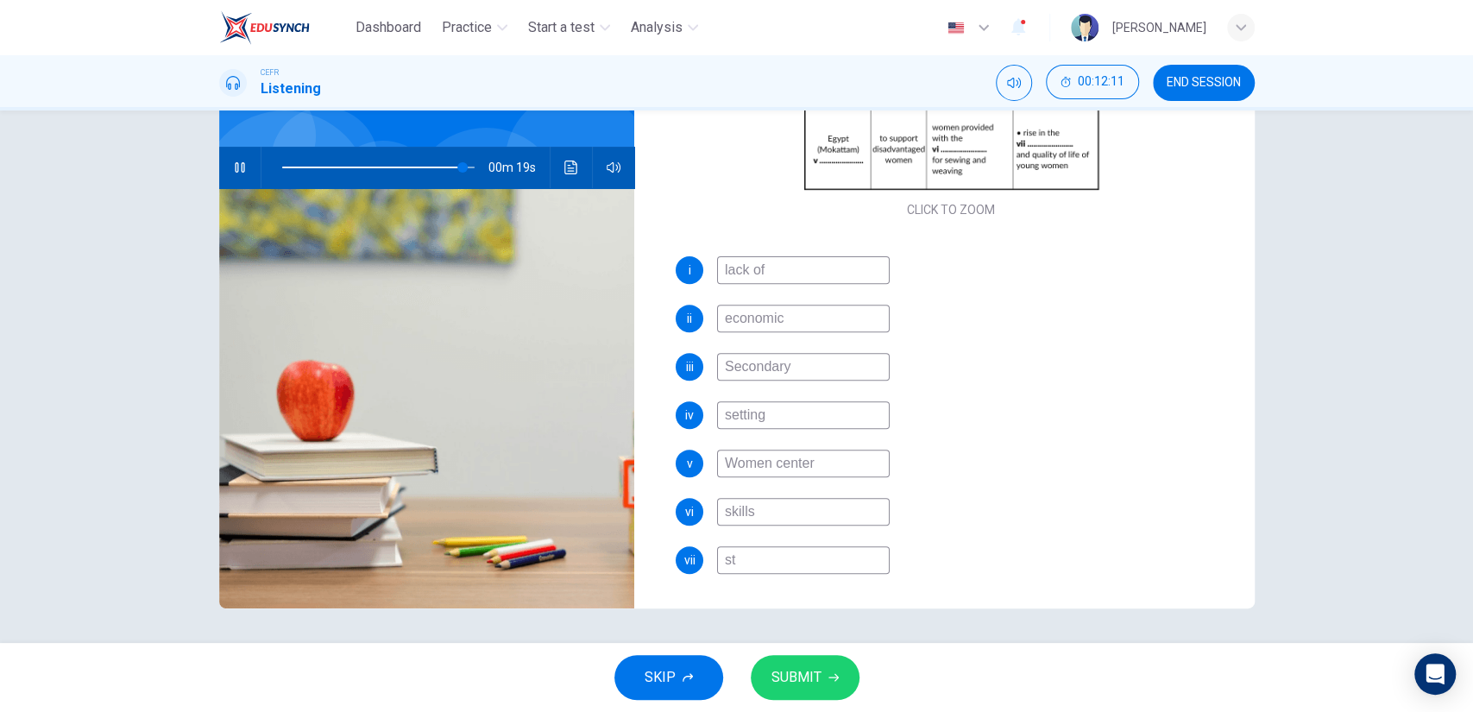
type input "s"
type input "c"
type input "94"
type input "co"
type input "94"
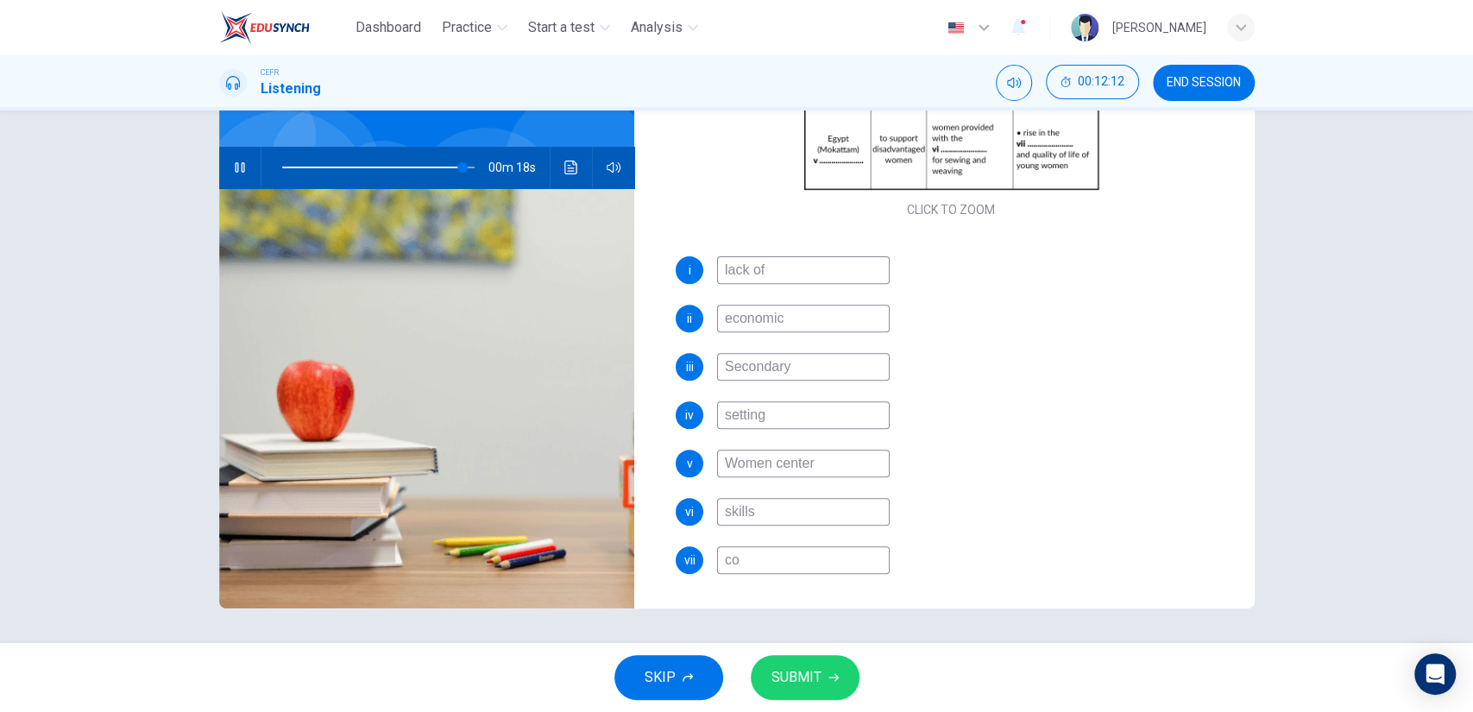
type input "com"
type input "94"
type input "comm"
type input "94"
type input "commu"
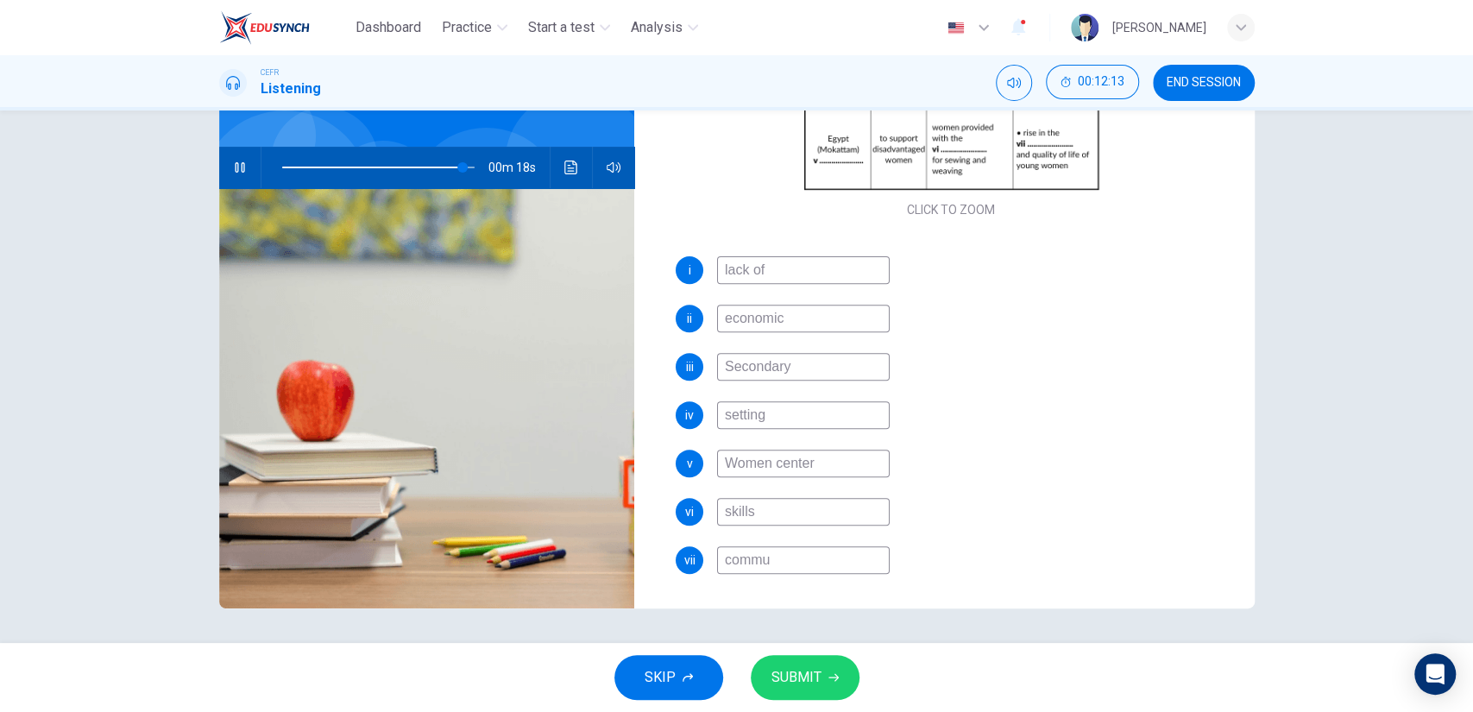
type input "94"
type input "commun"
type input "94"
type input "communi"
type input "94"
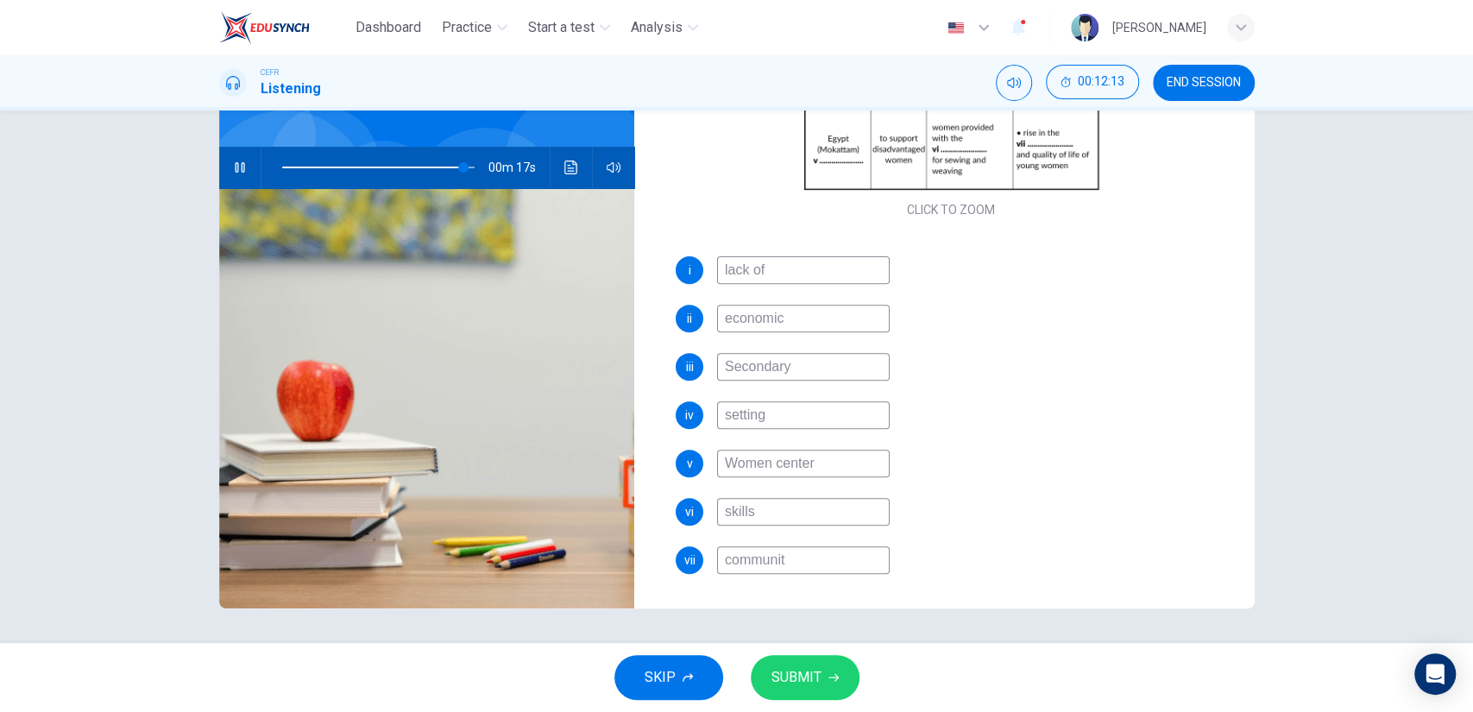
type input "community"
type input "94"
type input "community s"
type input "94"
type input "community st"
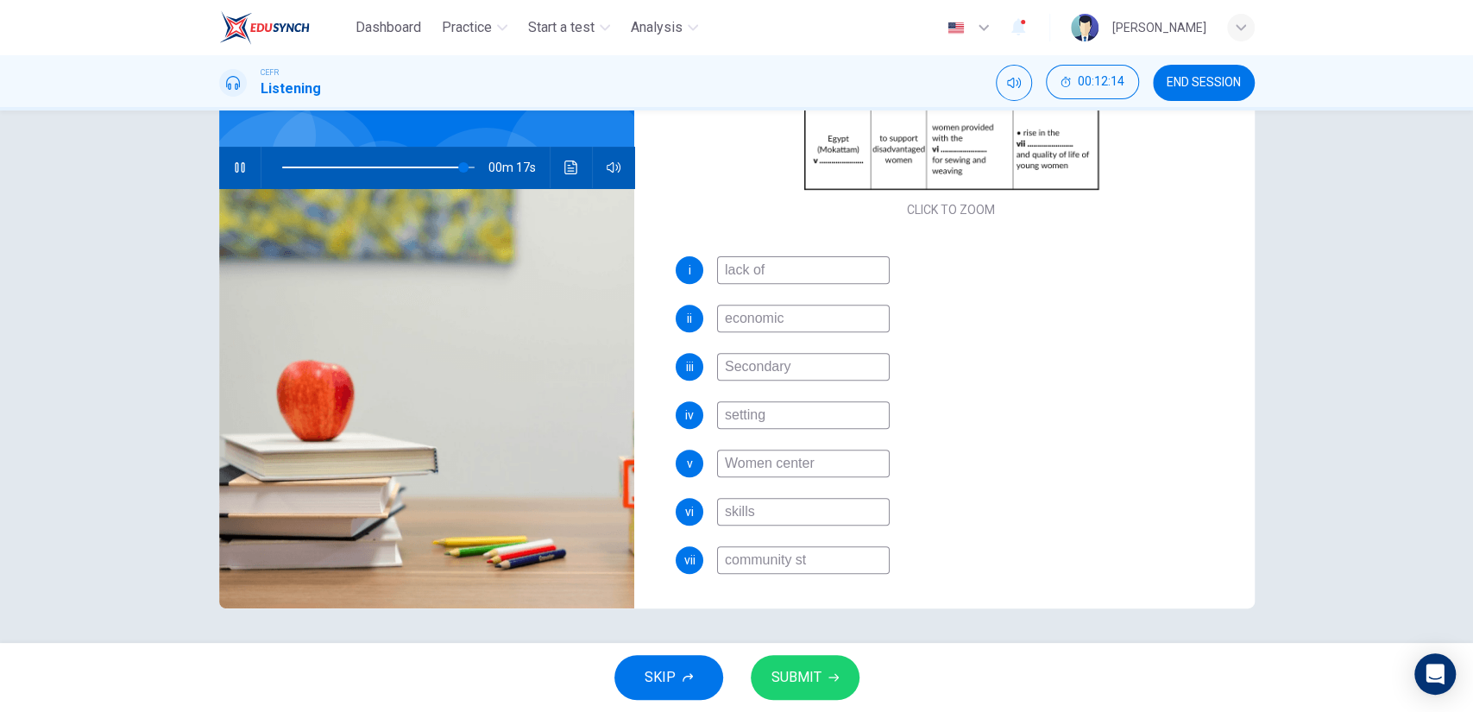
type input "94"
type input "community sta"
type input "95"
type input "community stat"
type input "95"
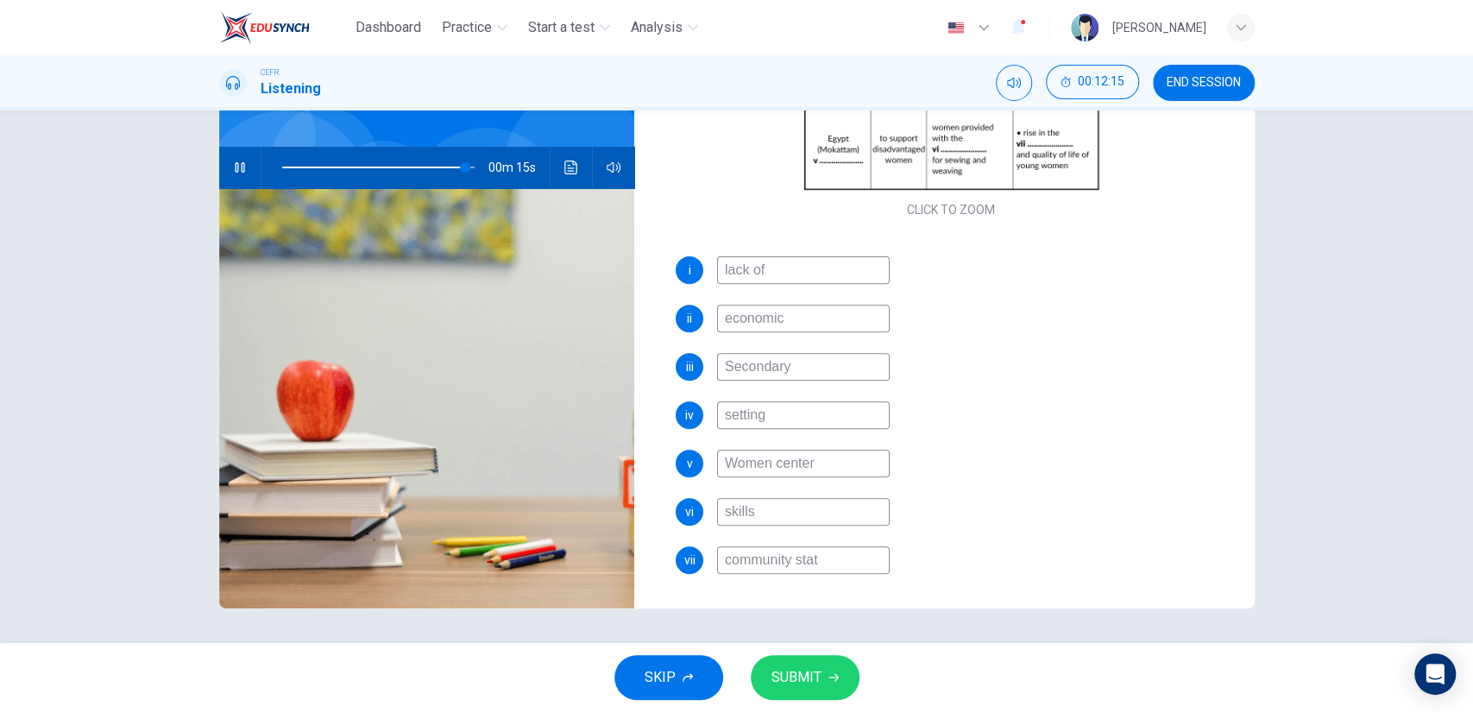
type input "community statu"
type input "95"
type input "community status"
type input "95"
type input "community status"
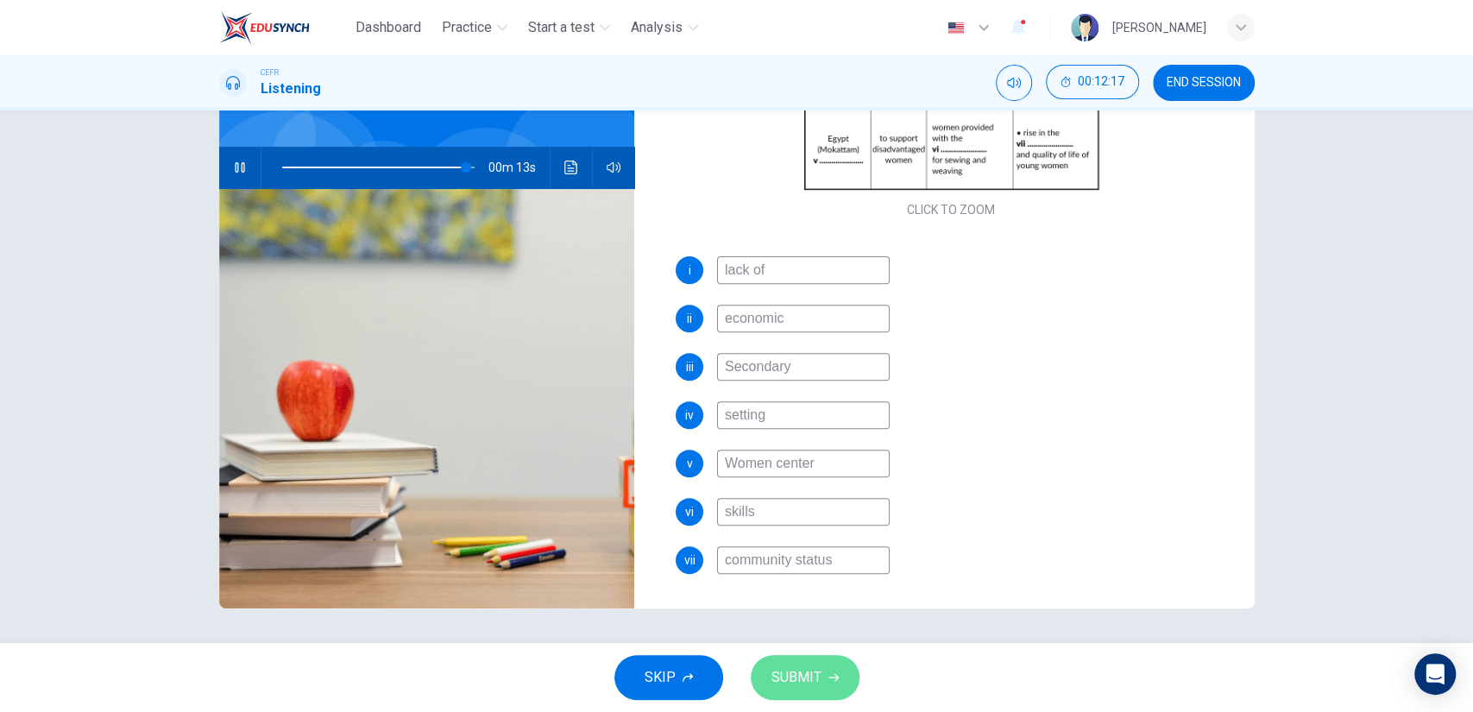
click at [780, 658] on button "SUBMIT" at bounding box center [805, 677] width 109 height 45
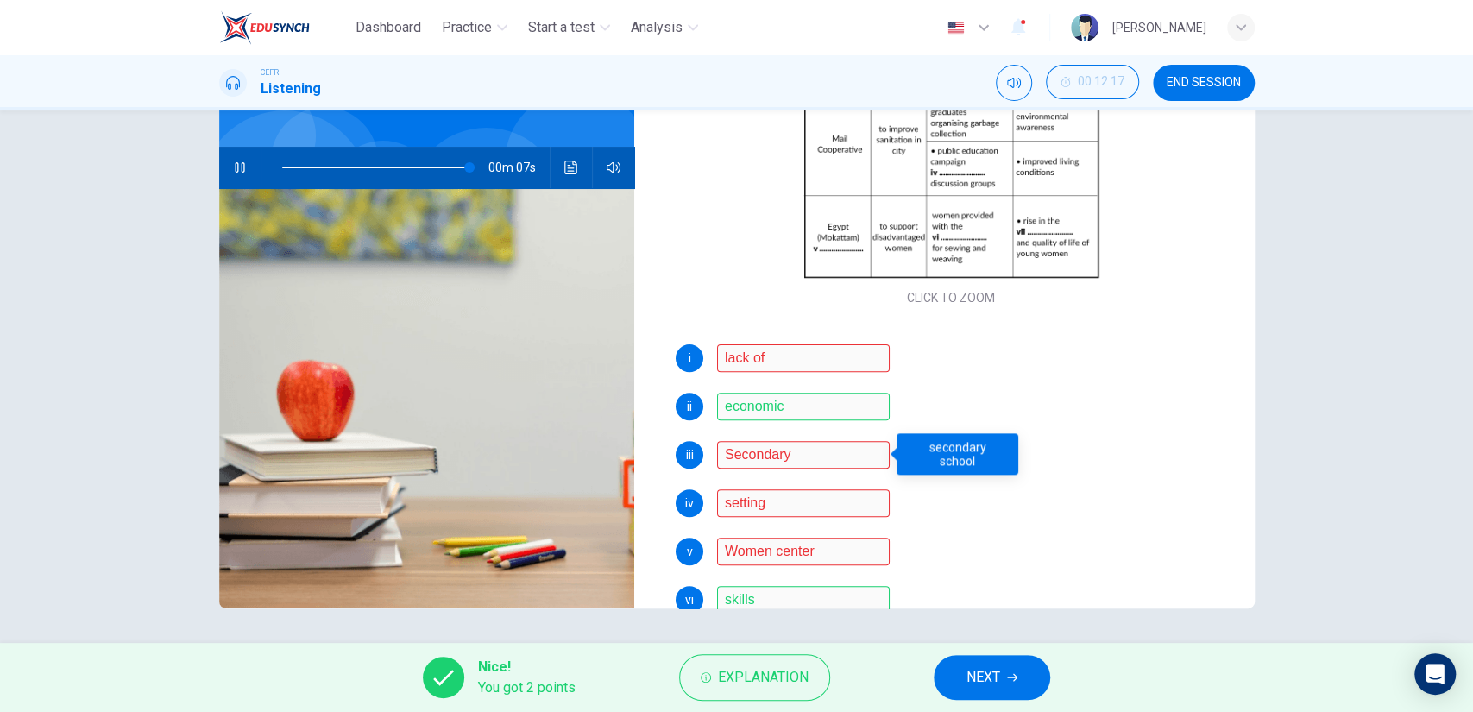
scroll to position [295, 0]
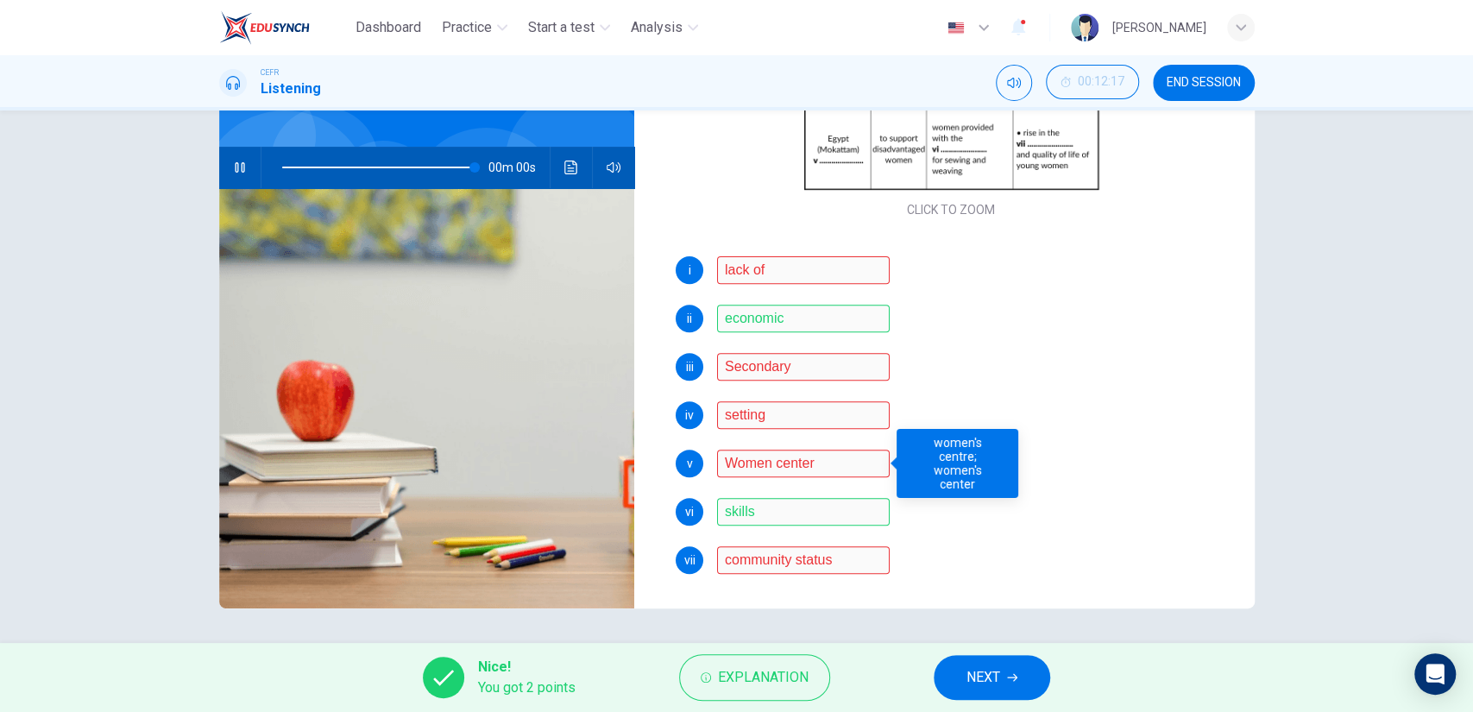
type input "0"
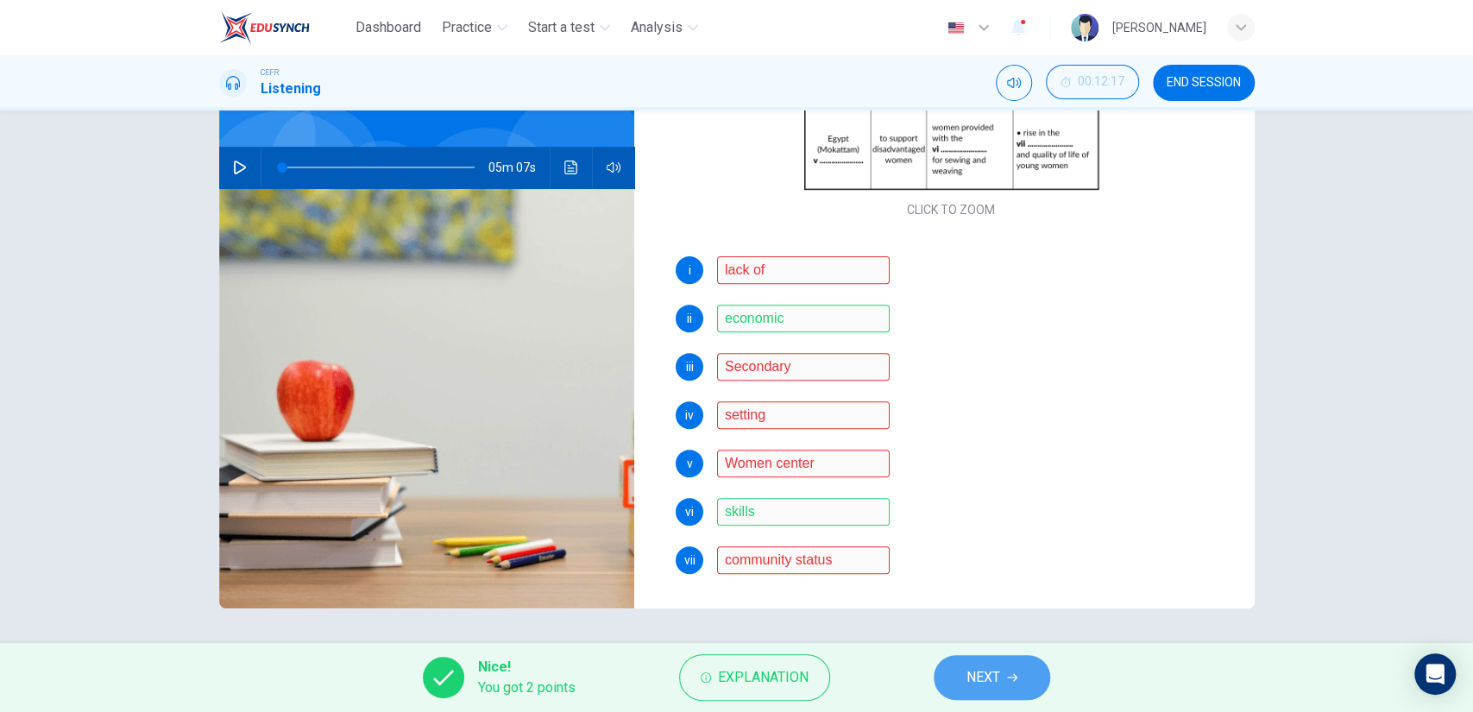
click at [965, 657] on button "NEXT" at bounding box center [992, 677] width 116 height 45
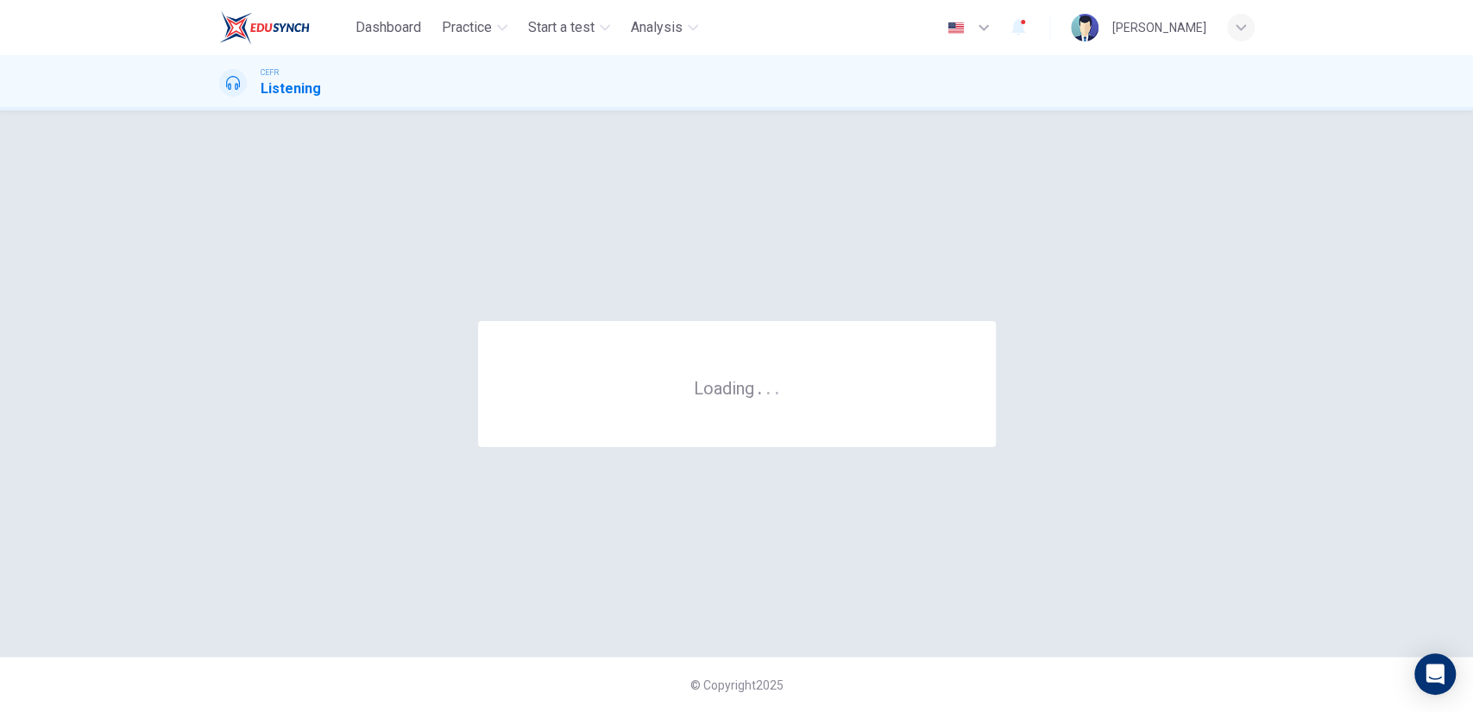
scroll to position [0, 0]
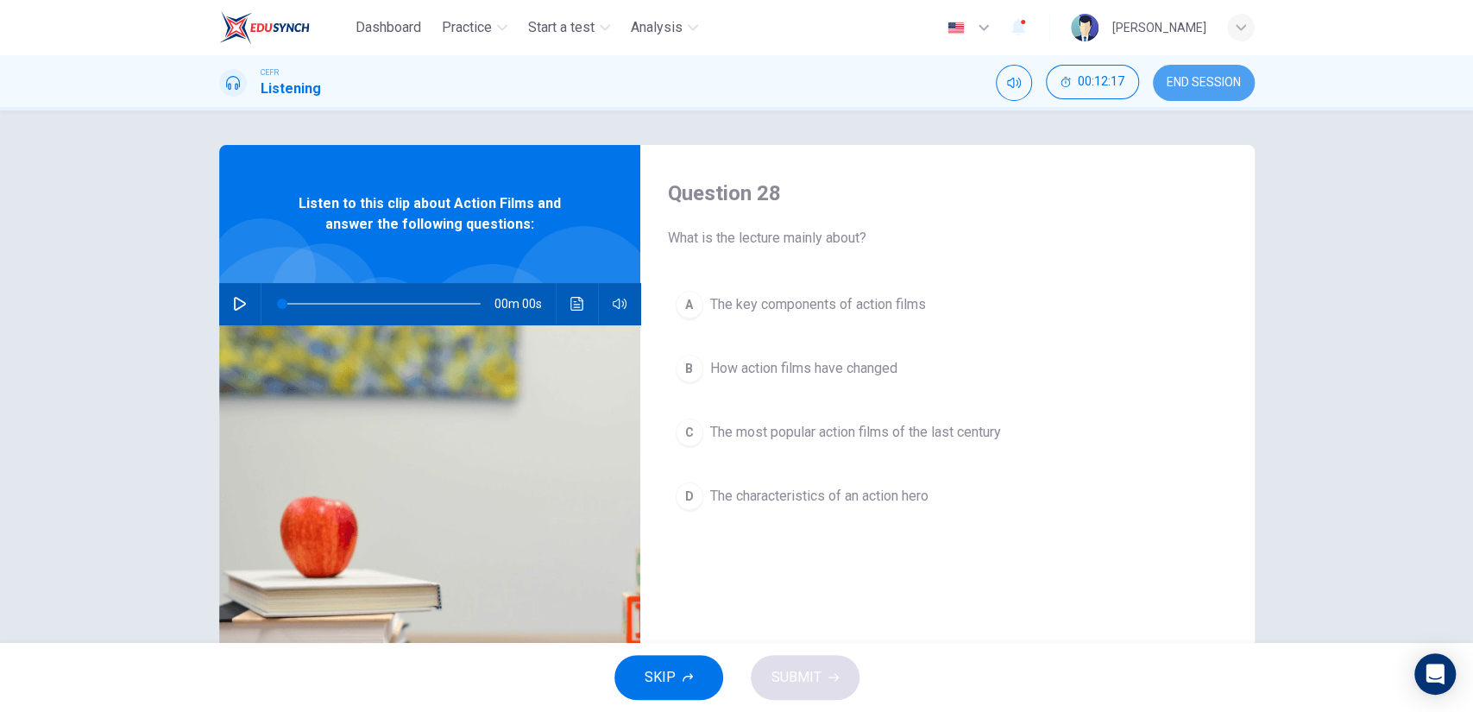
click at [1224, 85] on span "END SESSION" at bounding box center [1204, 83] width 74 height 14
